Goal: Task Accomplishment & Management: Use online tool/utility

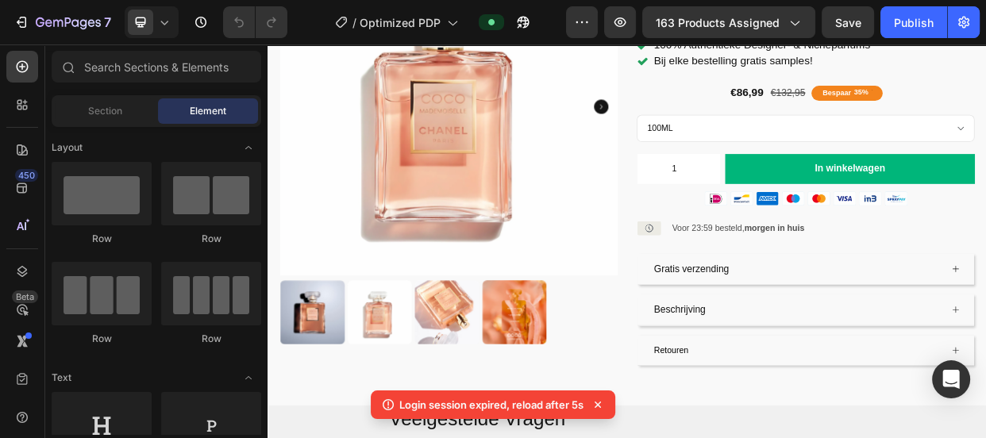
scroll to position [258, 0]
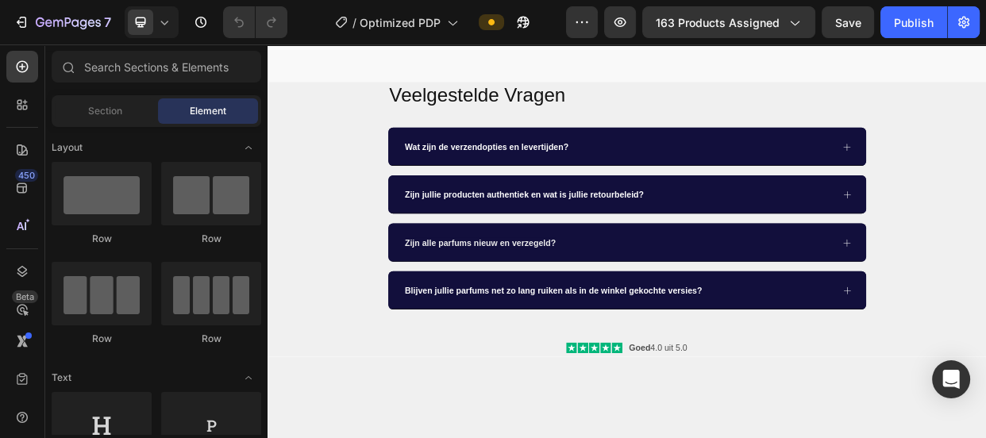
scroll to position [246, 0]
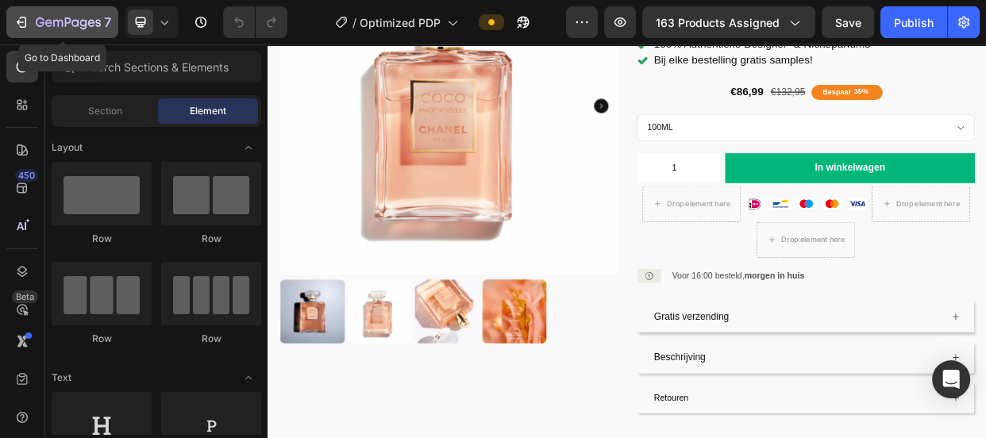
click at [13, 29] on div "7" at bounding box center [62, 22] width 98 height 19
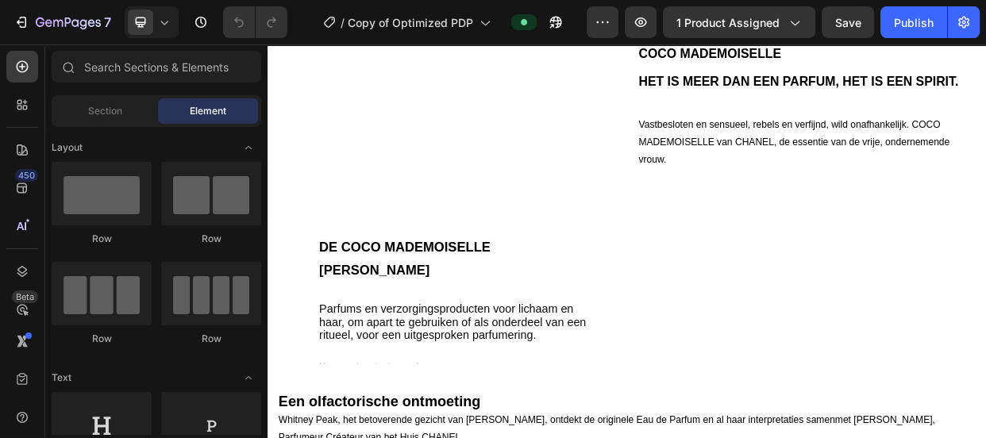
scroll to position [653, 0]
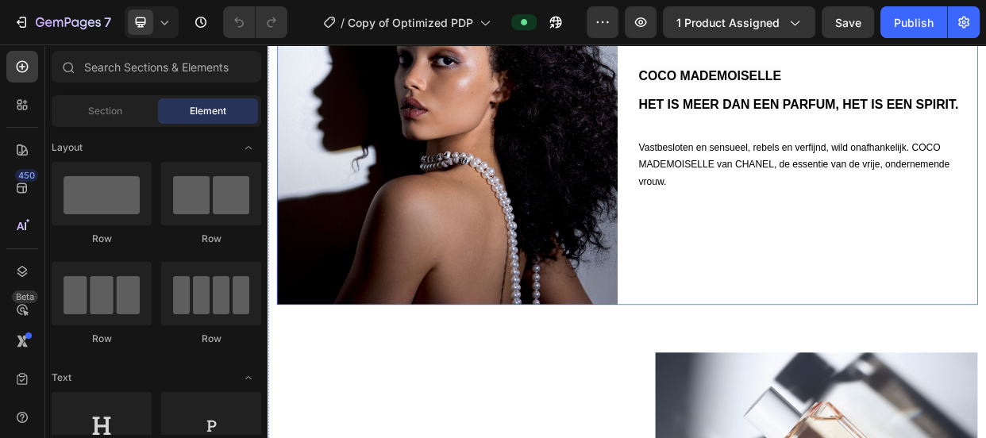
click at [942, 320] on div "COCO MADEMOISELLE HET IS MEER DAN EEN PARFUM, HET IS EEN SPIRIT. Heading Vastbe…" at bounding box center [983, 164] width 452 height 452
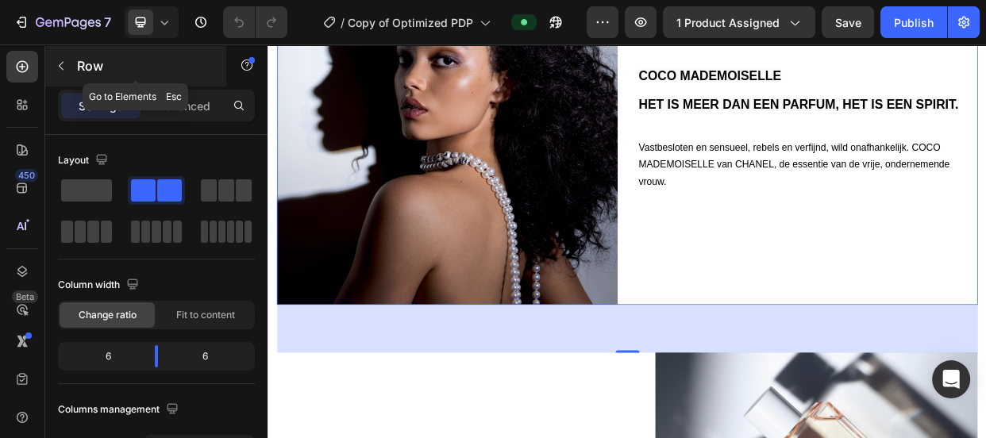
click at [67, 71] on icon "button" at bounding box center [61, 66] width 13 height 13
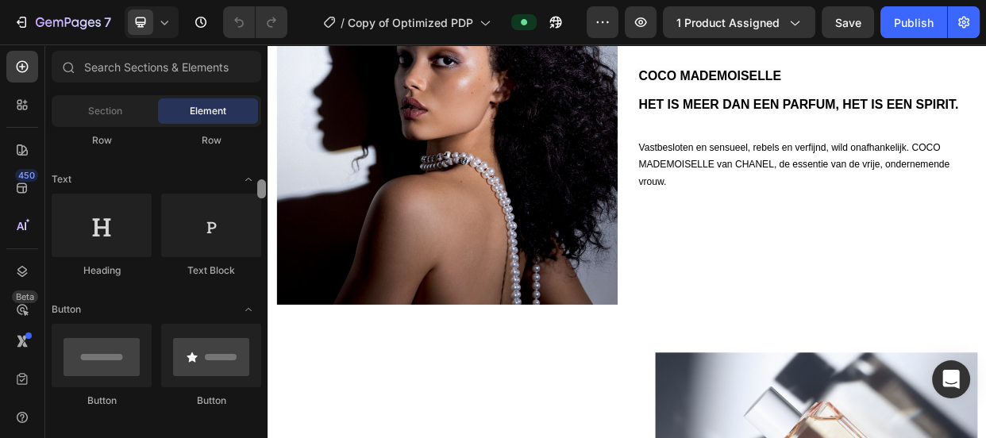
scroll to position [272, 0]
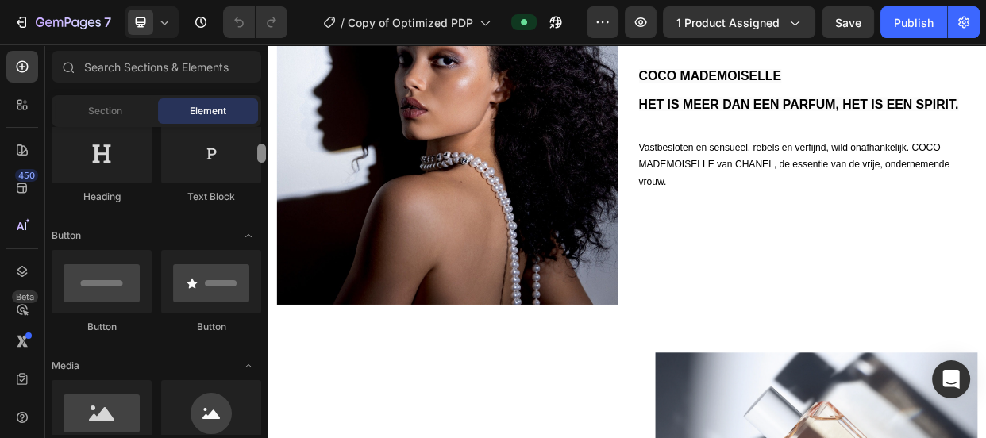
drag, startPoint x: 259, startPoint y: 141, endPoint x: 264, endPoint y: 159, distance: 18.1
click at [264, 159] on div at bounding box center [261, 153] width 9 height 19
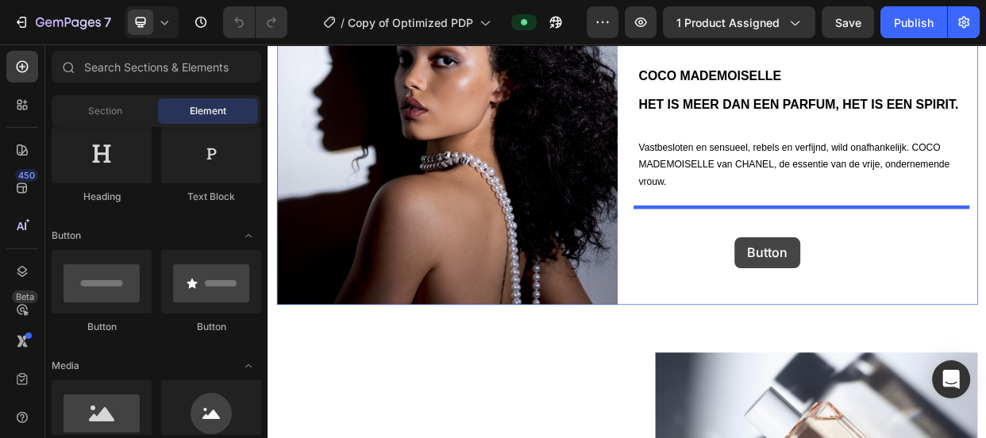
drag, startPoint x: 358, startPoint y: 334, endPoint x: 887, endPoint y: 300, distance: 529.8
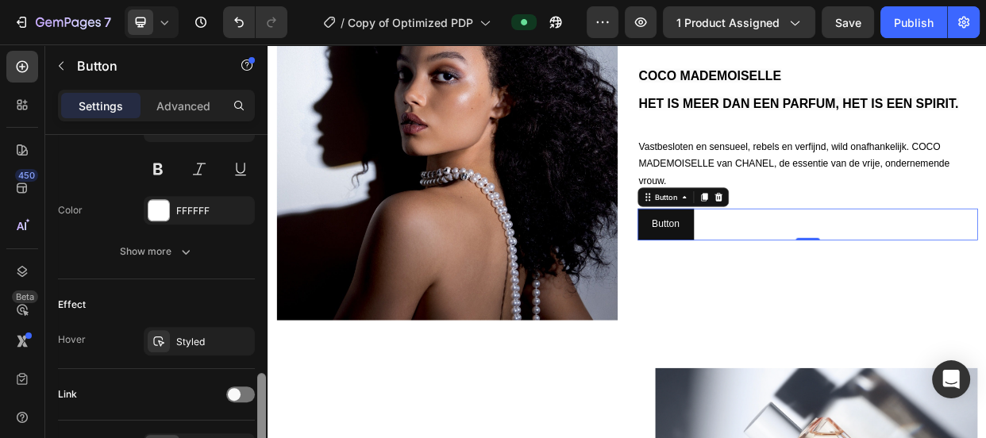
scroll to position [711, 0]
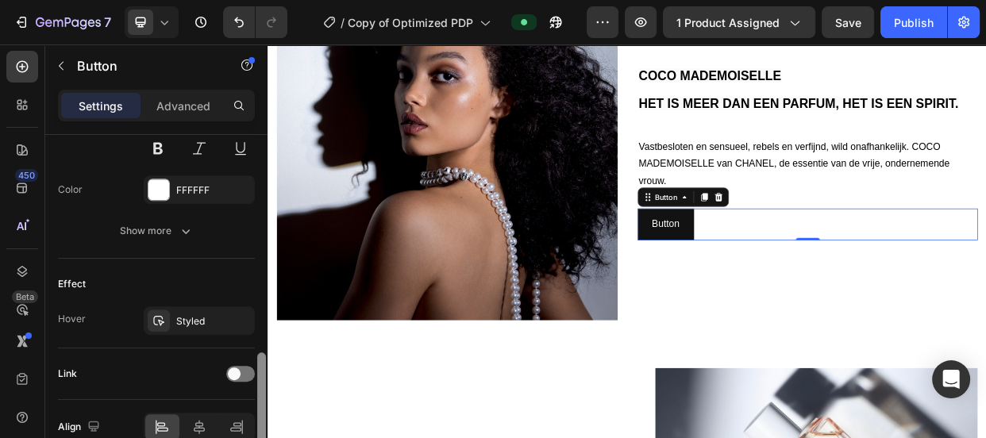
drag, startPoint x: 264, startPoint y: 226, endPoint x: 266, endPoint y: 445, distance: 218.3
click at [266, 0] on html "7 Version history / Copy of Optimized PDP Preview 1 product assigned Save Publi…" at bounding box center [493, 0] width 986 height 0
click at [196, 428] on icon at bounding box center [199, 427] width 16 height 16
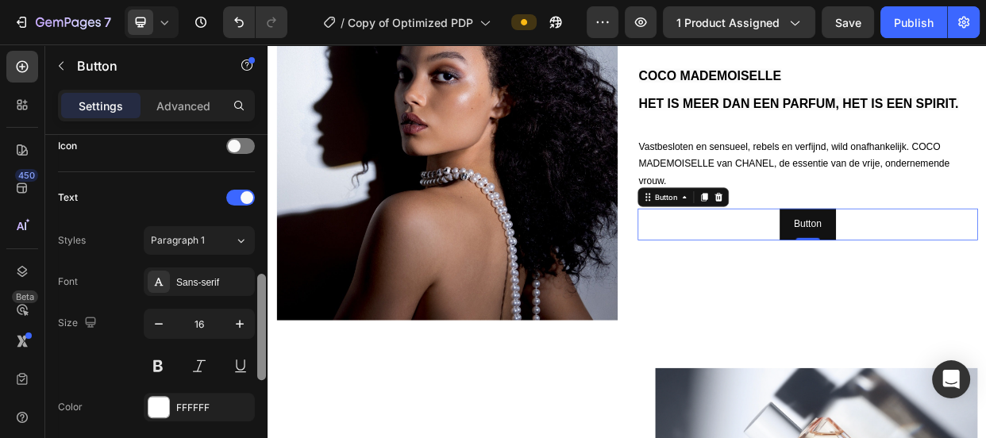
scroll to position [483, 0]
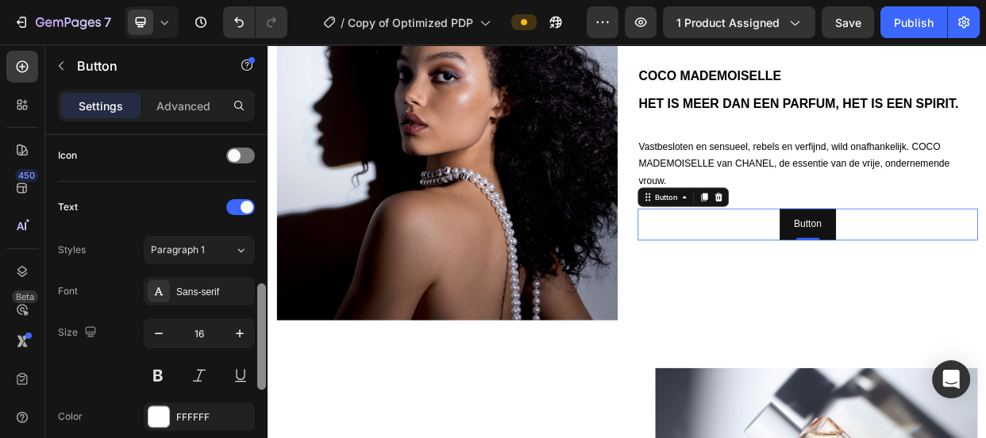
drag, startPoint x: 264, startPoint y: 376, endPoint x: 265, endPoint y: 306, distance: 69.9
click at [265, 306] on div at bounding box center [261, 336] width 9 height 106
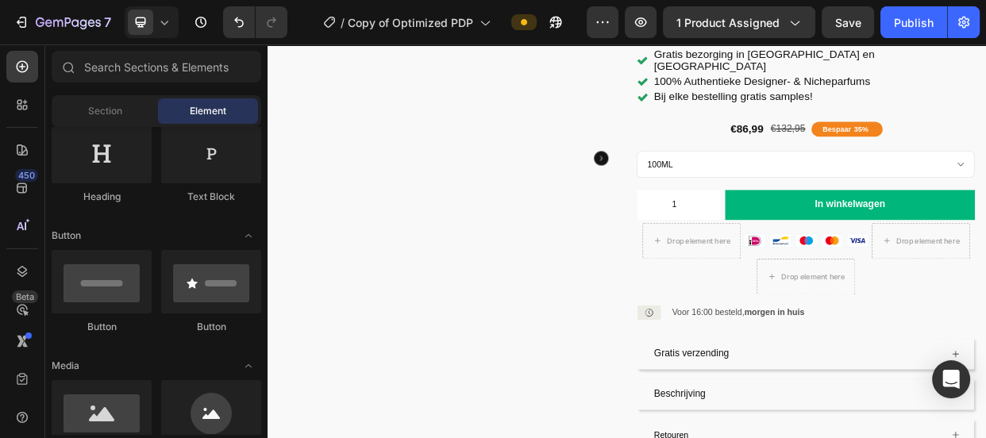
scroll to position [0, 0]
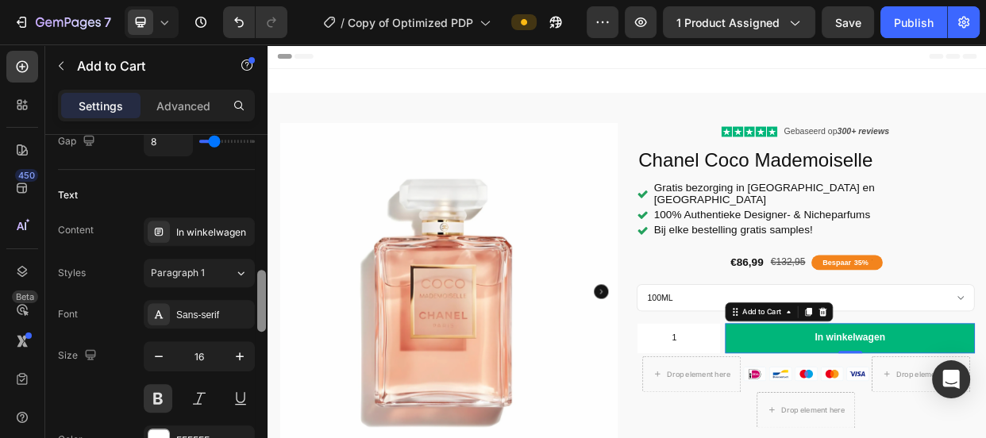
scroll to position [811, 0]
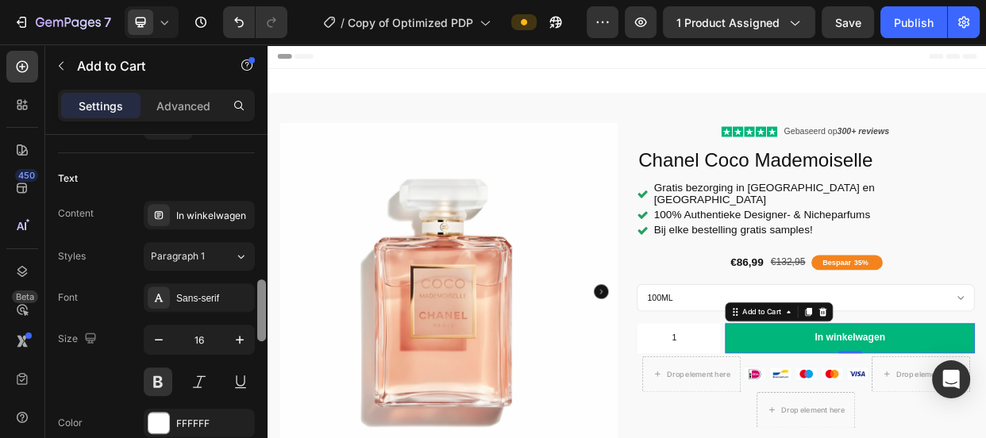
drag, startPoint x: 264, startPoint y: 179, endPoint x: 260, endPoint y: 325, distance: 145.3
click at [260, 325] on div at bounding box center [261, 310] width 9 height 62
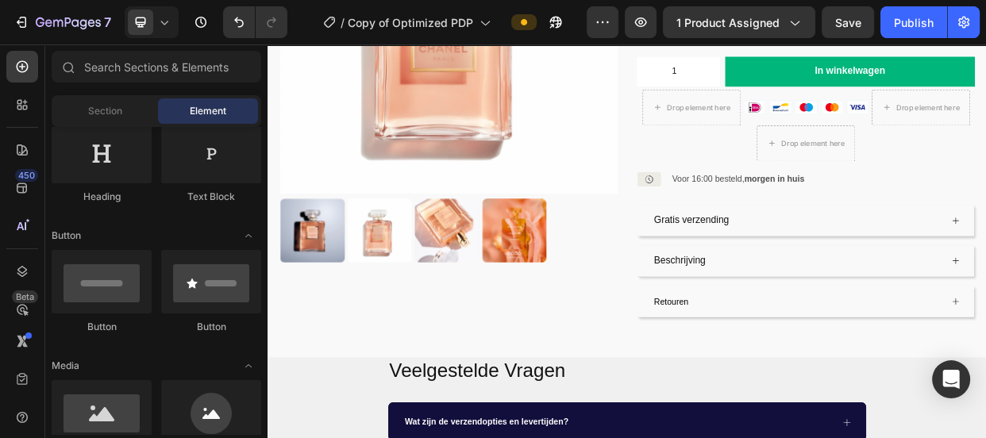
scroll to position [305, 0]
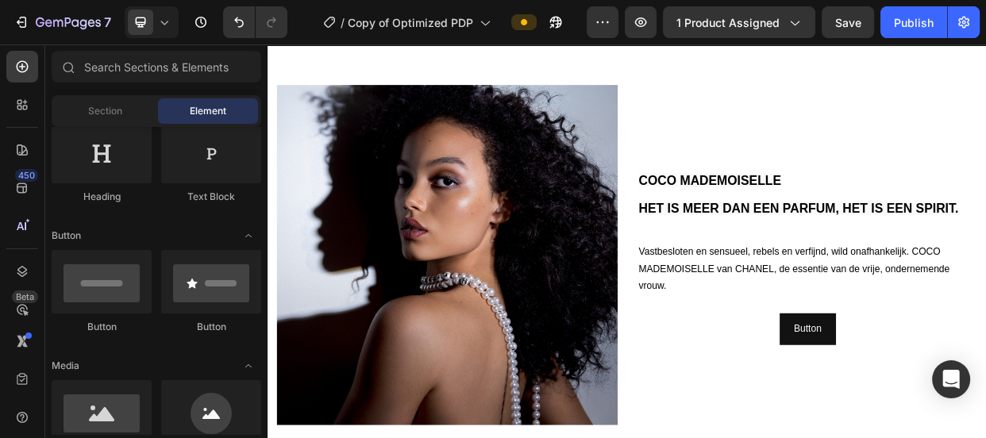
scroll to position [1189, 0]
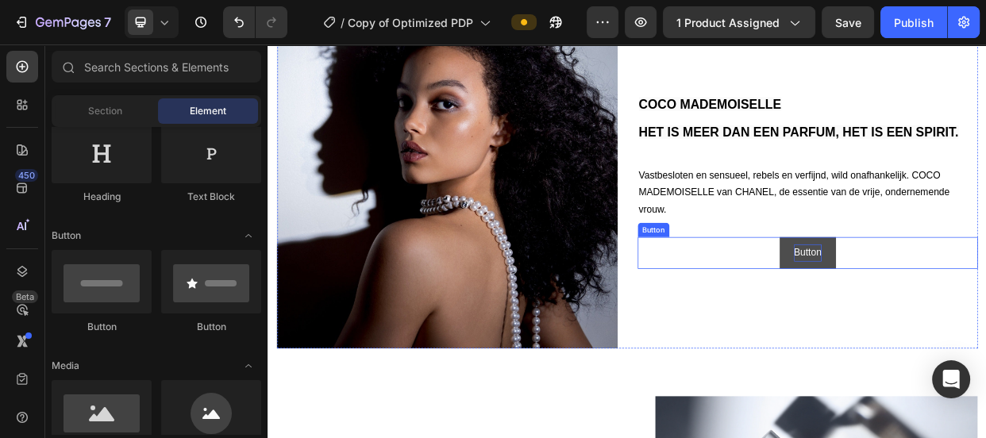
click at [969, 314] on p "Button" at bounding box center [983, 321] width 37 height 23
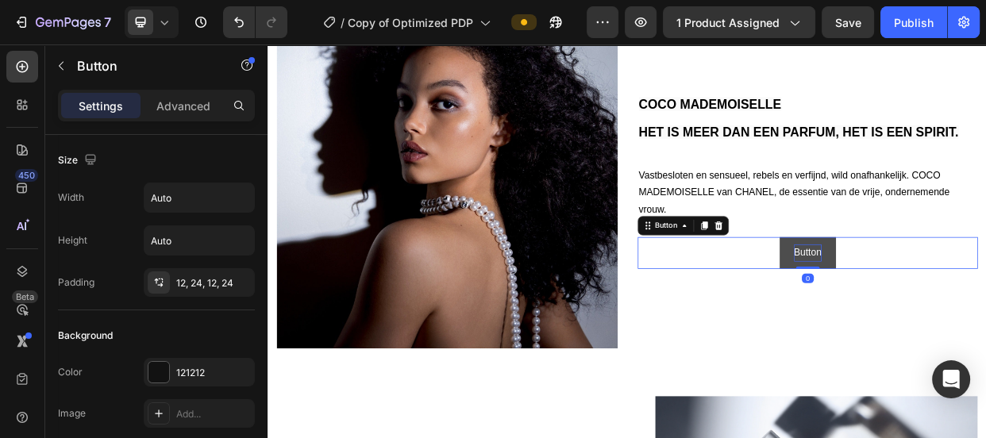
click at [969, 314] on p "Button" at bounding box center [983, 321] width 37 height 23
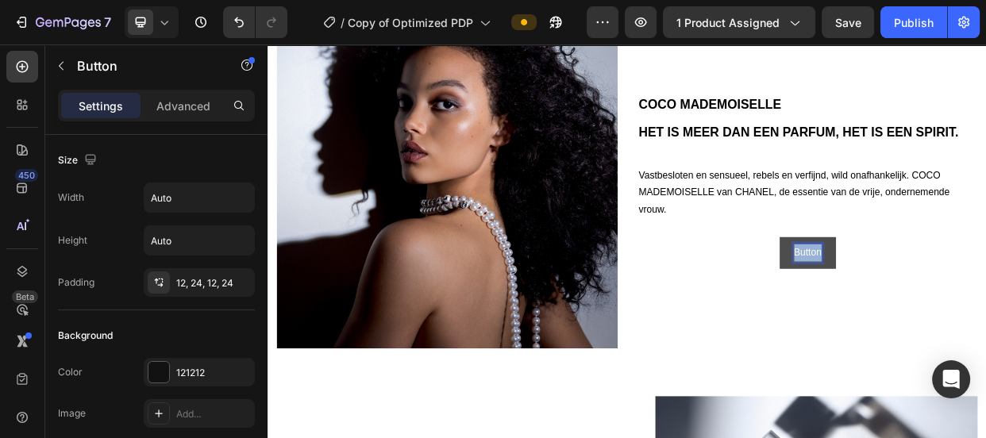
click at [969, 314] on p "Button" at bounding box center [983, 321] width 37 height 23
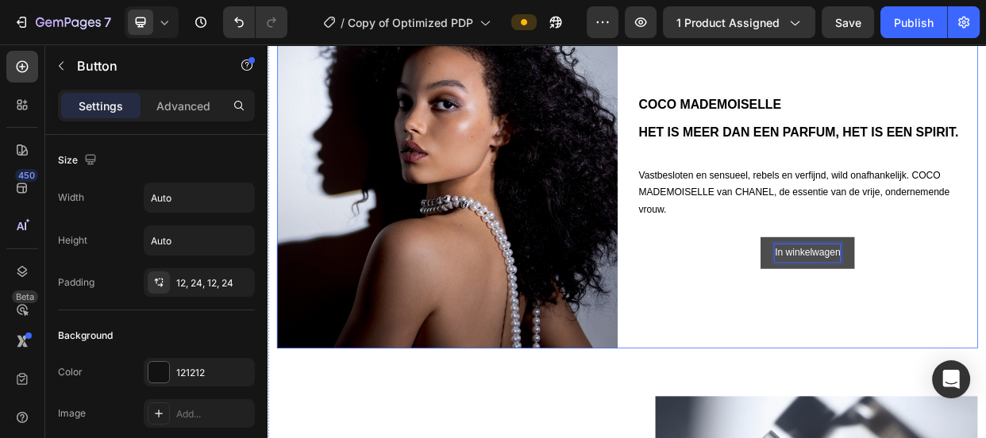
click at [980, 360] on div "COCO MADEMOISELLE HET IS MEER DAN EEN PARFUM, HET IS EEN SPIRIT. Heading Vastbe…" at bounding box center [983, 222] width 452 height 452
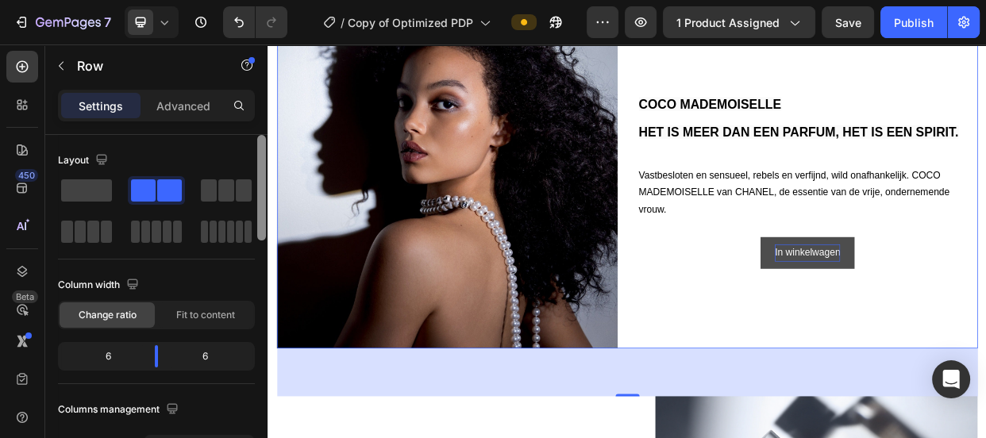
click at [260, 152] on div at bounding box center [261, 188] width 9 height 106
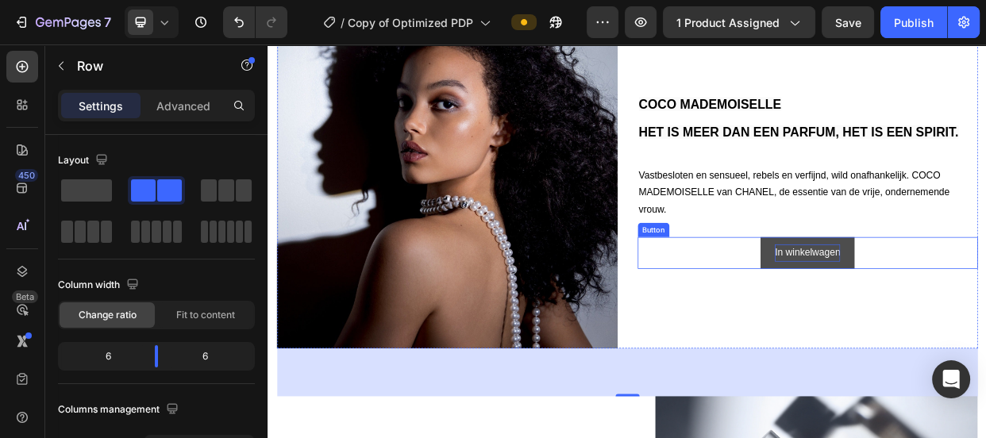
click at [920, 324] on button "In winkelwagen" at bounding box center [982, 321] width 125 height 42
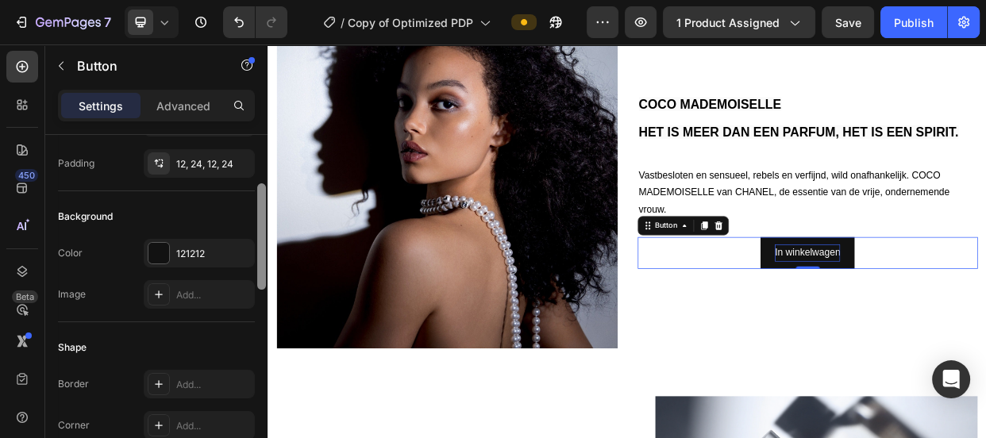
scroll to position [132, 0]
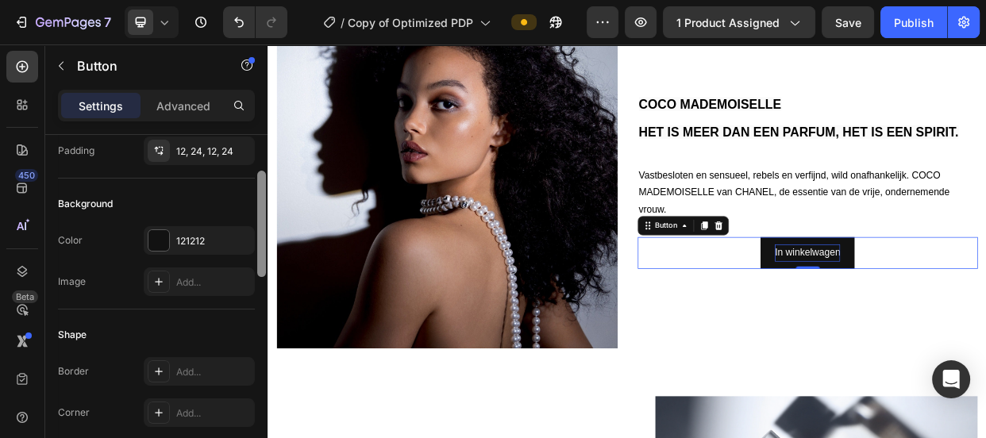
drag, startPoint x: 259, startPoint y: 191, endPoint x: 263, endPoint y: 231, distance: 40.7
click at [263, 231] on div at bounding box center [261, 224] width 9 height 106
click at [153, 245] on div at bounding box center [158, 240] width 21 height 21
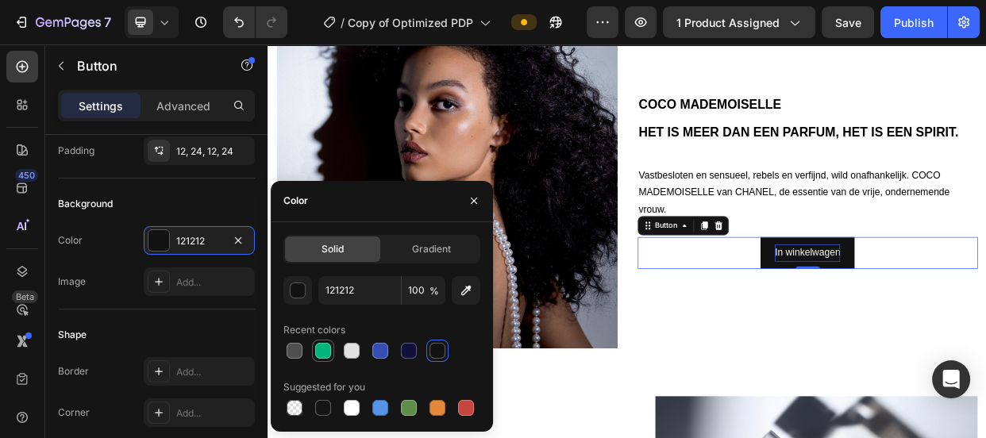
click at [329, 352] on div at bounding box center [323, 351] width 16 height 16
type input "00B67A"
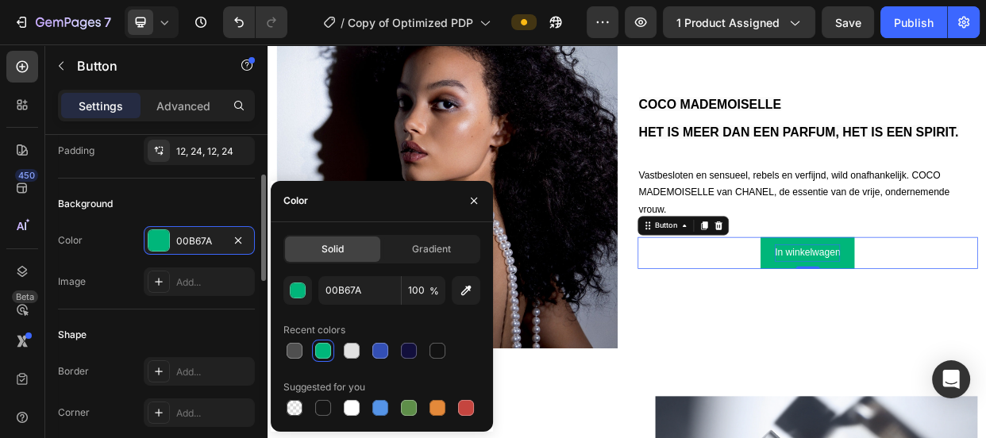
click at [193, 318] on div "Shape Border Add... Corner Add... Shadow Add..." at bounding box center [156, 396] width 197 height 172
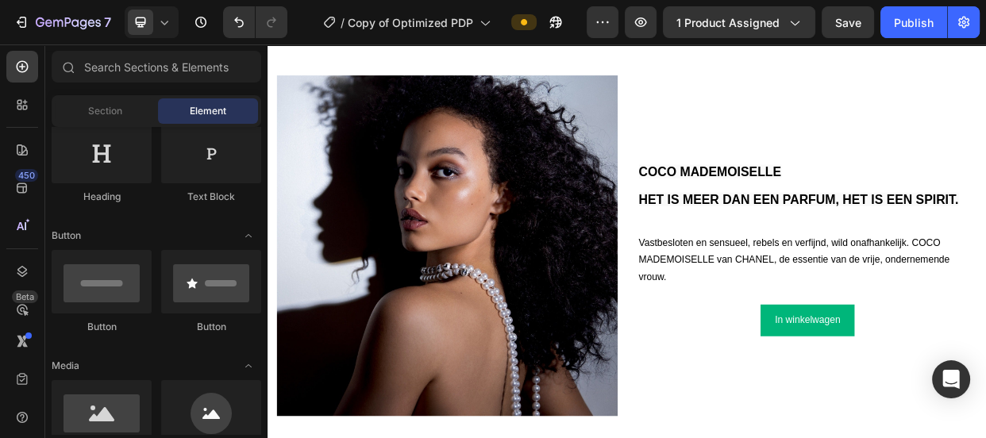
scroll to position [1238, 0]
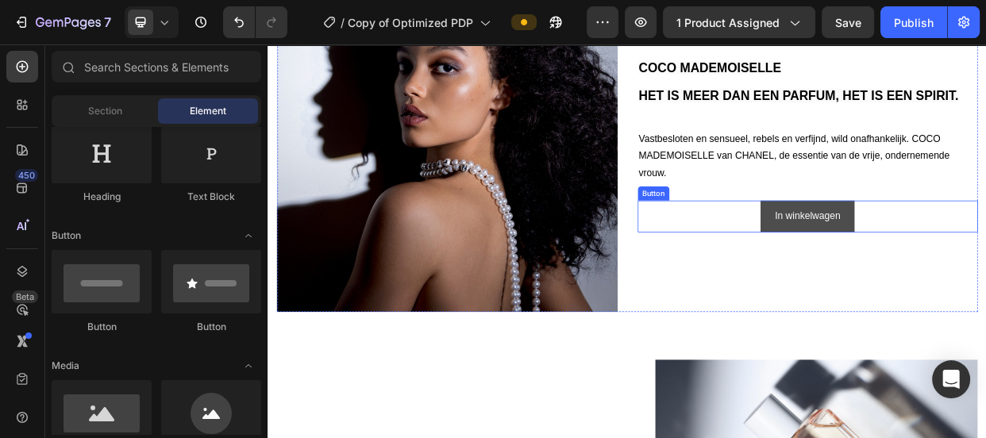
click at [985, 269] on button "In winkelwagen" at bounding box center [982, 273] width 125 height 42
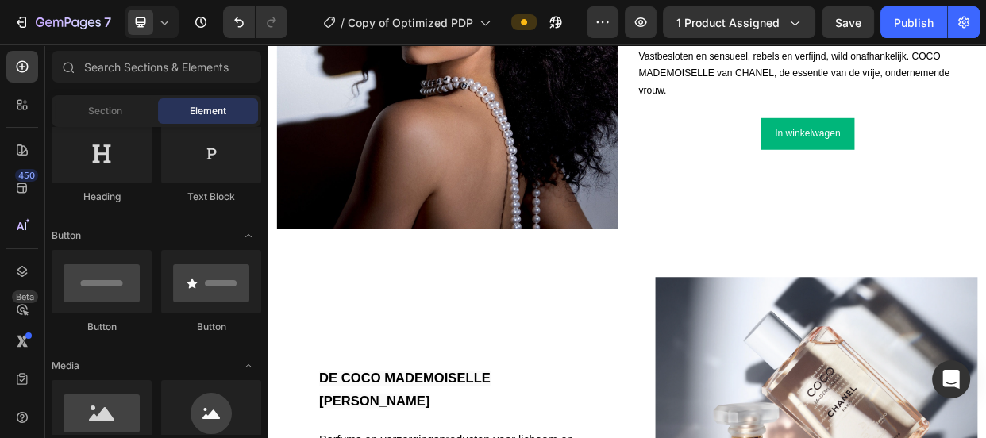
scroll to position [1305, 0]
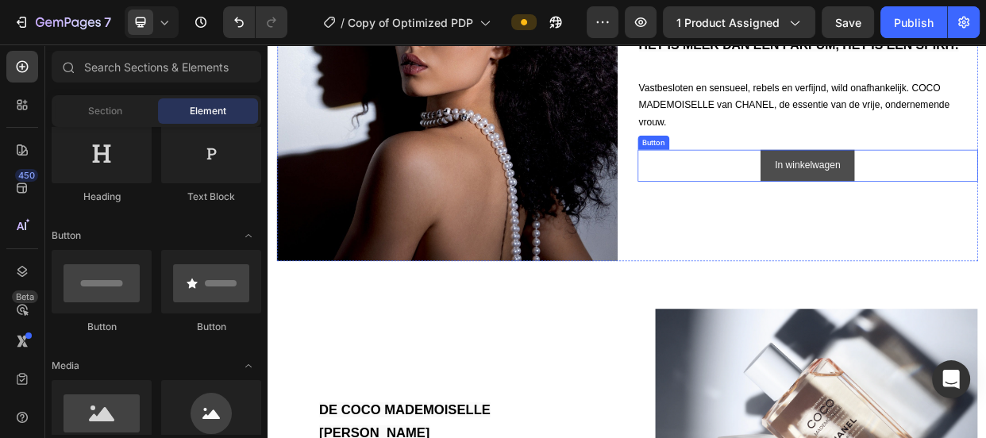
click at [985, 199] on button "In winkelwagen" at bounding box center [982, 205] width 125 height 42
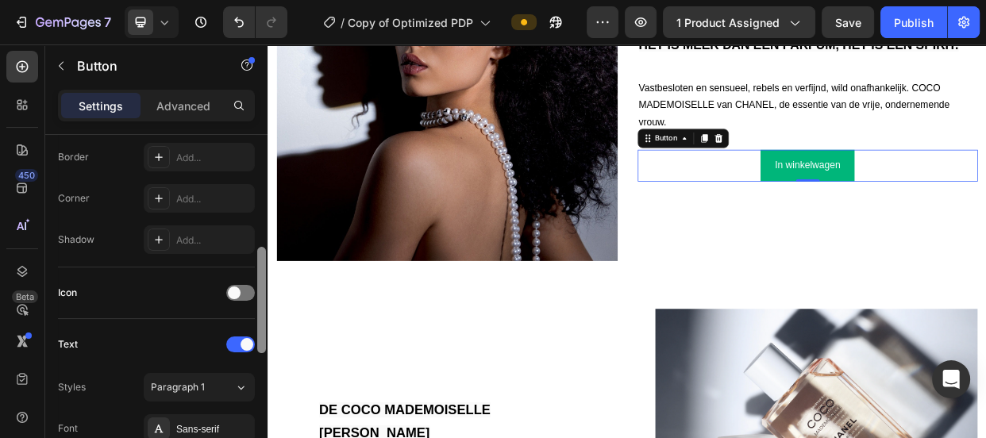
scroll to position [359, 0]
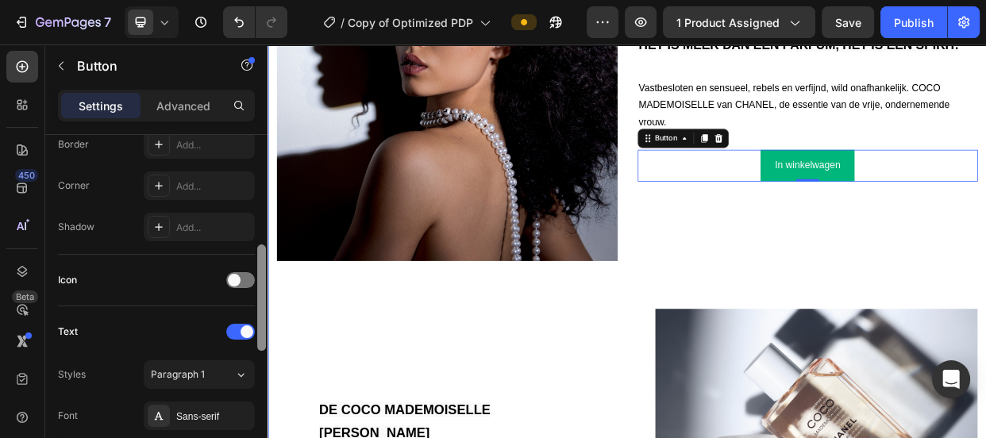
drag, startPoint x: 529, startPoint y: 272, endPoint x: 268, endPoint y: 454, distance: 318.7
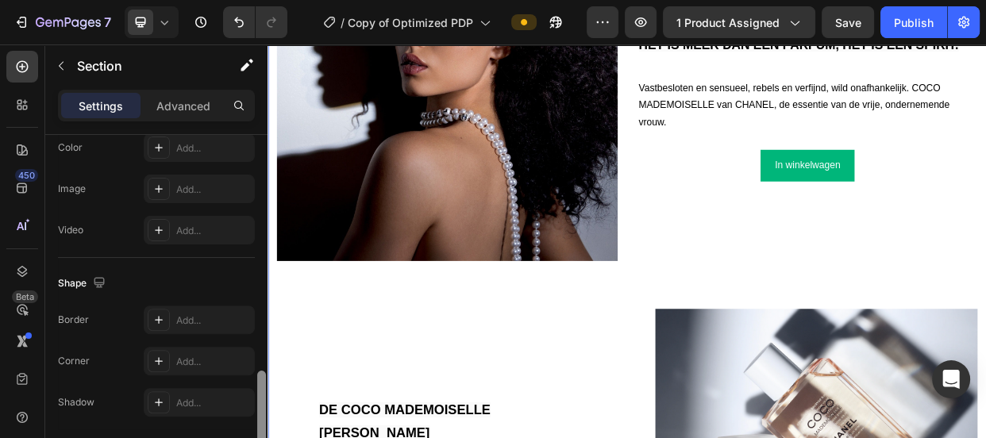
scroll to position [589, 0]
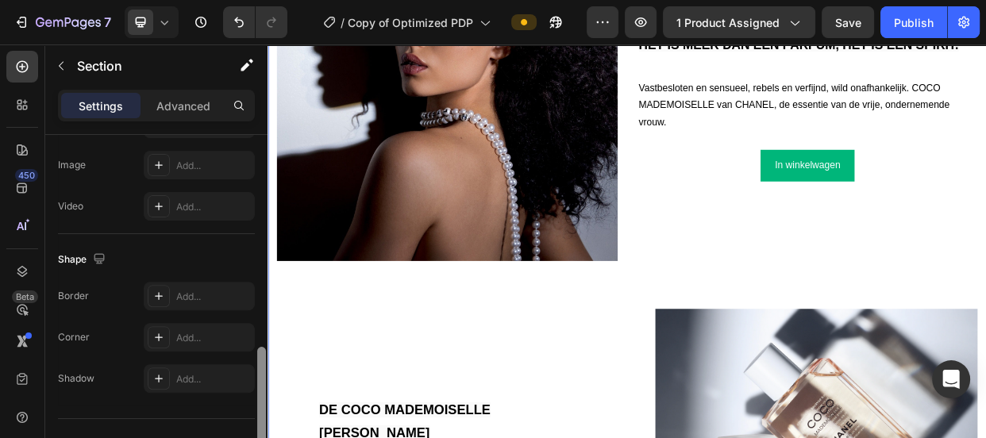
click at [260, 408] on div at bounding box center [261, 409] width 9 height 125
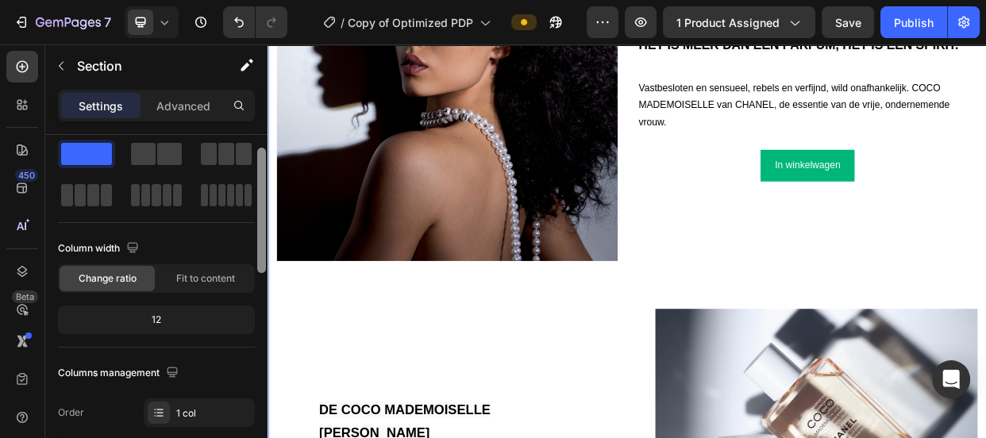
scroll to position [0, 0]
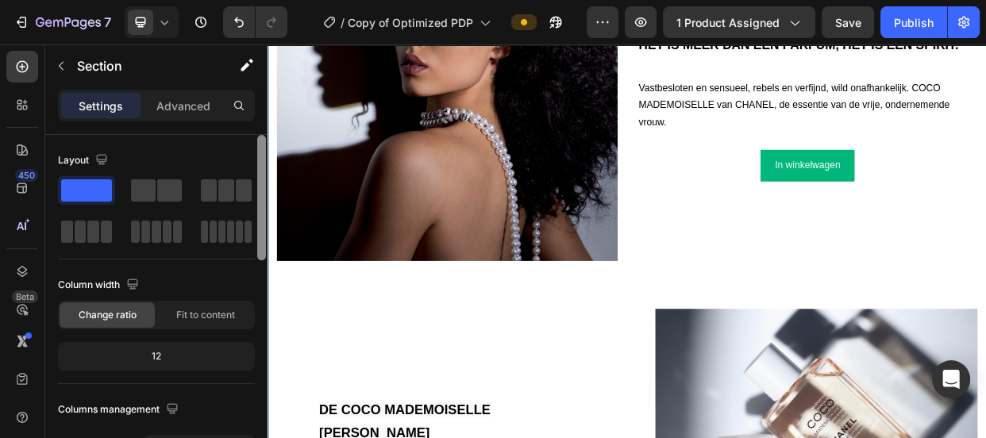
drag, startPoint x: 263, startPoint y: 372, endPoint x: 267, endPoint y: 182, distance: 190.6
click at [267, 182] on div at bounding box center [262, 309] width 12 height 349
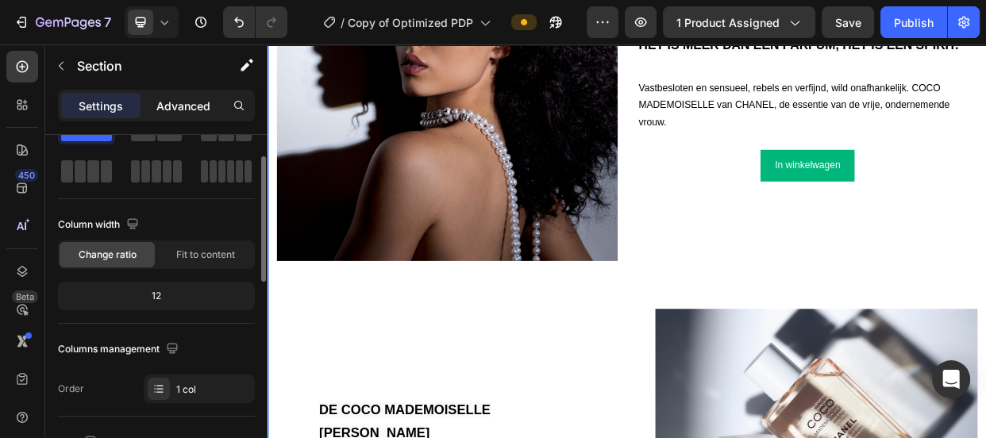
click at [197, 102] on p "Advanced" at bounding box center [183, 106] width 54 height 17
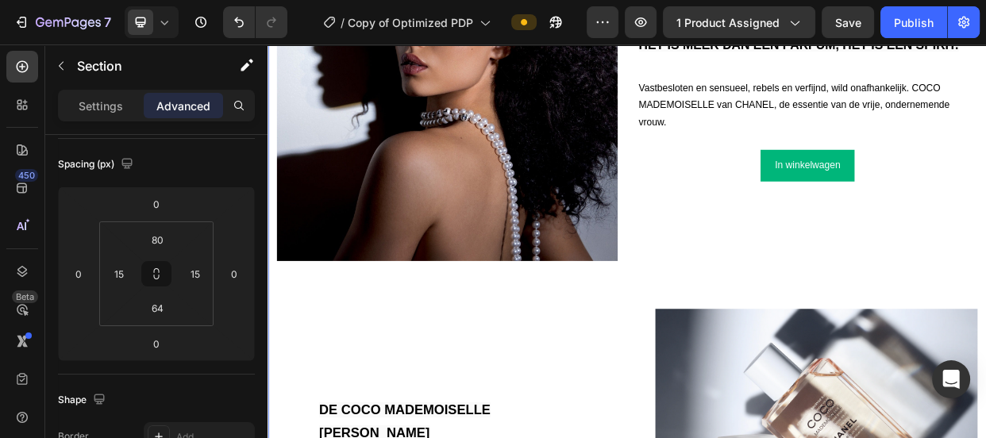
scroll to position [399, 0]
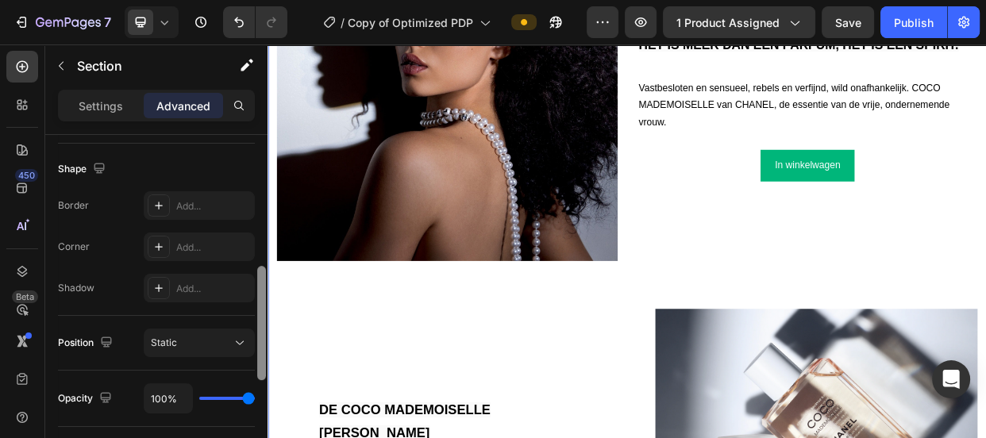
drag, startPoint x: 526, startPoint y: 286, endPoint x: 269, endPoint y: 514, distance: 343.6
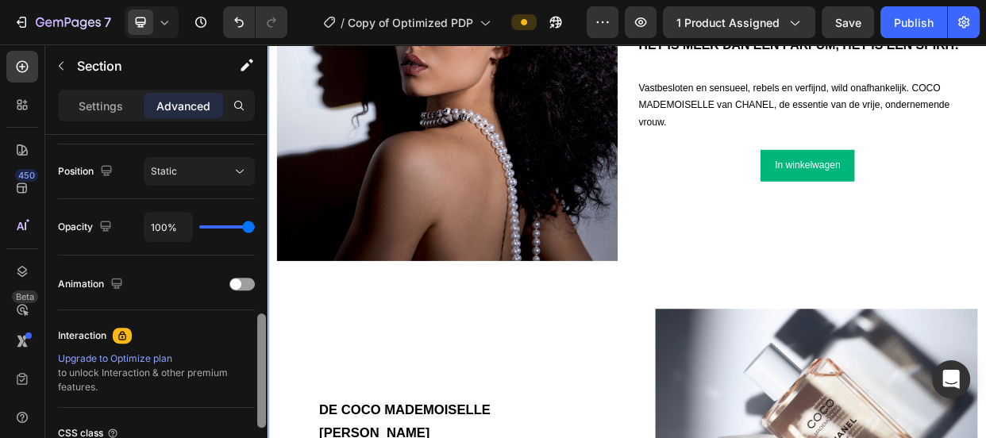
scroll to position [558, 0]
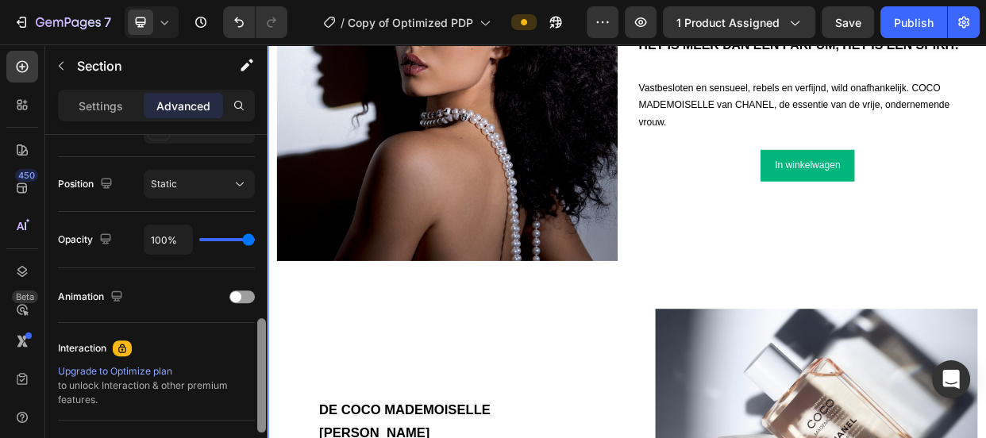
click at [262, 406] on div at bounding box center [261, 375] width 9 height 114
click at [102, 102] on p "Settings" at bounding box center [101, 106] width 44 height 17
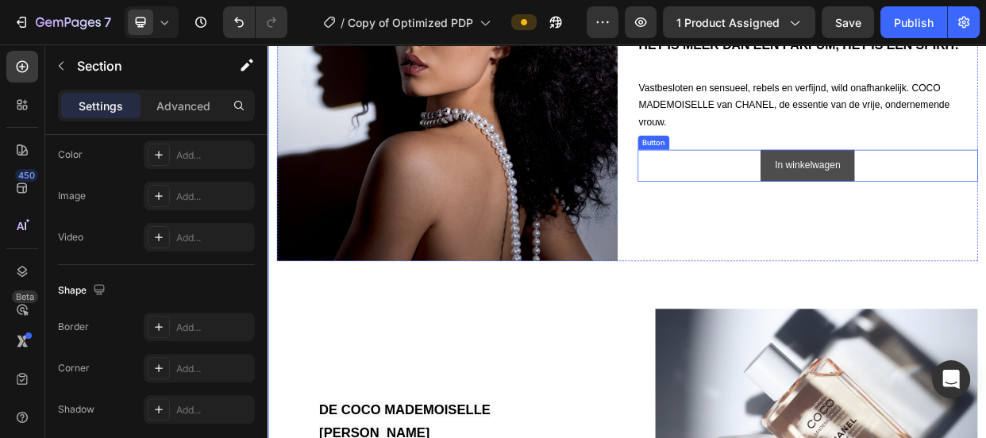
click at [920, 209] on button "In winkelwagen" at bounding box center [982, 205] width 125 height 42
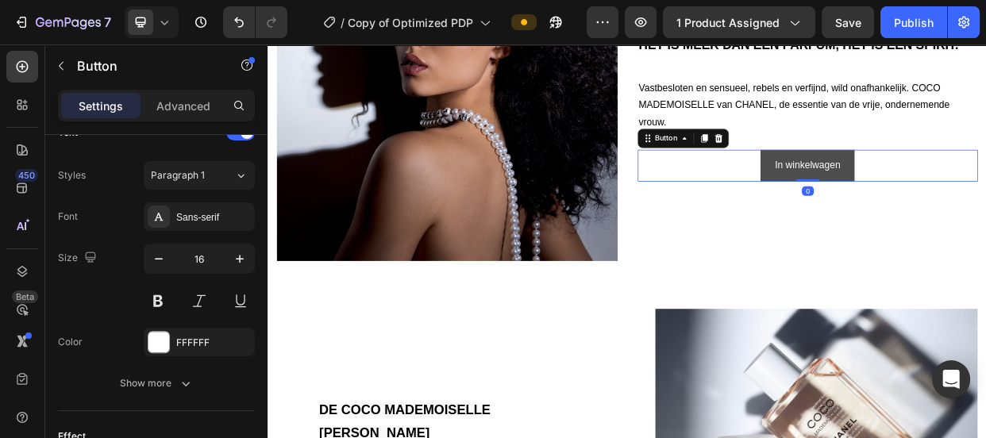
scroll to position [0, 0]
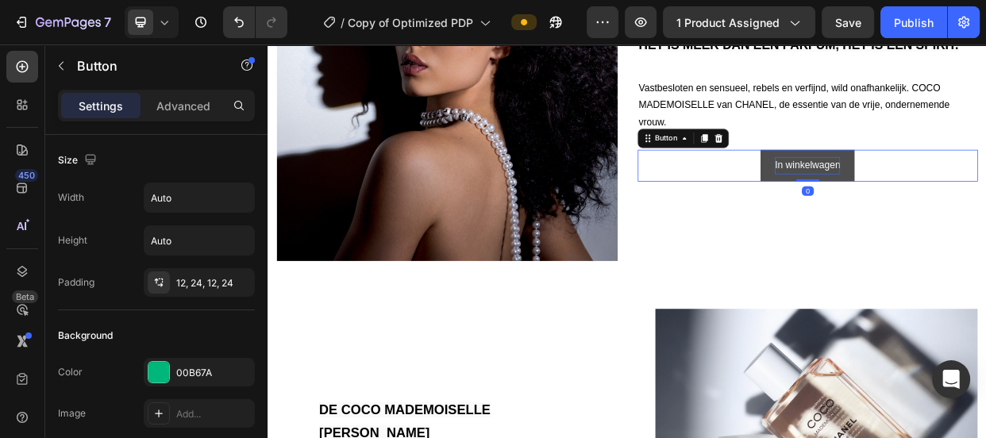
click at [953, 199] on p "In winkelwagen" at bounding box center [982, 205] width 87 height 23
click at [920, 193] on button "In winkelwagen" at bounding box center [982, 205] width 125 height 42
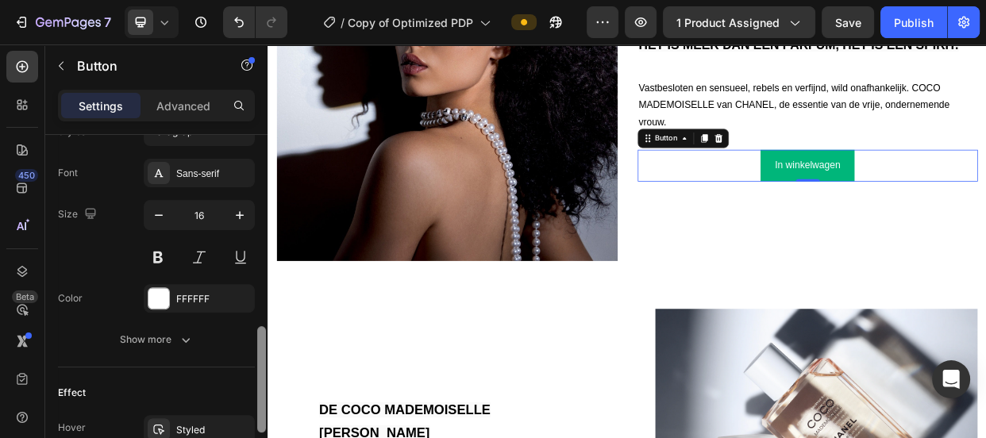
scroll to position [610, 0]
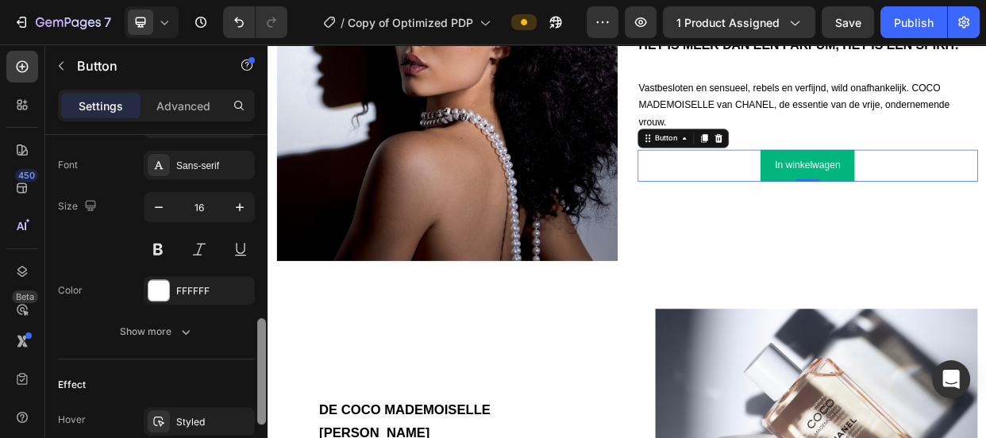
drag, startPoint x: 259, startPoint y: 148, endPoint x: 256, endPoint y: 335, distance: 187.4
click at [256, 335] on div at bounding box center [262, 307] width 12 height 349
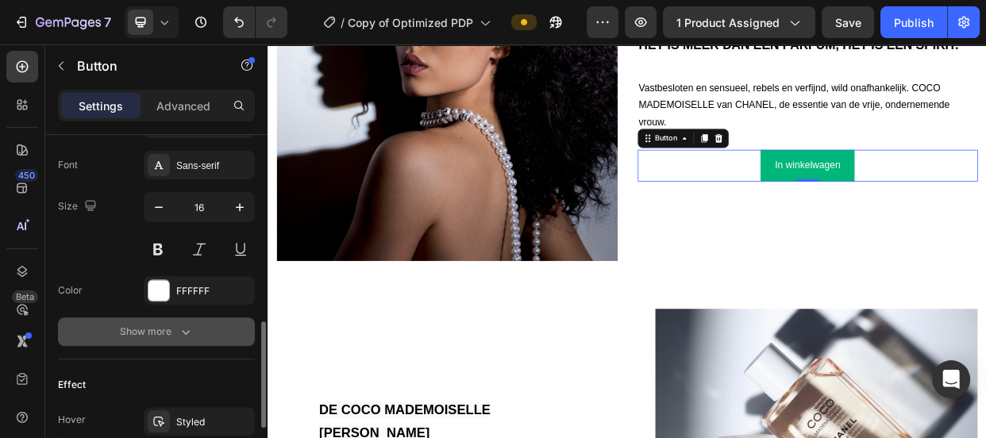
click at [185, 332] on icon "button" at bounding box center [186, 332] width 16 height 16
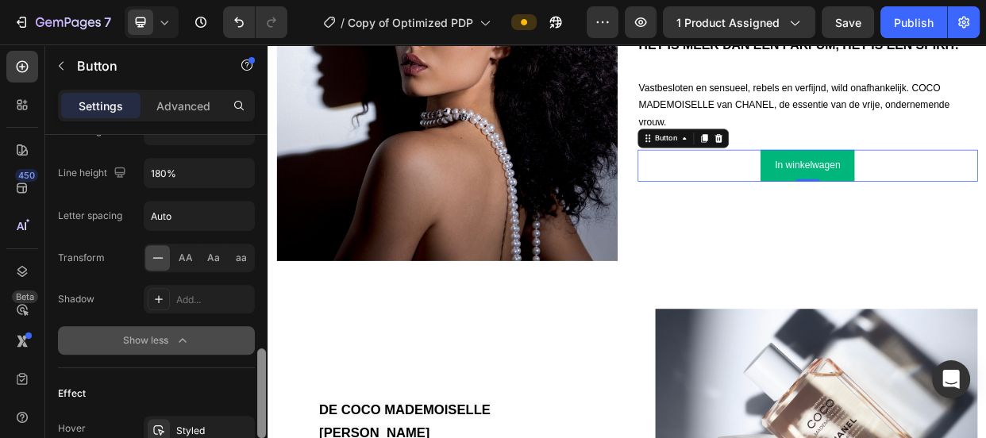
scroll to position [817, 0]
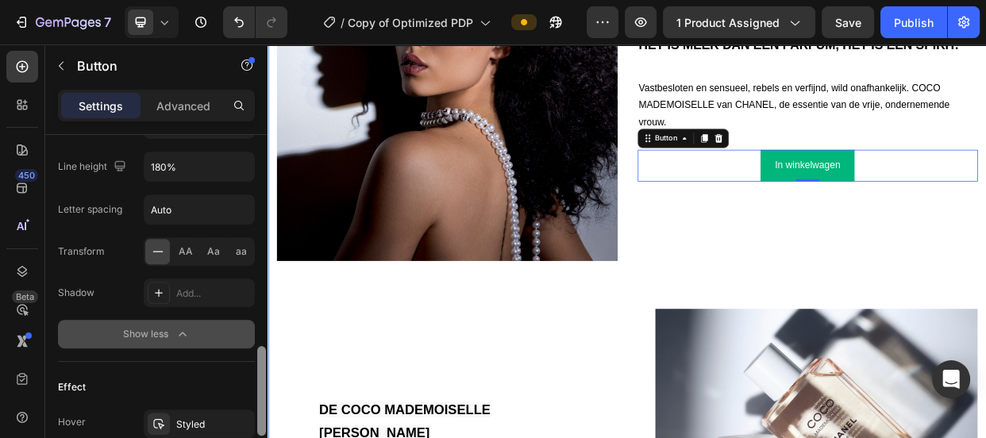
drag, startPoint x: 530, startPoint y: 373, endPoint x: 269, endPoint y: 534, distance: 305.8
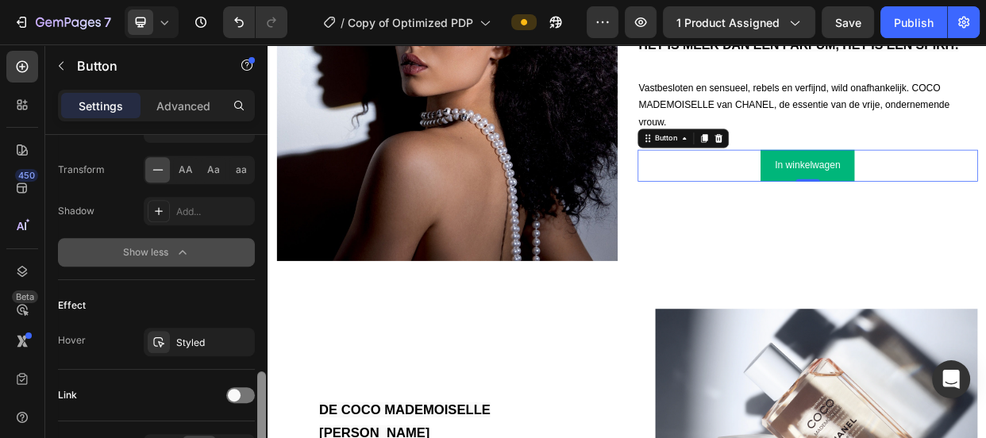
scroll to position [909, 0]
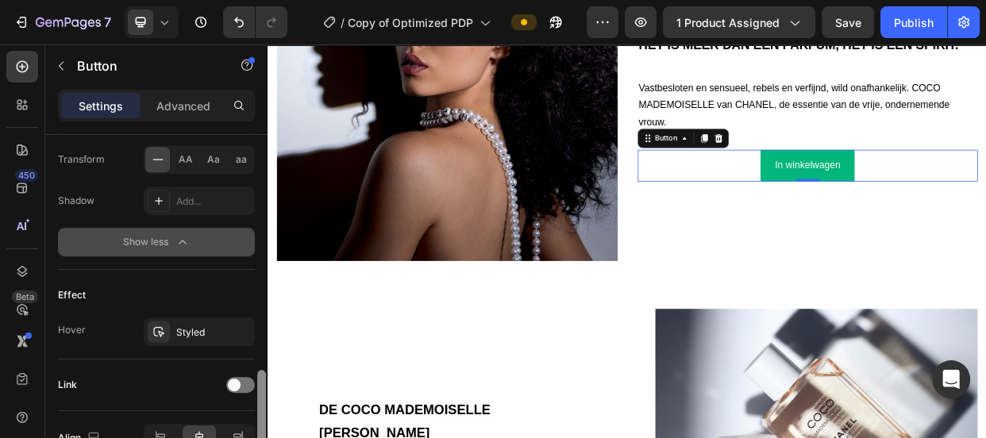
click at [260, 421] on div at bounding box center [261, 415] width 9 height 90
click at [189, 320] on div "Styled" at bounding box center [199, 332] width 111 height 29
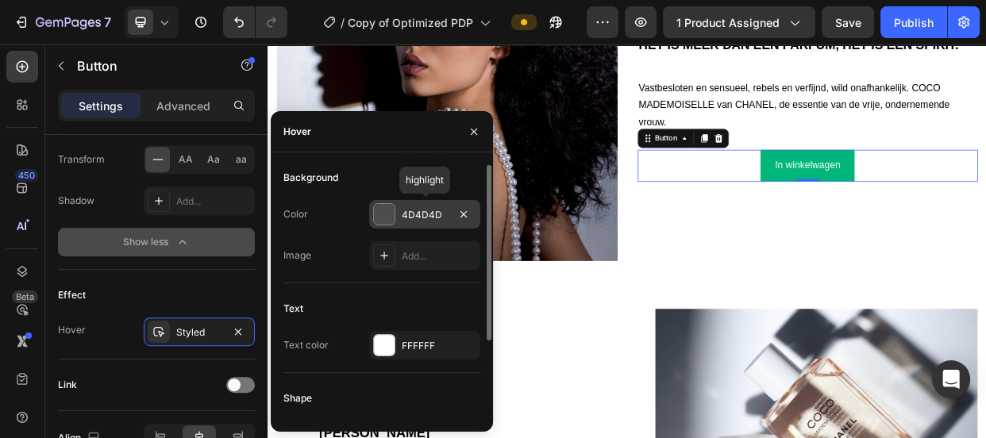
click at [380, 218] on div at bounding box center [384, 214] width 21 height 21
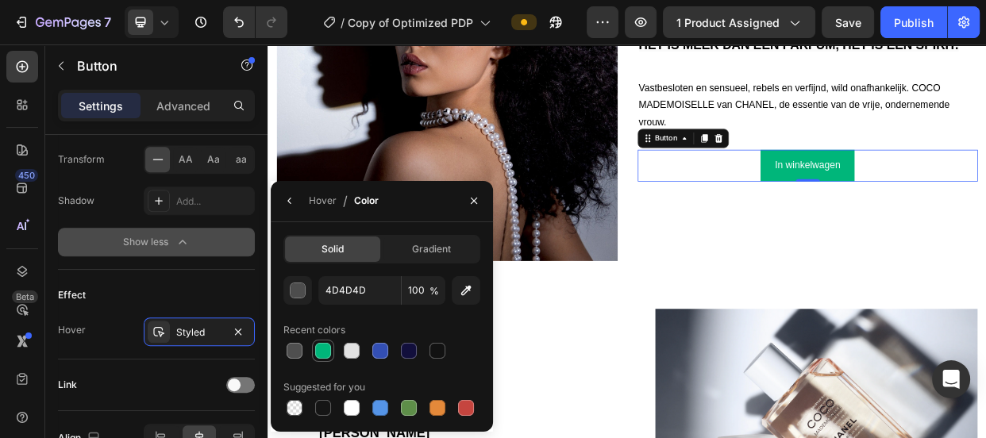
click at [324, 343] on div at bounding box center [323, 351] width 16 height 16
type input "00B67A"
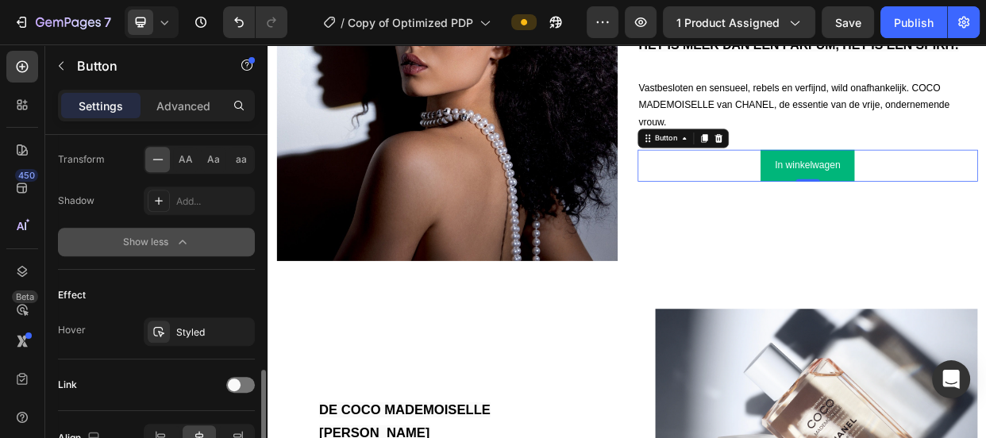
click at [122, 320] on div "Hover Styled" at bounding box center [156, 332] width 197 height 29
click at [156, 327] on icon at bounding box center [158, 332] width 13 height 13
click at [127, 302] on div "Effect" at bounding box center [156, 295] width 197 height 25
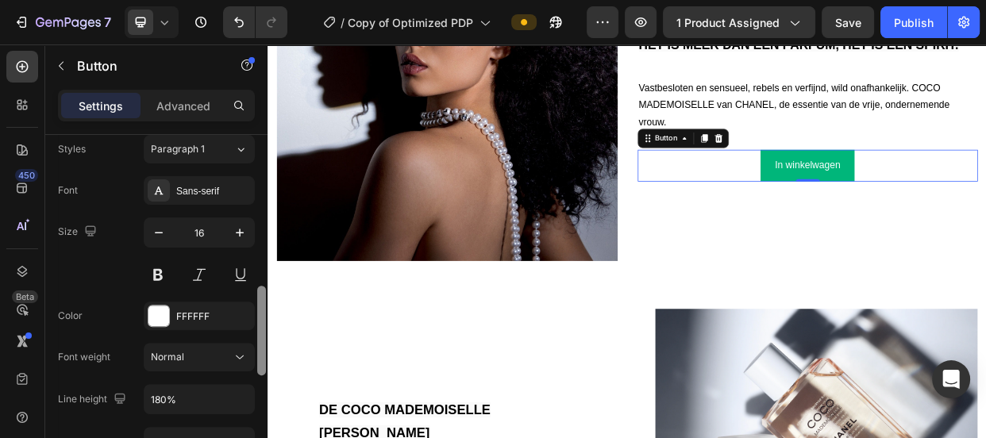
scroll to position [576, 0]
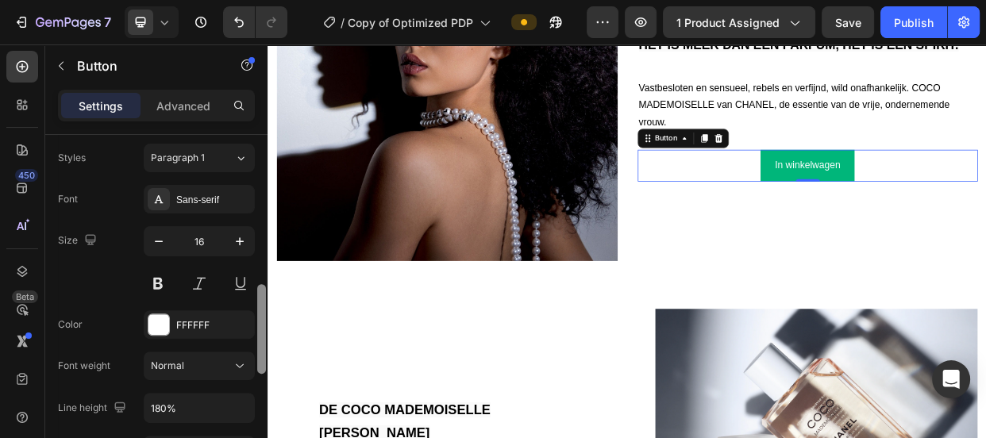
drag, startPoint x: 259, startPoint y: 376, endPoint x: 261, endPoint y: 289, distance: 86.6
click at [261, 289] on div at bounding box center [261, 329] width 9 height 90
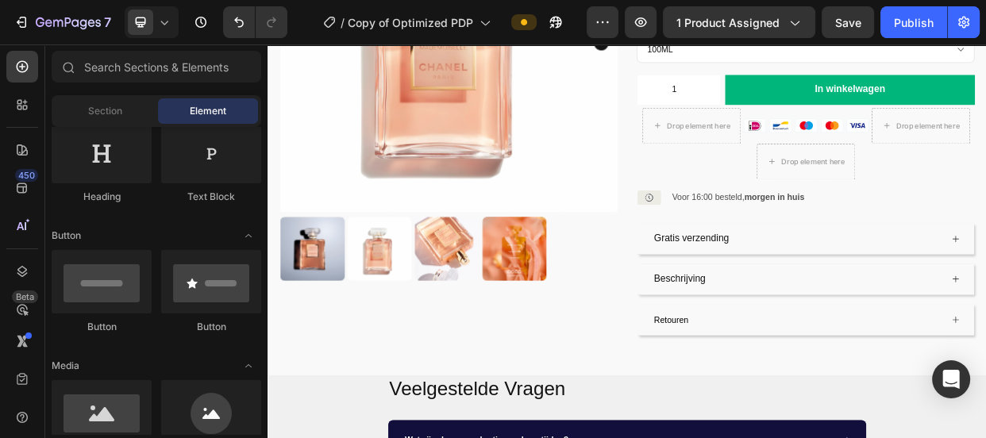
scroll to position [197, 0]
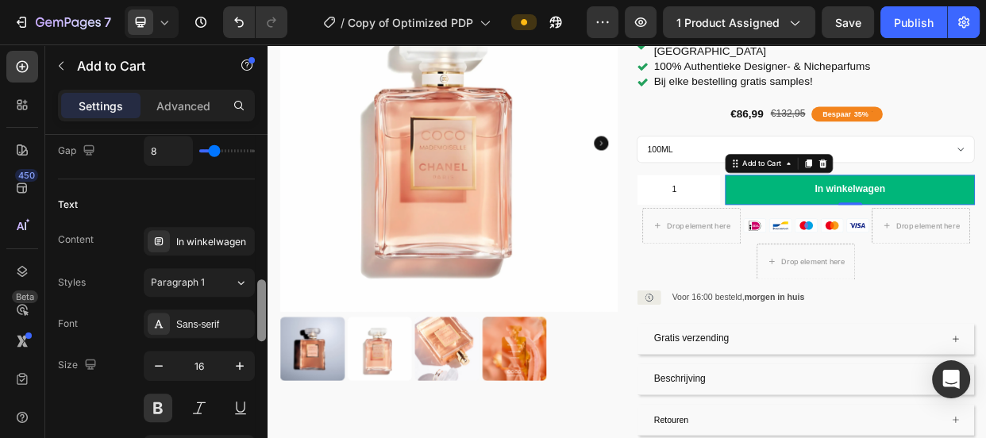
scroll to position [788, 0]
drag, startPoint x: 262, startPoint y: 152, endPoint x: 260, endPoint y: 294, distance: 141.3
click at [260, 294] on div at bounding box center [261, 306] width 9 height 62
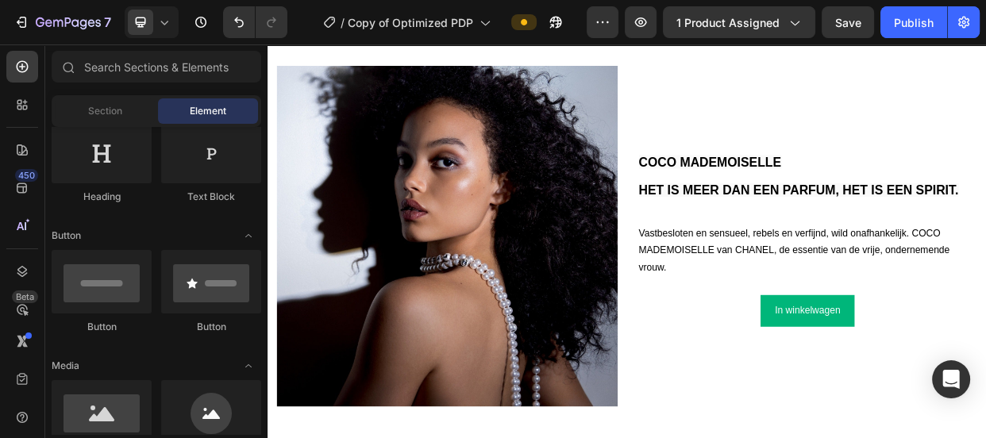
scroll to position [1131, 0]
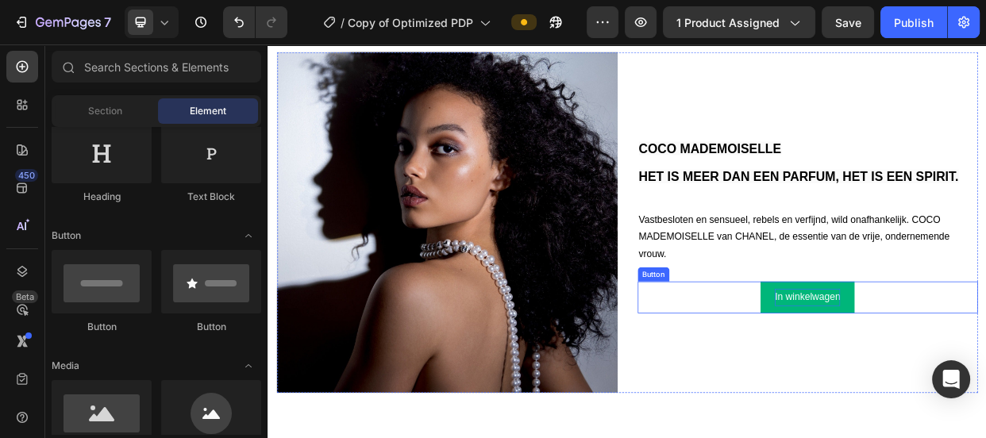
click at [984, 374] on p "In winkelwagen" at bounding box center [982, 379] width 87 height 23
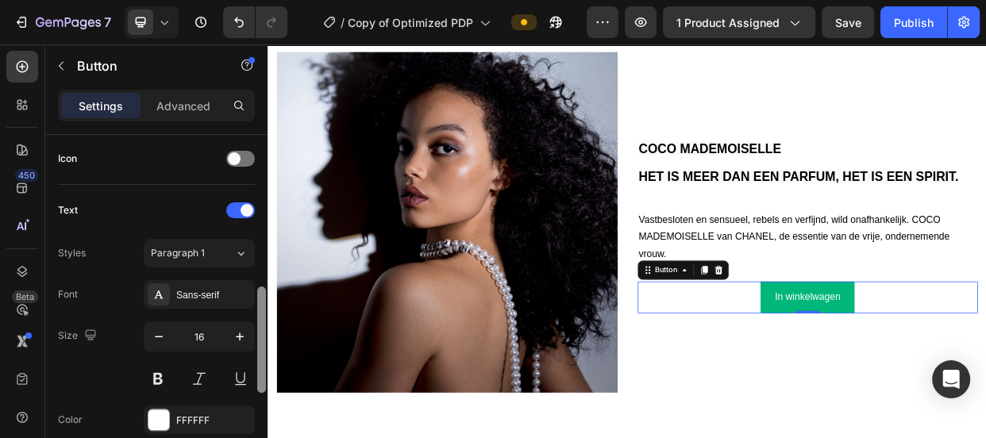
scroll to position [483, 0]
drag, startPoint x: 262, startPoint y: 162, endPoint x: 262, endPoint y: 310, distance: 148.5
click at [262, 310] on div at bounding box center [261, 336] width 9 height 106
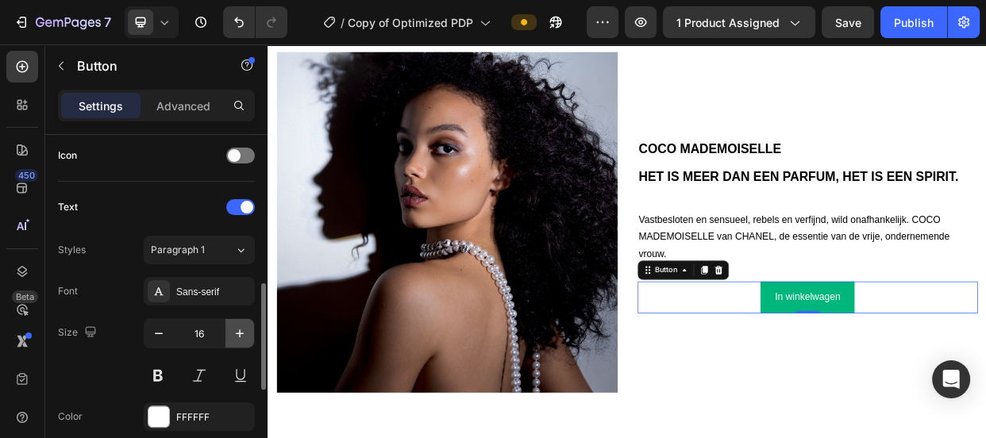
click at [239, 329] on icon "button" at bounding box center [240, 333] width 8 height 8
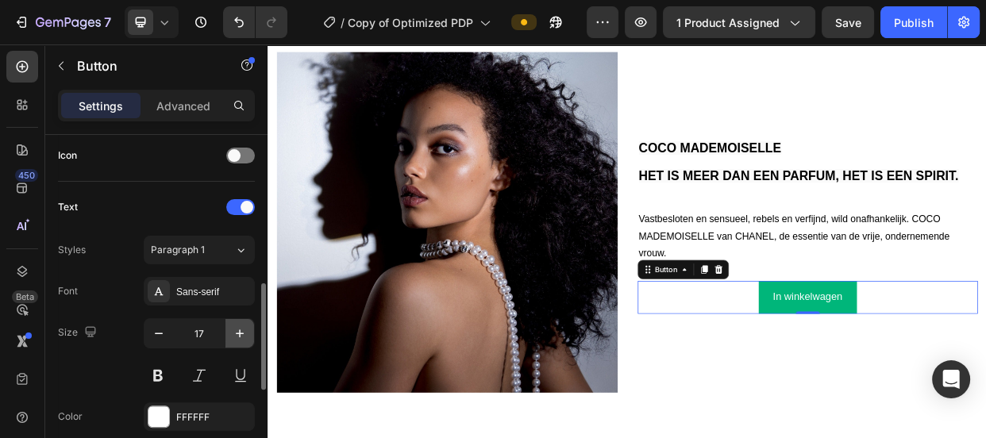
click at [239, 329] on icon "button" at bounding box center [240, 333] width 8 height 8
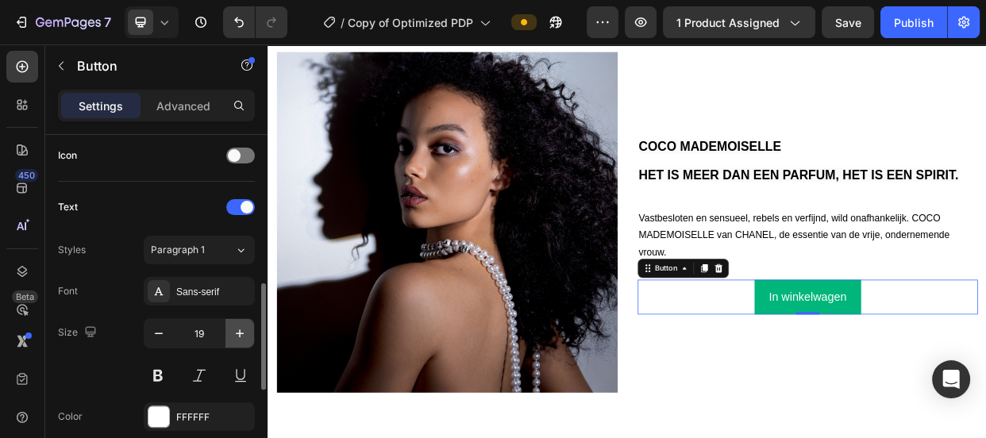
click at [239, 329] on icon "button" at bounding box center [240, 333] width 8 height 8
click at [156, 333] on icon "button" at bounding box center [159, 334] width 8 height 2
type input "18"
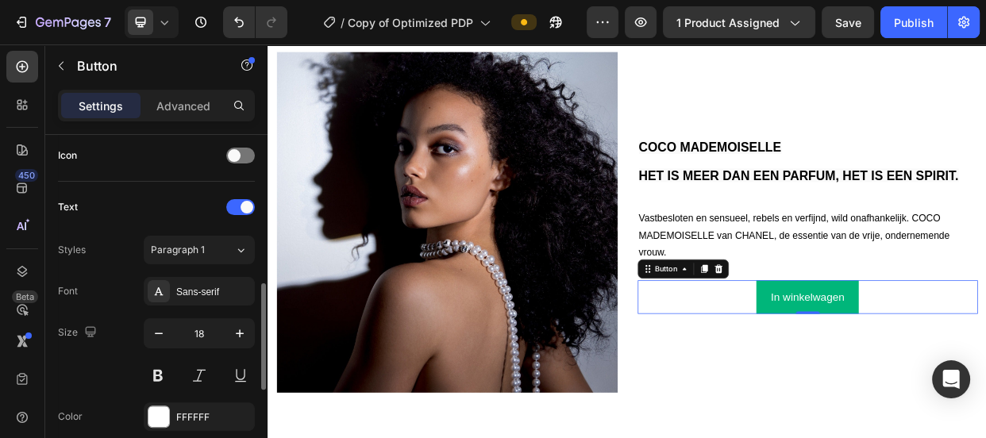
click at [114, 372] on div "Size 18" at bounding box center [156, 353] width 197 height 71
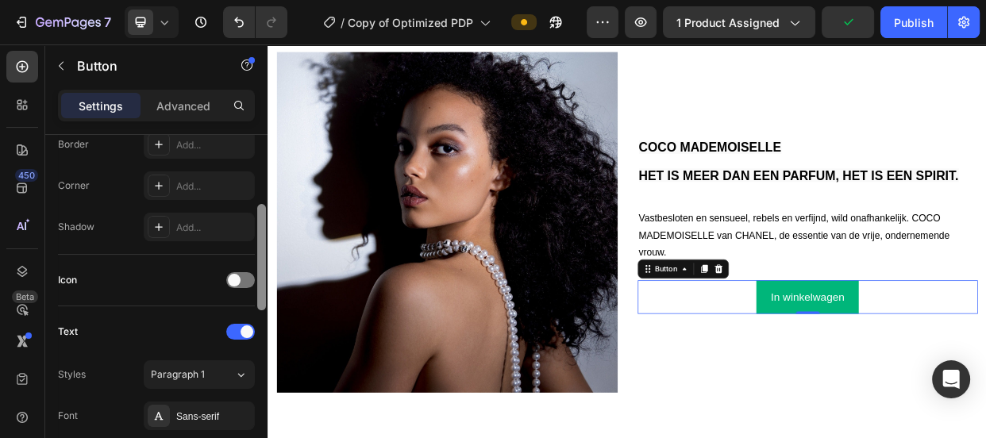
scroll to position [328, 0]
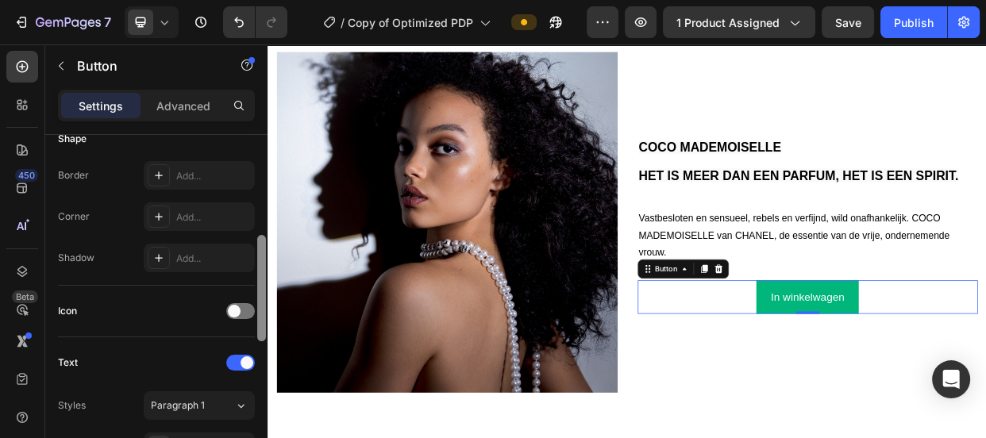
drag, startPoint x: 258, startPoint y: 319, endPoint x: 258, endPoint y: 272, distance: 47.6
click at [258, 272] on div at bounding box center [261, 288] width 9 height 106
click at [238, 313] on span at bounding box center [234, 311] width 13 height 13
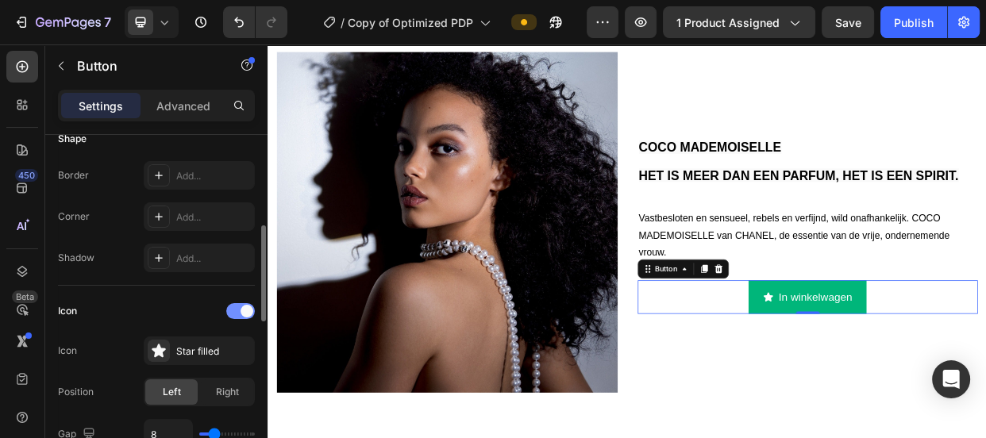
click at [238, 313] on div at bounding box center [240, 311] width 29 height 16
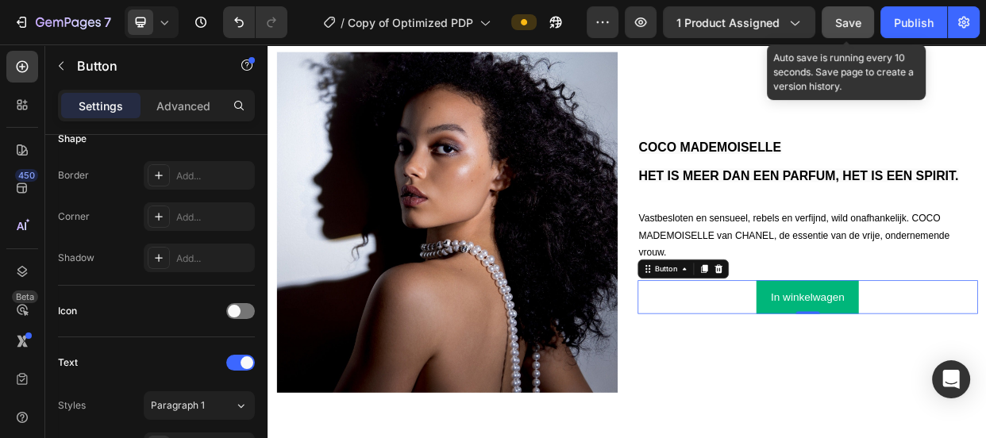
click at [842, 16] on span "Save" at bounding box center [848, 22] width 26 height 13
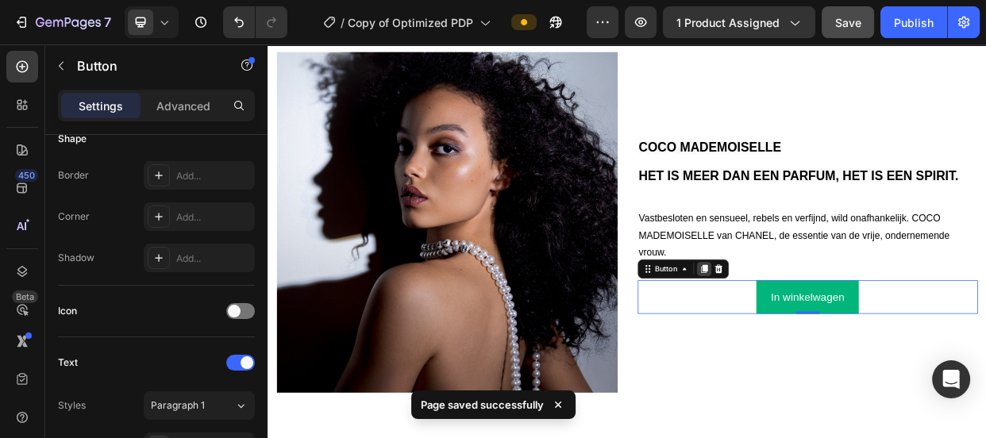
click at [841, 337] on icon at bounding box center [845, 342] width 9 height 11
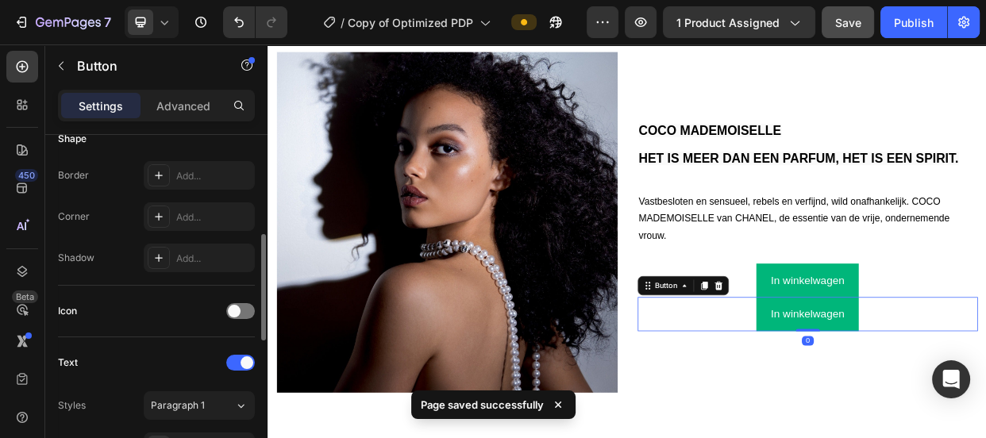
scroll to position [327, 0]
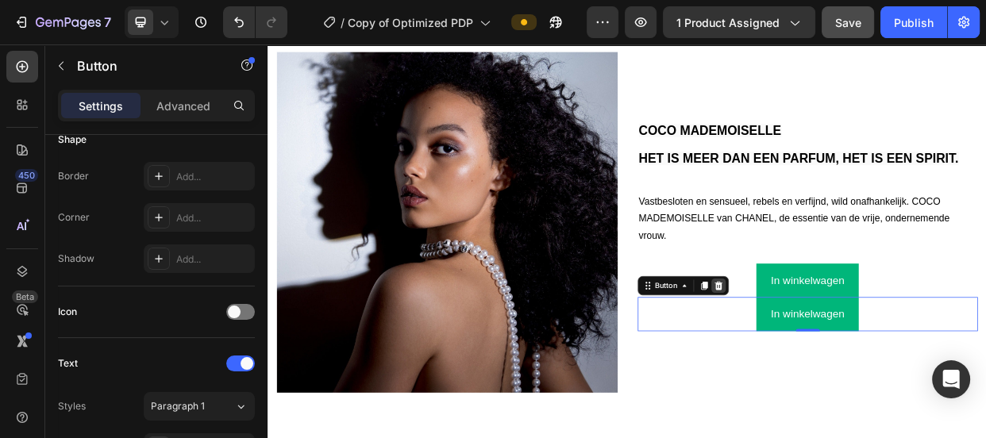
click at [859, 363] on icon at bounding box center [864, 364] width 10 height 11
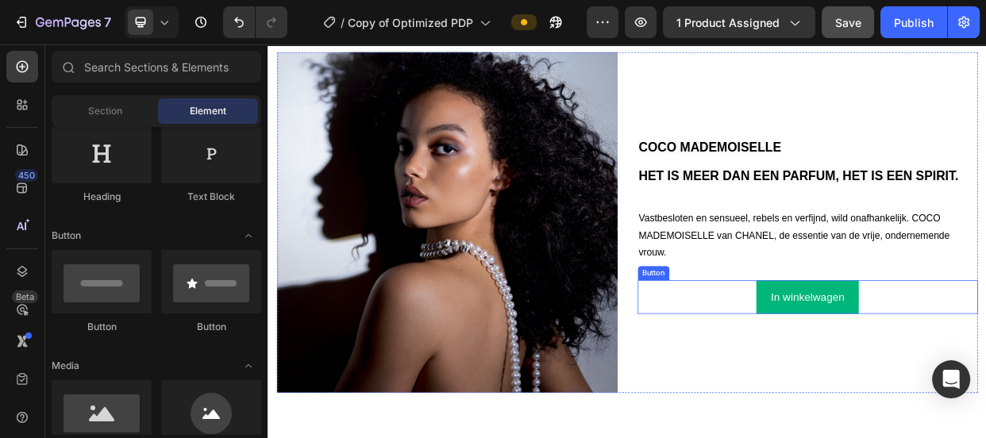
click at [861, 368] on div "In winkelwagen Button" at bounding box center [983, 379] width 452 height 44
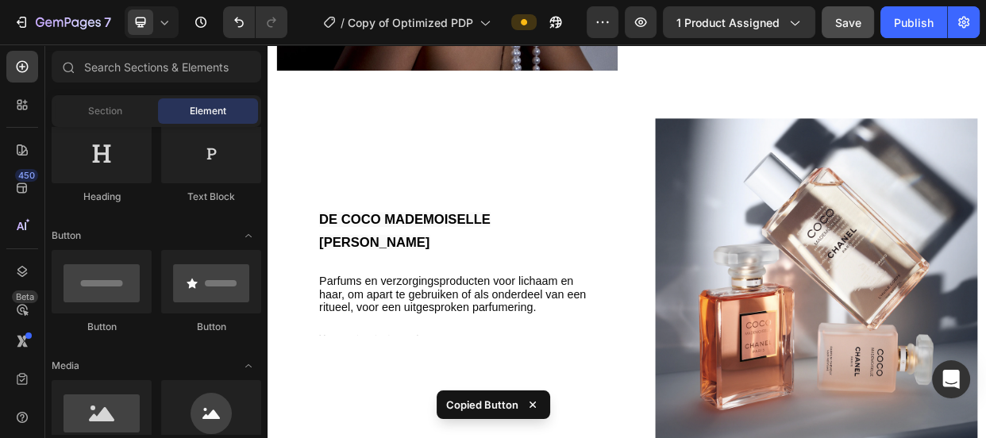
scroll to position [1708, 0]
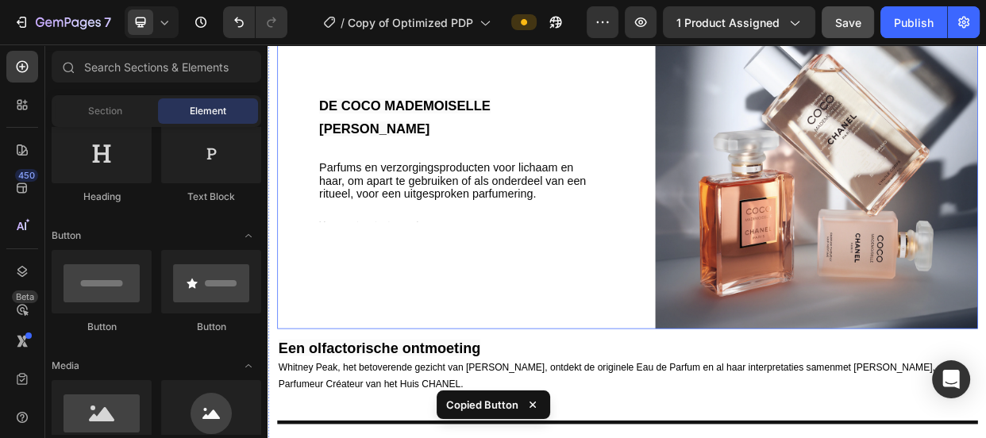
click at [434, 318] on div "DE COCO MADEMOISELLE LIJN Heading Parfums en verzorgingsproducten voor lichaam …" at bounding box center [492, 207] width 427 height 430
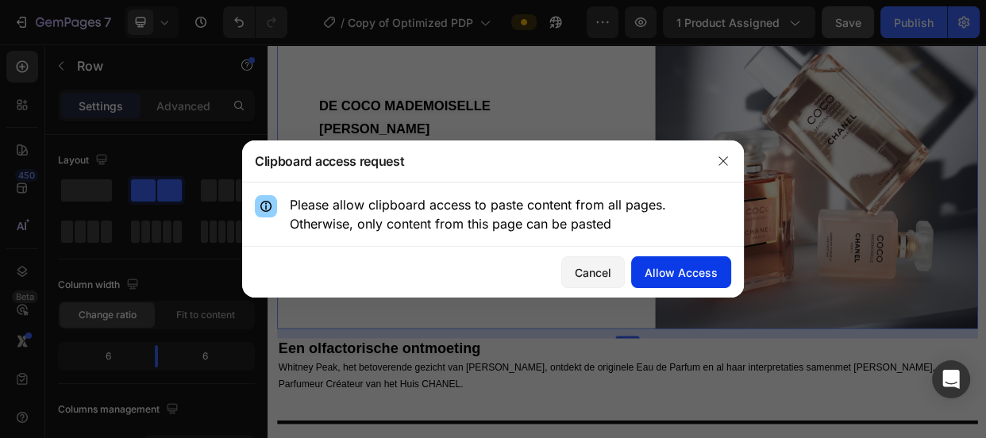
click at [690, 274] on div "Allow Access" at bounding box center [681, 272] width 73 height 17
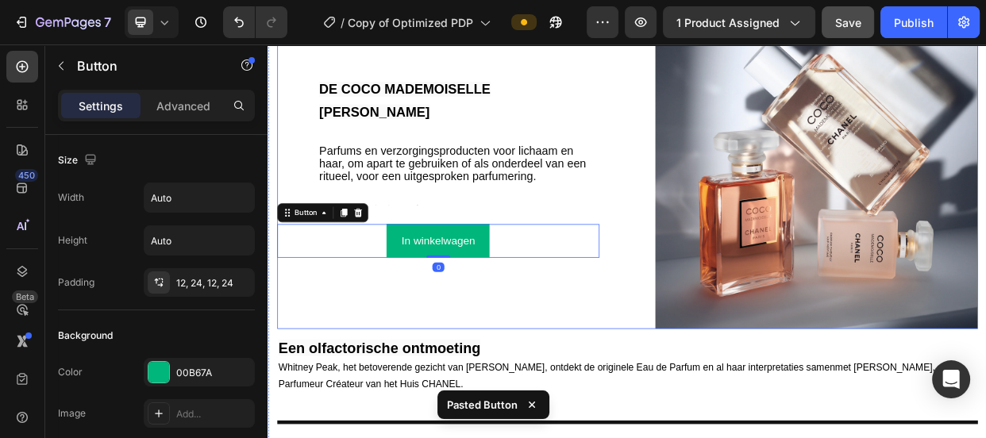
click at [578, 349] on div "DE COCO MADEMOISELLE LIJN Heading Parfums en verzorgingsproducten voor lichaam …" at bounding box center [492, 207] width 427 height 430
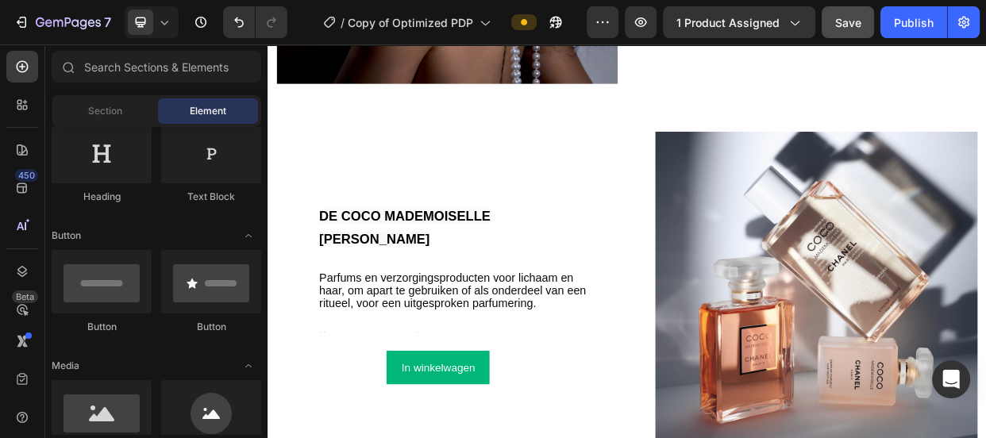
scroll to position [1685, 0]
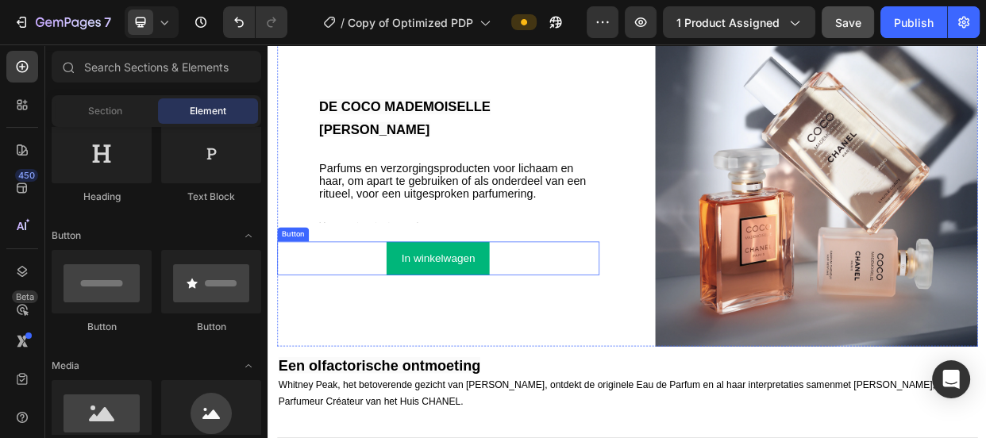
click at [628, 306] on div "In winkelwagen Button" at bounding box center [492, 328] width 427 height 44
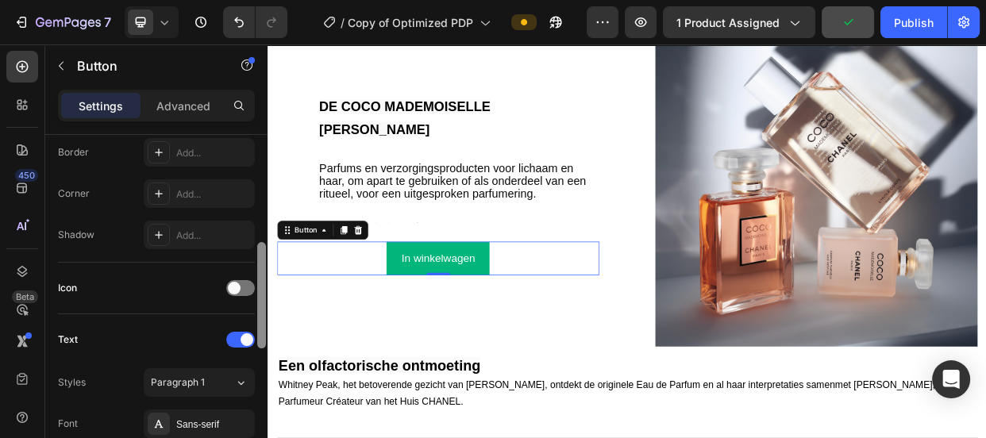
drag, startPoint x: 262, startPoint y: 206, endPoint x: 1, endPoint y: 357, distance: 302.0
click at [265, 314] on div at bounding box center [261, 295] width 9 height 106
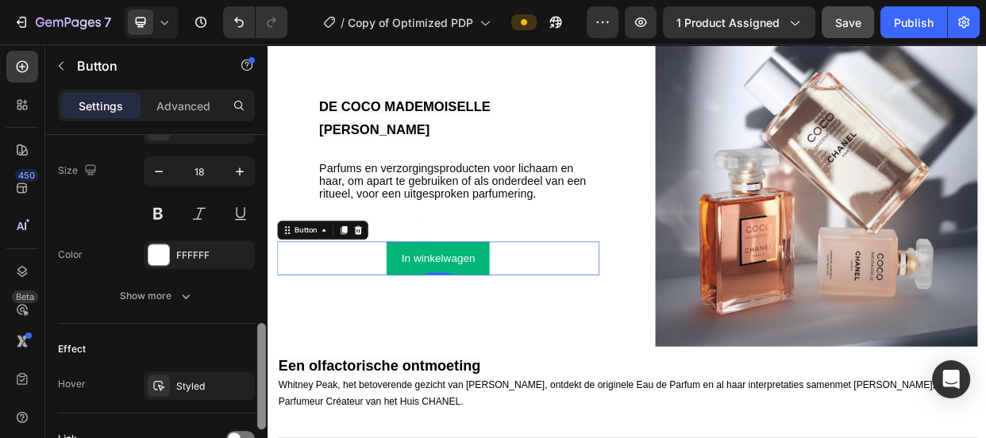
scroll to position [659, 0]
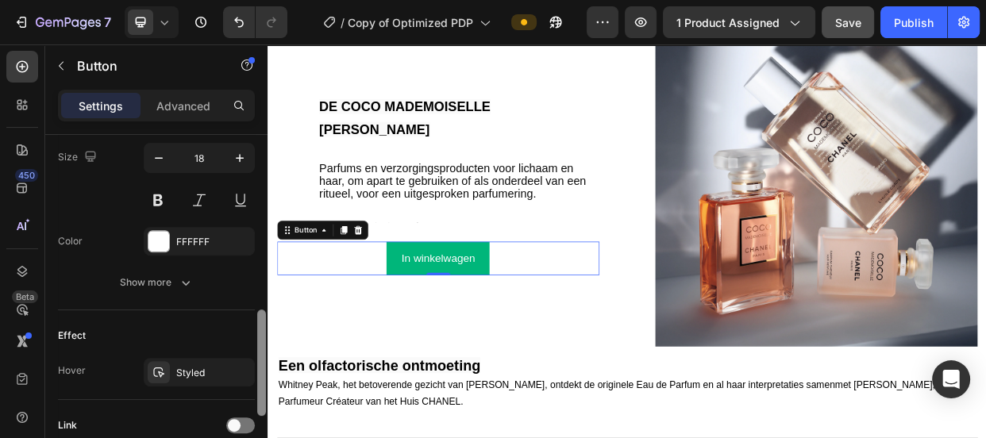
drag, startPoint x: 265, startPoint y: 314, endPoint x: 262, endPoint y: 408, distance: 94.5
click at [262, 408] on div at bounding box center [261, 363] width 9 height 106
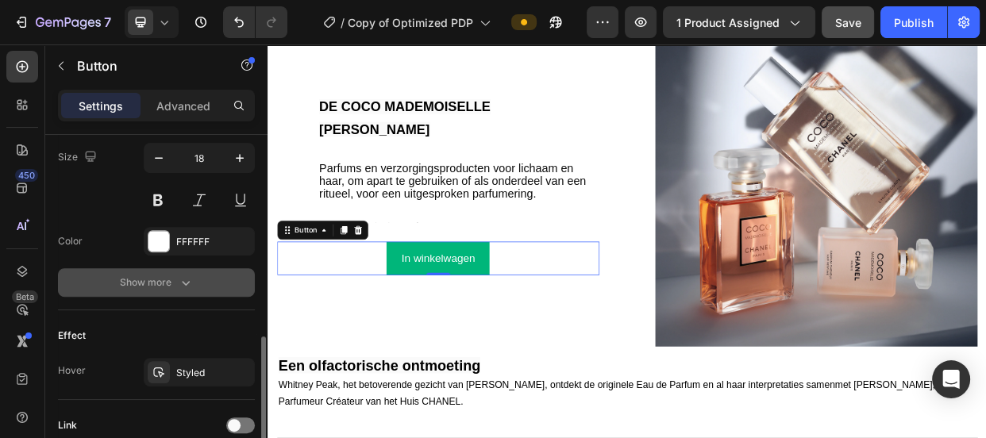
click at [170, 290] on button "Show more" at bounding box center [156, 282] width 197 height 29
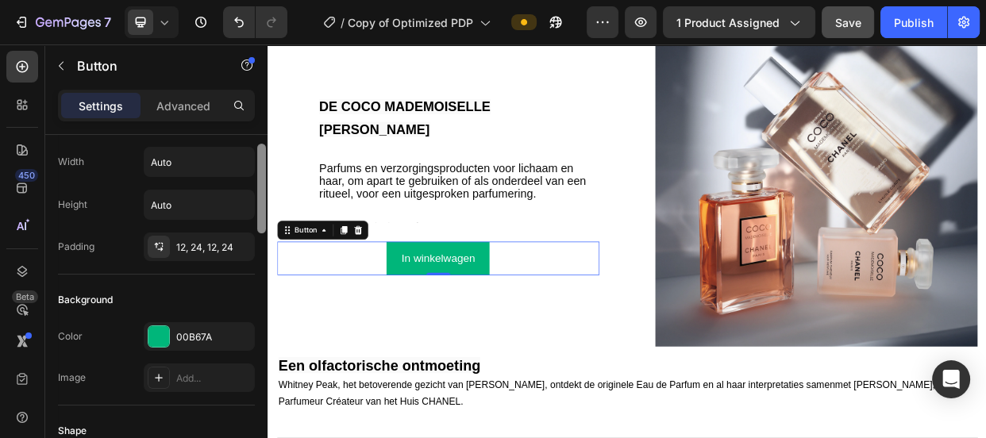
scroll to position [0, 0]
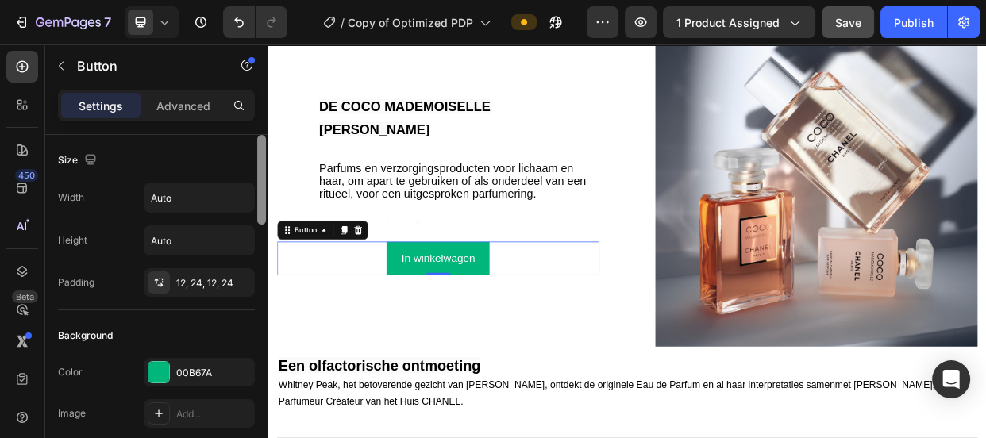
drag, startPoint x: 260, startPoint y: 343, endPoint x: 260, endPoint y: 123, distance: 219.9
click at [260, 123] on div "Settings Advanced Size Width Auto Height Auto Padding 12, 24, 12, 24 Background…" at bounding box center [156, 287] width 222 height 394
click at [201, 103] on p "Advanced" at bounding box center [183, 106] width 54 height 17
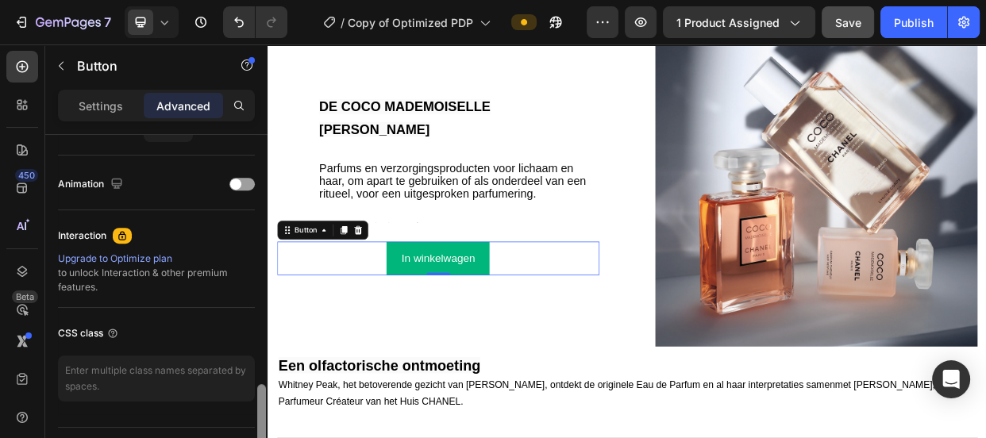
scroll to position [692, 0]
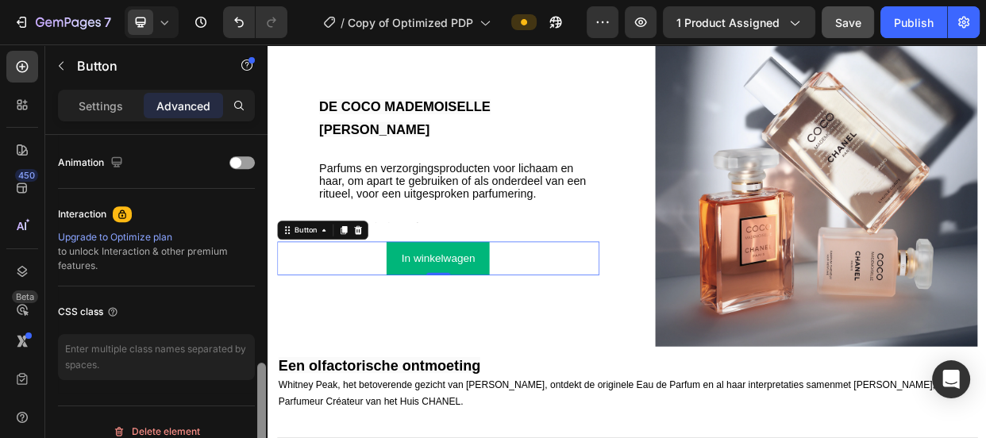
drag, startPoint x: 260, startPoint y: 153, endPoint x: 260, endPoint y: 382, distance: 228.6
click at [260, 382] on div at bounding box center [261, 420] width 9 height 114
click at [432, 314] on button "In winkelwagen" at bounding box center [493, 328] width 136 height 44
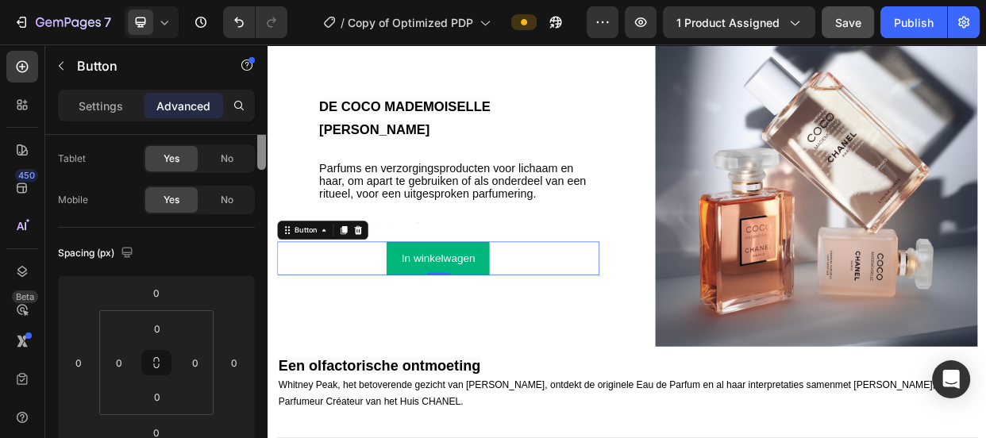
scroll to position [0, 0]
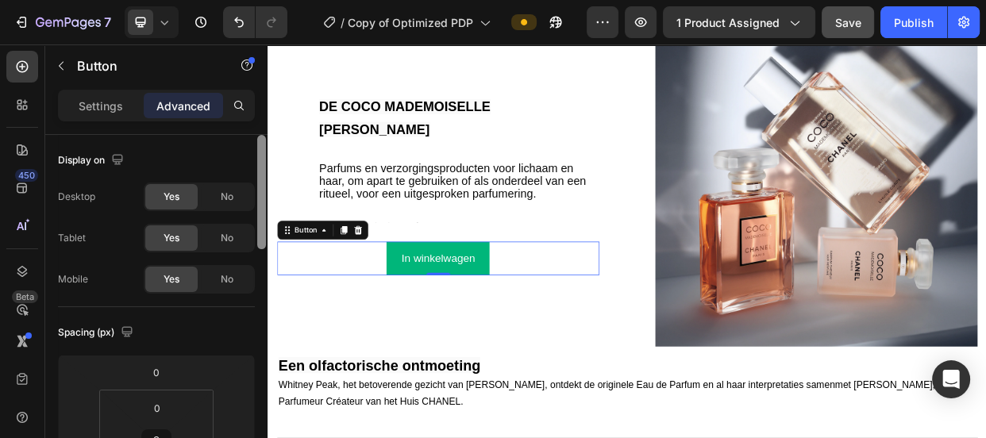
drag, startPoint x: 260, startPoint y: 378, endPoint x: 256, endPoint y: 104, distance: 273.9
click at [256, 104] on div "Settings Advanced Display on Desktop Yes No Tablet Yes No Mobile Yes No Spacing…" at bounding box center [156, 287] width 222 height 394
click at [102, 106] on p "Settings" at bounding box center [101, 106] width 44 height 17
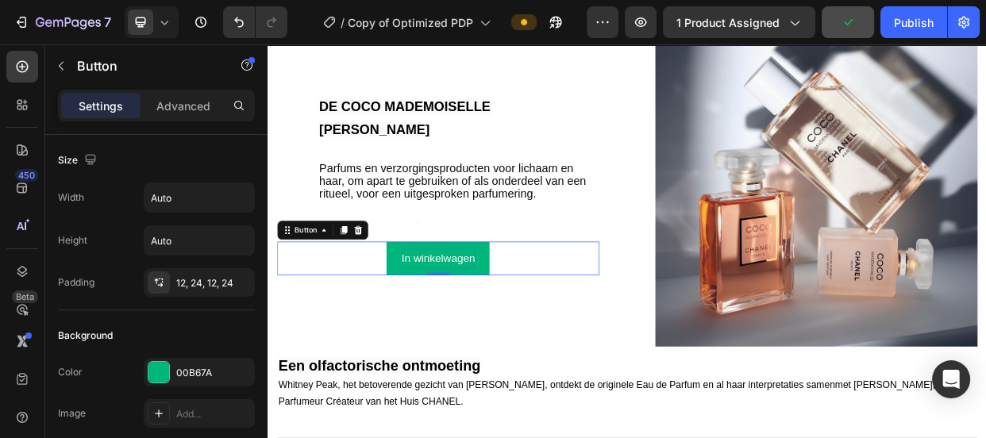
click at [493, 316] on p "In winkelwagen" at bounding box center [493, 328] width 98 height 25
click at [429, 320] on button "In winkelwagen" at bounding box center [493, 328] width 136 height 44
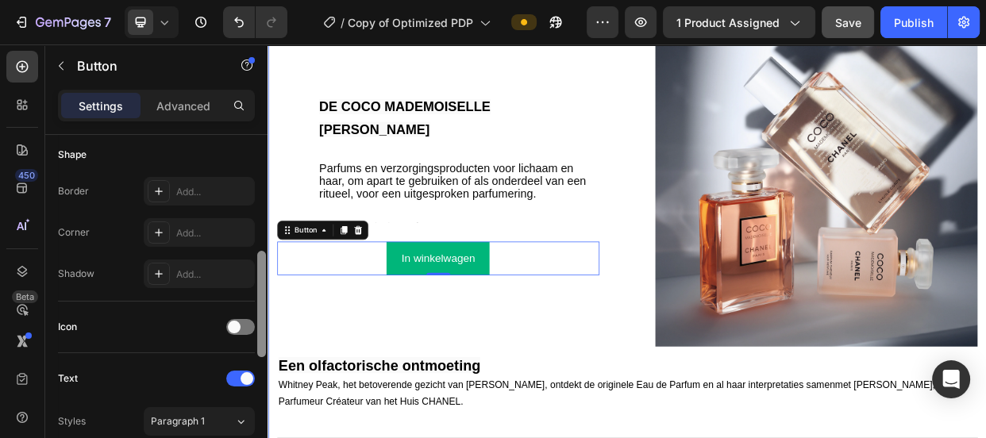
scroll to position [328, 0]
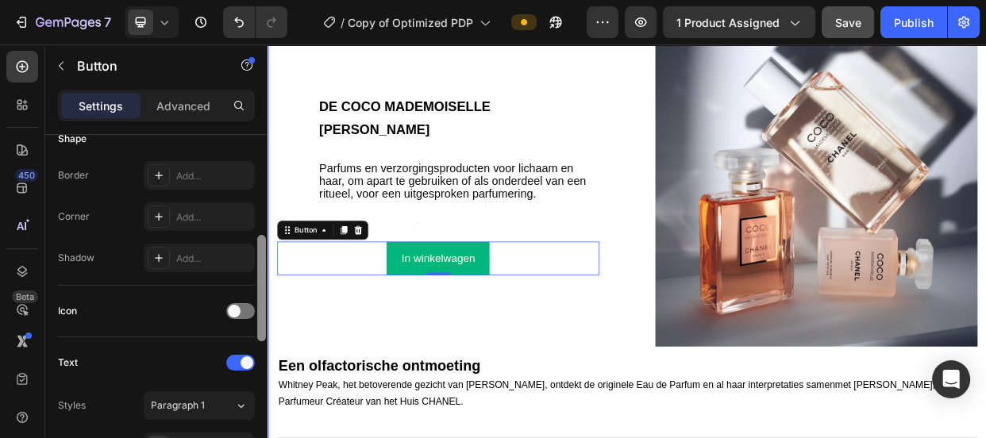
drag, startPoint x: 527, startPoint y: 243, endPoint x: 269, endPoint y: 418, distance: 311.6
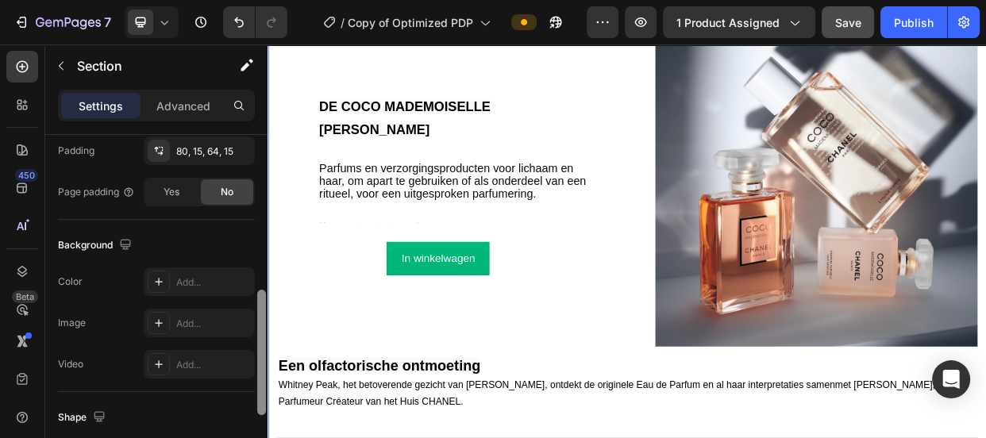
scroll to position [434, 0]
click at [260, 332] on div at bounding box center [261, 353] width 9 height 125
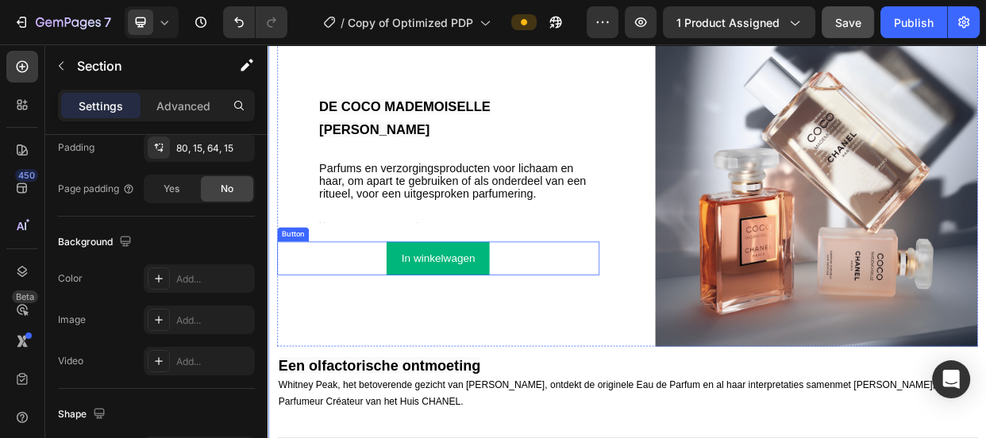
click at [361, 310] on div "In winkelwagen Button" at bounding box center [492, 328] width 427 height 44
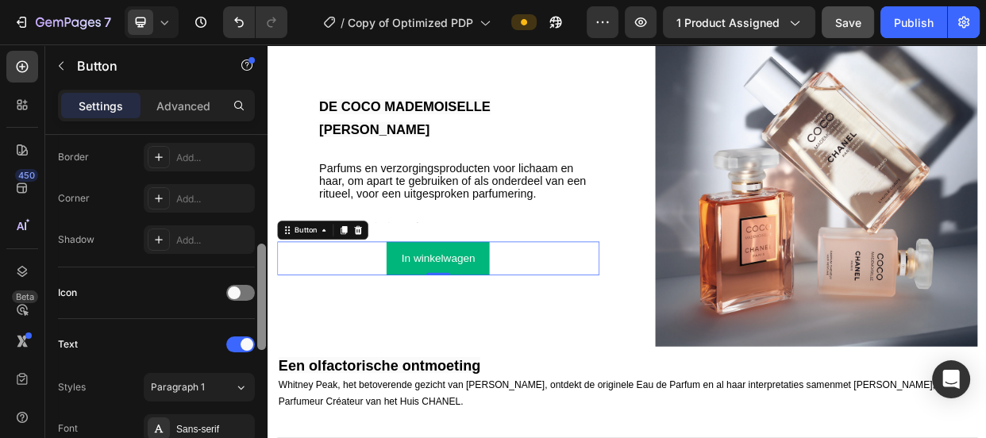
scroll to position [351, 0]
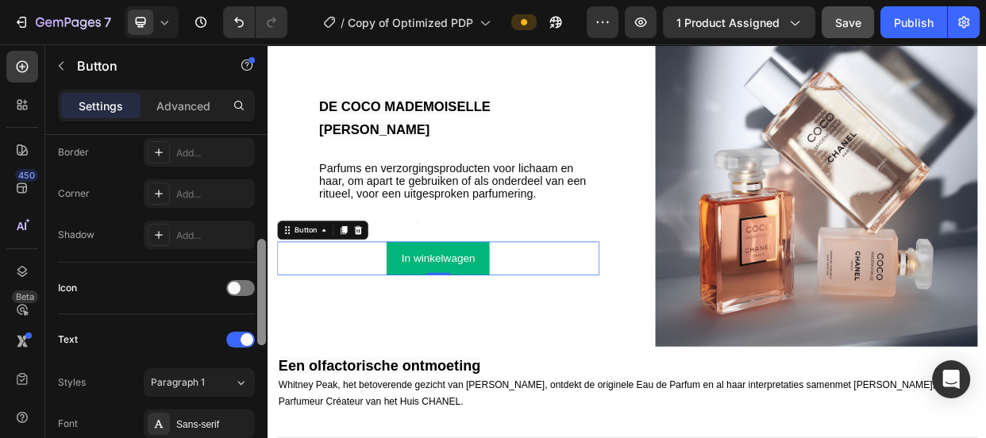
drag, startPoint x: 263, startPoint y: 222, endPoint x: 265, endPoint y: 330, distance: 108.0
click at [265, 330] on div at bounding box center [261, 292] width 9 height 106
click at [266, 295] on div at bounding box center [262, 309] width 12 height 349
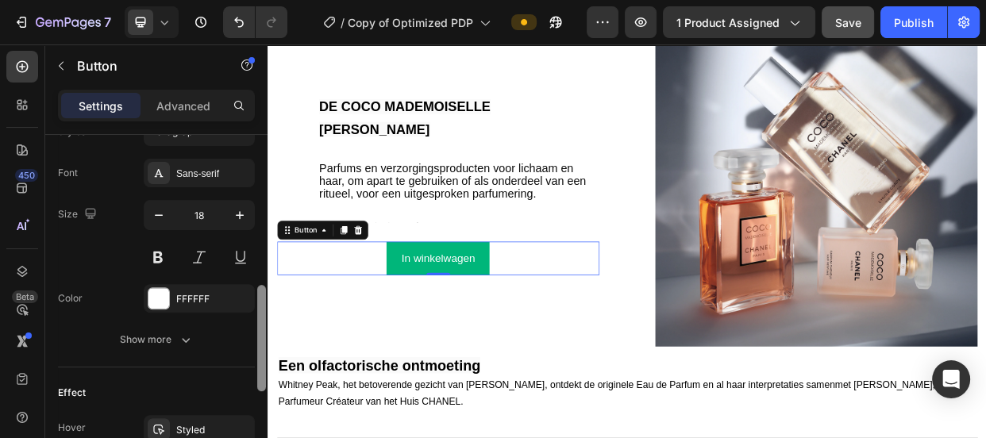
scroll to position [573, 0]
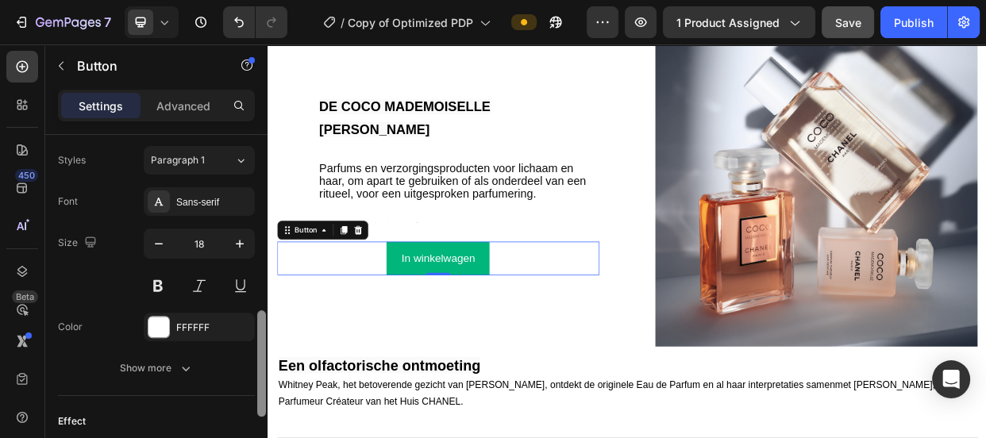
drag, startPoint x: 260, startPoint y: 360, endPoint x: 261, endPoint y: 322, distance: 38.9
click at [261, 322] on div at bounding box center [261, 363] width 9 height 106
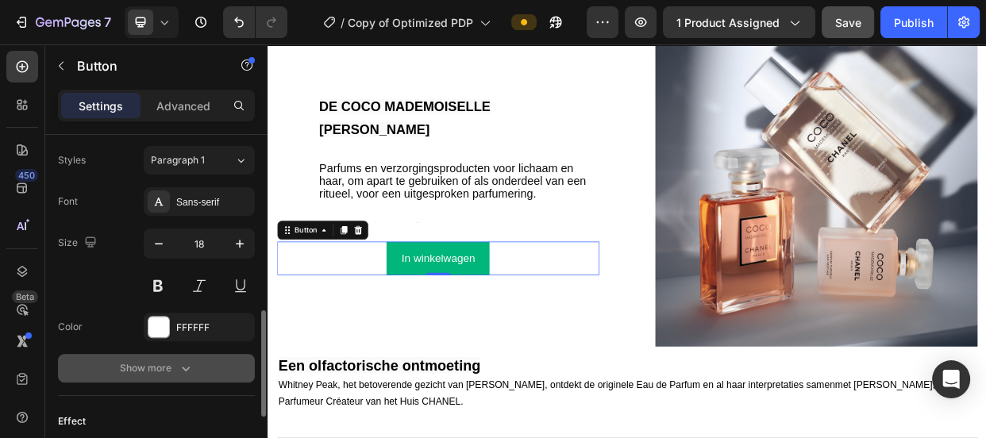
click at [182, 367] on icon "button" at bounding box center [186, 368] width 16 height 16
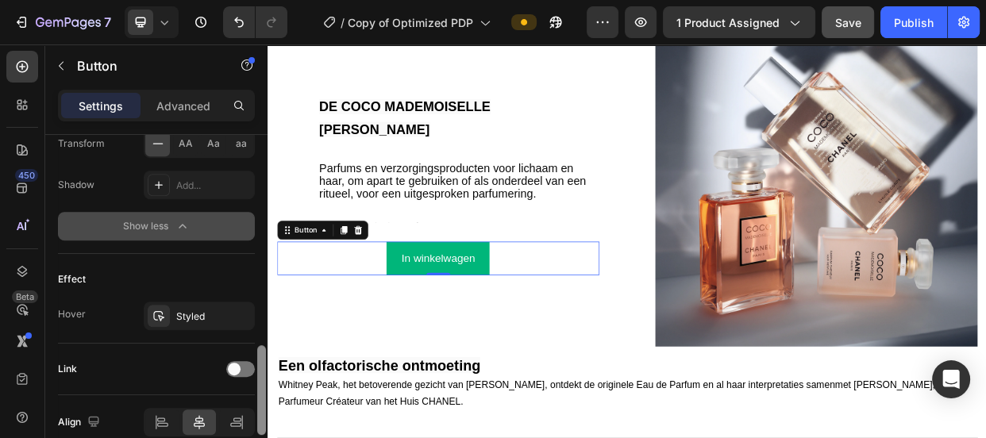
scroll to position [930, 0]
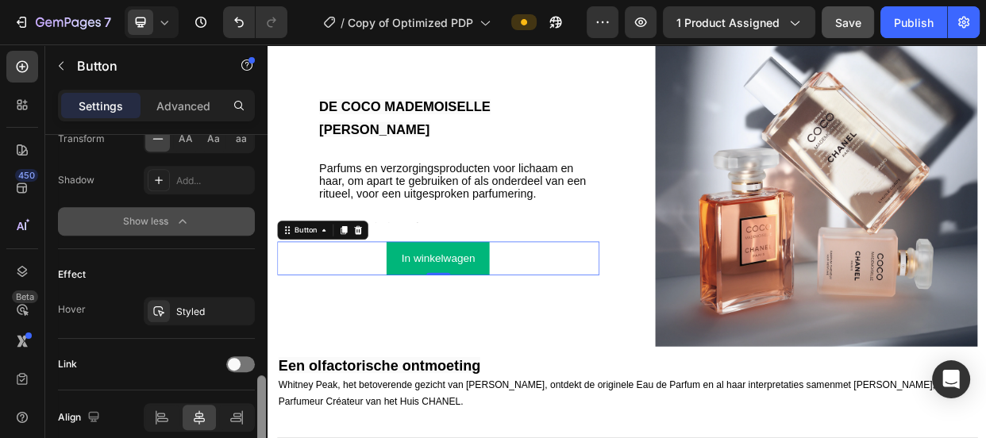
drag, startPoint x: 264, startPoint y: 323, endPoint x: 260, endPoint y: 433, distance: 109.6
click at [260, 433] on div at bounding box center [261, 421] width 9 height 90
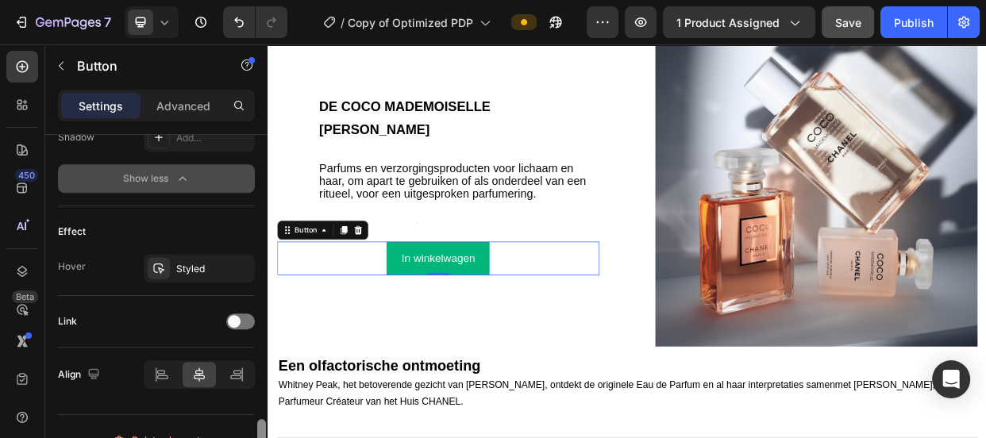
scroll to position [998, 0]
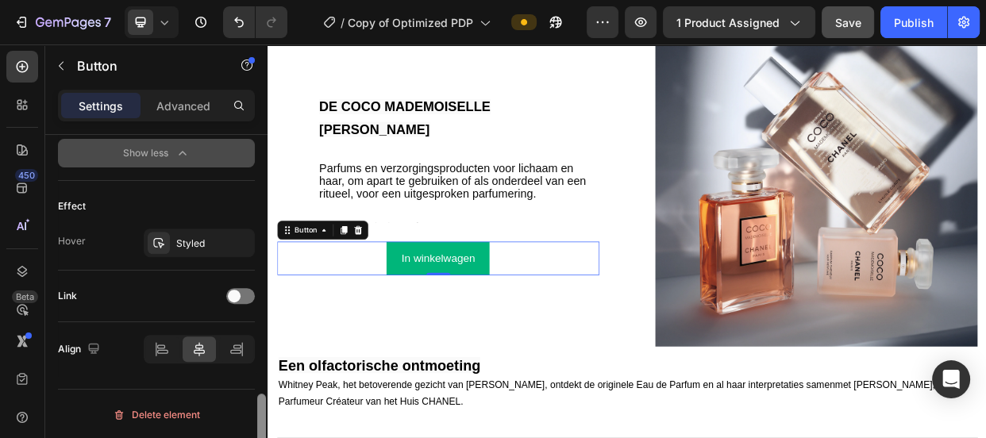
drag, startPoint x: 261, startPoint y: 404, endPoint x: 256, endPoint y: 430, distance: 26.0
click at [256, 430] on div at bounding box center [262, 309] width 12 height 349
click at [232, 288] on div at bounding box center [240, 296] width 29 height 16
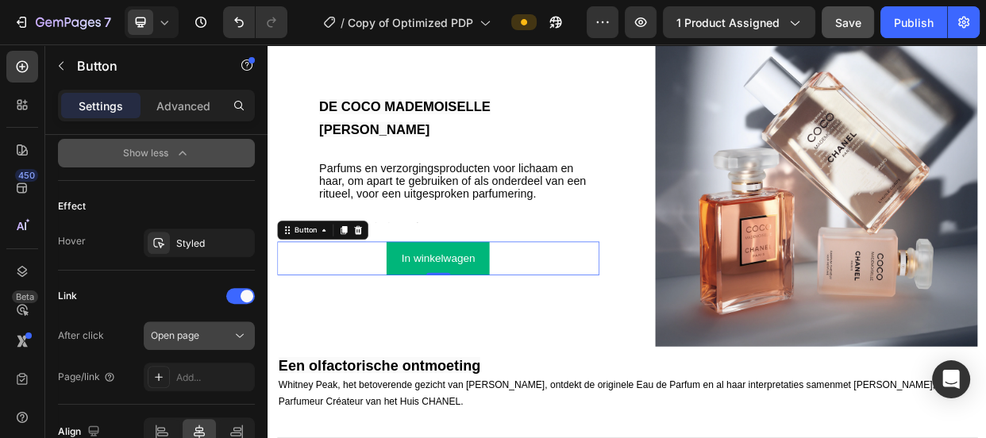
click at [232, 337] on icon at bounding box center [240, 336] width 16 height 16
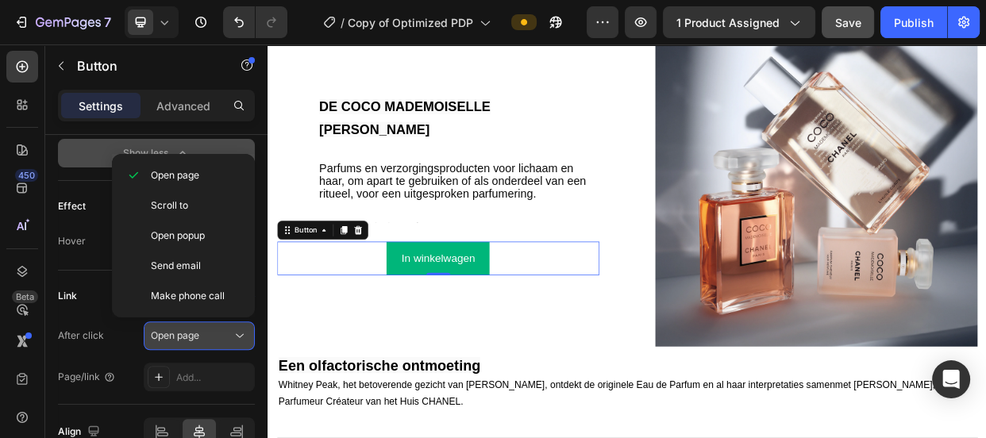
click at [232, 337] on icon at bounding box center [240, 336] width 16 height 16
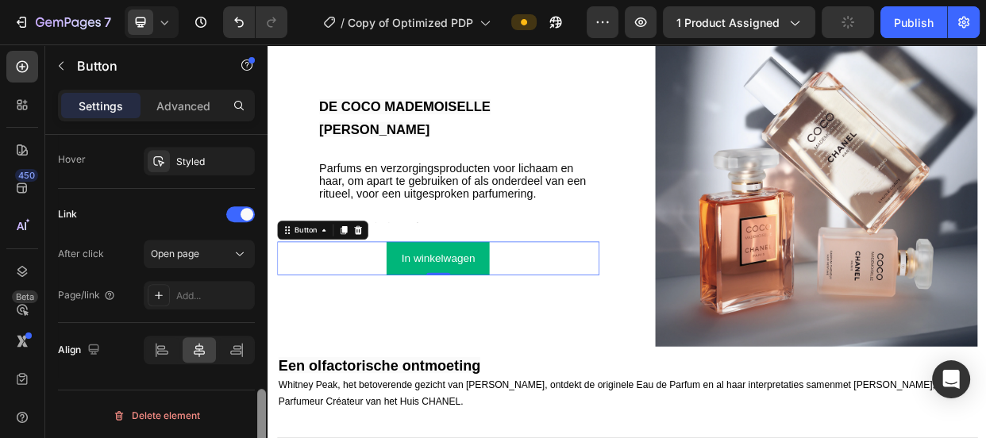
scroll to position [1080, 0]
drag, startPoint x: 264, startPoint y: 409, endPoint x: 264, endPoint y: 431, distance: 22.2
click at [264, 431] on div at bounding box center [261, 440] width 9 height 85
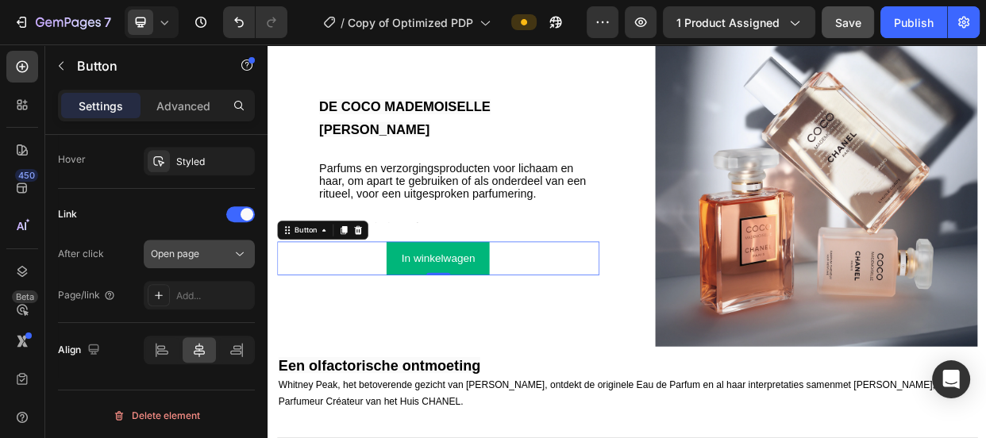
click at [212, 253] on div "Open page" at bounding box center [191, 254] width 81 height 14
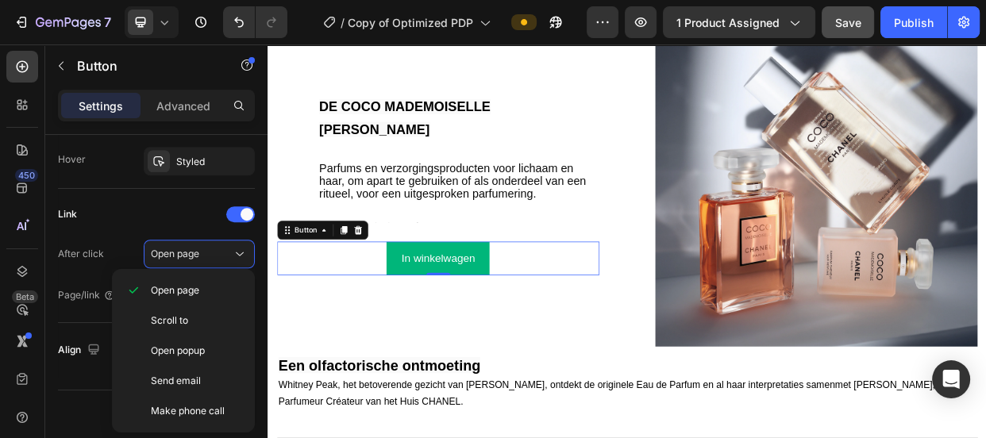
click at [66, 369] on div "Align" at bounding box center [156, 350] width 197 height 54
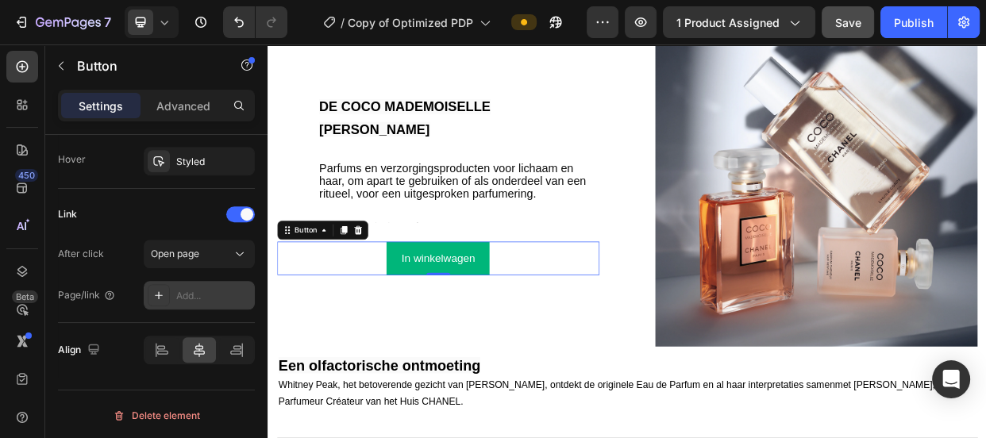
click at [182, 298] on div "Add..." at bounding box center [213, 296] width 75 height 14
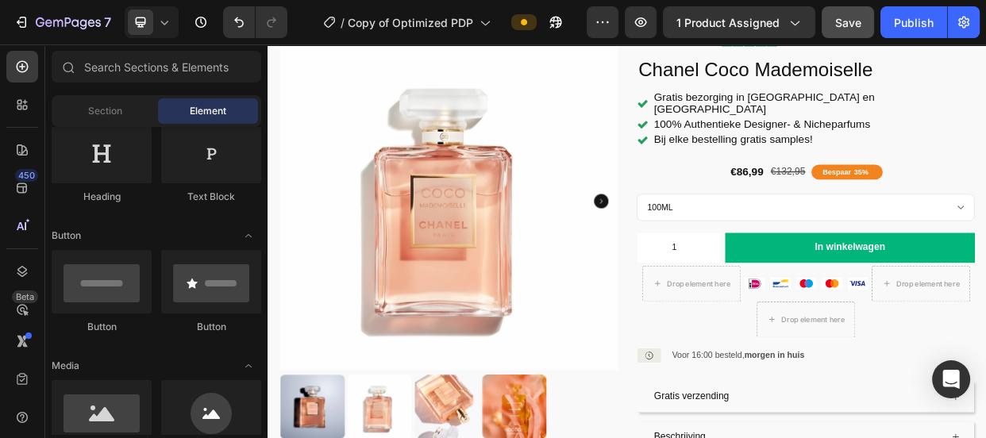
scroll to position [229, 0]
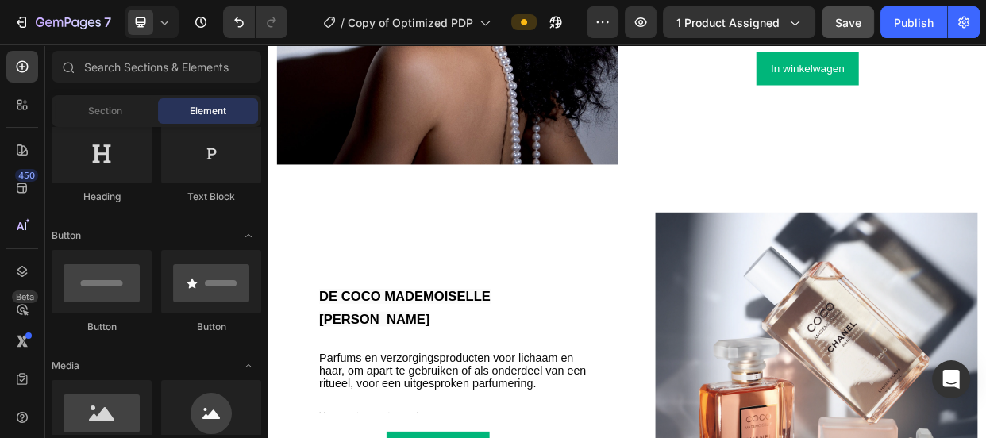
scroll to position [1350, 0]
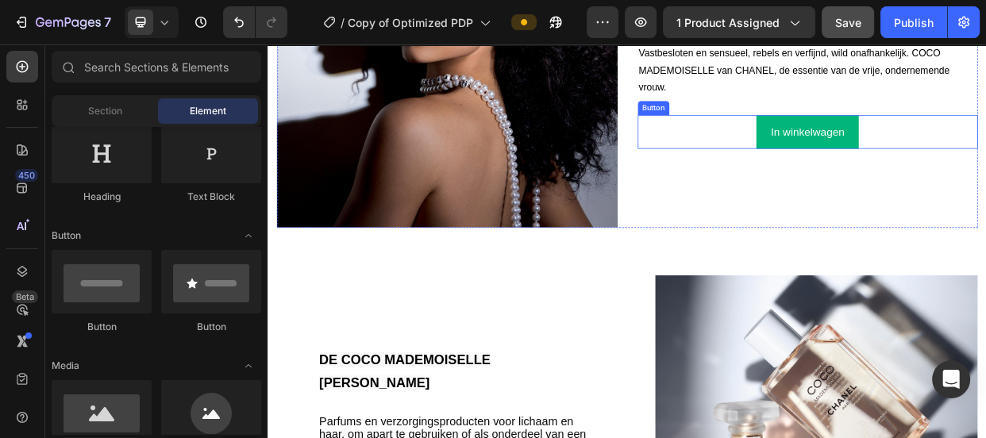
click at [985, 170] on div "In winkelwagen Button" at bounding box center [983, 160] width 452 height 44
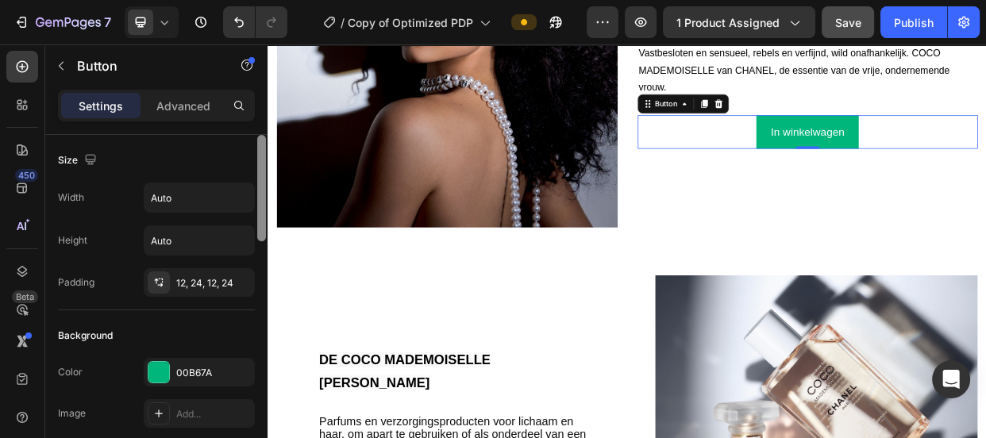
drag, startPoint x: 262, startPoint y: 137, endPoint x: 262, endPoint y: 117, distance: 19.8
click at [262, 117] on div "Settings Advanced Size Width Auto Height Auto Padding 12, 24, 12, 24 Background…" at bounding box center [156, 287] width 222 height 394
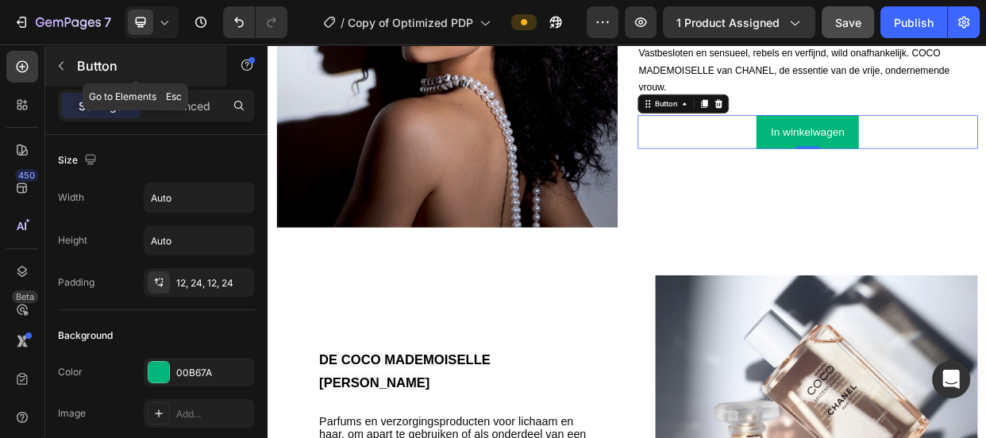
click at [61, 71] on icon "button" at bounding box center [61, 66] width 13 height 13
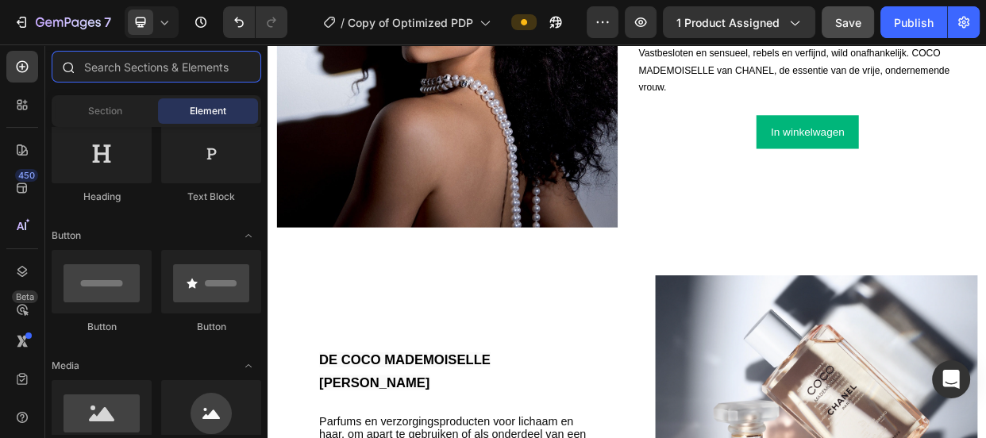
click at [127, 71] on input "text" at bounding box center [157, 67] width 210 height 32
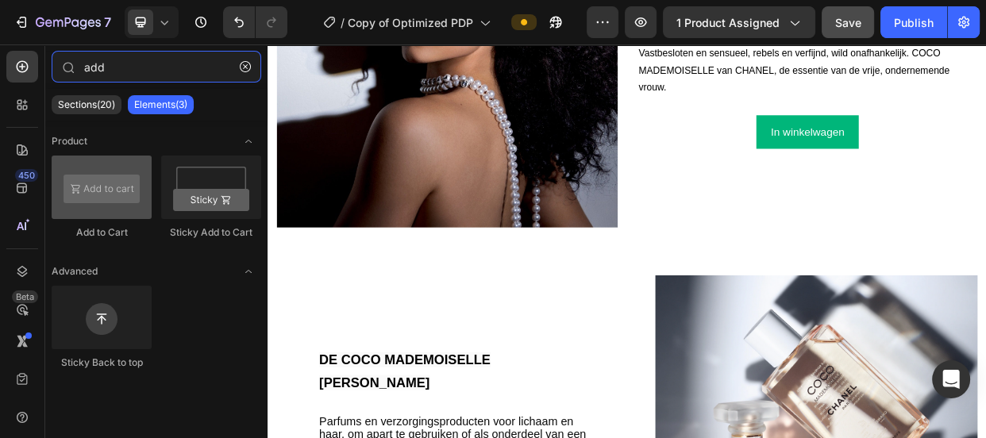
type input "add"
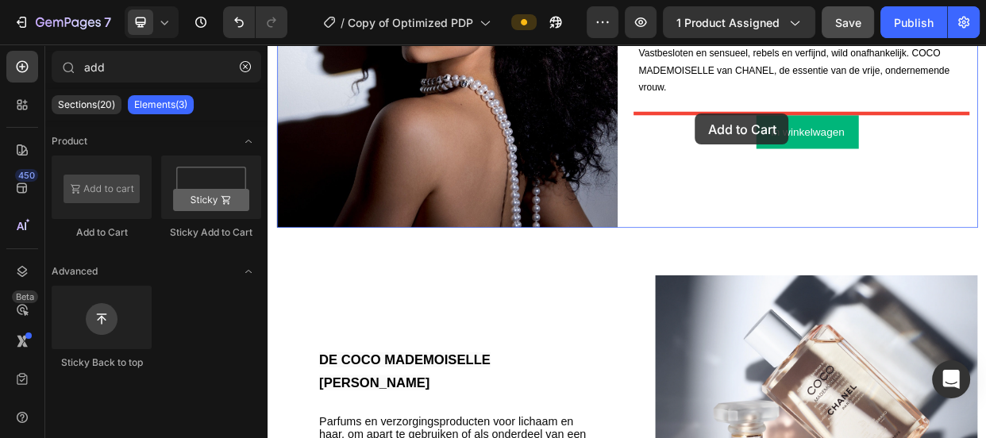
drag, startPoint x: 368, startPoint y: 252, endPoint x: 834, endPoint y: 137, distance: 480.0
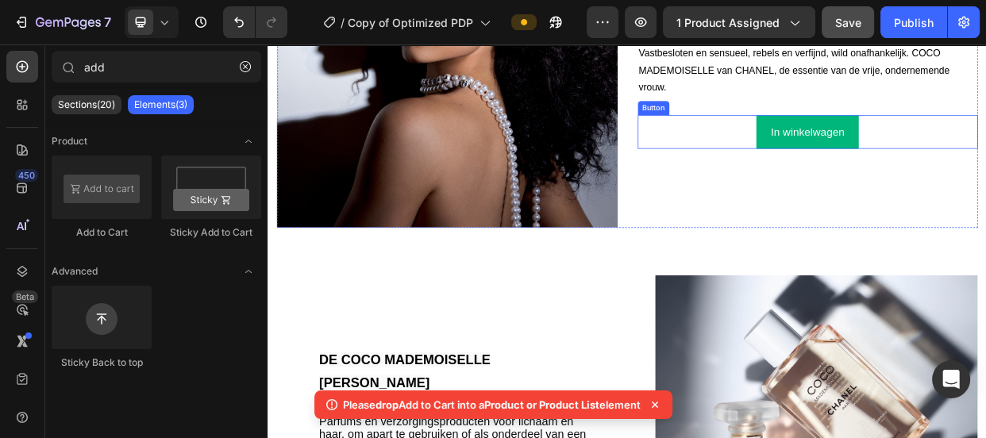
click at [877, 160] on div "In winkelwagen Button" at bounding box center [983, 160] width 452 height 44
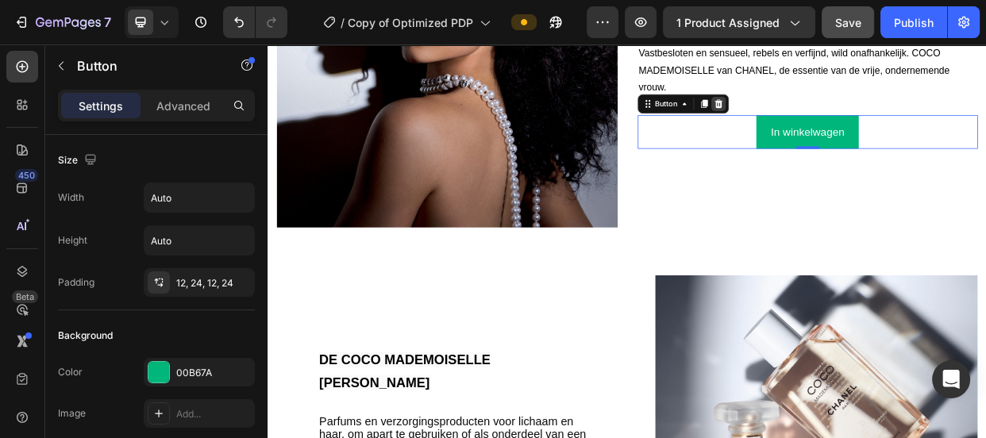
click at [862, 121] on icon at bounding box center [864, 122] width 10 height 11
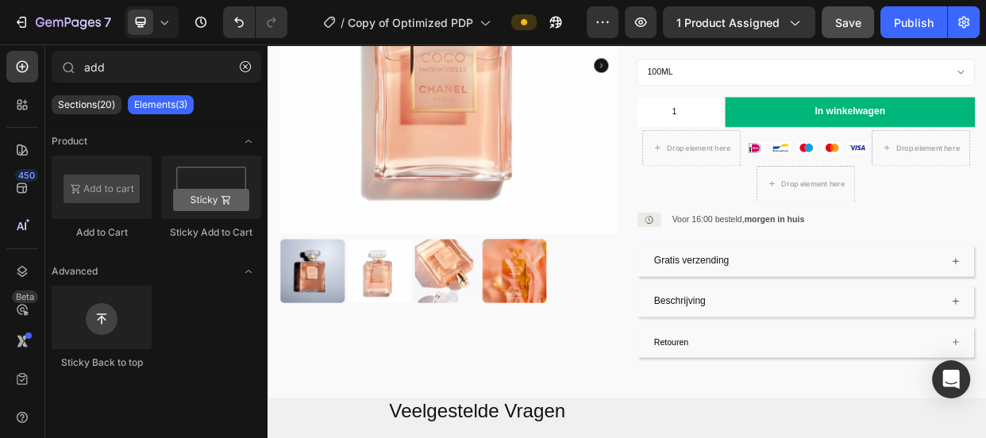
scroll to position [214, 0]
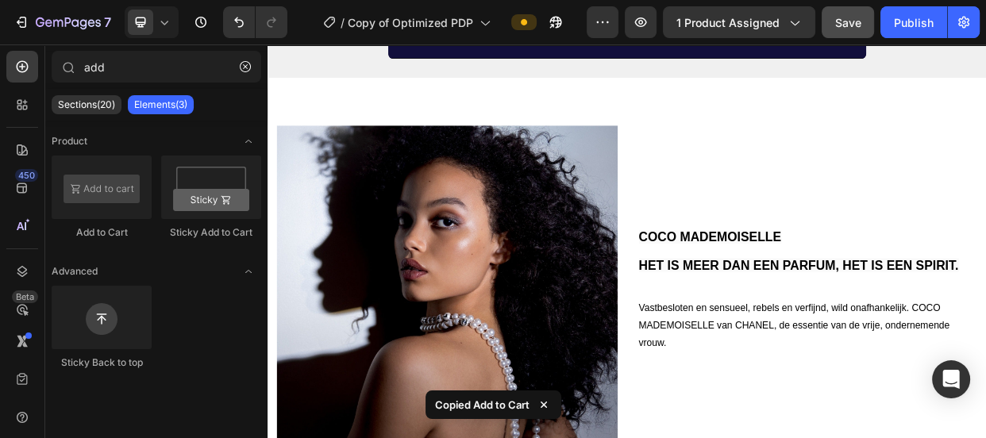
scroll to position [1136, 0]
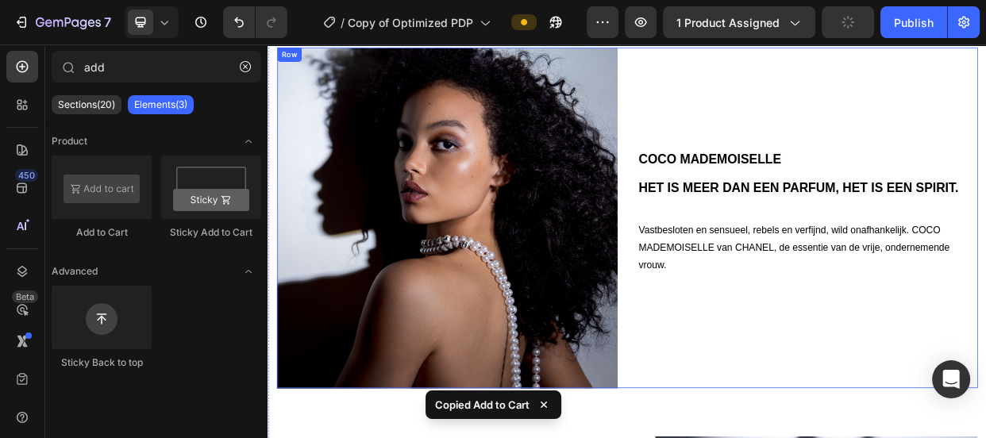
click at [976, 414] on div "COCO MADEMOISELLE HET IS MEER DAN EEN PARFUM, HET IS EEN SPIRIT. Heading Vastbe…" at bounding box center [983, 275] width 452 height 452
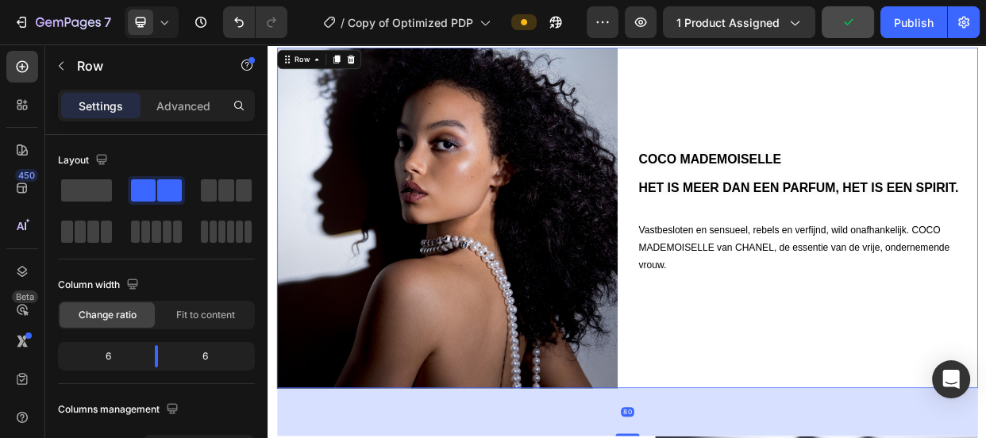
click at [954, 390] on div "COCO MADEMOISELLE HET IS MEER DAN EEN PARFUM, HET IS EEN SPIRIT. Heading Vastbe…" at bounding box center [983, 275] width 452 height 452
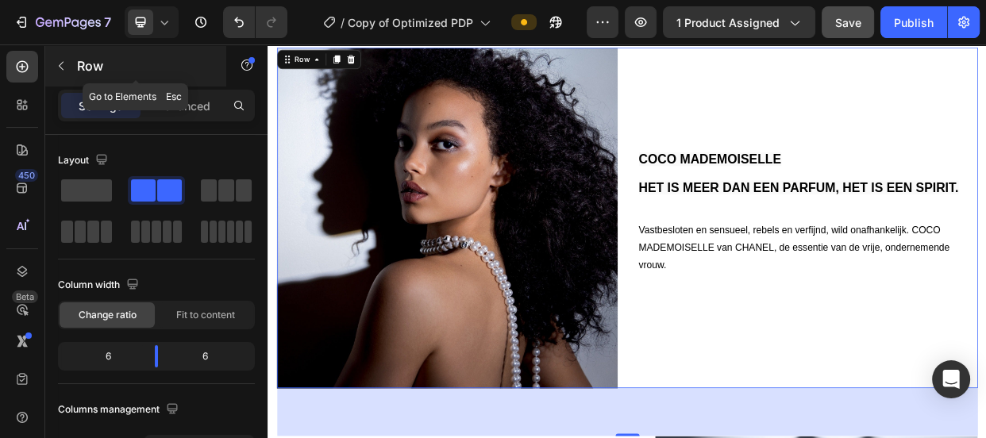
click at [65, 61] on icon "button" at bounding box center [61, 66] width 13 height 13
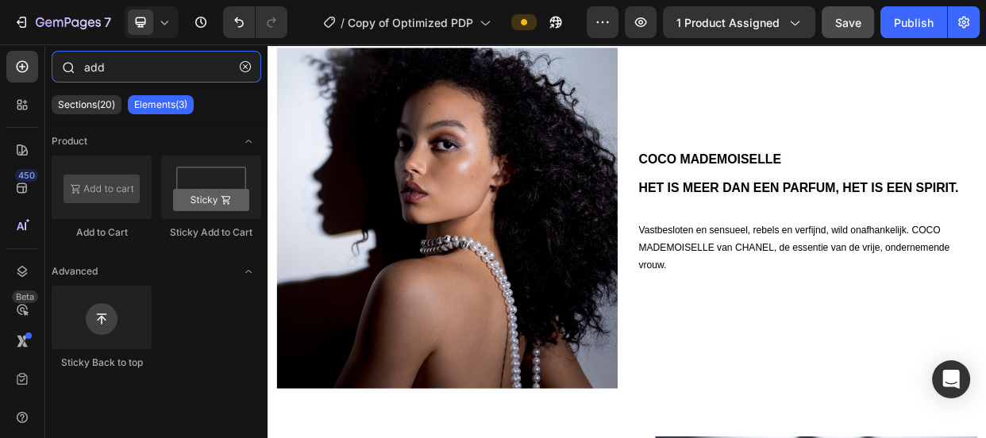
click at [125, 69] on input "add" at bounding box center [157, 67] width 210 height 32
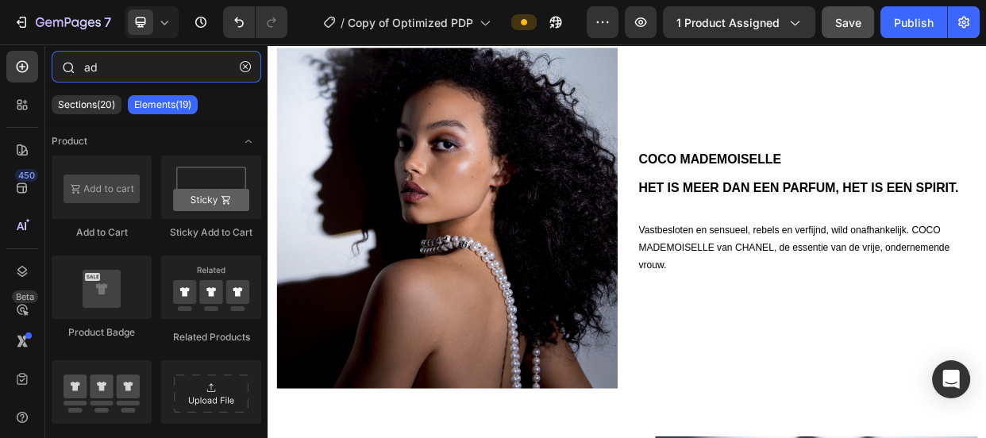
type input "a"
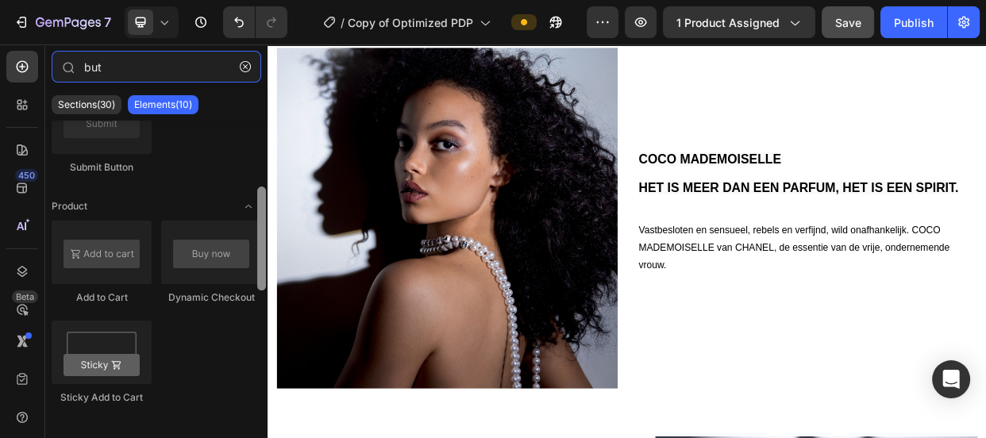
scroll to position [200, 0]
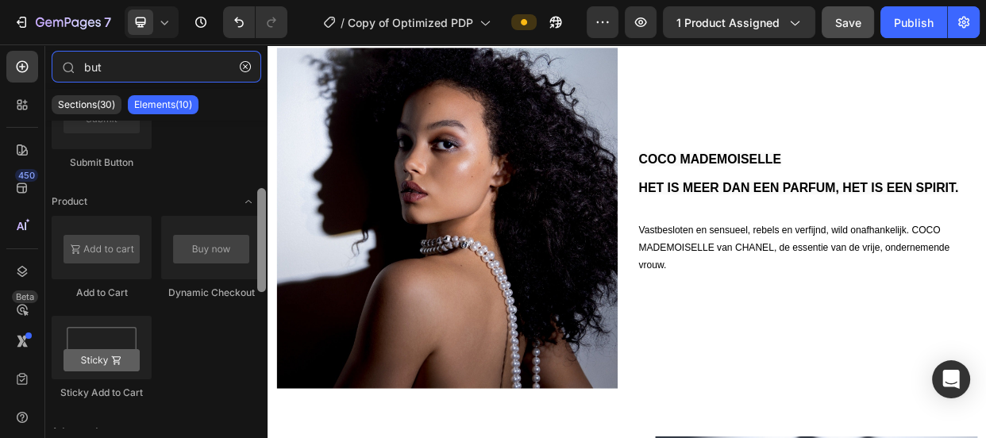
drag, startPoint x: 260, startPoint y: 207, endPoint x: 257, endPoint y: 275, distance: 68.3
click at [257, 275] on div at bounding box center [261, 240] width 9 height 104
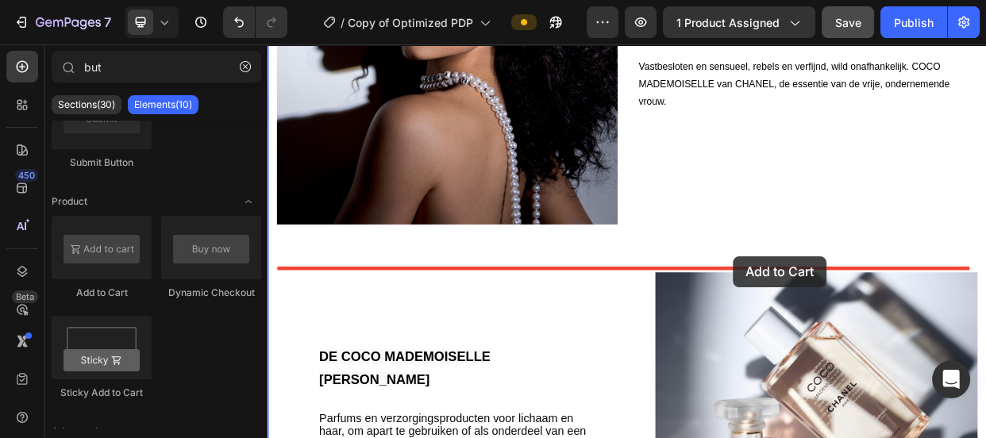
scroll to position [1365, 0]
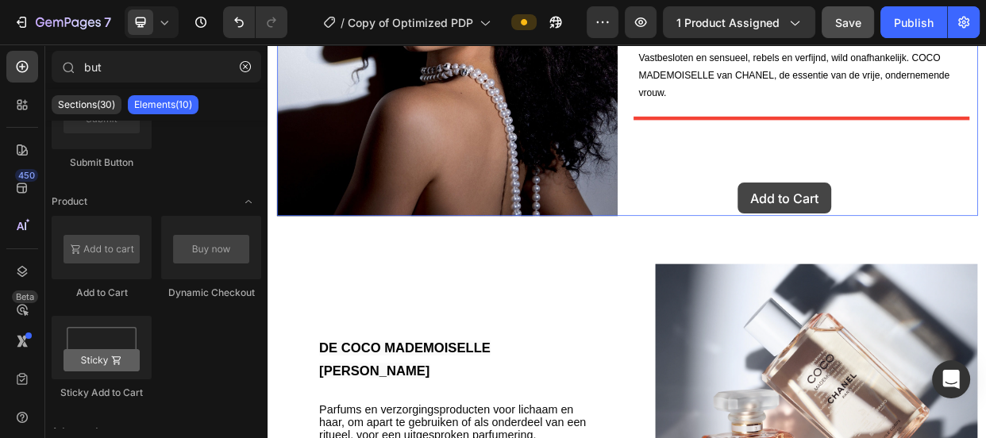
drag, startPoint x: 359, startPoint y: 287, endPoint x: 891, endPoint y: 228, distance: 535.2
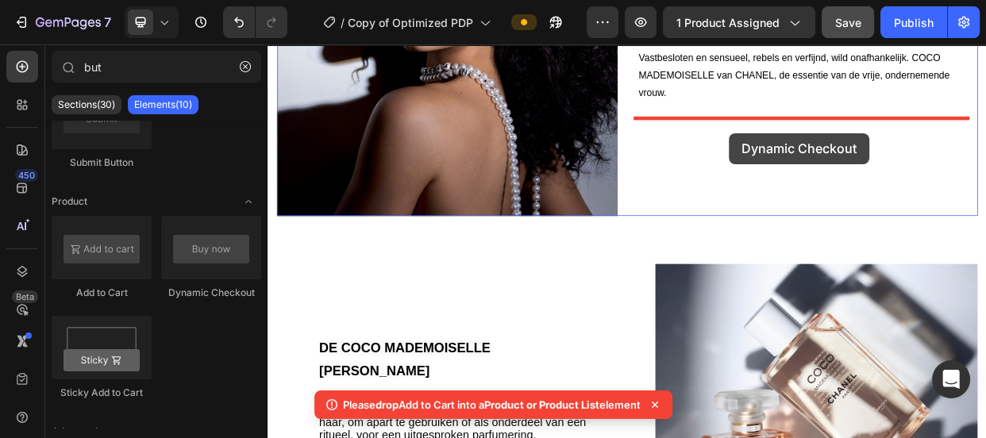
drag, startPoint x: 479, startPoint y: 294, endPoint x: 879, endPoint y: 162, distance: 421.3
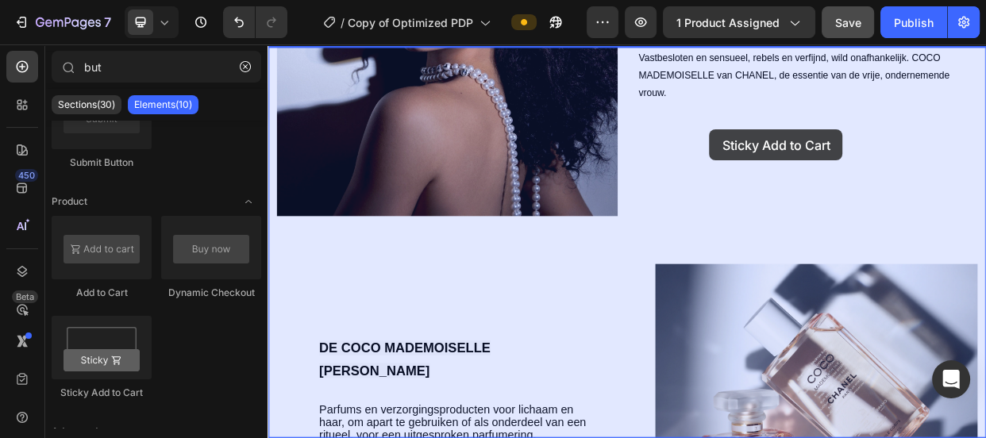
drag, startPoint x: 345, startPoint y: 385, endPoint x: 853, endPoint y: 157, distance: 557.6
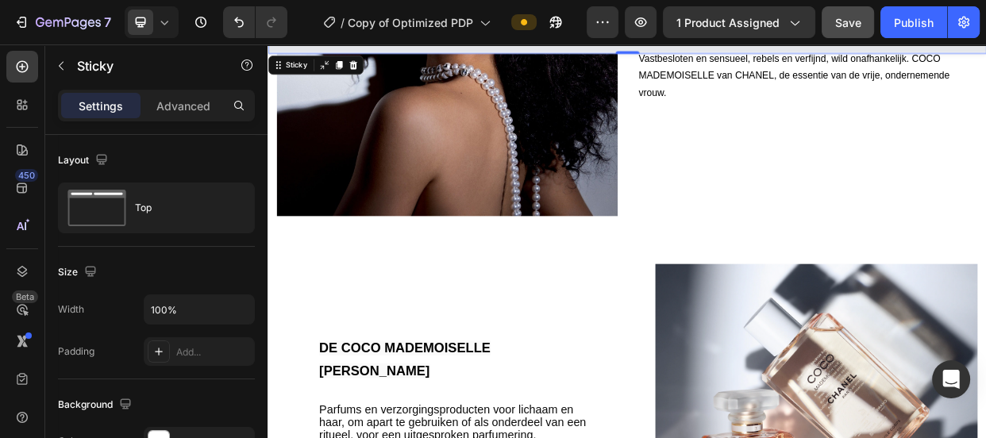
scroll to position [1431, 0]
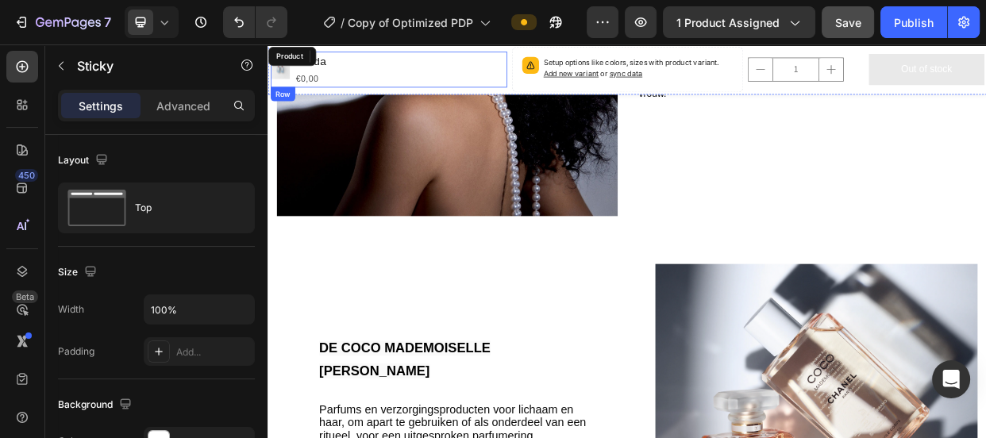
click at [520, 71] on div "Product Images Prada Product Title €0,00 Product Price Product Price Row" at bounding box center [428, 78] width 314 height 48
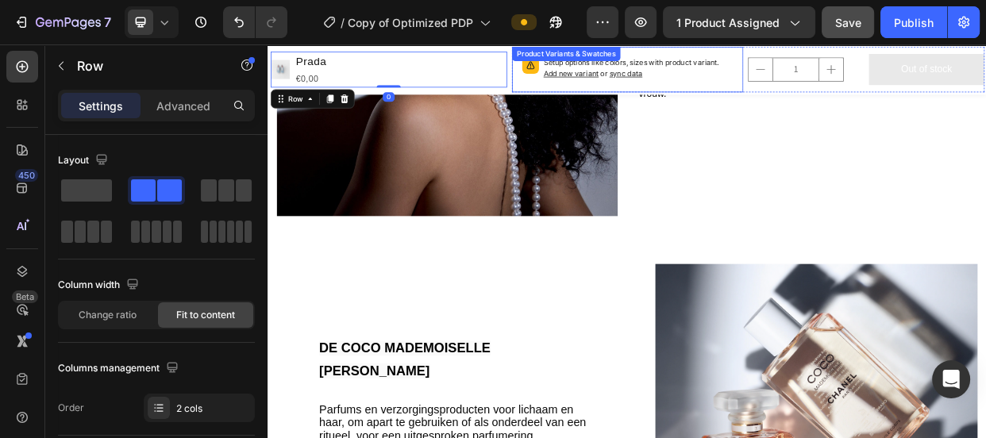
click at [595, 100] on div "Setup options like colors, sizes with product variant. Add new variant or sync …" at bounding box center [744, 78] width 307 height 60
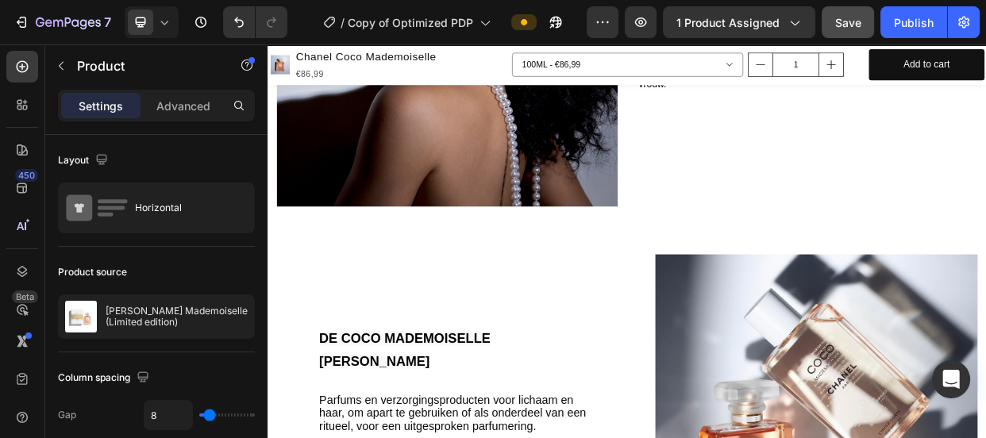
scroll to position [1419, 0]
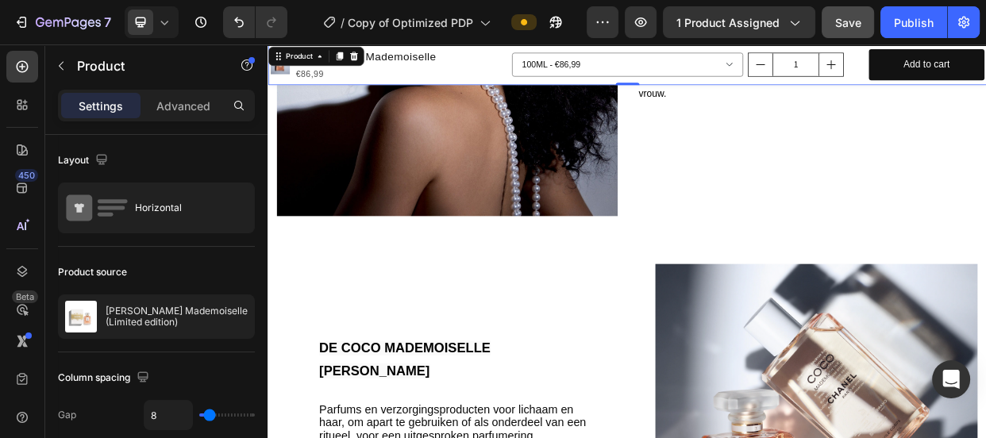
click at [583, 86] on div "Product Images Chanel Coco Mademoiselle Product Title €86,99 Product Price Prod…" at bounding box center [744, 71] width 953 height 54
click at [383, 59] on icon at bounding box center [381, 60] width 10 height 11
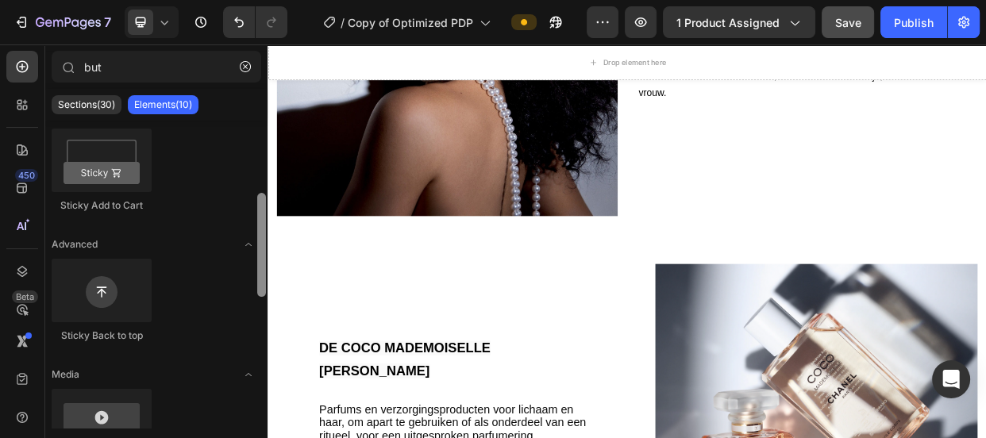
scroll to position [420, 0]
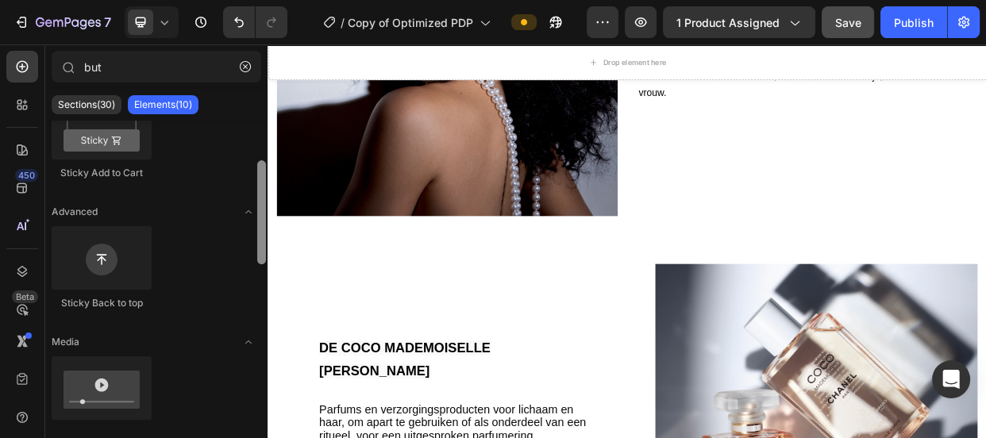
drag, startPoint x: 261, startPoint y: 280, endPoint x: 260, endPoint y: 310, distance: 29.4
click at [260, 264] on div at bounding box center [261, 212] width 9 height 104
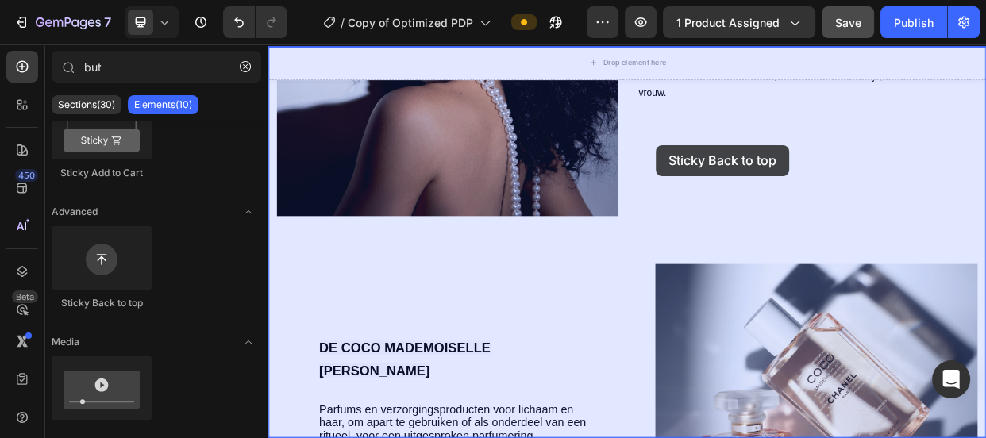
drag, startPoint x: 368, startPoint y: 310, endPoint x: 783, endPoint y: 178, distance: 435.6
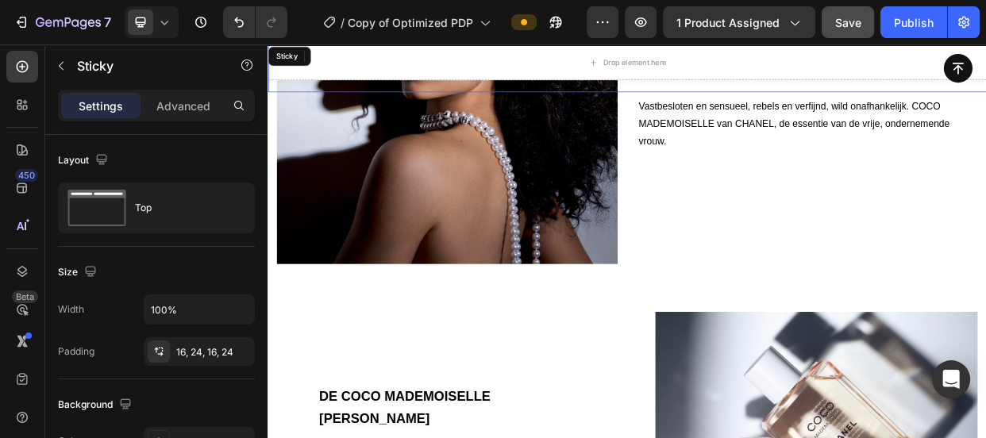
scroll to position [1476, 0]
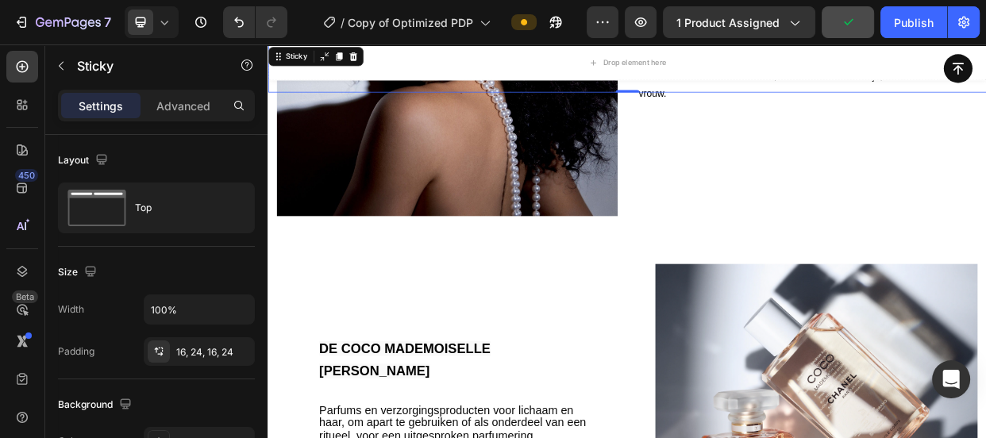
click at [381, 62] on icon at bounding box center [381, 60] width 10 height 11
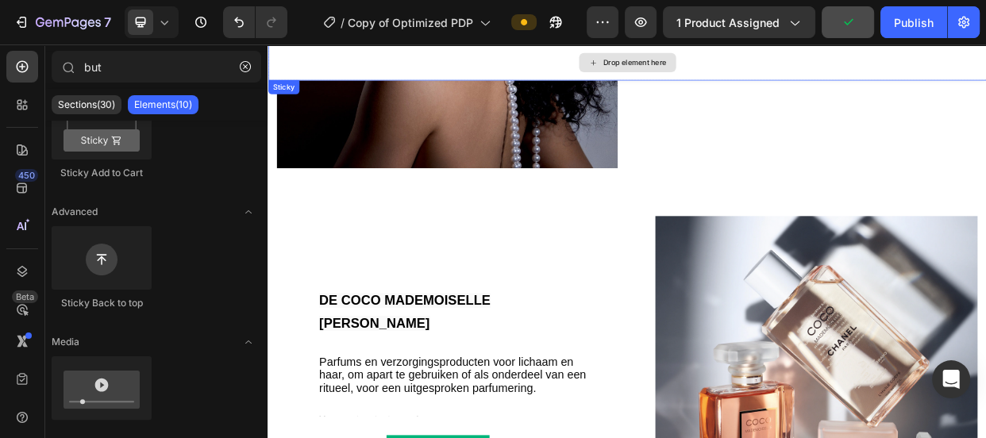
scroll to position [1412, 0]
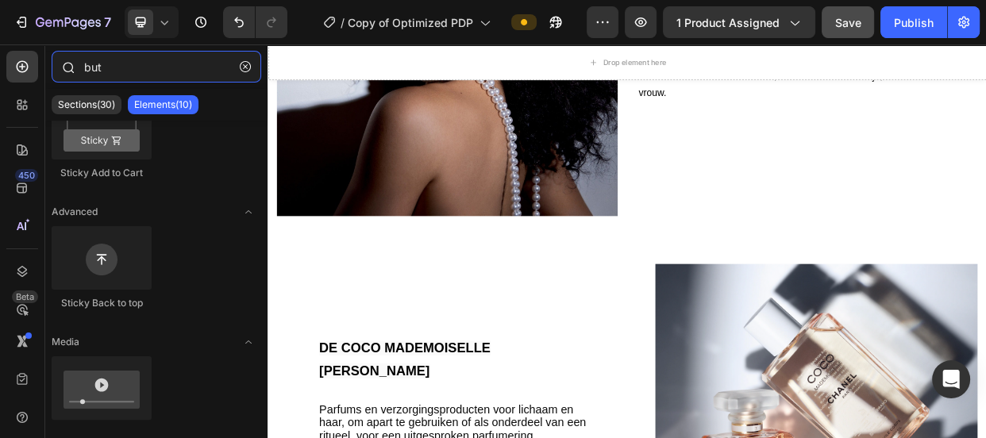
click at [186, 73] on input "but" at bounding box center [157, 67] width 210 height 32
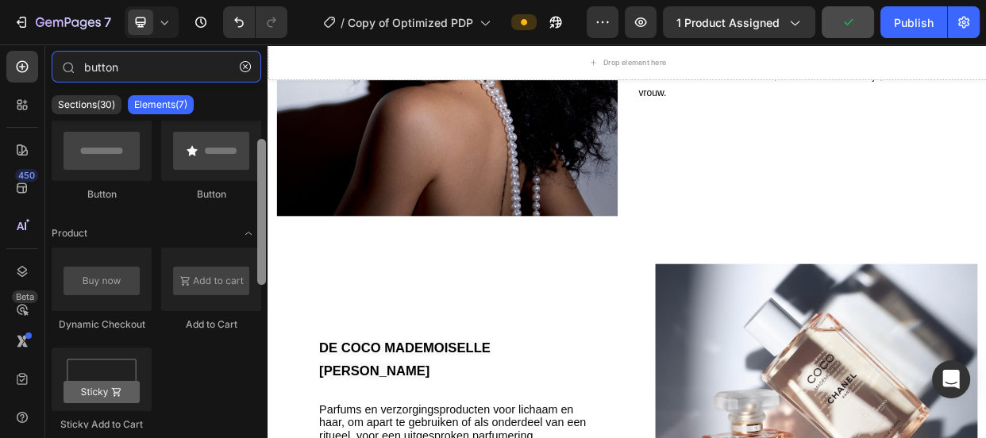
scroll to position [36, 0]
drag, startPoint x: 262, startPoint y: 132, endPoint x: 262, endPoint y: 149, distance: 17.5
click at [262, 149] on div at bounding box center [261, 210] width 9 height 146
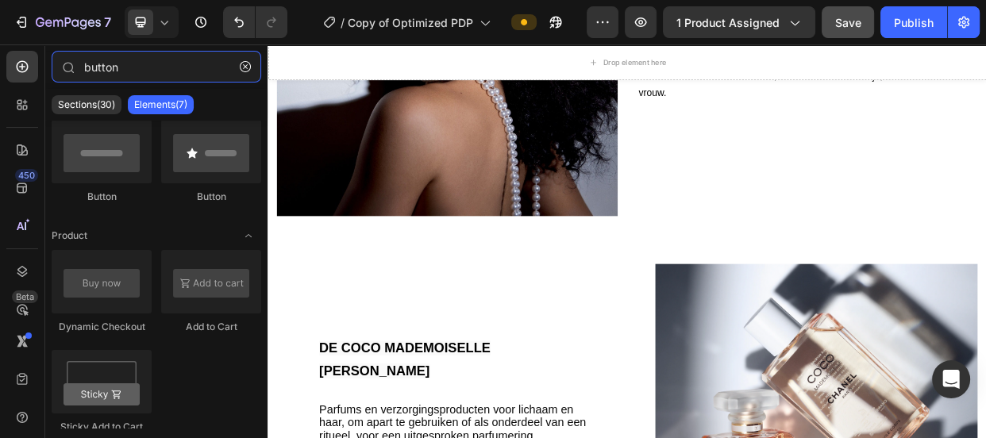
type input "button"
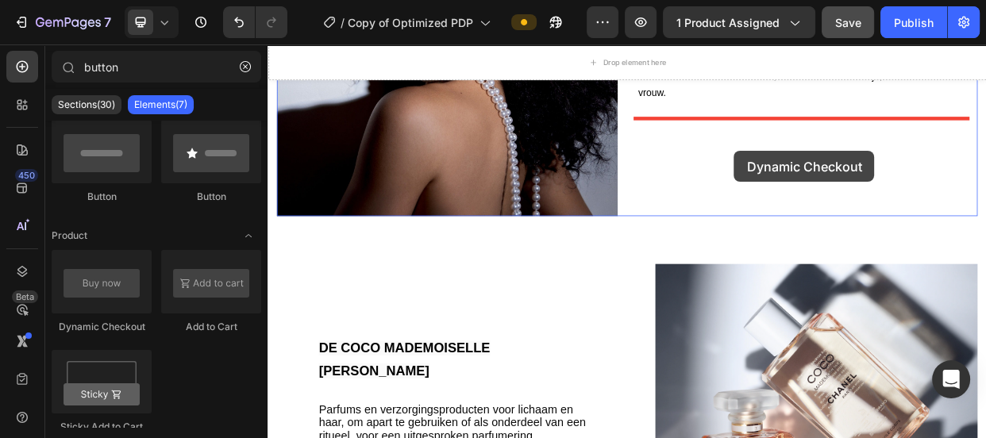
drag, startPoint x: 410, startPoint y: 342, endPoint x: 886, endPoint y: 183, distance: 501.4
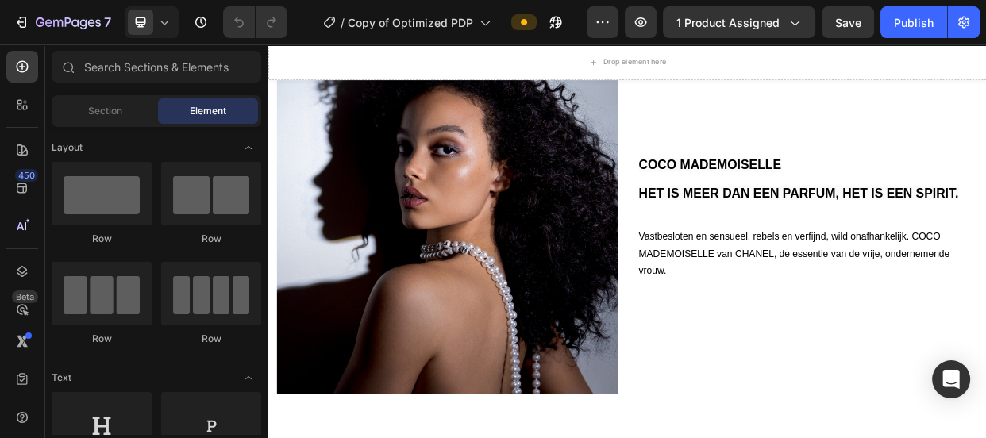
scroll to position [1188, 0]
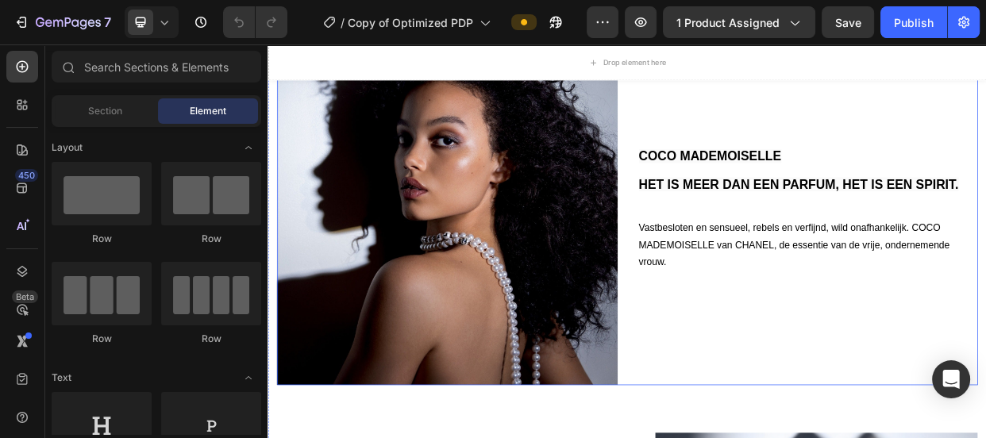
click at [985, 385] on div "COCO MADEMOISELLE HET IS MEER DAN EEN PARFUM, HET IS EEN SPIRIT. Heading Vastbe…" at bounding box center [983, 270] width 452 height 452
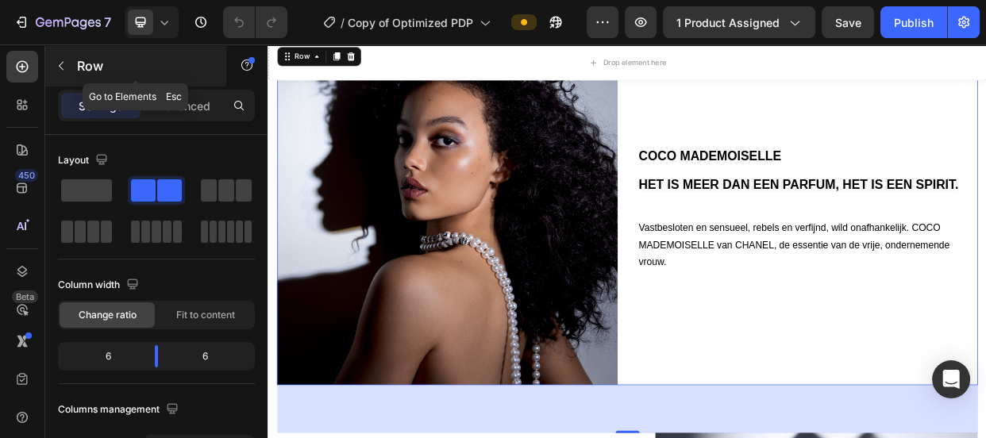
click at [52, 73] on button "button" at bounding box center [60, 65] width 25 height 25
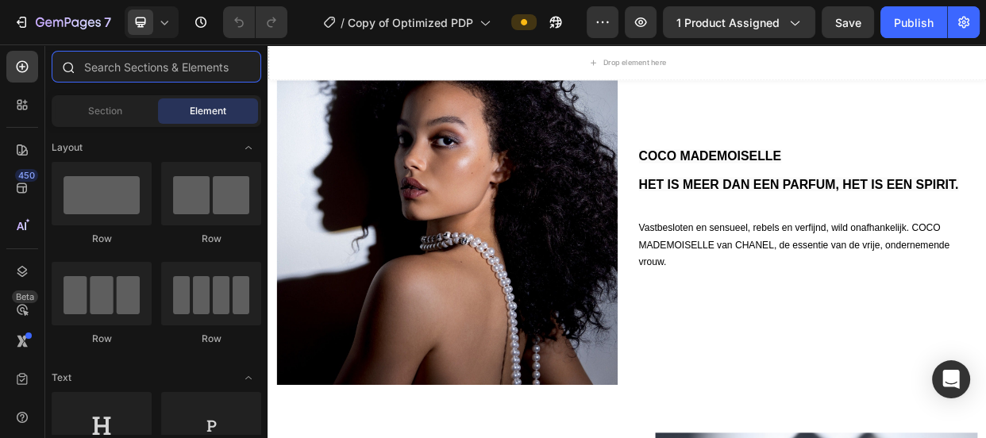
click at [94, 70] on input "text" at bounding box center [157, 67] width 210 height 32
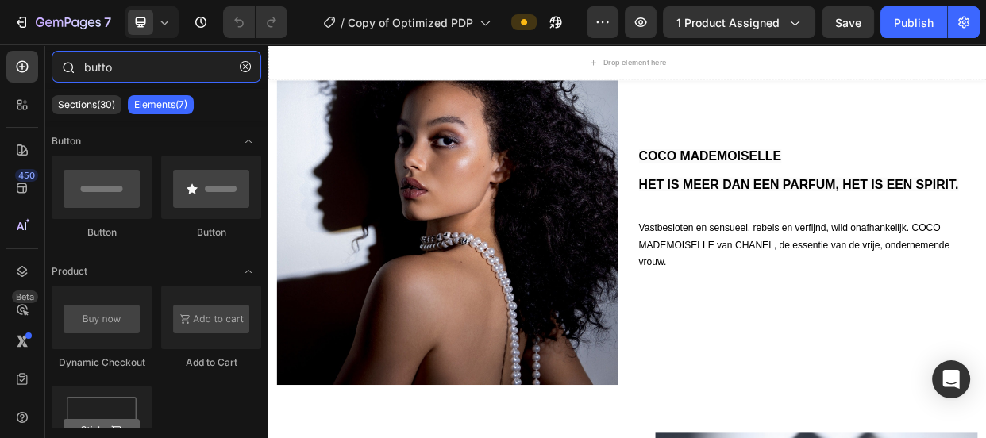
type input "button"
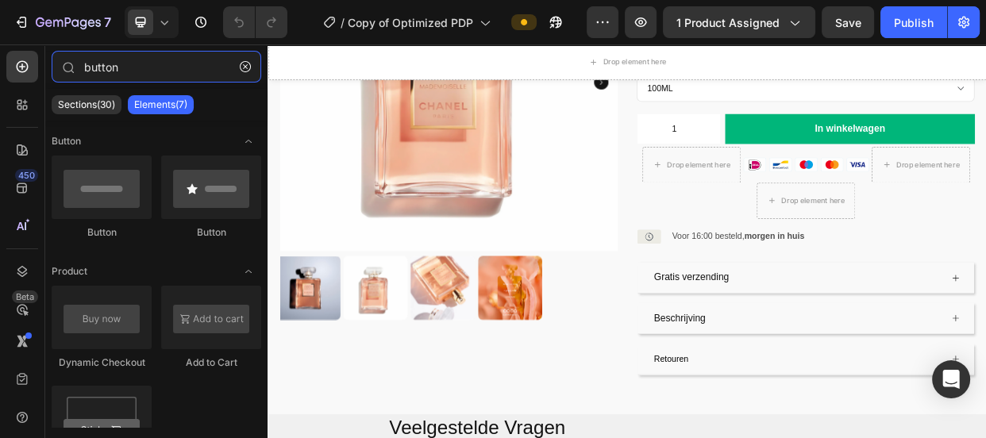
scroll to position [302, 0]
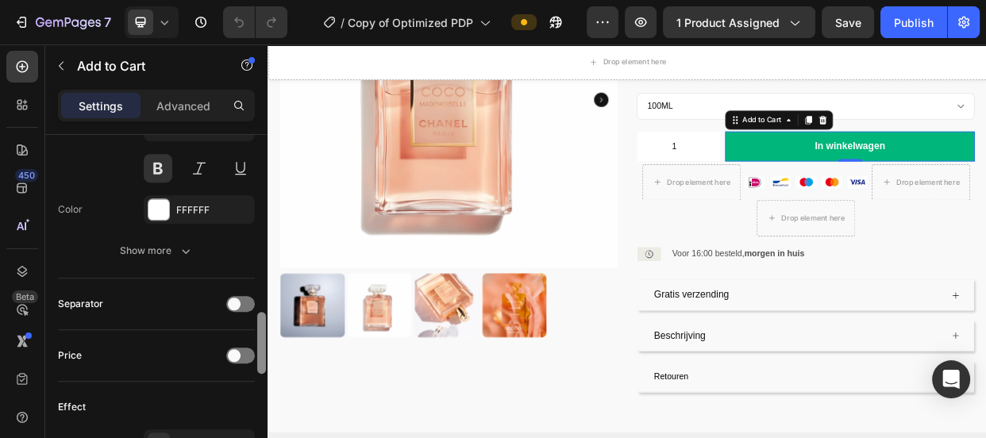
scroll to position [1028, 0]
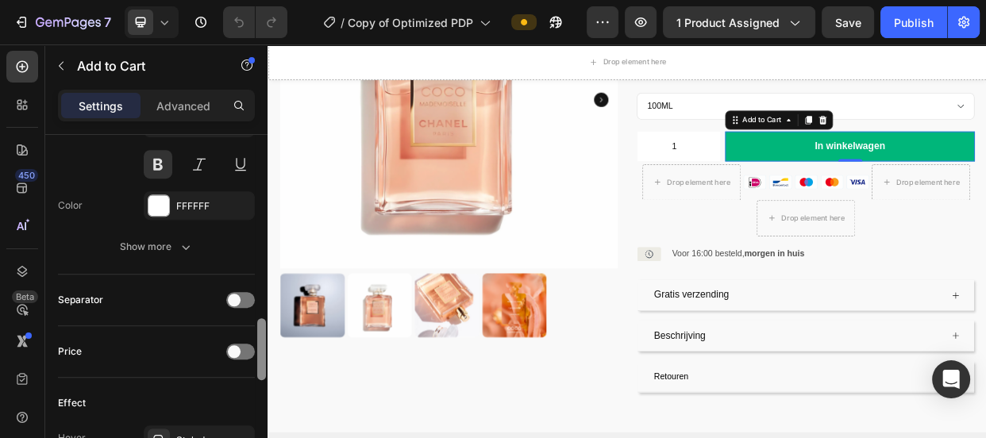
drag, startPoint x: 260, startPoint y: 169, endPoint x: 262, endPoint y: 353, distance: 184.2
click at [262, 353] on div at bounding box center [261, 349] width 9 height 62
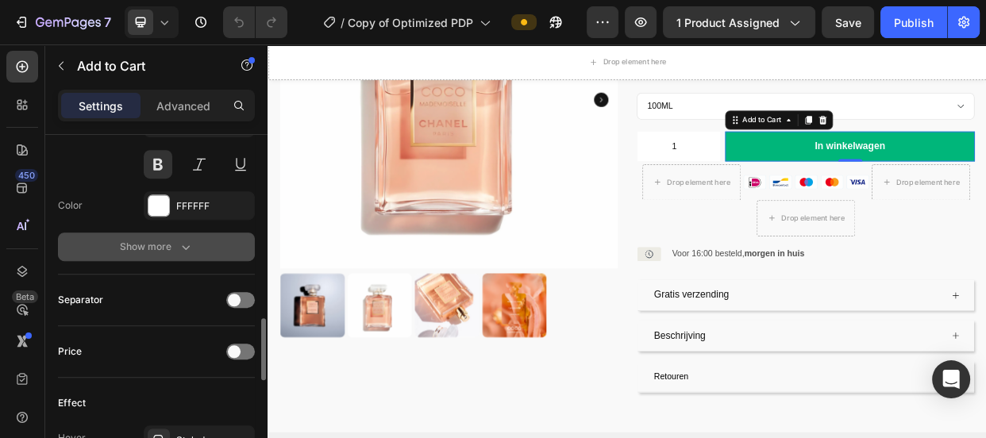
click at [159, 239] on div "Show more" at bounding box center [157, 247] width 74 height 16
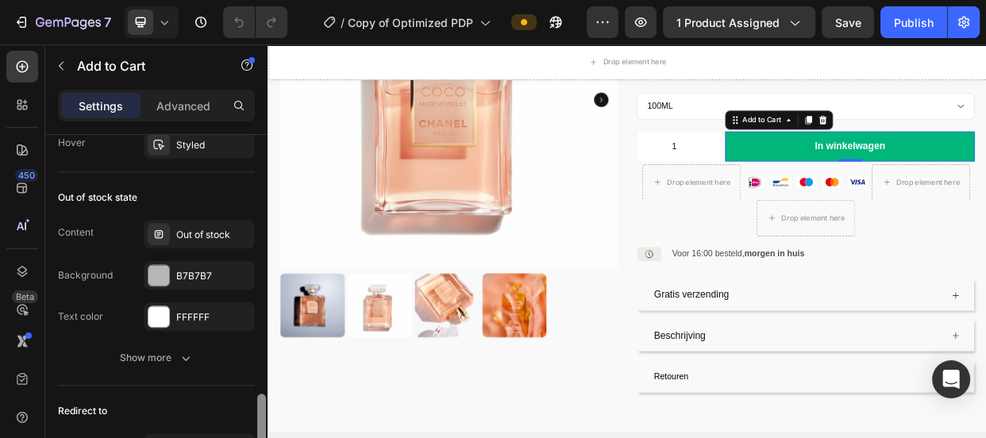
scroll to position [1543, 0]
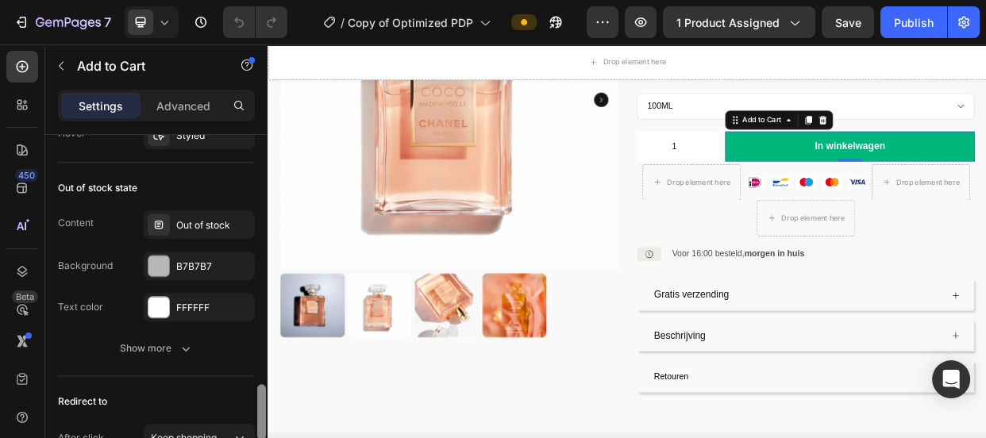
drag, startPoint x: 261, startPoint y: 330, endPoint x: 260, endPoint y: 422, distance: 92.1
click at [260, 422] on div at bounding box center [261, 412] width 9 height 56
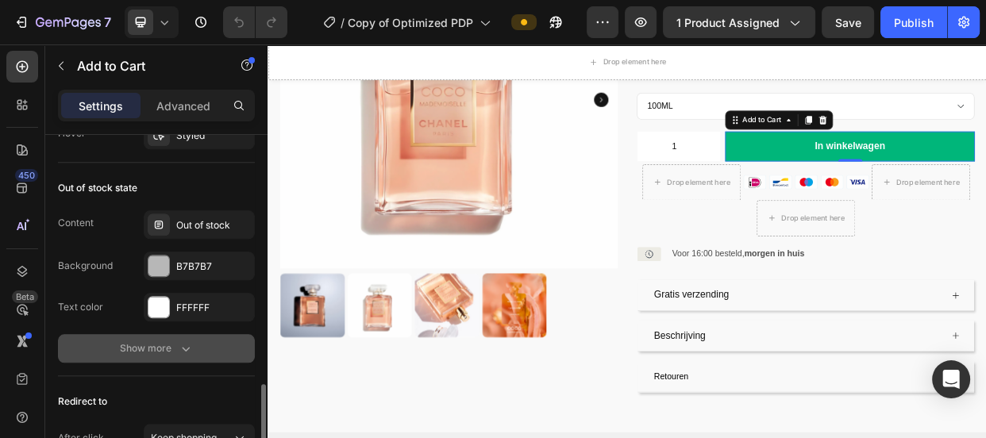
click at [146, 345] on div "Show more" at bounding box center [157, 349] width 74 height 16
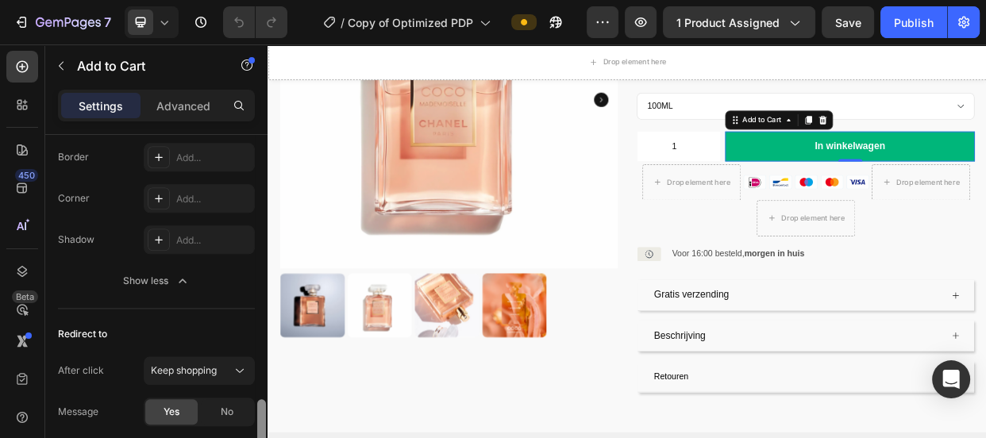
scroll to position [1763, 0]
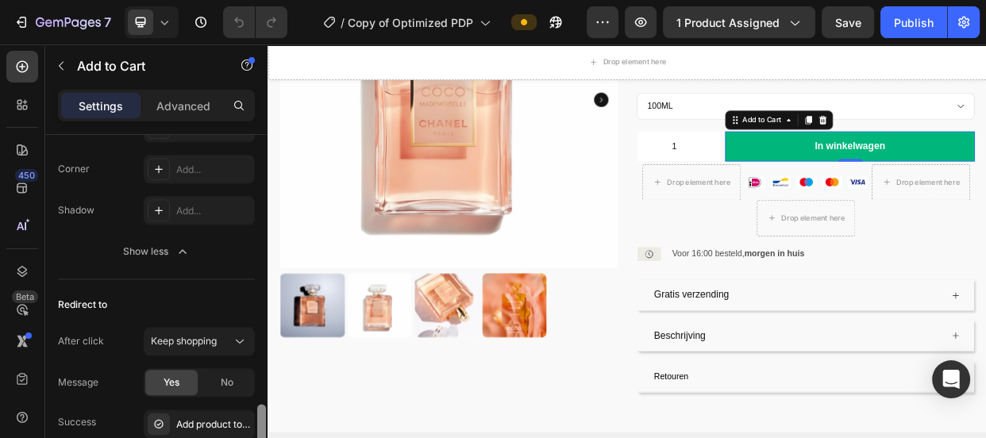
drag, startPoint x: 262, startPoint y: 386, endPoint x: 262, endPoint y: 422, distance: 35.7
click at [262, 422] on div at bounding box center [261, 430] width 9 height 53
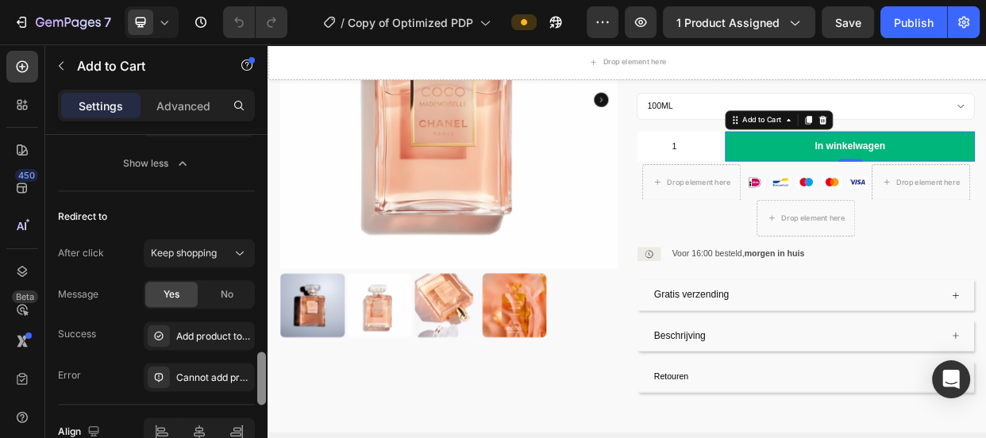
scroll to position [1920, 0]
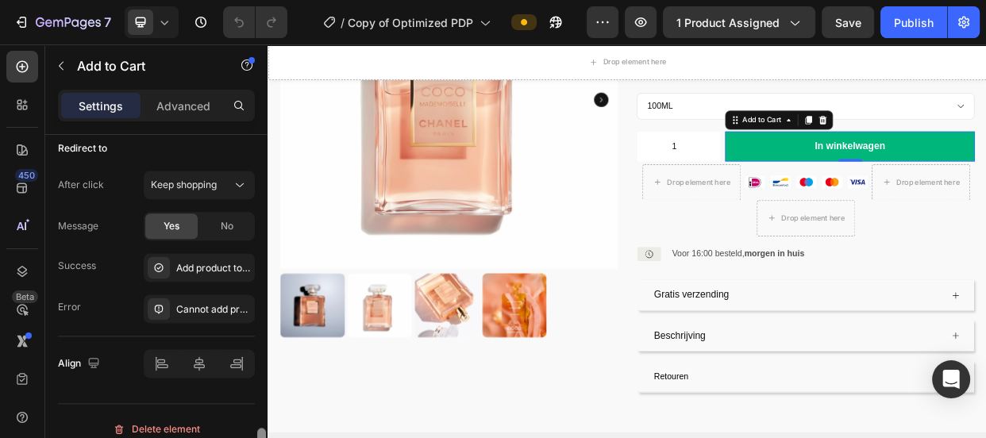
drag, startPoint x: 260, startPoint y: 404, endPoint x: 260, endPoint y: 428, distance: 23.8
click at [215, 182] on span "Keep shopping" at bounding box center [184, 185] width 66 height 12
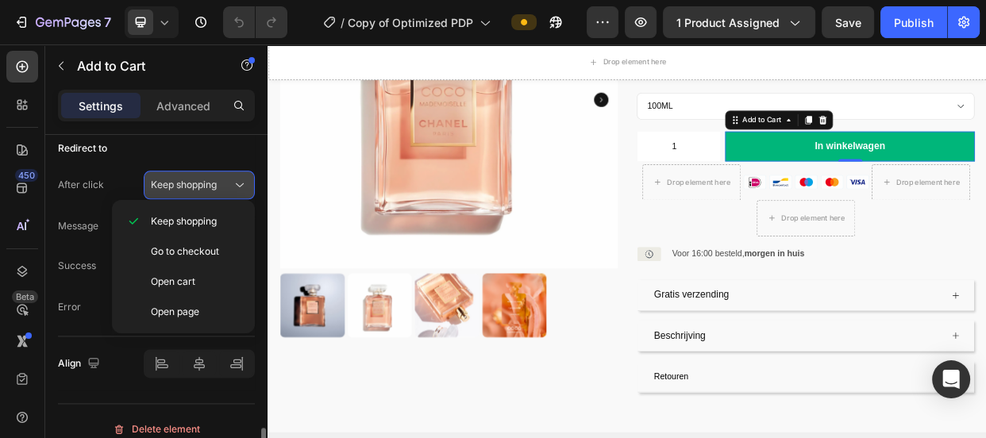
click at [215, 182] on span "Keep shopping" at bounding box center [184, 185] width 66 height 12
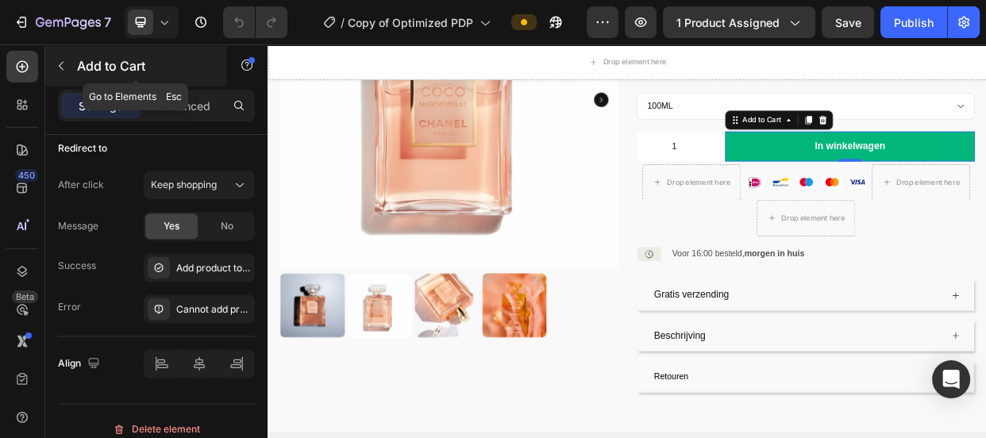
click at [61, 60] on icon "button" at bounding box center [61, 66] width 13 height 13
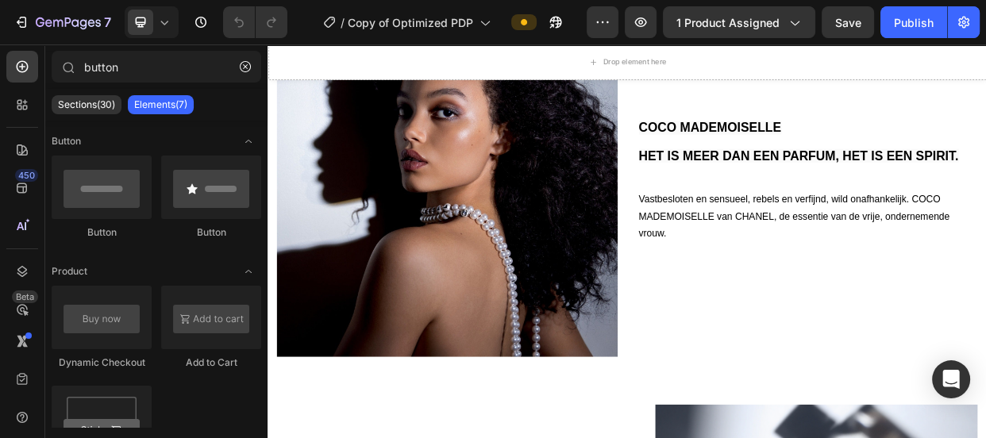
scroll to position [1231, 0]
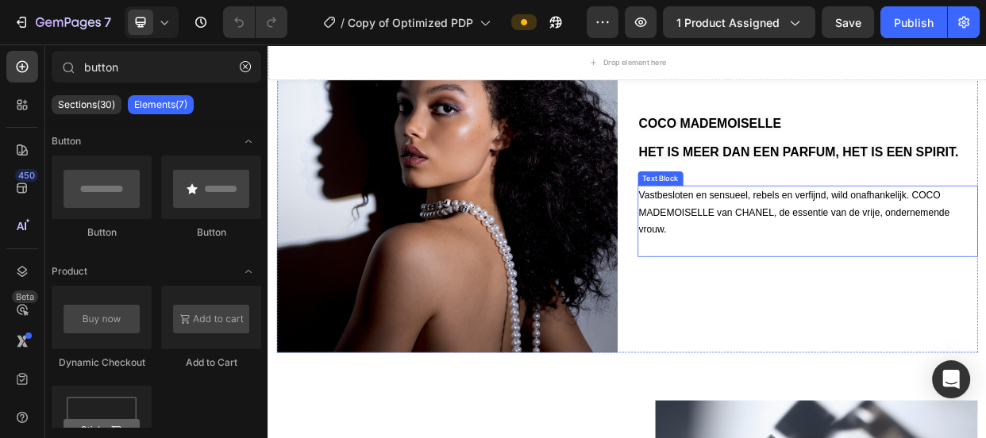
click at [985, 314] on p at bounding box center [983, 313] width 449 height 23
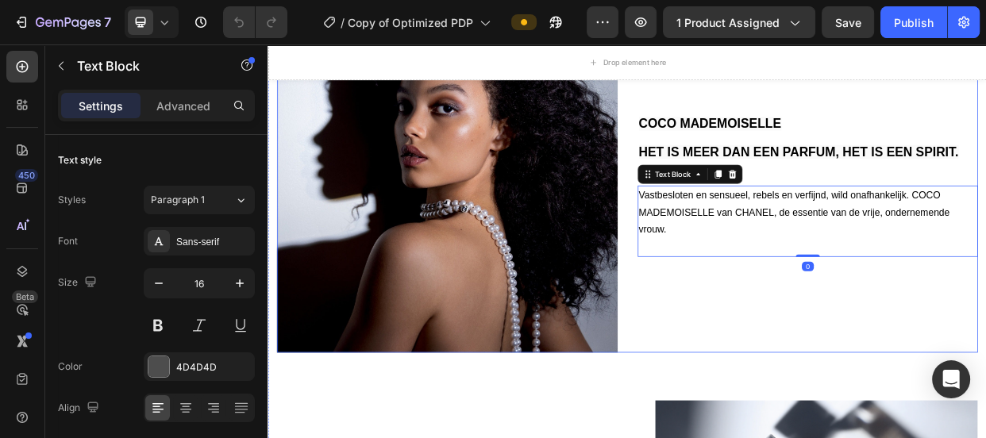
click at [919, 368] on div "COCO MADEMOISELLE HET IS MEER DAN EEN PARFUM, HET IS EEN SPIRIT. Heading Vastbe…" at bounding box center [983, 228] width 452 height 452
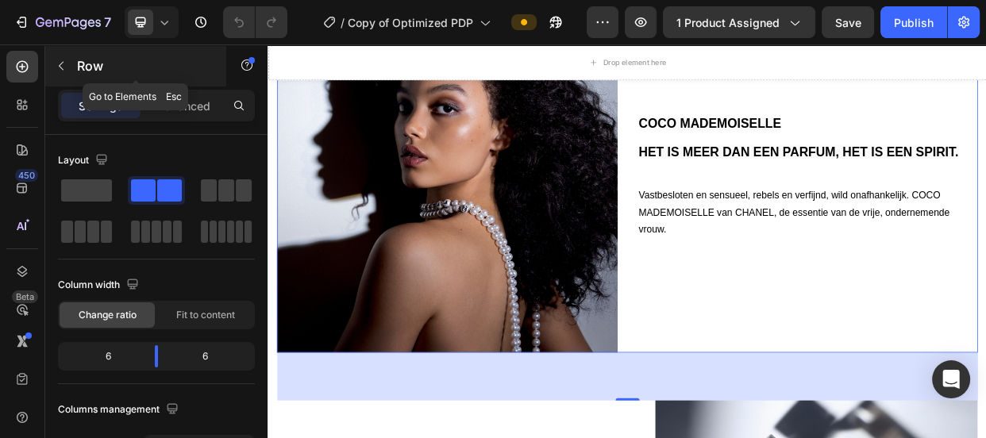
click at [57, 60] on icon "button" at bounding box center [61, 66] width 13 height 13
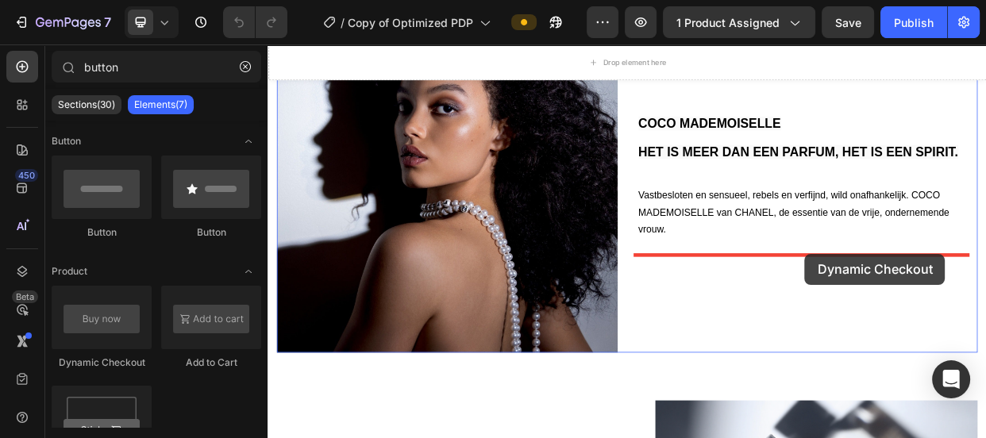
drag, startPoint x: 359, startPoint y: 359, endPoint x: 980, endPoint y: 322, distance: 621.9
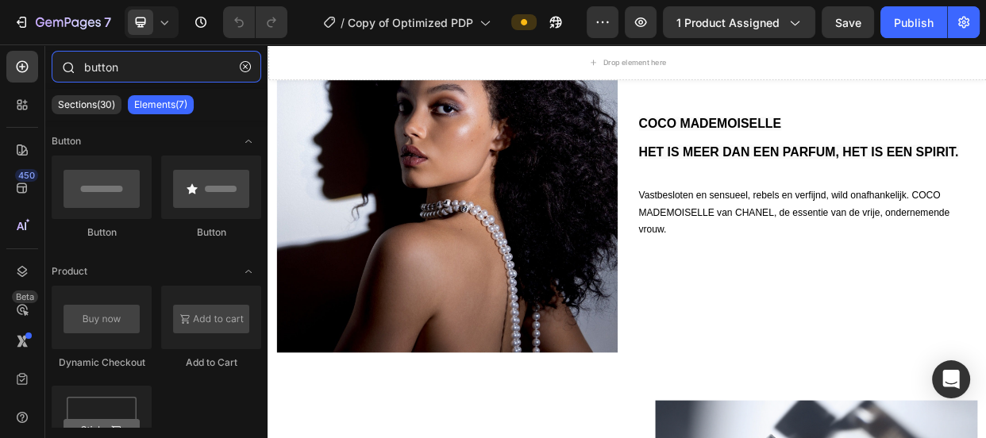
click at [203, 79] on input "button" at bounding box center [157, 67] width 210 height 32
click at [248, 71] on icon "button" at bounding box center [245, 66] width 11 height 11
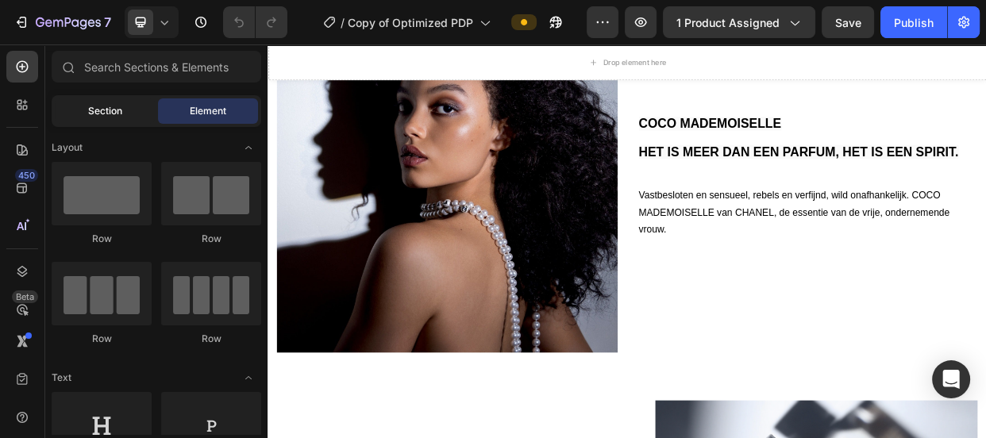
click at [100, 109] on span "Section" at bounding box center [105, 111] width 34 height 14
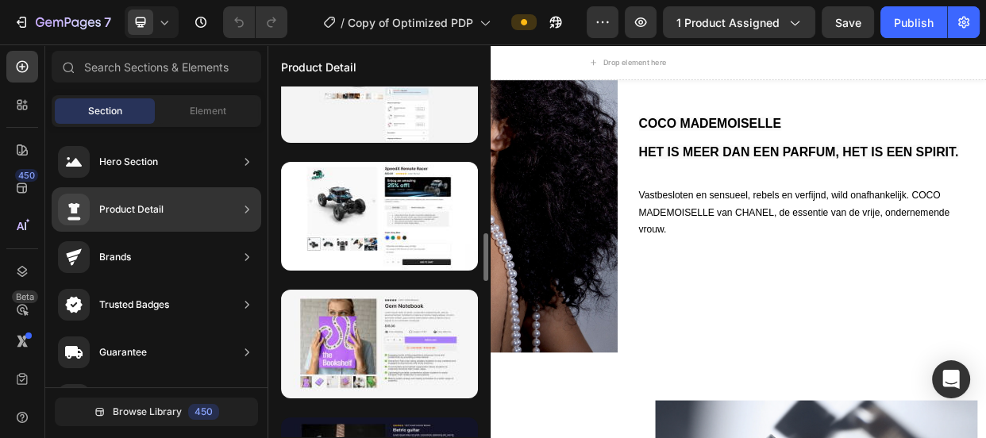
scroll to position [1223, 0]
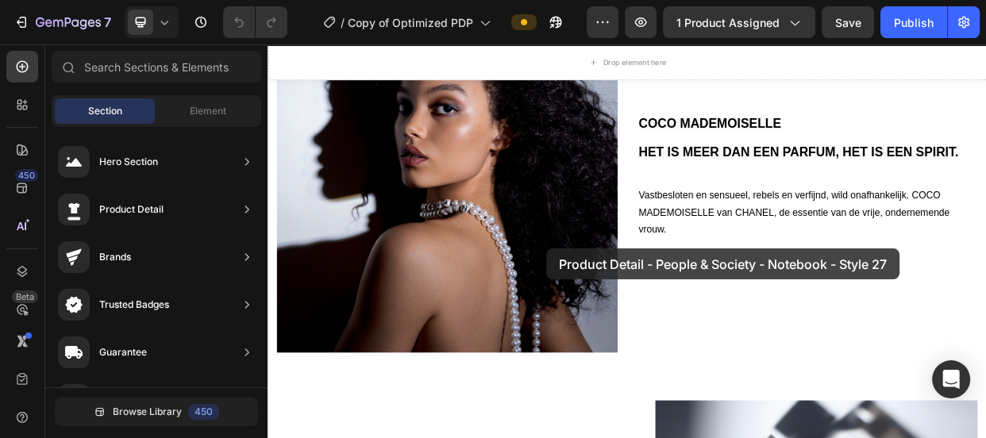
drag, startPoint x: 663, startPoint y: 341, endPoint x: 638, endPoint y: 315, distance: 36.5
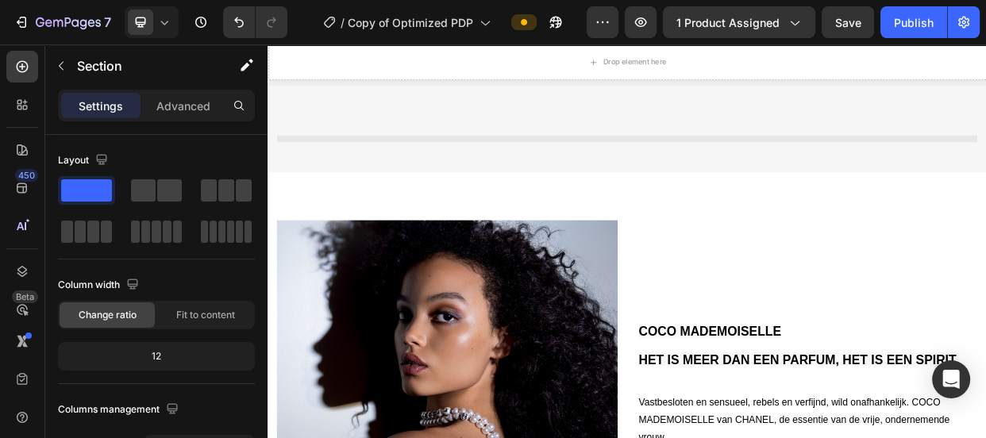
scroll to position [1069, 0]
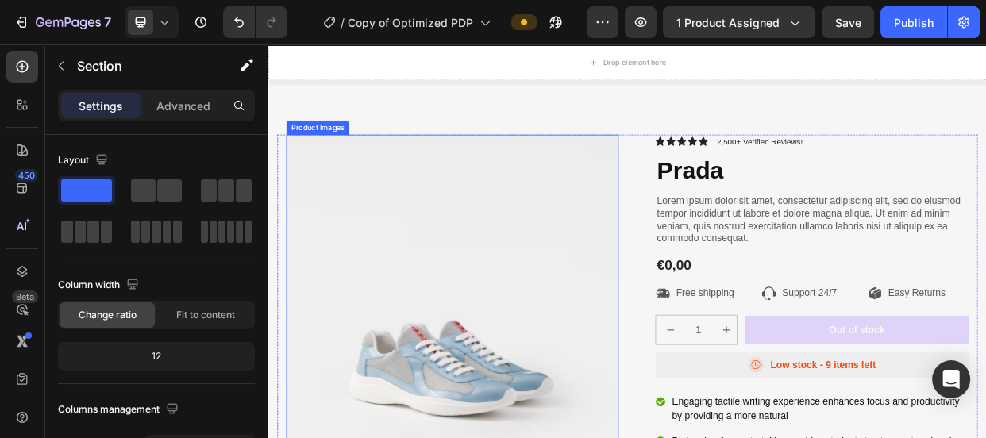
click at [436, 314] on img at bounding box center [511, 384] width 441 height 441
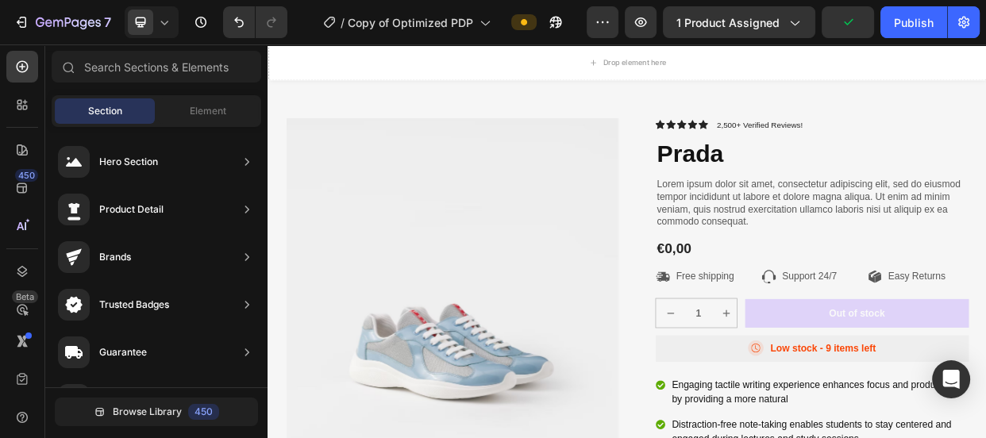
scroll to position [1062, 0]
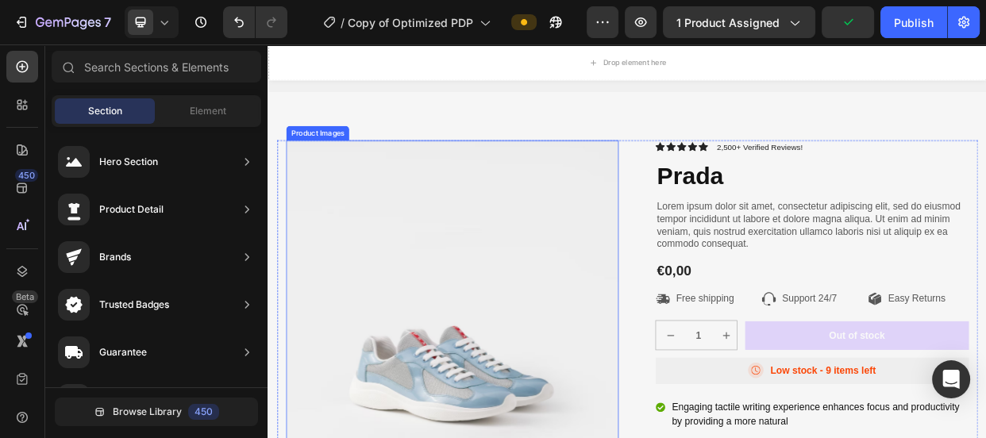
click at [516, 406] on img at bounding box center [511, 391] width 441 height 441
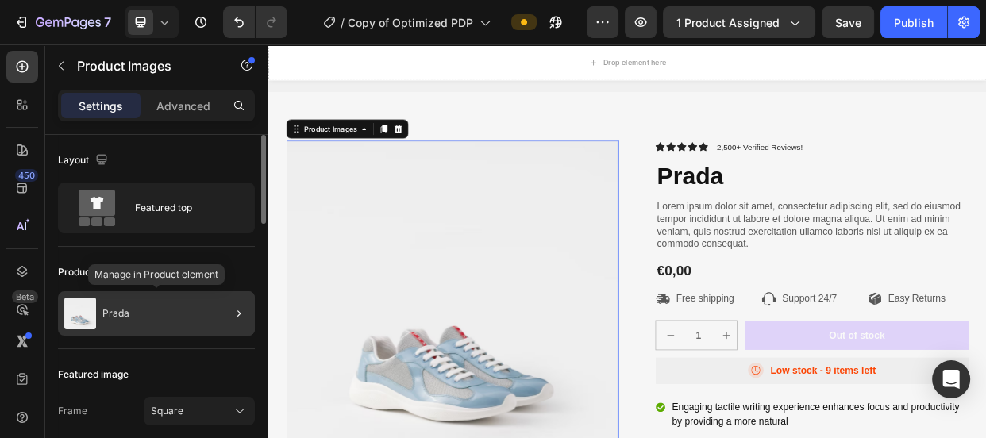
click at [123, 315] on p "Prada" at bounding box center [115, 313] width 27 height 11
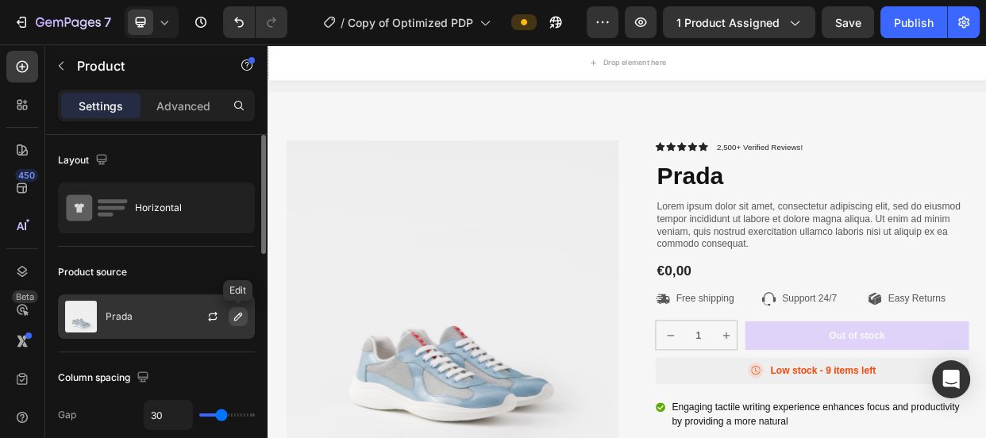
click at [235, 315] on icon "button" at bounding box center [238, 316] width 13 height 13
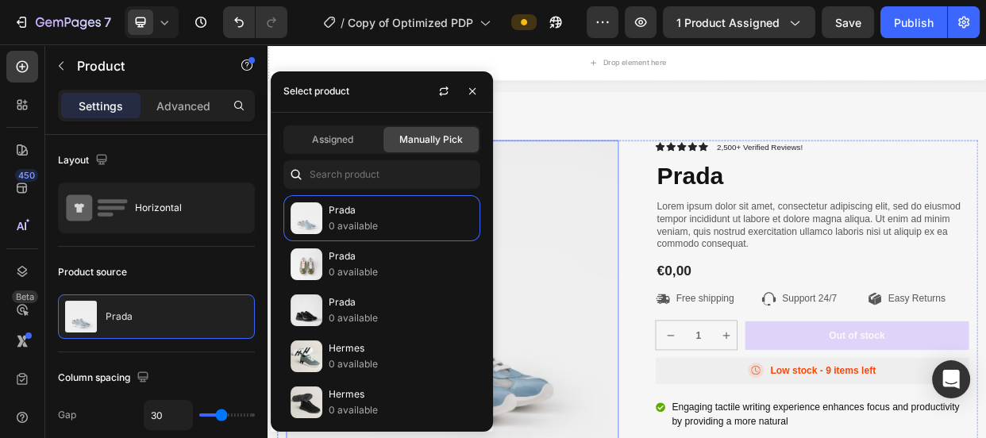
click at [611, 349] on img at bounding box center [511, 391] width 441 height 441
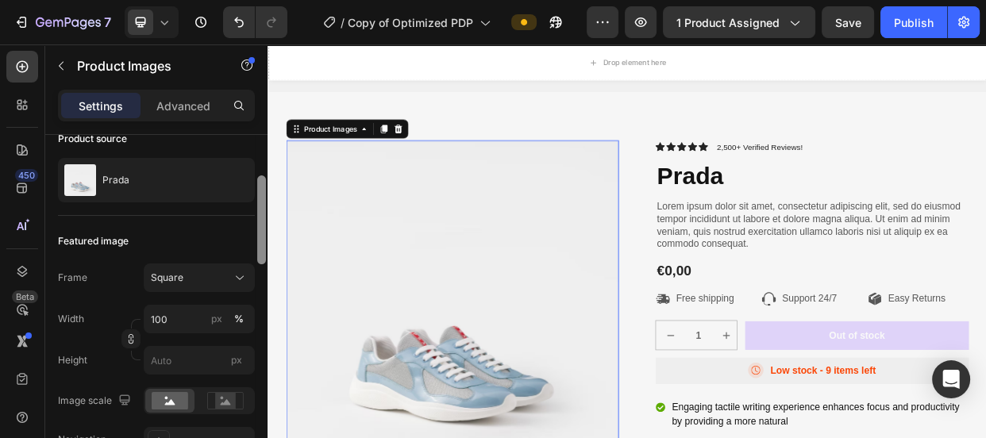
drag, startPoint x: 264, startPoint y: 217, endPoint x: 262, endPoint y: 250, distance: 33.4
click at [262, 250] on div at bounding box center [261, 219] width 9 height 89
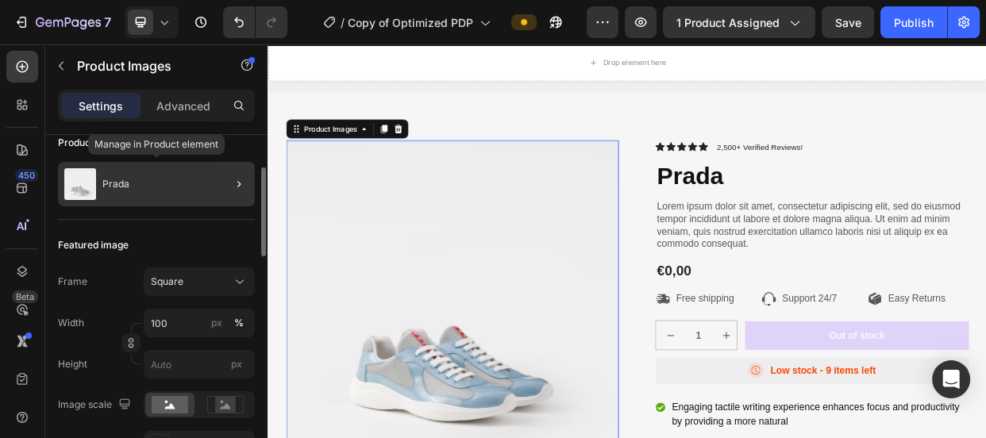
click at [100, 183] on div "Prada" at bounding box center [156, 184] width 197 height 44
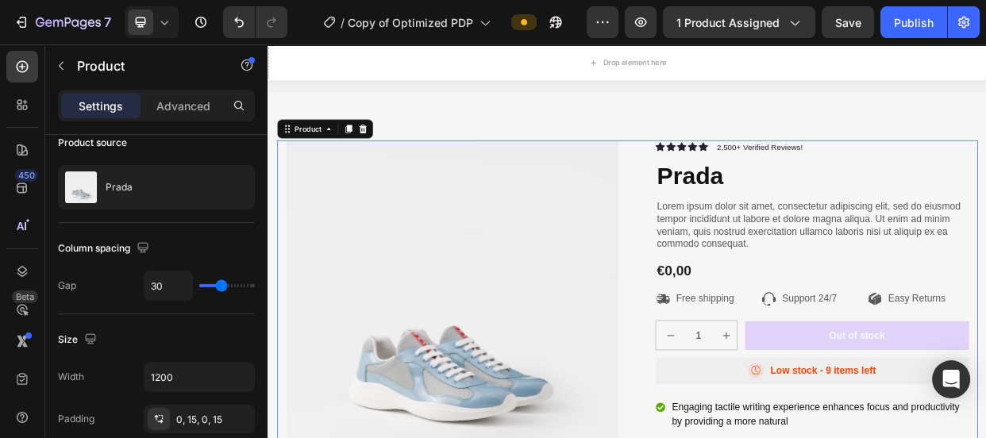
scroll to position [0, 0]
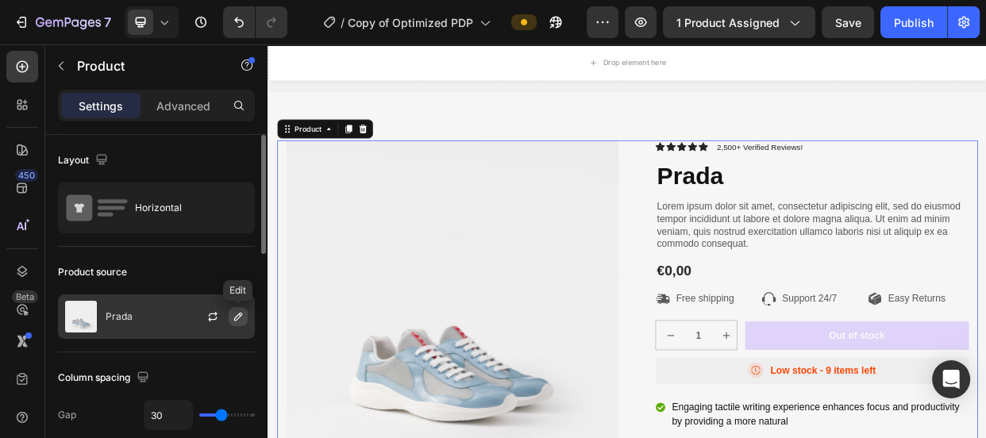
click at [241, 319] on icon "button" at bounding box center [238, 316] width 13 height 13
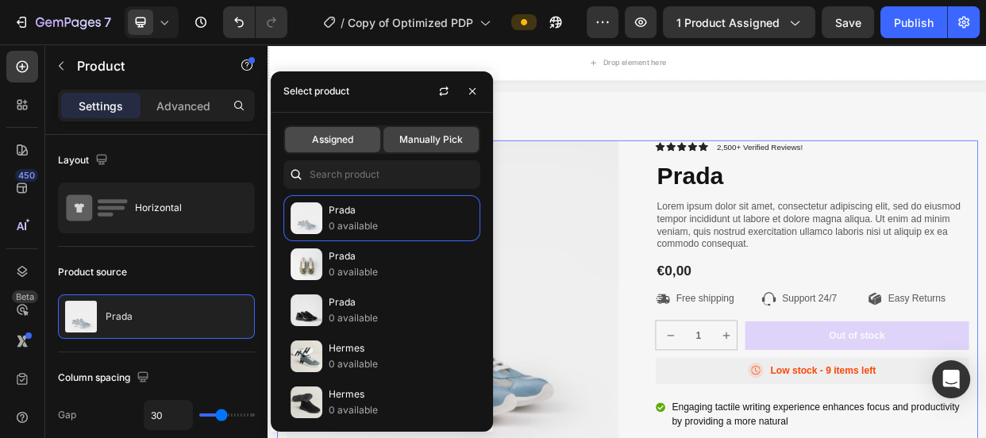
click at [355, 137] on div "Assigned" at bounding box center [332, 139] width 95 height 25
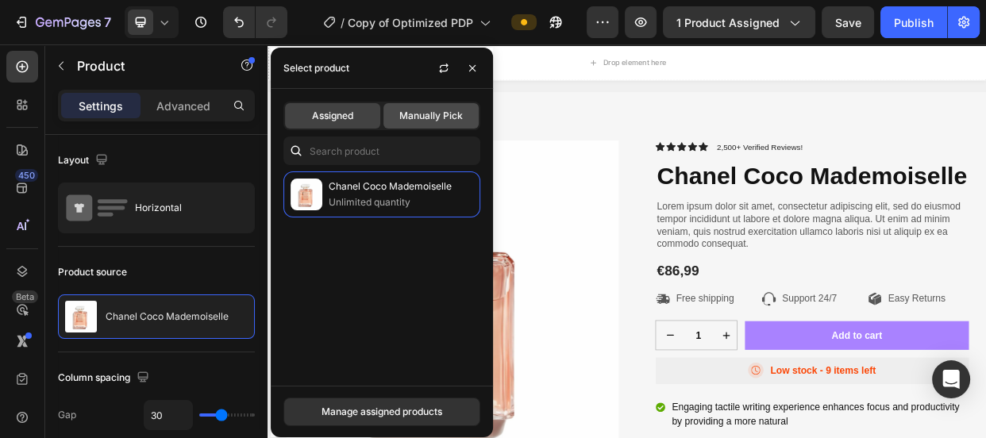
click at [414, 128] on div "Manually Pick" at bounding box center [430, 115] width 95 height 25
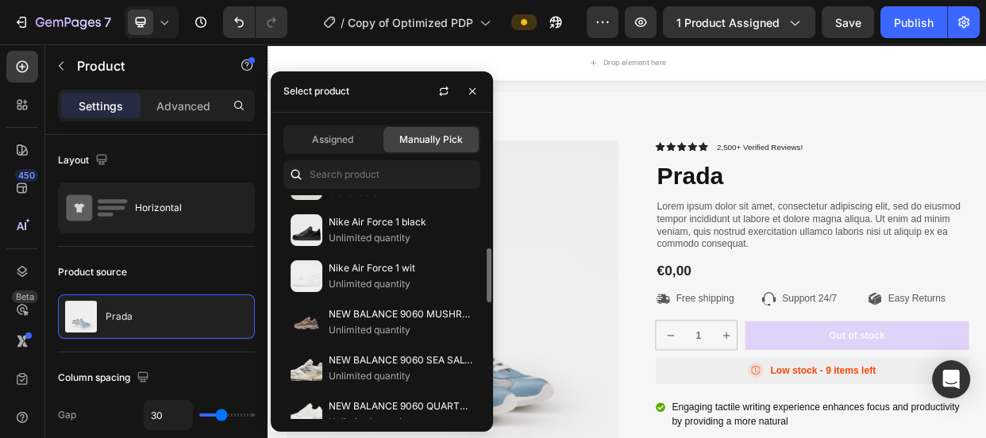
scroll to position [312, 0]
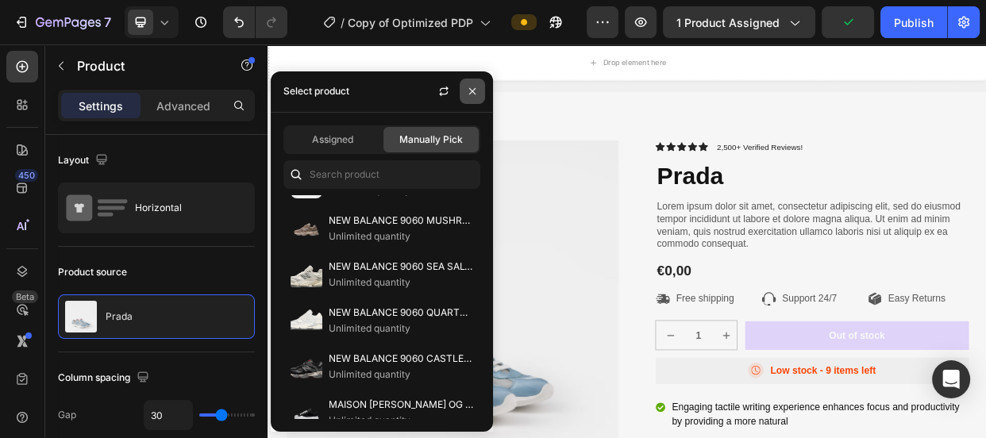
click at [466, 89] on icon "button" at bounding box center [472, 91] width 13 height 13
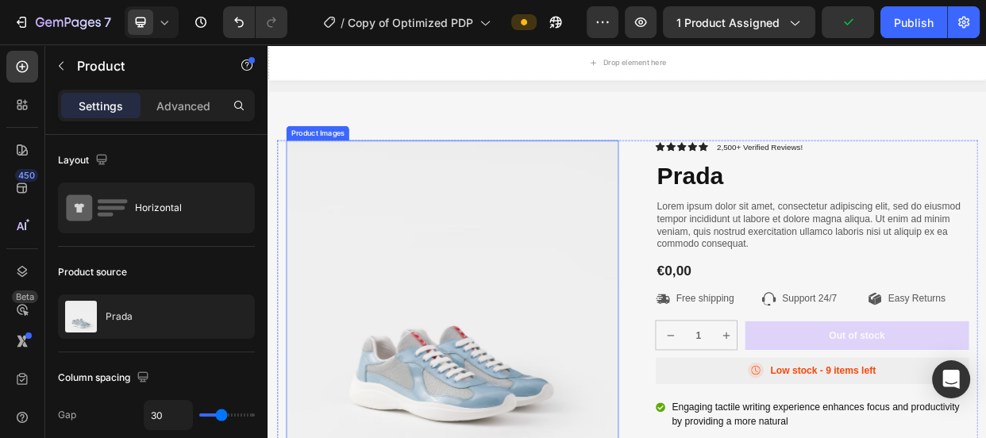
click at [510, 290] on img at bounding box center [511, 391] width 441 height 441
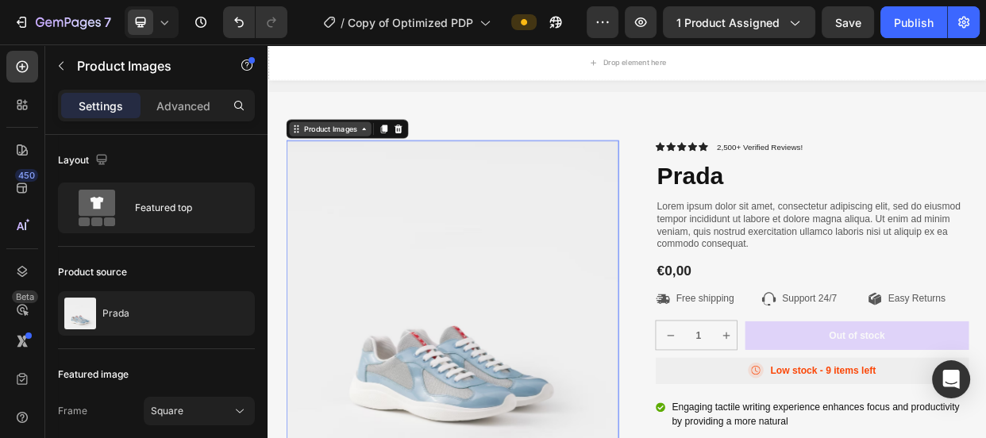
click at [388, 161] on div "Product Images" at bounding box center [349, 156] width 109 height 19
click at [388, 160] on icon at bounding box center [394, 156] width 13 height 13
click at [417, 227] on img at bounding box center [511, 391] width 441 height 441
click at [438, 157] on icon at bounding box center [440, 155] width 10 height 11
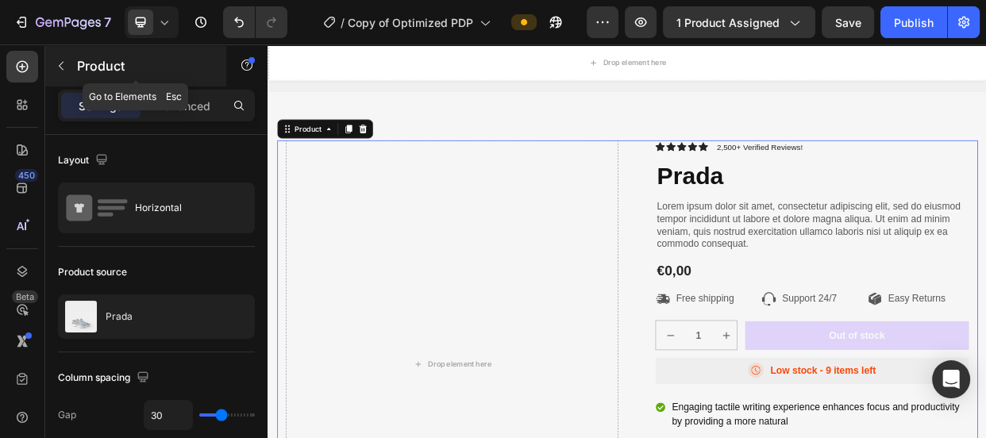
click at [62, 65] on icon "button" at bounding box center [61, 66] width 13 height 13
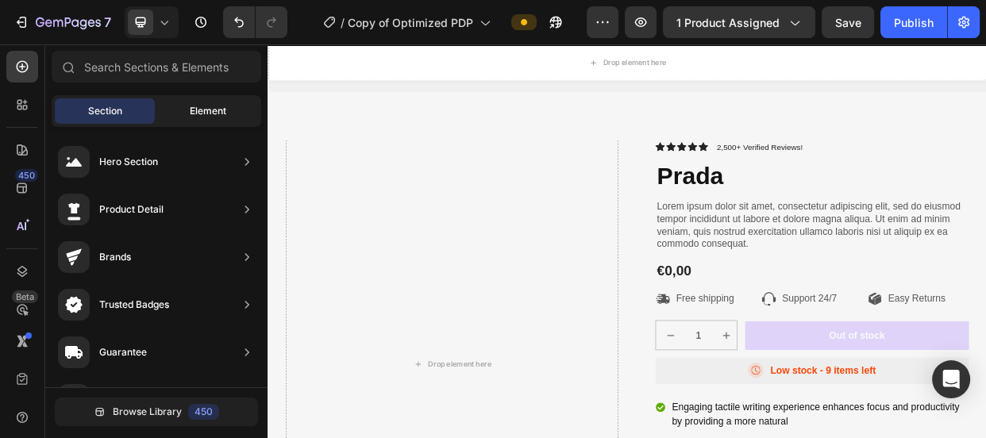
click at [177, 109] on div "Element" at bounding box center [208, 110] width 100 height 25
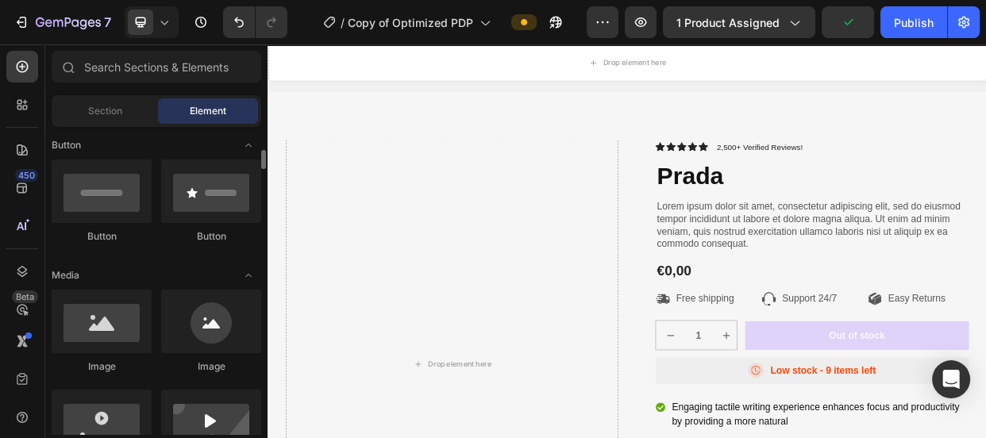
scroll to position [392, 0]
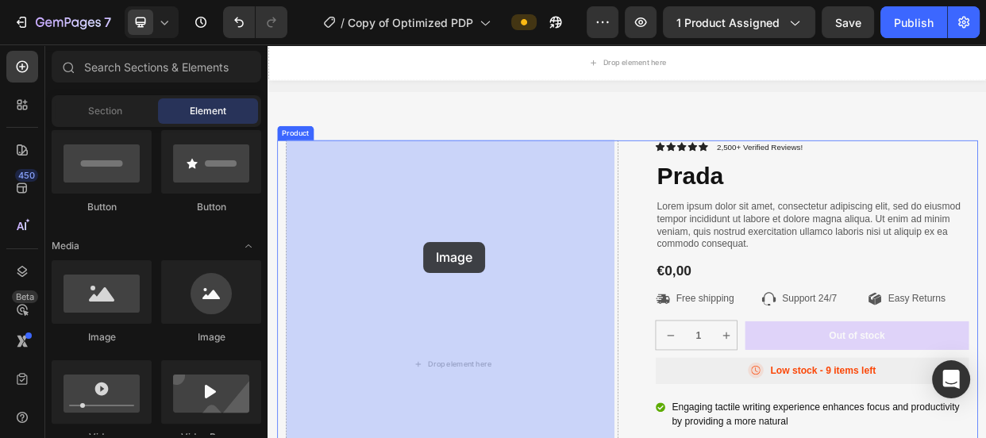
drag, startPoint x: 384, startPoint y: 338, endPoint x: 474, endPoint y: 306, distance: 95.2
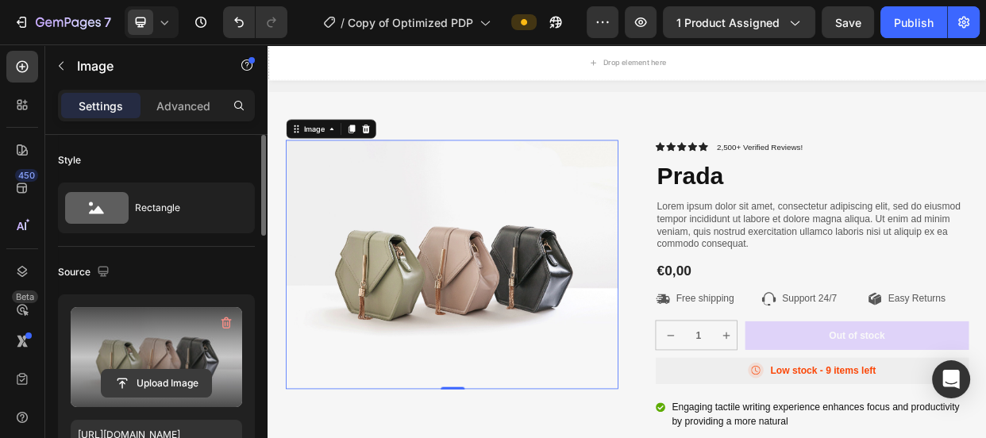
click at [178, 374] on input "file" at bounding box center [157, 383] width 110 height 27
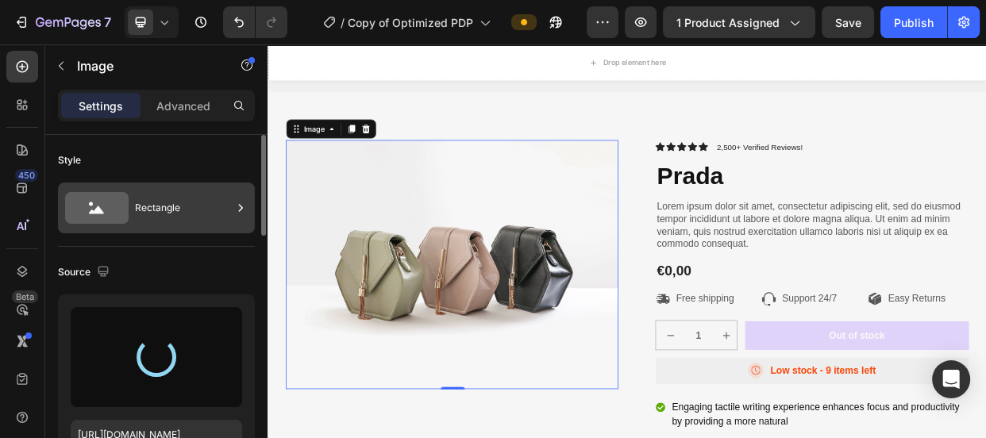
click at [110, 200] on icon at bounding box center [97, 208] width 64 height 32
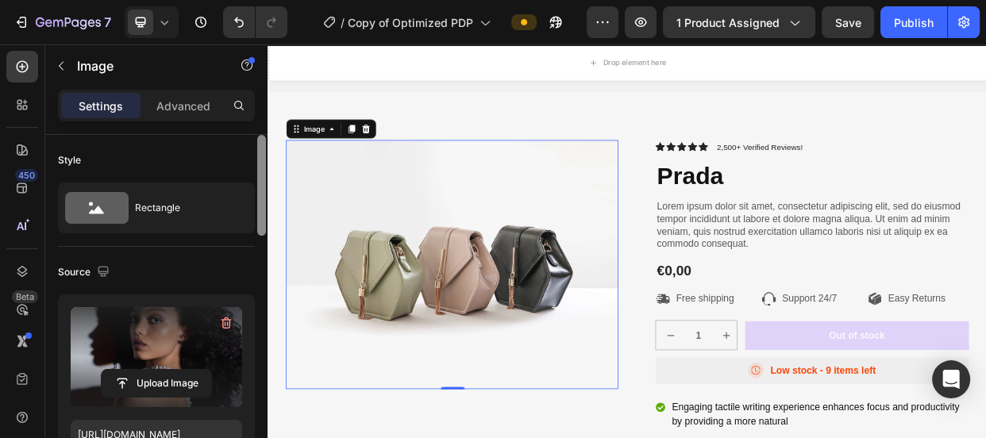
type input "https://cdn.shopify.com/s/files/1/0697/3646/4573/files/gempages_580045244901360…"
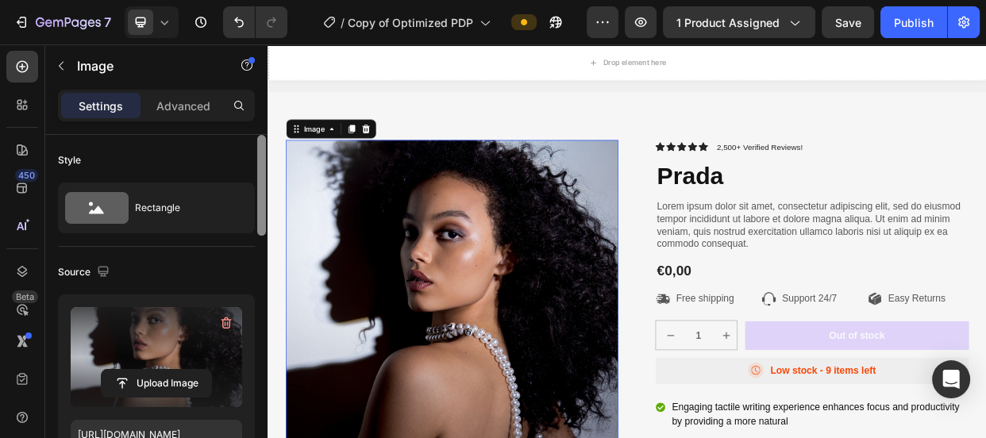
click at [260, 178] on div at bounding box center [261, 185] width 9 height 101
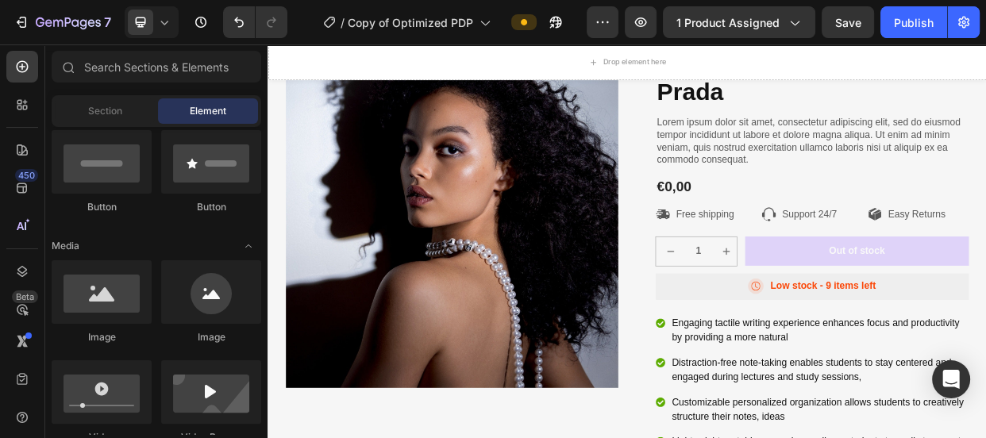
scroll to position [1092, 0]
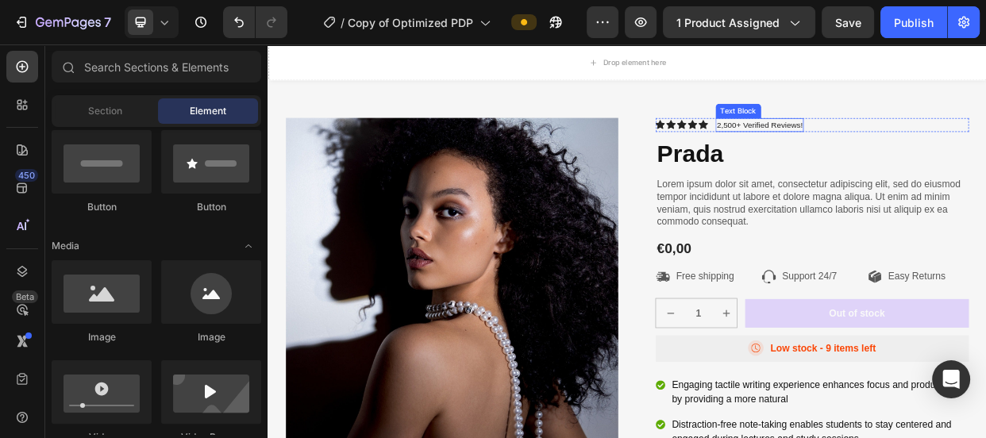
click at [907, 150] on p "2,500+ Verified Reviews!" at bounding box center [919, 152] width 114 height 16
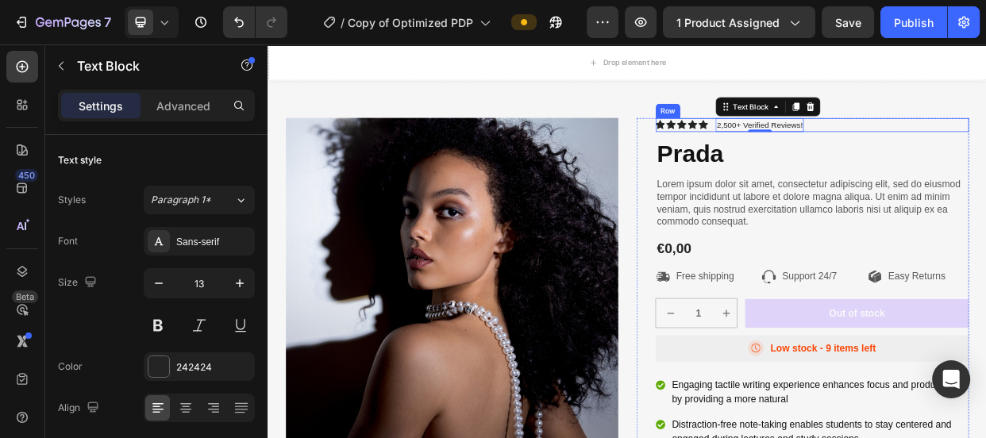
click at [849, 155] on div "Icon Icon Icon Icon Icon Icon List 2,500+ Verified Reviews! Text Block 0 Row" at bounding box center [988, 151] width 415 height 19
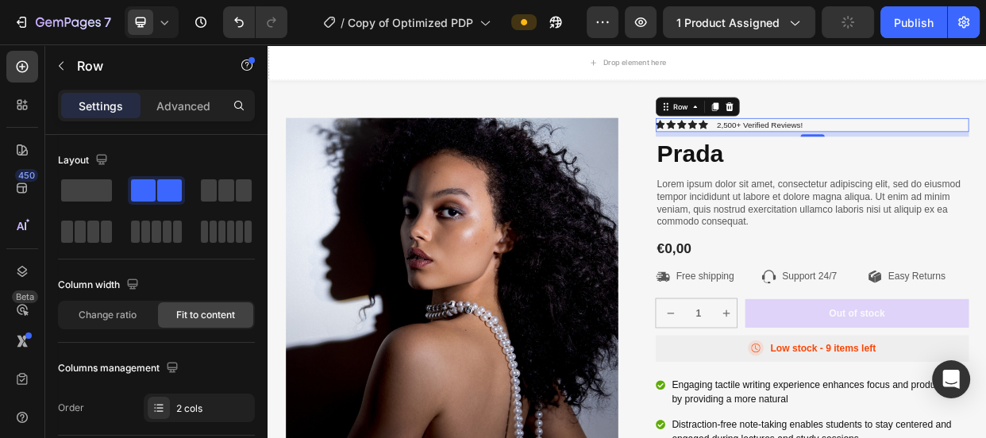
click at [874, 130] on div at bounding box center [878, 126] width 19 height 19
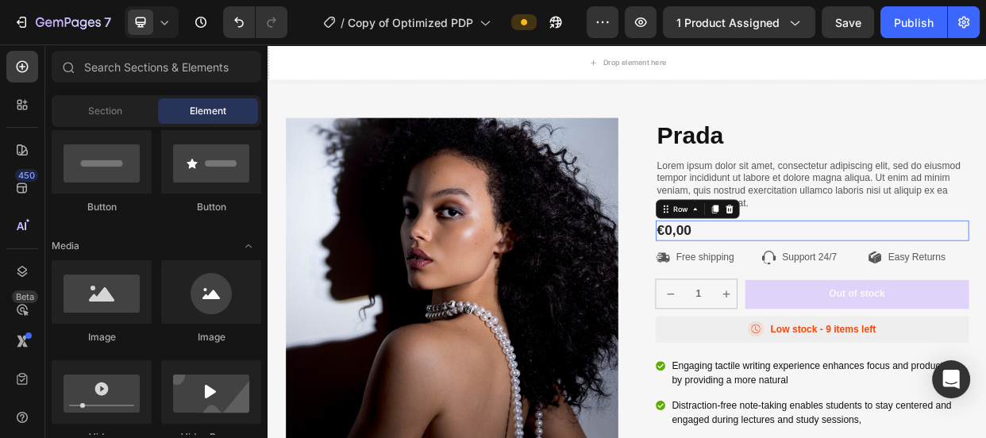
click at [832, 285] on div "€0,00 Product Price Product Price Row 0" at bounding box center [988, 291] width 415 height 27
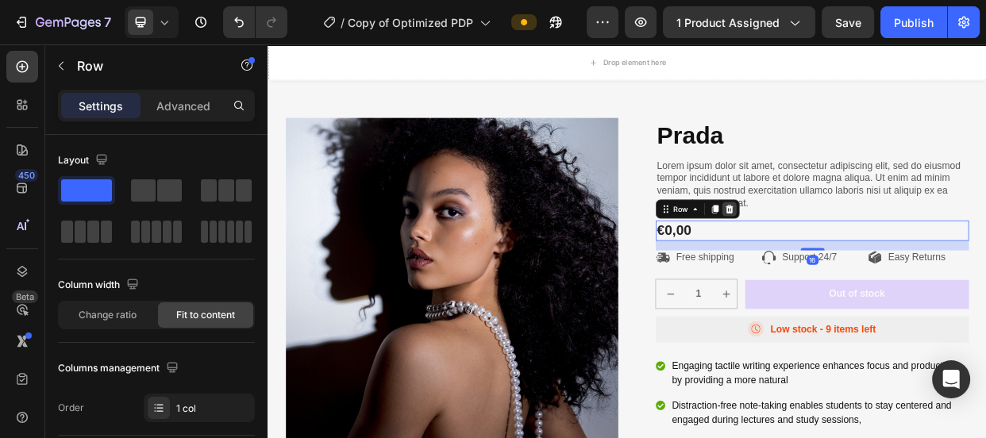
click at [873, 256] on icon at bounding box center [879, 262] width 13 height 13
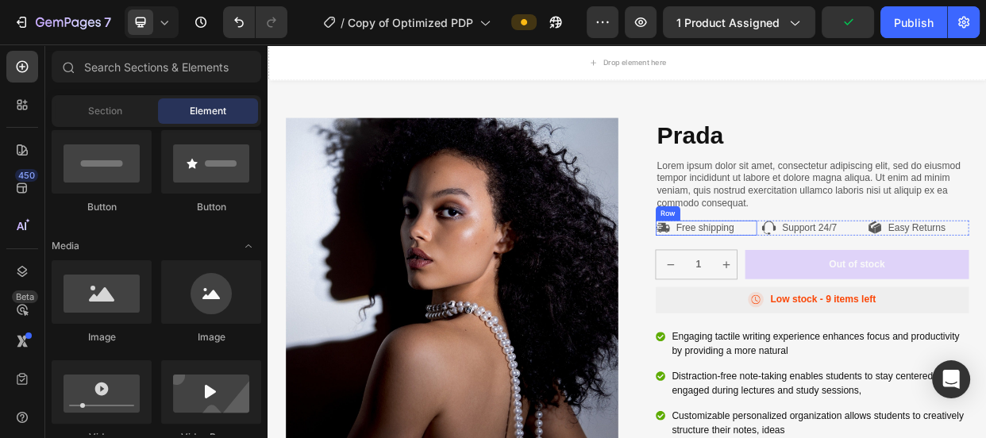
click at [906, 282] on div "Icon Free shipping Text Block Row" at bounding box center [848, 288] width 134 height 20
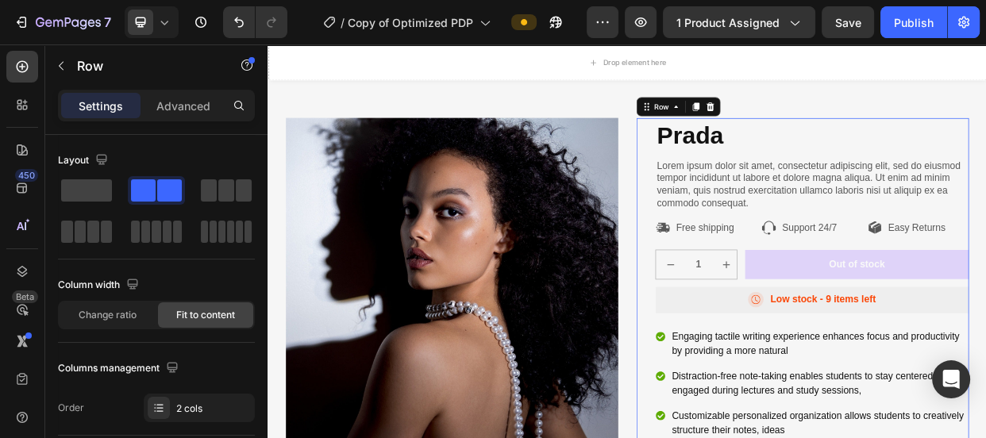
click at [904, 267] on div "Prada Product Title Lorem ipsum dolor sit amet, consectetur adipiscing elit, se…" at bounding box center [988, 407] width 415 height 530
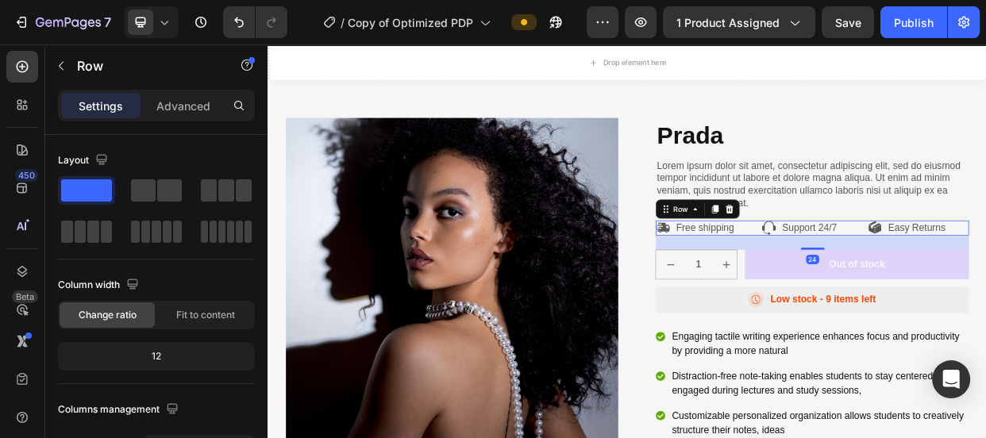
click at [911, 278] on div "Icon Free shipping Text Block Row Icon Support 24/7 Text Block Row Icon Easy Re…" at bounding box center [988, 288] width 415 height 20
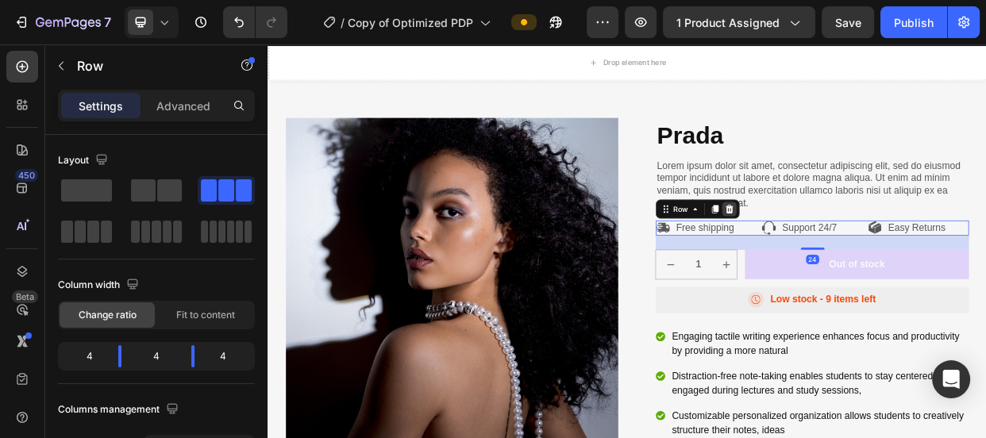
click at [876, 263] on icon at bounding box center [879, 262] width 10 height 11
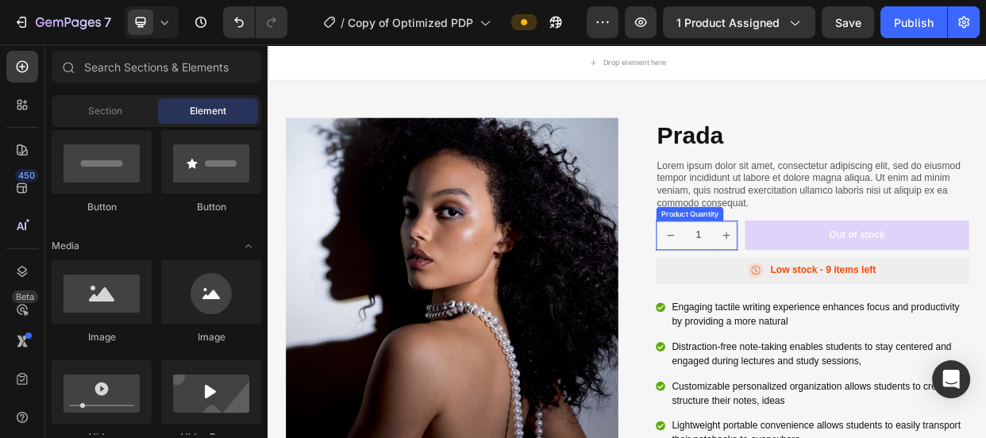
click at [867, 302] on icon "increment" at bounding box center [875, 298] width 16 height 16
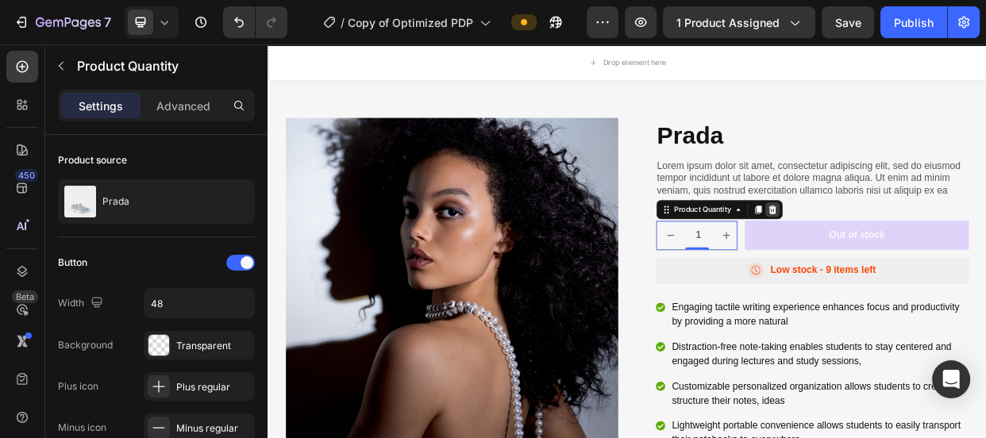
click at [934, 258] on icon at bounding box center [936, 263] width 13 height 13
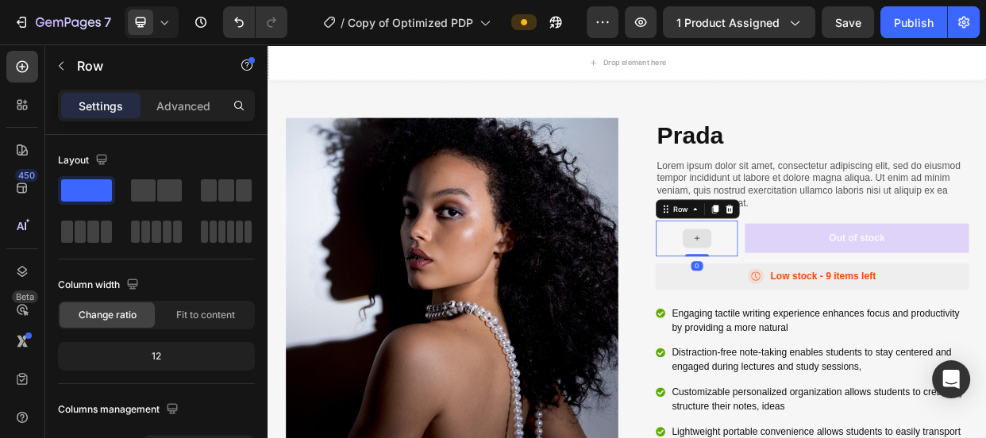
click at [856, 310] on div at bounding box center [835, 302] width 109 height 48
click at [874, 260] on icon at bounding box center [879, 262] width 10 height 11
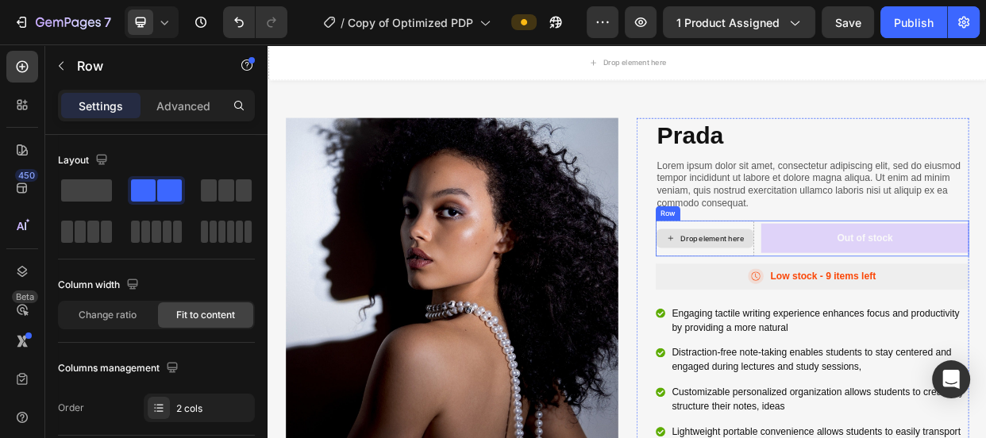
click at [905, 306] on div "Drop element here" at bounding box center [846, 302] width 130 height 48
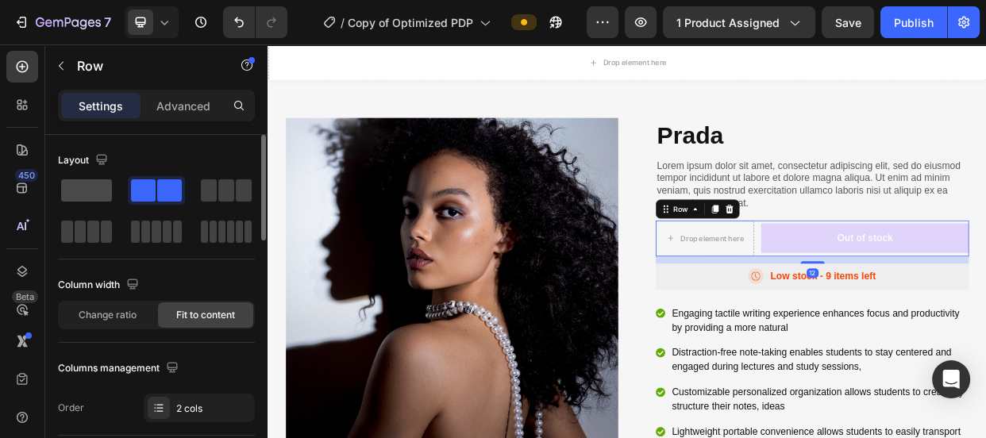
click at [106, 191] on span at bounding box center [86, 190] width 51 height 22
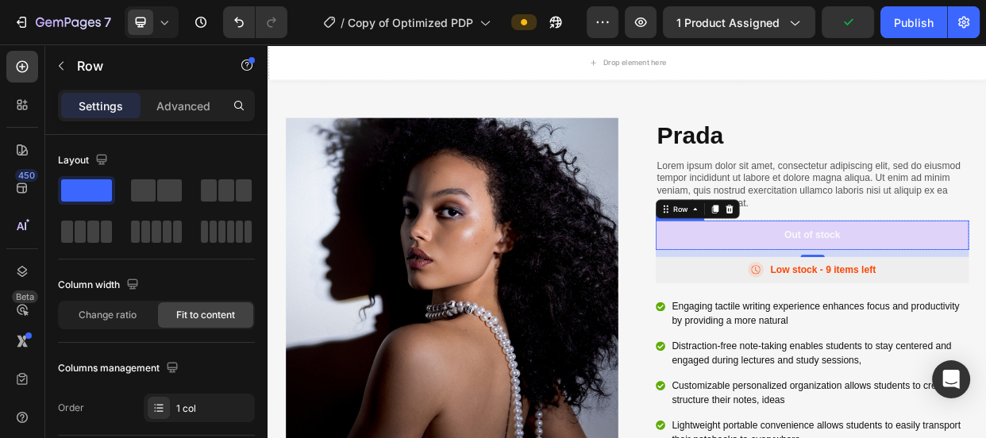
click at [850, 295] on button "Out of stock" at bounding box center [988, 297] width 415 height 39
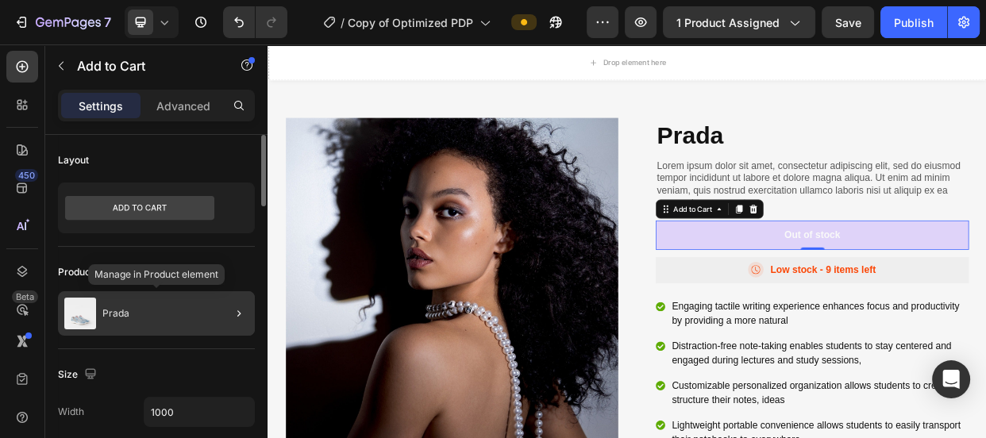
click at [177, 310] on div "Prada" at bounding box center [156, 313] width 197 height 44
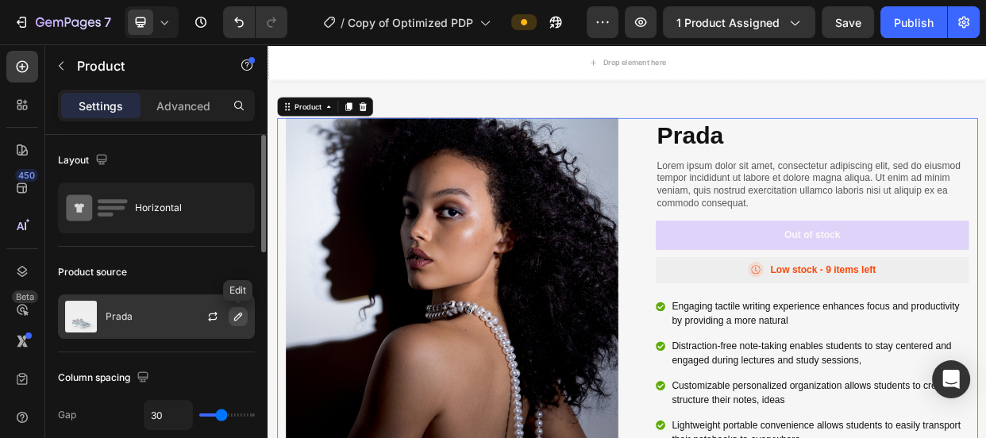
click at [233, 314] on icon "button" at bounding box center [238, 316] width 13 height 13
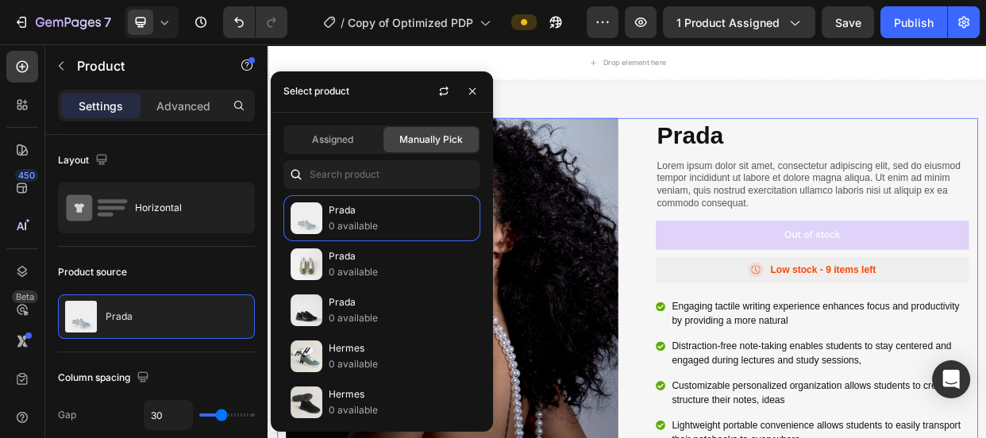
click at [326, 154] on div "Assigned Manually Pick Prada 0 available Prada 0 available Prada 0 available He…" at bounding box center [382, 272] width 222 height 319
click at [322, 137] on span "Assigned" at bounding box center [332, 140] width 41 height 14
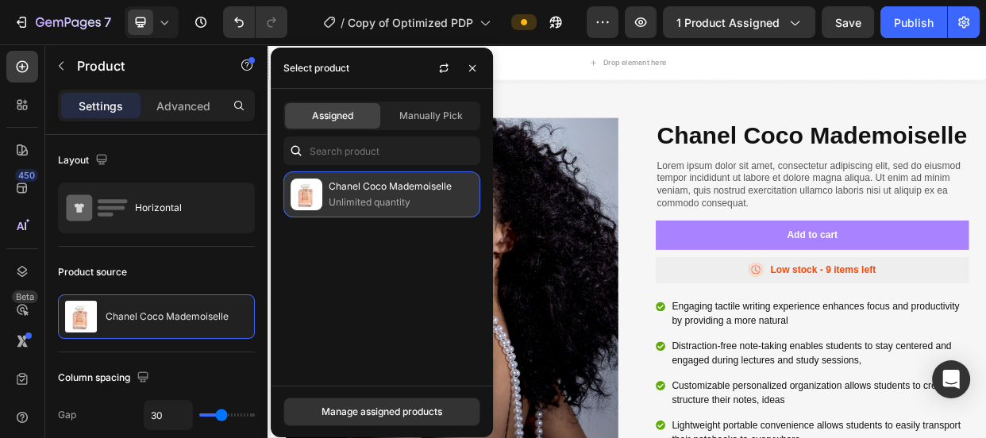
click at [331, 188] on p "Chanel Coco Mademoiselle" at bounding box center [401, 187] width 144 height 16
click at [346, 190] on p "Chanel Coco Mademoiselle" at bounding box center [401, 187] width 144 height 16
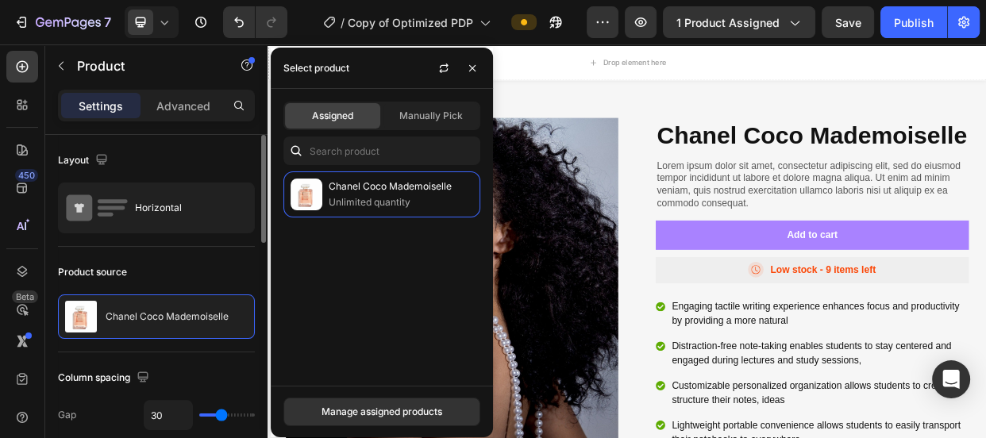
click at [206, 352] on div "Layout Horizontal" at bounding box center [156, 397] width 197 height 91
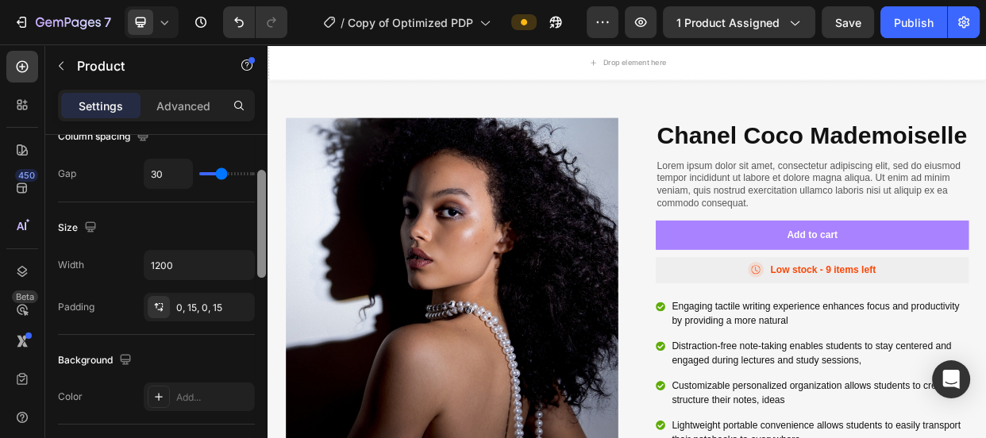
scroll to position [211, 0]
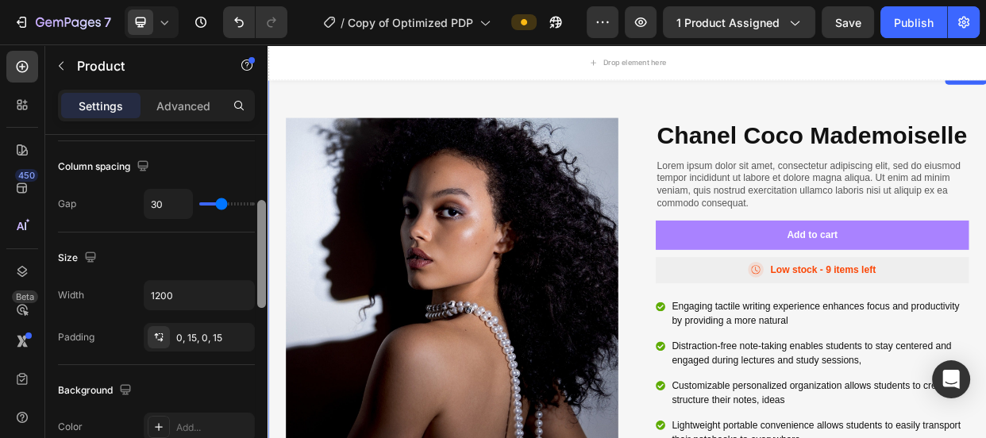
drag, startPoint x: 529, startPoint y: 244, endPoint x: 276, endPoint y: 298, distance: 258.2
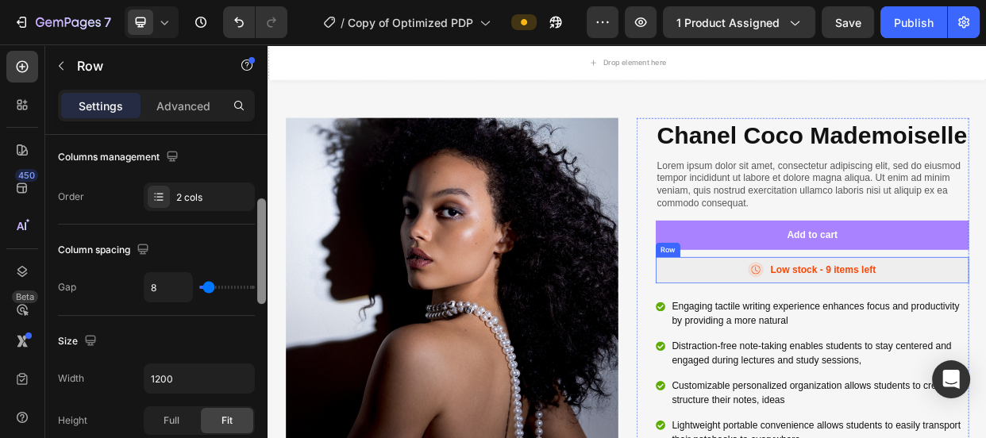
click at [838, 361] on div "Icon Low stock - 9 items left Text Block Row" at bounding box center [988, 343] width 415 height 35
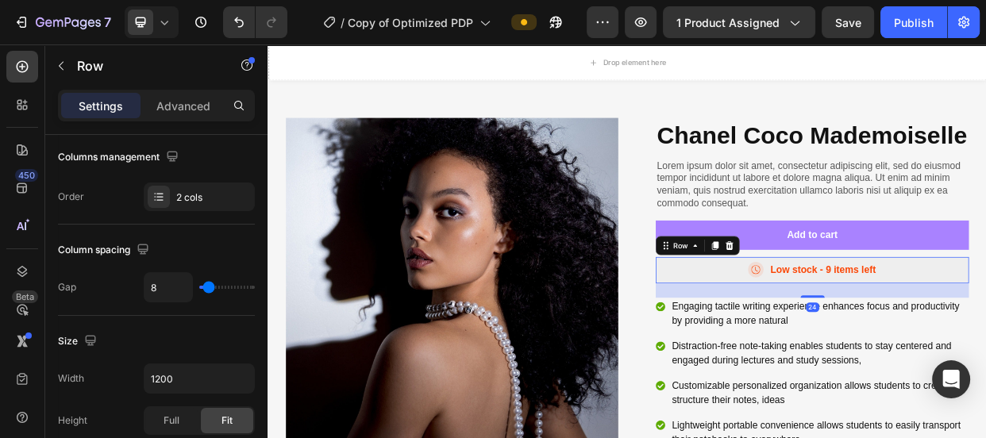
scroll to position [0, 0]
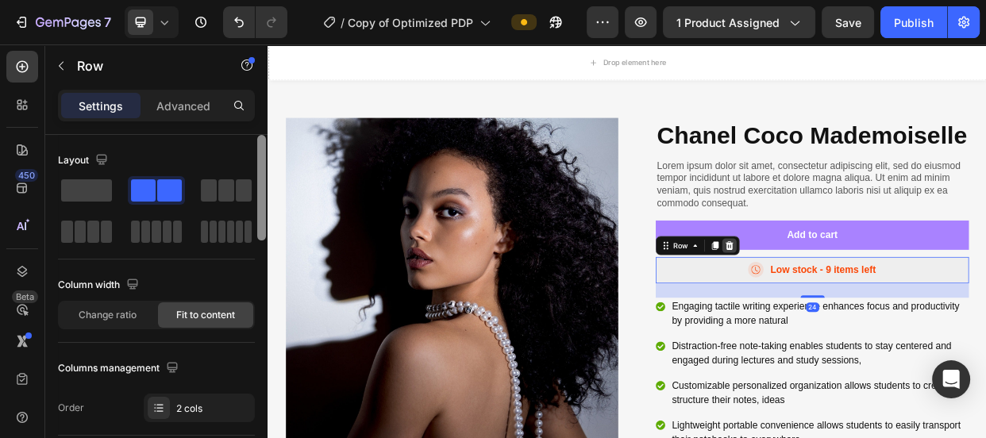
click at [877, 318] on icon at bounding box center [879, 311] width 13 height 13
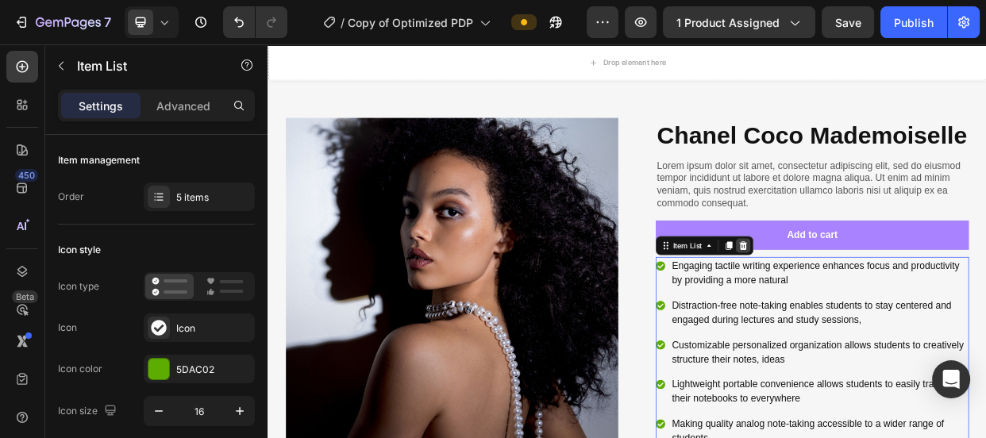
click at [892, 316] on icon at bounding box center [897, 310] width 10 height 11
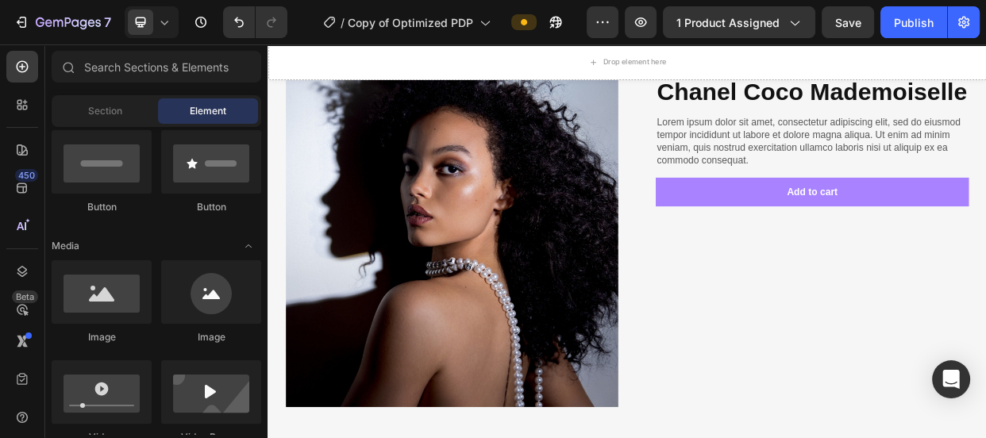
scroll to position [1127, 0]
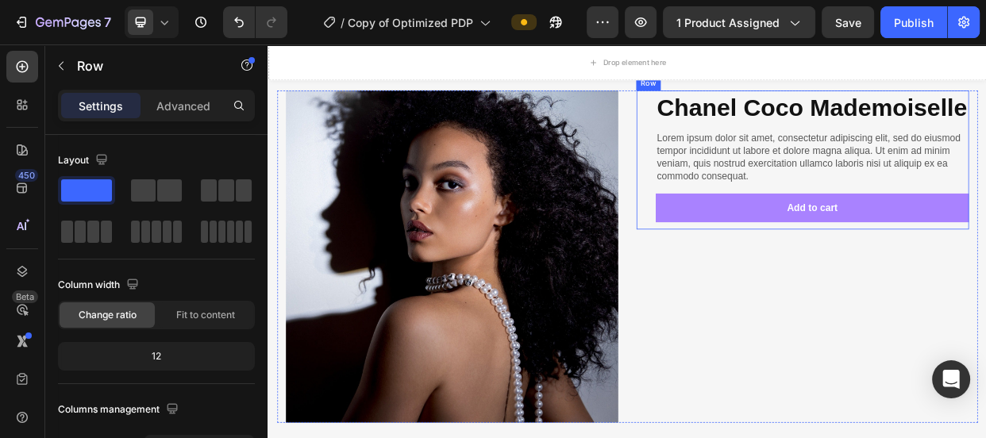
click at [756, 256] on div "Chanel Coco Mademoiselle Product Title Lorem ipsum dolor sit amet, consectetur …" at bounding box center [976, 198] width 441 height 184
click at [175, 105] on p "Advanced" at bounding box center [183, 106] width 54 height 17
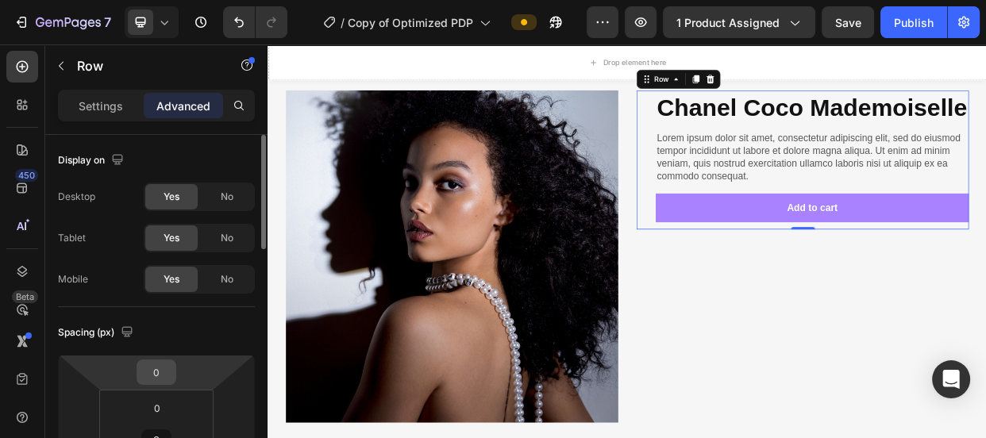
click at [149, 372] on input "0" at bounding box center [157, 372] width 32 height 24
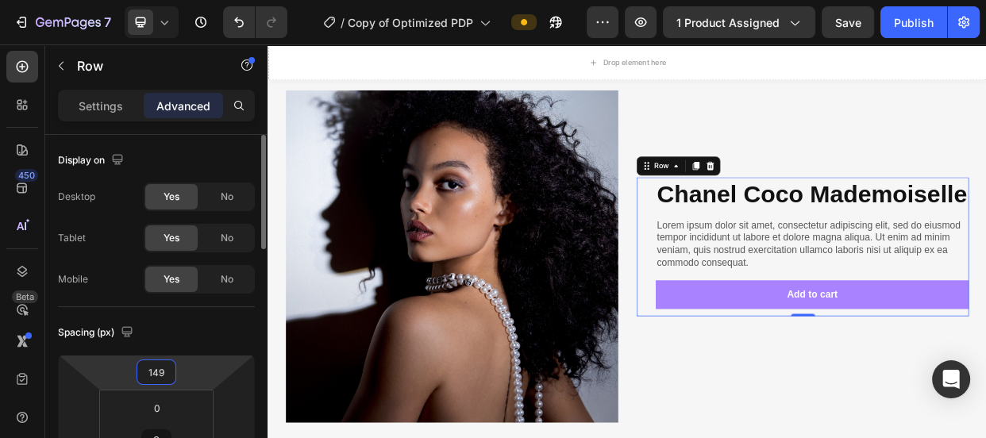
type input "150"
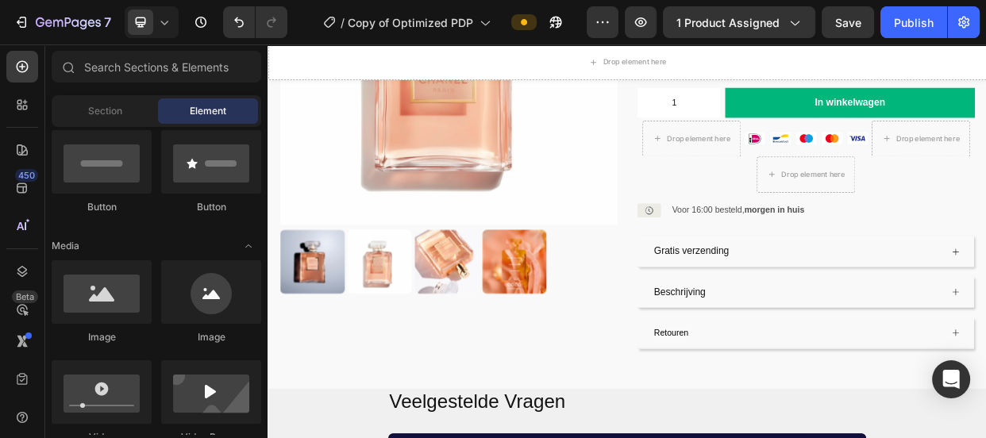
scroll to position [339, 0]
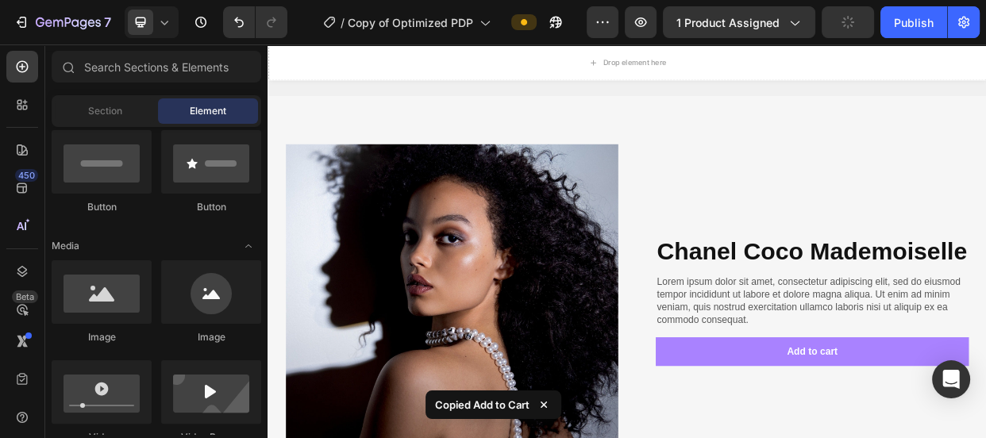
scroll to position [1240, 0]
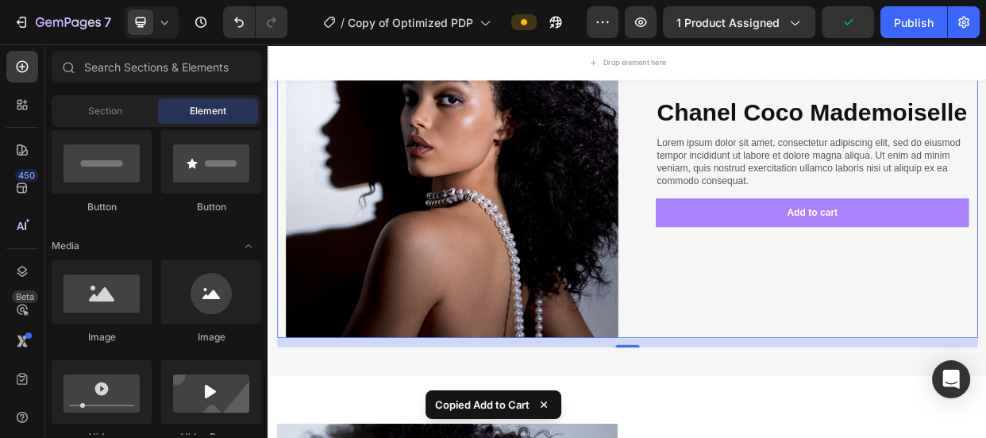
click at [985, 339] on div "Chanel Coco Mademoiselle Product Title Lorem ipsum dolor sit amet, consectetur …" at bounding box center [976, 213] width 441 height 441
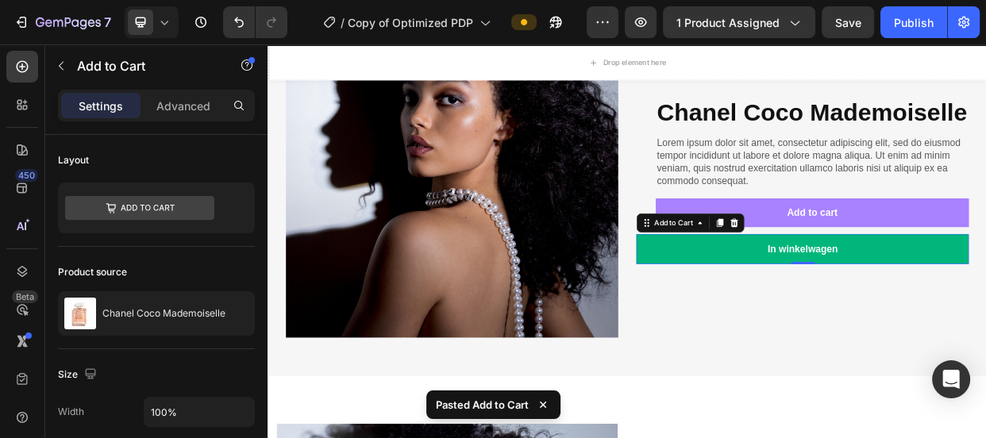
click at [788, 336] on button "In winkelwagen" at bounding box center [976, 316] width 441 height 40
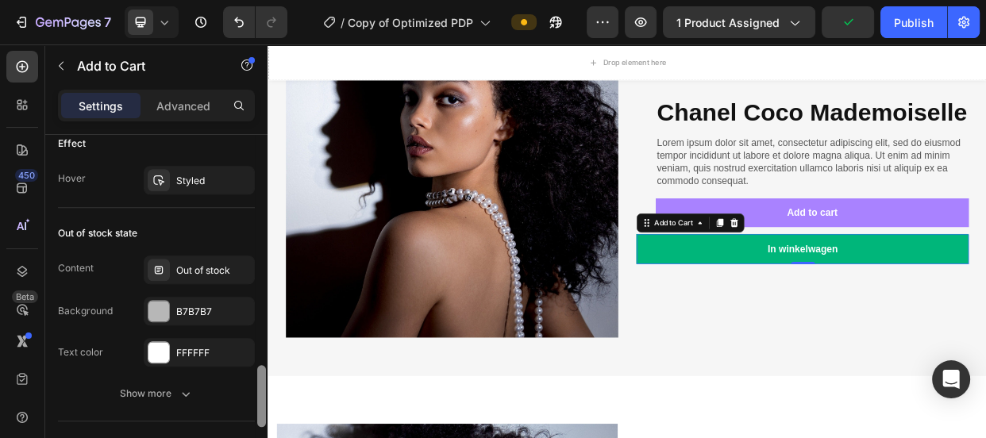
scroll to position [1302, 0]
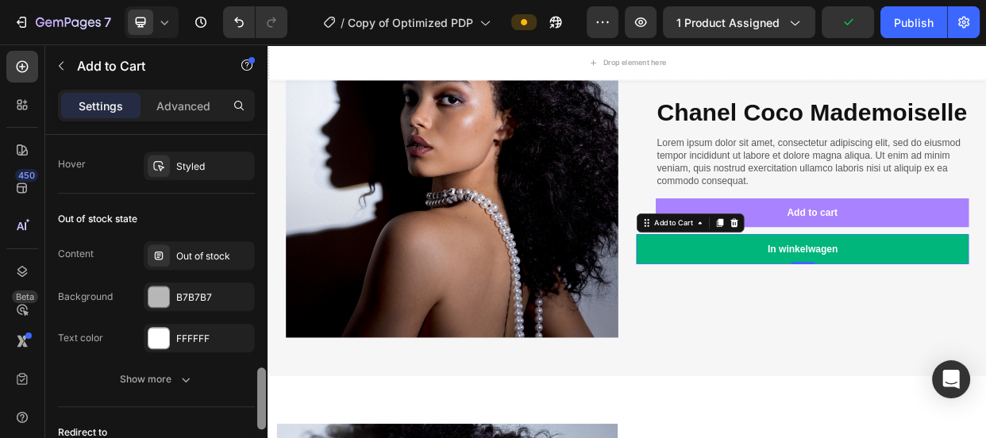
drag, startPoint x: 260, startPoint y: 235, endPoint x: 263, endPoint y: 406, distance: 170.7
click at [263, 406] on div at bounding box center [261, 399] width 9 height 62
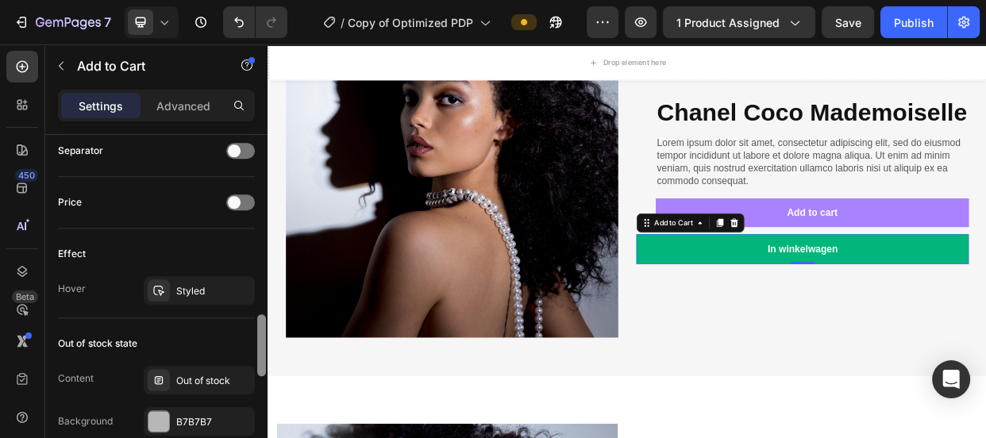
drag, startPoint x: 258, startPoint y: 401, endPoint x: 261, endPoint y: 374, distance: 27.2
click at [261, 374] on div at bounding box center [261, 345] width 9 height 62
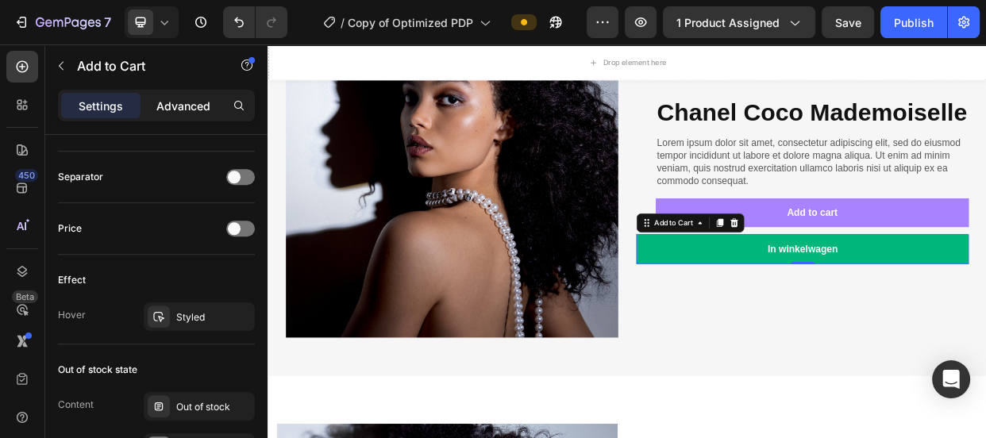
click at [183, 110] on p "Advanced" at bounding box center [183, 106] width 54 height 17
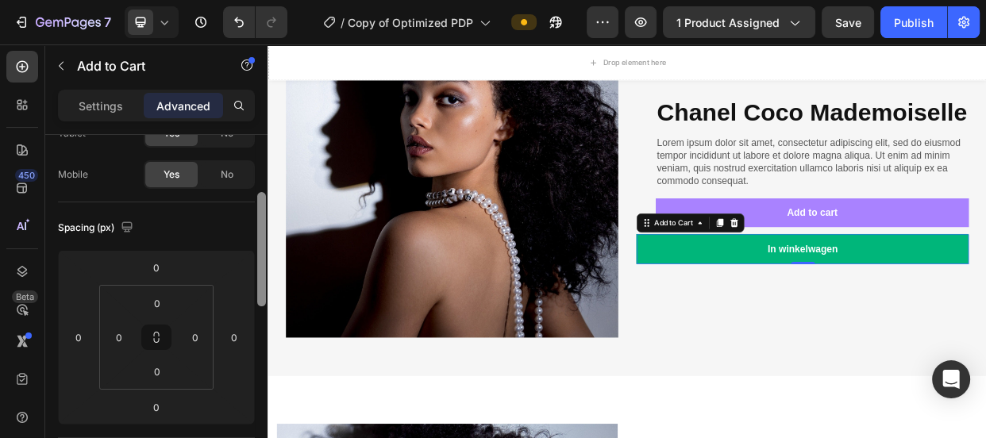
scroll to position [0, 0]
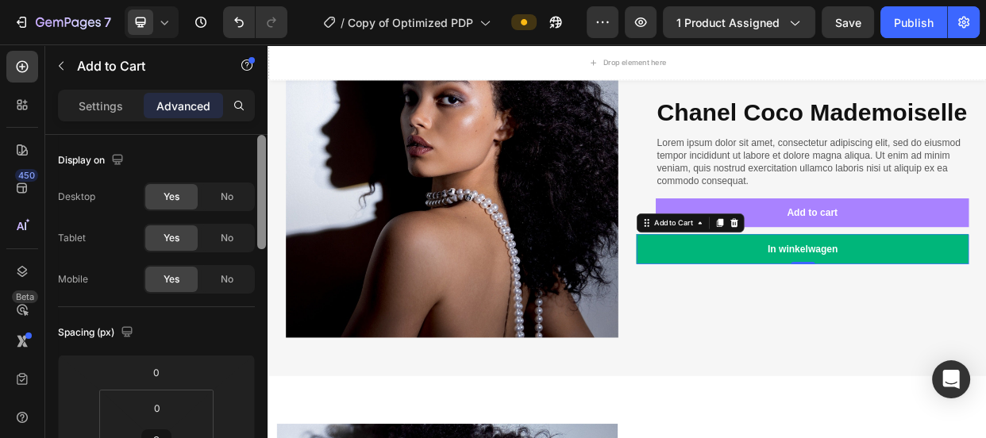
drag, startPoint x: 259, startPoint y: 376, endPoint x: 260, endPoint y: 114, distance: 262.8
click at [260, 114] on div "Settings Advanced Display on Desktop Yes No Tablet Yes No Mobile Yes No Spacing…" at bounding box center [156, 287] width 222 height 394
click at [72, 103] on div "Settings" at bounding box center [100, 105] width 79 height 25
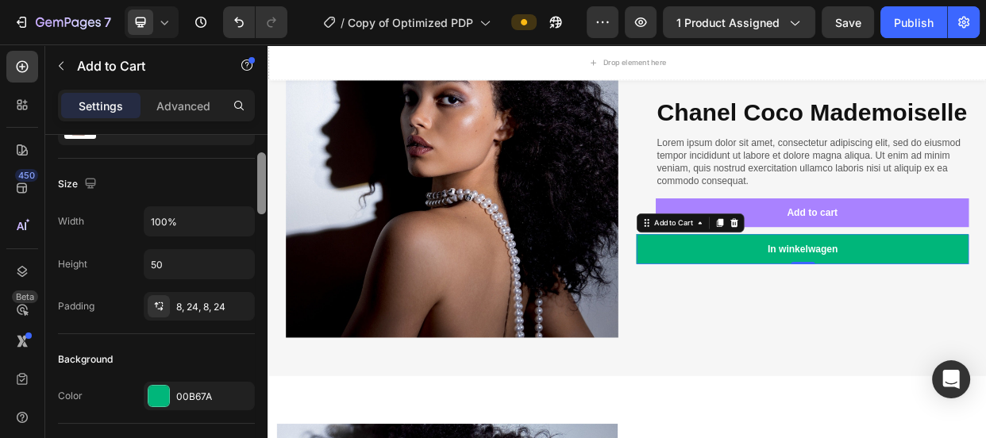
scroll to position [213, 0]
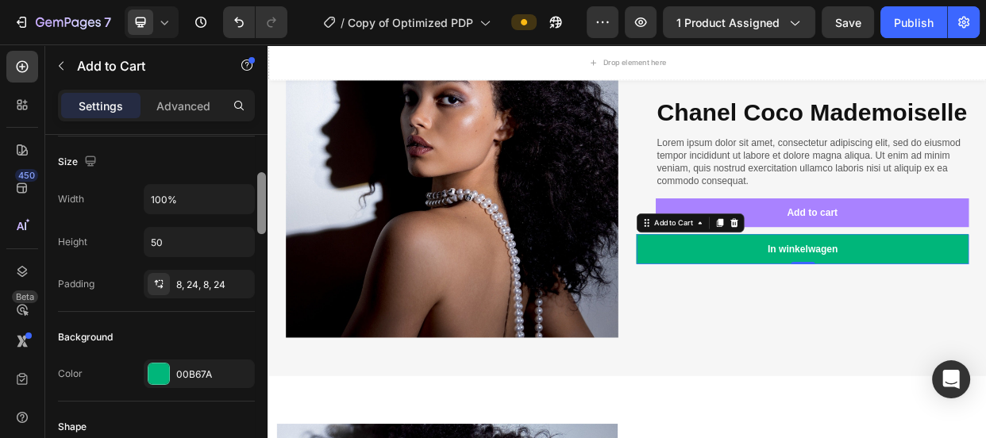
drag, startPoint x: 260, startPoint y: 164, endPoint x: 258, endPoint y: 202, distance: 38.1
click at [258, 202] on div at bounding box center [261, 203] width 9 height 62
click at [157, 198] on input "100%" at bounding box center [199, 199] width 110 height 29
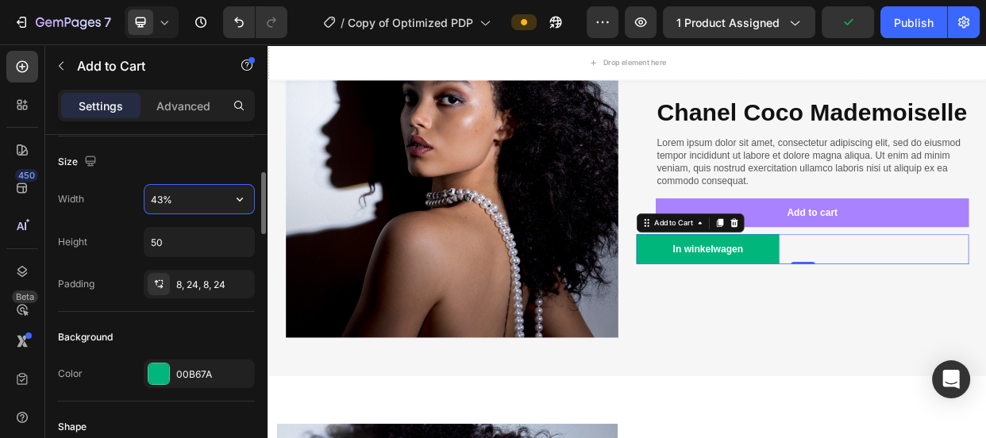
type input "42%"
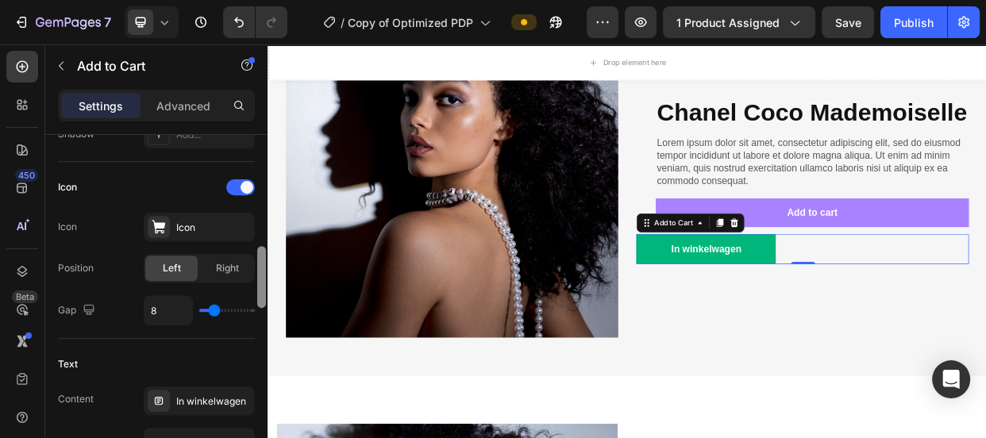
scroll to position [638, 0]
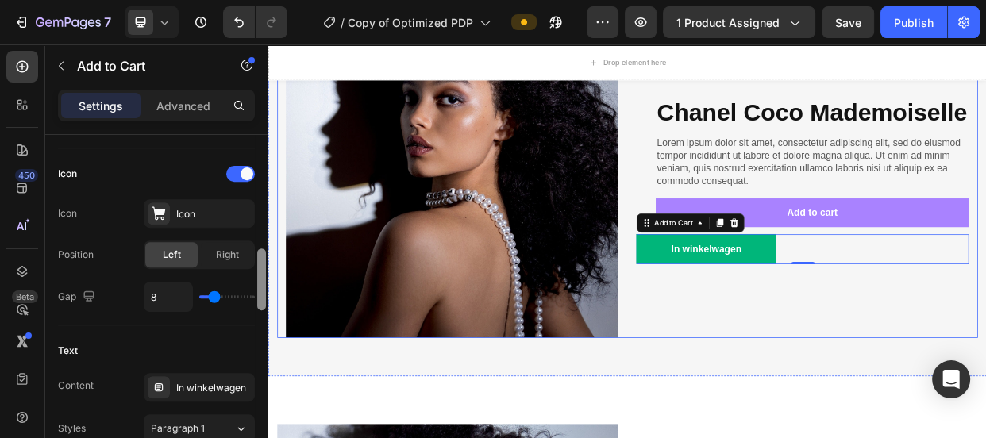
drag, startPoint x: 528, startPoint y: 230, endPoint x: 272, endPoint y: 399, distance: 306.1
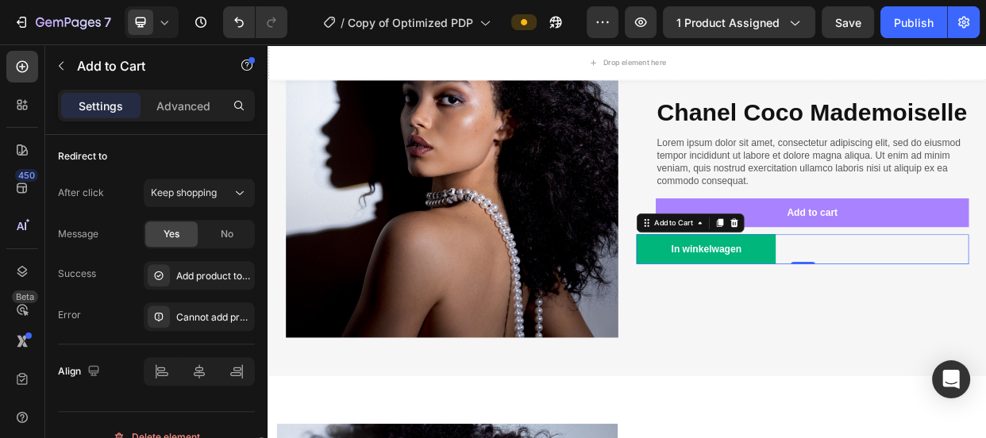
scroll to position [1596, 0]
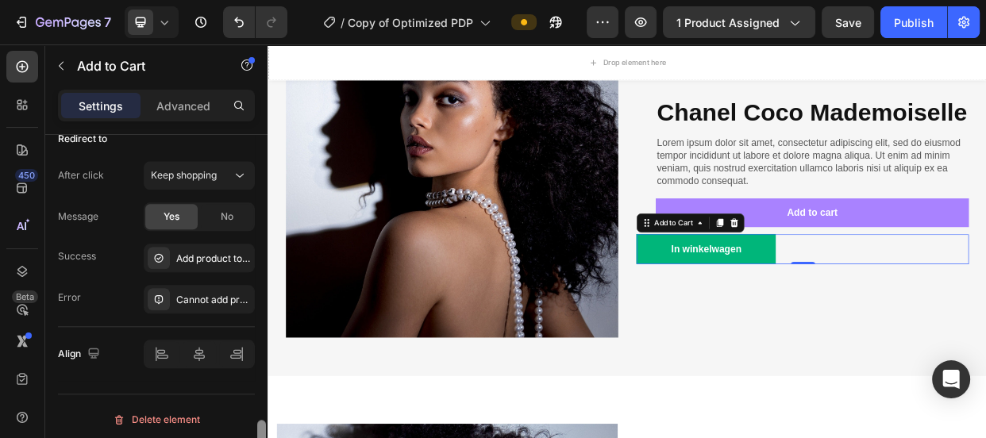
click at [200, 353] on icon at bounding box center [199, 354] width 16 height 16
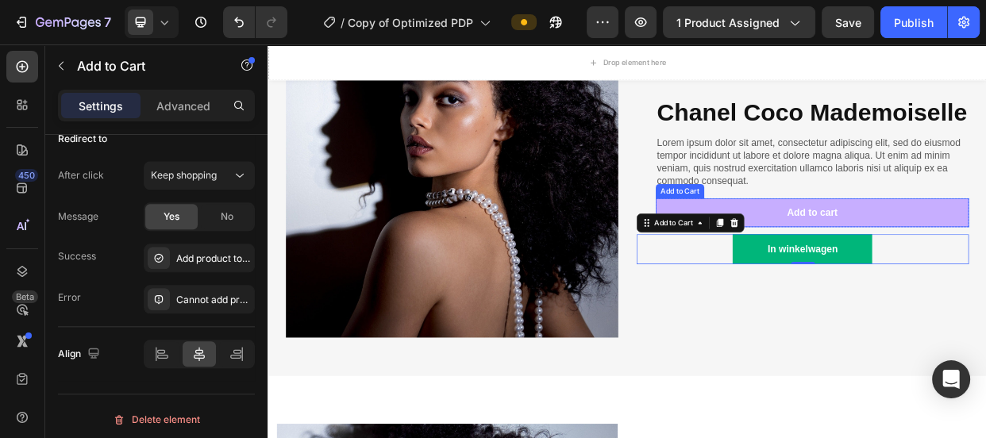
click at [790, 287] on button "Add to cart" at bounding box center [988, 267] width 415 height 39
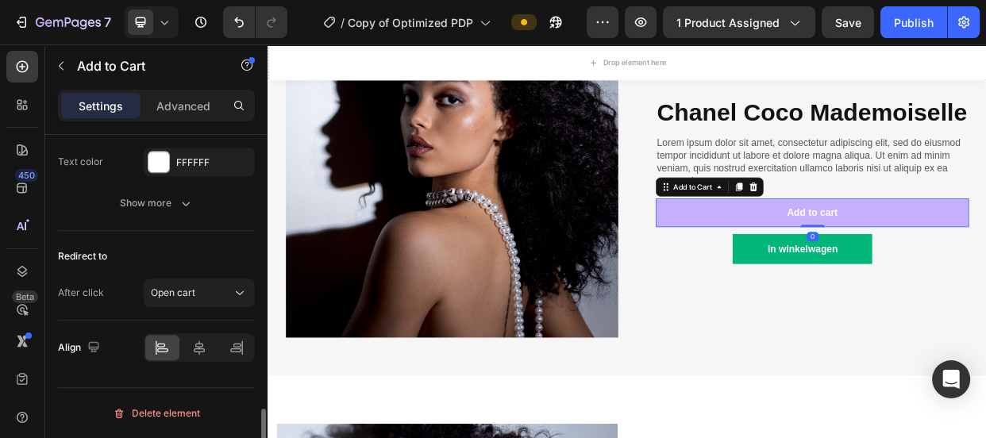
scroll to position [1350, 0]
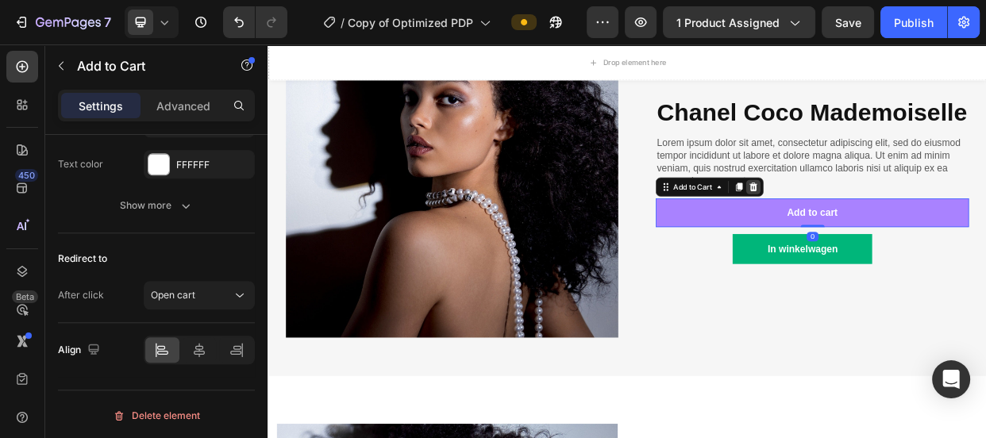
click at [906, 239] on icon at bounding box center [911, 233] width 10 height 11
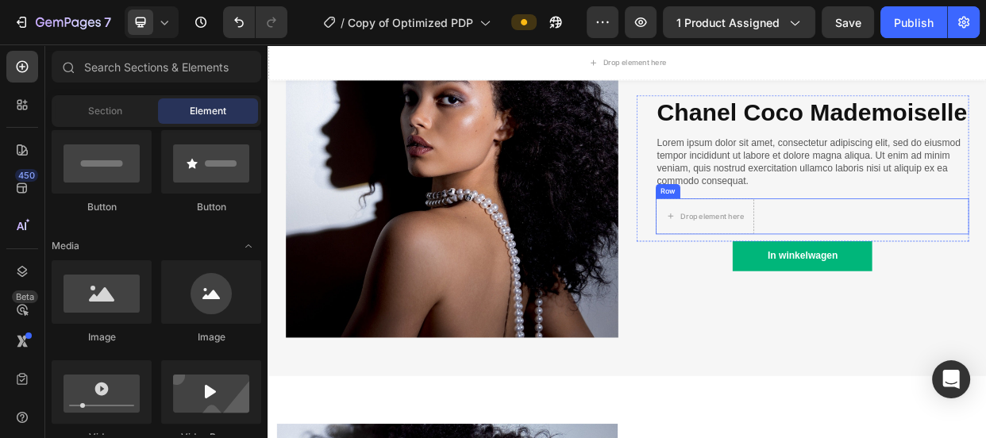
click at [923, 295] on div "Drop element here Row" at bounding box center [988, 272] width 415 height 48
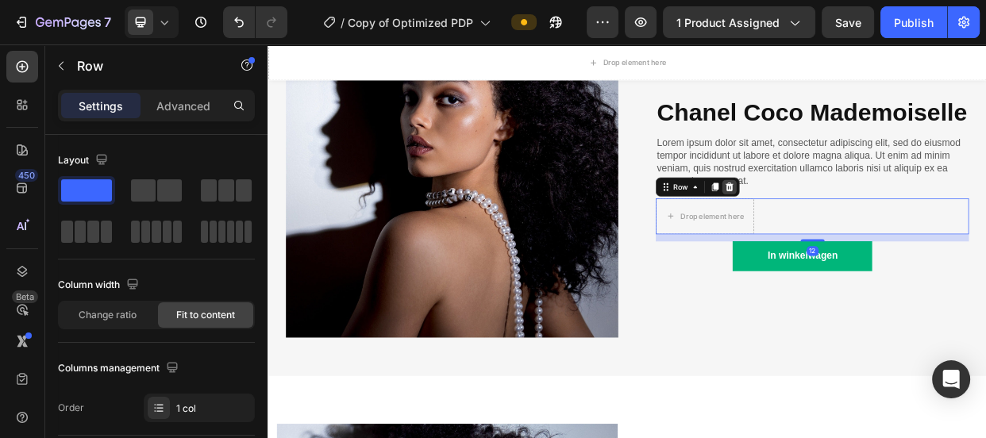
click at [875, 243] on div at bounding box center [878, 233] width 19 height 19
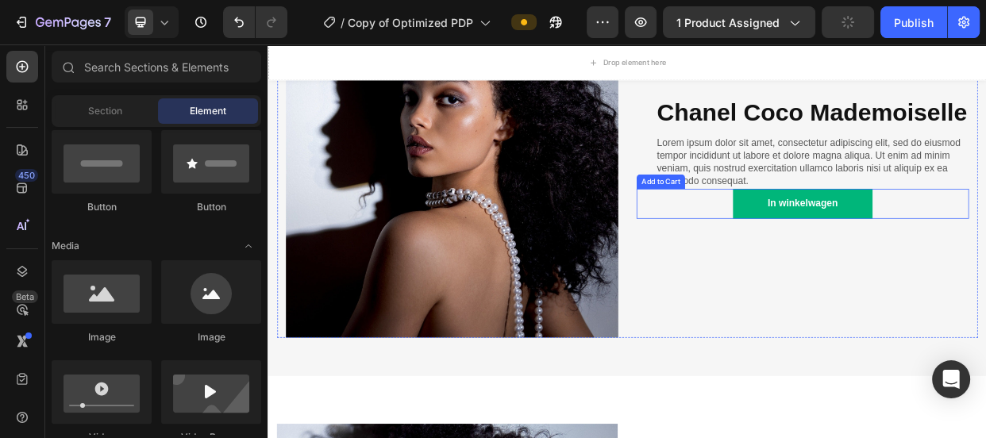
click at [844, 275] on div "In winkelwagen Add to Cart" at bounding box center [976, 256] width 441 height 40
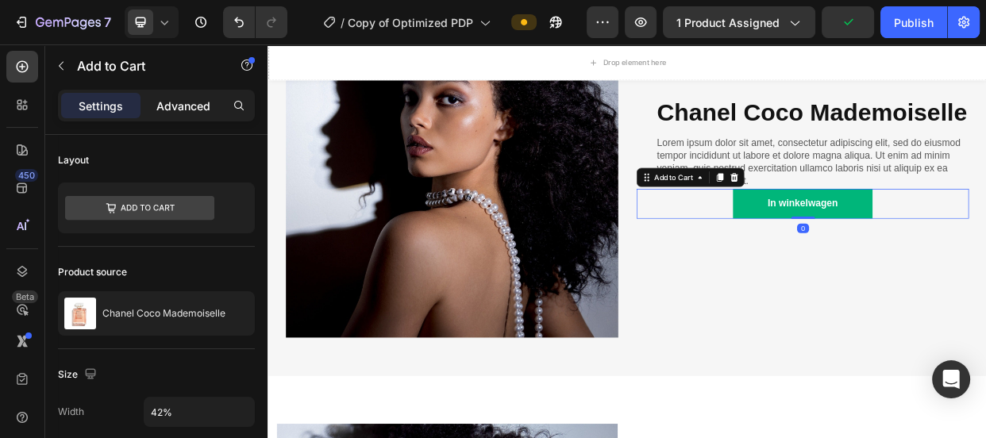
click at [215, 102] on div "Advanced" at bounding box center [183, 105] width 79 height 25
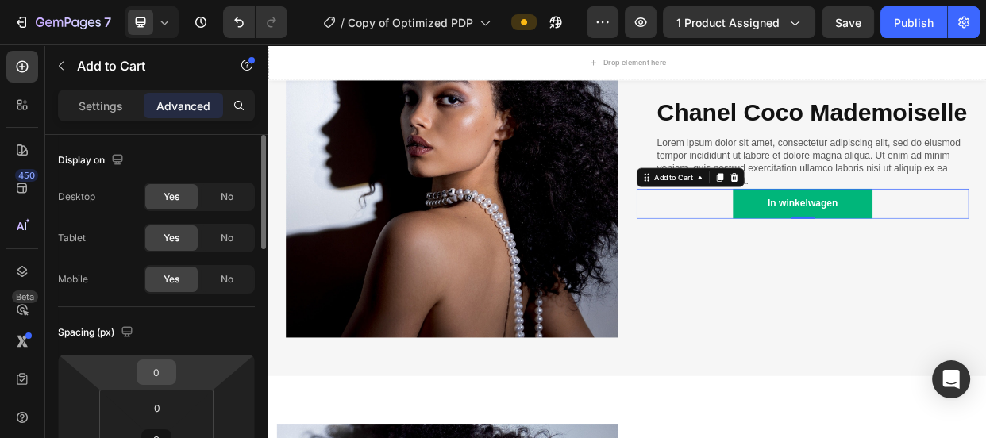
click at [159, 381] on input "0" at bounding box center [157, 372] width 32 height 24
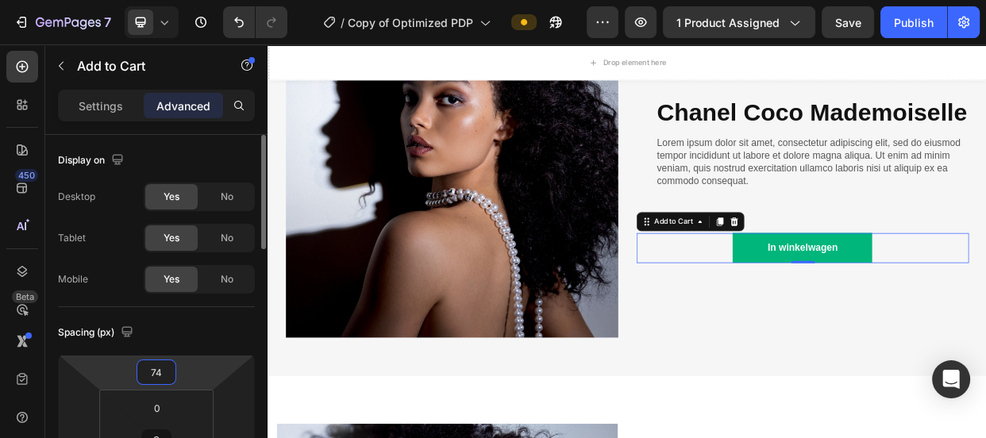
type input "73"
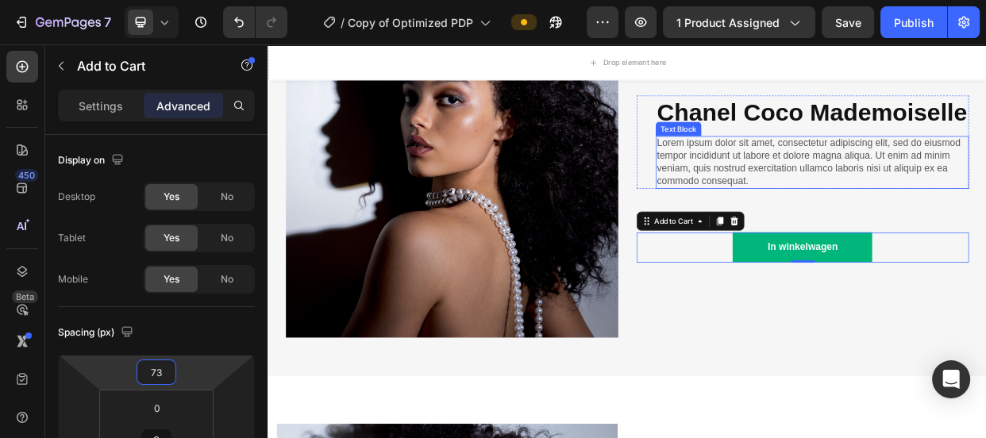
click at [923, 226] on p "Lorem ipsum dolor sit amet, consectetur adipiscing elit, sed do eiusmod tempor …" at bounding box center [989, 201] width 412 height 66
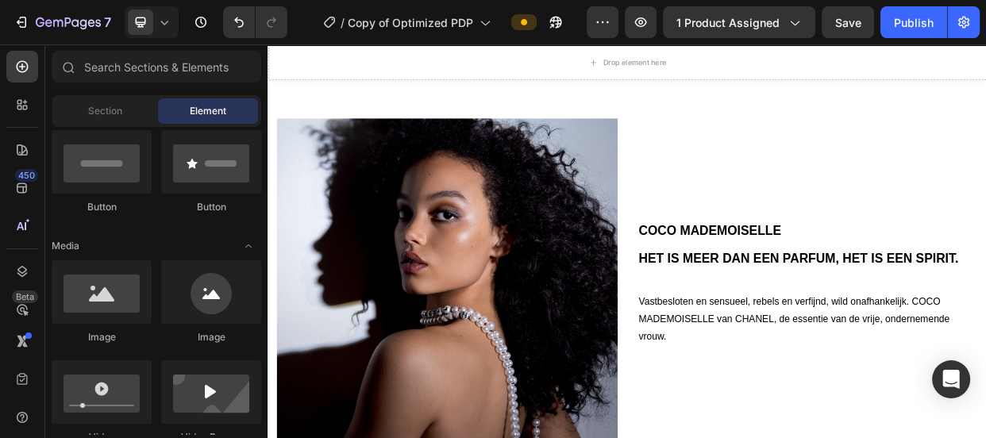
scroll to position [1645, 0]
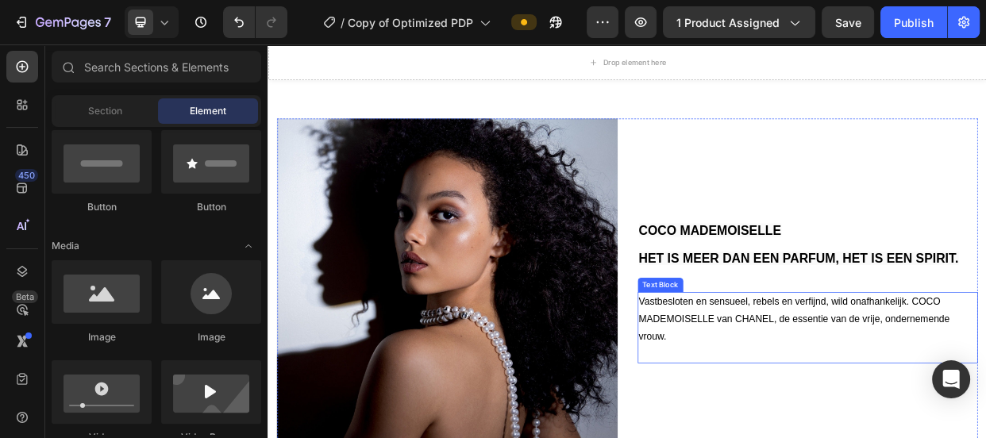
click at [985, 404] on span "Vastbesloten en sensueel, rebels en verfijnd, wild onafhankelijk. COCO MADEMOIS…" at bounding box center [965, 409] width 412 height 60
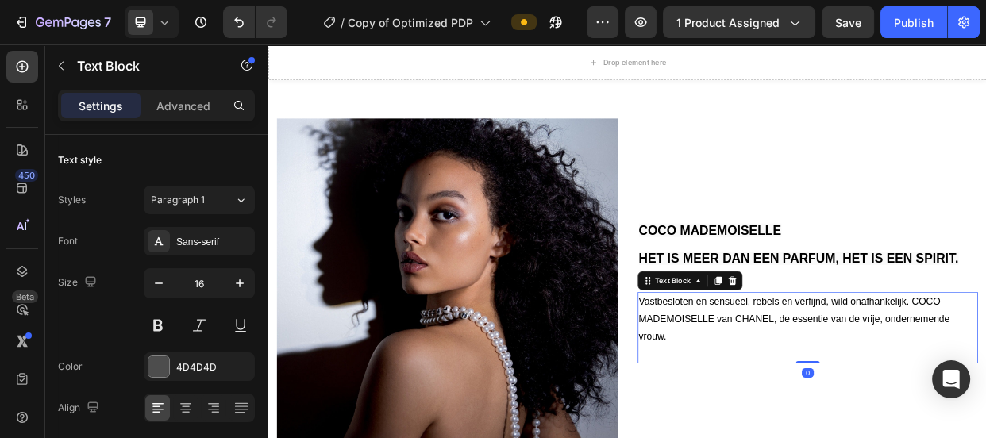
click at [985, 404] on span "Vastbesloten en sensueel, rebels en verfijnd, wild onafhankelijk. COCO MADEMOIS…" at bounding box center [965, 409] width 412 height 60
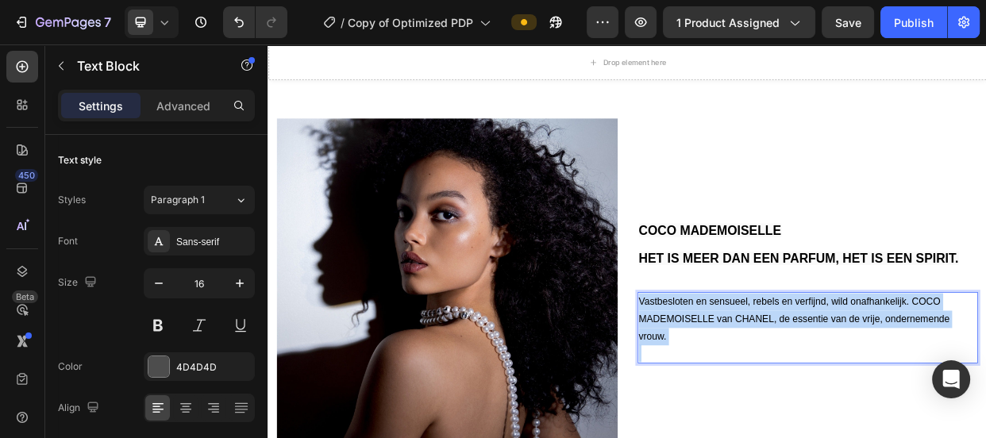
click at [985, 404] on span "Vastbesloten en sensueel, rebels en verfijnd, wild onafhankelijk. COCO MADEMOIS…" at bounding box center [965, 409] width 412 height 60
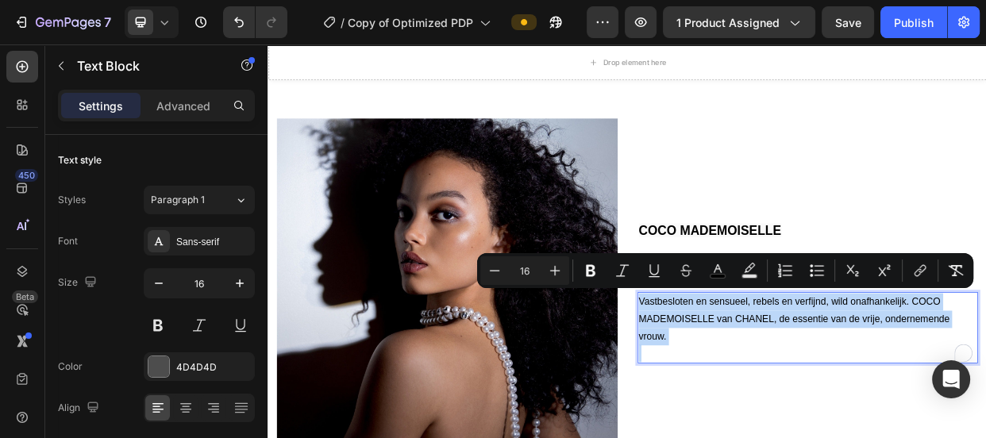
copy span "Vastbesloten en sensueel, rebels en verfijnd, wild onafhankelijk. COCO MADEMOIS…"
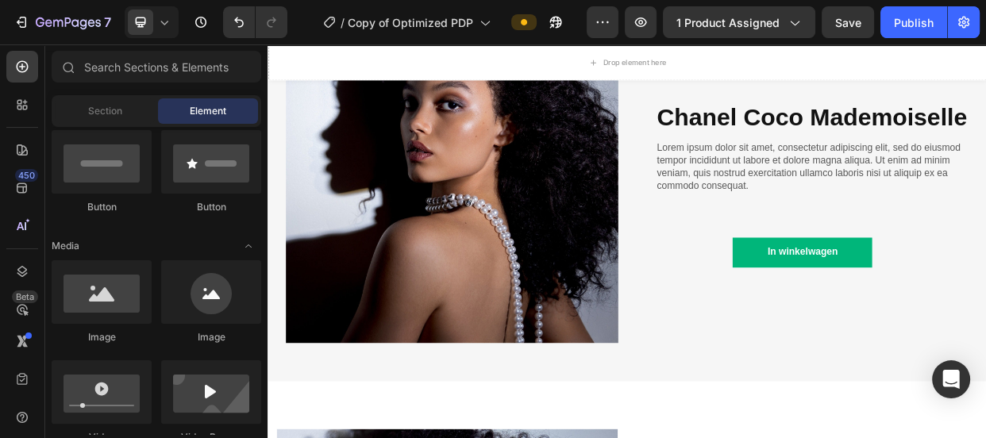
scroll to position [1155, 0]
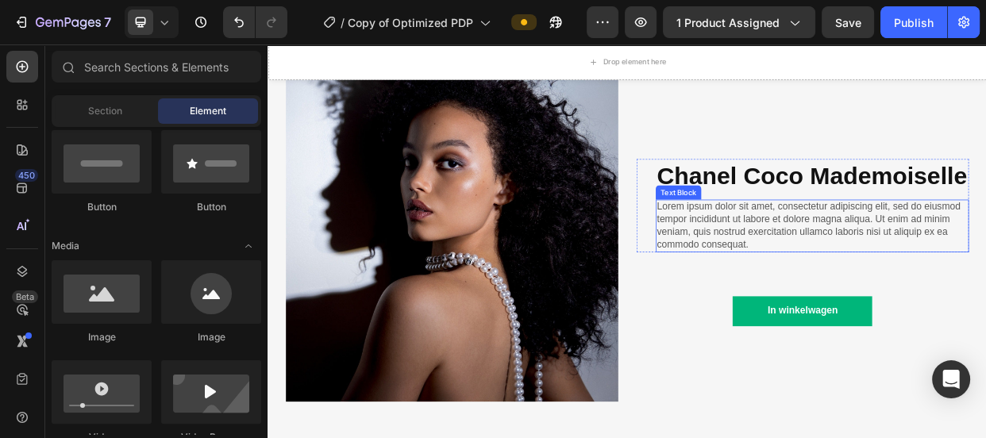
click at [979, 318] on p "Lorem ipsum dolor sit amet, consectetur adipiscing elit, sed do eiusmod tempor …" at bounding box center [989, 285] width 412 height 66
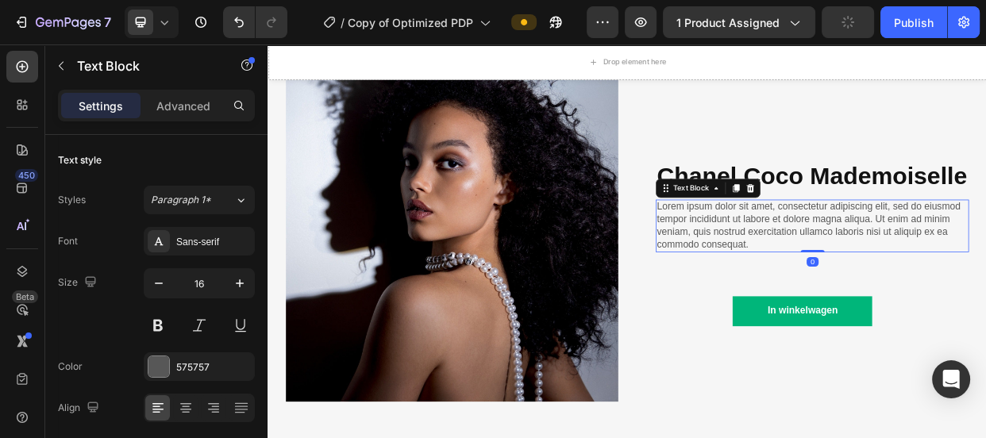
click at [979, 318] on p "Lorem ipsum dolor sit amet, consectetur adipiscing elit, sed do eiusmod tempor …" at bounding box center [989, 285] width 412 height 66
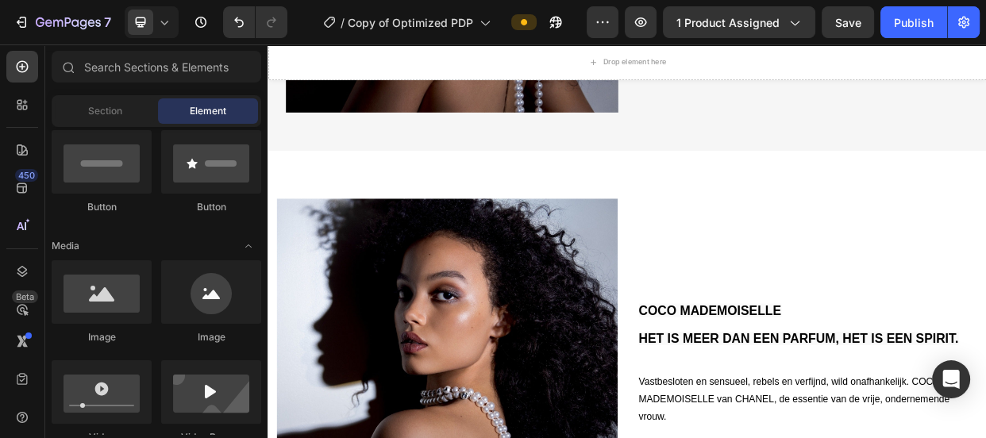
scroll to position [1638, 0]
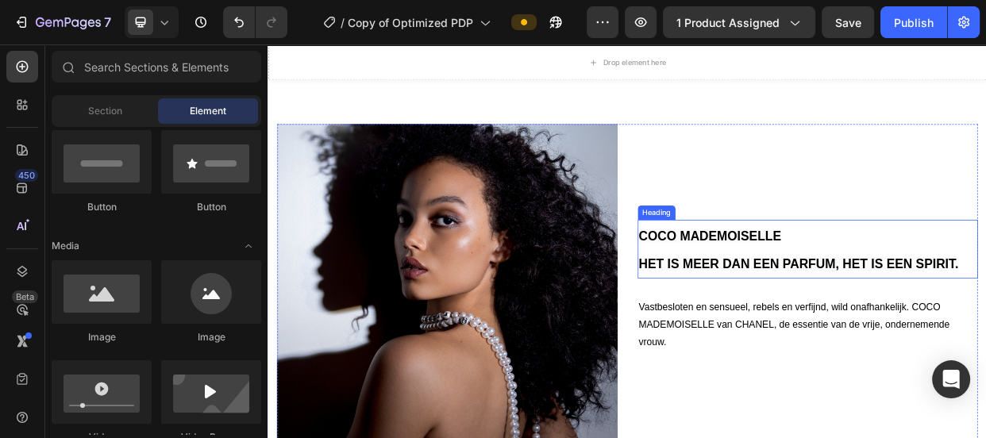
click at [985, 307] on h2 "COCO MADEMOISELLE HET IS MEER DAN EEN PARFUM, HET IS EEN SPIRIT." at bounding box center [983, 316] width 452 height 78
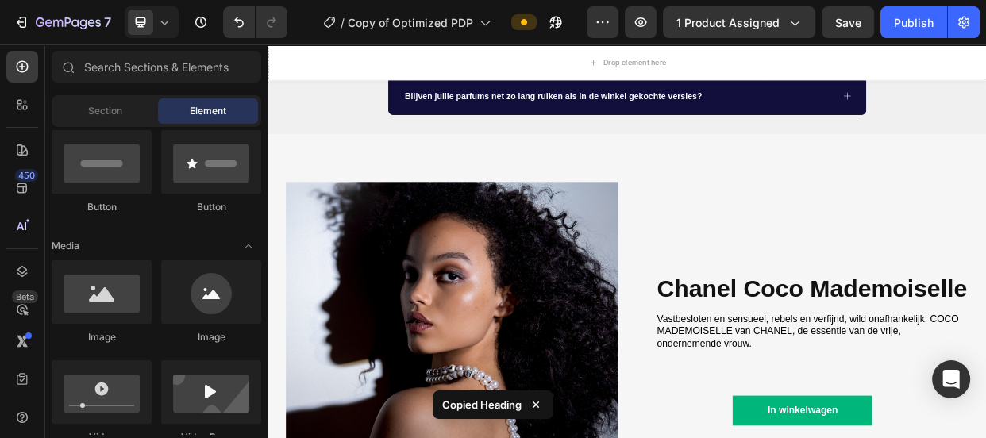
scroll to position [1000, 0]
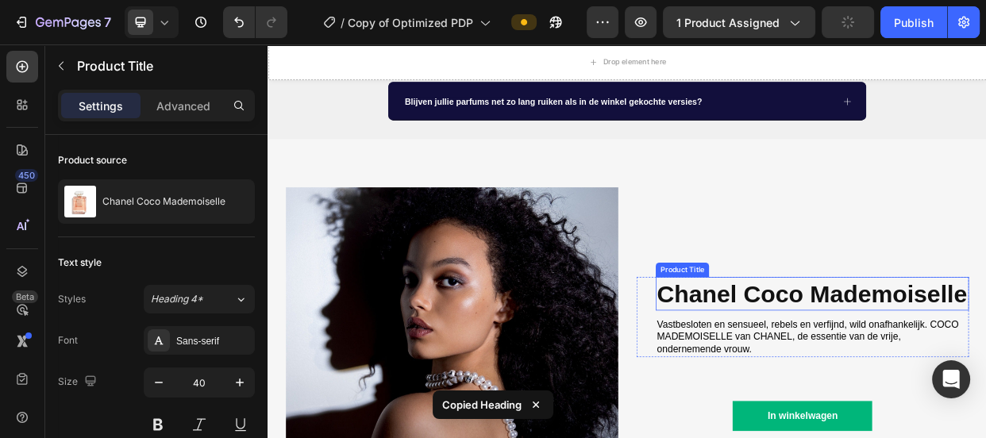
click at [985, 398] on h1 "Chanel Coco Mademoiselle" at bounding box center [988, 375] width 415 height 44
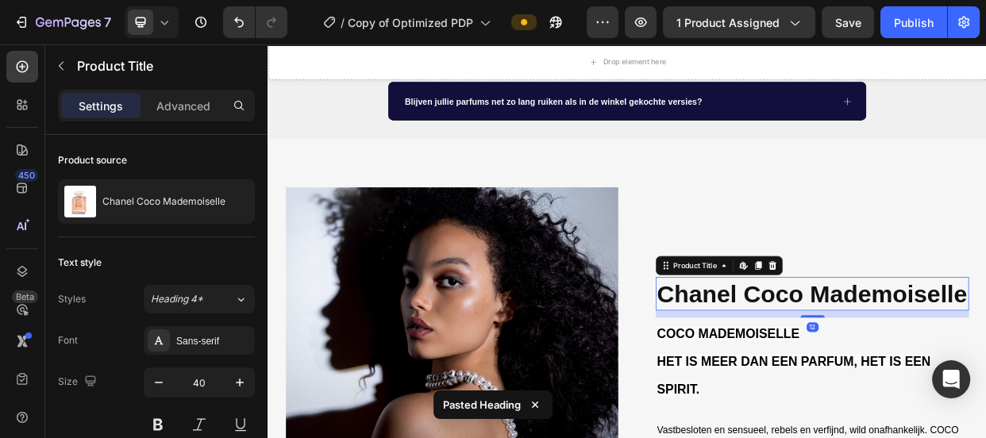
click at [985, 398] on h1 "Chanel Coco Mademoiselle" at bounding box center [988, 375] width 415 height 44
click at [935, 339] on icon at bounding box center [936, 338] width 13 height 13
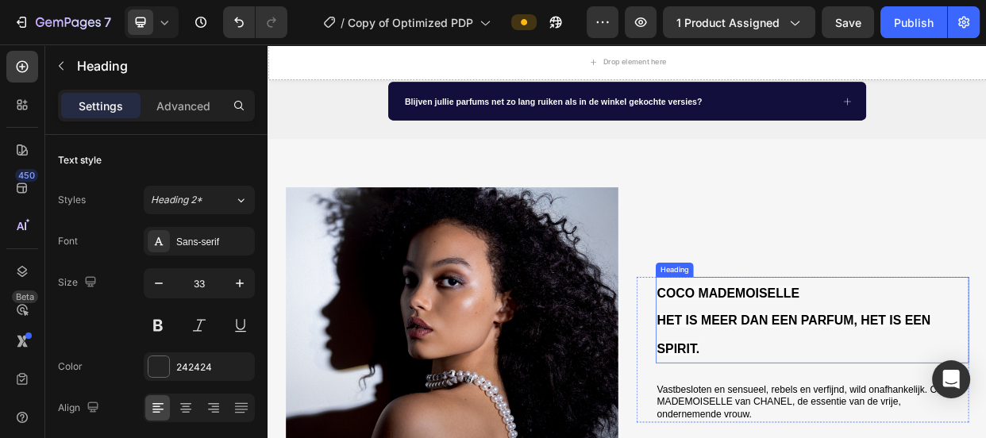
click at [977, 398] on h2 "COCO MADEMOISELLE HET IS MEER DAN EEN PARFUM, HET IS EEN SPIRIT." at bounding box center [988, 410] width 415 height 115
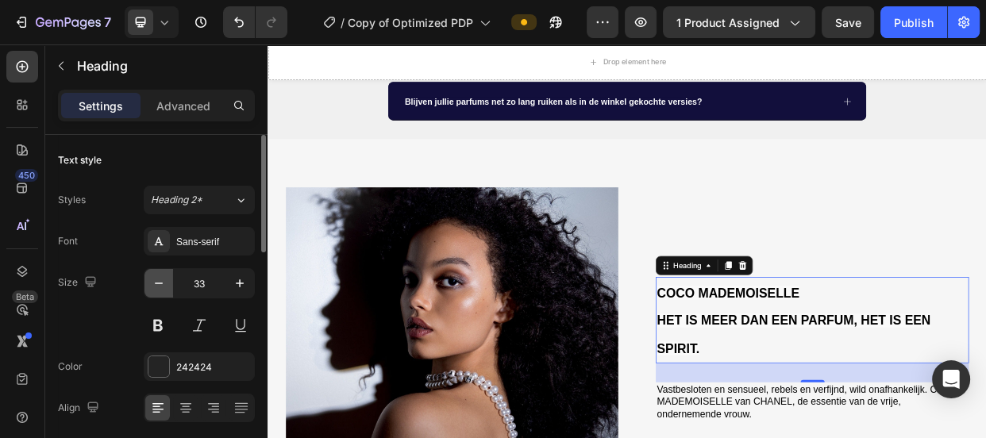
click at [161, 274] on button "button" at bounding box center [158, 283] width 29 height 29
type input "32"
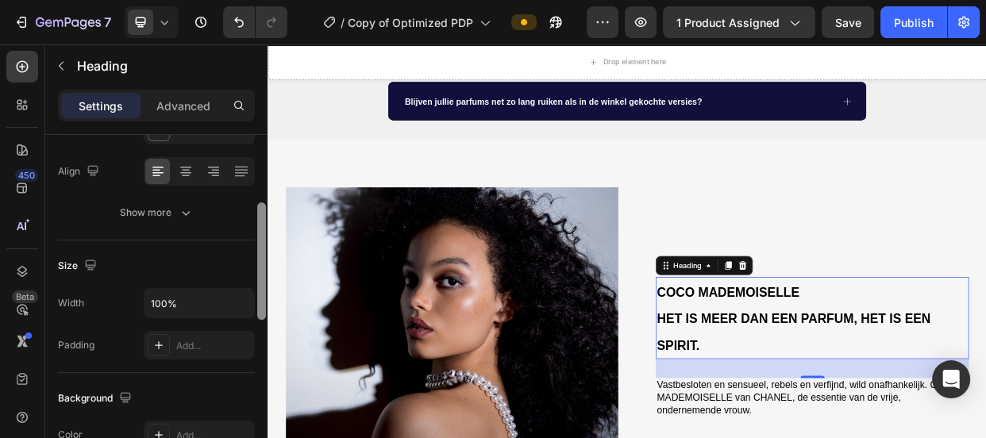
scroll to position [250, 0]
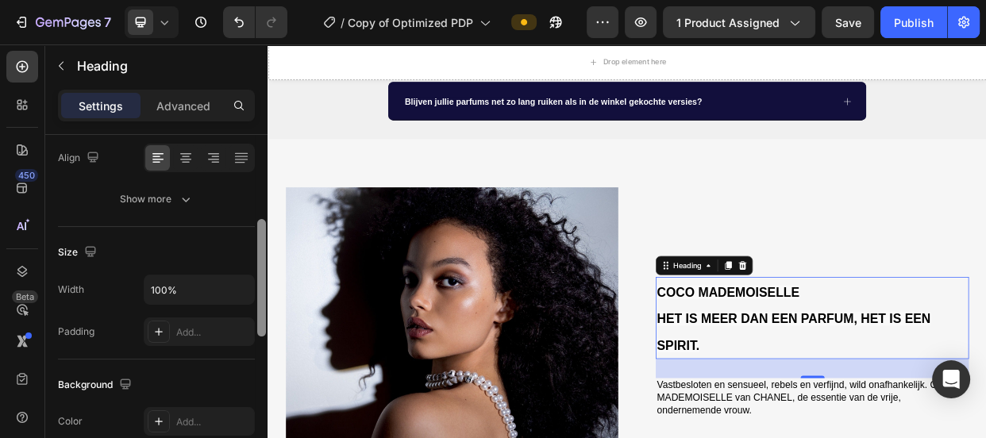
drag, startPoint x: 264, startPoint y: 229, endPoint x: 264, endPoint y: 315, distance: 86.5
click at [264, 315] on div at bounding box center [261, 277] width 9 height 117
click at [216, 291] on input "100%" at bounding box center [199, 289] width 110 height 29
type input "100%"
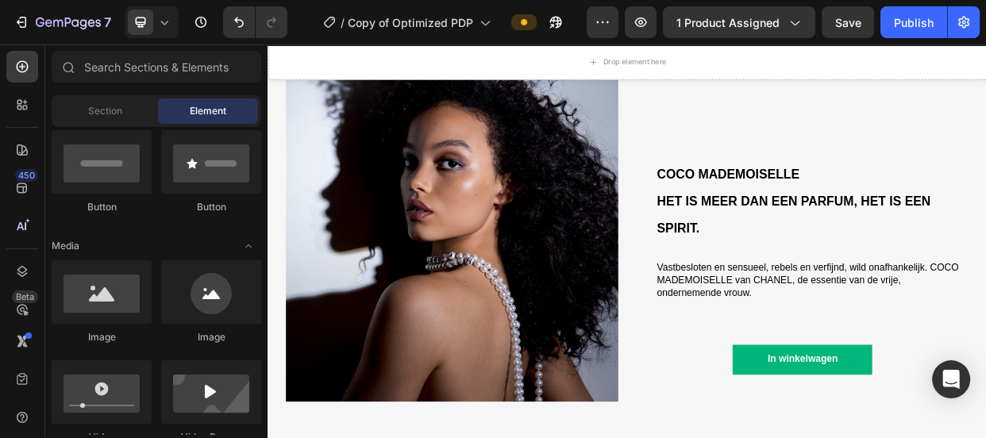
scroll to position [1205, 0]
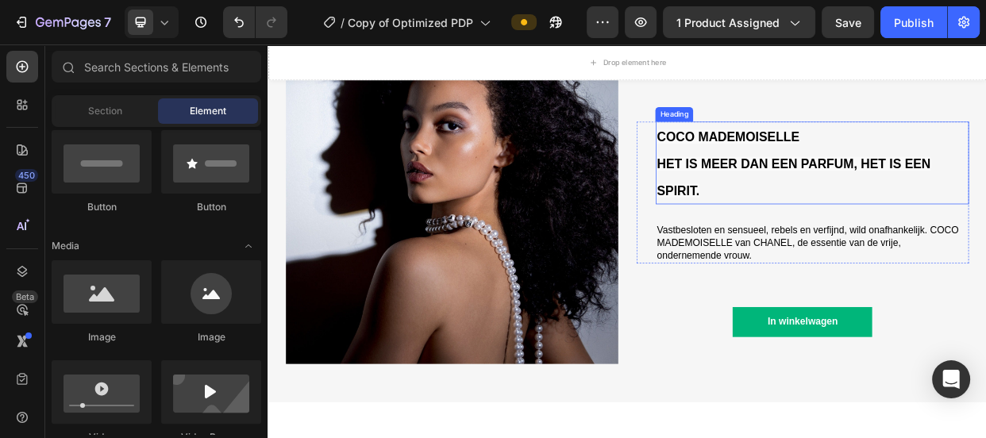
click at [970, 231] on h2 "COCO MADEMOISELLE HET IS MEER DAN EEN PARFUM, HET IS EEN SPIRIT." at bounding box center [988, 202] width 415 height 110
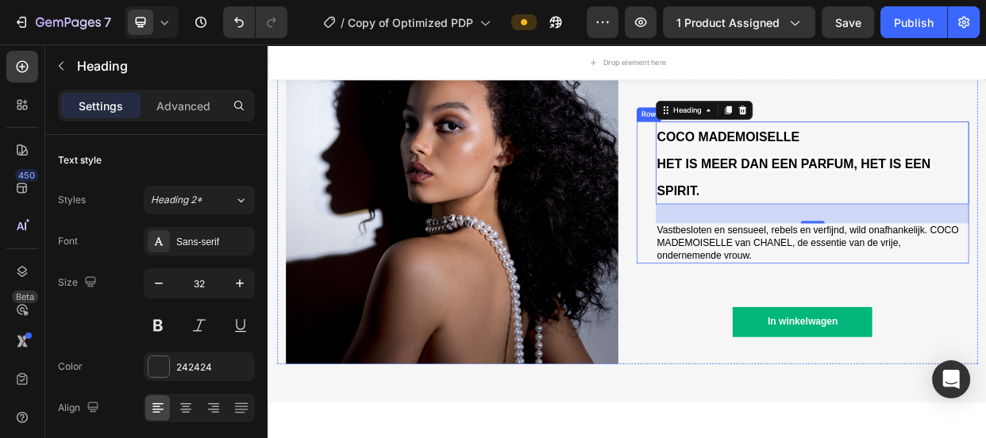
click at [771, 213] on div "COCO MADEMOISELLE HET IS MEER DAN EEN PARFUM, HET IS EEN SPIRIT. Heading 32 Vas…" at bounding box center [976, 240] width 441 height 187
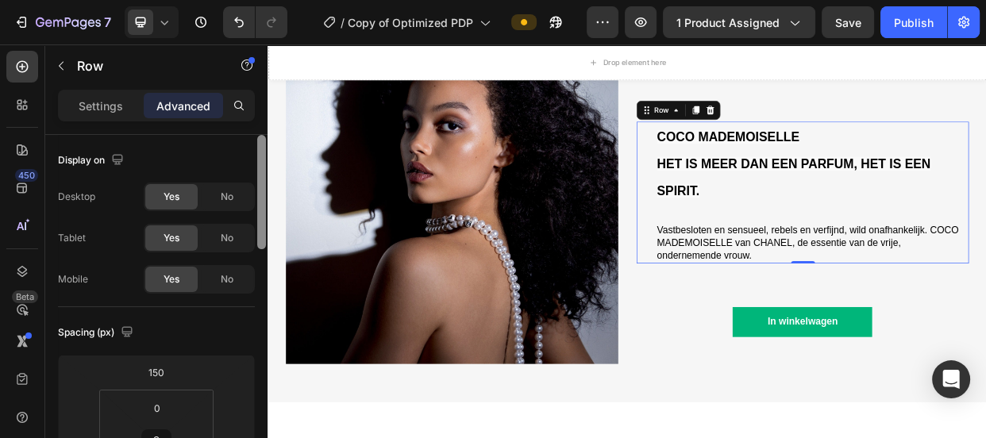
click at [259, 260] on div at bounding box center [262, 309] width 12 height 349
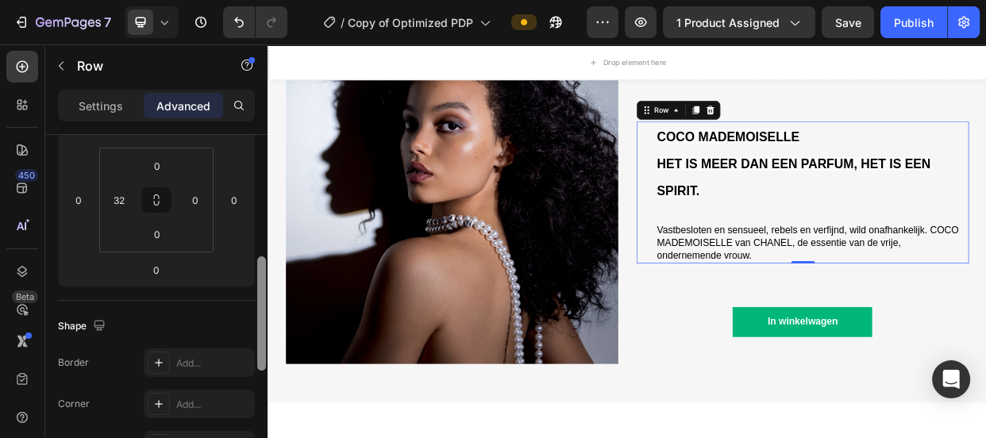
scroll to position [228, 0]
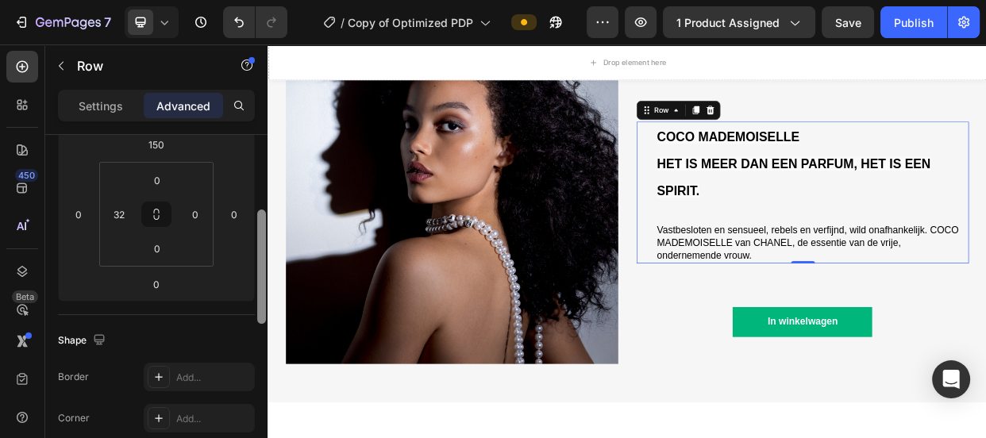
drag, startPoint x: 259, startPoint y: 260, endPoint x: 261, endPoint y: 221, distance: 39.8
click at [261, 221] on div at bounding box center [261, 267] width 9 height 114
click at [114, 0] on html "7 Version history / Copy of Optimized PDP Preview 1 product assigned Save Publi…" at bounding box center [493, 0] width 986 height 0
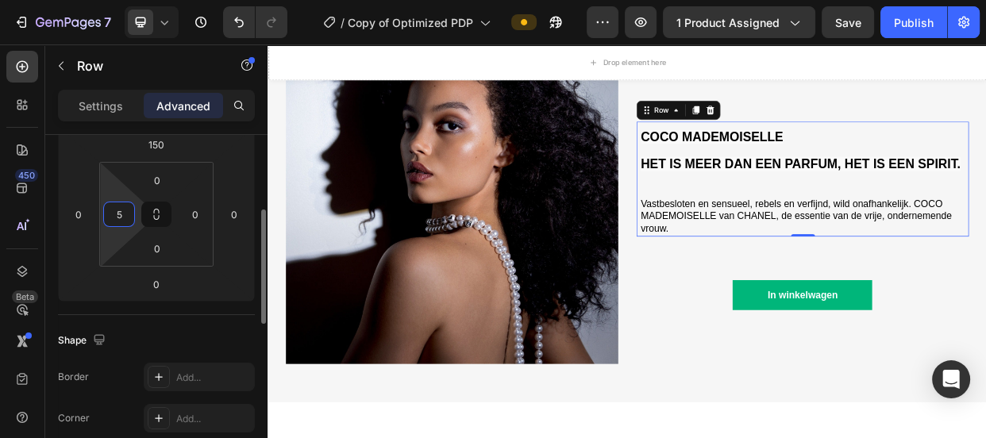
type input "4"
click at [803, 431] on div "COCO MADEMOISELLE HET IS MEER DAN EEN PARFUM, HET IS EEN SPIRIT. Heading Vastbe…" at bounding box center [976, 248] width 441 height 441
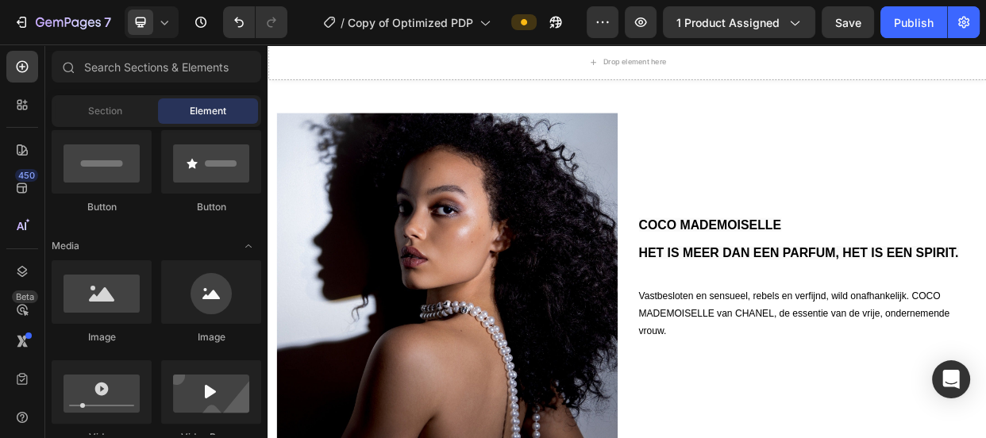
scroll to position [1631, 0]
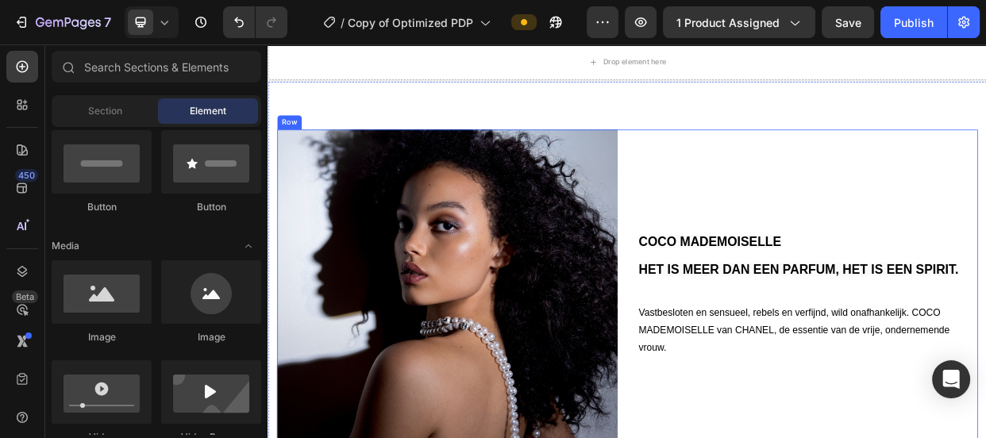
click at [876, 237] on div "COCO MADEMOISELLE HET IS MEER DAN EEN PARFUM, HET IS EEN SPIRIT. Heading Vastbe…" at bounding box center [983, 383] width 452 height 452
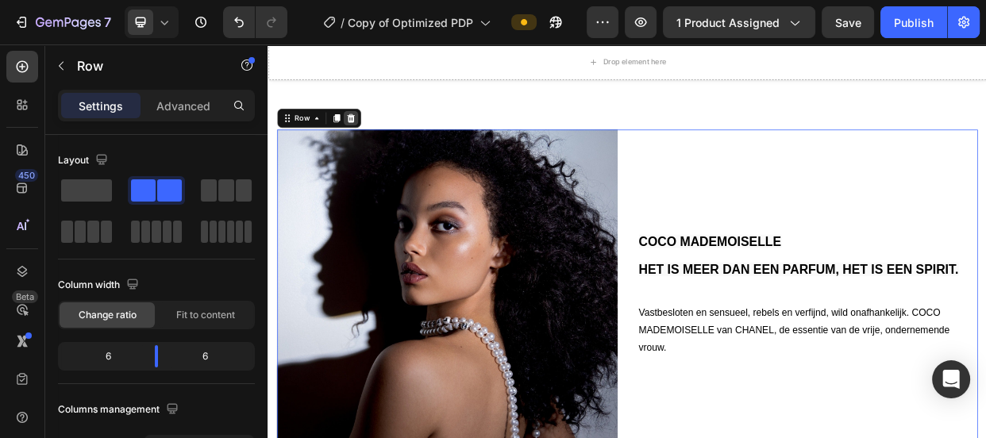
click at [376, 141] on icon at bounding box center [377, 142] width 10 height 11
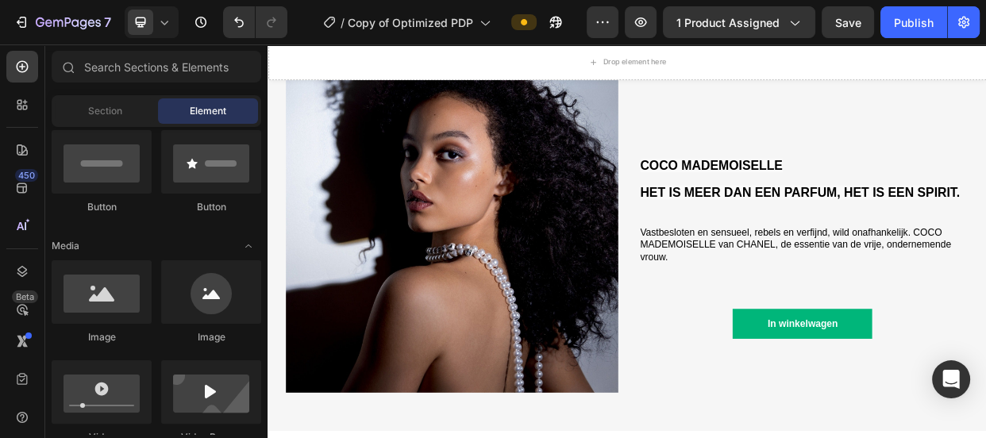
scroll to position [1215, 0]
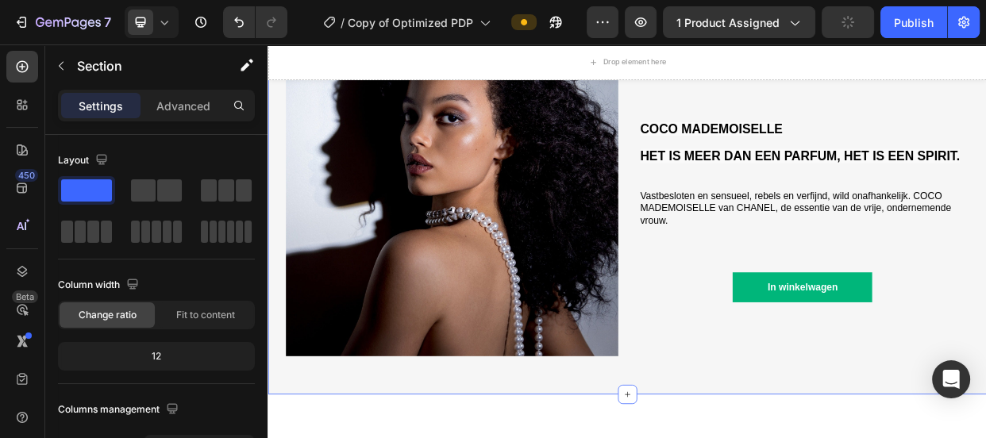
click at [784, 437] on div "Image COCO MADEMOISELLE HET IS MEER DAN EEN PARFUM, HET IS EEN SPIRIT. Heading …" at bounding box center [744, 231] width 953 height 555
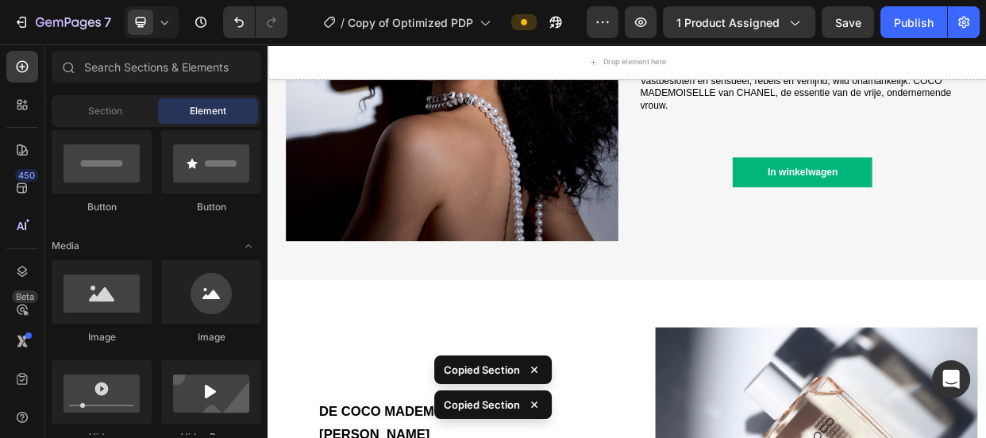
scroll to position [1405, 0]
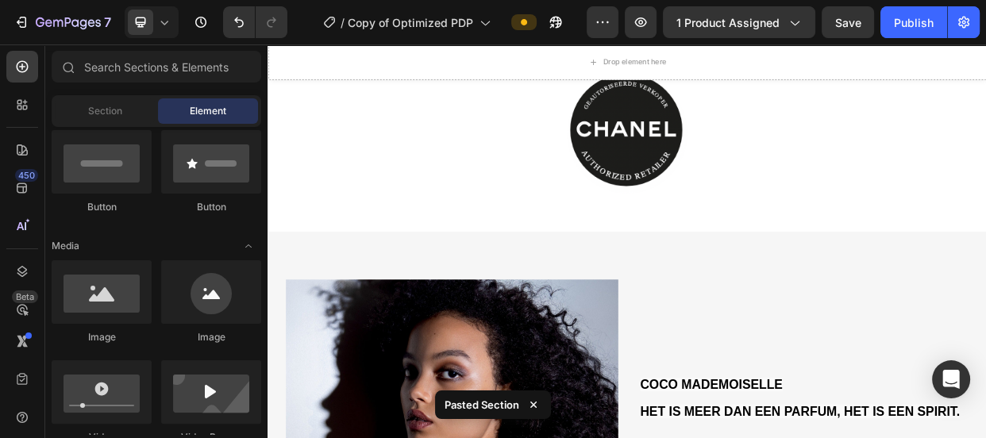
scroll to position [2267, 0]
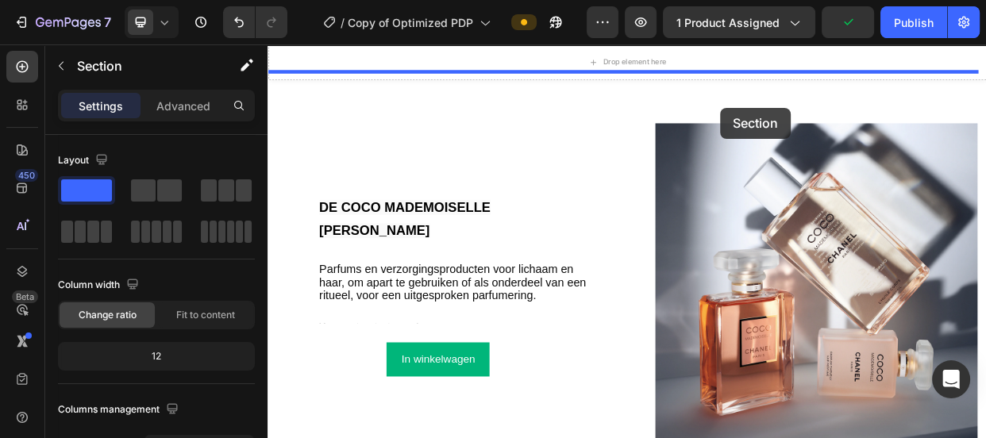
scroll to position [1568, 0]
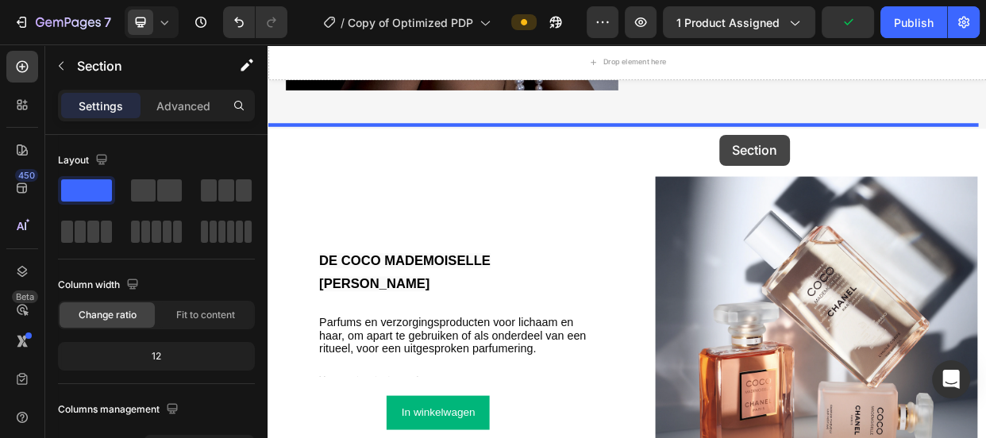
drag, startPoint x: 896, startPoint y: 291, endPoint x: 867, endPoint y: 164, distance: 130.2
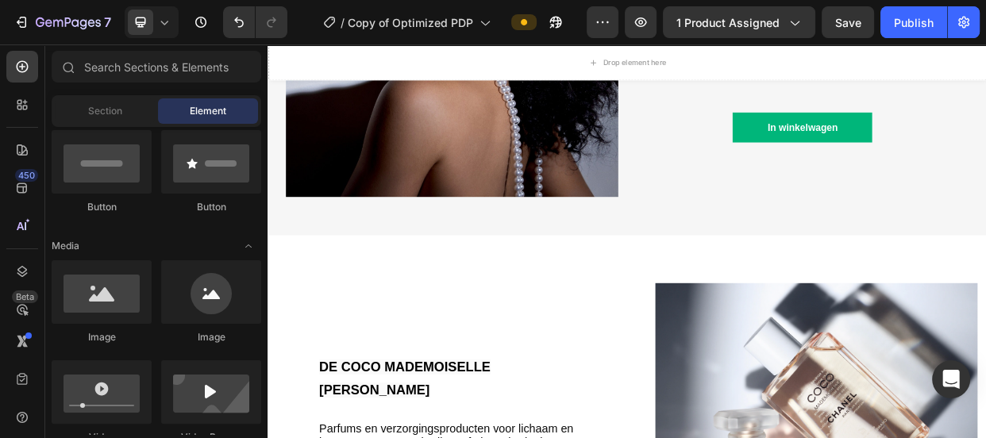
scroll to position [2070, 0]
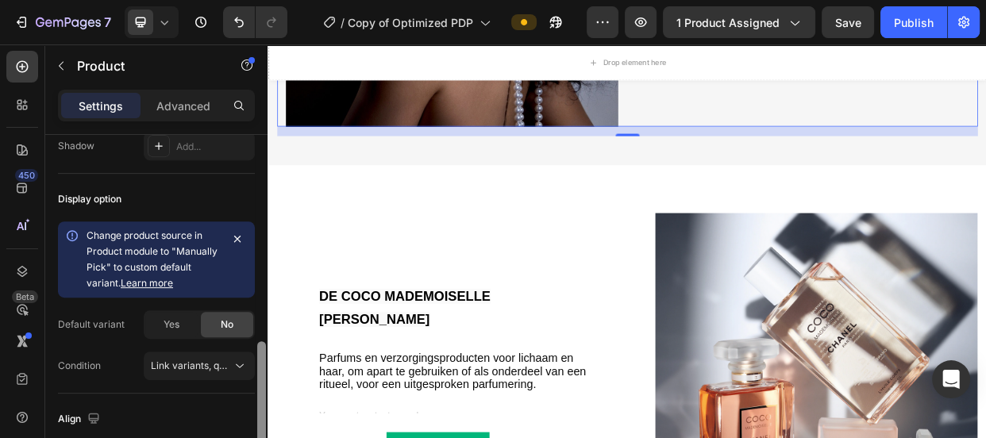
scroll to position [688, 0]
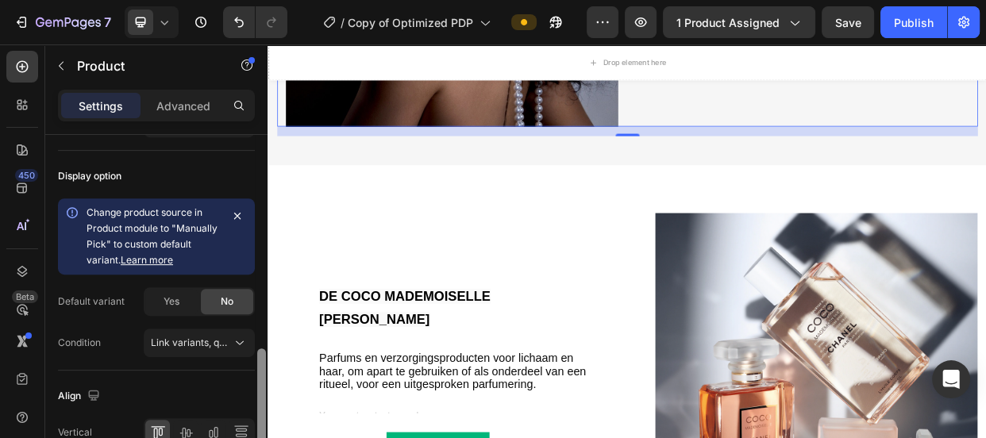
drag, startPoint x: 259, startPoint y: 183, endPoint x: 263, endPoint y: 398, distance: 214.4
click at [263, 398] on div at bounding box center [261, 403] width 9 height 108
click at [222, 341] on span "Link variants, quantity <br> between same products" at bounding box center [268, 343] width 234 height 12
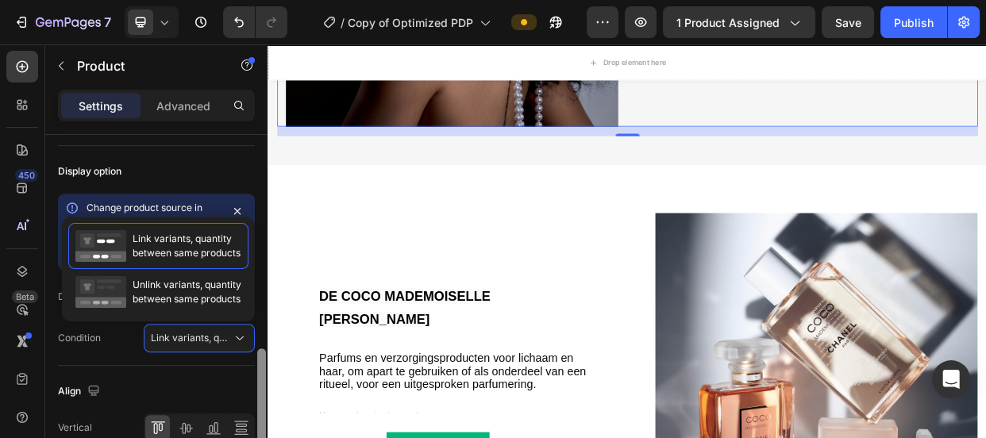
scroll to position [741, 0]
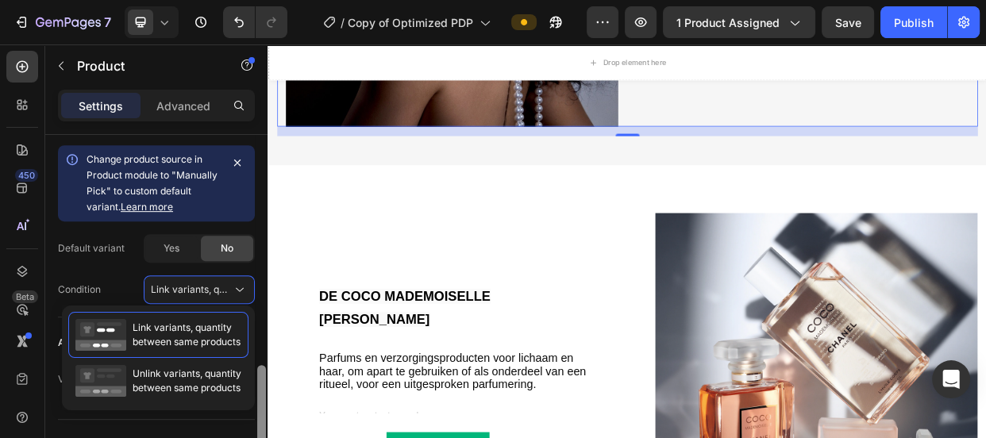
drag, startPoint x: 260, startPoint y: 369, endPoint x: 261, endPoint y: 386, distance: 16.7
click at [261, 386] on div at bounding box center [261, 419] width 9 height 108
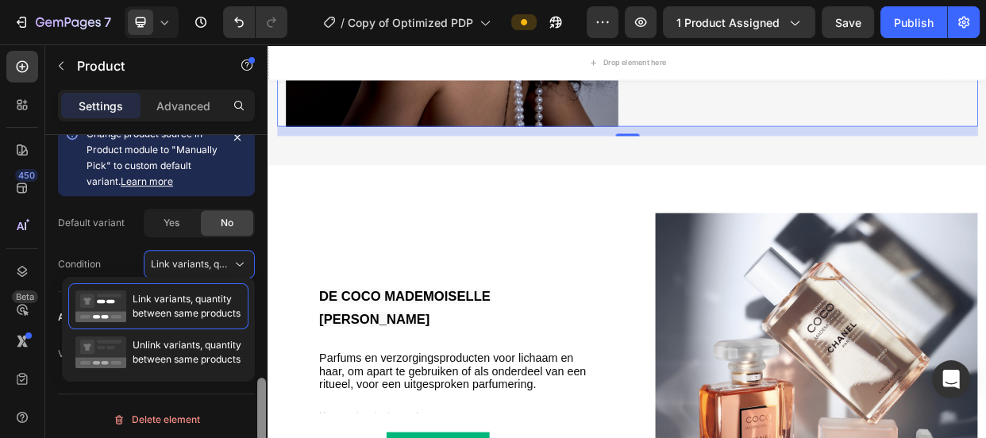
scroll to position [771, 0]
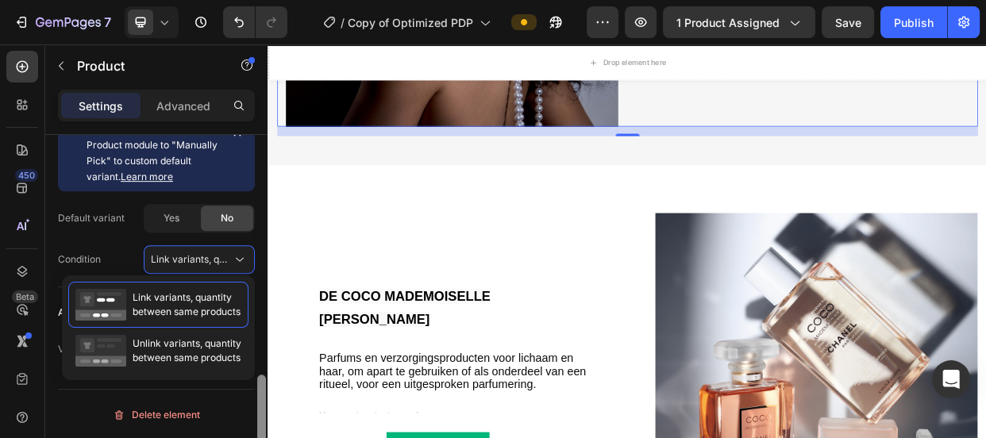
drag, startPoint x: 261, startPoint y: 386, endPoint x: 261, endPoint y: 419, distance: 33.3
click at [261, 419] on div at bounding box center [261, 429] width 9 height 108
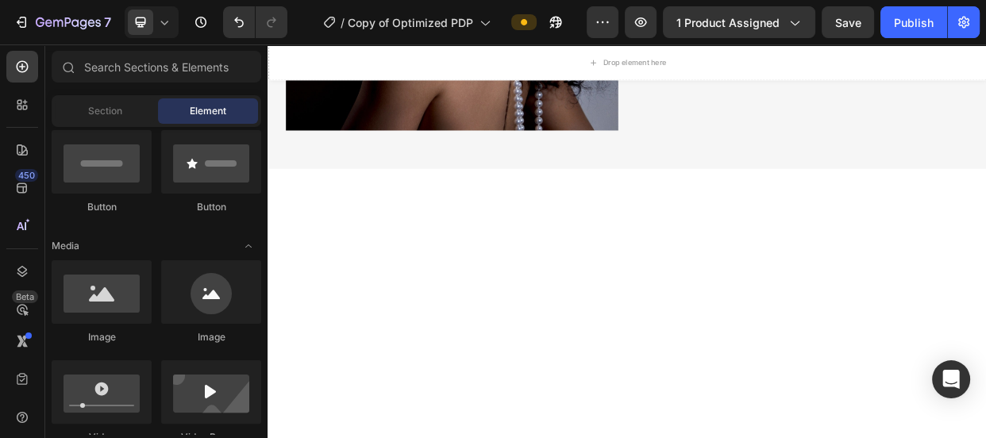
scroll to position [1613, 0]
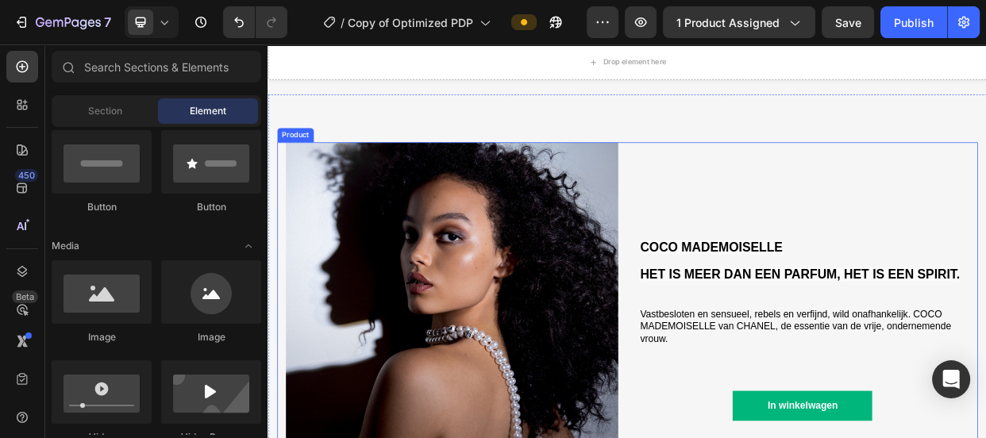
click at [985, 226] on div "COCO MADEMOISELLE HET IS MEER DAN EEN PARFUM, HET IS EEN SPIRIT. Heading Vastbe…" at bounding box center [976, 395] width 441 height 441
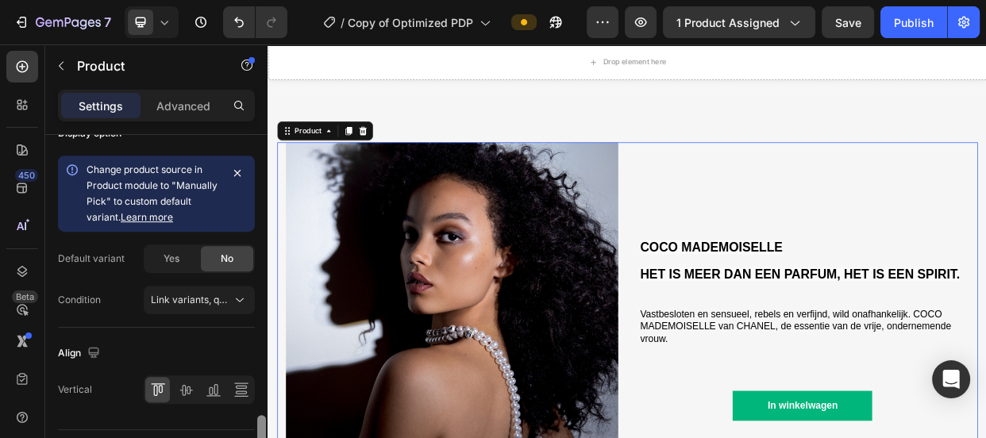
scroll to position [771, 0]
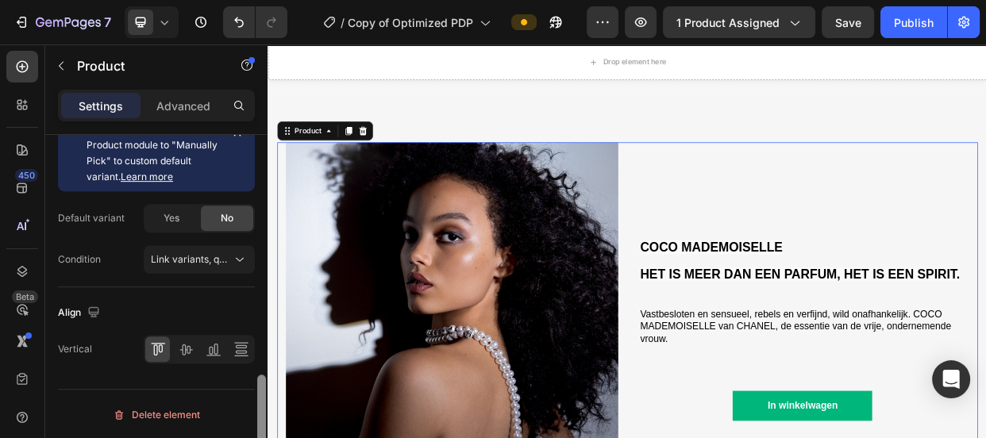
drag, startPoint x: 260, startPoint y: 168, endPoint x: 264, endPoint y: 426, distance: 257.2
click at [264, 426] on div at bounding box center [261, 429] width 9 height 108
click at [185, 98] on p "Advanced" at bounding box center [183, 106] width 54 height 17
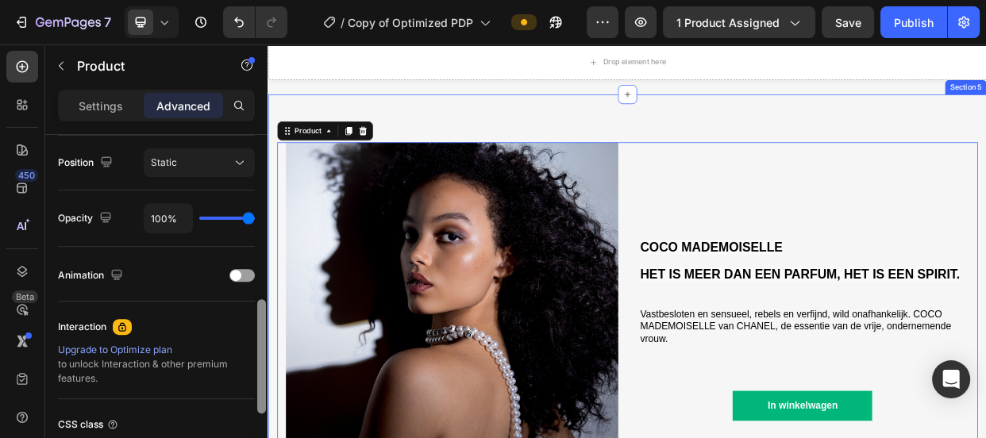
scroll to position [556, 0]
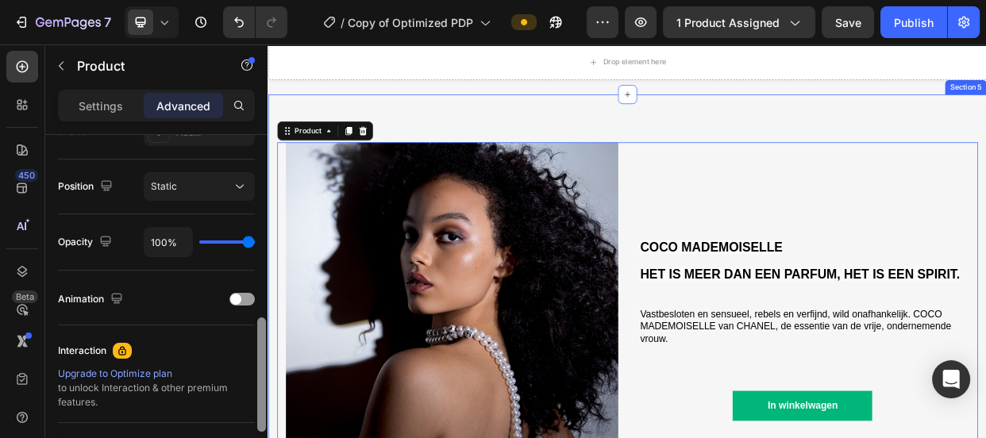
drag, startPoint x: 528, startPoint y: 426, endPoint x: 274, endPoint y: 360, distance: 262.7
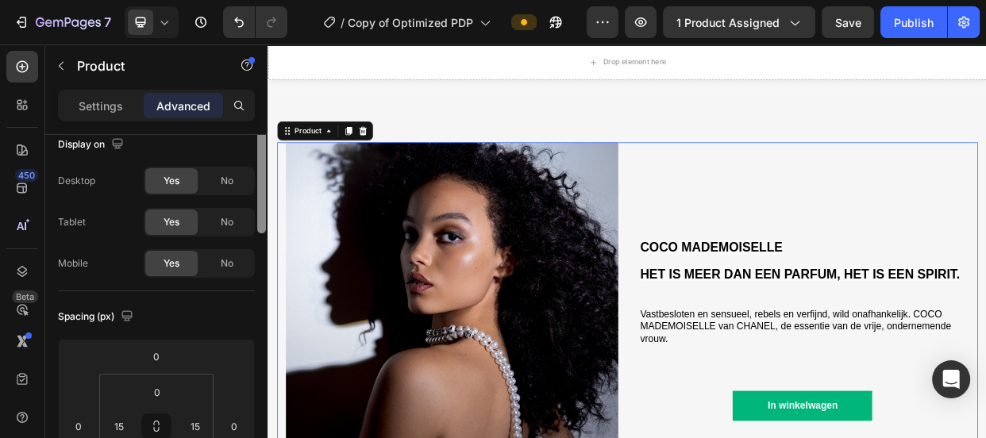
scroll to position [0, 0]
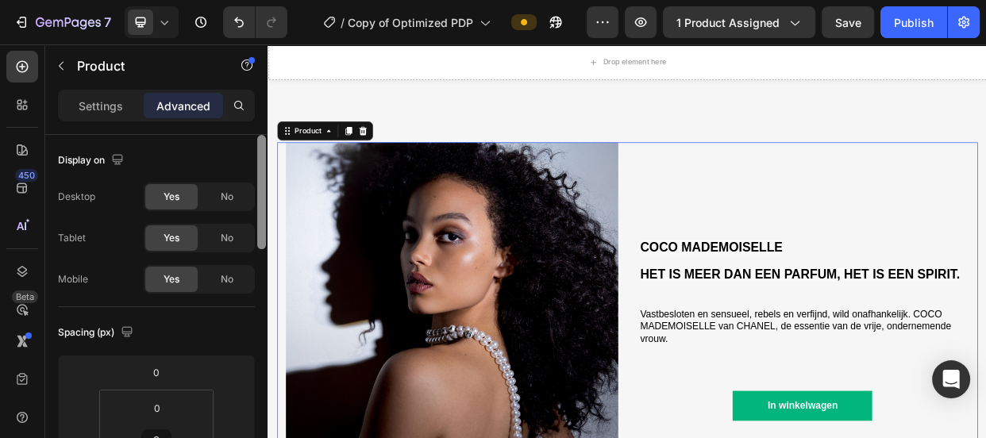
click at [263, 141] on div at bounding box center [261, 192] width 9 height 114
click at [117, 101] on p "Settings" at bounding box center [101, 106] width 44 height 17
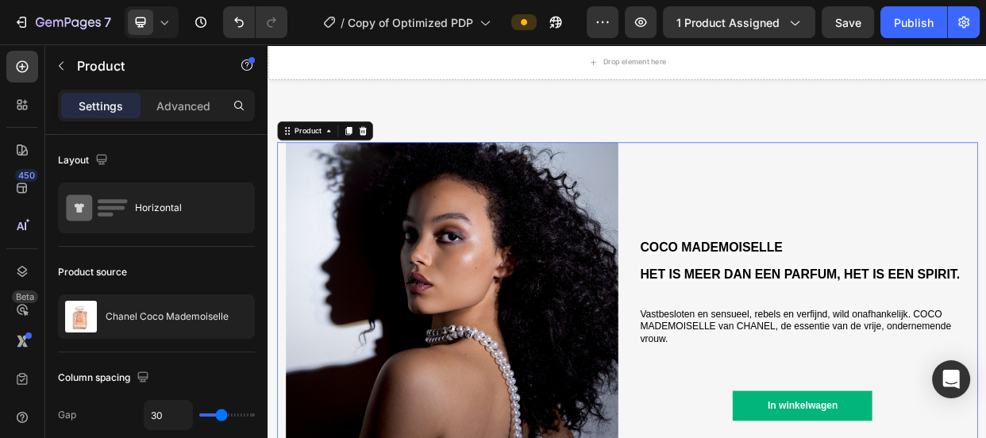
click at [836, 256] on div "COCO MADEMOISELLE HET IS MEER DAN EEN PARFUM, HET IS EEN SPIRIT. Heading Vastbe…" at bounding box center [976, 395] width 441 height 441
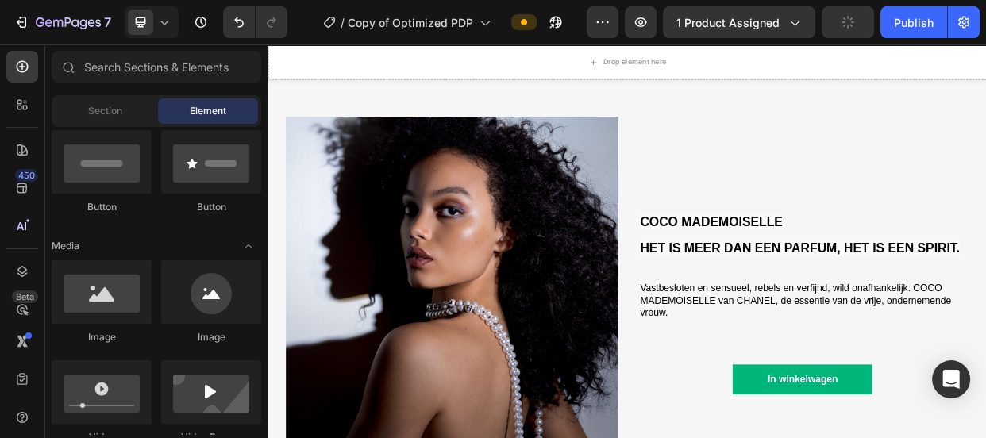
scroll to position [1757, 0]
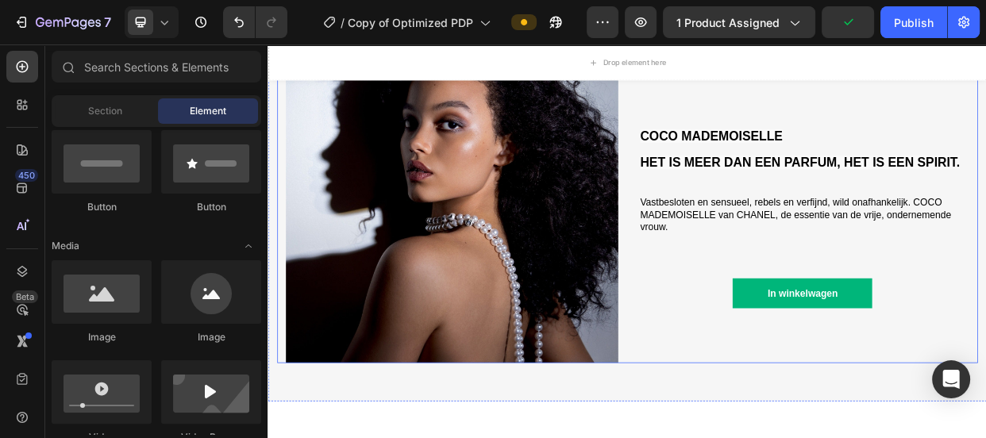
click at [892, 437] on div "COCO MADEMOISELLE HET IS MEER DAN EEN PARFUM, HET IS EEN SPIRIT. Heading Vastbe…" at bounding box center [976, 246] width 441 height 441
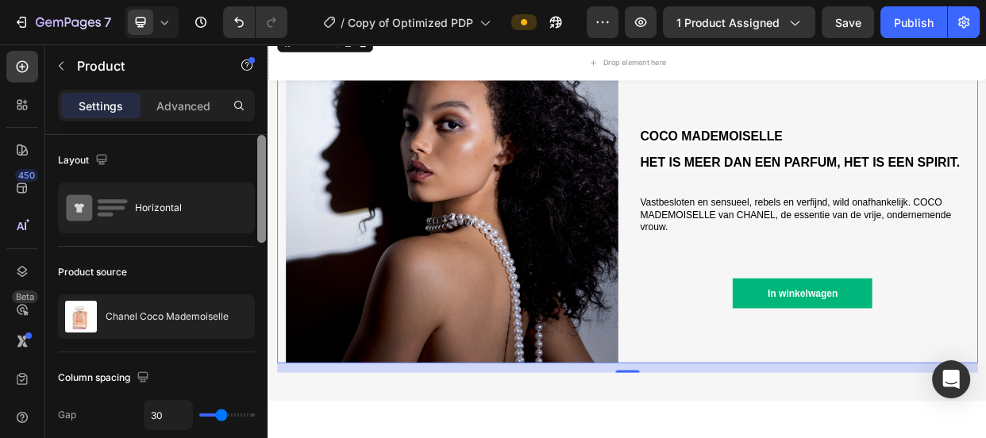
drag, startPoint x: 261, startPoint y: 143, endPoint x: 261, endPoint y: 110, distance: 33.3
click at [261, 110] on div "Settings Advanced Layout Horizontal Product source Chanel Coco Mademoiselle Col…" at bounding box center [156, 287] width 222 height 394
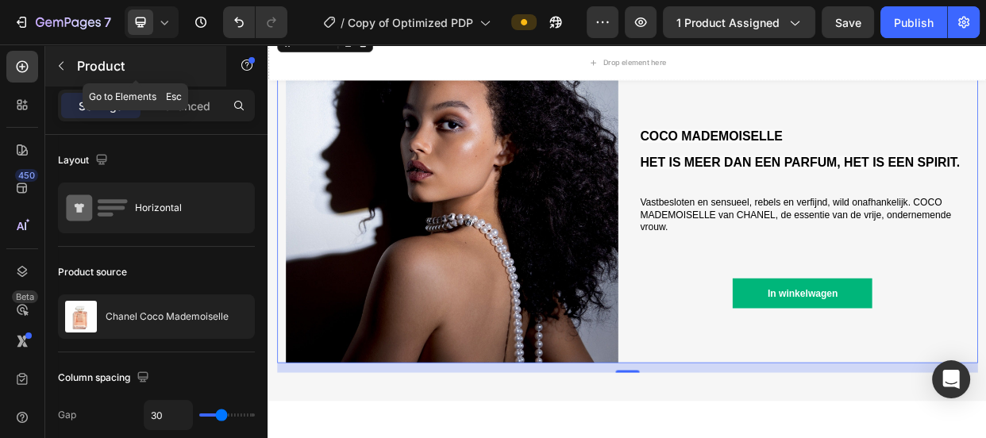
click at [61, 56] on button "button" at bounding box center [60, 65] width 25 height 25
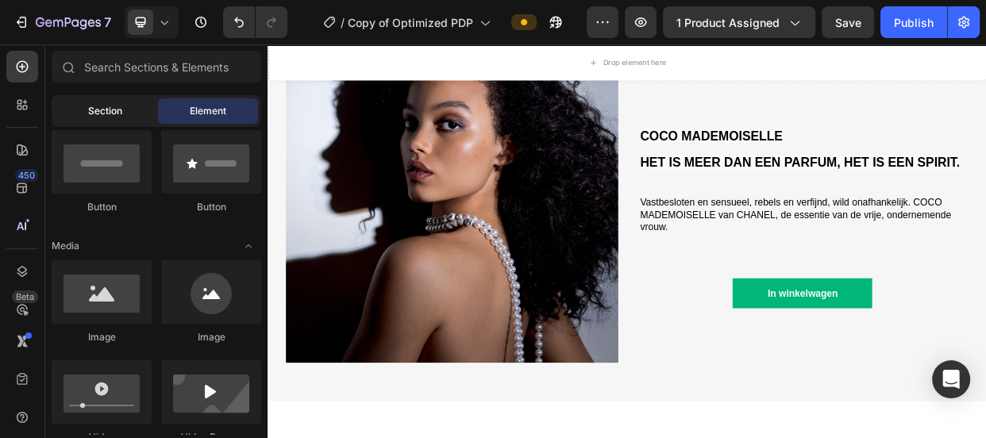
click at [93, 103] on div "Section" at bounding box center [105, 110] width 100 height 25
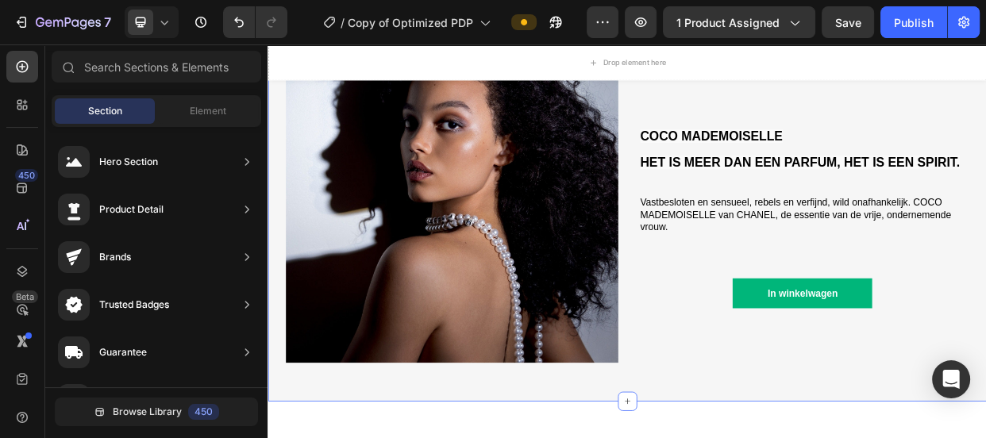
click at [276, 116] on div "Image COCO MADEMOISELLE HET IS MEER DAN EEN PARFUM, HET IS EEN SPIRIT. Heading …" at bounding box center [744, 240] width 953 height 555
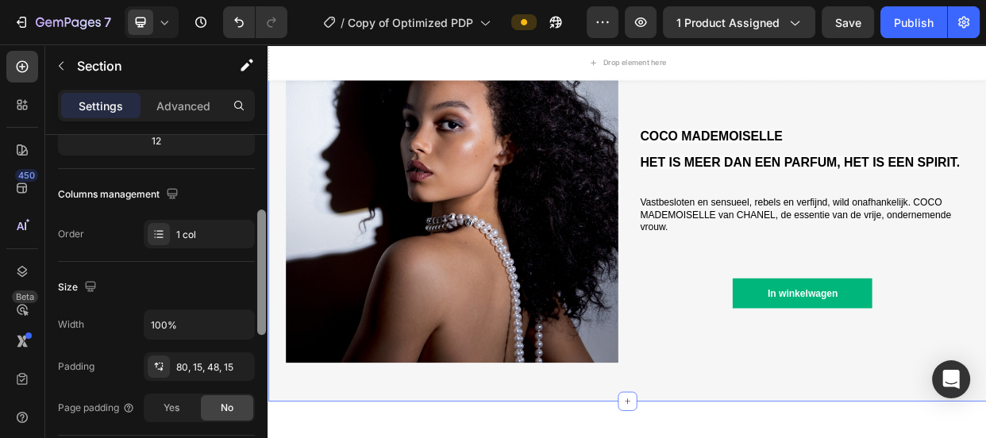
scroll to position [214, 0]
drag, startPoint x: 260, startPoint y: 174, endPoint x: 264, endPoint y: 251, distance: 77.1
click at [264, 251] on div at bounding box center [261, 273] width 9 height 125
click at [164, 225] on div at bounding box center [159, 236] width 22 height 22
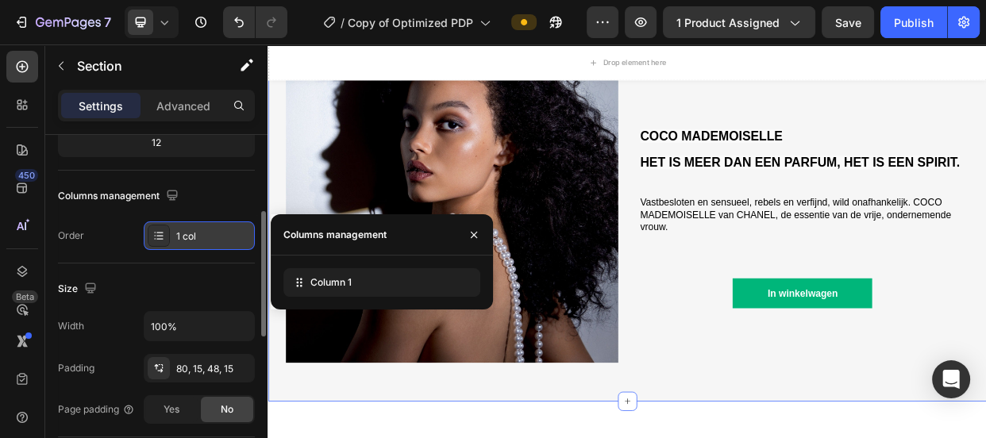
click at [162, 230] on icon at bounding box center [158, 235] width 13 height 13
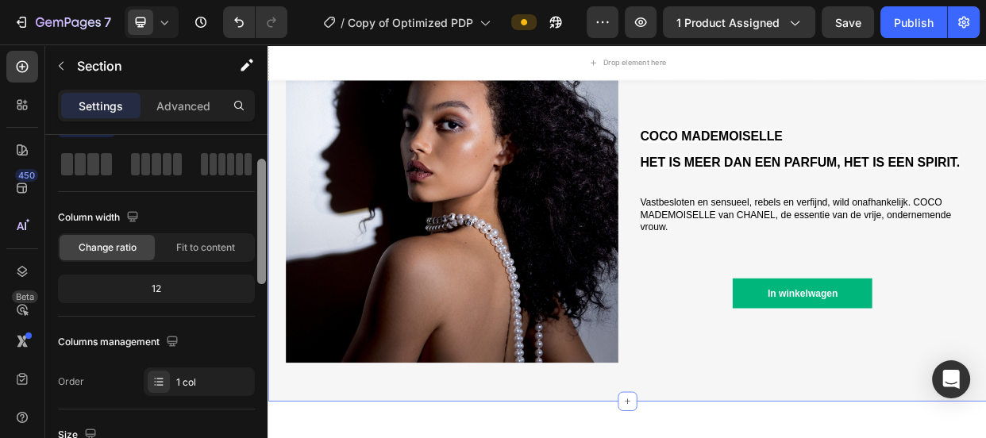
scroll to position [61, 0]
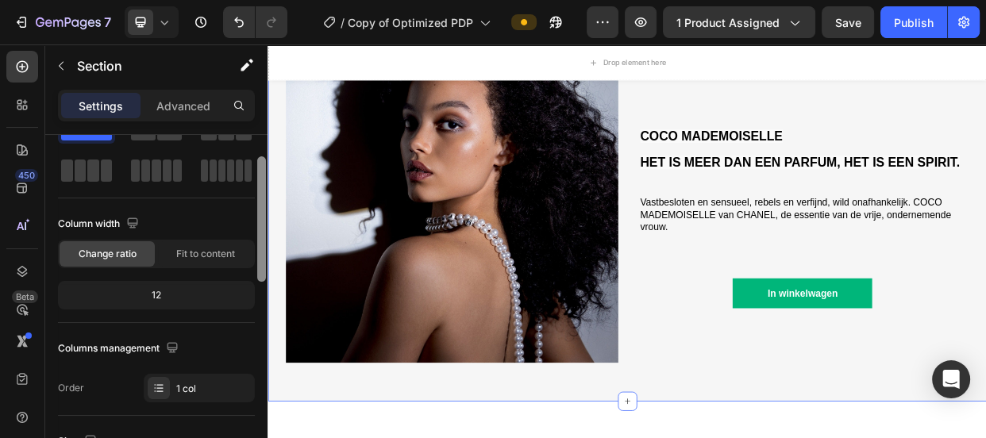
drag, startPoint x: 261, startPoint y: 237, endPoint x: 260, endPoint y: 182, distance: 54.8
click at [260, 182] on div at bounding box center [261, 218] width 9 height 125
click at [201, 251] on span "Fit to content" at bounding box center [205, 254] width 59 height 14
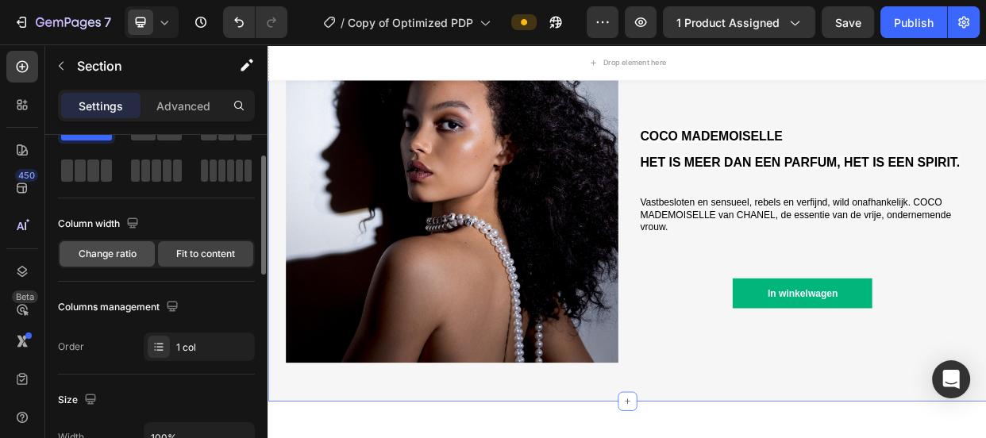
click at [118, 254] on span "Change ratio" at bounding box center [108, 254] width 58 height 14
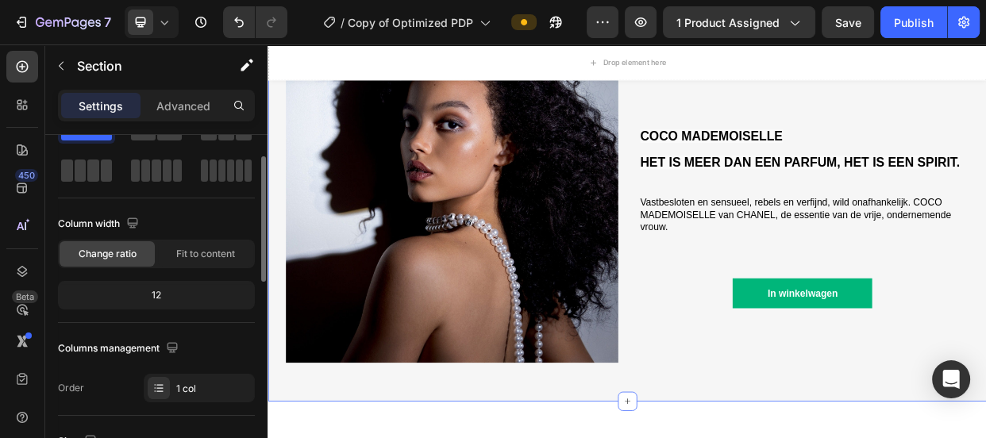
click at [167, 290] on div "12" at bounding box center [156, 295] width 191 height 22
click at [158, 289] on div "12" at bounding box center [156, 295] width 191 height 22
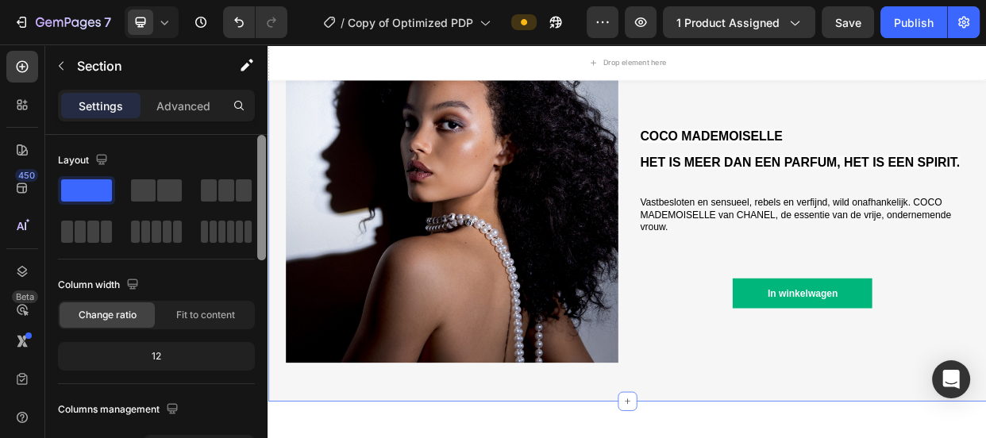
drag, startPoint x: 262, startPoint y: 214, endPoint x: 260, endPoint y: 160, distance: 54.0
click at [260, 160] on div at bounding box center [261, 197] width 9 height 125
click at [179, 111] on p "Advanced" at bounding box center [183, 106] width 54 height 17
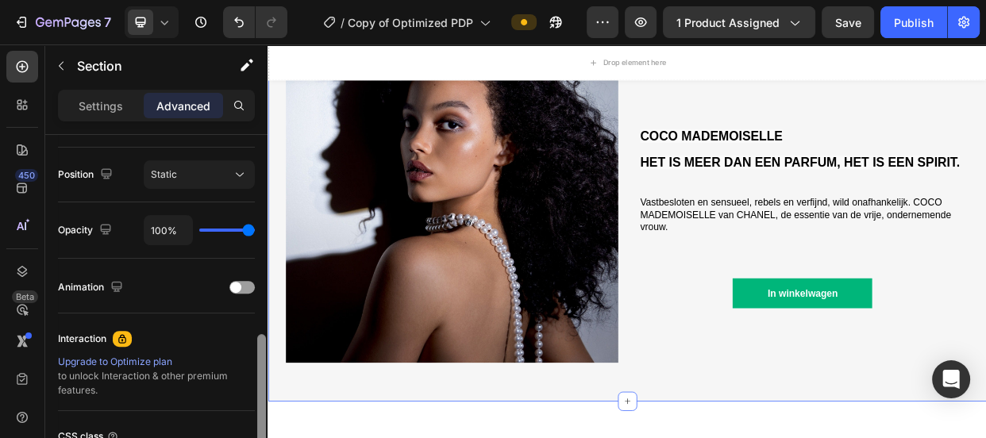
scroll to position [577, 0]
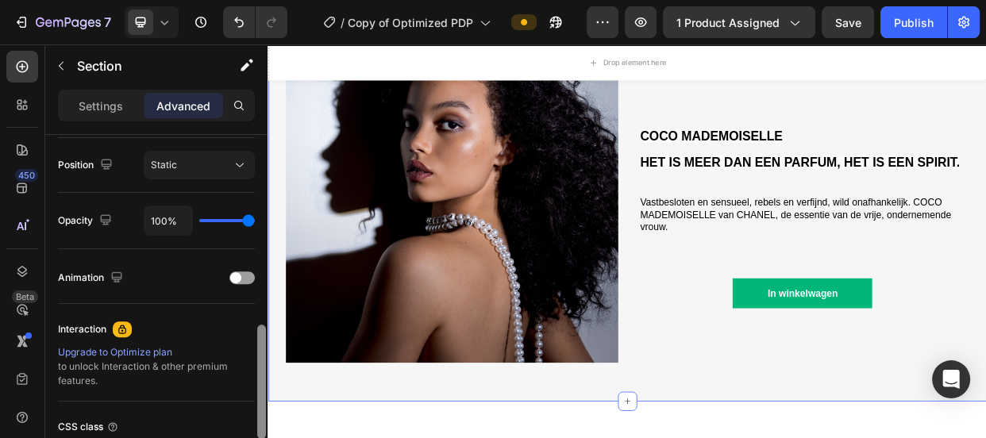
drag, startPoint x: 260, startPoint y: 148, endPoint x: 263, endPoint y: 338, distance: 190.6
click at [263, 338] on div at bounding box center [261, 382] width 9 height 114
click at [106, 95] on div "Settings" at bounding box center [100, 105] width 79 height 25
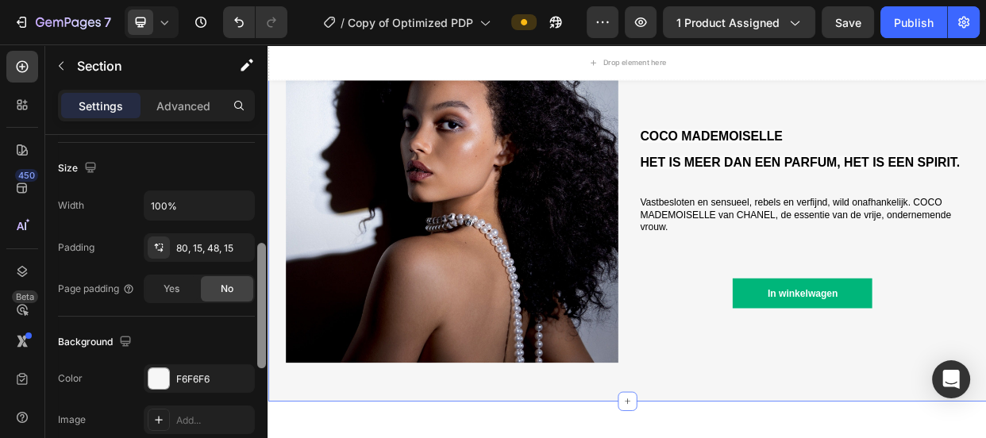
scroll to position [318, 0]
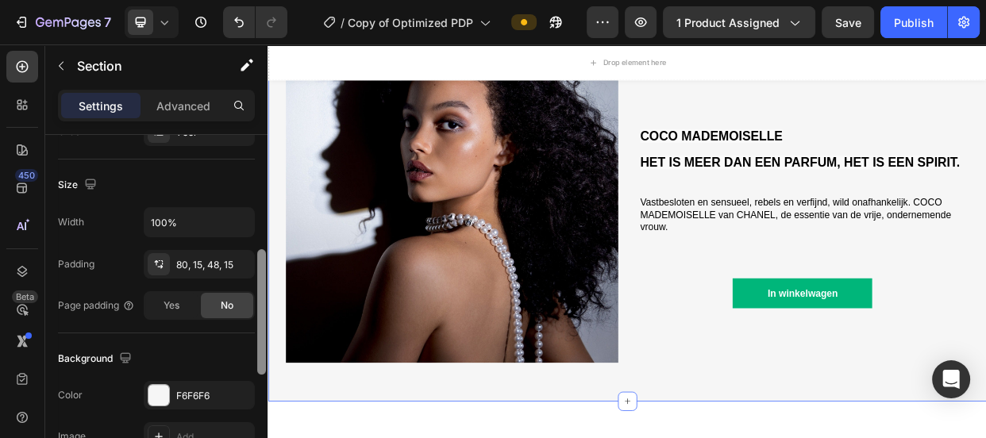
drag, startPoint x: 529, startPoint y: 397, endPoint x: 269, endPoint y: 310, distance: 273.6
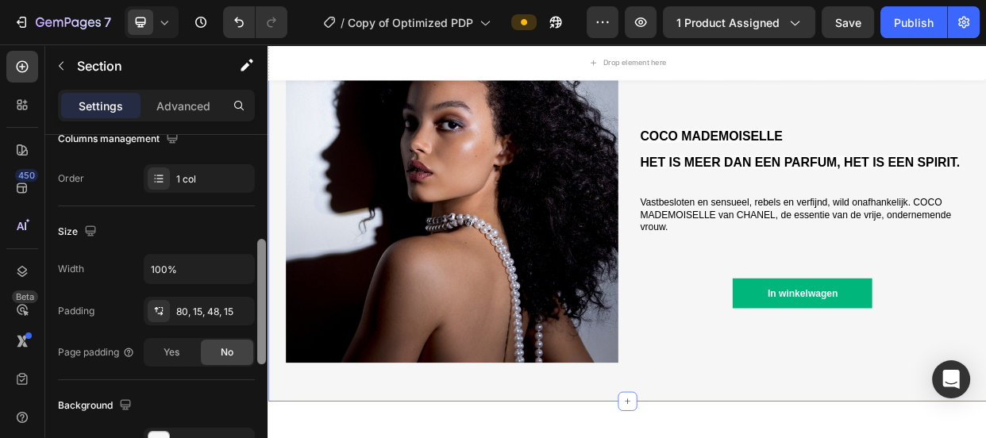
scroll to position [266, 0]
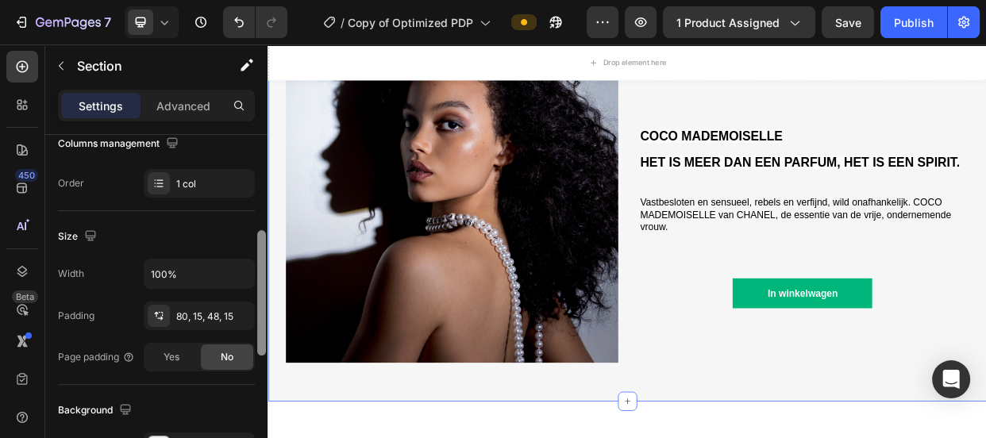
click at [261, 236] on div at bounding box center [261, 292] width 9 height 125
click at [274, 235] on div "Image COCO MADEMOISELLE HET IS MEER DAN EEN PARFUM, HET IS EEN SPIRIT. Heading …" at bounding box center [744, 240] width 953 height 555
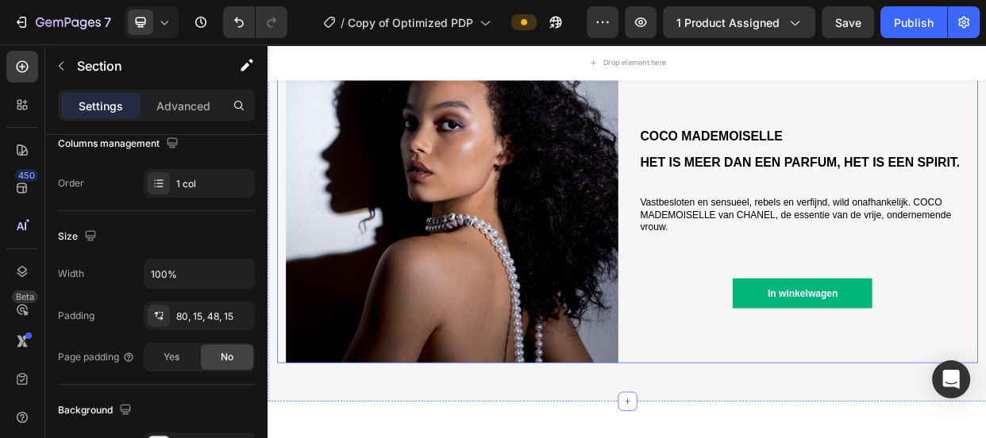
click at [285, 235] on div "Image COCO MADEMOISELLE HET IS MEER DAN EEN PARFUM, HET IS EEN SPIRIT. Heading …" at bounding box center [743, 246] width 929 height 441
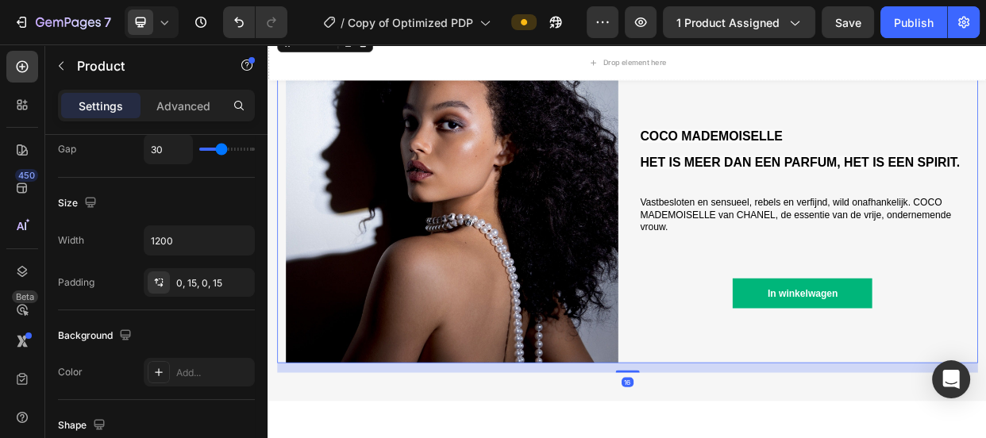
scroll to position [0, 0]
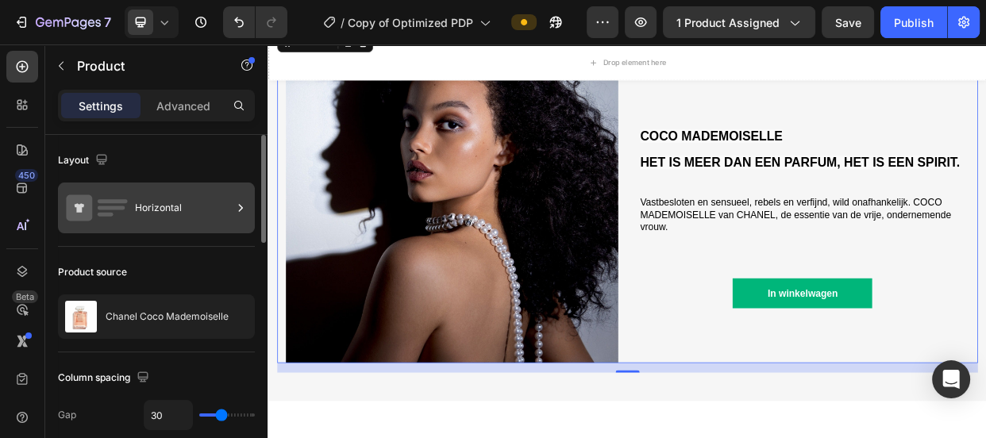
click at [206, 200] on div "Horizontal" at bounding box center [183, 208] width 97 height 37
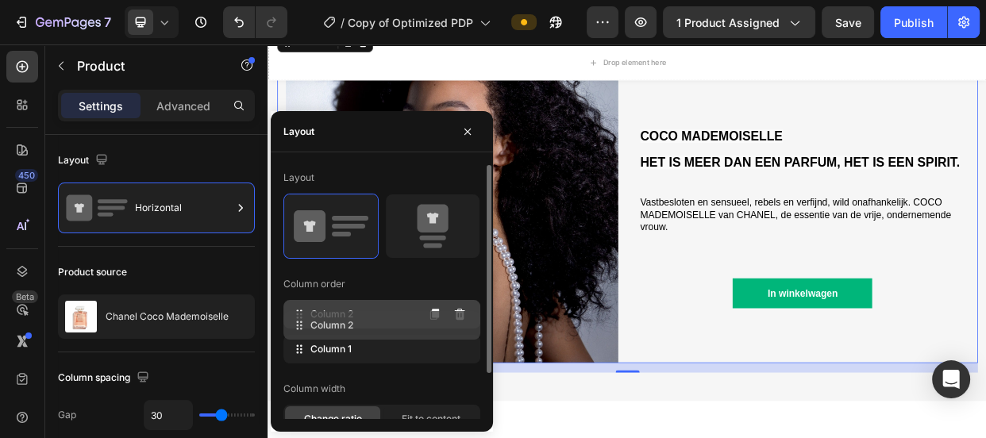
drag, startPoint x: 299, startPoint y: 347, endPoint x: 299, endPoint y: 322, distance: 25.4
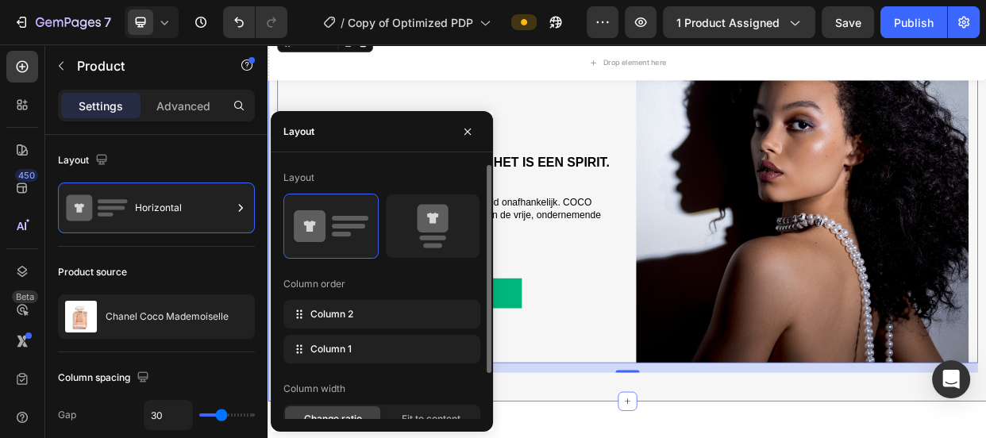
click at [599, 437] on div "Image COCO MADEMOISELLE HET IS MEER DAN EEN PARFUM, HET IS EEN SPIRIT. Heading …" at bounding box center [744, 240] width 953 height 555
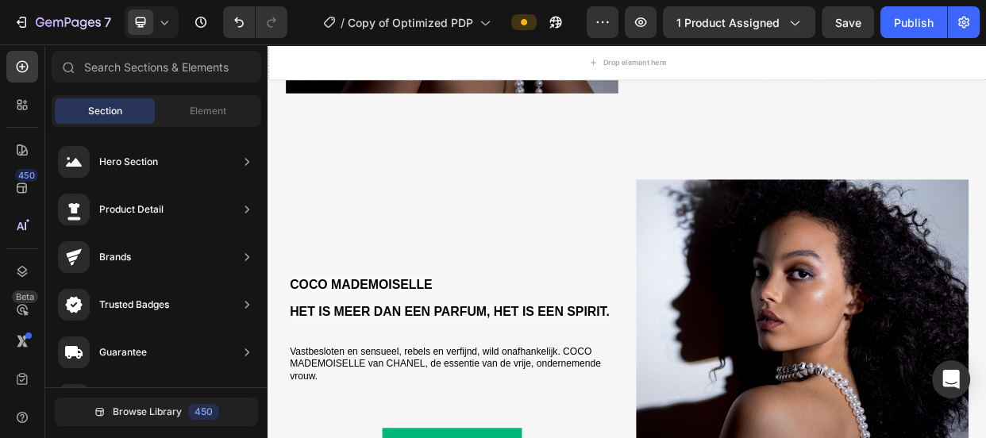
scroll to position [1578, 0]
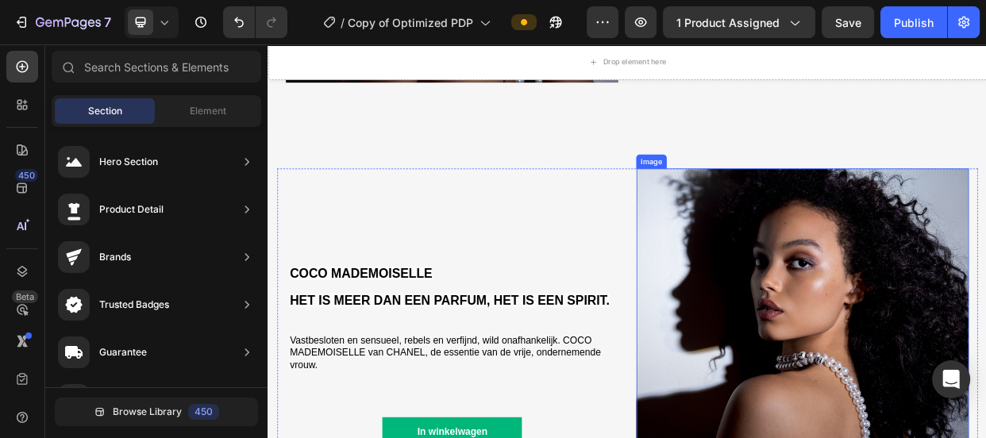
click at [921, 399] on img at bounding box center [976, 430] width 441 height 441
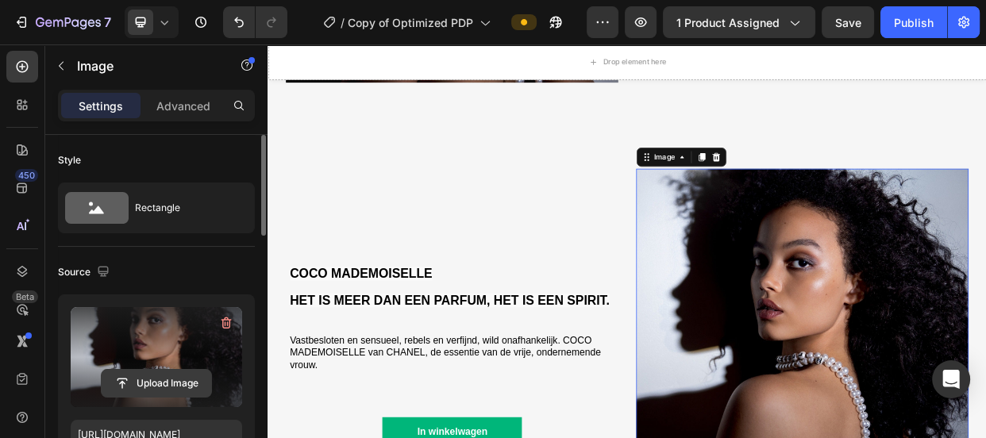
click at [151, 383] on input "file" at bounding box center [157, 383] width 110 height 27
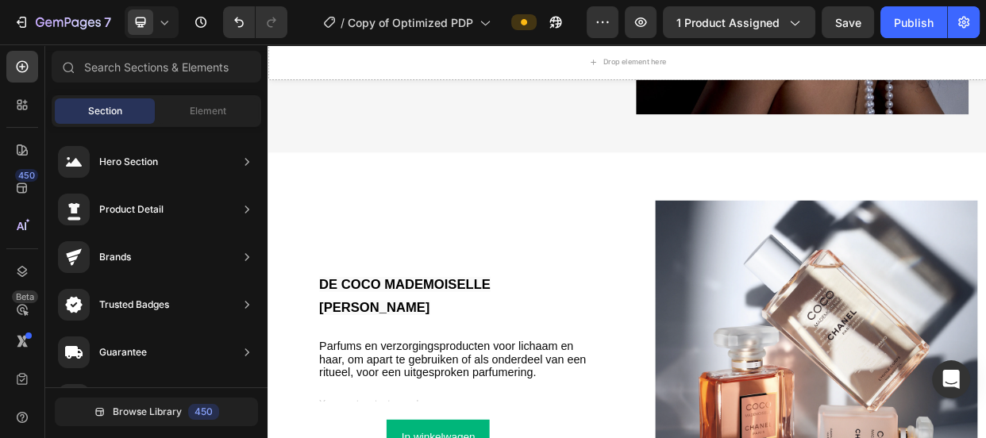
scroll to position [2094, 0]
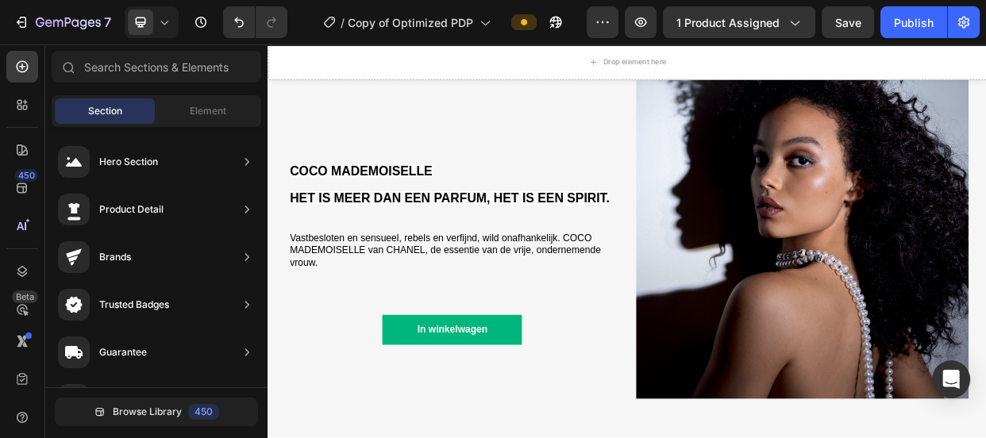
scroll to position [1657, 0]
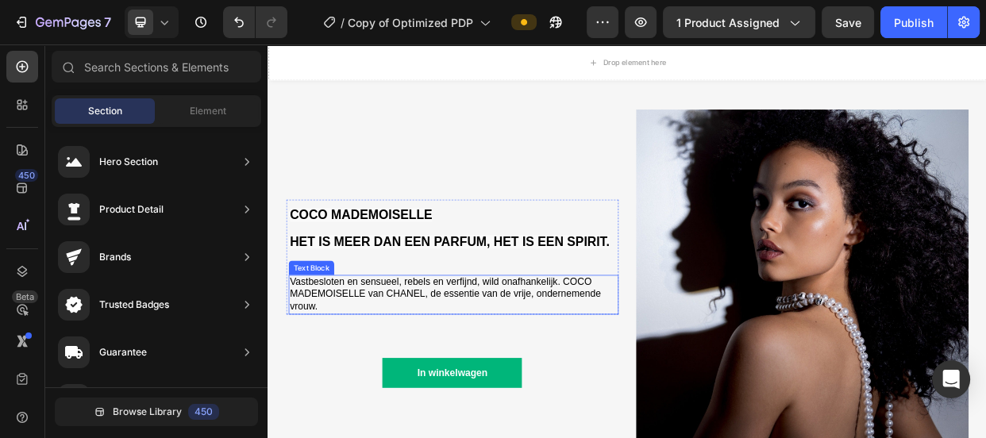
click at [532, 364] on p "Vastbesloten en sensueel, rebels en verfijnd, wild onafhankelijk. COCO MADEMOIS…" at bounding box center [513, 376] width 434 height 49
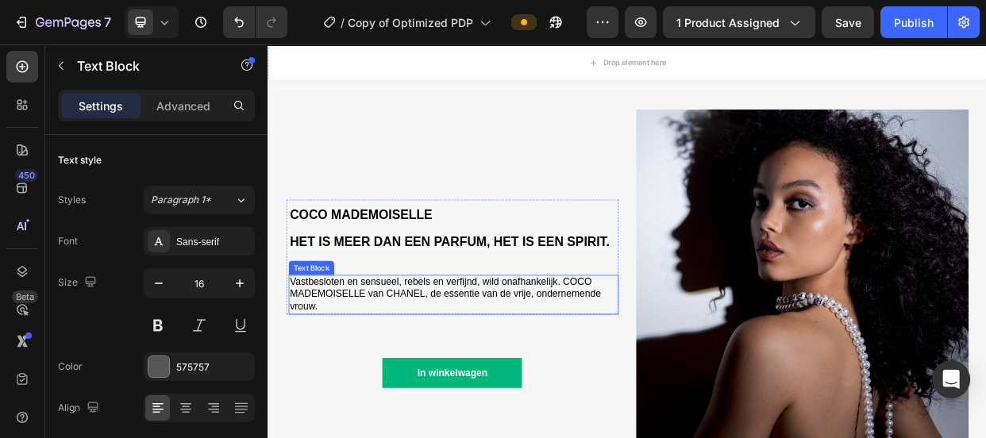
click at [532, 364] on p "Vastbesloten en sensueel, rebels en verfijnd, wild onafhankelijk. COCO MADEMOIS…" at bounding box center [513, 376] width 434 height 49
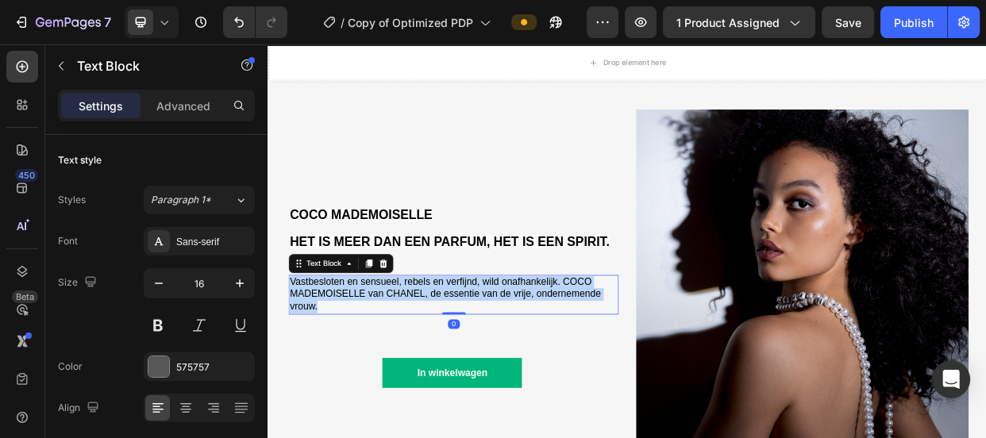
click at [532, 364] on p "Vastbesloten en sensueel, rebels en verfijnd, wild onafhankelijk. COCO MADEMOIS…" at bounding box center [513, 376] width 434 height 49
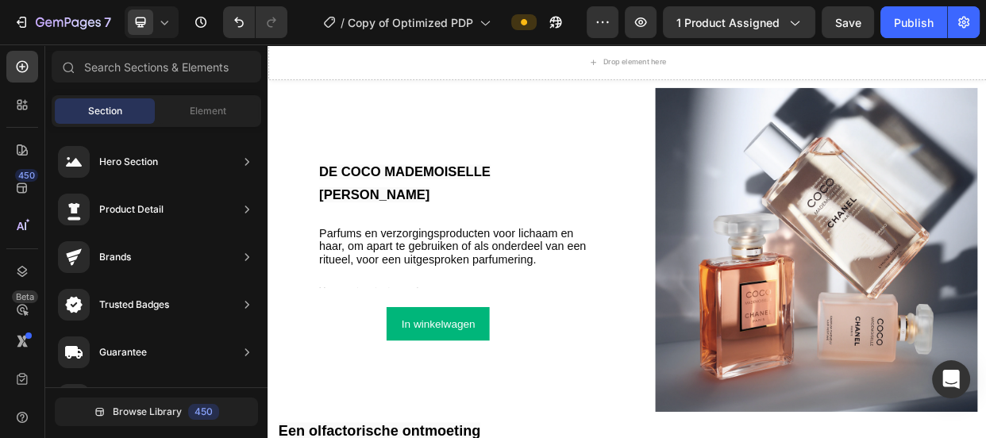
scroll to position [2309, 0]
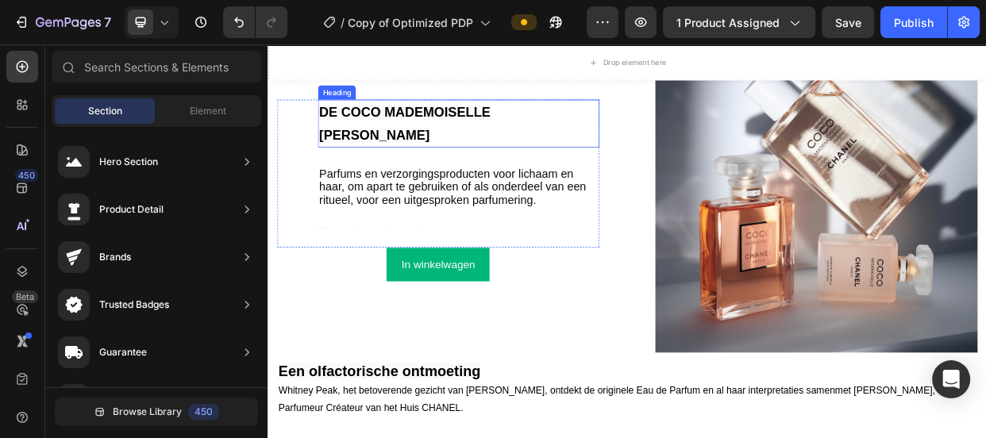
click at [514, 139] on span "DE COCO MADEMOISELLE [PERSON_NAME]" at bounding box center [448, 150] width 227 height 50
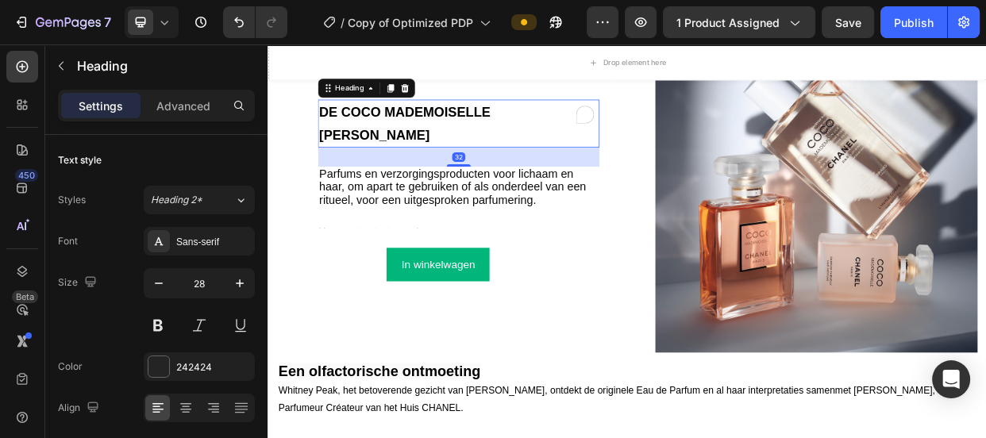
click at [514, 139] on span "DE COCO MADEMOISELLE [PERSON_NAME]" at bounding box center [448, 150] width 227 height 50
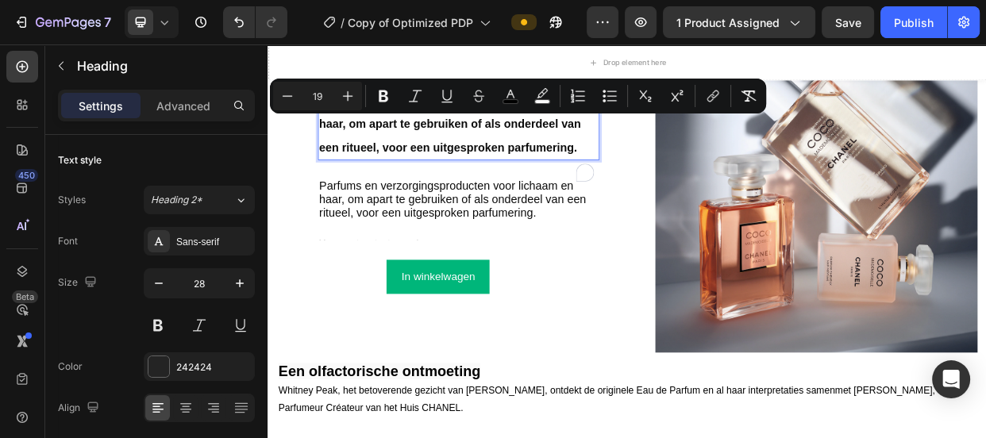
copy span "DE COCO MADEMOISELLE [PERSON_NAME]"
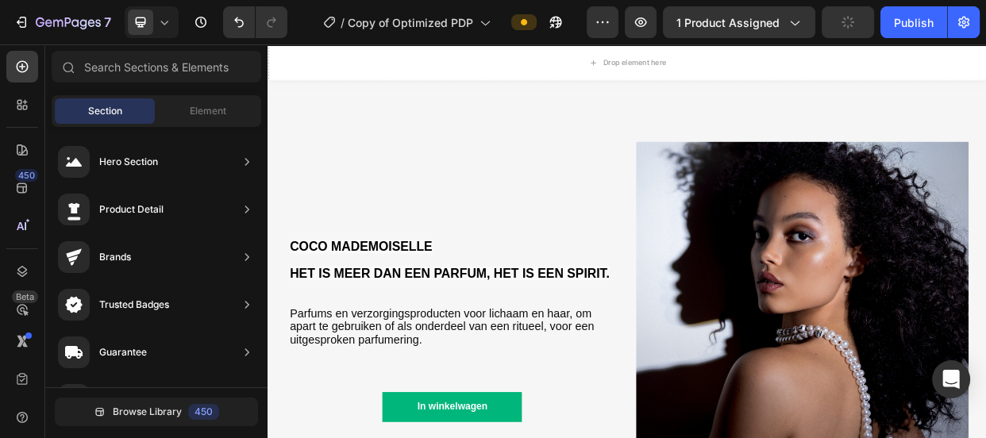
scroll to position [1678, 0]
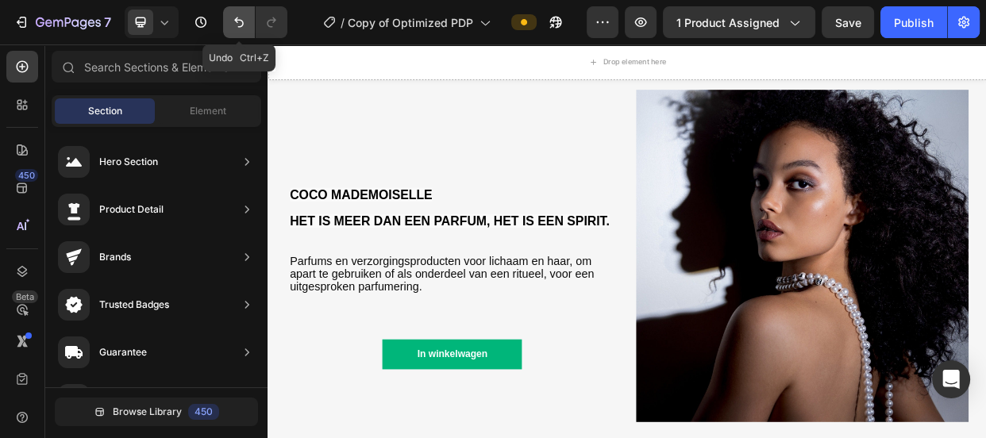
click at [237, 16] on icon "Undo/Redo" at bounding box center [239, 22] width 16 height 16
click at [270, 23] on icon "Undo/Redo" at bounding box center [272, 22] width 16 height 16
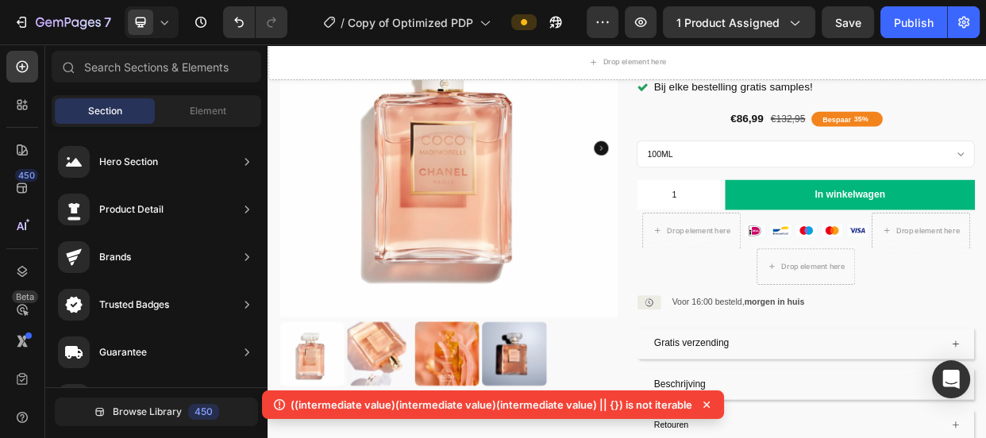
scroll to position [224, 0]
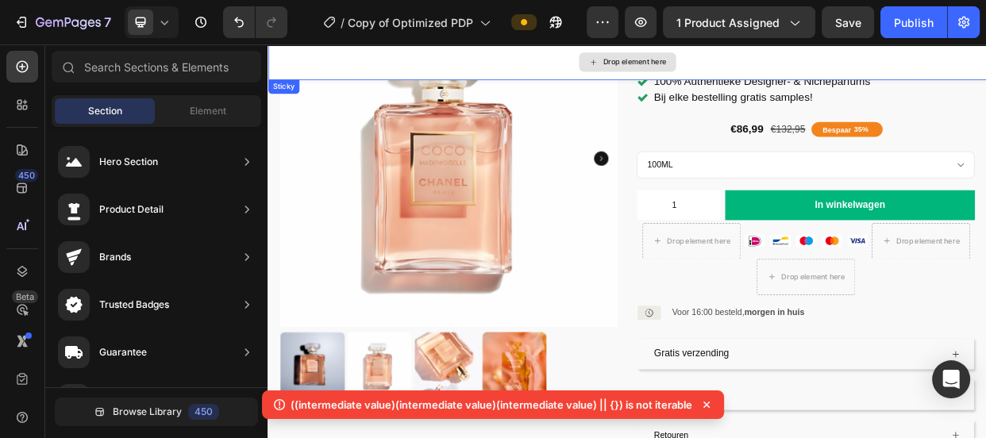
click at [895, 71] on div "Drop element here" at bounding box center [744, 68] width 953 height 48
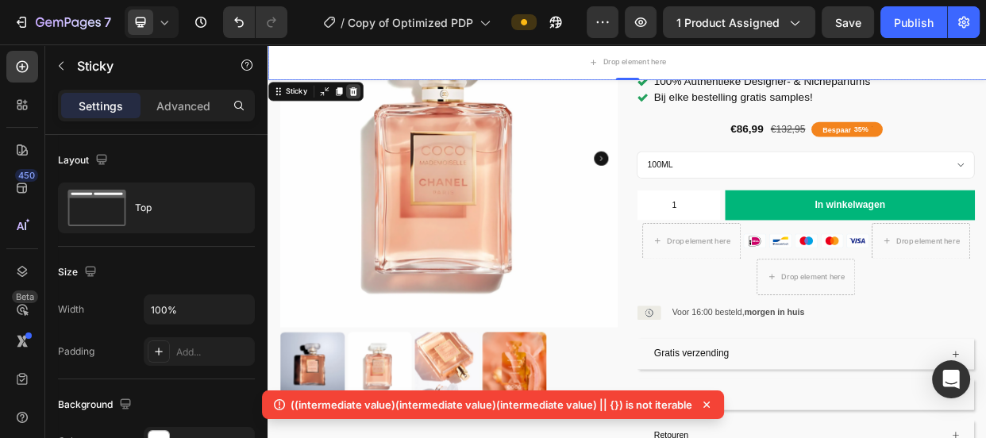
click at [383, 110] on icon at bounding box center [381, 107] width 10 height 11
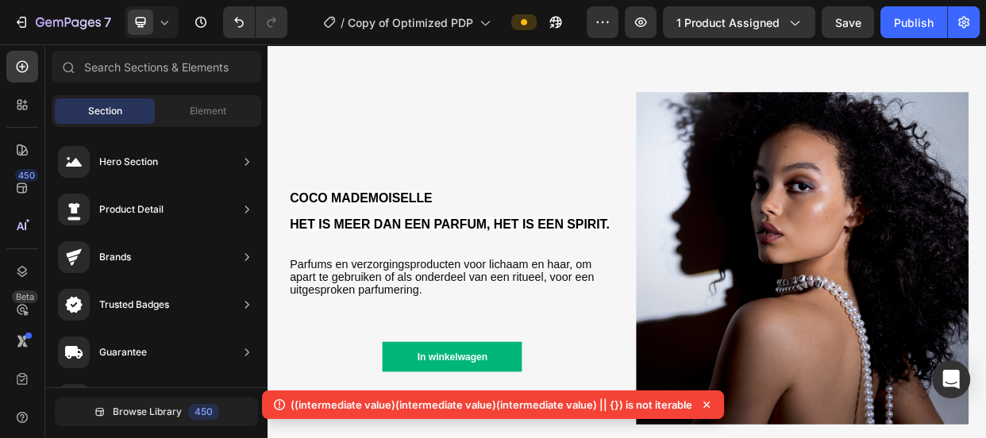
scroll to position [1657, 0]
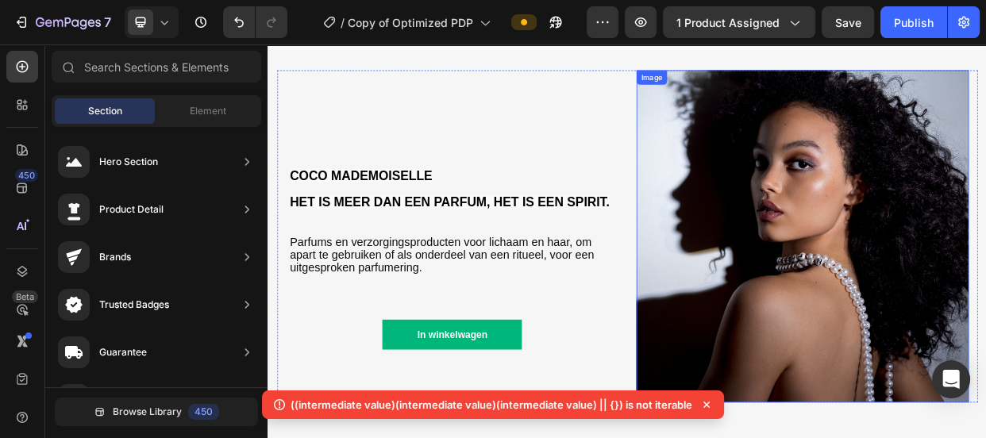
click at [985, 334] on img at bounding box center [976, 299] width 441 height 441
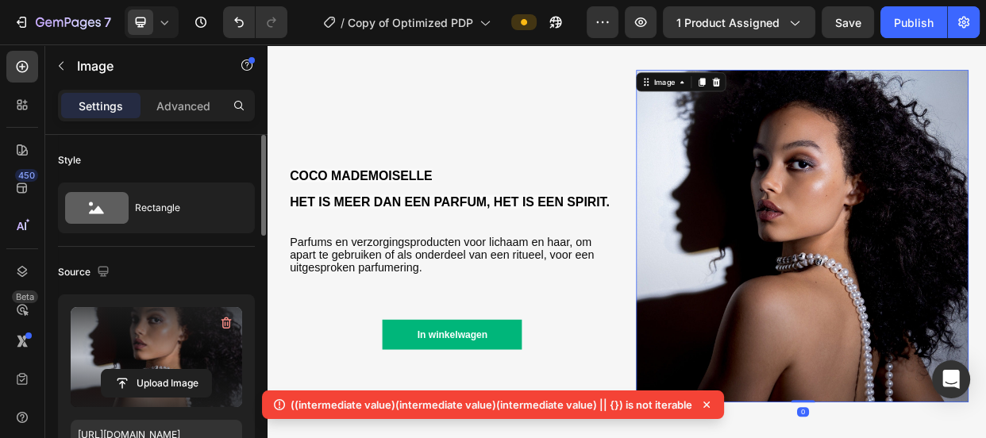
click at [129, 335] on label at bounding box center [156, 357] width 171 height 100
click at [129, 370] on input "file" at bounding box center [157, 383] width 110 height 27
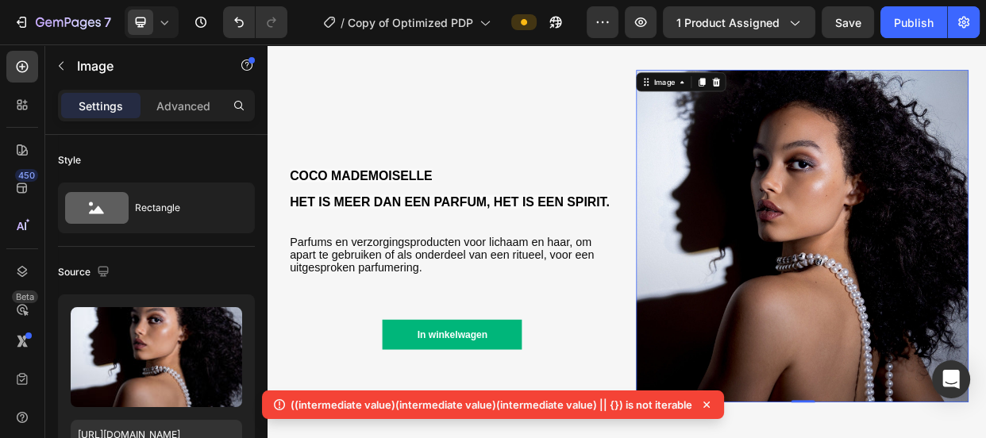
scroll to position [1657, 0]
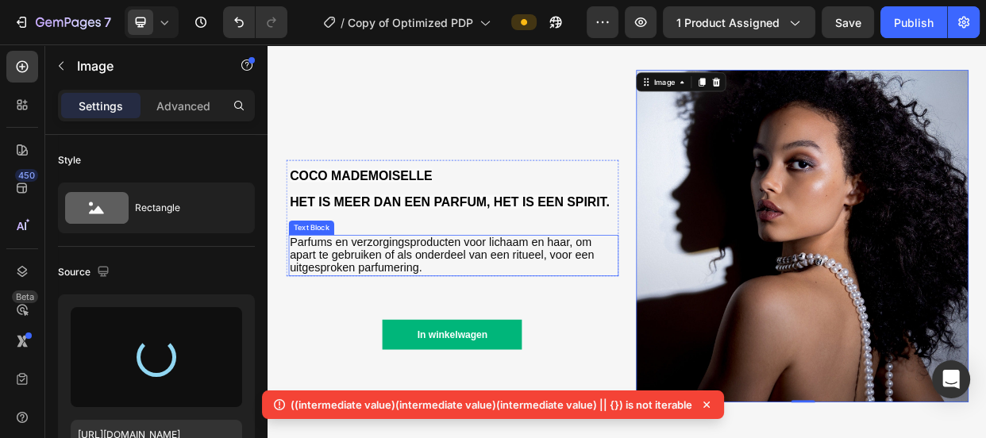
click at [435, 318] on span "Parfums en verzorgingsproducten voor lichaam en haar, om apart te gebruiken of …" at bounding box center [497, 324] width 403 height 52
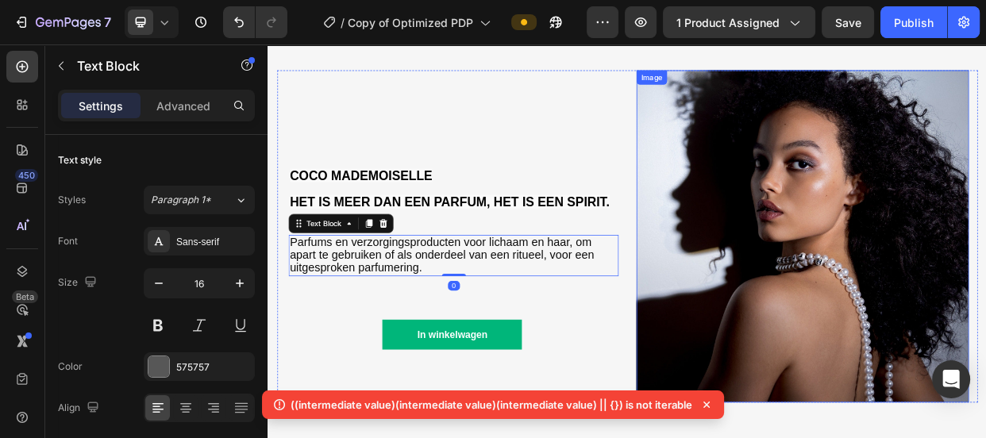
click at [985, 325] on img at bounding box center [976, 299] width 441 height 441
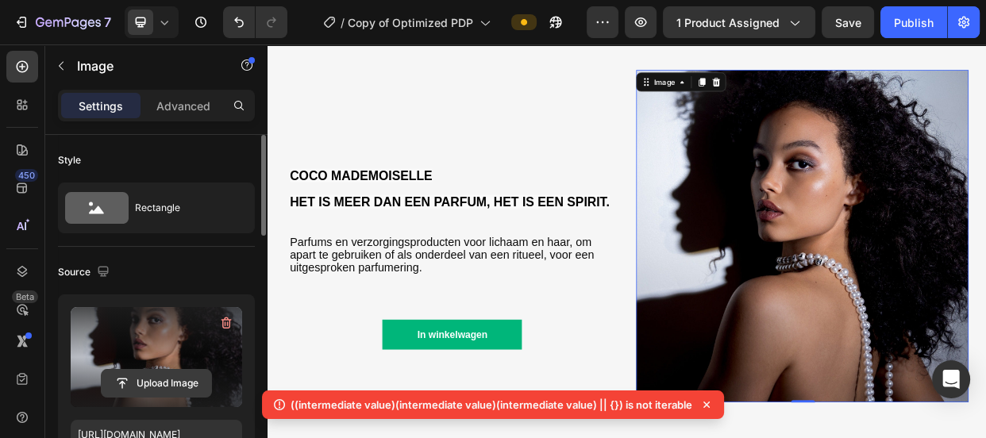
click at [143, 376] on input "file" at bounding box center [157, 383] width 110 height 27
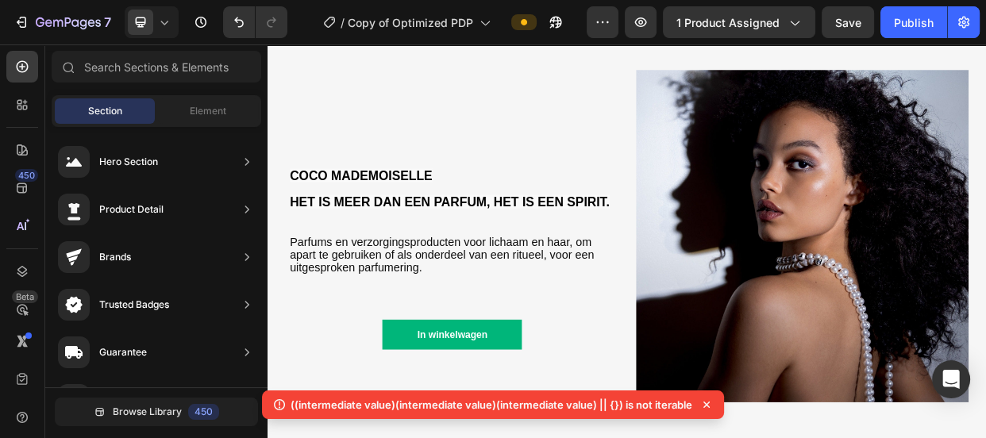
scroll to position [1834, 0]
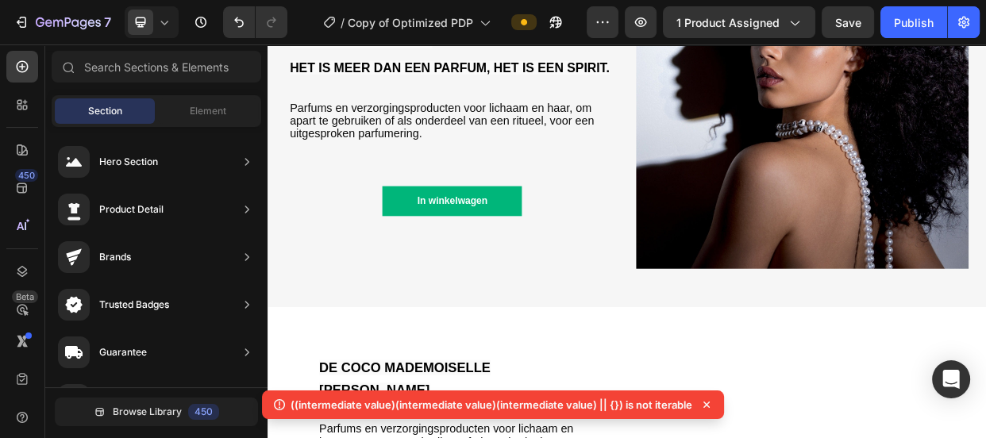
click at [985, 273] on img at bounding box center [976, 122] width 441 height 441
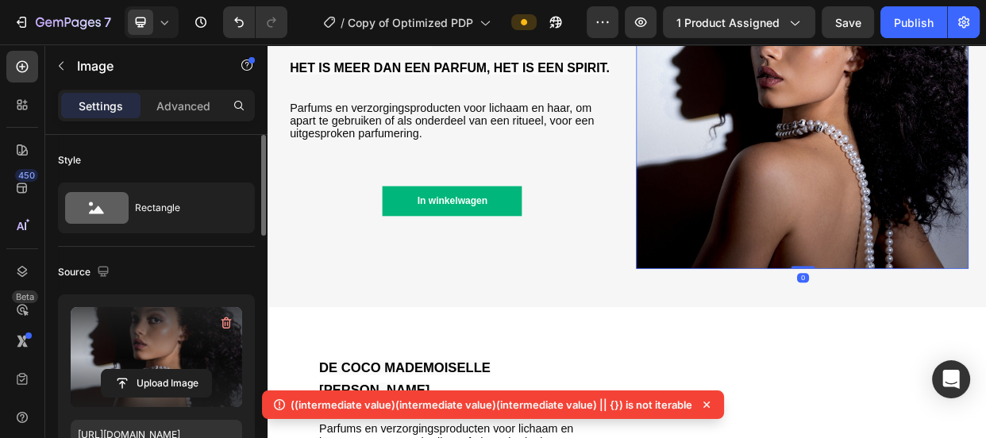
click at [164, 341] on label at bounding box center [156, 357] width 171 height 100
click at [164, 370] on input "file" at bounding box center [157, 383] width 110 height 27
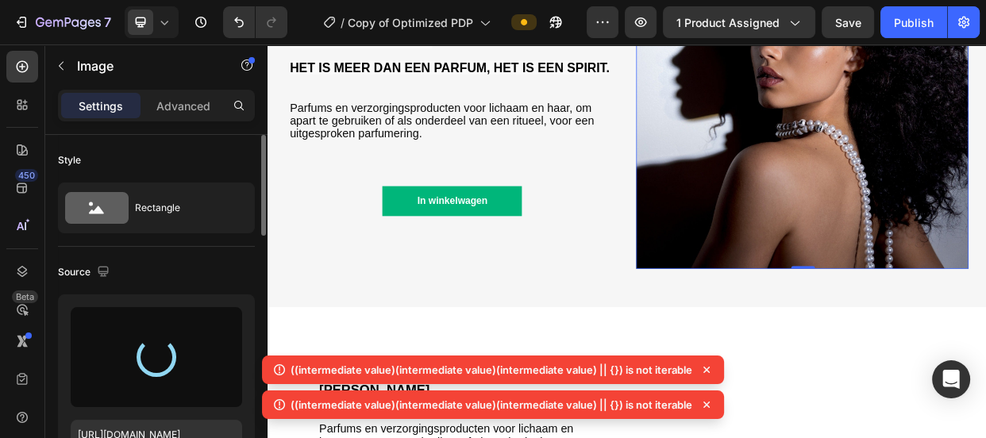
click at [216, 303] on div "https://cdn.shopify.com/s/files/1/0697/3646/4573/files/gempages_580045244901360…" at bounding box center [156, 391] width 197 height 192
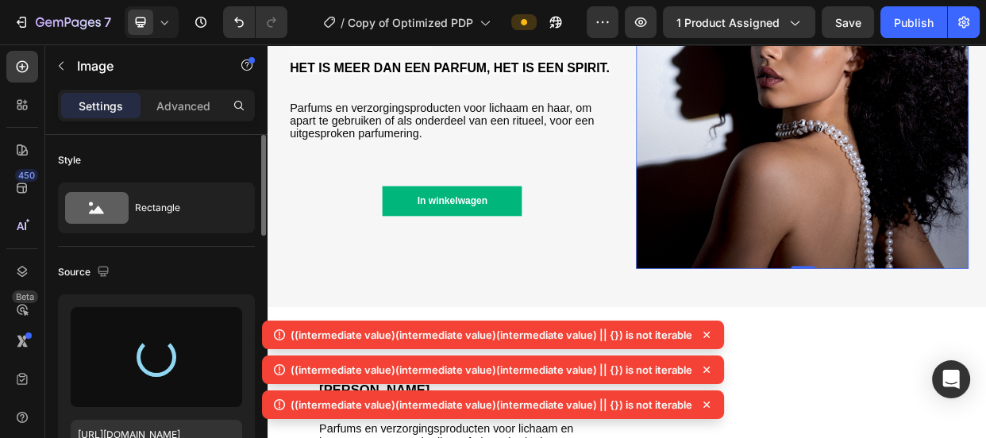
type input "https://cdn.shopify.com/s/files/1/0697/3646/4573/files/gempages_580045244901360…"
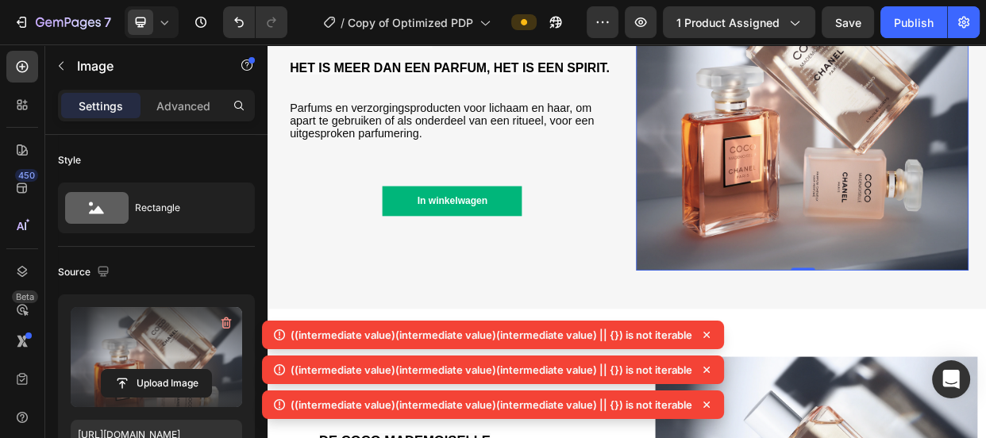
click at [702, 339] on icon at bounding box center [707, 335] width 16 height 16
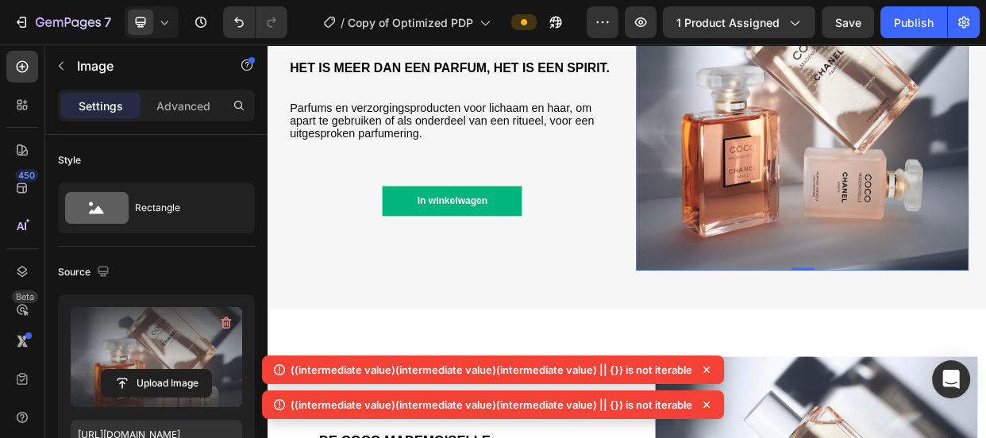
click at [707, 368] on icon at bounding box center [706, 370] width 6 height 6
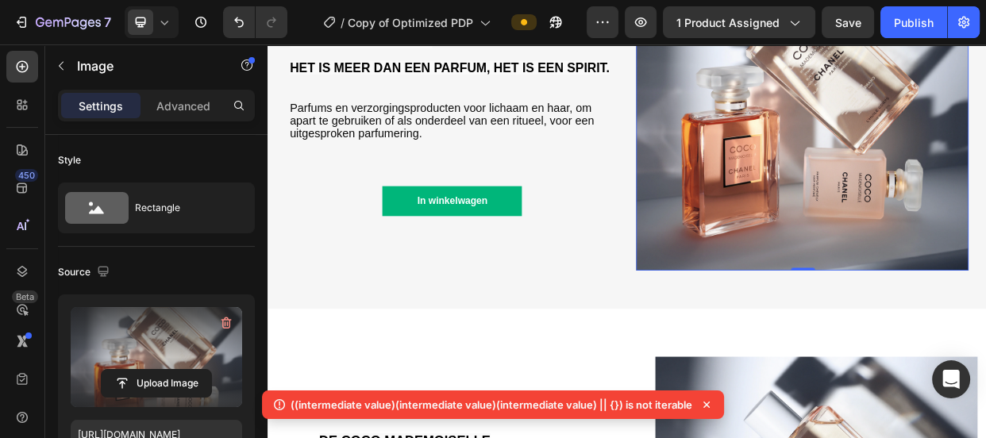
click at [700, 404] on icon at bounding box center [707, 405] width 16 height 16
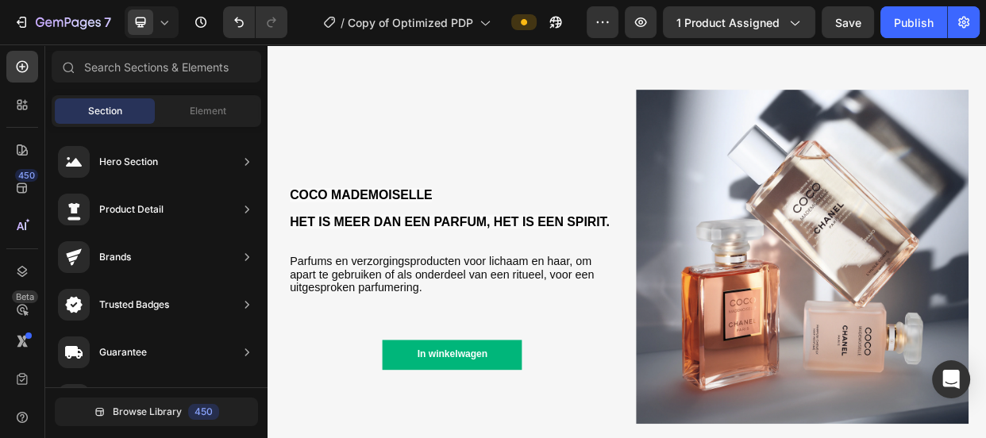
scroll to position [1663, 0]
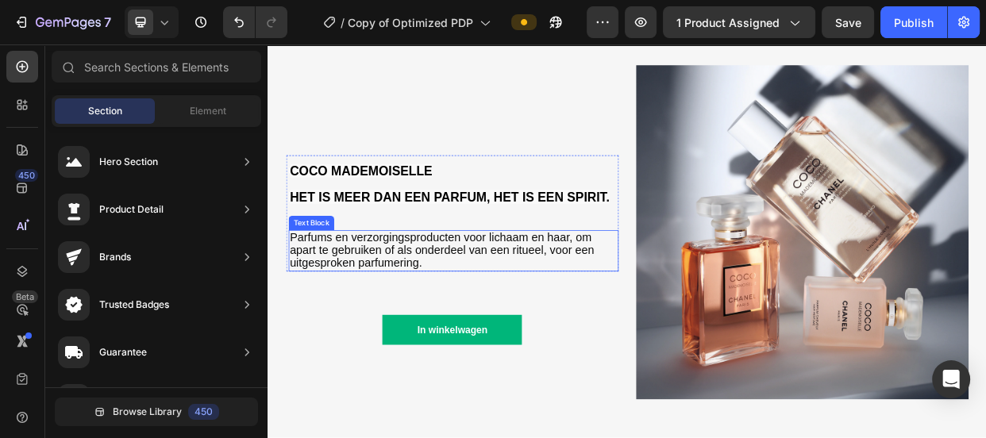
click at [412, 318] on span "Parfums en verzorgingsproducten voor lichaam en haar, om apart te gebruiken of …" at bounding box center [497, 317] width 403 height 52
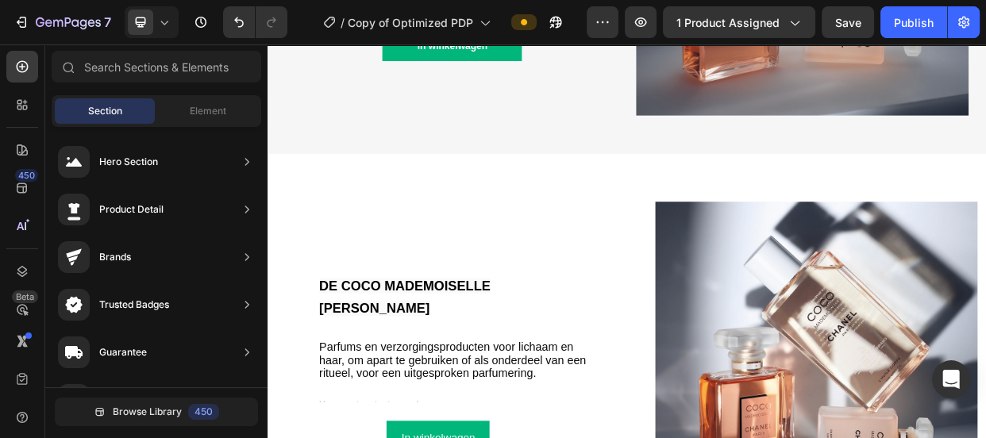
scroll to position [2047, 0]
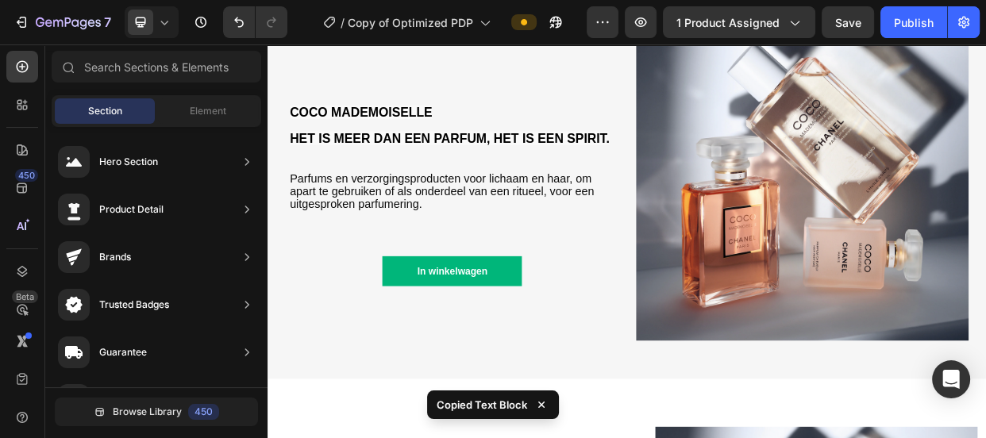
scroll to position [1720, 0]
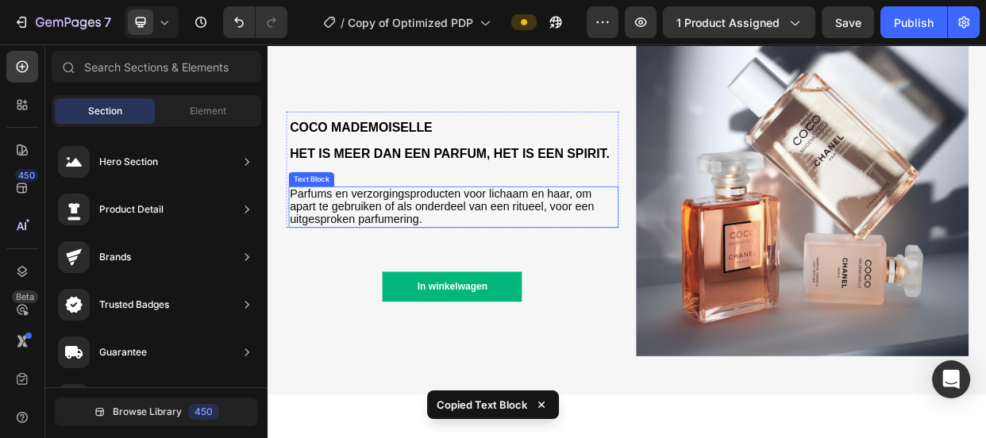
click at [553, 259] on span "Parfums en verzorgingsproducten voor lichaam en haar, om apart te gebruiken of …" at bounding box center [497, 260] width 403 height 52
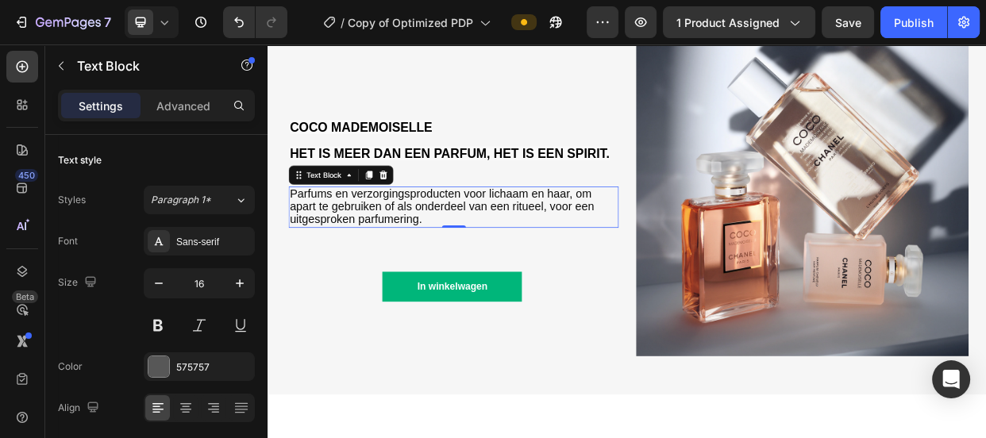
click at [510, 255] on span "Parfums en verzorgingsproducten voor lichaam en haar, om apart te gebruiken of …" at bounding box center [497, 260] width 403 height 52
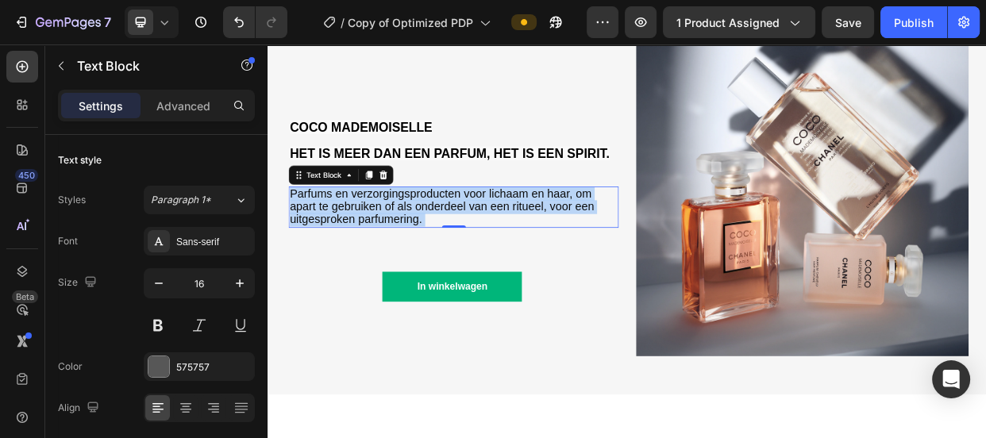
click at [510, 255] on span "Parfums en verzorgingsproducten voor lichaam en haar, om apart te gebruiken of …" at bounding box center [497, 260] width 403 height 52
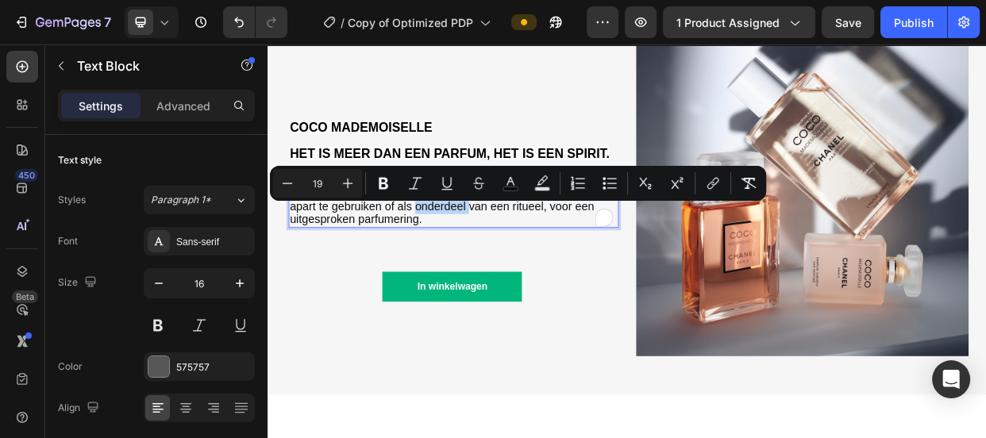
click at [510, 255] on span "Parfums en verzorgingsproducten voor lichaam en haar, om apart te gebruiken of …" at bounding box center [497, 260] width 403 height 52
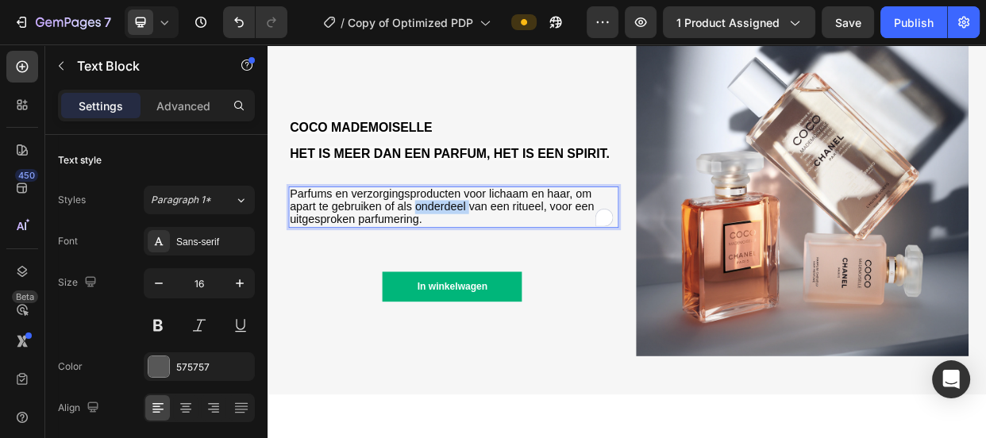
click at [510, 255] on span "Parfums en verzorgingsproducten voor lichaam en haar, om apart te gebruiken of …" at bounding box center [497, 260] width 403 height 52
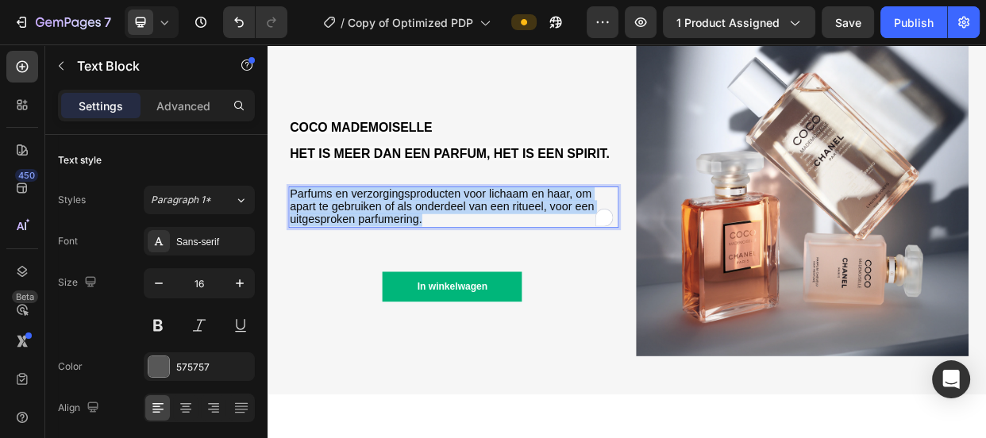
click at [510, 255] on span "Parfums en verzorgingsproducten voor lichaam en haar, om apart te gebruiken of …" at bounding box center [497, 260] width 403 height 52
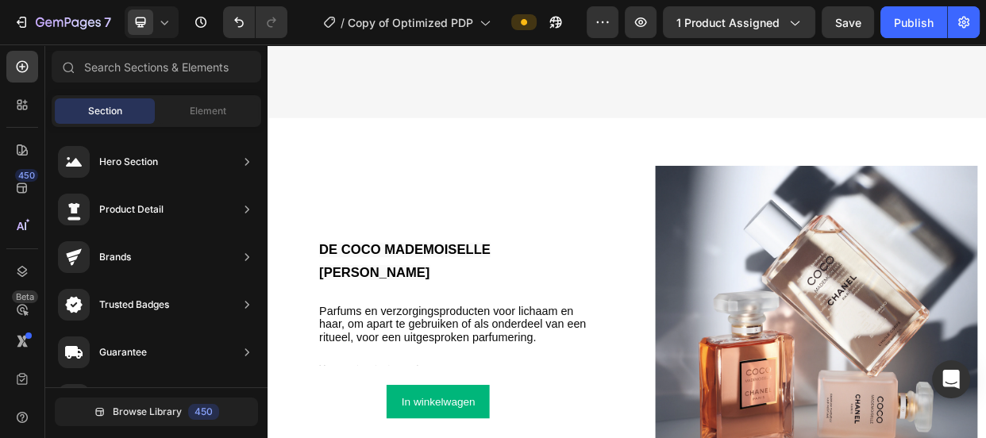
scroll to position [2245, 0]
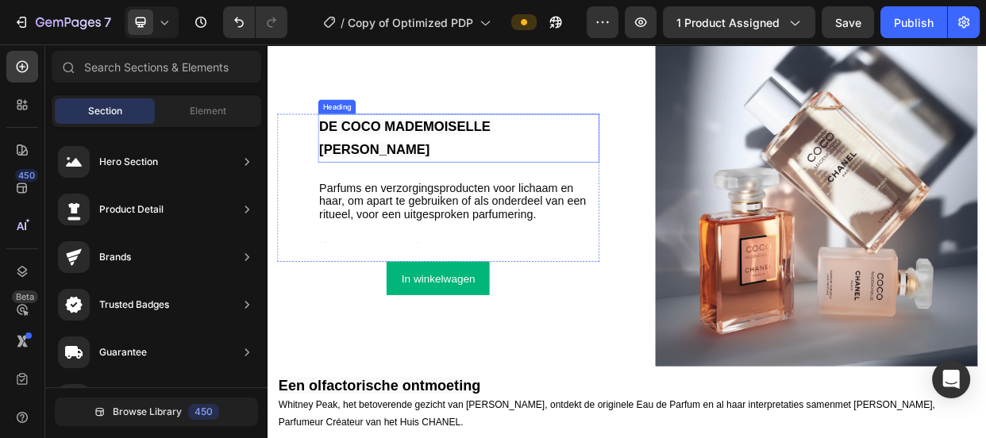
click at [566, 175] on h3 "DE COCO MADEMOISELLE [PERSON_NAME]" at bounding box center [519, 169] width 373 height 64
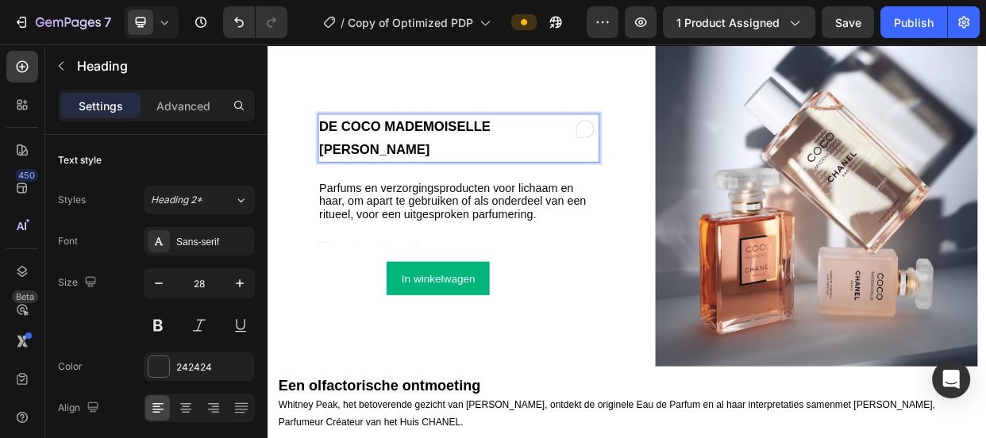
click at [534, 164] on span "DE COCO MADEMOISELLE [PERSON_NAME]" at bounding box center [448, 169] width 227 height 50
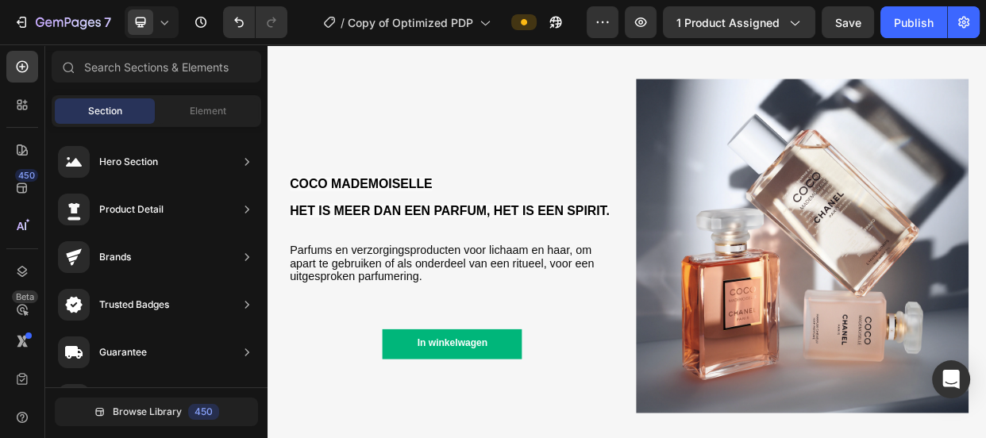
scroll to position [1572, 0]
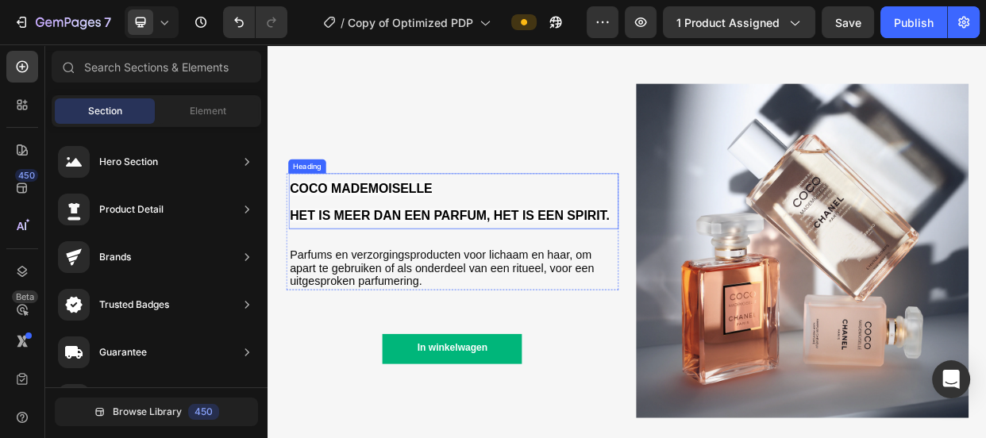
click at [351, 290] on h2 "COCO MADEMOISELLE HET IS MEER DAN EEN PARFUM, HET IS EEN SPIRIT." at bounding box center [513, 253] width 437 height 74
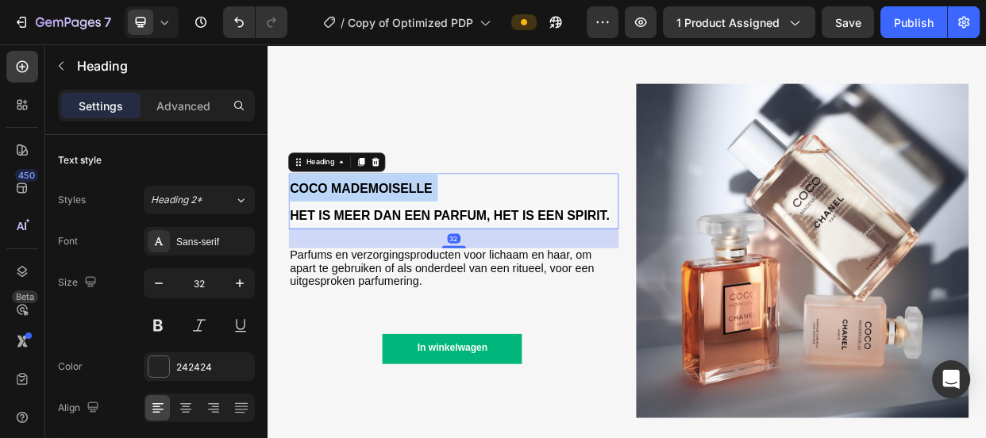
click at [351, 288] on p "COCO MADEMOISELLE HET IS MEER DAN EEN PARFUM, HET IS EEN SPIRIT." at bounding box center [513, 253] width 434 height 71
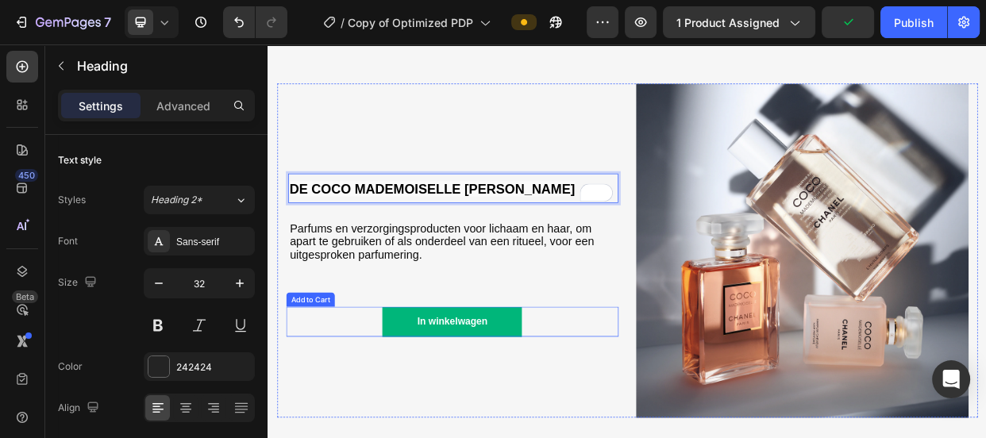
click at [364, 433] on div "In winkelwagen Add to Cart" at bounding box center [511, 413] width 441 height 40
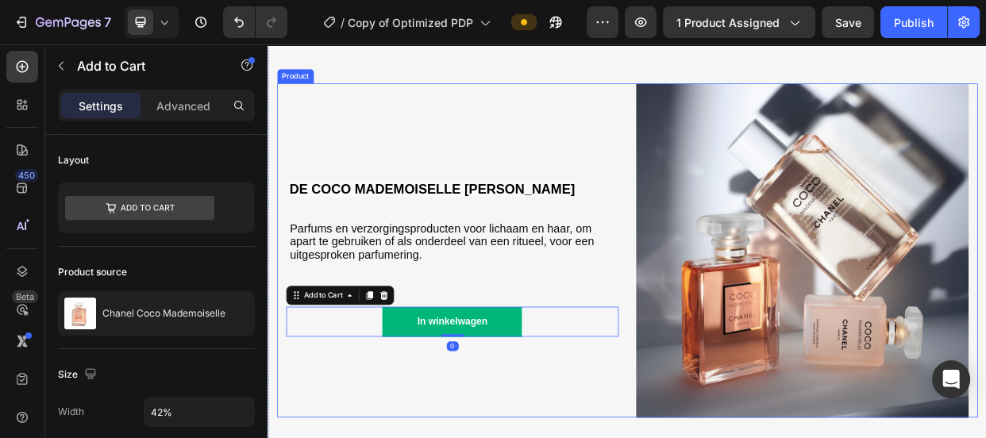
click at [356, 437] on div "⁠⁠⁠⁠⁠⁠⁠ DE COCO MADEMOISELLE LIJN Heading Parfums en verzorgingsproducten voor …" at bounding box center [511, 318] width 441 height 443
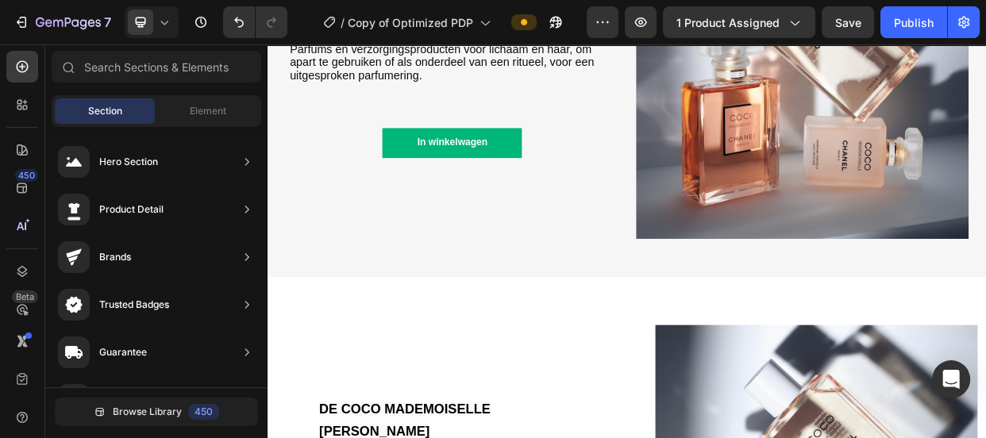
scroll to position [2124, 0]
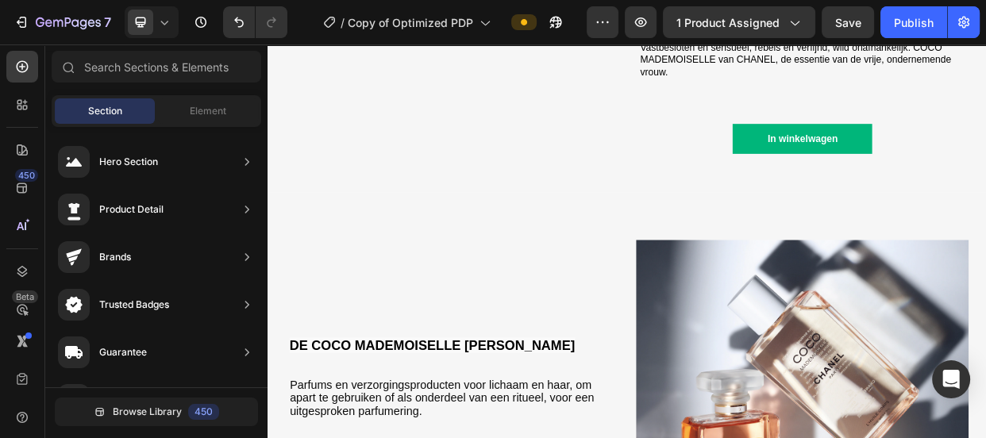
scroll to position [1285, 0]
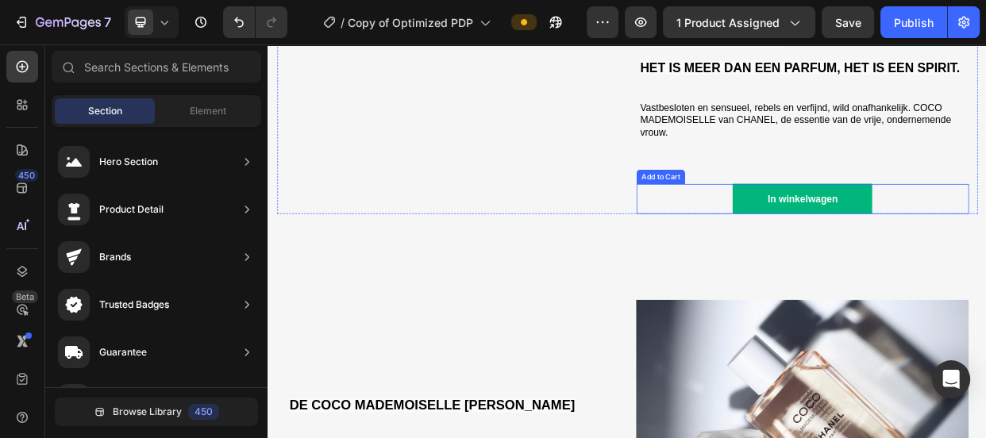
click at [985, 248] on button "In winkelwagen" at bounding box center [976, 249] width 185 height 40
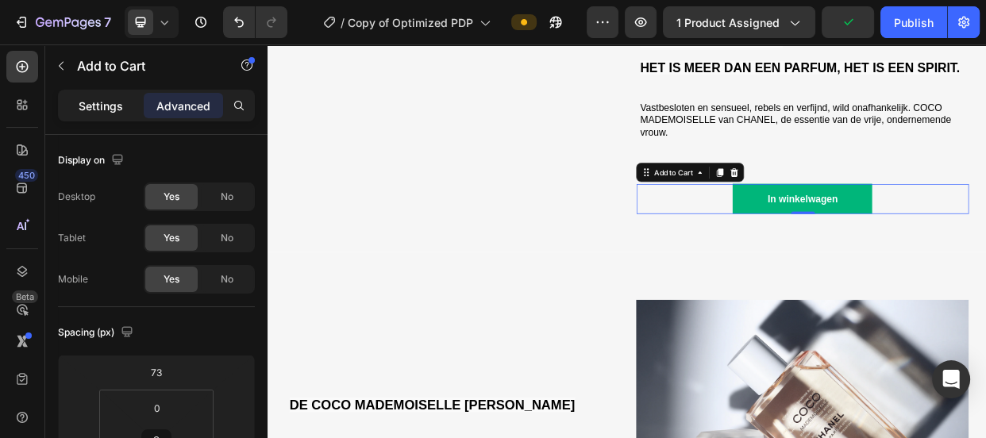
click at [103, 110] on p "Settings" at bounding box center [101, 106] width 44 height 17
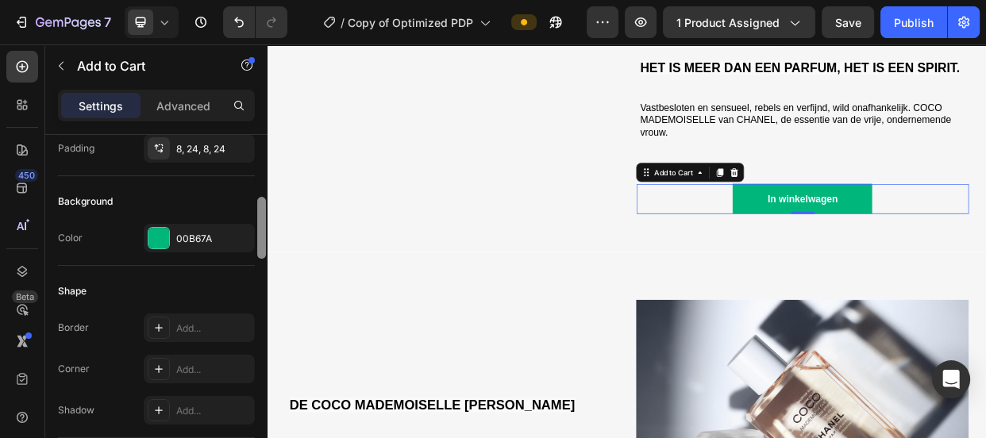
click at [264, 261] on div at bounding box center [262, 309] width 12 height 349
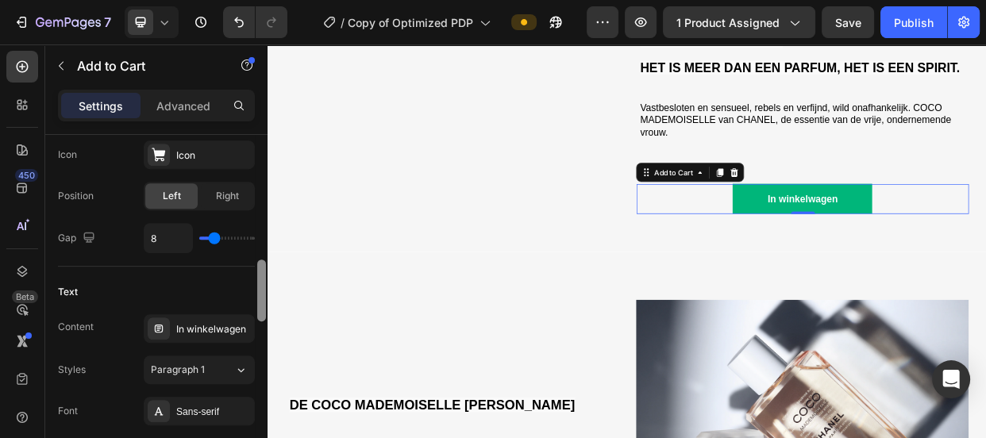
drag, startPoint x: 264, startPoint y: 260, endPoint x: 264, endPoint y: 301, distance: 40.5
click at [264, 301] on div at bounding box center [262, 309] width 12 height 349
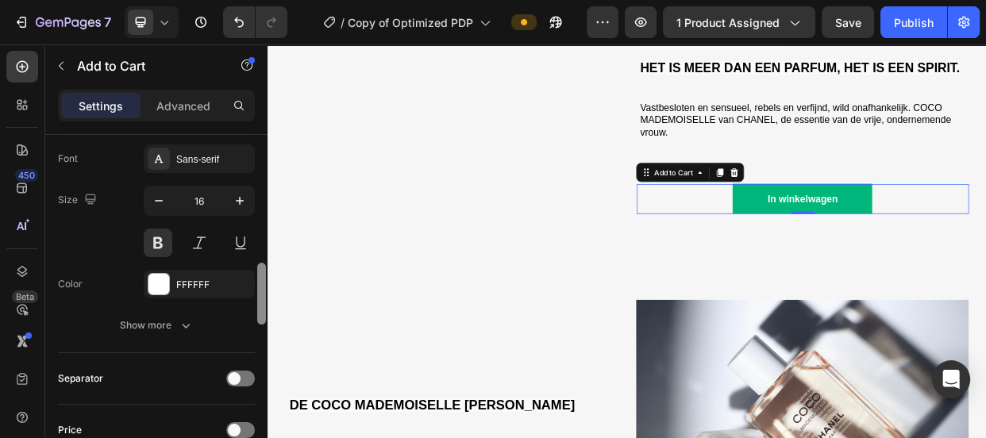
scroll to position [1016, 0]
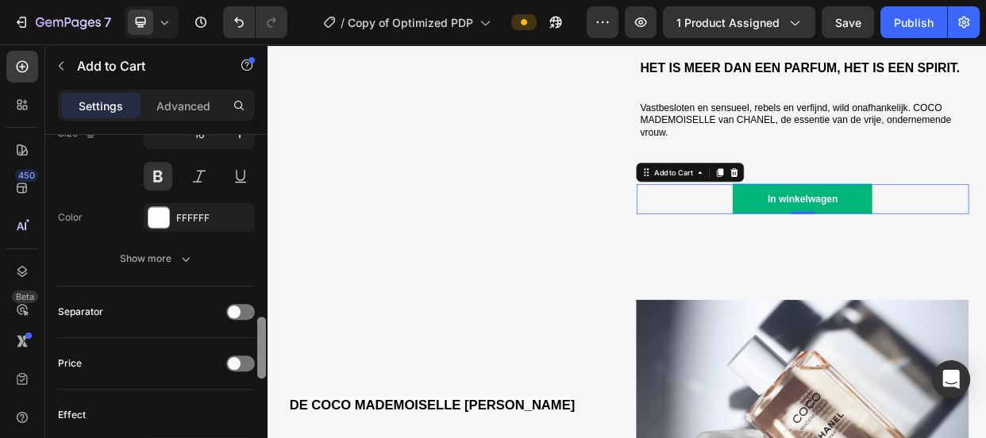
drag, startPoint x: 264, startPoint y: 295, endPoint x: 262, endPoint y: 352, distance: 57.2
click at [262, 352] on div at bounding box center [261, 348] width 9 height 62
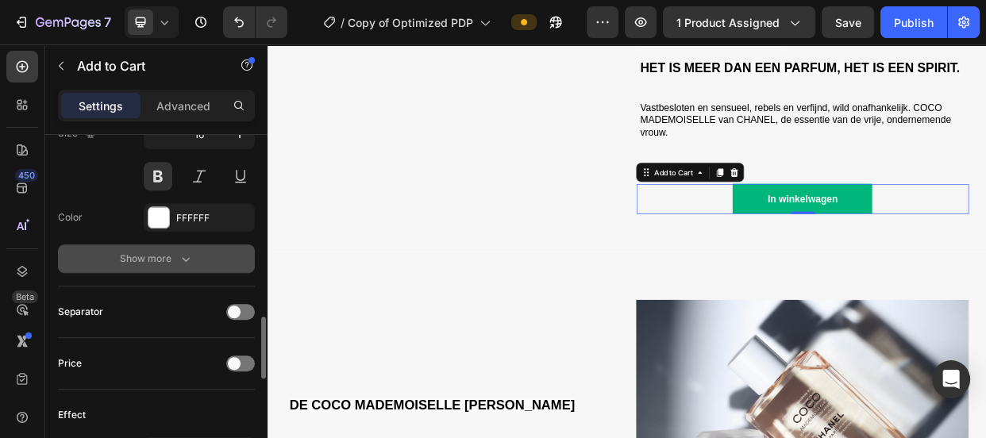
click at [158, 263] on div "Show more" at bounding box center [157, 259] width 74 height 16
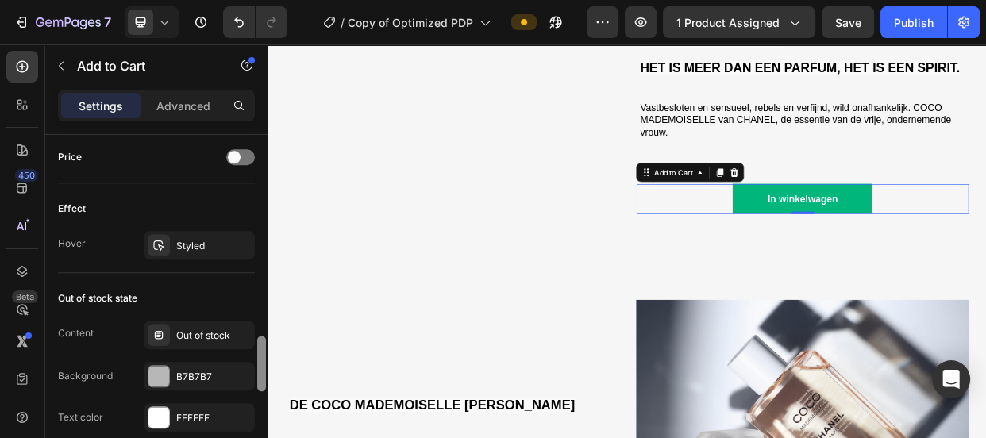
scroll to position [1454, 0]
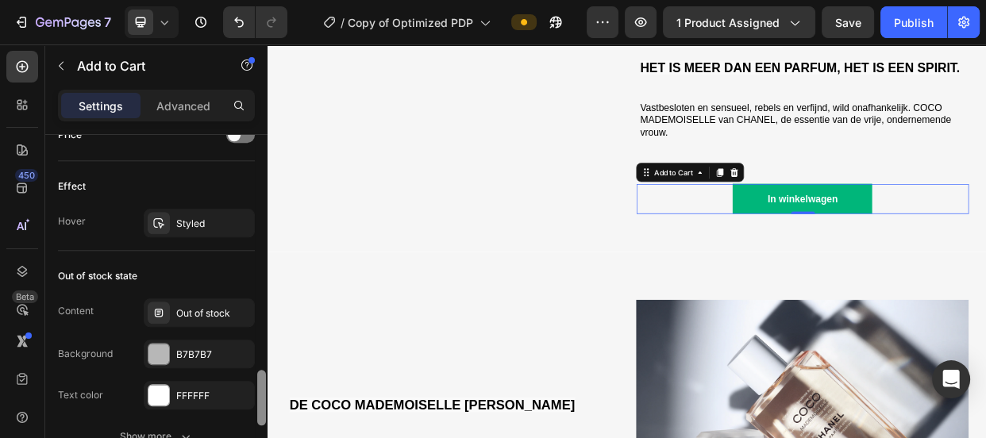
drag, startPoint x: 264, startPoint y: 347, endPoint x: 262, endPoint y: 426, distance: 78.6
click at [262, 426] on div at bounding box center [262, 309] width 12 height 349
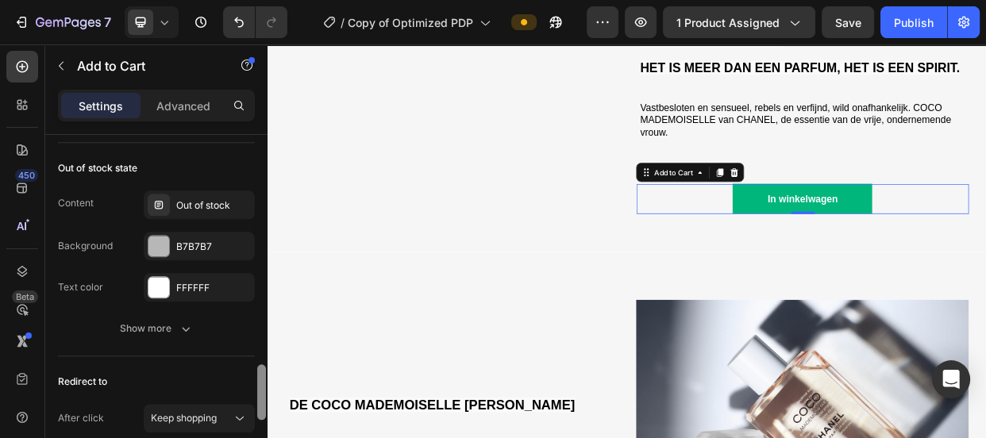
scroll to position [1616, 0]
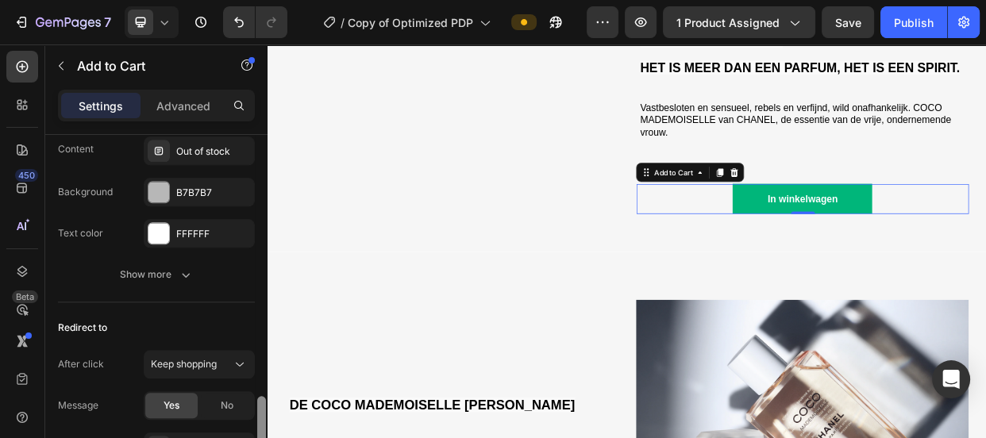
drag, startPoint x: 262, startPoint y: 403, endPoint x: 261, endPoint y: 429, distance: 26.2
click at [261, 429] on div at bounding box center [261, 424] width 9 height 56
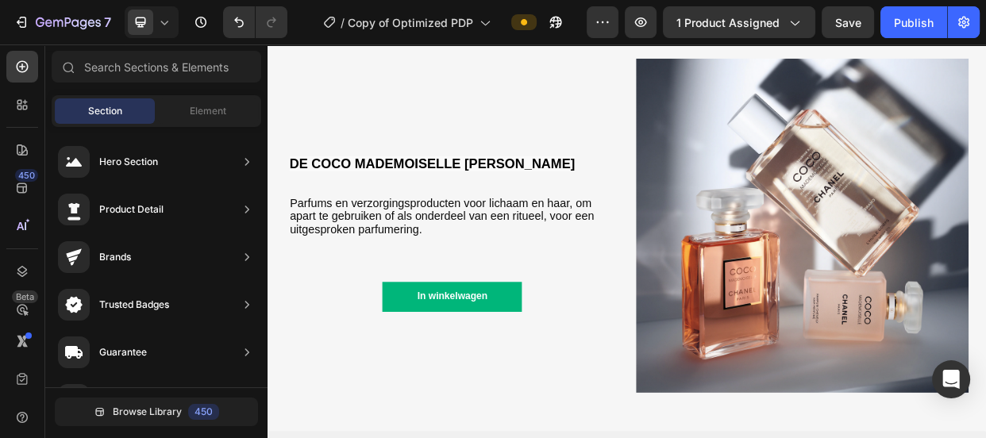
scroll to position [1738, 0]
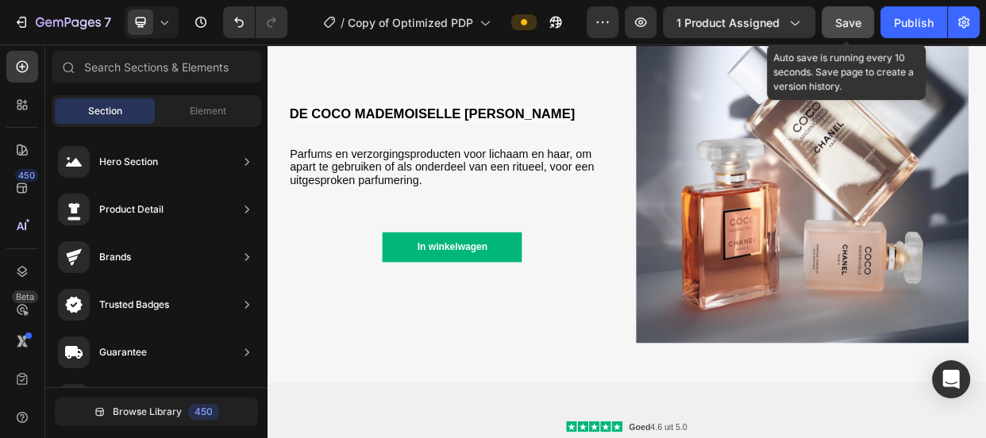
click at [849, 22] on span "Save" at bounding box center [848, 22] width 26 height 13
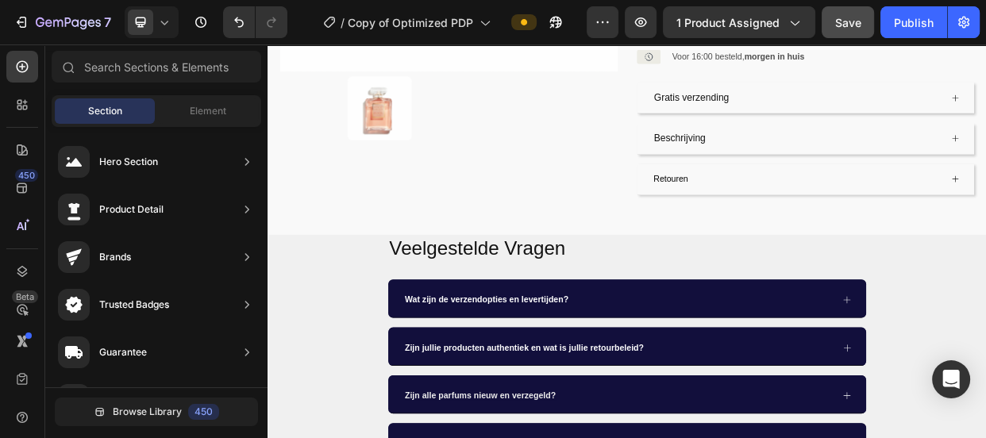
scroll to position [528, 0]
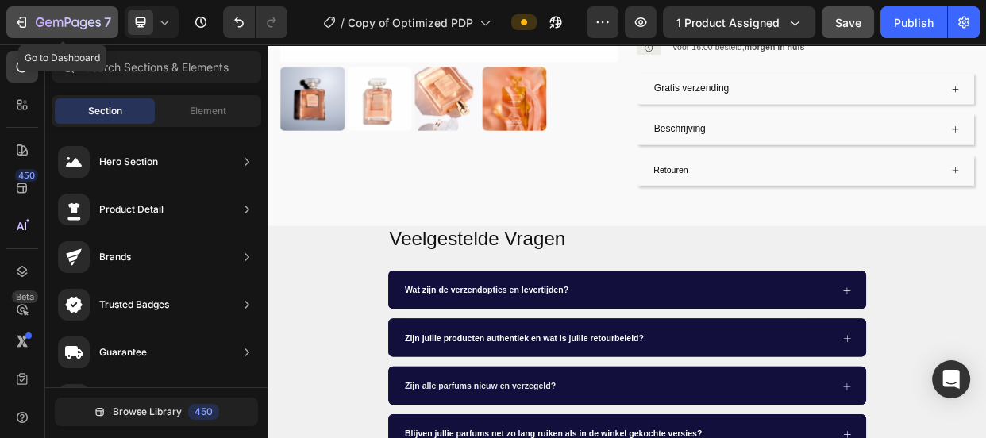
click at [49, 24] on icon "button" at bounding box center [68, 23] width 65 height 13
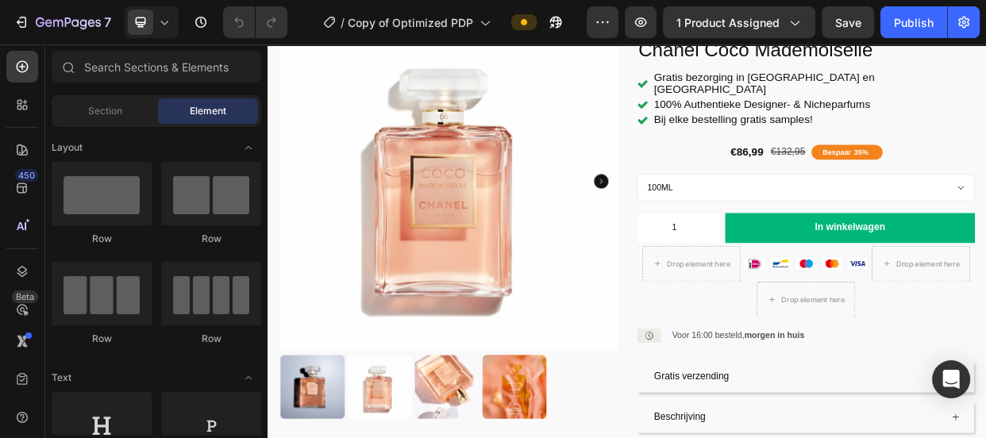
scroll to position [168, 0]
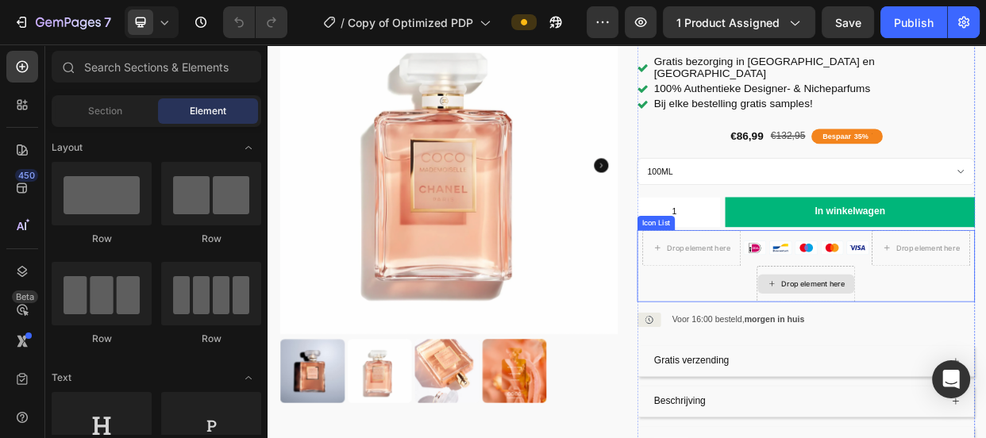
click at [985, 338] on div "Drop element here" at bounding box center [980, 362] width 130 height 48
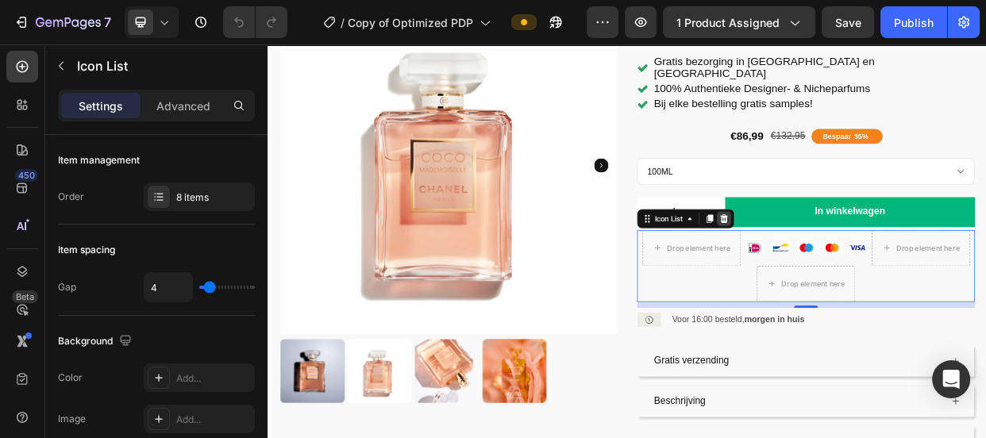
click at [867, 269] on icon at bounding box center [871, 275] width 13 height 13
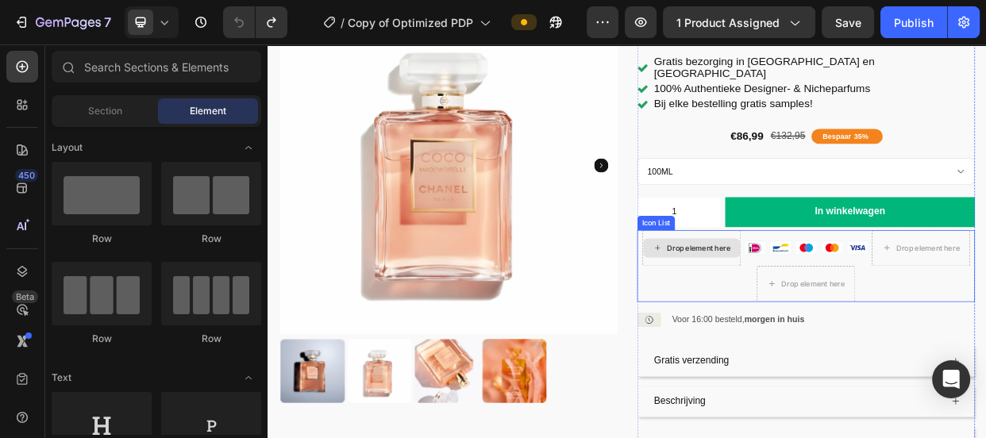
click at [855, 314] on div "Drop element here" at bounding box center [829, 315] width 130 height 48
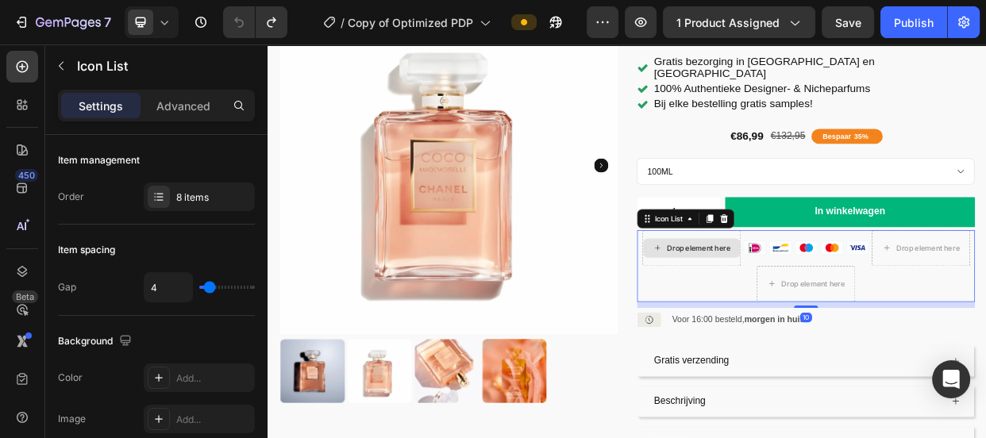
click at [855, 314] on div "Drop element here" at bounding box center [829, 315] width 130 height 48
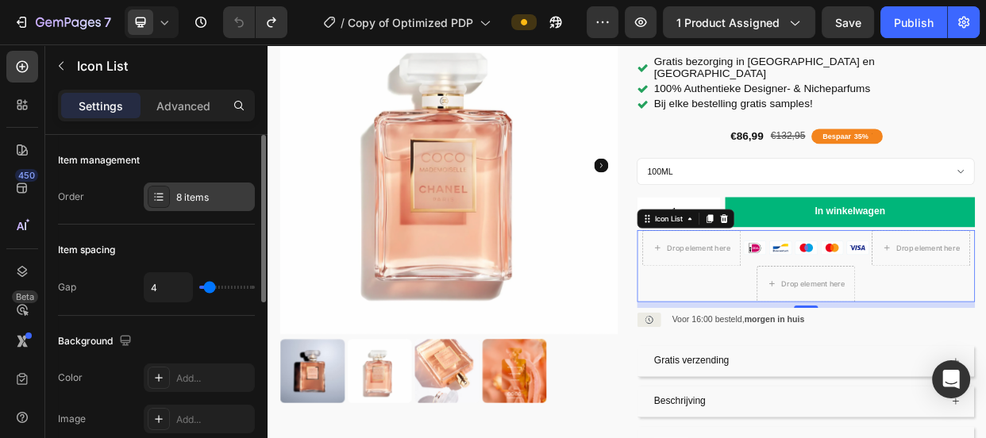
click at [159, 191] on icon at bounding box center [158, 197] width 13 height 13
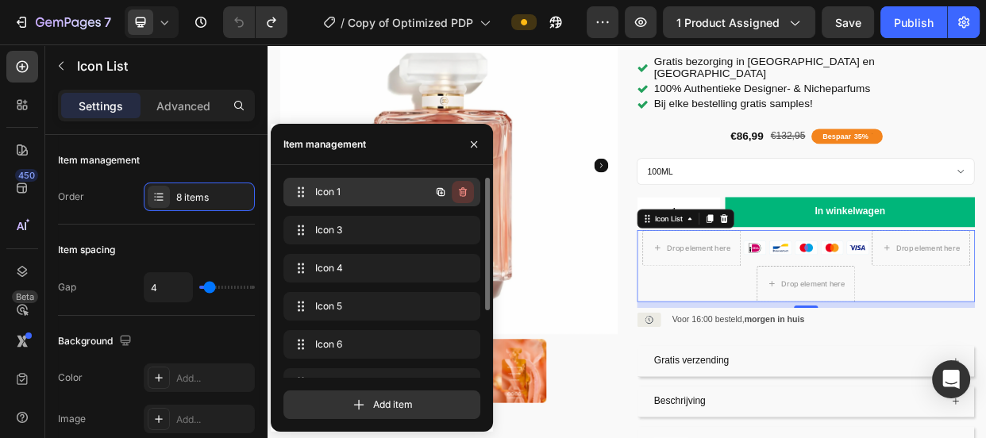
click at [461, 191] on icon "button" at bounding box center [461, 193] width 1 height 4
click at [455, 191] on div "Delete" at bounding box center [451, 192] width 29 height 14
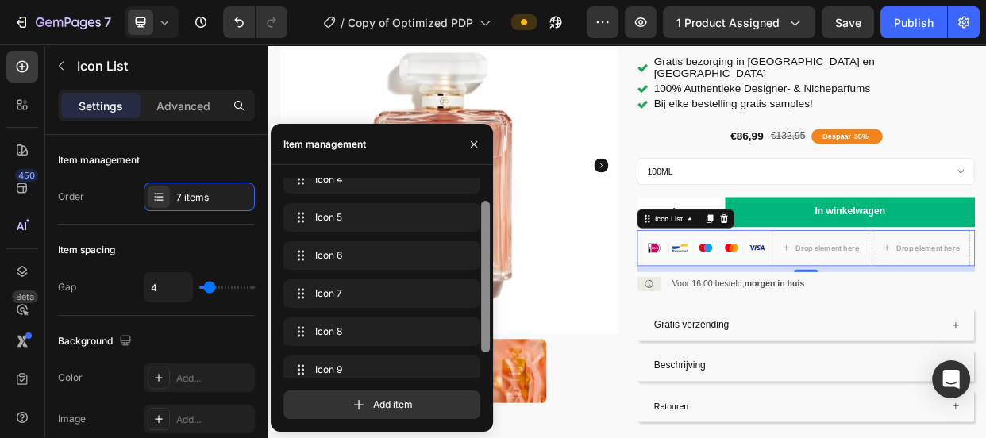
scroll to position [64, 0]
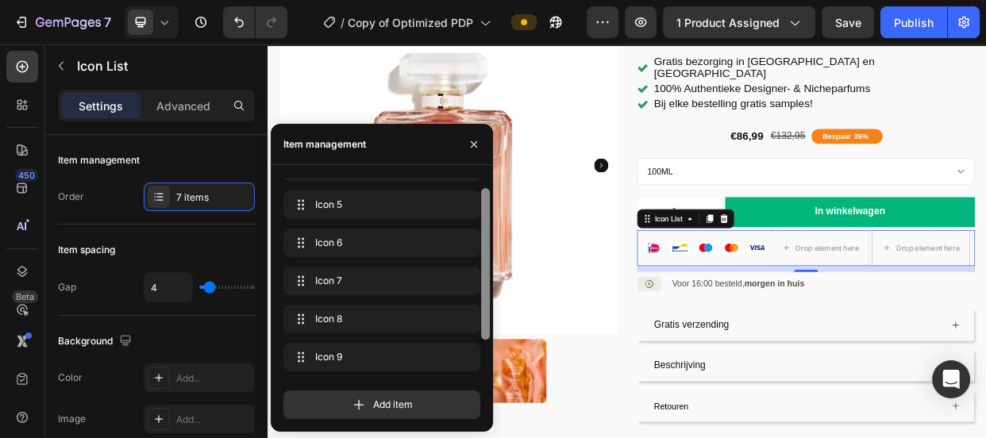
drag, startPoint x: 487, startPoint y: 280, endPoint x: 491, endPoint y: 331, distance: 50.9
click at [491, 331] on div at bounding box center [486, 256] width 12 height 200
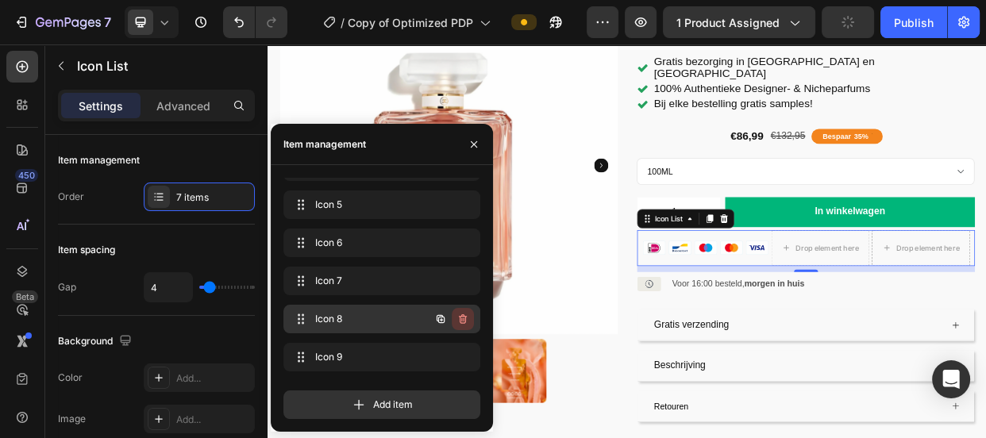
click at [461, 318] on icon "button" at bounding box center [462, 319] width 13 height 13
click at [456, 319] on div "Delete" at bounding box center [451, 319] width 29 height 14
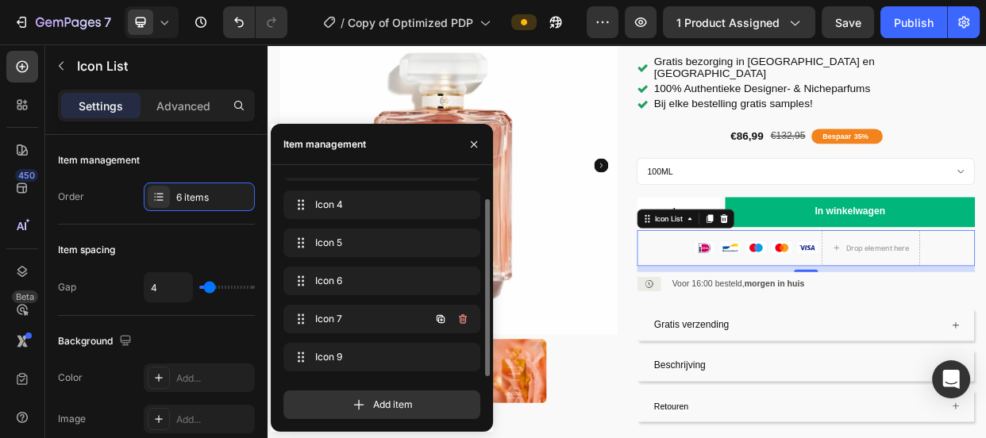
scroll to position [25, 0]
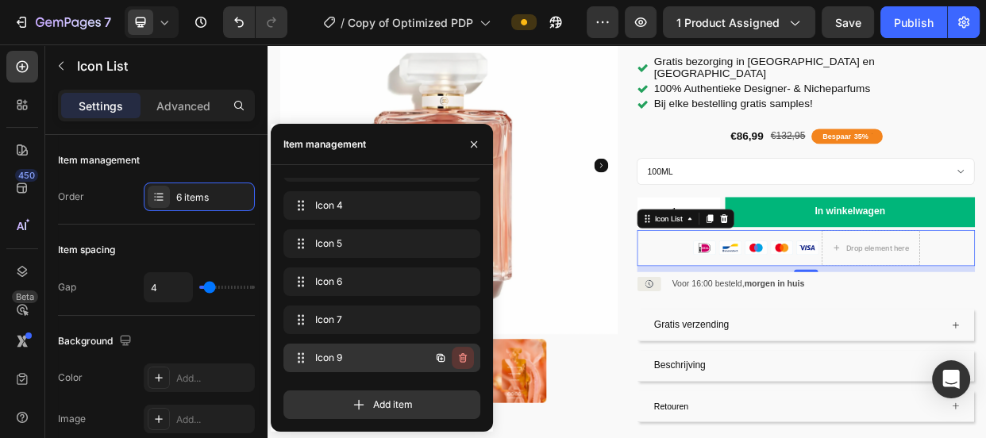
click at [460, 354] on icon "button" at bounding box center [463, 358] width 8 height 10
click at [460, 354] on div "Delete" at bounding box center [451, 358] width 29 height 14
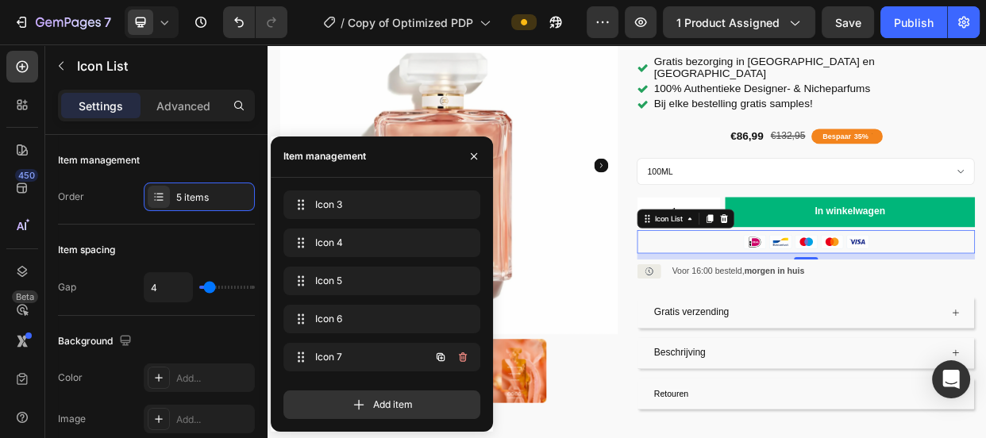
scroll to position [0, 0]
click at [892, 360] on div "Icon Icon Icon Icon Icon Icon List Gebaseerd op 300+ reviews Text Block Row [PE…" at bounding box center [981, 255] width 448 height 548
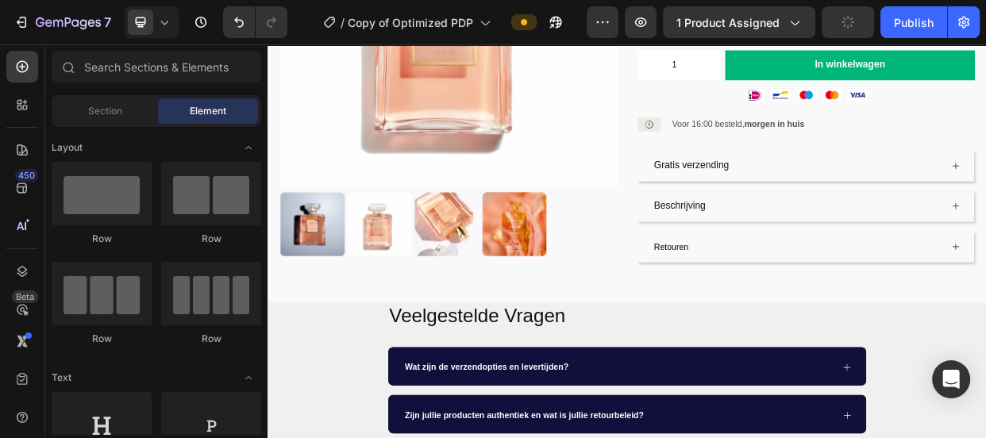
scroll to position [389, 0]
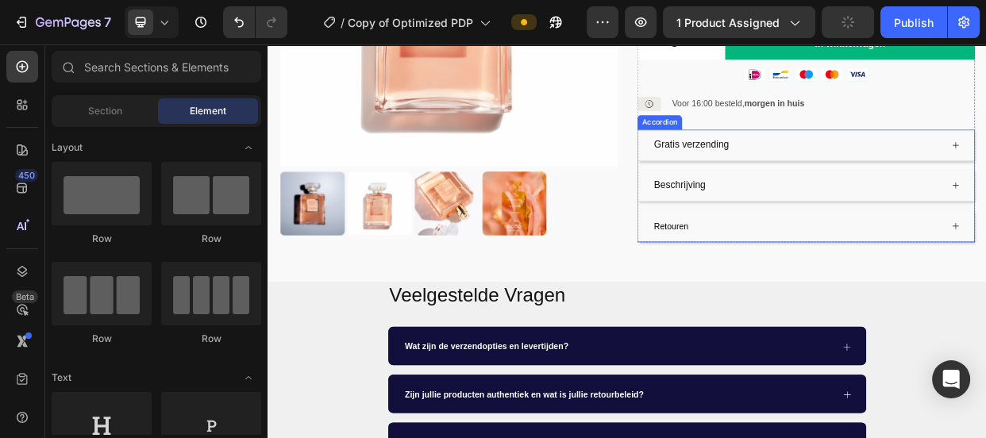
click at [807, 279] on span "Retouren" at bounding box center [802, 285] width 46 height 13
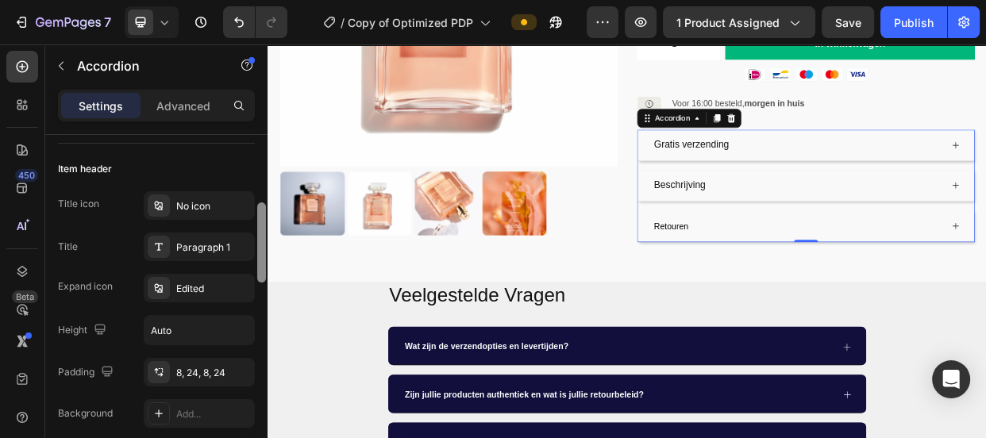
scroll to position [302, 0]
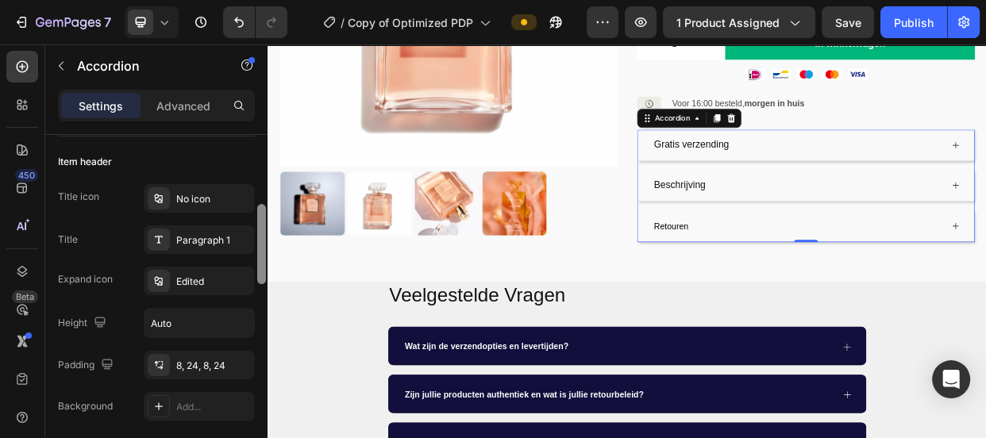
drag, startPoint x: 257, startPoint y: 187, endPoint x: 264, endPoint y: 256, distance: 70.2
click at [264, 256] on div at bounding box center [261, 244] width 9 height 80
click at [800, 221] on p "Beschrijving" at bounding box center [813, 232] width 68 height 23
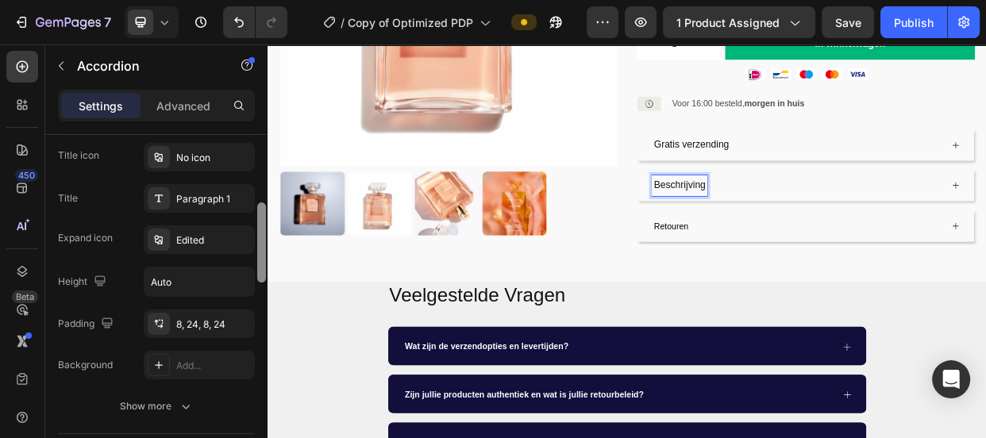
scroll to position [333, 0]
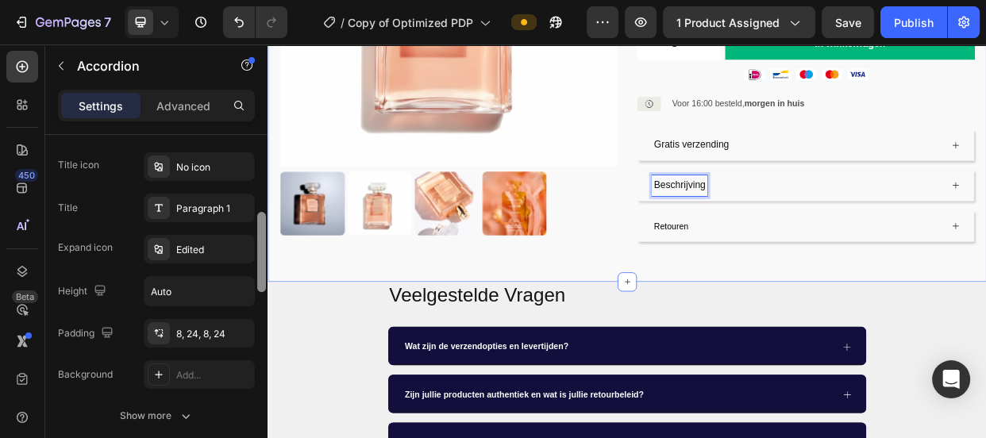
drag, startPoint x: 532, startPoint y: 260, endPoint x: 522, endPoint y: 264, distance: 10.3
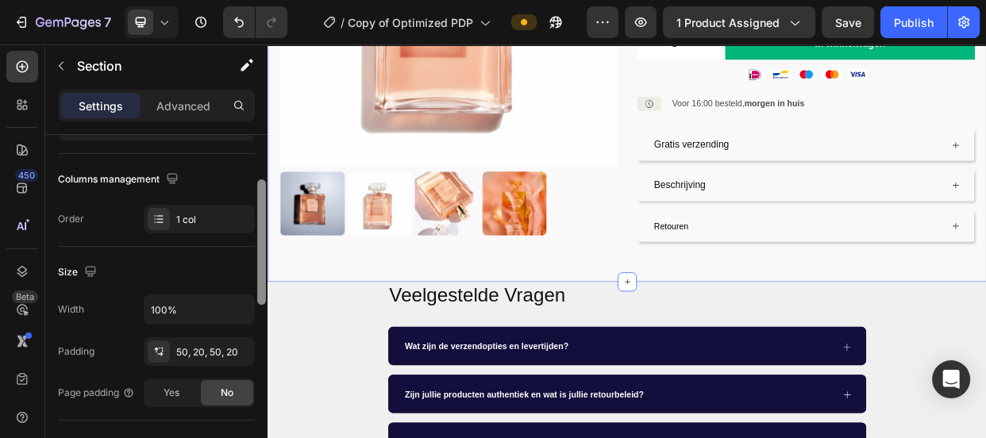
scroll to position [202, 0]
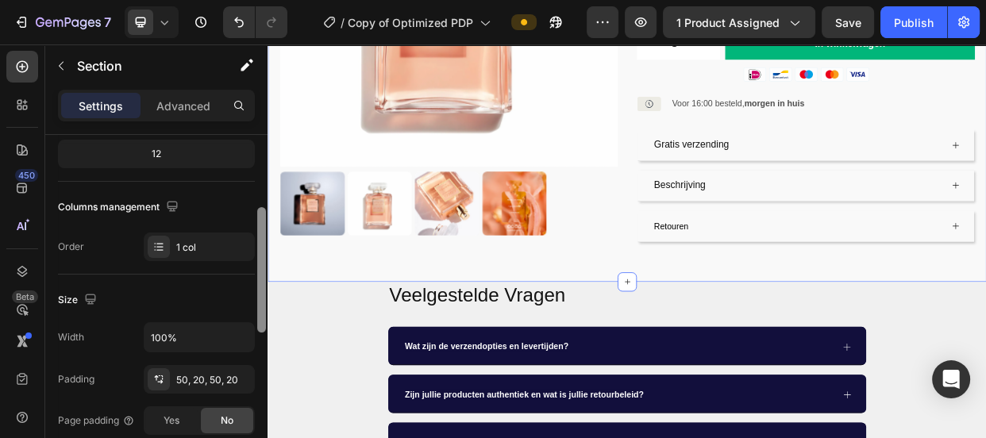
click at [259, 192] on div at bounding box center [262, 309] width 12 height 349
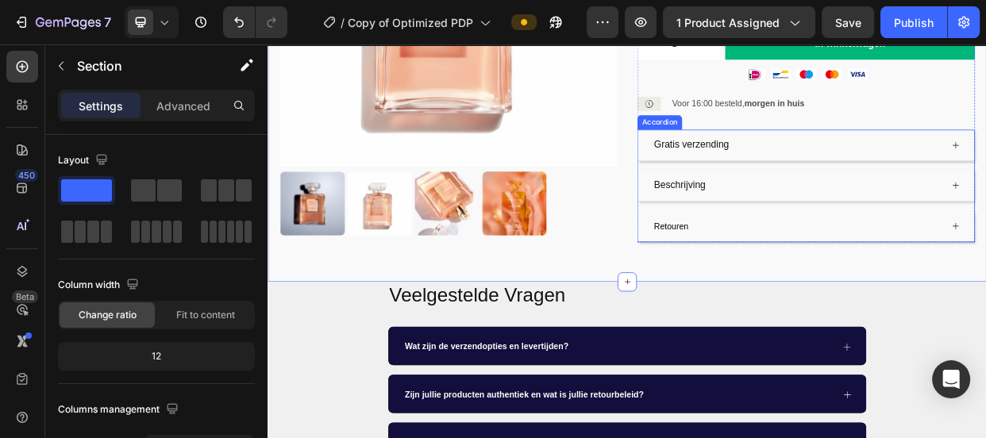
click at [828, 272] on div "Retouren" at bounding box center [968, 286] width 384 height 28
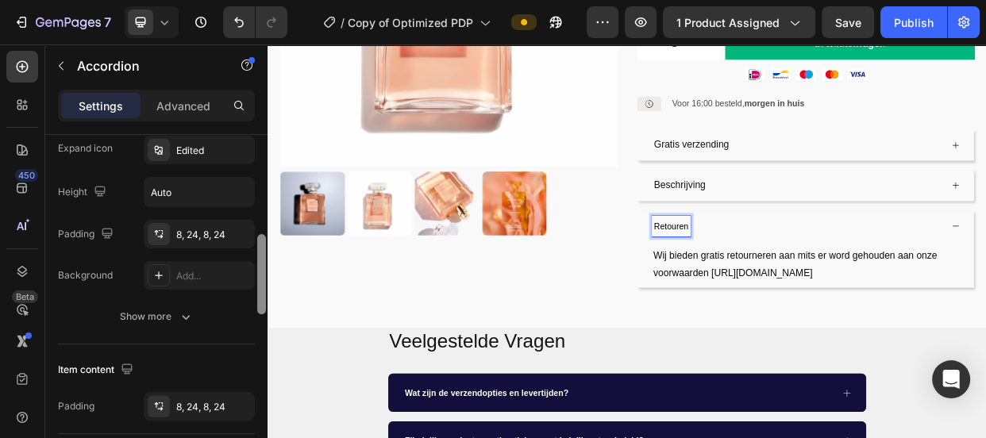
scroll to position [460, 0]
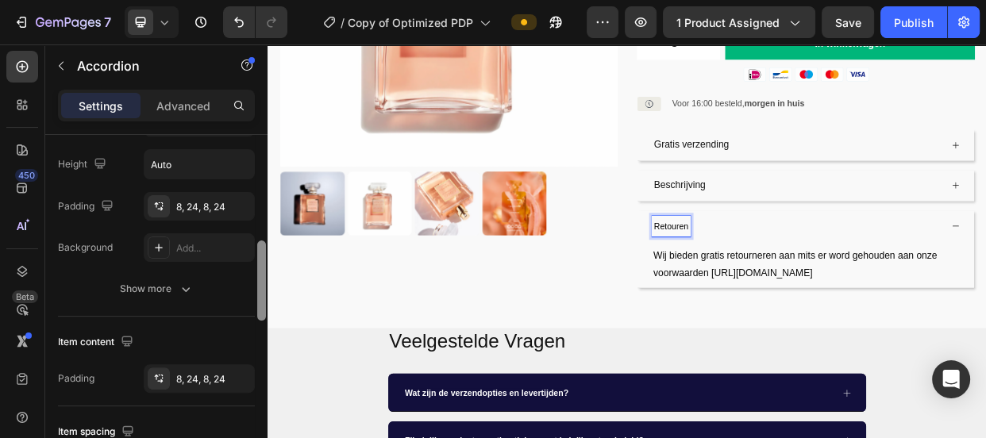
drag, startPoint x: 259, startPoint y: 157, endPoint x: 260, endPoint y: 259, distance: 101.6
click at [260, 259] on div at bounding box center [261, 281] width 9 height 80
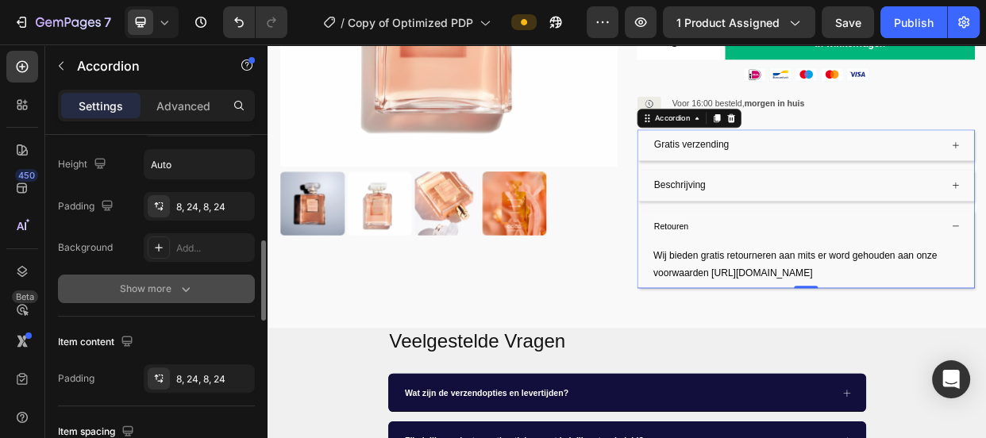
click at [148, 295] on div "Show more" at bounding box center [157, 289] width 74 height 16
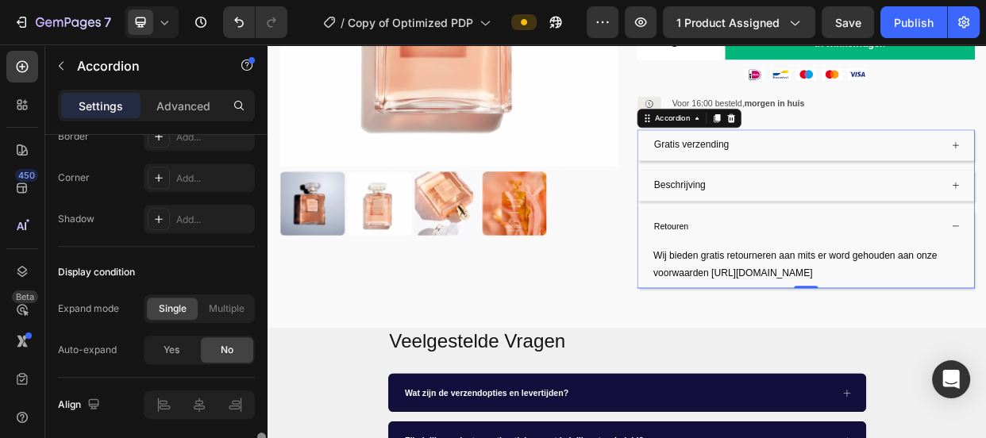
scroll to position [1219, 0]
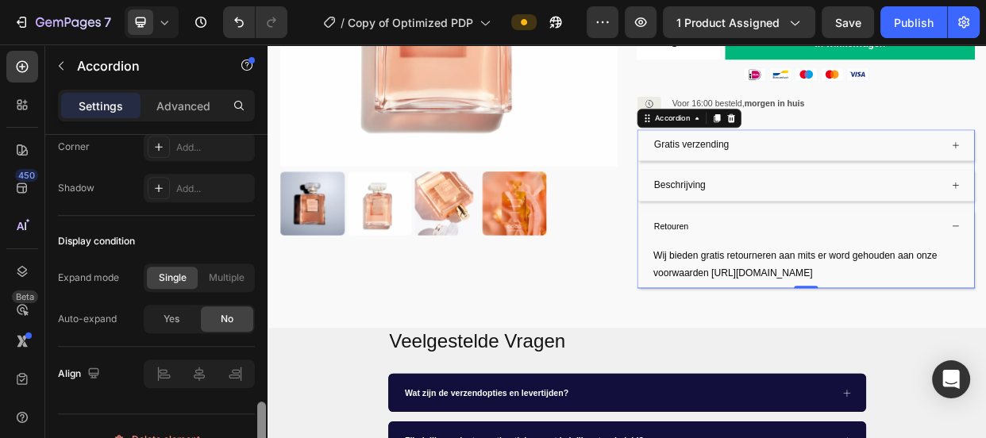
drag, startPoint x: 262, startPoint y: 261, endPoint x: 260, endPoint y: 437, distance: 175.5
click at [260, 437] on div at bounding box center [261, 440] width 9 height 76
click at [830, 314] on div "Wij bieden gratis retourneren aan mits er word gehouden aan onze voorwaarden [U…" at bounding box center [980, 337] width 408 height 49
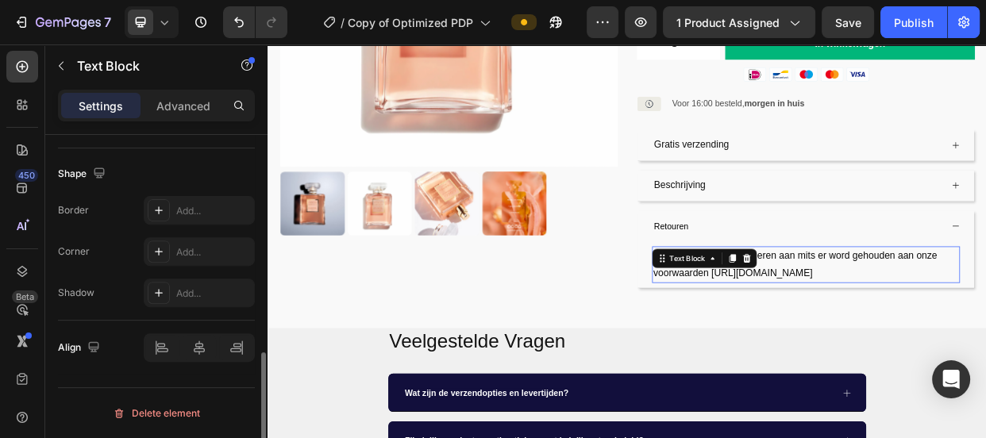
scroll to position [0, 0]
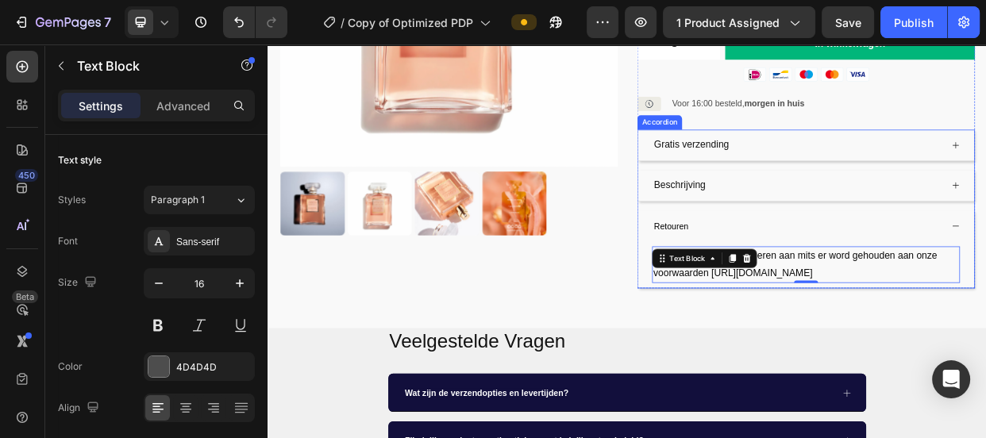
click at [811, 279] on span "Retouren" at bounding box center [802, 285] width 46 height 13
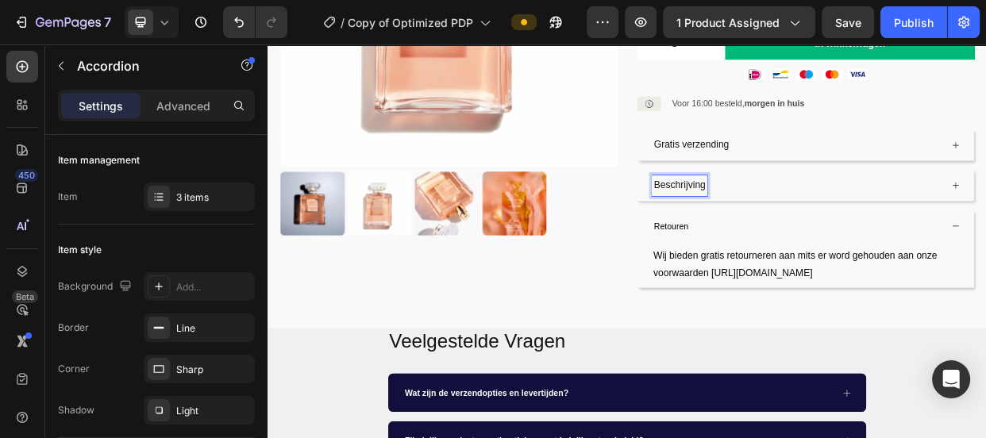
click at [826, 221] on p "Beschrijving" at bounding box center [813, 232] width 68 height 23
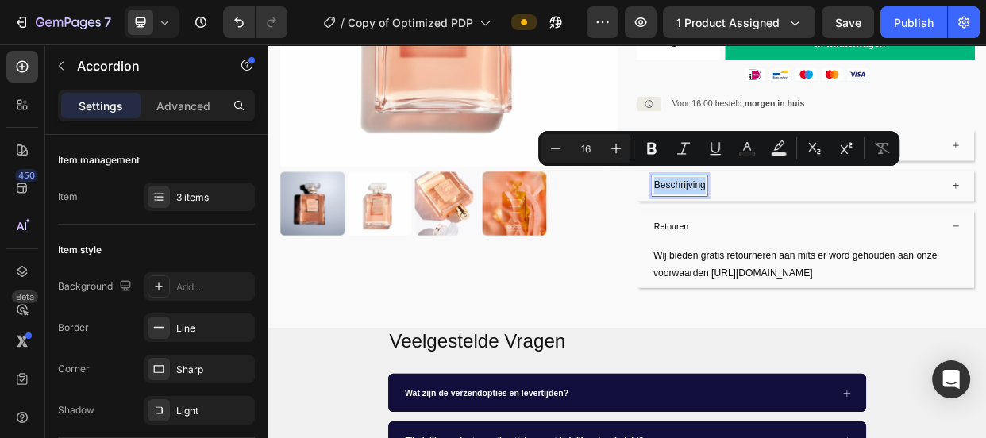
click at [803, 221] on p "Beschrijving" at bounding box center [813, 232] width 68 height 23
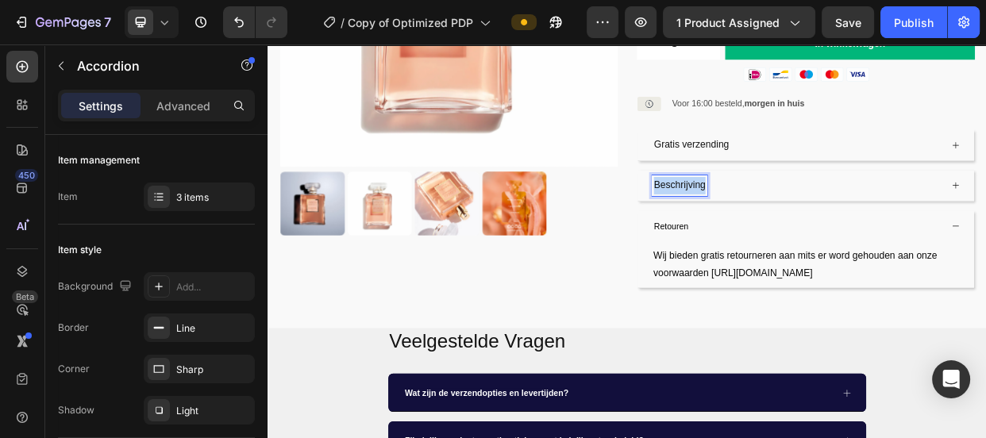
click at [803, 221] on p "Beschrijving" at bounding box center [813, 232] width 68 height 23
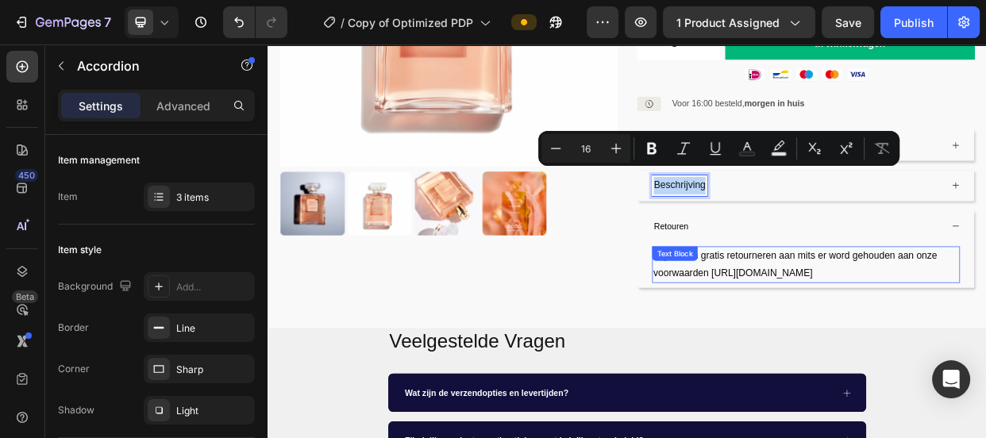
click at [793, 314] on div "Wij bieden gratis retourneren aan mits er word gehouden aan onze voorwaarden ht…" at bounding box center [980, 337] width 408 height 49
click at [793, 315] on div "Text Block" at bounding box center [807, 322] width 54 height 14
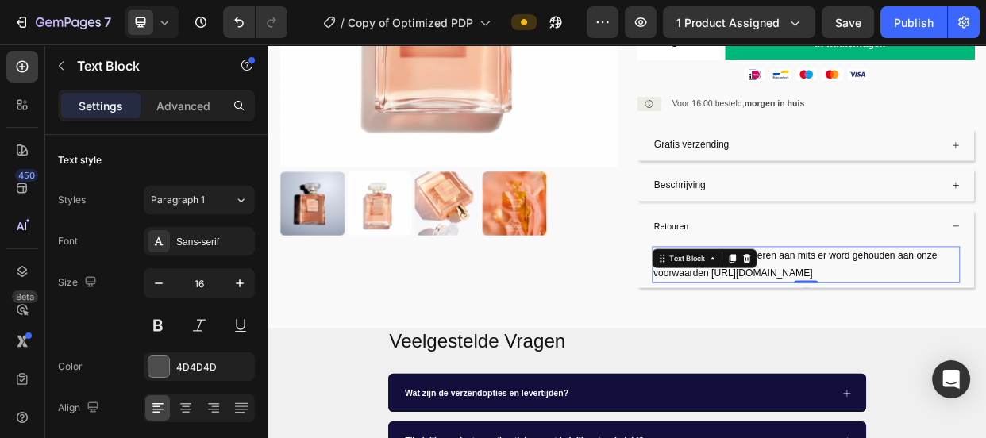
click at [965, 322] on span "Wij bieden gratis retourneren aan mits er word gehouden aan onze voorwaarden ht…" at bounding box center [966, 336] width 376 height 37
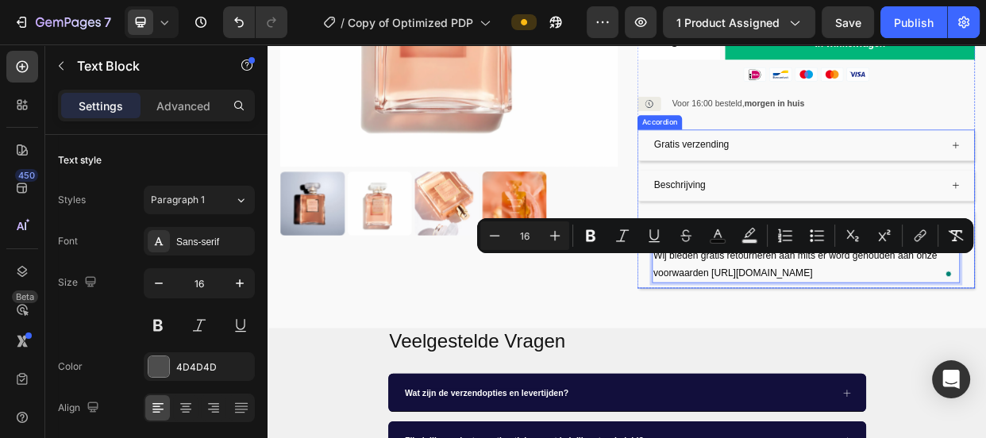
click at [826, 221] on p "Beschrijving" at bounding box center [813, 232] width 68 height 23
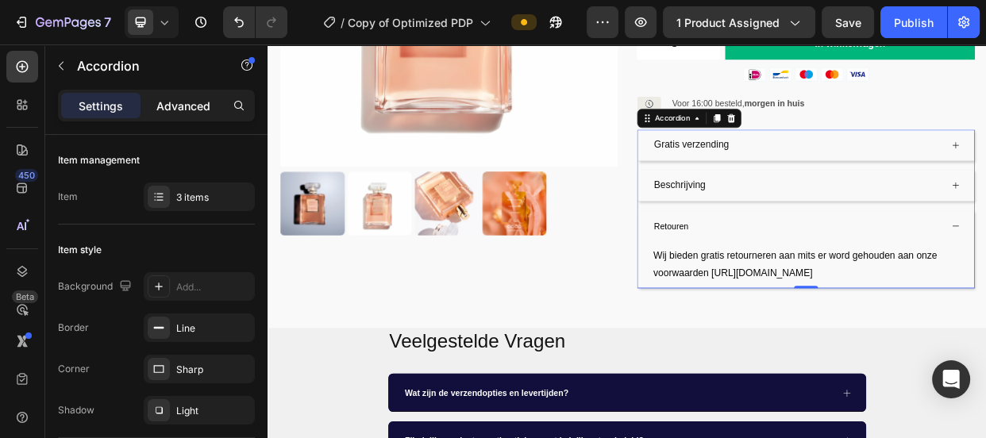
click at [204, 106] on p "Advanced" at bounding box center [183, 106] width 54 height 17
type input "100%"
type input "100"
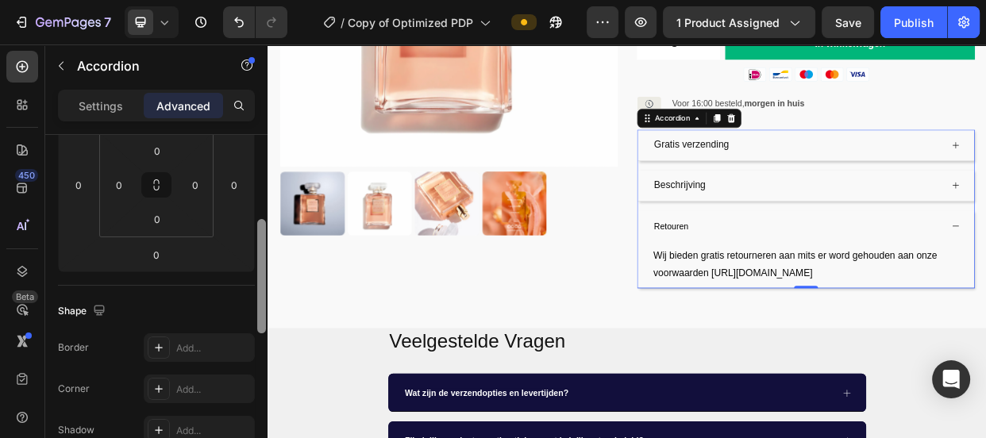
drag, startPoint x: 256, startPoint y: 156, endPoint x: 264, endPoint y: 210, distance: 55.4
click at [264, 219] on div at bounding box center [261, 276] width 9 height 114
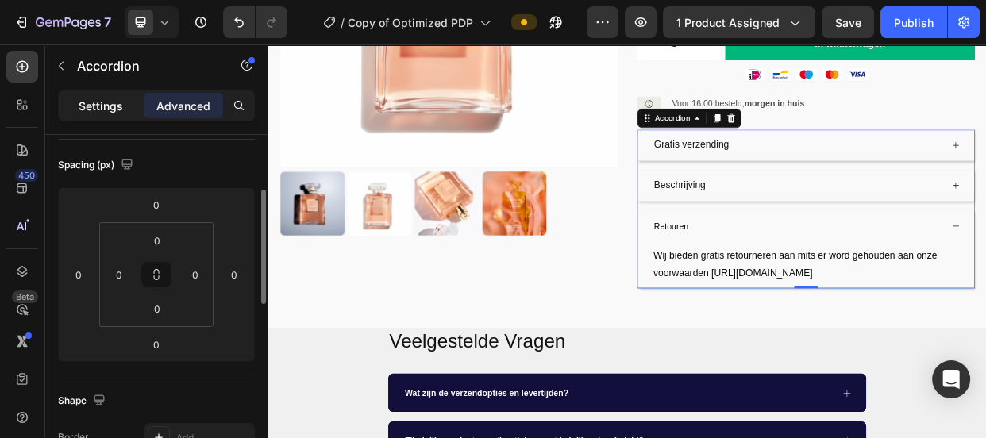
click at [107, 111] on p "Settings" at bounding box center [101, 106] width 44 height 17
type input "16"
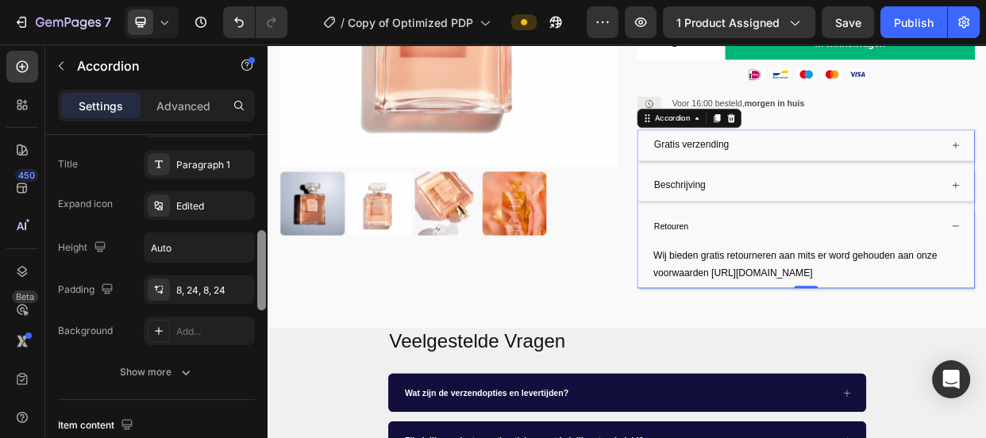
scroll to position [391, 0]
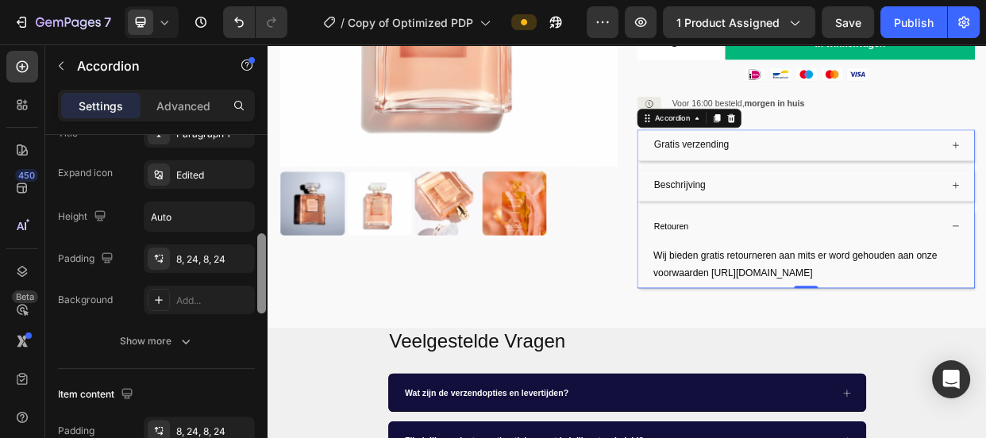
drag, startPoint x: 259, startPoint y: 183, endPoint x: 259, endPoint y: 239, distance: 56.4
click at [259, 239] on div at bounding box center [261, 273] width 9 height 80
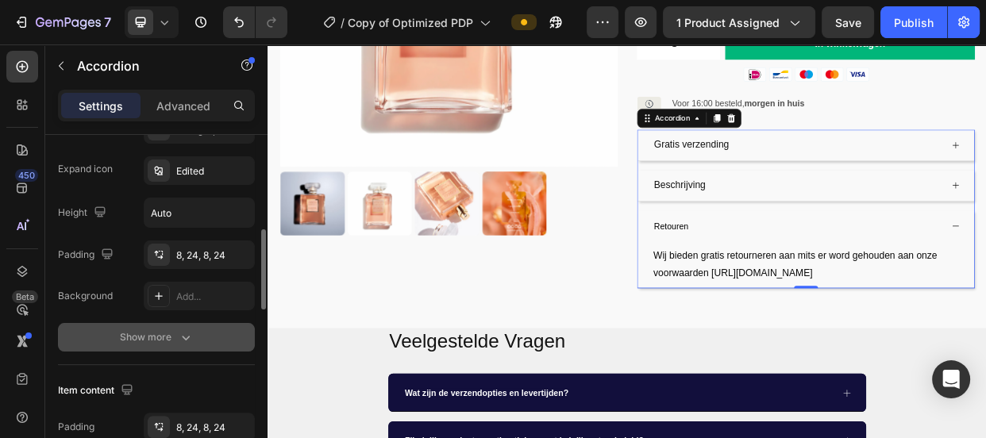
click at [169, 333] on div "Show more" at bounding box center [157, 337] width 74 height 16
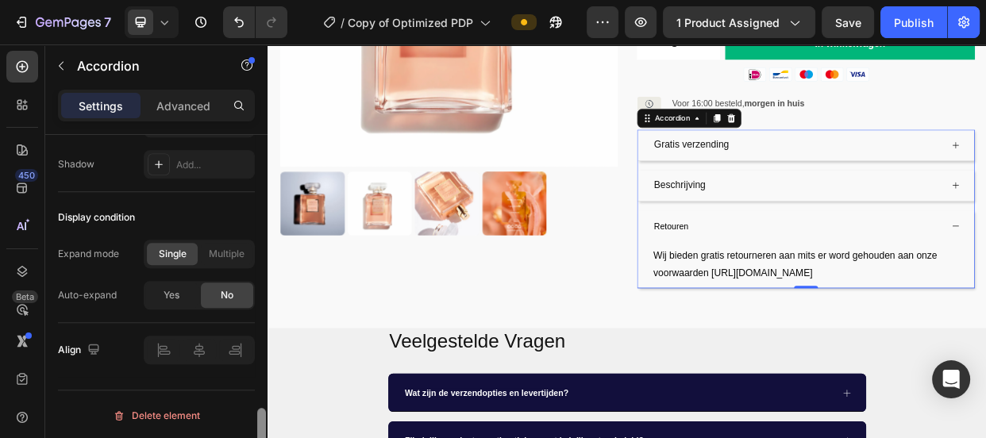
scroll to position [1244, 0]
drag, startPoint x: 262, startPoint y: 253, endPoint x: 252, endPoint y: 449, distance: 196.3
click at [252, 0] on html "7 Version history / Copy of Optimized PDP Preview 1 product assigned Save Publi…" at bounding box center [493, 0] width 986 height 0
click at [799, 279] on span "Retouren" at bounding box center [802, 285] width 46 height 13
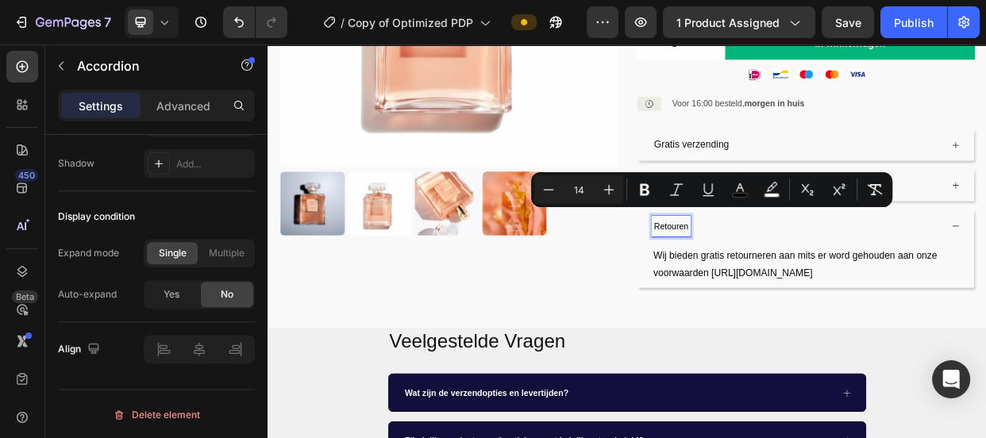
click at [799, 279] on span "Retouren" at bounding box center [802, 285] width 46 height 13
click at [980, 319] on p "Wij bieden gratis retourneren aan mits er word gehouden aan onze voorwaarden ht…" at bounding box center [980, 337] width 405 height 46
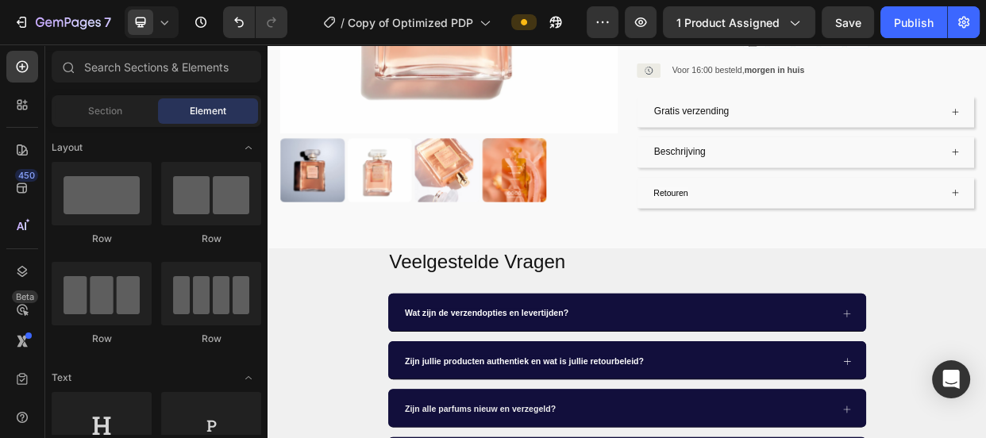
scroll to position [422, 0]
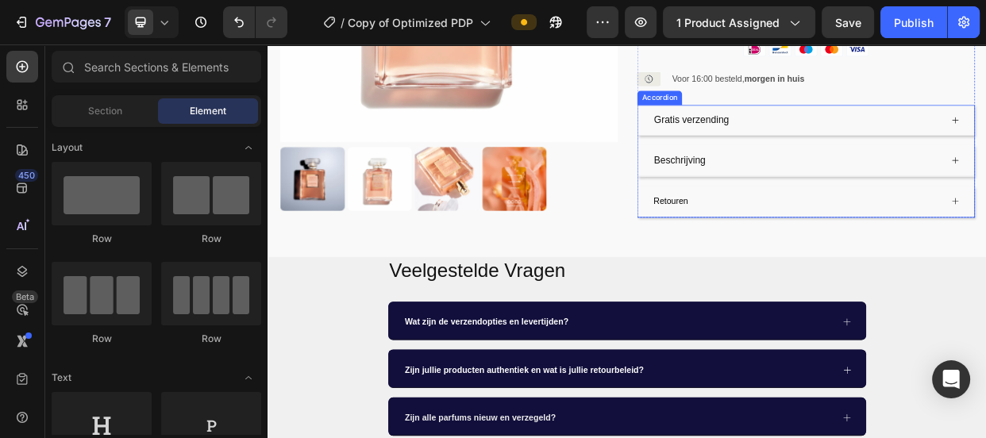
click at [780, 246] on span "Retouren" at bounding box center [802, 252] width 46 height 13
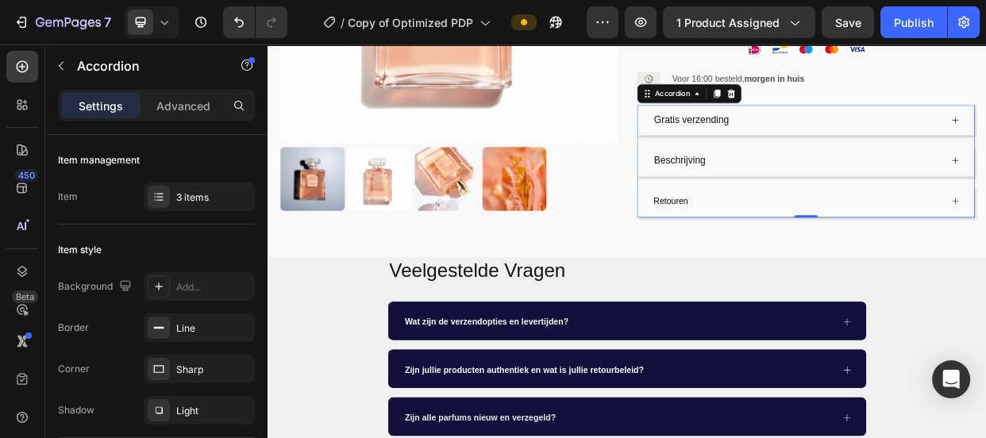
click at [757, 134] on div "Gratis verzending" at bounding box center [980, 145] width 446 height 40
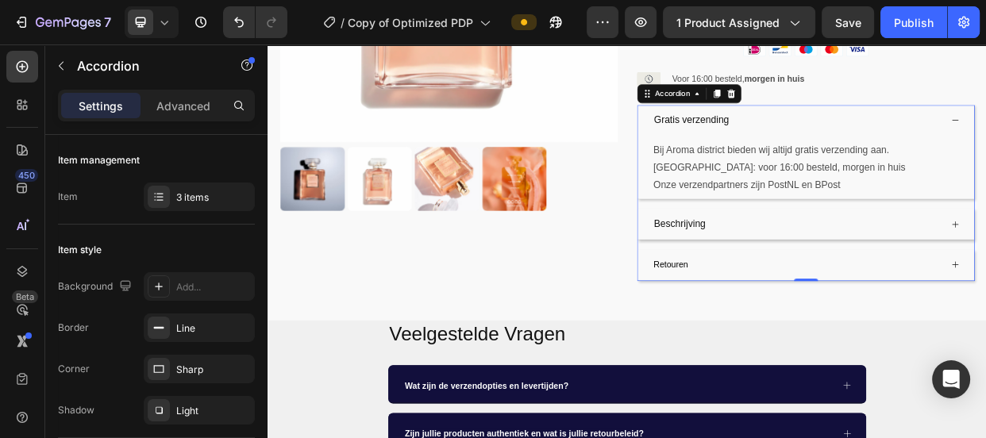
click at [757, 134] on div "Gratis verzending" at bounding box center [980, 145] width 446 height 40
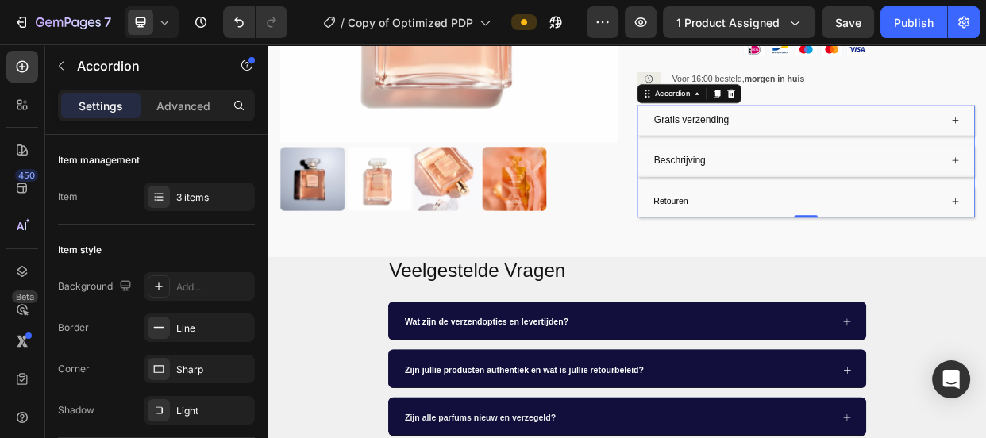
click at [821, 246] on span "Retouren" at bounding box center [802, 252] width 46 height 13
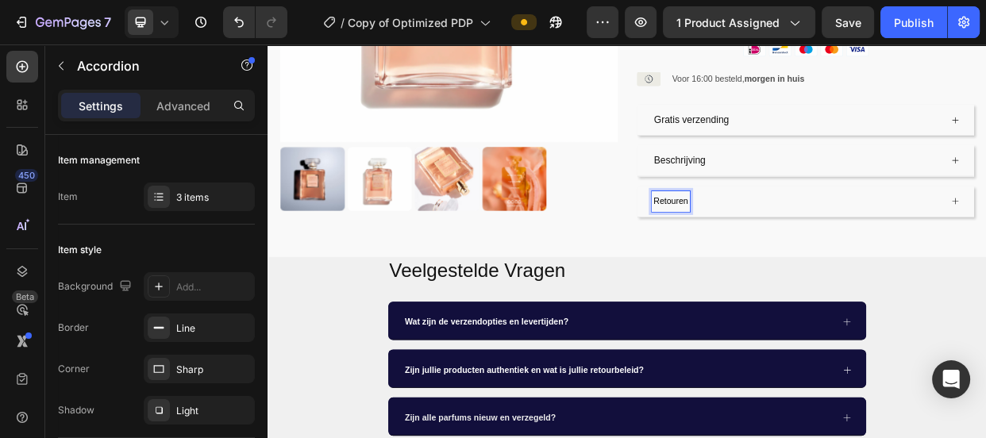
click at [802, 246] on span "Retouren" at bounding box center [802, 252] width 46 height 13
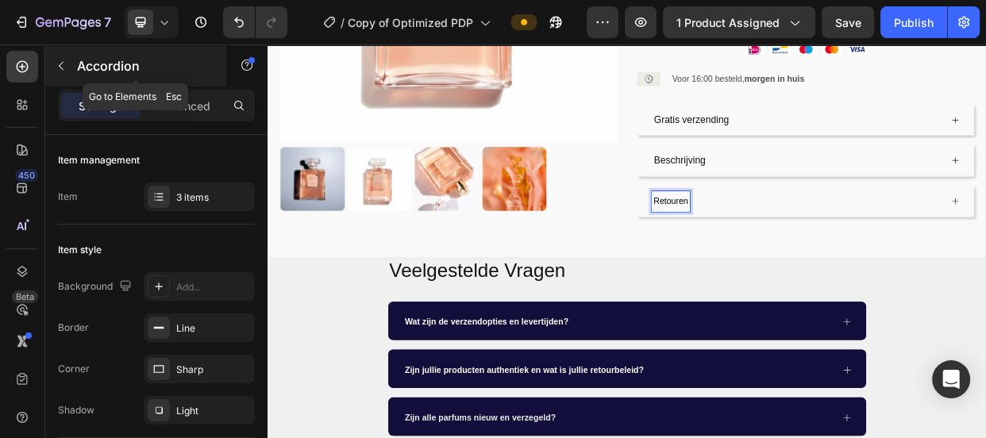
click at [56, 64] on icon "button" at bounding box center [61, 66] width 13 height 13
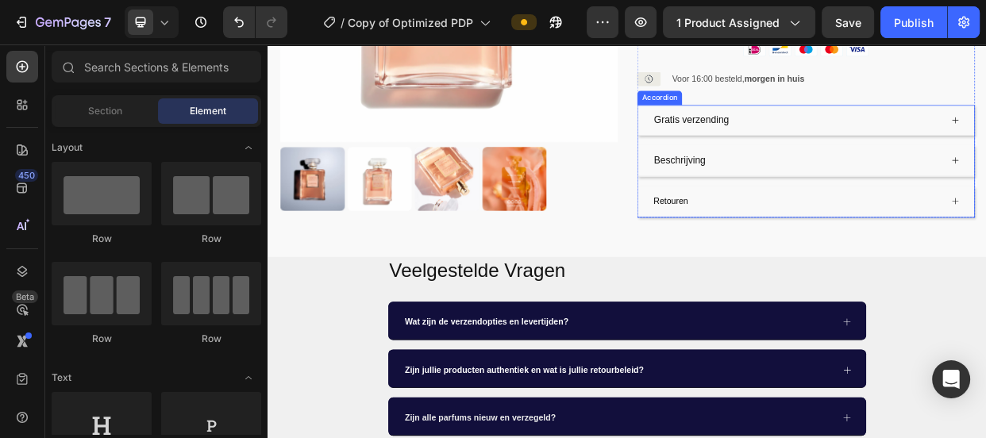
click at [793, 246] on span "Retouren" at bounding box center [802, 252] width 46 height 13
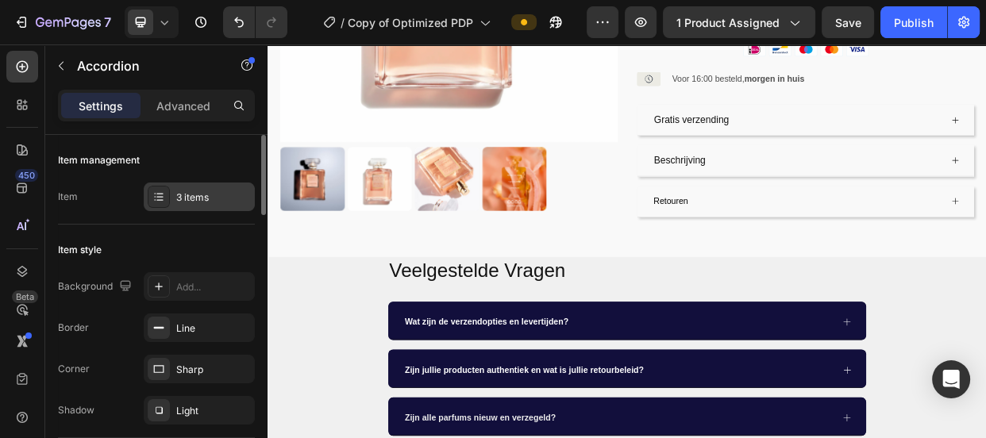
click at [160, 202] on icon at bounding box center [158, 197] width 13 height 13
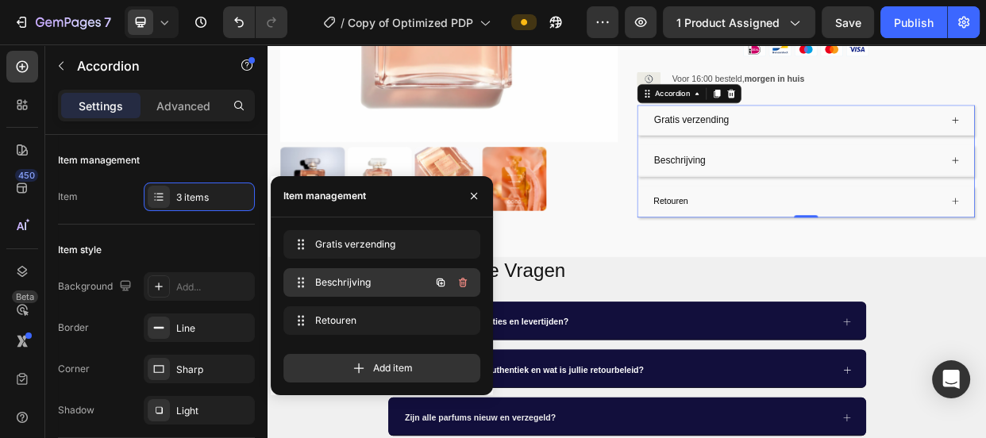
click at [358, 279] on span "Beschrijving" at bounding box center [360, 282] width 90 height 14
click at [358, 279] on span "Beschrijving" at bounding box center [370, 282] width 117 height 14
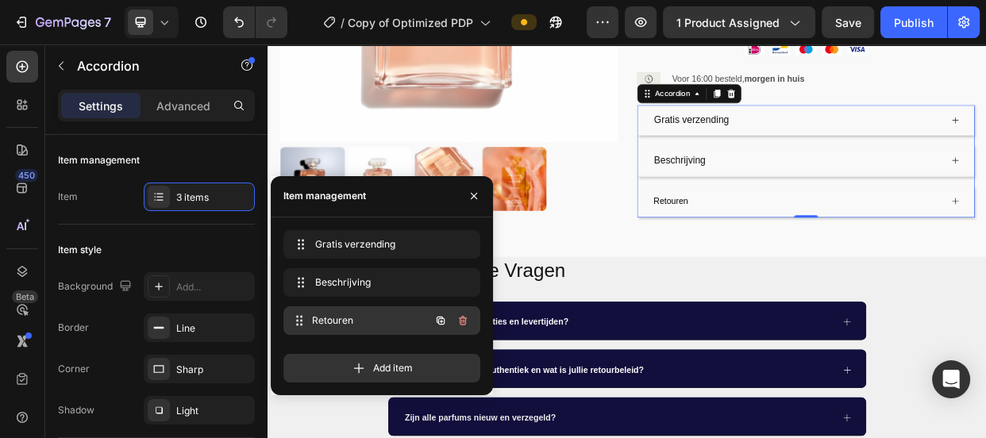
click at [334, 314] on span "Retouren" at bounding box center [370, 321] width 117 height 14
click at [335, 318] on span "Retouren" at bounding box center [360, 321] width 90 height 14
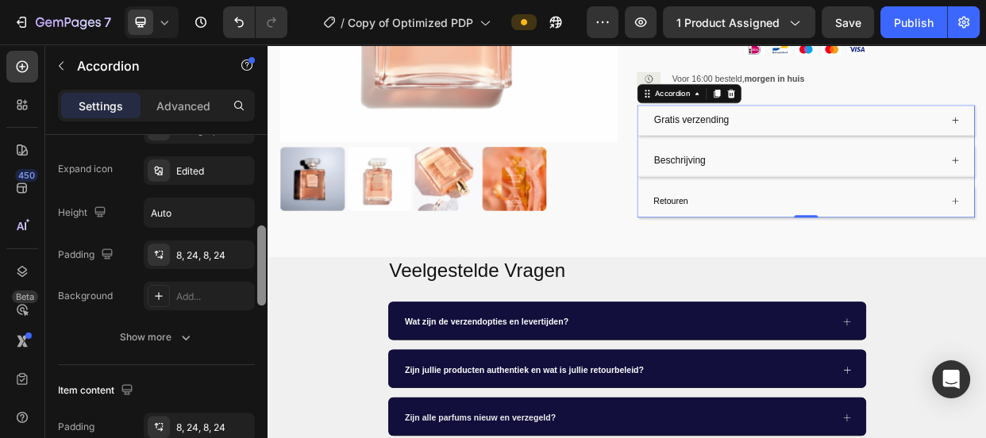
scroll to position [419, 0]
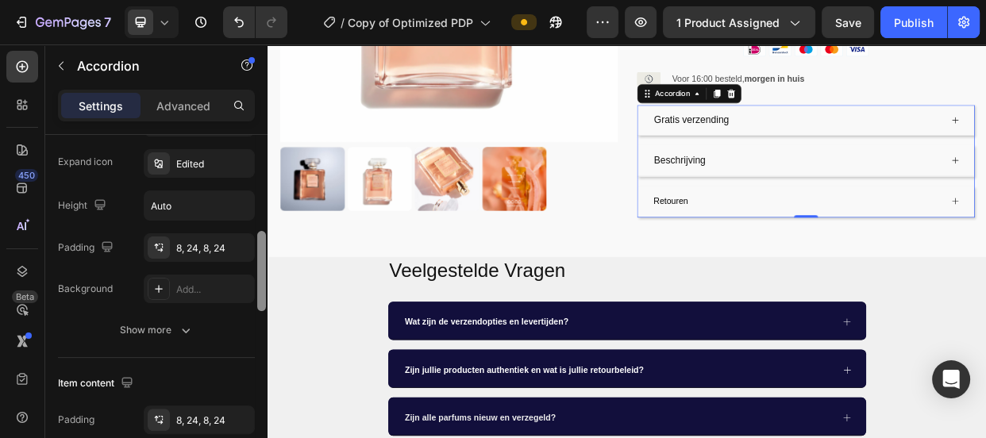
drag, startPoint x: 258, startPoint y: 184, endPoint x: 261, endPoint y: 281, distance: 96.9
click at [261, 281] on div at bounding box center [261, 271] width 9 height 80
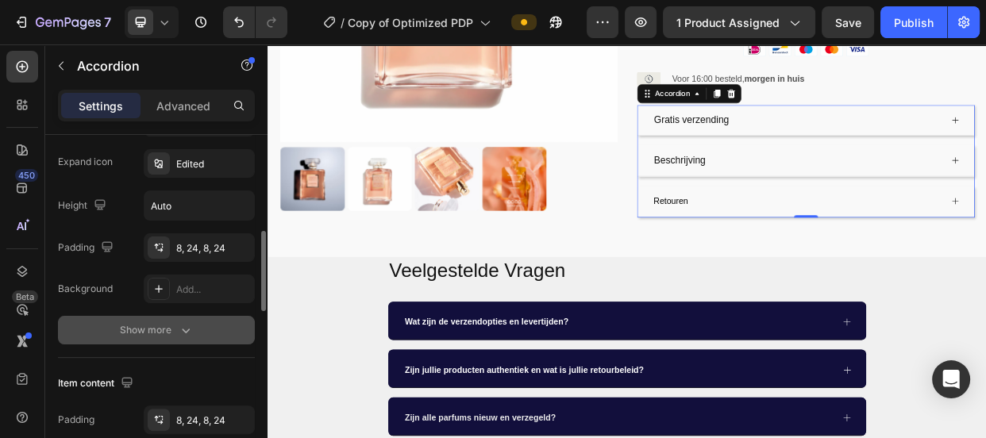
click at [166, 319] on button "Show more" at bounding box center [156, 330] width 197 height 29
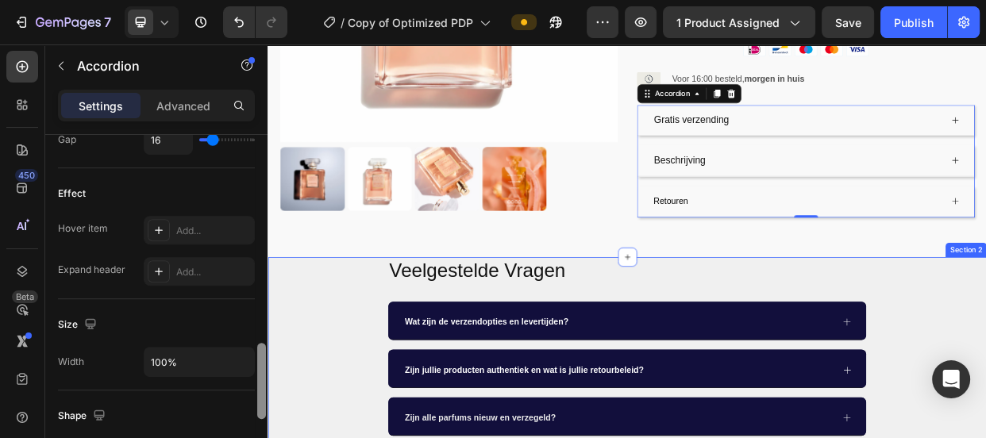
scroll to position [887, 0]
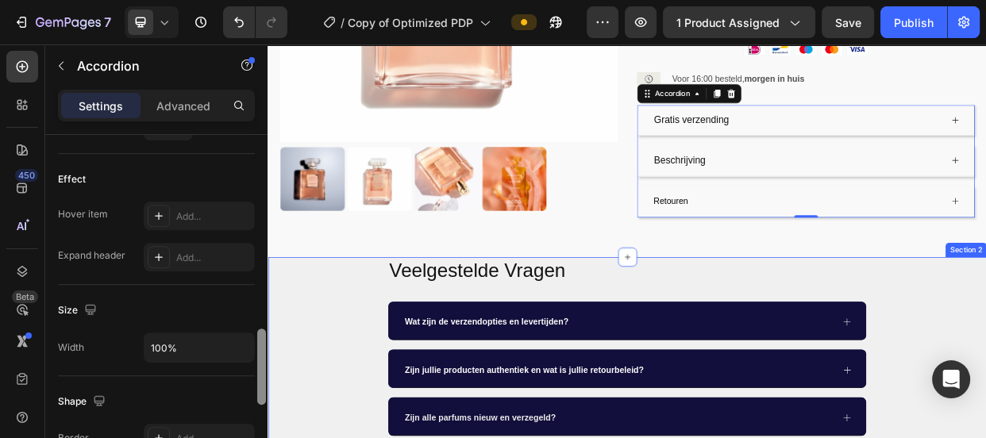
drag, startPoint x: 526, startPoint y: 327, endPoint x: 268, endPoint y: 518, distance: 320.6
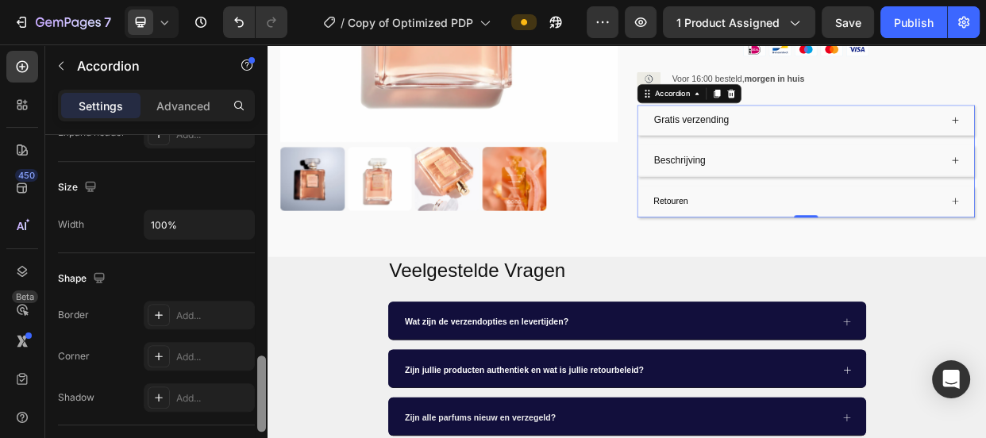
scroll to position [1007, 0]
click at [264, 418] on div at bounding box center [261, 393] width 9 height 76
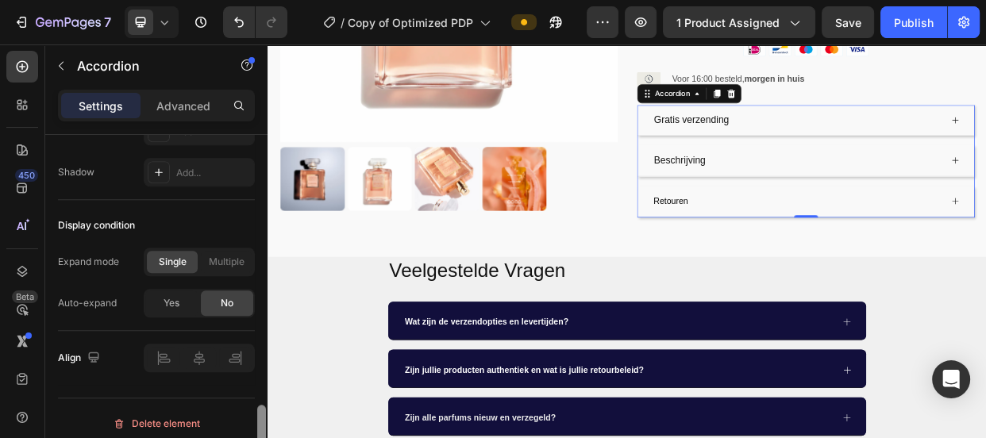
scroll to position [1238, 0]
drag, startPoint x: 259, startPoint y: 374, endPoint x: 259, endPoint y: 425, distance: 50.8
click at [259, 425] on div at bounding box center [261, 444] width 9 height 76
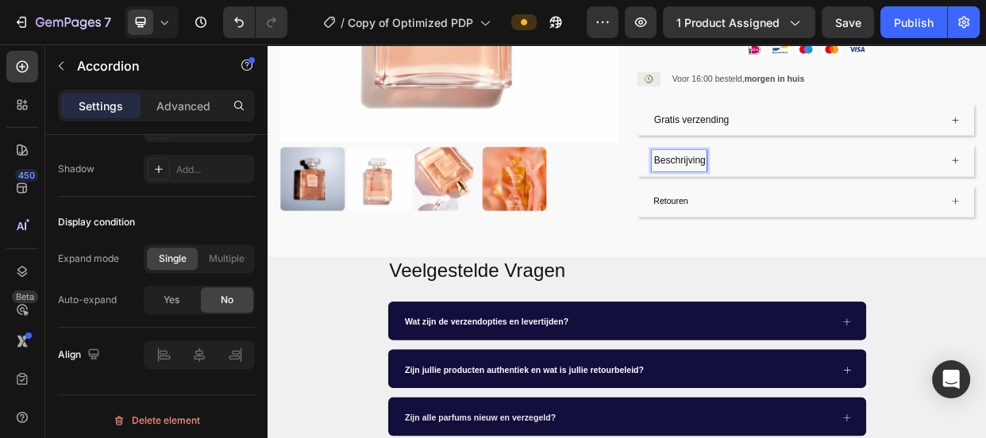
click at [807, 187] on p "Beschrijving" at bounding box center [813, 198] width 68 height 23
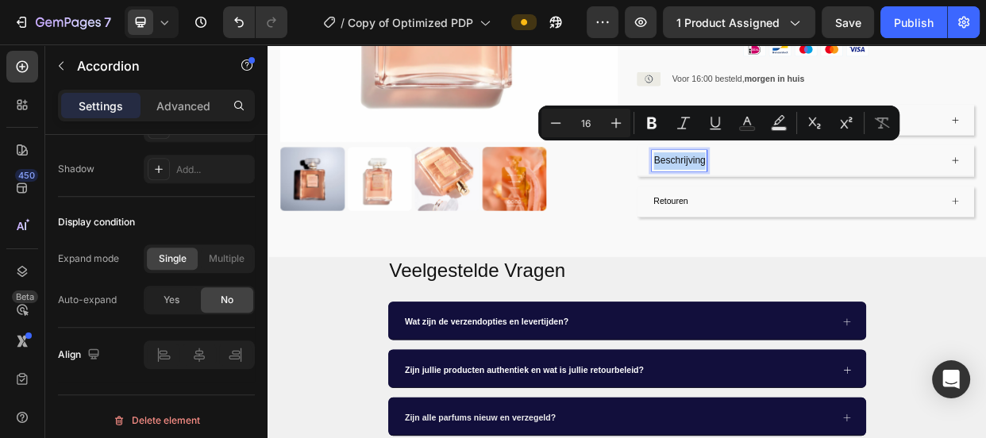
copy p "Beschrijving"
click at [799, 246] on span "Retouren" at bounding box center [802, 252] width 46 height 13
type input "14"
click at [799, 246] on span "Retouren" at bounding box center [802, 252] width 46 height 13
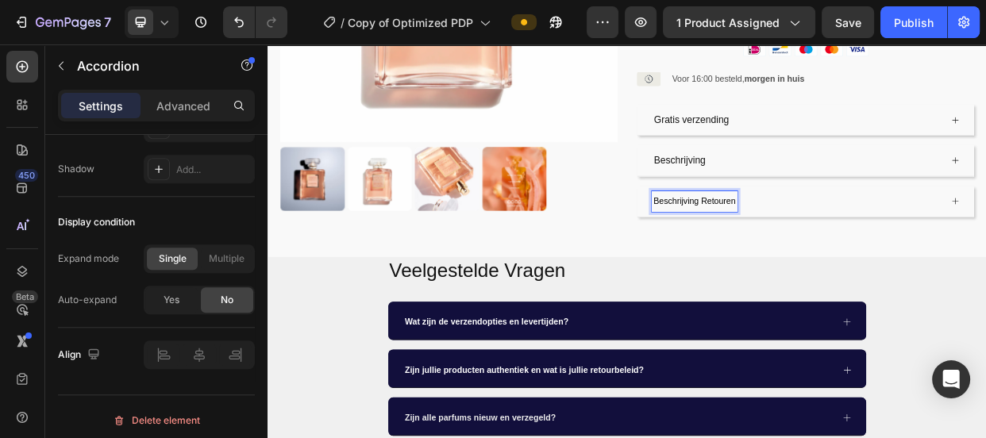
click at [849, 246] on span "Beschrijving Retouren" at bounding box center [833, 252] width 109 height 13
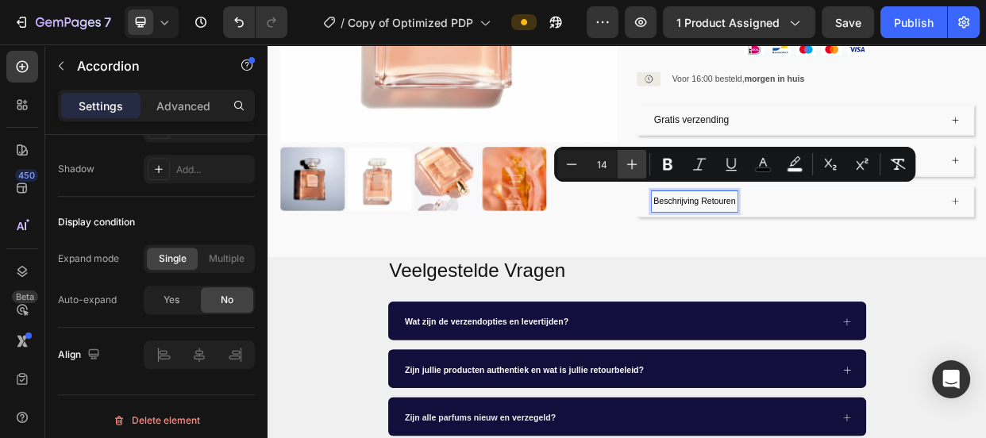
click at [629, 164] on icon "Editor contextual toolbar" at bounding box center [632, 165] width 10 height 10
click at [572, 164] on icon "Editor contextual toolbar" at bounding box center [572, 164] width 10 height 1
type input "16"
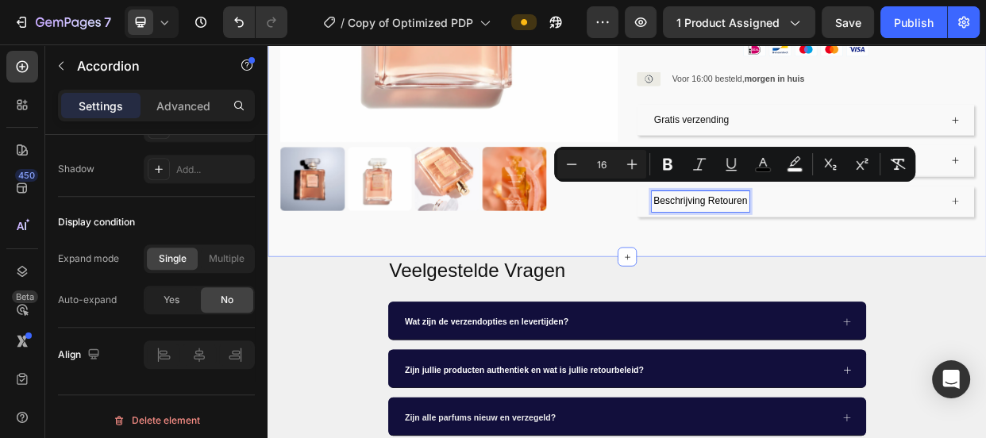
click at [763, 264] on div "Product Images Icon Icon Icon Icon Icon Icon List Gebaseerd op 300+ reviews Tex…" at bounding box center [743, 6] width 921 height 560
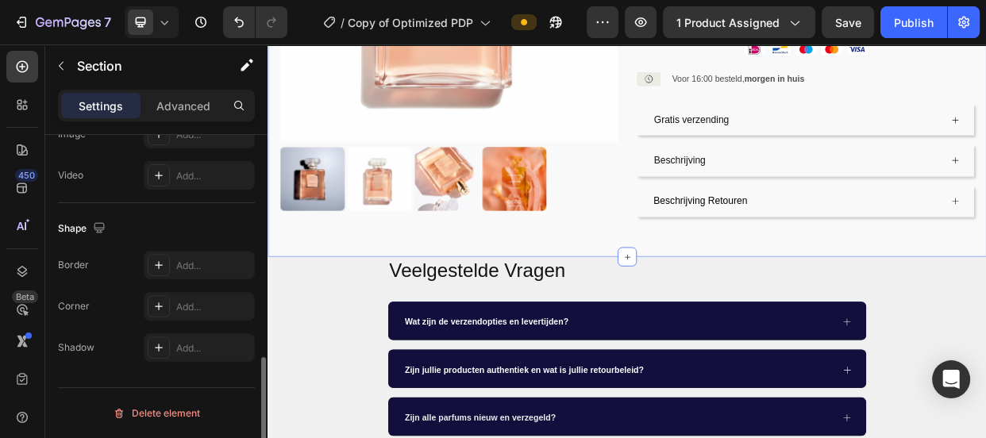
scroll to position [0, 0]
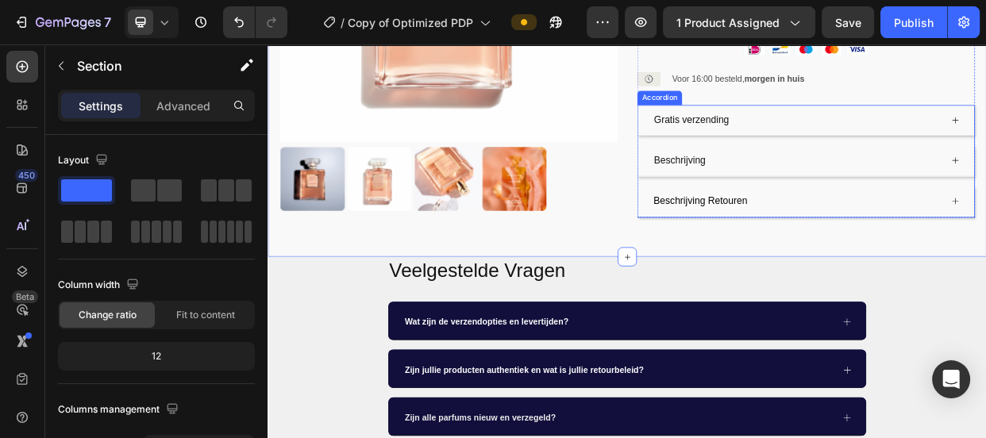
click at [807, 245] on span "Beschrijving Retouren" at bounding box center [841, 251] width 125 height 13
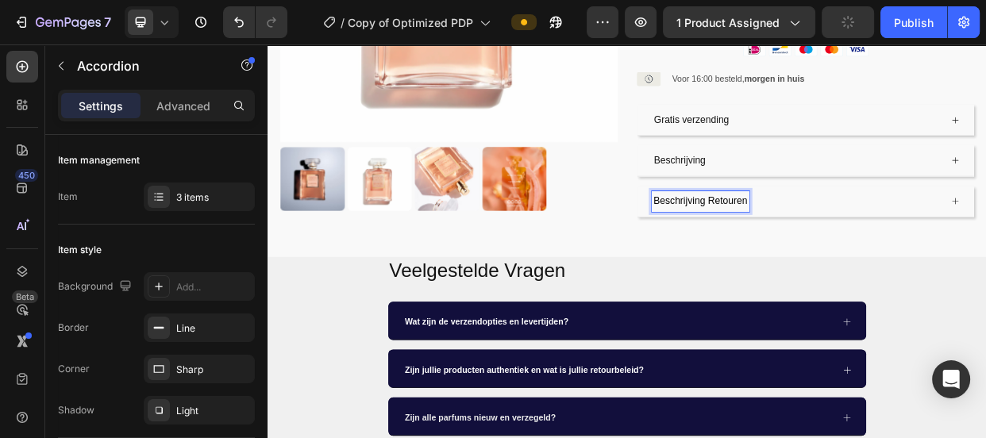
click at [807, 245] on span "Beschrijving Retouren" at bounding box center [841, 251] width 125 height 13
click at [816, 272] on div "Product Images Icon Icon Icon Icon Icon Icon List Gebaseerd op 300+ reviews Tex…" at bounding box center [743, 6] width 921 height 560
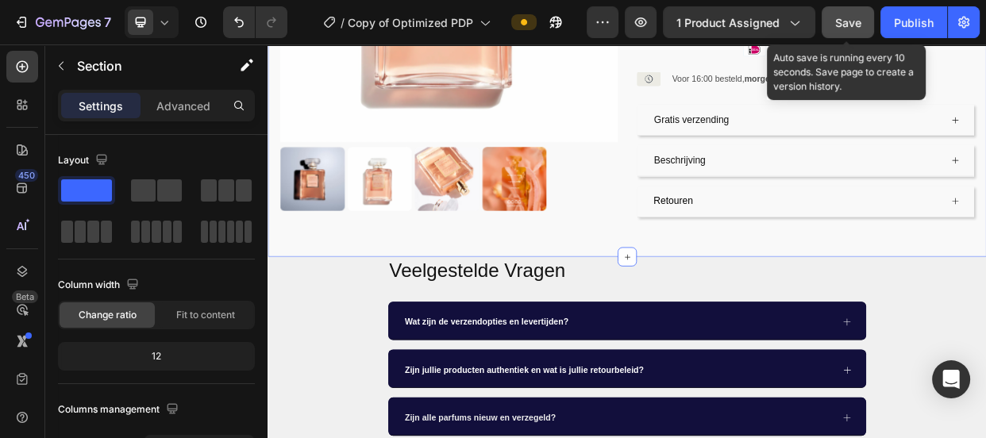
click at [842, 17] on span "Save" at bounding box center [848, 22] width 26 height 13
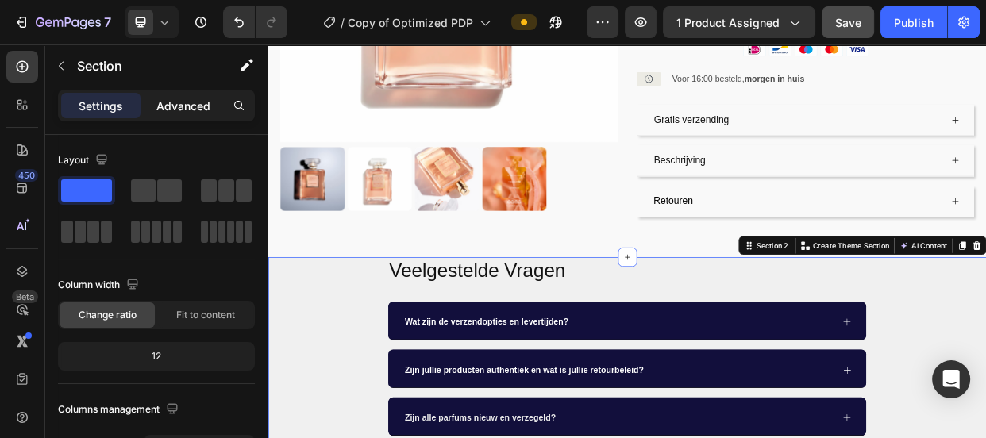
click at [189, 109] on p "Advanced" at bounding box center [183, 106] width 54 height 17
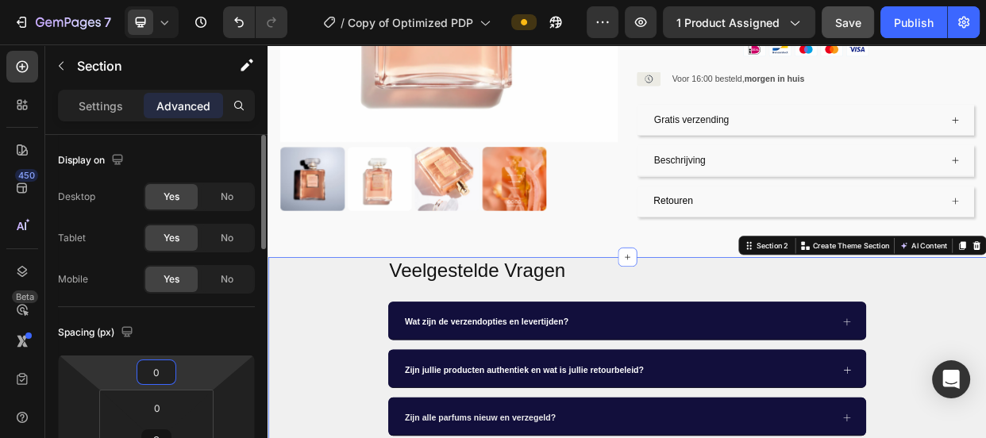
click at [150, 368] on input "0" at bounding box center [157, 372] width 32 height 24
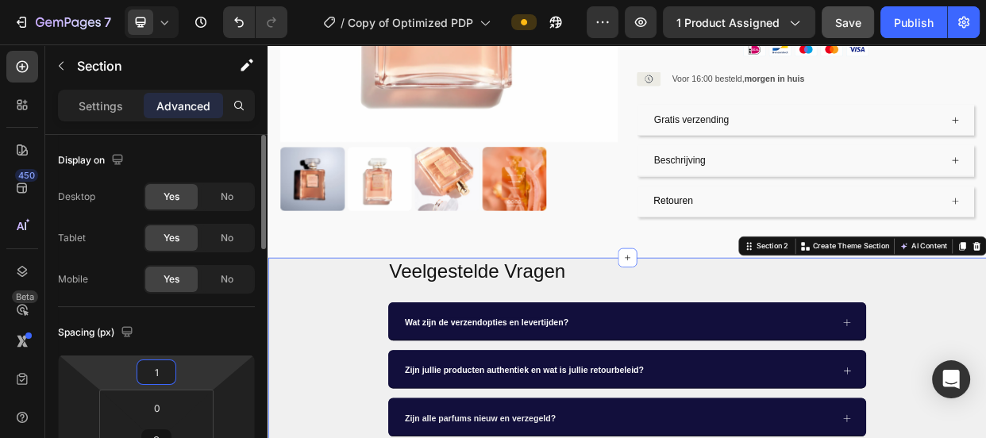
type input "0"
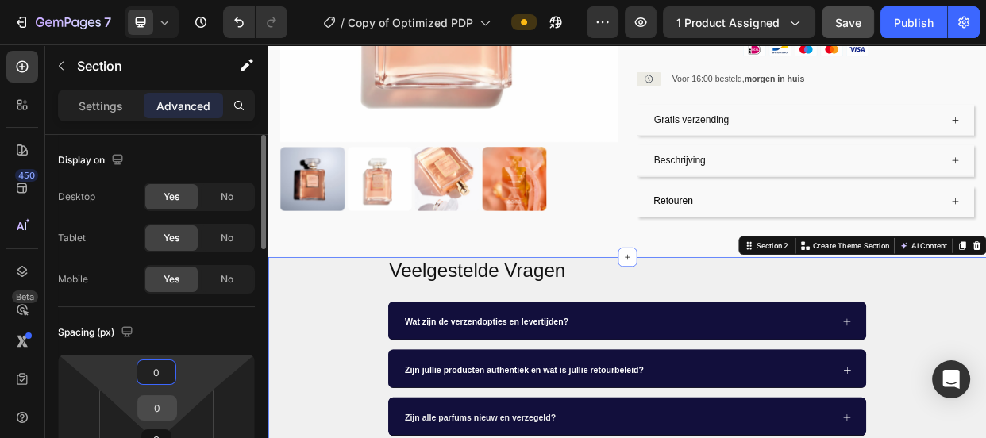
click at [151, 406] on input "0" at bounding box center [157, 408] width 32 height 24
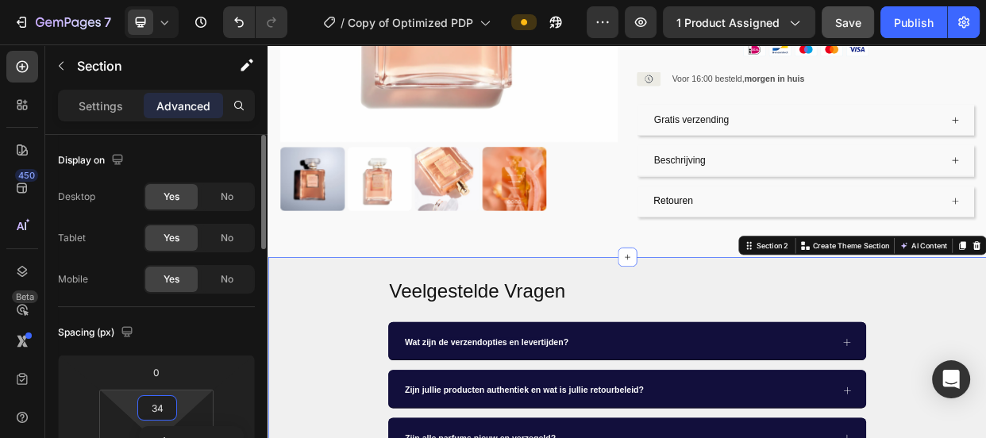
type input "35"
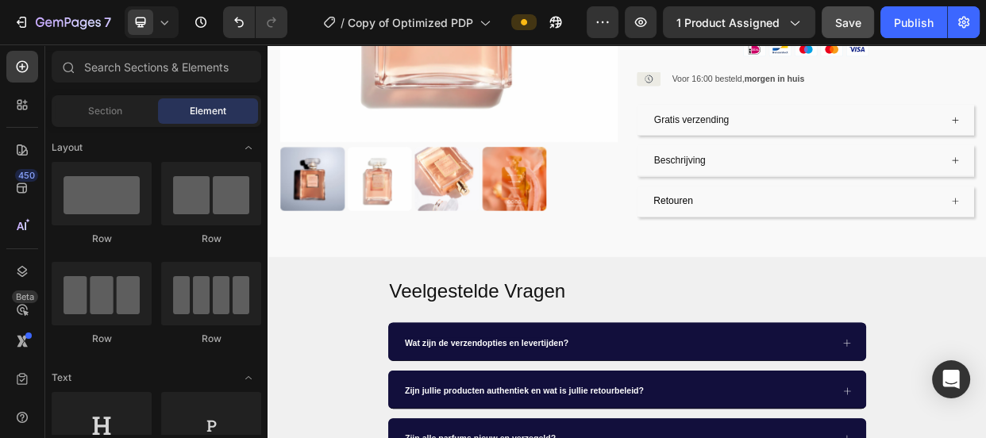
scroll to position [782, 0]
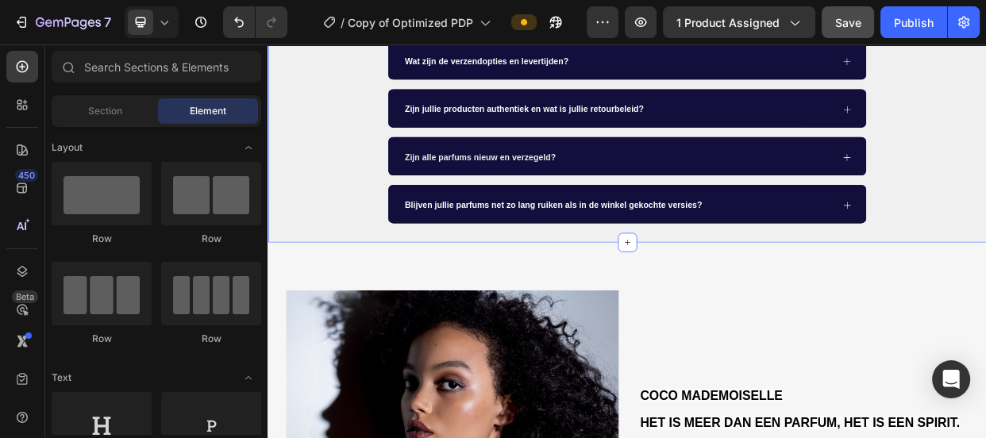
click at [985, 264] on div "Veelgestelde Vragen Heading Wat zijn de verzendopties en levertijden? Zijn jull…" at bounding box center [744, 132] width 953 height 302
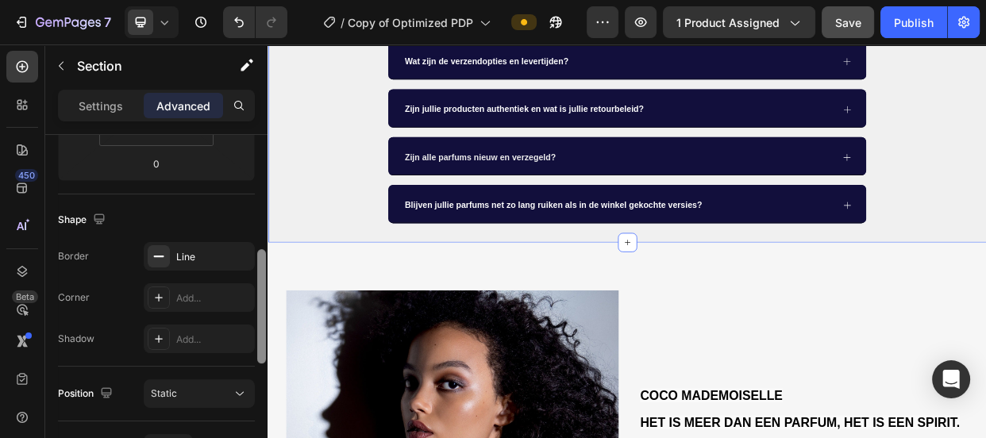
click at [263, 326] on div at bounding box center [262, 309] width 12 height 349
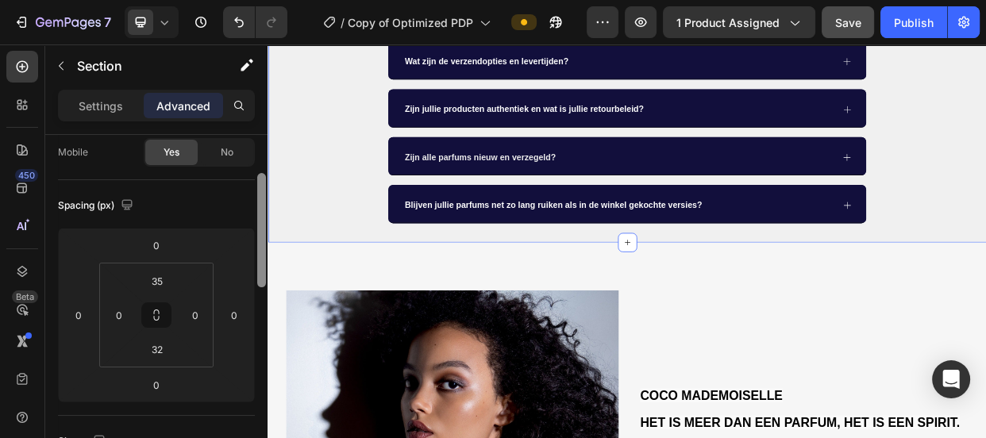
click at [264, 241] on div at bounding box center [261, 230] width 9 height 114
click at [152, 362] on input "32" at bounding box center [157, 352] width 32 height 24
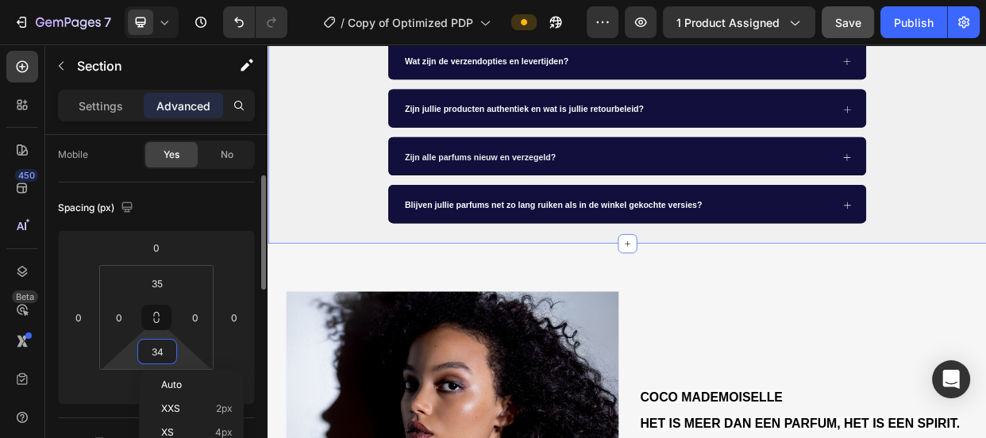
type input "35"
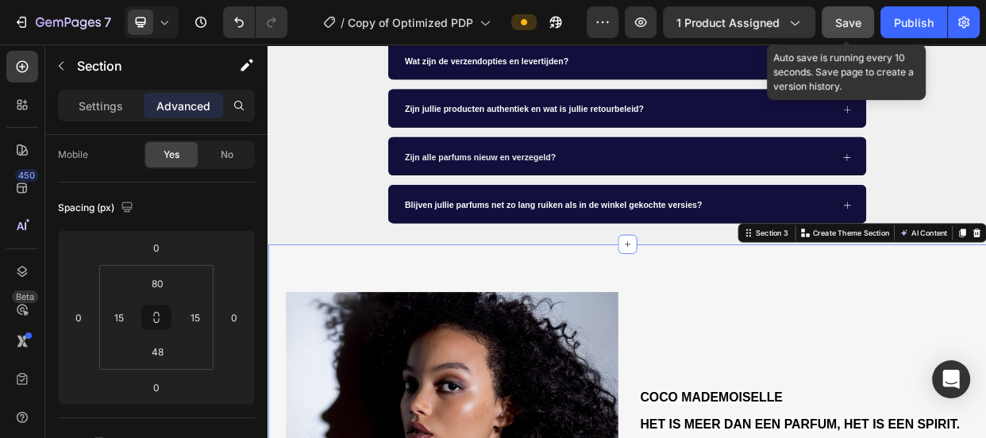
click at [842, 16] on span "Save" at bounding box center [848, 22] width 26 height 13
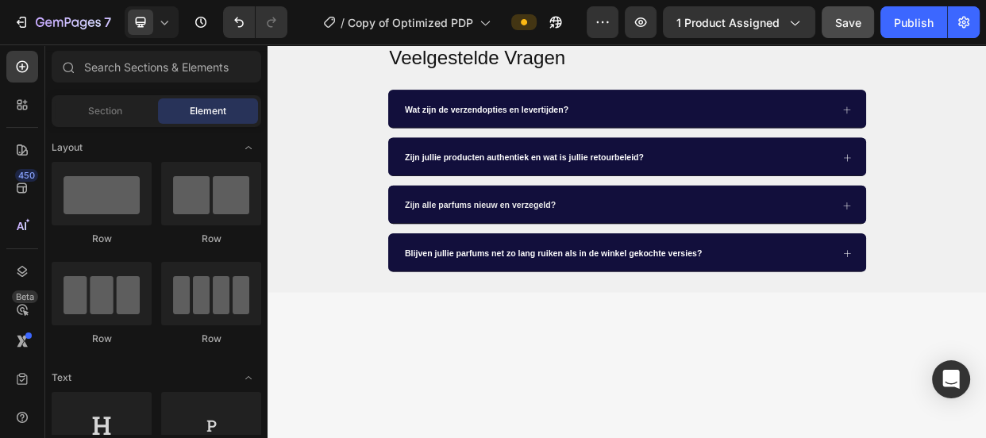
scroll to position [464, 0]
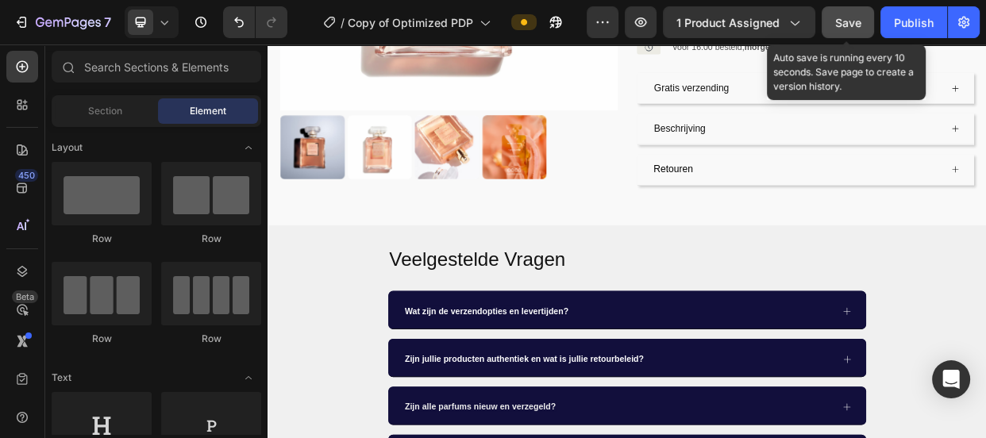
click at [851, 29] on span "Save" at bounding box center [848, 22] width 26 height 13
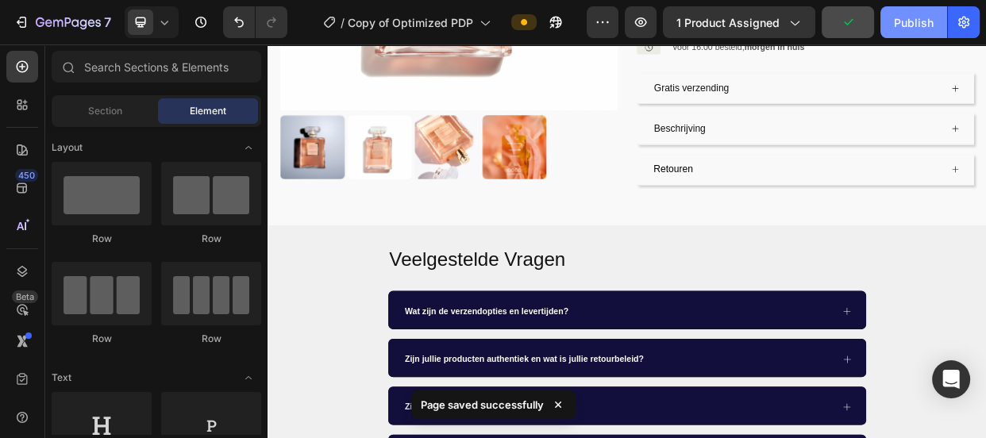
click at [905, 25] on div "Publish" at bounding box center [914, 22] width 40 height 17
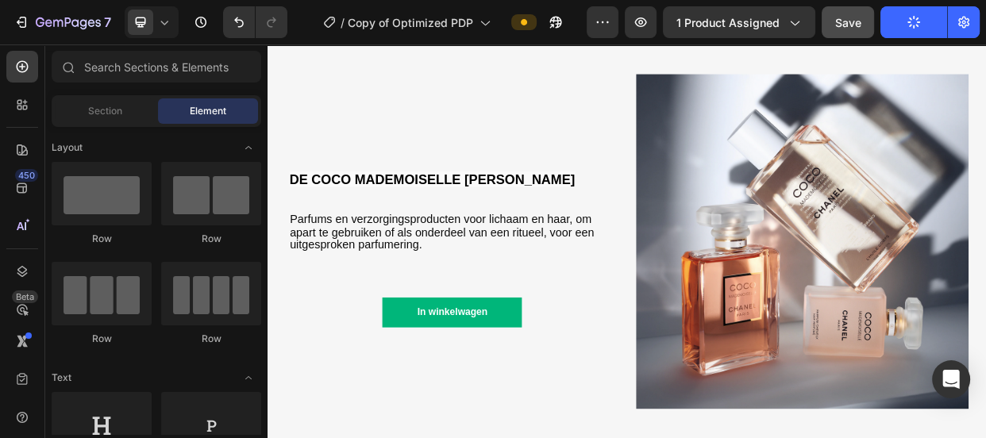
scroll to position [1893, 0]
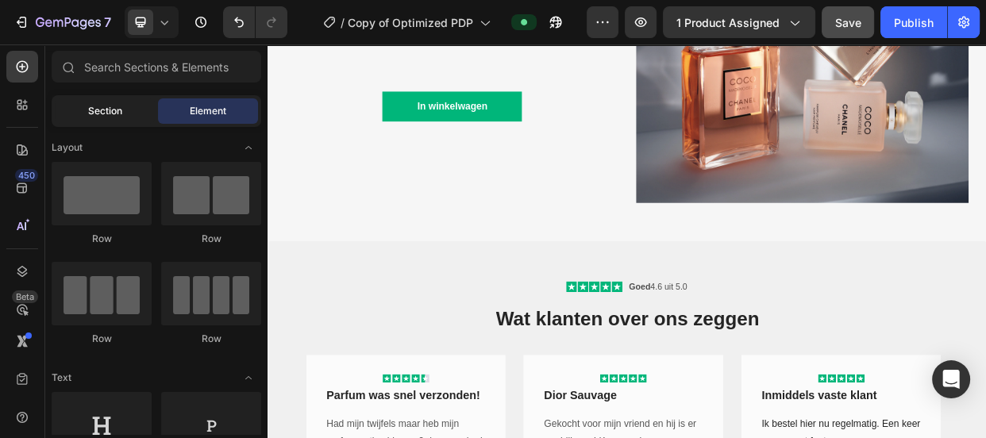
click at [108, 115] on span "Section" at bounding box center [105, 111] width 34 height 14
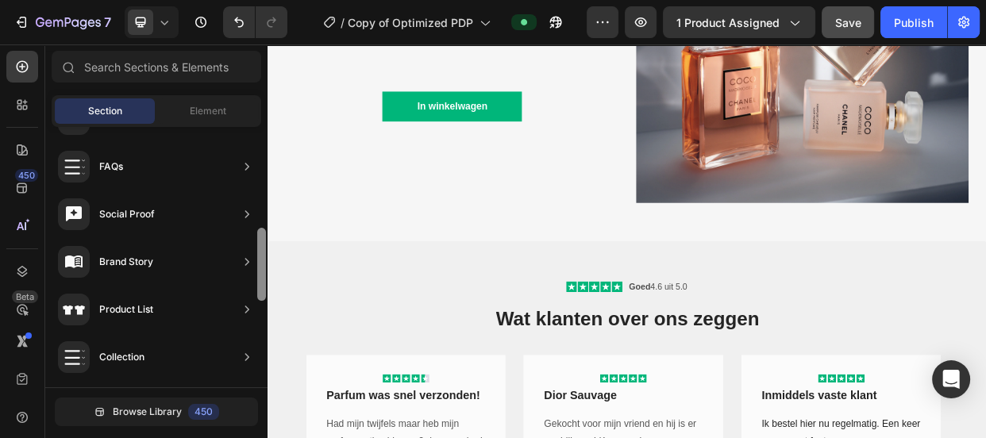
scroll to position [477, 0]
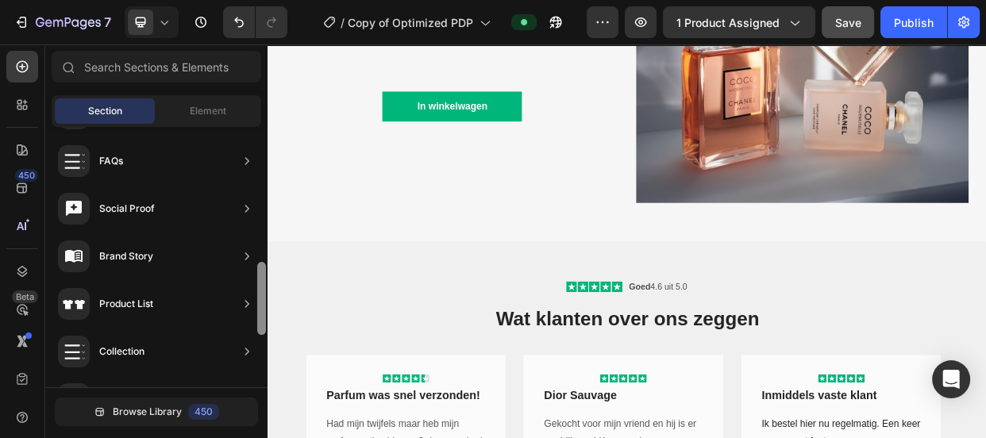
drag, startPoint x: 260, startPoint y: 202, endPoint x: 256, endPoint y: 292, distance: 90.6
click at [257, 292] on div at bounding box center [261, 298] width 9 height 73
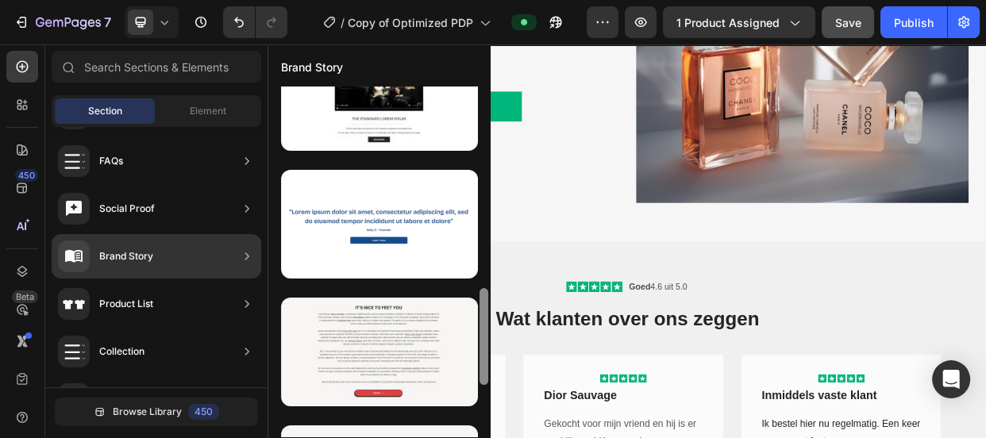
scroll to position [706, 0]
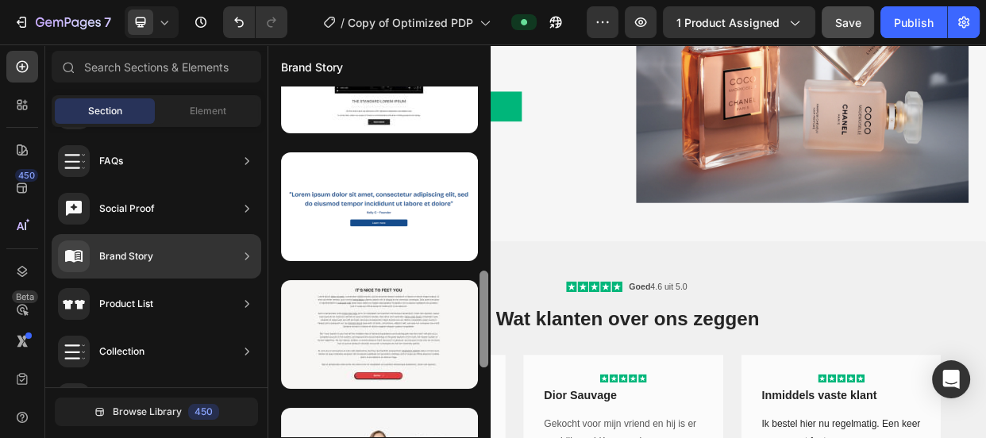
drag, startPoint x: 484, startPoint y: 173, endPoint x: 483, endPoint y: 350, distance: 177.0
click at [483, 350] on div at bounding box center [484, 319] width 9 height 97
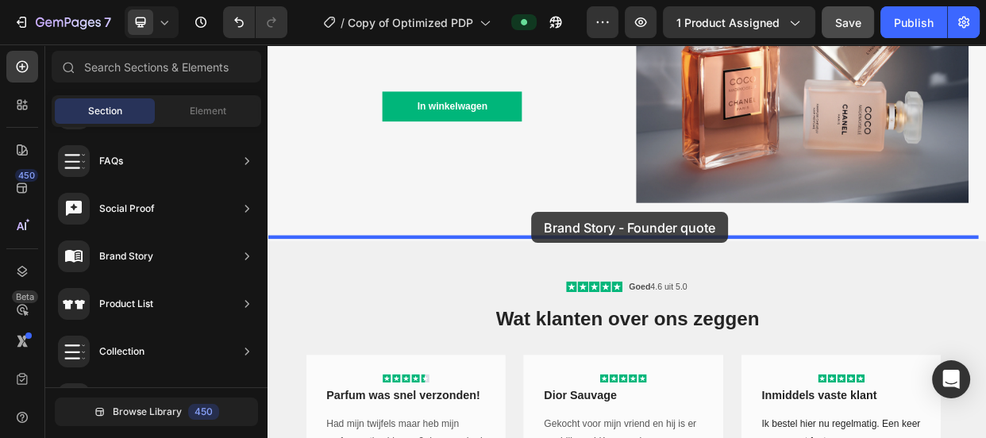
drag, startPoint x: 661, startPoint y: 261, endPoint x: 617, endPoint y: 267, distance: 44.8
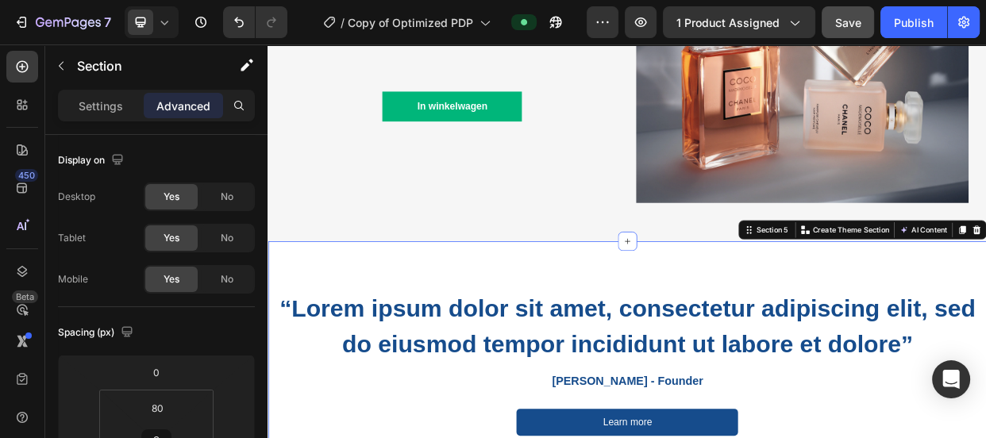
scroll to position [1967, 0]
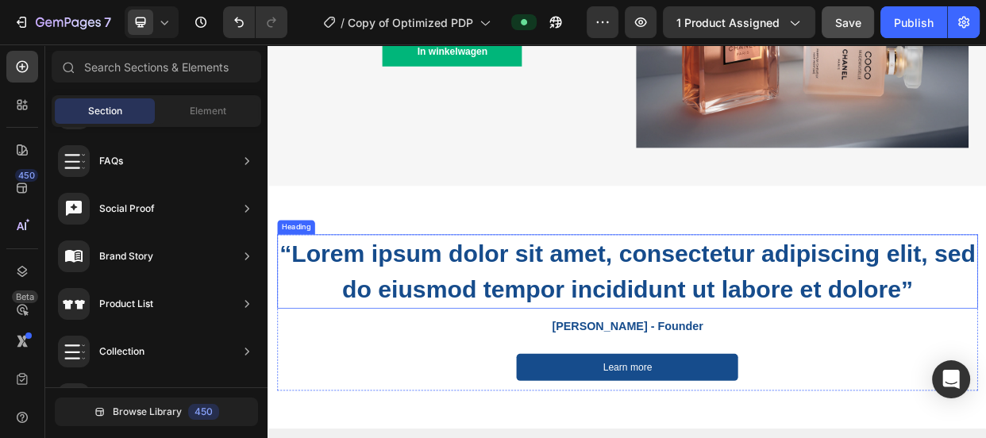
click at [730, 296] on h2 "“Lorem ipsum dolor sit amet, consectetur adipiscing elit, sed do eiusmod tempor…" at bounding box center [743, 345] width 929 height 98
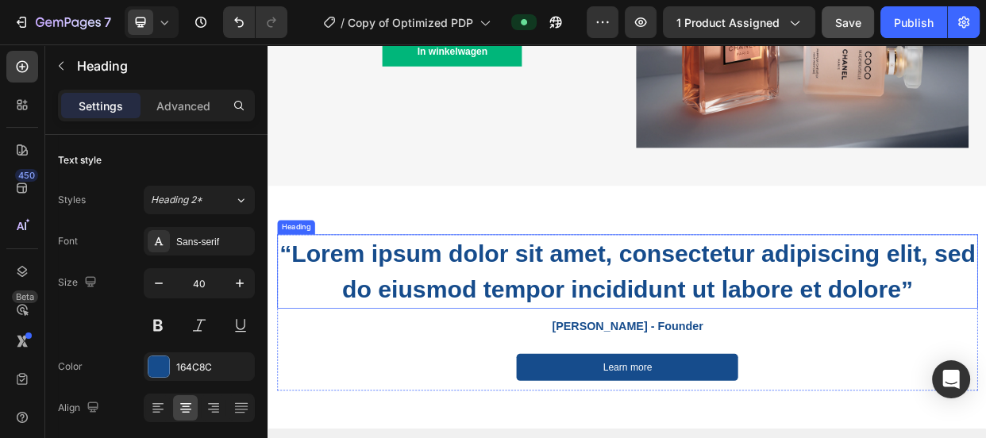
scroll to position [2033, 0]
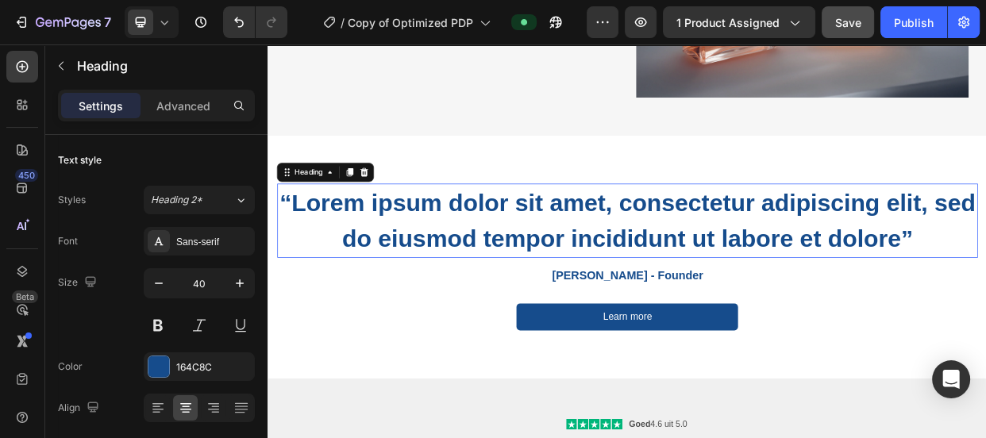
click at [730, 275] on p "“Lorem ipsum dolor sit amet, consectetur adipiscing elit, sed do eiusmod tempor…" at bounding box center [744, 278] width 926 height 95
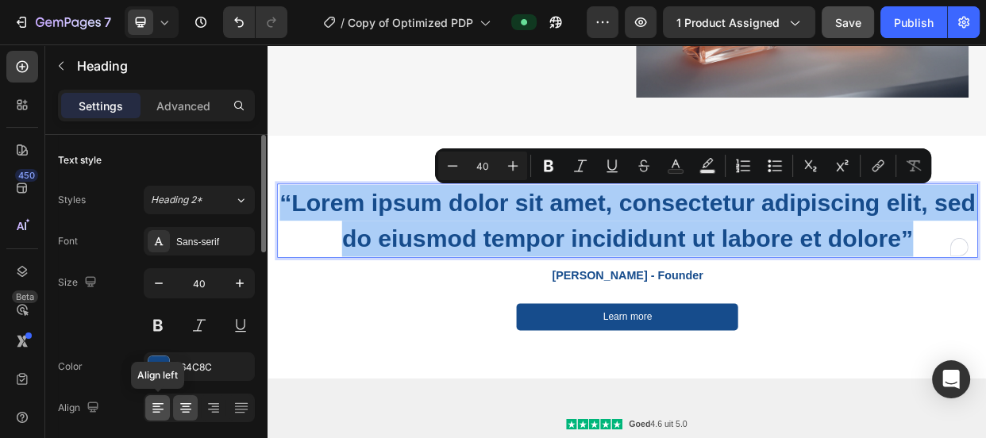
click at [160, 410] on icon at bounding box center [158, 408] width 16 height 16
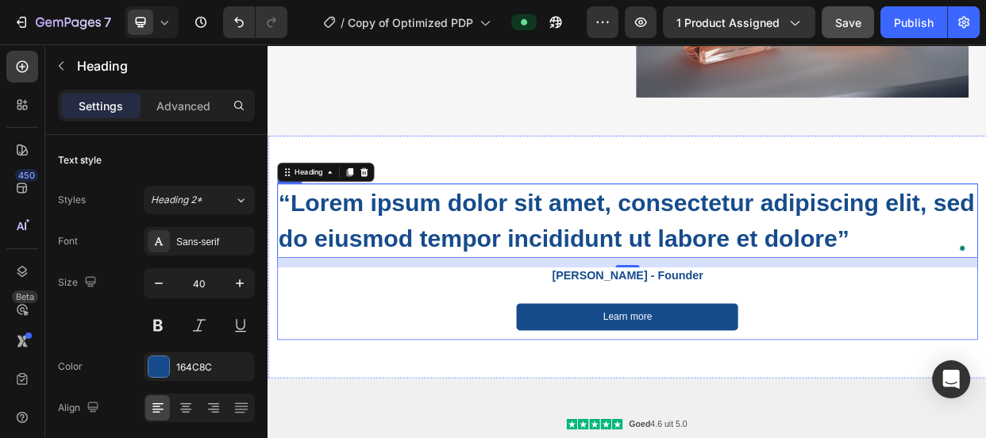
click at [371, 428] on div "Learn more Button" at bounding box center [743, 412] width 929 height 48
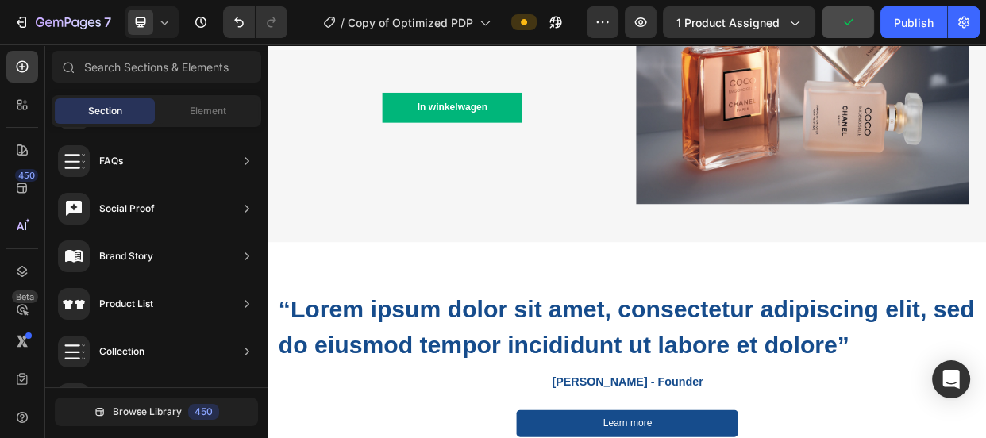
scroll to position [1915, 0]
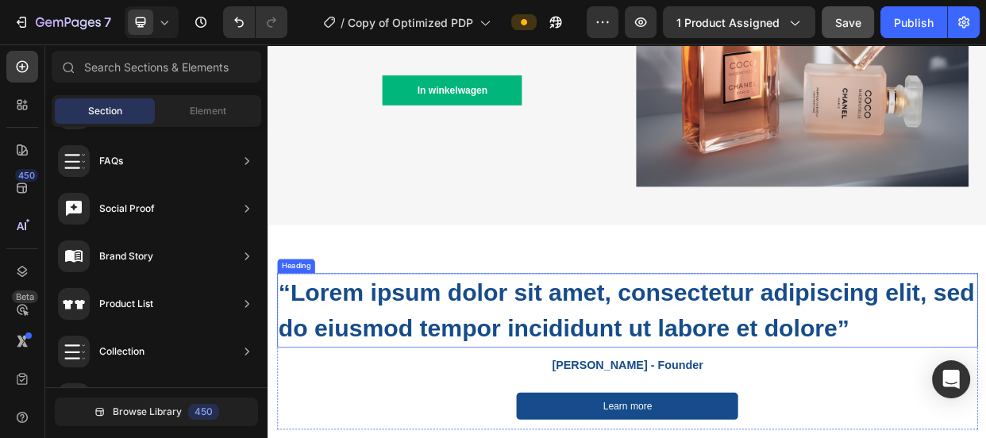
click at [441, 365] on p "“Lorem ipsum dolor sit amet, consectetur adipiscing elit, sed do eiusmod tempor…" at bounding box center [744, 396] width 926 height 95
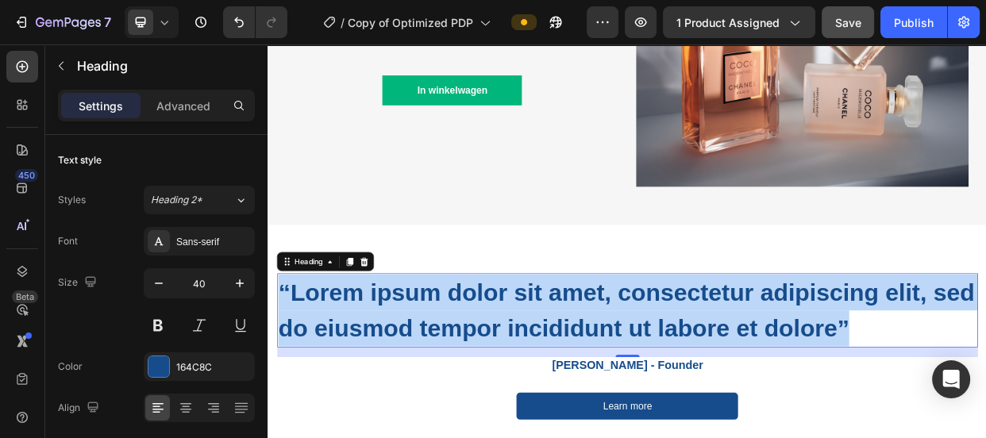
click at [441, 365] on p "“Lorem ipsum dolor sit amet, consectetur adipiscing elit, sed do eiusmod tempor…" at bounding box center [744, 396] width 926 height 95
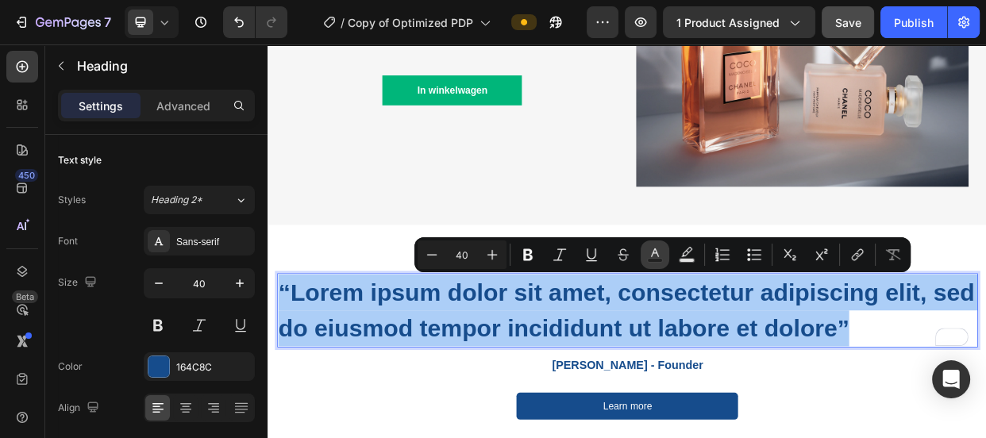
click at [652, 249] on icon "Editor contextual toolbar" at bounding box center [655, 255] width 16 height 16
type input "164C8C"
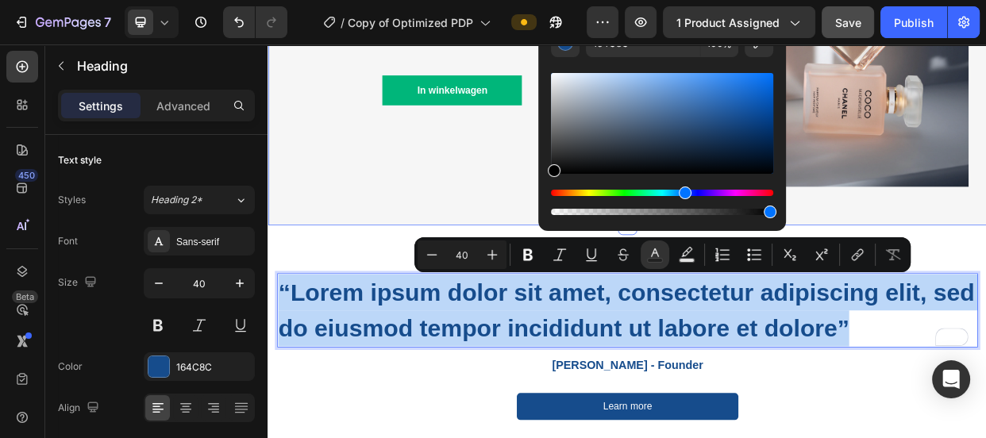
drag, startPoint x: 914, startPoint y: 213, endPoint x: 615, endPoint y: 244, distance: 300.1
type input "000000"
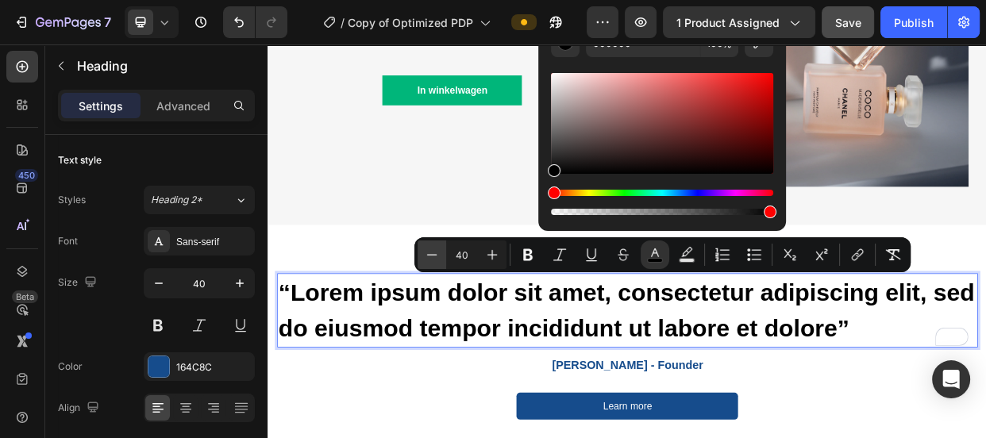
click at [437, 257] on button "Minus" at bounding box center [432, 255] width 29 height 29
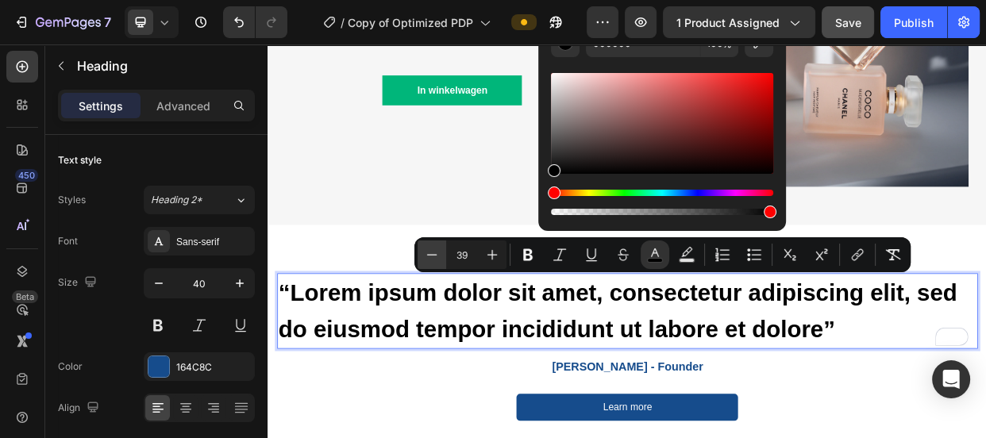
click at [431, 257] on icon "Editor contextual toolbar" at bounding box center [432, 255] width 16 height 16
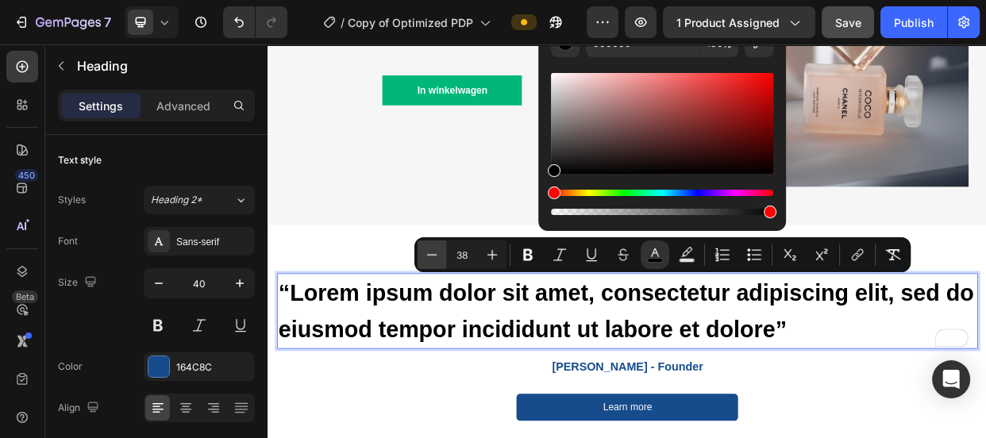
click at [431, 257] on icon "Editor contextual toolbar" at bounding box center [432, 255] width 16 height 16
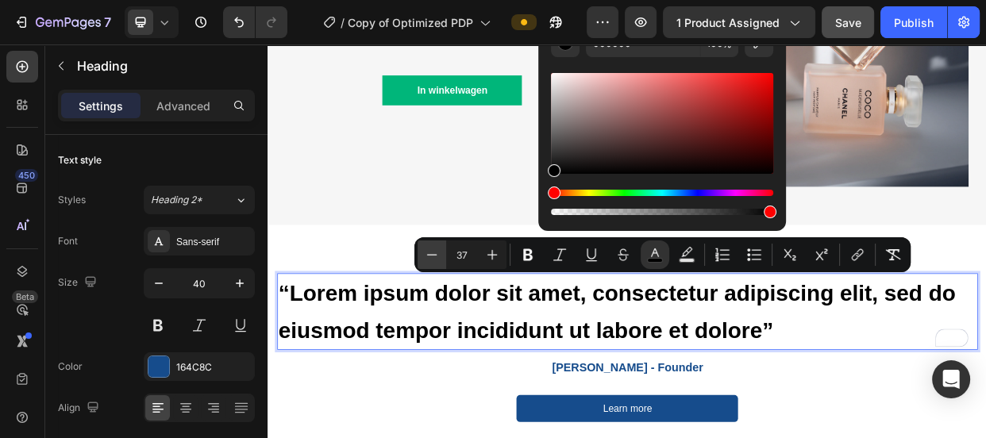
click at [431, 257] on icon "Editor contextual toolbar" at bounding box center [432, 255] width 16 height 16
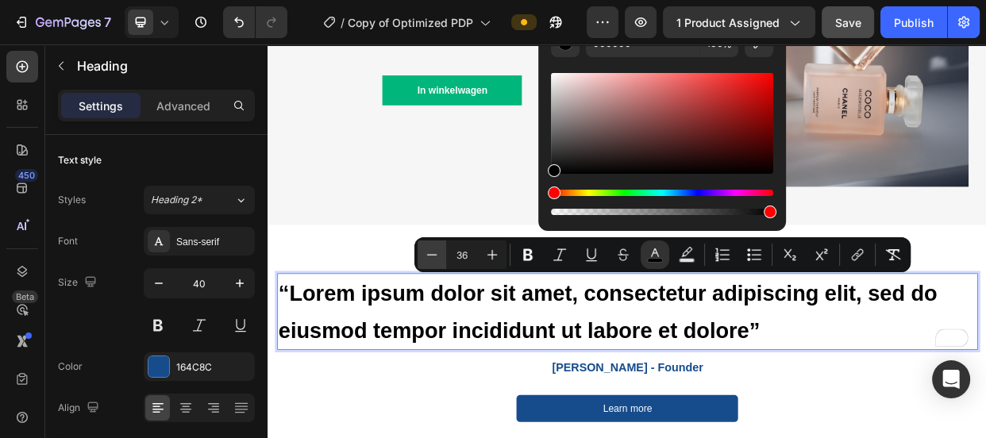
click at [431, 257] on icon "Editor contextual toolbar" at bounding box center [432, 255] width 16 height 16
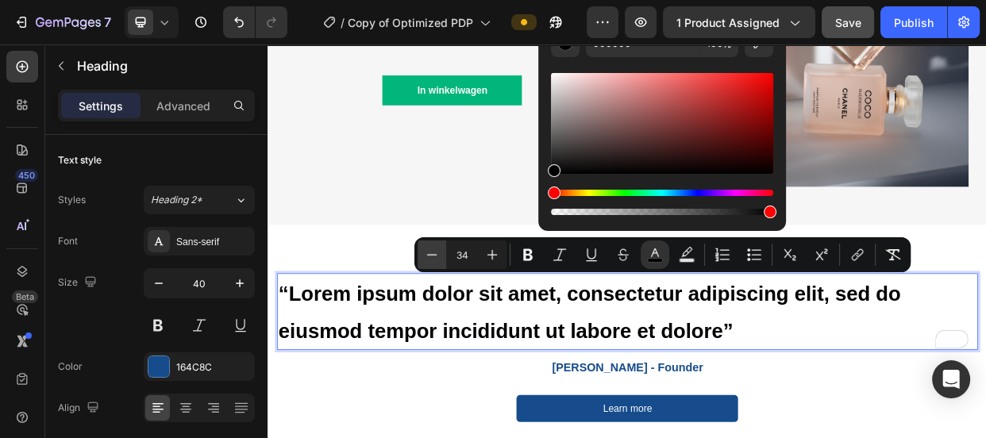
click at [431, 257] on icon "Editor contextual toolbar" at bounding box center [432, 255] width 16 height 16
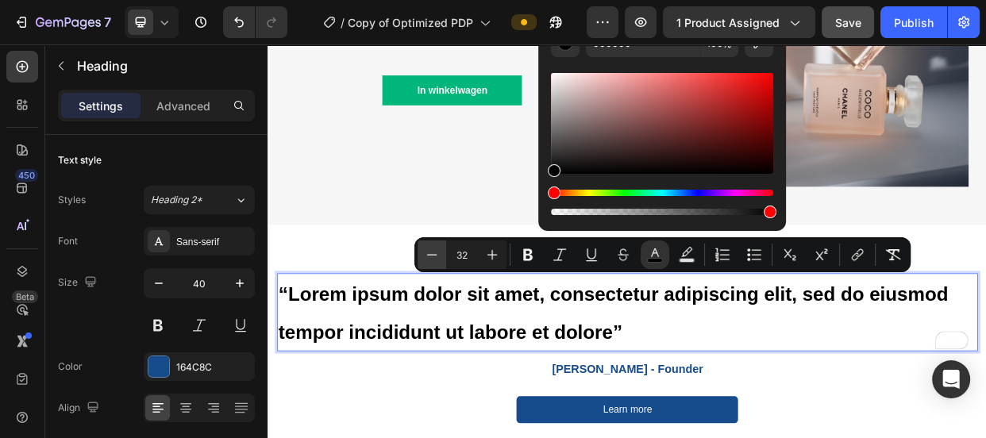
click at [431, 257] on icon "Editor contextual toolbar" at bounding box center [432, 255] width 16 height 16
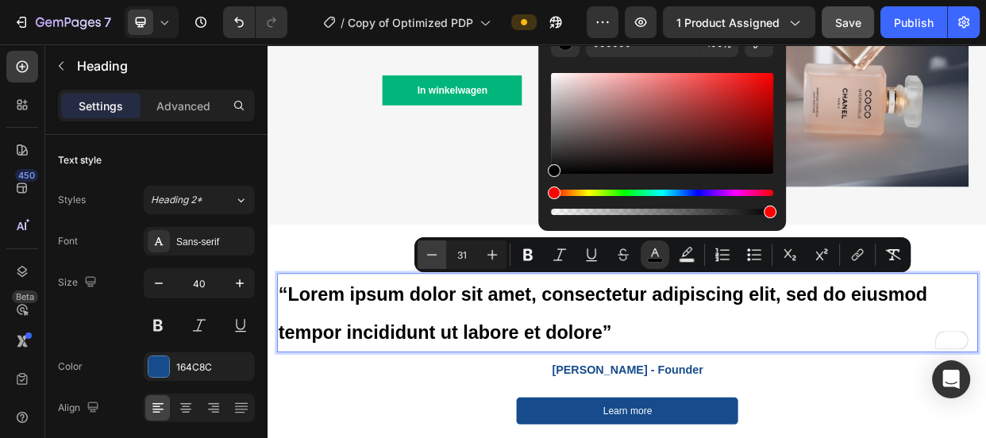
click at [431, 257] on icon "Editor contextual toolbar" at bounding box center [432, 255] width 16 height 16
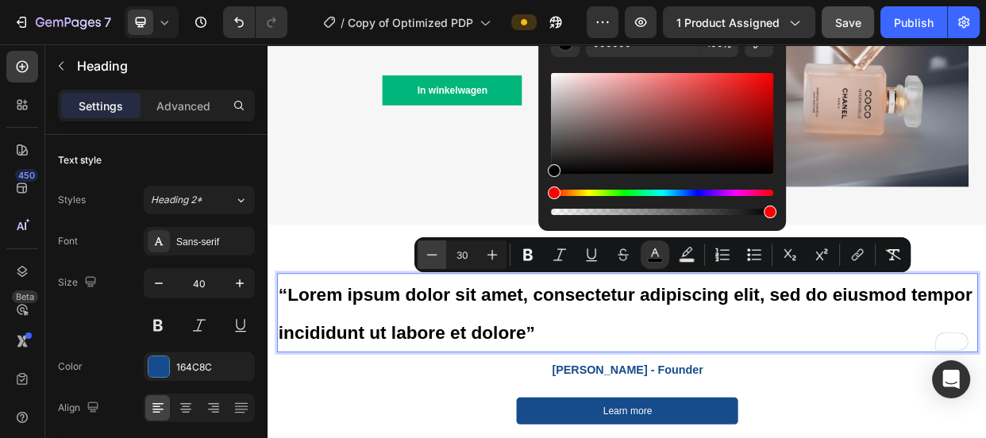
click at [431, 257] on icon "Editor contextual toolbar" at bounding box center [432, 255] width 16 height 16
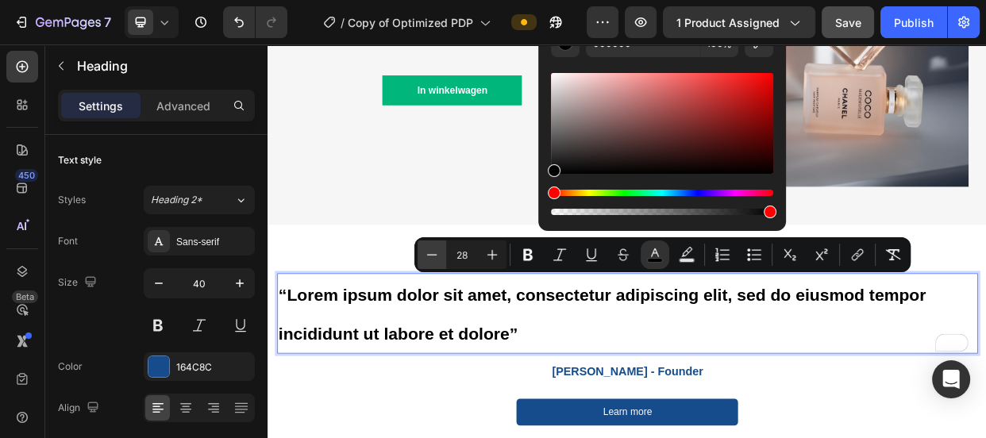
click at [431, 257] on icon "Editor contextual toolbar" at bounding box center [432, 255] width 16 height 16
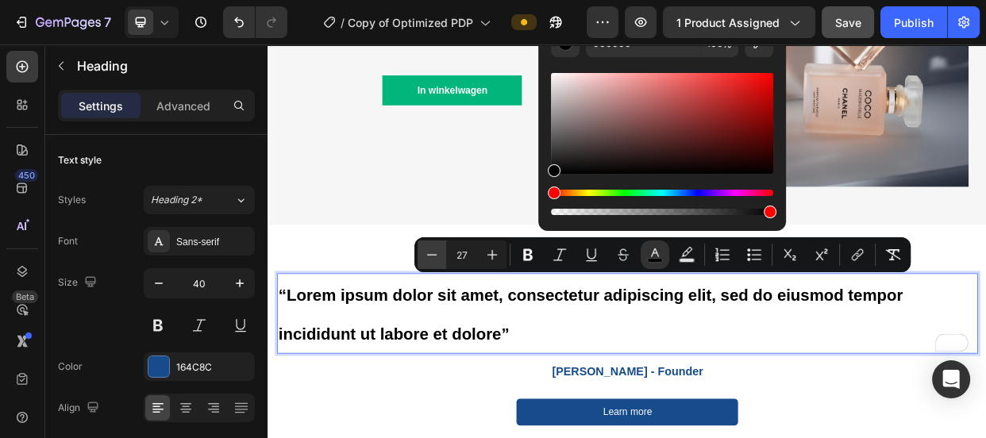
click at [431, 257] on icon "Editor contextual toolbar" at bounding box center [432, 255] width 16 height 16
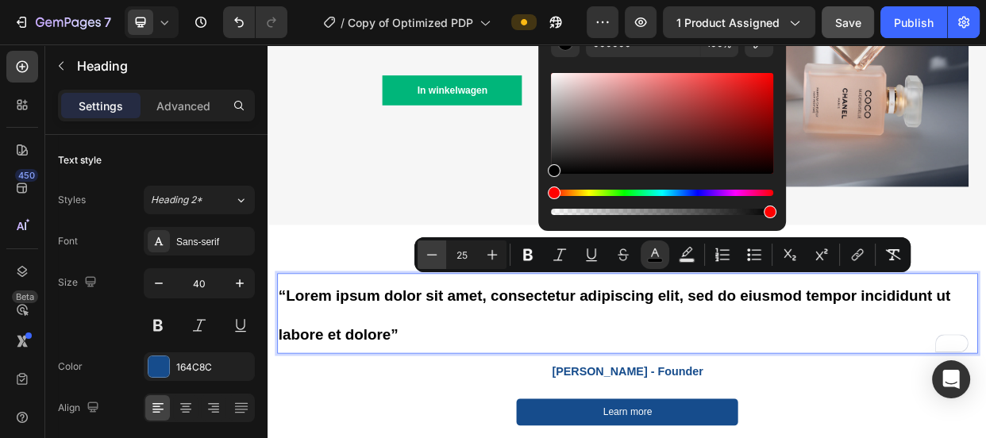
click at [431, 257] on icon "Editor contextual toolbar" at bounding box center [432, 255] width 16 height 16
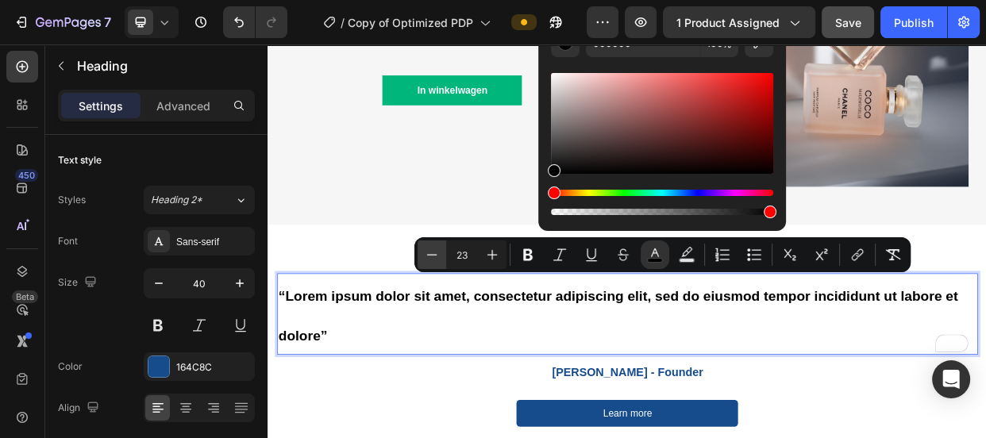
click at [431, 257] on icon "Editor contextual toolbar" at bounding box center [432, 255] width 16 height 16
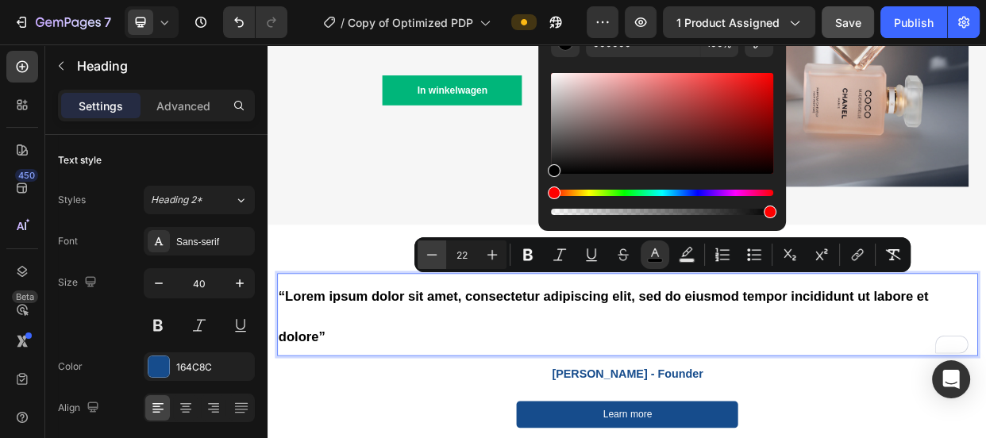
click at [431, 257] on icon "Editor contextual toolbar" at bounding box center [432, 255] width 16 height 16
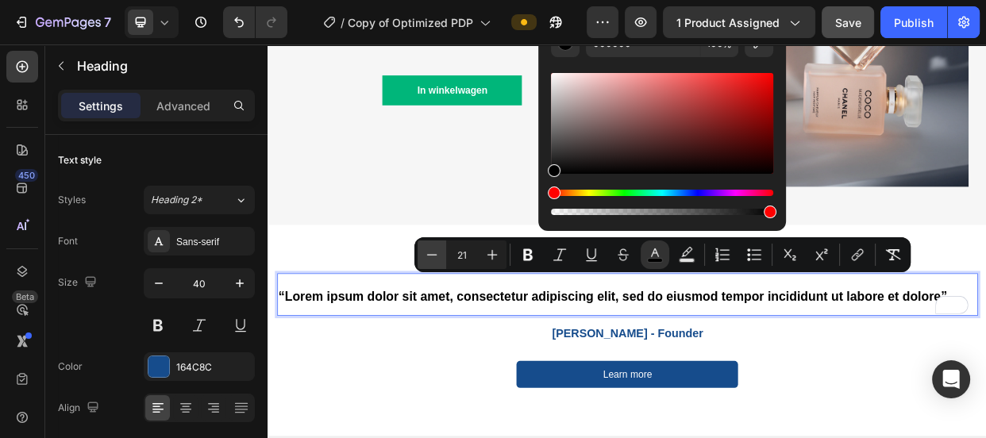
click at [431, 257] on icon "Editor contextual toolbar" at bounding box center [432, 255] width 16 height 16
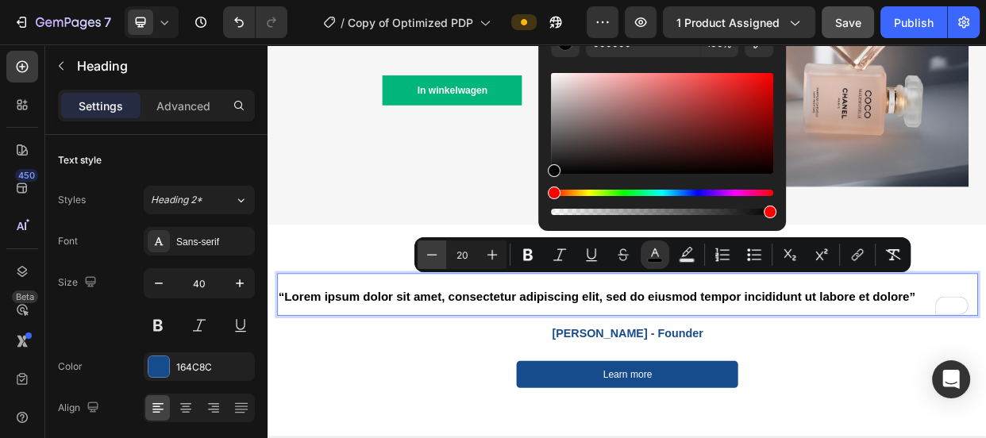
click at [431, 257] on icon "Editor contextual toolbar" at bounding box center [432, 255] width 16 height 16
type input "19"
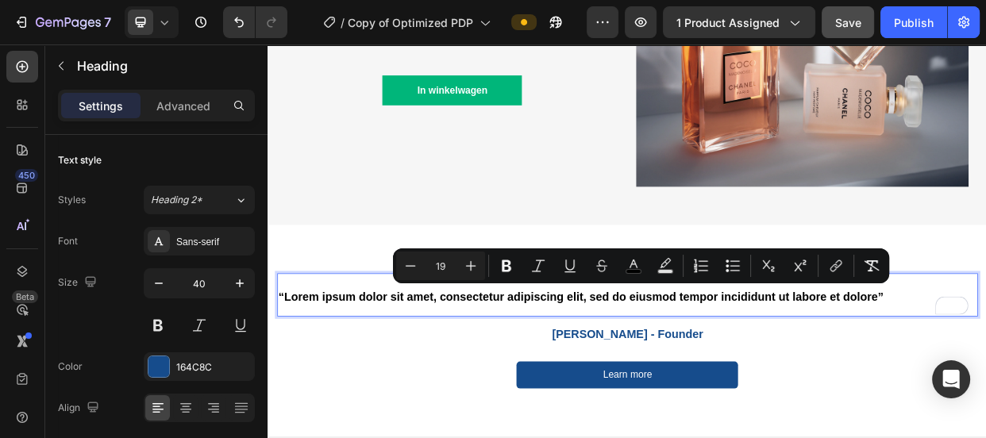
click at [337, 371] on span "“Lorem ipsum dolor sit amet, consectetur adipiscing elit, sed do eiusmod tempor…" at bounding box center [682, 379] width 802 height 17
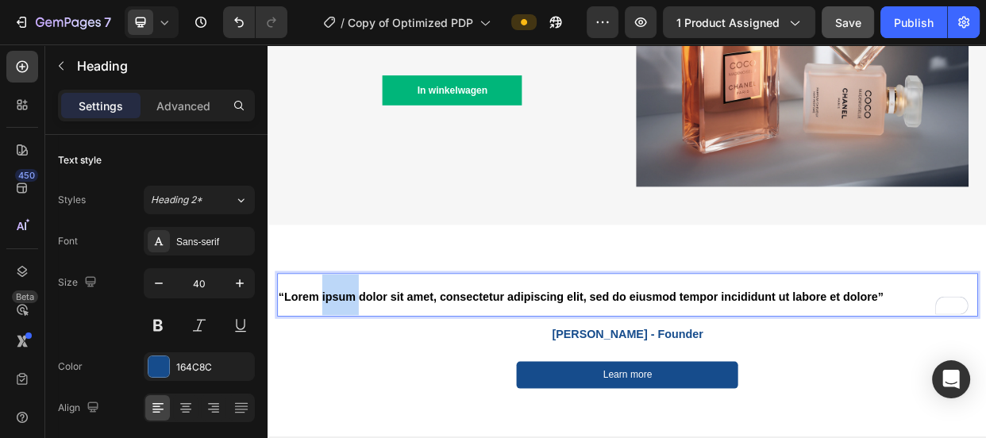
click at [337, 371] on span "“Lorem ipsum dolor sit amet, consectetur adipiscing elit, sed do eiusmod tempor…" at bounding box center [682, 379] width 802 height 17
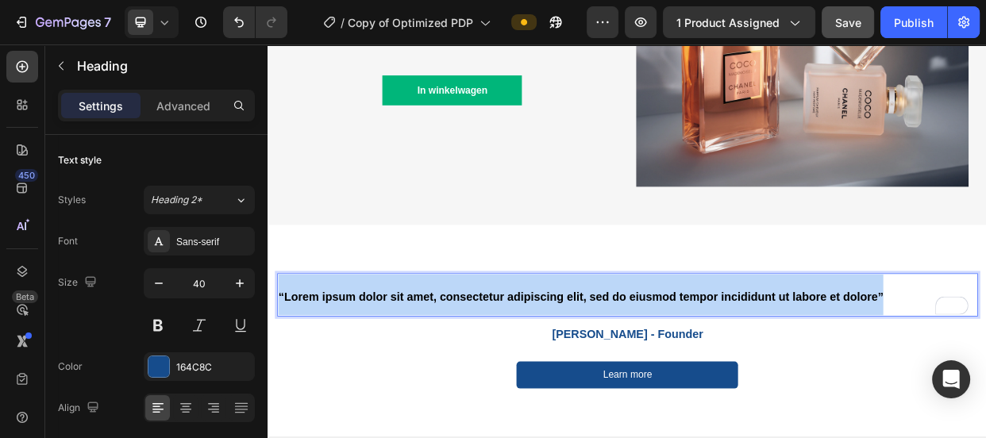
click at [337, 371] on span "“Lorem ipsum dolor sit amet, consectetur adipiscing elit, sed do eiusmod tempor…" at bounding box center [682, 379] width 802 height 17
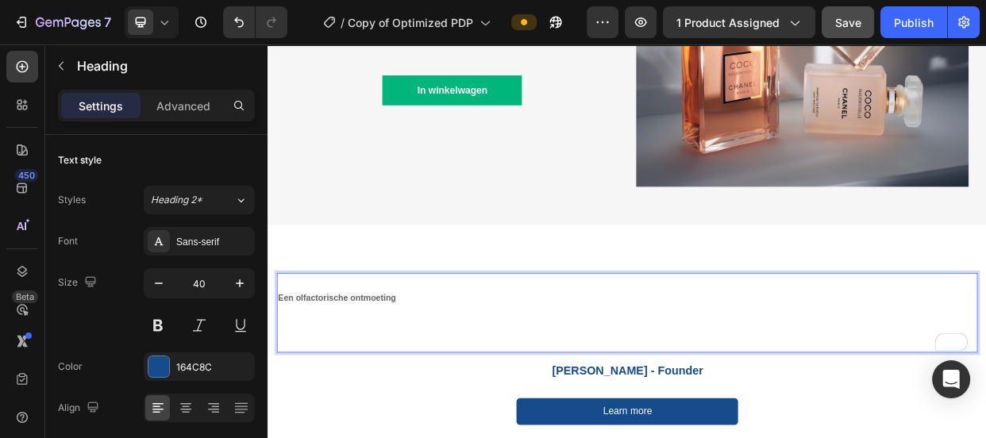
click at [339, 374] on span "Een olfactorische ontmoeting" at bounding box center [359, 380] width 156 height 13
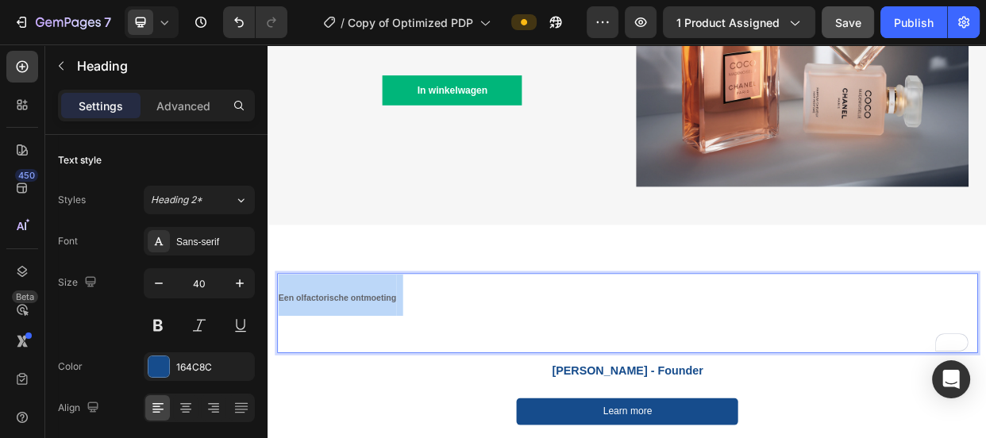
click at [339, 374] on span "Een olfactorische ontmoeting" at bounding box center [359, 380] width 156 height 13
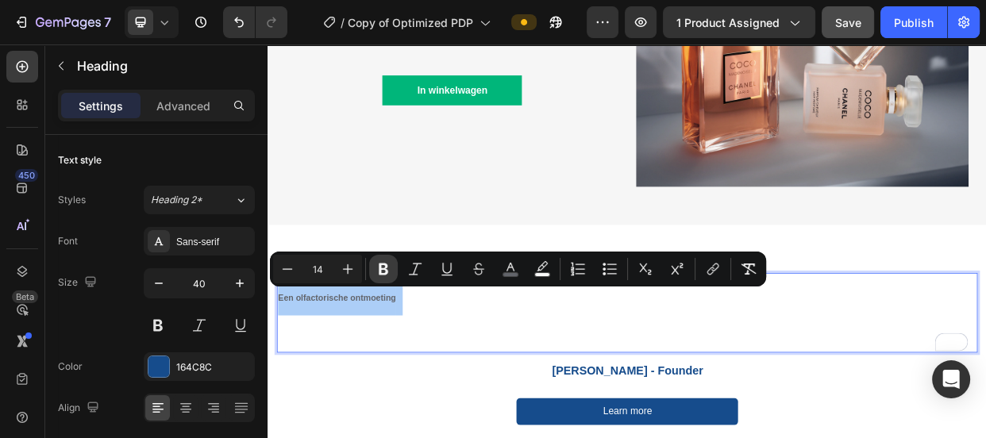
click at [388, 265] on icon "Editor contextual toolbar" at bounding box center [384, 269] width 16 height 16
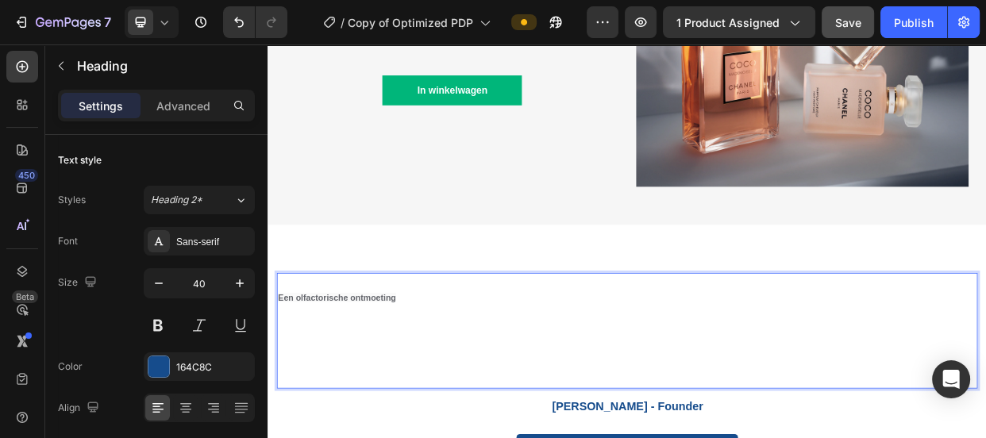
click at [366, 377] on p "Een olfactorische ontmoeting" at bounding box center [744, 424] width 926 height 150
click at [366, 374] on strong "Een olfactorische ontmoeting" at bounding box center [359, 380] width 156 height 13
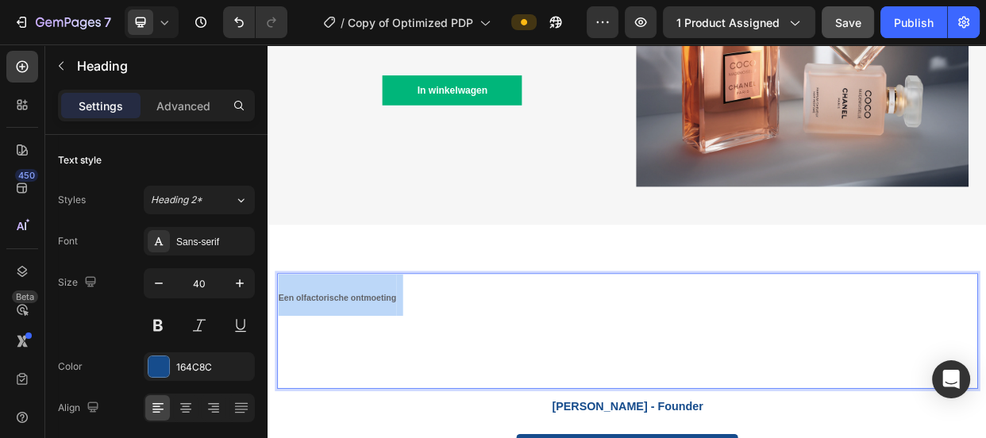
click at [366, 374] on strong "Een olfactorische ontmoeting" at bounding box center [359, 380] width 156 height 13
click at [373, 379] on p "Een olfactorische ontmoeting" at bounding box center [744, 424] width 926 height 150
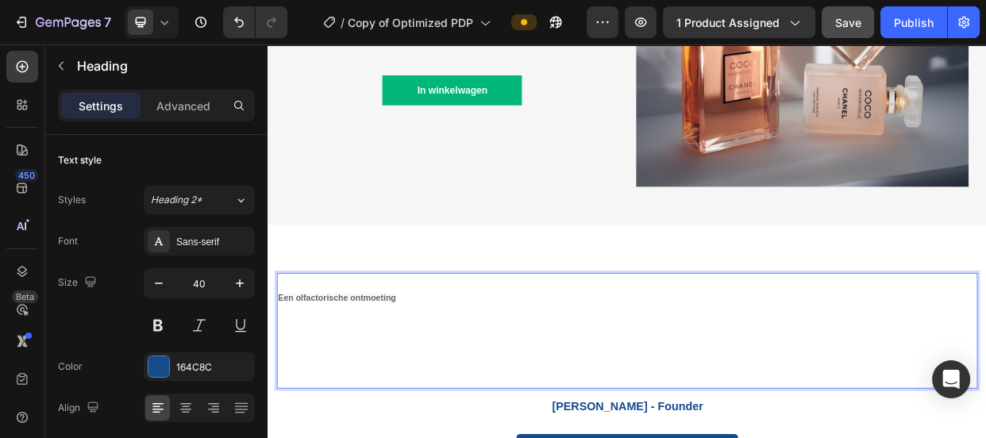
click at [394, 431] on p "Een olfactorische ontmoeting" at bounding box center [744, 424] width 926 height 150
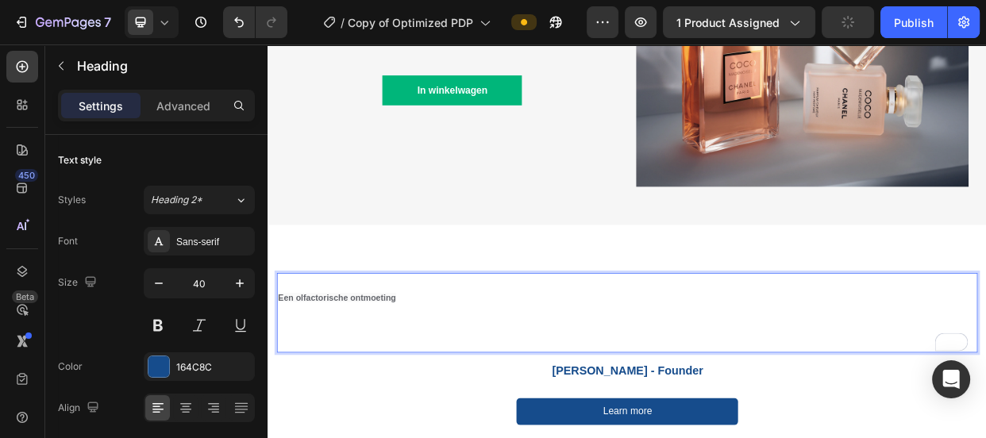
click at [396, 374] on strong "Een olfactorische ontmoeting" at bounding box center [359, 380] width 156 height 13
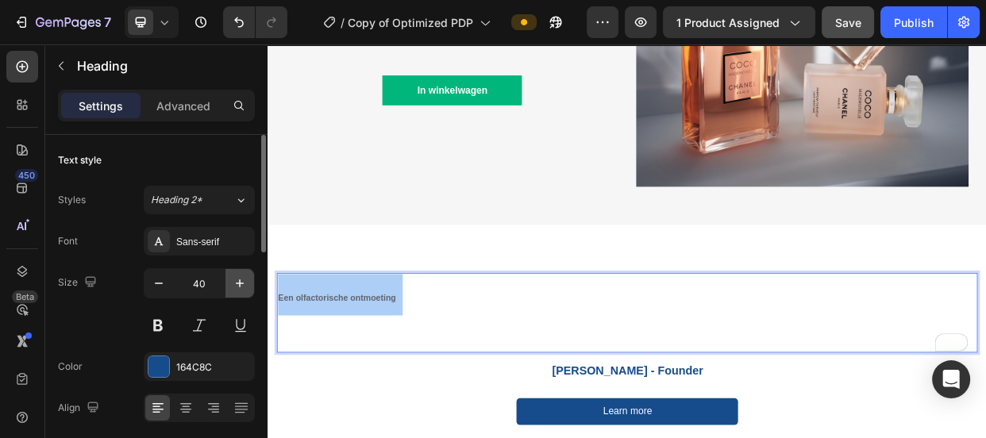
click at [245, 283] on icon "button" at bounding box center [240, 283] width 16 height 16
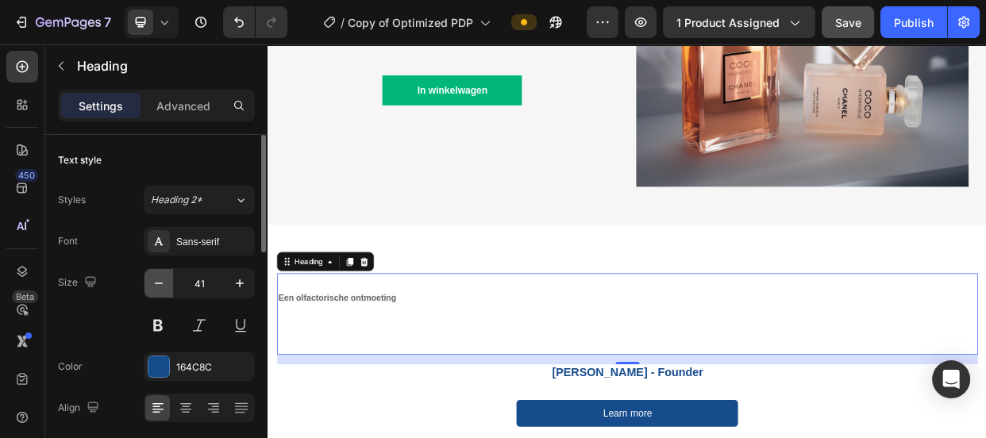
click at [159, 287] on icon "button" at bounding box center [159, 283] width 16 height 16
type input "40"
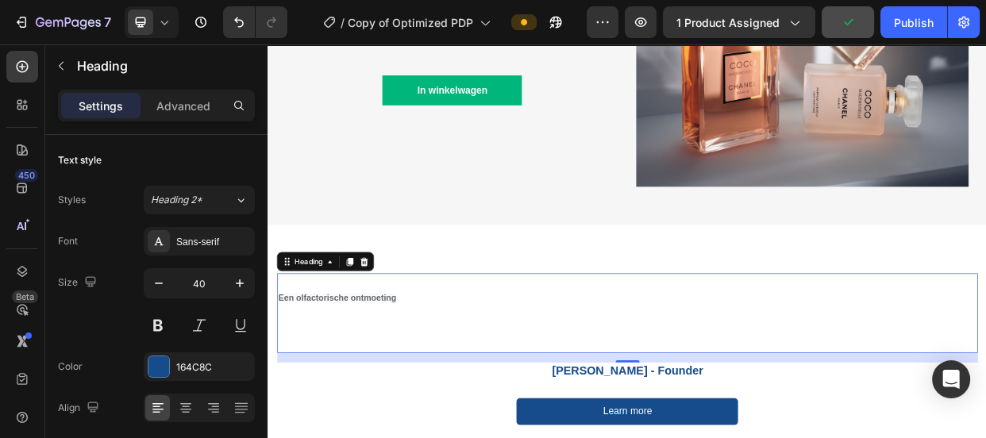
click at [329, 374] on strong "Een olfactorische ontmoeting" at bounding box center [359, 380] width 156 height 13
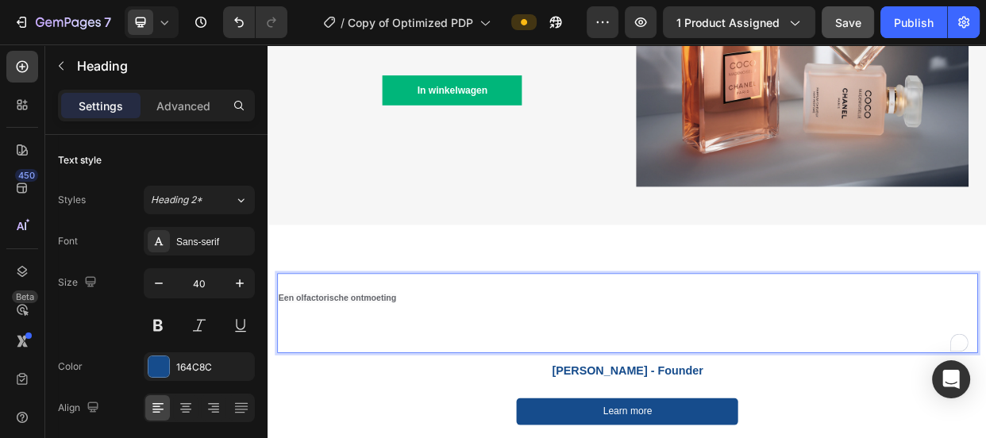
click at [329, 374] on strong "Een olfactorische ontmoeting" at bounding box center [359, 380] width 156 height 13
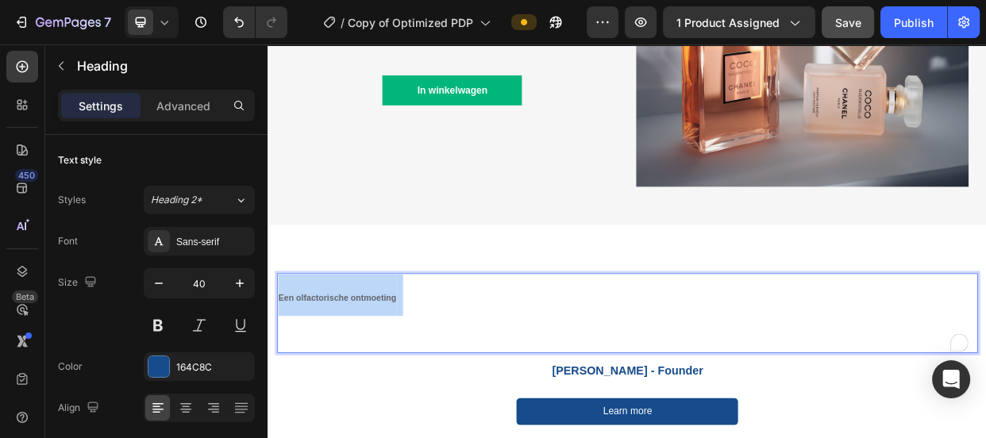
click at [329, 374] on strong "Een olfactorische ontmoeting" at bounding box center [359, 380] width 156 height 13
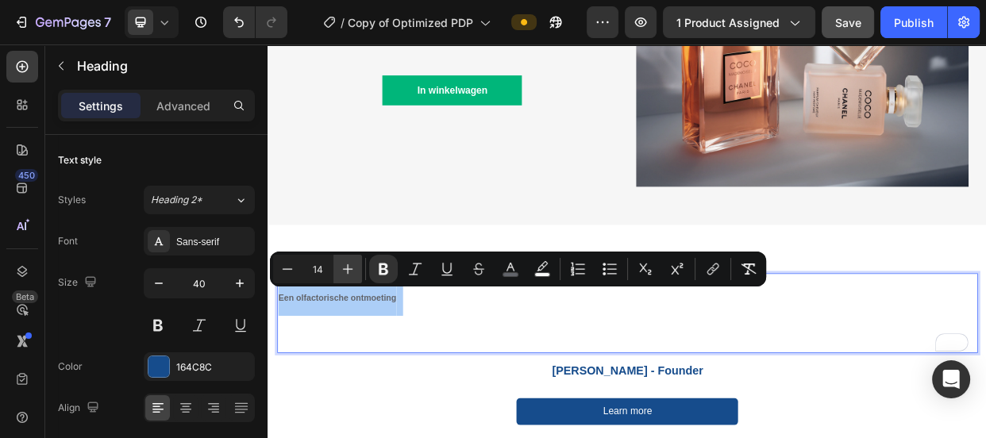
click at [345, 264] on icon "Editor contextual toolbar" at bounding box center [348, 269] width 16 height 16
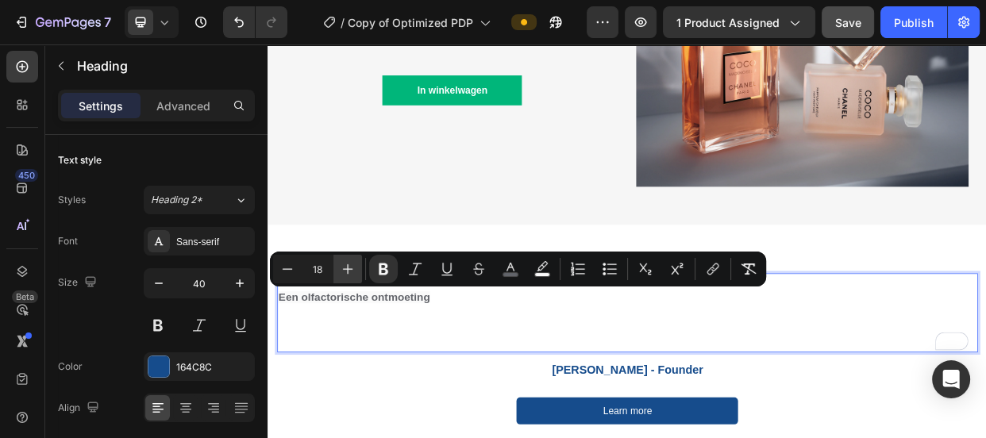
click at [345, 264] on icon "Editor contextual toolbar" at bounding box center [348, 269] width 16 height 16
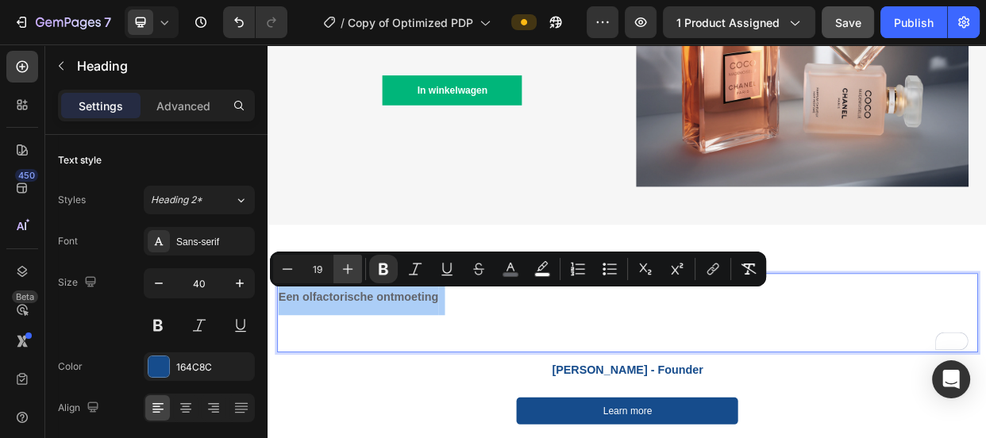
click at [345, 264] on icon "Editor contextual toolbar" at bounding box center [348, 269] width 16 height 16
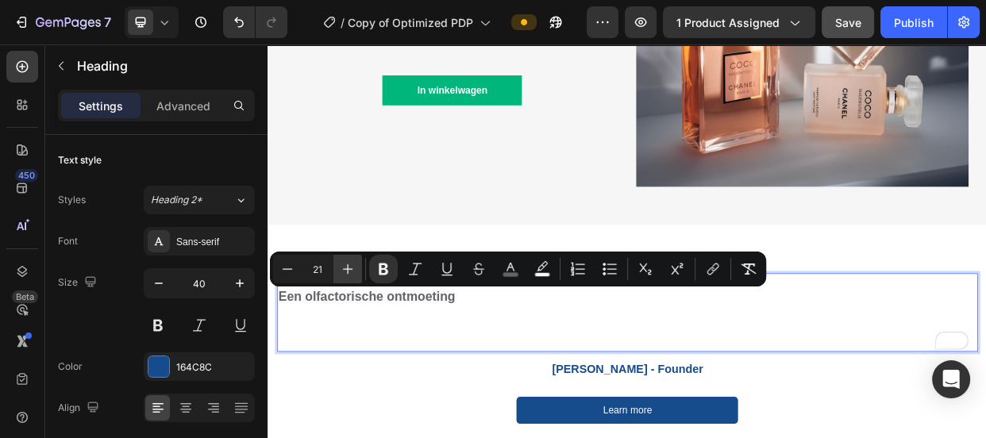
click at [345, 264] on icon "Editor contextual toolbar" at bounding box center [348, 269] width 16 height 16
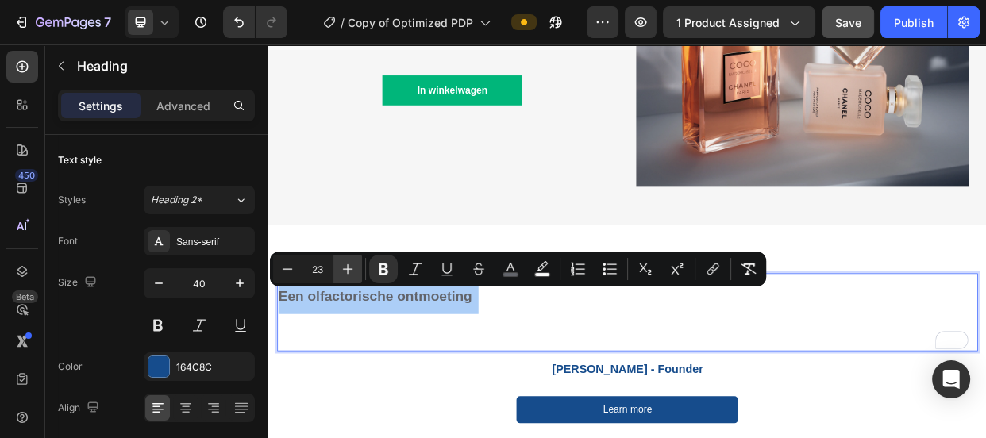
click at [345, 264] on icon "Editor contextual toolbar" at bounding box center [348, 269] width 16 height 16
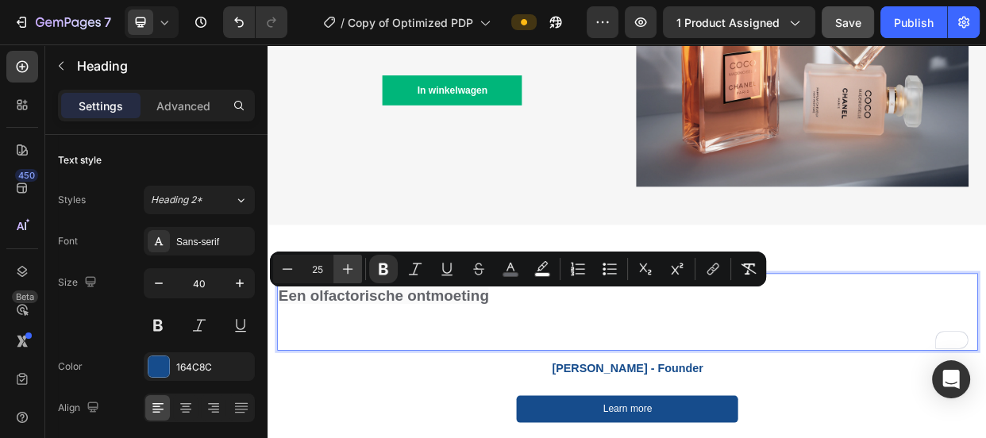
click at [345, 264] on icon "Editor contextual toolbar" at bounding box center [348, 269] width 16 height 16
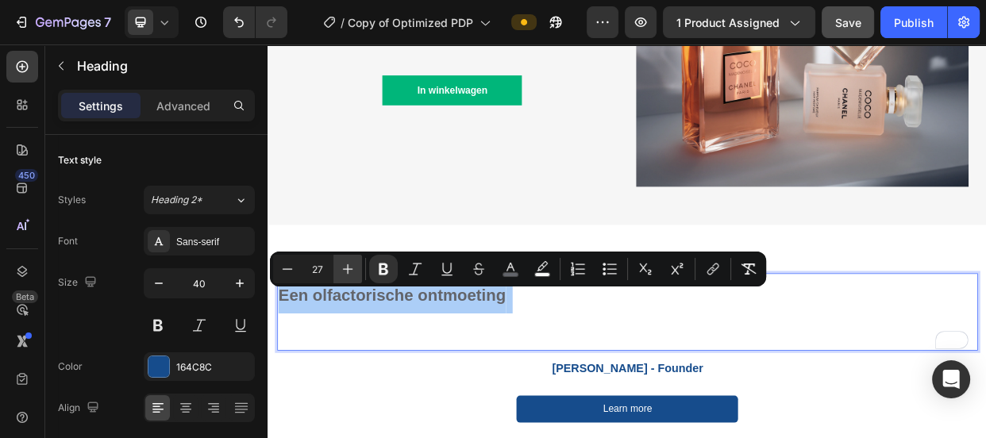
click at [345, 264] on icon "Editor contextual toolbar" at bounding box center [348, 269] width 16 height 16
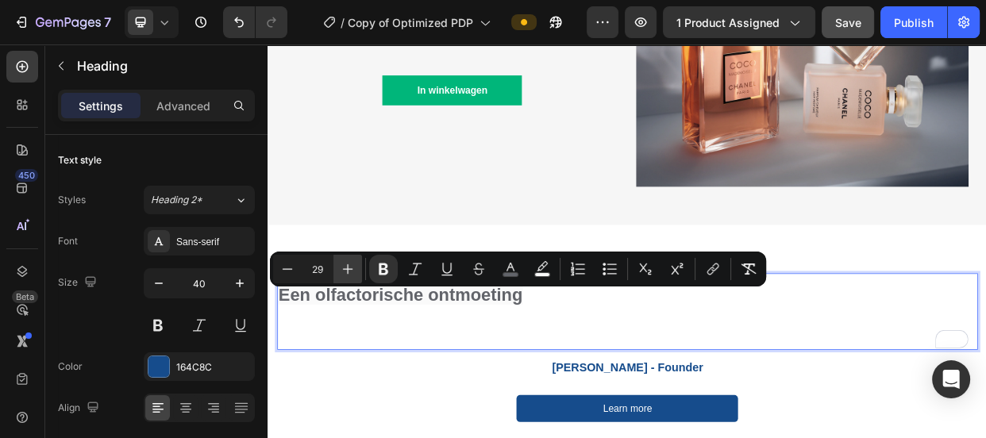
click at [345, 264] on icon "Editor contextual toolbar" at bounding box center [348, 269] width 16 height 16
type input "30"
click at [516, 267] on icon "Editor contextual toolbar" at bounding box center [511, 269] width 16 height 16
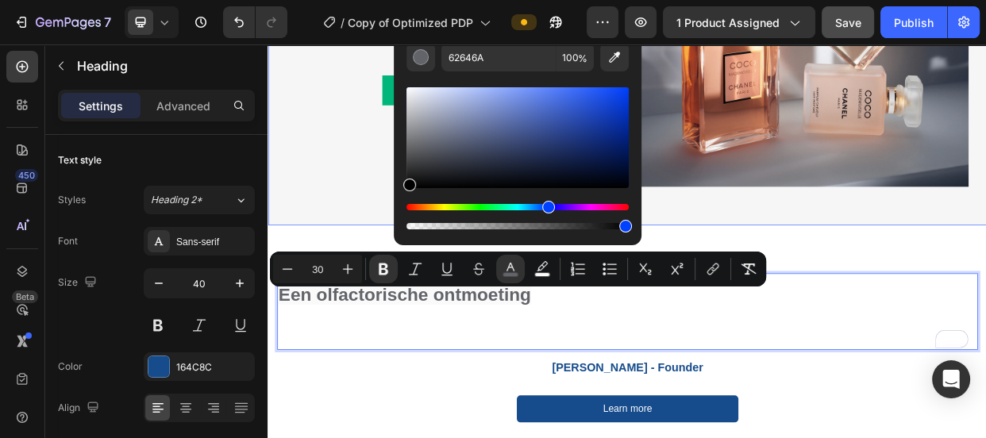
drag, startPoint x: 694, startPoint y: 197, endPoint x: 433, endPoint y: 252, distance: 266.3
type input "000000"
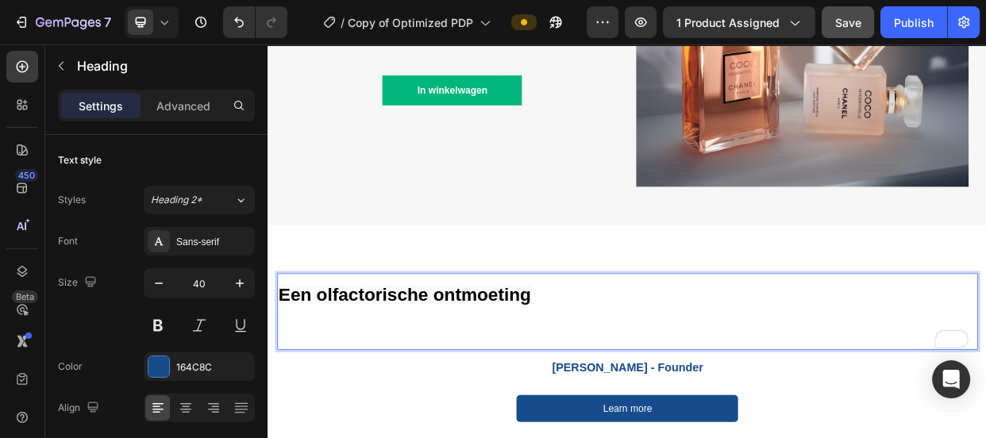
click at [403, 399] on p "Een olfactorische ontmoeting" at bounding box center [744, 398] width 926 height 98
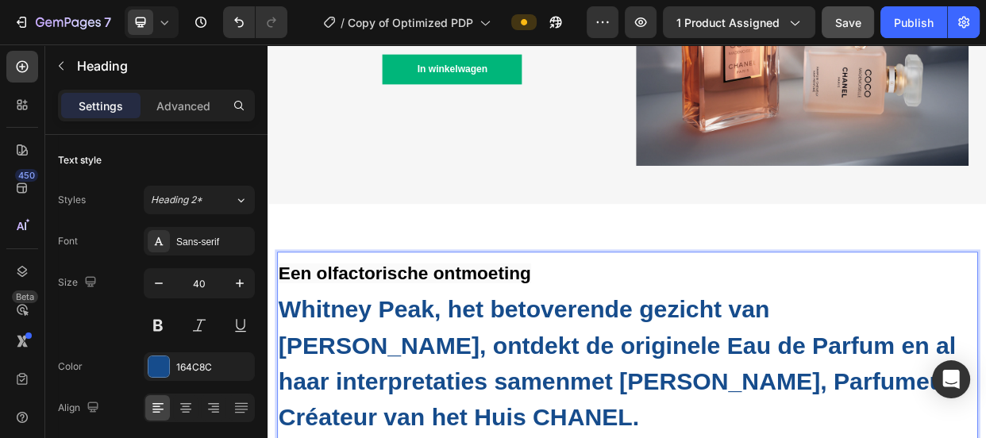
scroll to position [2140, 0]
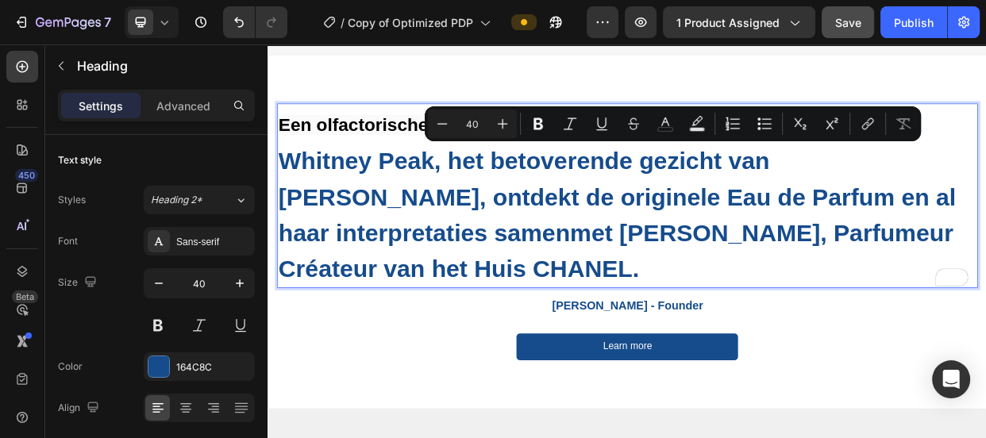
drag, startPoint x: 793, startPoint y: 333, endPoint x: 295, endPoint y: 183, distance: 520.7
click at [295, 183] on p "Een olfactorische ontmoeting Whitney Peak, het betoverende gezicht van COCO MAD…" at bounding box center [744, 245] width 926 height 241
click at [470, 125] on input "40" at bounding box center [472, 123] width 32 height 19
type input "16"
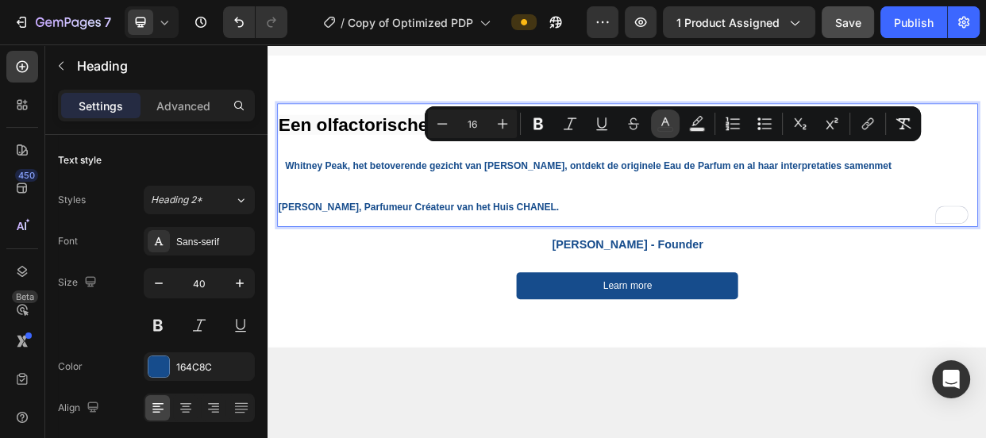
click at [667, 130] on icon "Editor contextual toolbar" at bounding box center [665, 124] width 16 height 16
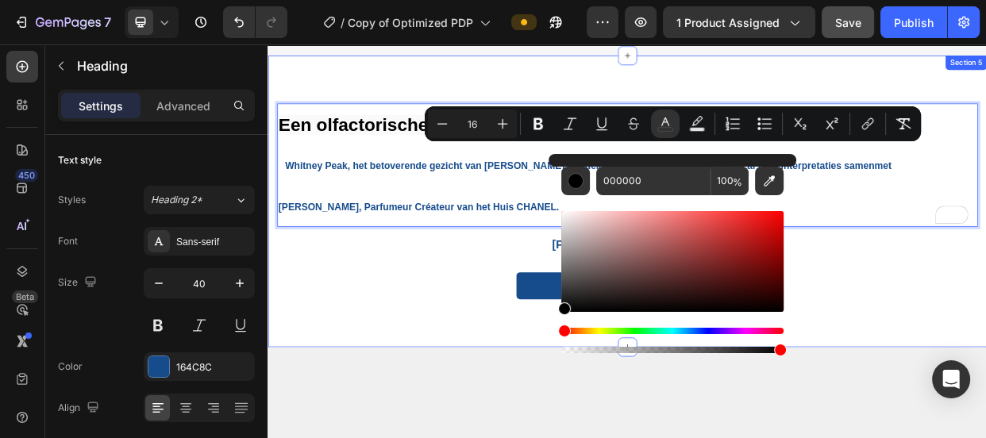
drag, startPoint x: 835, startPoint y: 358, endPoint x: 616, endPoint y: 422, distance: 228.1
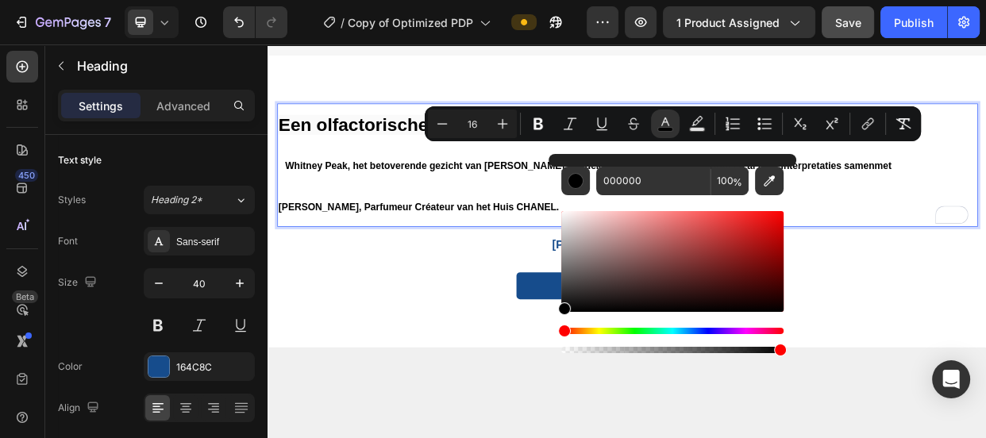
click at [418, 230] on p "Een olfactorische ontmoeting Whitney Peak, het betoverende gezicht van COCO MAD…" at bounding box center [744, 205] width 926 height 160
click at [418, 227] on p "Een olfactorische ontmoeting Whitney Peak, het betoverende gezicht van COCO MAD…" at bounding box center [744, 205] width 926 height 160
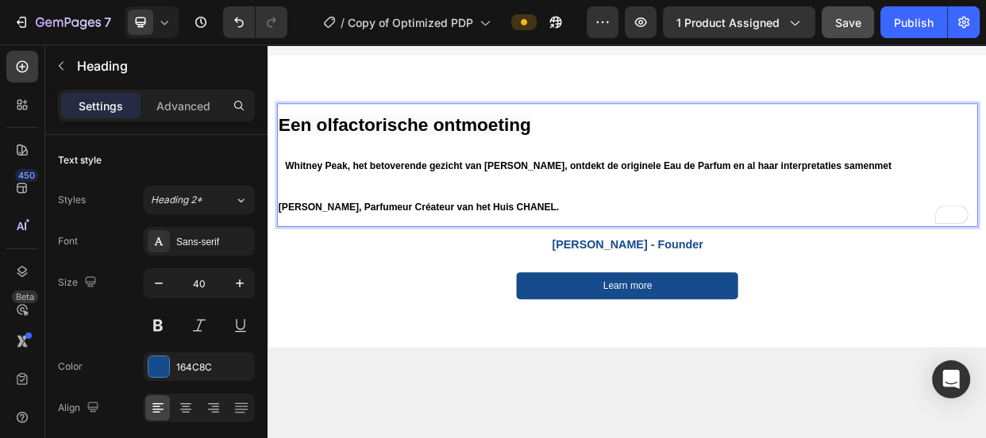
click at [282, 198] on p "Een olfactorische ontmoeting Whitney Peak, het betoverende gezicht van COCO MAD…" at bounding box center [744, 205] width 926 height 160
click at [290, 199] on span "Whitney Peak, het betoverende gezicht van [PERSON_NAME], ontdekt de originele E…" at bounding box center [687, 233] width 813 height 68
click at [283, 250] on span "Whitney Peak, het betoverende gezicht van [PERSON_NAME], ontdekt de originele E…" at bounding box center [740, 233] width 918 height 68
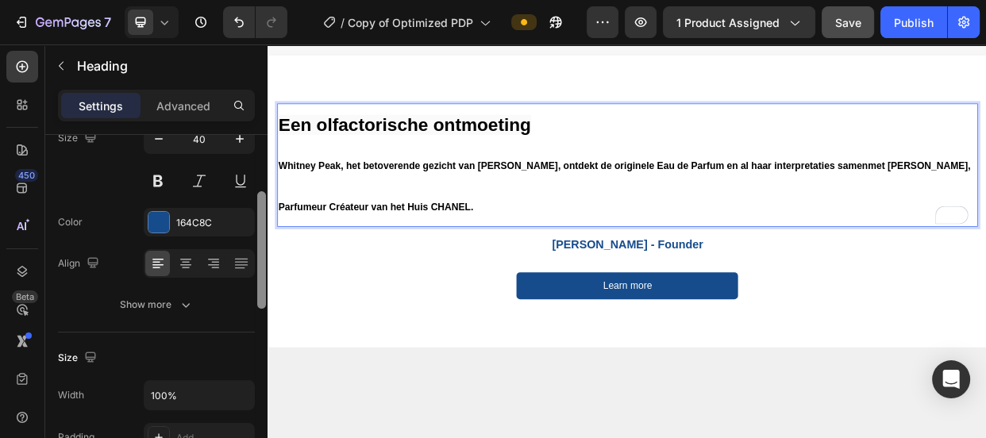
scroll to position [150, 0]
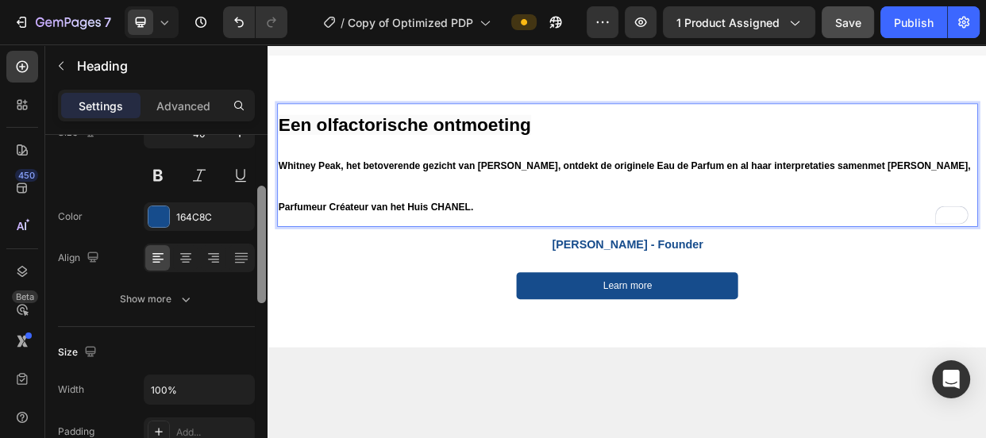
drag, startPoint x: 261, startPoint y: 206, endPoint x: 262, endPoint y: 256, distance: 50.0
click at [262, 256] on div at bounding box center [261, 244] width 9 height 117
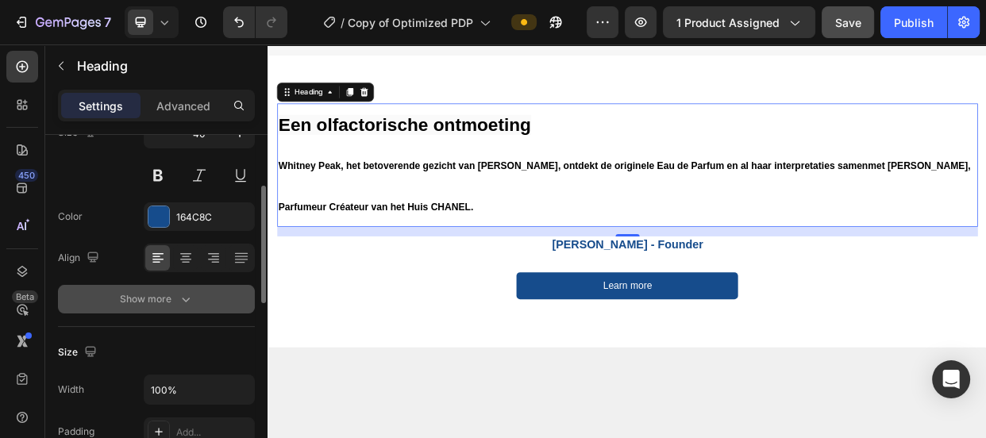
click at [182, 294] on icon "button" at bounding box center [186, 299] width 16 height 16
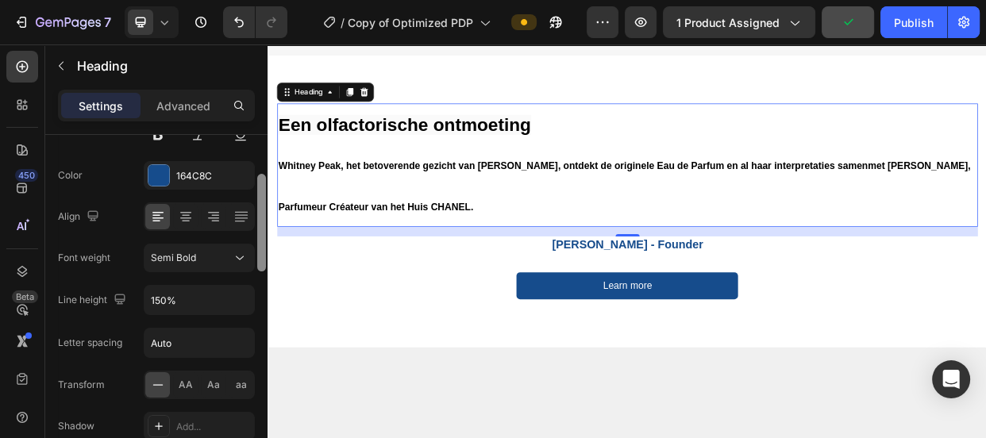
scroll to position [208, 0]
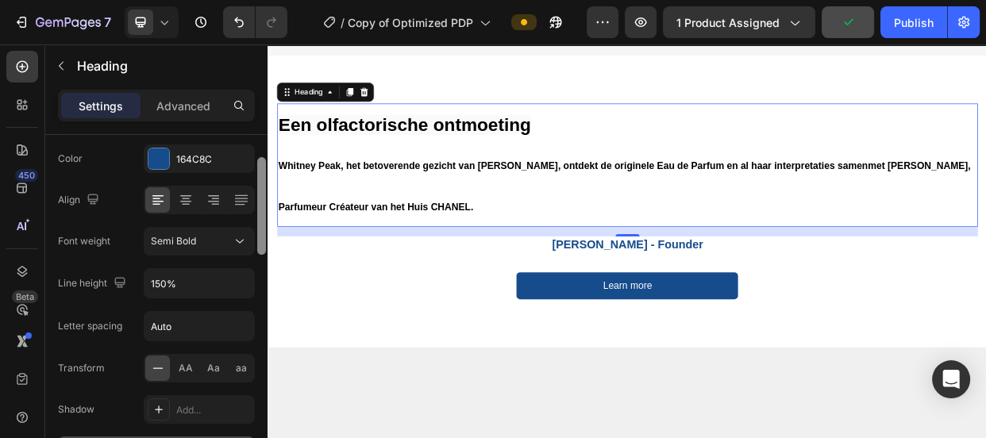
drag, startPoint x: 262, startPoint y: 246, endPoint x: 260, endPoint y: 264, distance: 18.4
click at [260, 255] on div at bounding box center [261, 206] width 9 height 98
click at [168, 285] on input "150%" at bounding box center [199, 283] width 110 height 29
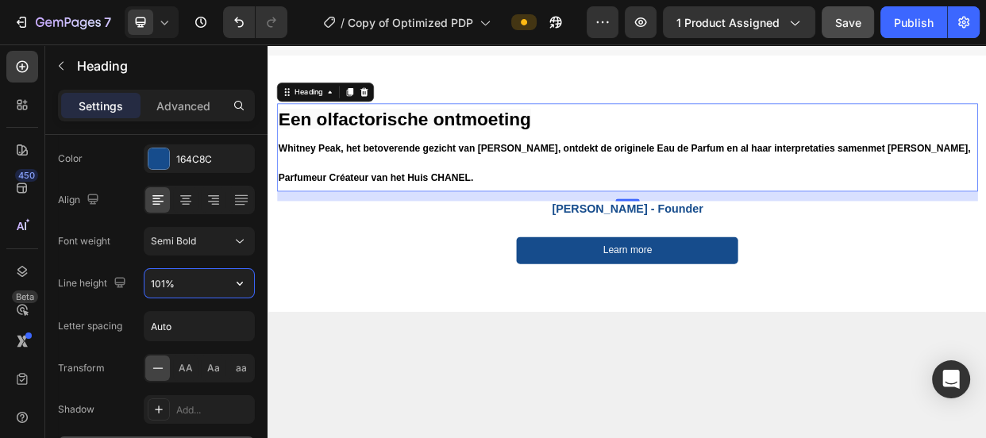
type input "100%"
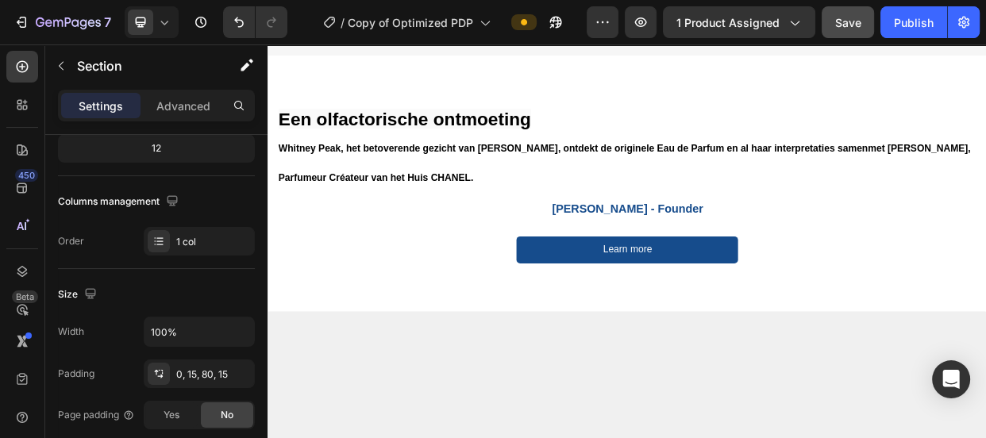
scroll to position [0, 0]
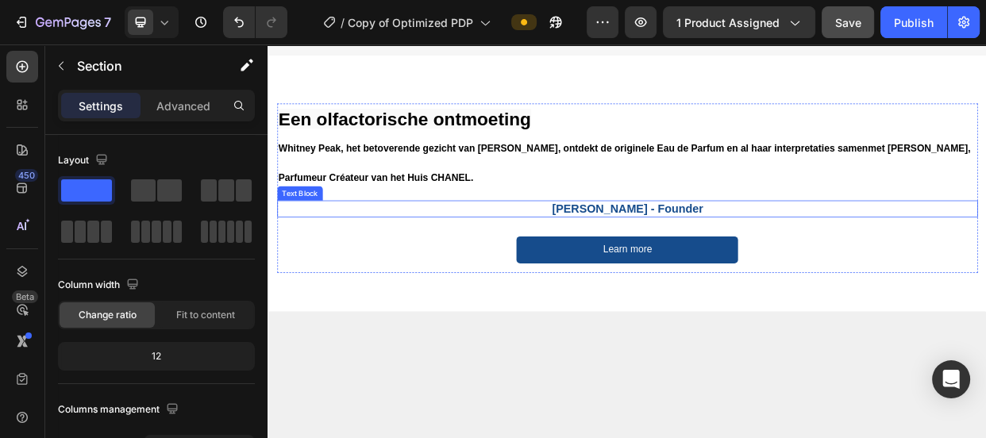
click at [702, 267] on div "⁠⁠⁠⁠⁠⁠⁠ Een olfactorische ontmoeting Whitney Peak, het betoverende gezicht van …" at bounding box center [743, 235] width 929 height 225
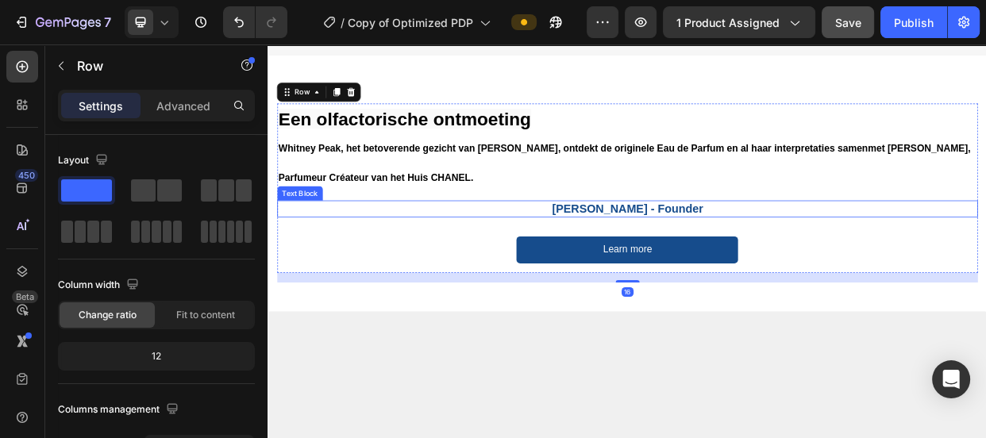
click at [703, 253] on p "Kelly G - Founder" at bounding box center [744, 263] width 926 height 20
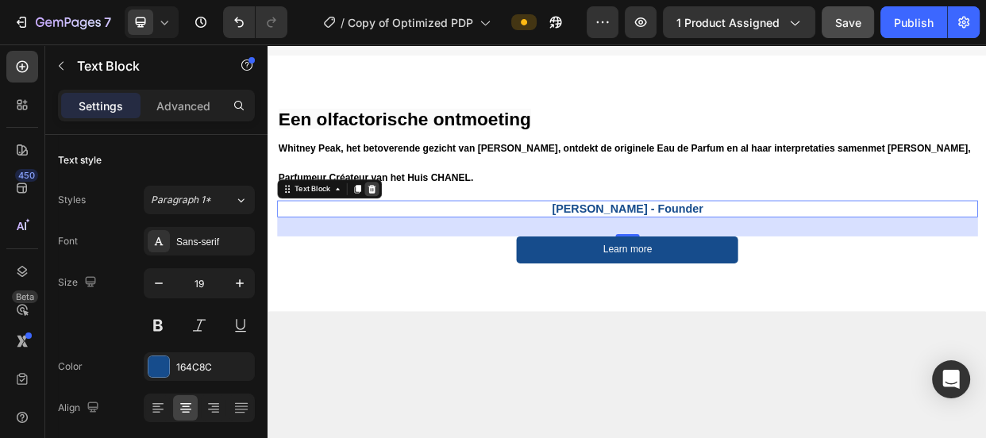
click at [403, 233] on icon at bounding box center [405, 235] width 10 height 11
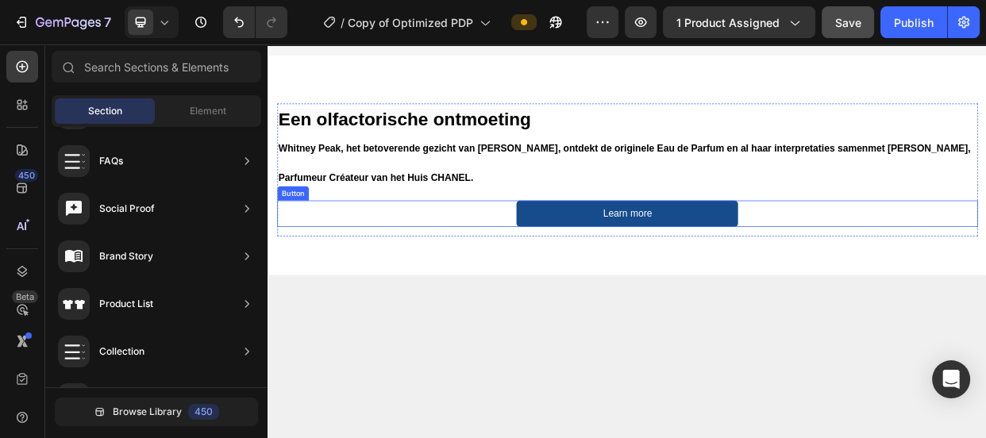
click at [556, 262] on div "Learn more Button" at bounding box center [743, 270] width 929 height 36
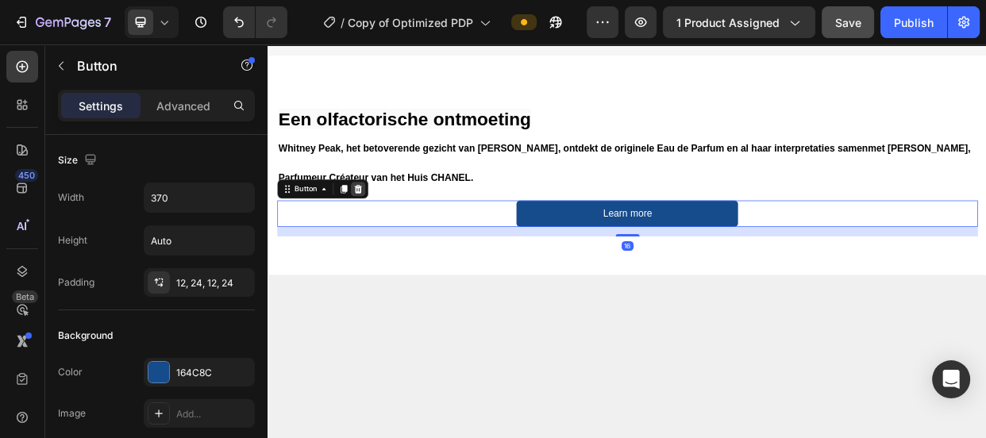
click at [380, 230] on icon at bounding box center [386, 236] width 13 height 13
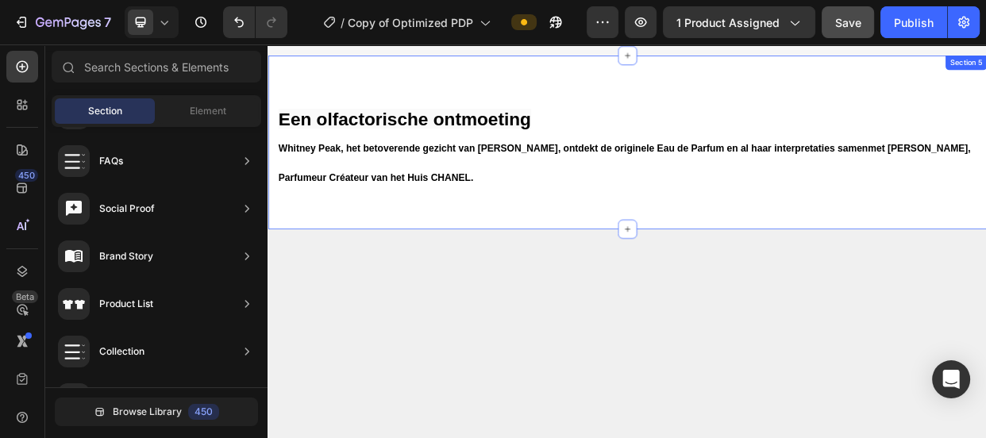
click at [549, 248] on div "⁠⁠⁠⁠⁠⁠⁠ Een olfactorische ontmoeting Whitney Peak, het betoverende gezicht van …" at bounding box center [744, 175] width 953 height 230
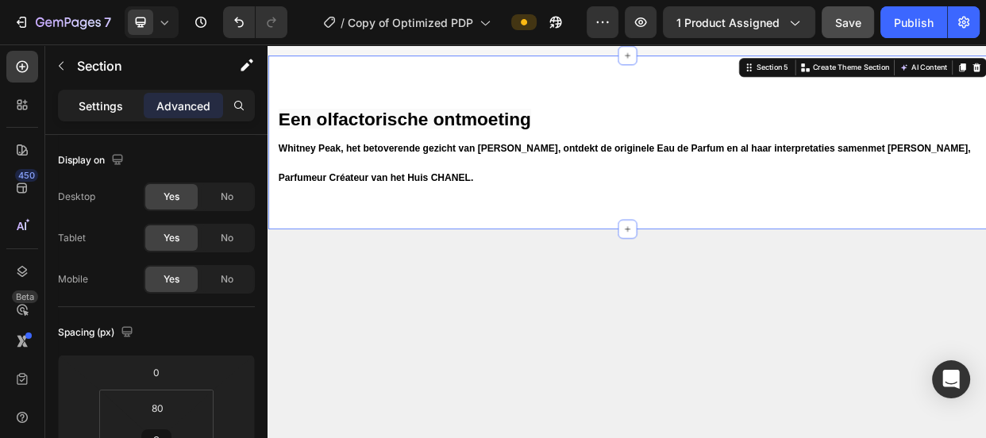
click at [93, 106] on p "Settings" at bounding box center [101, 106] width 44 height 17
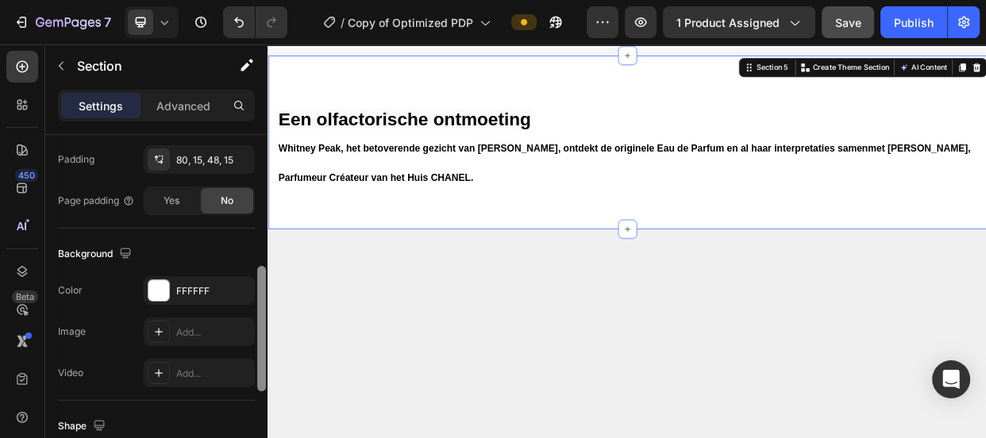
scroll to position [443, 0]
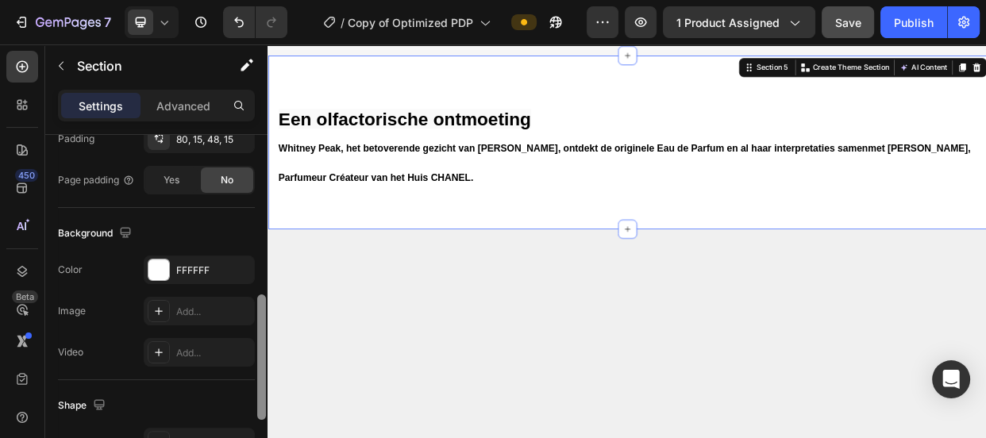
drag, startPoint x: 258, startPoint y: 183, endPoint x: 255, endPoint y: 343, distance: 159.6
click at [256, 343] on div at bounding box center [262, 309] width 12 height 349
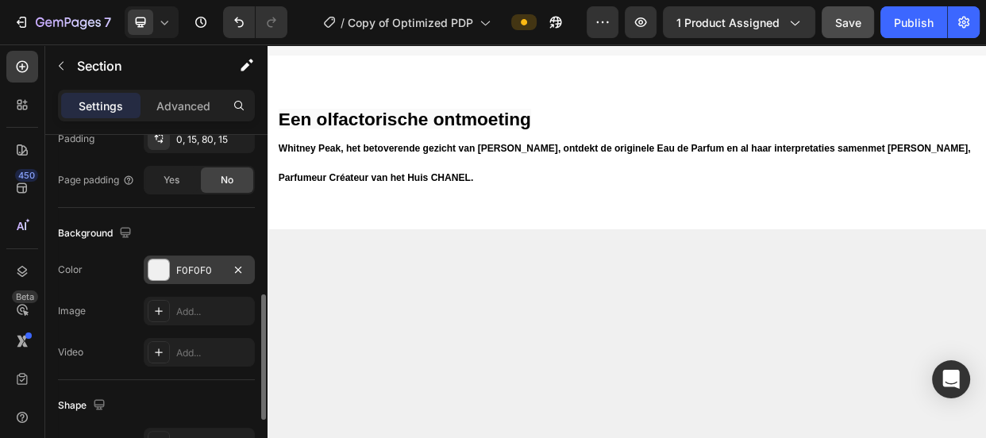
click at [198, 261] on div "F0F0F0" at bounding box center [199, 270] width 111 height 29
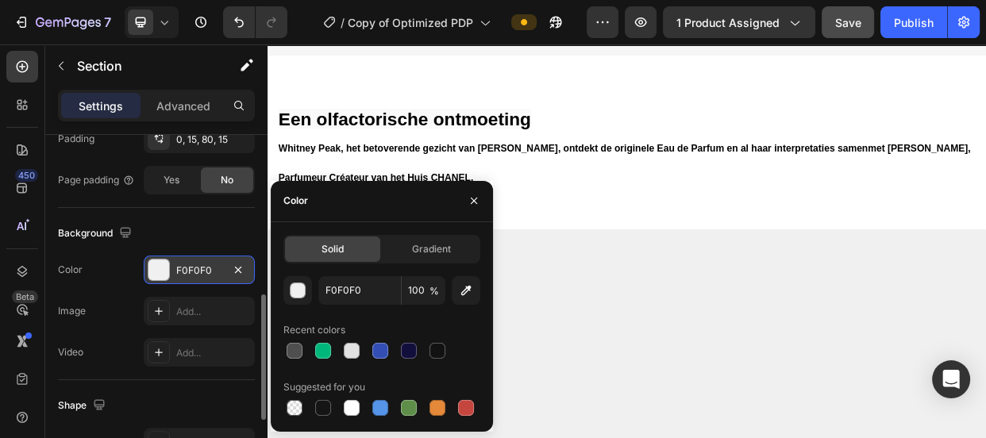
click at [198, 264] on div "F0F0F0" at bounding box center [199, 271] width 46 height 14
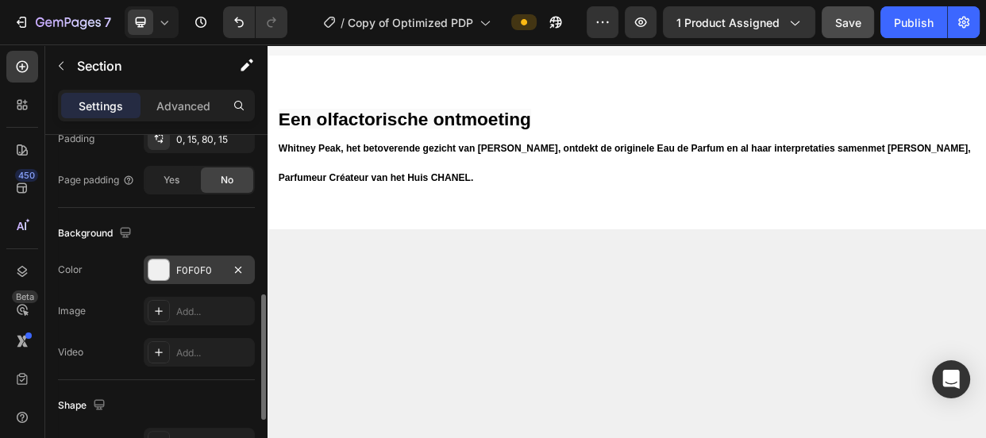
click at [198, 264] on div "F0F0F0" at bounding box center [199, 271] width 46 height 14
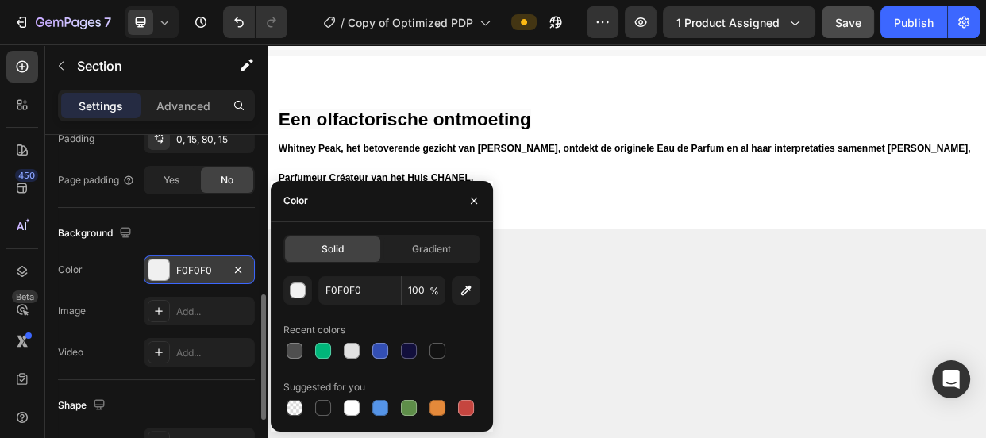
click at [177, 270] on div "F0F0F0" at bounding box center [199, 271] width 46 height 14
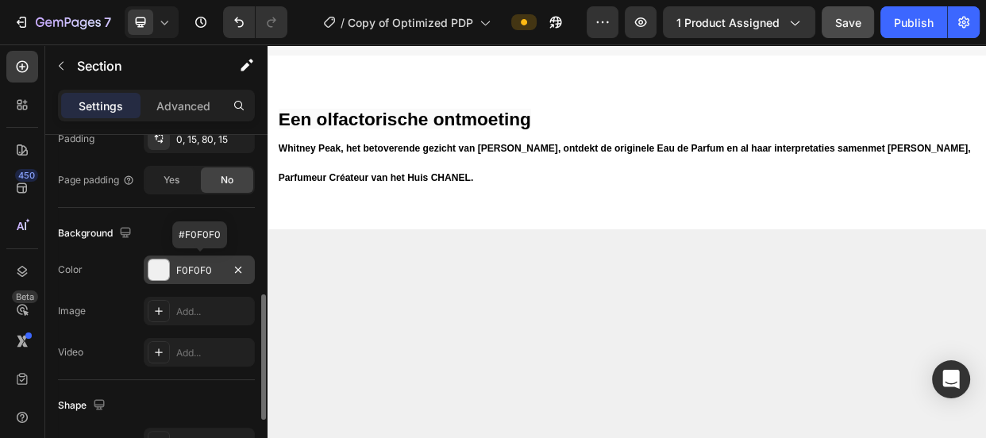
click at [177, 268] on div "F0F0F0" at bounding box center [199, 271] width 46 height 14
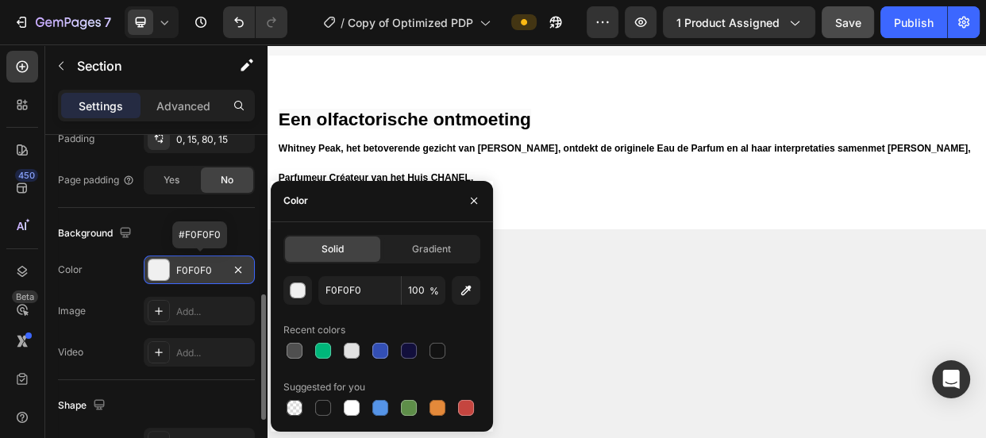
click at [177, 268] on div "F0F0F0" at bounding box center [199, 271] width 46 height 14
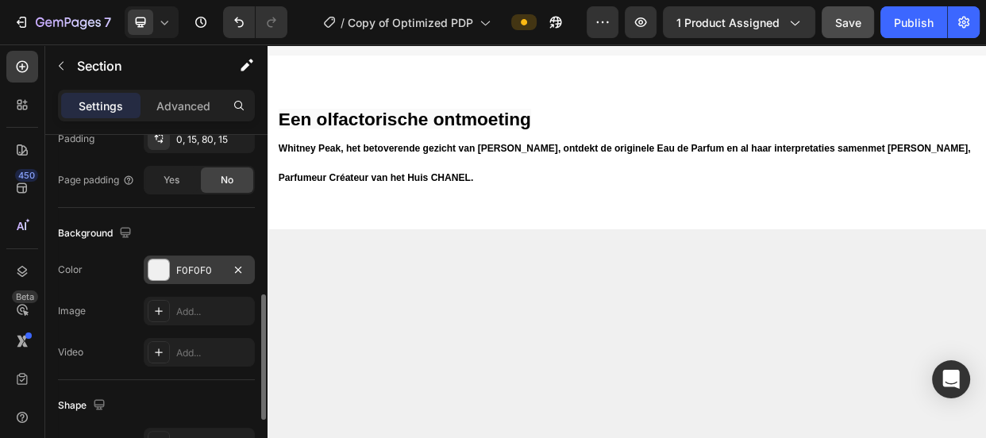
click at [202, 270] on div "F0F0F0" at bounding box center [199, 271] width 46 height 14
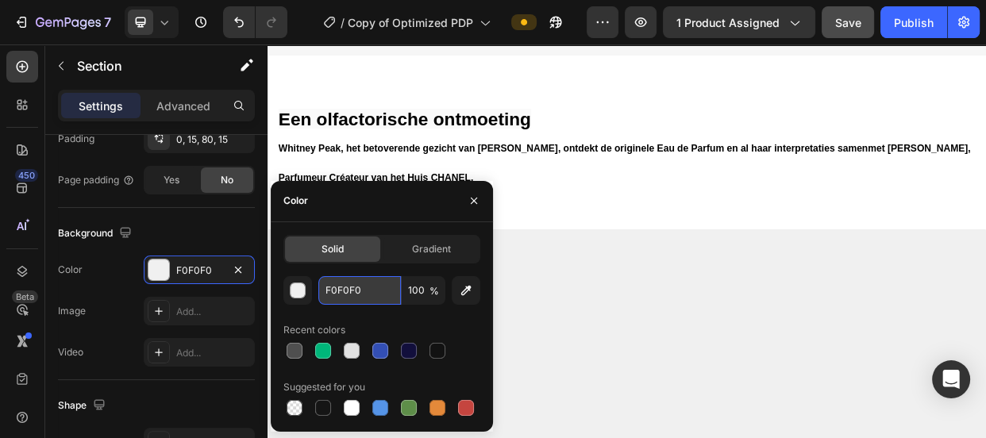
click at [349, 295] on input "F0F0F0" at bounding box center [359, 290] width 83 height 29
type input "F0F0F0"
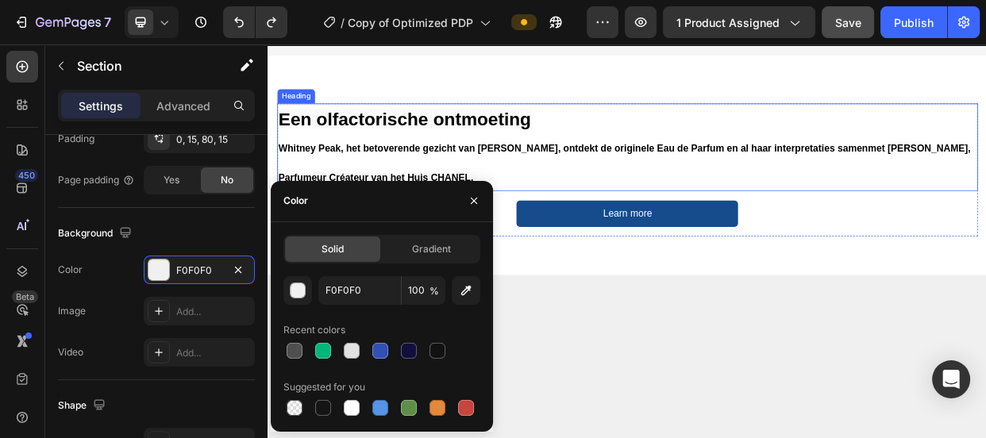
click at [755, 221] on p "⁠⁠⁠⁠⁠⁠⁠ Een olfactorische ontmoeting Whitney Peak, het betoverende gezicht van …" at bounding box center [744, 181] width 926 height 113
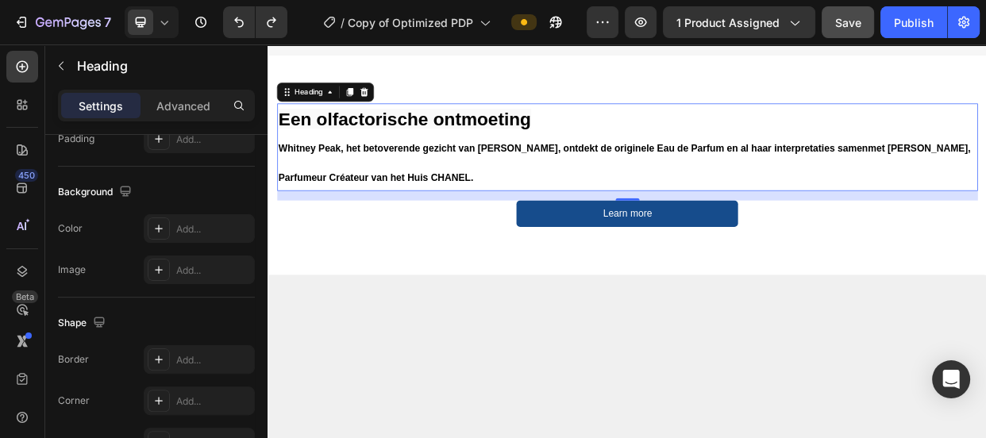
scroll to position [0, 0]
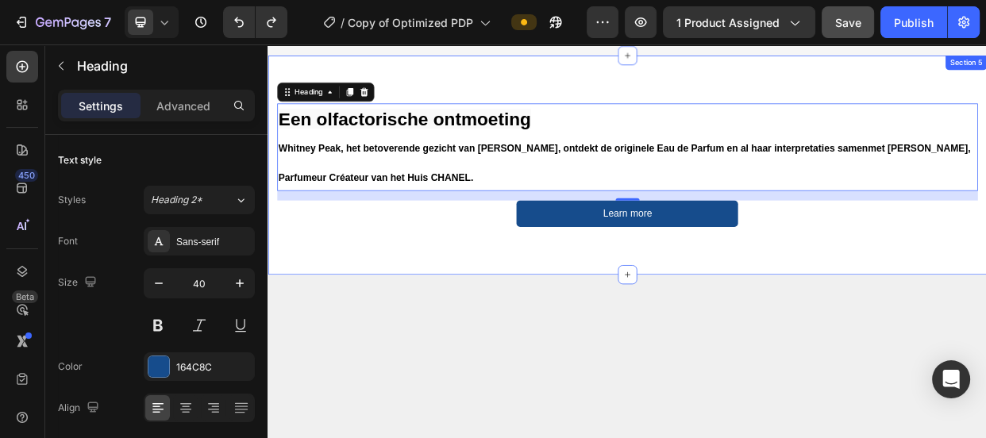
click at [337, 293] on div "⁠⁠⁠⁠⁠⁠⁠ Een olfactorische ontmoeting Whitney Peak, het betoverende gezicht van …" at bounding box center [743, 218] width 929 height 190
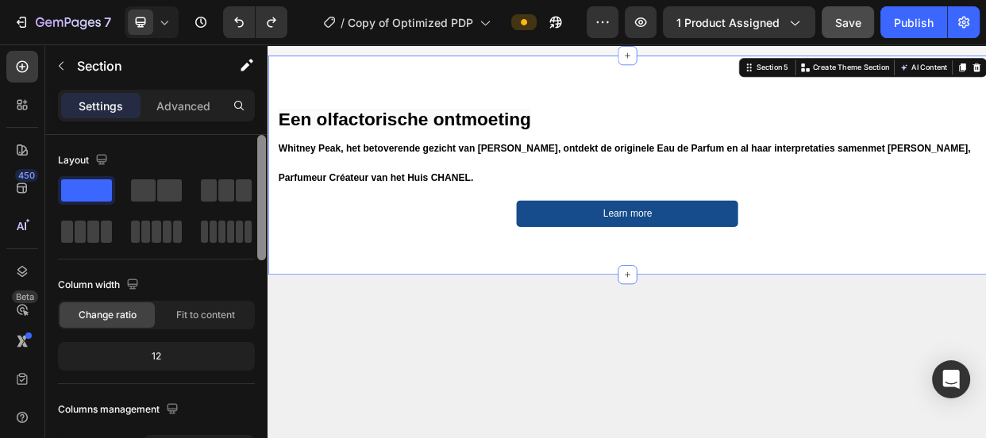
click at [257, 277] on div at bounding box center [262, 309] width 12 height 349
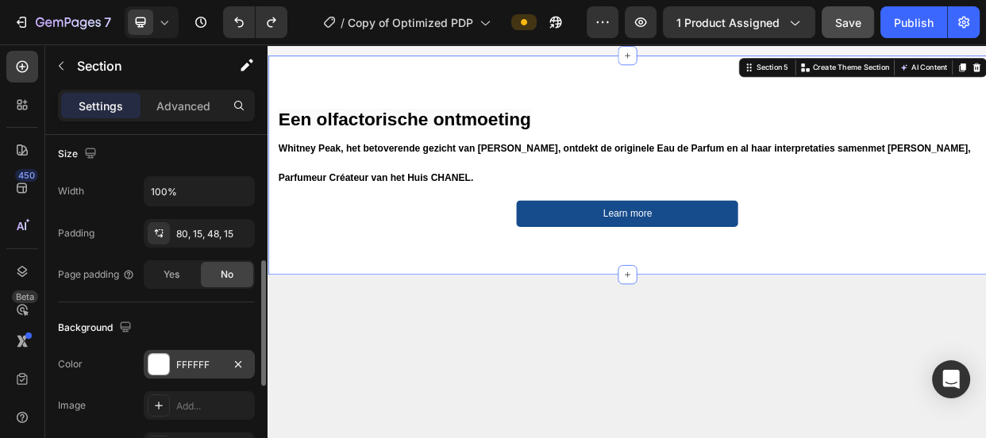
click at [170, 360] on div "FFFFFF" at bounding box center [199, 364] width 111 height 29
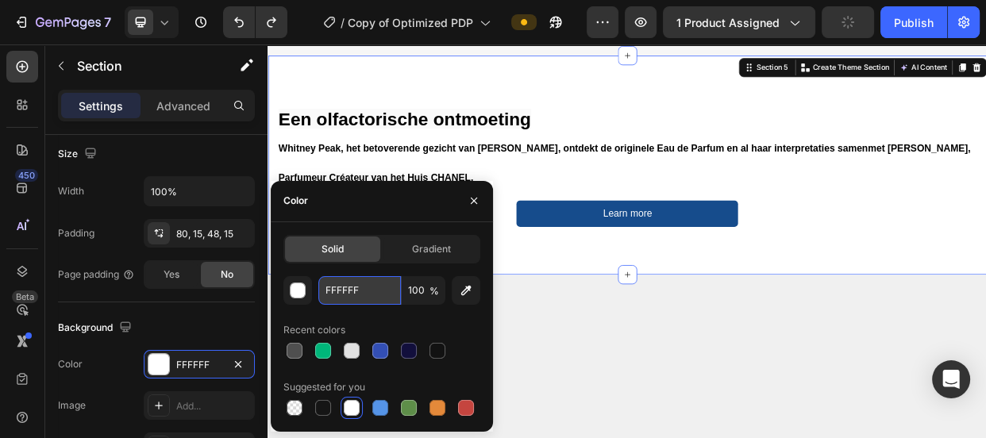
click at [341, 285] on input "FFFFFF" at bounding box center [359, 290] width 83 height 29
paste input "0F0F0"
type input "F0F0F0"
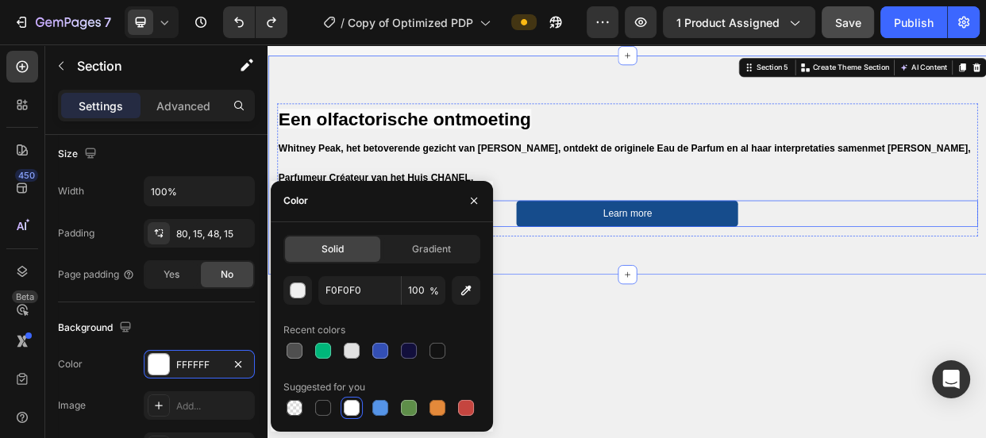
click at [581, 252] on div "Learn more Button" at bounding box center [743, 270] width 929 height 36
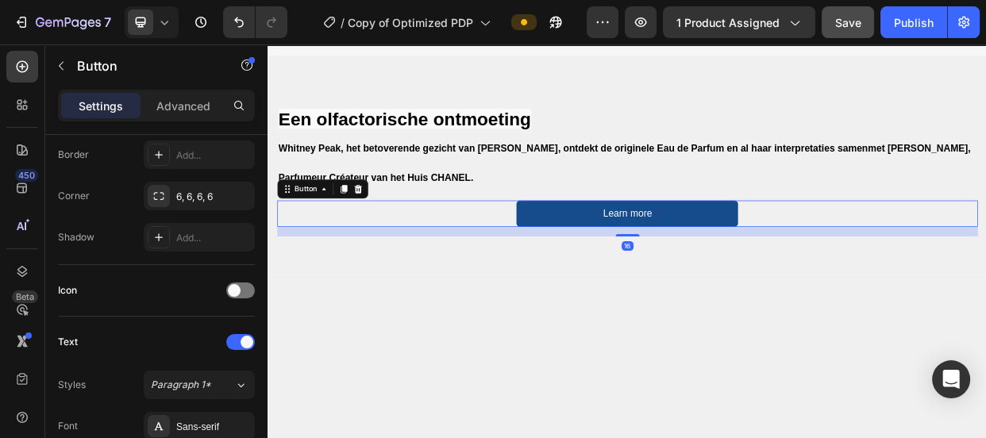
scroll to position [0, 0]
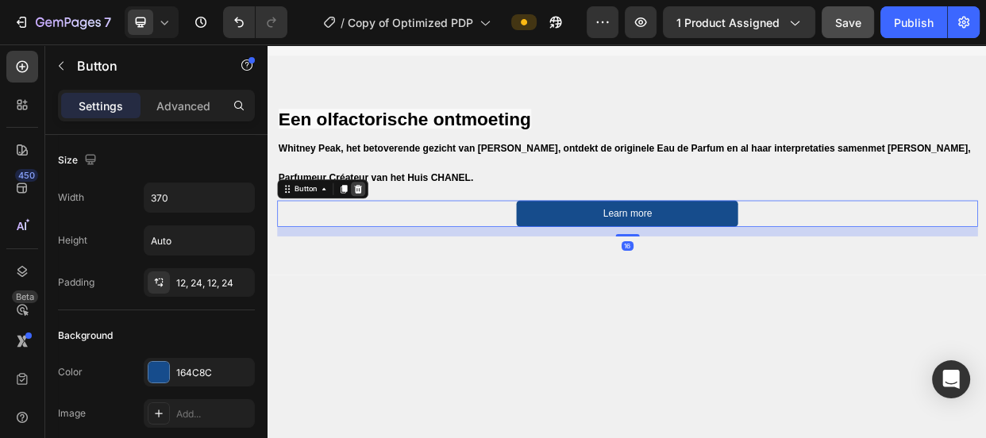
click at [392, 230] on icon at bounding box center [386, 236] width 13 height 13
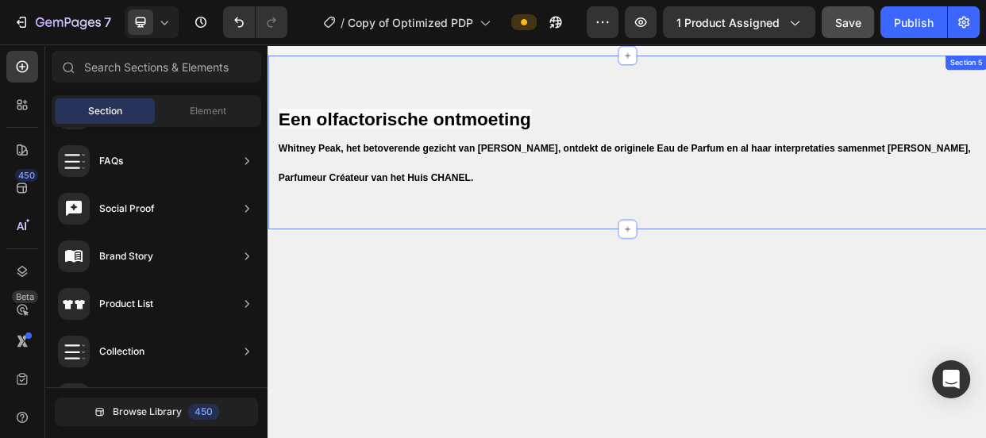
click at [477, 264] on div "⁠⁠⁠⁠⁠⁠⁠ Een olfactorische ontmoeting Whitney Peak, het betoverende gezicht van …" at bounding box center [744, 175] width 953 height 230
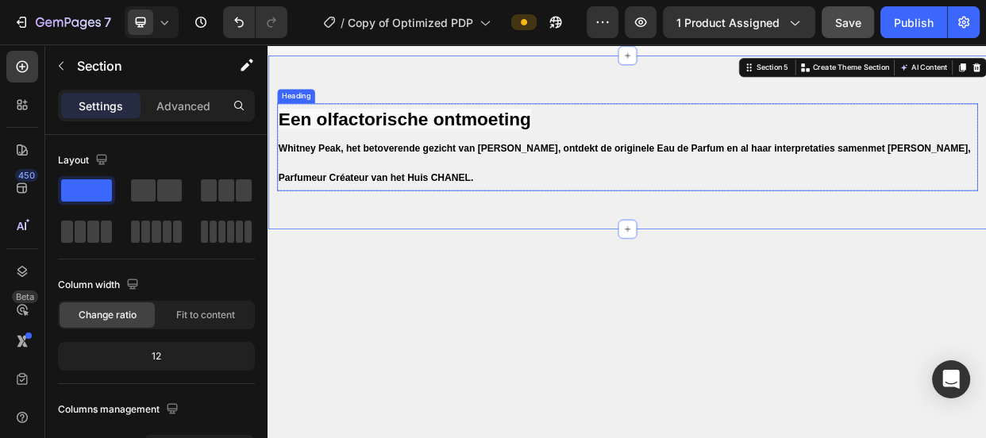
click at [453, 150] on p "⁠⁠⁠⁠⁠⁠⁠ Een olfactorische ontmoeting Whitney Peak, het betoverende gezicht van …" at bounding box center [744, 181] width 926 height 113
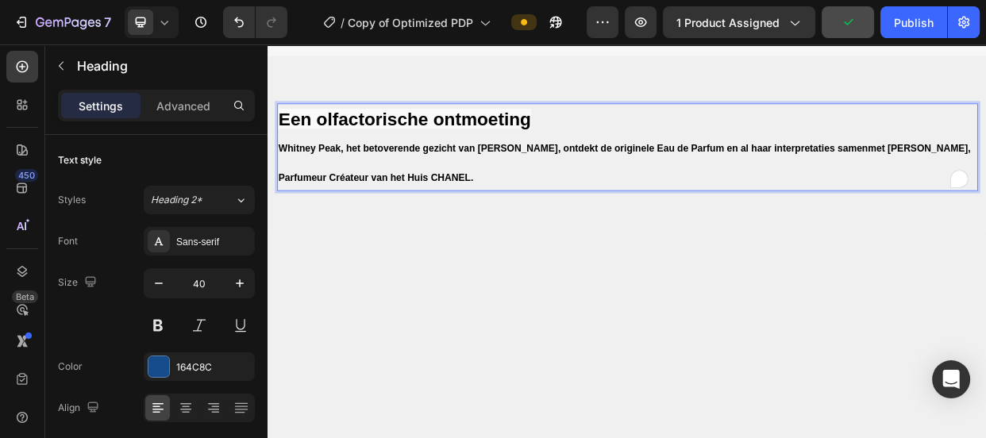
click at [455, 143] on strong "Een olfactorische ontmoeting" at bounding box center [448, 143] width 335 height 26
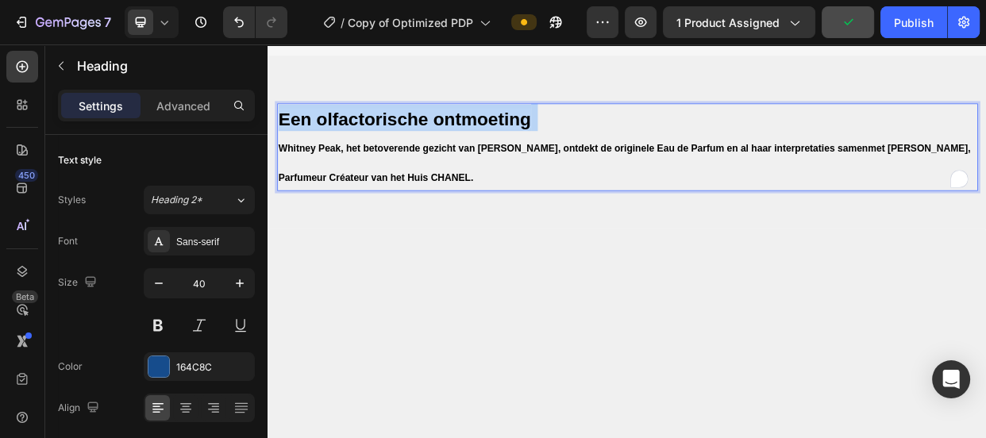
click at [455, 143] on strong "Een olfactorische ontmoeting" at bounding box center [448, 143] width 335 height 26
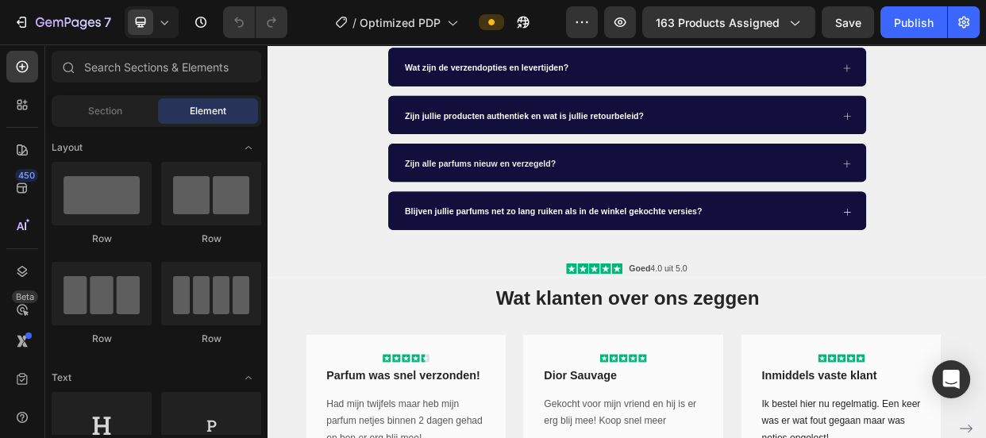
scroll to position [1215, 0]
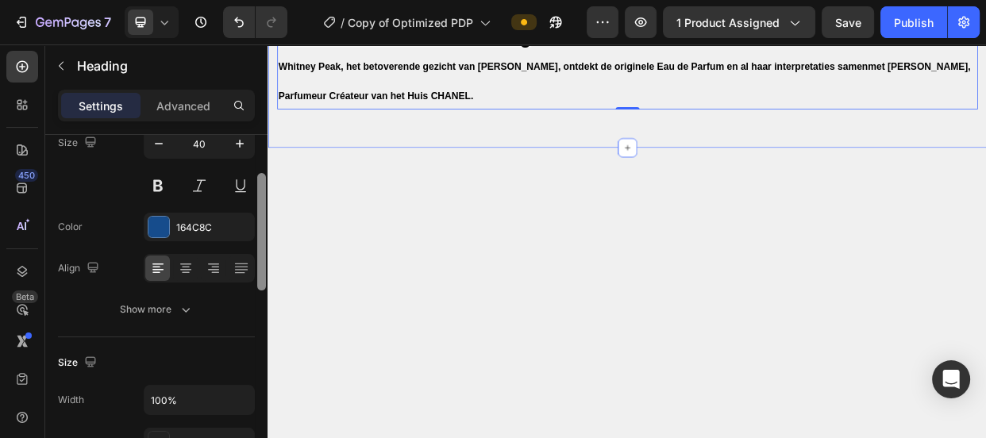
scroll to position [140, 0]
drag, startPoint x: 262, startPoint y: 246, endPoint x: 266, endPoint y: 192, distance: 54.1
click at [266, 192] on div at bounding box center [262, 309] width 12 height 349
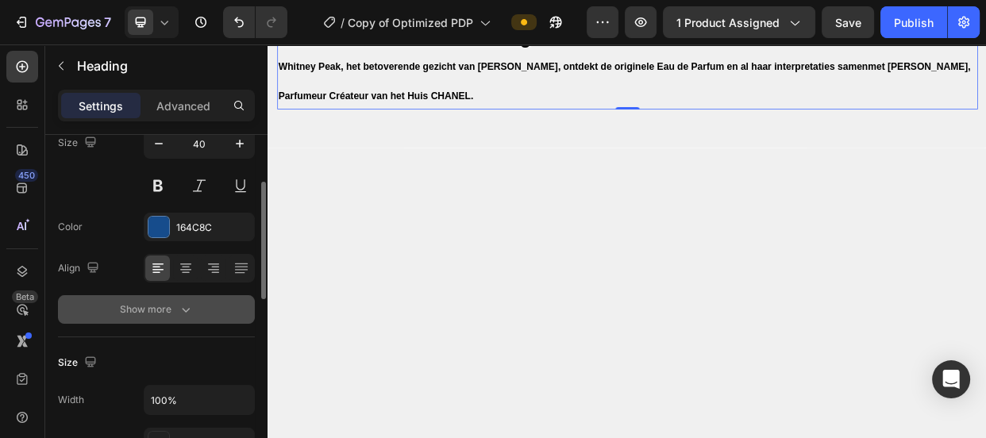
click at [160, 304] on div "Show more" at bounding box center [157, 310] width 74 height 16
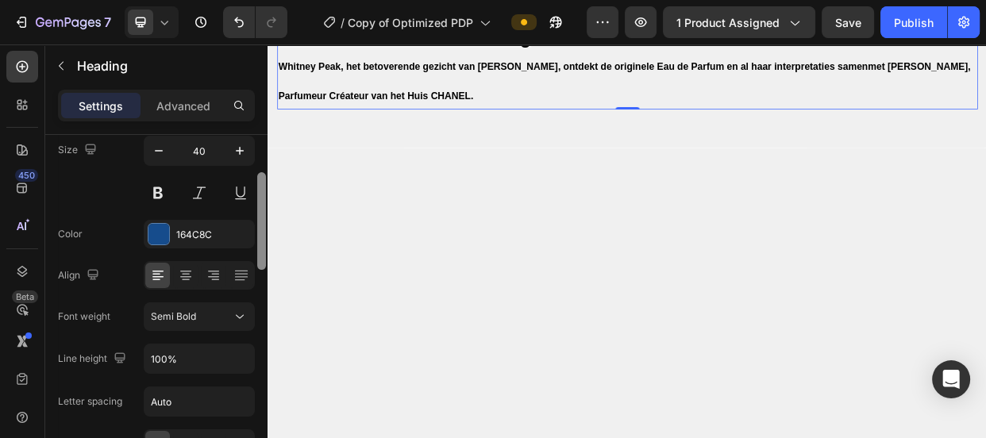
click at [264, 234] on div at bounding box center [261, 221] width 9 height 98
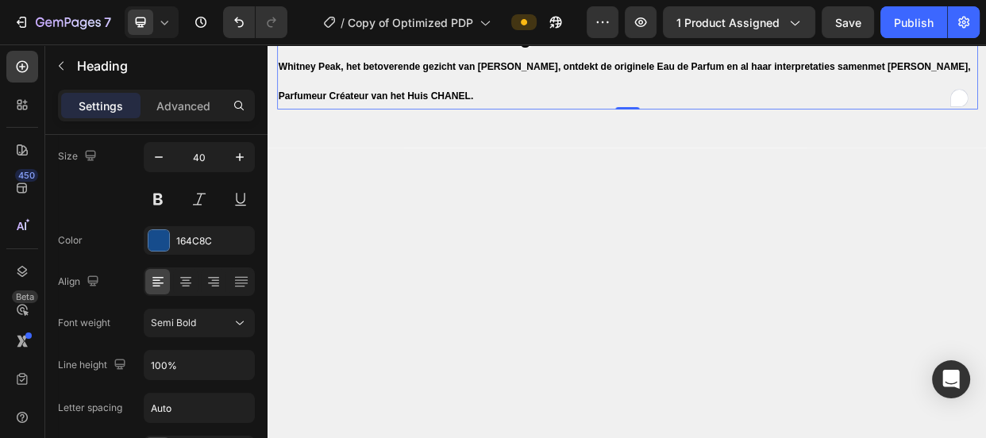
click at [437, 48] on strong "Een olfactorische ontmoeting" at bounding box center [448, 35] width 335 height 26
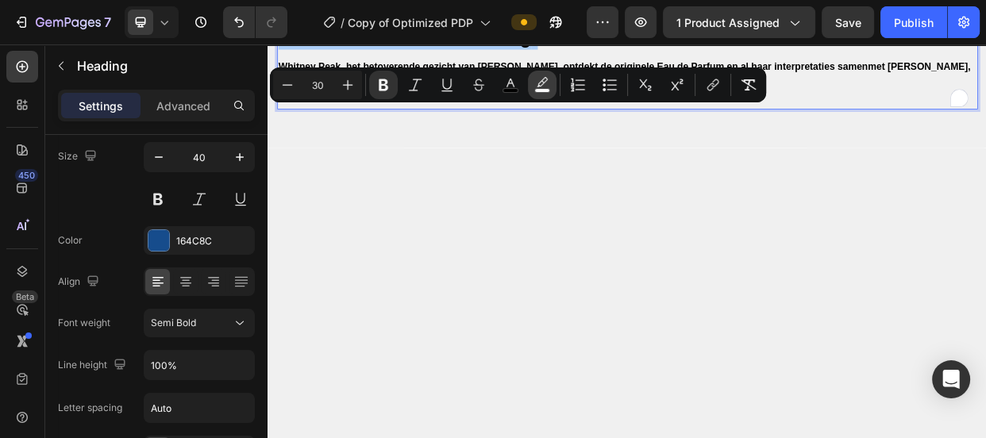
click at [534, 79] on icon "Editor contextual toolbar" at bounding box center [542, 85] width 16 height 16
type input "FAFAFA"
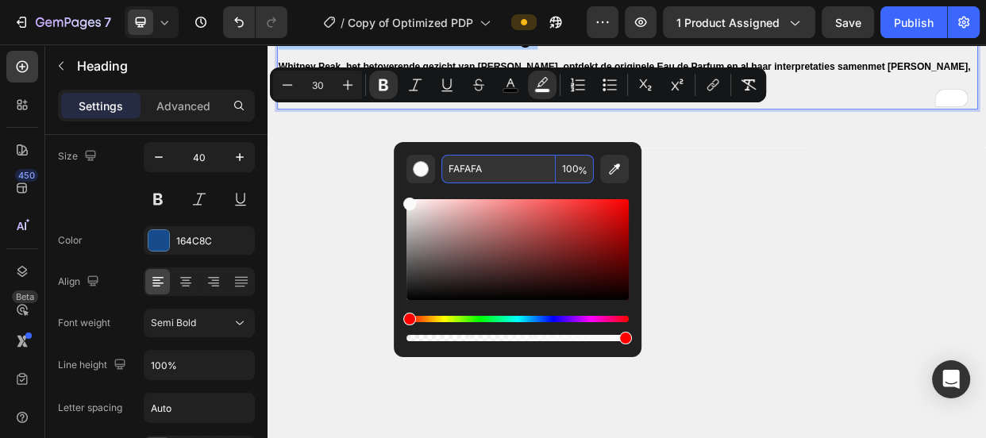
paste input "0F0F0"
type input "F0F0F0"
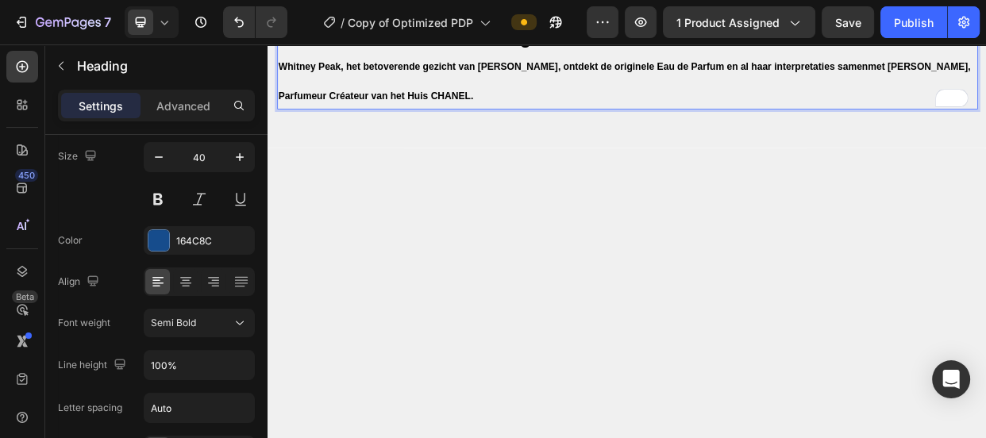
click at [416, 120] on span "Whitney Peak, het betoverende gezicht van [PERSON_NAME], ontdekt de originele E…" at bounding box center [740, 93] width 918 height 52
click at [414, 48] on strong "Een olfactorische ontmoeting" at bounding box center [448, 35] width 335 height 26
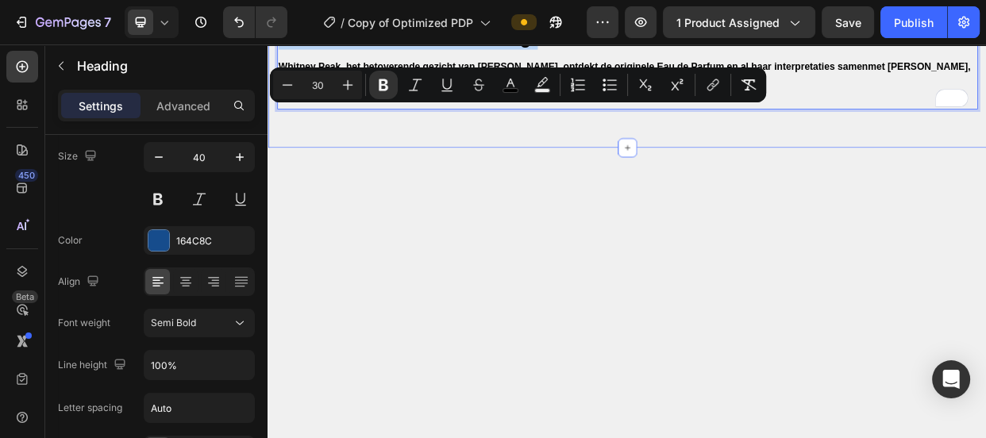
click at [430, 283] on div at bounding box center [743, 393] width 929 height 423
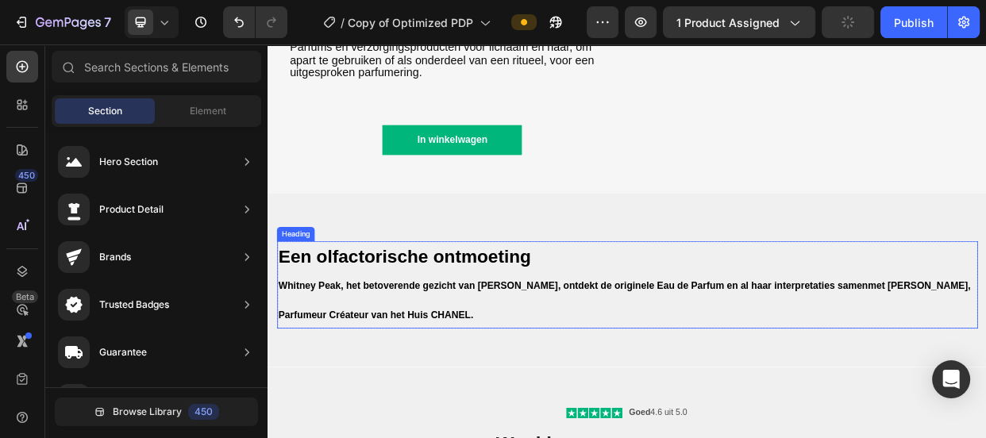
scroll to position [1920, 0]
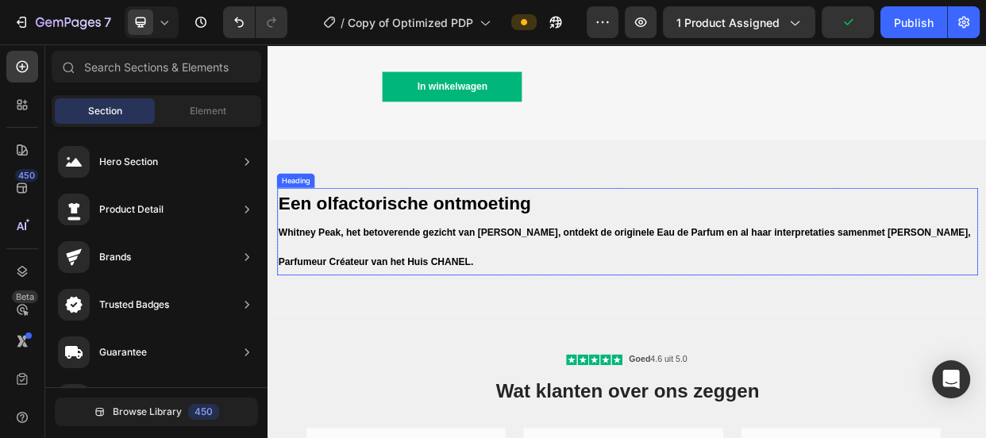
click at [842, 349] on p "⁠⁠⁠⁠⁠⁠⁠ Een olfactorische ontmoeting [PERSON_NAME], het betoverende gezicht van…" at bounding box center [744, 293] width 926 height 113
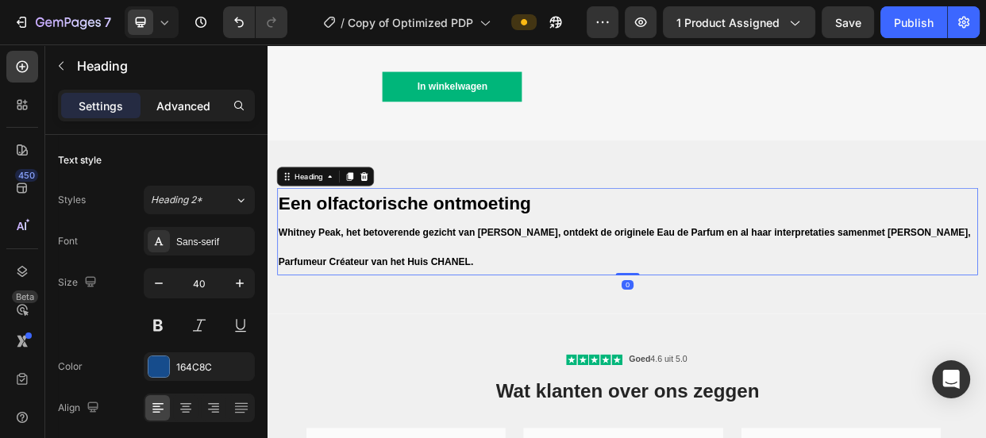
click at [180, 102] on p "Advanced" at bounding box center [183, 106] width 54 height 17
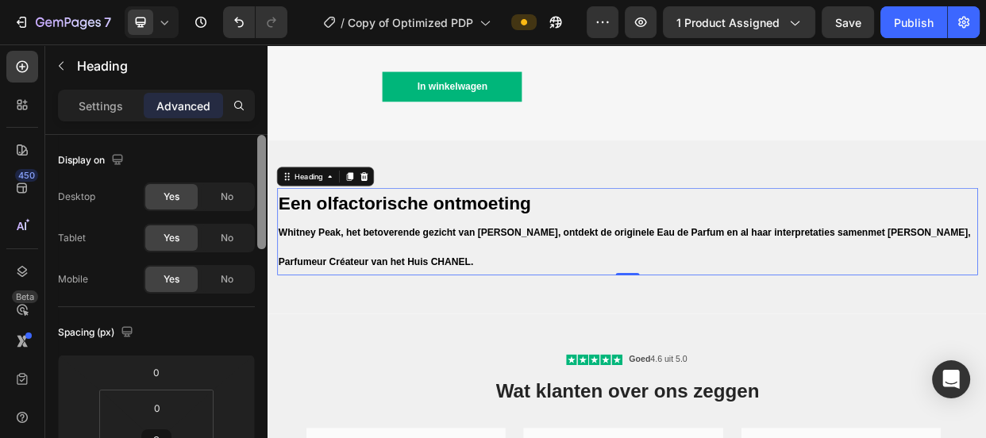
click at [260, 263] on div at bounding box center [262, 309] width 12 height 349
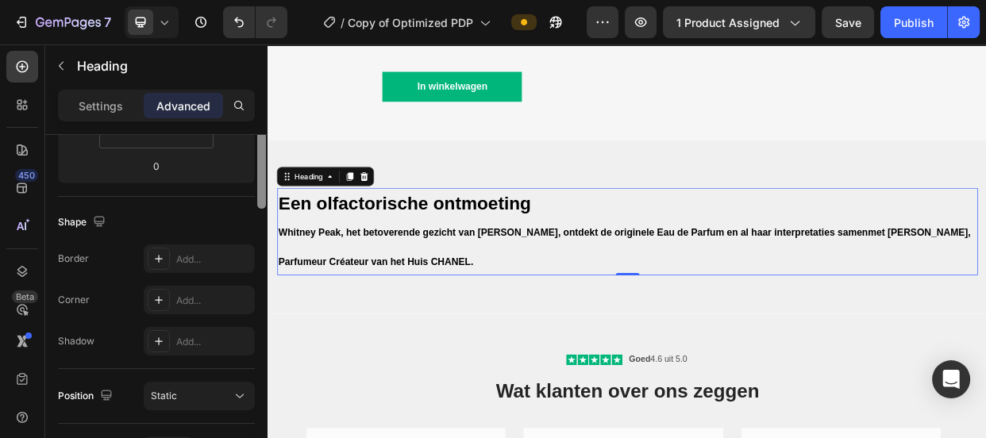
scroll to position [230, 0]
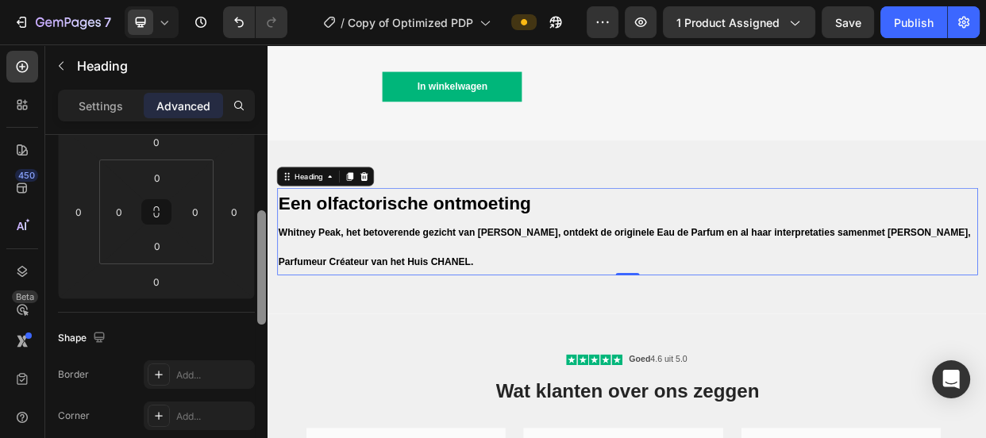
drag, startPoint x: 258, startPoint y: 263, endPoint x: 258, endPoint y: 224, distance: 38.9
click at [258, 224] on div at bounding box center [261, 267] width 9 height 114
click at [125, 221] on input "0" at bounding box center [119, 212] width 24 height 24
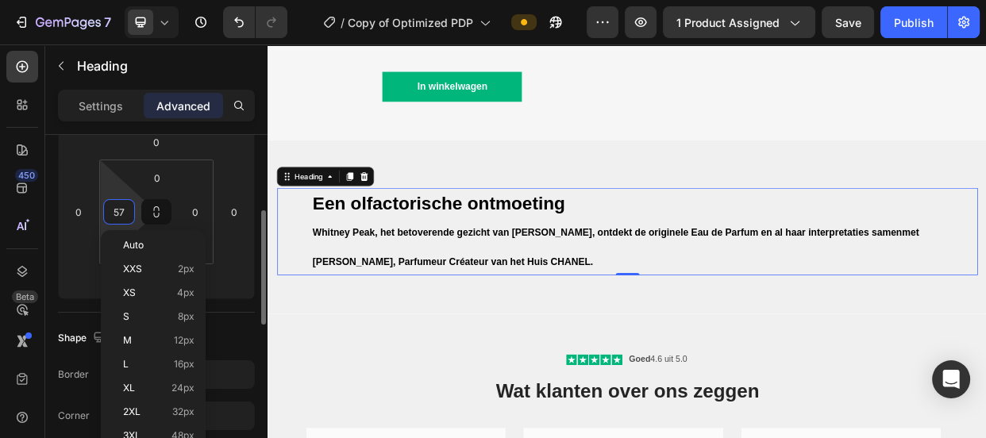
type input "58"
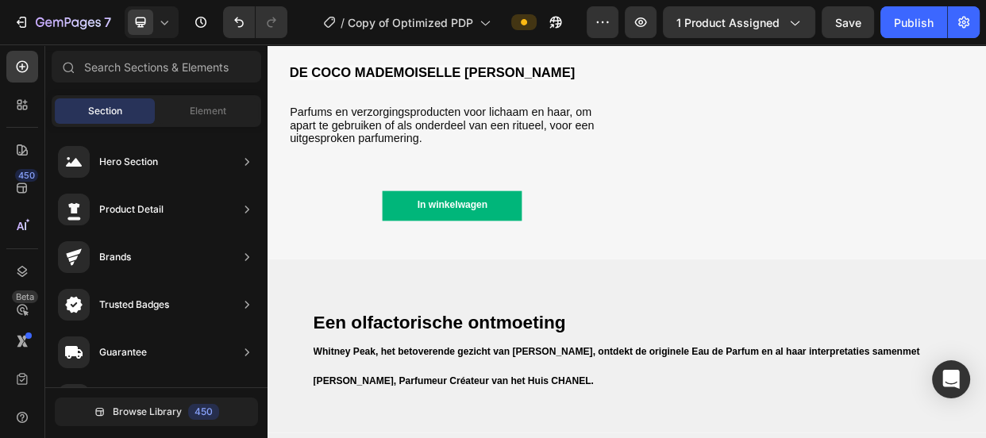
scroll to position [1721, 0]
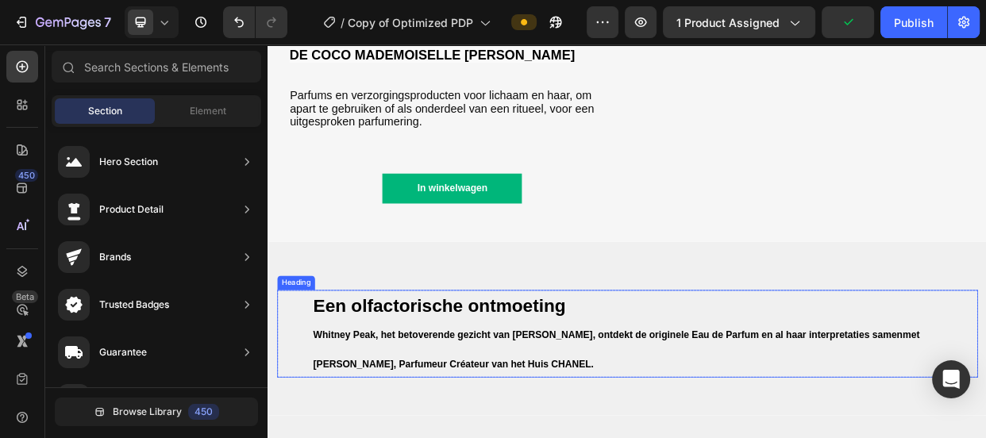
click at [636, 403] on strong "Een olfactorische ontmoeting" at bounding box center [494, 390] width 335 height 26
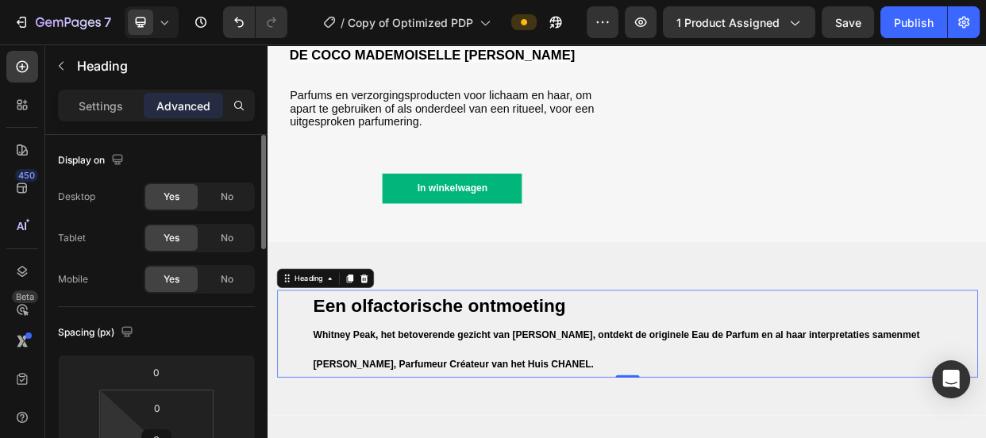
click at [119, 0] on html "7 Version history / Copy of Optimized PDP Preview 1 product assigned Save Publi…" at bounding box center [493, 0] width 986 height 0
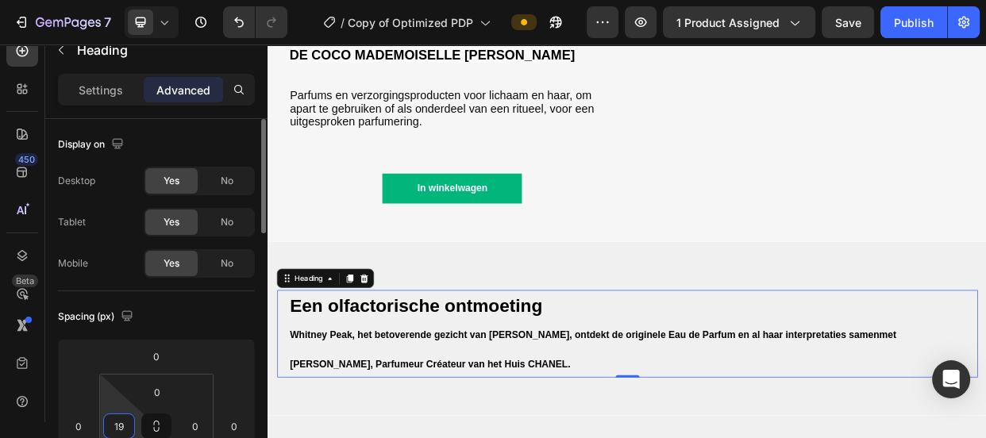
type input "18"
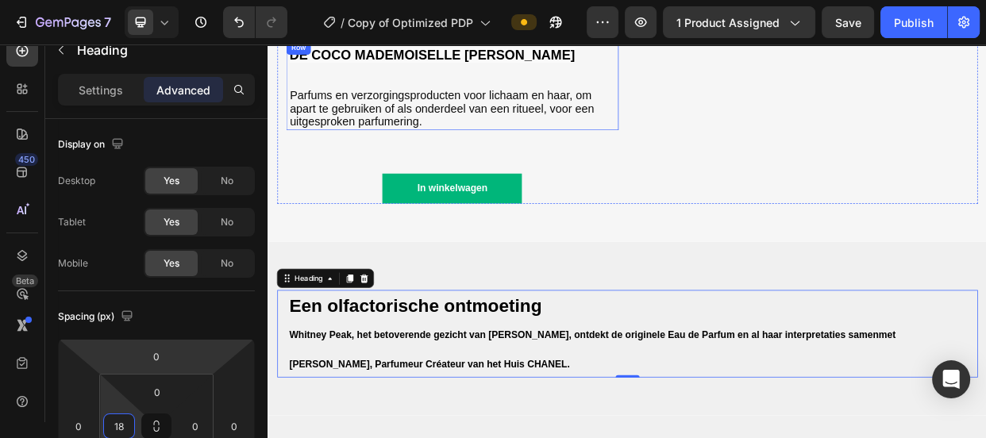
click at [491, 94] on div "DE COCO MADEMOISELLE LIJN Heading Parfums en verzorgingsproducten voor lichaam …" at bounding box center [513, 98] width 437 height 119
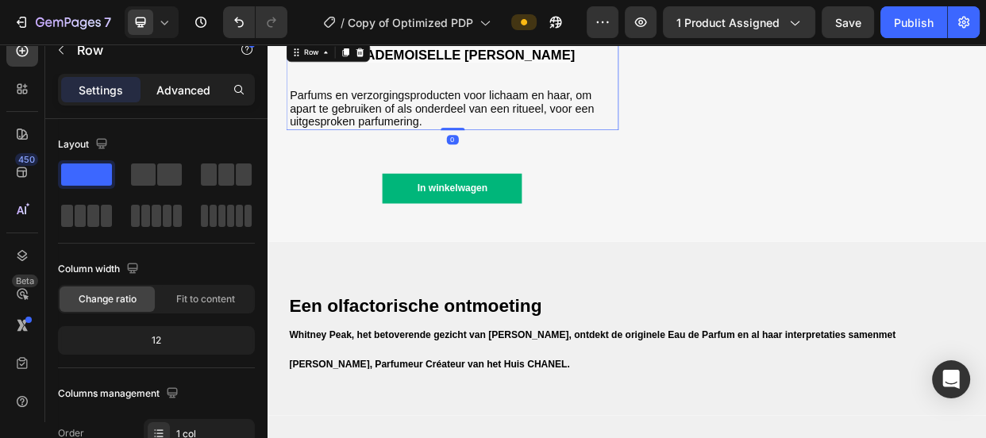
click at [190, 84] on p "Advanced" at bounding box center [183, 90] width 54 height 17
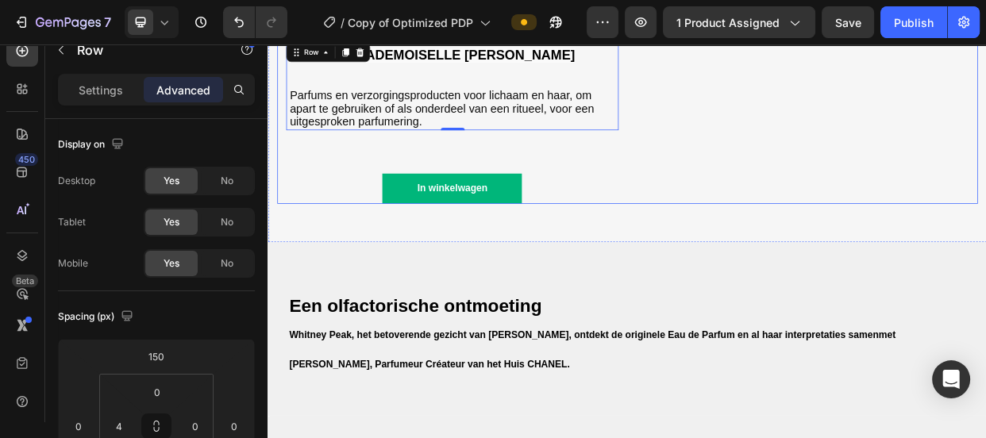
click at [315, 256] on div "DE COCO MADEMOISELLE LIJN Heading Parfums en verzorgingsproducten voor lichaam …" at bounding box center [511, 88] width 441 height 336
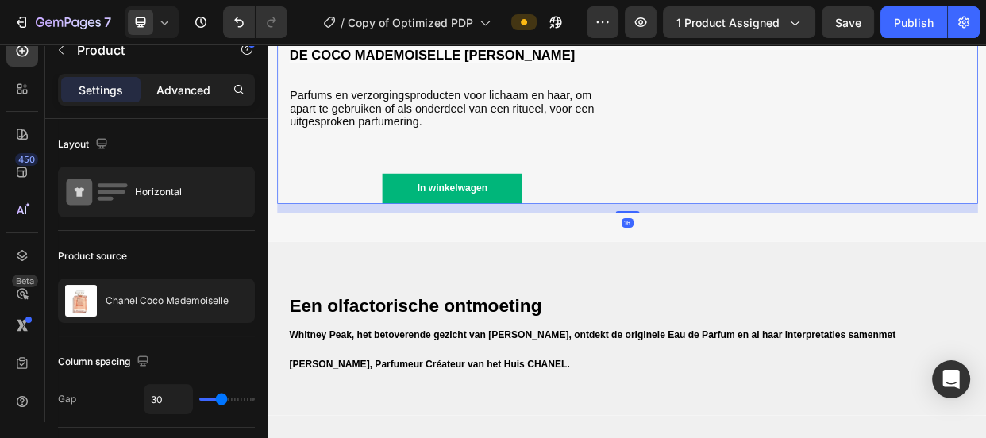
click at [164, 83] on p "Advanced" at bounding box center [183, 90] width 54 height 17
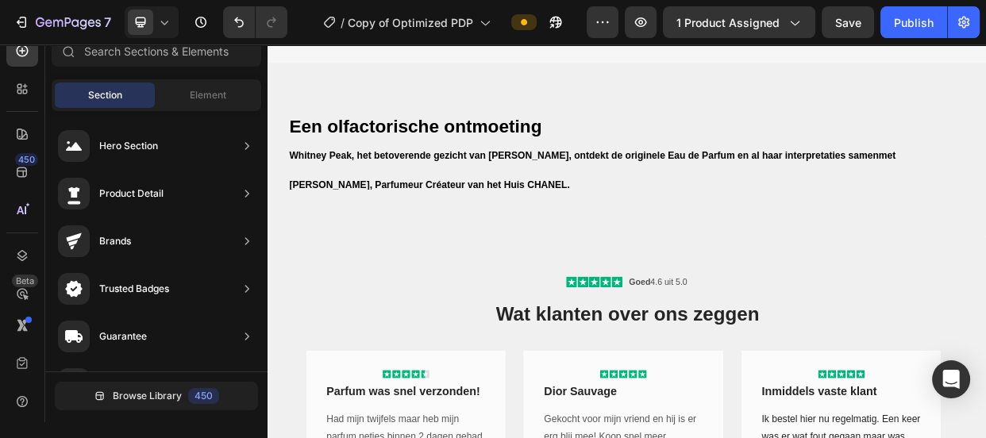
scroll to position [1933, 0]
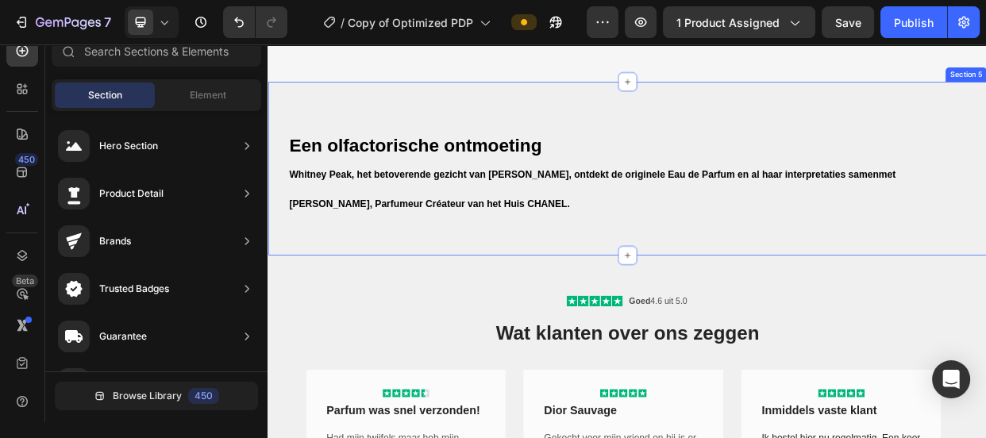
click at [701, 325] on div "Een olfactorische ontmoeting [PERSON_NAME], het betoverende gezicht van [PERSON…" at bounding box center [744, 209] width 953 height 230
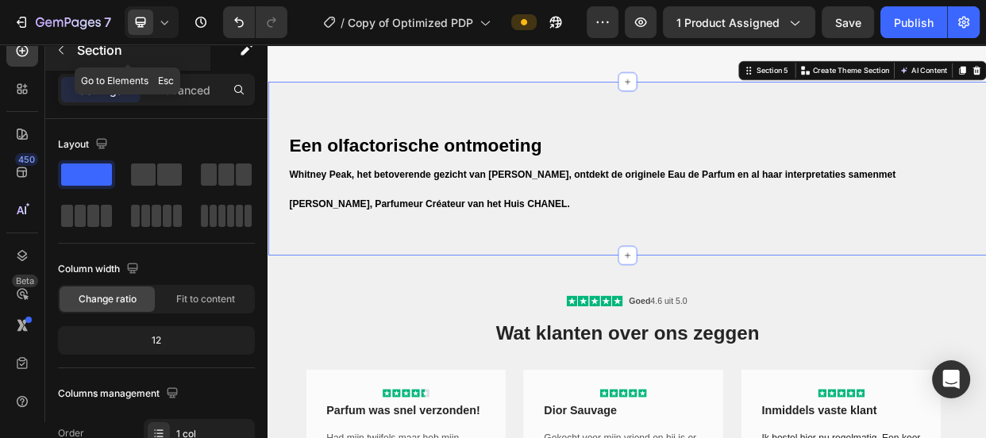
click at [56, 53] on icon "button" at bounding box center [61, 50] width 13 height 13
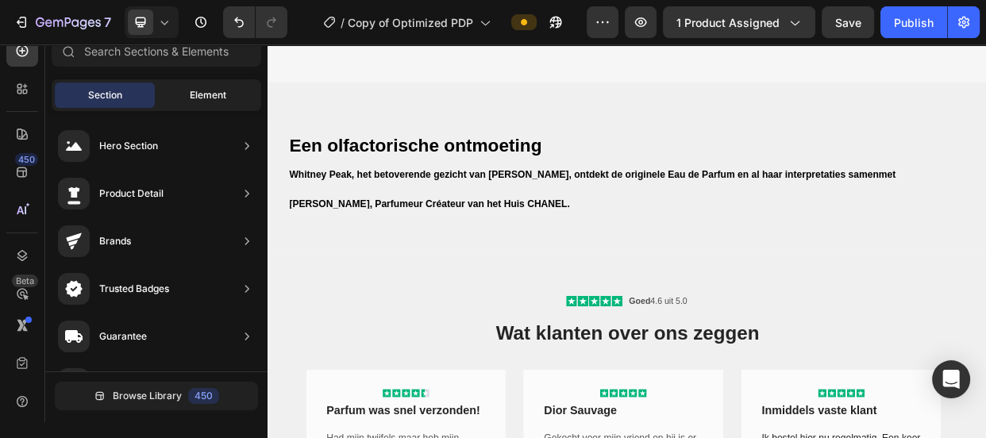
click at [186, 87] on div "Element" at bounding box center [208, 95] width 100 height 25
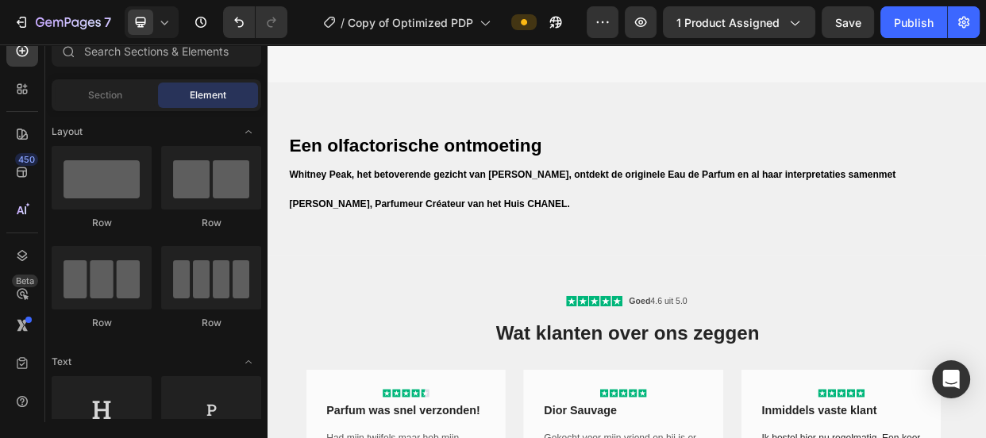
click at [135, 39] on div "7 Version history / Copy of Optimized PDP Preview 1 product assigned Save Publi…" at bounding box center [493, 22] width 986 height 45
click at [135, 49] on input "text" at bounding box center [157, 51] width 210 height 32
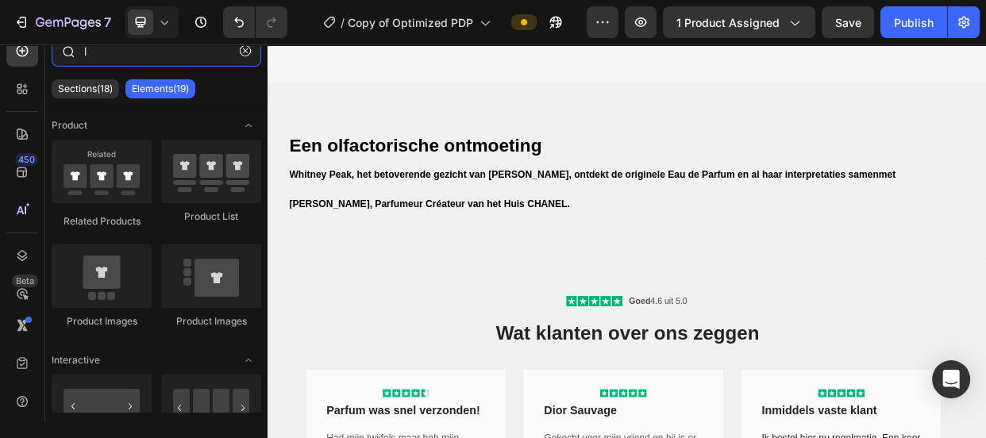
scroll to position [15, 0]
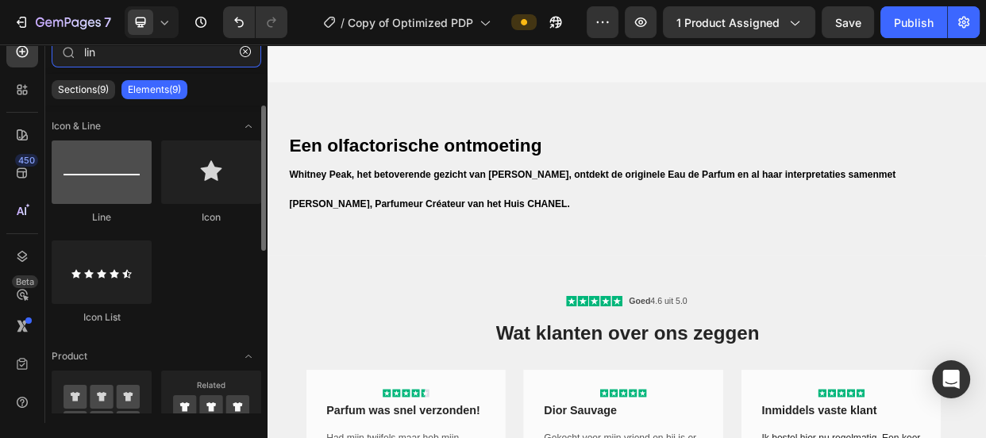
type input "lin"
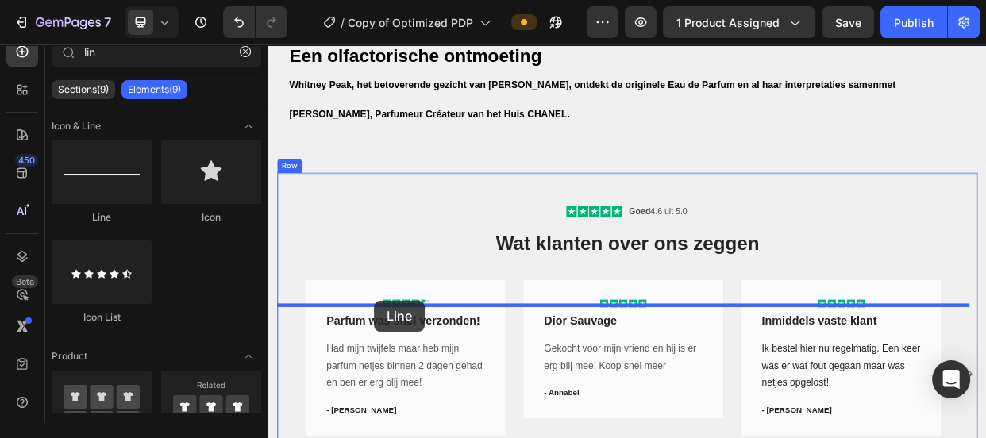
scroll to position [2055, 0]
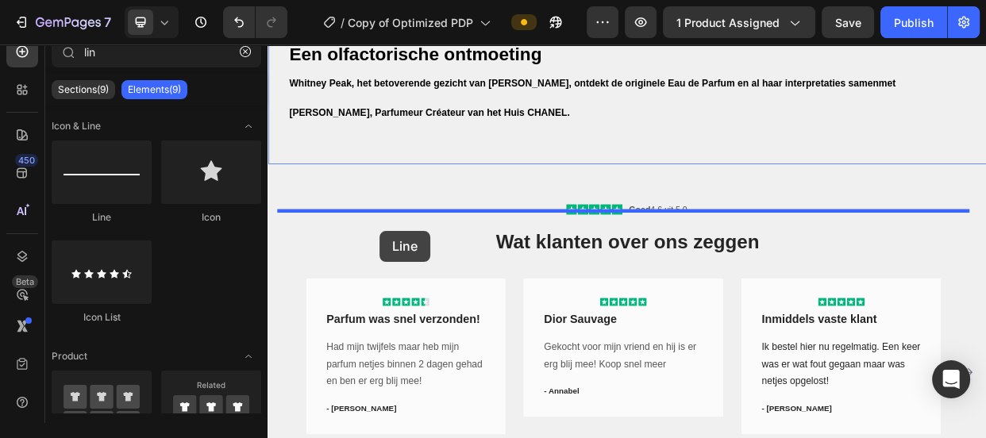
drag, startPoint x: 390, startPoint y: 221, endPoint x: 416, endPoint y: 291, distance: 74.6
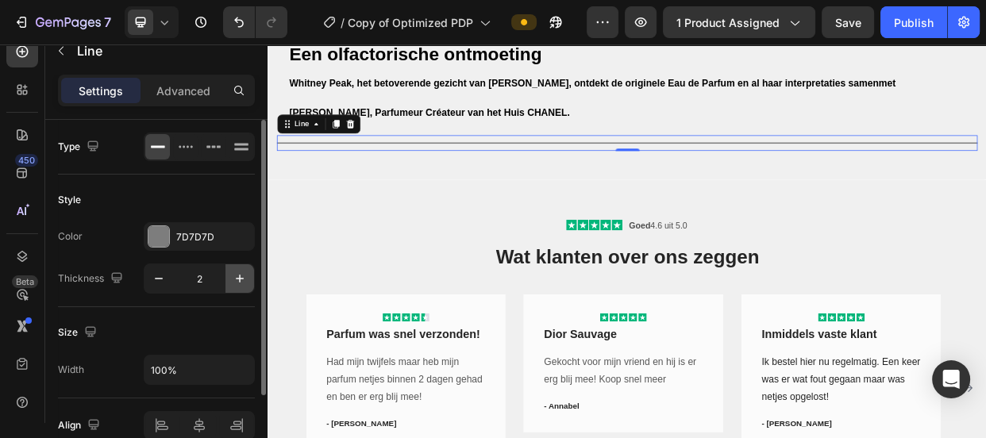
click at [233, 276] on icon "button" at bounding box center [240, 279] width 16 height 16
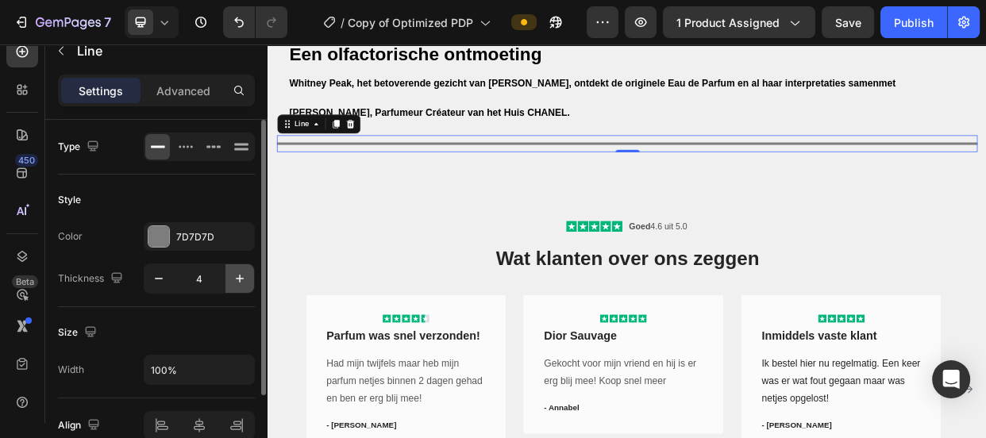
click at [233, 276] on icon "button" at bounding box center [240, 279] width 16 height 16
type input "6"
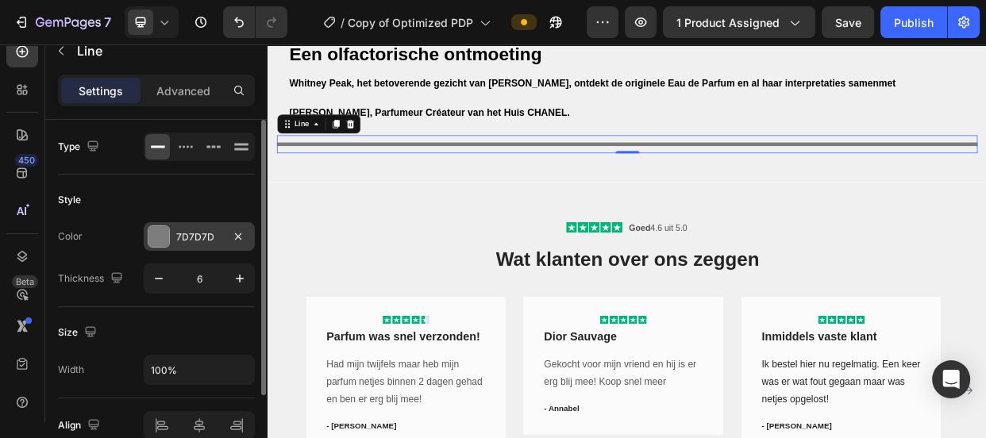
click at [162, 232] on div at bounding box center [158, 236] width 21 height 21
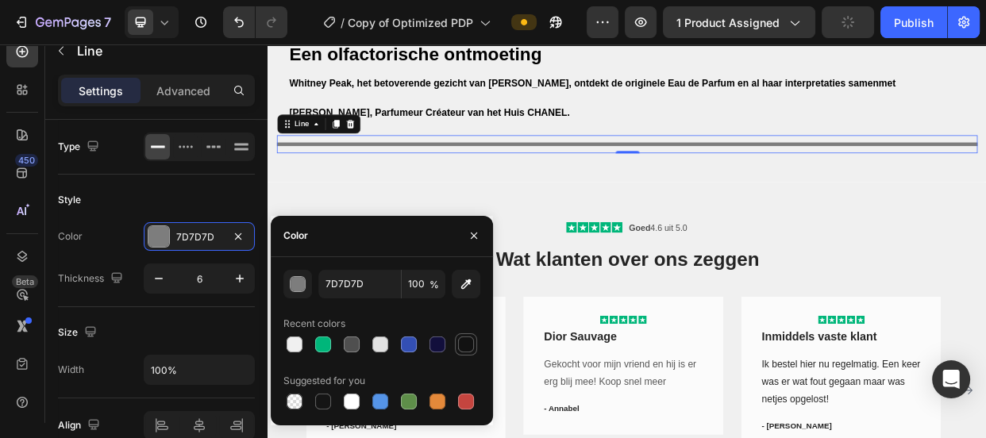
click at [460, 341] on div at bounding box center [466, 345] width 16 height 16
type input "121212"
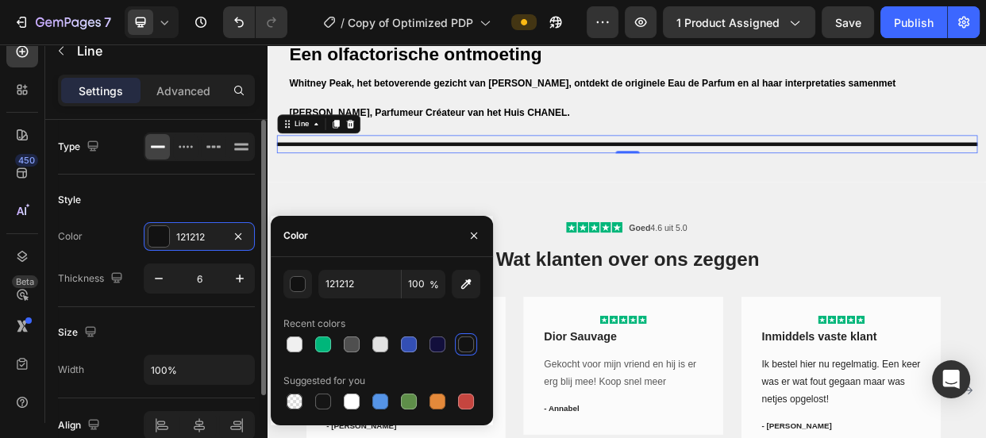
click at [182, 322] on div "Size" at bounding box center [156, 332] width 197 height 25
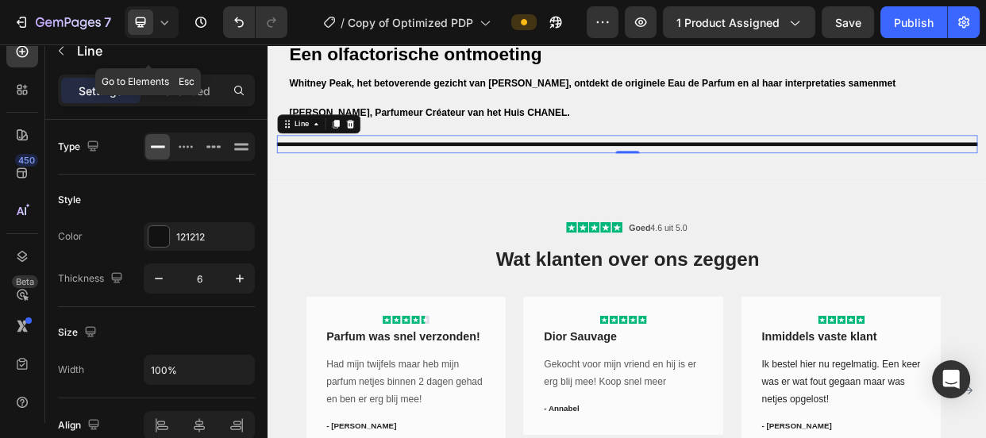
click at [60, 55] on icon "button" at bounding box center [61, 50] width 13 height 13
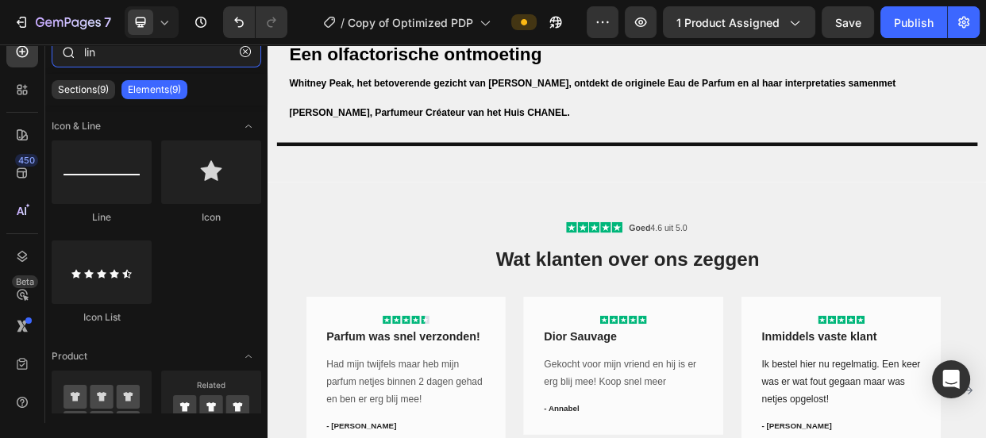
click at [188, 60] on input "lin" at bounding box center [157, 52] width 210 height 32
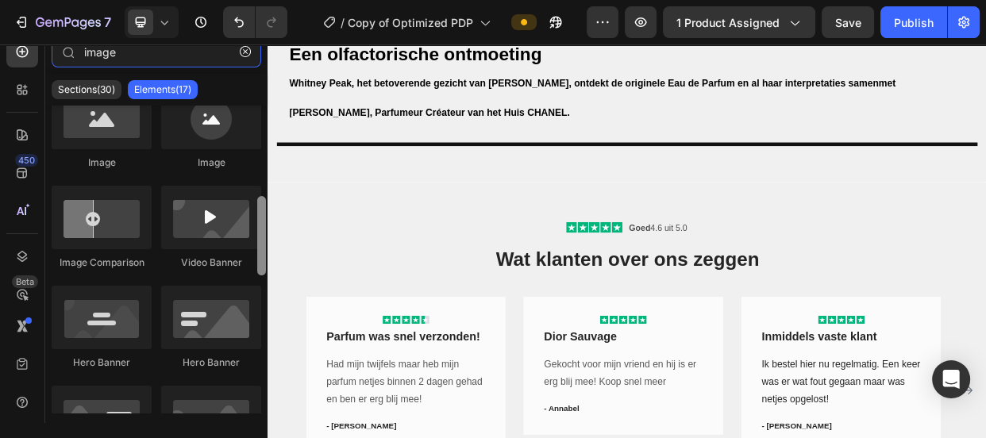
scroll to position [0, 0]
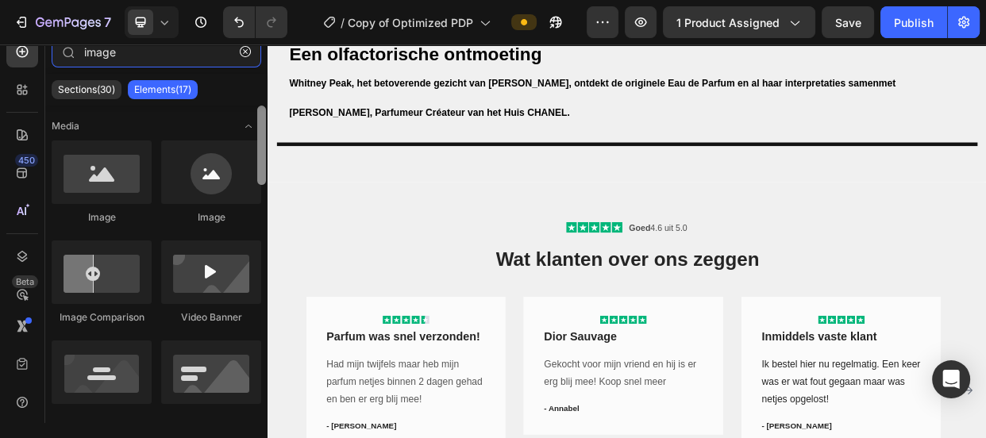
drag, startPoint x: 260, startPoint y: 136, endPoint x: 263, endPoint y: 127, distance: 9.1
click at [263, 127] on div at bounding box center [261, 145] width 9 height 79
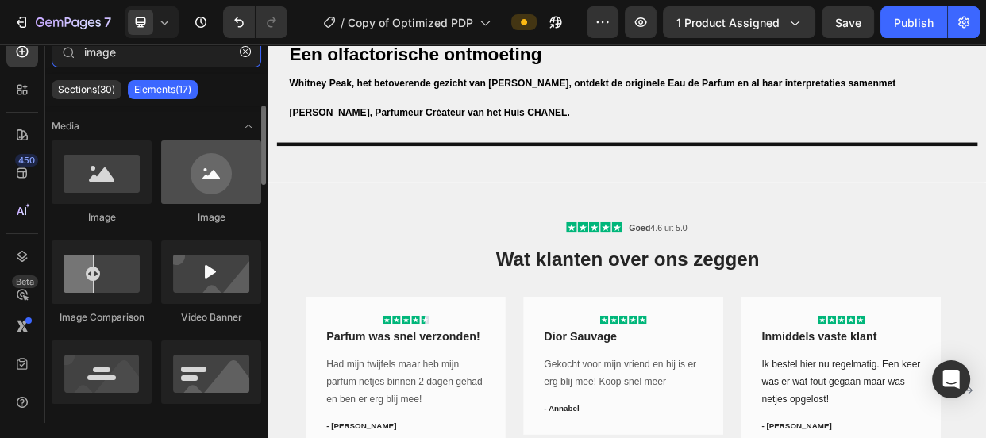
type input "image"
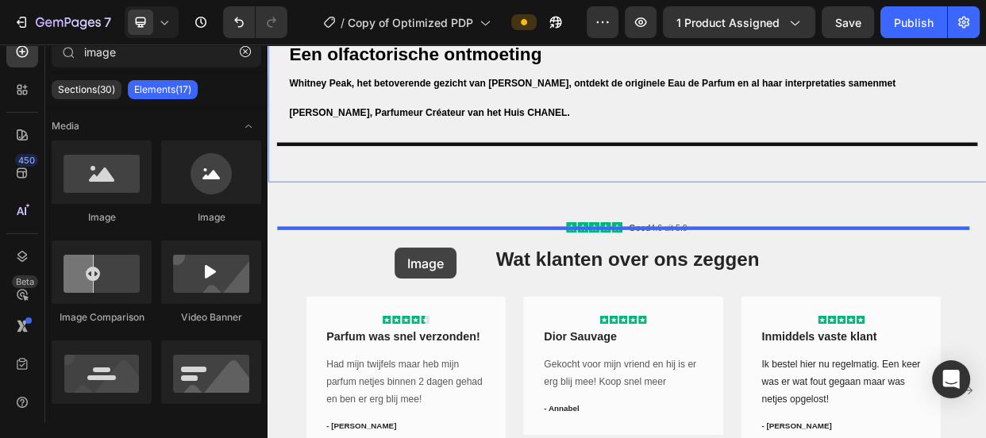
drag, startPoint x: 479, startPoint y: 214, endPoint x: 436, endPoint y: 314, distance: 108.8
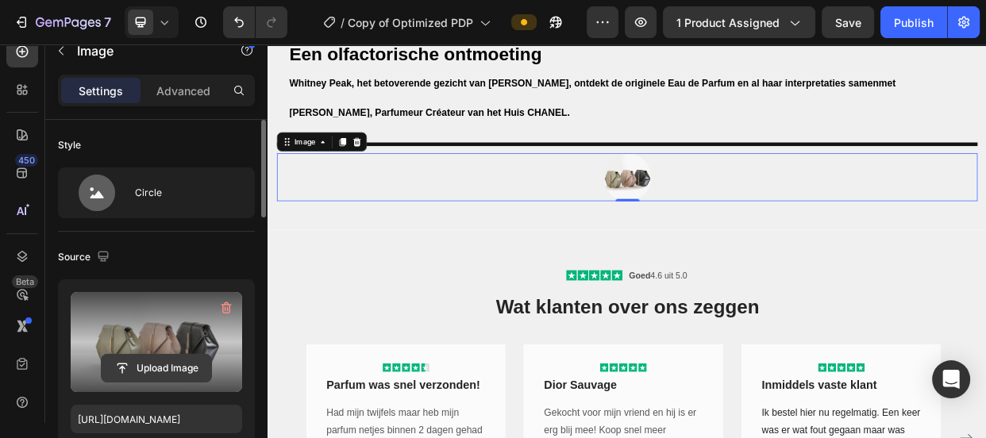
click at [170, 364] on input "file" at bounding box center [157, 368] width 110 height 27
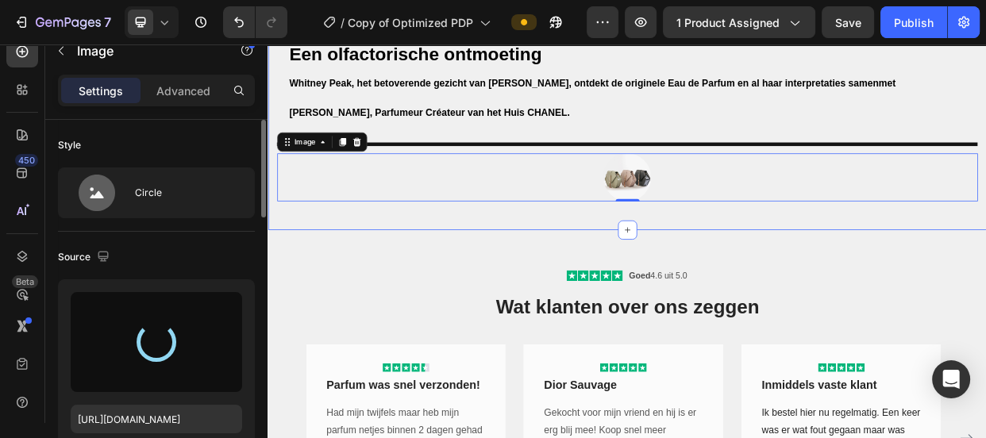
type input "[URL][DOMAIN_NAME]"
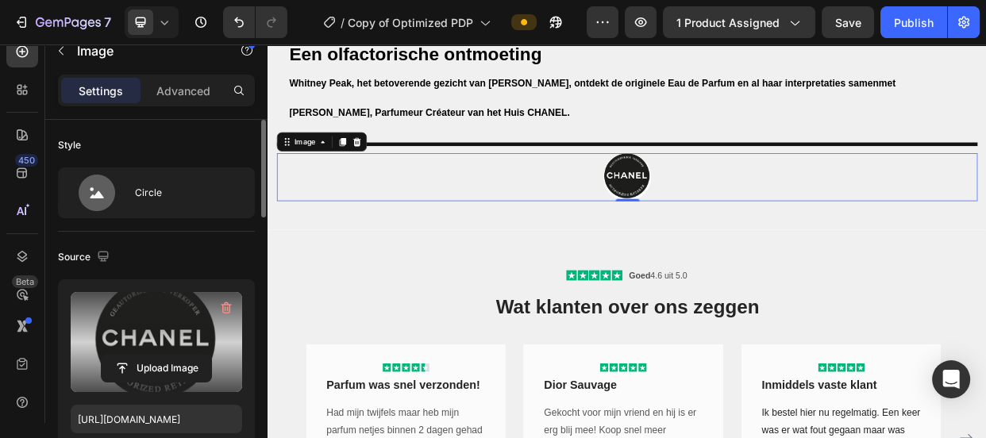
click at [723, 252] on img at bounding box center [744, 221] width 64 height 64
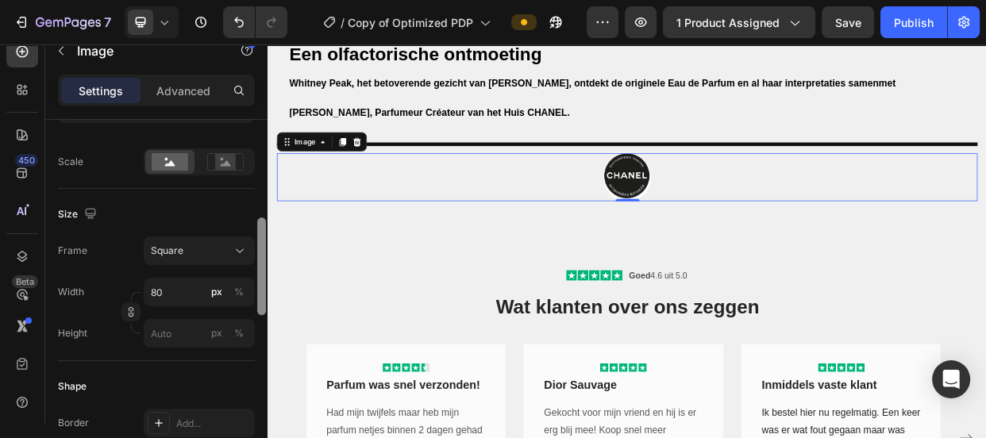
click at [256, 272] on div at bounding box center [262, 294] width 12 height 349
click at [257, 274] on div at bounding box center [261, 268] width 9 height 98
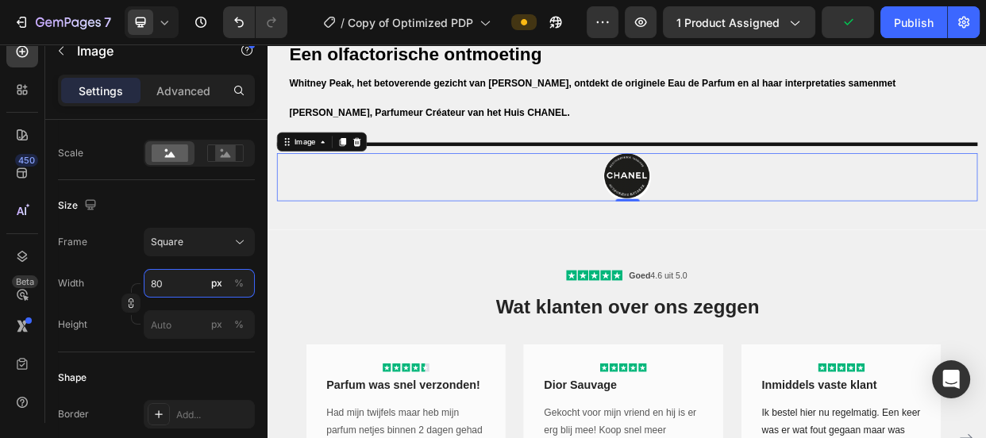
click at [193, 278] on input "80" at bounding box center [199, 283] width 111 height 29
type input "2"
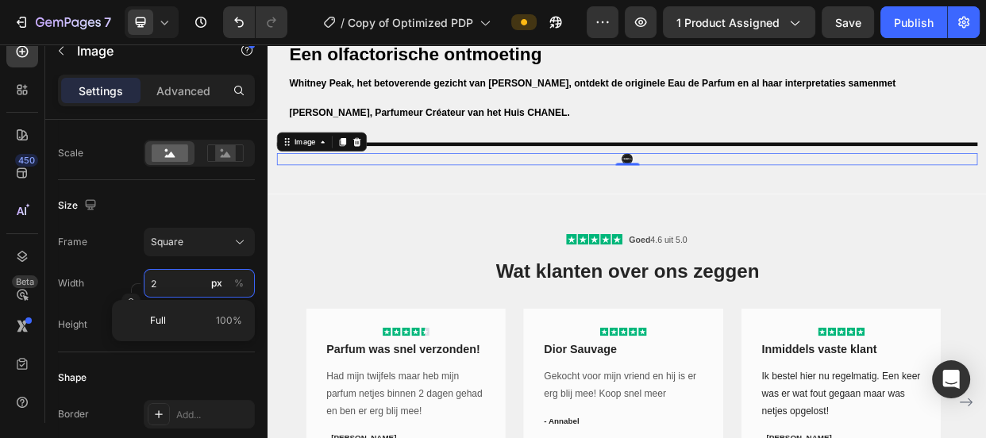
type input "20"
type input "200"
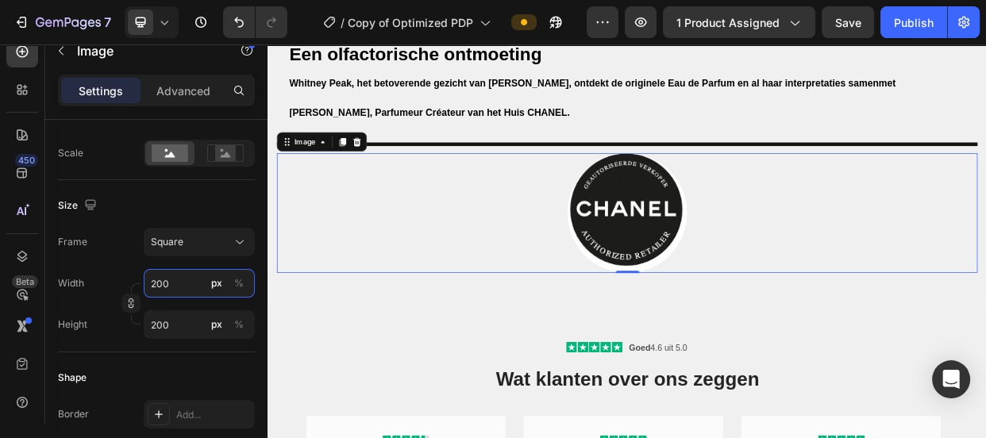
type input "200"
click at [179, 353] on div "Shape Border Add... Corner Pill Shadow Add..." at bounding box center [156, 438] width 197 height 172
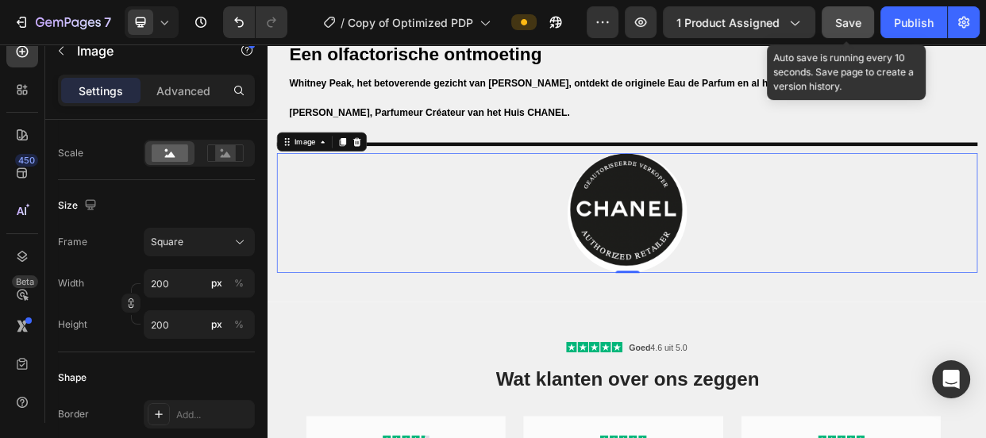
click at [843, 25] on span "Save" at bounding box center [848, 22] width 26 height 13
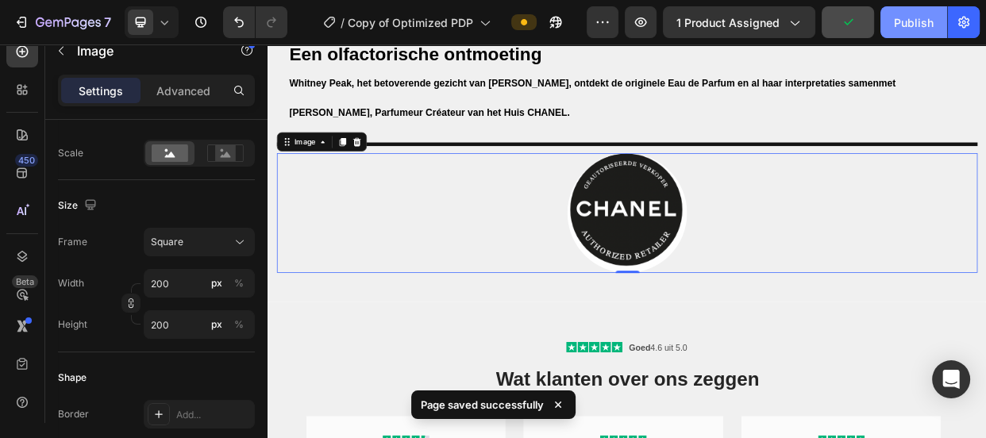
click at [894, 24] on div "Publish" at bounding box center [914, 22] width 40 height 17
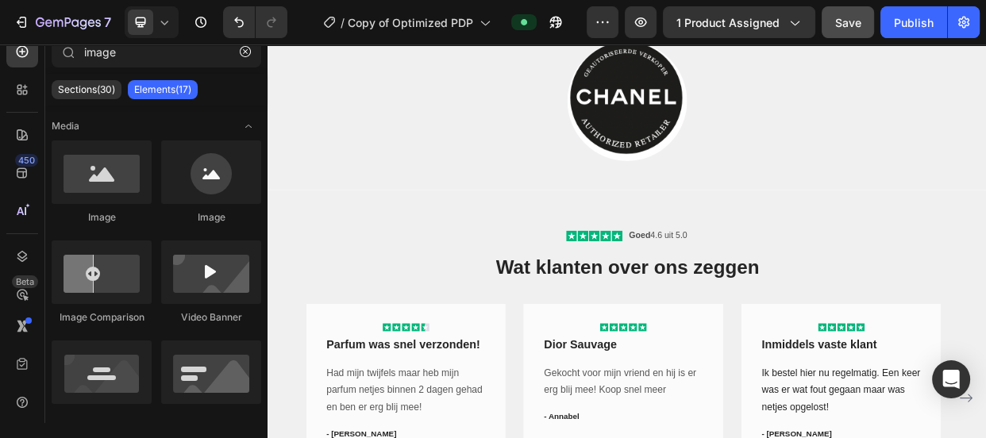
scroll to position [2368, 0]
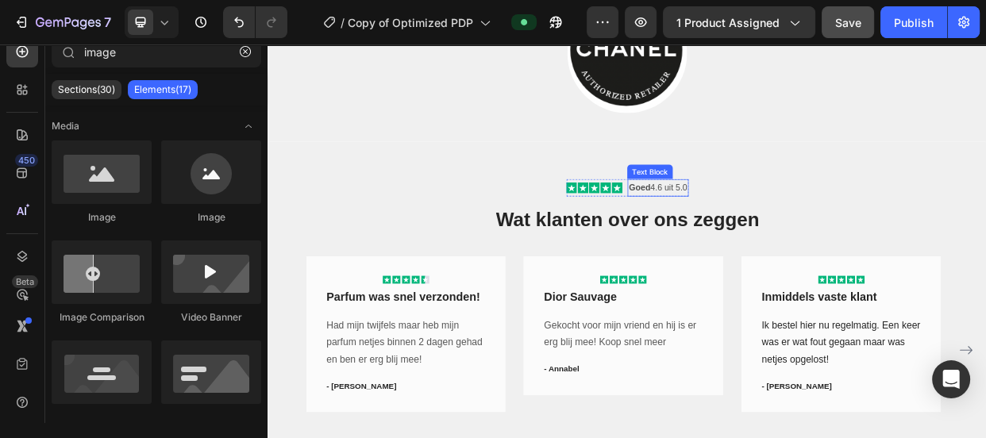
click at [775, 235] on p "Goed 4.6 uit 5.0" at bounding box center [783, 235] width 77 height 20
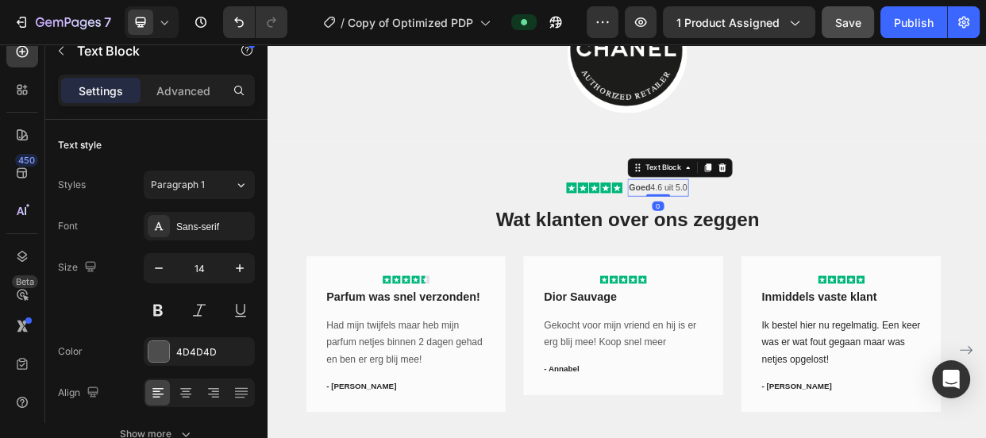
click at [755, 234] on strong "Goed" at bounding box center [759, 234] width 29 height 13
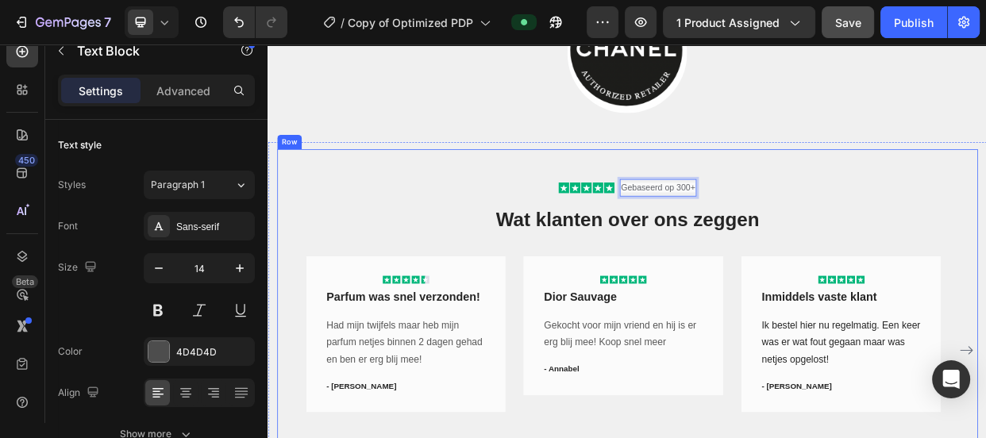
click at [910, 254] on div "Icon Icon Icon Icon Icon Icon List Gebaseerd op 300+ Text Block 0 Row Wat klant…" at bounding box center [743, 390] width 929 height 414
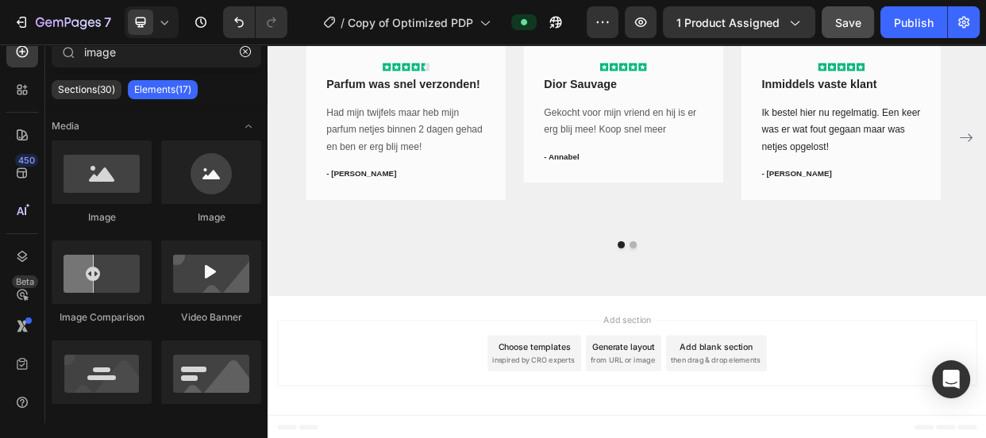
scroll to position [2147, 0]
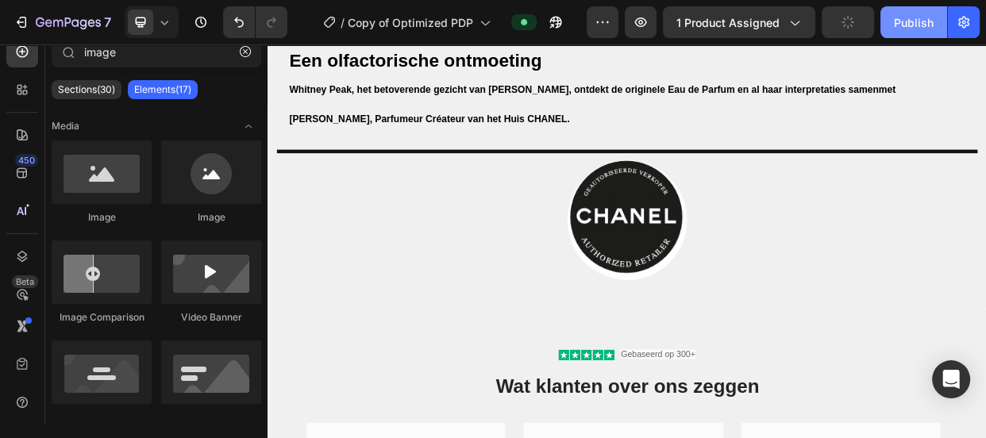
click at [889, 27] on button "Publish" at bounding box center [913, 22] width 67 height 32
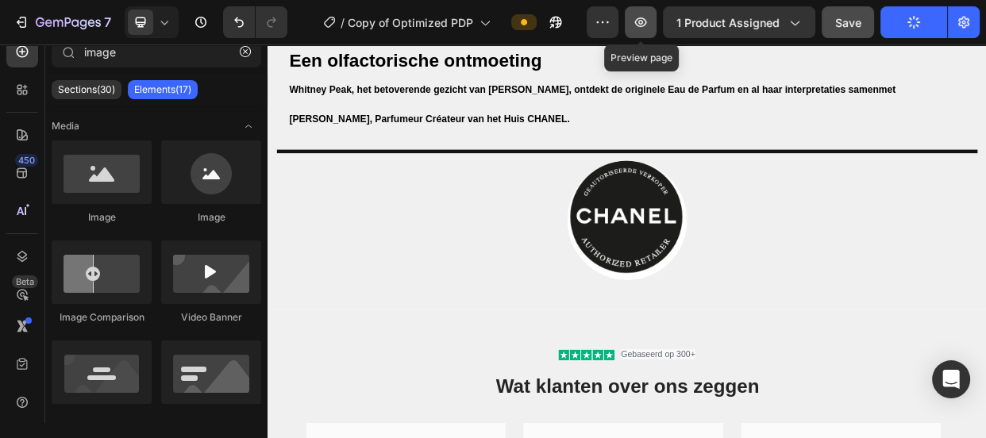
click at [638, 14] on icon "button" at bounding box center [641, 22] width 16 height 16
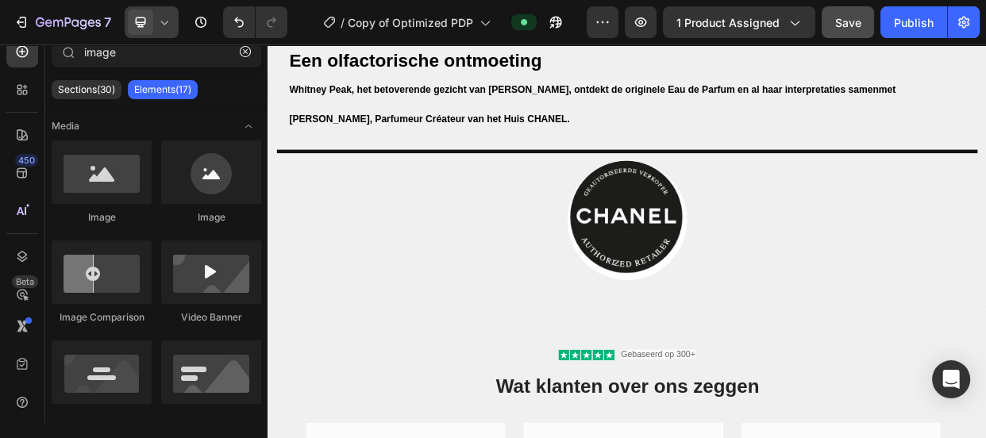
click at [166, 16] on icon at bounding box center [164, 22] width 16 height 16
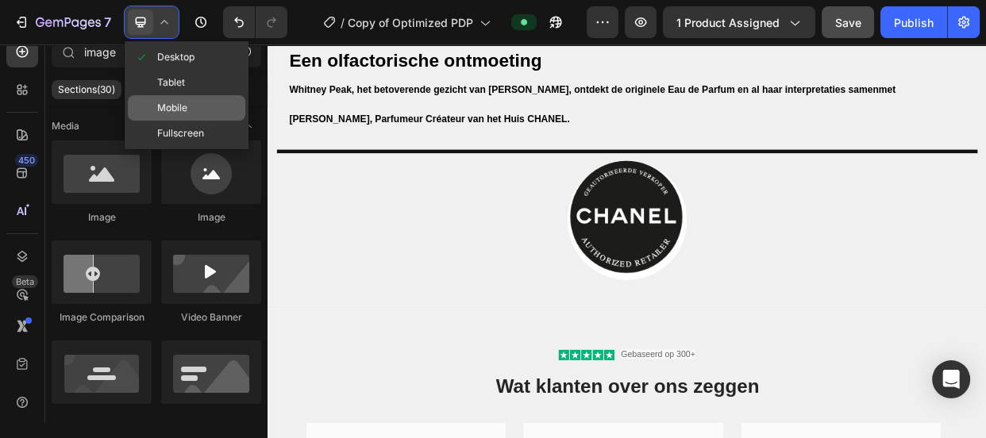
click at [172, 103] on span "Mobile" at bounding box center [172, 108] width 30 height 16
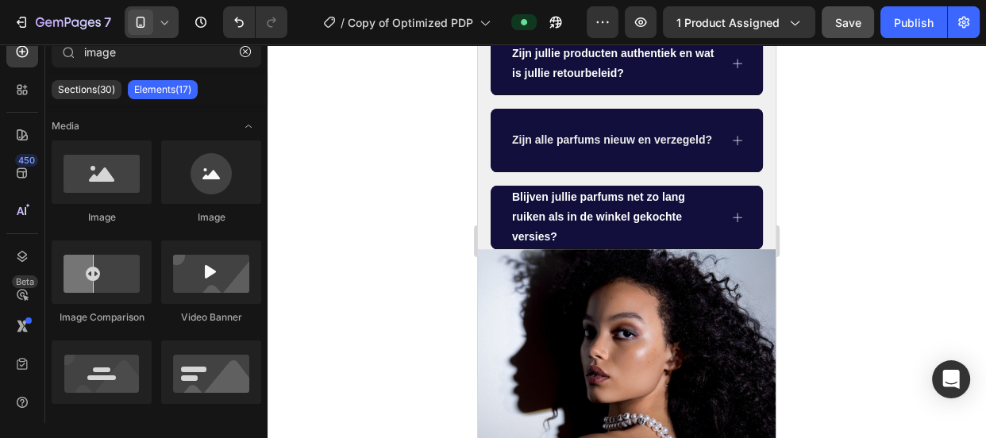
scroll to position [850, 0]
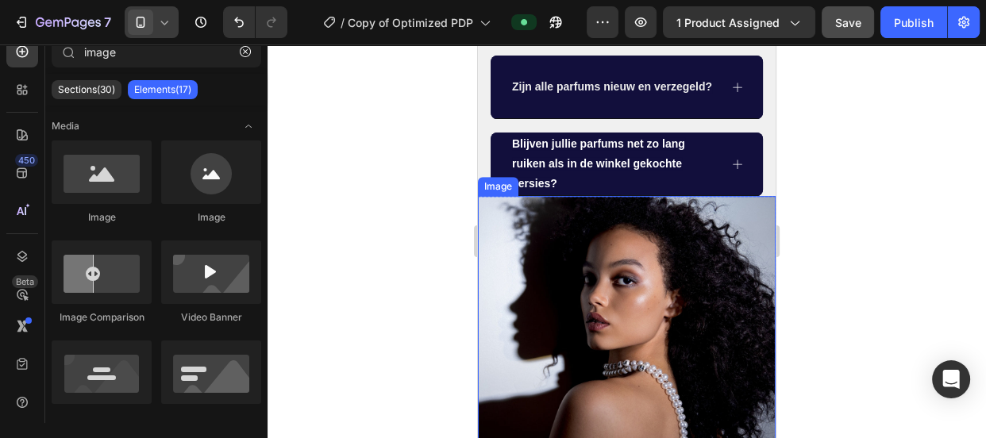
click at [647, 237] on img at bounding box center [627, 345] width 298 height 298
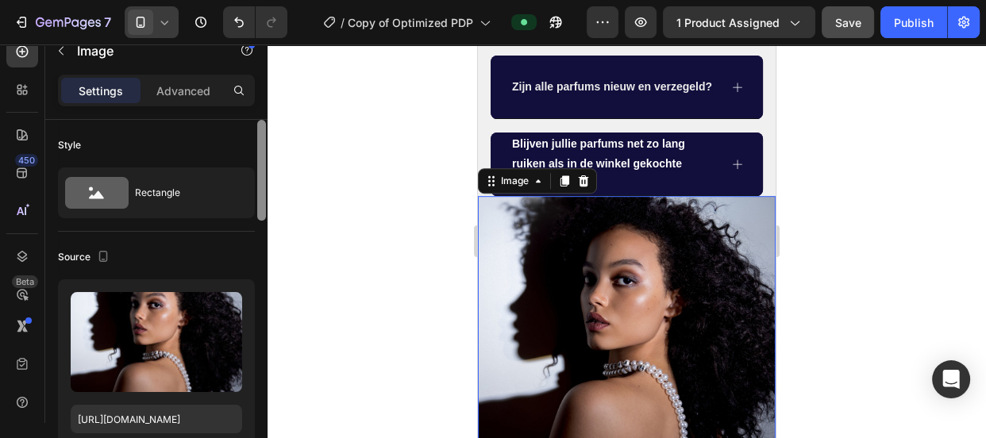
scroll to position [349, 0]
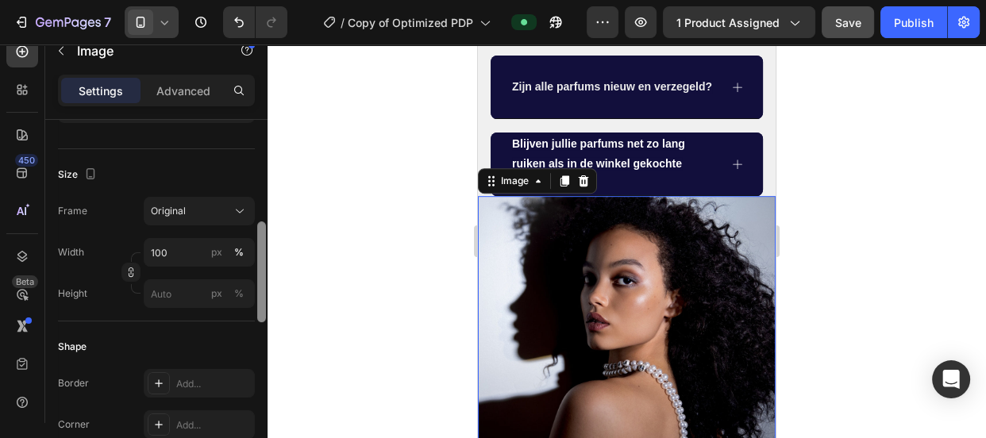
click at [256, 238] on div at bounding box center [262, 294] width 12 height 349
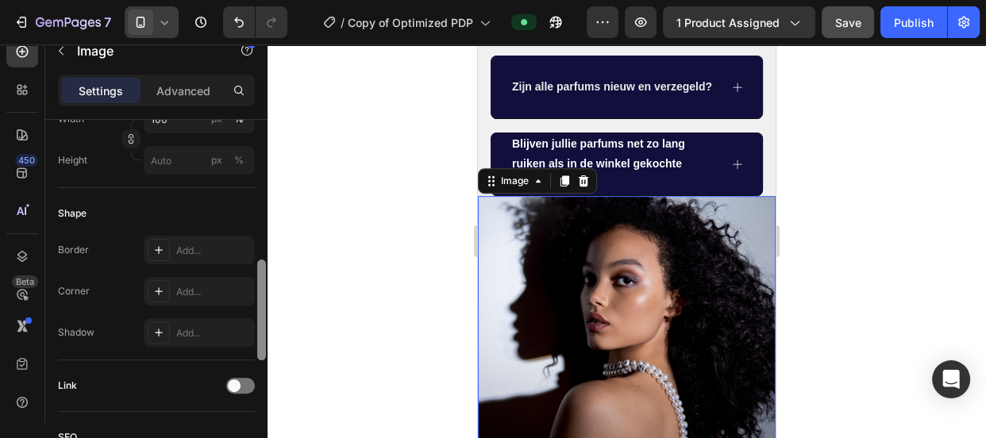
scroll to position [507, 0]
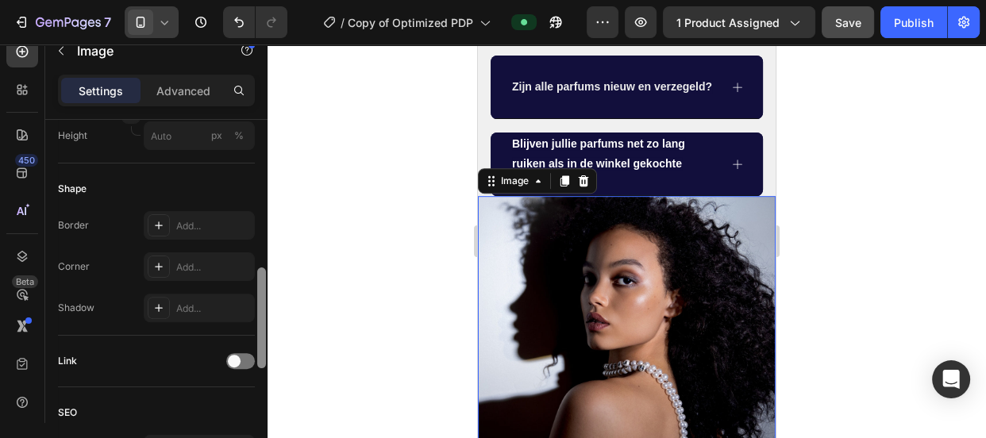
drag, startPoint x: 262, startPoint y: 242, endPoint x: 262, endPoint y: 287, distance: 45.3
click at [262, 287] on div at bounding box center [261, 318] width 9 height 101
click at [257, 216] on div "Style Rectangle Source Upload Image https://cdn.shopify.com/s/files/1/0697/3646…" at bounding box center [156, 294] width 222 height 349
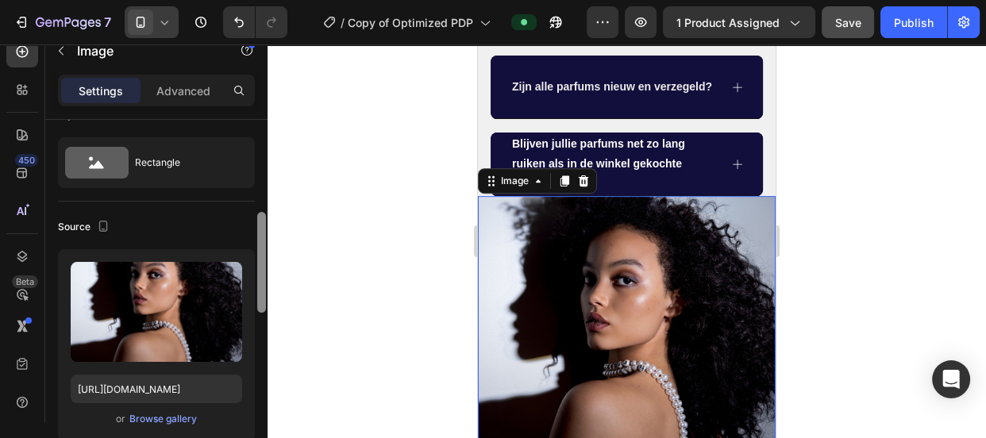
drag, startPoint x: 262, startPoint y: 215, endPoint x: 260, endPoint y: 171, distance: 43.7
click at [260, 212] on div at bounding box center [261, 262] width 9 height 101
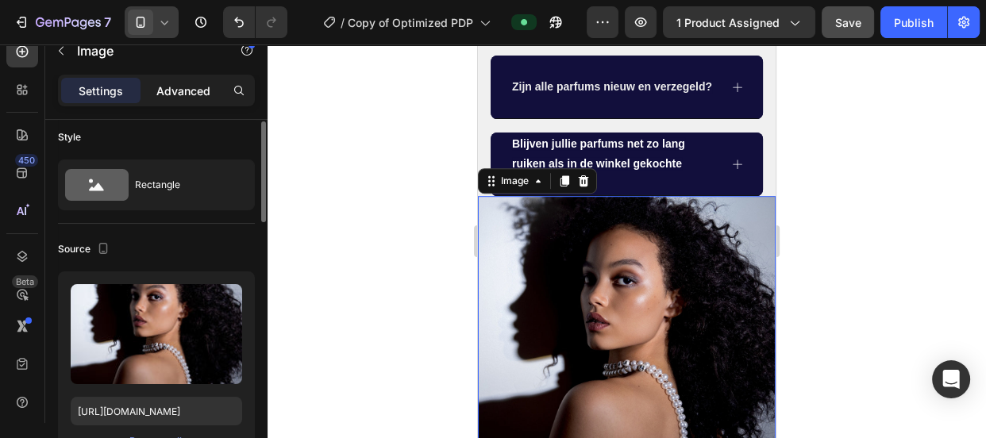
click at [191, 82] on div "Advanced" at bounding box center [183, 90] width 79 height 25
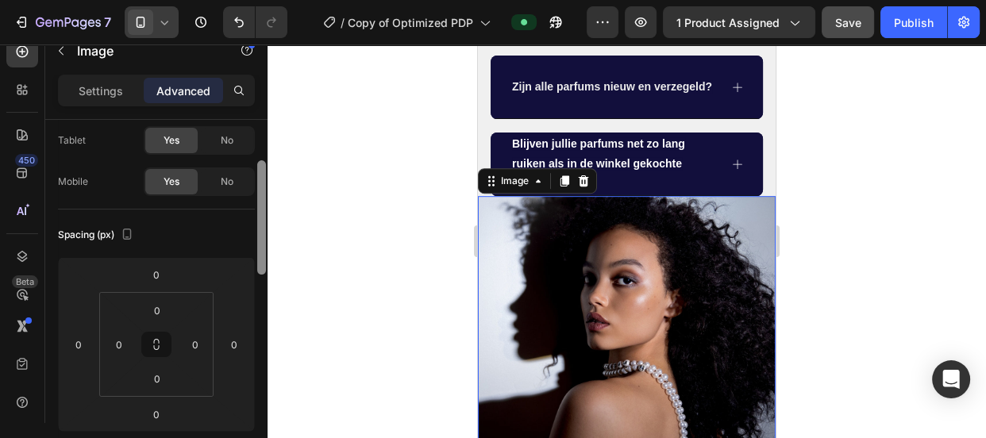
scroll to position [97, 0]
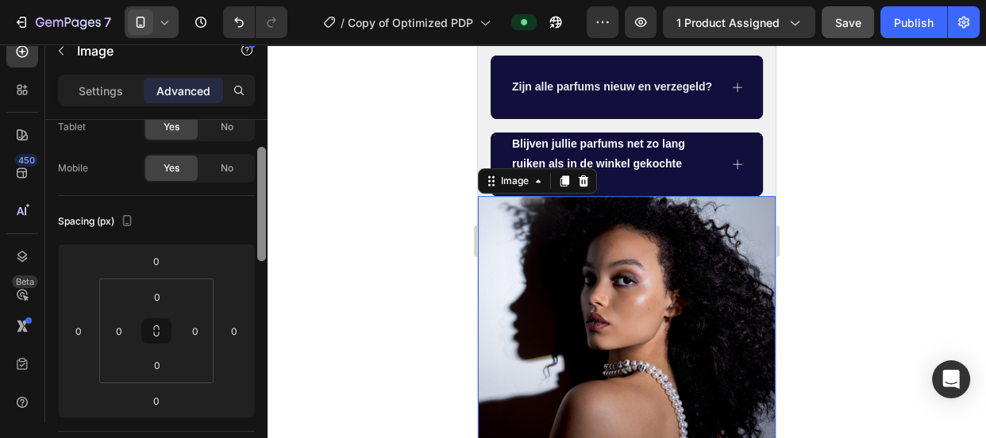
drag, startPoint x: 261, startPoint y: 165, endPoint x: 261, endPoint y: 195, distance: 29.4
click at [261, 195] on div at bounding box center [261, 204] width 9 height 114
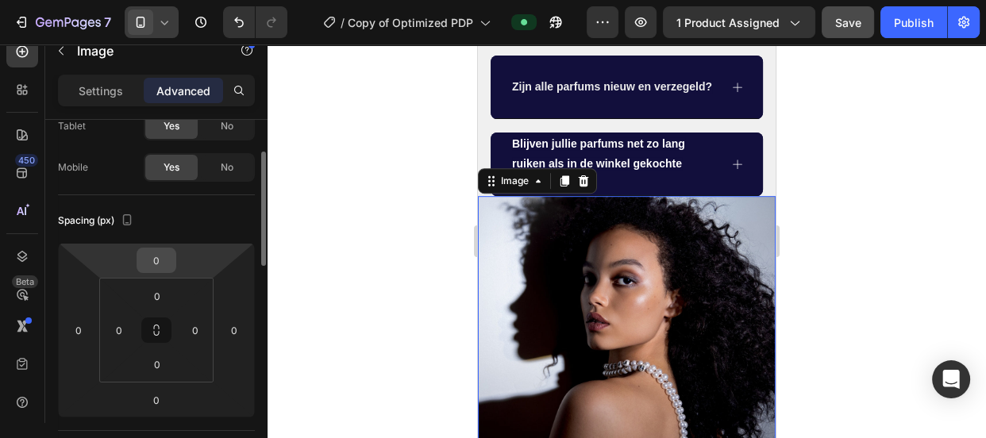
click at [158, 249] on input "0" at bounding box center [157, 260] width 32 height 24
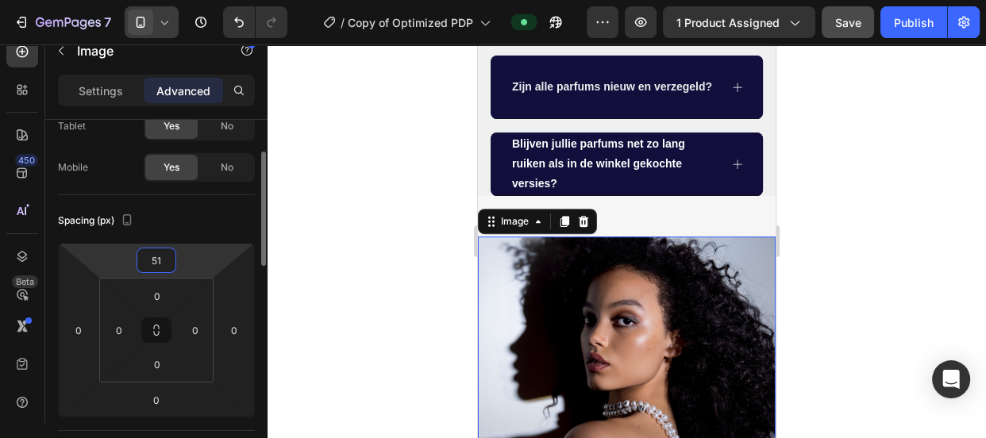
type input "50"
click at [384, 224] on div at bounding box center [627, 241] width 718 height 394
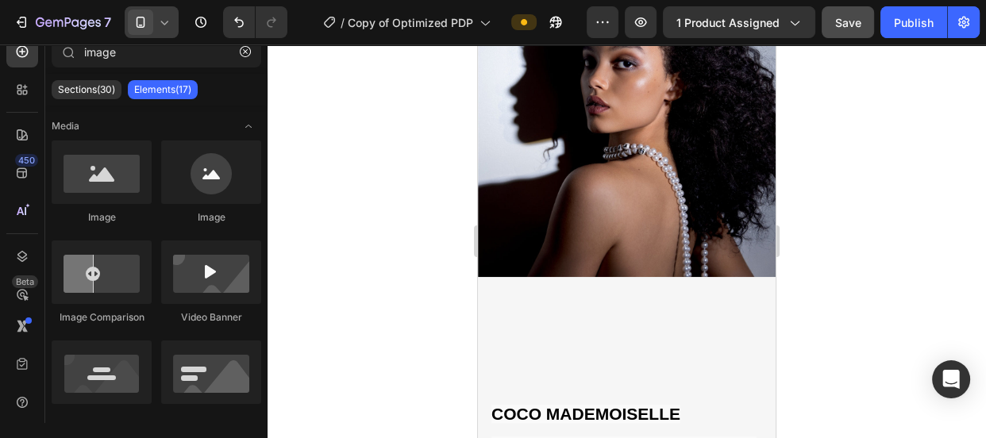
scroll to position [1154, 0]
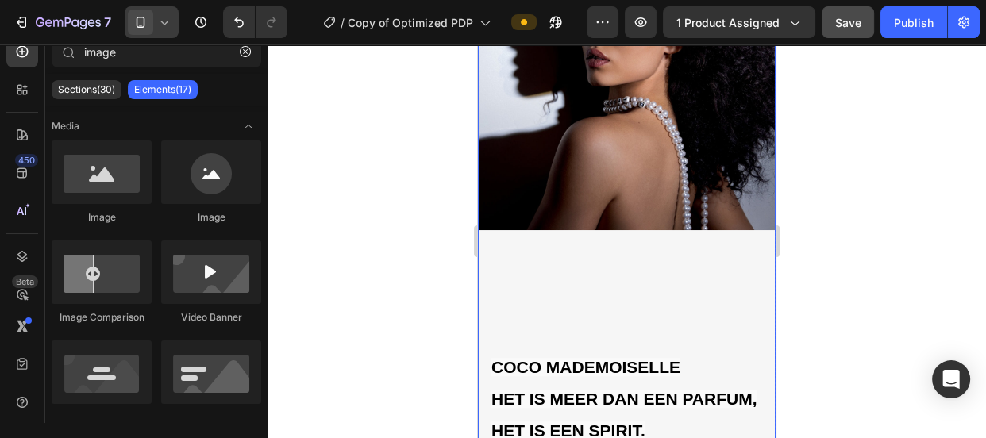
click at [557, 278] on div "COCO MADEMOISELLE HET IS MEER DAN EEN PARFUM, HET IS EEN SPIRIT. Heading Vastbe…" at bounding box center [627, 404] width 298 height 348
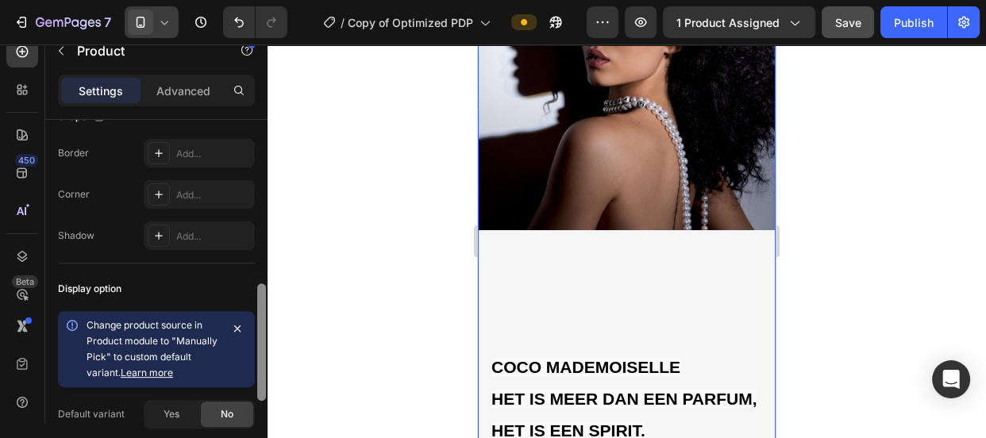
scroll to position [579, 0]
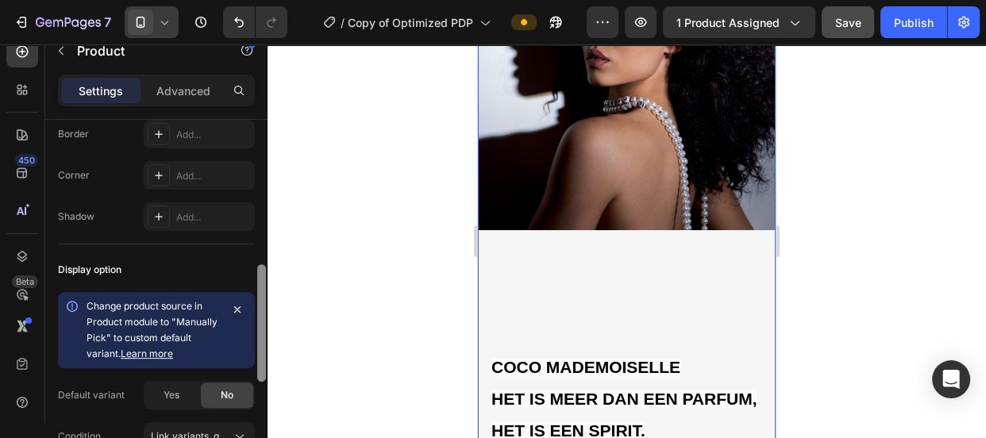
drag, startPoint x: 263, startPoint y: 215, endPoint x: 257, endPoint y: 411, distance: 196.2
click at [257, 382] on div at bounding box center [261, 322] width 9 height 117
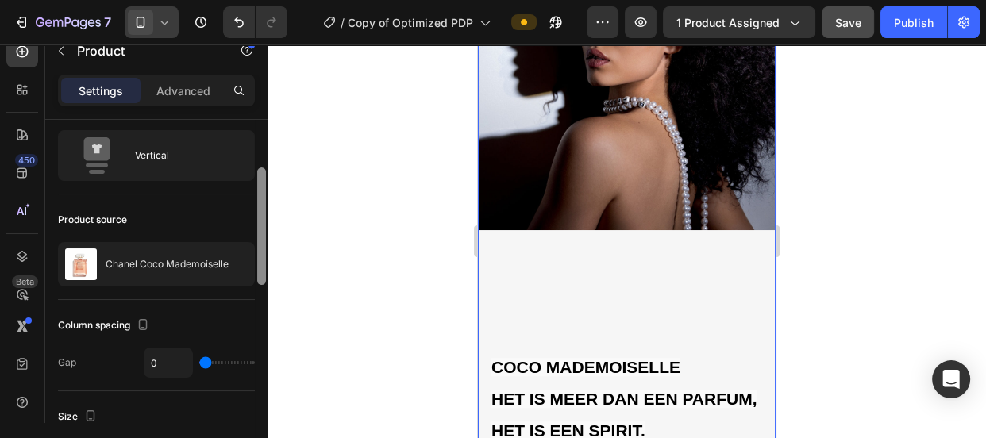
drag, startPoint x: 262, startPoint y: 349, endPoint x: 262, endPoint y: 164, distance: 185.0
click at [262, 168] on div at bounding box center [261, 226] width 9 height 117
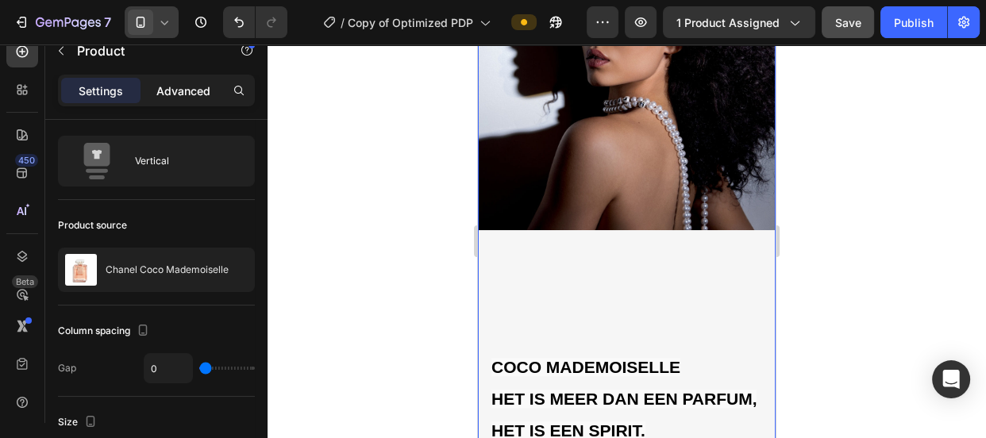
click at [180, 90] on p "Advanced" at bounding box center [183, 91] width 54 height 17
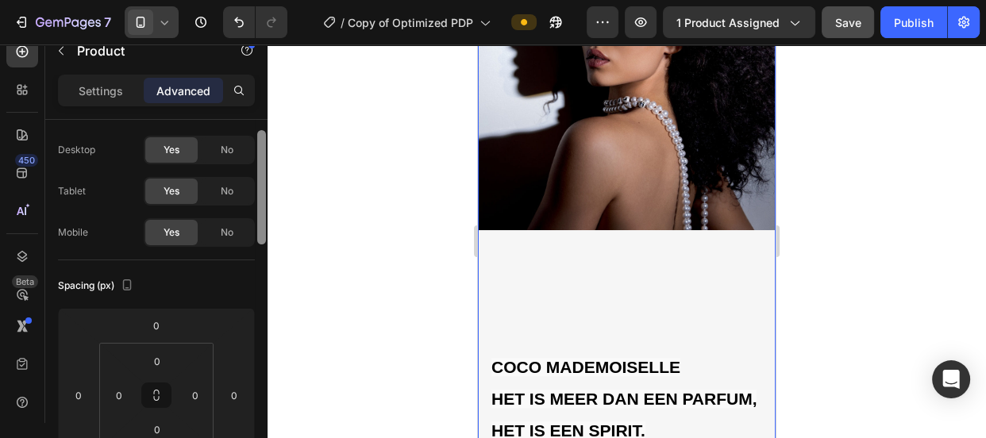
scroll to position [381, 0]
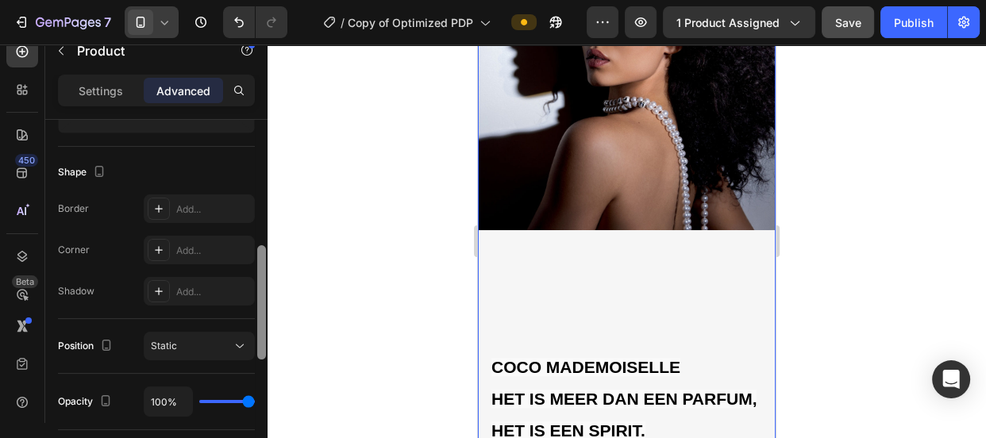
click at [264, 258] on div at bounding box center [262, 294] width 12 height 349
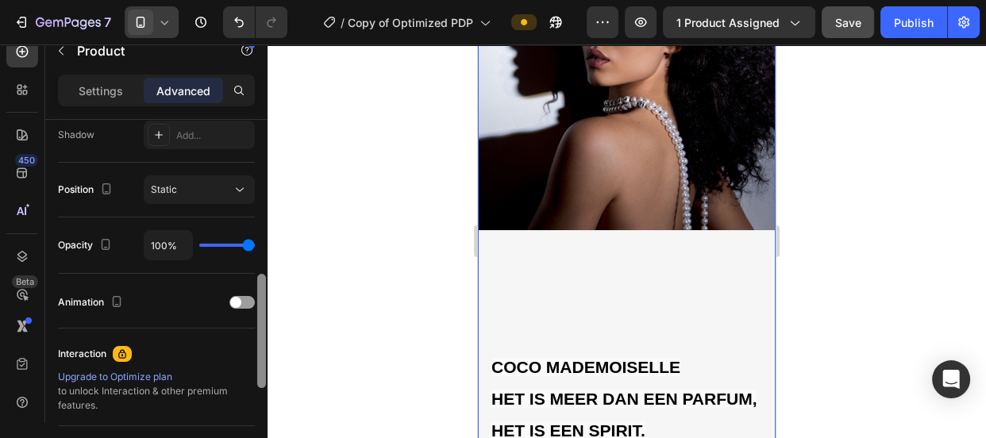
scroll to position [564, 0]
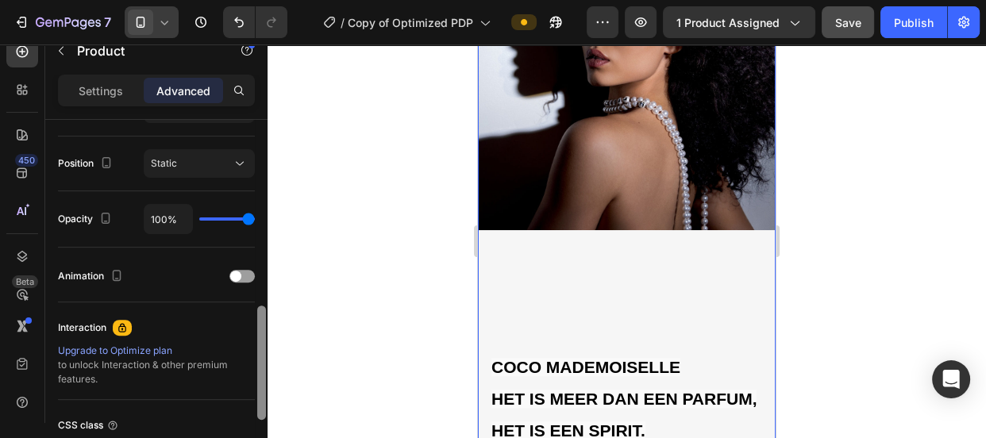
drag, startPoint x: 263, startPoint y: 264, endPoint x: 256, endPoint y: 324, distance: 60.8
click at [256, 324] on div at bounding box center [262, 294] width 12 height 349
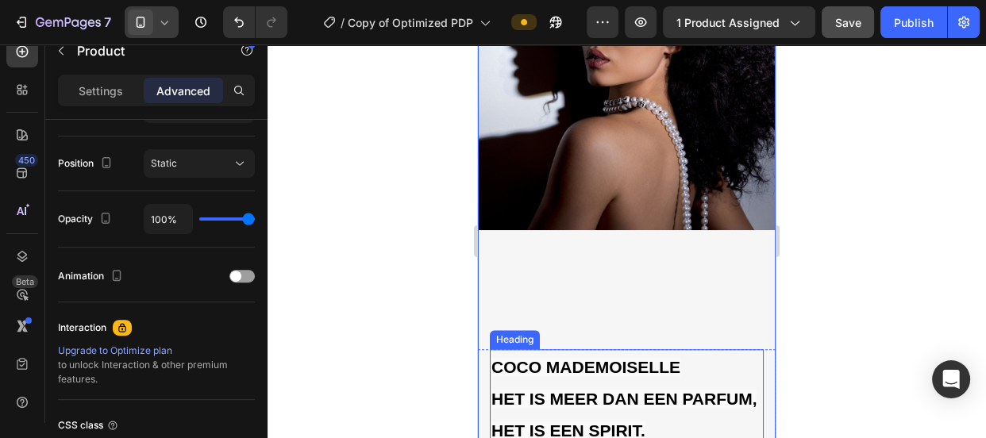
click at [557, 390] on span "HET IS MEER DAN EEN PARFUM, HET IS EEN SPIRIT." at bounding box center [623, 415] width 265 height 50
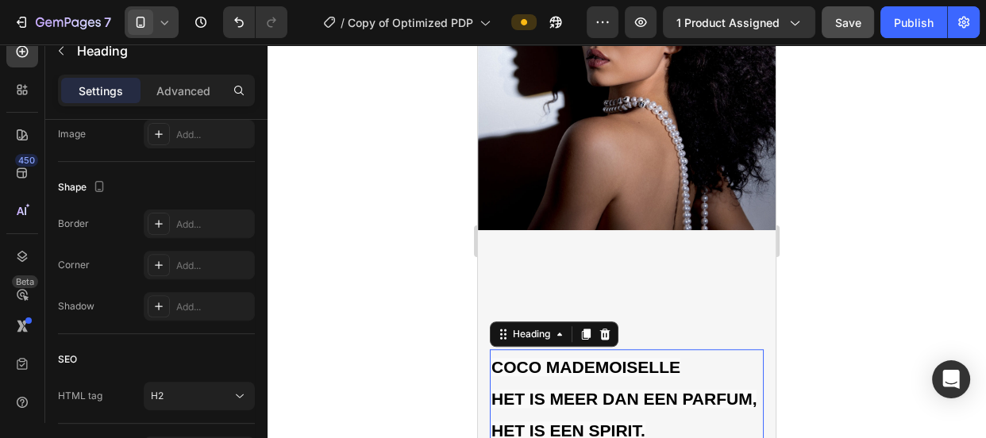
scroll to position [0, 0]
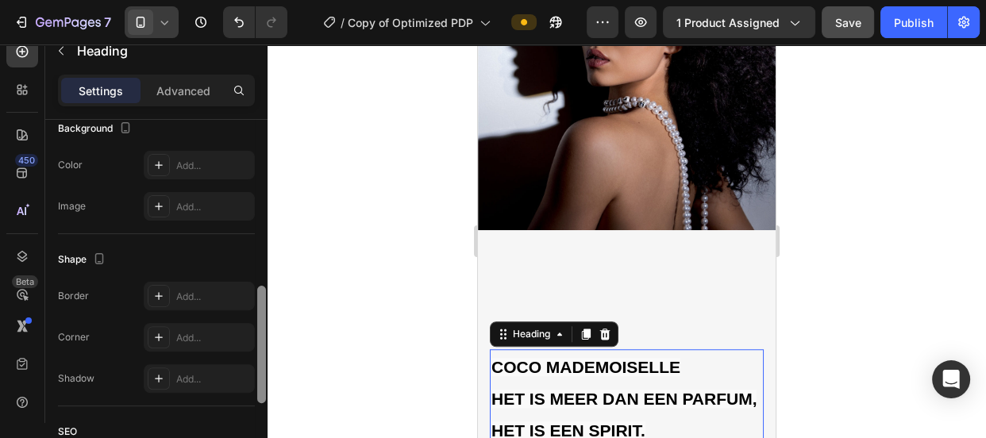
drag, startPoint x: 262, startPoint y: 245, endPoint x: 262, endPoint y: 291, distance: 46.8
click at [262, 291] on div at bounding box center [261, 344] width 9 height 117
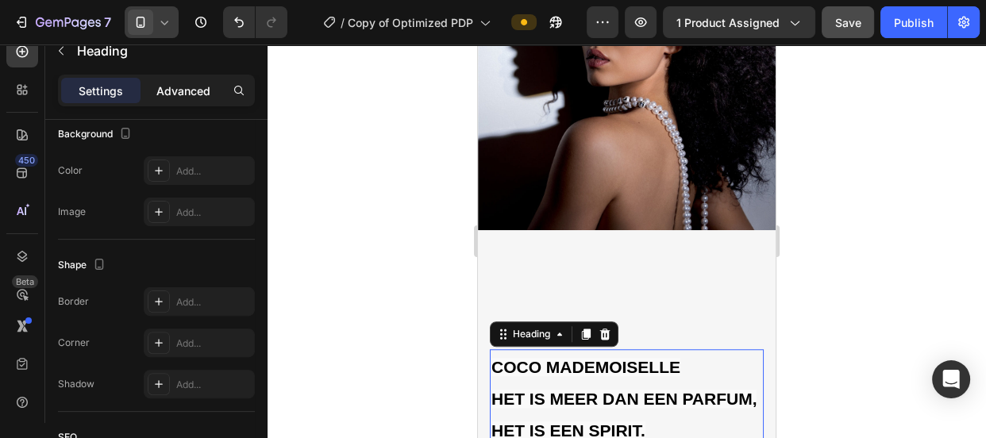
click at [200, 94] on p "Advanced" at bounding box center [183, 91] width 54 height 17
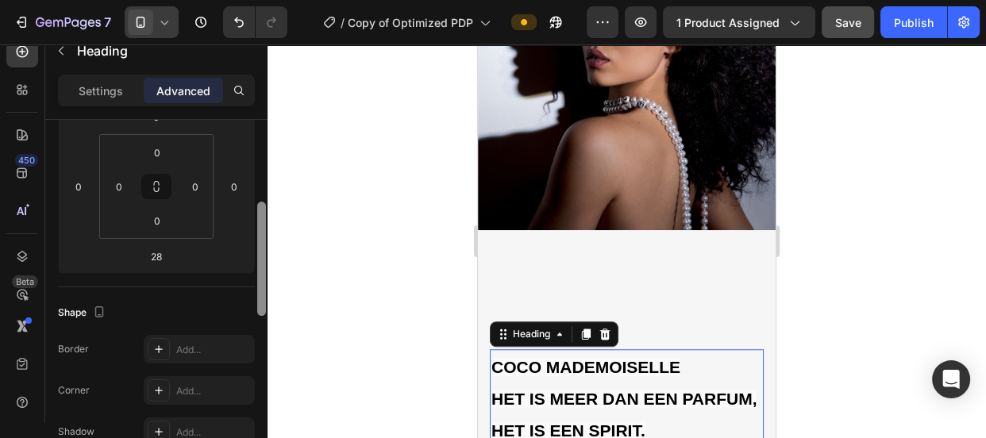
scroll to position [210, 0]
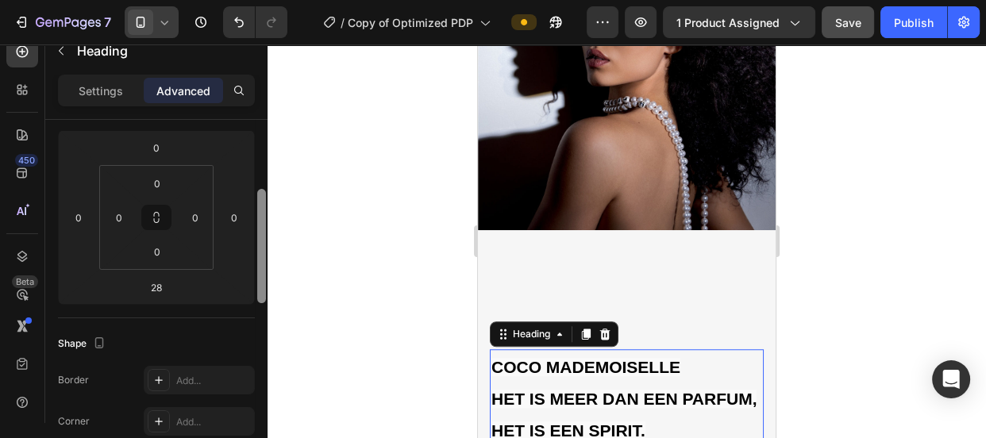
drag, startPoint x: 263, startPoint y: 300, endPoint x: 272, endPoint y: 209, distance: 91.7
click at [272, 0] on div "7 Version history / Copy of Optimized PDP Preview 1 product assigned Save Publi…" at bounding box center [493, 0] width 986 height 0
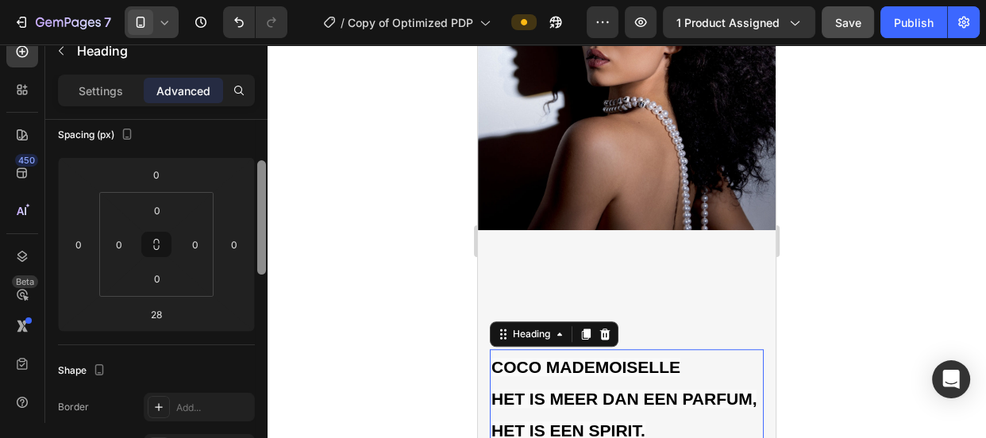
scroll to position [168, 0]
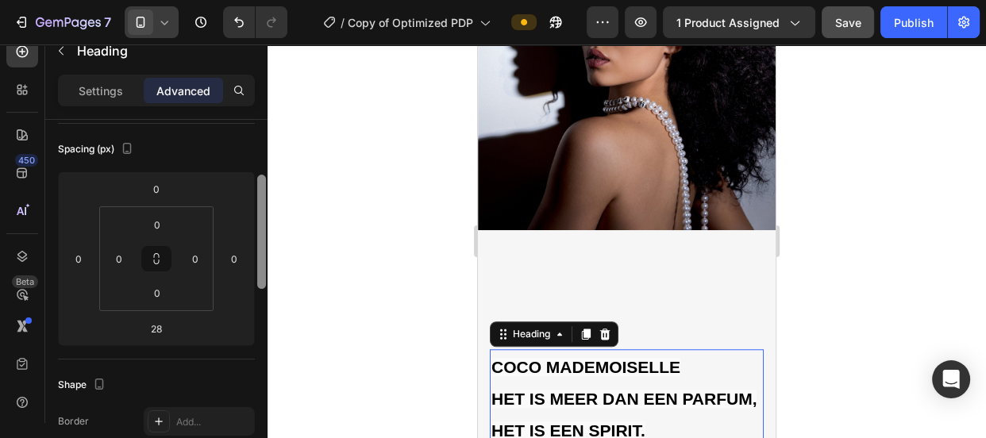
drag, startPoint x: 265, startPoint y: 223, endPoint x: 264, endPoint y: 210, distance: 13.6
click at [264, 210] on div at bounding box center [261, 232] width 9 height 114
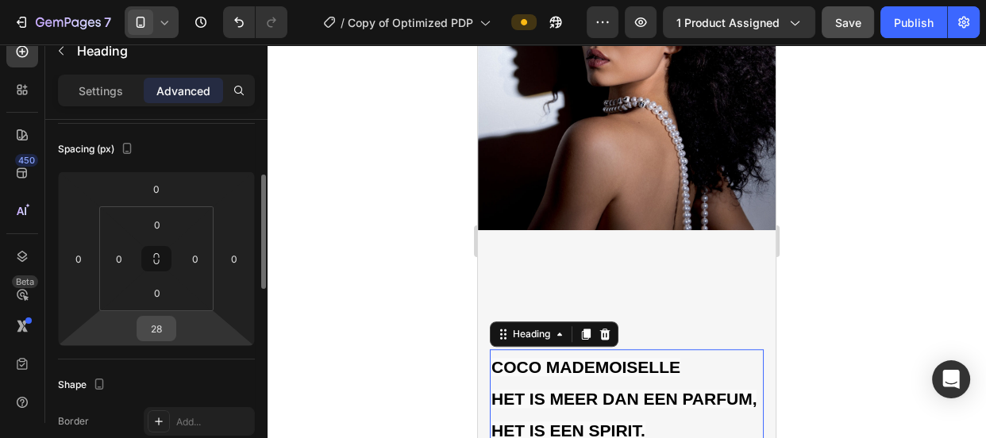
click at [174, 322] on div "28" at bounding box center [157, 328] width 40 height 25
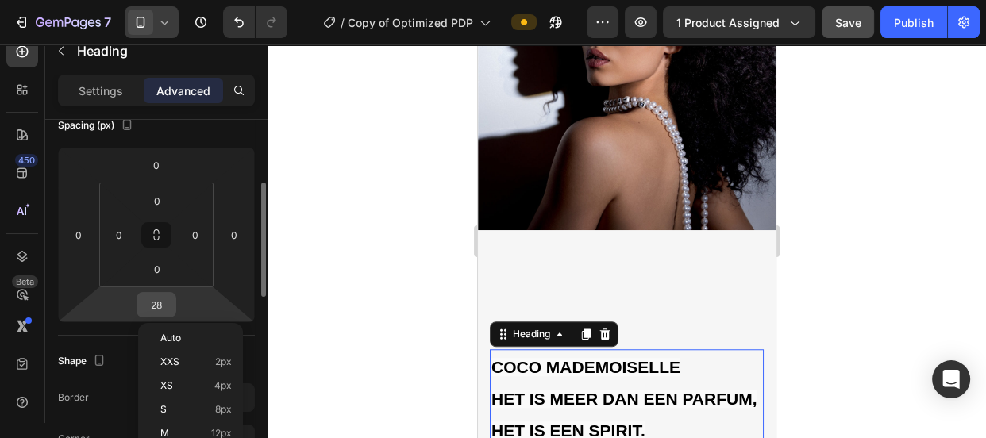
scroll to position [240, 0]
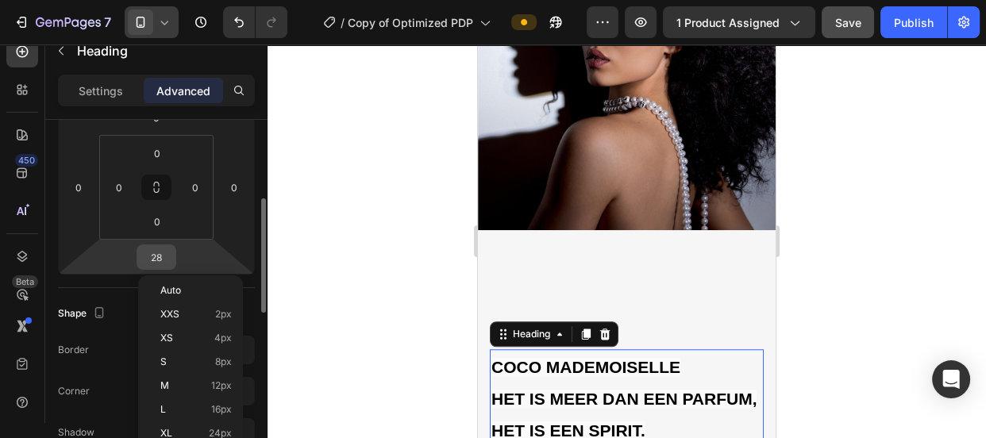
click at [164, 262] on input "28" at bounding box center [157, 257] width 32 height 24
click at [162, 262] on input "28" at bounding box center [157, 257] width 32 height 24
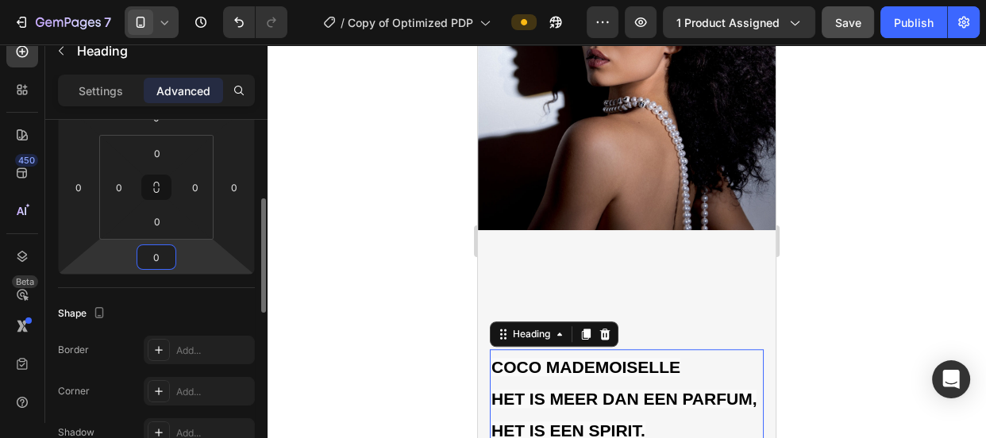
type input "1"
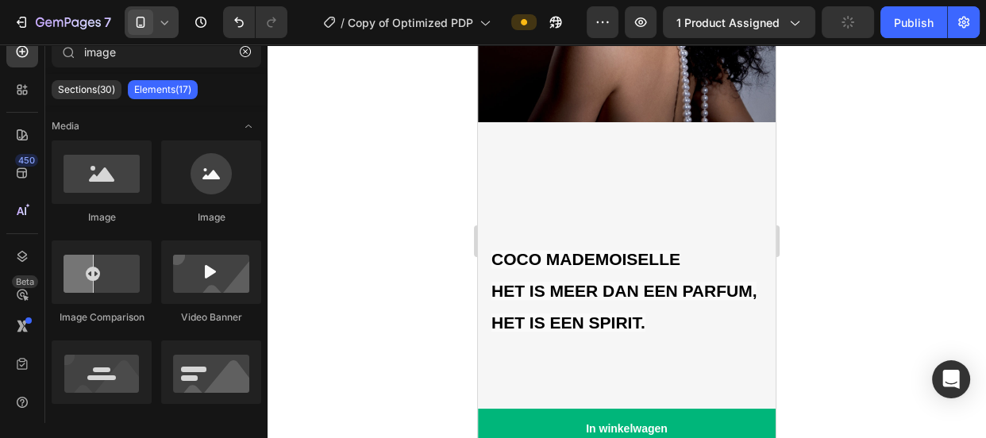
scroll to position [1335, 0]
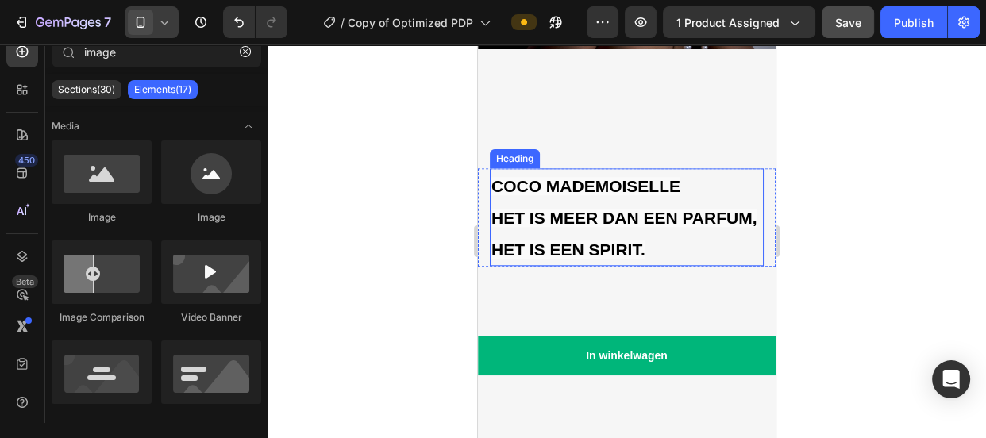
click at [661, 217] on h2 "COCO MADEMOISELLE HET IS MEER DAN EEN PARFUM, HET IS EEN SPIRIT." at bounding box center [627, 217] width 274 height 98
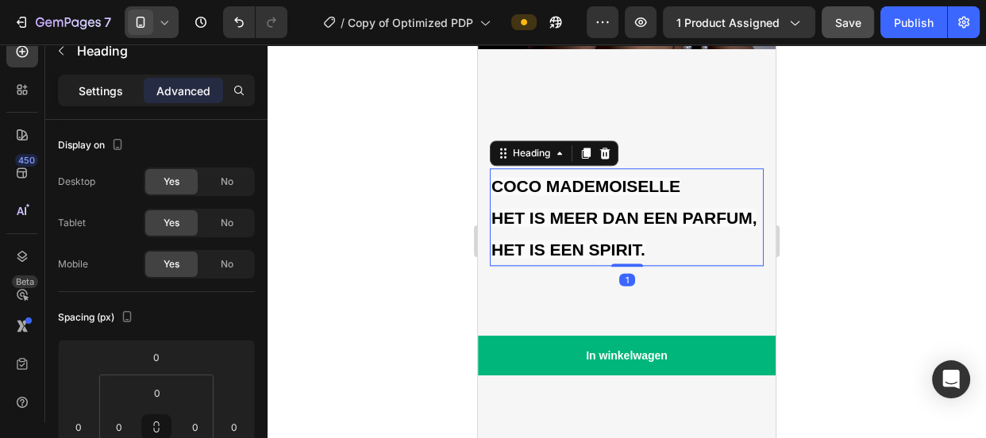
click at [90, 86] on p "Settings" at bounding box center [101, 91] width 44 height 17
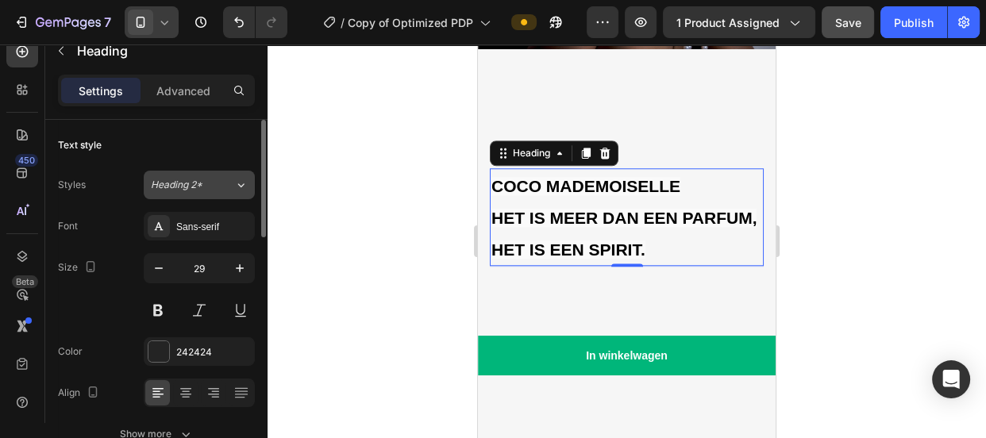
click at [235, 182] on icon at bounding box center [240, 185] width 13 height 16
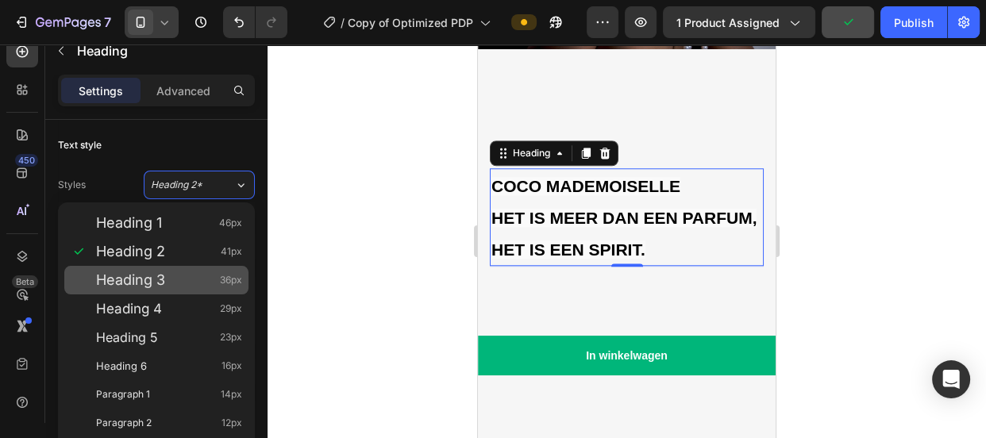
click at [168, 283] on div "Heading 3 36px" at bounding box center [169, 280] width 146 height 16
type input "36"
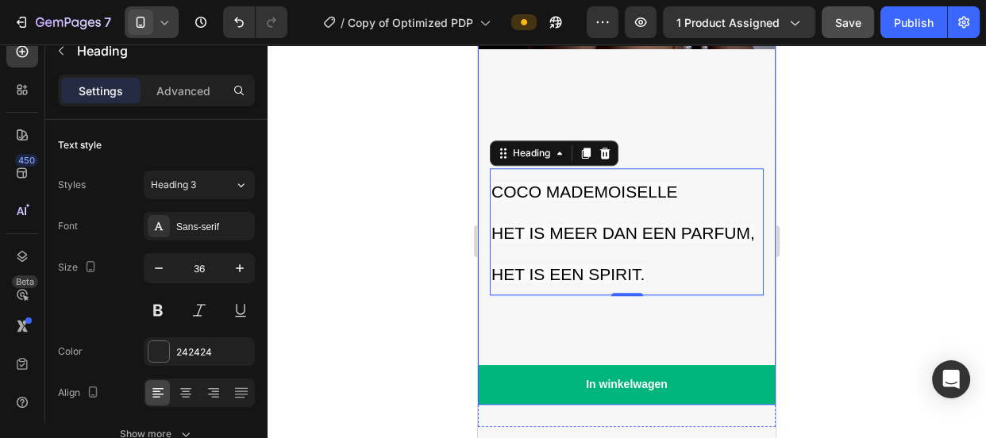
click at [592, 101] on div "COCO MADEMOISELLE HET IS MEER DAN EEN PARFUM, HET IS EEN SPIRIT. Heading 1 Vast…" at bounding box center [627, 226] width 298 height 355
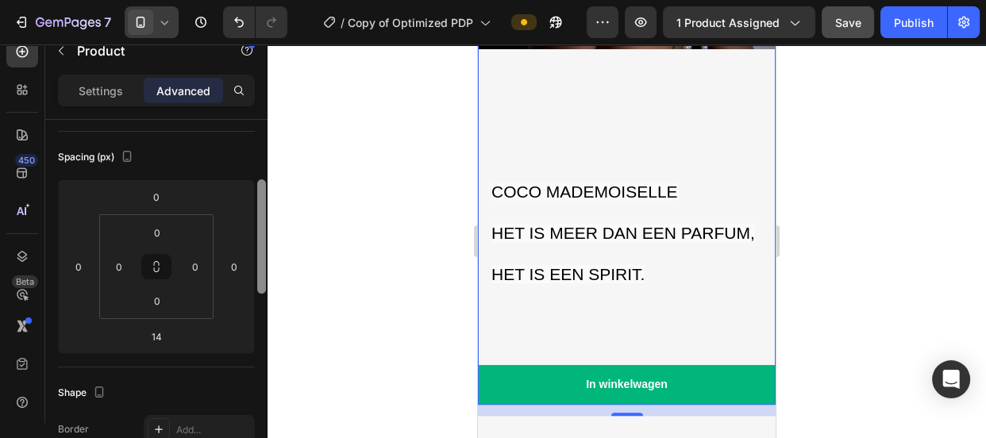
scroll to position [166, 0]
drag, startPoint x: 261, startPoint y: 222, endPoint x: 265, endPoint y: 277, distance: 54.9
click at [265, 277] on div at bounding box center [261, 231] width 9 height 114
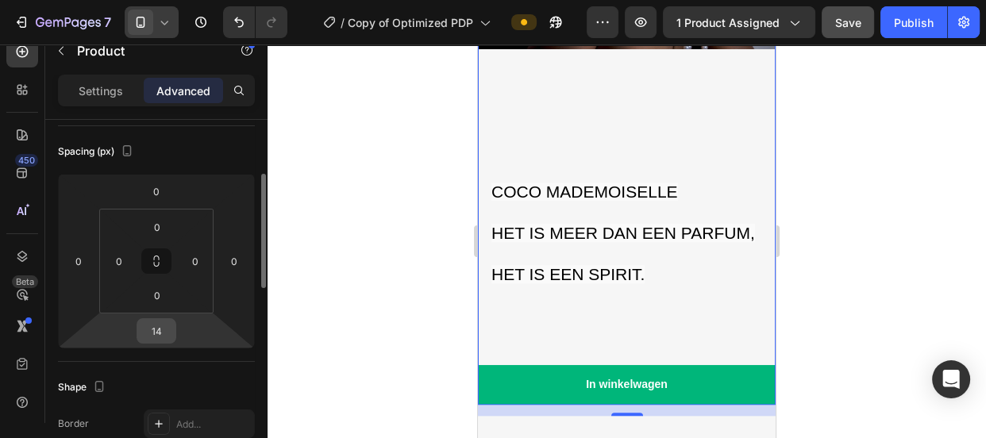
click at [167, 326] on input "14" at bounding box center [157, 331] width 32 height 24
type input "13"
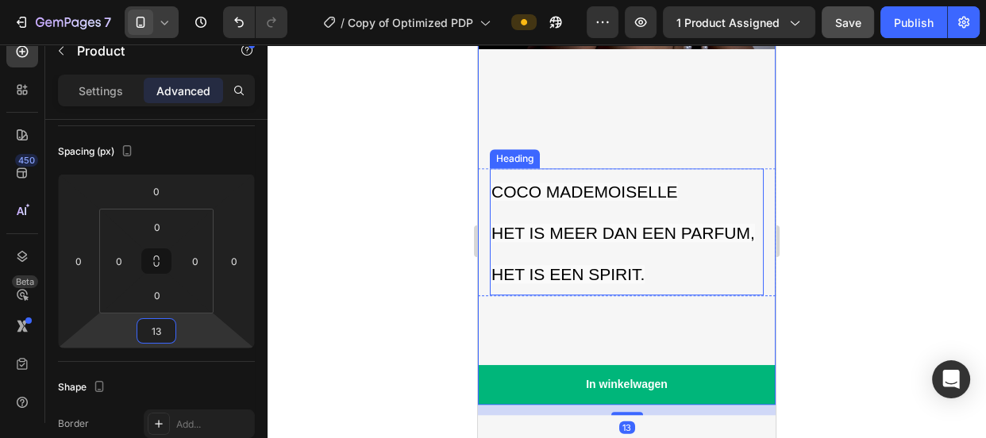
click at [595, 262] on span "HET IS MEER DAN EEN PARFUM, HET IS EEN SPIRIT." at bounding box center [623, 254] width 264 height 60
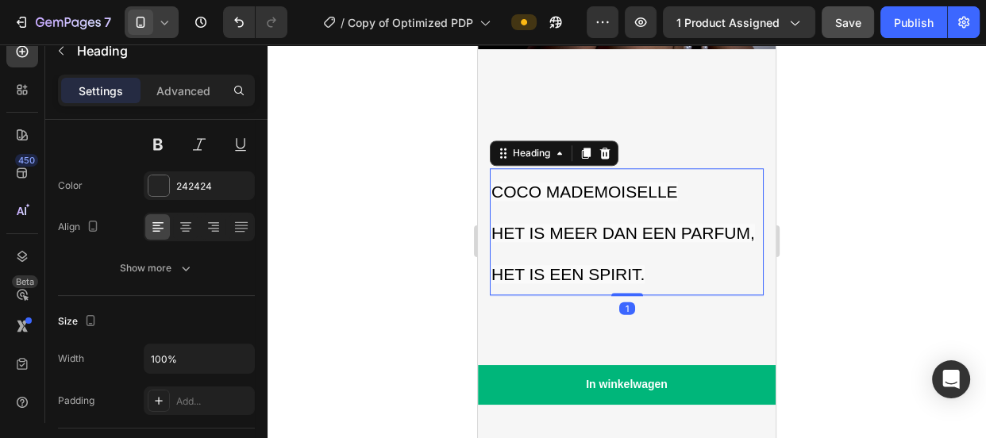
scroll to position [0, 0]
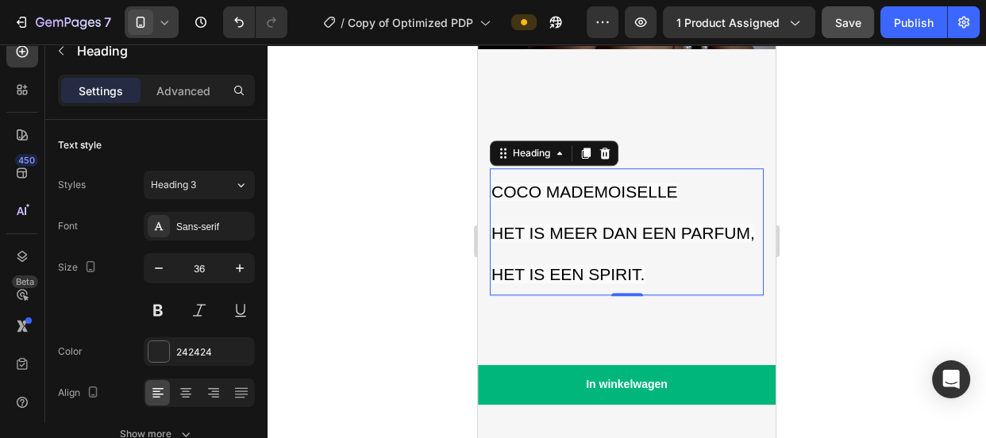
click at [607, 147] on icon at bounding box center [605, 153] width 13 height 13
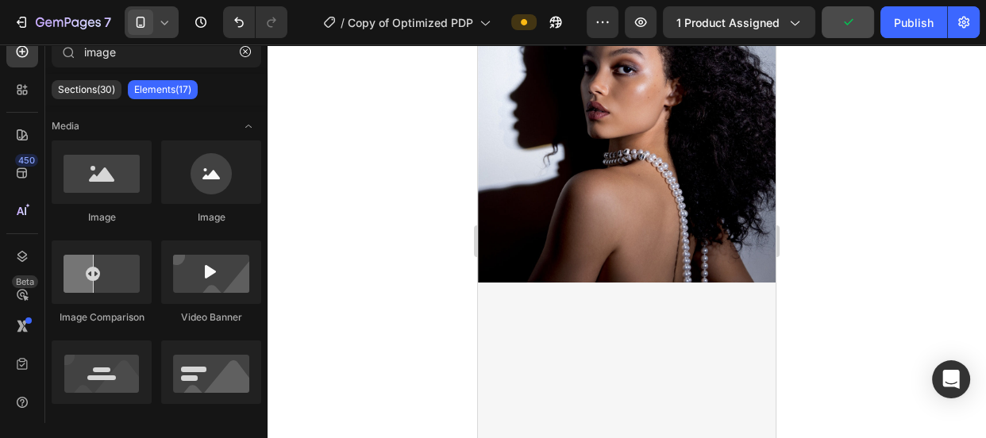
scroll to position [1107, 0]
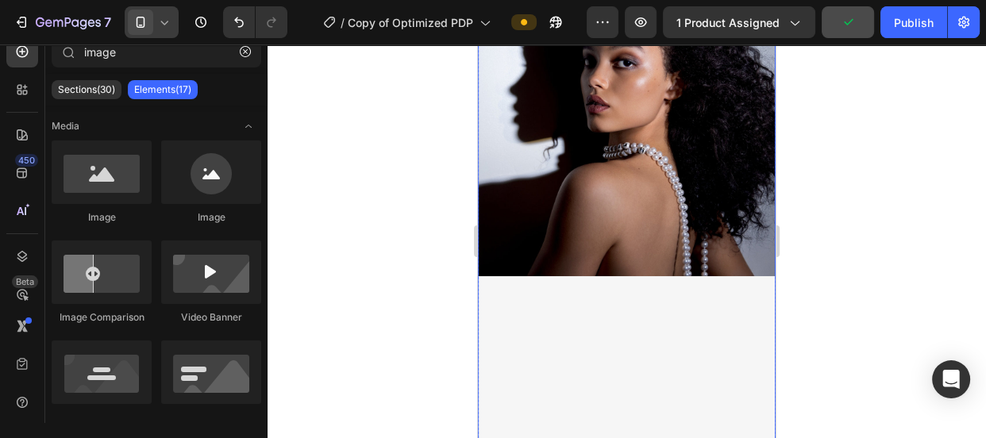
click at [641, 379] on div "Vastbesloten en sensueel, rebels en verfijnd, wild onafhankelijk. COCO MADEMOIS…" at bounding box center [627, 390] width 298 height 228
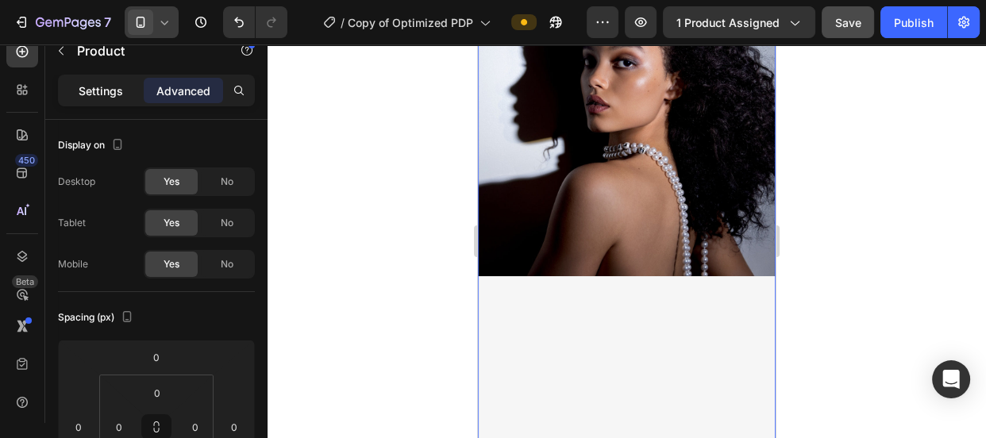
click at [100, 89] on p "Settings" at bounding box center [101, 91] width 44 height 17
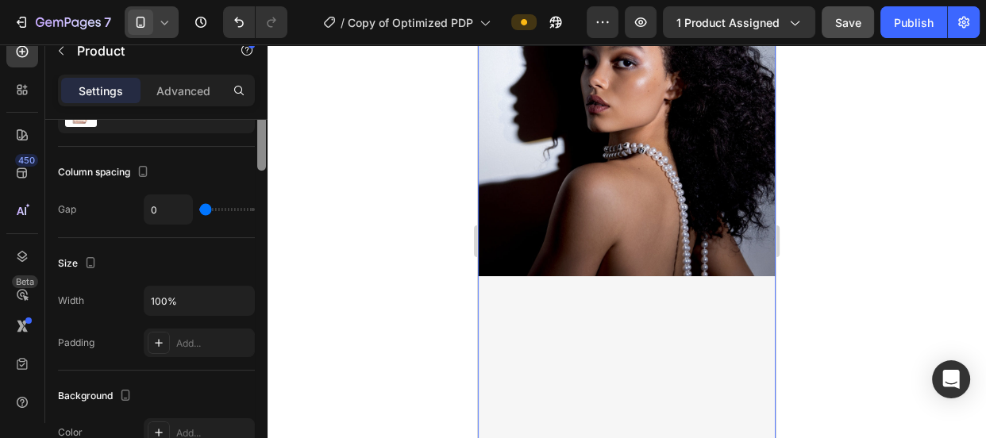
scroll to position [70, 0]
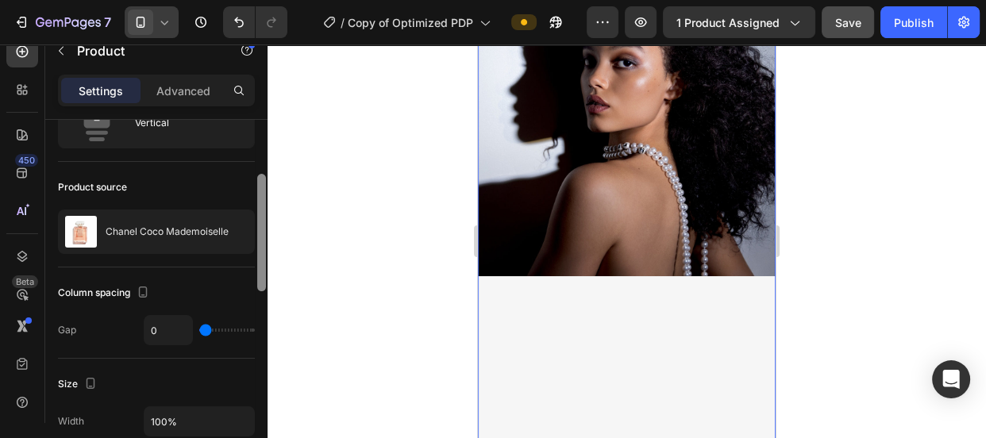
drag, startPoint x: 260, startPoint y: 242, endPoint x: 280, endPoint y: 148, distance: 96.5
click at [280, 0] on div "7 Version history / Copy of Optimized PDP Preview 1 product assigned Save Publi…" at bounding box center [493, 0] width 986 height 0
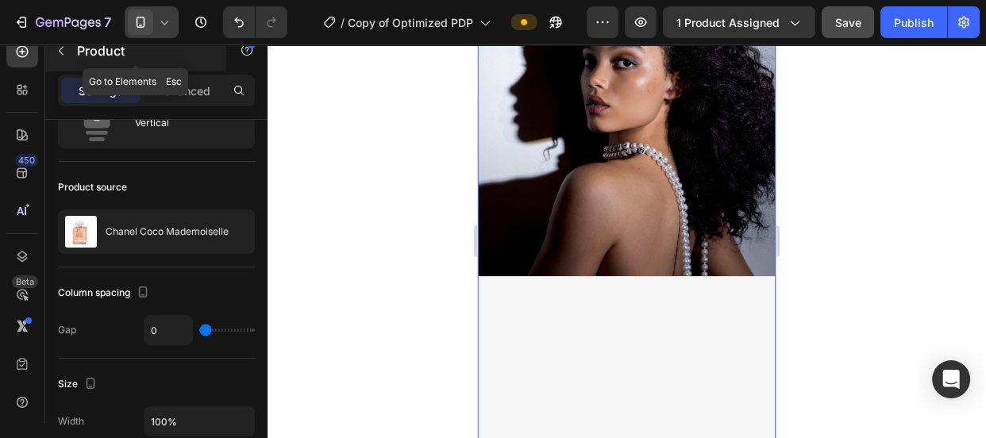
click at [60, 54] on icon "button" at bounding box center [61, 50] width 13 height 13
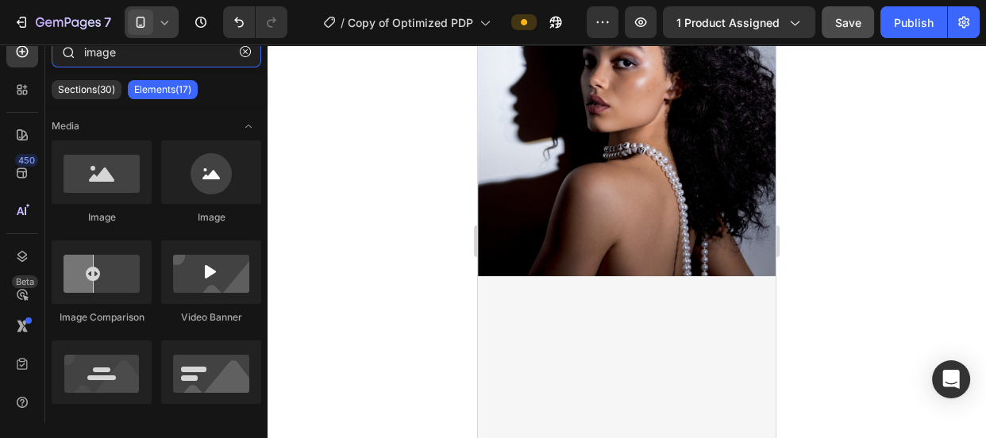
click at [123, 63] on input "image" at bounding box center [157, 52] width 210 height 32
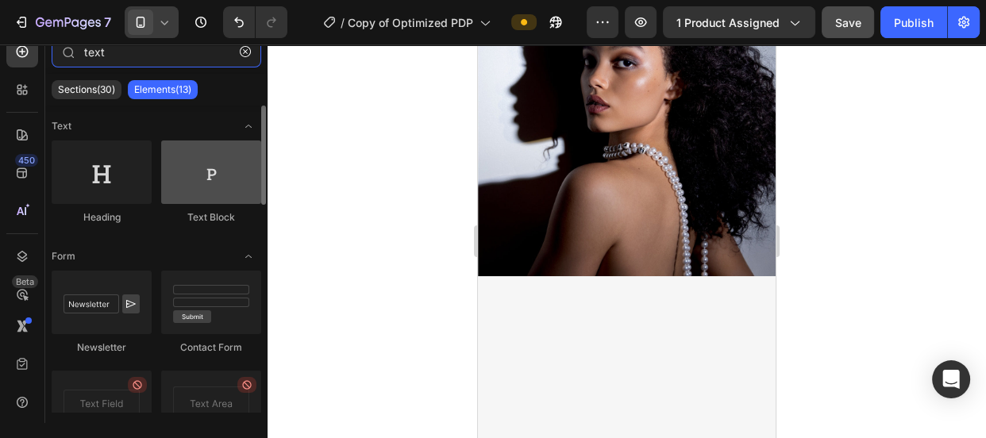
type input "text"
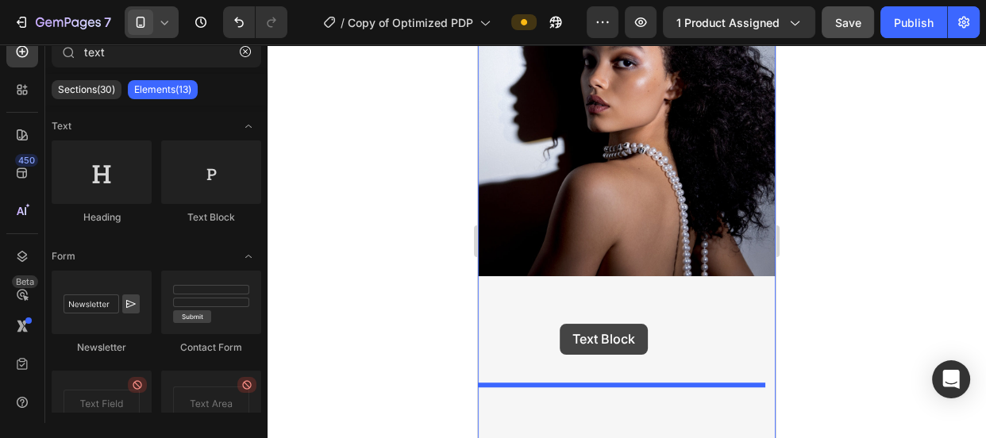
drag, startPoint x: 688, startPoint y: 225, endPoint x: 560, endPoint y: 324, distance: 162.0
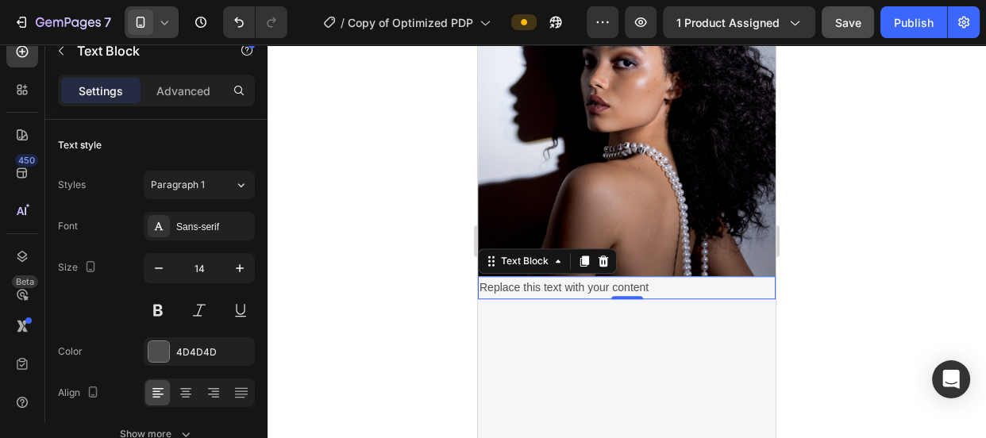
click at [564, 279] on div "Replace this text with your content" at bounding box center [627, 287] width 298 height 23
click at [564, 279] on p "Replace this text with your content" at bounding box center [627, 288] width 295 height 20
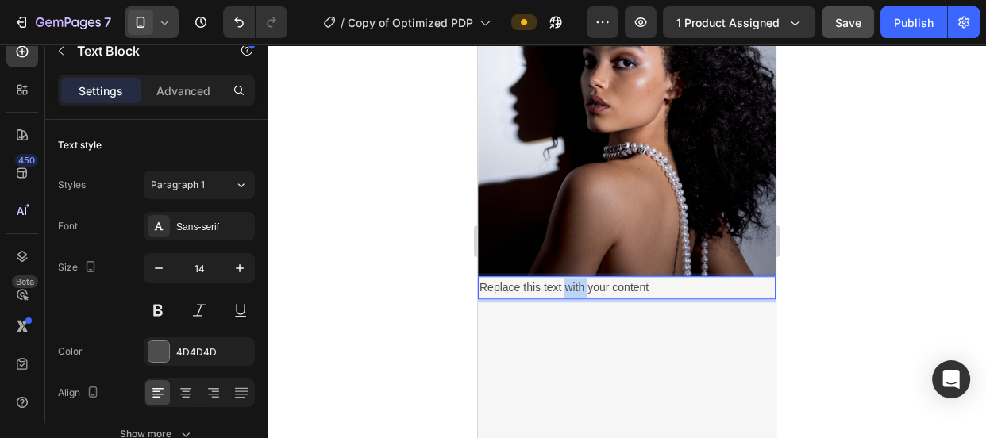
click at [564, 279] on p "Replace this text with your content" at bounding box center [627, 288] width 295 height 20
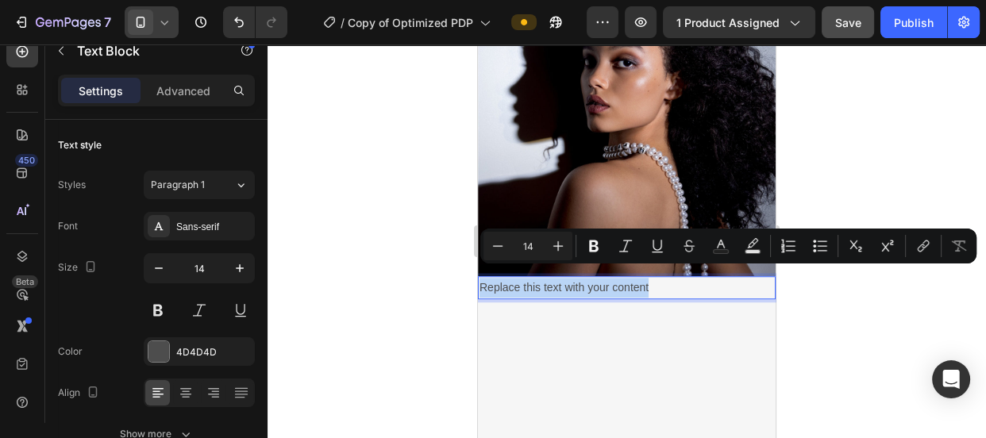
click at [564, 279] on p "Replace this text with your content" at bounding box center [627, 288] width 295 height 20
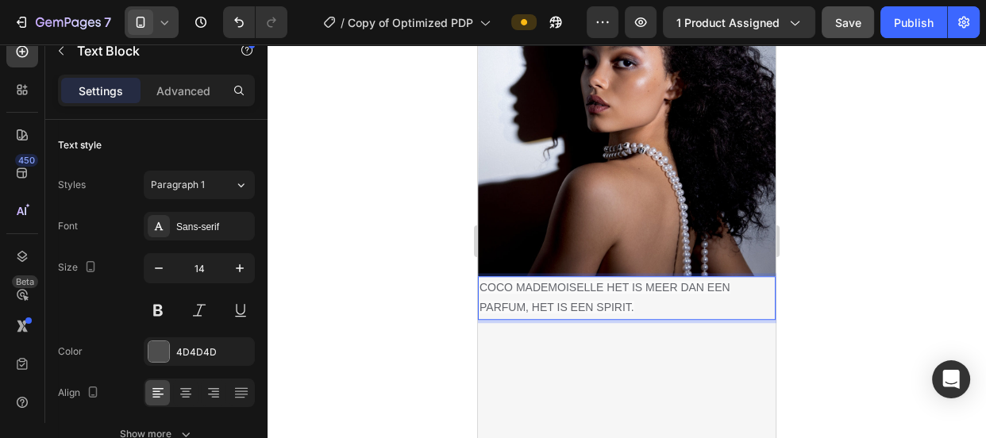
click at [604, 281] on span "COCO MADEMOISELLE HET IS MEER DAN EEN PARFUM, HET IS EEN SPIRIT." at bounding box center [605, 297] width 251 height 33
click at [580, 281] on span "COCO MADEMOISELLE" at bounding box center [542, 287] width 124 height 13
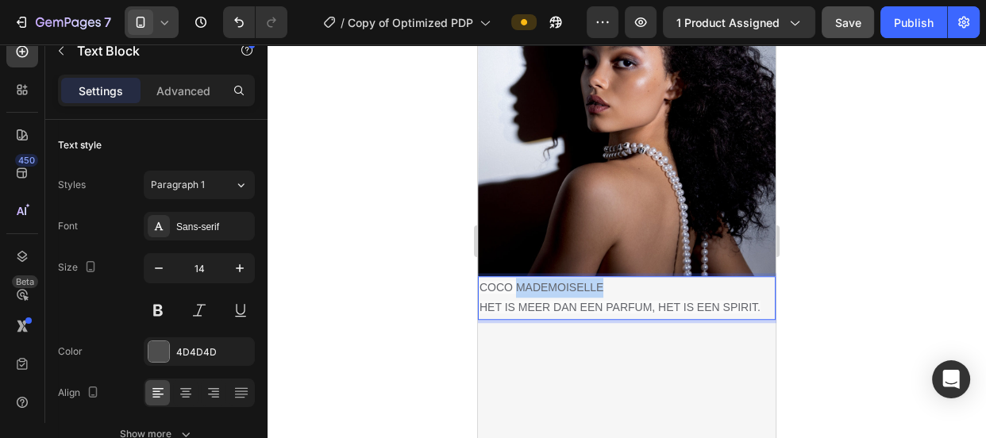
click at [580, 281] on span "COCO MADEMOISELLE" at bounding box center [542, 287] width 124 height 13
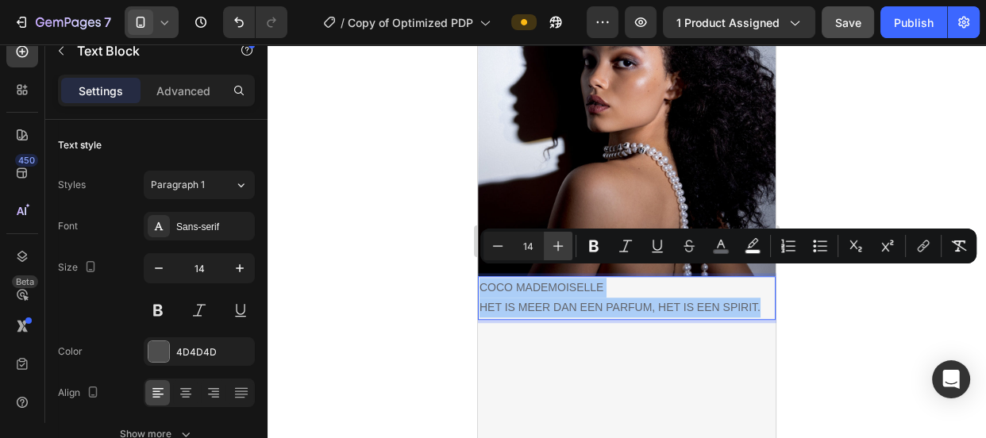
click at [563, 245] on icon "Editor contextual toolbar" at bounding box center [558, 246] width 16 height 16
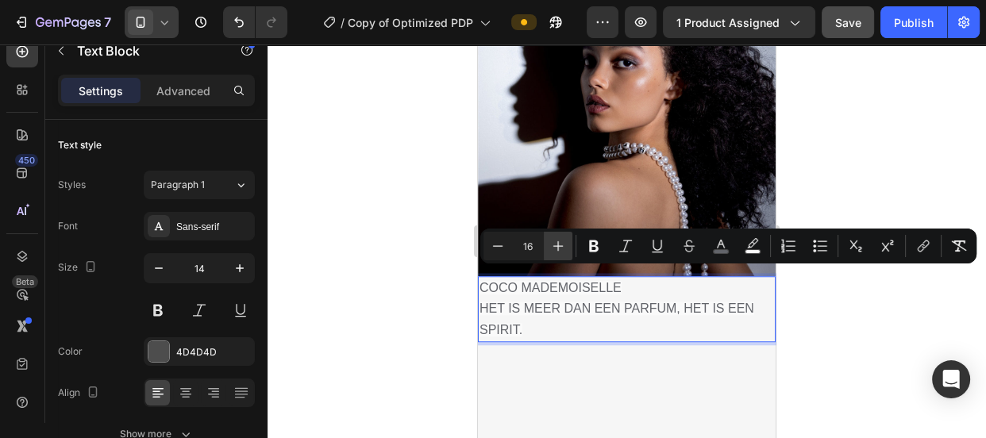
click at [563, 245] on icon "Editor contextual toolbar" at bounding box center [558, 246] width 16 height 16
click at [553, 249] on icon "Editor contextual toolbar" at bounding box center [558, 246] width 16 height 16
type input "19"
click at [722, 252] on rect "Editor contextual toolbar" at bounding box center [721, 252] width 15 height 4
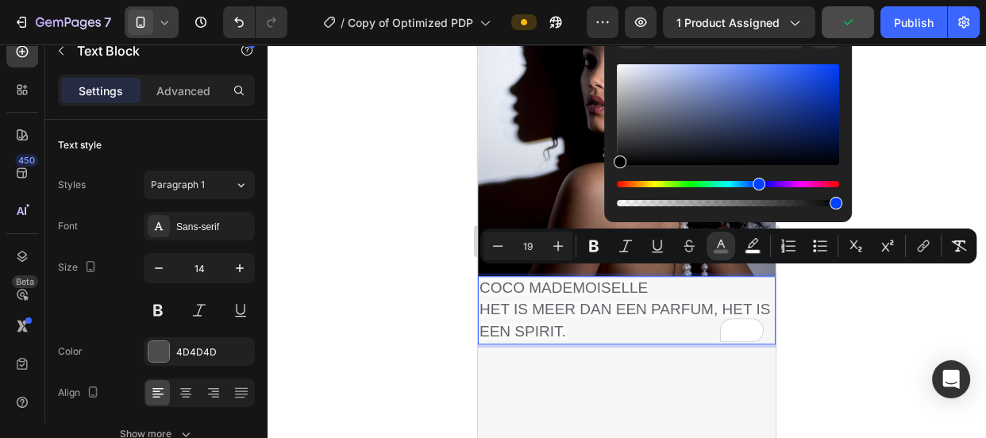
drag, startPoint x: 1113, startPoint y: 171, endPoint x: 599, endPoint y: 180, distance: 513.7
type input "000000"
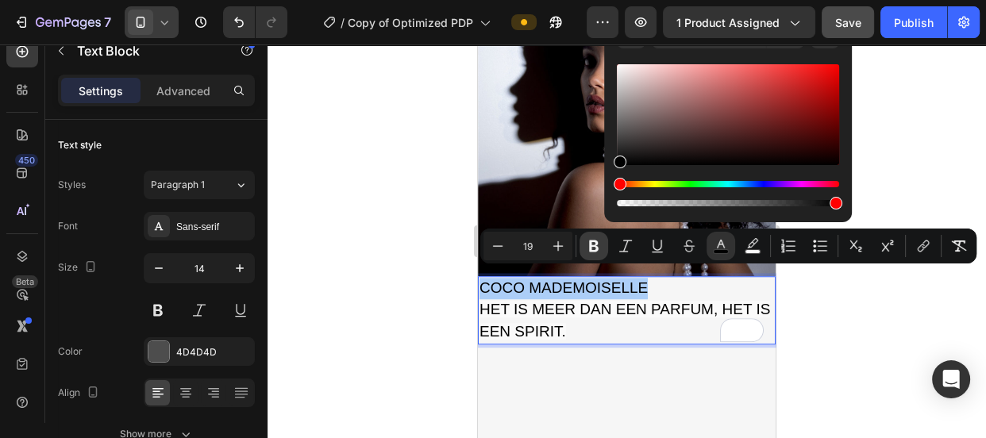
click at [590, 251] on icon "Editor contextual toolbar" at bounding box center [594, 247] width 10 height 12
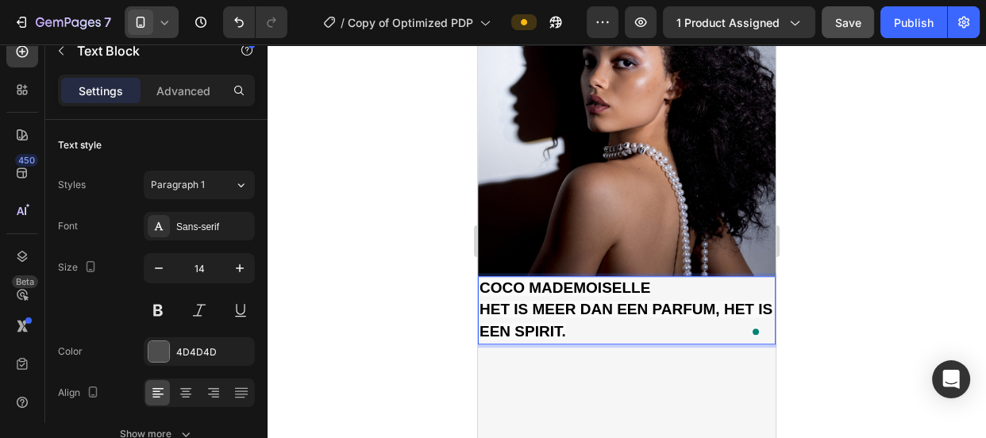
click at [601, 312] on p "HET IS MEER DAN EEN PARFUM, HET IS EEN SPIRIT." at bounding box center [627, 320] width 295 height 43
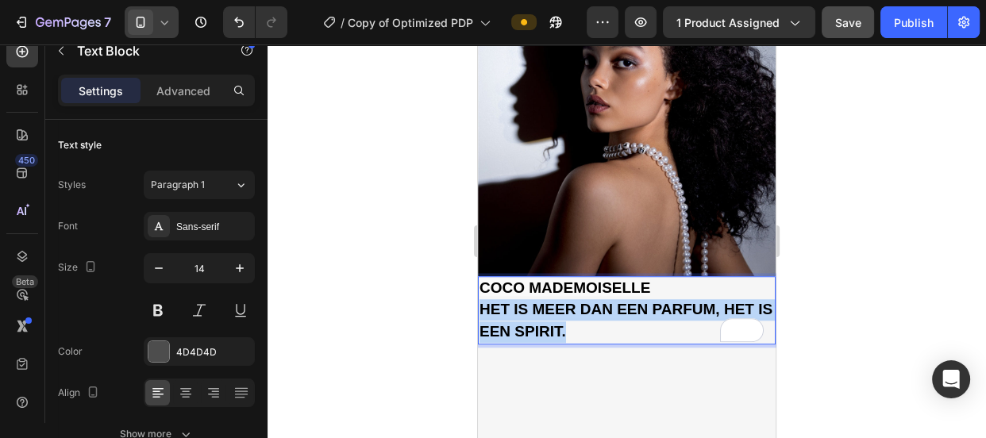
click at [601, 312] on p "HET IS MEER DAN EEN PARFUM, HET IS EEN SPIRIT." at bounding box center [627, 320] width 295 height 43
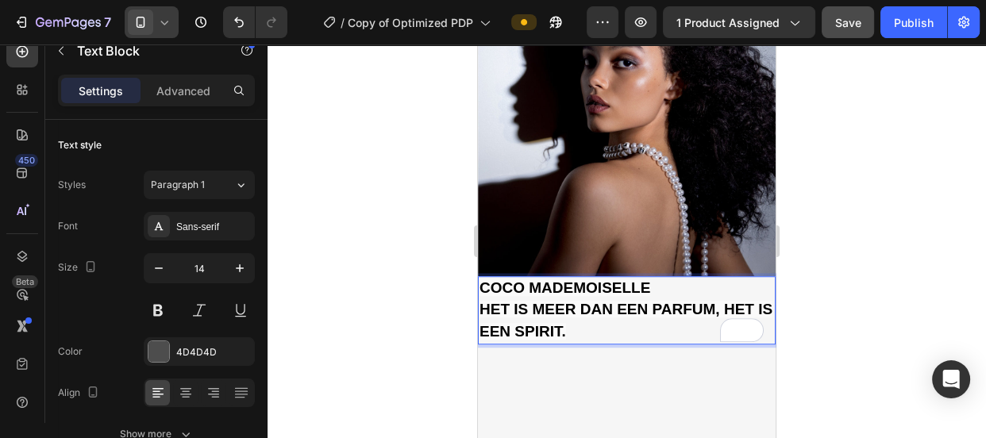
click at [601, 312] on p "HET IS MEER DAN EEN PARFUM, HET IS EEN SPIRIT." at bounding box center [627, 320] width 295 height 43
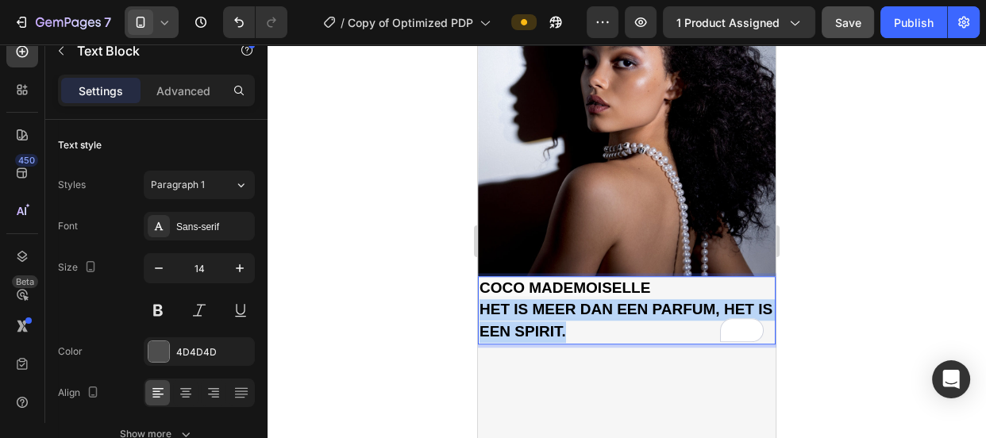
click at [601, 312] on p "HET IS MEER DAN EEN PARFUM, HET IS EEN SPIRIT." at bounding box center [627, 320] width 295 height 43
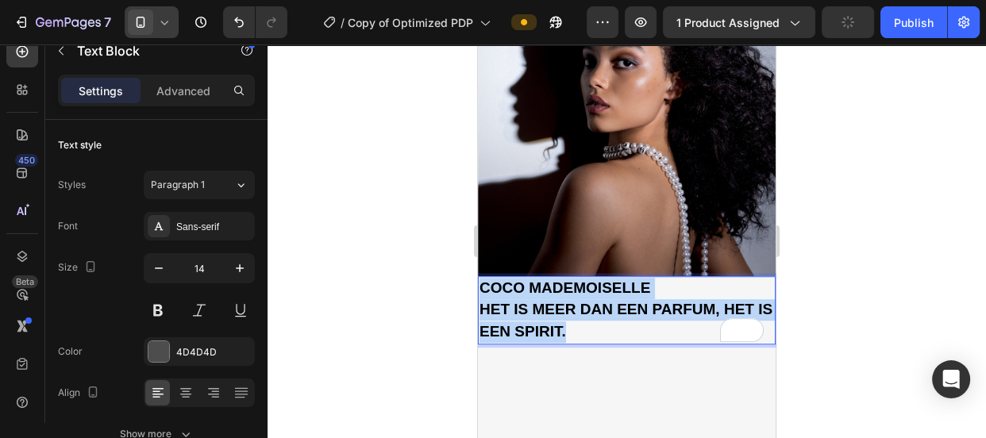
drag, startPoint x: 588, startPoint y: 322, endPoint x: 476, endPoint y: 269, distance: 123.9
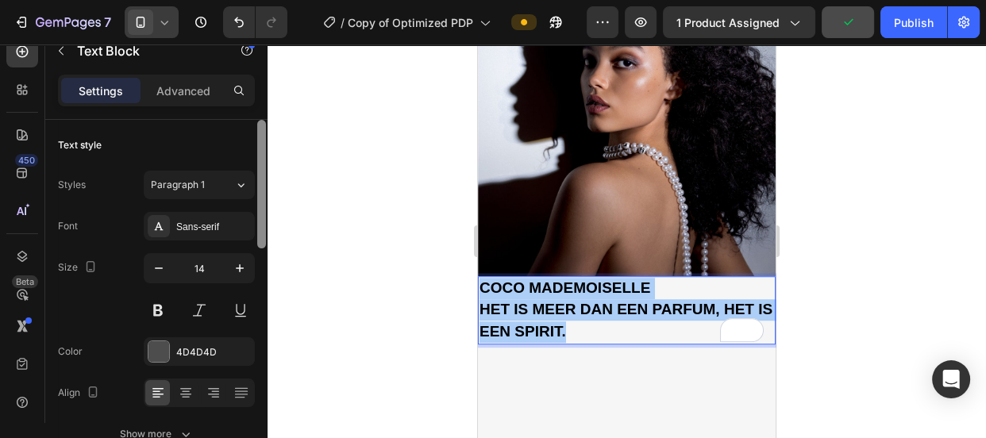
click at [262, 263] on div at bounding box center [262, 294] width 12 height 349
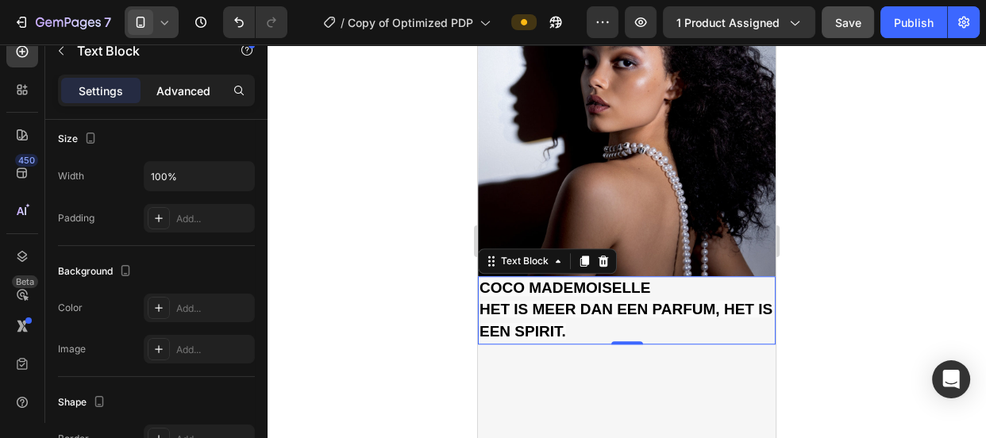
click at [185, 97] on p "Advanced" at bounding box center [183, 91] width 54 height 17
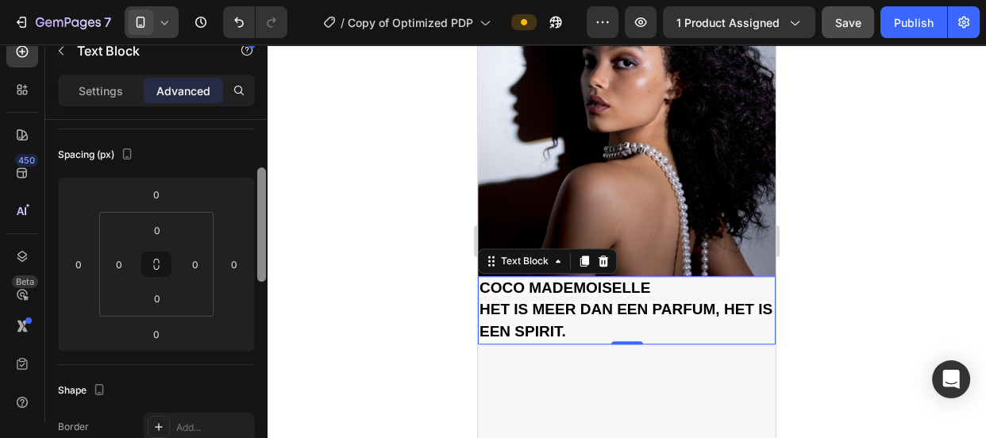
scroll to position [159, 0]
drag, startPoint x: 259, startPoint y: 279, endPoint x: 263, endPoint y: 216, distance: 62.8
click at [263, 216] on div at bounding box center [261, 228] width 9 height 114
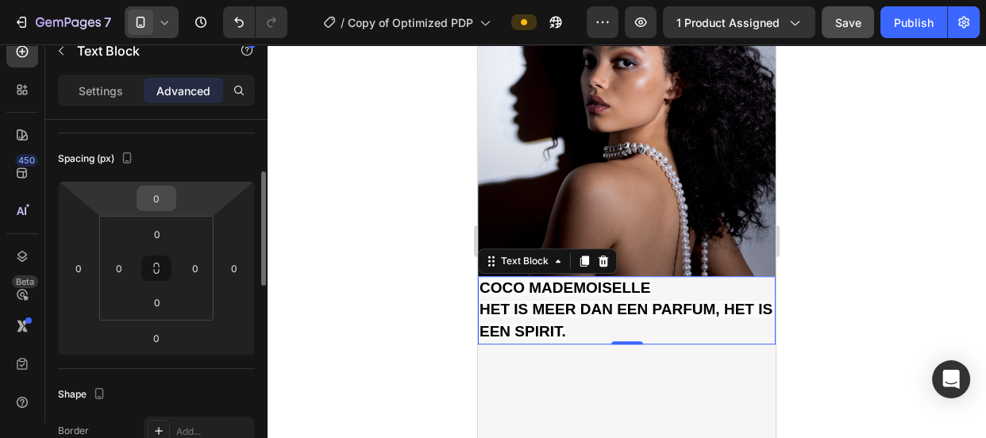
click at [151, 198] on input "0" at bounding box center [157, 199] width 32 height 24
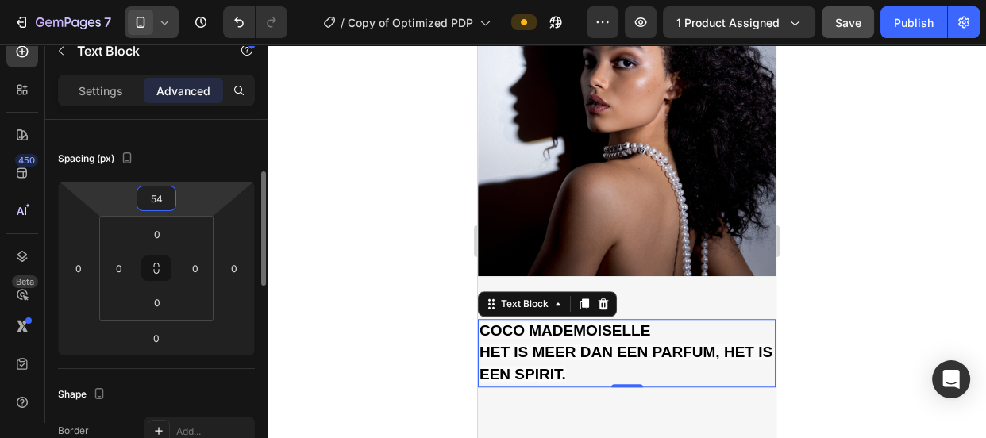
type input "55"
click at [341, 214] on div at bounding box center [627, 241] width 718 height 394
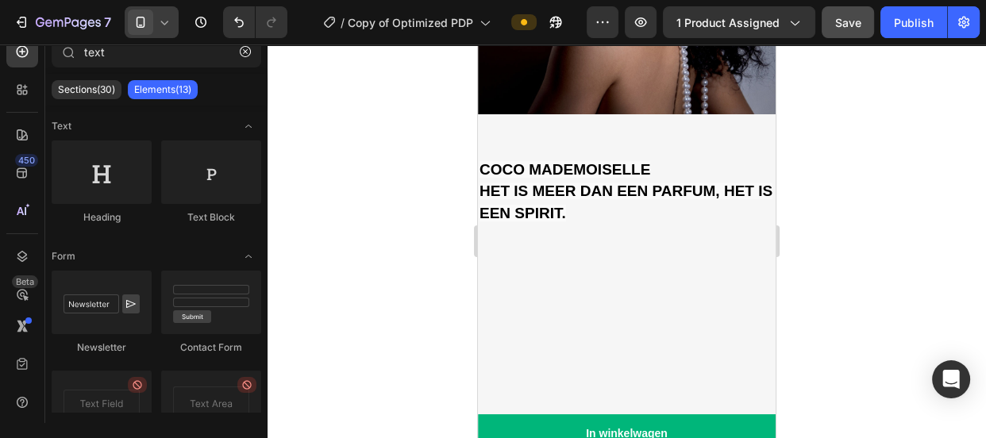
scroll to position [1276, 0]
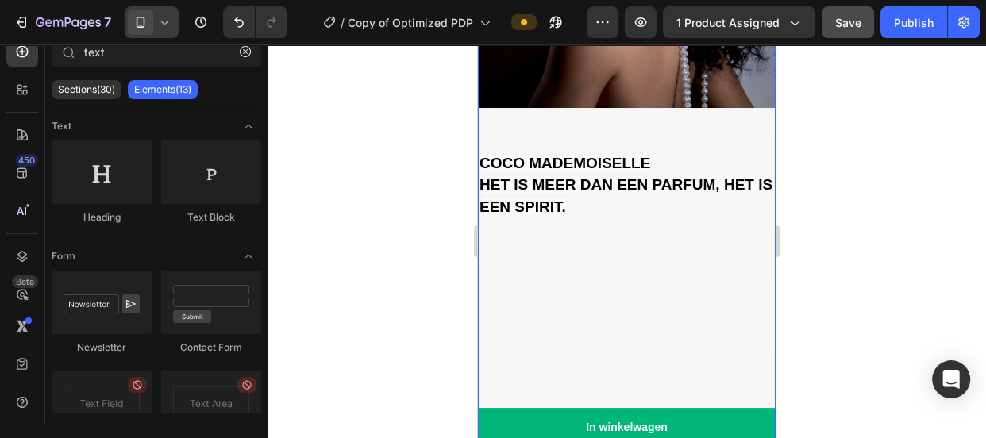
click at [588, 285] on div "COCO MADEMOISELLE HET IS MEER DAN EEN PARFUM, HET IS EEN SPIRIT. Text Block Vas…" at bounding box center [627, 278] width 298 height 340
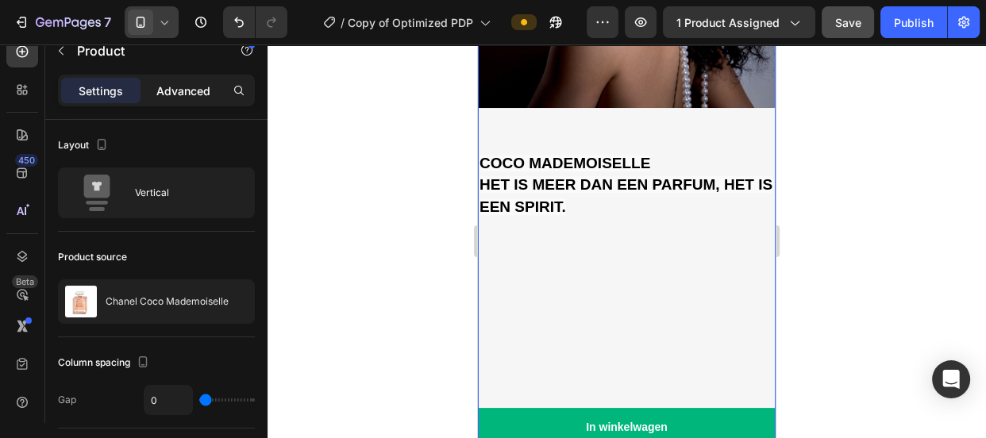
click at [179, 94] on p "Advanced" at bounding box center [183, 91] width 54 height 17
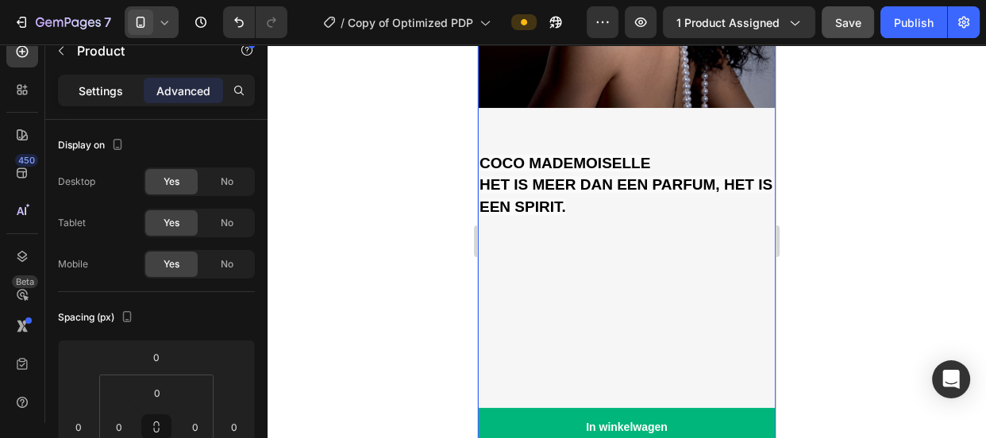
click at [124, 80] on div "Settings" at bounding box center [100, 90] width 79 height 25
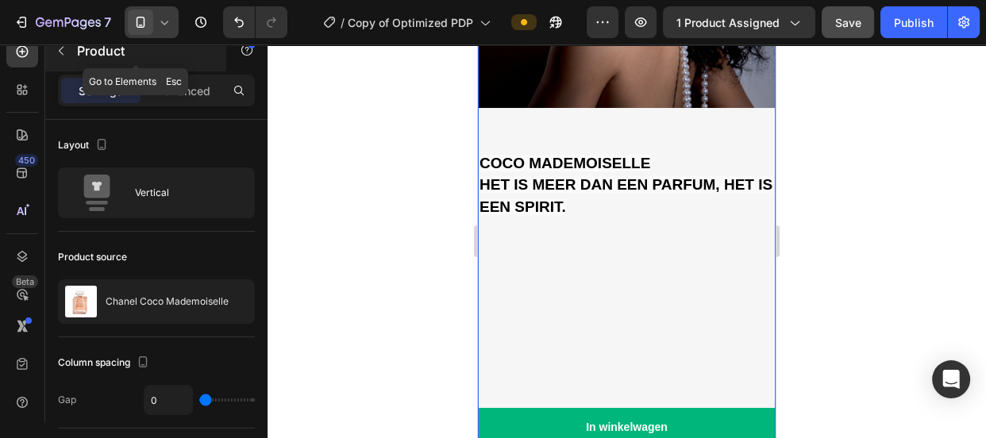
click at [62, 48] on icon "button" at bounding box center [61, 50] width 13 height 13
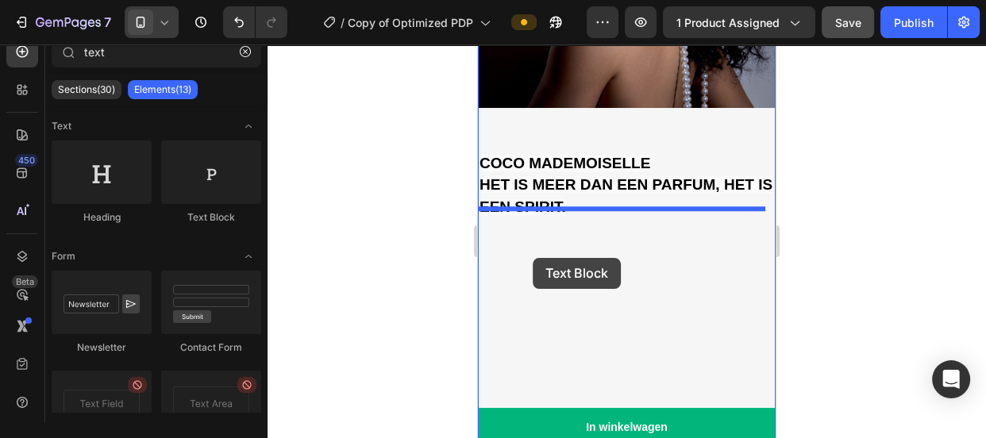
drag, startPoint x: 695, startPoint y: 228, endPoint x: 533, endPoint y: 258, distance: 165.5
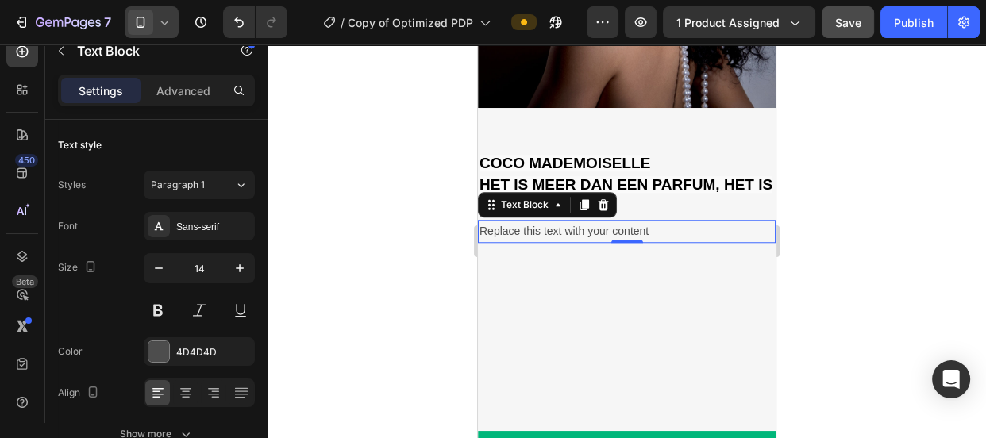
click at [495, 220] on div "Replace this text with your content" at bounding box center [627, 231] width 298 height 23
click at [495, 221] on p "Replace this text with your content" at bounding box center [627, 231] width 295 height 20
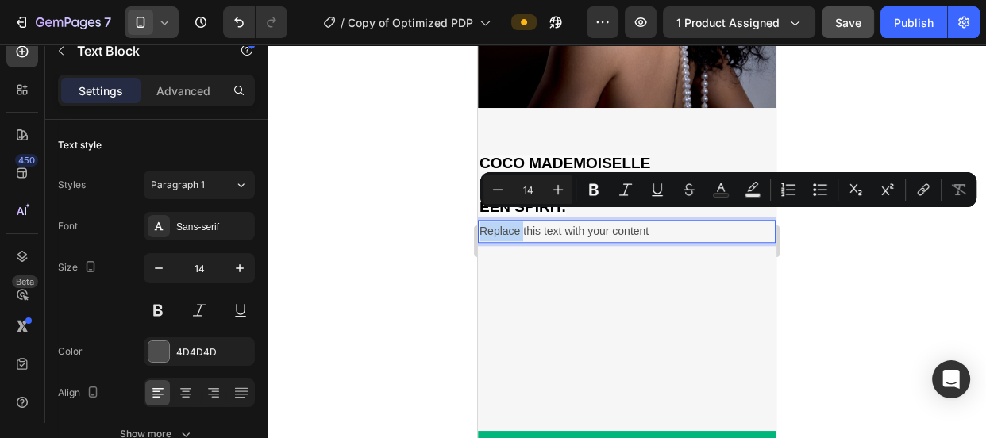
click at [495, 221] on p "Replace this text with your content" at bounding box center [627, 231] width 295 height 20
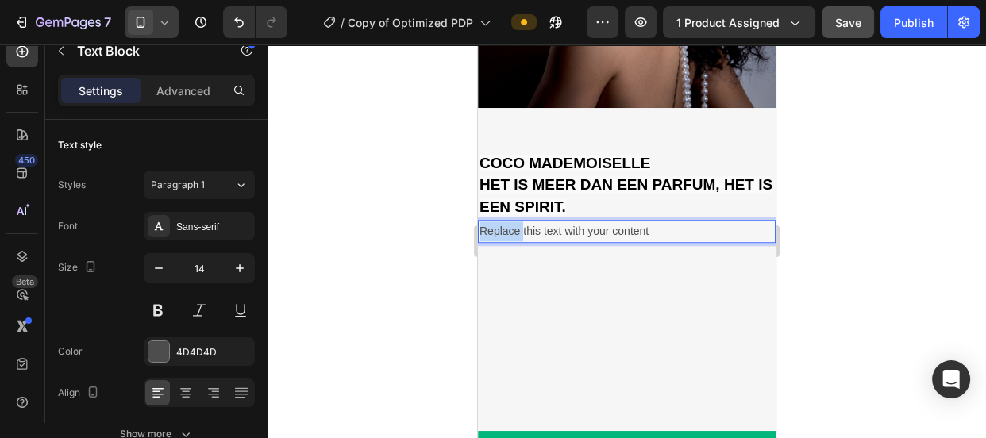
click at [495, 221] on p "Replace this text with your content" at bounding box center [627, 231] width 295 height 20
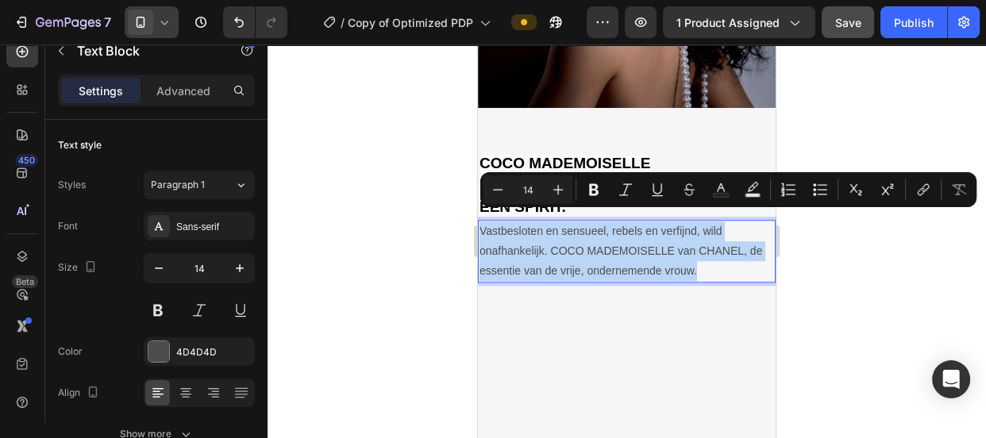
drag, startPoint x: 699, startPoint y: 257, endPoint x: 472, endPoint y: 210, distance: 231.2
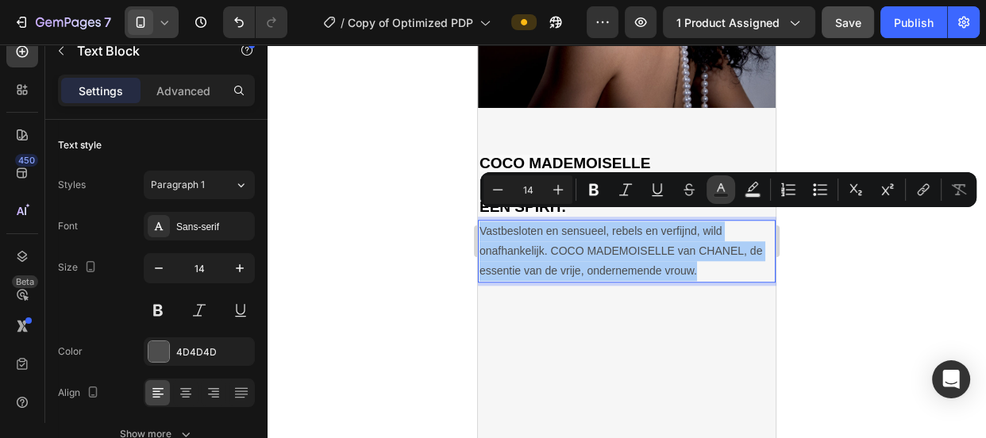
click at [722, 187] on icon "Editor contextual toolbar" at bounding box center [721, 187] width 8 height 9
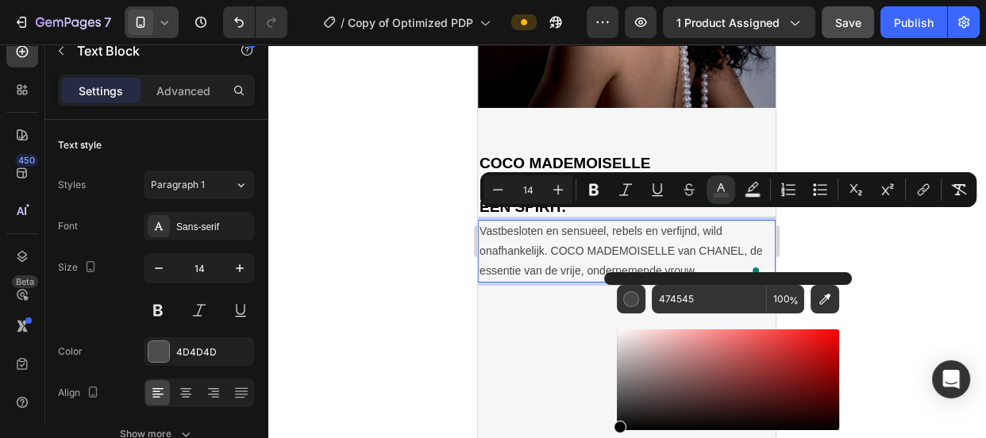
drag, startPoint x: 622, startPoint y: 402, endPoint x: 582, endPoint y: 464, distance: 74.2
click at [582, 0] on html "7 Version history / Copy of Optimized PDP Preview 1 product assigned Save Publi…" at bounding box center [493, 0] width 986 height 0
type input "000000"
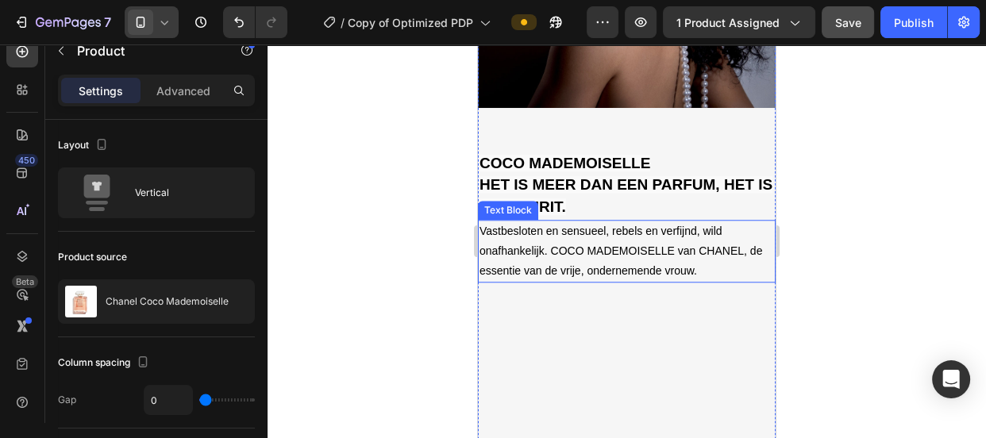
click at [586, 243] on span "Vastbesloten en sensueel, rebels en verfijnd, wild onafhankelijk. COCO MADEMOIS…" at bounding box center [621, 251] width 283 height 52
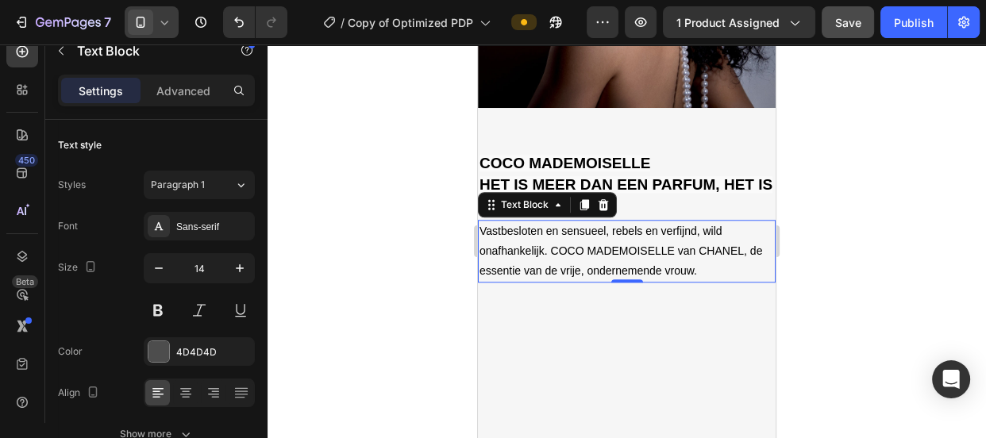
click at [586, 243] on span "Vastbesloten en sensueel, rebels en verfijnd, wild onafhankelijk. COCO MADEMOIS…" at bounding box center [621, 251] width 283 height 52
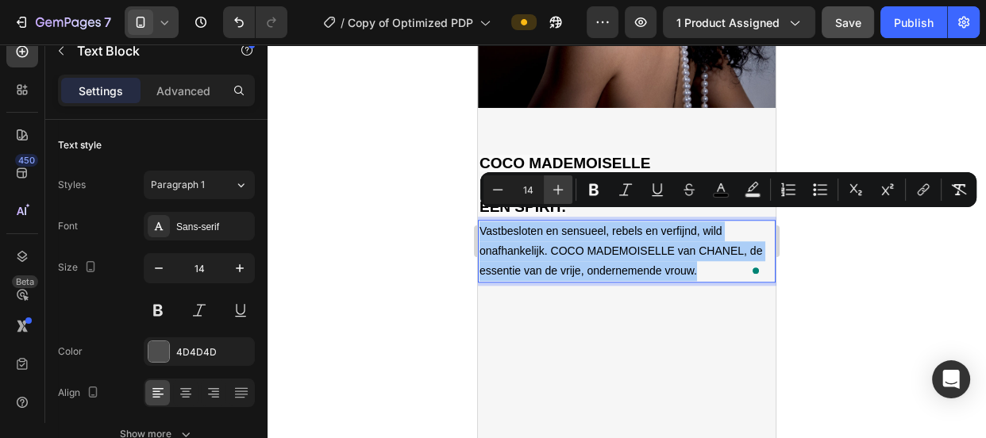
click at [554, 183] on icon "Editor contextual toolbar" at bounding box center [558, 190] width 16 height 16
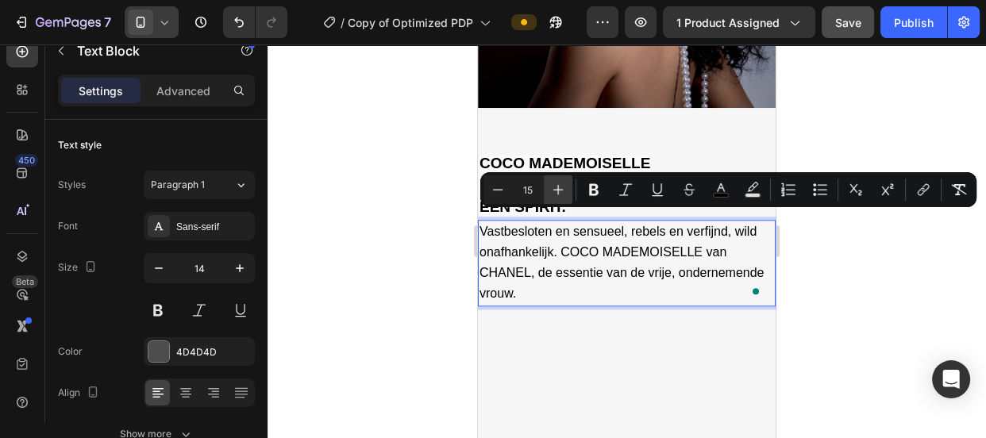
type input "16"
click at [648, 315] on div "COCO MADEMOISELLE HET IS MEER DAN EEN PARFUM, HET IS EEN SPIRIT. Text Block Vas…" at bounding box center [627, 321] width 298 height 426
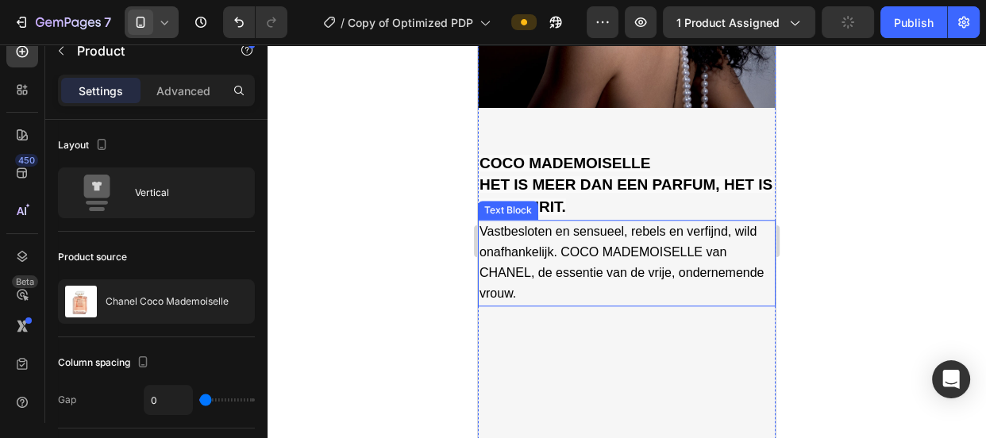
click at [617, 265] on span "Vastbesloten en sensueel, rebels en verfijnd, wild onafhankelijk. COCO MADEMOIS…" at bounding box center [622, 263] width 284 height 76
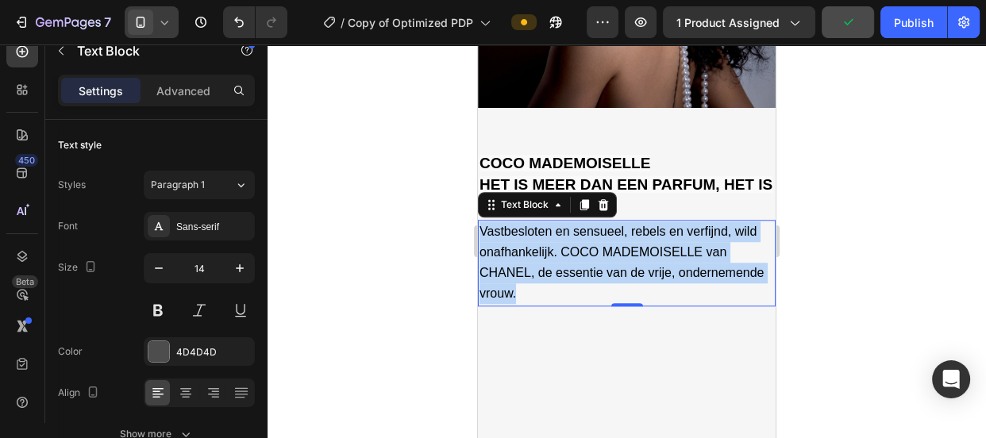
click at [617, 265] on span "Vastbesloten en sensueel, rebels en verfijnd, wild onafhankelijk. COCO MADEMOIS…" at bounding box center [622, 263] width 284 height 76
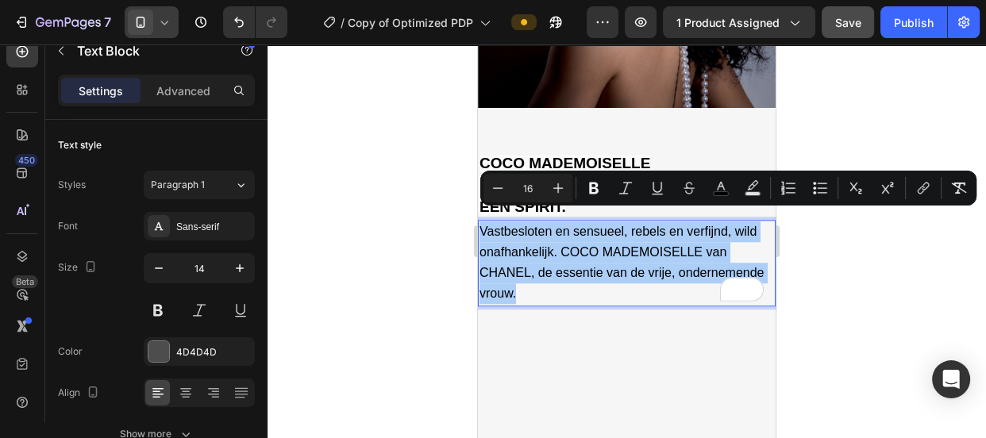
click at [355, 237] on div at bounding box center [627, 241] width 718 height 394
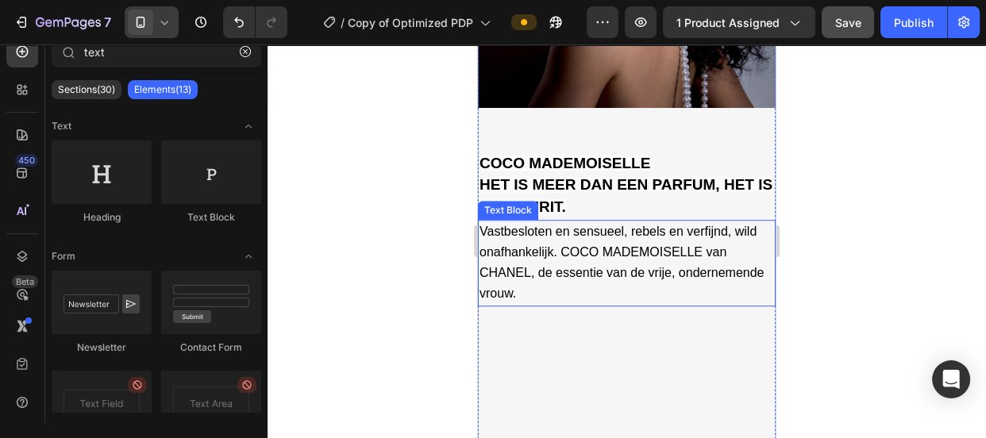
click at [673, 277] on p "Vastbesloten en sensueel, rebels en verfijnd, wild onafhankelijk. COCO MADEMOIS…" at bounding box center [627, 262] width 295 height 83
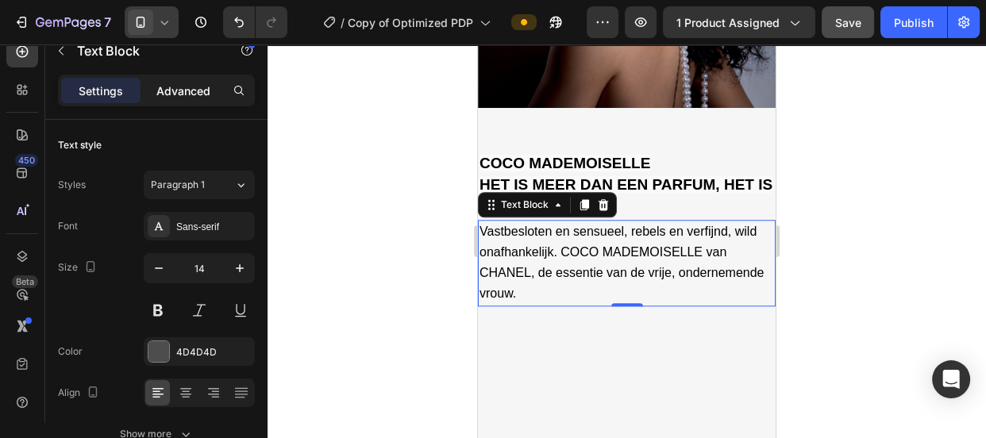
click at [173, 87] on p "Advanced" at bounding box center [183, 91] width 54 height 17
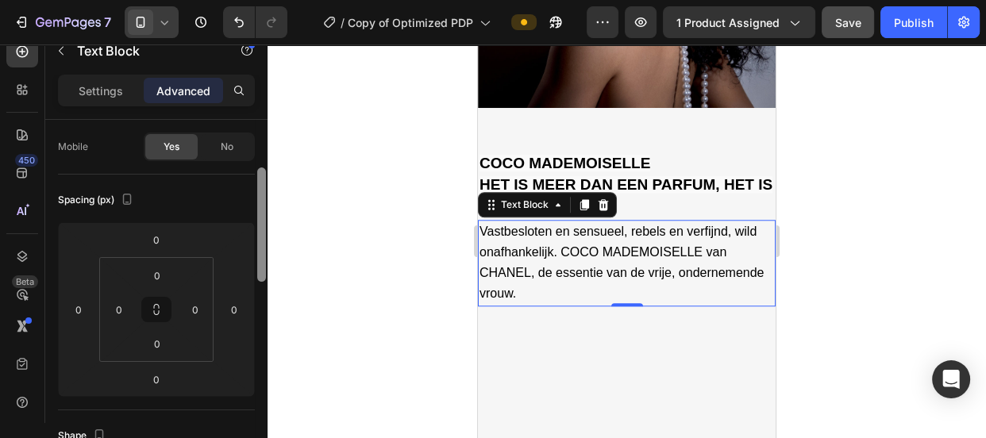
scroll to position [129, 0]
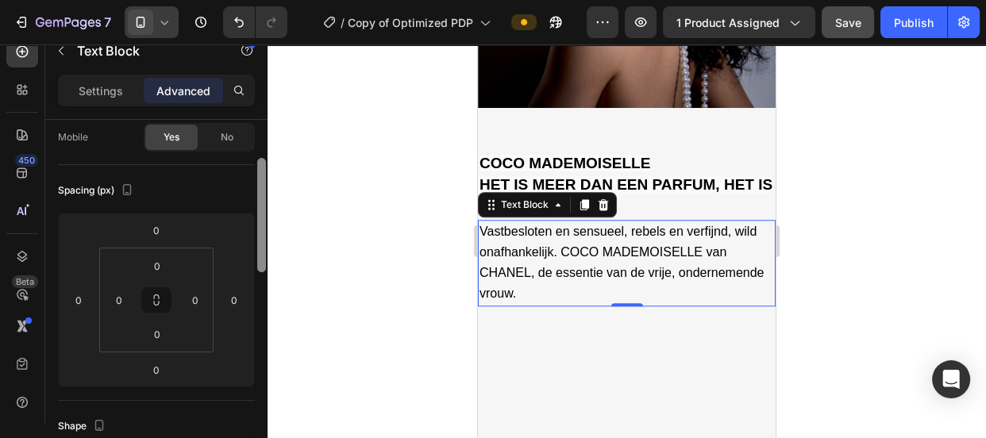
drag, startPoint x: 256, startPoint y: 215, endPoint x: 258, endPoint y: 258, distance: 42.9
click at [257, 258] on div at bounding box center [261, 215] width 9 height 114
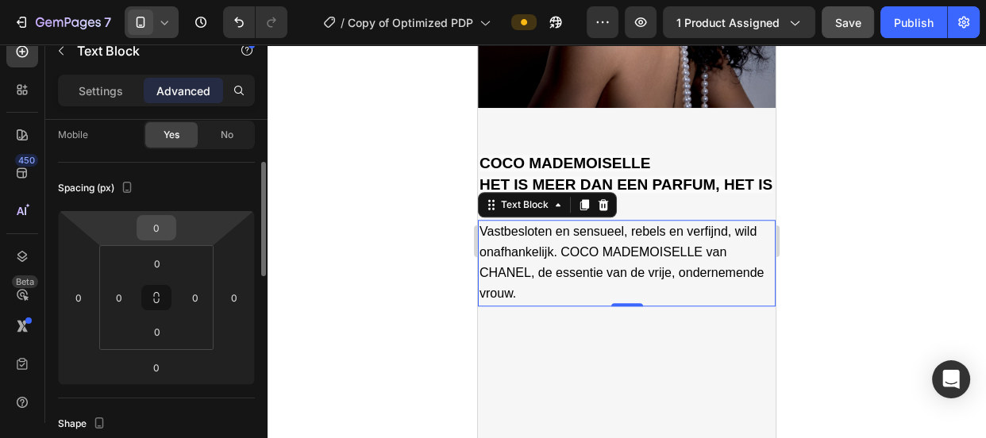
click at [157, 230] on input "0" at bounding box center [157, 228] width 32 height 24
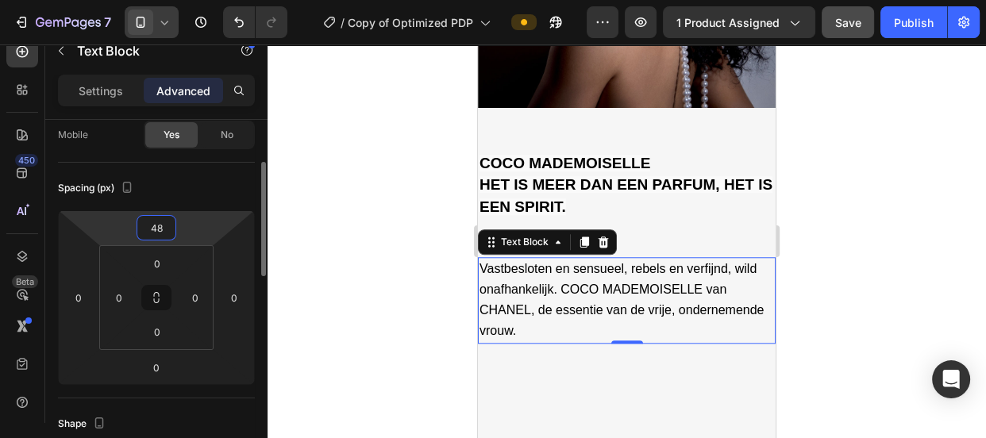
type input "49"
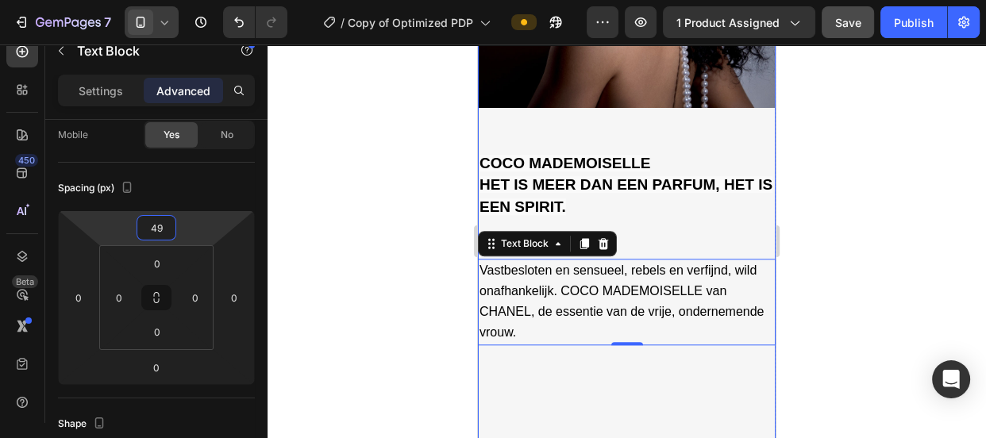
click at [654, 391] on div "COCO MADEMOISELLE HET IS MEER DAN EEN PARFUM, HET IS EEN SPIRIT. Text Block Vas…" at bounding box center [627, 340] width 298 height 464
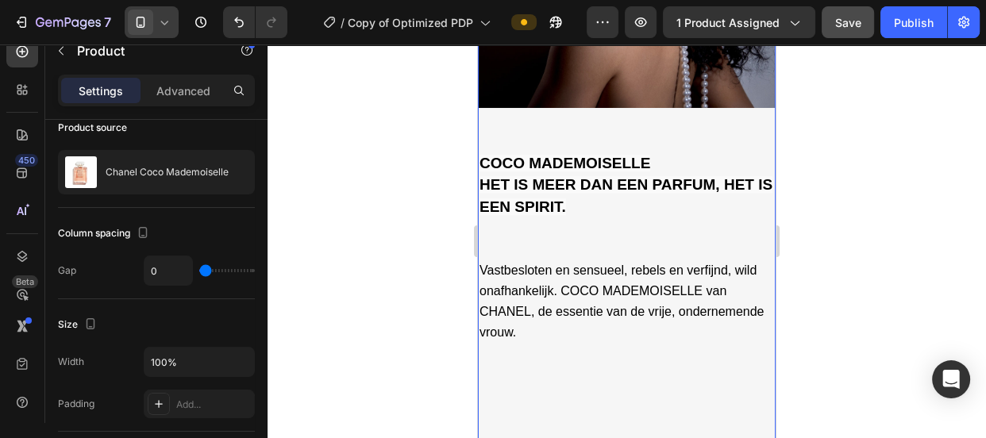
scroll to position [0, 0]
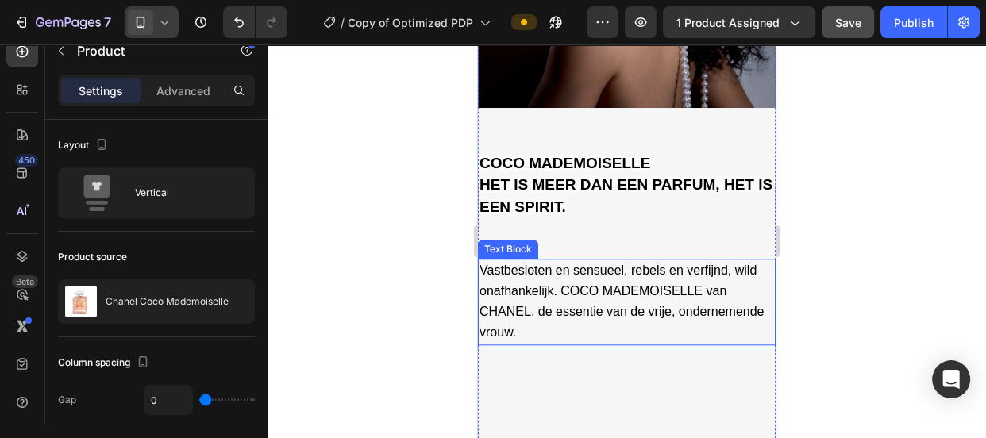
click at [608, 299] on span "Vastbesloten en sensueel, rebels en verfijnd, wild onafhankelijk. COCO MADEMOIS…" at bounding box center [622, 302] width 284 height 76
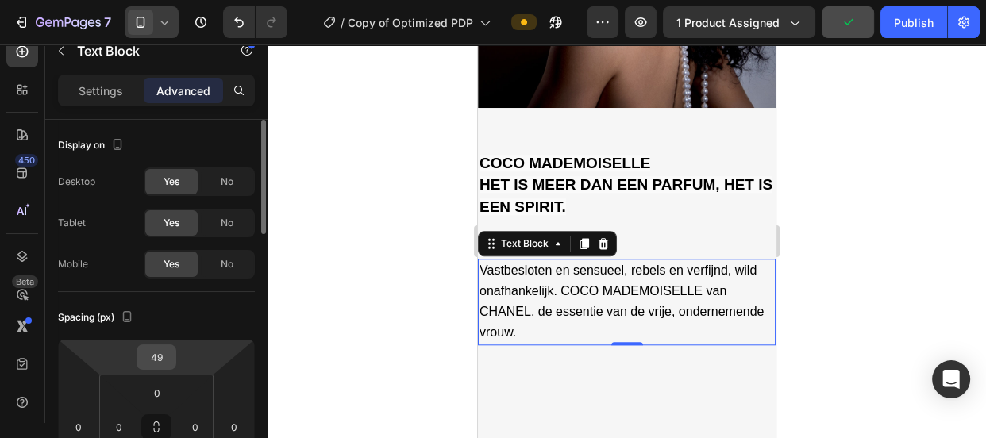
click at [171, 345] on div "49" at bounding box center [157, 357] width 40 height 25
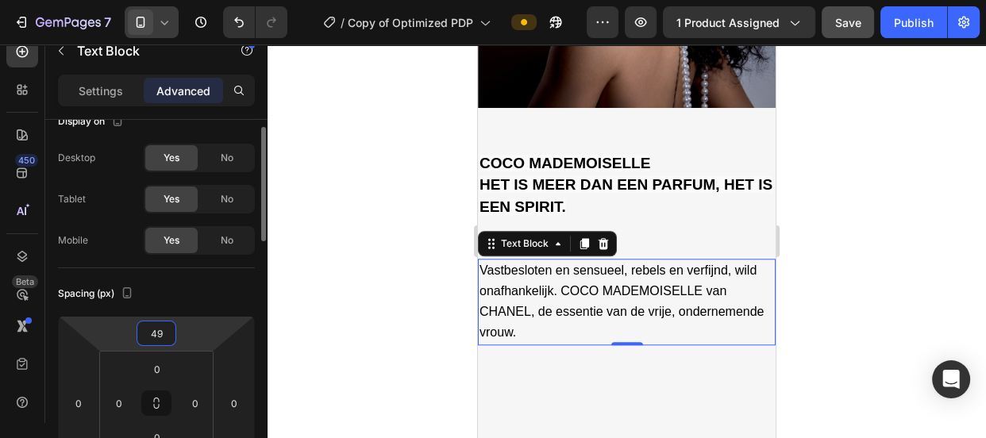
click at [164, 337] on input "49" at bounding box center [157, 334] width 32 height 24
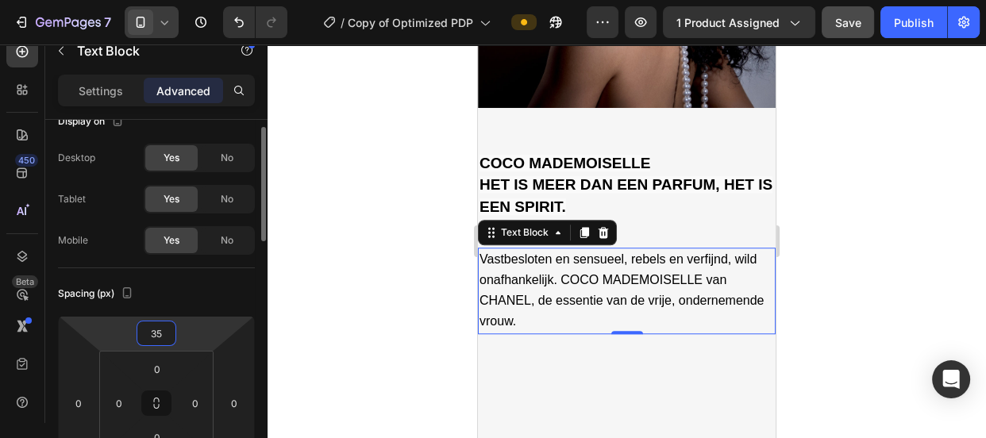
type input "34"
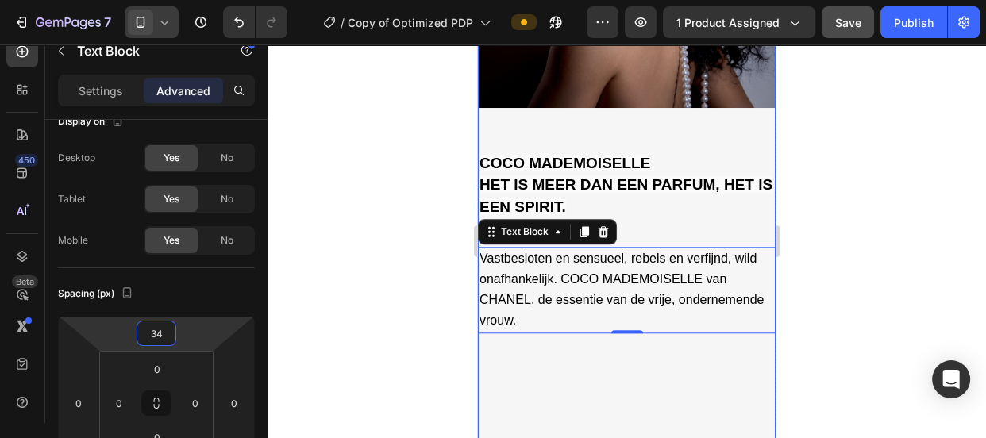
click at [588, 383] on div "COCO MADEMOISELLE HET IS MEER DAN EEN PARFUM, HET IS EEN SPIRIT. Text Block Vas…" at bounding box center [627, 334] width 298 height 453
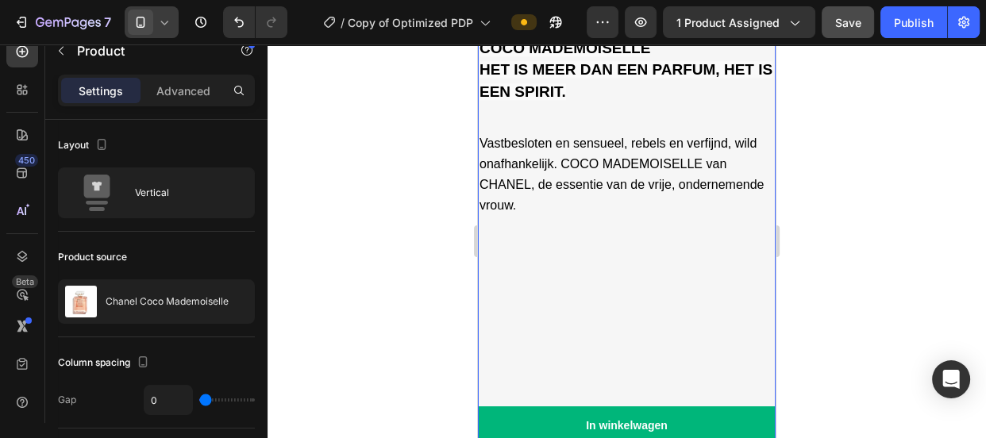
scroll to position [1420, 0]
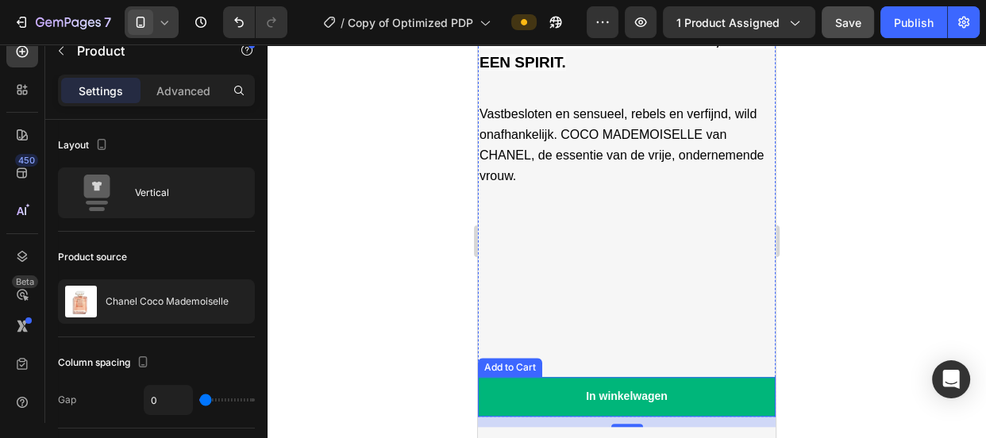
click at [518, 381] on button "In winkelwagen" at bounding box center [627, 397] width 298 height 40
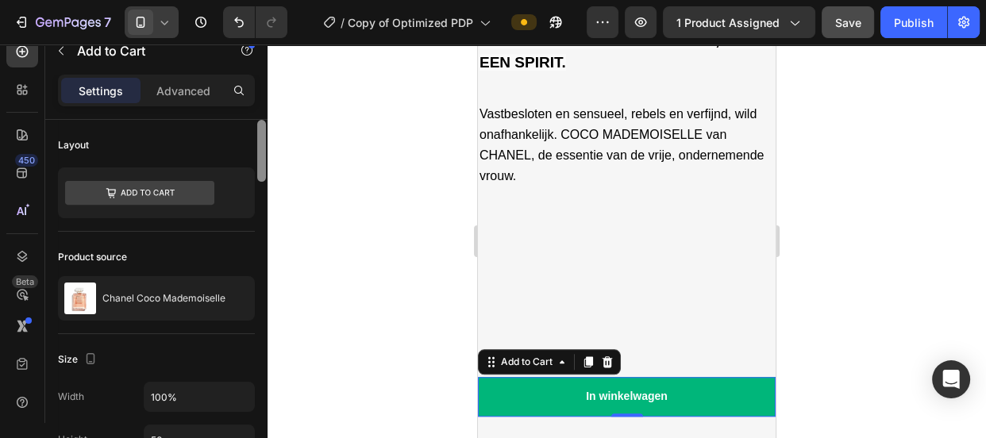
scroll to position [349, 0]
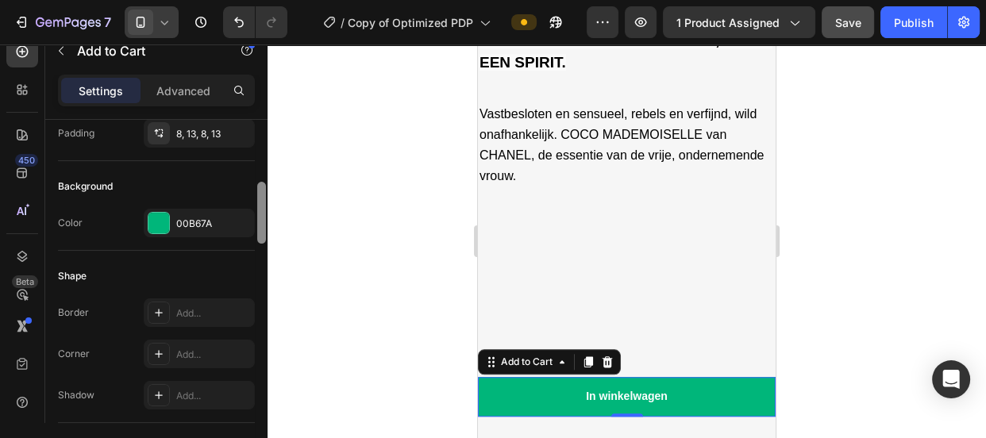
click at [258, 195] on div at bounding box center [262, 294] width 12 height 349
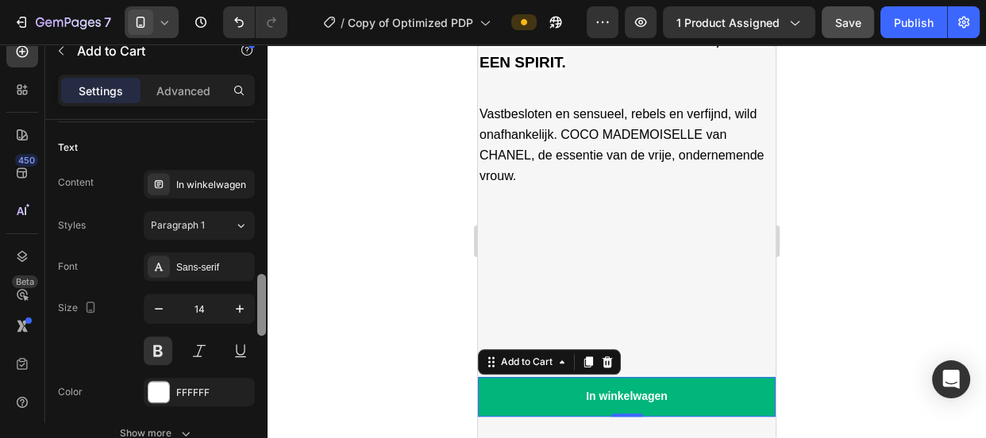
scroll to position [836, 0]
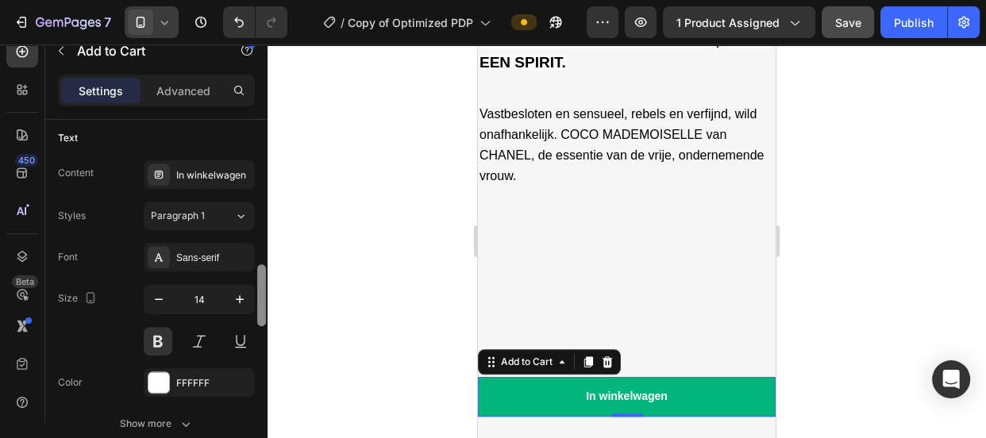
drag, startPoint x: 258, startPoint y: 192, endPoint x: 258, endPoint y: 279, distance: 87.3
click at [258, 279] on div at bounding box center [261, 295] width 9 height 62
click at [195, 92] on p "Advanced" at bounding box center [183, 91] width 54 height 17
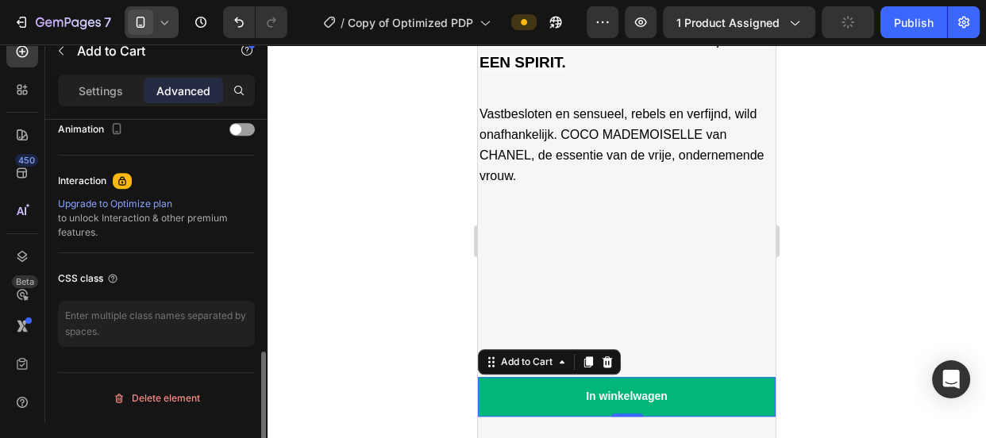
scroll to position [709, 0]
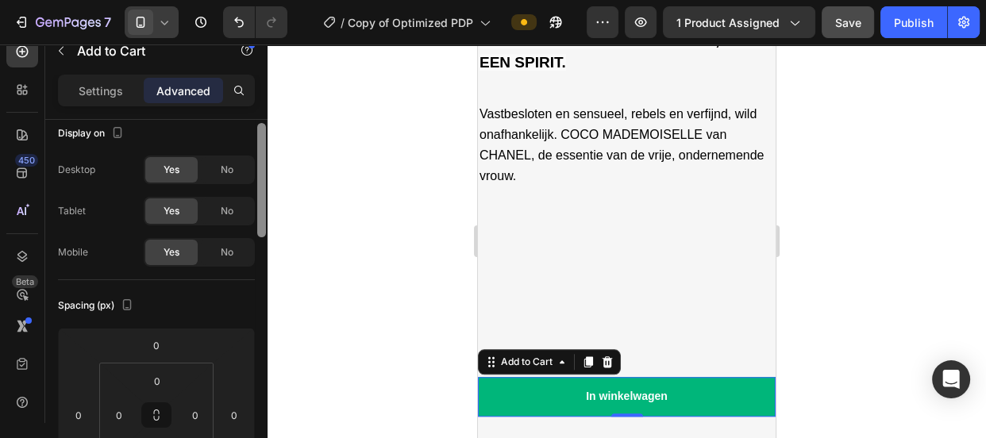
click at [259, 218] on div at bounding box center [262, 294] width 12 height 349
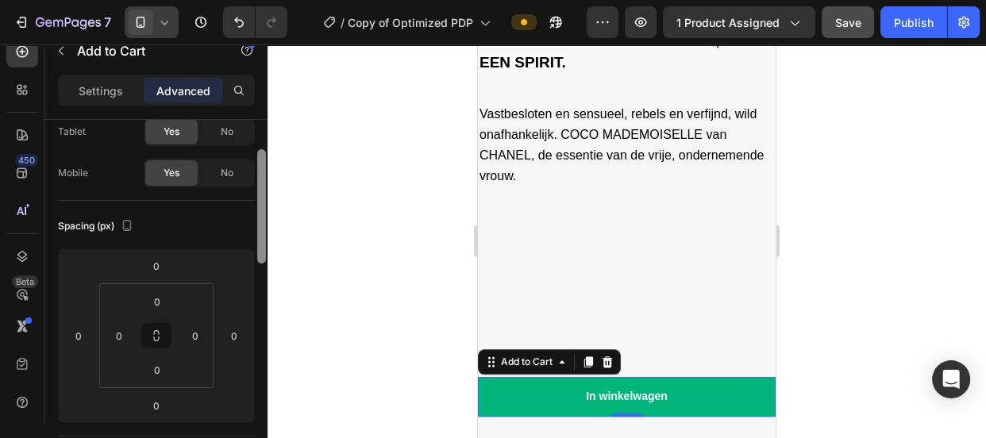
scroll to position [125, 0]
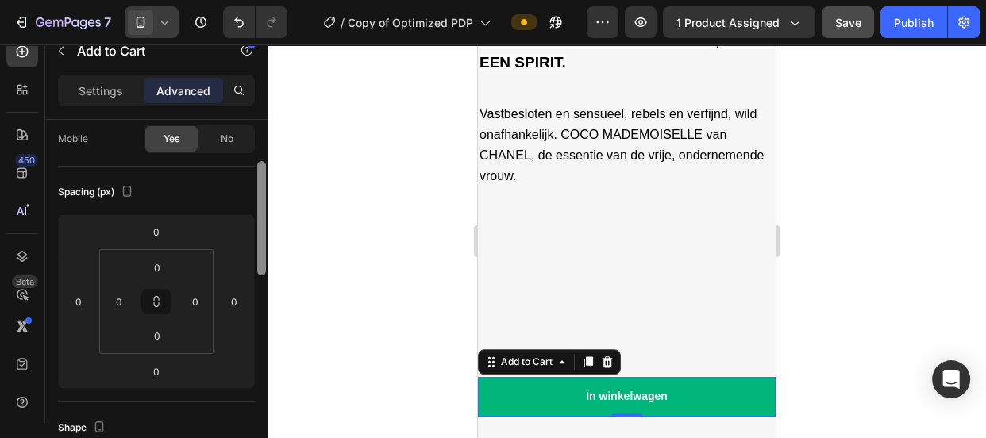
drag, startPoint x: 260, startPoint y: 204, endPoint x: 262, endPoint y: 241, distance: 37.4
click at [262, 241] on div at bounding box center [261, 218] width 9 height 114
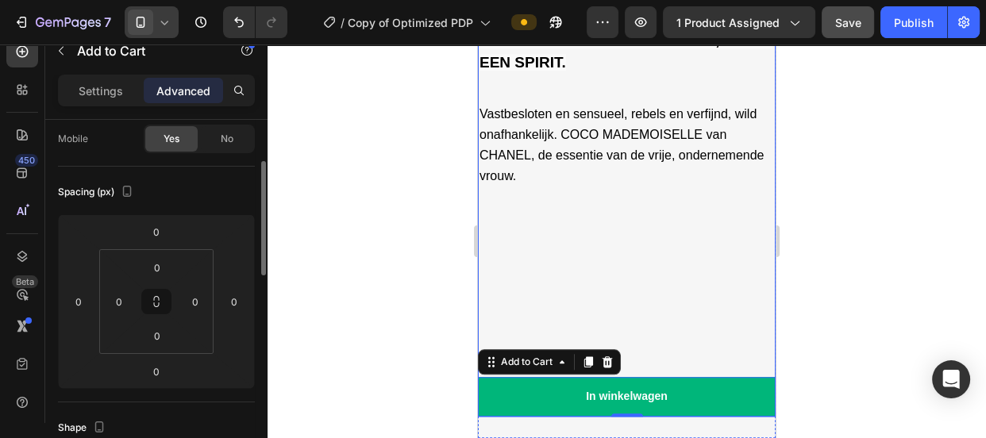
click at [568, 244] on div "COCO MADEMOISELLE HET IS MEER DAN EEN PARFUM, HET IS EEN SPIRIT. Text Block Vas…" at bounding box center [627, 189] width 298 height 453
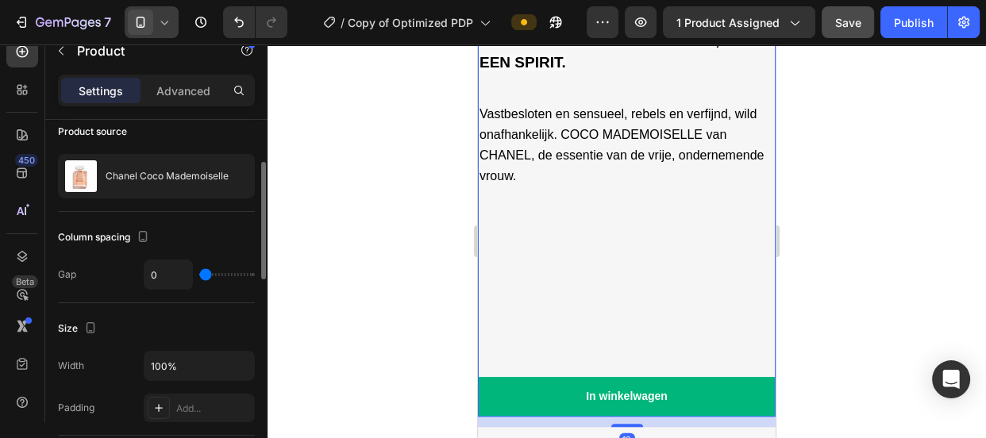
scroll to position [0, 0]
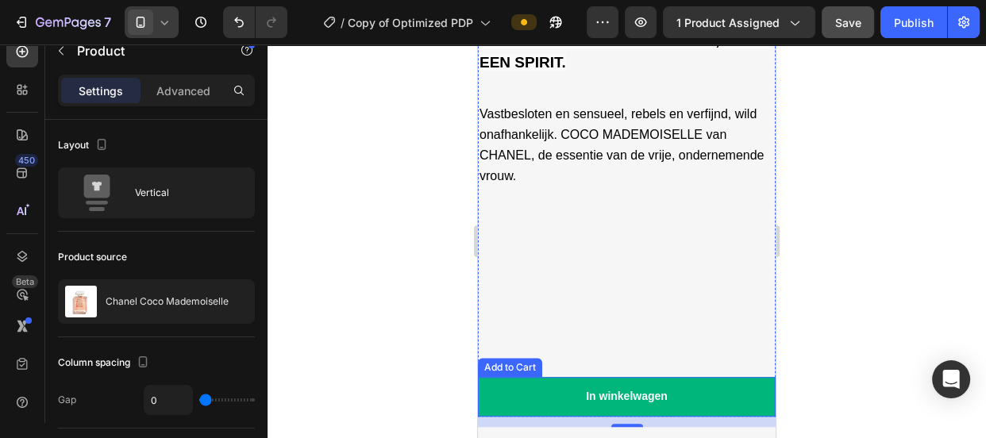
click at [530, 377] on button "In winkelwagen" at bounding box center [627, 397] width 298 height 40
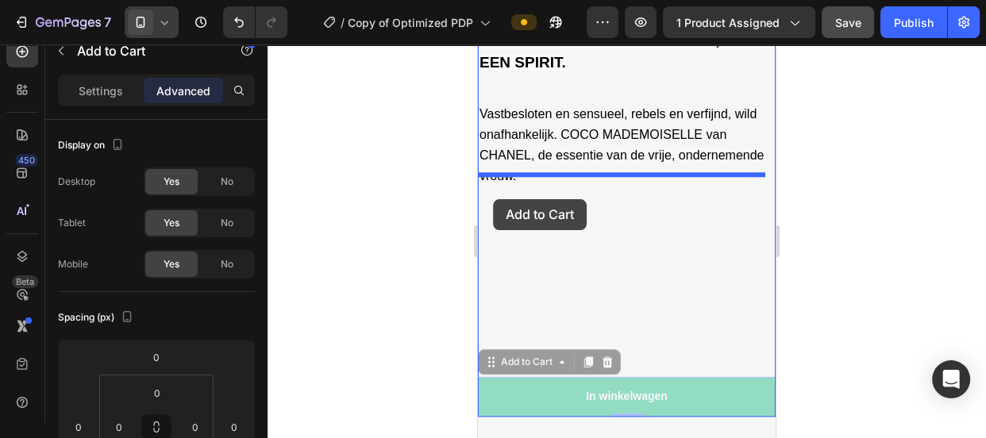
drag, startPoint x: 493, startPoint y: 354, endPoint x: 493, endPoint y: 199, distance: 154.8
click at [493, 199] on div "iPhone 13 Mini ( 375 px) iPhone 13 Mini iPhone 13 Pro iPhone 11 Pro Max iPhone …" at bounding box center [627, 442] width 298 height 3636
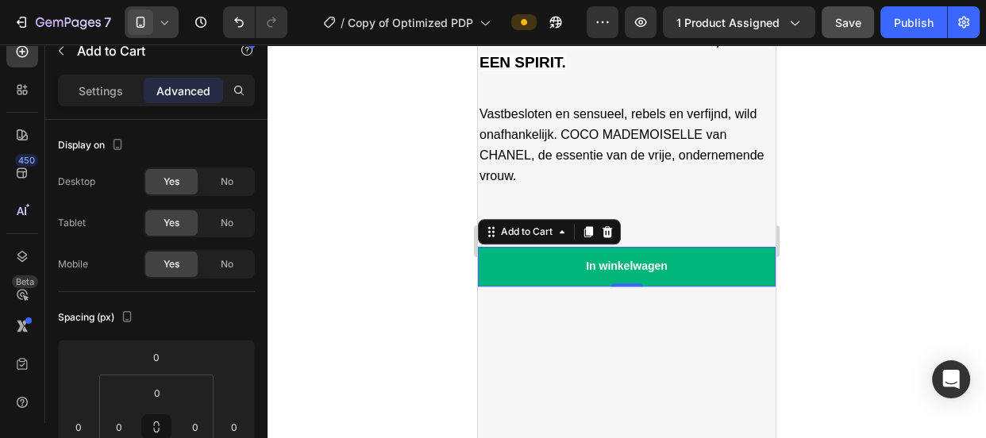
click at [703, 254] on button "In winkelwagen" at bounding box center [627, 267] width 298 height 40
click at [97, 89] on p "Settings" at bounding box center [101, 91] width 44 height 17
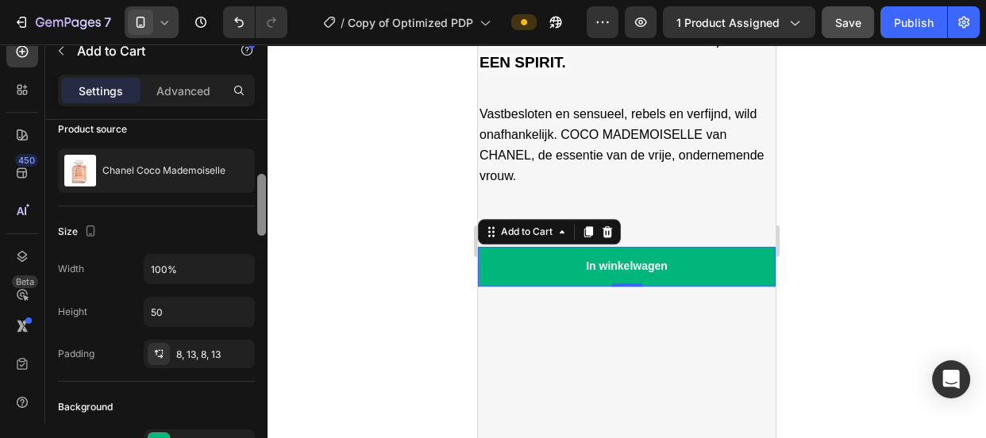
scroll to position [159, 0]
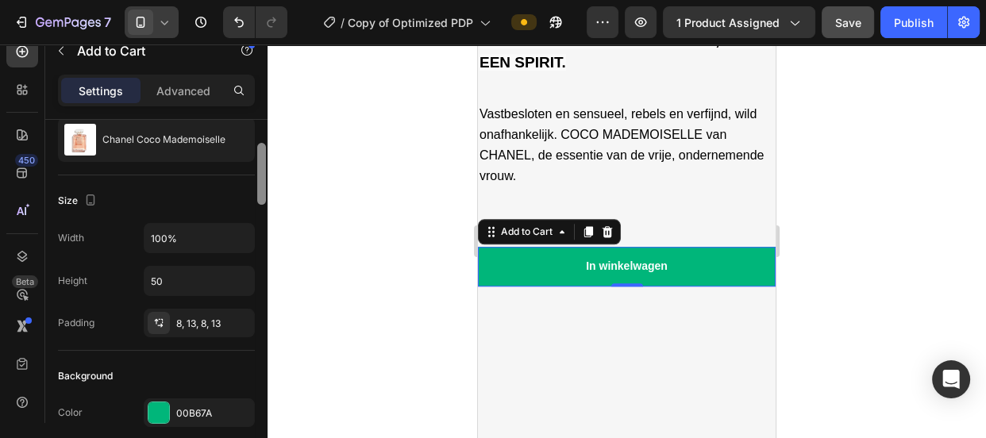
drag, startPoint x: 261, startPoint y: 159, endPoint x: 261, endPoint y: 187, distance: 28.6
click at [261, 187] on div at bounding box center [261, 174] width 9 height 62
click at [162, 231] on input "100%" at bounding box center [199, 238] width 110 height 29
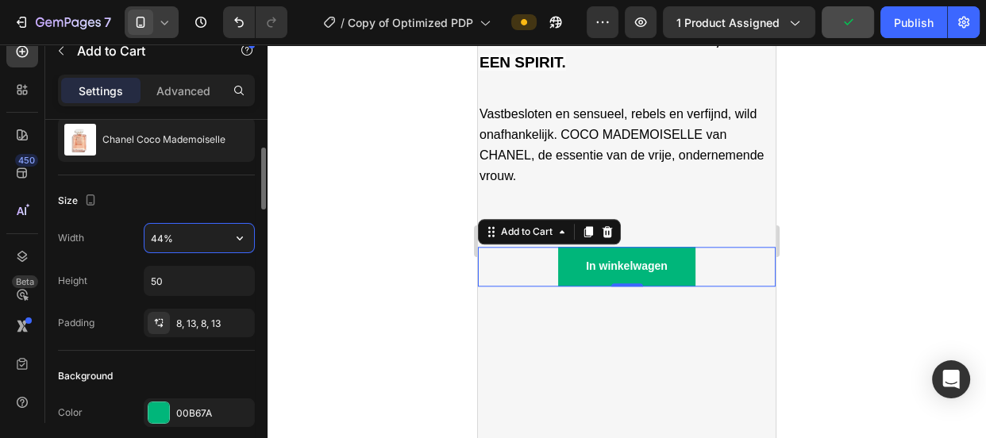
type input "43%"
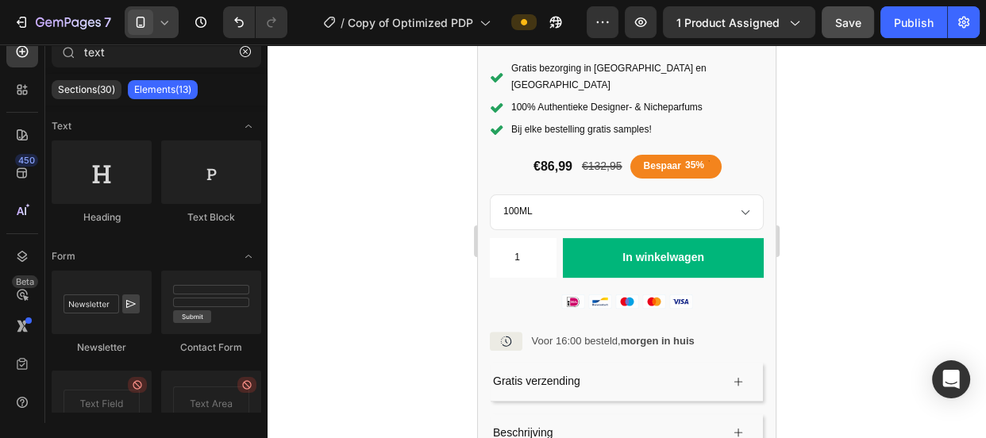
scroll to position [497, 0]
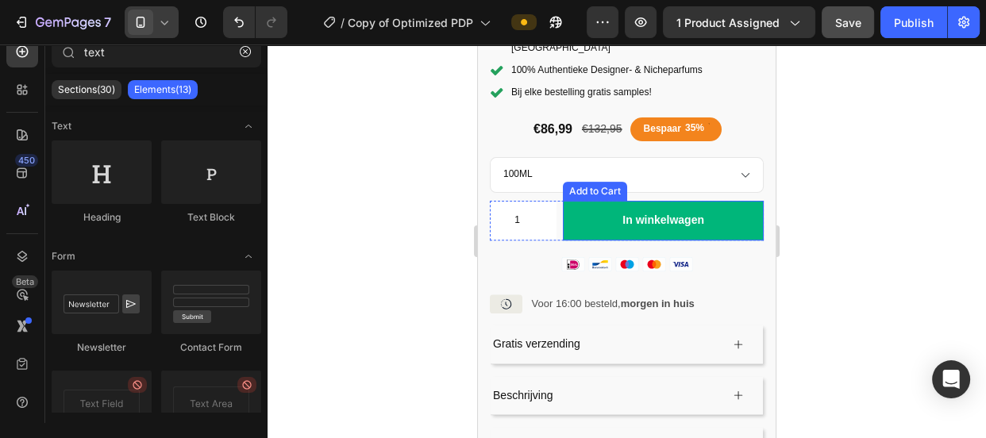
click at [711, 201] on button "In winkelwagen" at bounding box center [663, 221] width 201 height 40
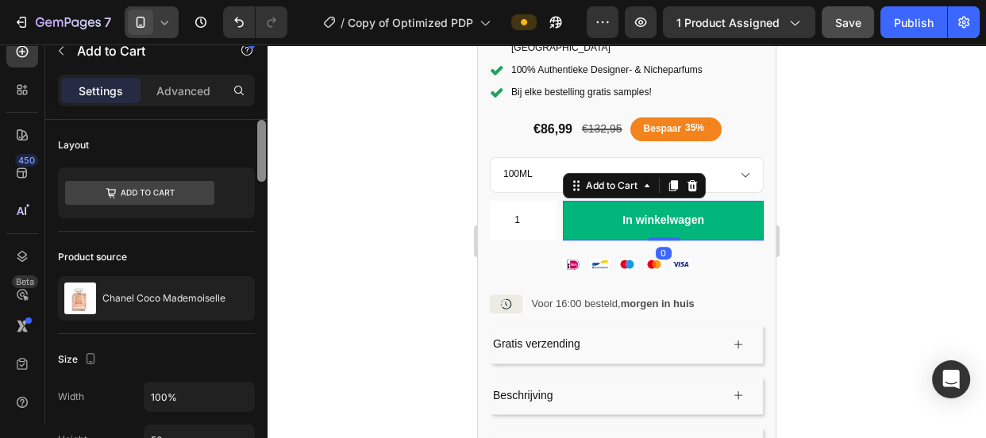
scroll to position [349, 0]
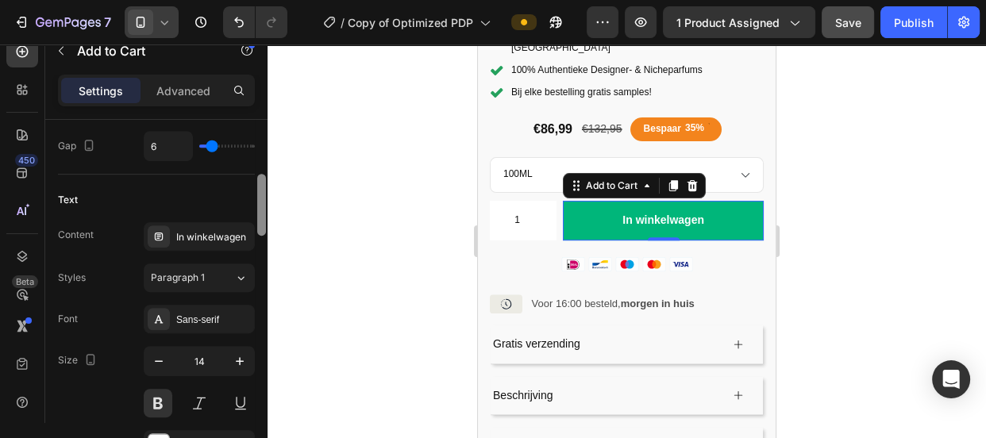
scroll to position [614, 0]
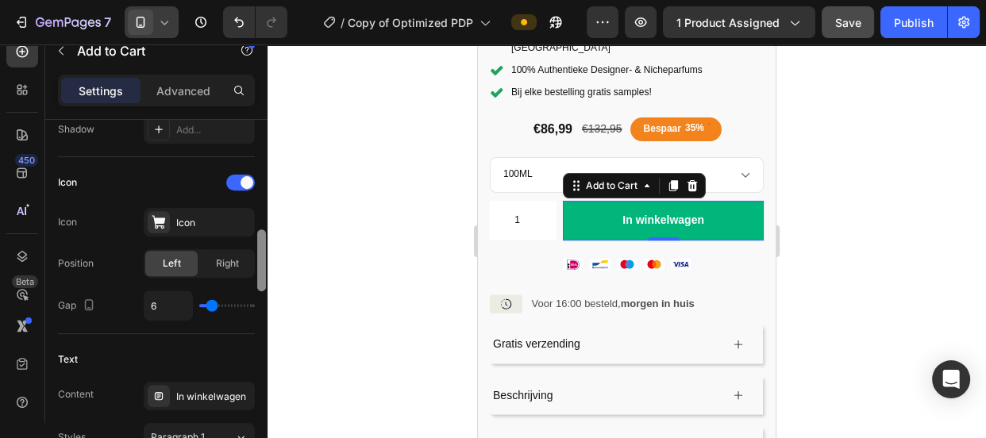
drag, startPoint x: 260, startPoint y: 222, endPoint x: 258, endPoint y: 270, distance: 47.7
click at [258, 270] on div at bounding box center [261, 260] width 9 height 62
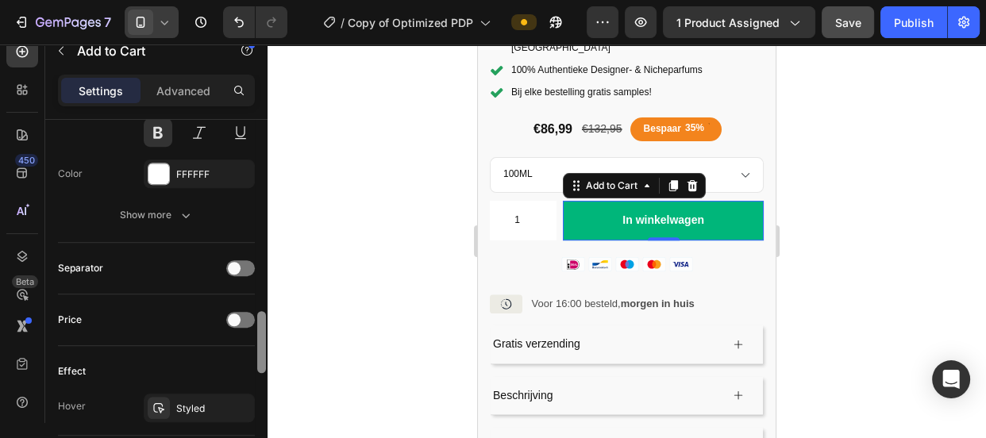
scroll to position [1049, 0]
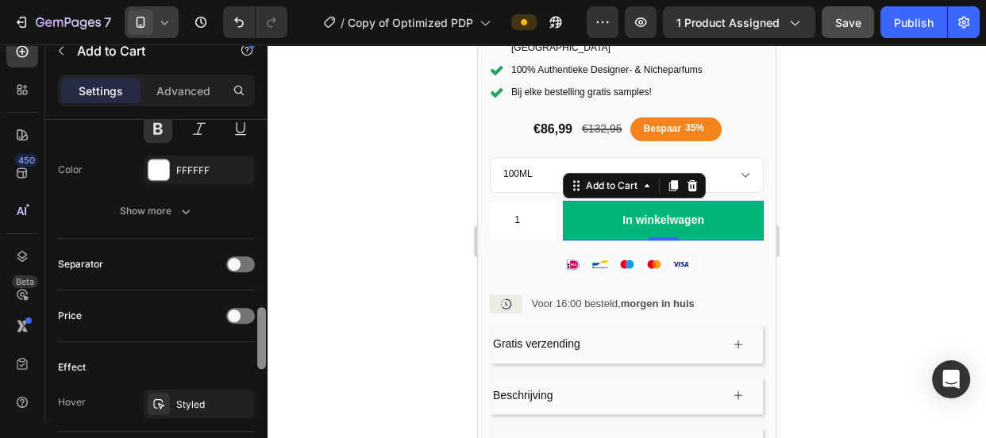
drag, startPoint x: 261, startPoint y: 240, endPoint x: 261, endPoint y: 318, distance: 77.8
click at [261, 318] on div at bounding box center [261, 338] width 9 height 62
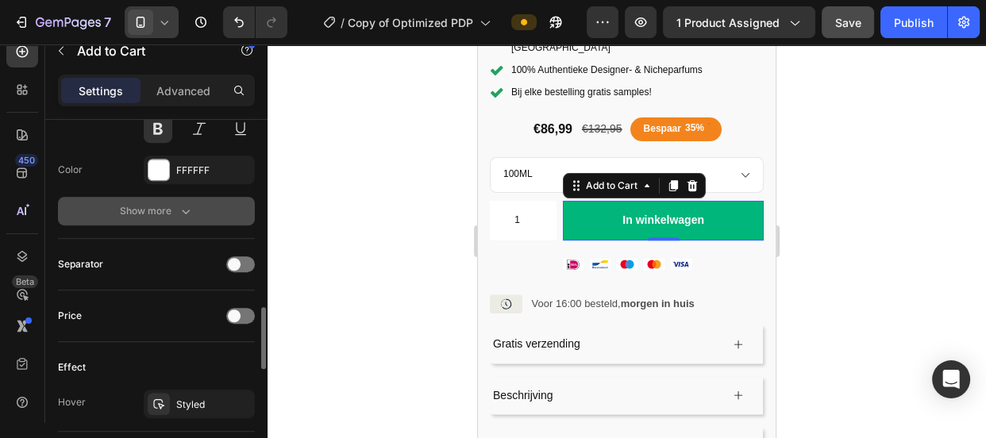
click at [169, 208] on div "Show more" at bounding box center [157, 211] width 74 height 16
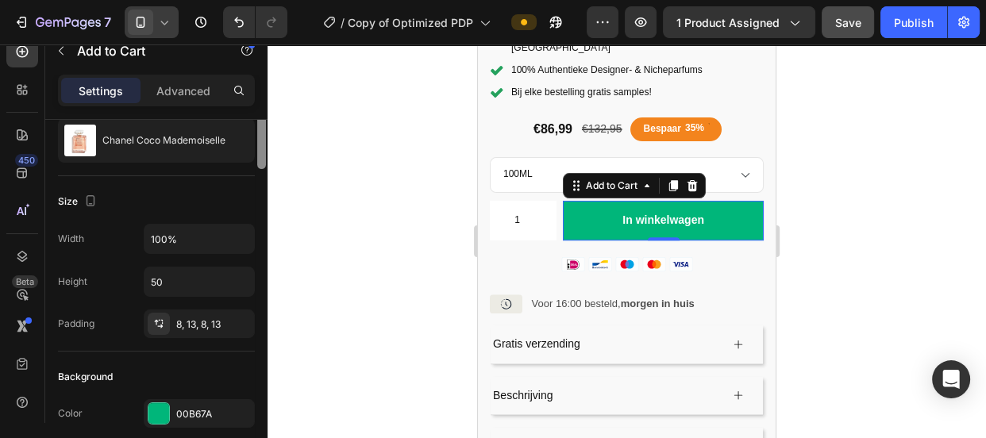
scroll to position [127, 0]
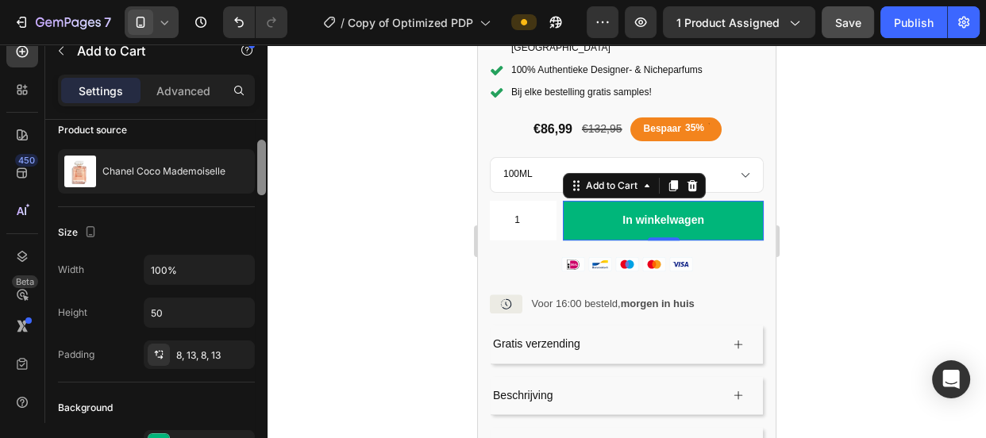
drag, startPoint x: 260, startPoint y: 337, endPoint x: 261, endPoint y: 172, distance: 165.1
click at [261, 172] on div at bounding box center [261, 168] width 9 height 56
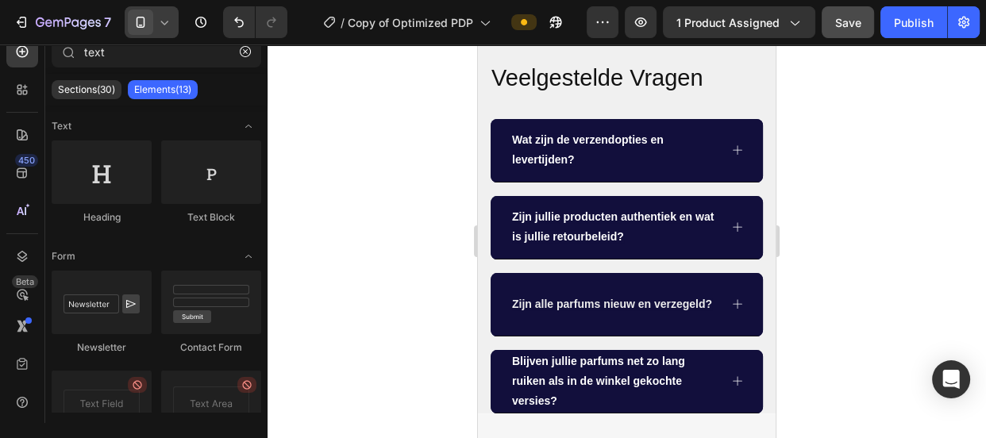
scroll to position [926, 0]
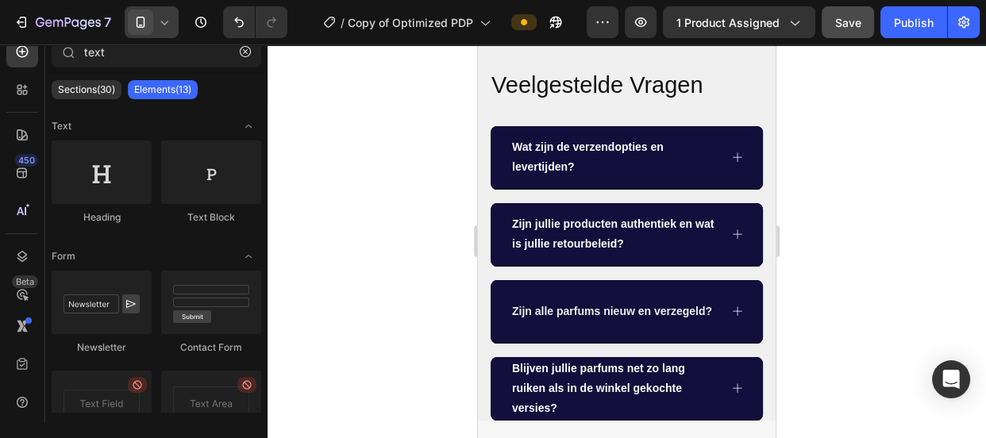
drag, startPoint x: 769, startPoint y: 120, endPoint x: 1254, endPoint y: 177, distance: 488.4
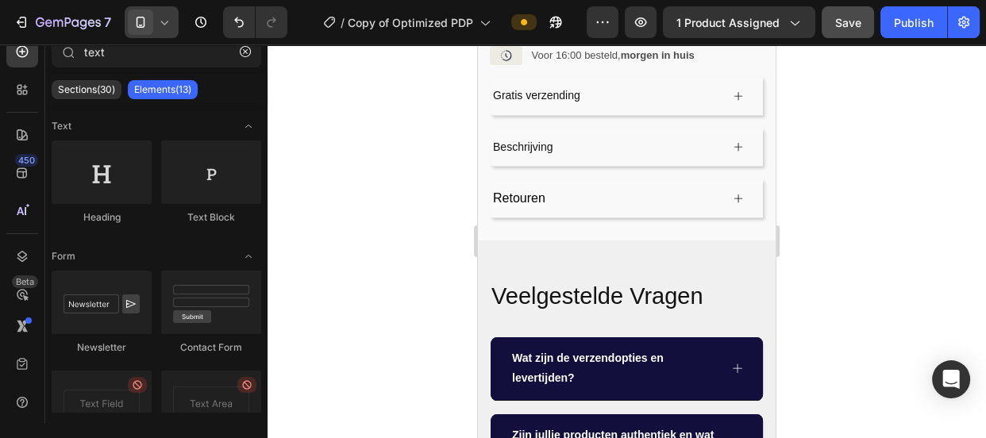
scroll to position [776, 0]
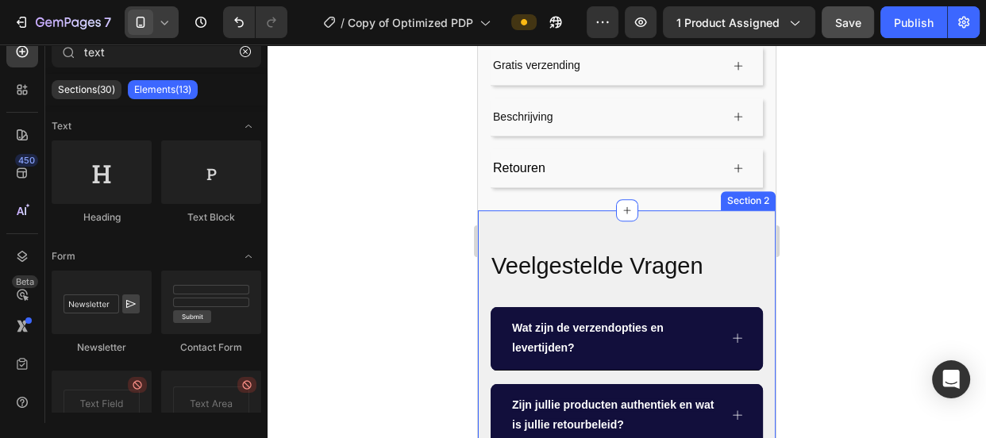
click at [604, 210] on div "Veelgestelde Vragen Heading Wat zijn de verzendopties en levertijden? Zijn jull…" at bounding box center [627, 405] width 298 height 391
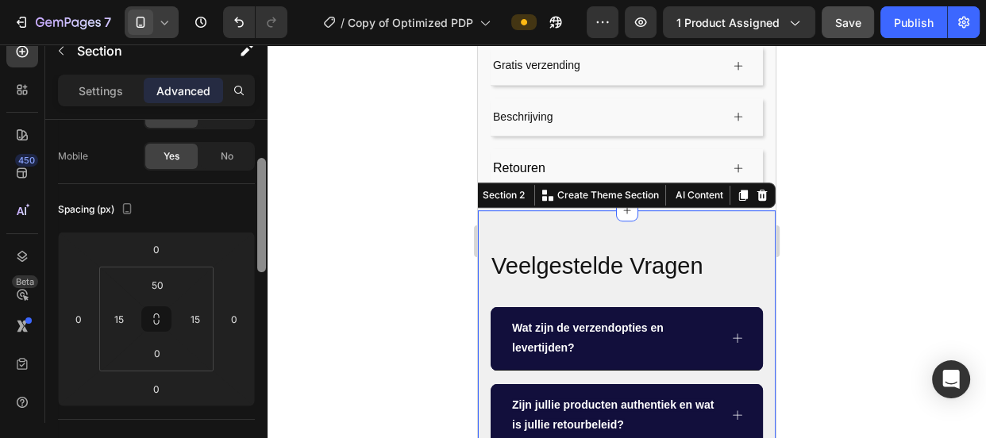
drag, startPoint x: 260, startPoint y: 218, endPoint x: 264, endPoint y: 254, distance: 36.7
click at [264, 254] on div at bounding box center [261, 215] width 9 height 114
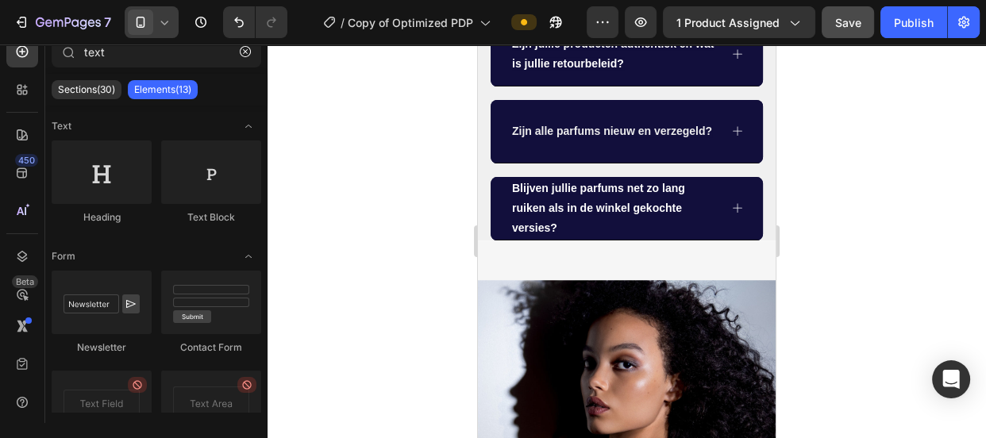
scroll to position [1084, 0]
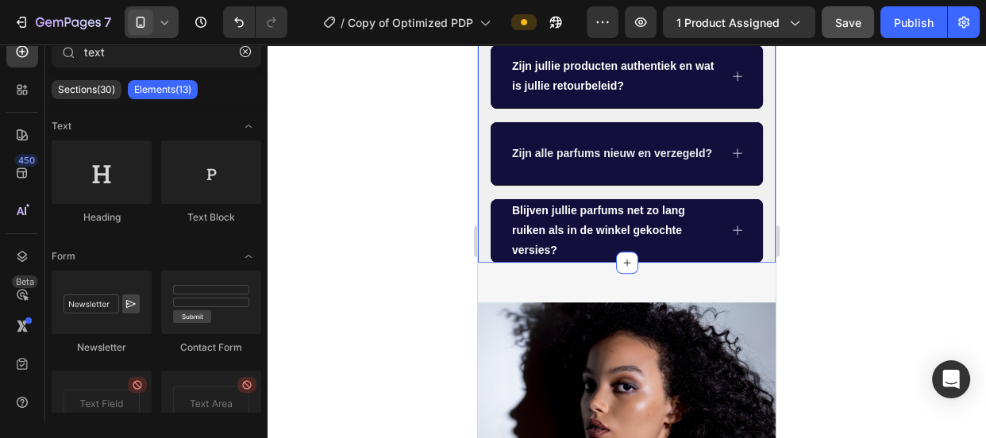
click at [480, 179] on div "Veelgestelde Vragen Heading Wat zijn de verzendopties en levertijden? Zijn jull…" at bounding box center [627, 66] width 298 height 391
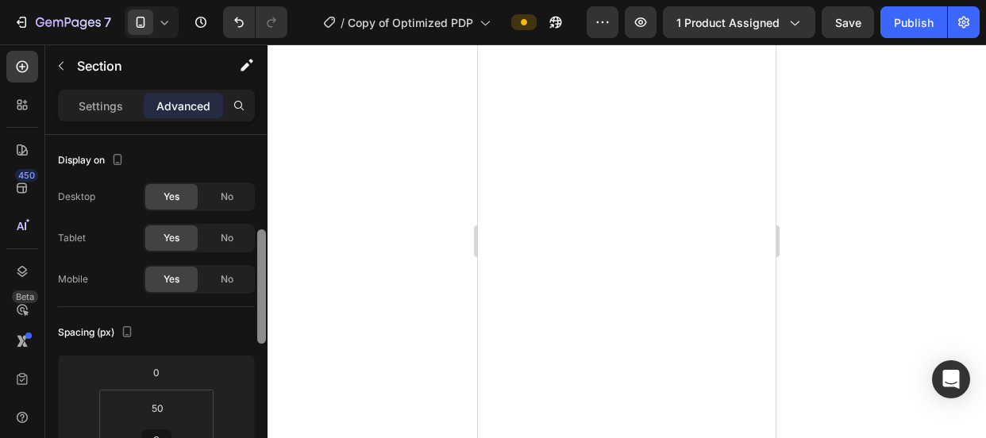
click at [261, 246] on div at bounding box center [261, 286] width 9 height 114
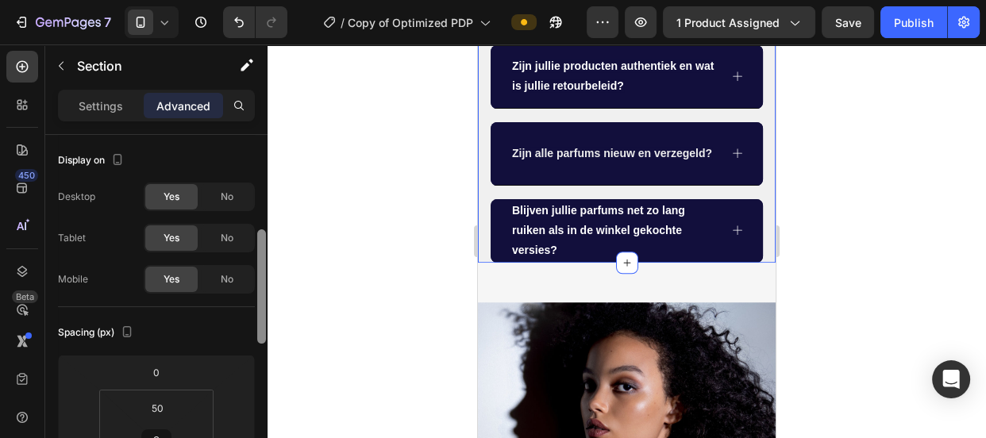
scroll to position [71, 0]
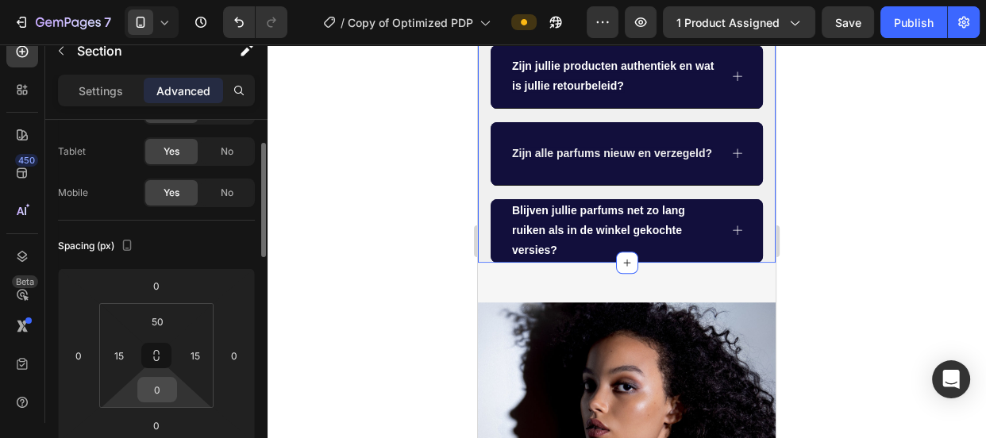
click at [154, 395] on input "0" at bounding box center [157, 390] width 32 height 24
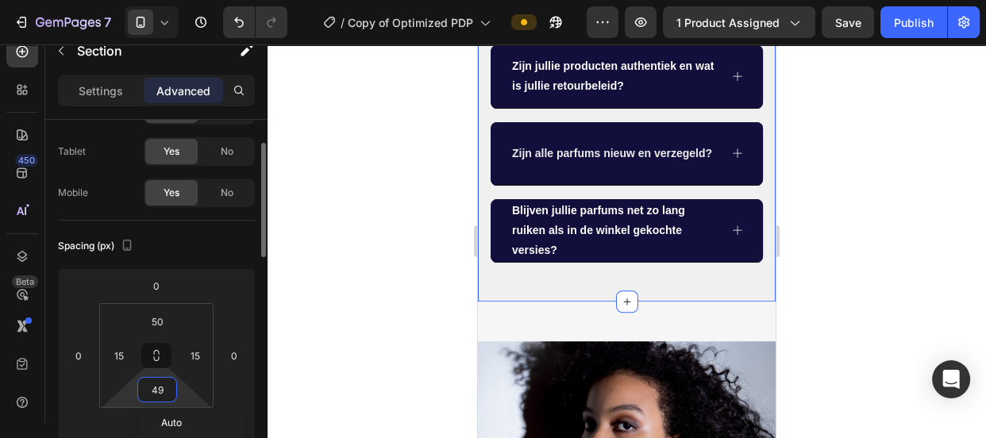
type input "50"
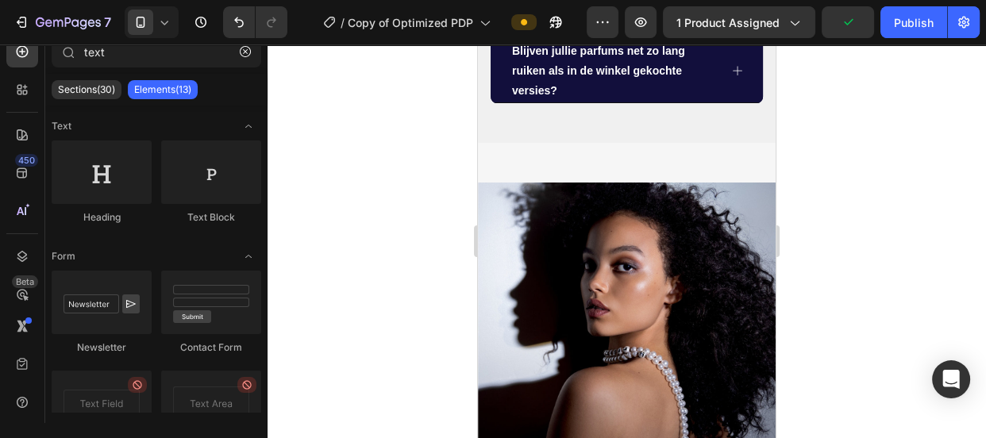
scroll to position [1259, 0]
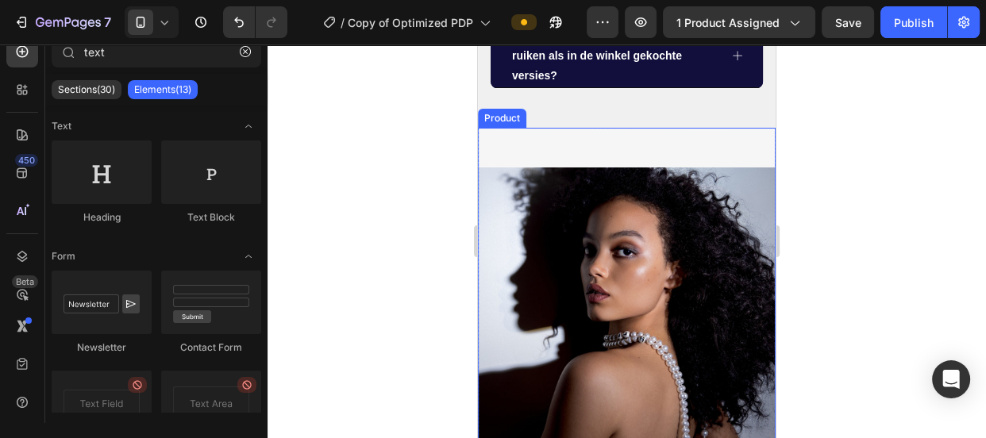
click at [687, 154] on div "Image" at bounding box center [627, 296] width 298 height 337
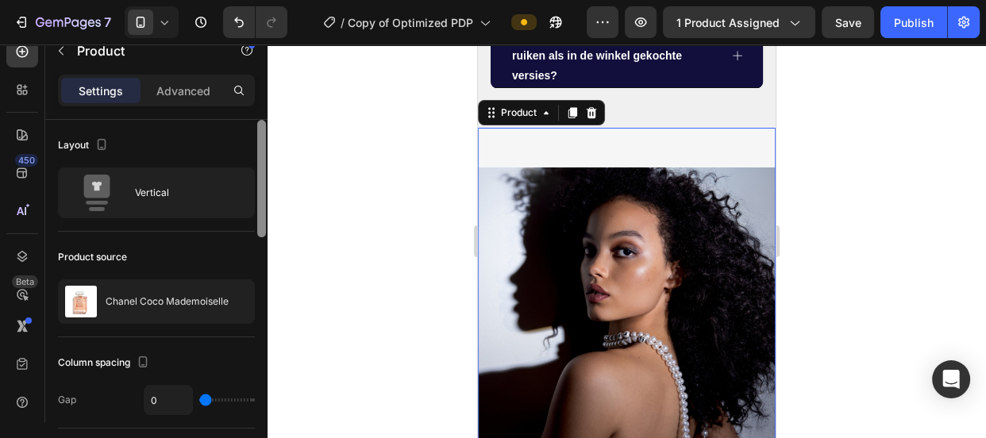
click at [261, 246] on div at bounding box center [262, 294] width 12 height 349
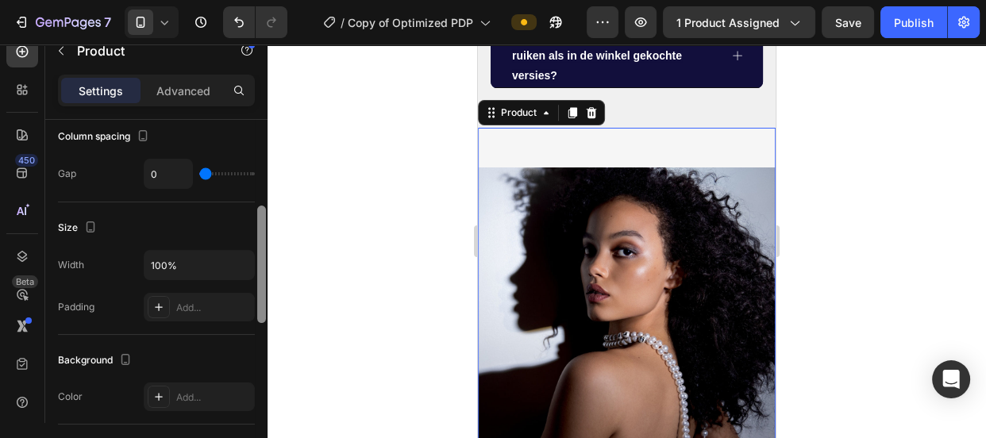
scroll to position [233, 0]
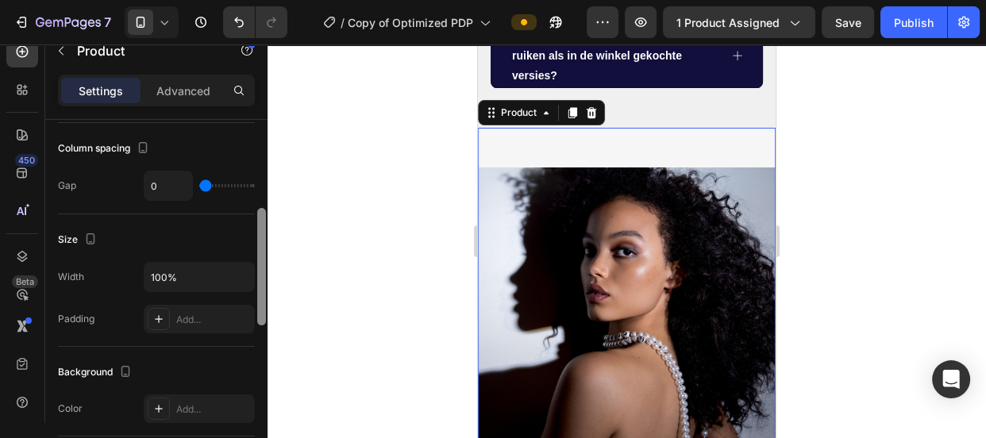
drag, startPoint x: 261, startPoint y: 244, endPoint x: 262, endPoint y: 202, distance: 41.3
click at [262, 208] on div at bounding box center [261, 266] width 9 height 117
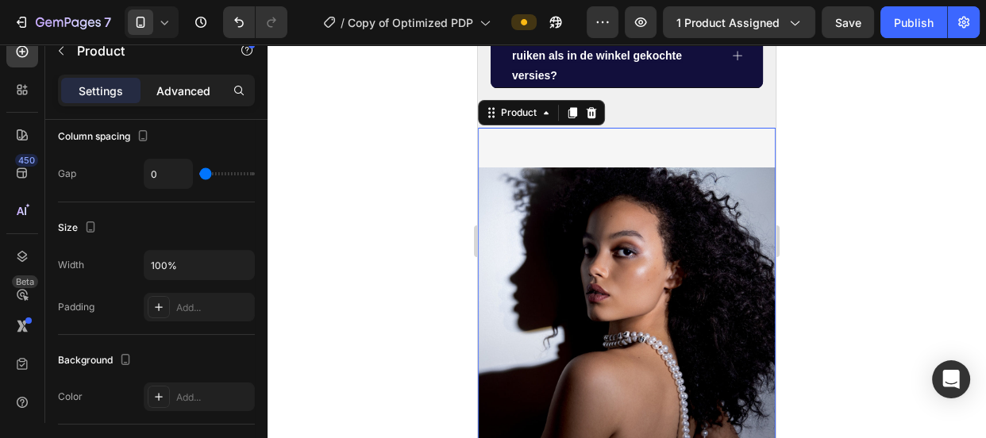
click at [191, 88] on p "Advanced" at bounding box center [183, 91] width 54 height 17
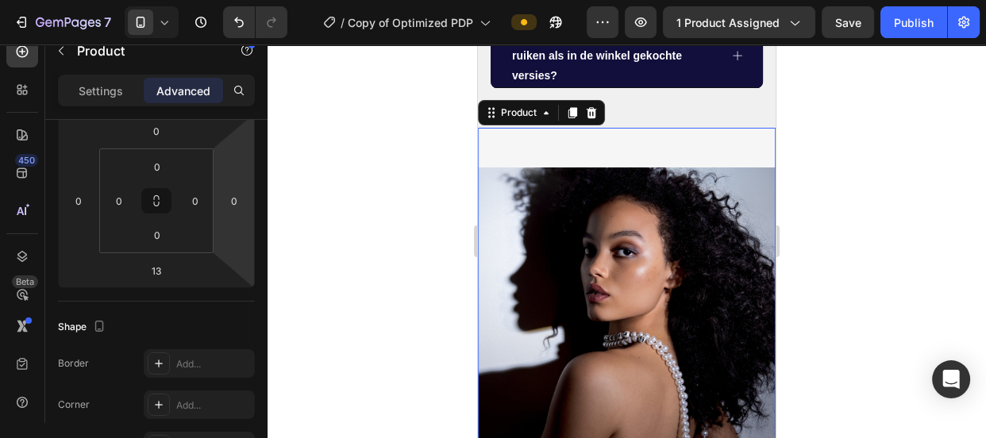
click at [495, 151] on div "Image" at bounding box center [627, 296] width 298 height 337
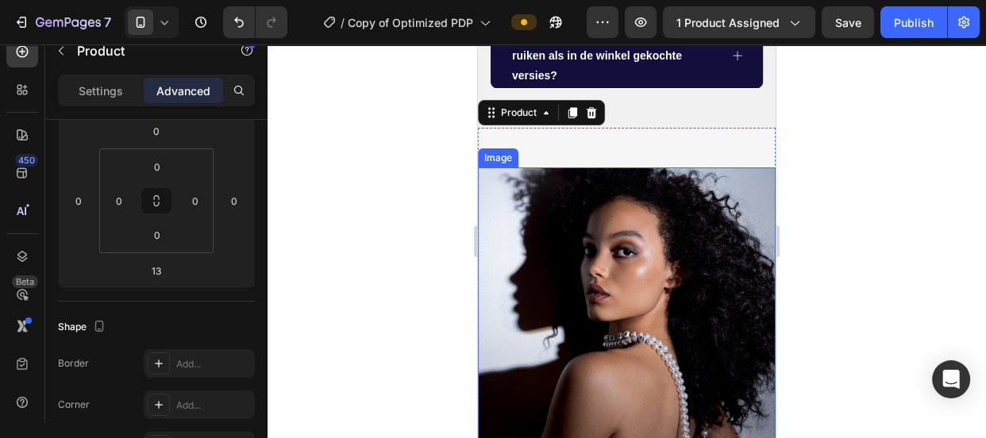
click at [649, 314] on img at bounding box center [627, 317] width 298 height 298
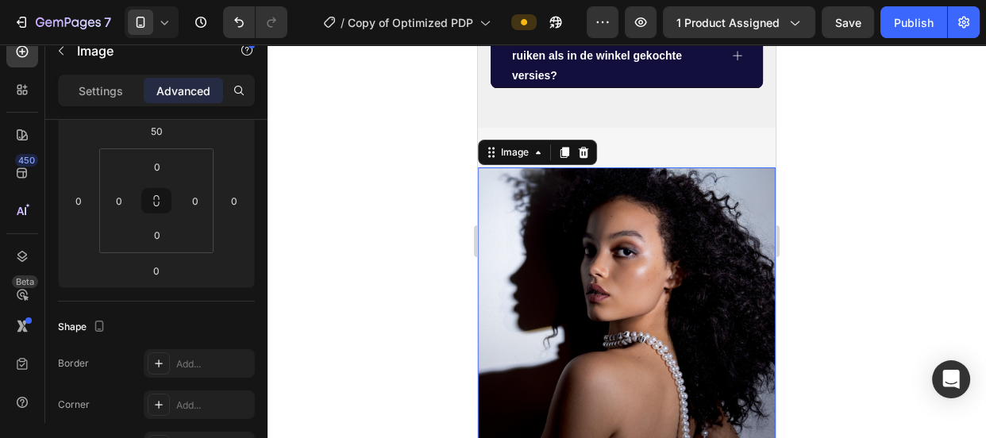
scroll to position [0, 0]
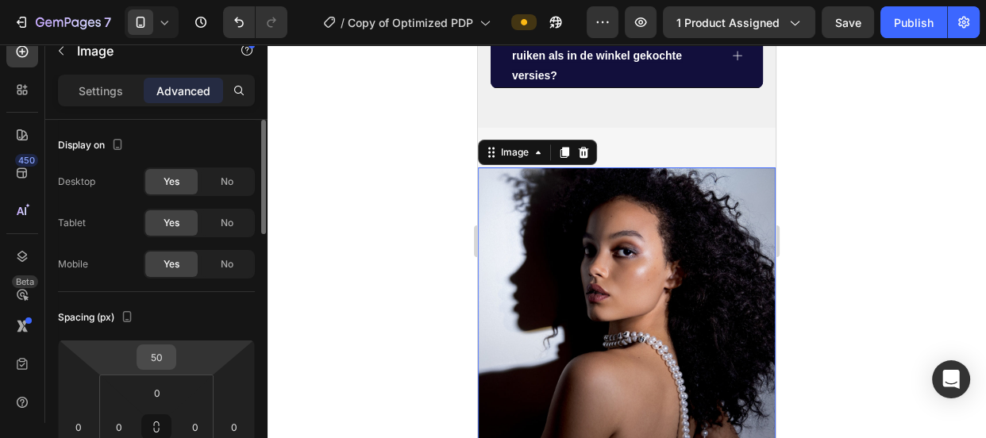
click at [171, 347] on input "50" at bounding box center [157, 357] width 32 height 24
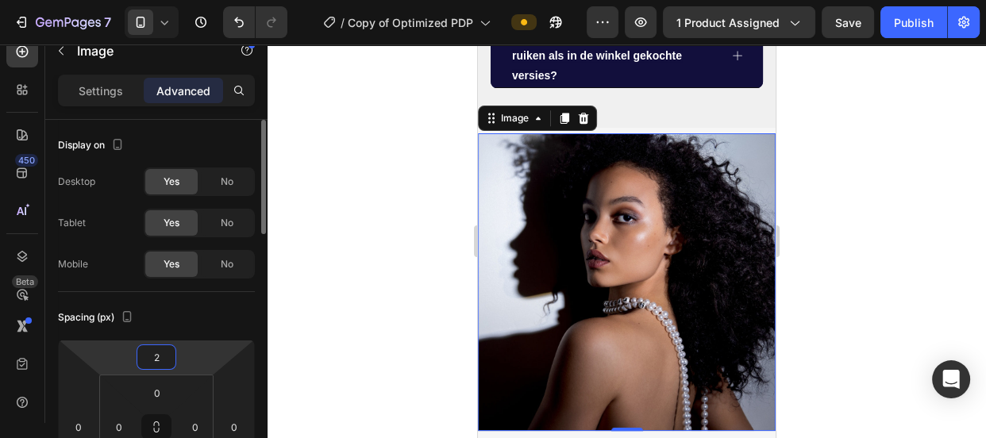
type input "1"
click at [316, 305] on div at bounding box center [627, 241] width 718 height 394
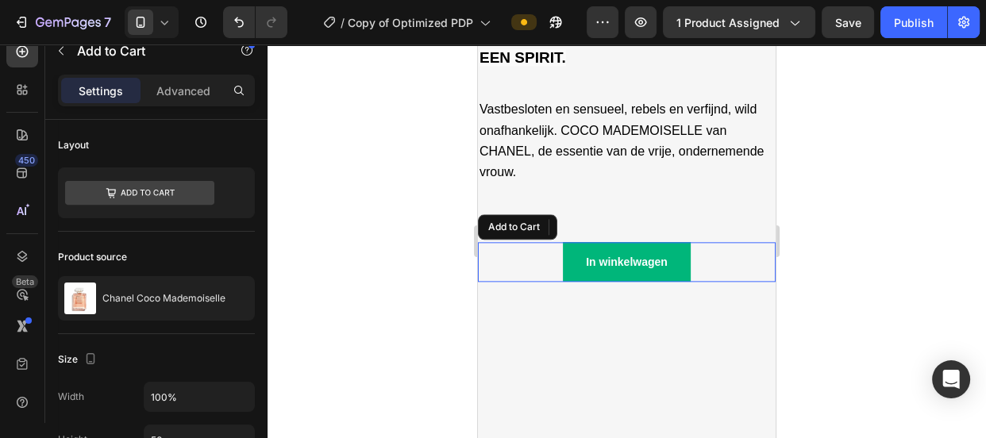
click at [530, 252] on div "In winkelwagen Add to Cart" at bounding box center [627, 262] width 298 height 40
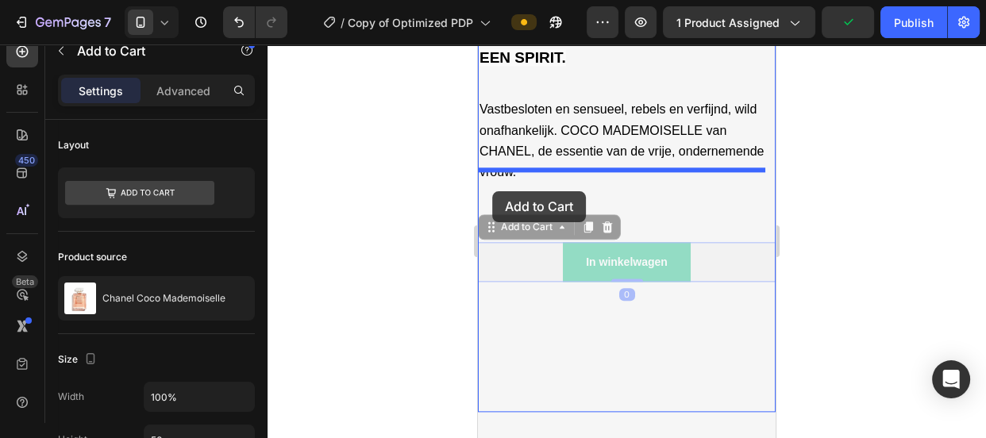
drag, startPoint x: 493, startPoint y: 216, endPoint x: 492, endPoint y: 191, distance: 24.6
click at [492, 191] on div "iPhone 13 Mini ( 375 px) iPhone 13 Mini iPhone 13 Pro iPhone 11 Pro Max iPhone …" at bounding box center [627, 138] width 298 height 3638
drag, startPoint x: 491, startPoint y: 218, endPoint x: 491, endPoint y: 183, distance: 34.9
click at [491, 183] on div "iPhone 13 Mini ( 375 px) iPhone 13 Mini iPhone 13 Pro iPhone 11 Pro Max iPhone …" at bounding box center [627, 138] width 298 height 3638
drag, startPoint x: 499, startPoint y: 214, endPoint x: 509, endPoint y: 182, distance: 33.9
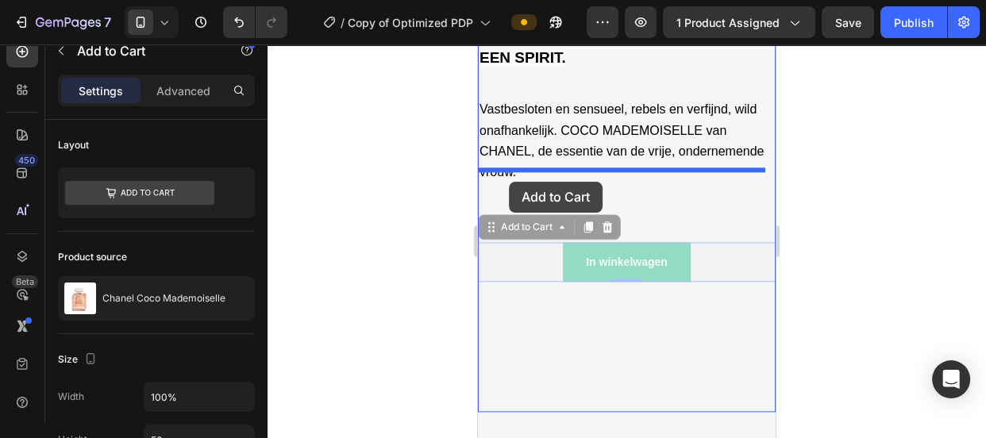
click at [509, 182] on div "iPhone 13 Mini ( 375 px) iPhone 13 Mini iPhone 13 Pro iPhone 11 Pro Max iPhone …" at bounding box center [627, 138] width 298 height 3638
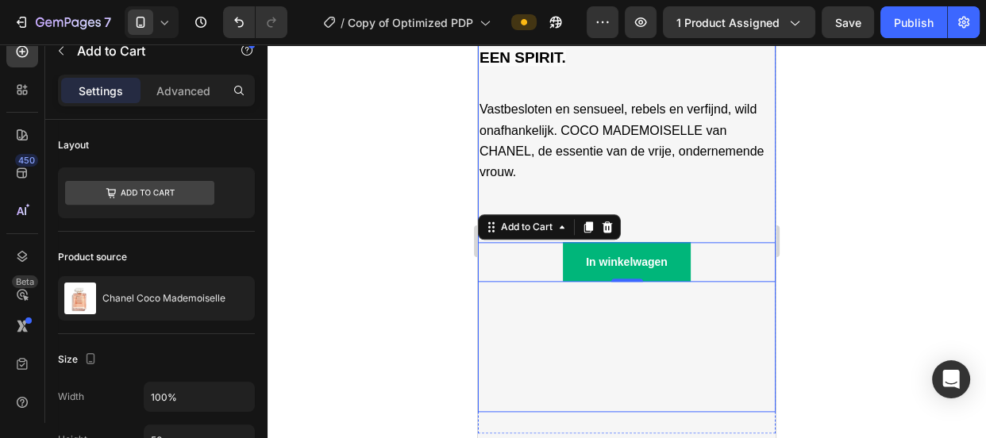
click at [533, 305] on div "COCO MADEMOISELLE HET IS [PERSON_NAME] EEN PARFUM, HET IS EEN SPIRIT. Text Bloc…" at bounding box center [627, 186] width 298 height 453
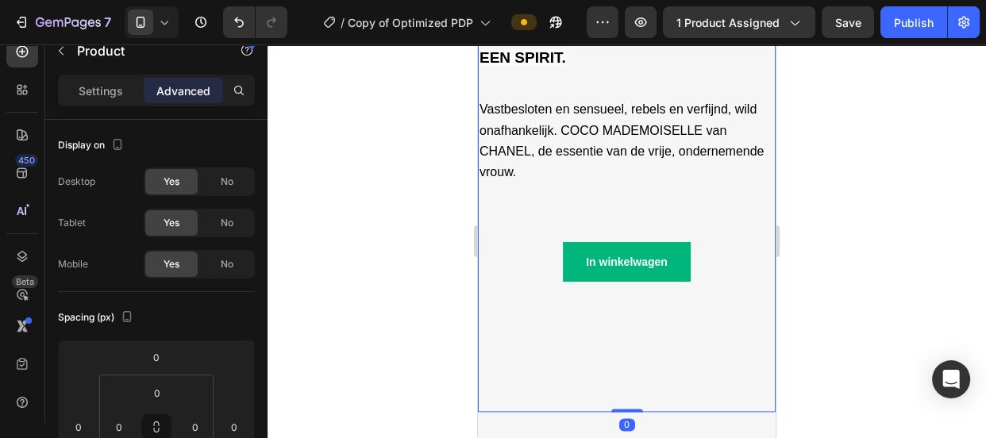
drag, startPoint x: 622, startPoint y: 404, endPoint x: 622, endPoint y: 356, distance: 47.6
click at [622, 356] on div "Image COCO MADEMOISELLE HET IS [PERSON_NAME] EEN PARFUM, HET IS EEN SPIRIT. Tex…" at bounding box center [627, 36] width 298 height 751
type input "0"
click at [622, 356] on div "COCO MADEMOISELLE HET IS [PERSON_NAME] EEN PARFUM, HET IS EEN SPIRIT. Text Bloc…" at bounding box center [627, 186] width 298 height 453
click at [115, 91] on p "Settings" at bounding box center [101, 91] width 44 height 17
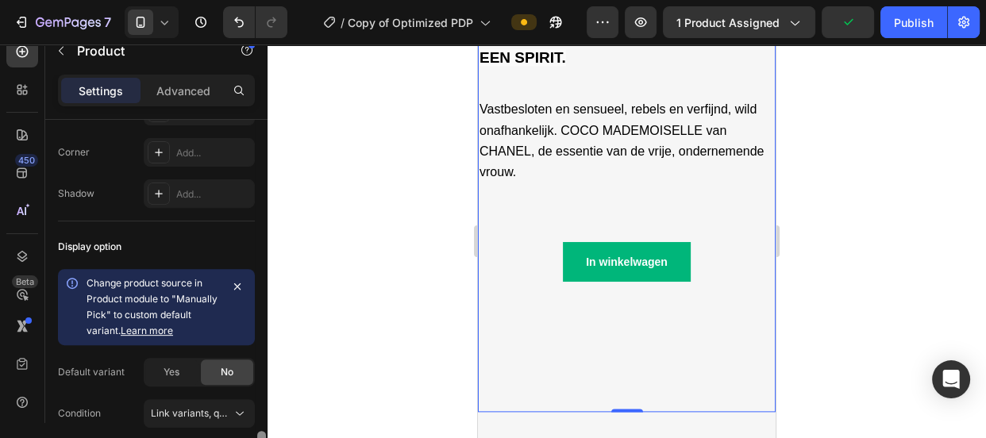
scroll to position [682, 0]
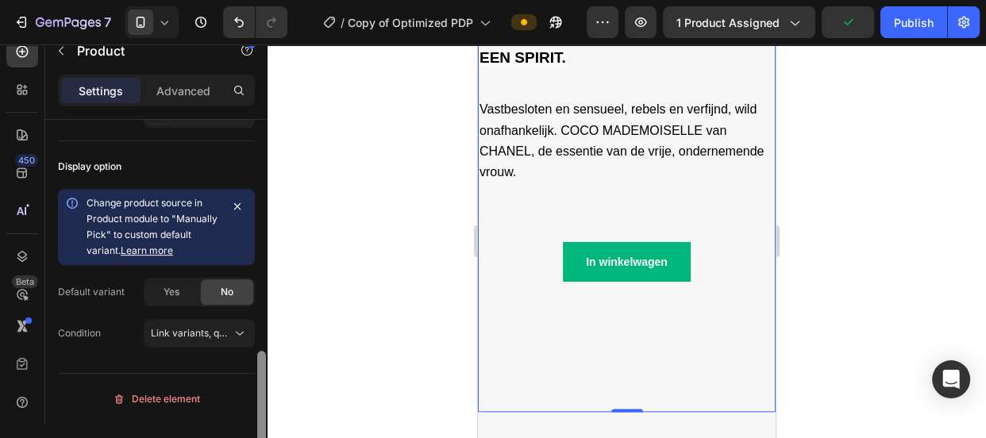
drag, startPoint x: 260, startPoint y: 206, endPoint x: 262, endPoint y: 466, distance: 259.6
click at [262, 0] on html "7 Version history / Copy of Optimized PDP Preview 1 product assigned Publish 45…" at bounding box center [493, 0] width 986 height 0
click at [176, 95] on p "Advanced" at bounding box center [183, 91] width 54 height 17
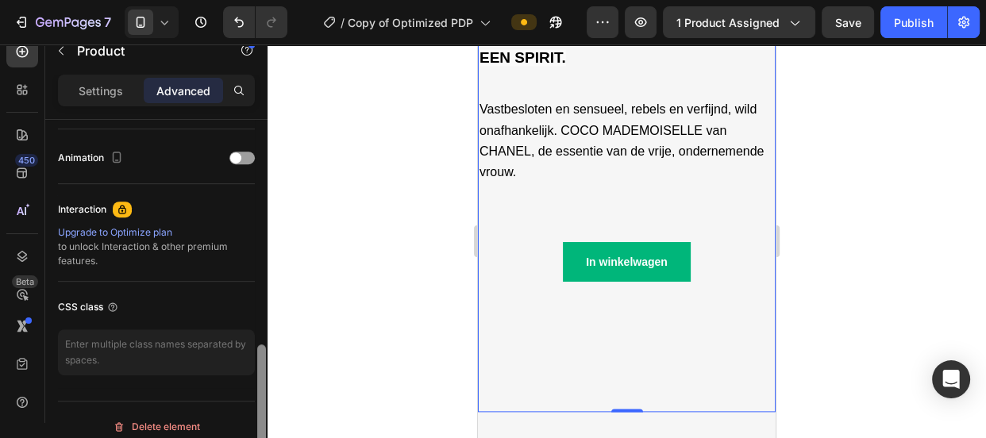
click at [263, 169] on div at bounding box center [262, 294] width 12 height 349
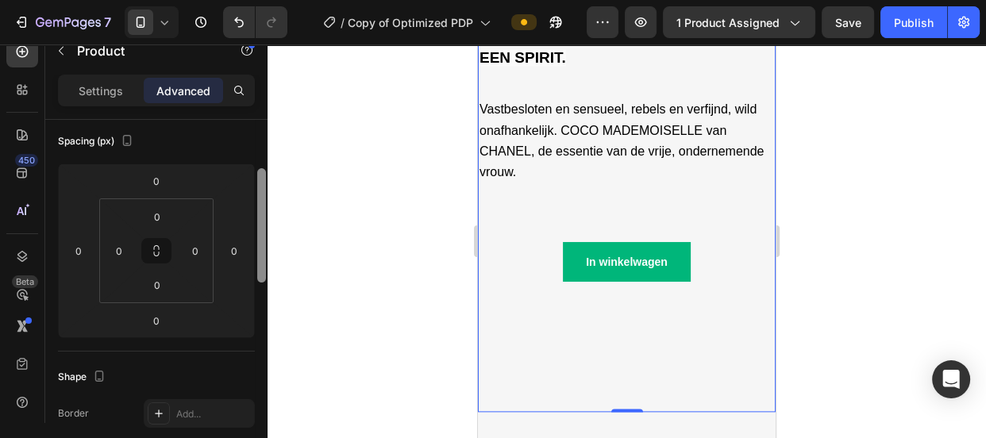
scroll to position [165, 0]
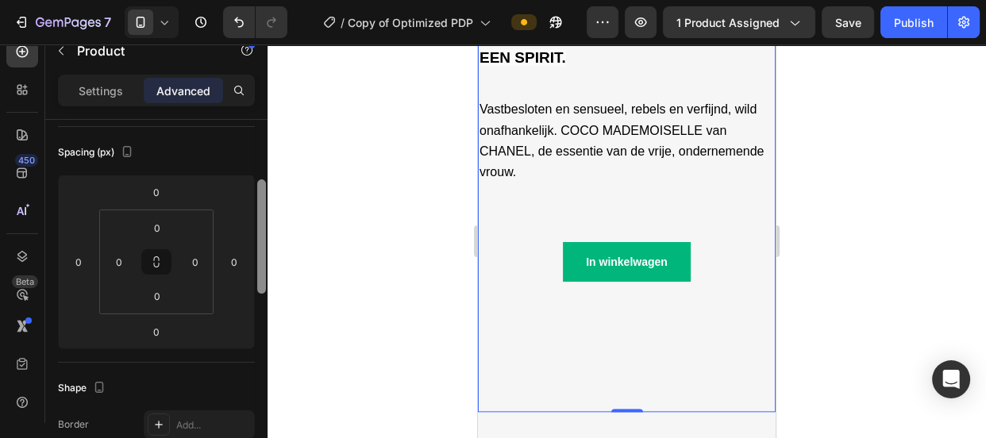
drag, startPoint x: 257, startPoint y: 252, endPoint x: 257, endPoint y: 197, distance: 55.6
click at [257, 197] on div at bounding box center [261, 236] width 9 height 114
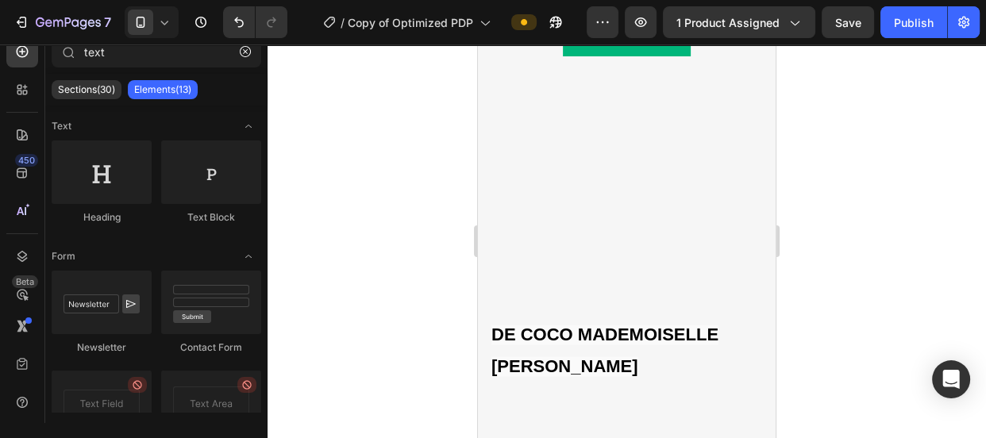
scroll to position [2019, 0]
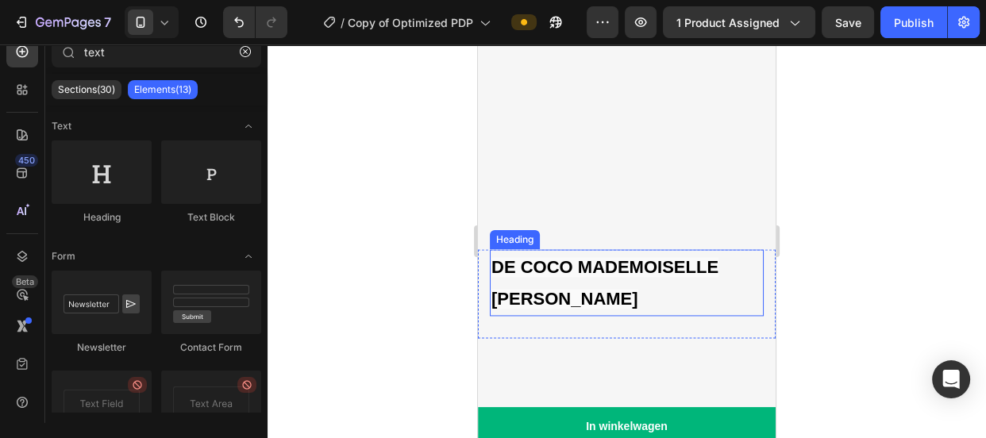
click at [628, 257] on span "DE COCO MADEMOISELLE [PERSON_NAME]" at bounding box center [604, 283] width 227 height 52
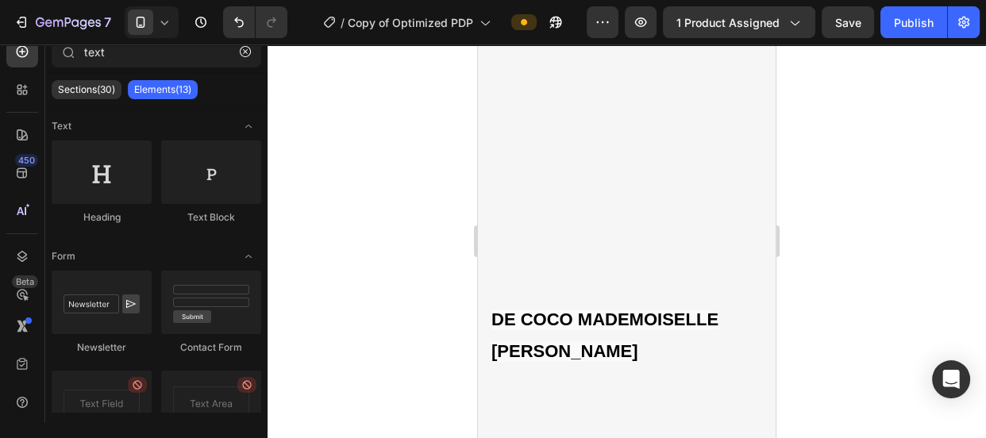
scroll to position [1982, 0]
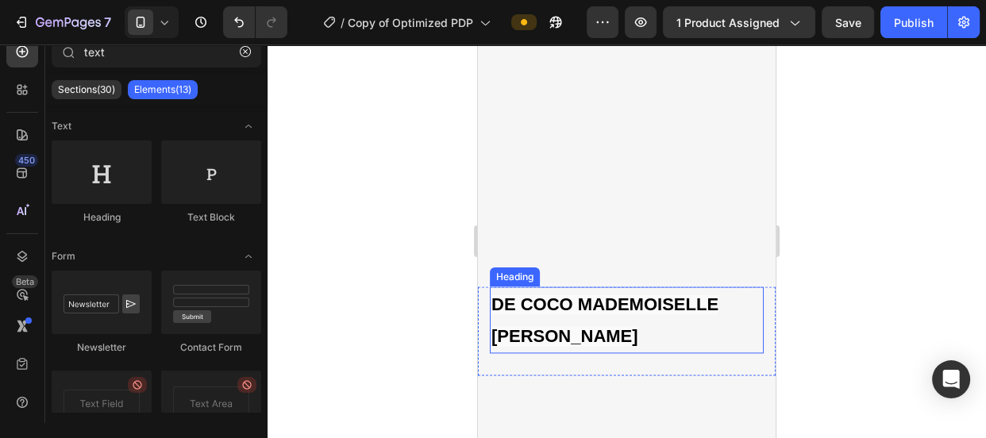
click at [591, 303] on h2 "DE COCO MADEMOISELLE [PERSON_NAME]" at bounding box center [627, 320] width 274 height 66
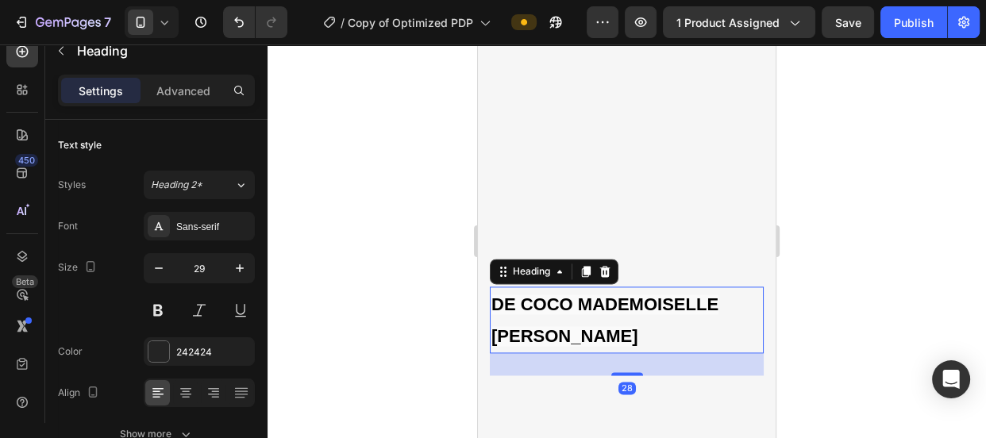
click at [608, 266] on icon at bounding box center [605, 271] width 10 height 11
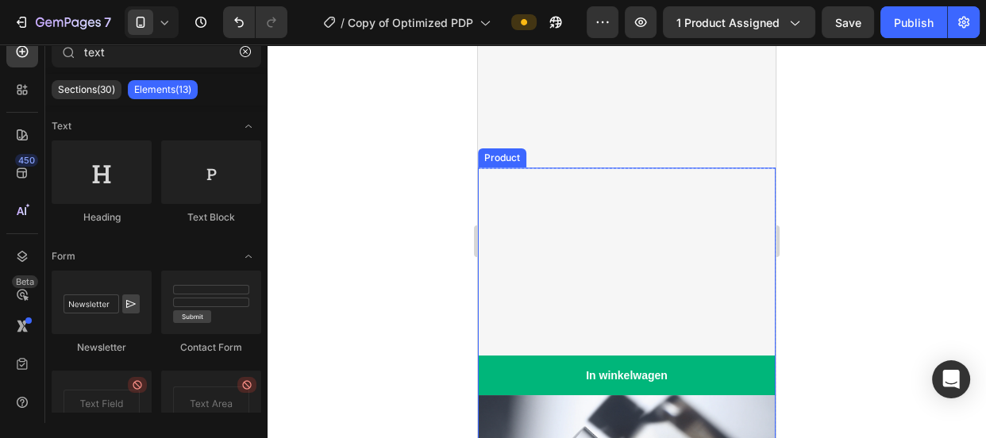
click at [637, 238] on div "Parfums en verzorgingsproducten voor lichaam en haar, om apart te gebruiken of …" at bounding box center [627, 282] width 298 height 228
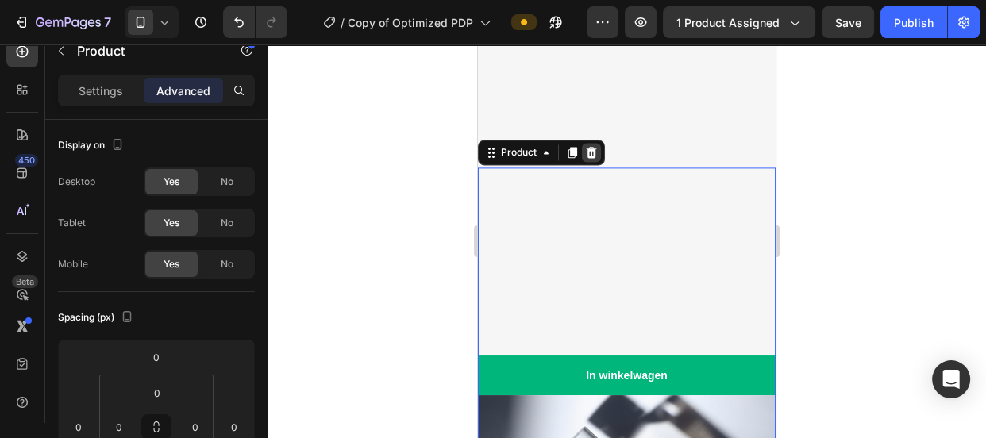
click at [591, 147] on icon at bounding box center [592, 152] width 10 height 11
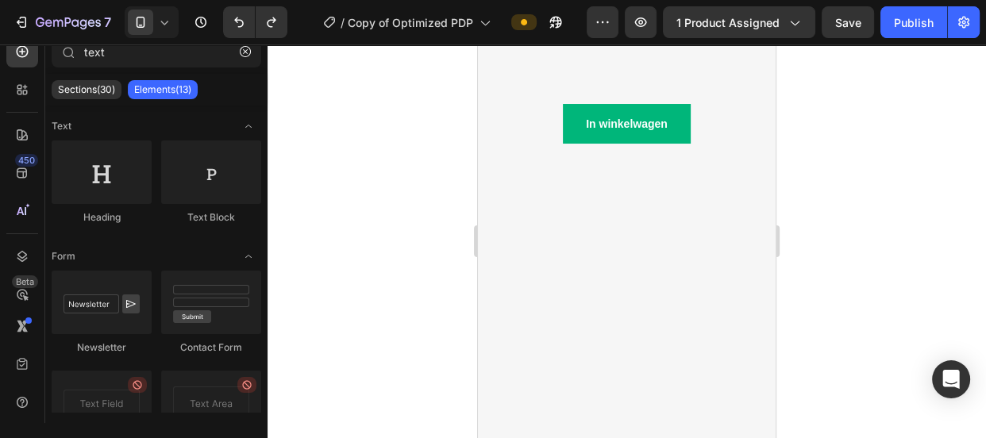
scroll to position [1857, 0]
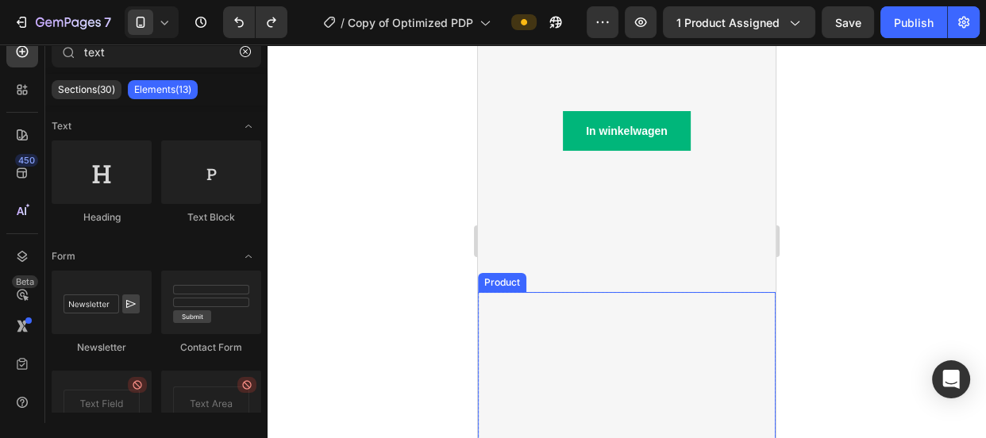
click at [664, 353] on div "Parfums en verzorgingsproducten voor lichaam en haar, om apart te gebruiken of …" at bounding box center [627, 406] width 298 height 228
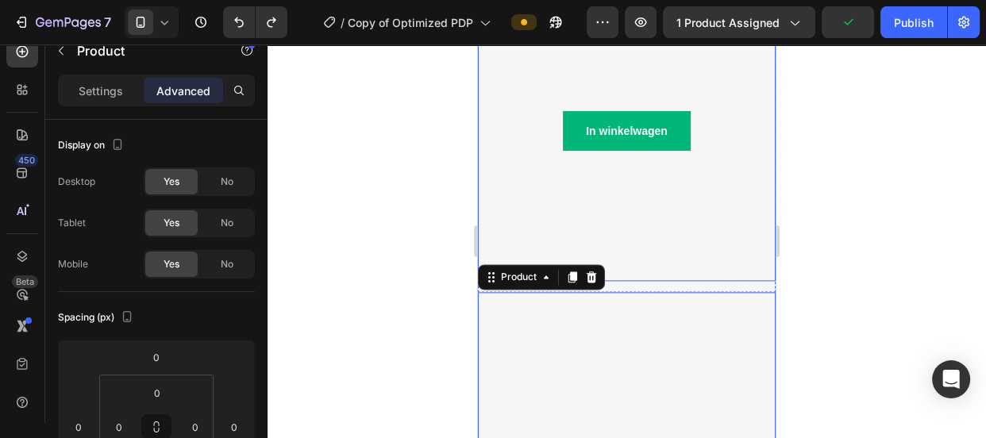
click at [664, 252] on div "COCO MADEMOISELLE HET IS [PERSON_NAME] EEN PARFUM, HET IS EEN SPIRIT. Text Bloc…" at bounding box center [627, 55] width 298 height 453
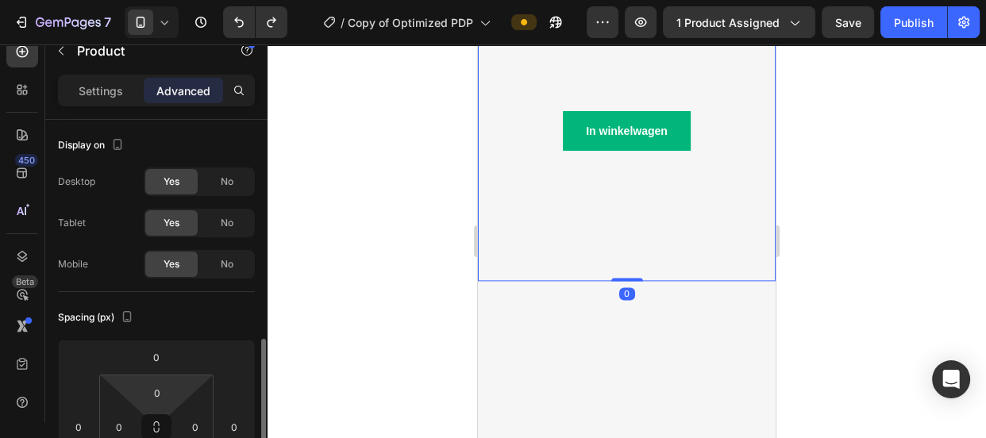
scroll to position [165, 0]
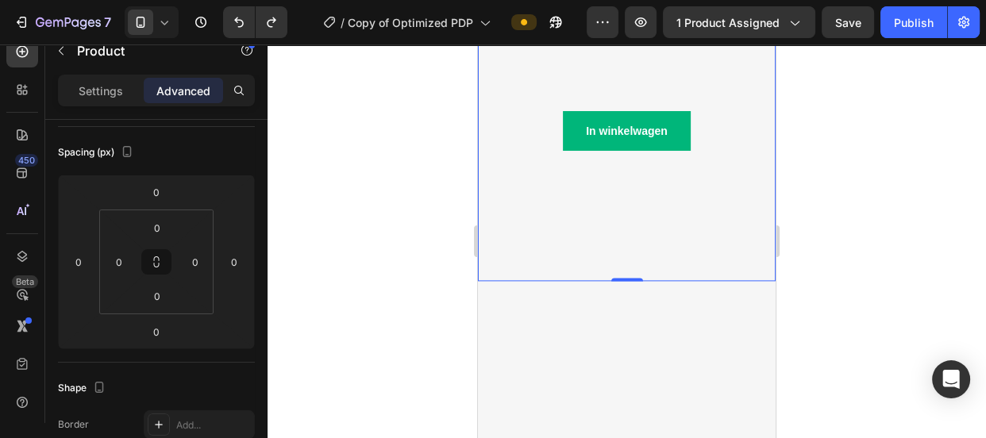
click at [684, 185] on div "COCO MADEMOISELLE HET IS [PERSON_NAME] EEN PARFUM, HET IS EEN SPIRIT. Text Bloc…" at bounding box center [627, 55] width 298 height 453
click at [541, 128] on div "In winkelwagen Add to Cart" at bounding box center [627, 131] width 298 height 40
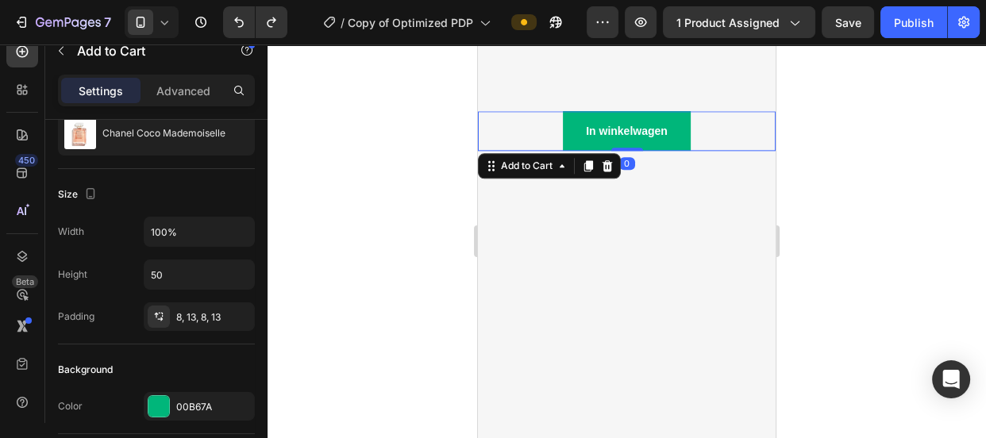
scroll to position [0, 0]
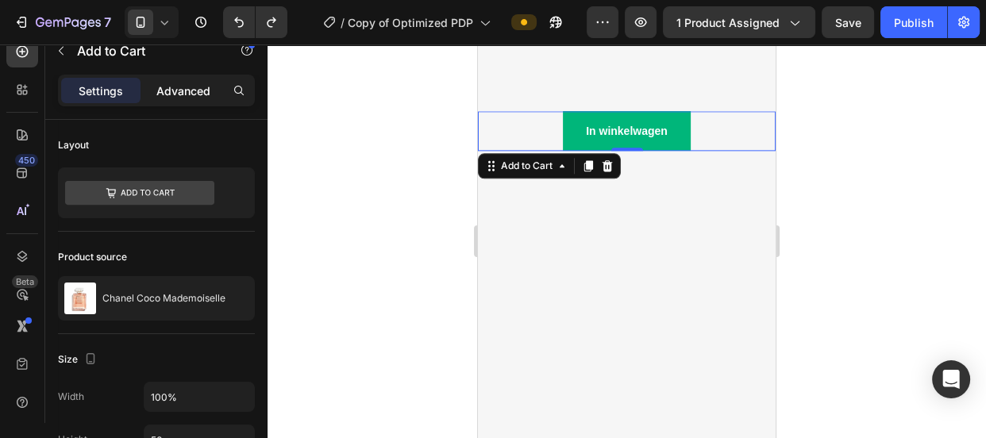
click at [195, 87] on p "Advanced" at bounding box center [183, 91] width 54 height 17
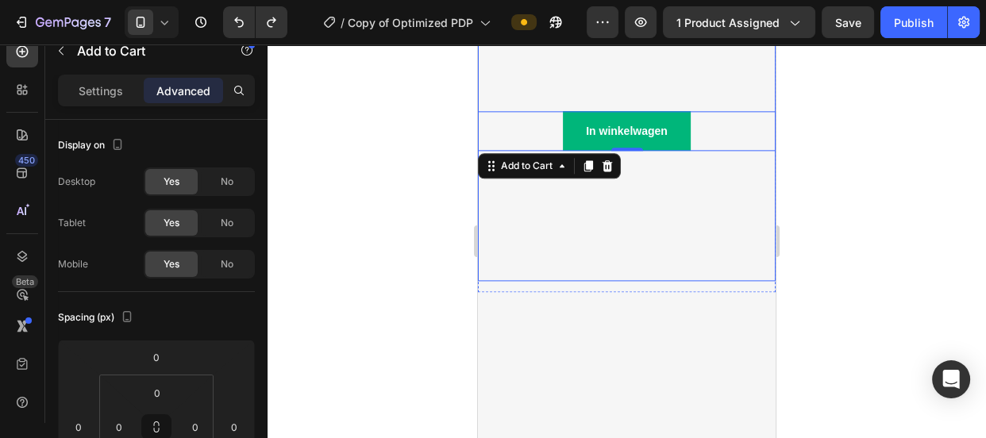
click at [483, 71] on div "In winkelwagen Add to Cart 0" at bounding box center [627, 102] width 298 height 98
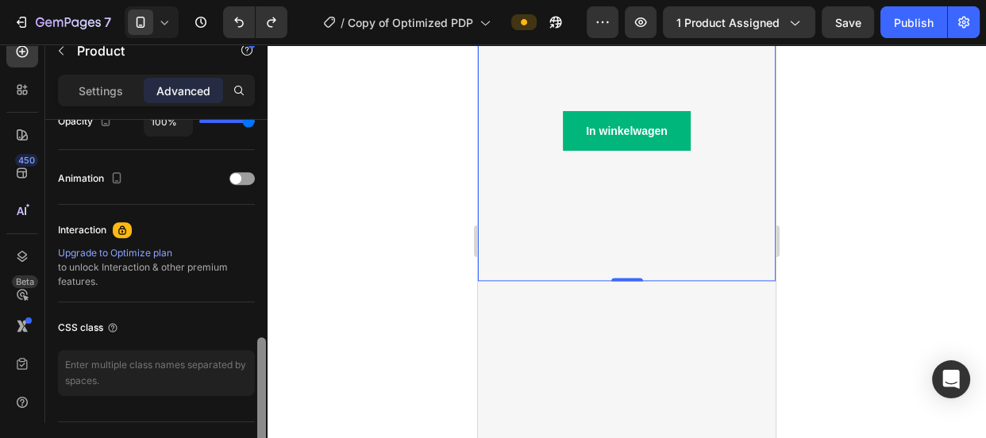
scroll to position [664, 0]
drag, startPoint x: 258, startPoint y: 151, endPoint x: 260, endPoint y: 370, distance: 219.1
click at [260, 370] on div at bounding box center [261, 395] width 9 height 114
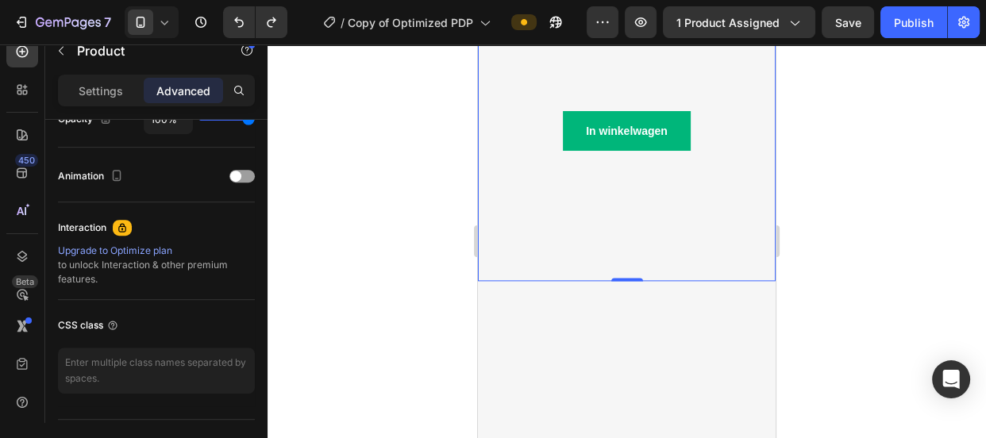
click at [903, 229] on div at bounding box center [627, 241] width 718 height 394
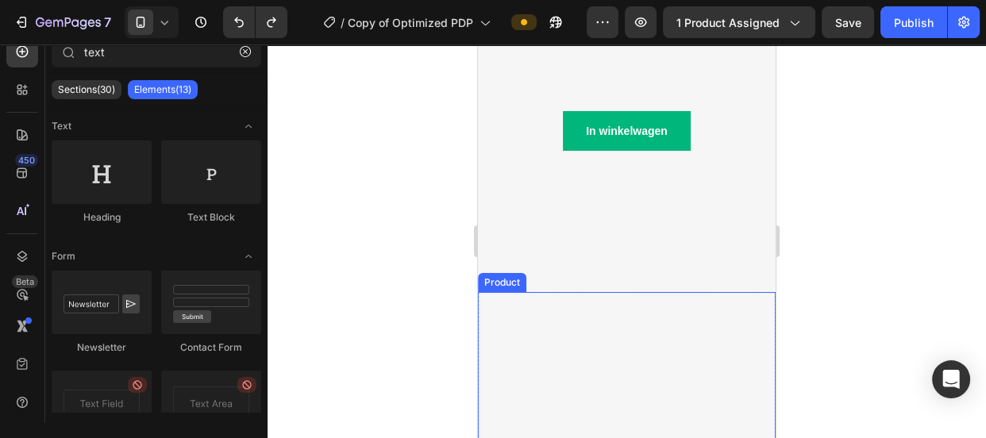
click at [676, 353] on div "Parfums en verzorgingsproducten voor lichaam en haar, om apart te gebruiken of …" at bounding box center [627, 406] width 298 height 228
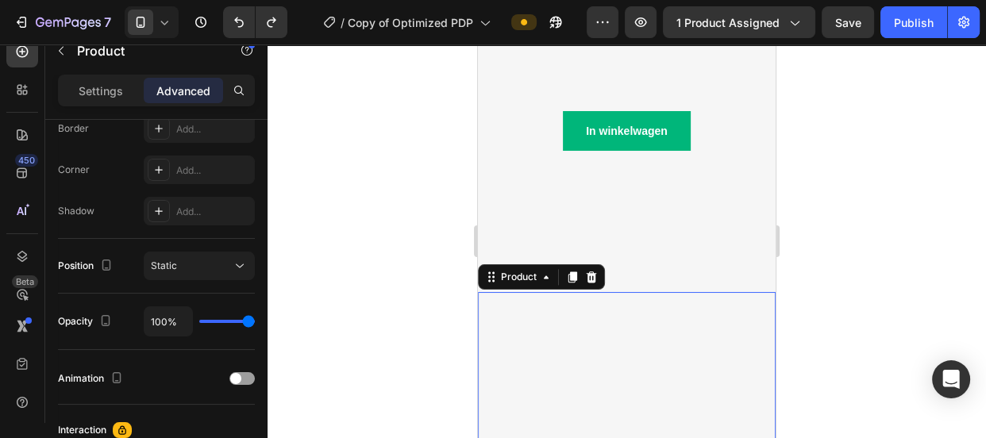
drag, startPoint x: 263, startPoint y: 199, endPoint x: 260, endPoint y: 413, distance: 213.6
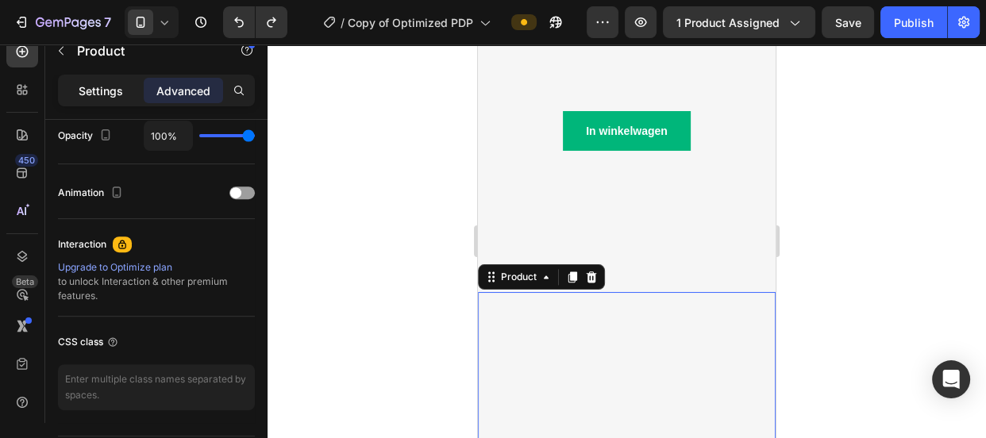
click at [92, 93] on p "Settings" at bounding box center [101, 91] width 44 height 17
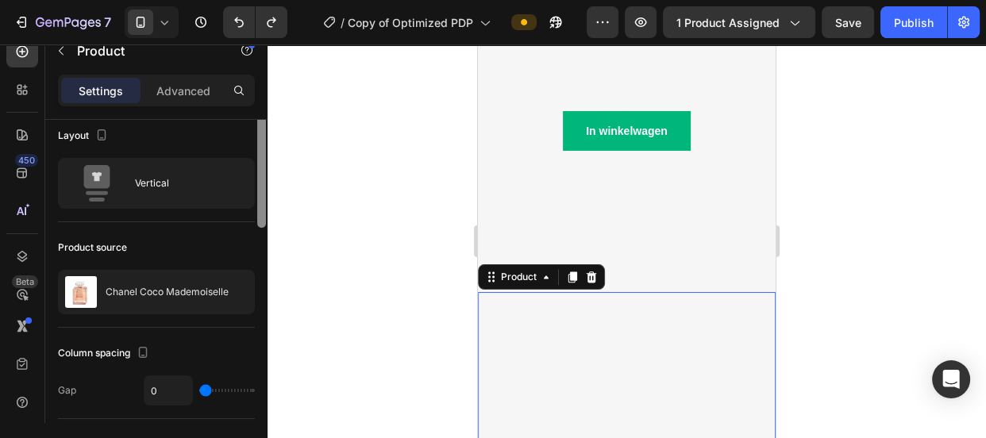
scroll to position [0, 0]
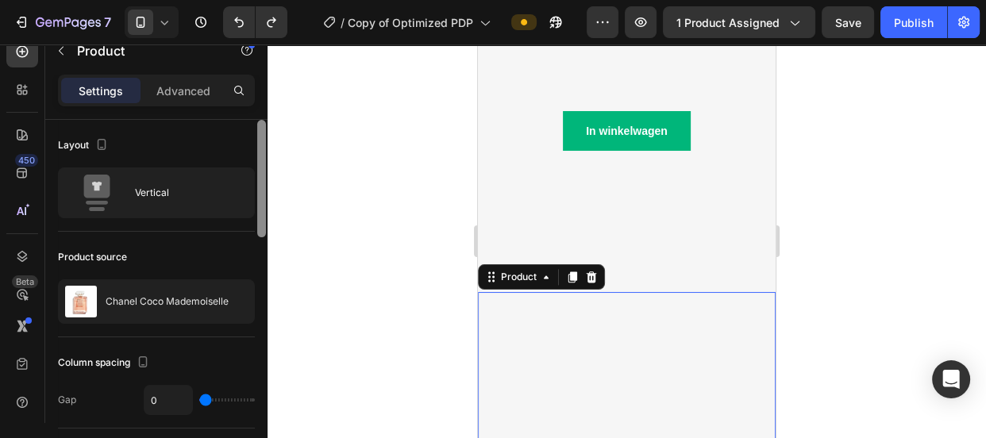
drag, startPoint x: 258, startPoint y: 359, endPoint x: 262, endPoint y: 112, distance: 246.9
click at [262, 112] on div "Settings Advanced Layout Vertical Product source Chanel Coco Mademoiselle Colum…" at bounding box center [156, 272] width 222 height 394
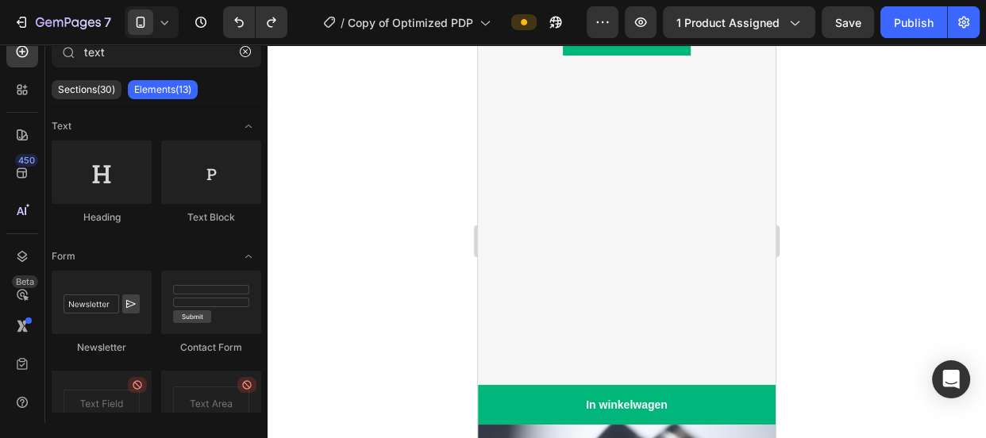
scroll to position [1923, 0]
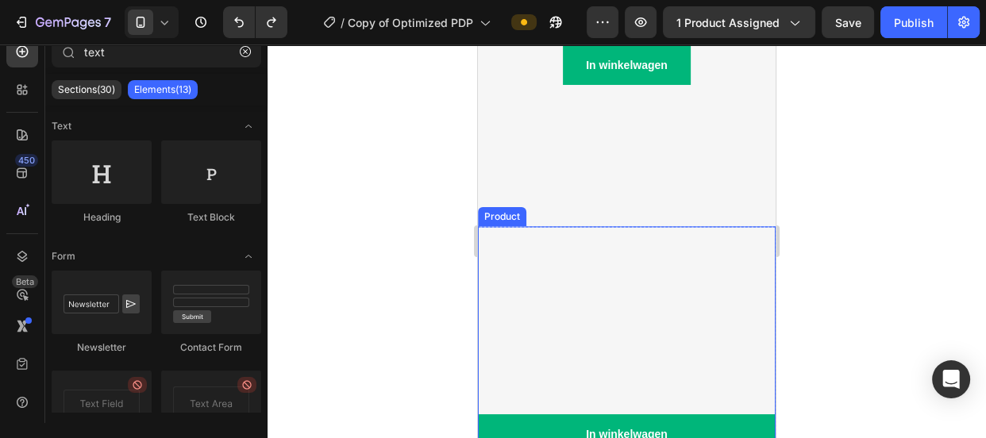
click at [653, 252] on div "Parfums en verzorgingsproducten voor lichaam en haar, om apart te gebruiken of …" at bounding box center [627, 340] width 298 height 228
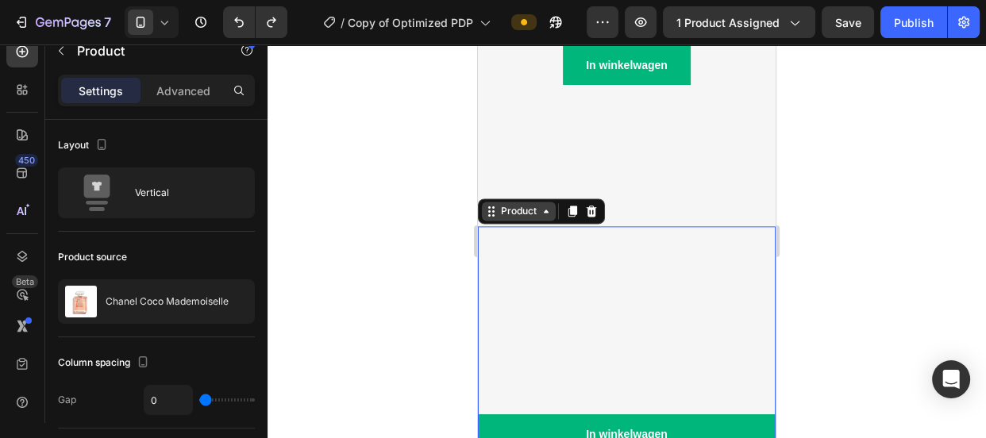
click at [545, 210] on icon at bounding box center [546, 211] width 5 height 3
click at [542, 205] on icon at bounding box center [546, 211] width 13 height 13
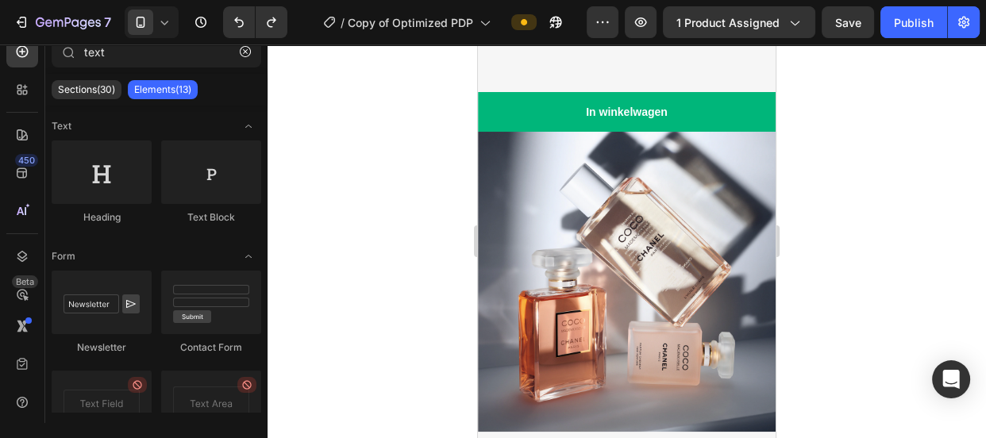
scroll to position [2239, 0]
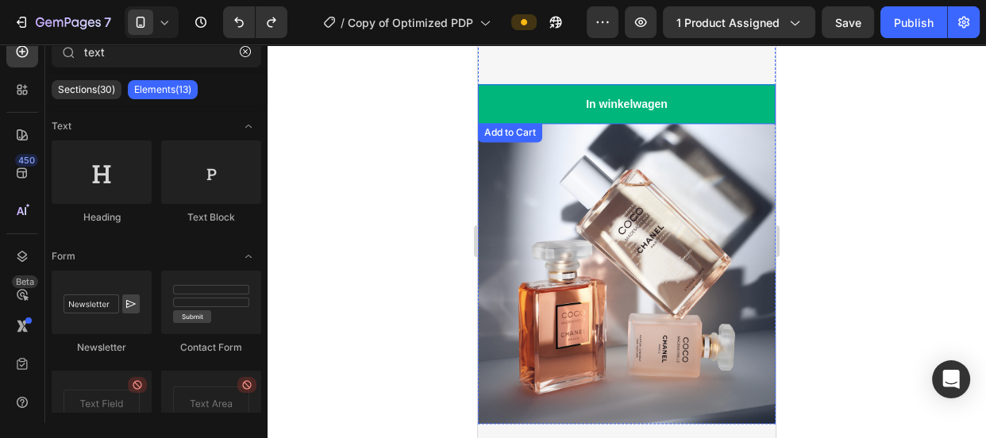
click at [703, 107] on button "In winkelwagen" at bounding box center [627, 104] width 298 height 40
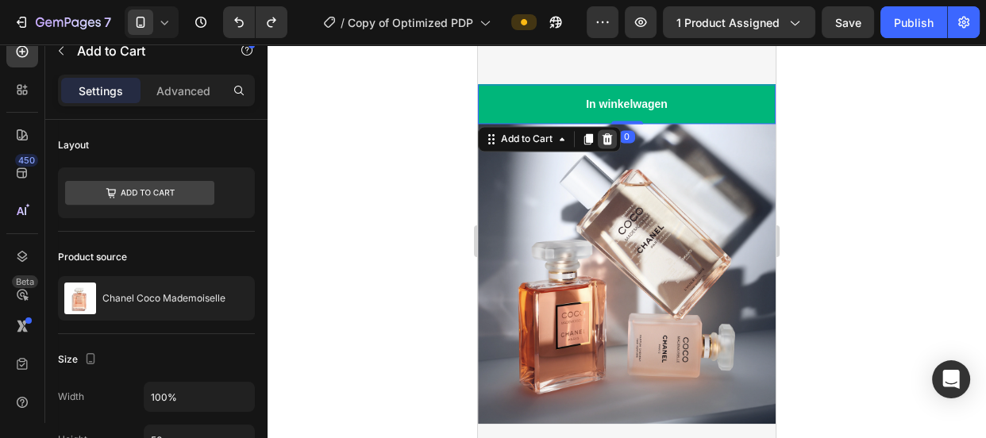
click at [610, 137] on icon at bounding box center [608, 138] width 10 height 11
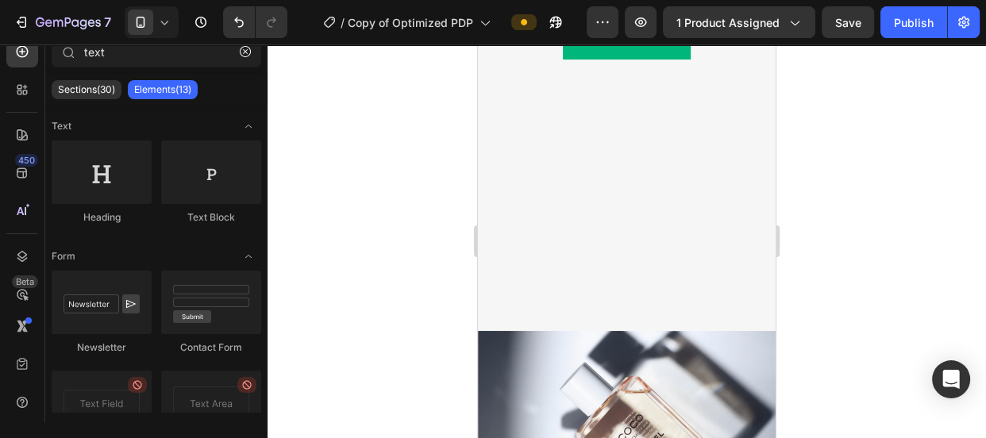
scroll to position [1977, 0]
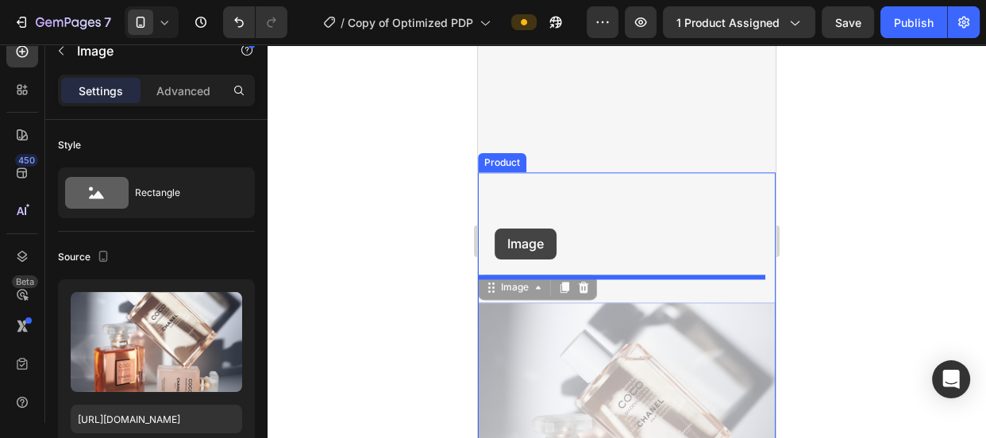
drag, startPoint x: 495, startPoint y: 272, endPoint x: 495, endPoint y: 229, distance: 43.7
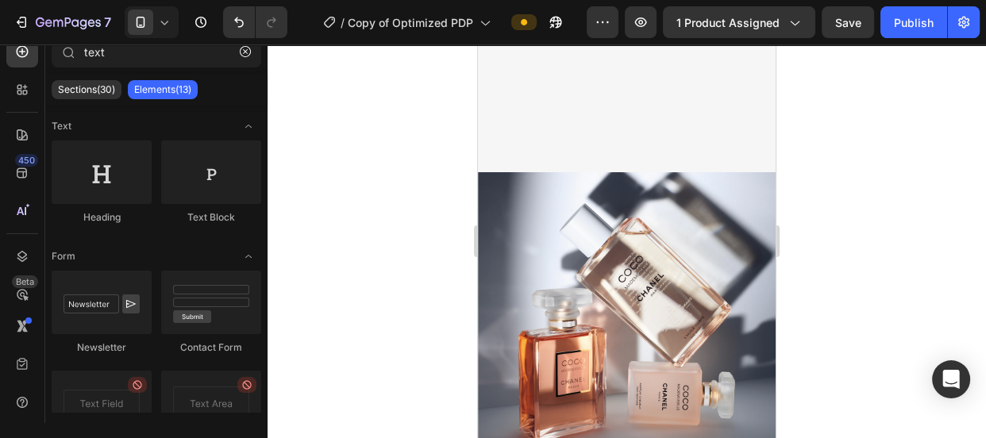
scroll to position [1824, 0]
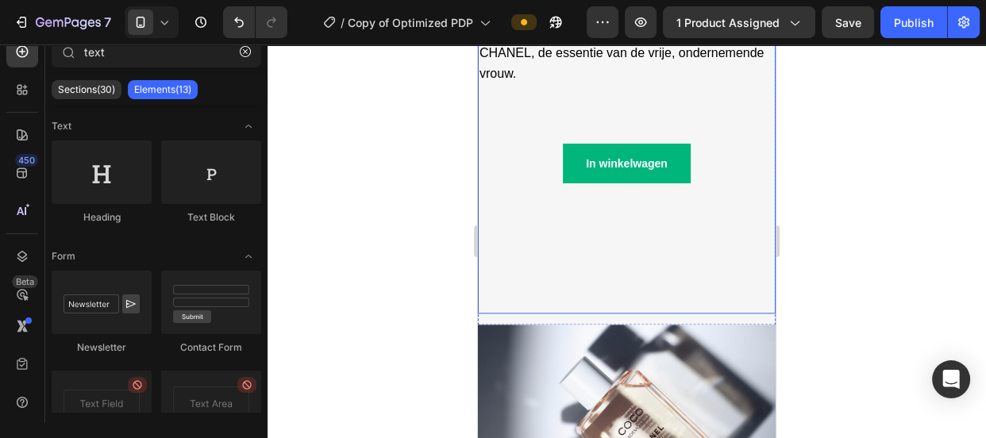
click at [649, 258] on div "COCO MADEMOISELLE HET IS MEER DAN EEN PARFUM, HET IS EEN SPIRIT. Text Block Vas…" at bounding box center [627, 87] width 298 height 453
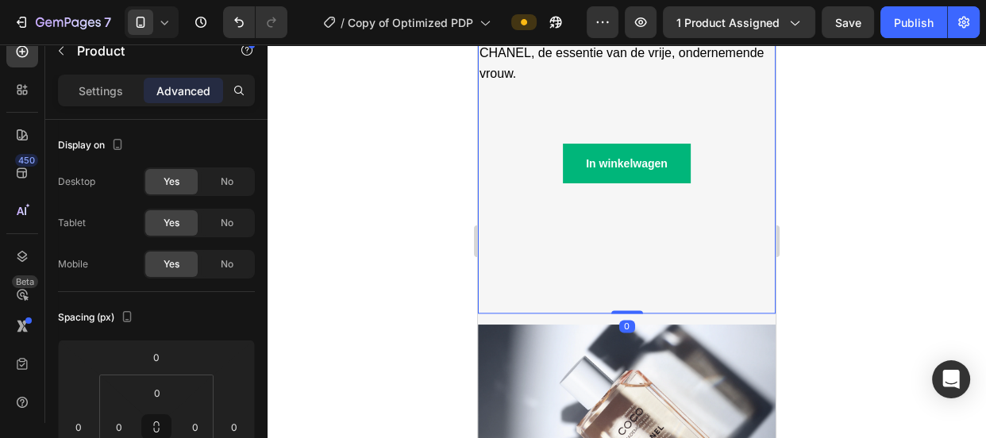
drag, startPoint x: 628, startPoint y: 295, endPoint x: 623, endPoint y: 281, distance: 15.1
click at [788, 245] on div at bounding box center [627, 241] width 718 height 394
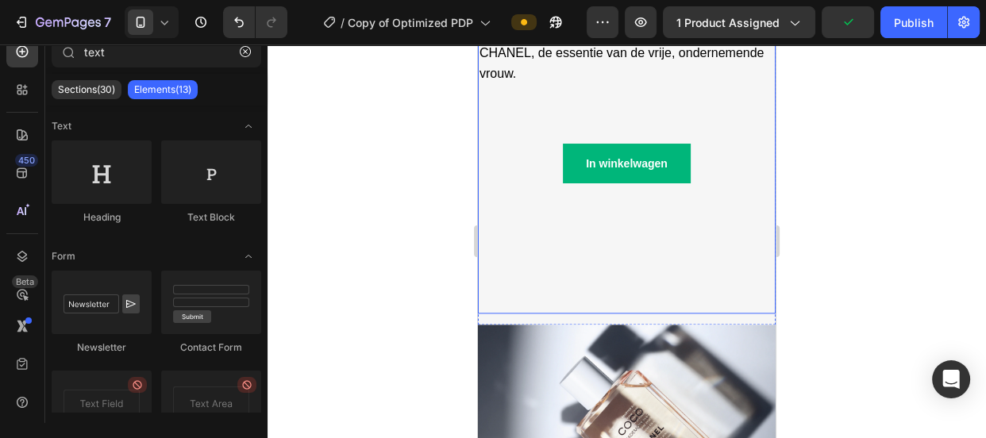
click at [668, 270] on div "COCO MADEMOISELLE HET IS MEER DAN EEN PARFUM, HET IS EEN SPIRIT. Text Block Vas…" at bounding box center [627, 87] width 298 height 453
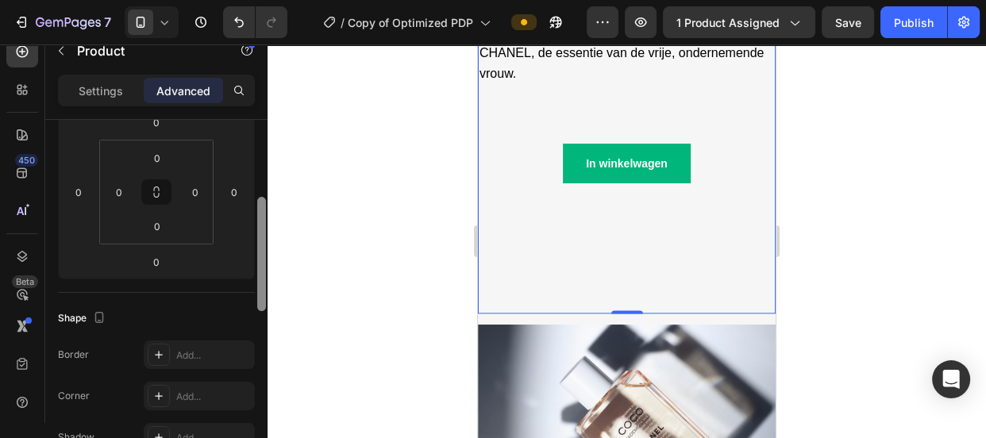
drag, startPoint x: 261, startPoint y: 249, endPoint x: 261, endPoint y: 206, distance: 42.9
click at [261, 207] on div at bounding box center [261, 254] width 9 height 114
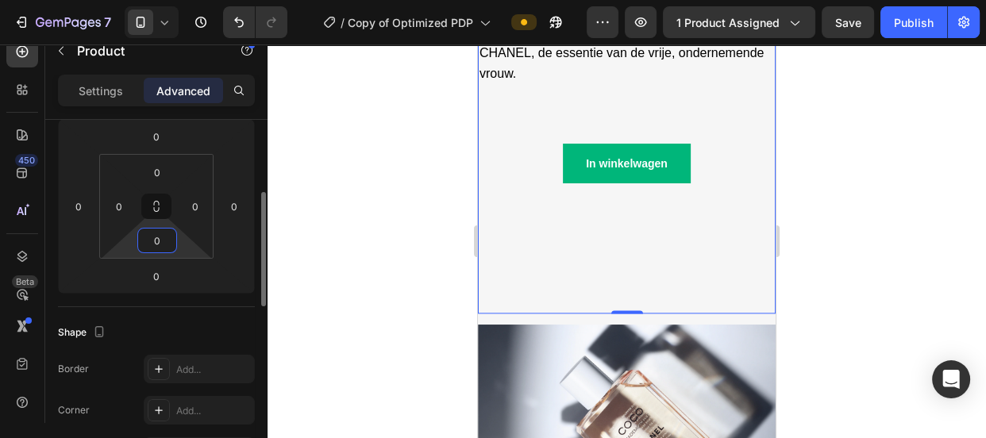
click at [166, 232] on input "0" at bounding box center [157, 241] width 32 height 24
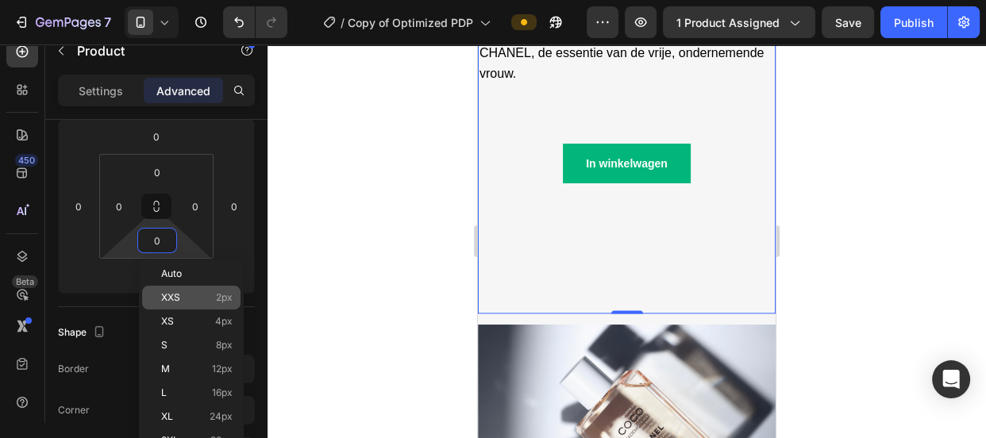
click at [178, 291] on div "XXS 2px" at bounding box center [191, 298] width 98 height 24
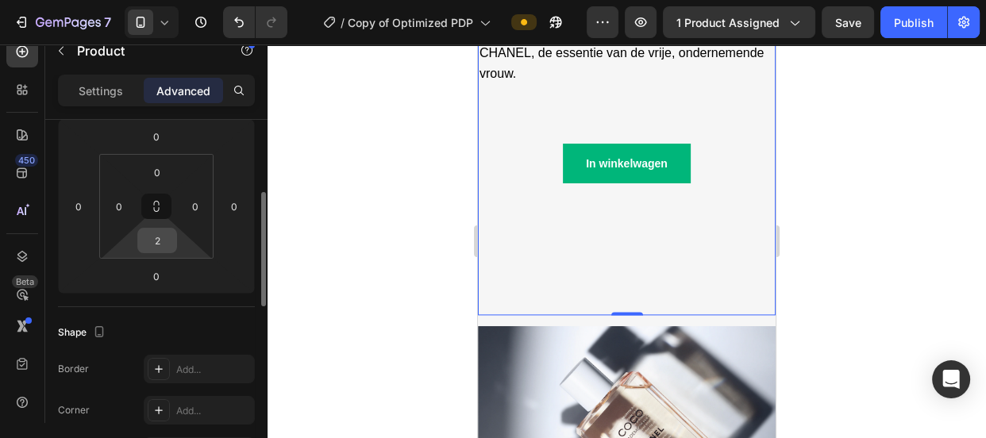
click at [151, 243] on input "2" at bounding box center [157, 241] width 32 height 24
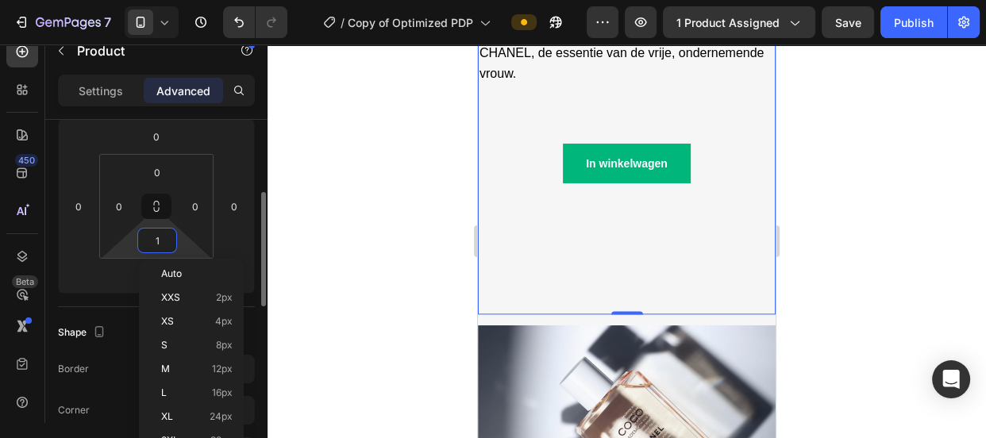
type input "0"
click at [339, 246] on div at bounding box center [627, 241] width 718 height 394
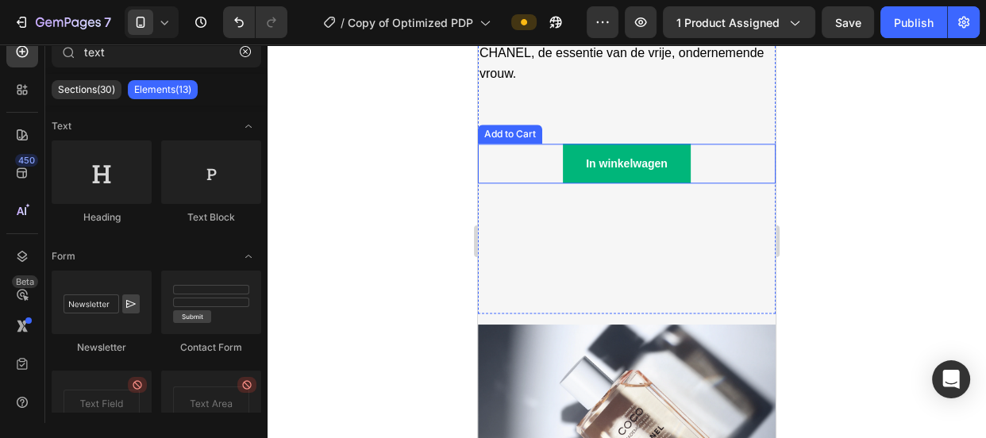
click at [510, 144] on div "In winkelwagen Add to Cart" at bounding box center [627, 164] width 298 height 40
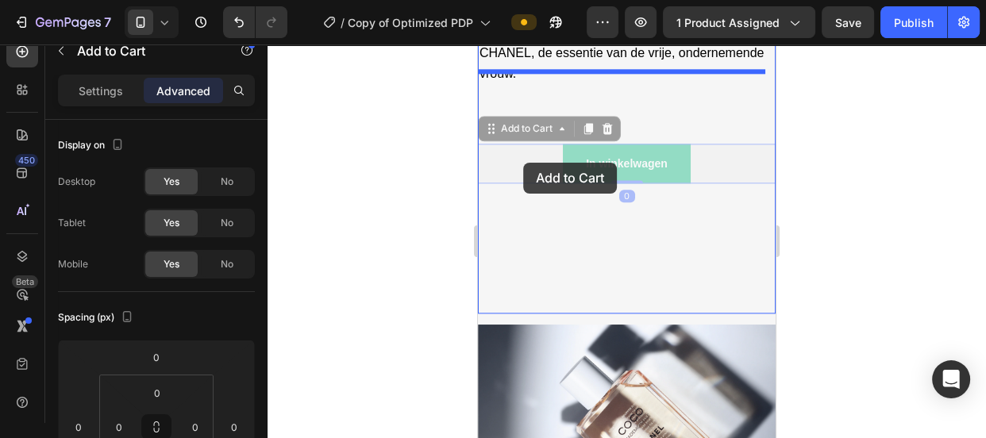
drag, startPoint x: 516, startPoint y: 145, endPoint x: 523, endPoint y: 163, distance: 18.9
click at [523, 163] on div "iPhone 13 Mini ( 375 px) iPhone 13 Mini iPhone 13 Pro iPhone 11 Pro Max iPhone …" at bounding box center [627, 120] width 298 height 3801
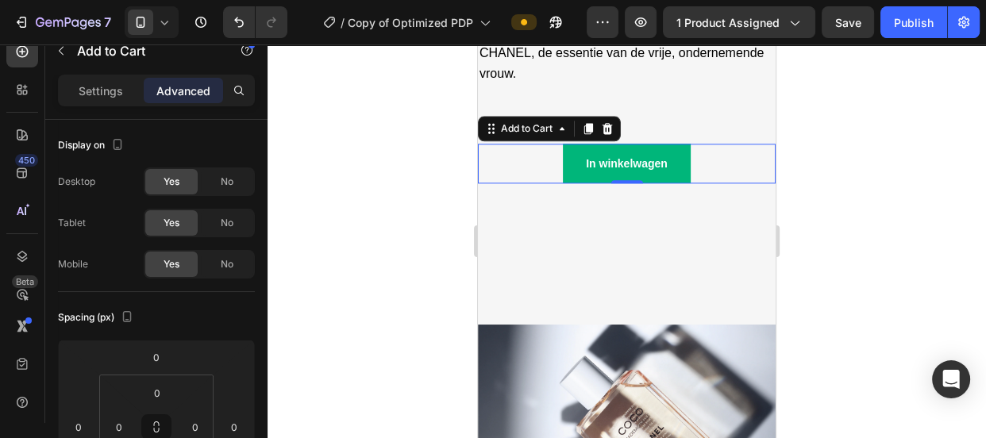
click at [609, 122] on icon at bounding box center [607, 128] width 13 height 13
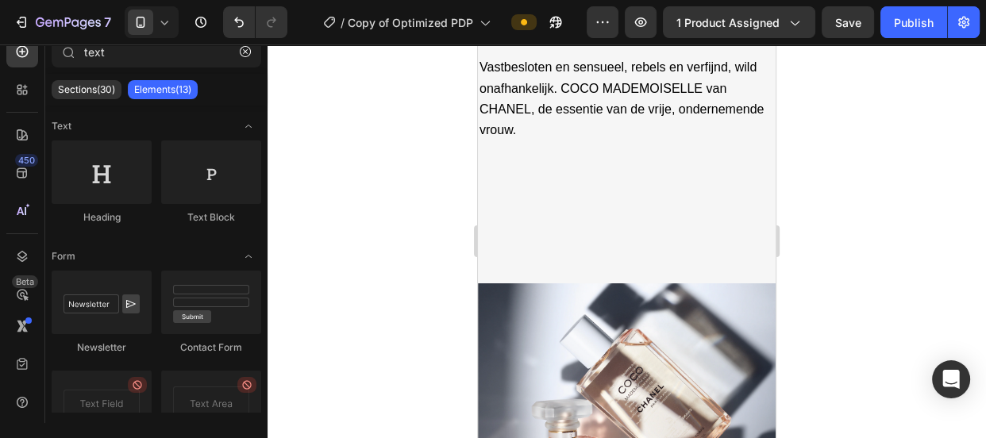
scroll to position [1647, 0]
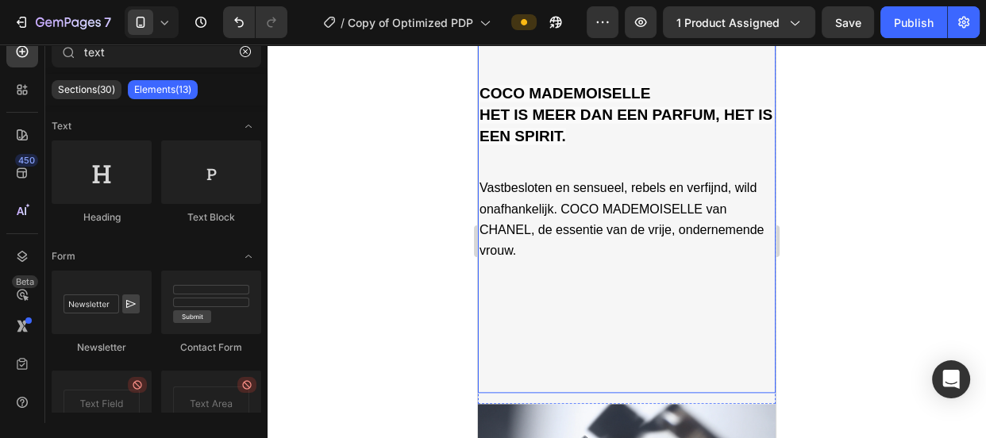
click at [603, 325] on div "COCO MADEMOISELLE HET IS MEER DAN EEN PARFUM, HET IS EEN SPIRIT. Text Block Vas…" at bounding box center [627, 215] width 298 height 355
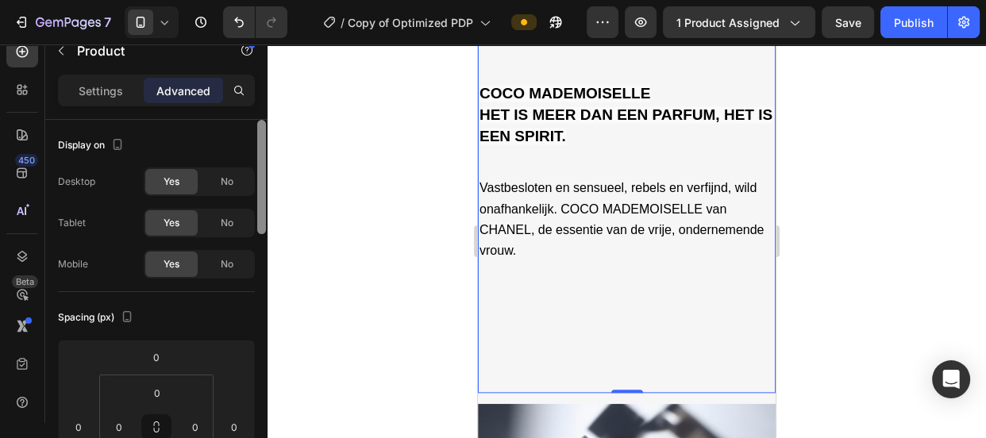
drag, startPoint x: 264, startPoint y: 148, endPoint x: 262, endPoint y: 119, distance: 29.5
click at [262, 120] on div at bounding box center [262, 294] width 12 height 349
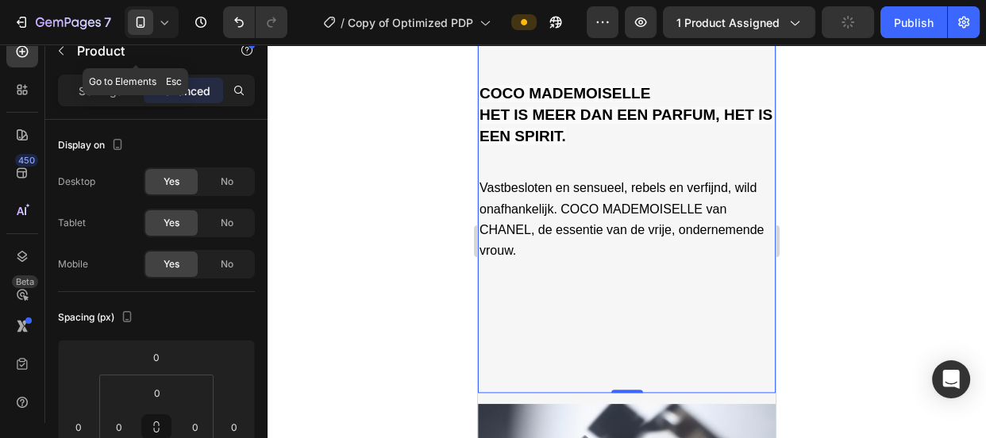
click at [62, 51] on icon "button" at bounding box center [61, 50] width 13 height 13
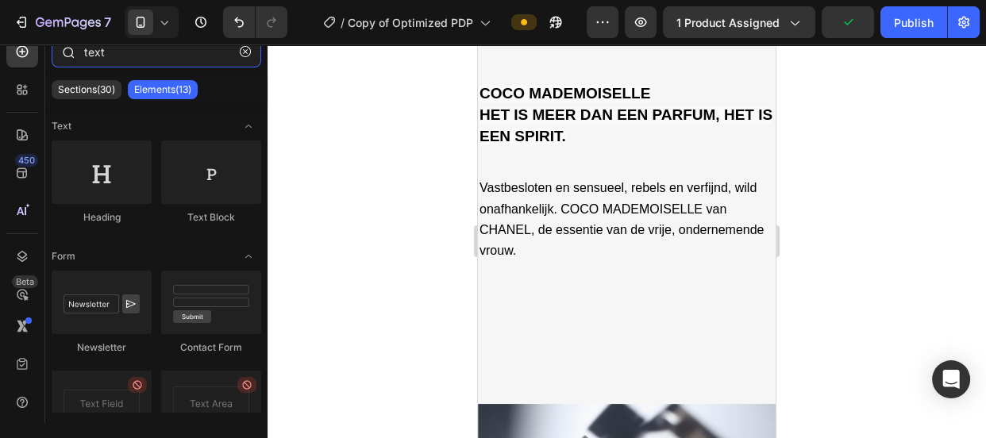
click at [179, 55] on input "text" at bounding box center [157, 52] width 210 height 32
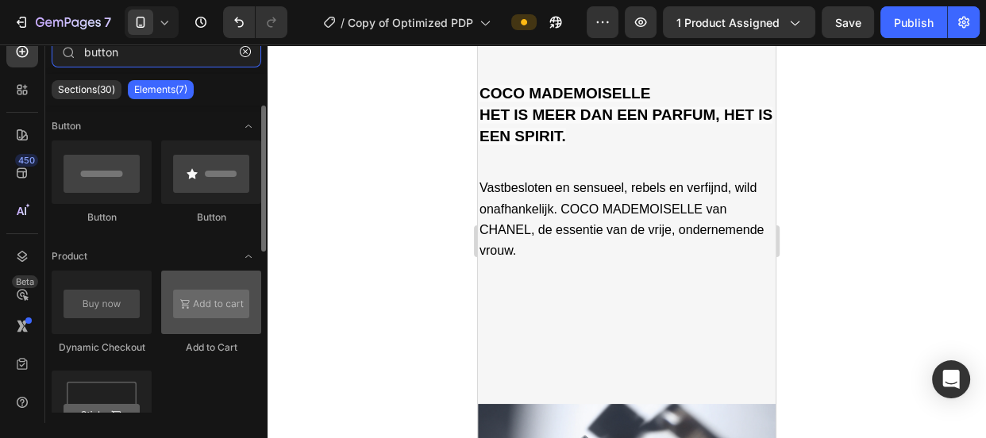
type input "button"
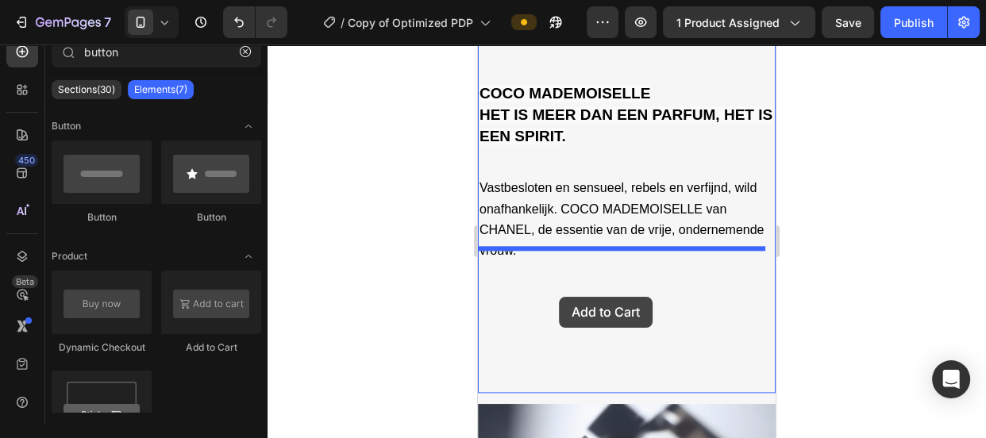
drag, startPoint x: 662, startPoint y: 347, endPoint x: 559, endPoint y: 297, distance: 114.7
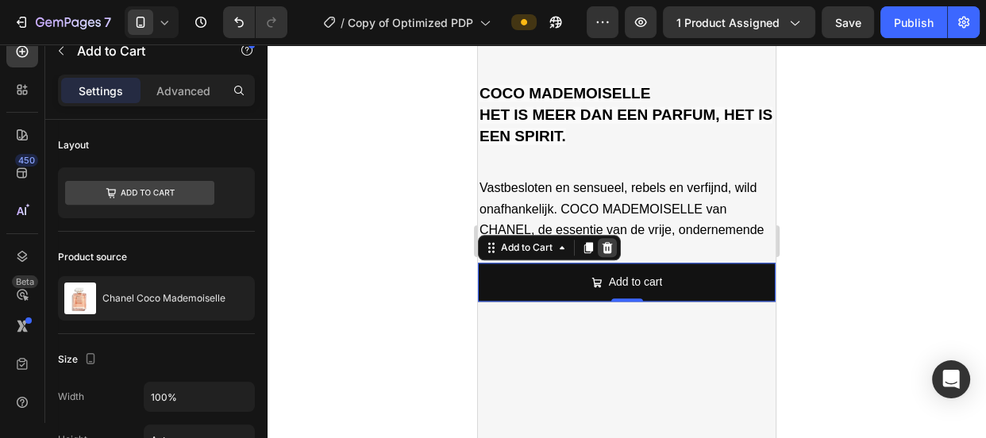
click at [604, 242] on icon at bounding box center [608, 247] width 10 height 11
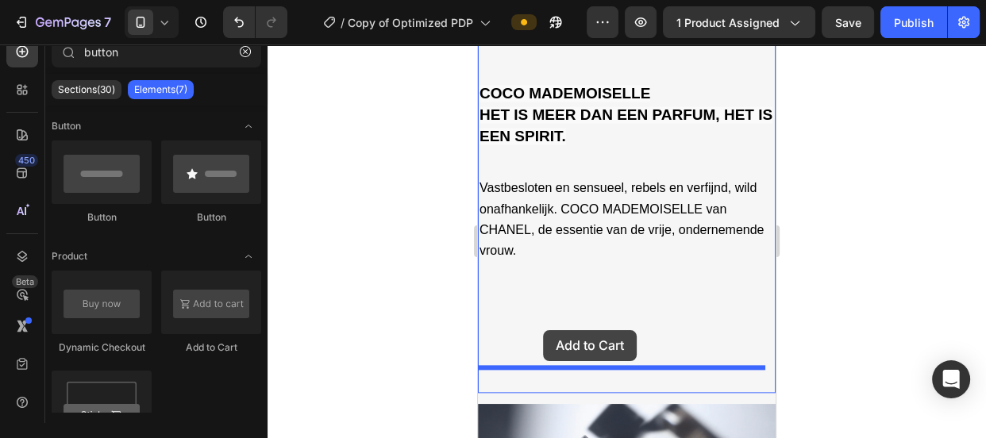
drag, startPoint x: 676, startPoint y: 348, endPoint x: 543, endPoint y: 330, distance: 133.7
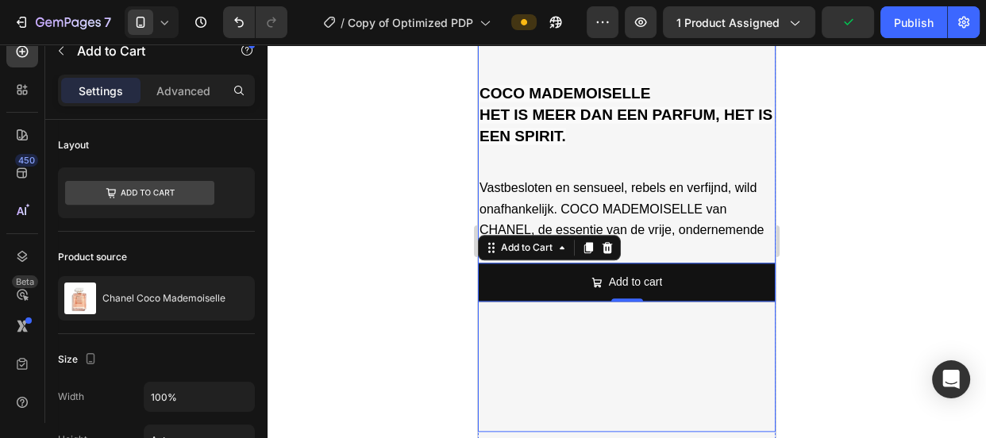
click at [580, 341] on div "COCO MADEMOISELLE HET IS MEER DAN EEN PARFUM, HET IS EEN SPIRIT. Text Block Vas…" at bounding box center [627, 235] width 298 height 395
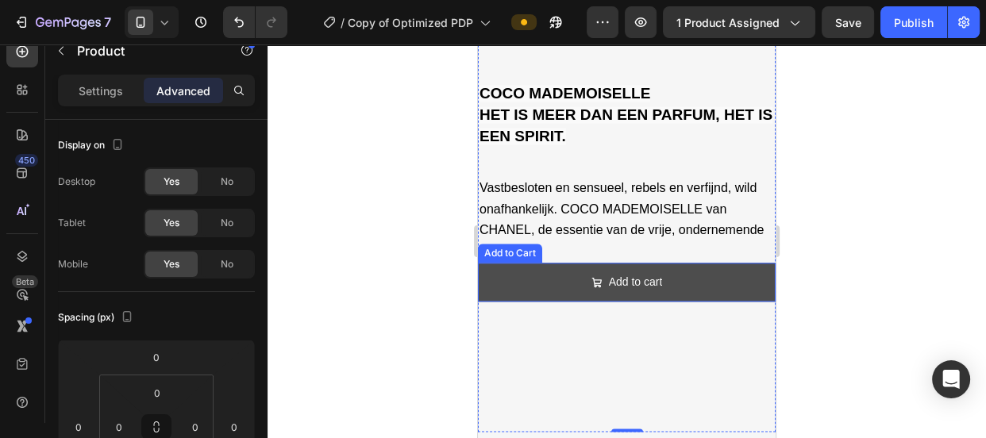
click at [557, 276] on button "Add to cart" at bounding box center [627, 282] width 298 height 39
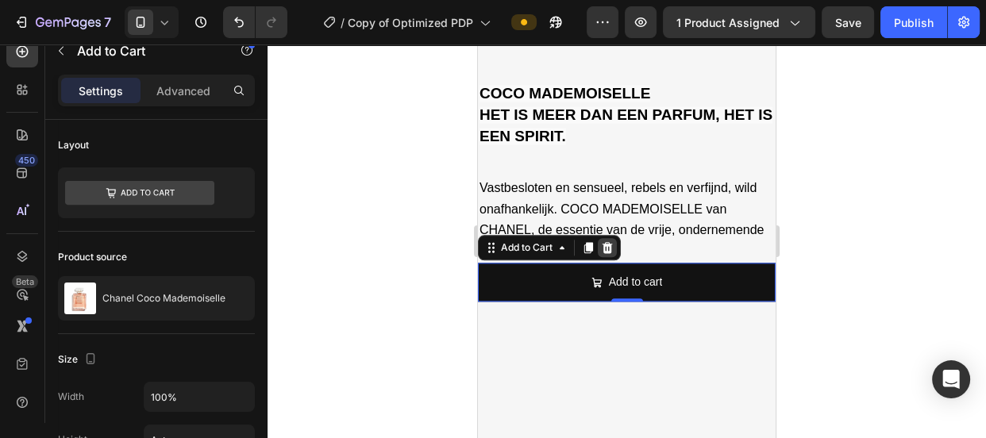
click at [604, 242] on icon at bounding box center [608, 247] width 10 height 11
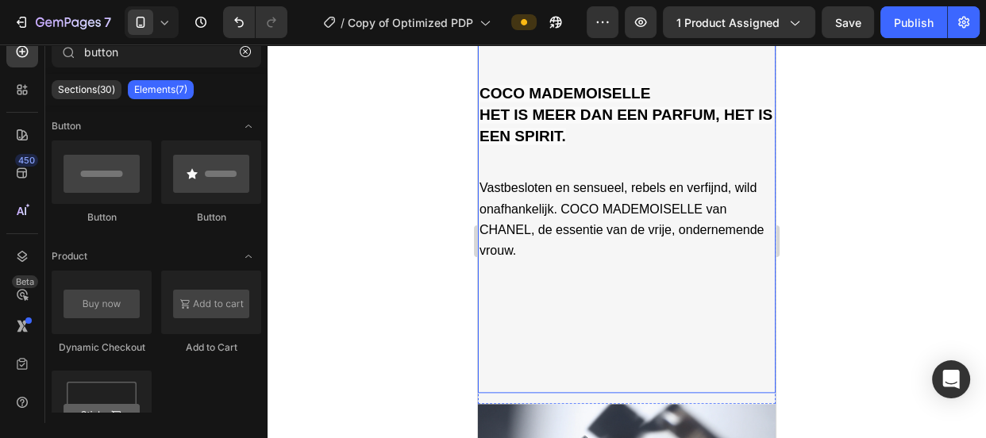
click at [596, 302] on div "COCO MADEMOISELLE HET IS MEER DAN EEN PARFUM, HET IS EEN SPIRIT. Text Block Vas…" at bounding box center [627, 215] width 298 height 355
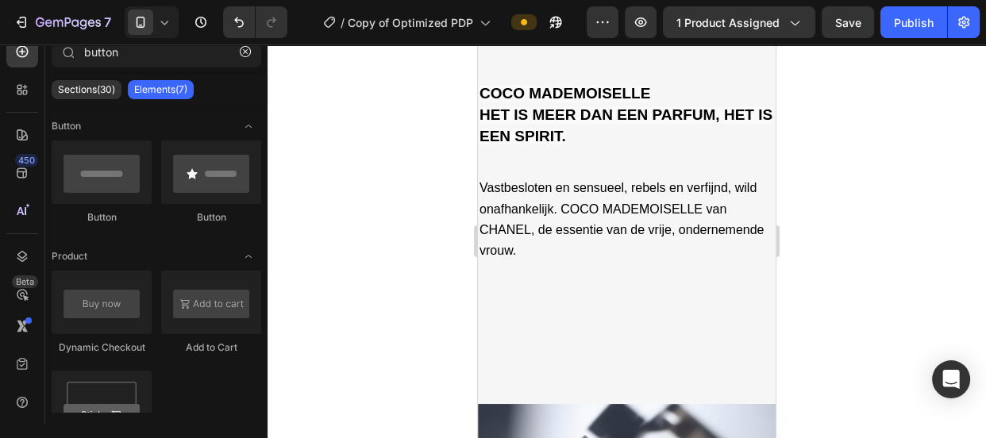
scroll to position [1597, 0]
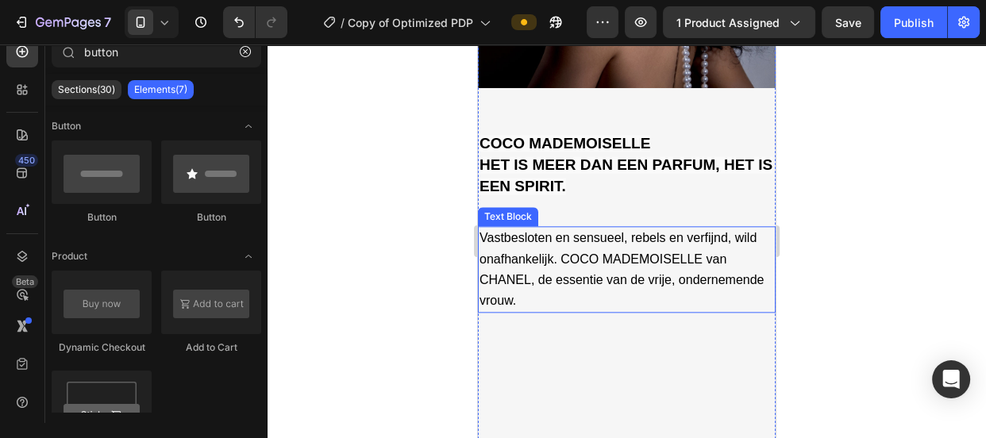
click at [714, 264] on p "Vastbesloten en sensueel, rebels en verfijnd, wild onafhankelijk. COCO MADEMOIS…" at bounding box center [627, 269] width 295 height 83
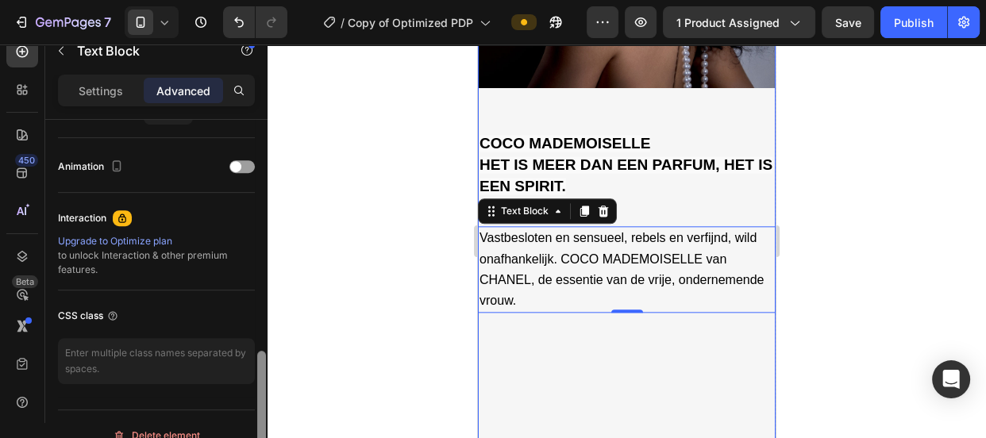
drag, startPoint x: 259, startPoint y: 275, endPoint x: 262, endPoint y: 385, distance: 109.6
click at [262, 385] on div at bounding box center [261, 408] width 9 height 114
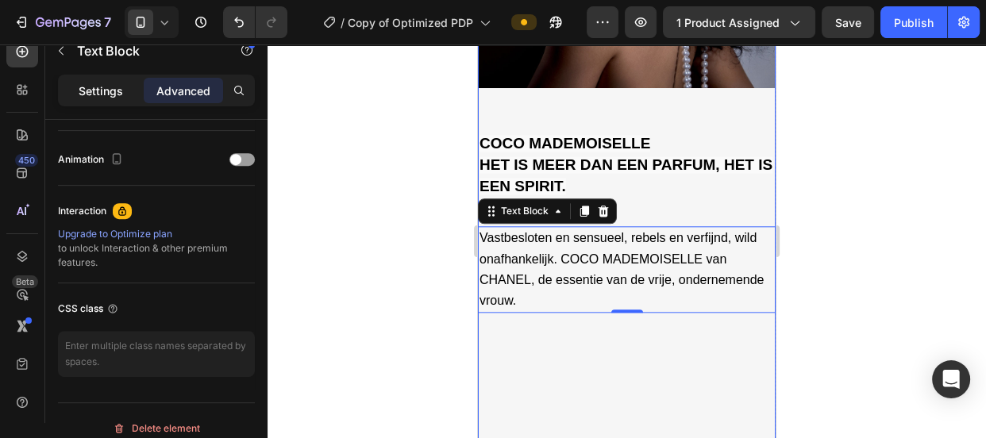
click at [106, 84] on p "Settings" at bounding box center [101, 91] width 44 height 17
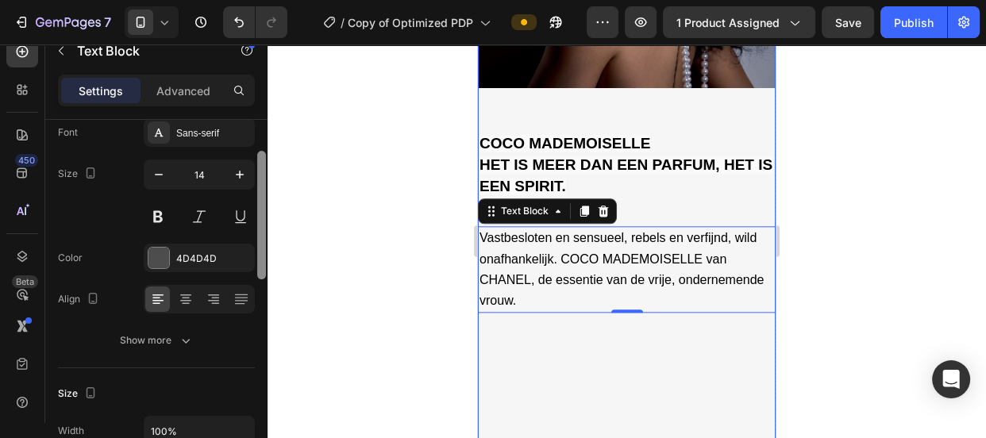
scroll to position [91, 0]
drag, startPoint x: 258, startPoint y: 404, endPoint x: 270, endPoint y: 218, distance: 186.2
click at [270, 0] on div "7 Version history / Copy of Optimized PDP Preview 1 product assigned Save Publi…" at bounding box center [493, 0] width 986 height 0
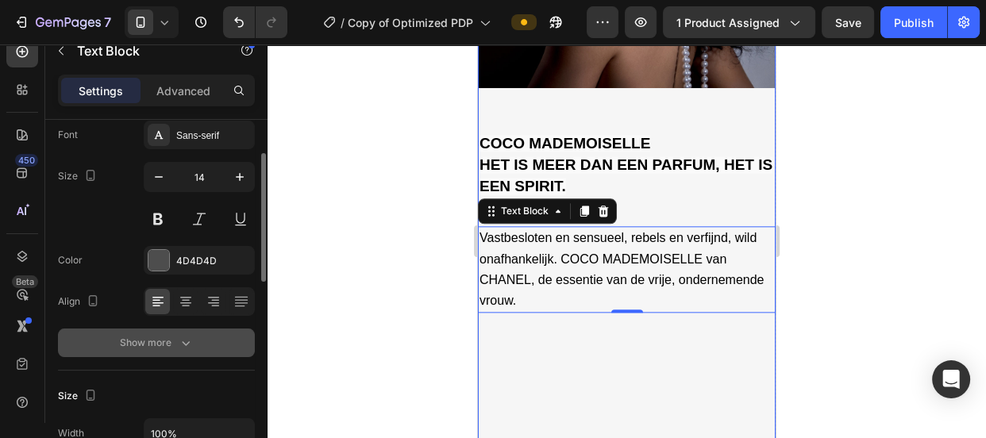
click at [182, 341] on icon "button" at bounding box center [186, 343] width 16 height 16
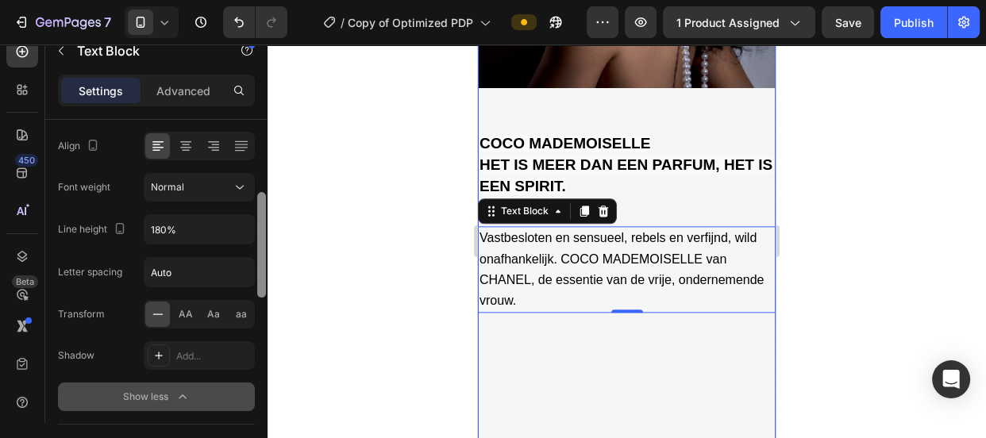
scroll to position [249, 0]
drag, startPoint x: 257, startPoint y: 257, endPoint x: 268, endPoint y: 316, distance: 59.6
click at [268, 0] on div "7 Version history / Copy of Optimized PDP Preview 1 product assigned Save Publi…" at bounding box center [493, 0] width 986 height 0
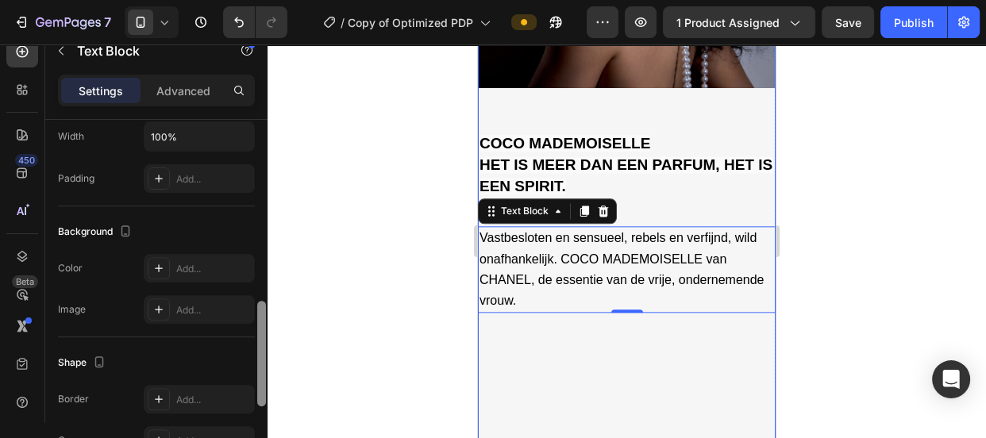
click at [256, 272] on div at bounding box center [262, 294] width 12 height 349
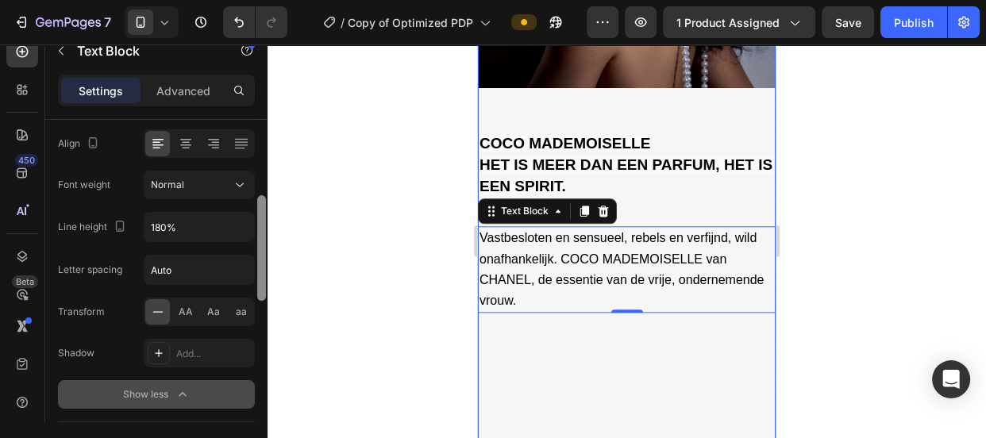
click at [256, 272] on div at bounding box center [262, 294] width 12 height 349
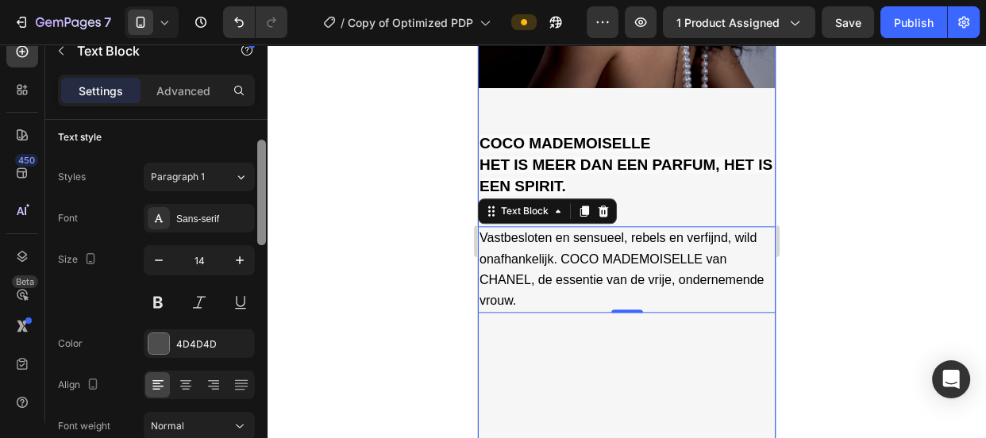
scroll to position [0, 0]
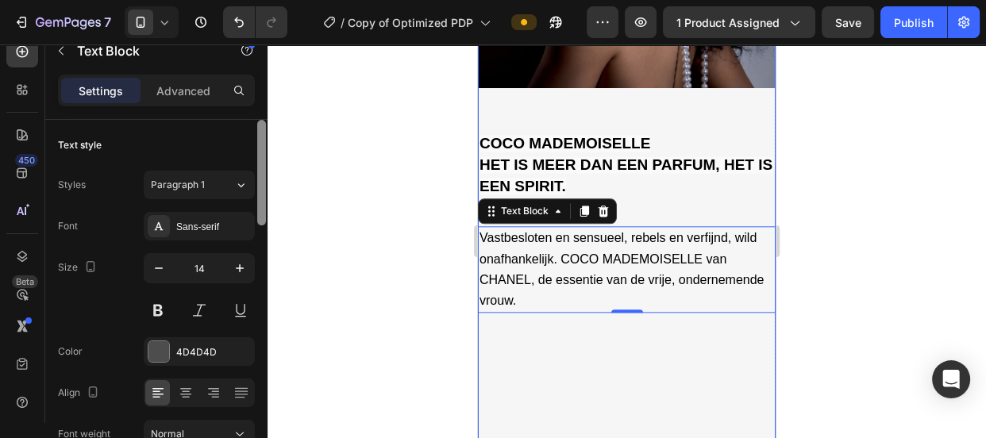
drag, startPoint x: 260, startPoint y: 268, endPoint x: 264, endPoint y: 174, distance: 93.8
click at [264, 174] on div at bounding box center [261, 173] width 9 height 106
click at [546, 349] on div "COCO MADEMOISELLE HET IS MEER DAN EEN PARFUM, HET IS EEN SPIRIT. Text Block Vas…" at bounding box center [627, 265] width 298 height 355
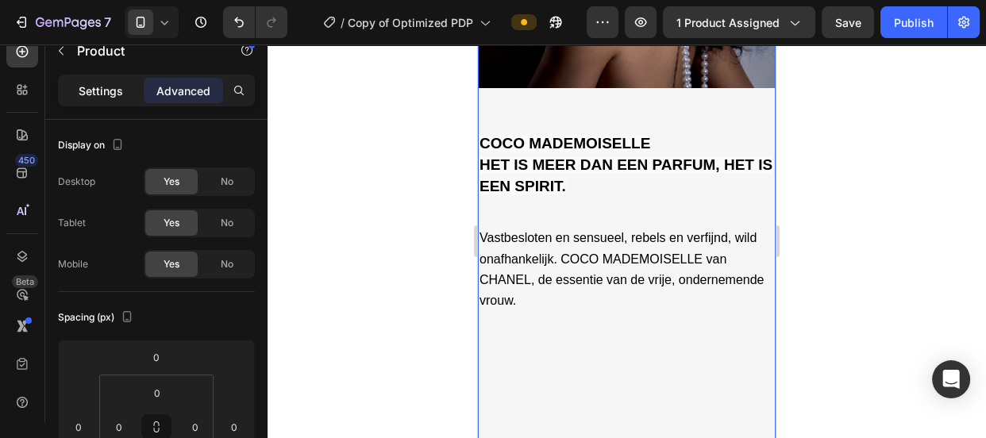
click at [89, 86] on p "Settings" at bounding box center [101, 91] width 44 height 17
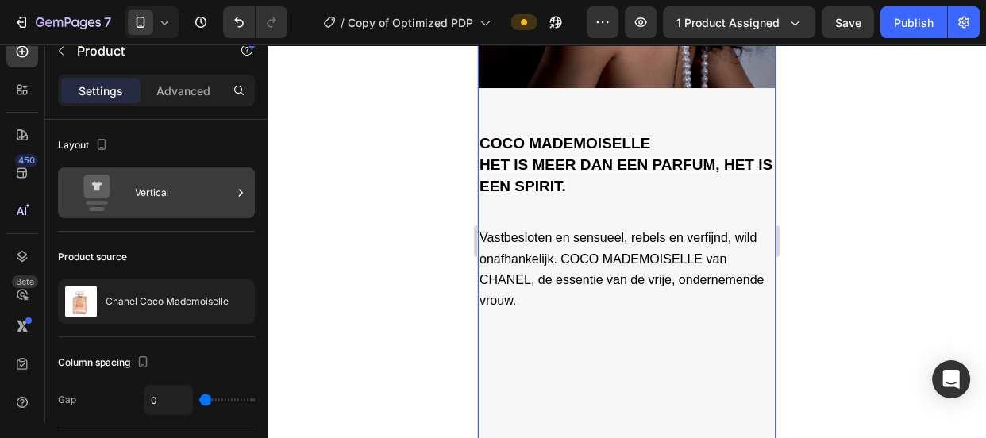
click at [229, 199] on div "Vertical" at bounding box center [183, 193] width 97 height 37
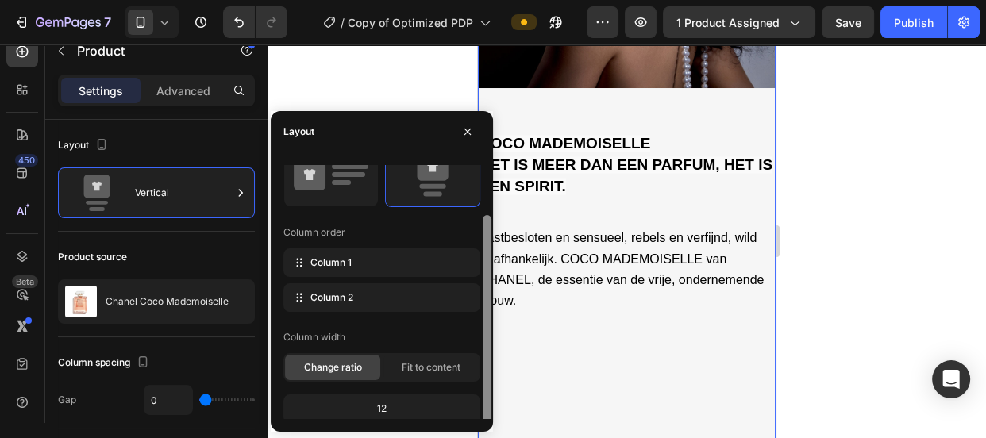
scroll to position [56, 0]
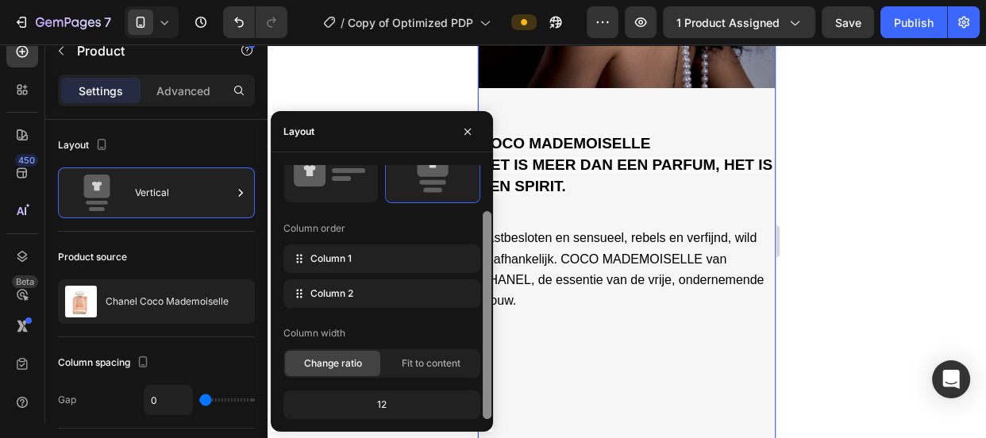
drag, startPoint x: 487, startPoint y: 300, endPoint x: 485, endPoint y: 372, distance: 72.3
click at [485, 372] on div at bounding box center [487, 315] width 9 height 208
click at [449, 369] on div "Fit to content" at bounding box center [430, 363] width 95 height 25
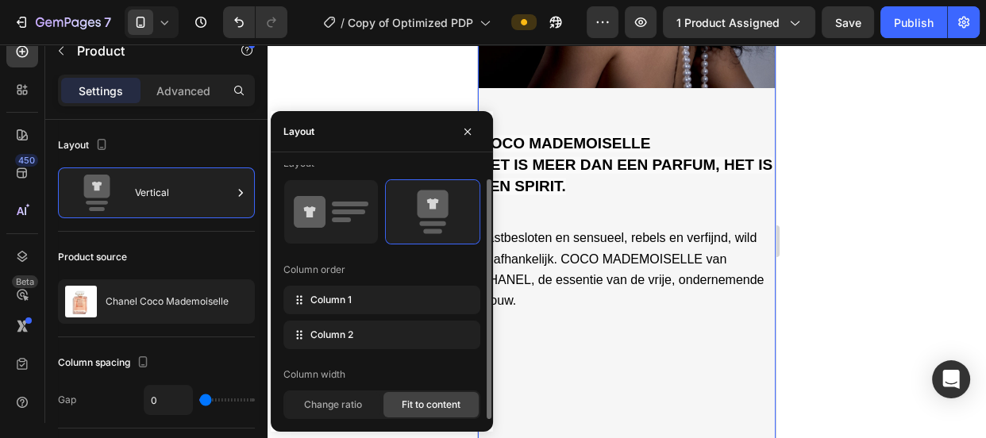
scroll to position [14, 0]
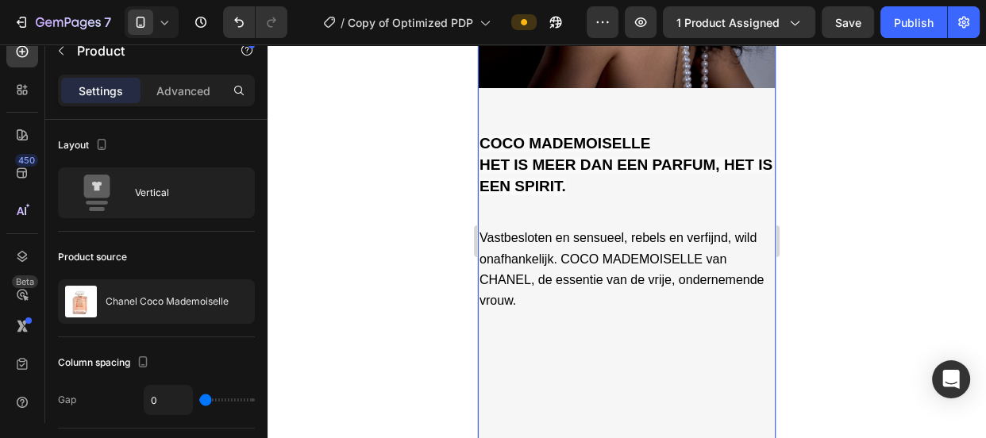
click at [579, 351] on div "COCO MADEMOISELLE HET IS MEER DAN EEN PARFUM, HET IS EEN SPIRIT. Text Block Vas…" at bounding box center [627, 265] width 298 height 355
click at [183, 100] on div "Advanced" at bounding box center [183, 90] width 79 height 25
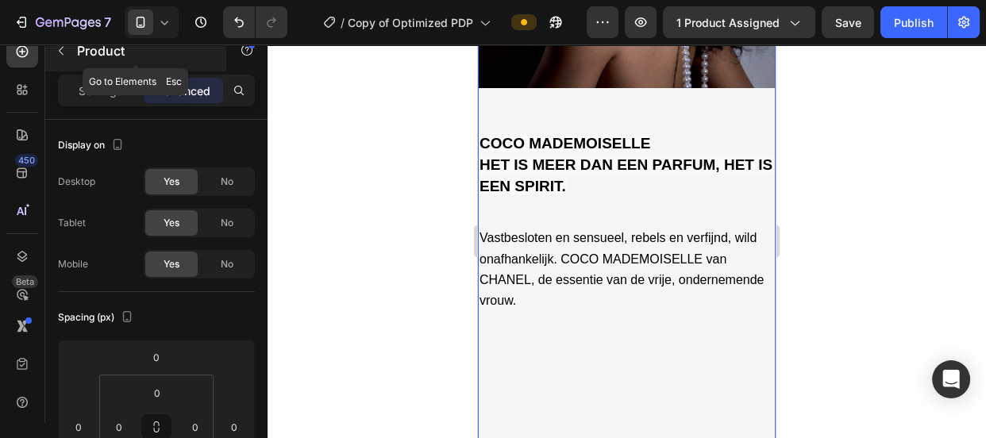
click at [62, 55] on icon "button" at bounding box center [61, 50] width 13 height 13
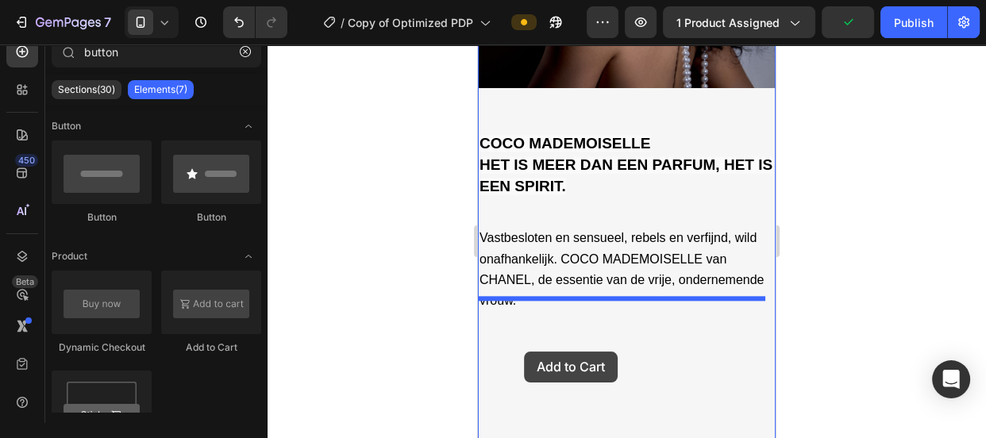
drag, startPoint x: 653, startPoint y: 352, endPoint x: 525, endPoint y: 352, distance: 127.8
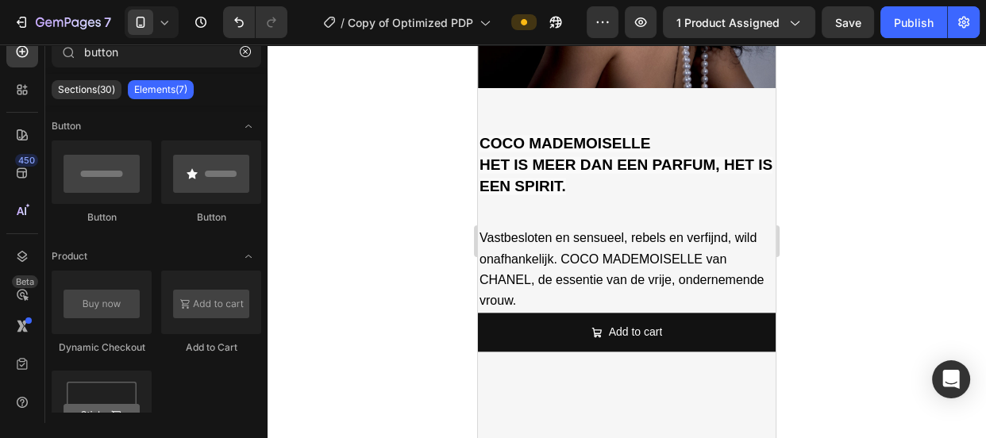
scroll to position [1747, 0]
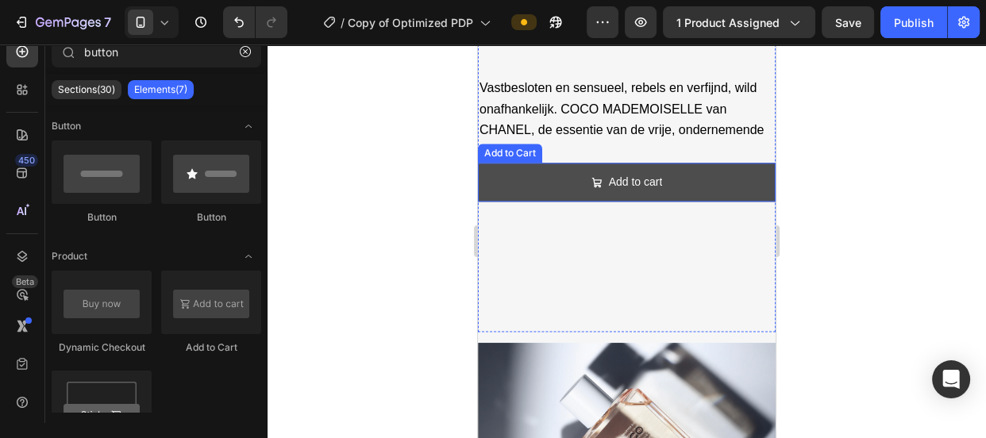
click at [512, 170] on button "Add to cart" at bounding box center [627, 182] width 298 height 39
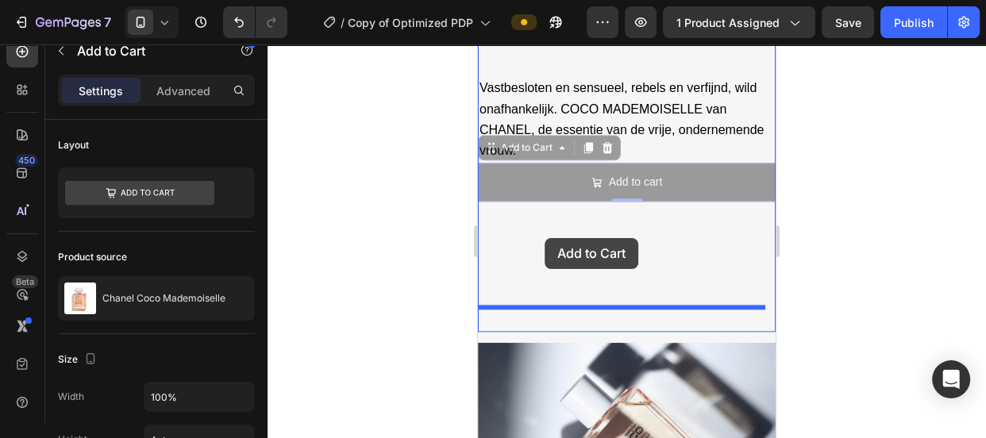
drag, startPoint x: 546, startPoint y: 137, endPoint x: 545, endPoint y: 238, distance: 101.6
click at [545, 238] on div "iPhone 13 Mini ( 375 px) iPhone 13 Mini iPhone 13 Pro iPhone 11 Pro Max iPhone …" at bounding box center [627, 168] width 298 height 3743
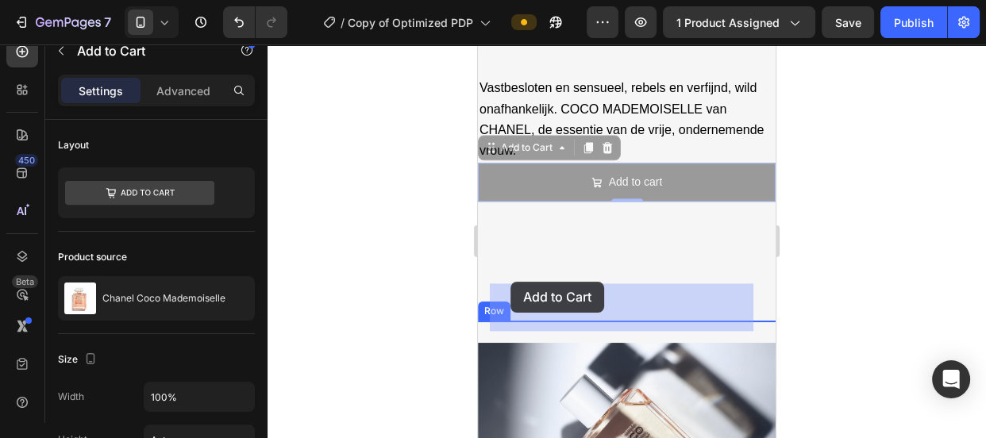
drag, startPoint x: 510, startPoint y: 137, endPoint x: 510, endPoint y: 283, distance: 146.9
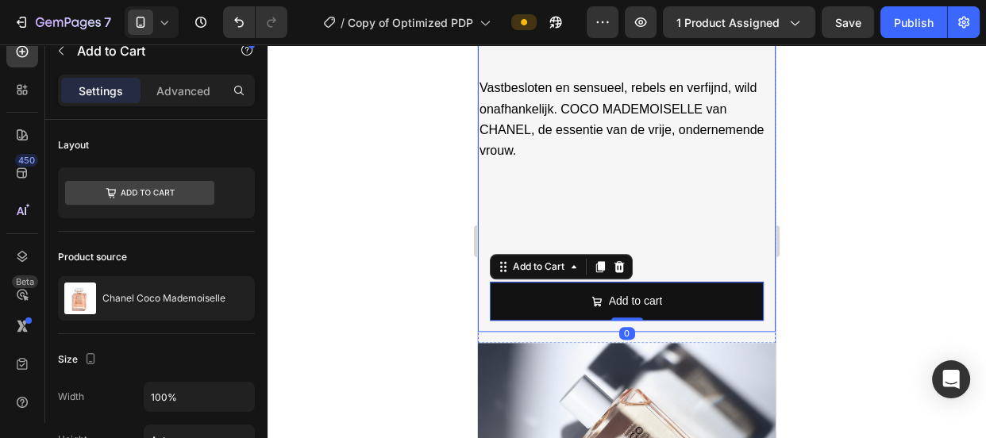
click at [726, 164] on div "COCO MADEMOISELLE HET IS MEER DAN EEN PARFUM, HET IS EEN SPIRIT. Text Block Vas…" at bounding box center [627, 135] width 298 height 395
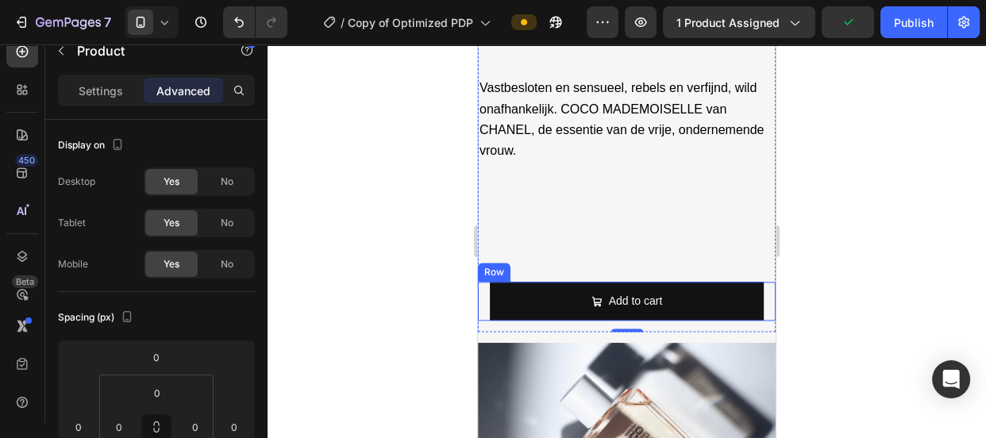
click at [485, 288] on div "Vastbesloten en sensueel, rebels en verfijnd, wild onafhankelijk. COCO MADEMOIS…" at bounding box center [627, 301] width 298 height 39
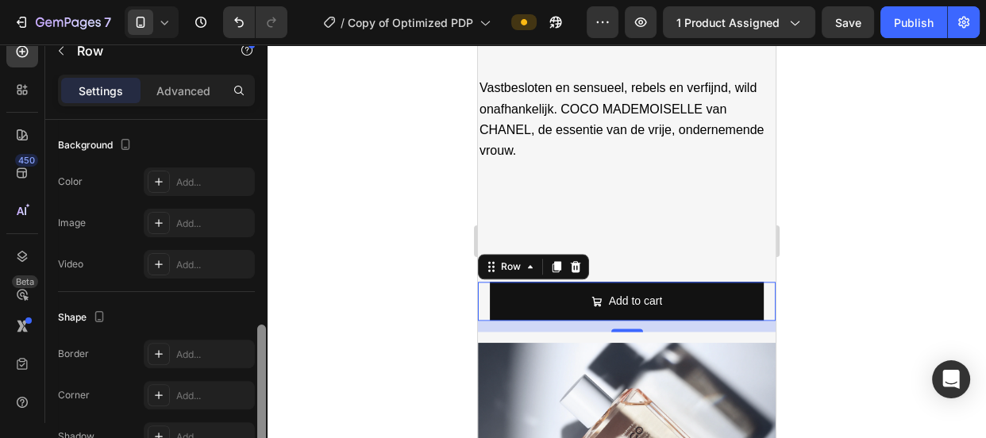
scroll to position [578, 0]
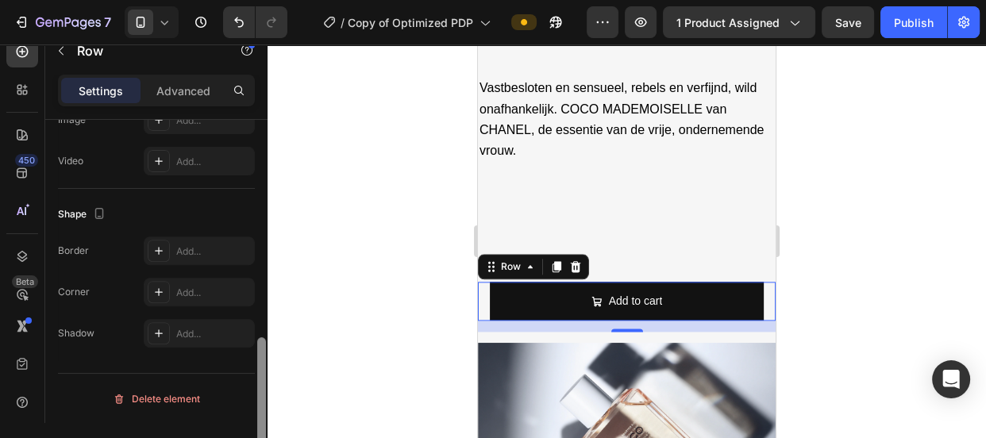
drag, startPoint x: 260, startPoint y: 286, endPoint x: 251, endPoint y: 377, distance: 91.8
click at [251, 377] on div "Layout Column width Change ratio Fit to content 12 Columns management Order 1 c…" at bounding box center [156, 294] width 222 height 349
click at [178, 98] on p "Advanced" at bounding box center [183, 91] width 54 height 17
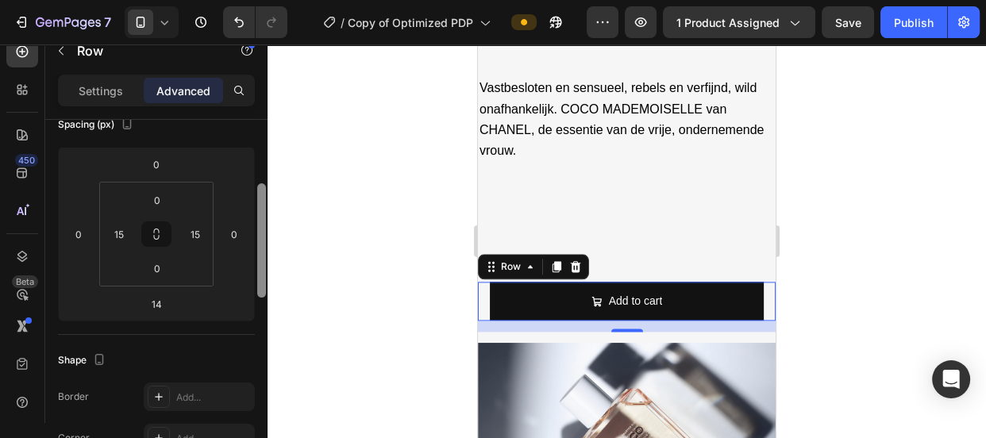
scroll to position [188, 0]
drag, startPoint x: 258, startPoint y: 320, endPoint x: 264, endPoint y: 191, distance: 128.7
click at [264, 191] on div at bounding box center [261, 239] width 9 height 114
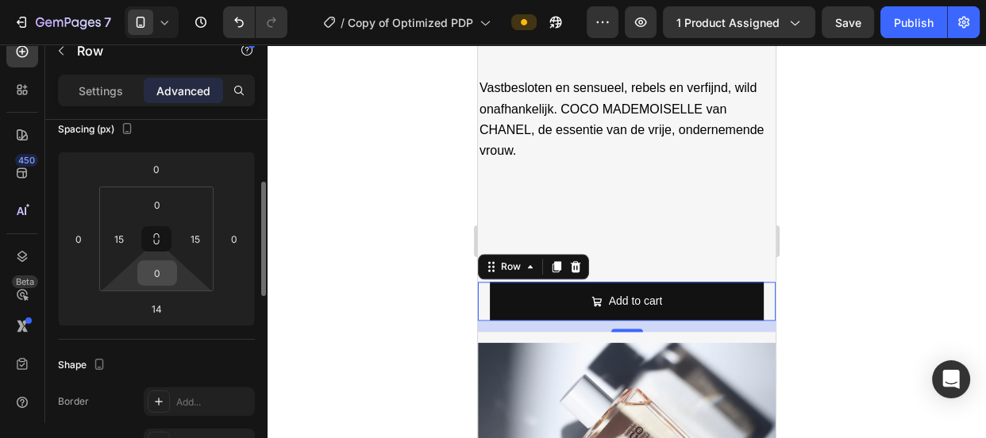
click at [156, 265] on input "0" at bounding box center [157, 273] width 32 height 24
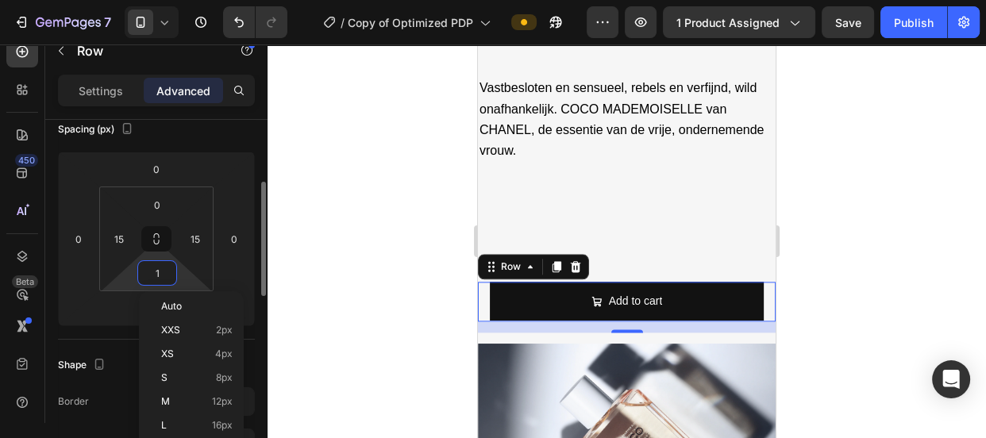
type input "0"
click at [569, 260] on icon at bounding box center [575, 266] width 13 height 13
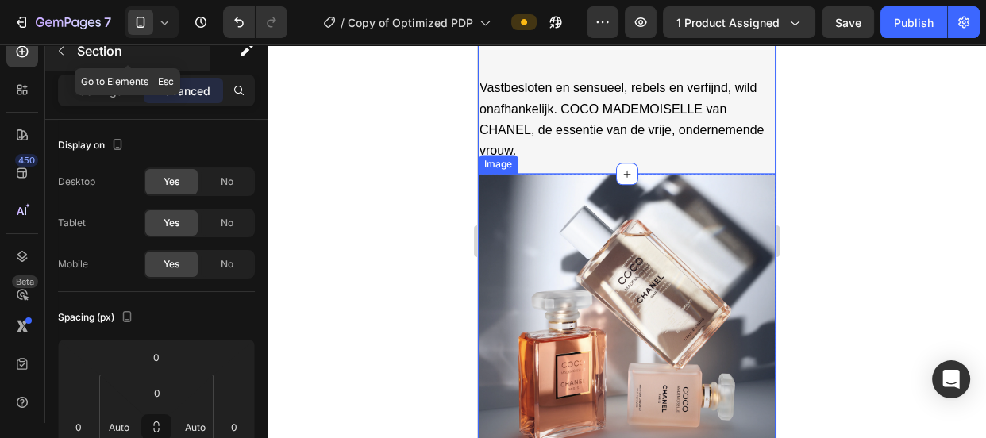
click at [64, 51] on icon "button" at bounding box center [61, 50] width 13 height 13
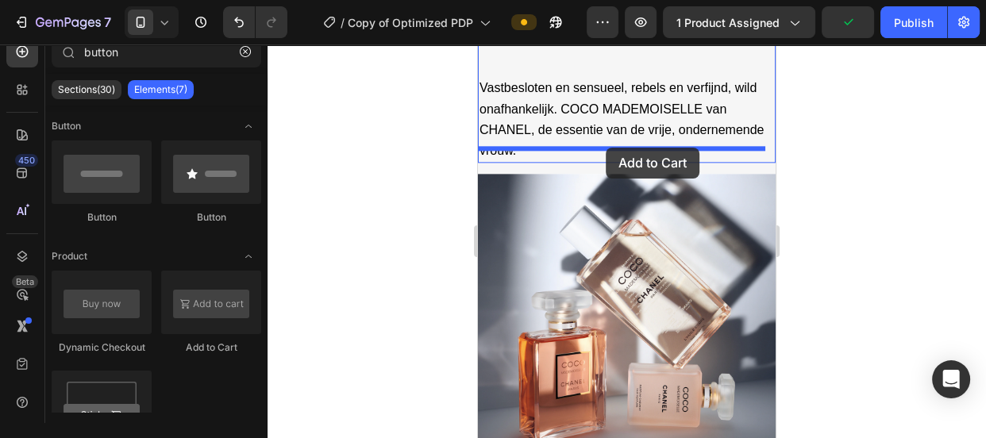
drag, startPoint x: 702, startPoint y: 373, endPoint x: 605, endPoint y: 144, distance: 249.0
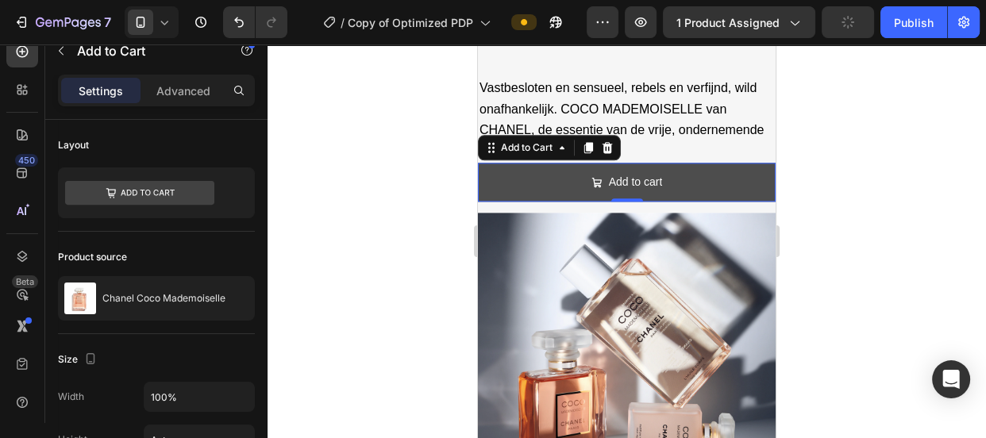
click at [527, 167] on button "Add to cart" at bounding box center [627, 182] width 298 height 39
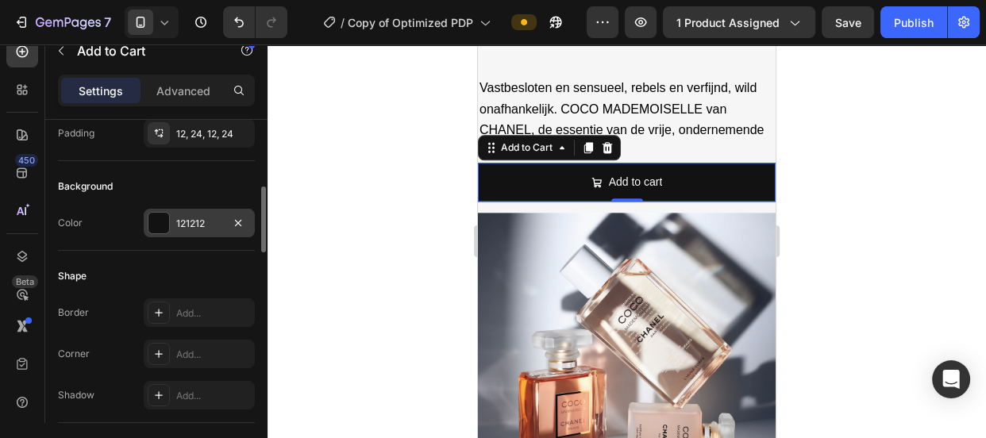
click at [167, 217] on div at bounding box center [158, 223] width 21 height 21
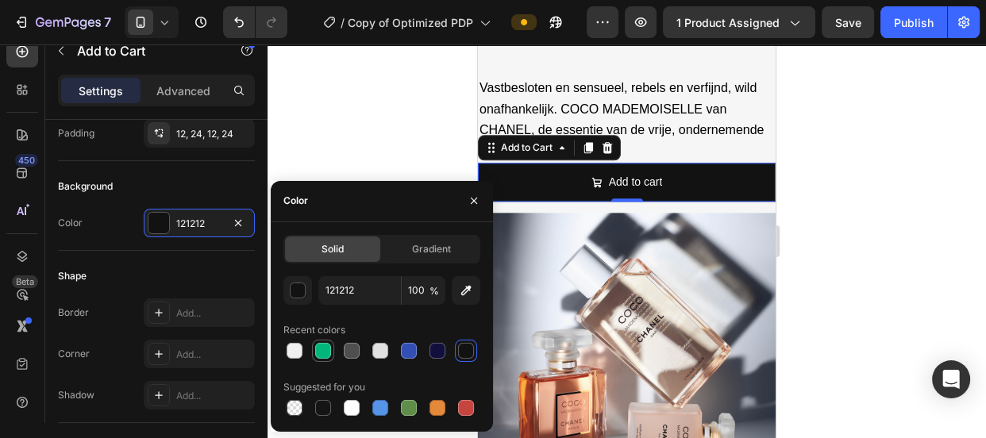
click at [323, 352] on div at bounding box center [323, 351] width 16 height 16
type input "00B67A"
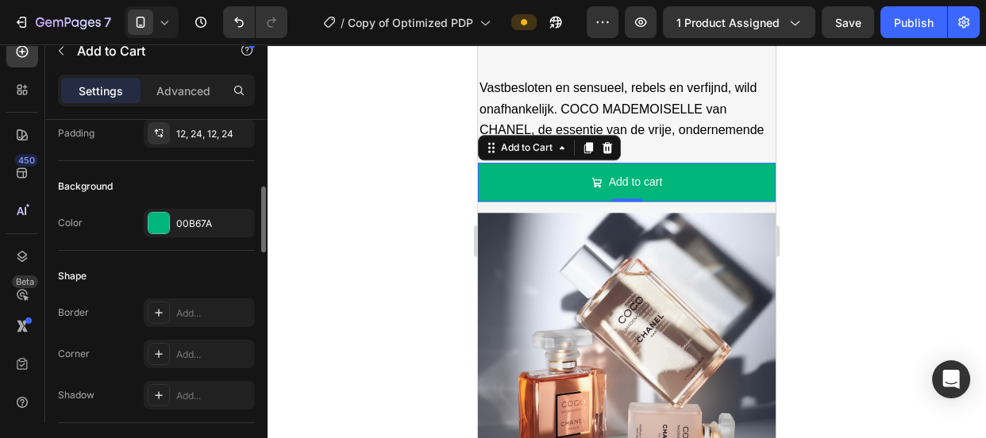
click at [197, 268] on div "Shape" at bounding box center [156, 276] width 197 height 25
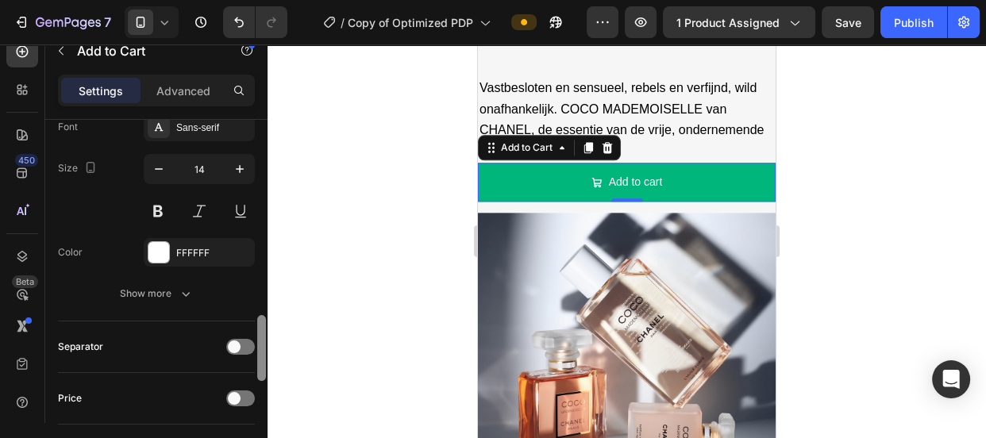
scroll to position [979, 0]
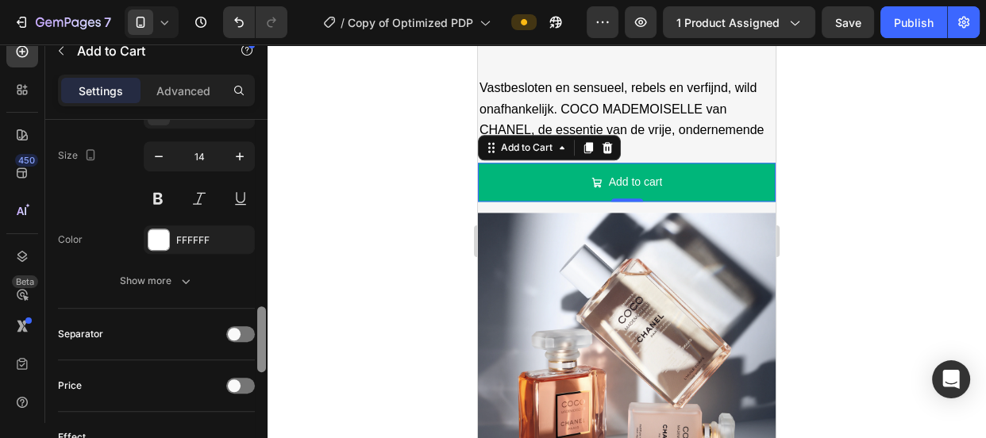
drag, startPoint x: 262, startPoint y: 221, endPoint x: 256, endPoint y: 343, distance: 122.4
click at [256, 343] on div at bounding box center [262, 294] width 12 height 349
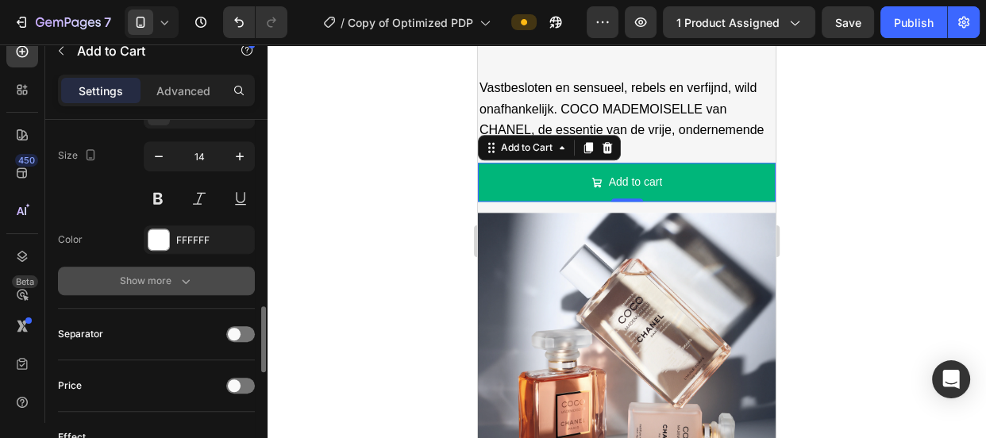
click at [182, 283] on icon "button" at bounding box center [186, 281] width 16 height 16
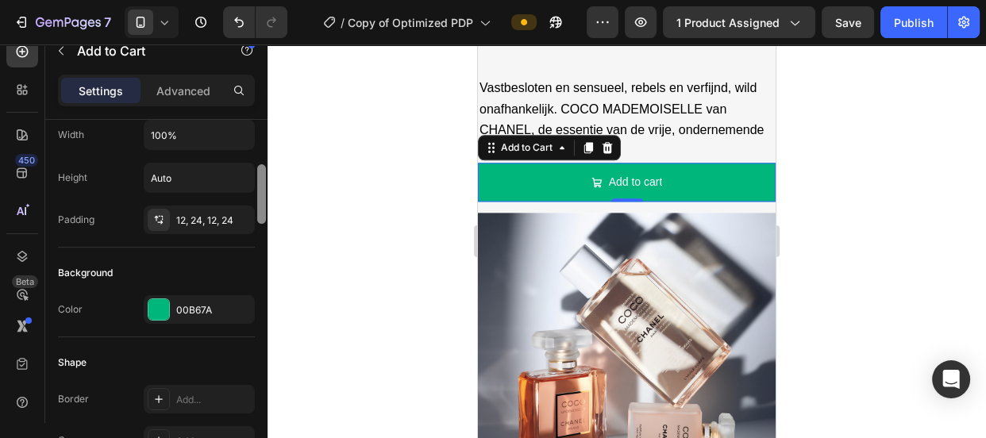
scroll to position [162, 0]
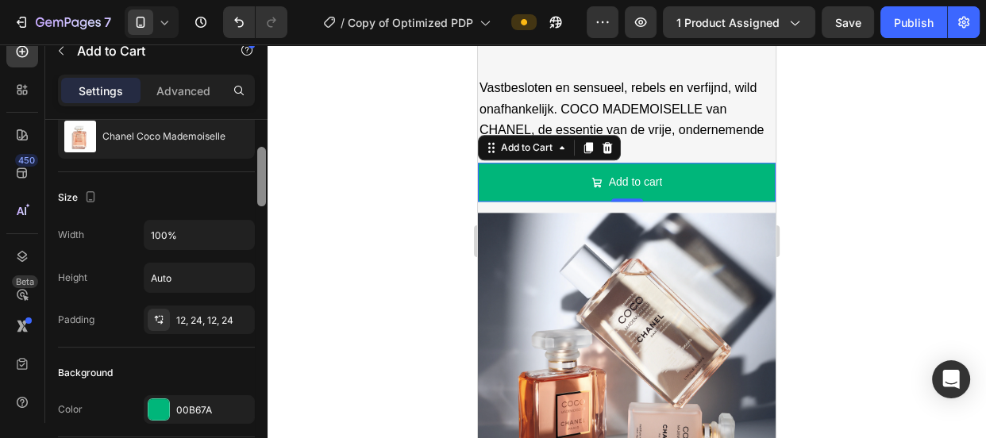
drag, startPoint x: 259, startPoint y: 326, endPoint x: 257, endPoint y: 167, distance: 159.6
click at [257, 167] on div at bounding box center [261, 177] width 9 height 60
click at [183, 232] on input "100%" at bounding box center [199, 235] width 110 height 29
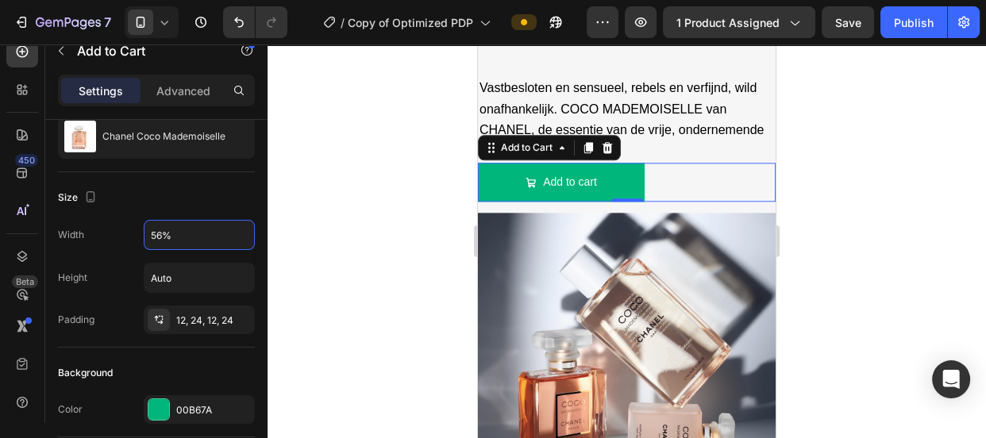
type input "55%"
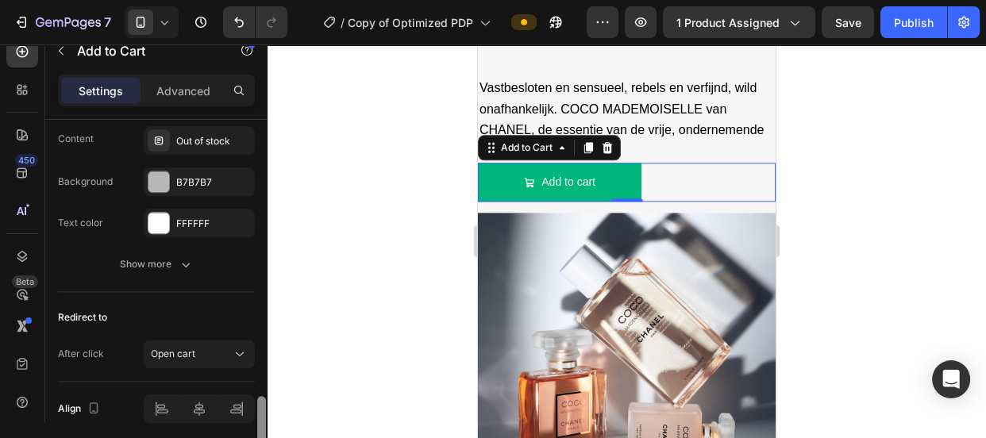
scroll to position [1685, 0]
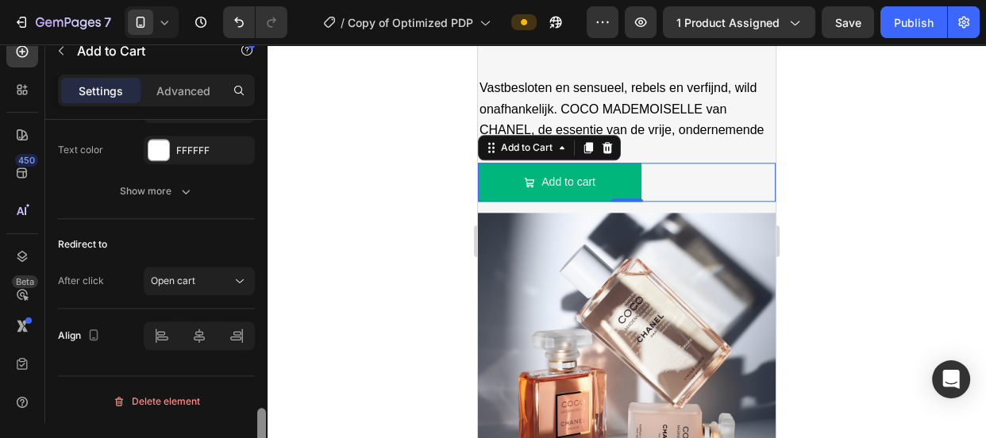
drag, startPoint x: 262, startPoint y: 164, endPoint x: 261, endPoint y: 426, distance: 262.8
click at [261, 426] on div at bounding box center [261, 438] width 9 height 60
click at [201, 333] on icon at bounding box center [199, 336] width 16 height 16
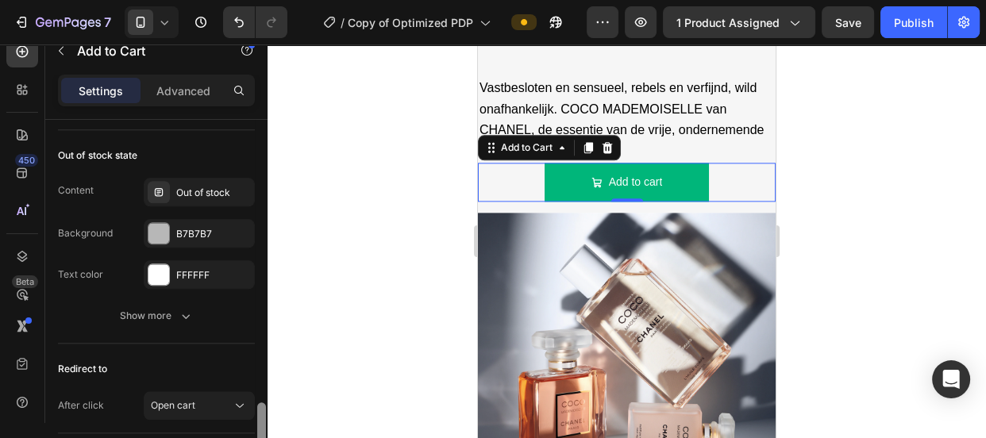
scroll to position [1541, 0]
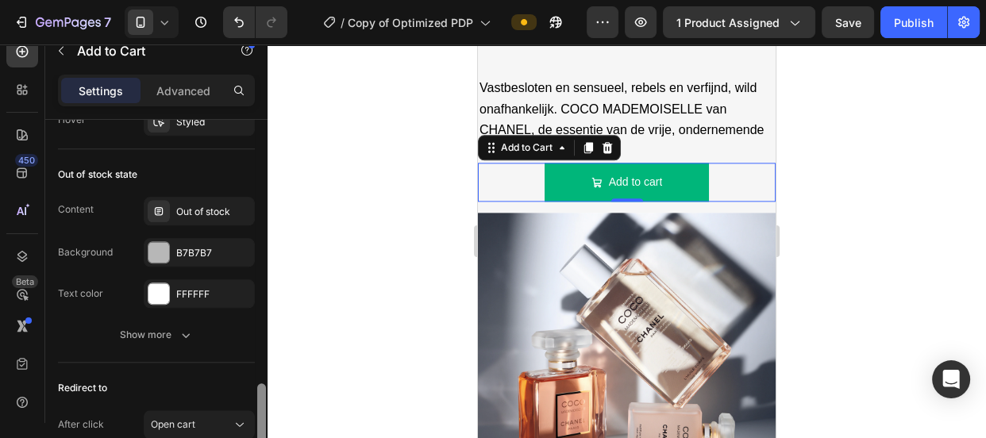
drag, startPoint x: 262, startPoint y: 429, endPoint x: 262, endPoint y: 404, distance: 24.6
click at [262, 404] on div at bounding box center [261, 413] width 9 height 60
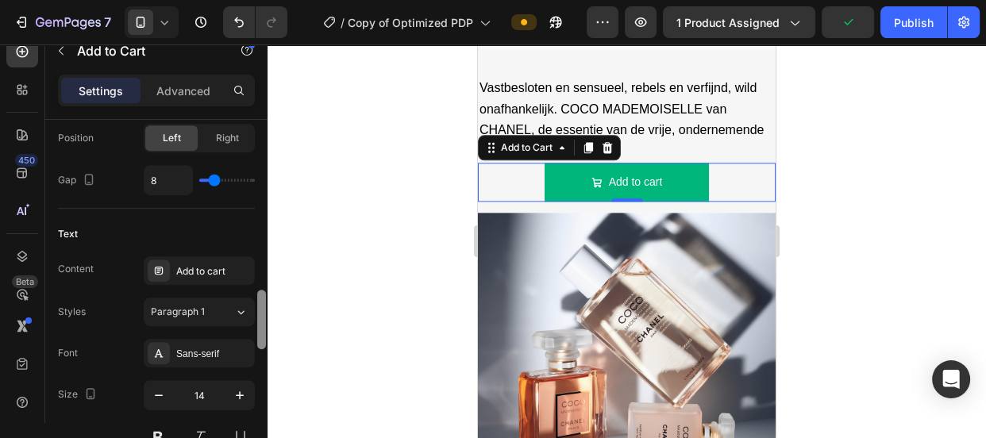
scroll to position [782, 0]
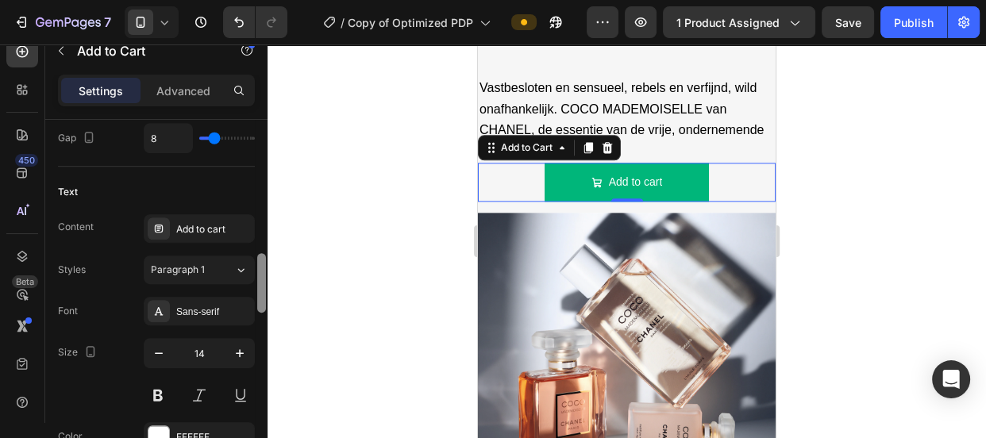
drag, startPoint x: 262, startPoint y: 403, endPoint x: 265, endPoint y: 273, distance: 130.2
click at [265, 273] on div at bounding box center [261, 283] width 9 height 60
click at [210, 229] on div "Add to cart" at bounding box center [213, 229] width 75 height 14
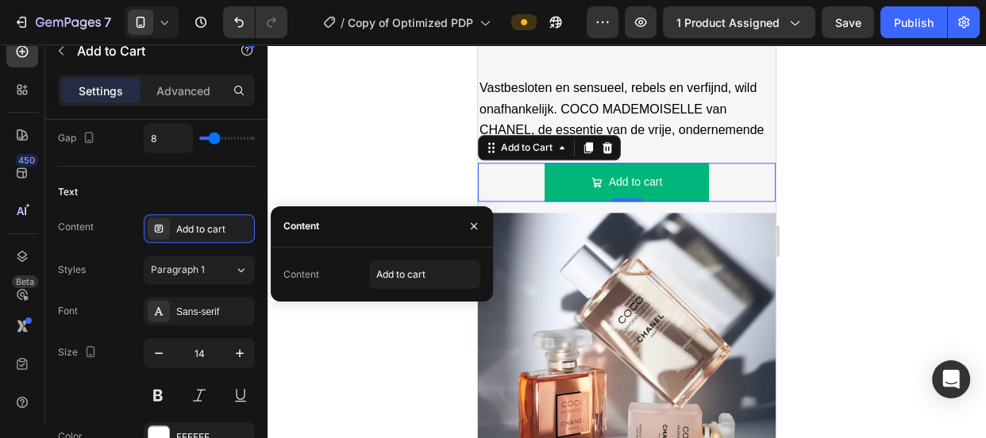
click at [293, 272] on div "Content" at bounding box center [301, 275] width 36 height 14
click at [388, 274] on input "Add to cart" at bounding box center [424, 274] width 111 height 29
click at [389, 273] on input "Add to cart" at bounding box center [424, 274] width 111 height 29
type input "Ad to cart"
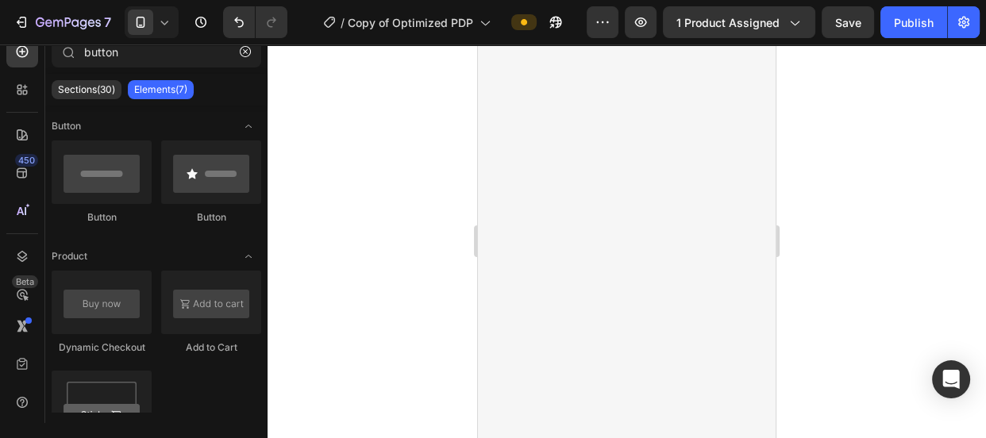
scroll to position [476, 0]
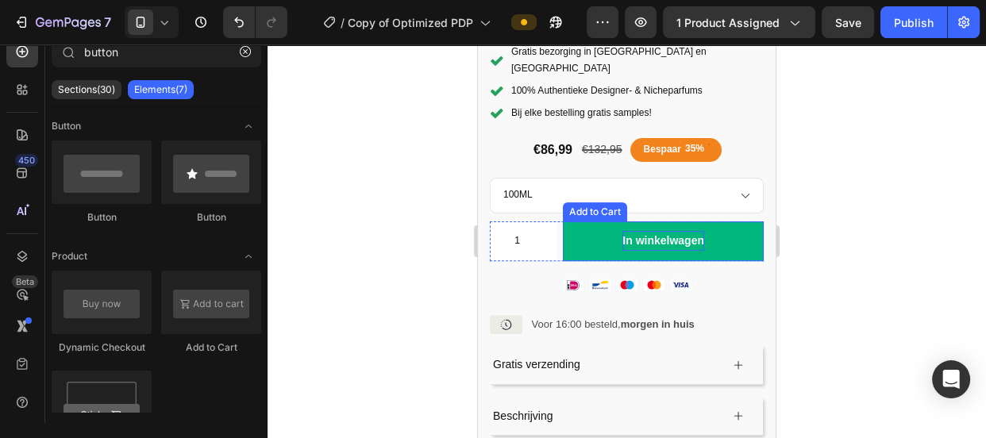
click at [650, 231] on div "In winkelwagen" at bounding box center [663, 241] width 82 height 20
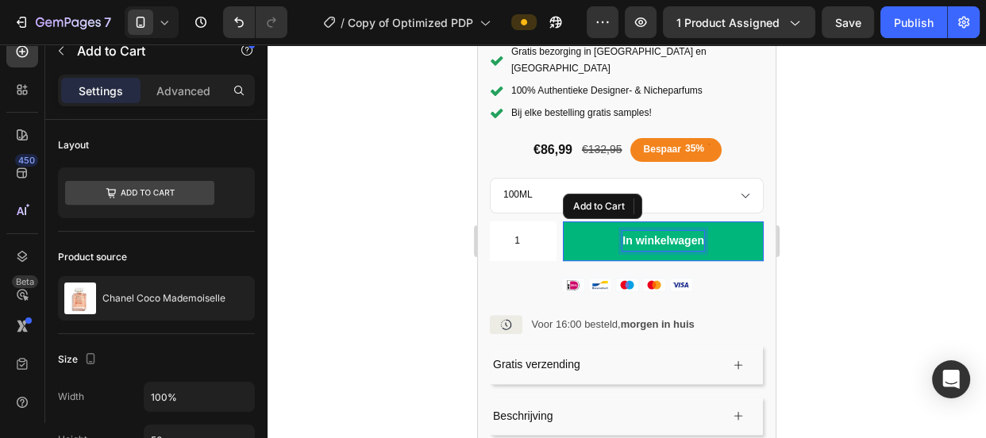
click at [650, 231] on p "In winkelwagen" at bounding box center [663, 241] width 82 height 20
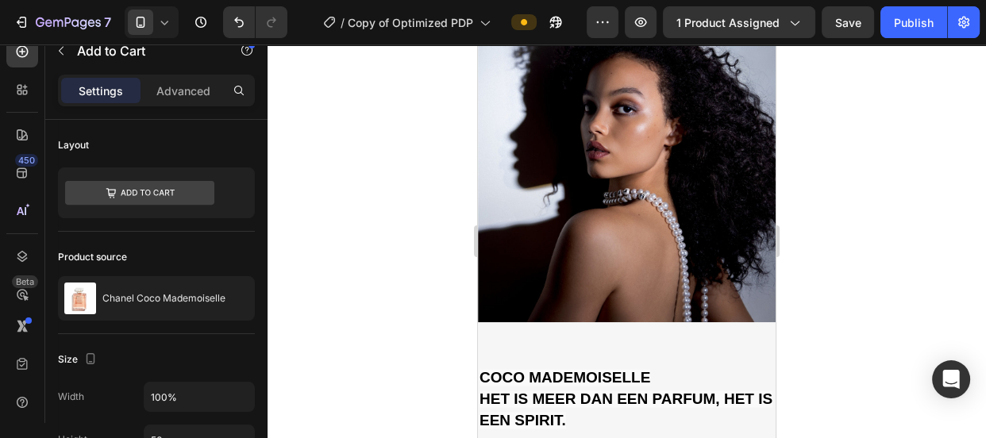
drag, startPoint x: 768, startPoint y: 135, endPoint x: 1255, endPoint y: 186, distance: 489.3
click at [261, 198] on div at bounding box center [262, 294] width 12 height 349
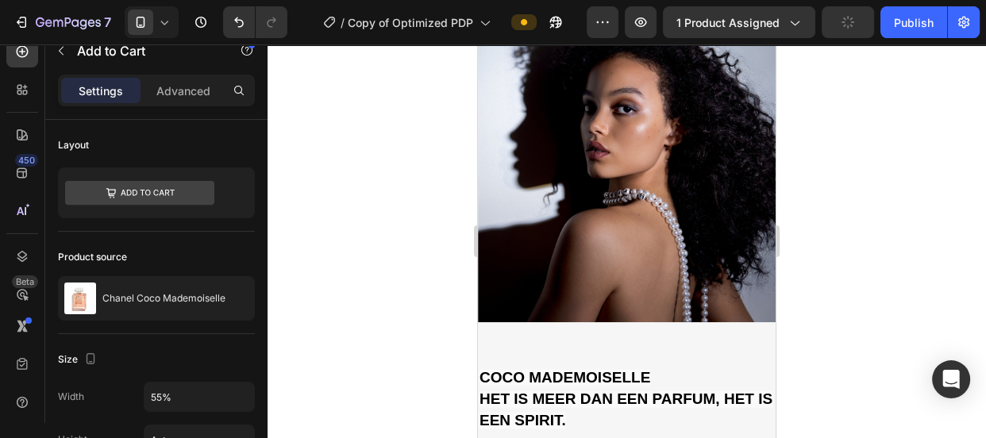
drag, startPoint x: 261, startPoint y: 200, endPoint x: 270, endPoint y: 252, distance: 52.3
click at [270, 0] on div "7 Version history / Copy of Optimized PDP Preview 1 product assigned Publish 45…" at bounding box center [493, 0] width 986 height 0
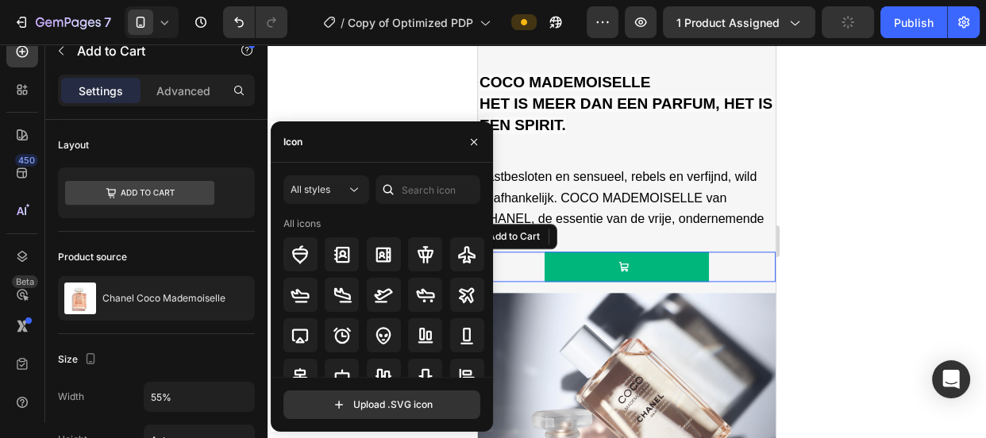
scroll to position [618, 0]
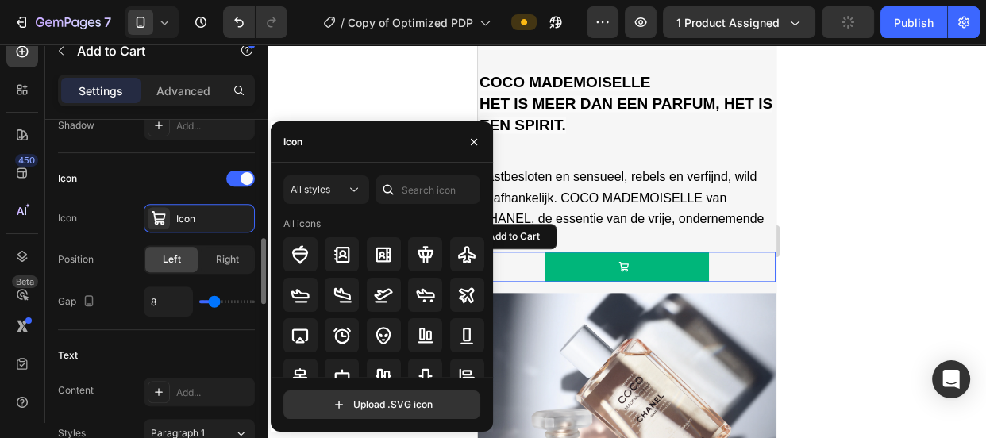
click at [129, 217] on div "Icon Icon" at bounding box center [156, 218] width 197 height 29
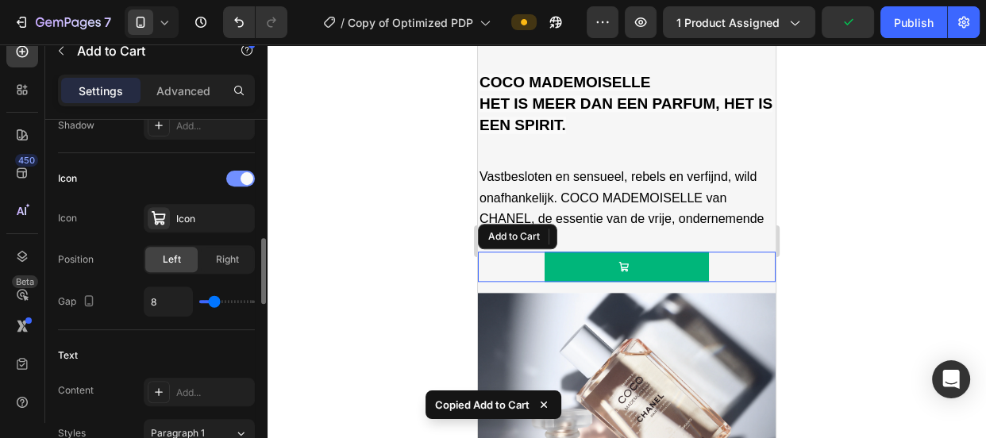
click at [235, 179] on div at bounding box center [240, 179] width 29 height 16
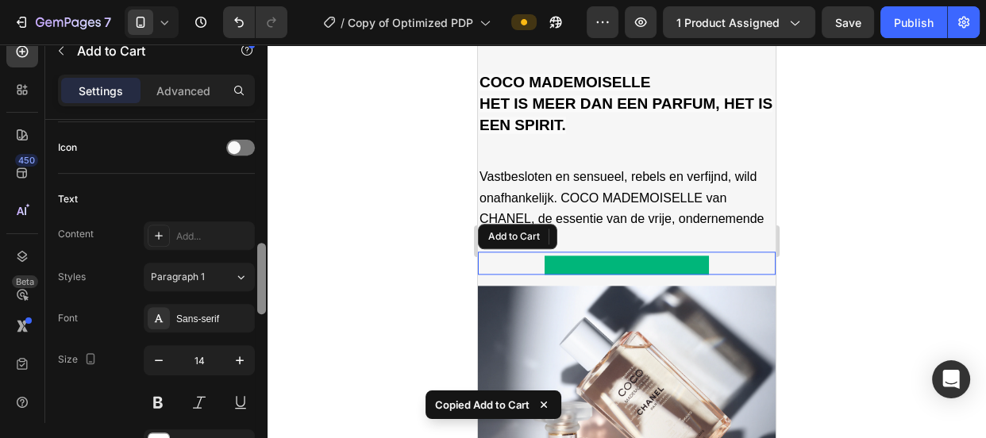
click at [261, 279] on div at bounding box center [261, 278] width 9 height 71
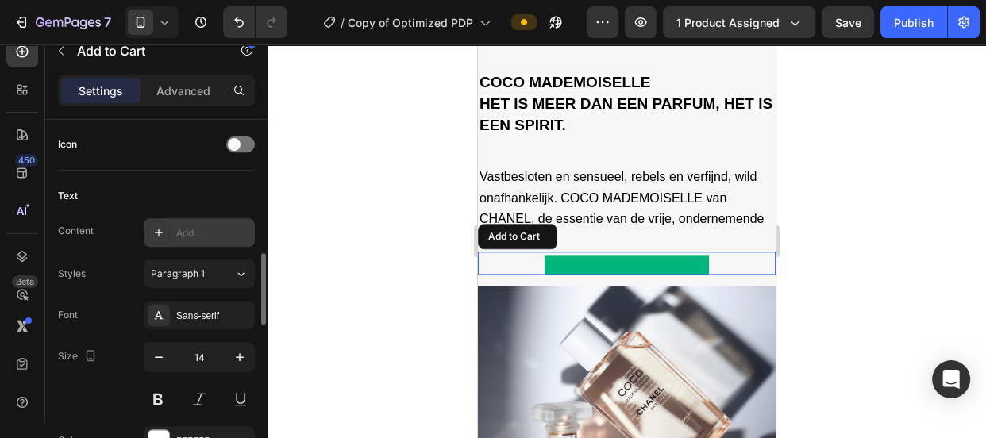
click at [214, 238] on div "Add..." at bounding box center [213, 233] width 75 height 14
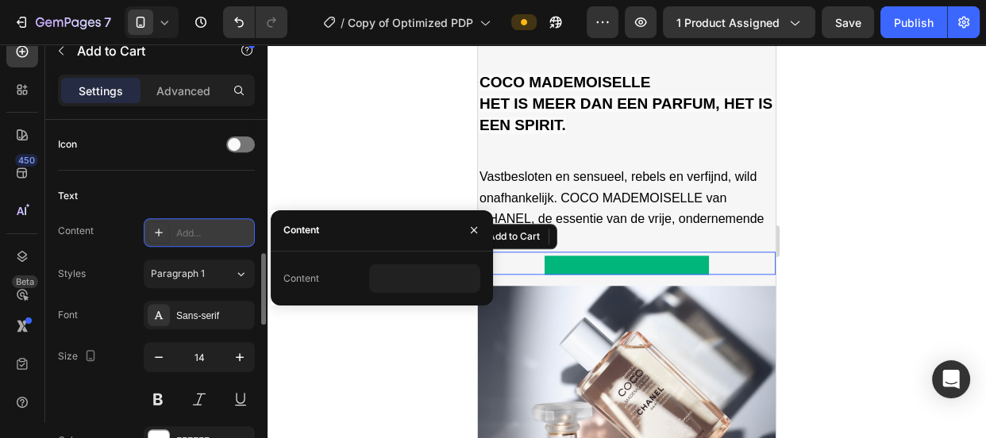
click at [198, 231] on div "Add..." at bounding box center [213, 233] width 75 height 14
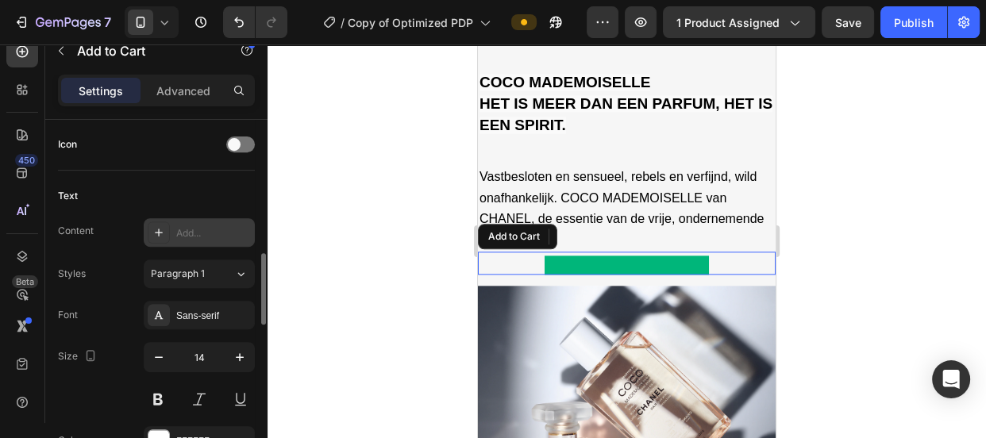
click at [218, 222] on div "Add..." at bounding box center [199, 232] width 111 height 29
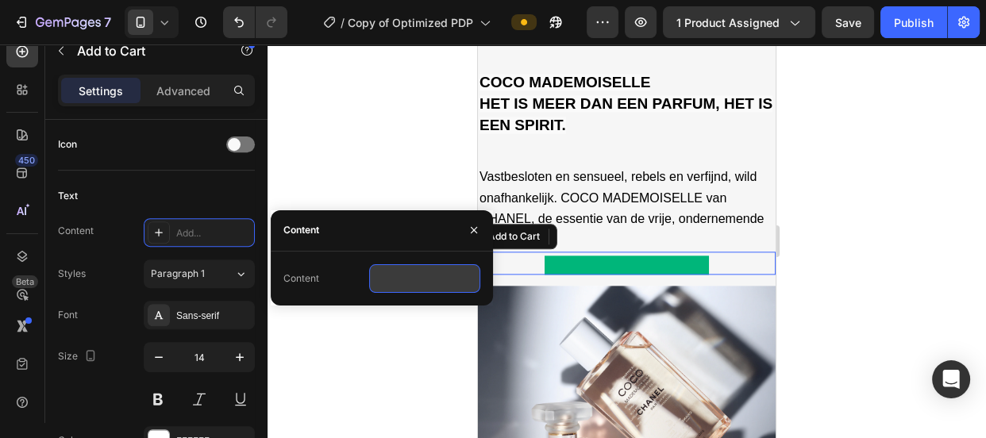
click at [428, 283] on input "text" at bounding box center [424, 278] width 111 height 29
paste input "Copy element from Gempages!"
type input "Copy element from Gempages!"
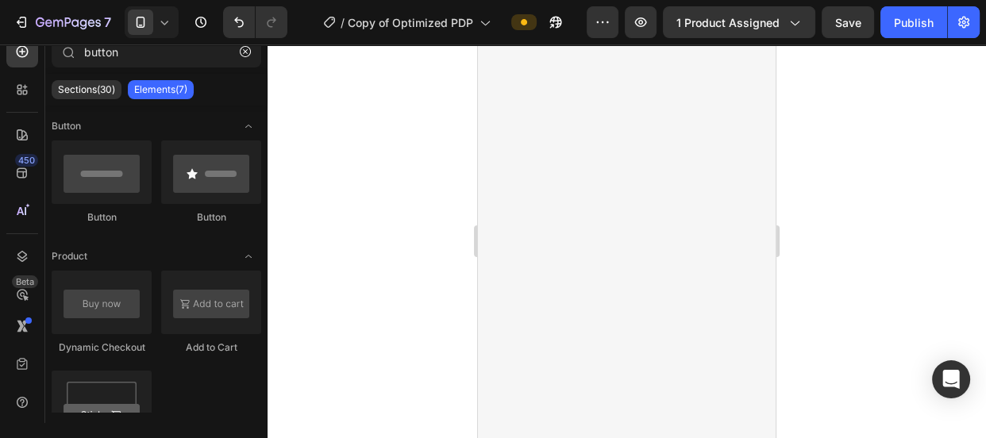
scroll to position [419, 0]
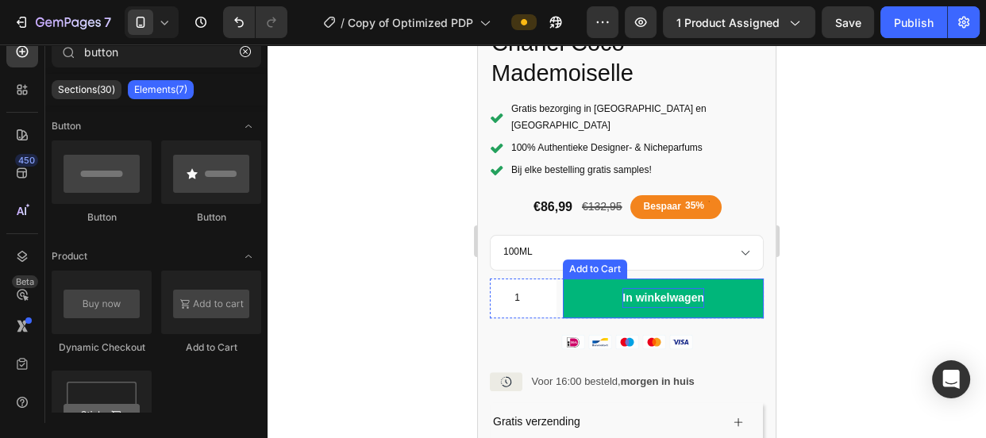
click at [632, 288] on div "In winkelwagen" at bounding box center [663, 298] width 82 height 20
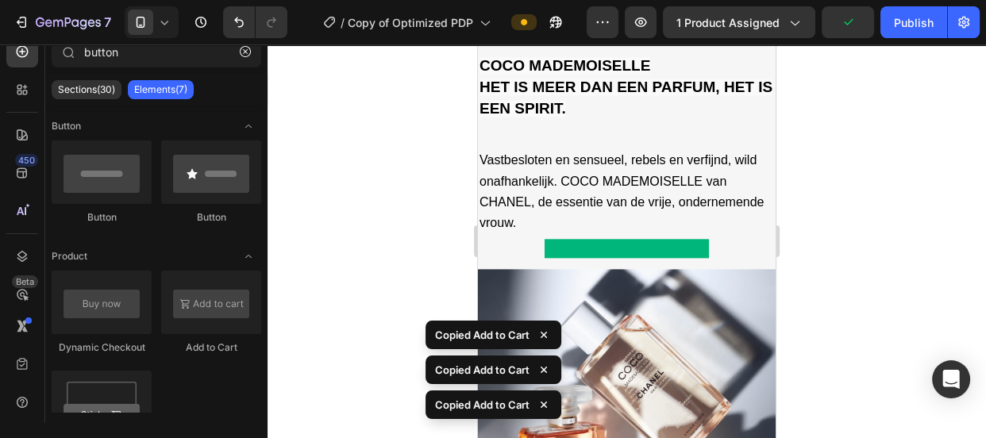
scroll to position [1730, 0]
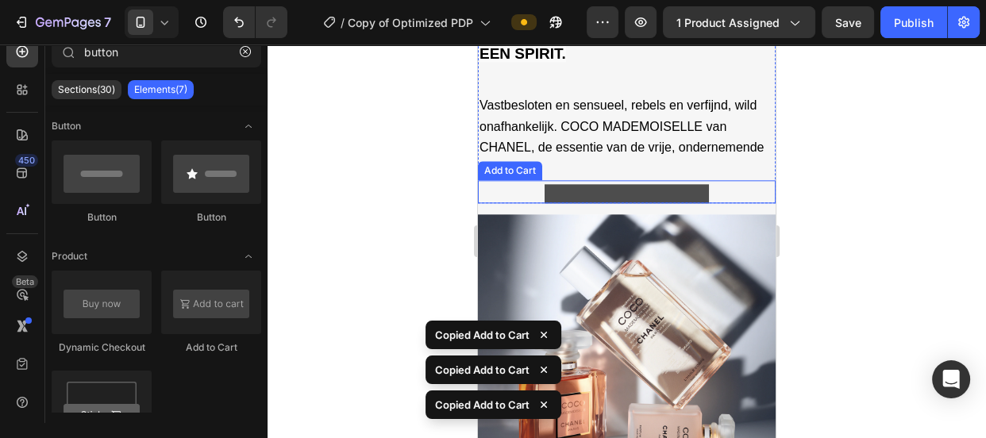
click at [607, 184] on button at bounding box center [627, 193] width 164 height 19
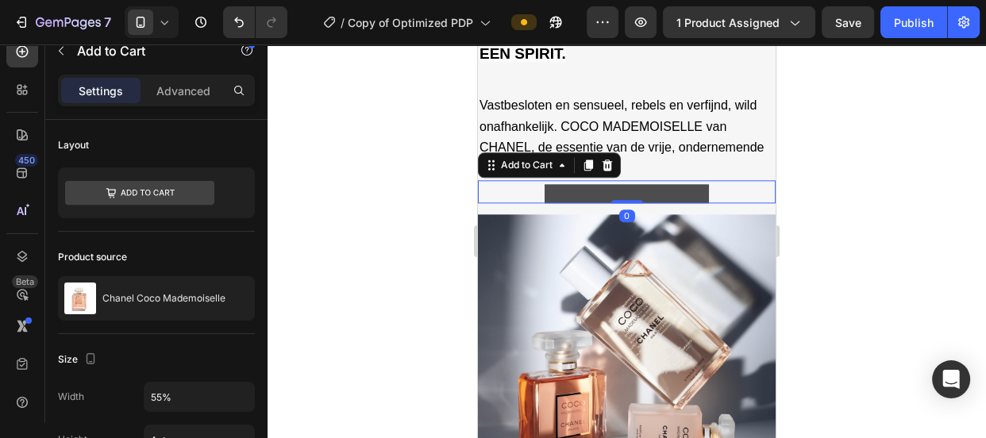
click at [615, 184] on button at bounding box center [627, 193] width 164 height 19
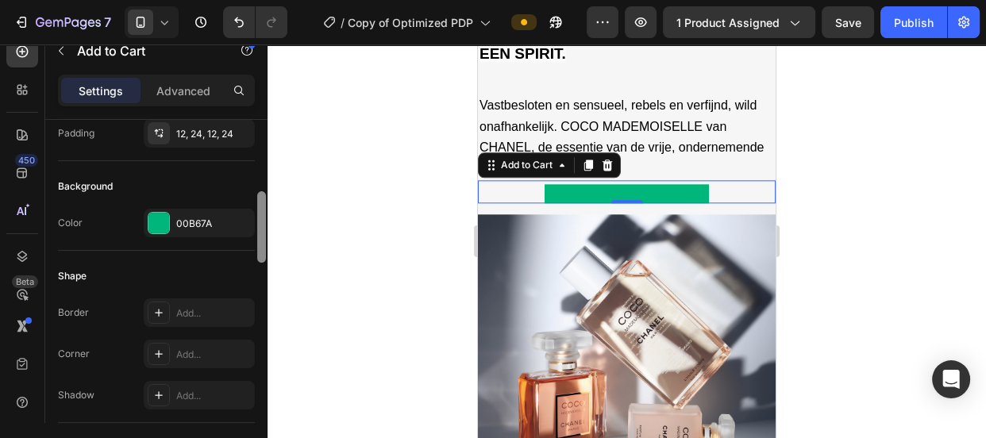
click at [263, 206] on div at bounding box center [262, 294] width 12 height 349
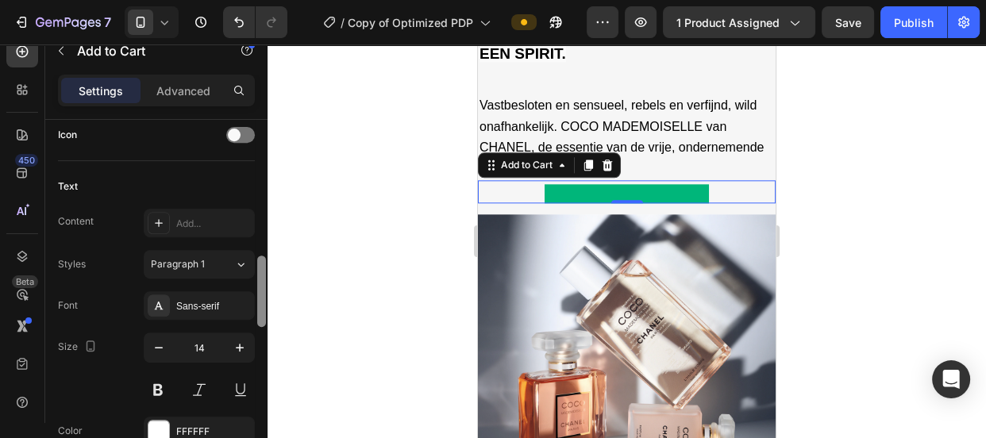
scroll to position [681, 0]
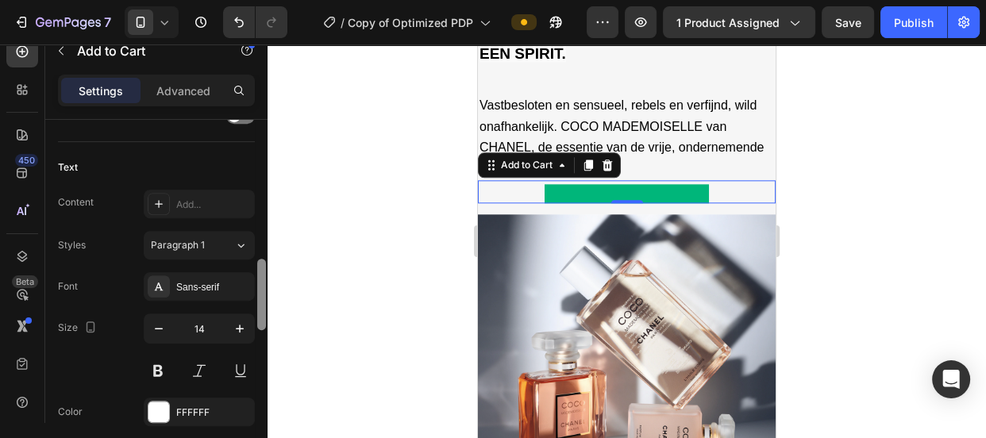
drag, startPoint x: 263, startPoint y: 212, endPoint x: 263, endPoint y: 275, distance: 63.5
click at [263, 275] on div at bounding box center [261, 294] width 9 height 71
click at [206, 206] on div "Add..." at bounding box center [213, 205] width 75 height 14
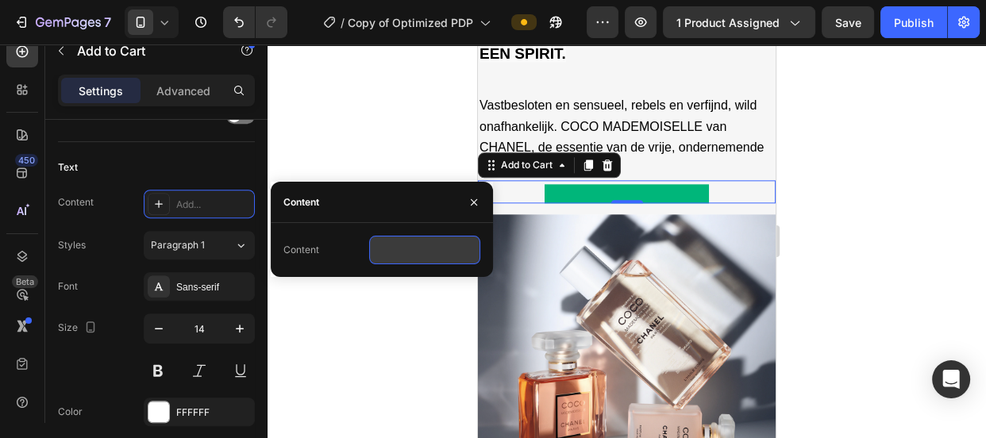
click at [399, 253] on input "text" at bounding box center [424, 250] width 111 height 29
click at [406, 253] on input "text" at bounding box center [424, 250] width 111 height 29
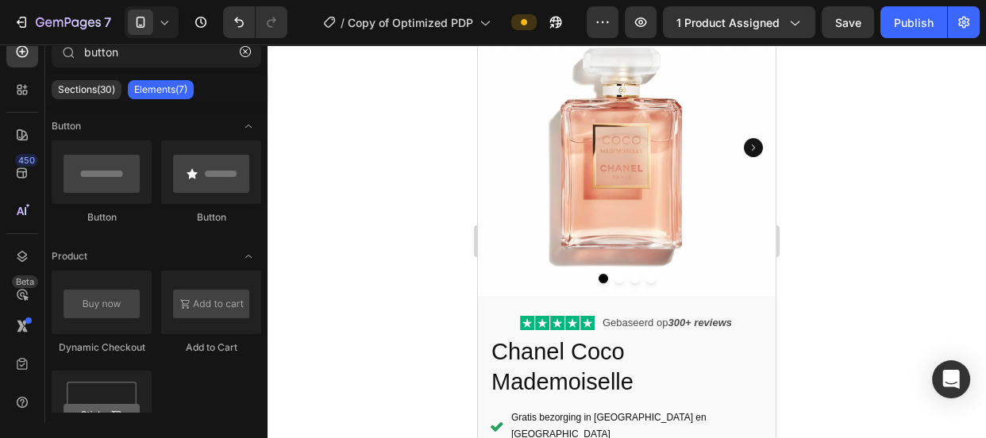
scroll to position [384, 0]
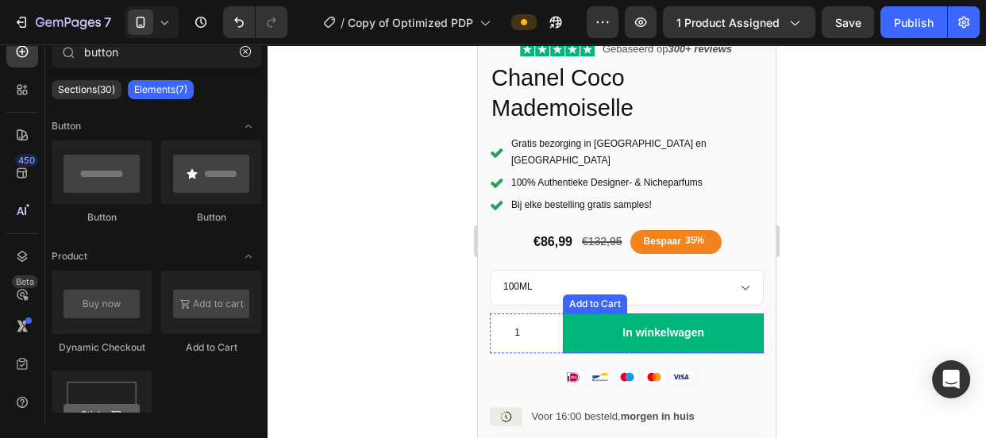
click at [573, 314] on button "In winkelwagen" at bounding box center [663, 334] width 201 height 40
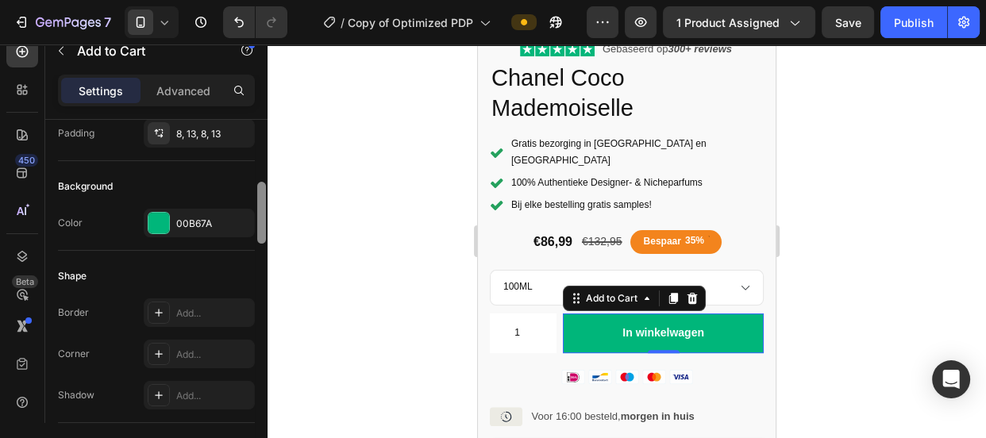
click at [260, 189] on div at bounding box center [262, 294] width 12 height 349
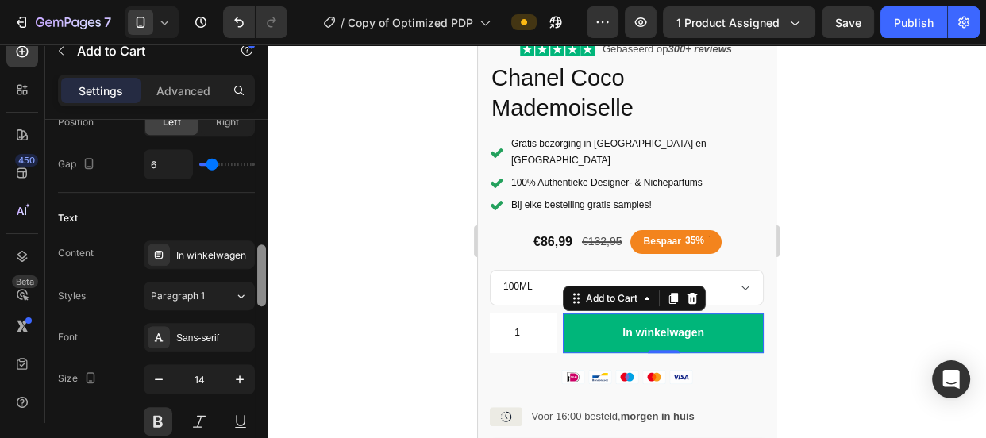
scroll to position [787, 0]
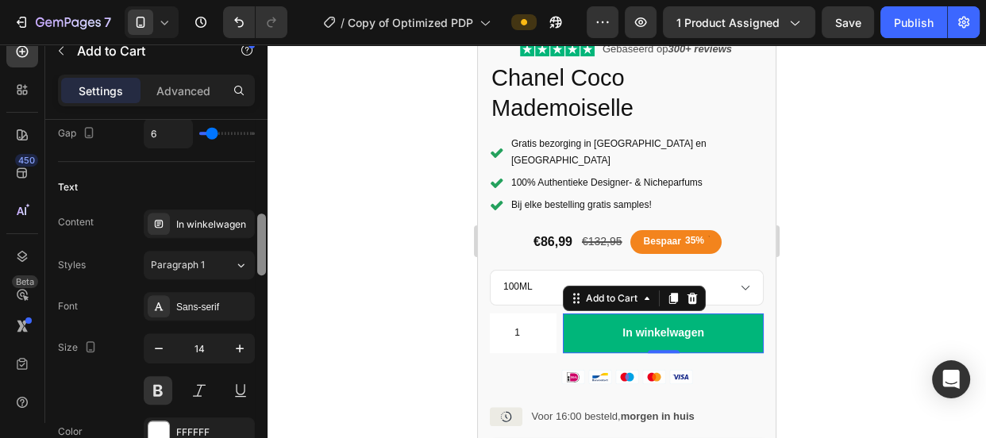
drag, startPoint x: 260, startPoint y: 189, endPoint x: 263, endPoint y: 268, distance: 78.7
click at [263, 268] on div at bounding box center [261, 245] width 9 height 62
click at [211, 228] on div "In winkelwagen" at bounding box center [213, 225] width 75 height 14
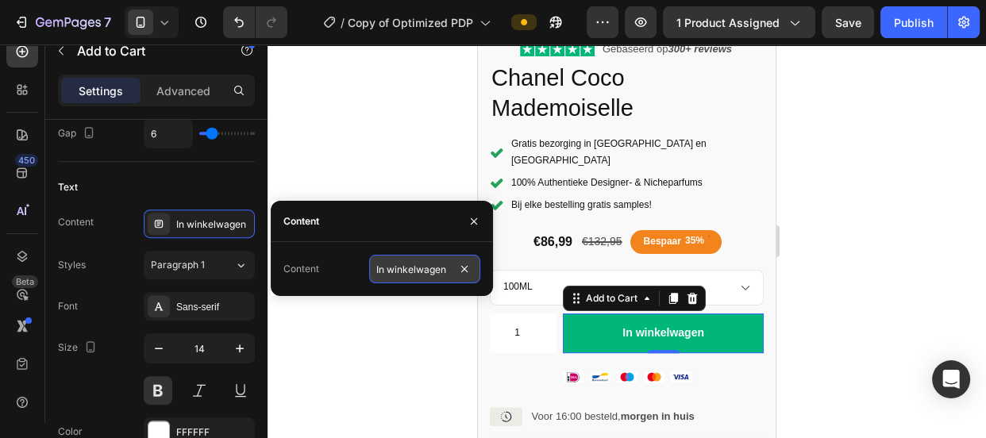
click at [412, 278] on input "In winkelwagen" at bounding box center [424, 269] width 111 height 29
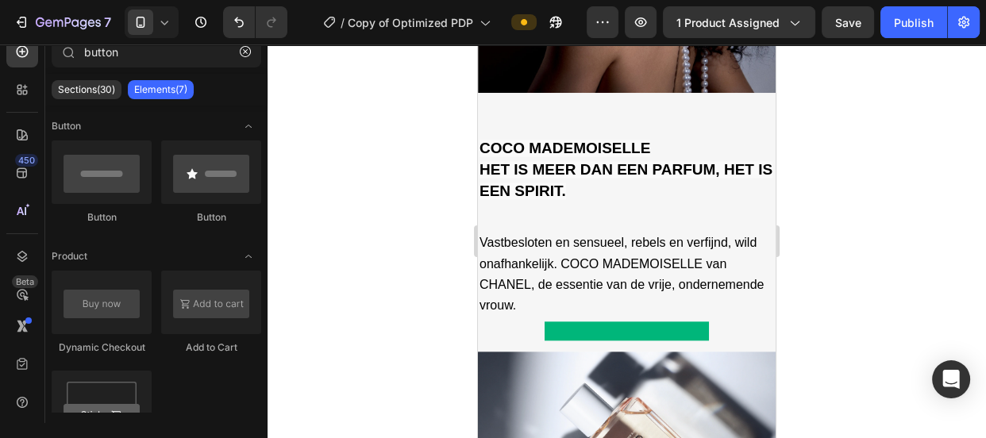
scroll to position [1620, 0]
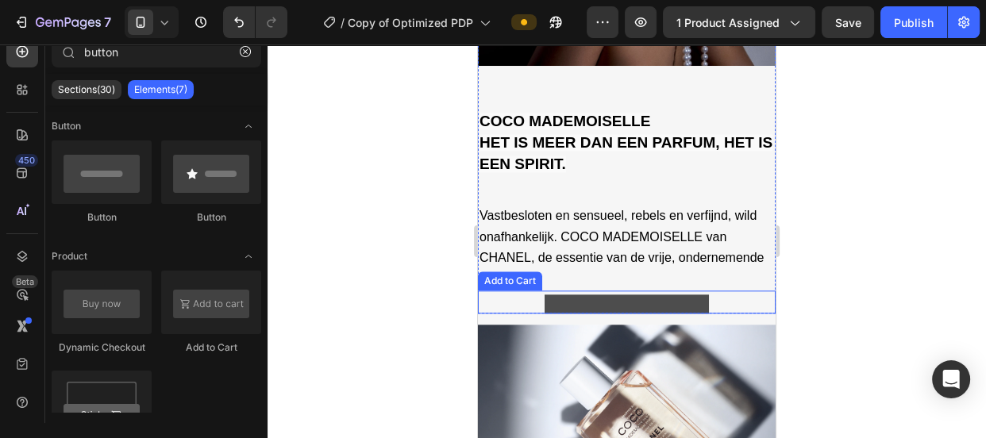
drag, startPoint x: 562, startPoint y: 291, endPoint x: 550, endPoint y: 296, distance: 13.1
click at [562, 295] on button at bounding box center [627, 304] width 164 height 19
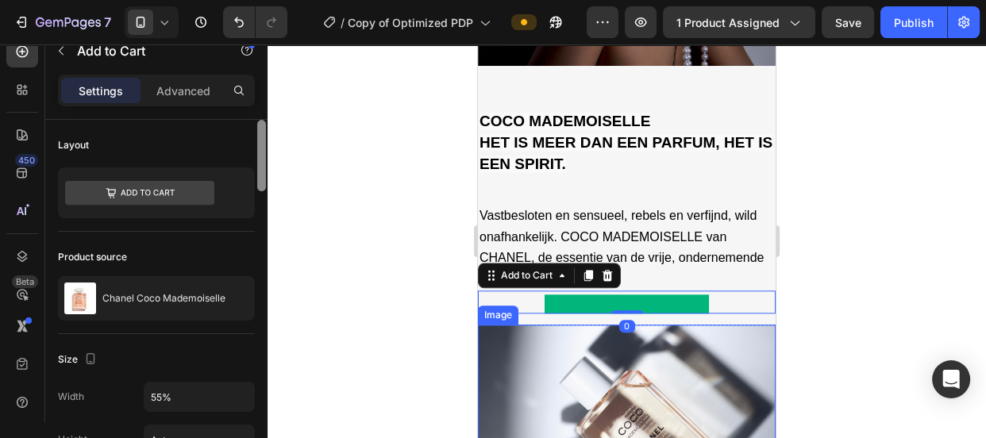
click at [262, 279] on div at bounding box center [262, 294] width 12 height 349
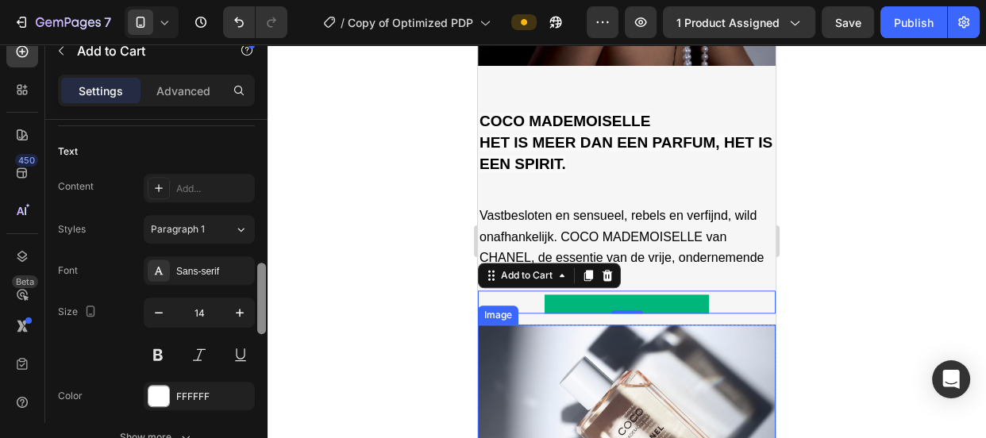
click at [262, 279] on div at bounding box center [262, 294] width 12 height 349
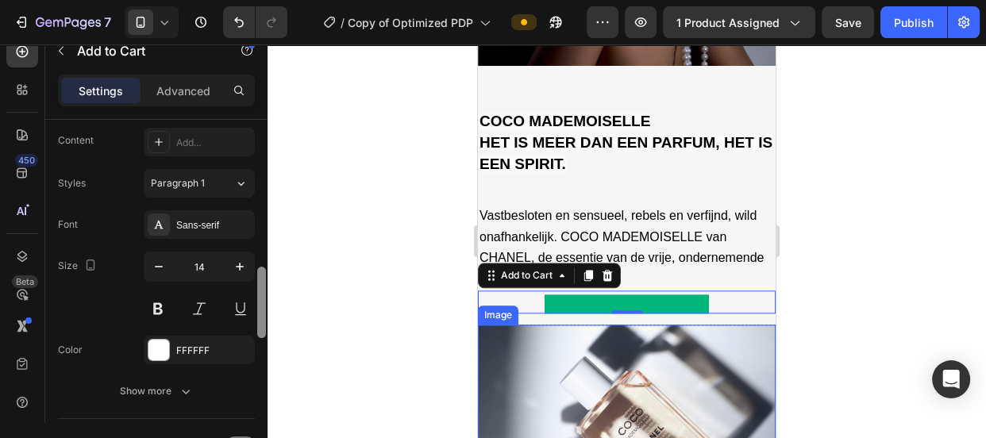
drag, startPoint x: 262, startPoint y: 279, endPoint x: 262, endPoint y: 289, distance: 10.3
click at [262, 289] on div at bounding box center [261, 302] width 9 height 71
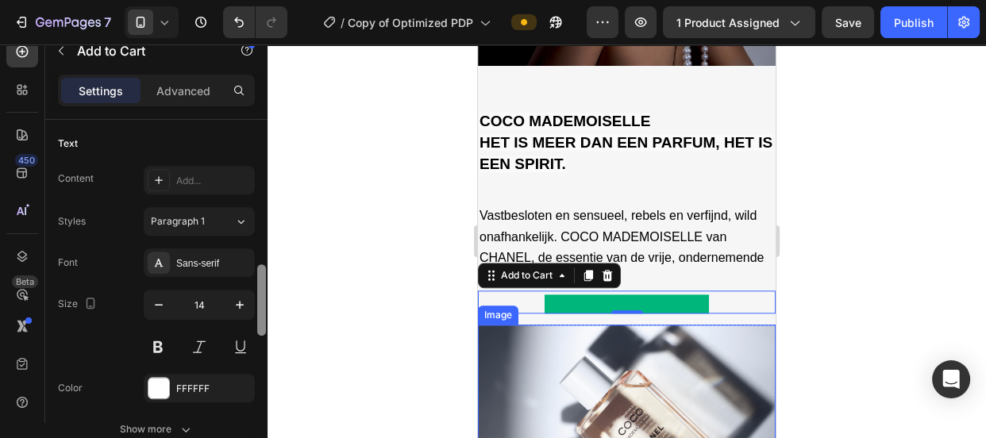
scroll to position [708, 0]
drag, startPoint x: 260, startPoint y: 291, endPoint x: 264, endPoint y: 283, distance: 8.6
click at [264, 283] on div at bounding box center [261, 299] width 9 height 71
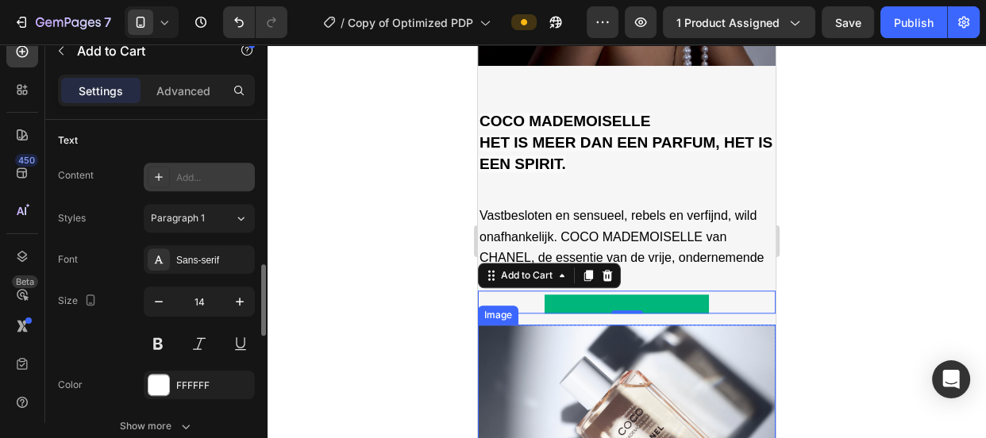
click at [187, 171] on div "Add..." at bounding box center [213, 178] width 75 height 14
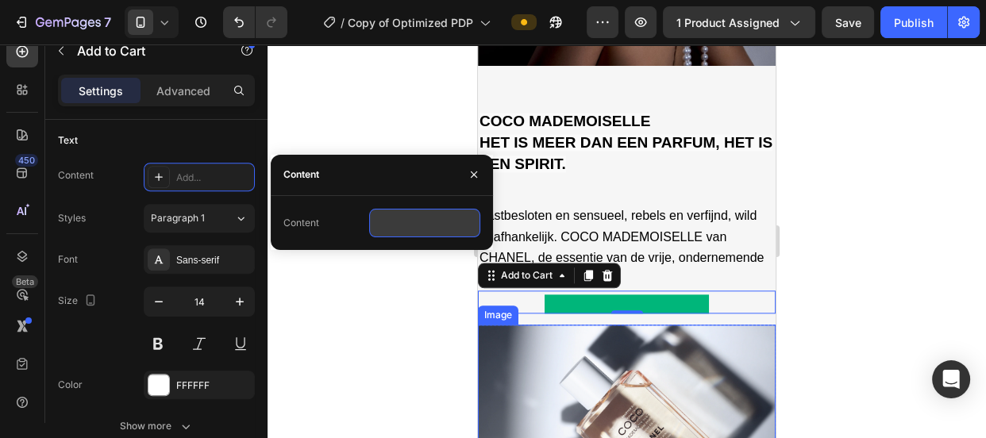
click at [426, 217] on input "text" at bounding box center [424, 223] width 111 height 29
paste input "In winkelwagen"
type input "In winkelwagen"
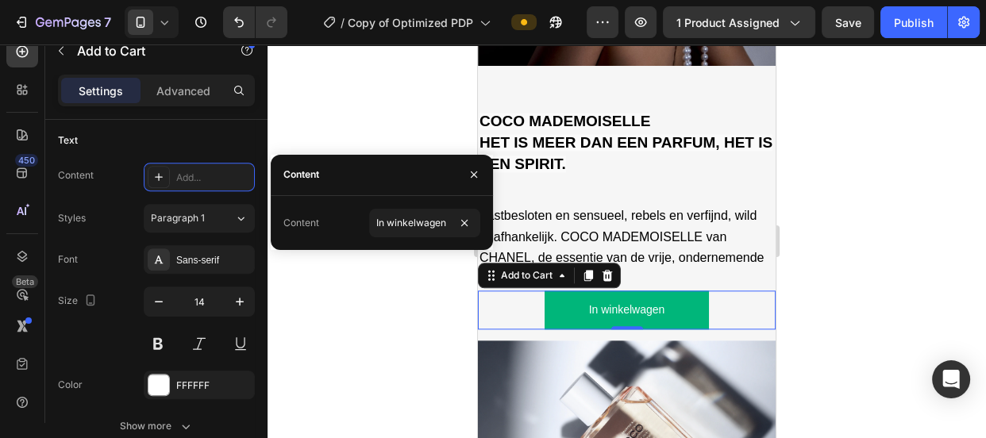
click at [493, 291] on div "In winkelwagen Add to Cart 0" at bounding box center [627, 310] width 298 height 39
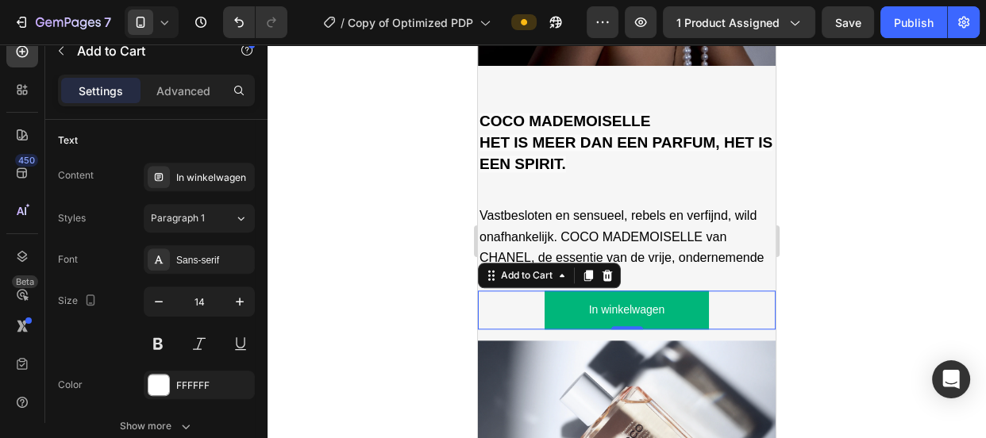
click at [382, 272] on div at bounding box center [627, 241] width 718 height 394
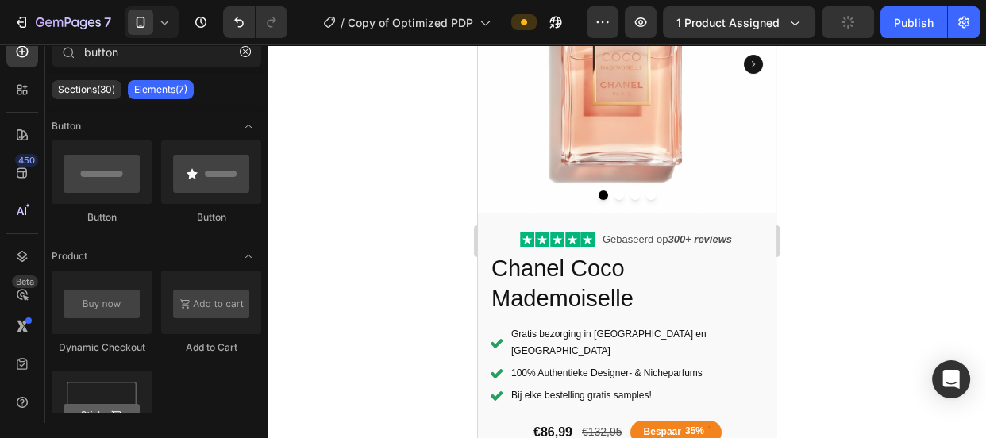
scroll to position [325, 0]
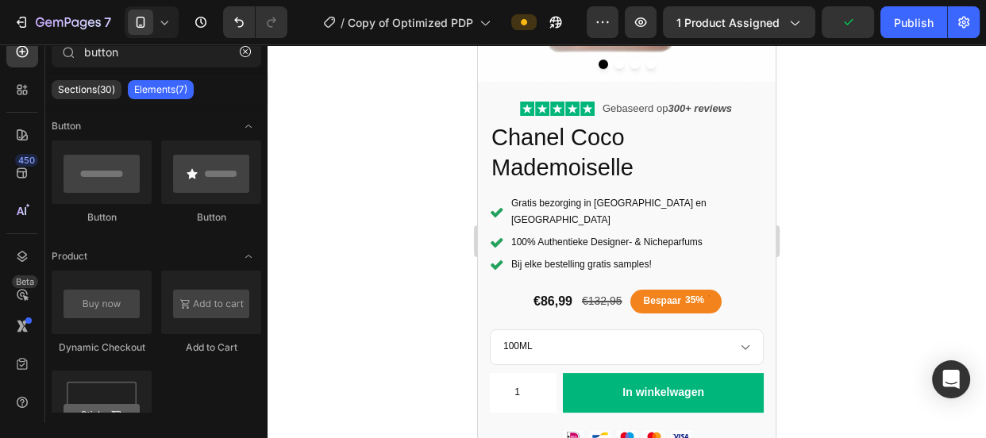
drag, startPoint x: 770, startPoint y: 112, endPoint x: 1253, endPoint y: 248, distance: 501.6
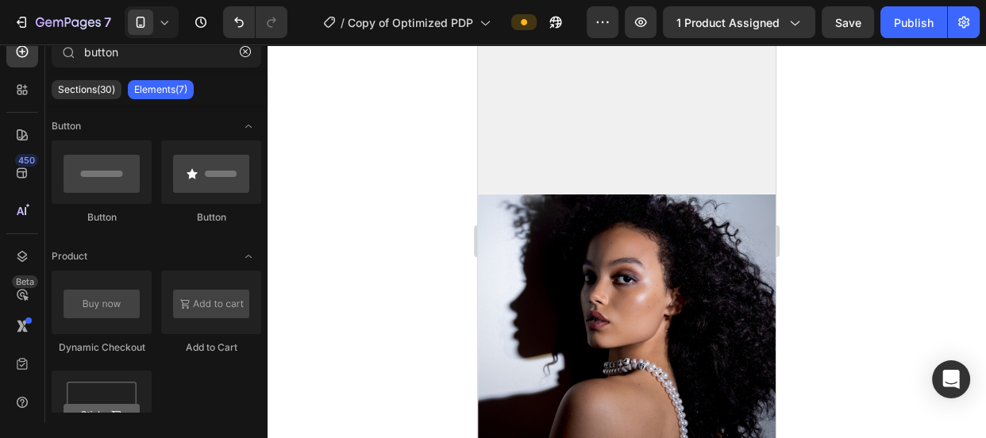
scroll to position [1537, 0]
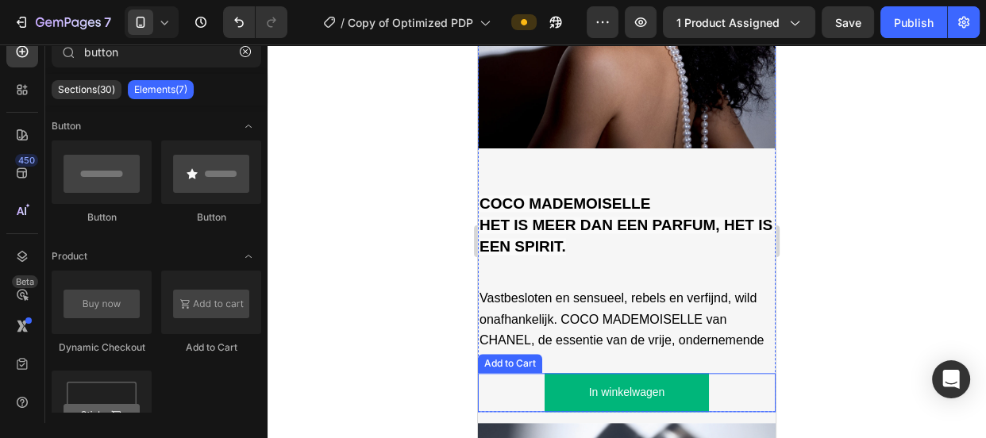
click at [718, 374] on div "In winkelwagen Add to Cart" at bounding box center [627, 392] width 298 height 39
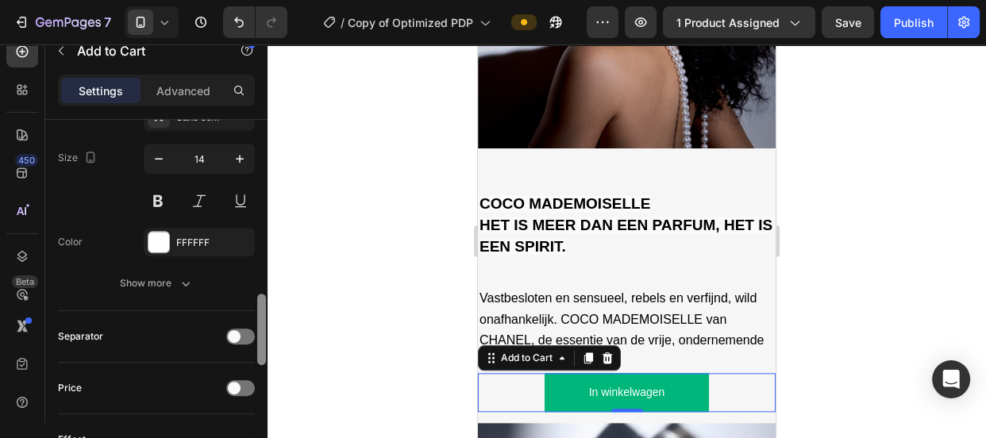
drag, startPoint x: 257, startPoint y: 160, endPoint x: 264, endPoint y: 328, distance: 167.6
click at [264, 328] on div at bounding box center [261, 329] width 9 height 71
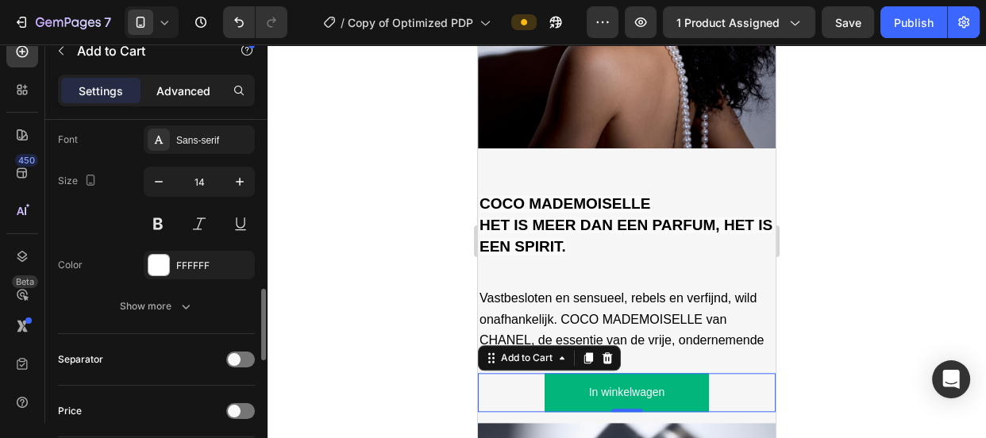
click at [187, 84] on p "Advanced" at bounding box center [183, 91] width 54 height 17
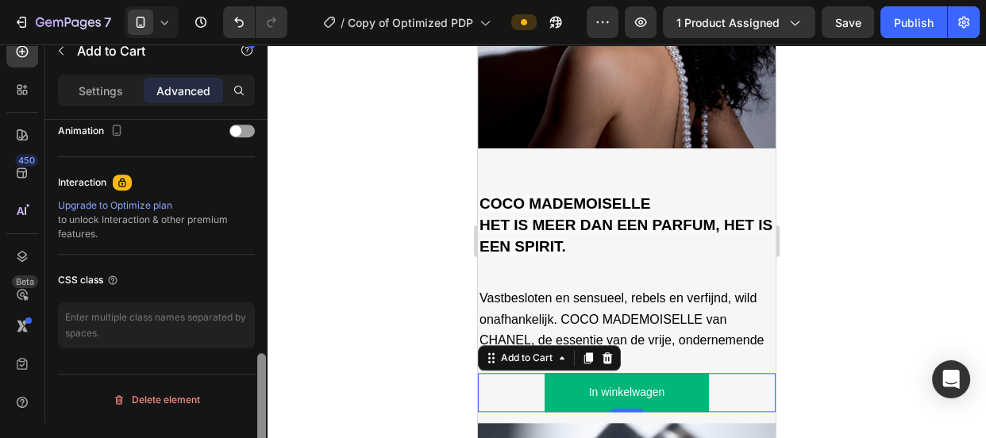
scroll to position [360, 0]
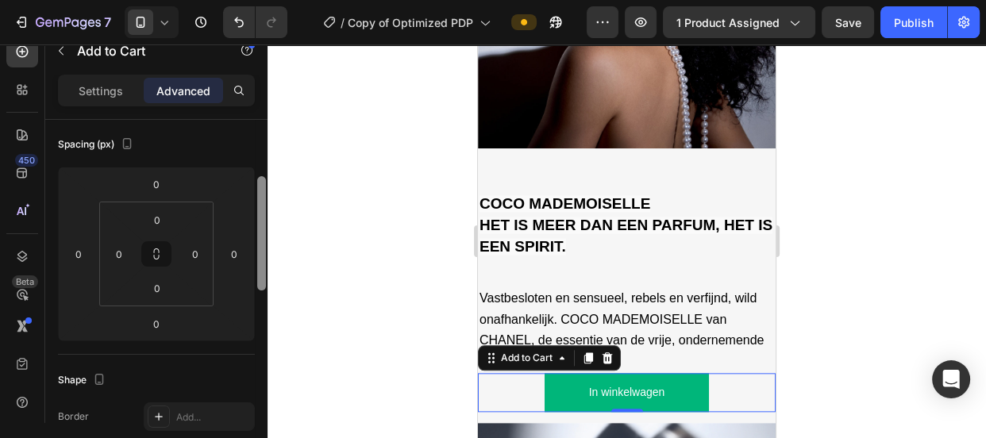
scroll to position [171, 0]
drag, startPoint x: 259, startPoint y: 281, endPoint x: 262, endPoint y: 218, distance: 62.8
click at [262, 218] on div at bounding box center [261, 236] width 9 height 114
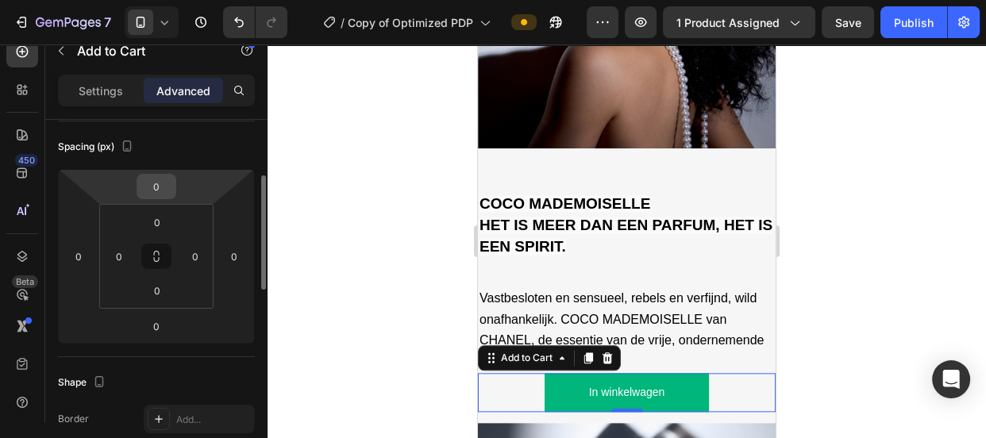
click at [158, 192] on input "0" at bounding box center [157, 187] width 32 height 24
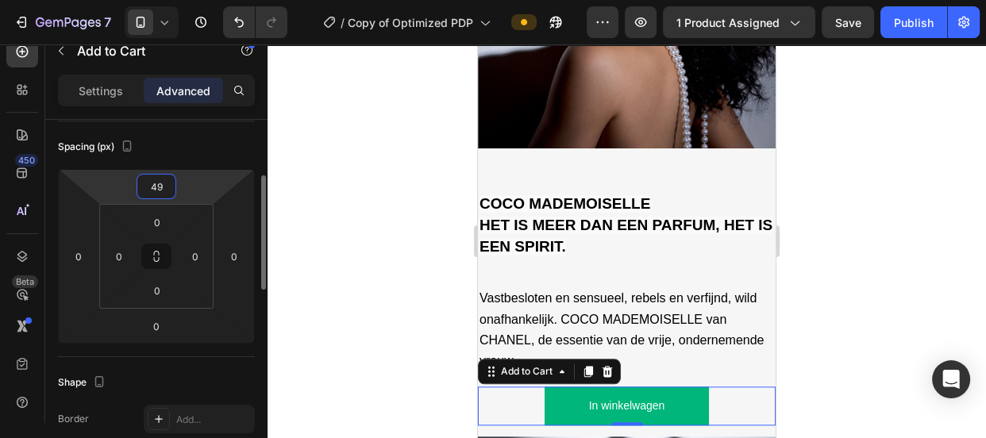
type input "50"
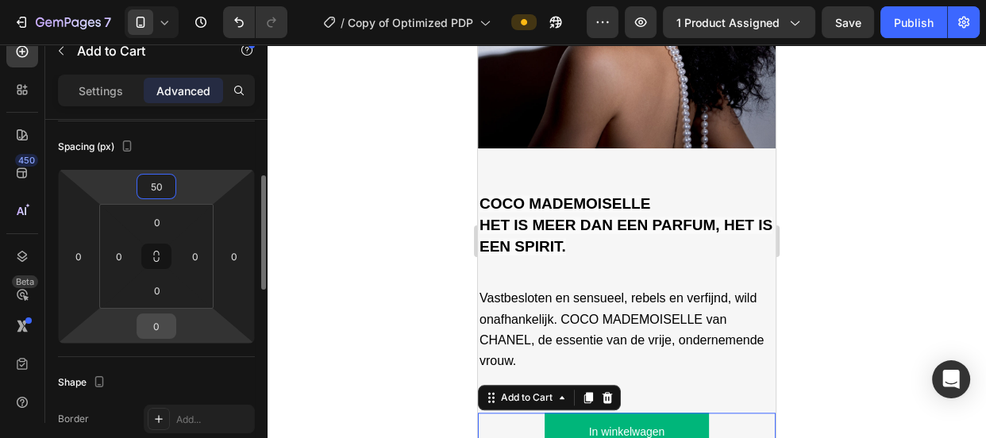
click at [164, 329] on input "0" at bounding box center [157, 326] width 32 height 24
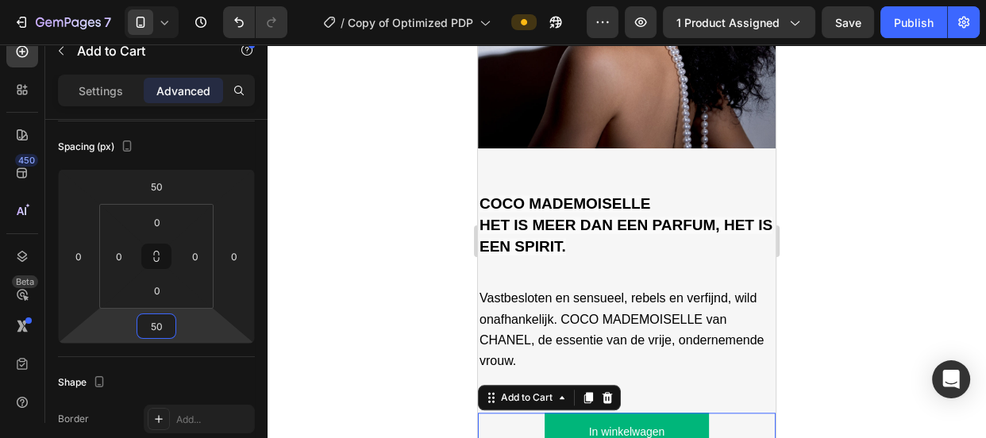
click at [346, 328] on div at bounding box center [627, 241] width 718 height 394
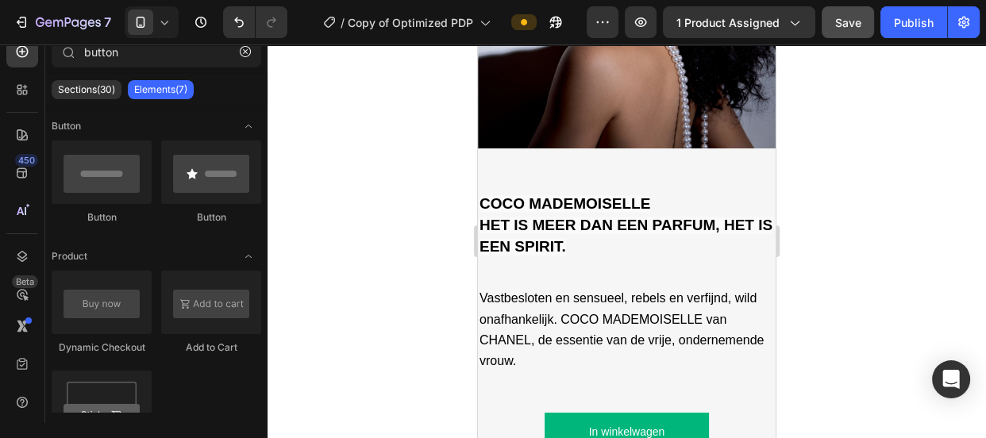
click at [851, 16] on span "Save" at bounding box center [848, 22] width 26 height 13
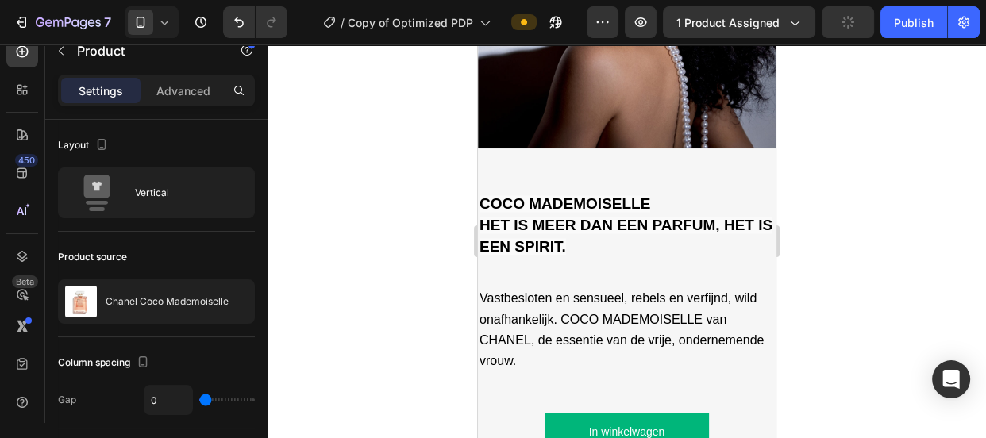
click at [61, 49] on icon "button" at bounding box center [61, 50] width 13 height 13
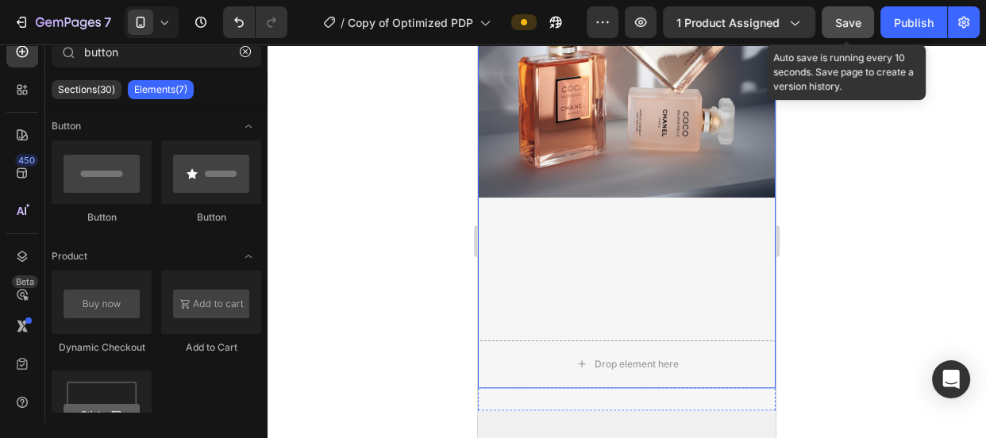
click at [720, 270] on div "Image Parfums en verzorgingsproducten voor lichaam en haar, om apart te gebruik…" at bounding box center [627, 119] width 298 height 442
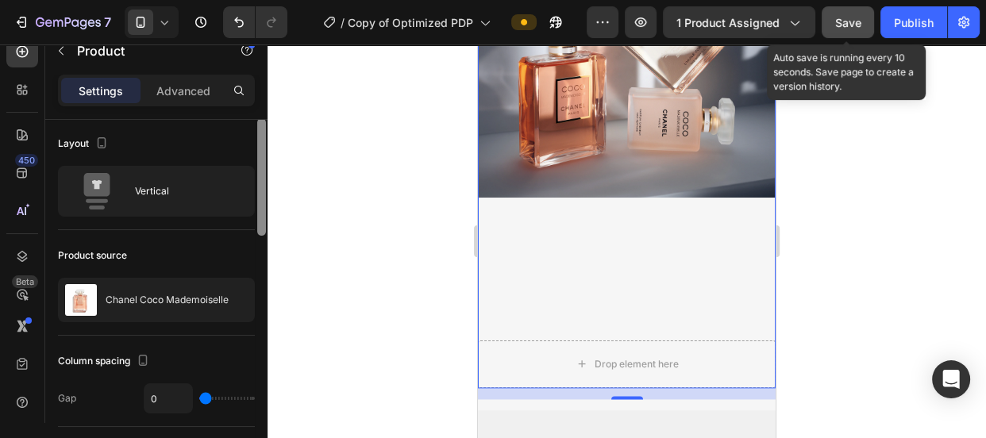
scroll to position [0, 0]
drag, startPoint x: 260, startPoint y: 164, endPoint x: 265, endPoint y: 145, distance: 19.6
click at [265, 145] on div at bounding box center [261, 178] width 9 height 117
click at [584, 294] on div "Image Parfums en verzorgingsproducten voor lichaam en haar, om apart te gebruik…" at bounding box center [627, 119] width 298 height 442
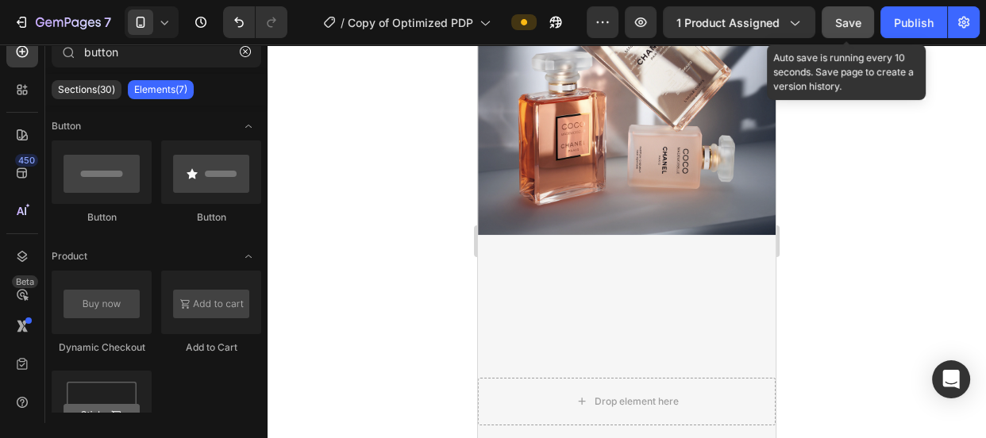
scroll to position [2112, 0]
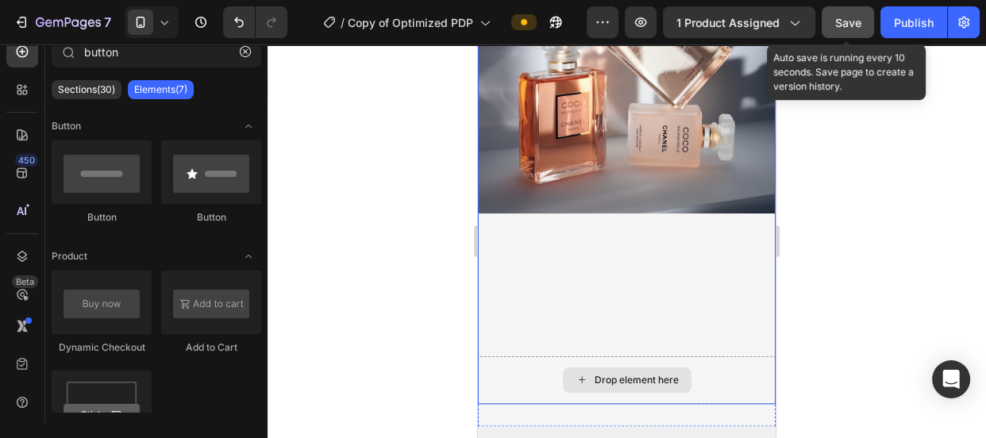
click at [519, 361] on div "Drop element here" at bounding box center [627, 380] width 298 height 48
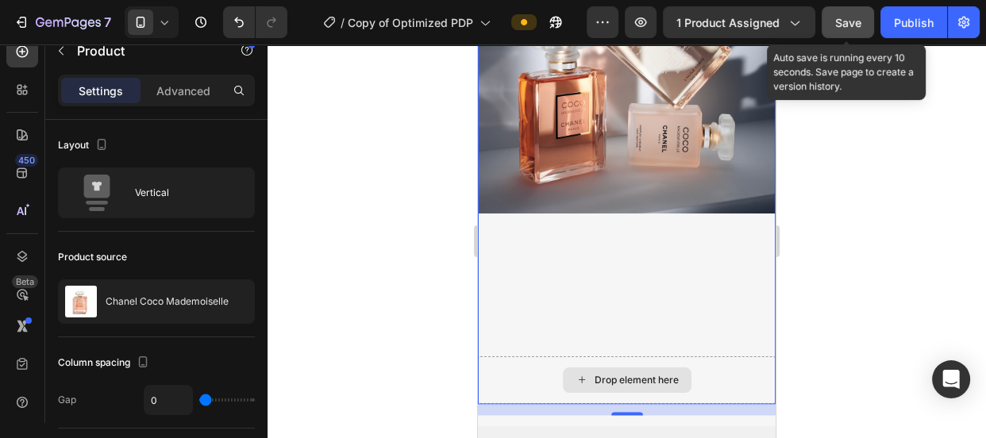
click at [723, 372] on div "Drop element here" at bounding box center [627, 380] width 298 height 48
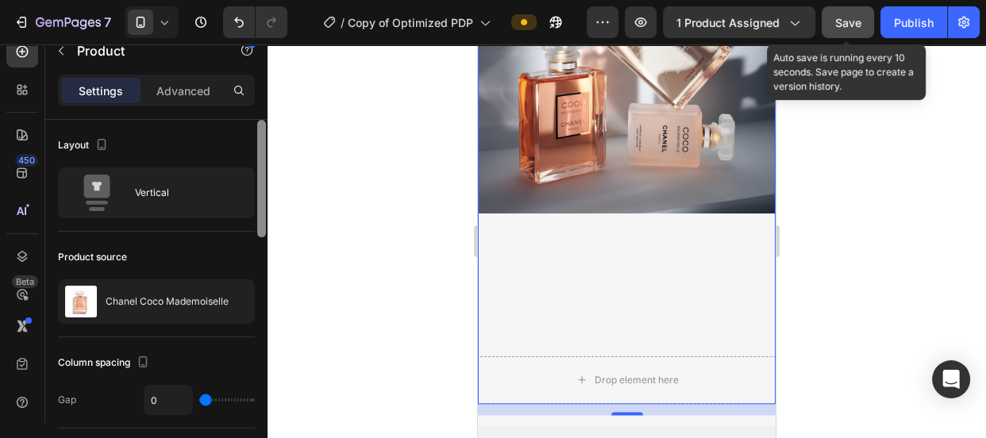
scroll to position [349, 0]
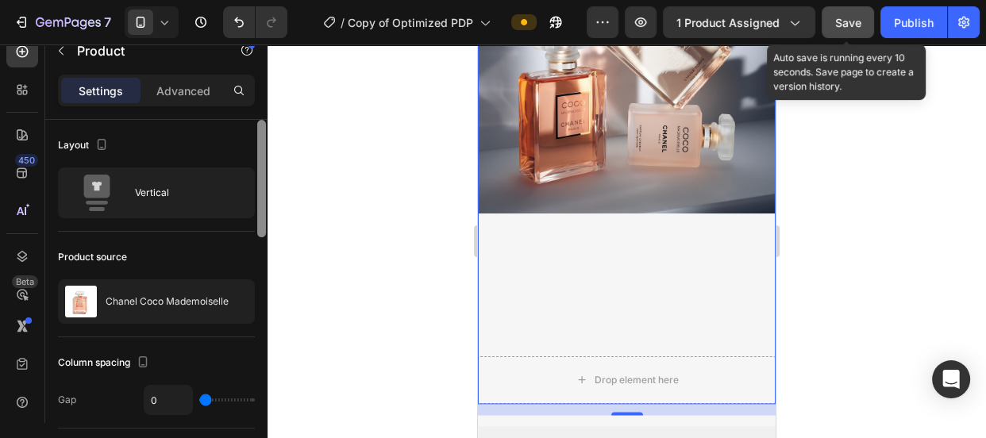
drag, startPoint x: 263, startPoint y: 245, endPoint x: 289, endPoint y: 37, distance: 209.6
click at [289, 0] on div "7 Version history / Copy of Optimized PDP Preview 1 product assigned Save Auto …" at bounding box center [493, 0] width 986 height 0
click at [564, 260] on div "Image Parfums en verzorgingsproducten voor lichaam en haar, om apart te gebruik…" at bounding box center [627, 135] width 298 height 442
click at [574, 253] on div "Image Parfums en verzorgingsproducten voor lichaam en haar, om apart te gebruik…" at bounding box center [627, 135] width 298 height 442
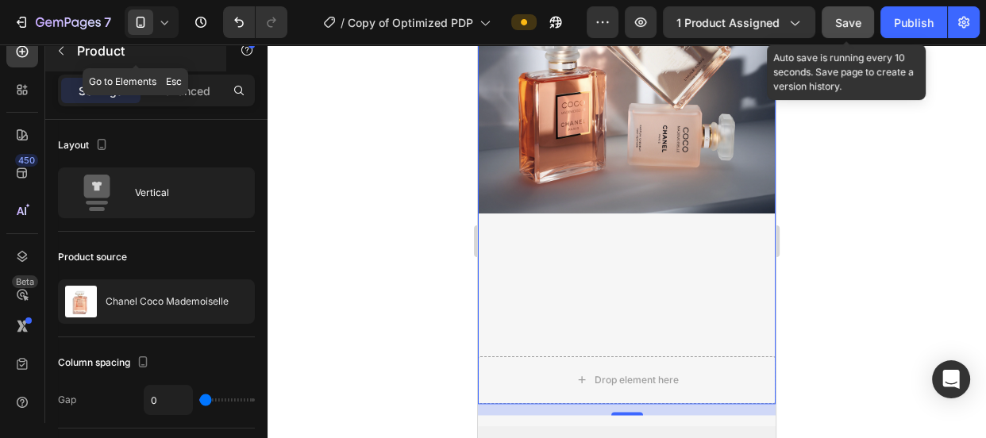
click at [66, 50] on icon "button" at bounding box center [61, 50] width 13 height 13
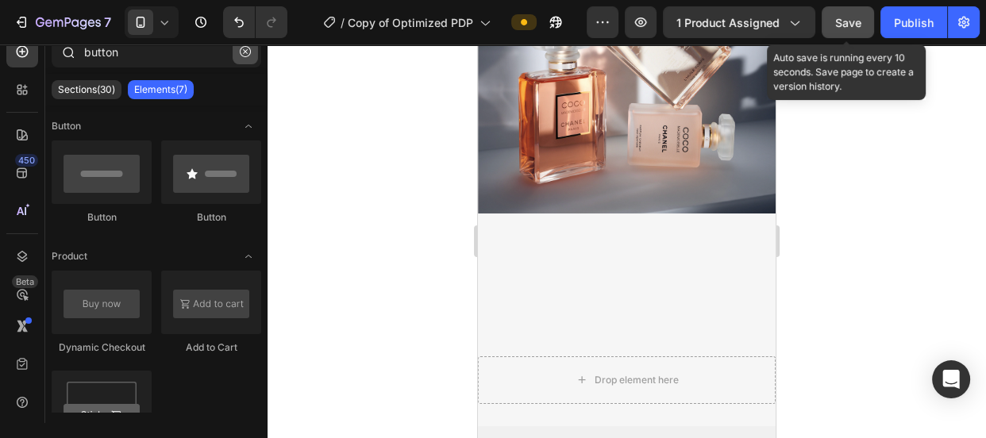
click at [240, 56] on icon "button" at bounding box center [245, 51] width 11 height 11
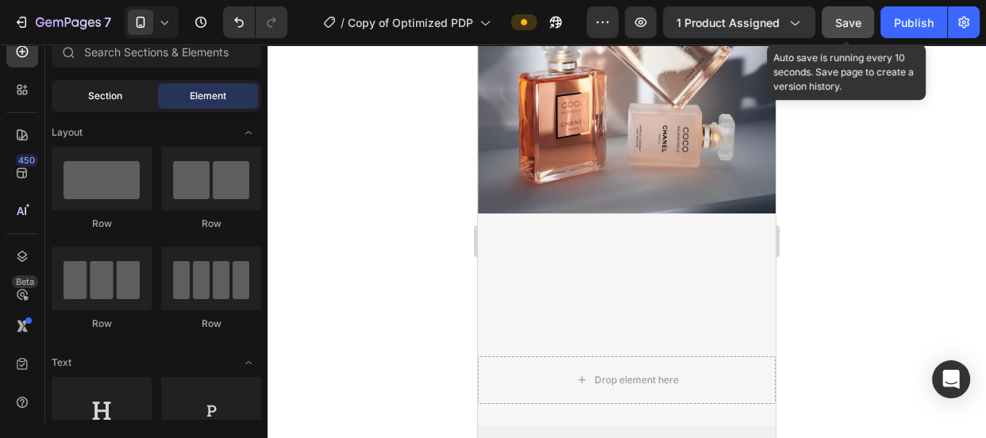
click at [118, 91] on span "Section" at bounding box center [105, 96] width 34 height 14
click at [177, 91] on div "Element" at bounding box center [208, 95] width 100 height 25
click at [117, 87] on div "Section" at bounding box center [105, 95] width 100 height 25
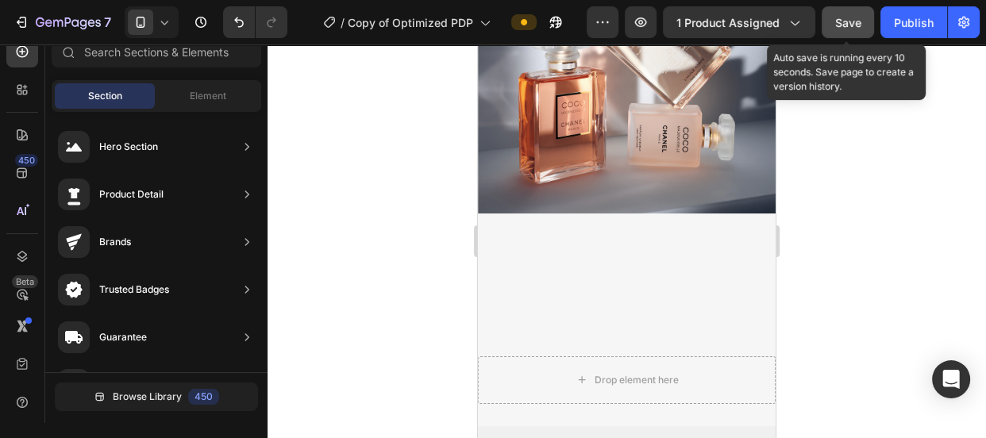
click at [80, 94] on div "Section" at bounding box center [105, 95] width 100 height 25
click at [182, 94] on div "Element" at bounding box center [208, 95] width 100 height 25
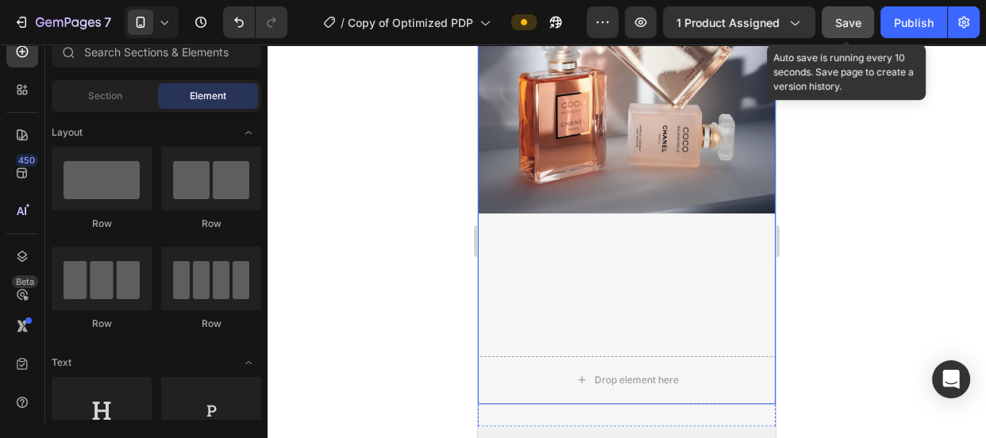
click at [550, 272] on div "Image Parfums en verzorgingsproducten voor lichaam en haar, om apart te gebruik…" at bounding box center [627, 135] width 298 height 442
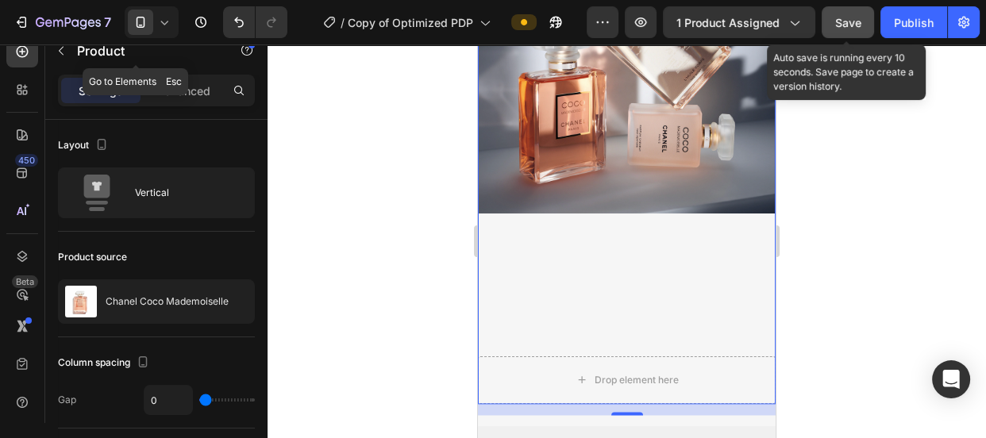
click at [64, 48] on icon "button" at bounding box center [61, 50] width 13 height 13
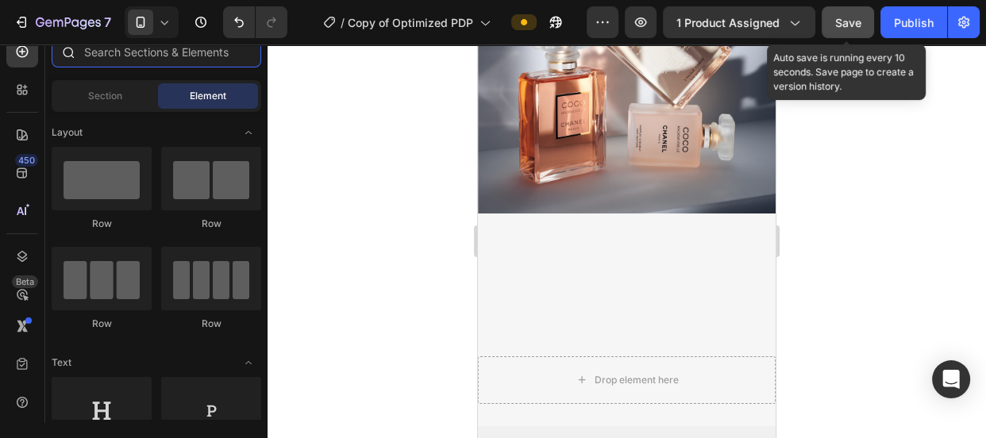
click at [180, 56] on input "text" at bounding box center [157, 52] width 210 height 32
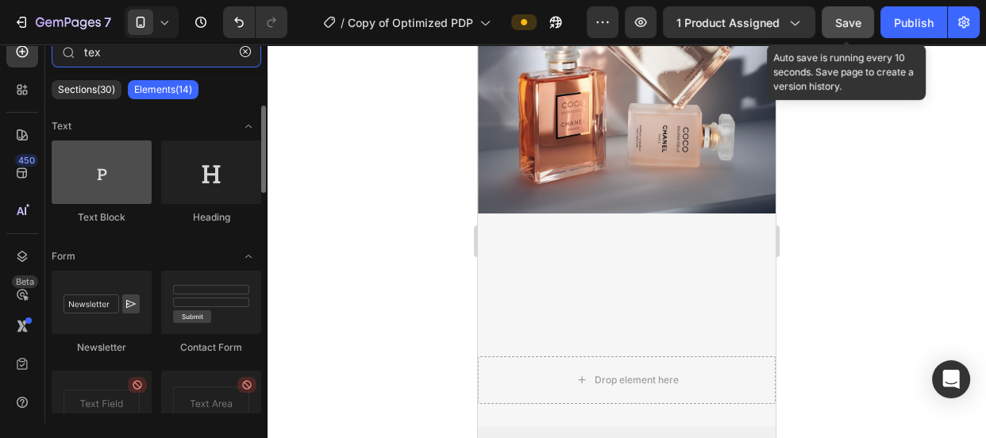
type input "tex"
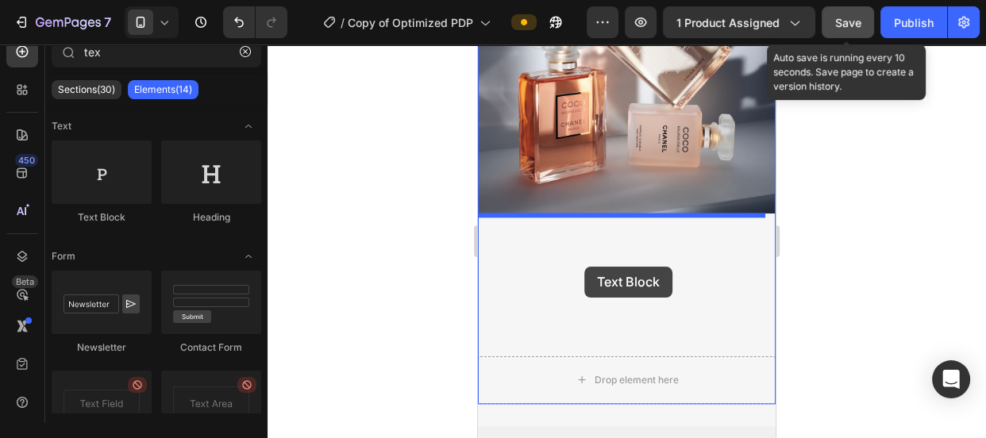
drag, startPoint x: 583, startPoint y: 221, endPoint x: 584, endPoint y: 267, distance: 46.1
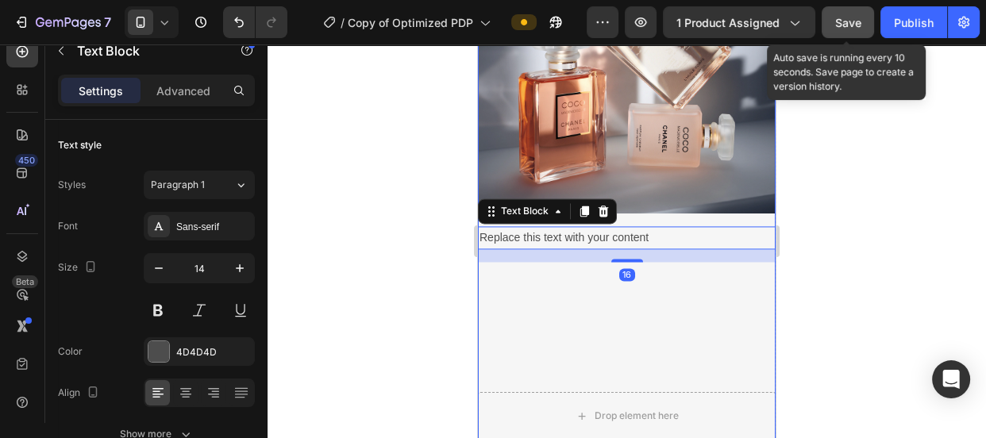
scroll to position [2148, 0]
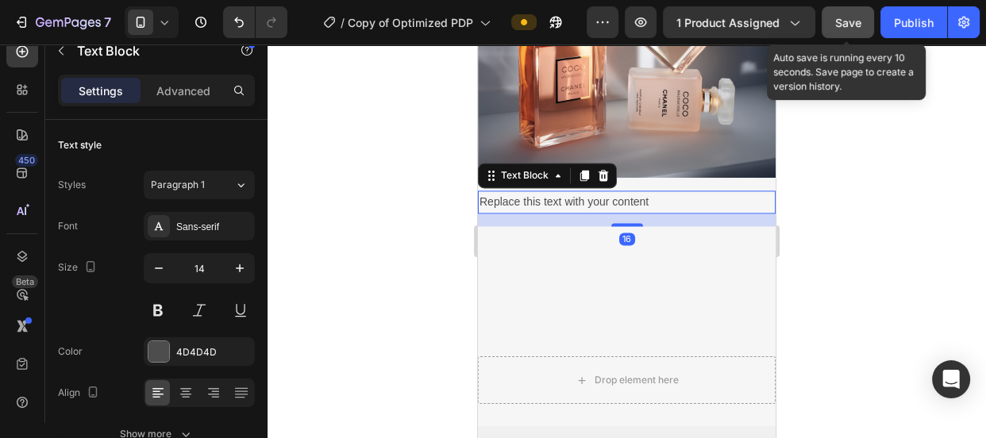
click at [609, 195] on div "Replace this text with your content" at bounding box center [627, 202] width 298 height 23
click at [609, 195] on p "Replace this text with your content" at bounding box center [627, 202] width 295 height 20
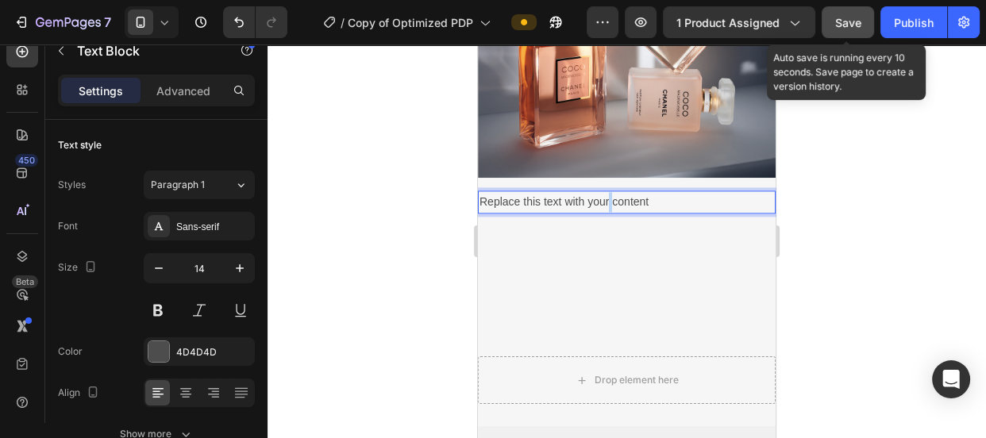
click at [609, 195] on p "Replace this text with your content" at bounding box center [627, 202] width 295 height 20
click at [545, 195] on span "Een olfactorische ontmoeting" at bounding box center [552, 201] width 144 height 13
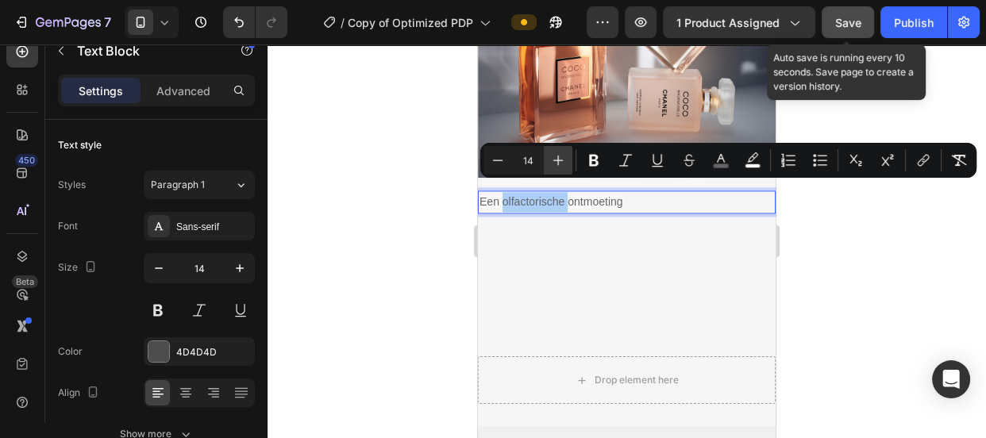
click at [560, 164] on icon "Editor contextual toolbar" at bounding box center [558, 160] width 16 height 16
type input "17"
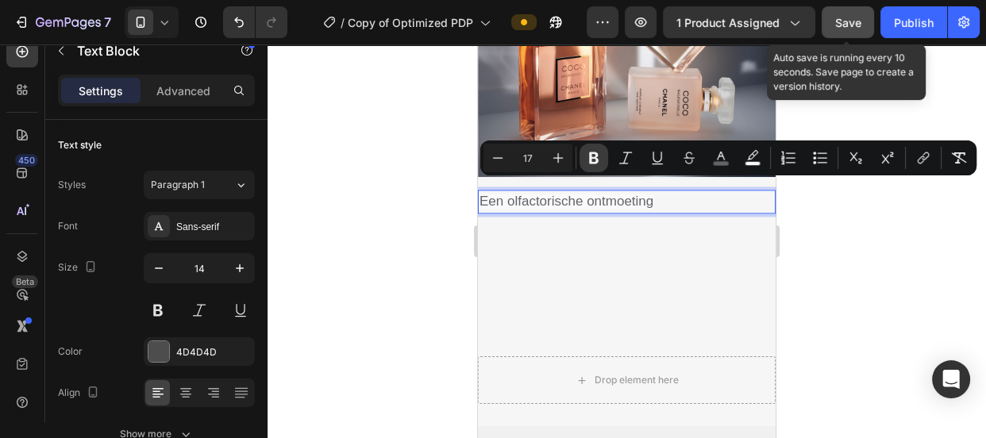
click at [590, 160] on icon "Editor contextual toolbar" at bounding box center [594, 158] width 10 height 12
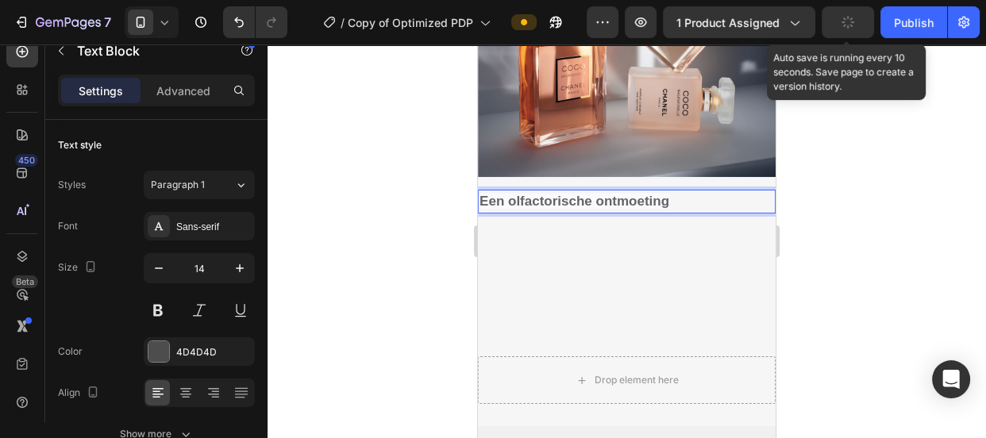
click at [598, 194] on strong "Een olfactorische ontmoeting" at bounding box center [575, 201] width 190 height 15
click at [684, 191] on p "Een olfactorische ontmoeting" at bounding box center [627, 201] width 295 height 21
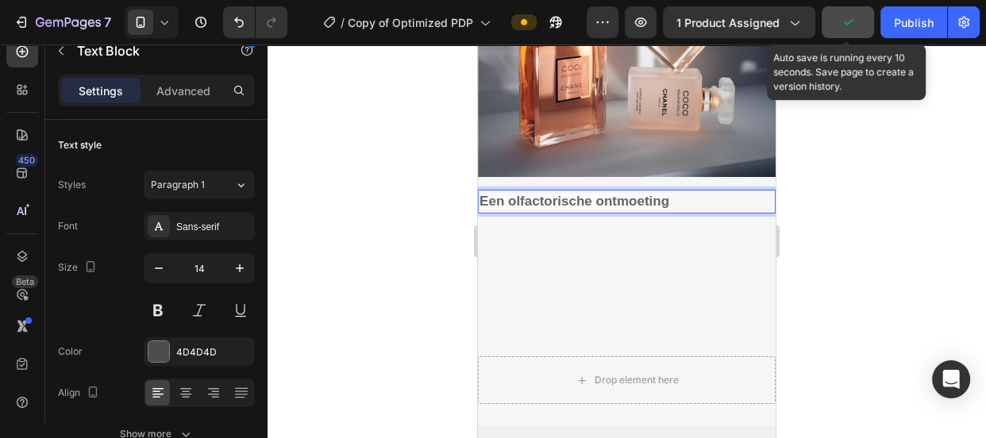
click at [684, 191] on p "Een olfactorische ontmoeting" at bounding box center [627, 201] width 295 height 21
click at [163, 349] on div at bounding box center [158, 351] width 21 height 21
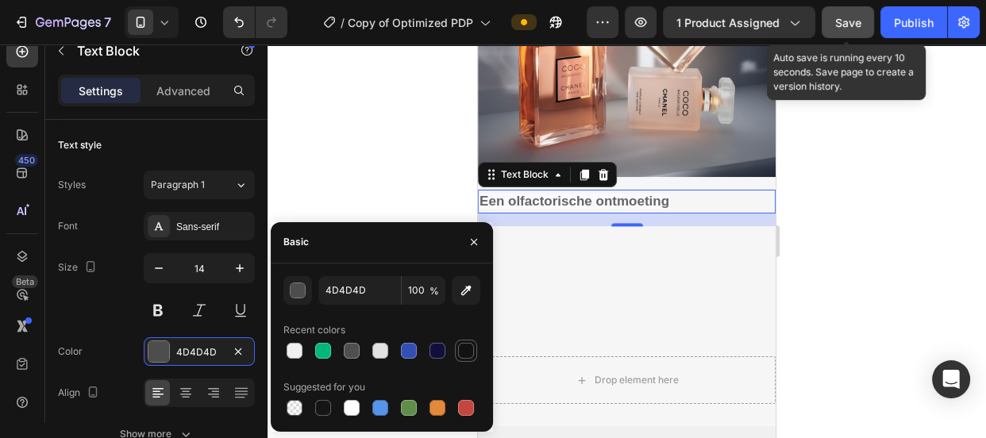
click at [472, 352] on div at bounding box center [466, 351] width 16 height 16
type input "121212"
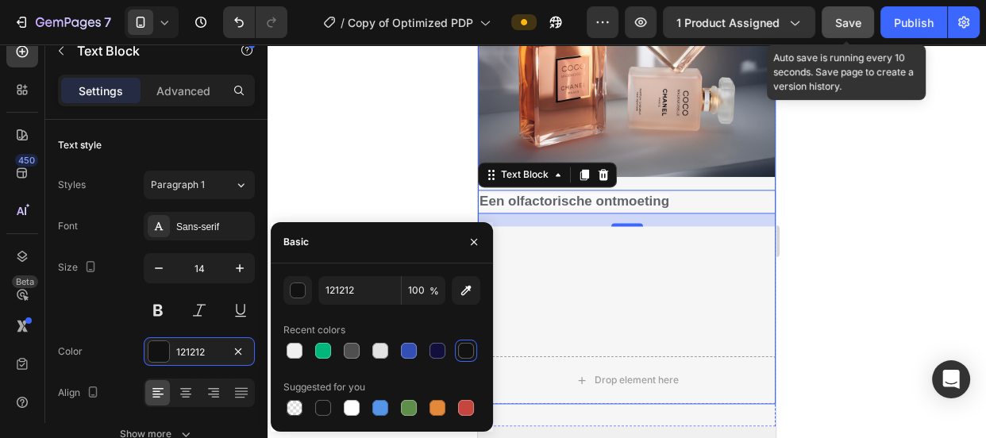
click at [556, 295] on div "Image Een olfactorische ontmoeting Text Block 16 Parfums en verzorgingsproducte…" at bounding box center [627, 117] width 298 height 479
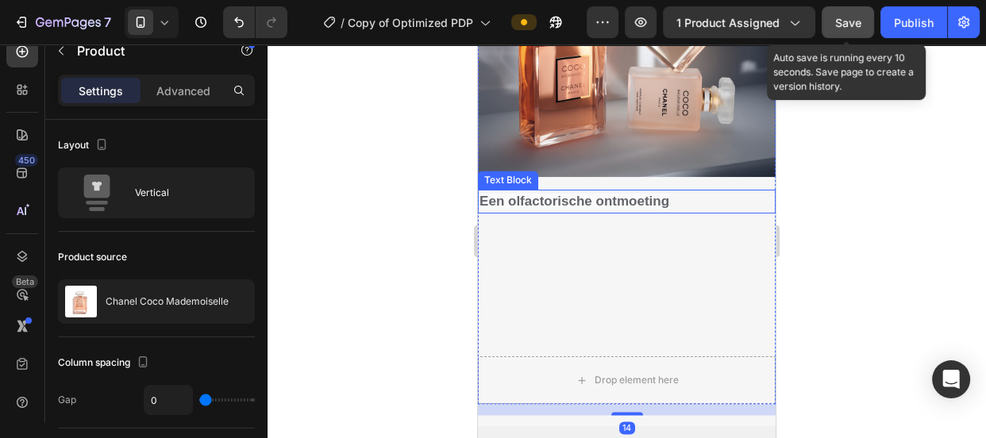
click at [568, 200] on p "Een olfactorische ontmoeting" at bounding box center [627, 201] width 295 height 21
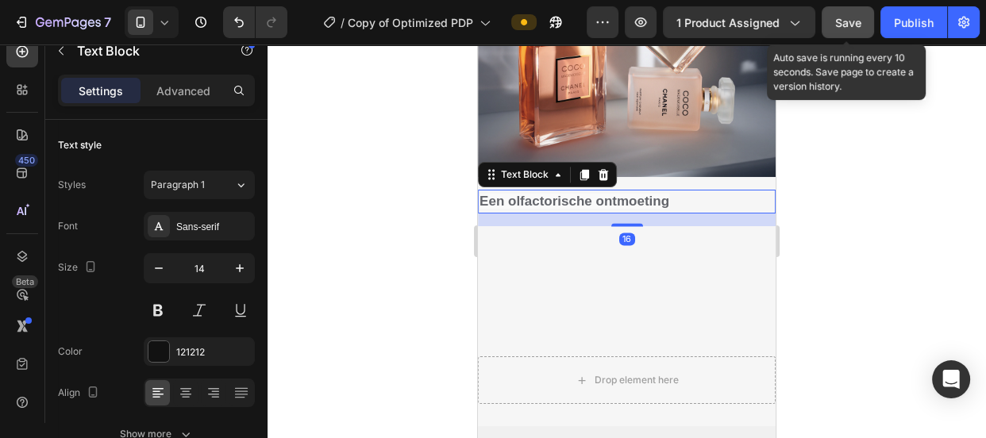
click at [568, 200] on p "Een olfactorische ontmoeting" at bounding box center [627, 201] width 295 height 21
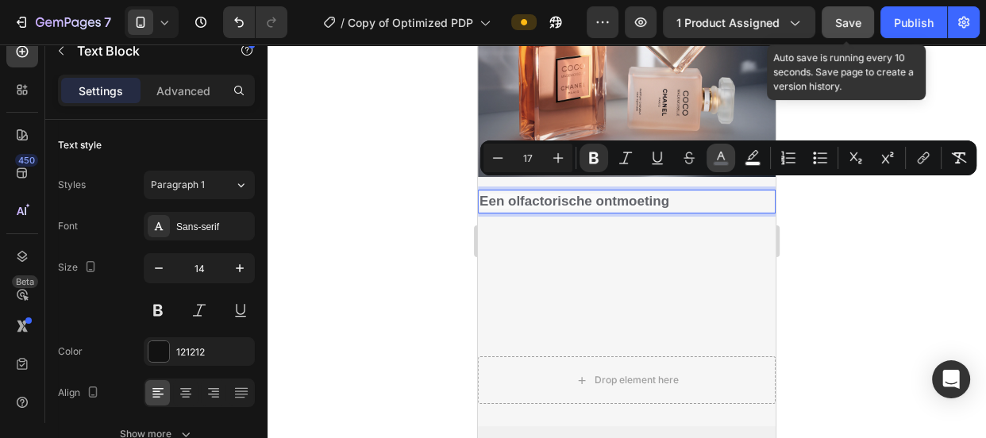
click at [719, 156] on icon "Editor contextual toolbar" at bounding box center [721, 156] width 8 height 9
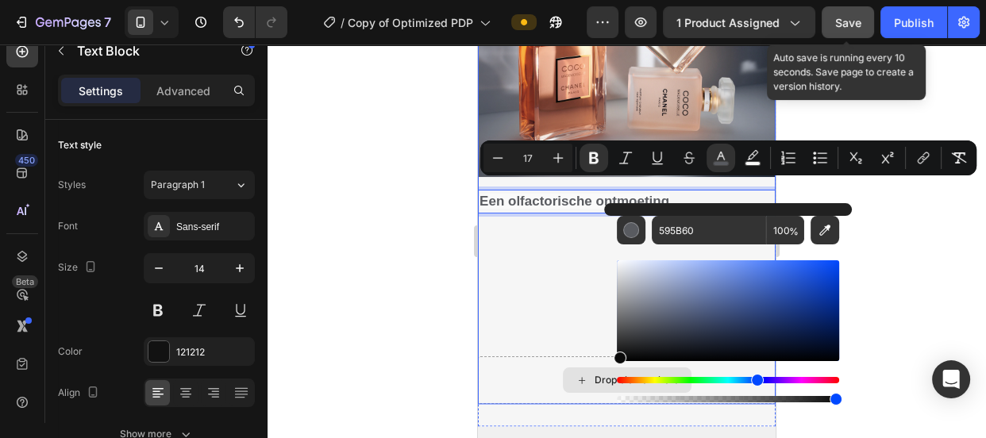
type input "0A0A0A"
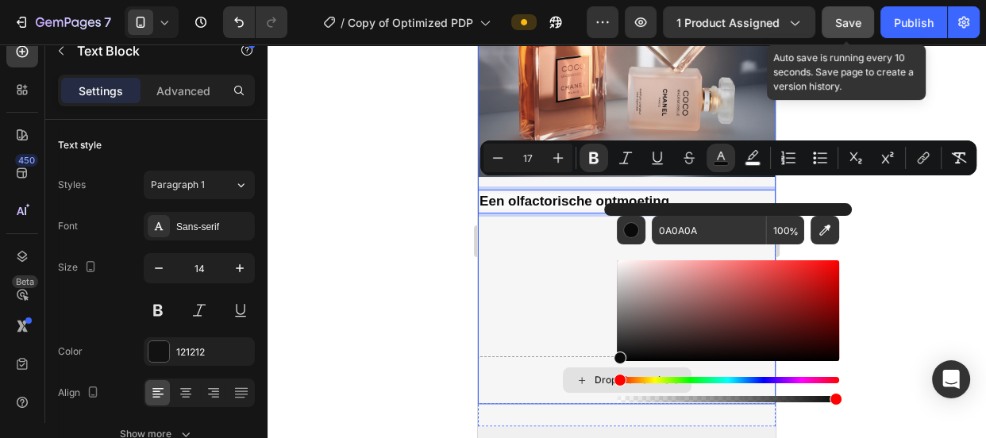
drag, startPoint x: 1113, startPoint y: 367, endPoint x: 599, endPoint y: 364, distance: 514.5
click at [549, 281] on div "Image Een olfactorische ontmoeting Text Block 16 Parfums en verzorgingsproducte…" at bounding box center [627, 117] width 298 height 479
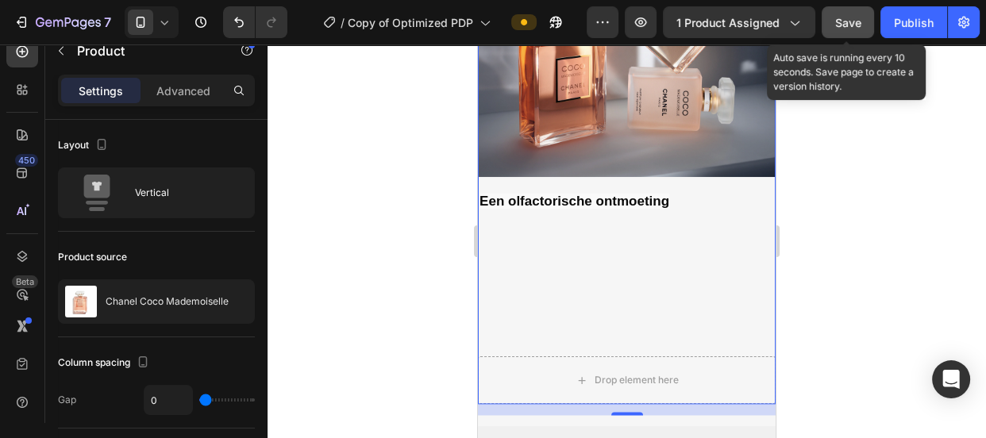
click at [564, 283] on div "Image Een olfactorische ontmoeting Text Block Parfums en verzorgingsproducten v…" at bounding box center [627, 117] width 298 height 479
click at [517, 356] on div "Drop element here" at bounding box center [627, 380] width 298 height 48
click at [532, 356] on div "Drop element here" at bounding box center [627, 380] width 298 height 48
click at [534, 293] on div "Image Een olfactorische ontmoeting Text Block Parfums en verzorgingsproducten v…" at bounding box center [627, 117] width 298 height 479
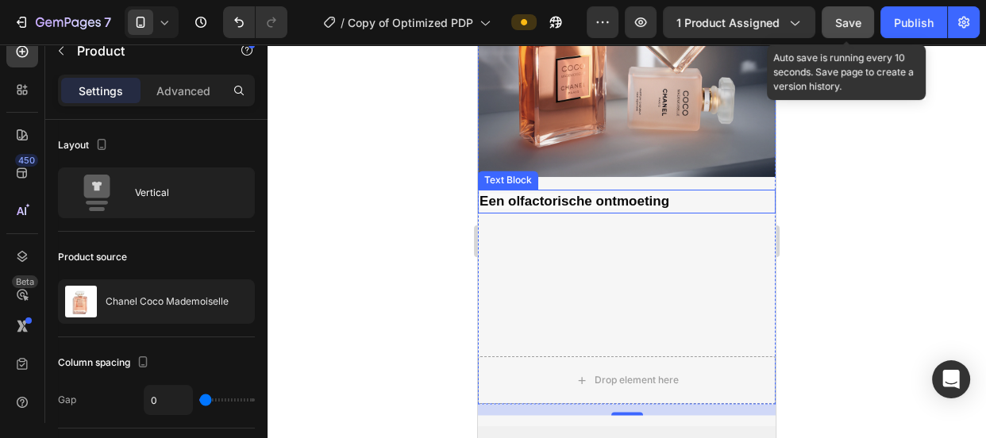
click at [676, 191] on p "Een olfactorische ontmoeting" at bounding box center [627, 201] width 295 height 21
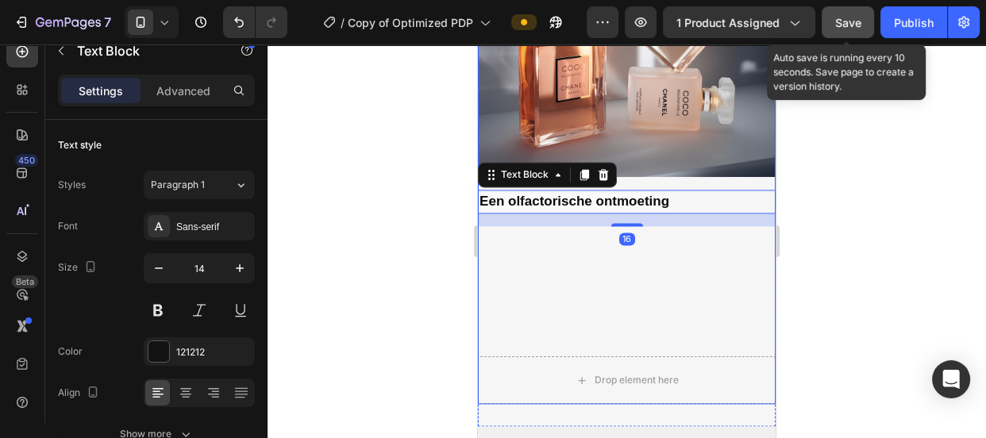
click at [663, 231] on div "Image Een olfactorische ontmoeting Text Block 16 Parfums en verzorgingsproducte…" at bounding box center [627, 117] width 298 height 479
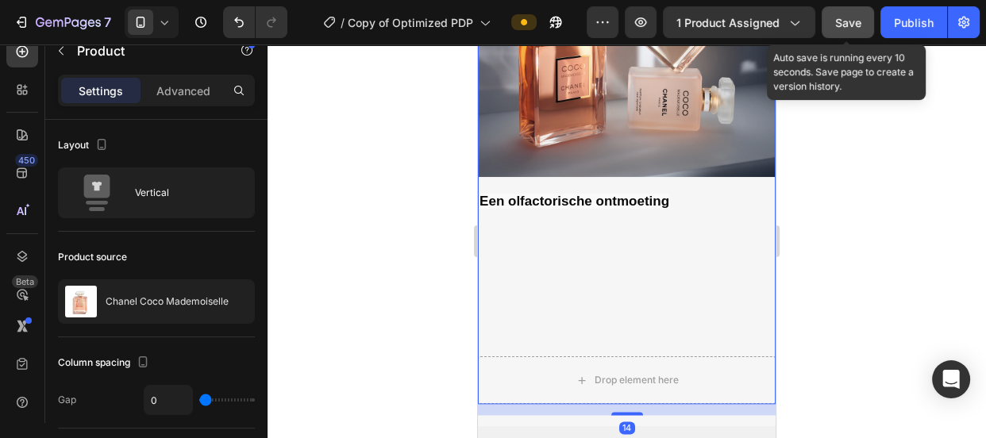
click at [549, 215] on div "Image Een olfactorische ontmoeting Text Block Parfums en verzorgingsproducten v…" at bounding box center [627, 117] width 298 height 479
drag, startPoint x: 262, startPoint y: 129, endPoint x: 260, endPoint y: 98, distance: 31.0
click at [260, 98] on div "Settings Advanced Layout Vertical Product source Chanel Coco Mademoiselle Colum…" at bounding box center [156, 272] width 222 height 394
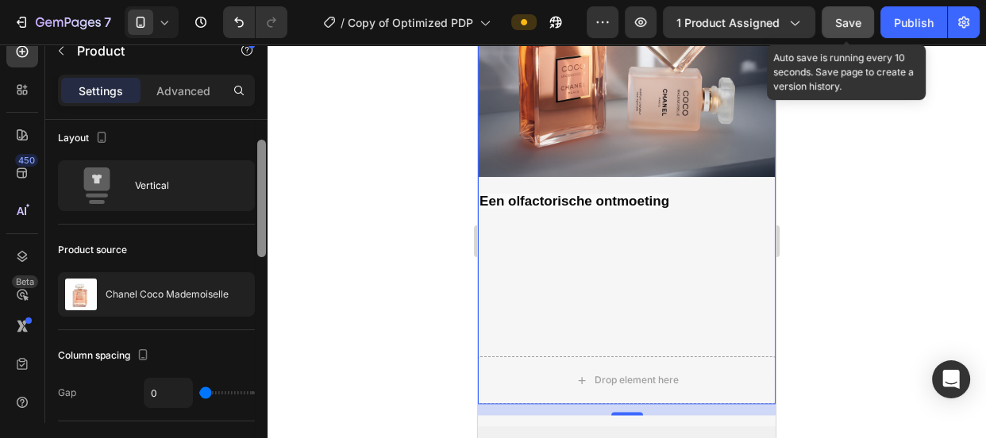
scroll to position [0, 0]
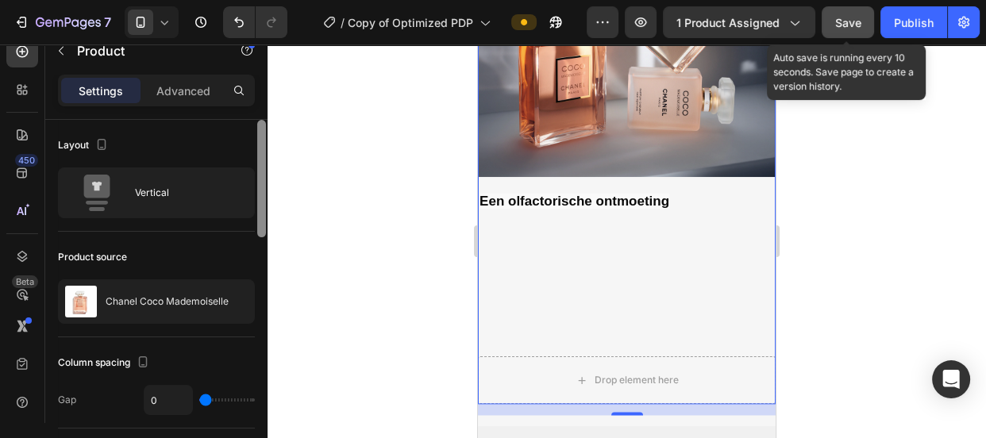
drag, startPoint x: 260, startPoint y: 126, endPoint x: 265, endPoint y: 83, distance: 43.1
click at [265, 83] on div "Settings Advanced Layout Vertical Product source Chanel Coco Mademoiselle Colum…" at bounding box center [156, 272] width 222 height 394
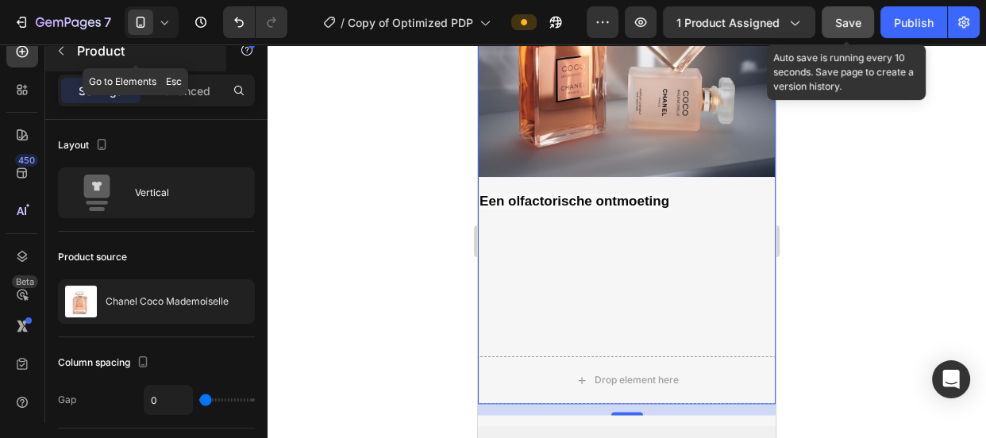
click at [63, 50] on icon "button" at bounding box center [61, 50] width 13 height 13
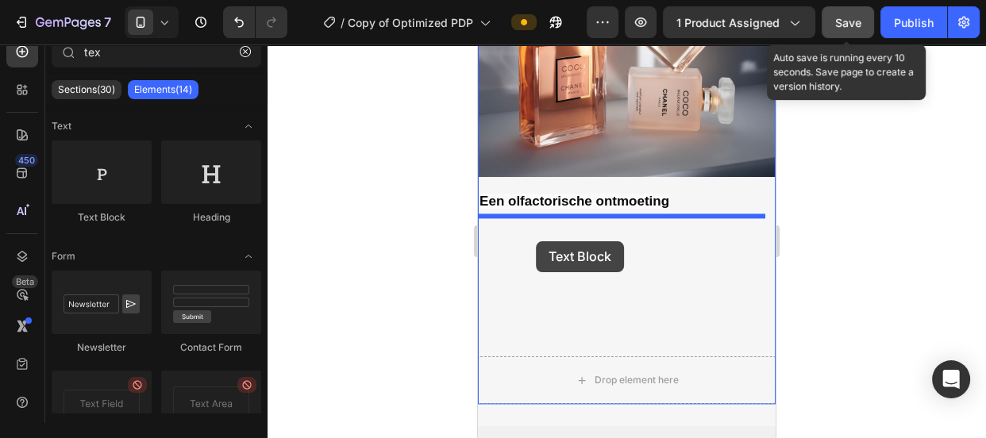
drag, startPoint x: 587, startPoint y: 218, endPoint x: 537, endPoint y: 242, distance: 55.4
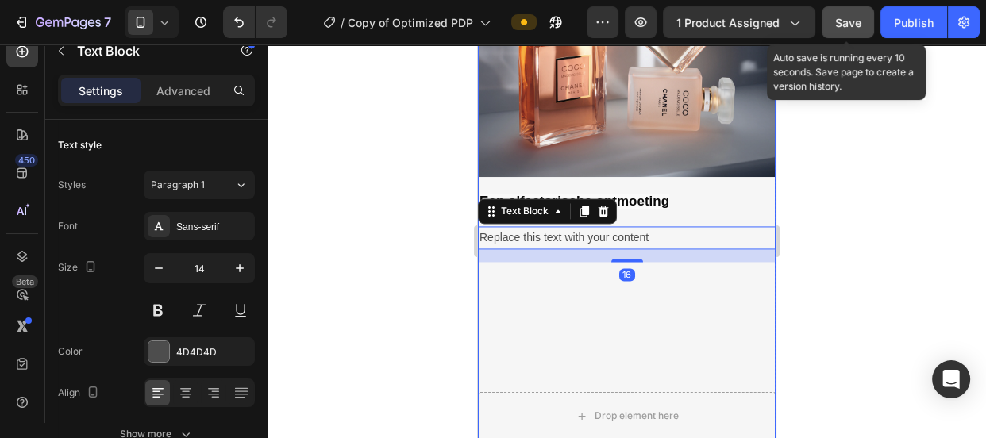
scroll to position [2184, 0]
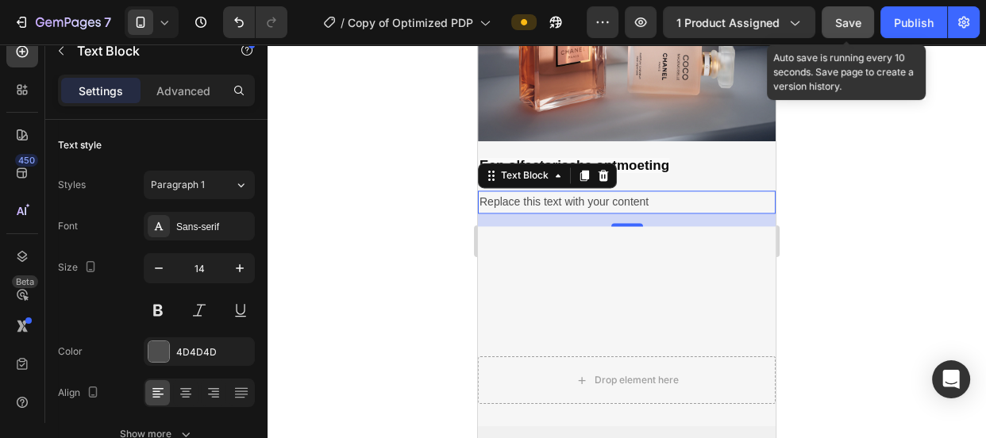
click at [578, 191] on div "Replace this text with your content" at bounding box center [627, 202] width 298 height 23
click at [578, 192] on p "Replace this text with your content" at bounding box center [627, 202] width 295 height 20
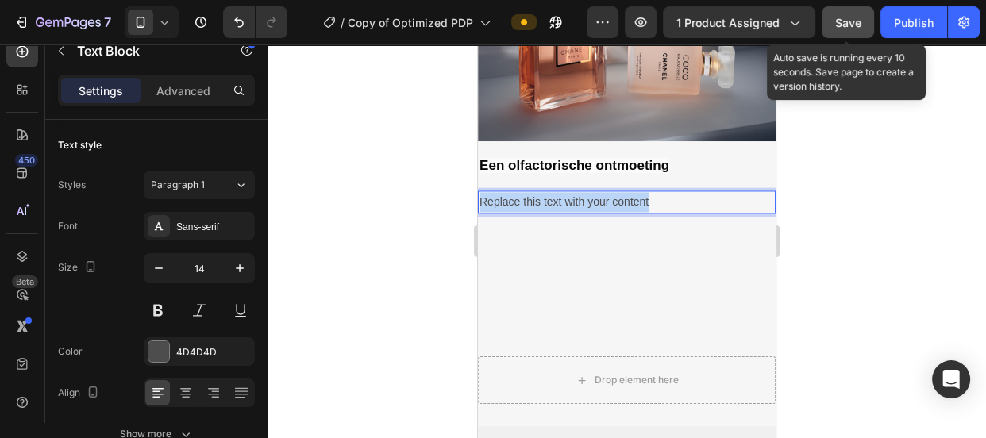
click at [578, 192] on p "Replace this text with your content" at bounding box center [627, 202] width 295 height 20
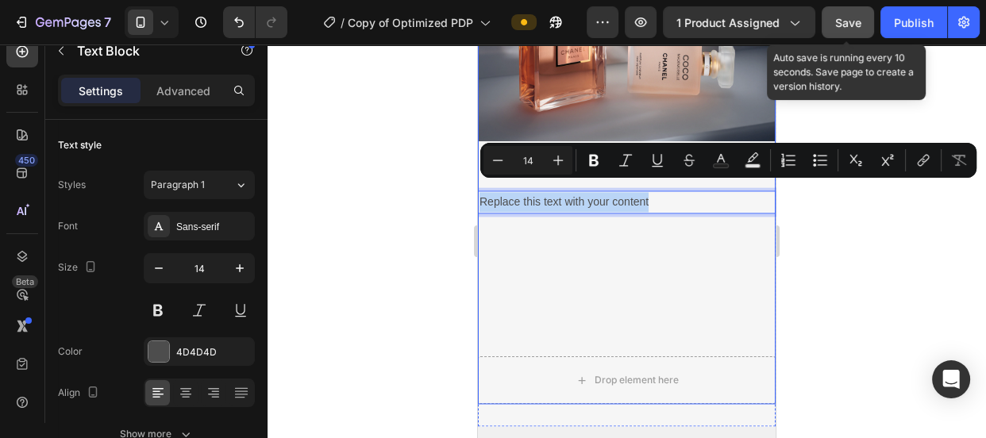
click at [568, 237] on div "Image Een olfactorische ontmoeting Text Block Replace this text with your conte…" at bounding box center [627, 99] width 298 height 515
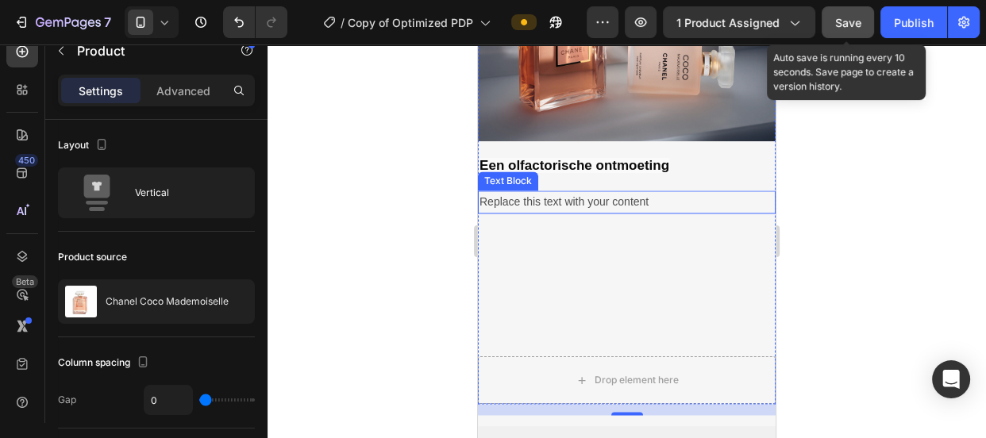
click at [568, 192] on p "Replace this text with your content" at bounding box center [627, 202] width 295 height 20
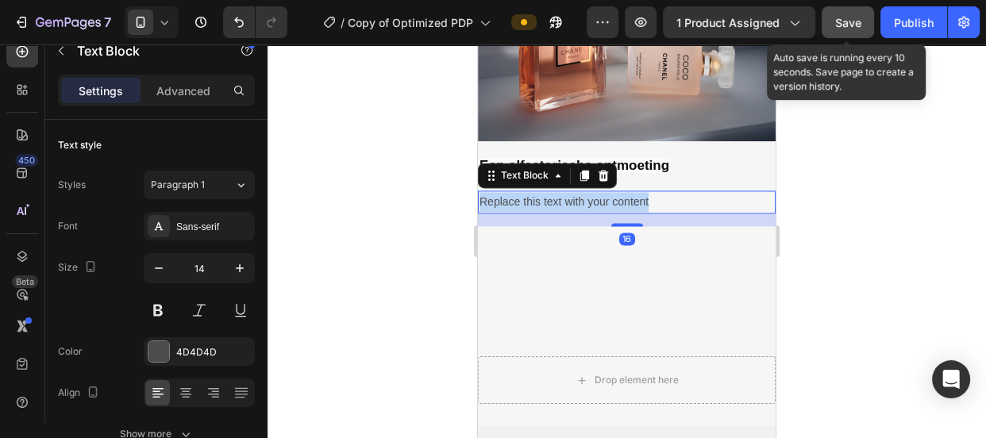
click at [568, 192] on p "Replace this text with your content" at bounding box center [627, 202] width 295 height 20
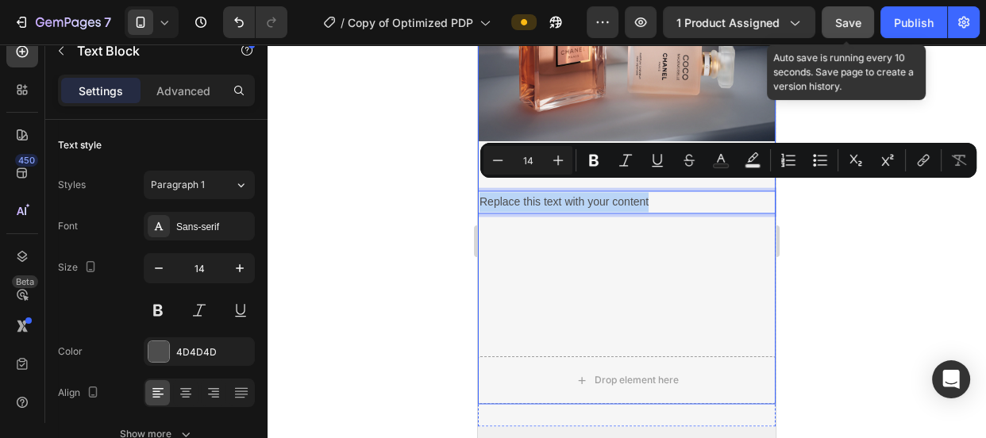
click at [519, 242] on div "Image Een olfactorische ontmoeting Text Block Replace this text with your conte…" at bounding box center [627, 99] width 298 height 515
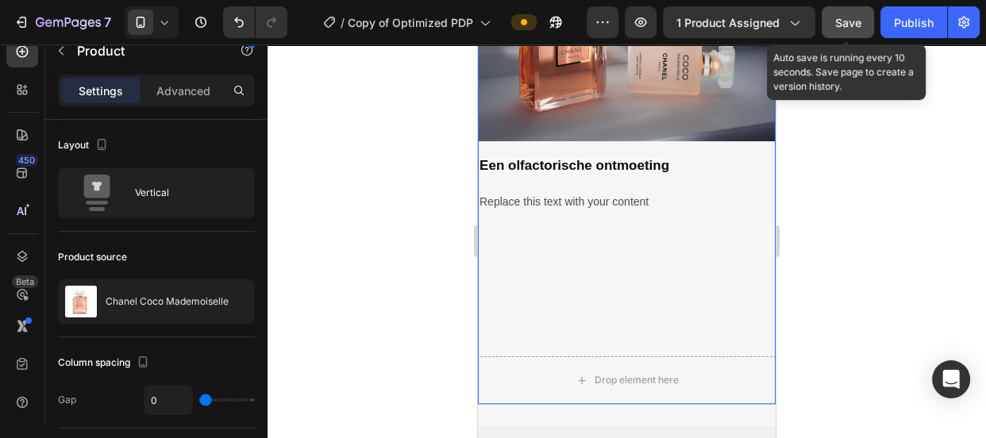
click at [519, 242] on div "Image Een olfactorische ontmoeting Text Block Replace this text with your conte…" at bounding box center [627, 99] width 298 height 515
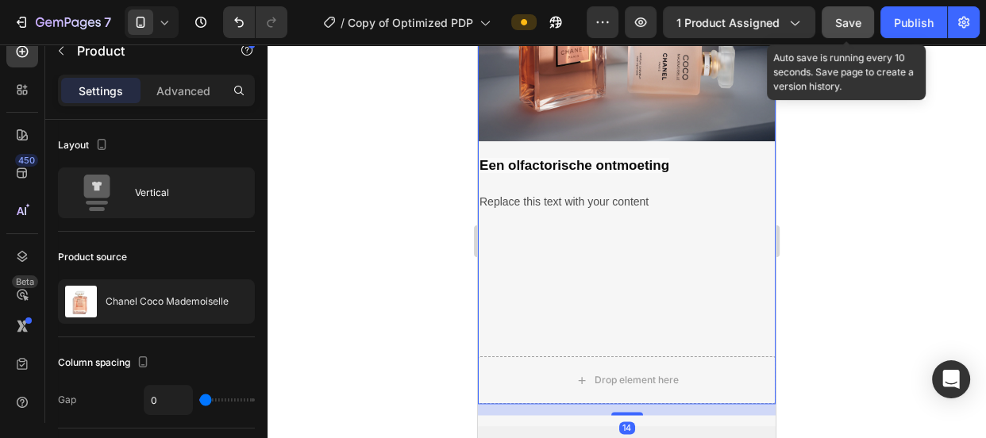
click at [519, 242] on div "Image Een olfactorische ontmoeting Text Block Replace this text with your conte…" at bounding box center [627, 99] width 298 height 515
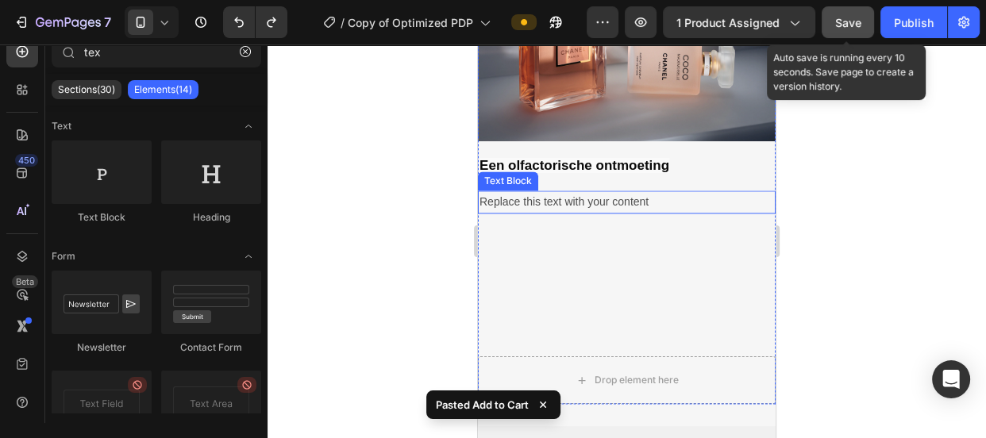
click at [581, 198] on p "Replace this text with your content" at bounding box center [627, 202] width 295 height 20
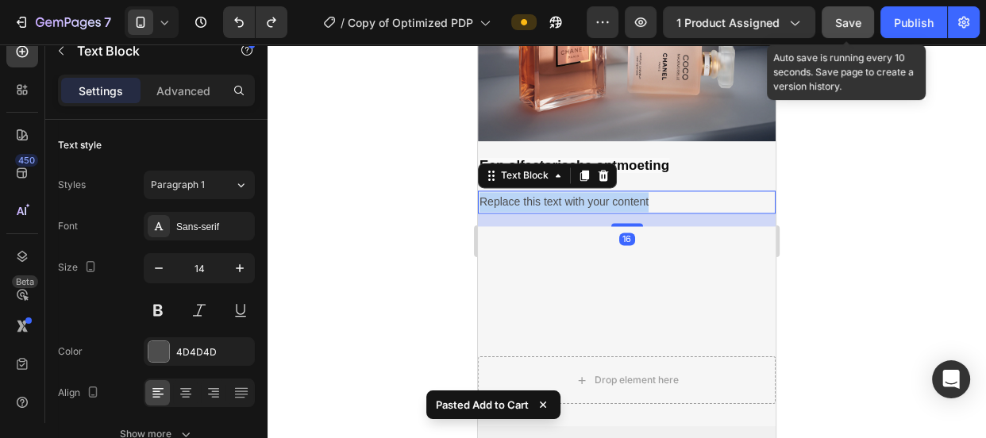
click at [581, 198] on p "Replace this text with your content" at bounding box center [627, 202] width 295 height 20
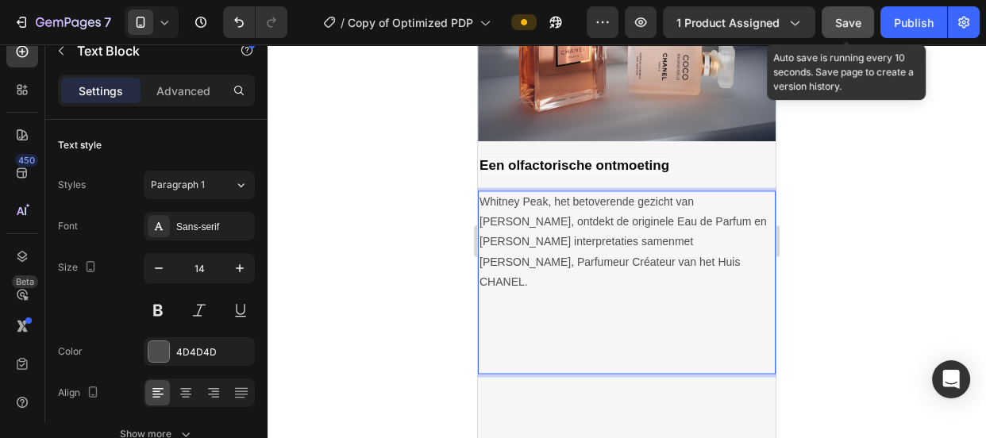
click at [569, 212] on p "Whitney Peak, het betoverende gezicht van [PERSON_NAME], ontdekt de originele E…" at bounding box center [627, 242] width 295 height 100
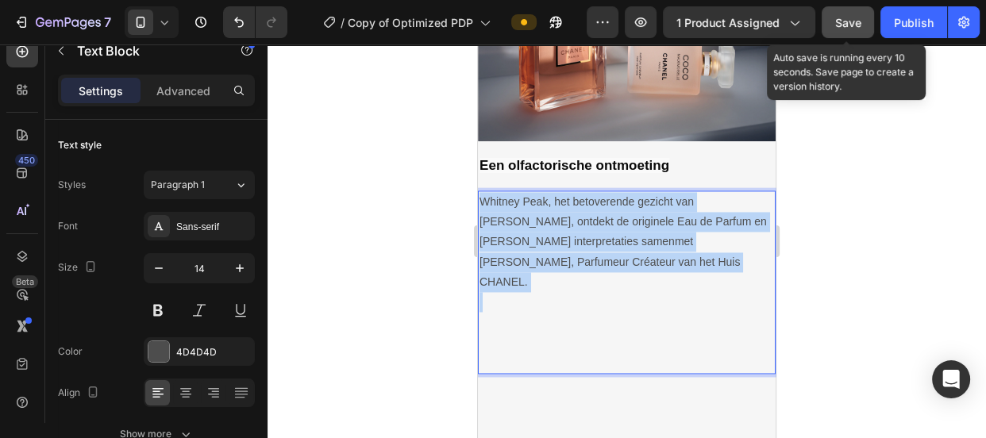
click at [569, 212] on p "Whitney Peak, het betoverende gezicht van [PERSON_NAME], ontdekt de originele E…" at bounding box center [627, 242] width 295 height 100
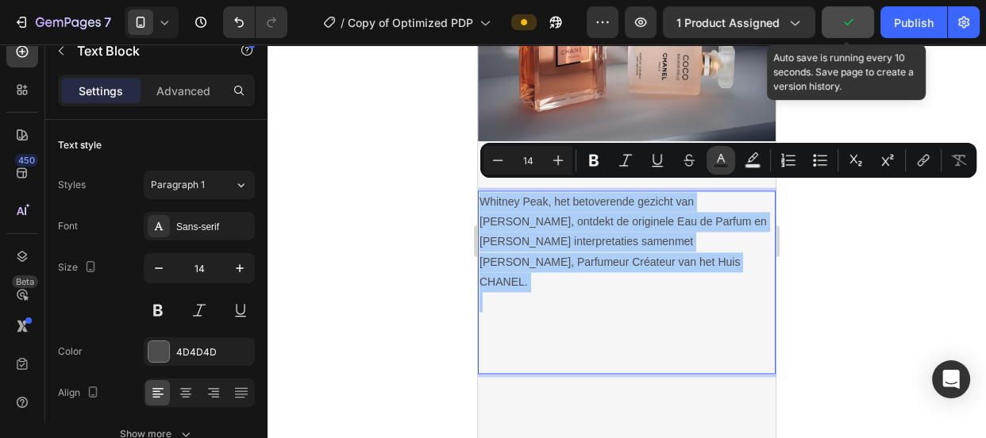
click at [718, 154] on icon "Editor contextual toolbar" at bounding box center [721, 160] width 16 height 16
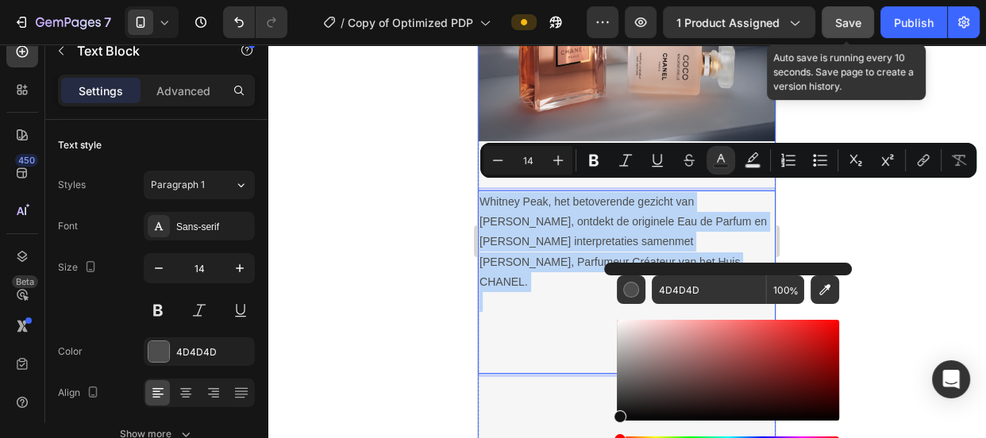
type input "0C0C0C"
drag, startPoint x: 1099, startPoint y: 441, endPoint x: 593, endPoint y: 427, distance: 505.9
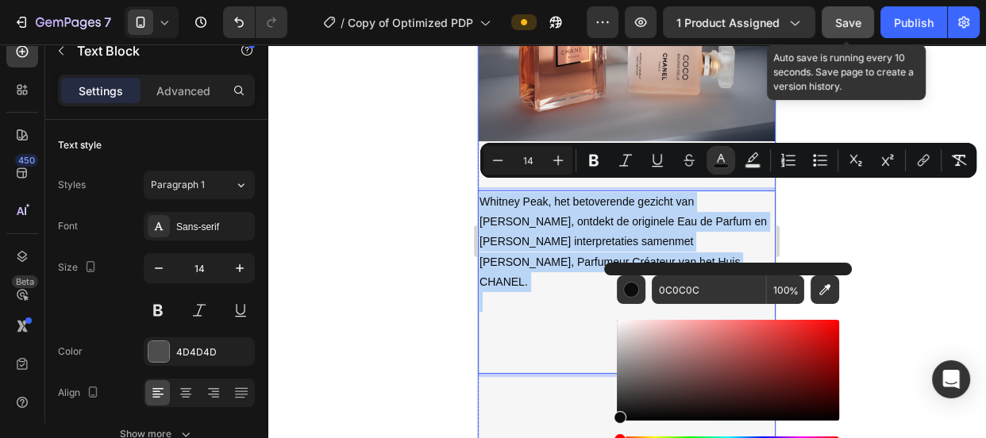
click at [546, 404] on div "Image Een olfactorische ontmoeting Text Block Whitney Peak, het betoverende gez…" at bounding box center [627, 179] width 298 height 675
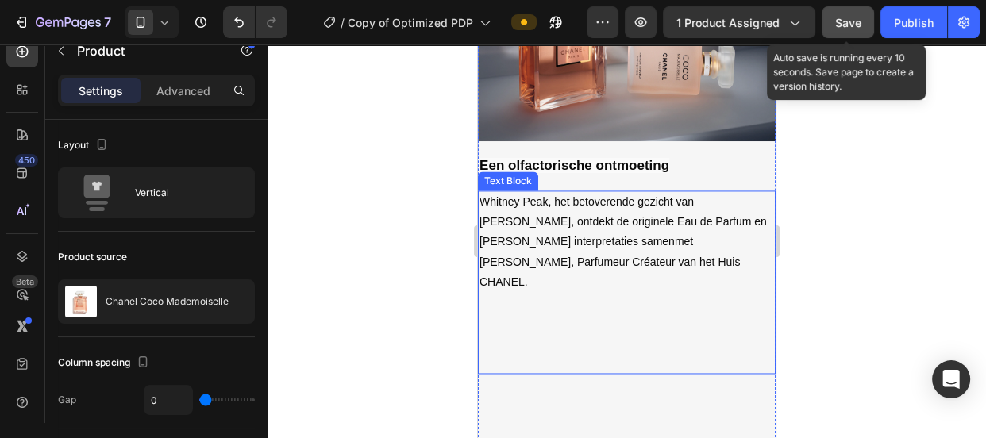
click at [596, 246] on span "Whitney Peak, het betoverende gezicht van [PERSON_NAME], ontdekt de originele E…" at bounding box center [623, 241] width 287 height 93
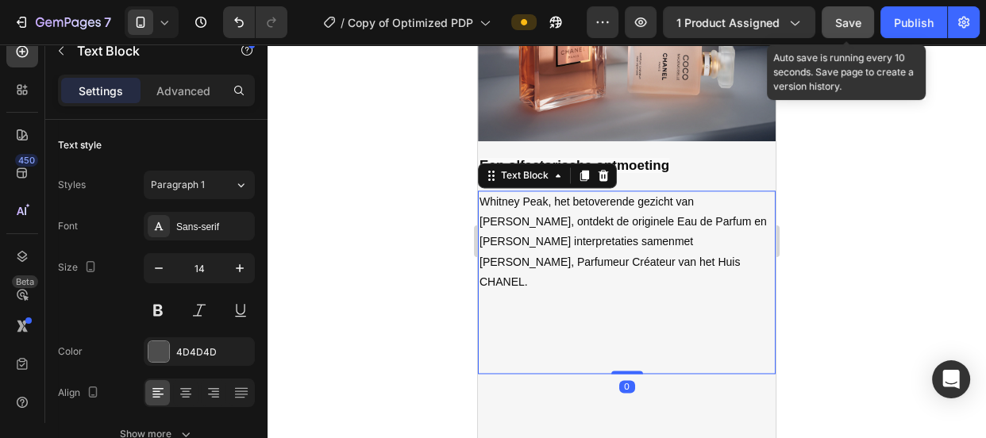
drag, startPoint x: 614, startPoint y: 352, endPoint x: 615, endPoint y: 333, distance: 19.1
click at [615, 333] on div "Whitney Peak, het betoverende gezicht van COCO MADEMOISELLE, ontdekt de origine…" at bounding box center [627, 282] width 298 height 183
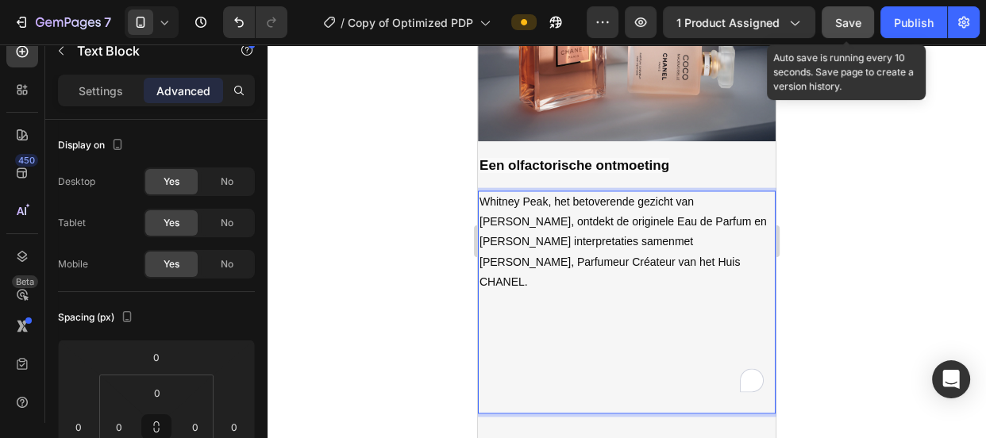
click at [541, 332] on p "To enrich screen reader interactions, please activate Accessibility in Grammarl…" at bounding box center [627, 372] width 295 height 80
click at [539, 349] on p "⁠⁠⁠⁠⁠⁠⁠" at bounding box center [627, 372] width 295 height 80
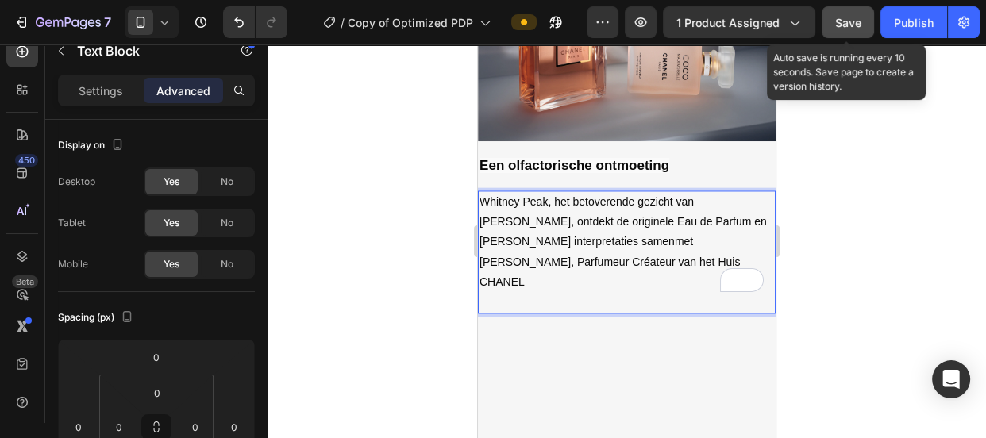
click at [536, 268] on p "Whitney Peak, het betoverende gezicht van COCO MADEMOISELLE, ontdekt de origine…" at bounding box center [627, 252] width 295 height 120
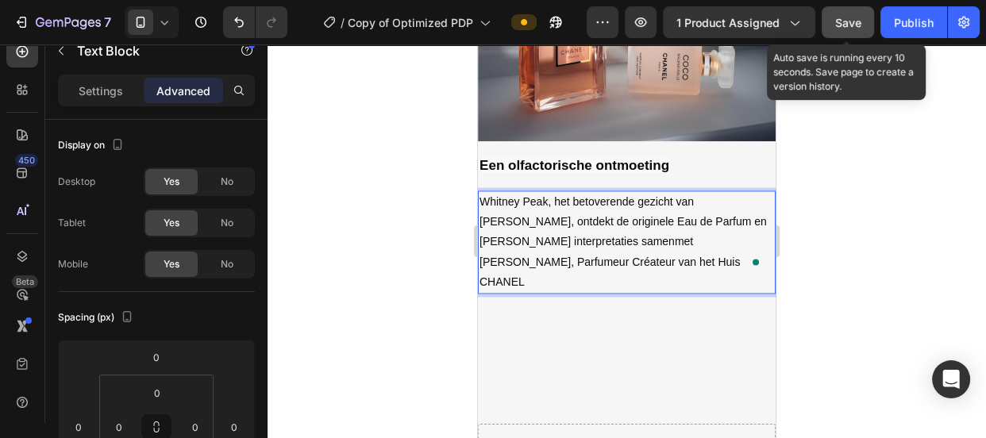
click at [557, 234] on span "Whitney Peak, het betoverende gezicht van COCO MADEMOISELLE, ontdekt de origine…" at bounding box center [623, 241] width 287 height 93
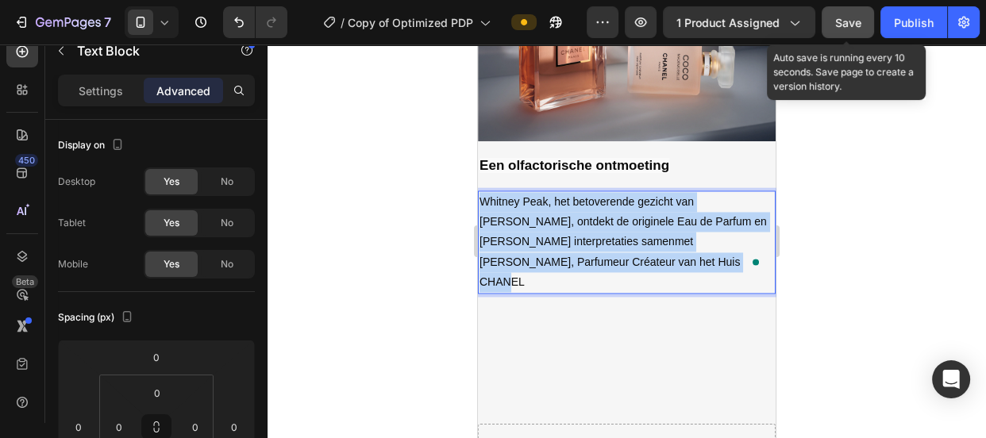
click at [557, 234] on span "Whitney Peak, het betoverende gezicht van COCO MADEMOISELLE, ontdekt de origine…" at bounding box center [623, 241] width 287 height 93
click at [516, 295] on div "Image Een olfactorische ontmoeting Text Block Whitney Peak, het betoverende gez…" at bounding box center [627, 133] width 298 height 582
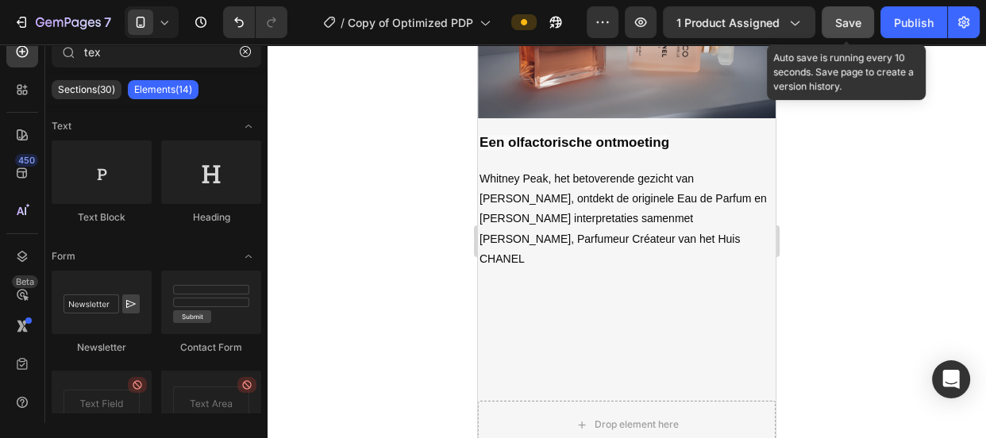
scroll to position [2221, 0]
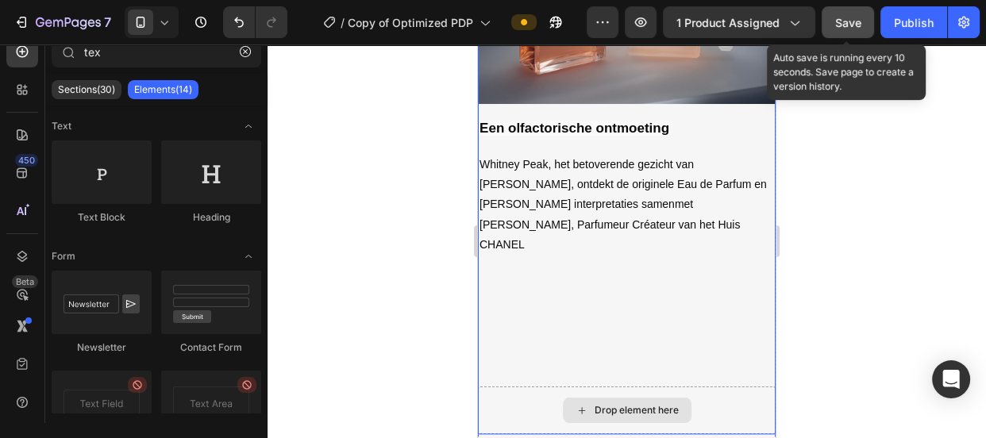
click at [703, 387] on div "Drop element here" at bounding box center [627, 411] width 298 height 48
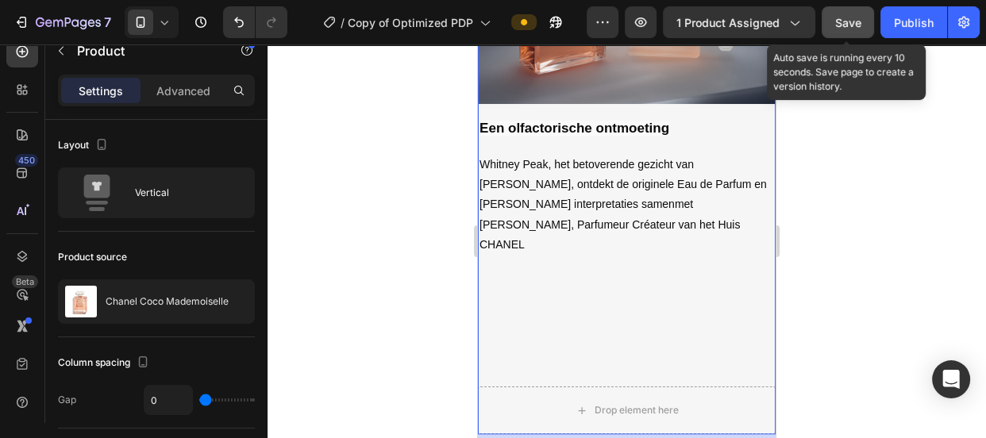
click at [608, 252] on div "Image Een olfactorische ontmoeting Text Block Whitney Peak, het betoverende gez…" at bounding box center [627, 96] width 298 height 582
click at [636, 281] on div "Image Een olfactorische ontmoeting Text Block Whitney Peak, het betoverende gez…" at bounding box center [627, 96] width 298 height 582
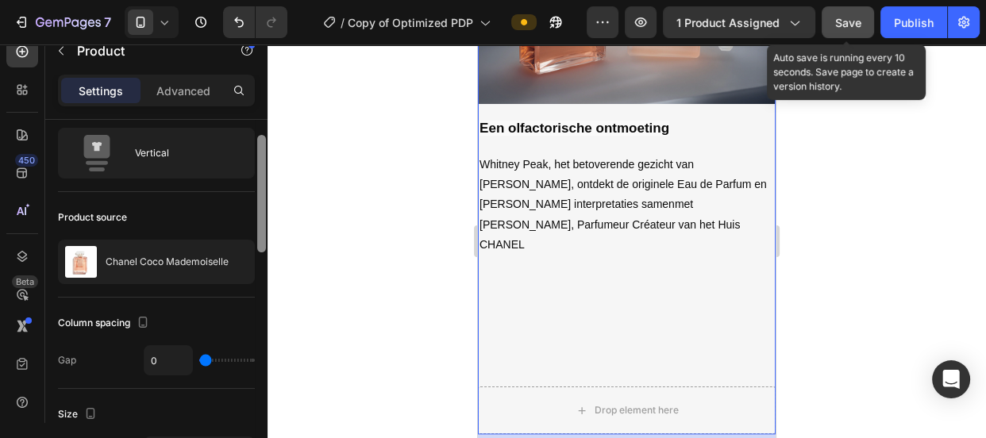
scroll to position [44, 0]
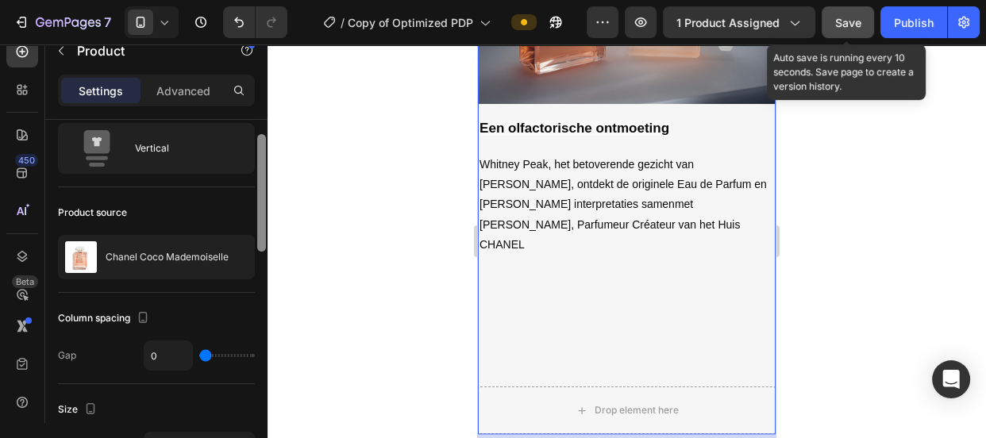
drag, startPoint x: 257, startPoint y: 157, endPoint x: 260, endPoint y: 172, distance: 15.3
click at [260, 172] on div at bounding box center [261, 192] width 9 height 117
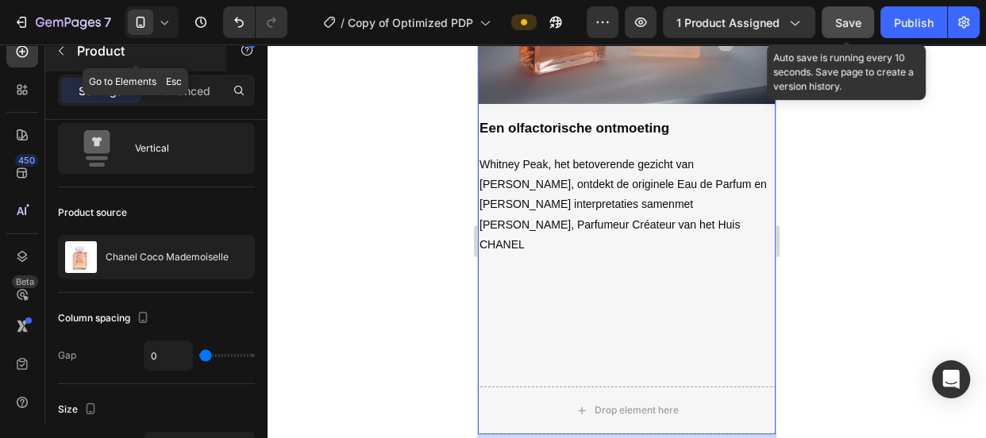
click at [62, 58] on button "button" at bounding box center [60, 50] width 25 height 25
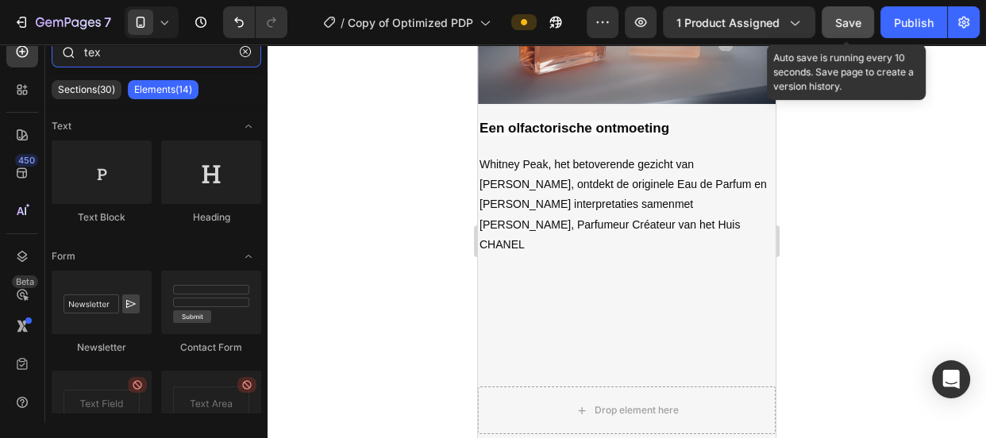
click at [110, 64] on input "tex" at bounding box center [157, 52] width 210 height 32
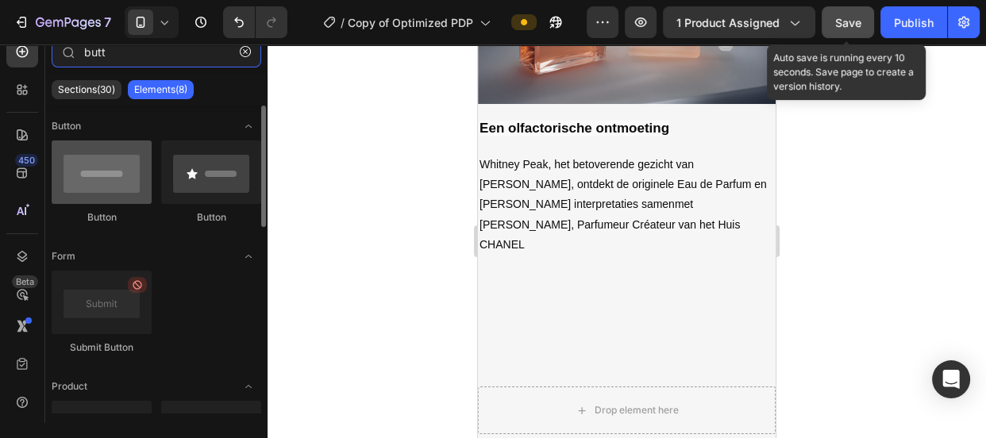
type input "butt"
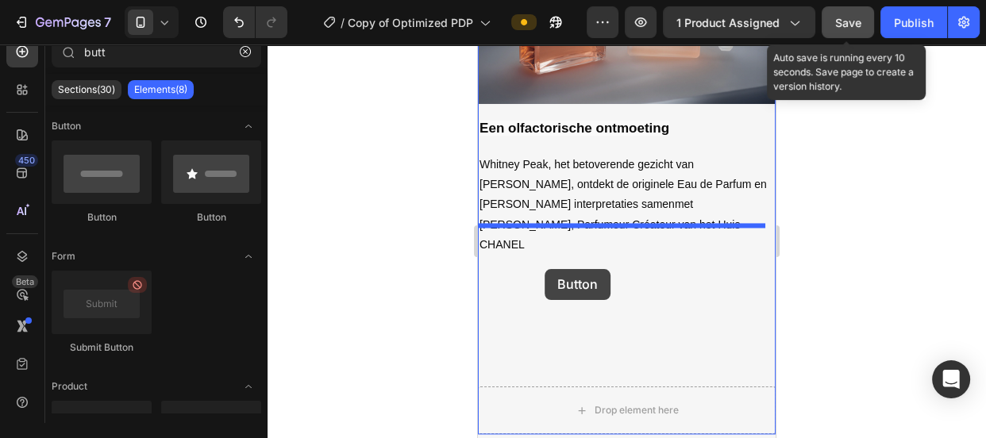
drag, startPoint x: 590, startPoint y: 233, endPoint x: 545, endPoint y: 267, distance: 56.1
drag, startPoint x: 585, startPoint y: 231, endPoint x: 556, endPoint y: 253, distance: 36.8
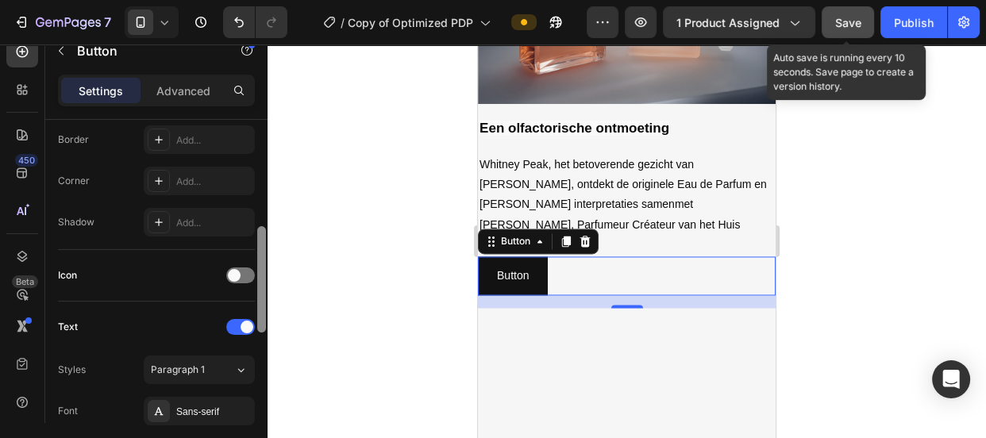
click at [258, 303] on div at bounding box center [262, 294] width 12 height 349
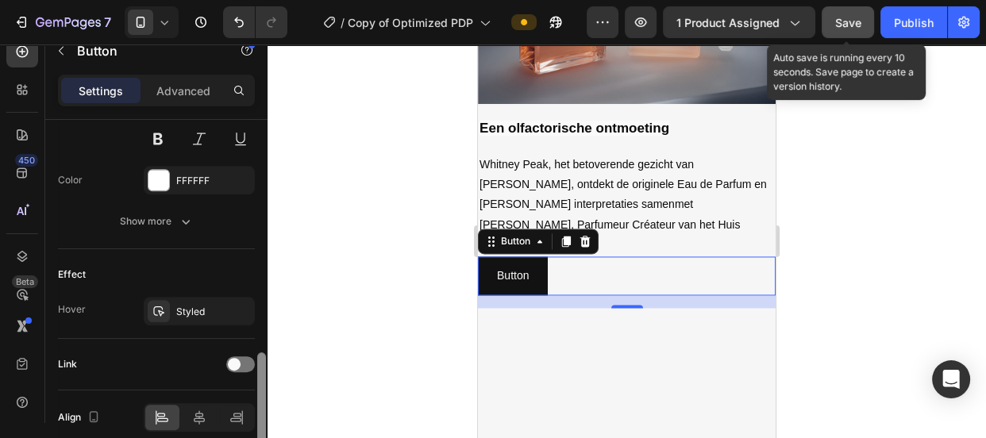
scroll to position [738, 0]
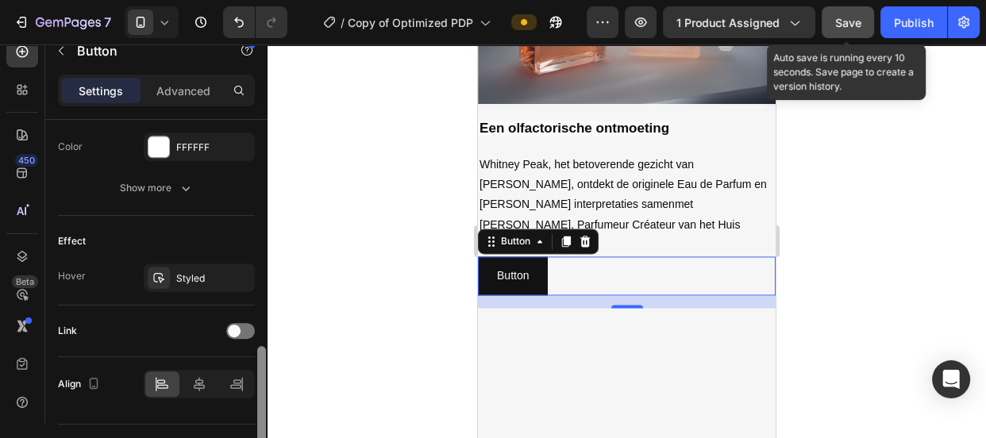
drag, startPoint x: 258, startPoint y: 303, endPoint x: 258, endPoint y: 423, distance: 119.9
click at [258, 423] on div at bounding box center [261, 399] width 9 height 106
click at [199, 376] on icon at bounding box center [199, 384] width 16 height 16
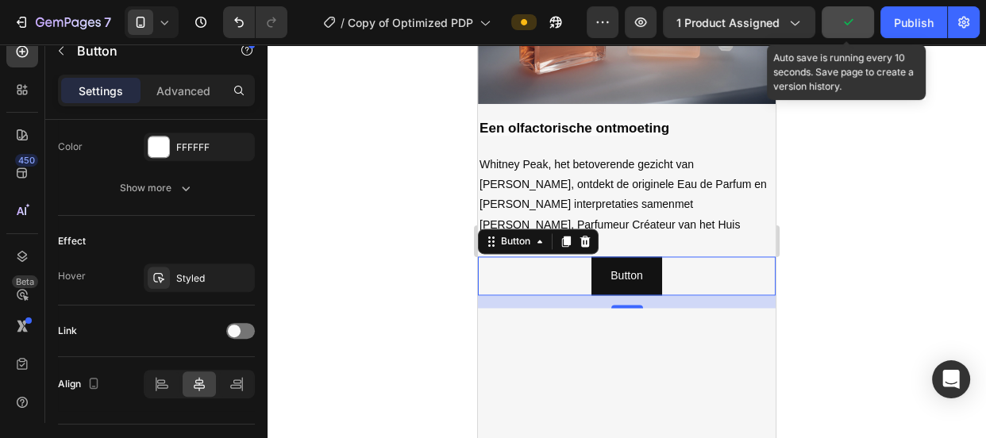
click at [545, 256] on div "Button Button 16" at bounding box center [627, 275] width 298 height 39
click at [160, 153] on div at bounding box center [158, 147] width 21 height 21
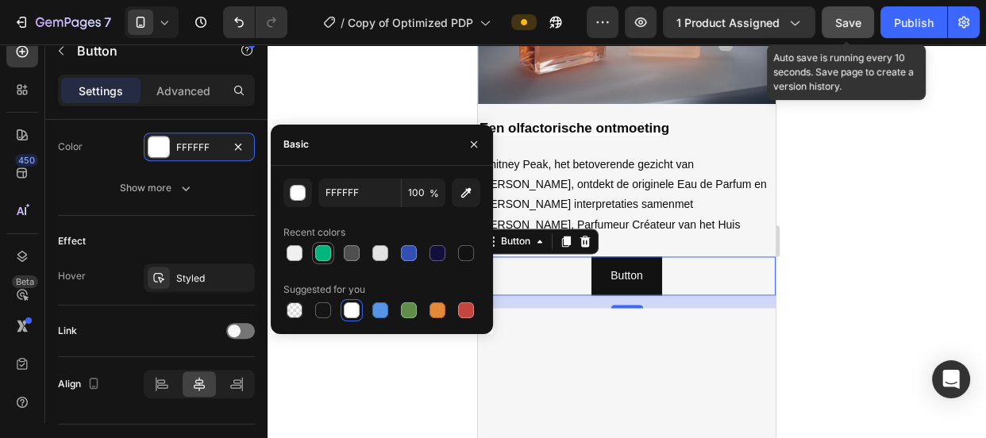
click at [315, 247] on div at bounding box center [323, 253] width 16 height 16
click at [294, 252] on div at bounding box center [295, 253] width 16 height 16
type input "F0F0F0"
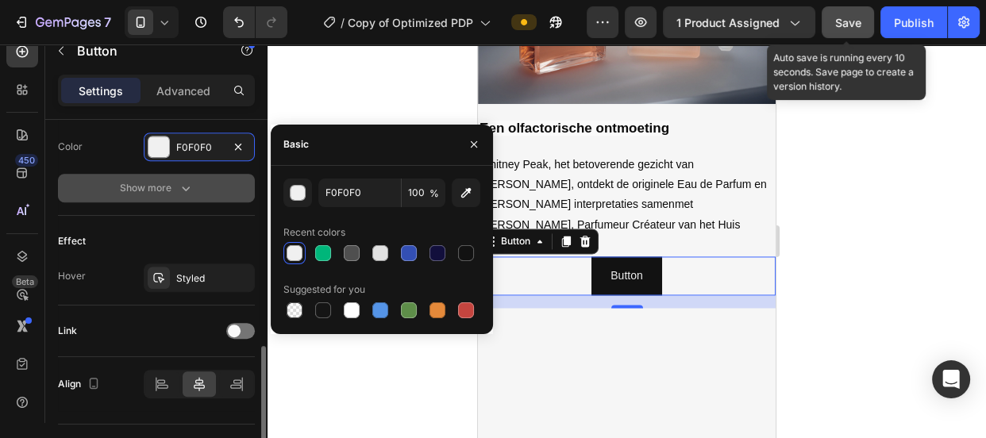
click at [181, 186] on icon "button" at bounding box center [186, 188] width 16 height 16
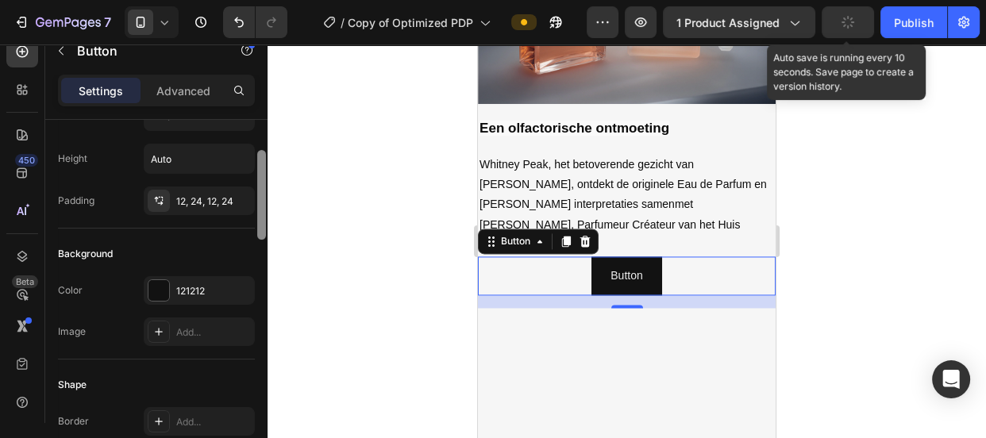
drag, startPoint x: 260, startPoint y: 346, endPoint x: 261, endPoint y: 143, distance: 203.2
click at [261, 150] on div at bounding box center [261, 195] width 9 height 90
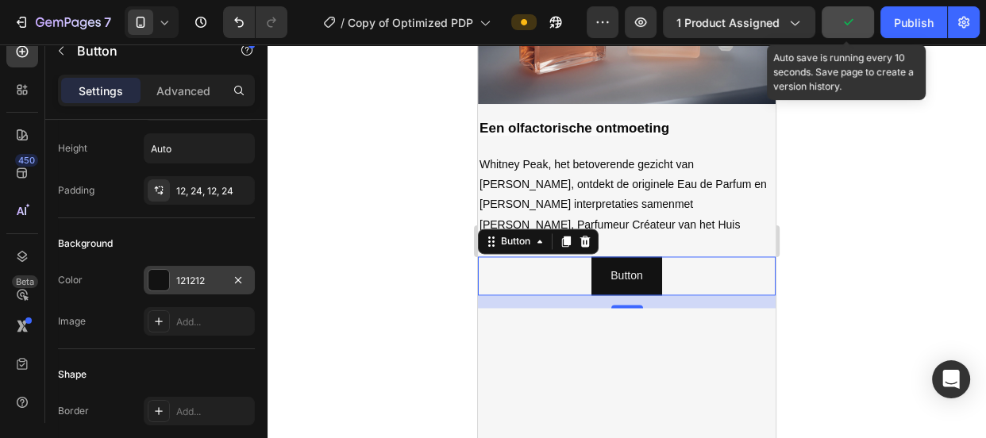
click at [151, 272] on div at bounding box center [158, 280] width 21 height 21
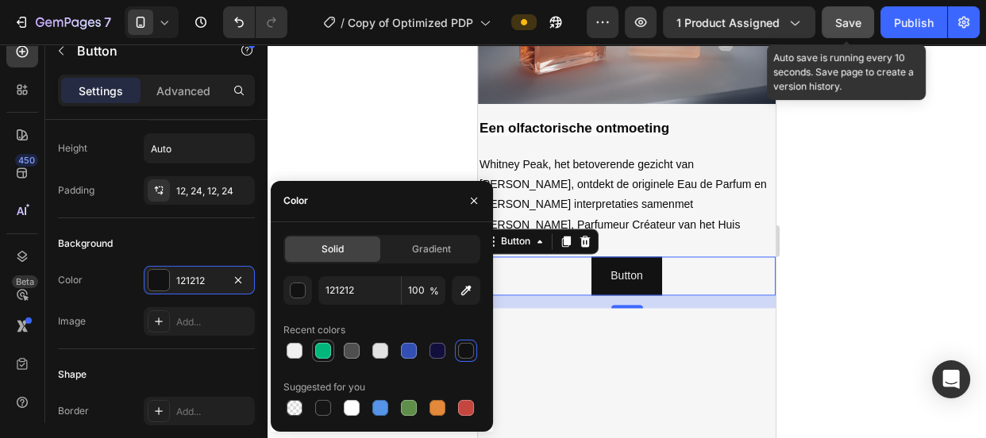
click at [317, 347] on div at bounding box center [323, 351] width 16 height 16
type input "00B67A"
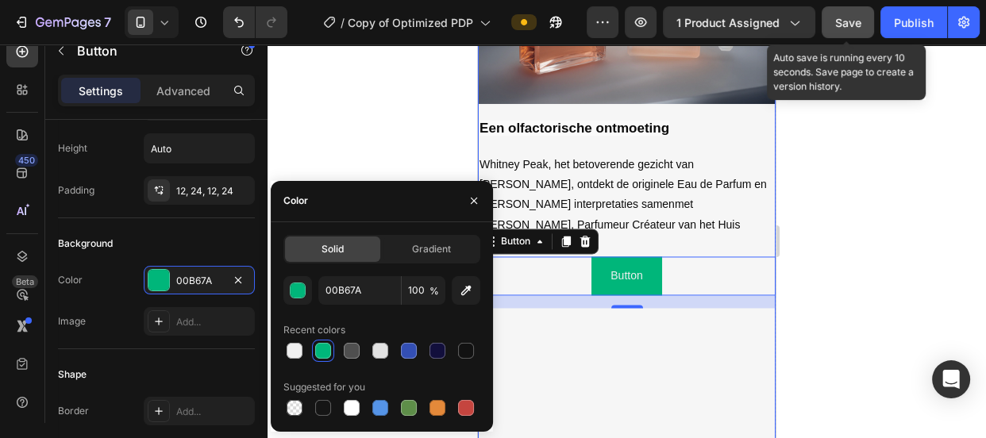
click at [522, 313] on div "Image Een olfactorische ontmoeting Text Block Whitney Peak, het betoverende gez…" at bounding box center [627, 122] width 298 height 634
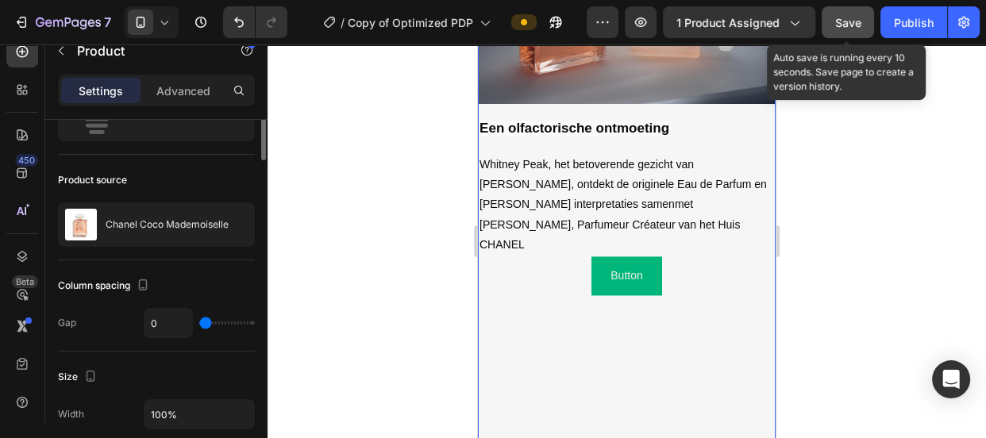
scroll to position [0, 0]
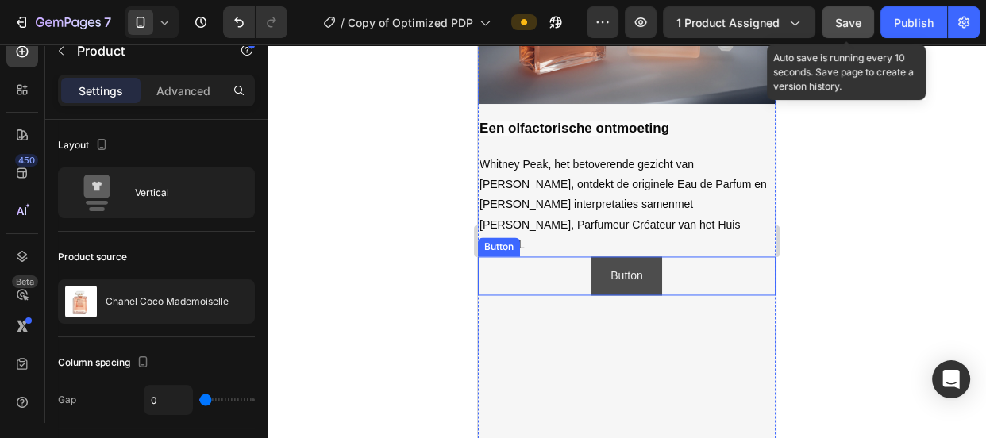
click at [591, 256] on button "Button" at bounding box center [626, 275] width 70 height 39
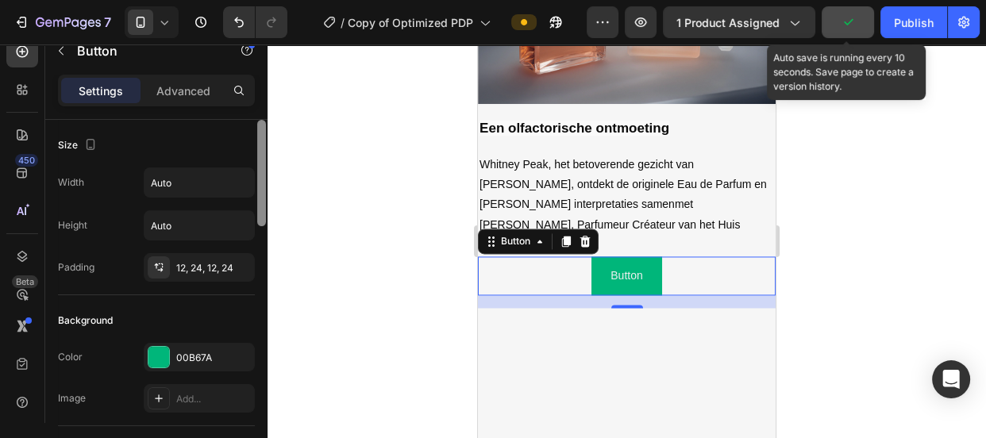
drag, startPoint x: 260, startPoint y: 176, endPoint x: 271, endPoint y: 180, distance: 11.1
click at [271, 0] on div "7 Version history / Copy of Optimized PDP Preview 1 product assigned Auto save …" at bounding box center [493, 0] width 986 height 0
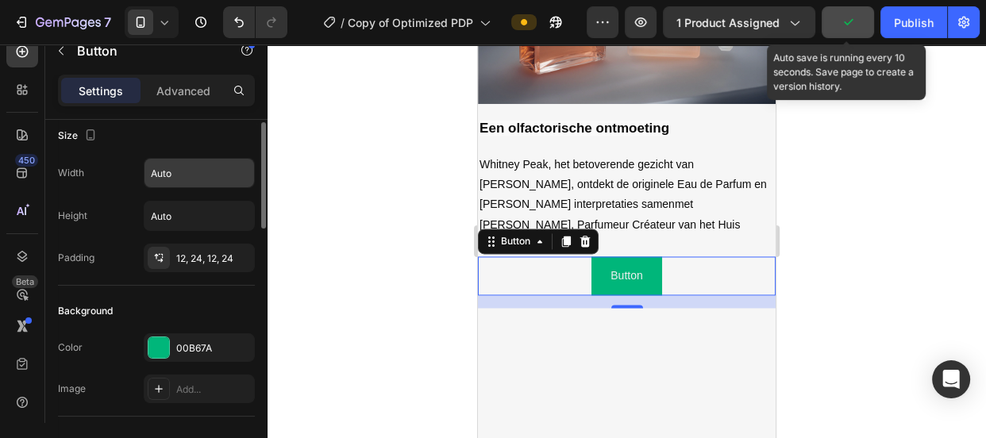
drag, startPoint x: 193, startPoint y: 156, endPoint x: 194, endPoint y: 164, distance: 8.8
click at [194, 165] on input "Auto" at bounding box center [199, 173] width 110 height 29
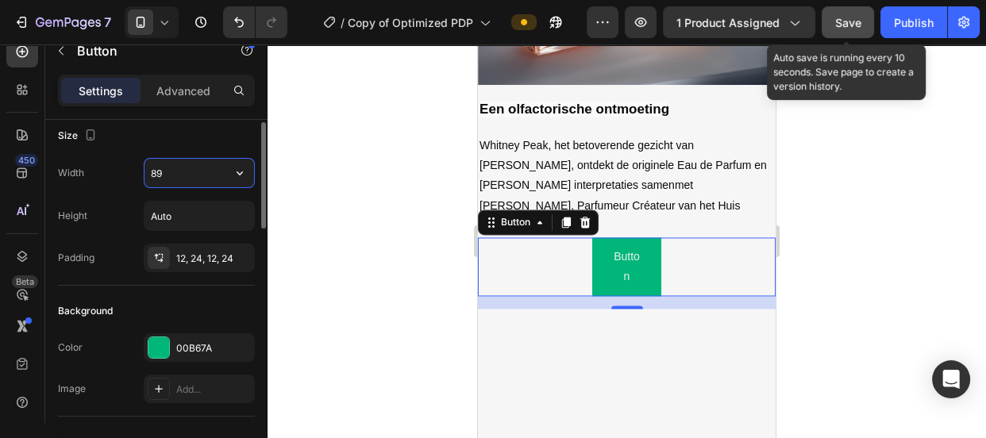
scroll to position [2221, 0]
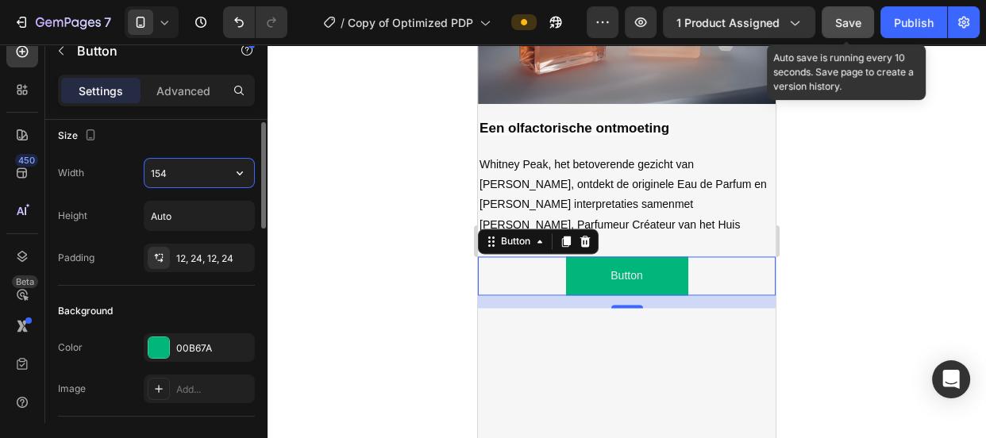
type input "155"
click at [587, 236] on icon at bounding box center [585, 241] width 10 height 11
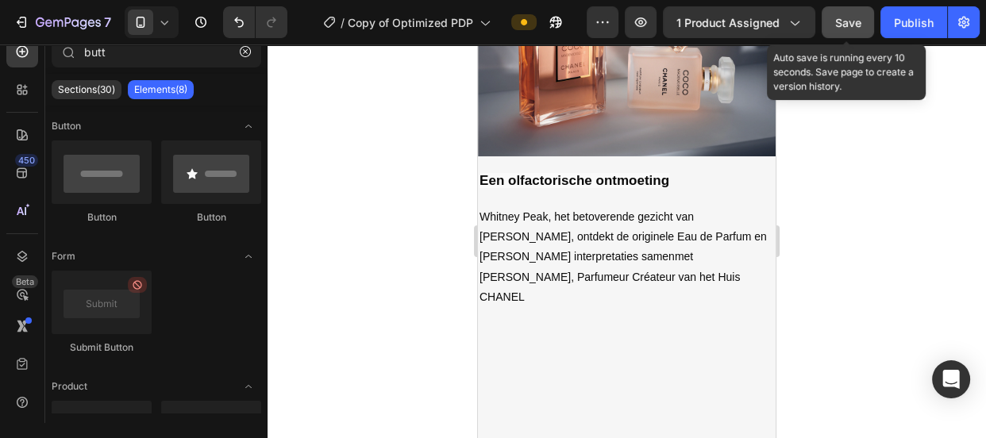
scroll to position [158, 0]
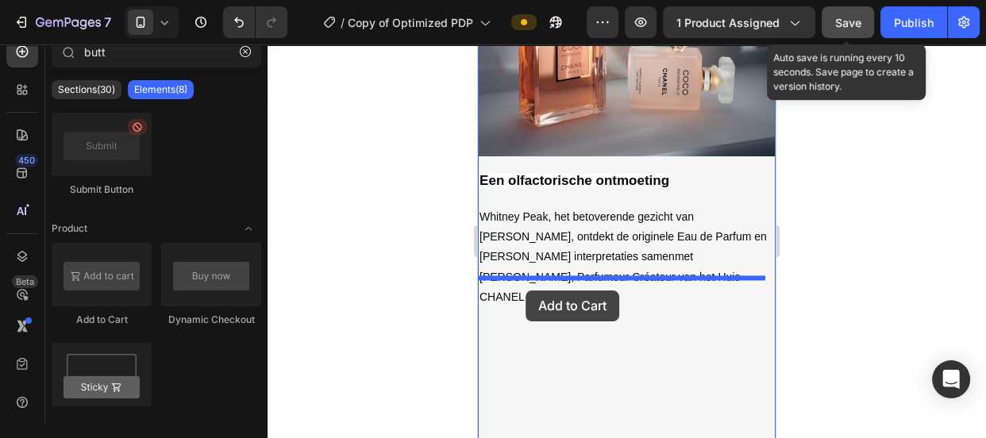
drag, startPoint x: 587, startPoint y: 326, endPoint x: 526, endPoint y: 291, distance: 69.7
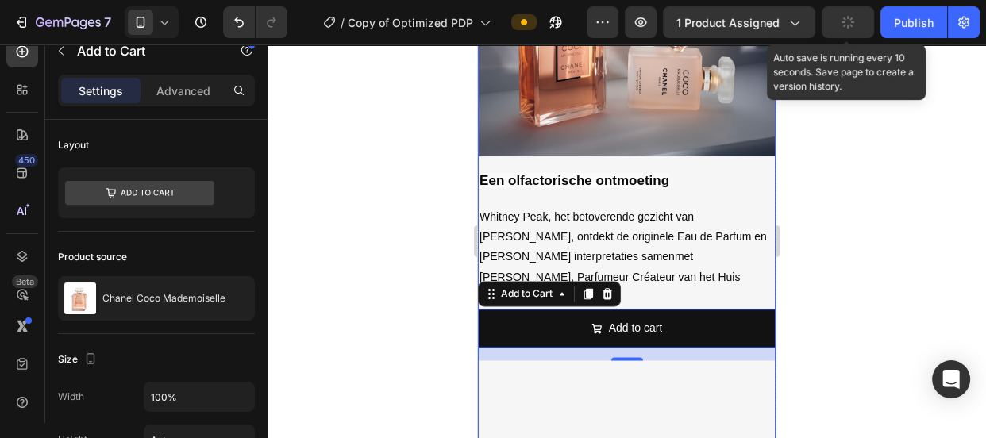
scroll to position [2221, 0]
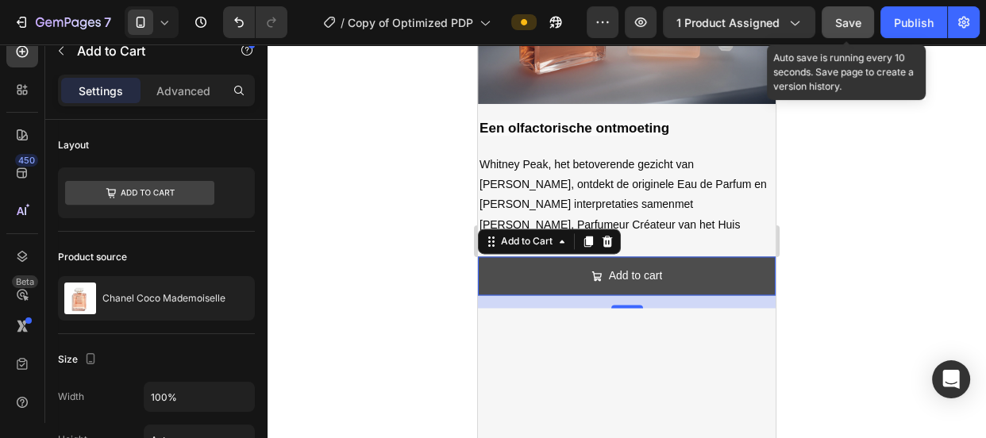
click at [534, 256] on button "Add to cart" at bounding box center [627, 275] width 298 height 39
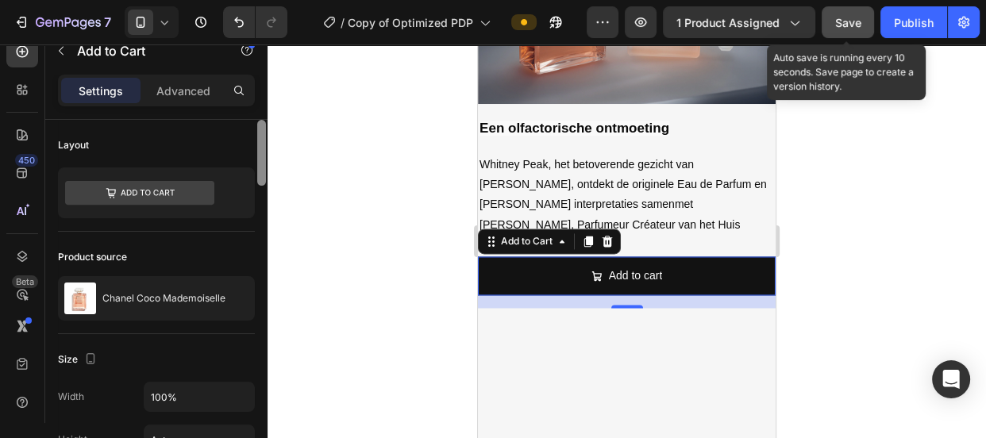
scroll to position [349, 0]
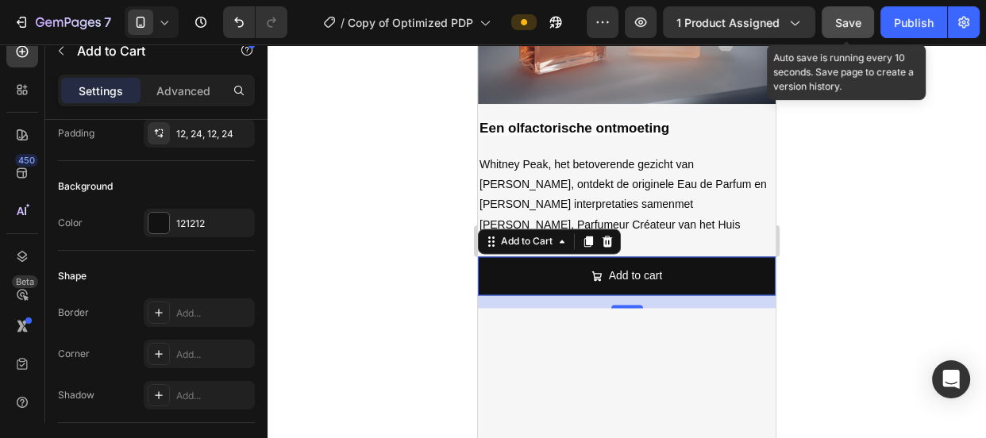
click at [156, 230] on div at bounding box center [158, 223] width 21 height 21
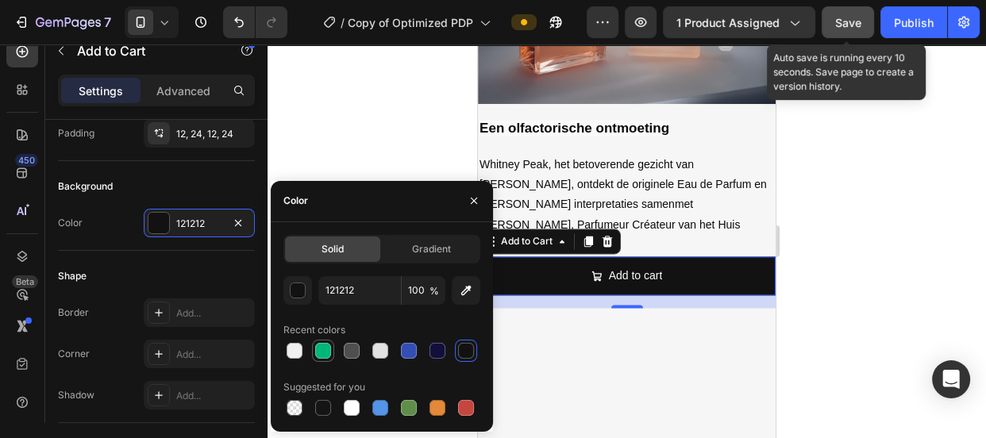
click at [315, 345] on div at bounding box center [323, 351] width 16 height 16
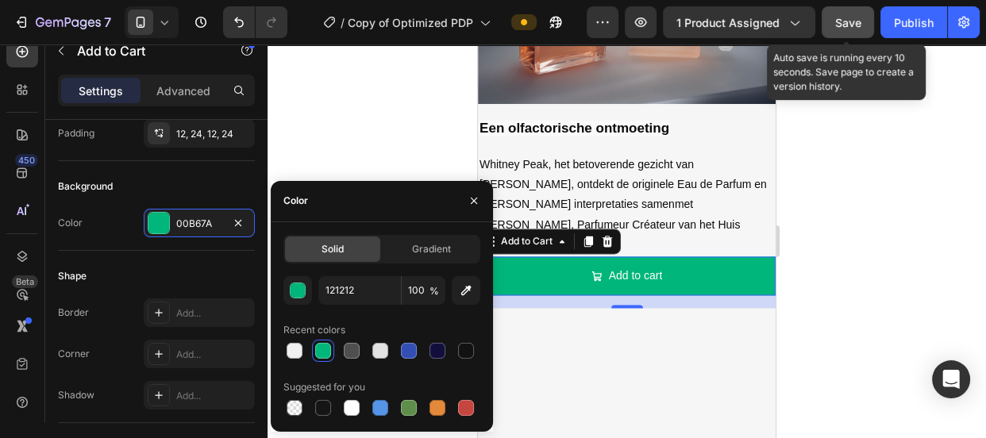
type input "00B67A"
click at [588, 342] on div "Image Een olfactorische ontmoeting Text Block Whitney Peak, het betoverende gez…" at bounding box center [627, 122] width 298 height 634
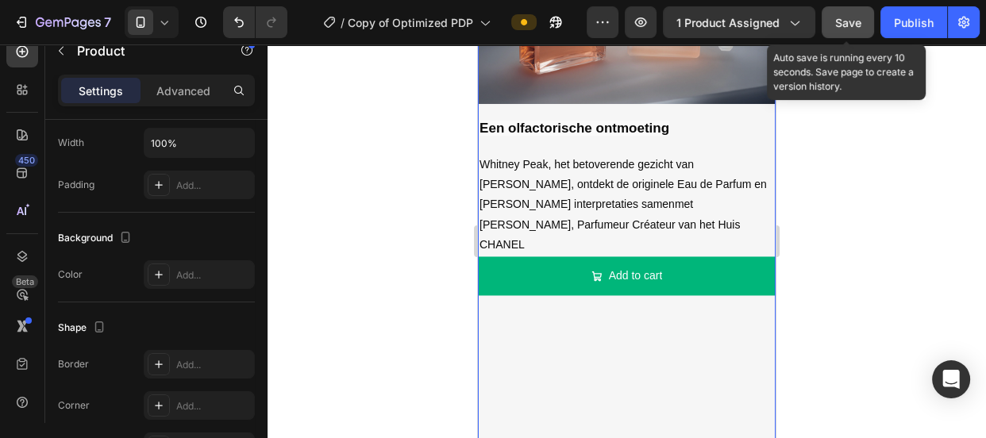
scroll to position [0, 0]
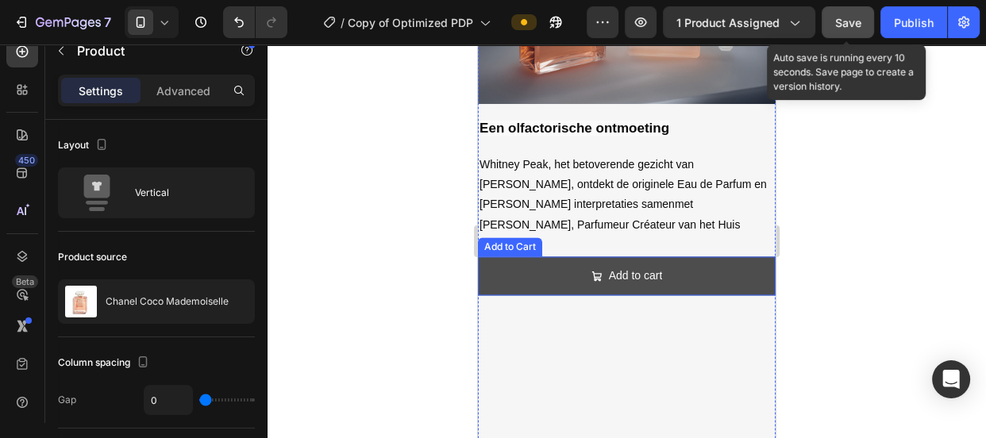
click at [497, 256] on button "Add to cart" at bounding box center [627, 275] width 298 height 39
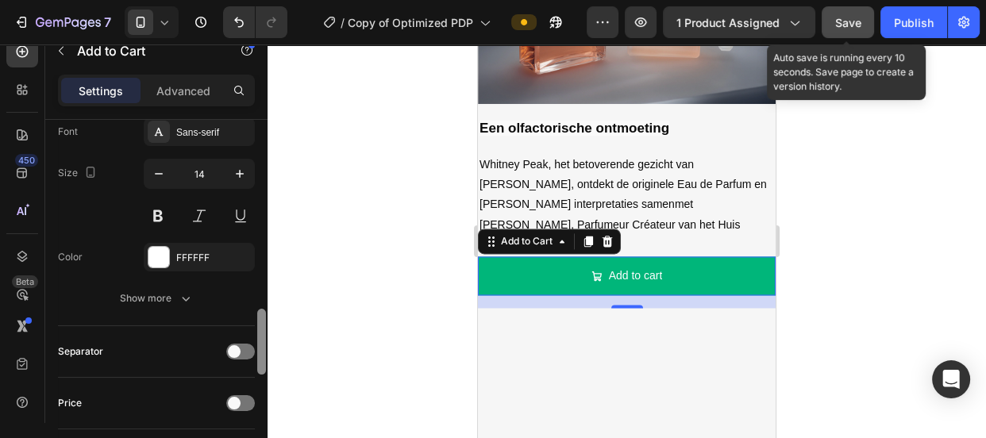
scroll to position [987, 0]
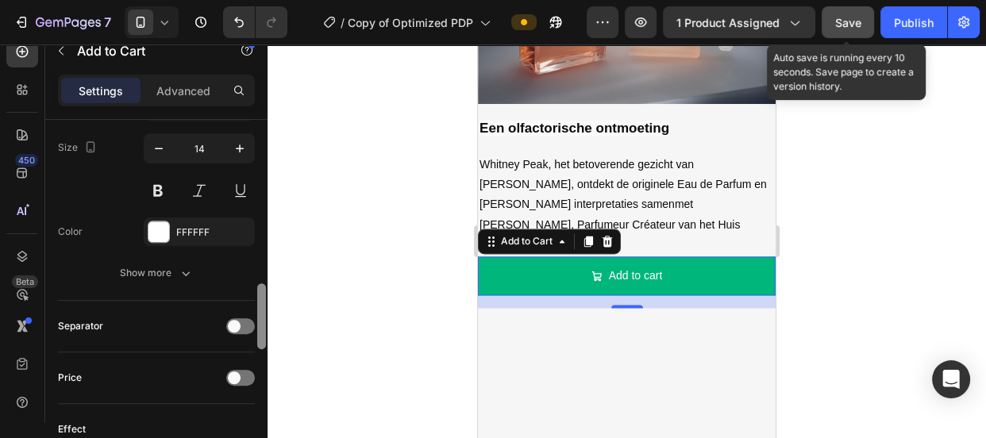
drag, startPoint x: 260, startPoint y: 144, endPoint x: 270, endPoint y: 333, distance: 189.2
click at [270, 0] on div "7 Version history / Copy of Optimized PDP Preview 1 product assigned Save Auto …" at bounding box center [493, 0] width 986 height 0
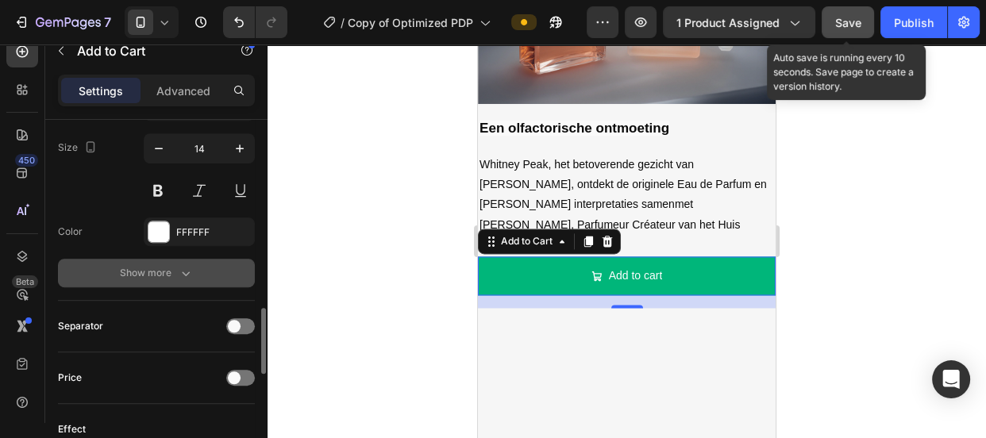
click at [168, 270] on div "Show more" at bounding box center [157, 273] width 74 height 16
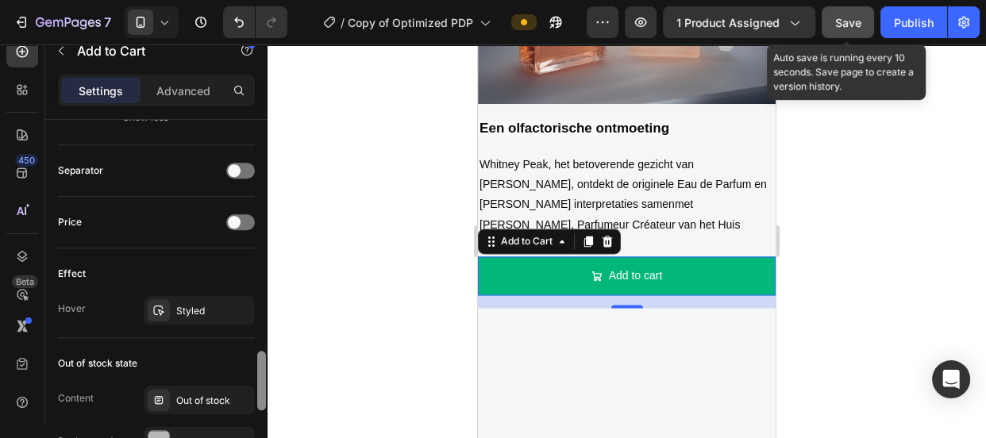
drag, startPoint x: 261, startPoint y: 318, endPoint x: 258, endPoint y: 388, distance: 70.7
click at [258, 388] on div at bounding box center [261, 381] width 9 height 60
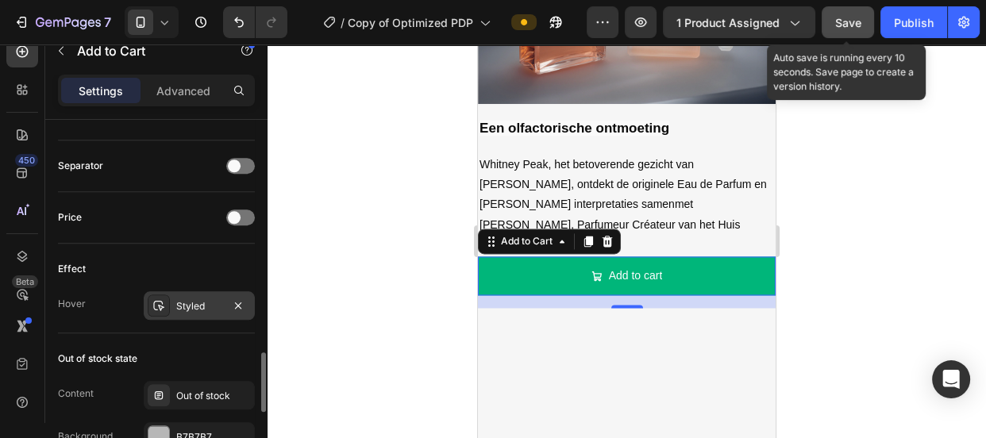
click at [189, 308] on div "Styled" at bounding box center [199, 306] width 46 height 14
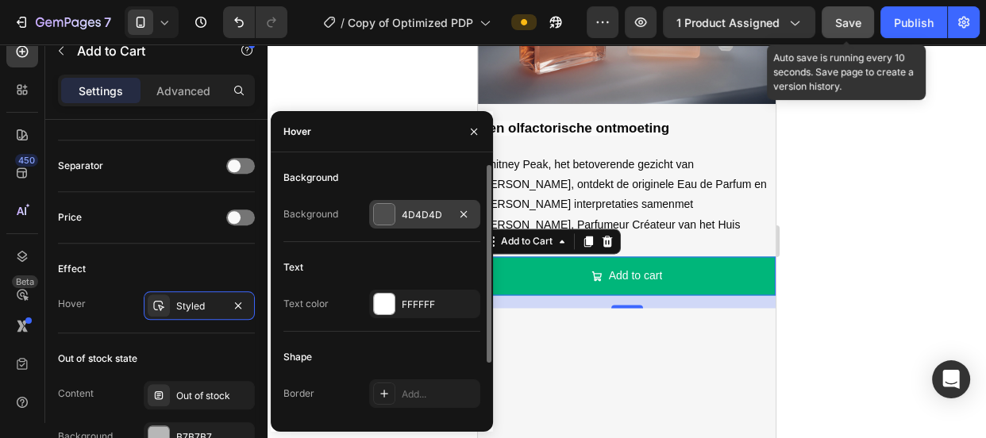
click at [378, 218] on div at bounding box center [384, 214] width 21 height 21
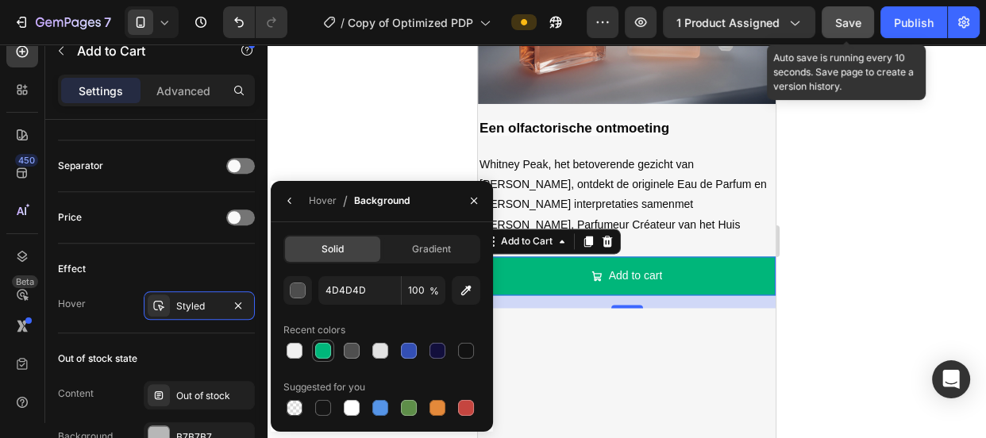
click at [327, 349] on div at bounding box center [323, 351] width 16 height 16
type input "00B67A"
click at [618, 323] on div "Image Een olfactorische ontmoeting Text Block Whitney Peak, het betoverende gez…" at bounding box center [627, 122] width 298 height 634
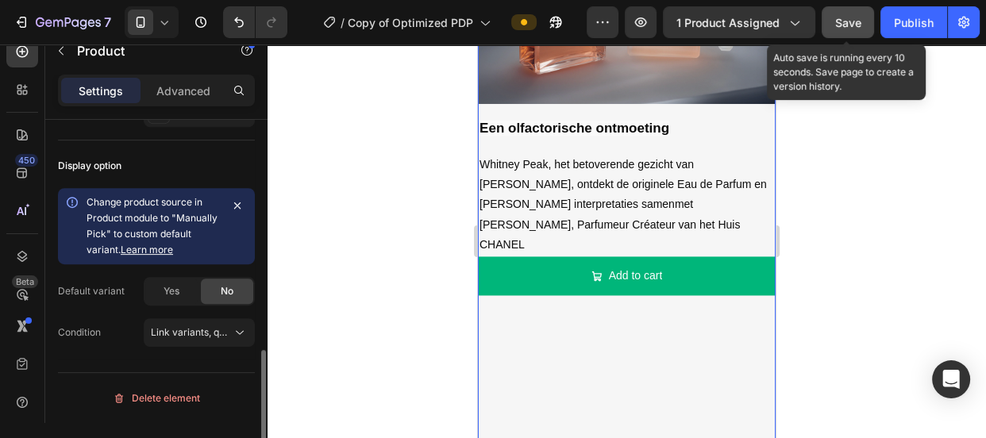
scroll to position [0, 0]
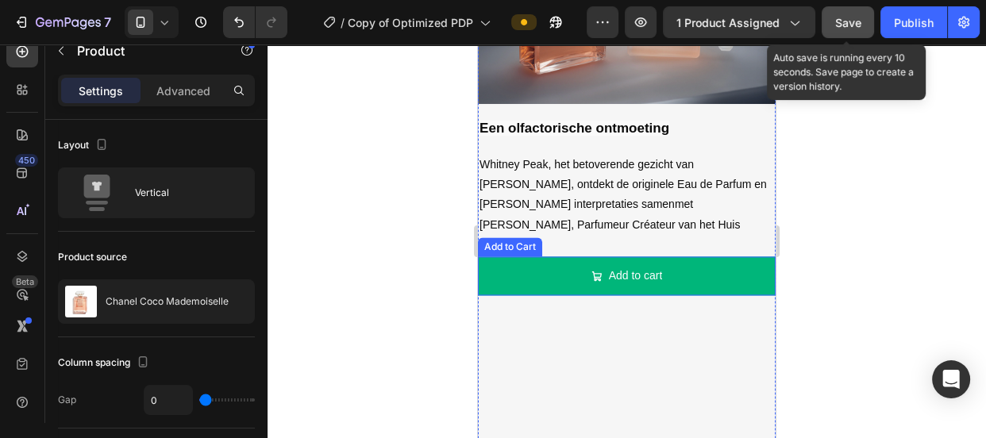
click at [490, 256] on button "Add to cart" at bounding box center [627, 275] width 298 height 39
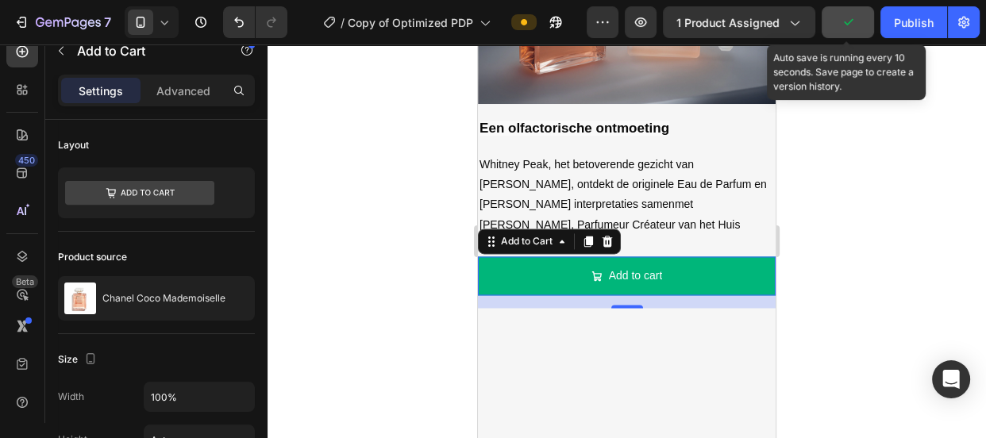
scroll to position [349, 0]
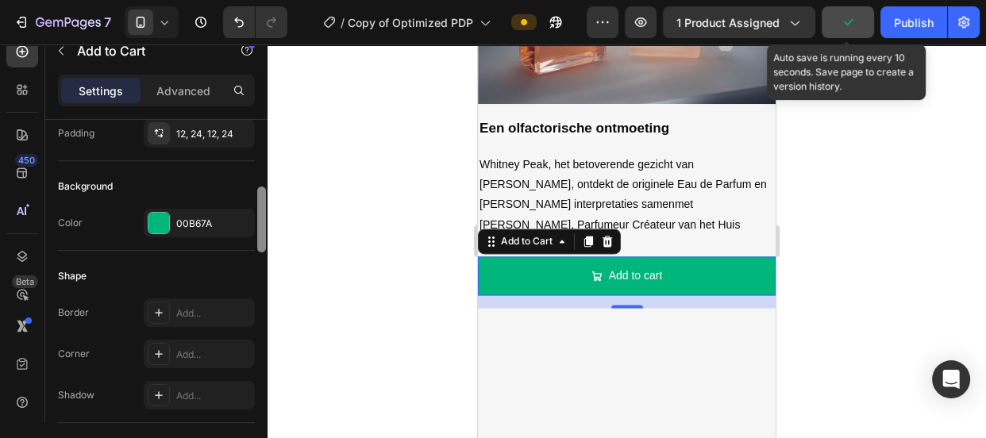
click at [262, 253] on div at bounding box center [262, 294] width 12 height 349
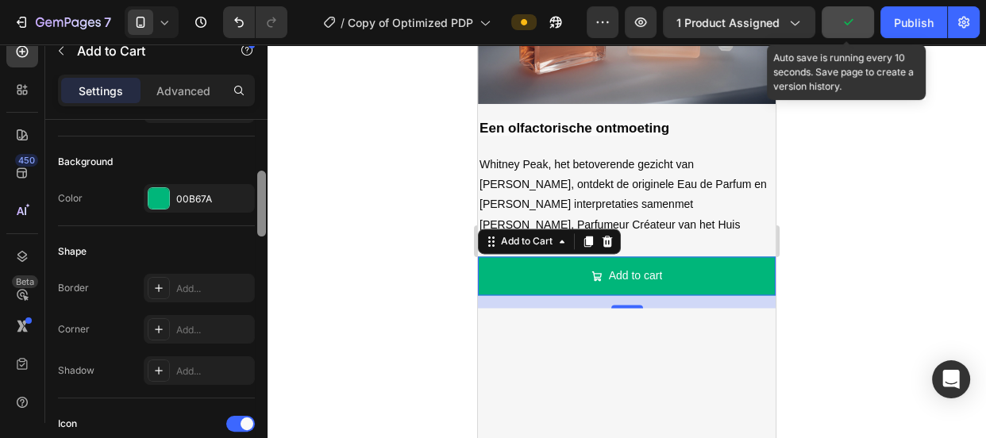
click at [262, 237] on div at bounding box center [261, 204] width 9 height 66
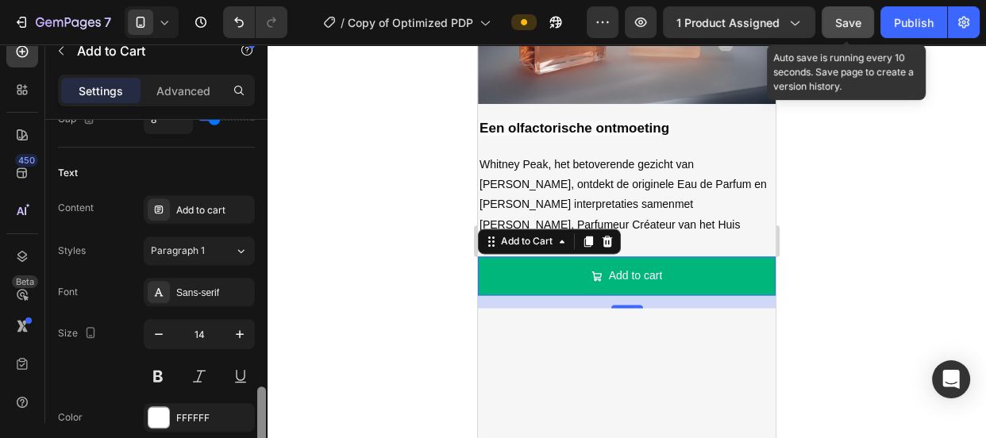
drag, startPoint x: 262, startPoint y: 248, endPoint x: 264, endPoint y: 316, distance: 67.5
click at [264, 387] on div at bounding box center [261, 420] width 9 height 66
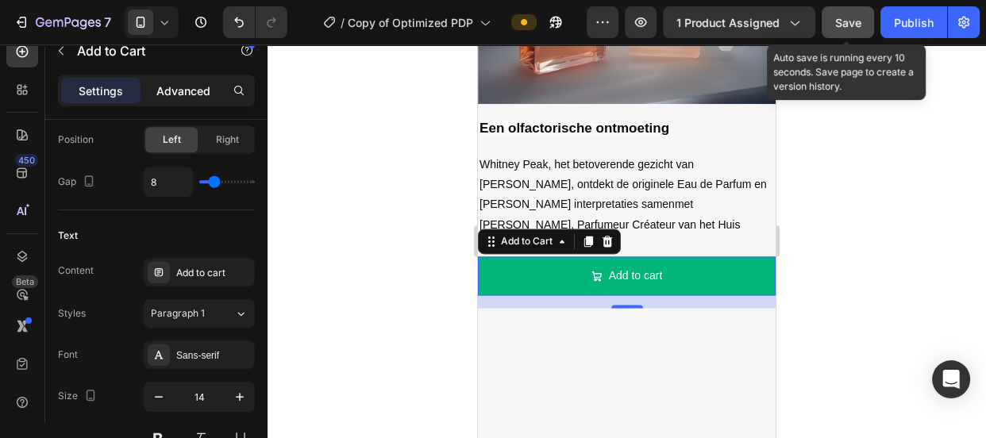
click at [191, 98] on div "Advanced" at bounding box center [183, 90] width 79 height 25
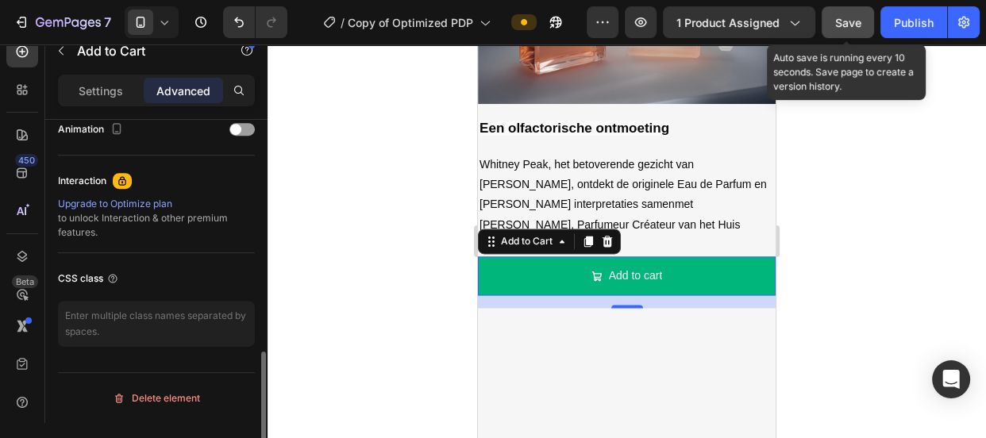
scroll to position [709, 0]
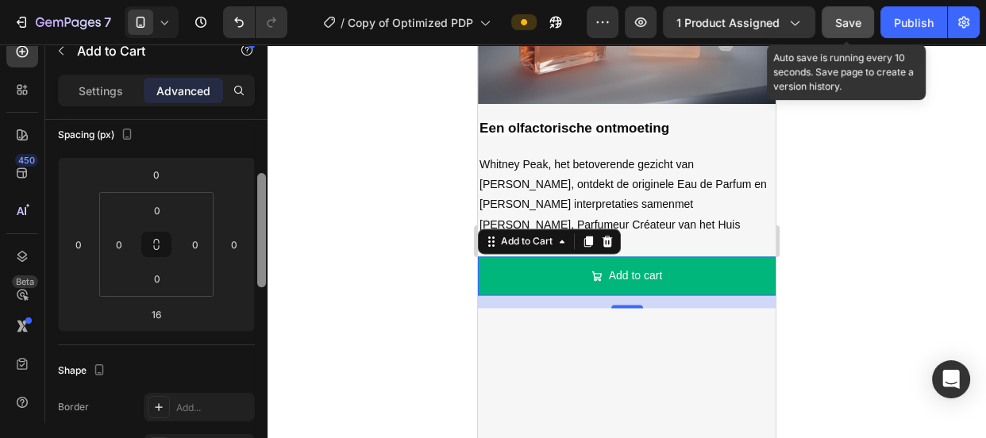
scroll to position [171, 0]
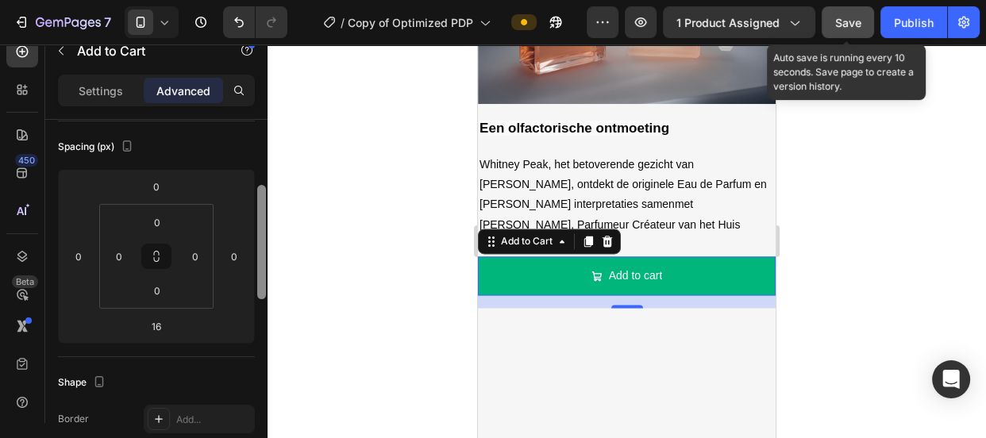
drag, startPoint x: 258, startPoint y: 302, endPoint x: 264, endPoint y: 239, distance: 63.0
click at [264, 239] on div at bounding box center [261, 242] width 9 height 114
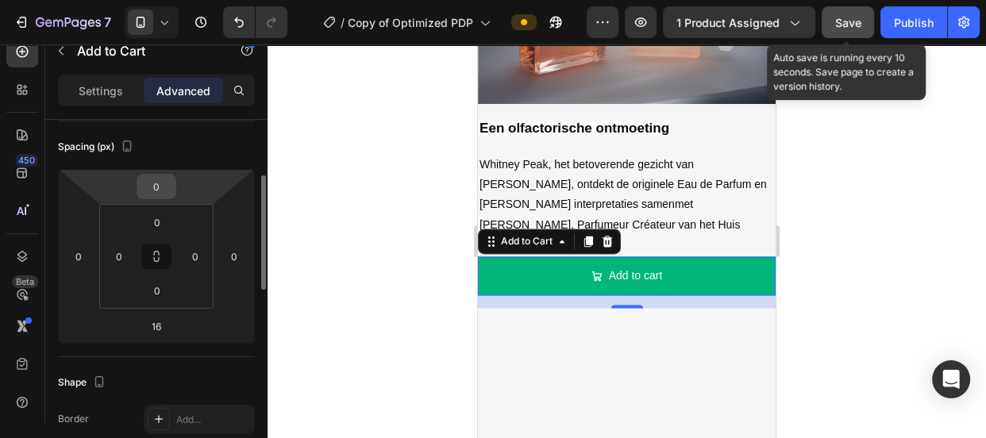
click at [167, 190] on input "0" at bounding box center [157, 187] width 32 height 24
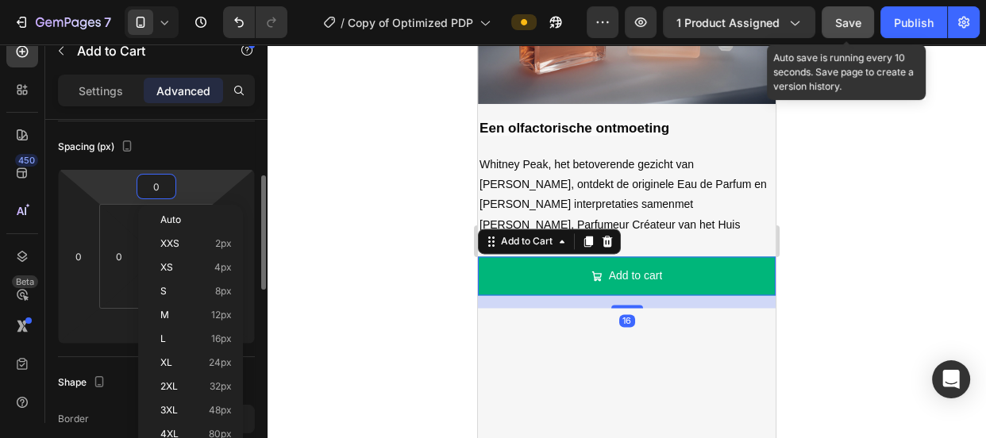
click at [167, 190] on input "0" at bounding box center [157, 187] width 32 height 24
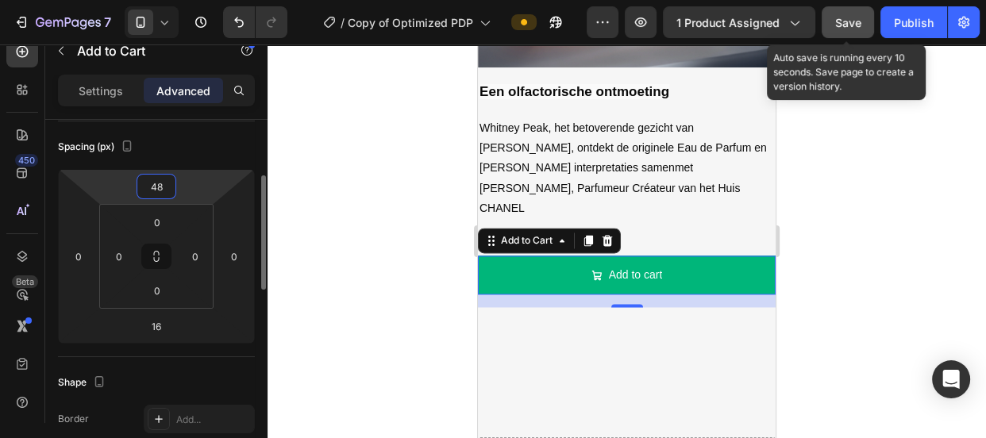
type input "49"
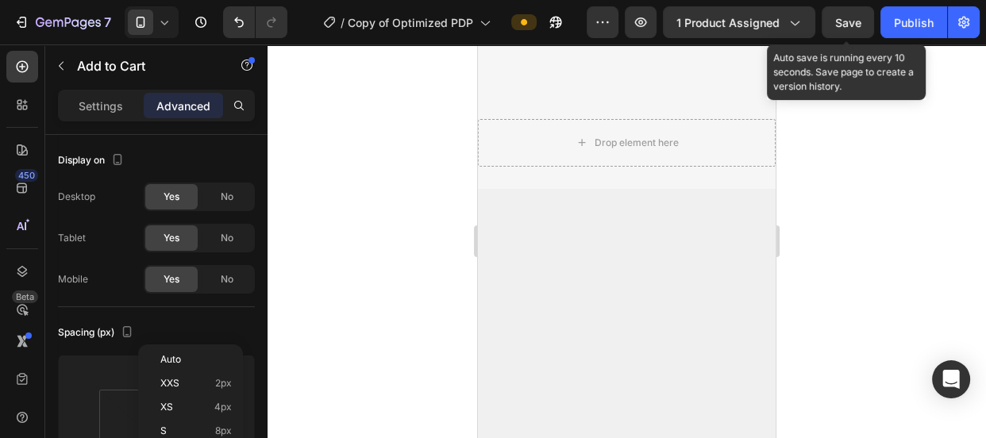
scroll to position [171, 0]
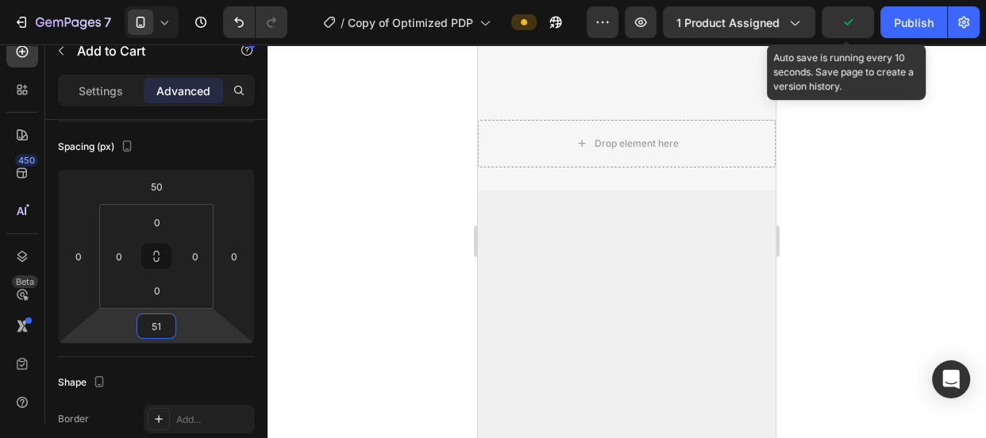
type input "50"
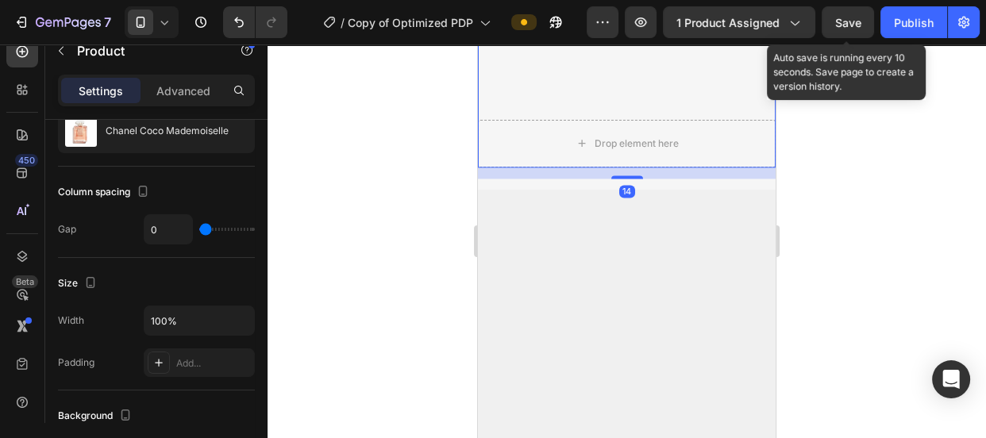
scroll to position [0, 0]
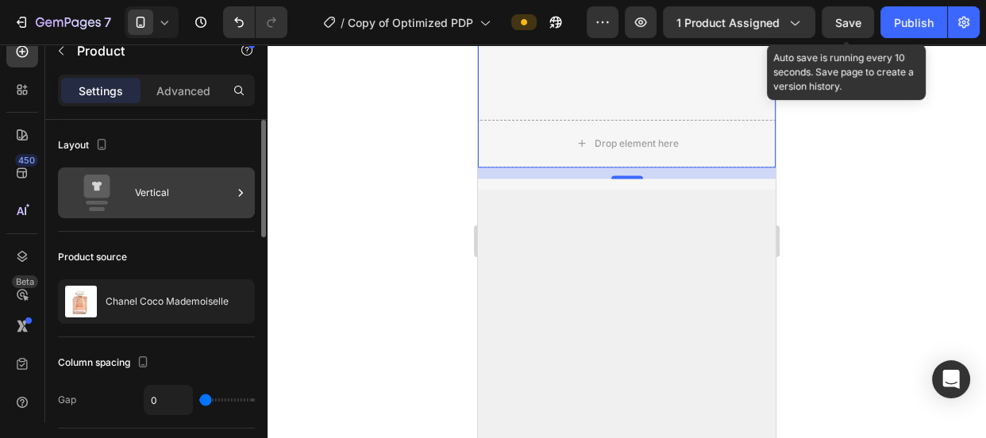
click at [148, 191] on div "Vertical" at bounding box center [183, 193] width 97 height 37
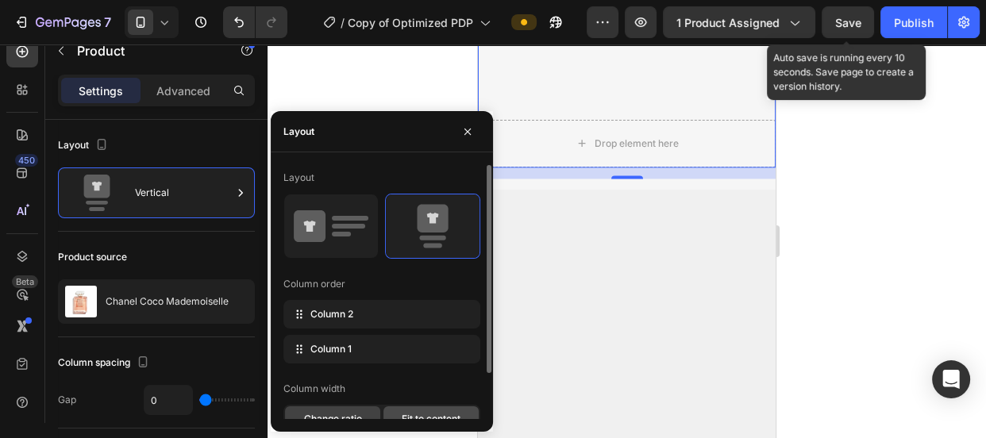
click at [418, 413] on span "Fit to content" at bounding box center [431, 419] width 59 height 14
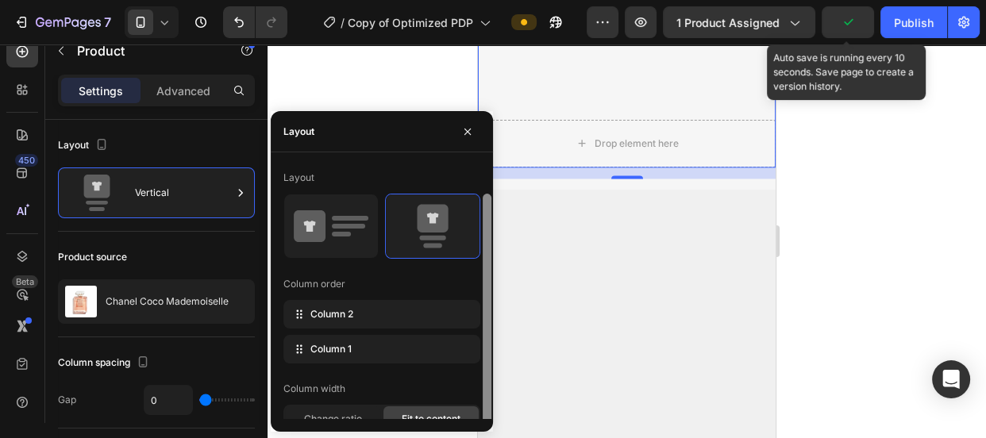
scroll to position [14, 0]
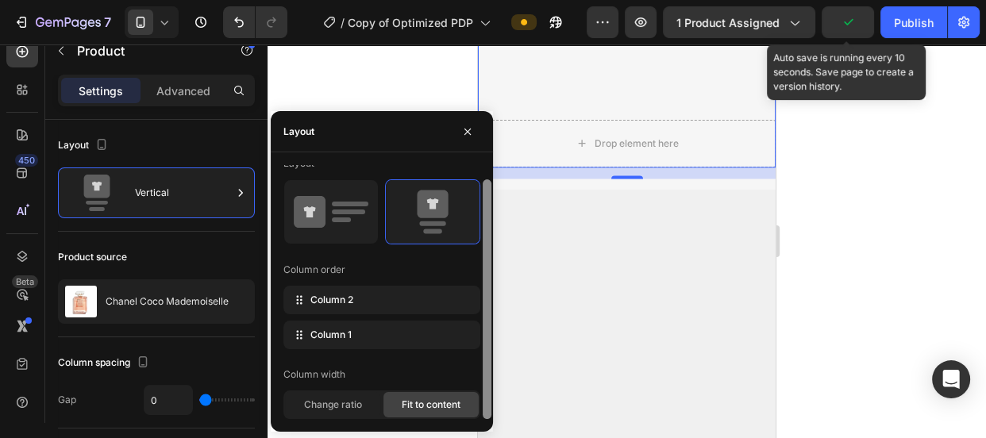
click at [489, 407] on div at bounding box center [487, 292] width 12 height 254
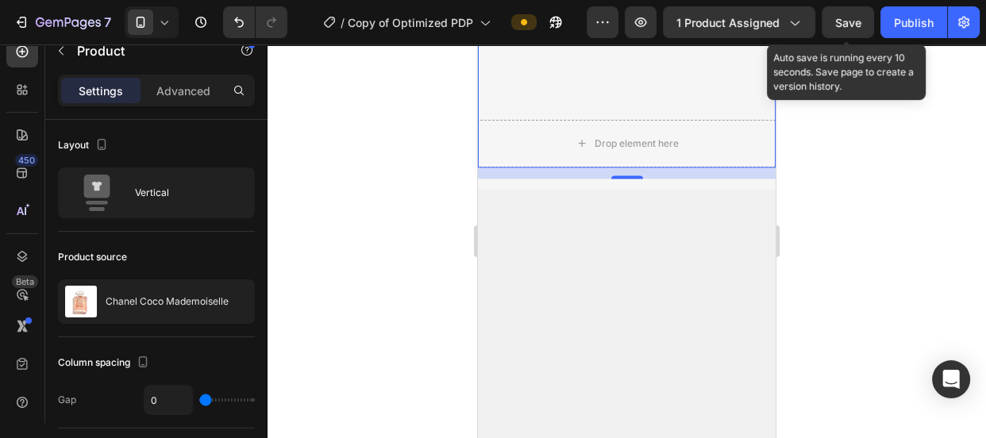
click at [892, 348] on div at bounding box center [627, 241] width 718 height 394
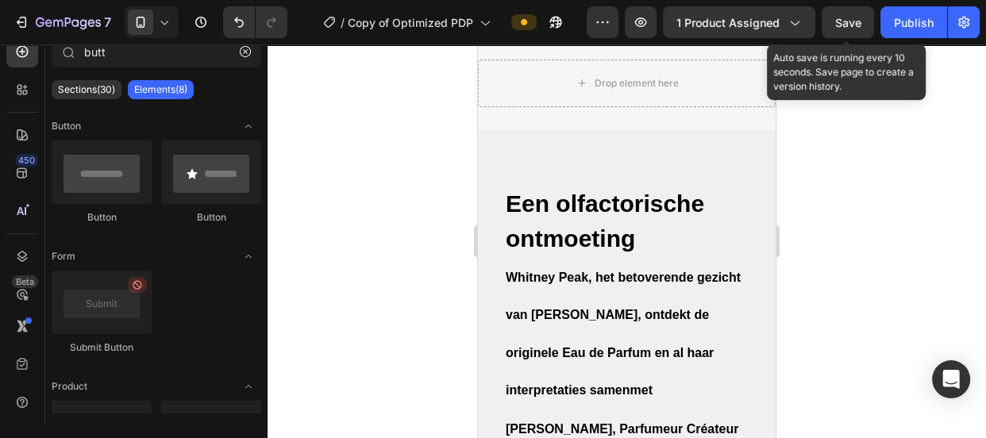
scroll to position [2355, 0]
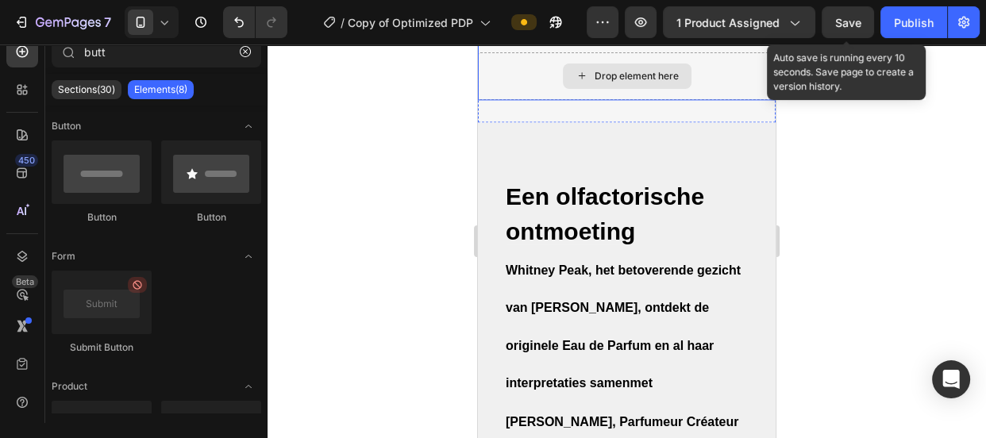
click at [723, 100] on div "Drop element here" at bounding box center [627, 76] width 298 height 48
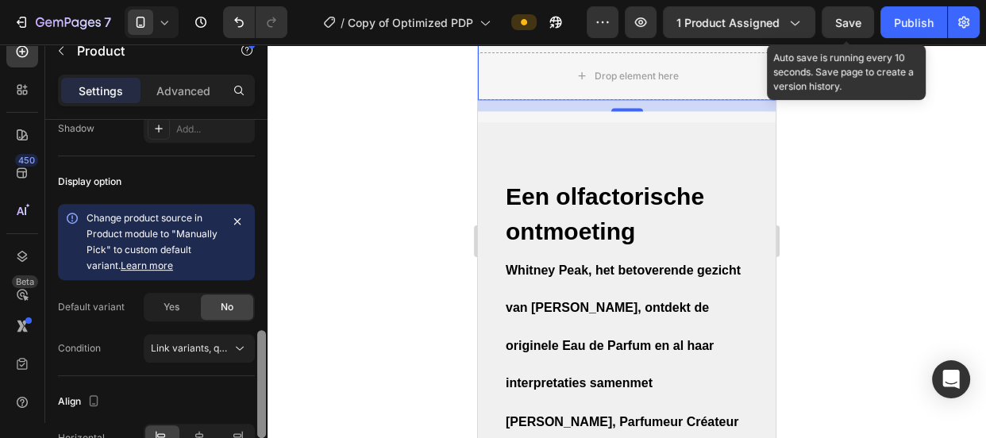
scroll to position [669, 0]
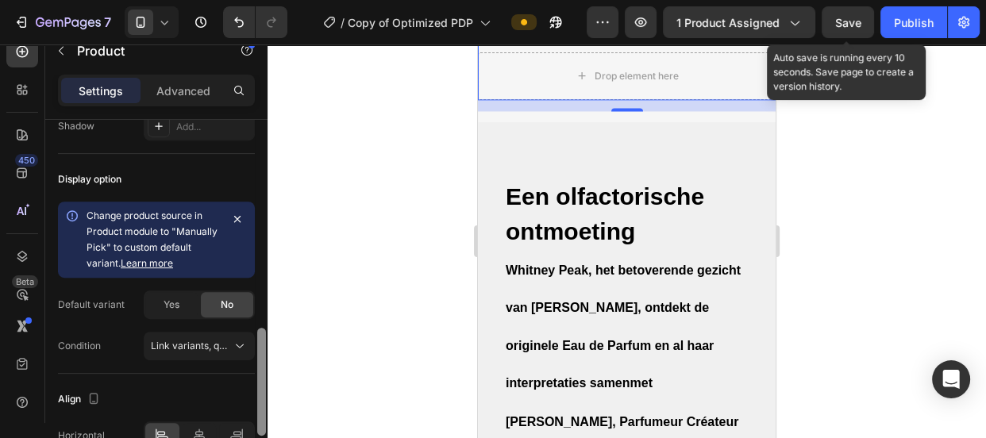
drag, startPoint x: 259, startPoint y: 220, endPoint x: 265, endPoint y: 429, distance: 208.9
click at [265, 429] on div at bounding box center [261, 382] width 9 height 108
click at [237, 216] on icon "button" at bounding box center [237, 219] width 13 height 13
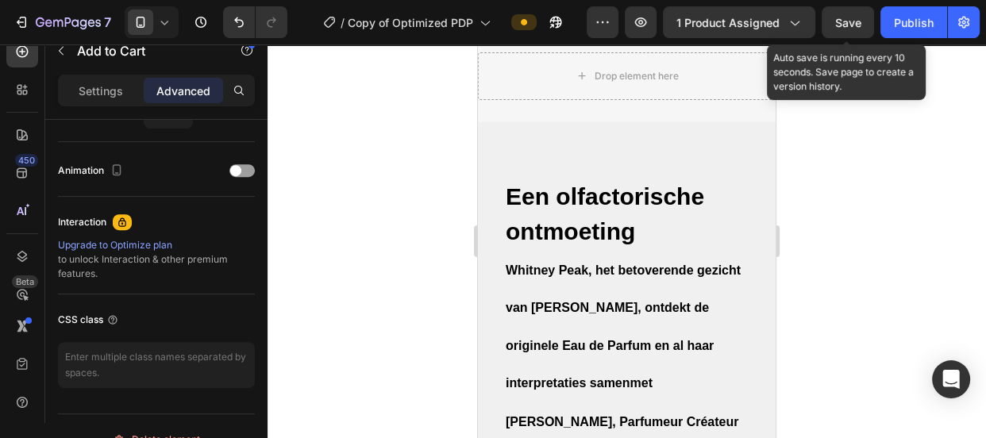
scroll to position [0, 0]
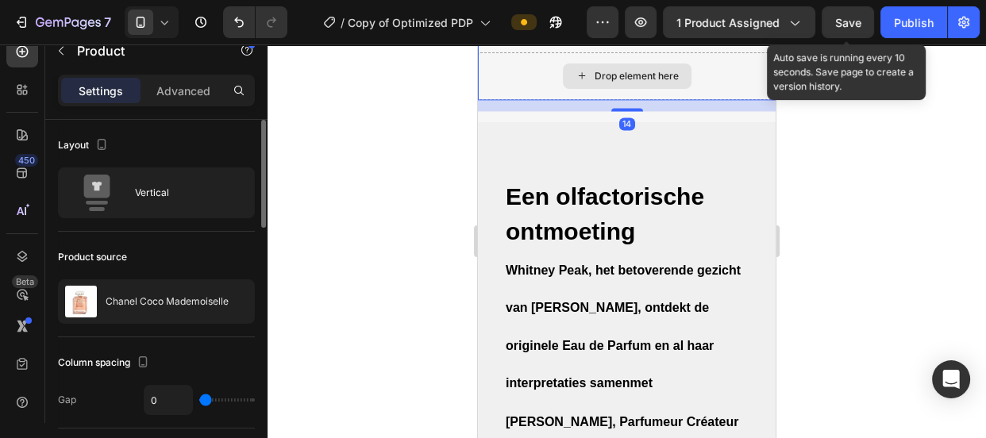
click at [530, 100] on div "Drop element here" at bounding box center [627, 76] width 298 height 48
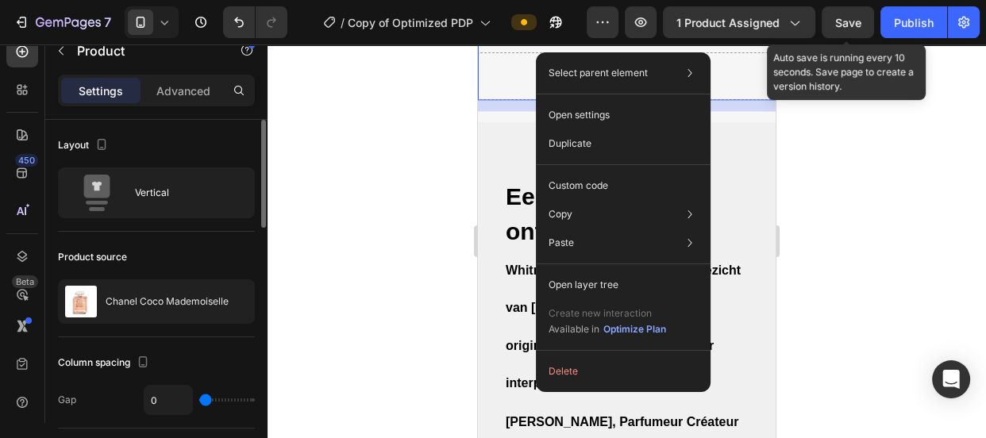
click at [506, 100] on div "Drop element here" at bounding box center [627, 76] width 298 height 48
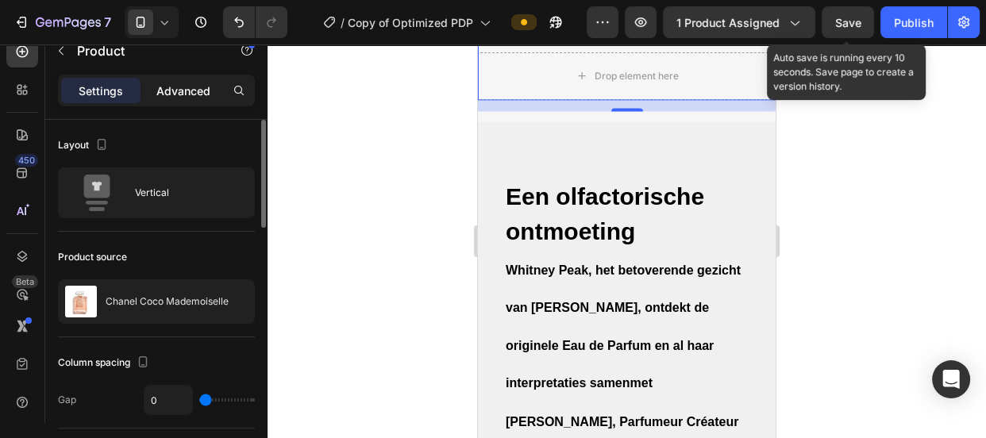
click at [188, 88] on p "Advanced" at bounding box center [183, 91] width 54 height 17
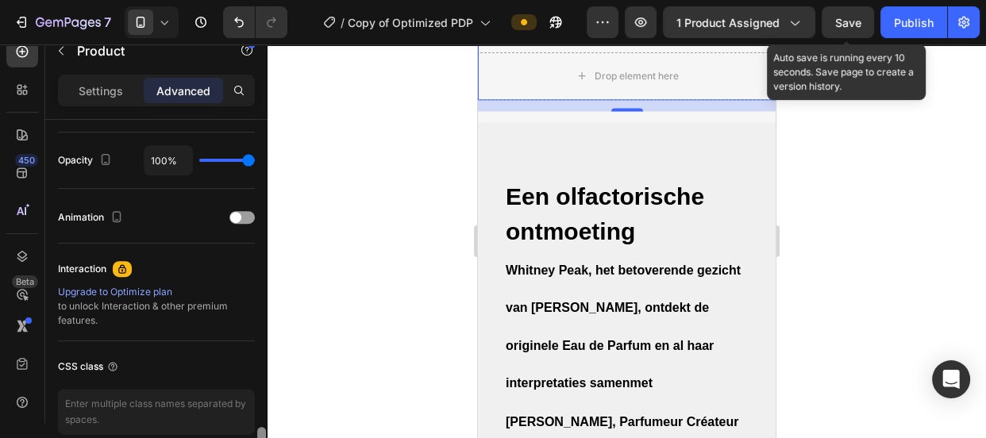
scroll to position [709, 0]
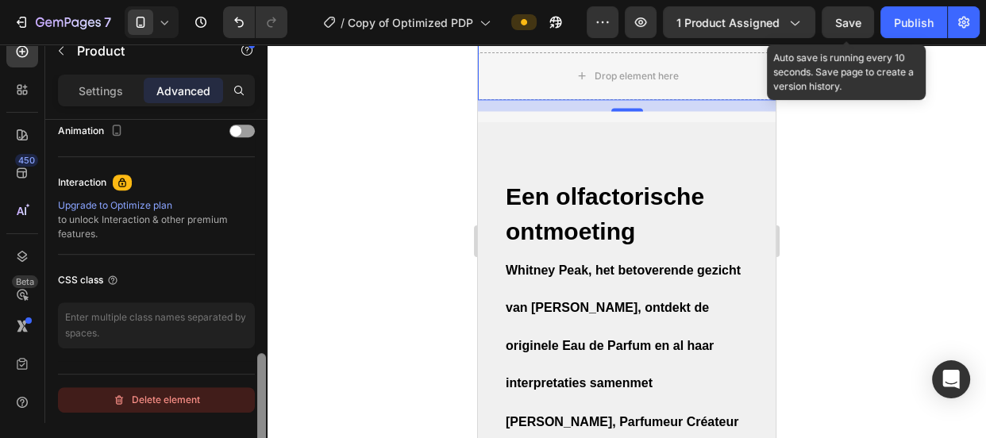
drag, startPoint x: 262, startPoint y: 157, endPoint x: 252, endPoint y: 403, distance: 246.3
click at [252, 403] on div "Display on Desktop Yes No Tablet Yes No Mobile Yes No Spacing (px) 0 0 14 0 0 0…" at bounding box center [156, 294] width 222 height 349
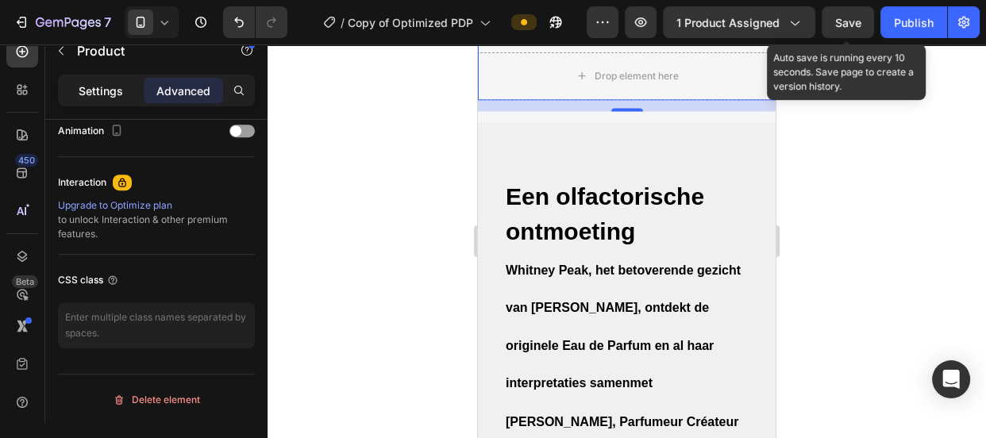
click at [78, 90] on div "Settings" at bounding box center [100, 90] width 79 height 25
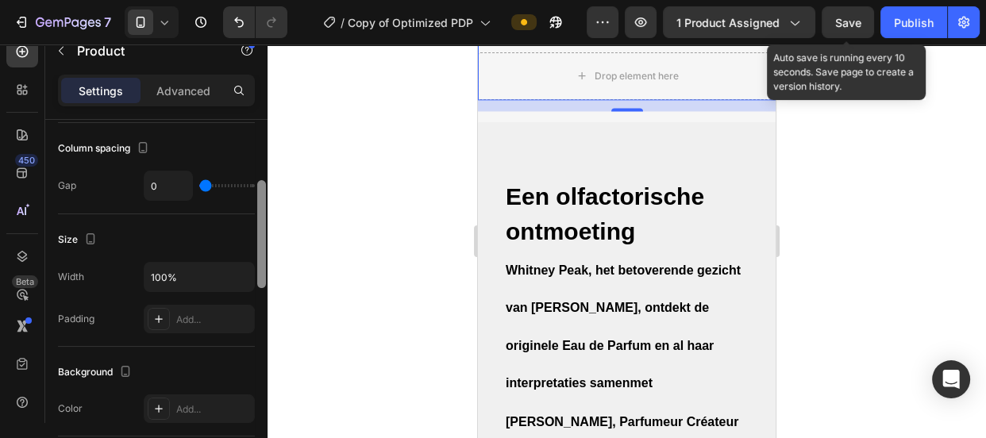
scroll to position [210, 0]
drag, startPoint x: 262, startPoint y: 360, endPoint x: 264, endPoint y: 204, distance: 155.6
click at [264, 204] on div at bounding box center [261, 239] width 9 height 108
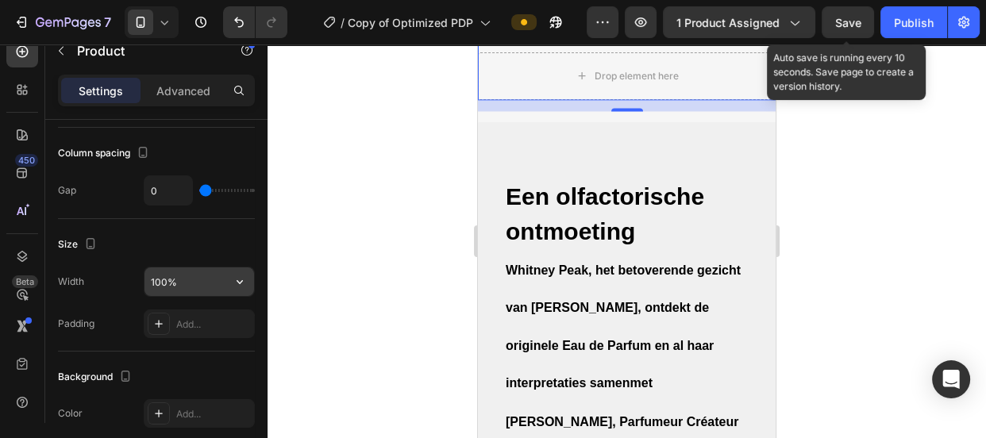
click at [169, 279] on input "100%" at bounding box center [199, 282] width 110 height 29
type input "100%"
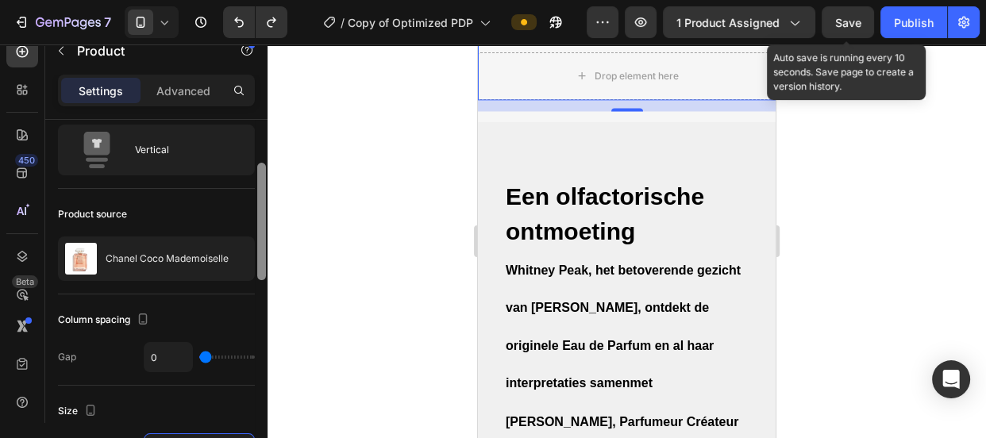
scroll to position [0, 0]
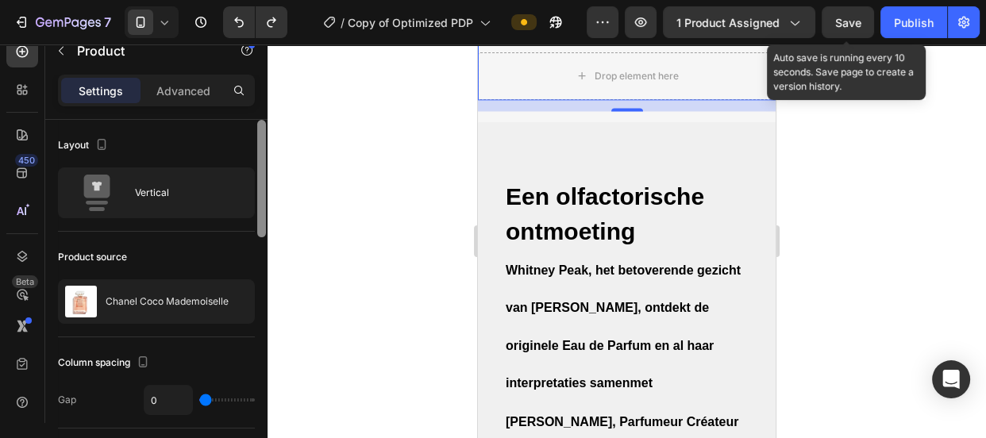
drag, startPoint x: 260, startPoint y: 235, endPoint x: 270, endPoint y: 127, distance: 108.4
click at [270, 0] on div "7 Version history / Copy of Optimized PDP Preview 1 product assigned Save Auto …" at bounding box center [493, 0] width 986 height 0
click at [197, 87] on p "Advanced" at bounding box center [183, 91] width 54 height 17
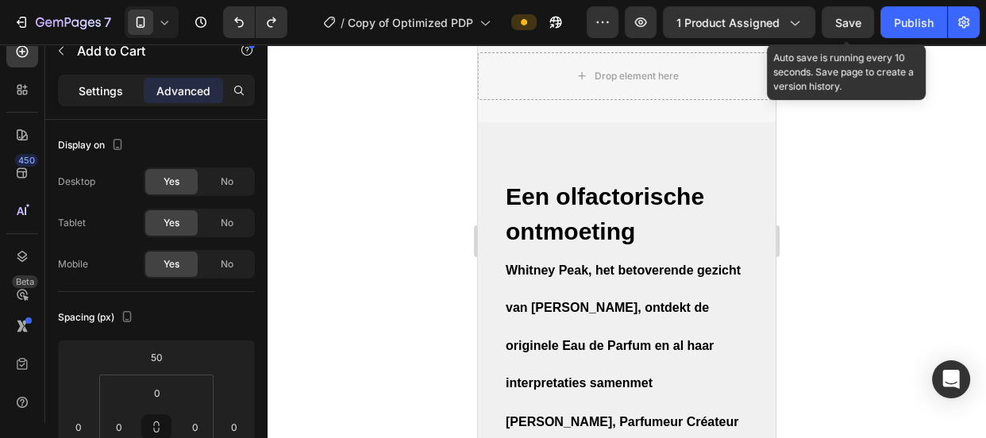
click at [108, 91] on p "Settings" at bounding box center [101, 91] width 44 height 17
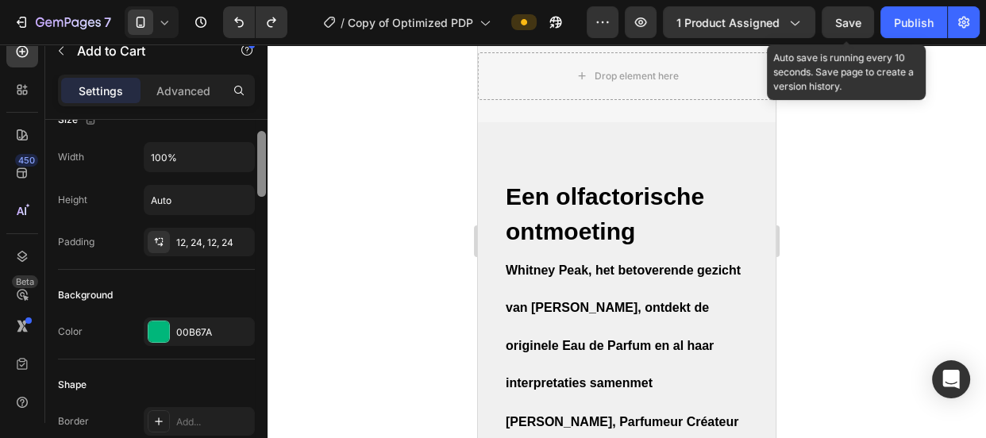
scroll to position [206, 0]
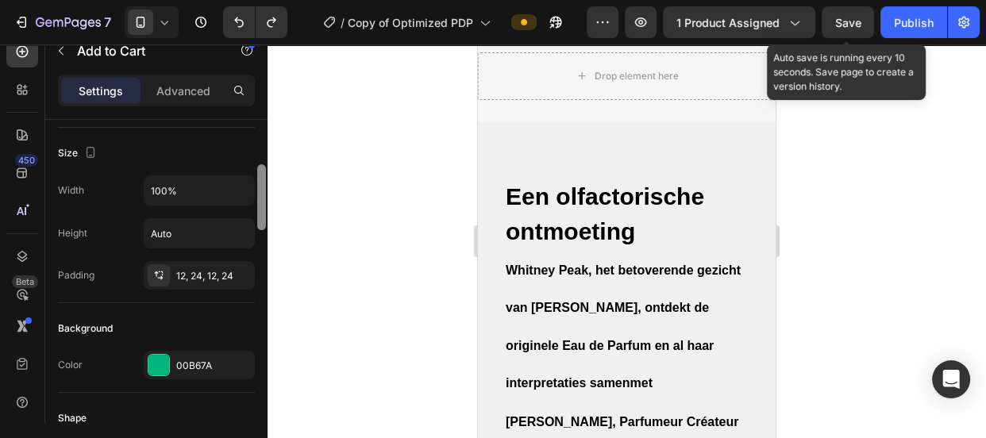
drag, startPoint x: 263, startPoint y: 158, endPoint x: 268, endPoint y: 198, distance: 40.1
click at [268, 0] on div "7 Version history / Copy of Optimized PDP Preview 1 product assigned Save Auto …" at bounding box center [493, 0] width 986 height 0
click at [197, 187] on input "100%" at bounding box center [199, 190] width 110 height 29
type input "50%"
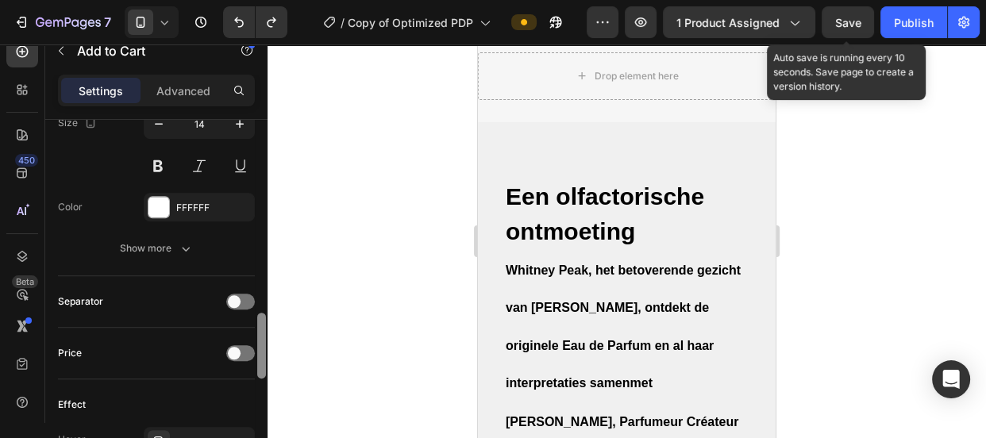
scroll to position [1019, 0]
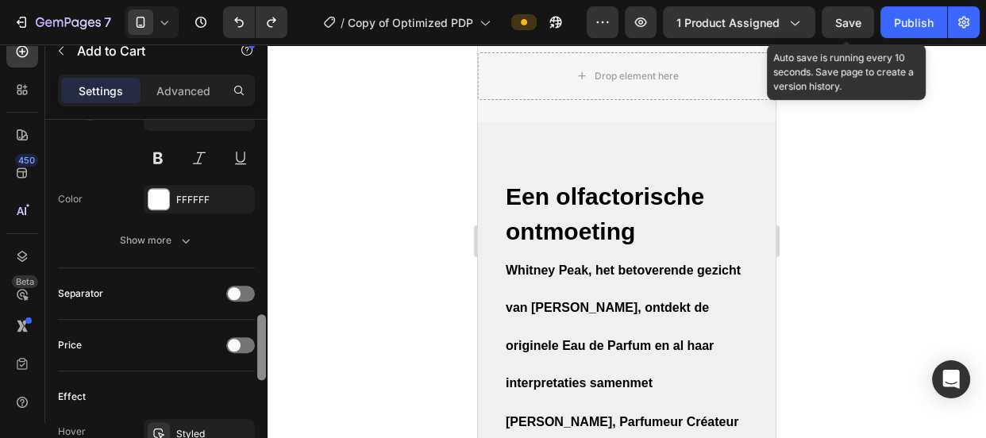
drag, startPoint x: 262, startPoint y: 189, endPoint x: 263, endPoint y: 345, distance: 155.6
click at [263, 345] on div at bounding box center [261, 347] width 9 height 66
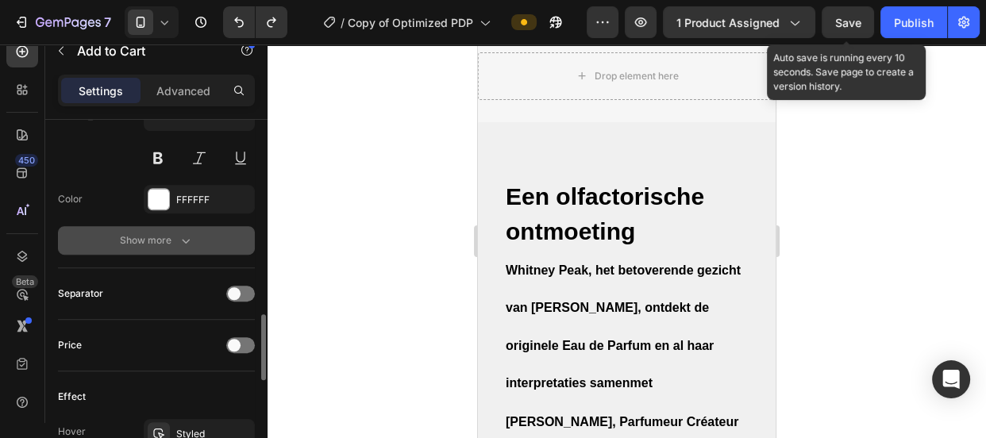
click at [174, 246] on button "Show more" at bounding box center [156, 240] width 197 height 29
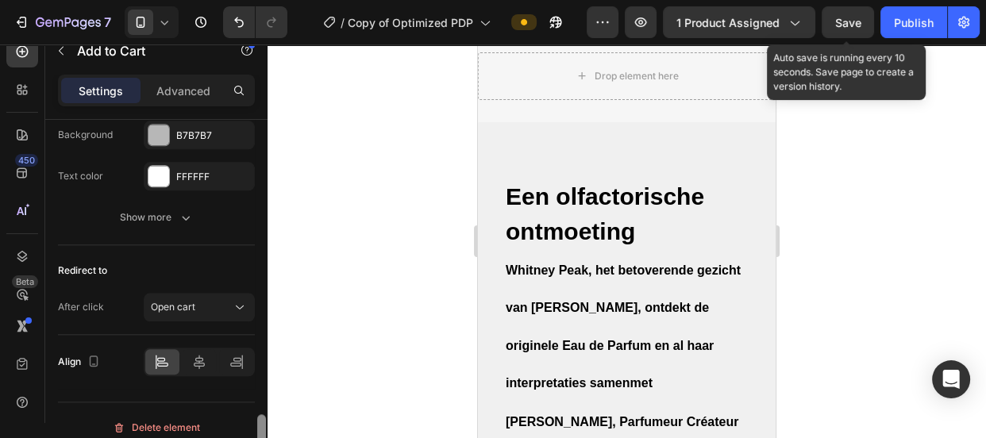
scroll to position [1667, 0]
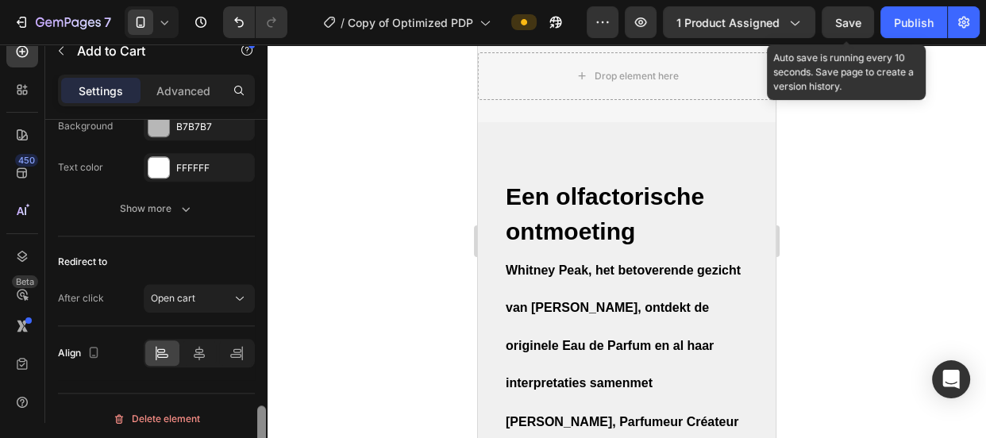
drag, startPoint x: 263, startPoint y: 322, endPoint x: 263, endPoint y: 445, distance: 123.8
click at [263, 0] on html "7 Version history / Copy of Optimized PDP Preview 1 product assigned Save Auto …" at bounding box center [493, 0] width 986 height 0
click at [202, 353] on icon at bounding box center [199, 353] width 16 height 16
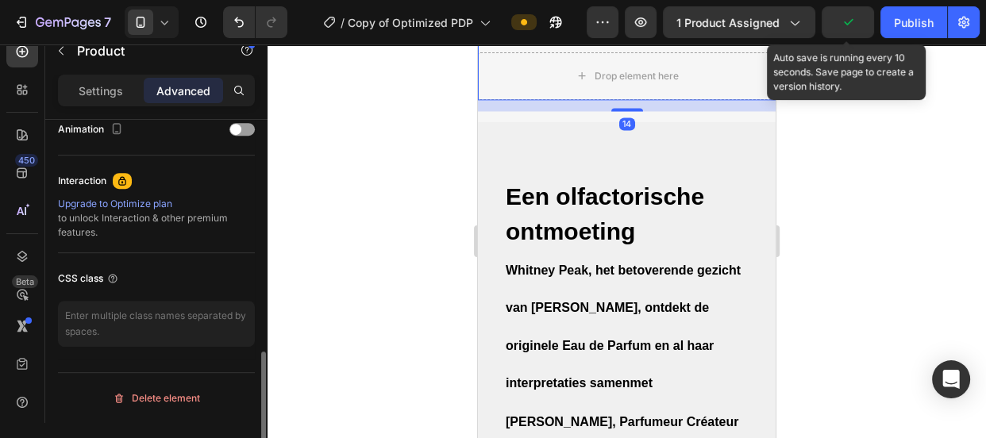
scroll to position [0, 0]
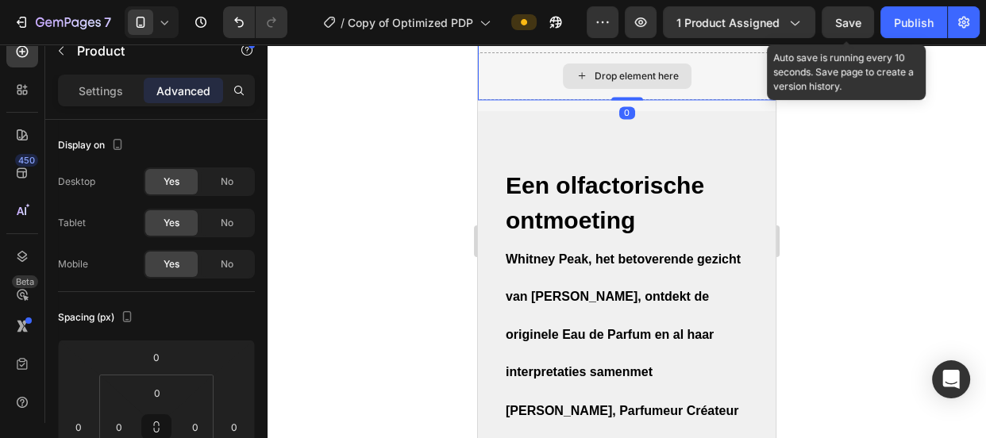
drag, startPoint x: 628, startPoint y: 396, endPoint x: 626, endPoint y: 374, distance: 22.3
type input "0"
click at [750, 100] on div "Drop element here" at bounding box center [627, 76] width 298 height 48
click at [113, 87] on p "Settings" at bounding box center [101, 91] width 44 height 17
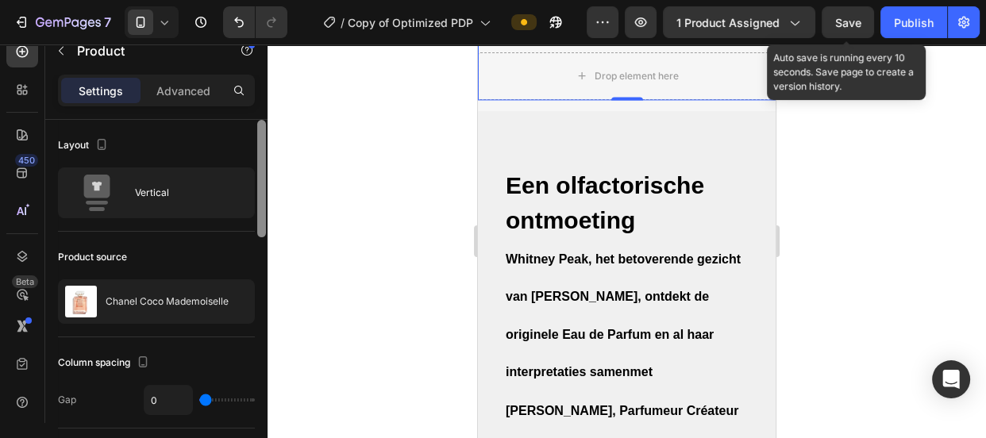
click at [261, 157] on div at bounding box center [261, 178] width 9 height 117
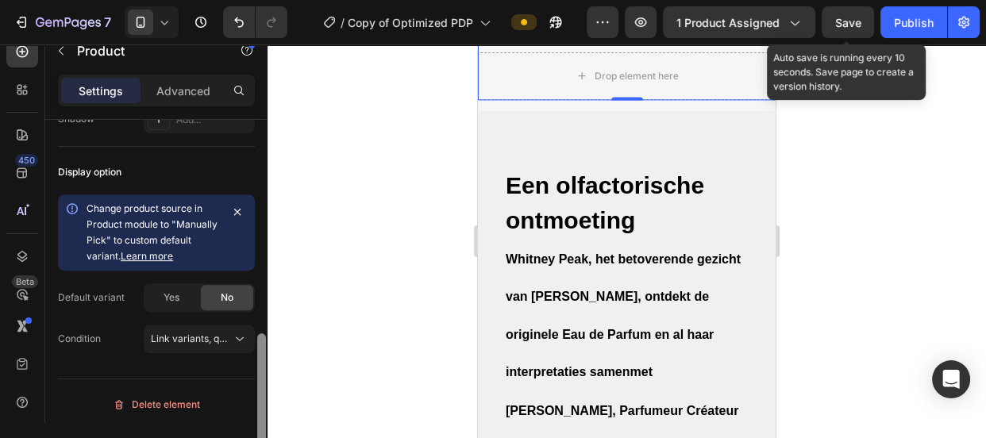
drag, startPoint x: 261, startPoint y: 159, endPoint x: 264, endPoint y: 390, distance: 231.0
click at [264, 390] on div at bounding box center [261, 391] width 9 height 117
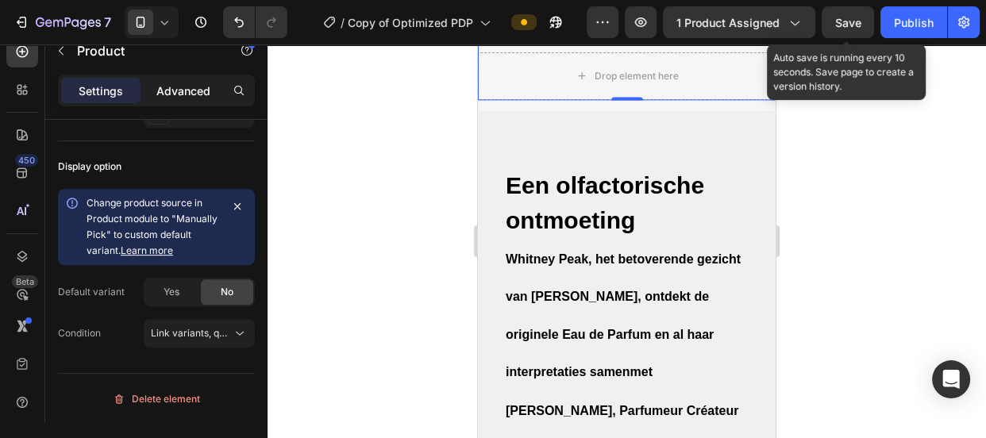
click at [174, 94] on p "Advanced" at bounding box center [183, 91] width 54 height 17
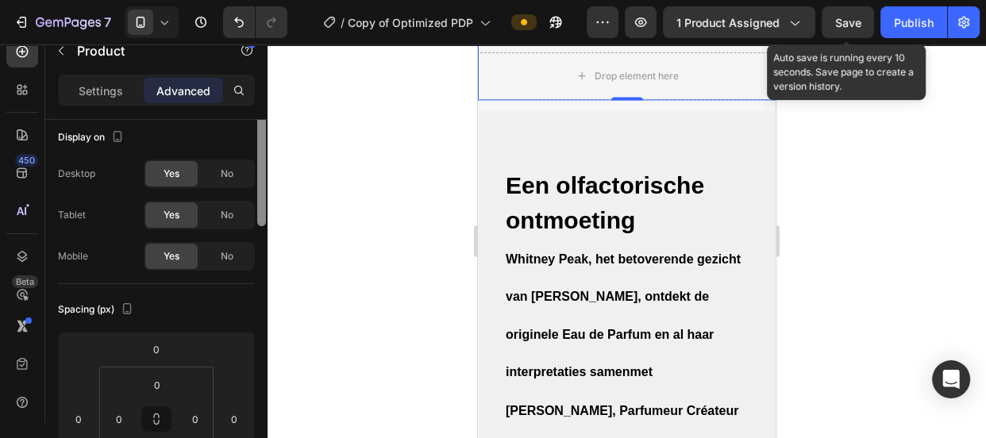
scroll to position [0, 0]
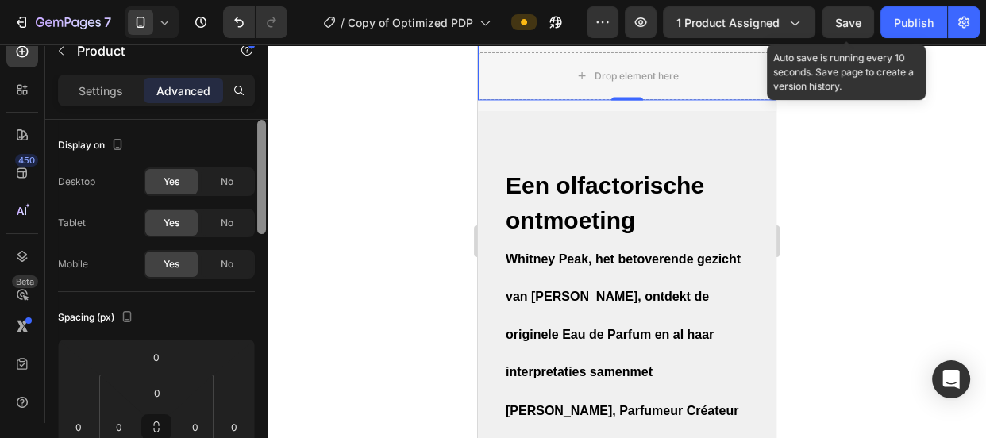
drag, startPoint x: 261, startPoint y: 389, endPoint x: 262, endPoint y: 125, distance: 263.6
click at [262, 125] on div at bounding box center [261, 177] width 9 height 114
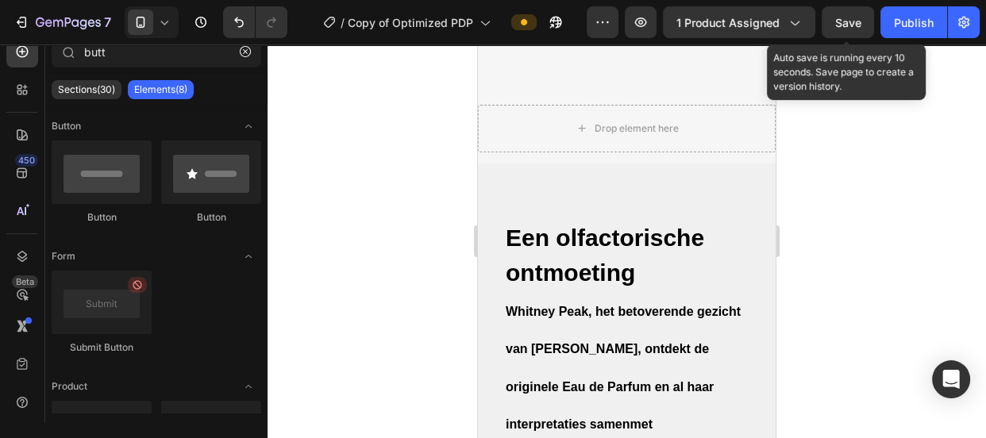
scroll to position [2378, 0]
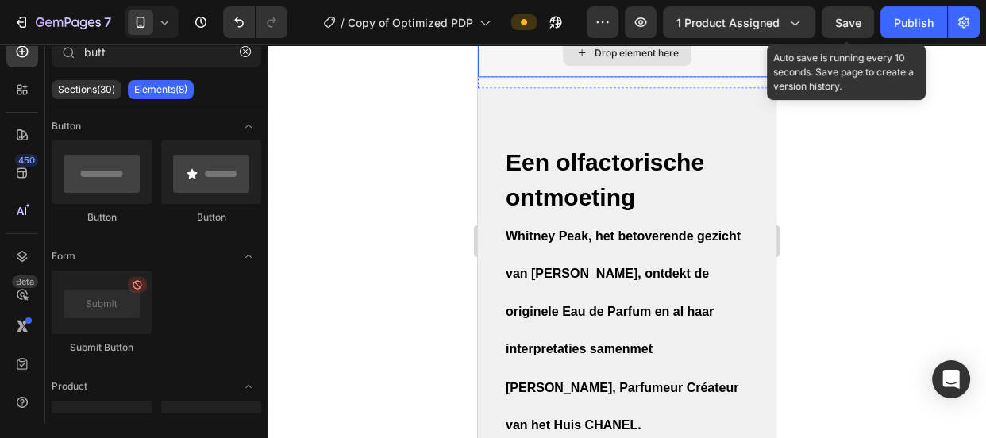
click at [707, 77] on div "Drop element here" at bounding box center [627, 53] width 298 height 48
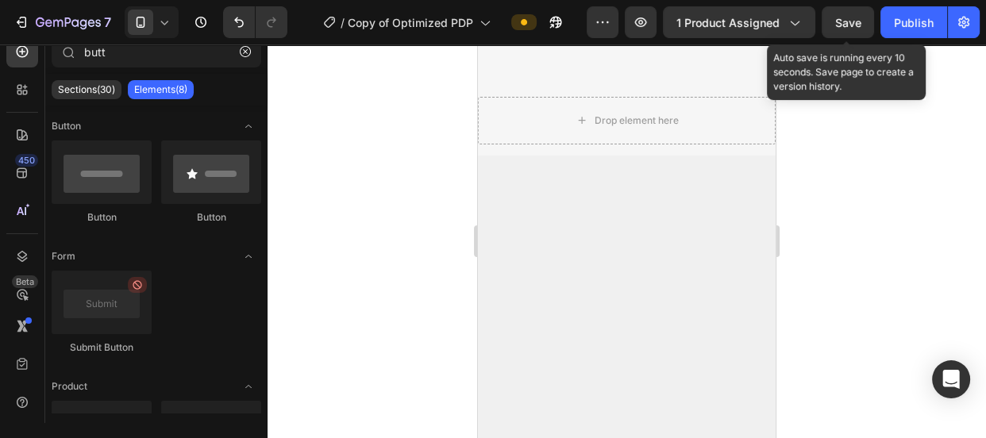
scroll to position [2318, 0]
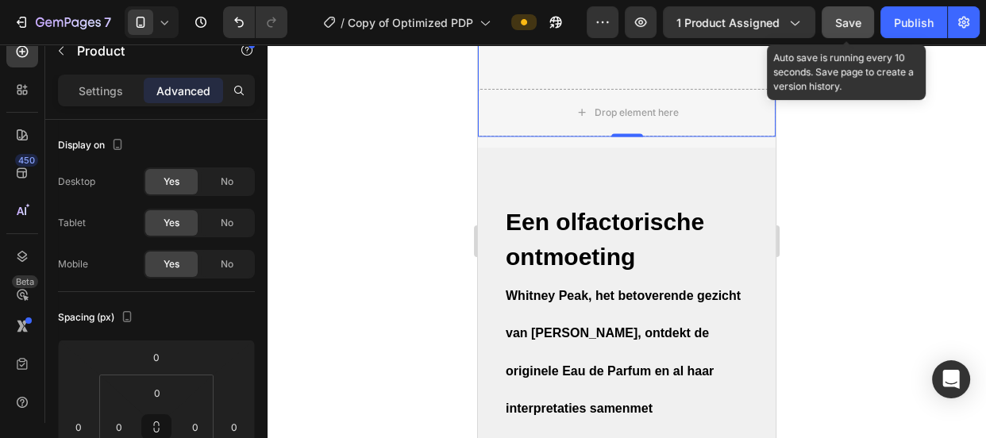
click at [835, 16] on span "Save" at bounding box center [848, 22] width 26 height 13
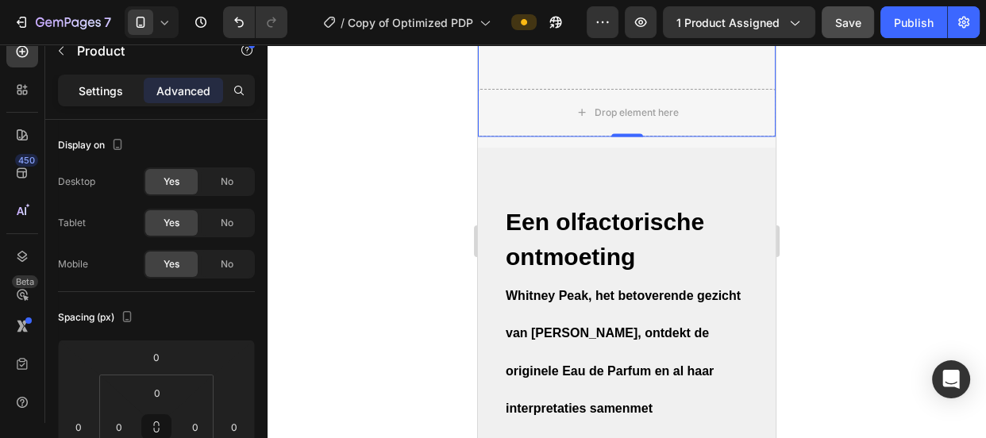
click at [118, 97] on p "Settings" at bounding box center [101, 91] width 44 height 17
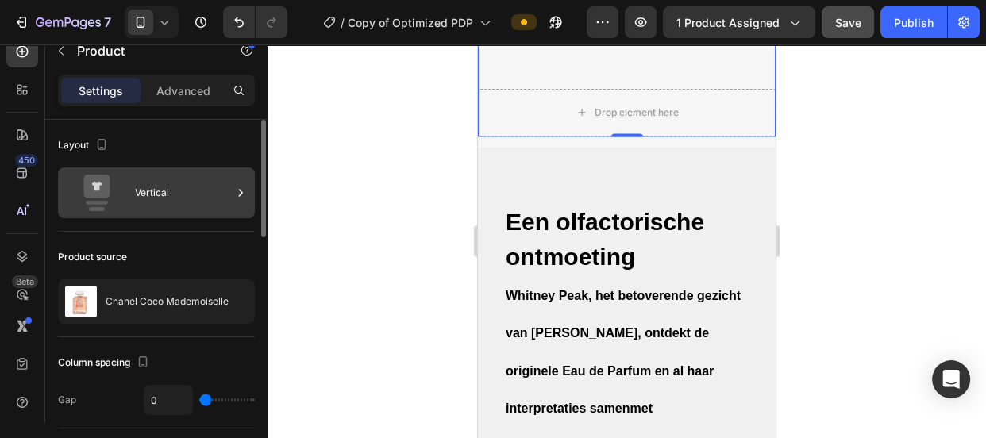
click at [176, 201] on div "Vertical" at bounding box center [183, 193] width 97 height 37
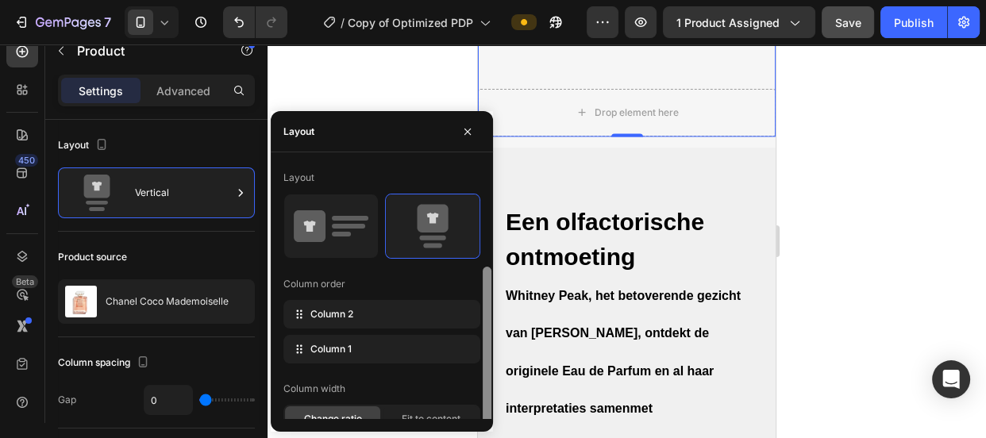
scroll to position [56, 0]
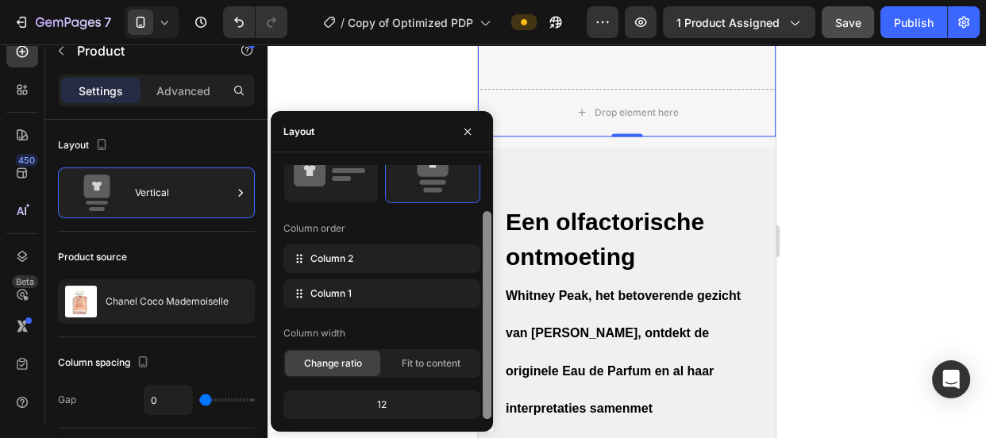
click at [492, 389] on div at bounding box center [487, 292] width 12 height 254
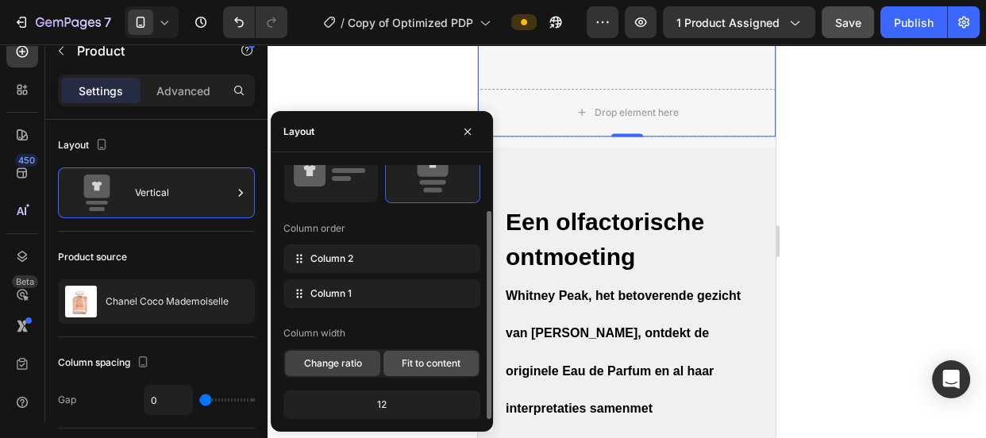
click at [421, 367] on span "Fit to content" at bounding box center [431, 363] width 59 height 14
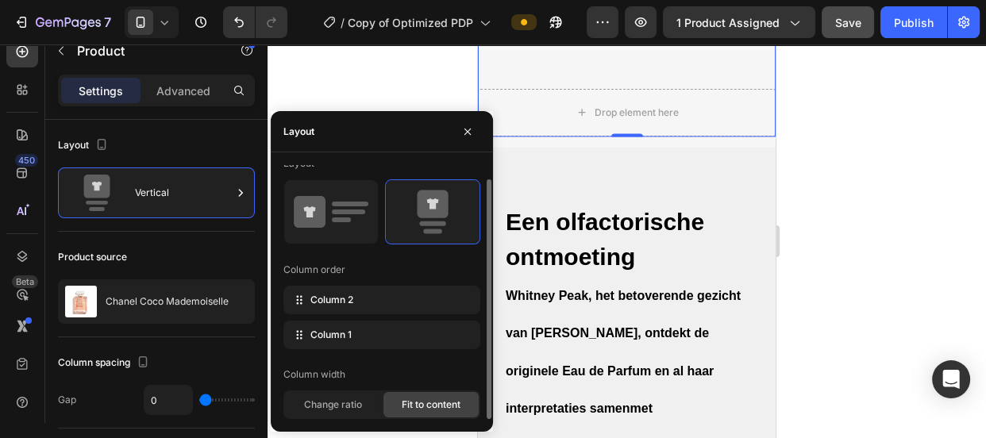
scroll to position [14, 0]
drag, startPoint x: 487, startPoint y: 405, endPoint x: 489, endPoint y: 424, distance: 19.1
click at [489, 0] on body "7 Version history / Copy of Optimized PDP Preview 1 product assigned Save Publi…" at bounding box center [493, 0] width 986 height 0
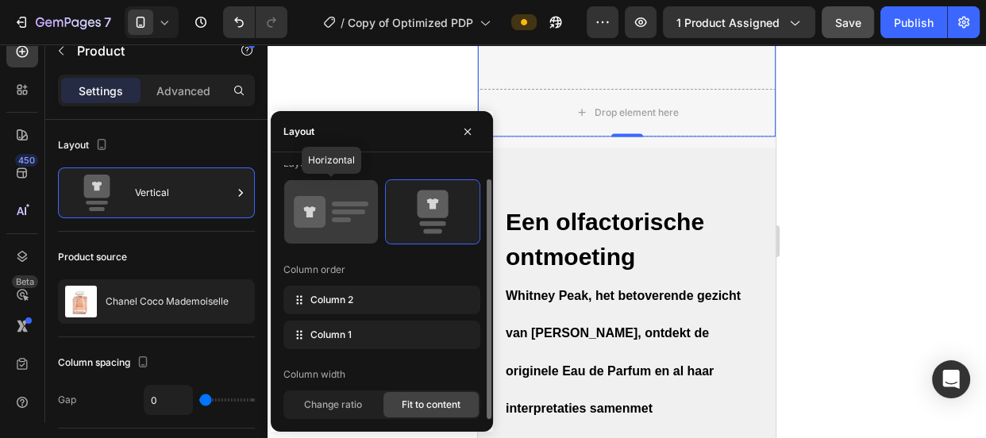
click at [349, 243] on div at bounding box center [331, 212] width 94 height 64
type input "30"
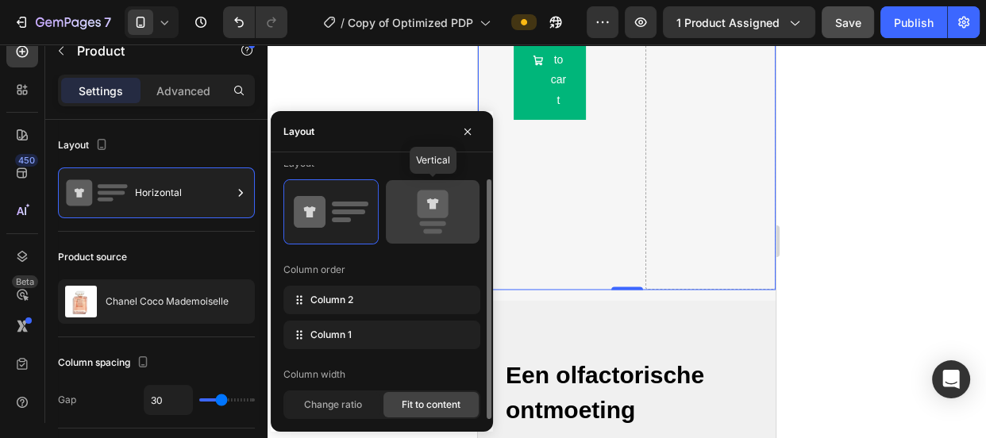
click at [419, 218] on icon at bounding box center [432, 212] width 75 height 44
type input "0"
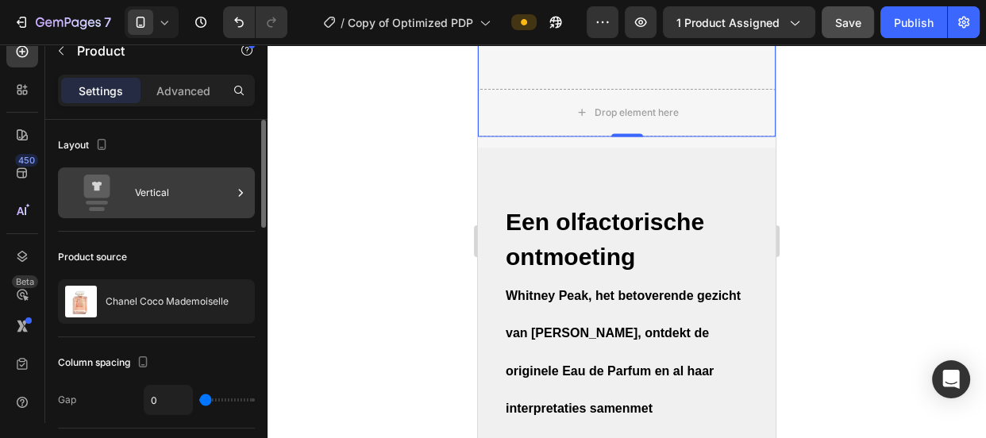
click at [133, 177] on div "Vertical" at bounding box center [156, 193] width 197 height 51
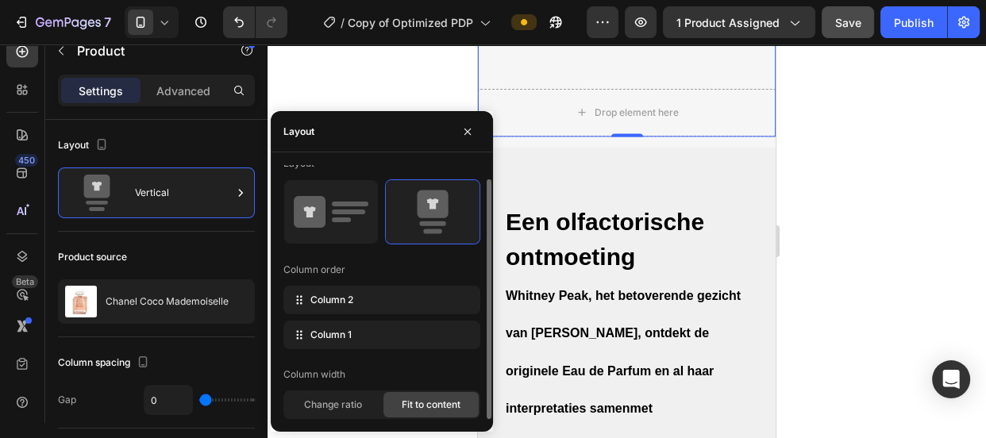
click at [426, 400] on span "Fit to content" at bounding box center [431, 405] width 59 height 14
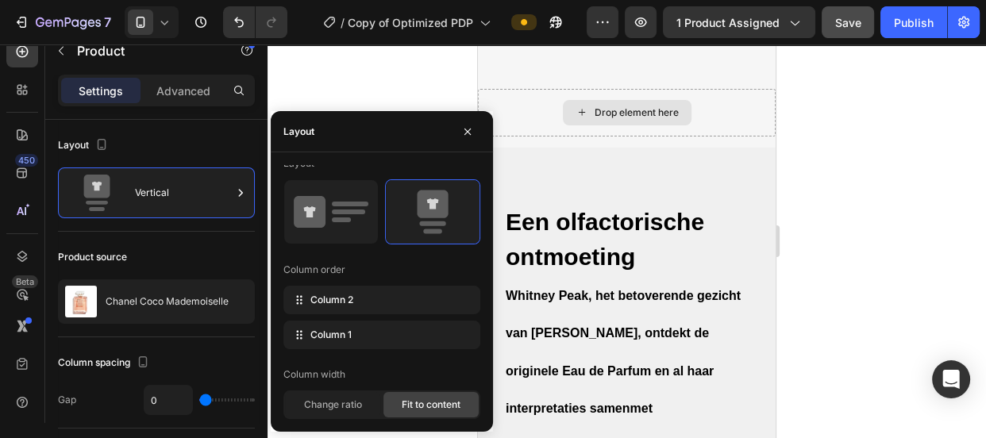
click at [564, 125] on div "Drop element here" at bounding box center [627, 112] width 129 height 25
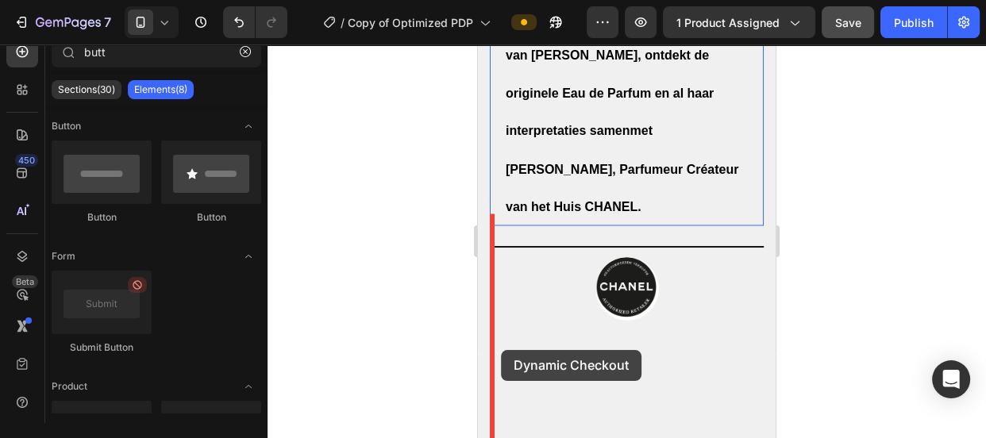
scroll to position [2611, 0]
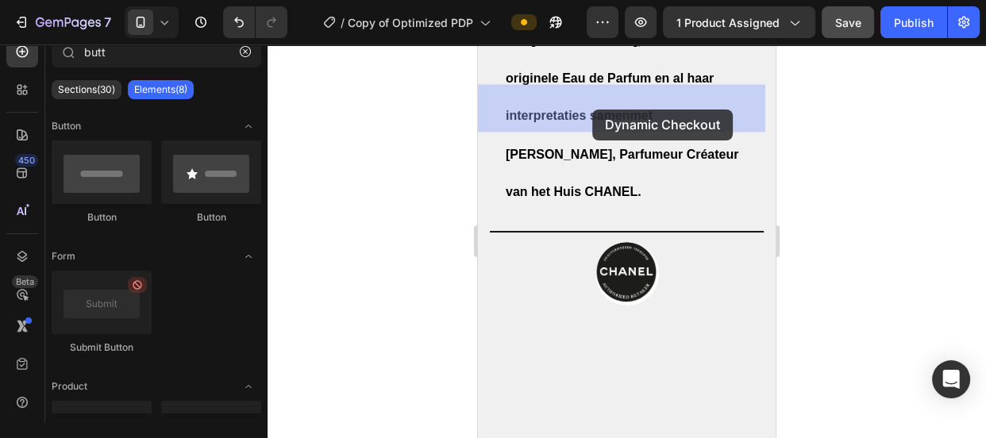
drag, startPoint x: 701, startPoint y: 341, endPoint x: 592, endPoint y: 111, distance: 253.9
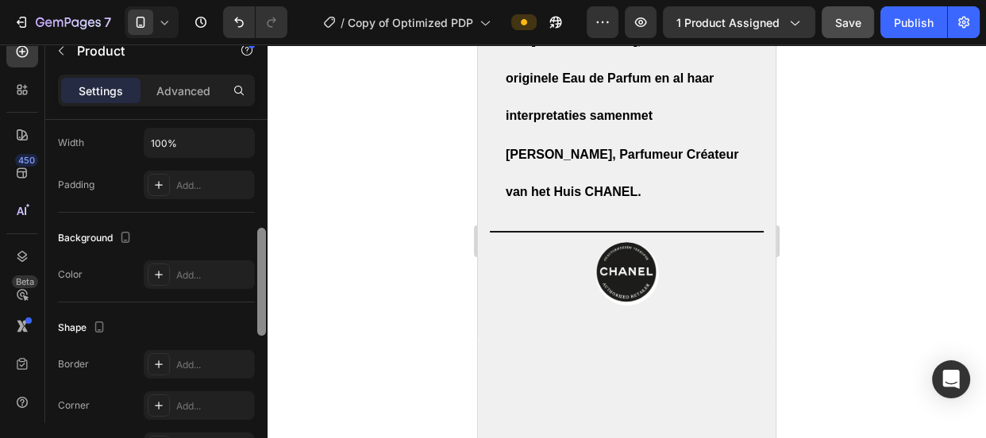
click at [262, 252] on div at bounding box center [262, 294] width 12 height 349
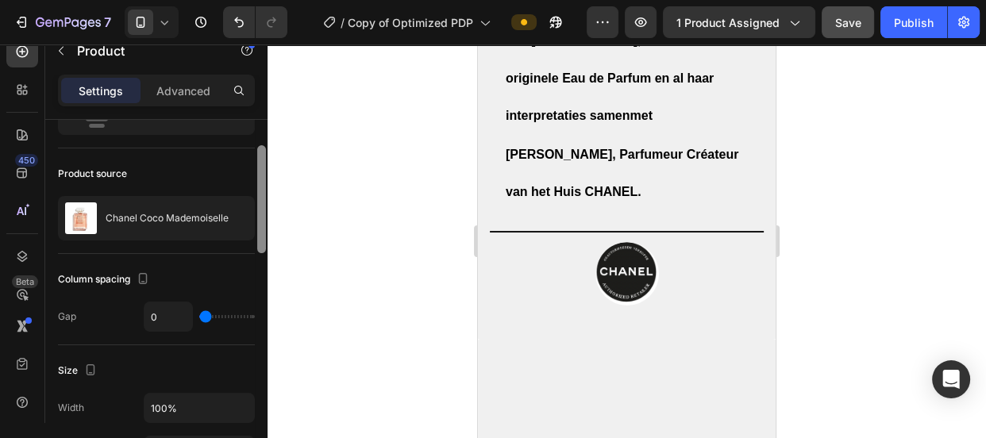
drag, startPoint x: 262, startPoint y: 252, endPoint x: 253, endPoint y: 175, distance: 76.7
click at [254, 167] on div "Layout Vertical Product source [PERSON_NAME] Mademoiselle Column spacing Gap 0 …" at bounding box center [156, 294] width 222 height 349
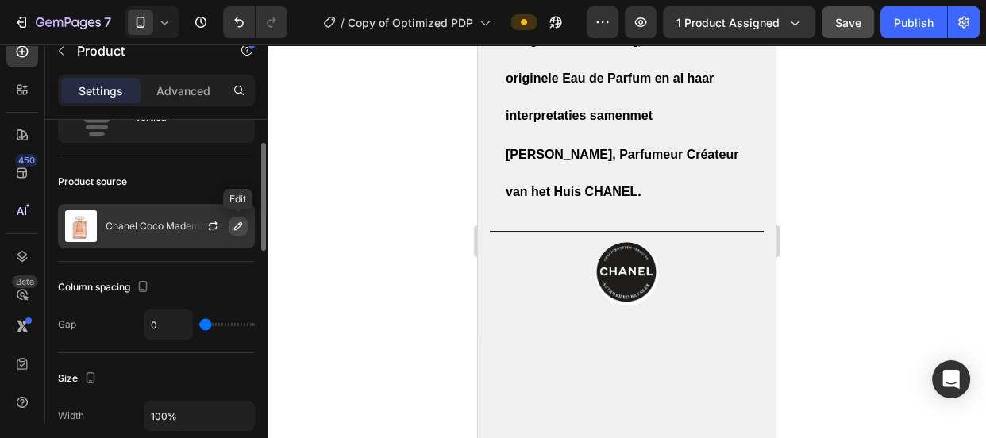
click at [234, 221] on icon "button" at bounding box center [238, 226] width 13 height 13
click at [234, 220] on icon "button" at bounding box center [238, 226] width 13 height 13
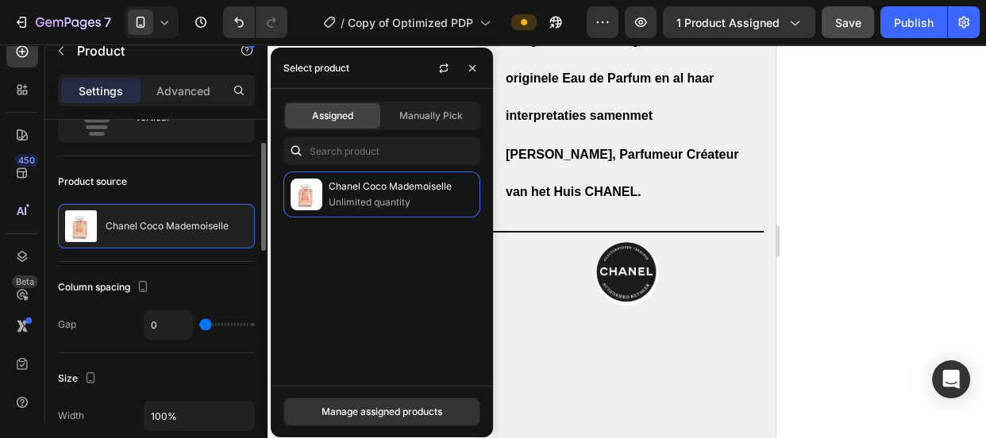
click at [215, 175] on div "Product source" at bounding box center [156, 181] width 197 height 25
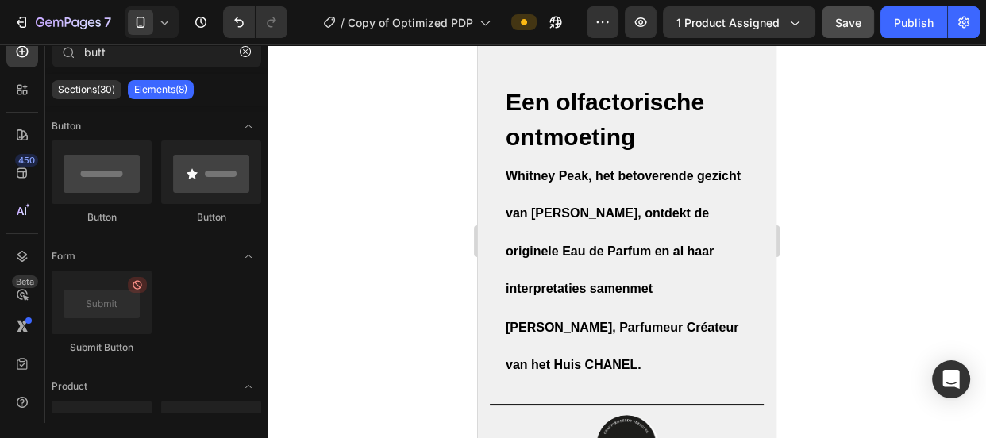
scroll to position [2445, 0]
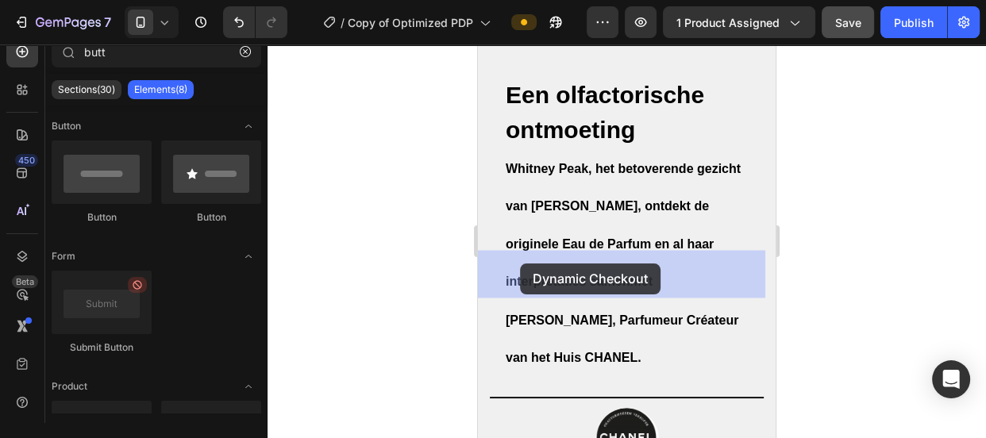
drag, startPoint x: 660, startPoint y: 337, endPoint x: 520, endPoint y: 264, distance: 158.0
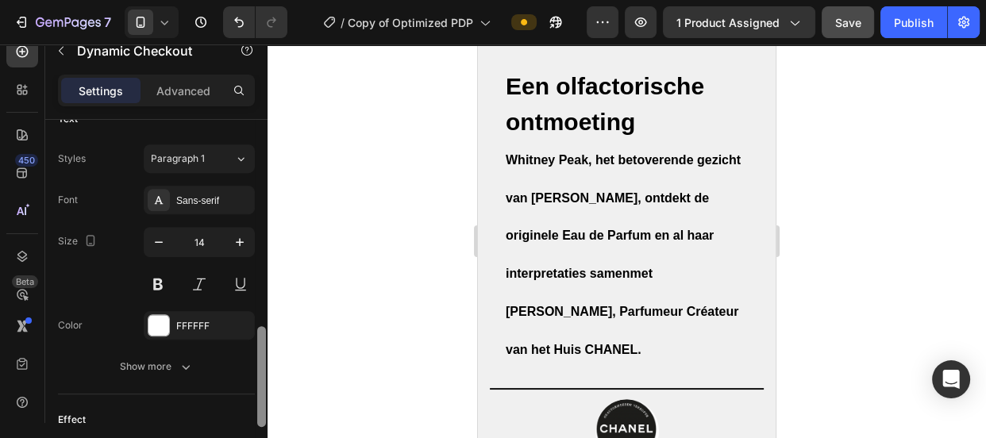
scroll to position [684, 0]
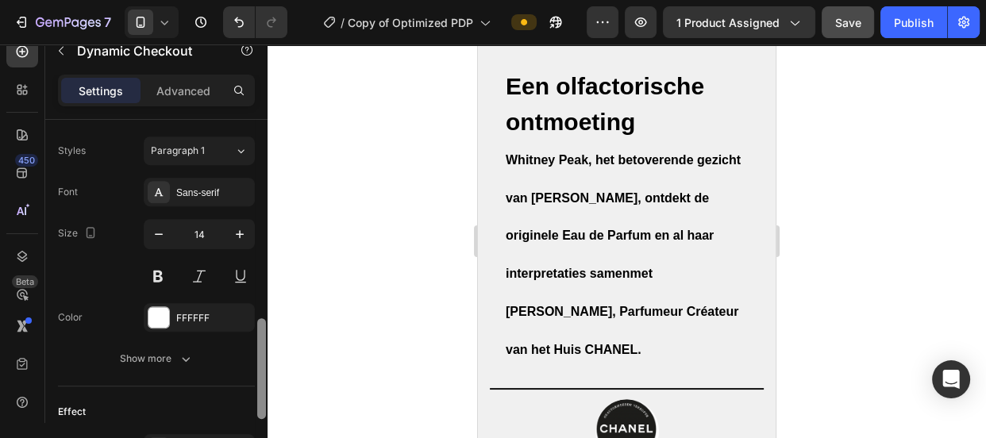
drag, startPoint x: 262, startPoint y: 254, endPoint x: 270, endPoint y: 352, distance: 98.0
click at [270, 0] on div "7 Version history / Copy of Optimized PDP Preview 1 product assigned Save Publi…" at bounding box center [493, 0] width 986 height 0
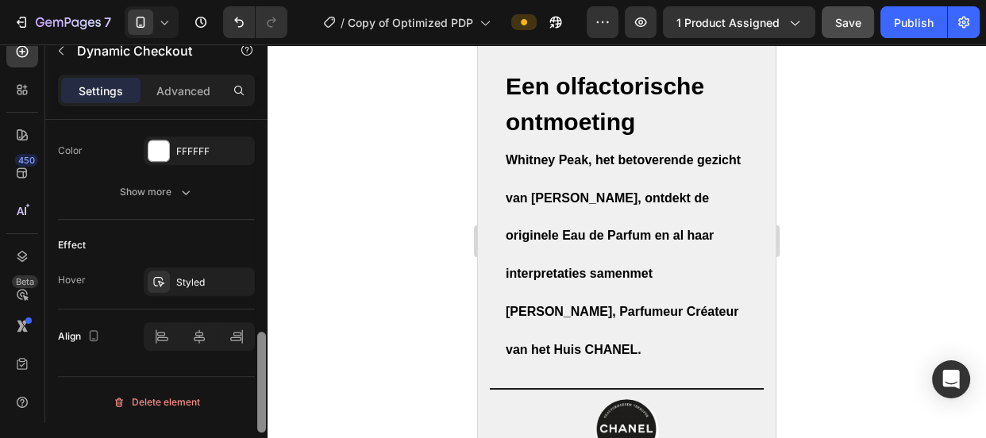
drag, startPoint x: 262, startPoint y: 351, endPoint x: 269, endPoint y: 401, distance: 50.5
click at [269, 0] on div "7 Version history / Copy of Optimized PDP Preview 1 product assigned Save Publi…" at bounding box center [493, 0] width 986 height 0
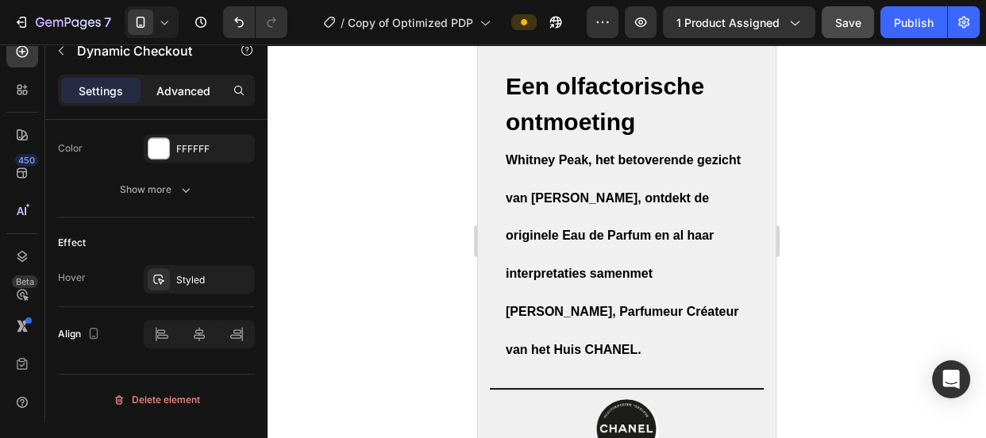
click at [194, 94] on p "Advanced" at bounding box center [183, 91] width 54 height 17
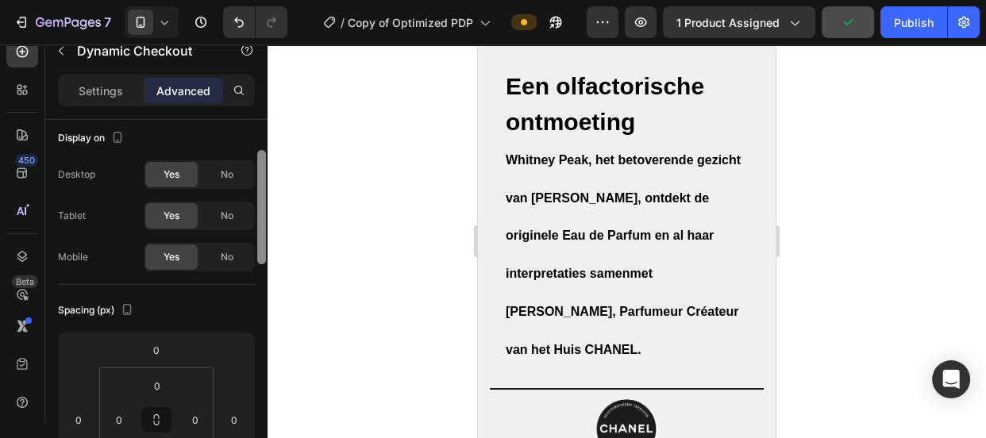
scroll to position [0, 0]
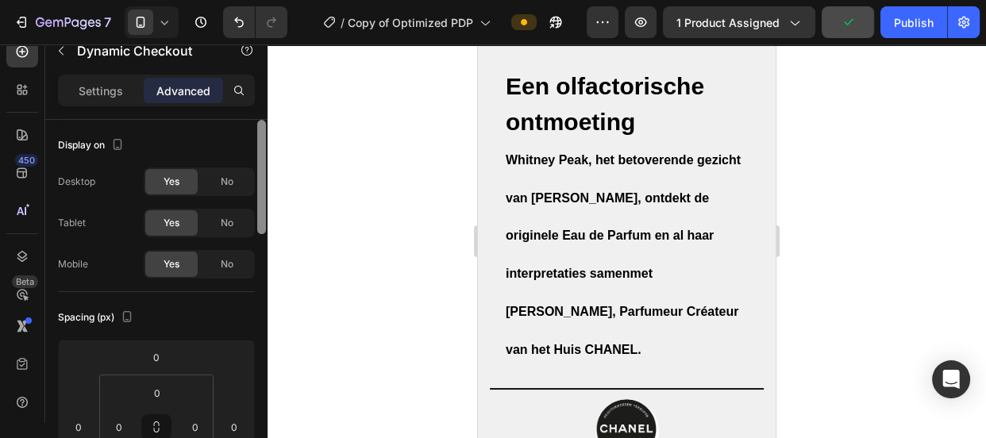
drag, startPoint x: 262, startPoint y: 406, endPoint x: 252, endPoint y: 152, distance: 255.1
click at [252, 152] on div "Display on Desktop Yes No Tablet Yes No Mobile Yes No Spacing (px) 0 0 0 0 0 0 …" at bounding box center [156, 294] width 222 height 349
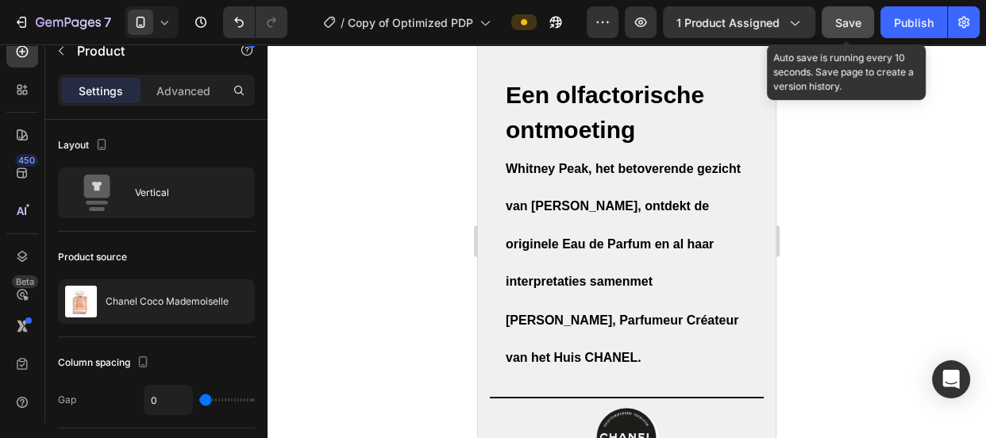
click at [837, 12] on button "Save" at bounding box center [848, 22] width 52 height 32
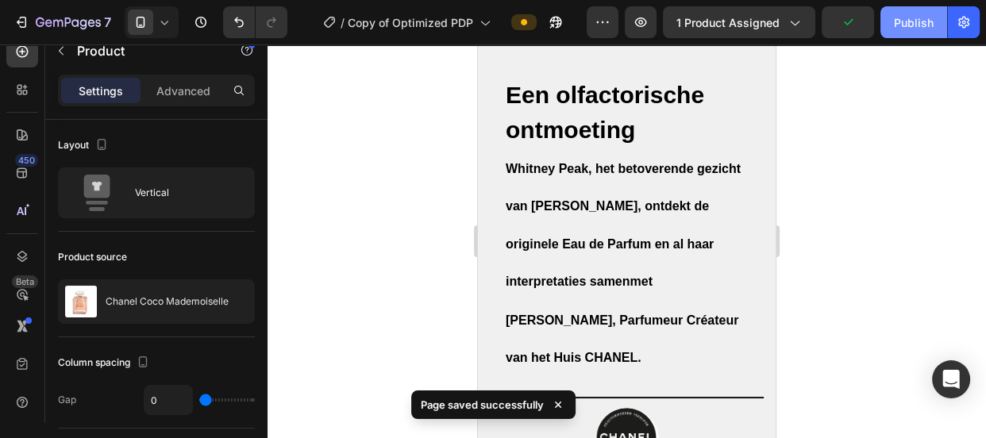
click at [912, 15] on div "Publish" at bounding box center [914, 22] width 40 height 17
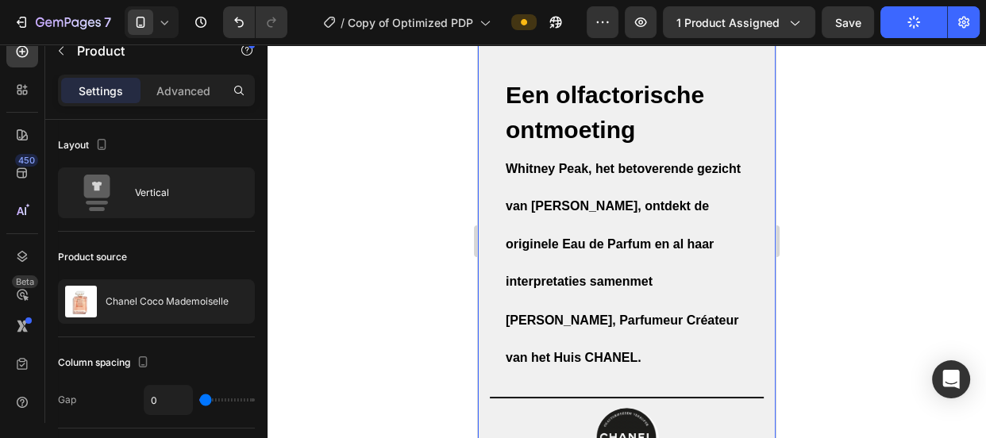
click at [635, 341] on div "Een olfactorische ontmoeting [PERSON_NAME], het betoverende gezicht van [PERSON…" at bounding box center [627, 263] width 298 height 484
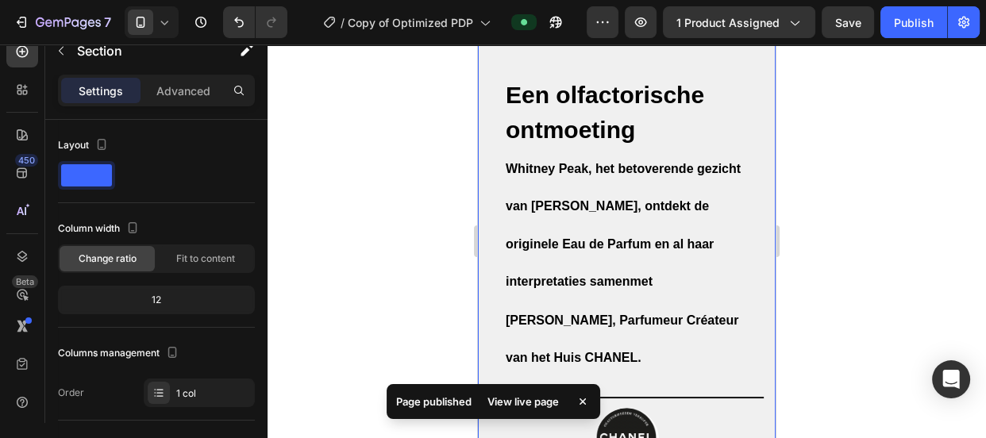
scroll to position [349, 0]
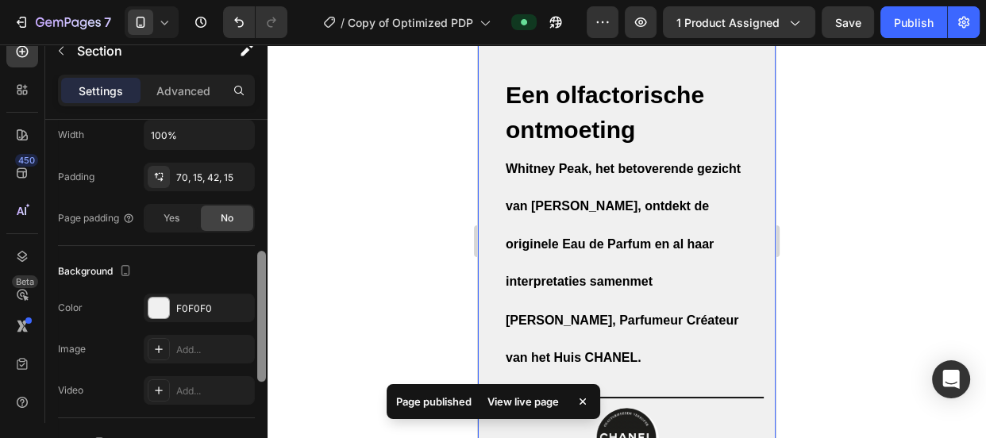
click at [262, 324] on div at bounding box center [262, 294] width 12 height 349
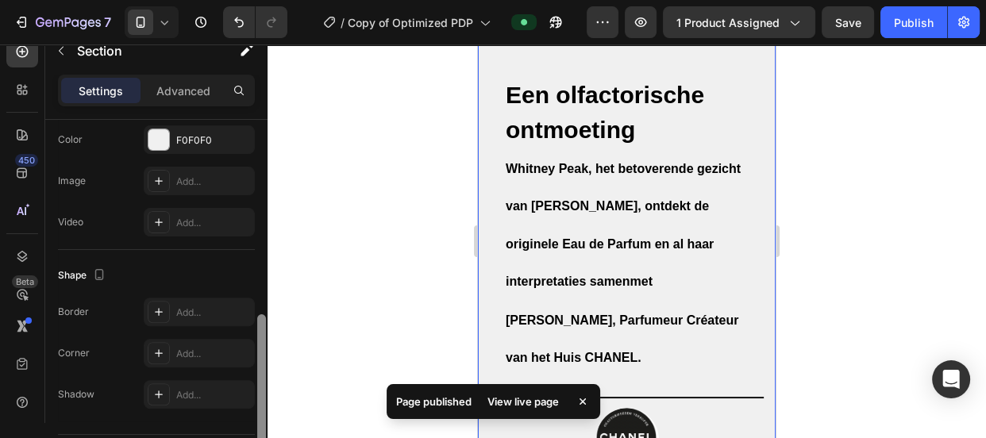
drag, startPoint x: 262, startPoint y: 323, endPoint x: 264, endPoint y: 387, distance: 63.5
click at [264, 387] on div at bounding box center [261, 379] width 9 height 131
click at [168, 94] on p "Advanced" at bounding box center [183, 91] width 54 height 17
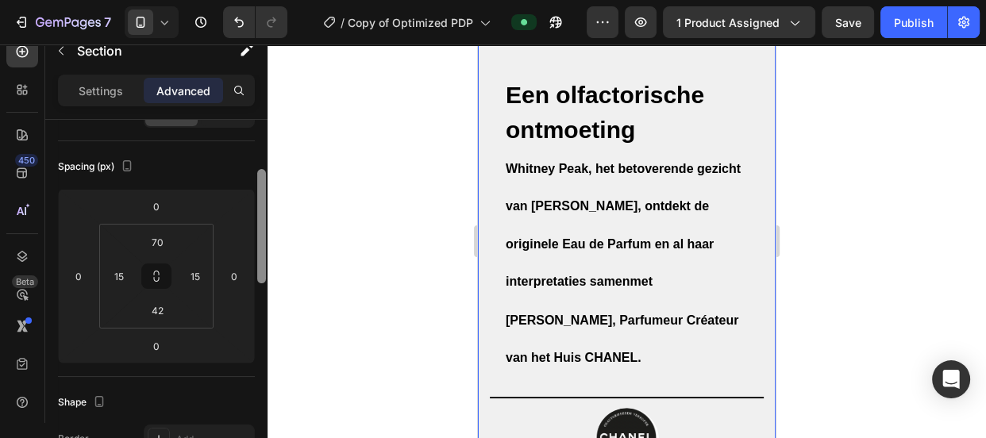
scroll to position [154, 0]
drag, startPoint x: 260, startPoint y: 333, endPoint x: 258, endPoint y: 213, distance: 119.9
click at [258, 213] on div at bounding box center [261, 228] width 9 height 114
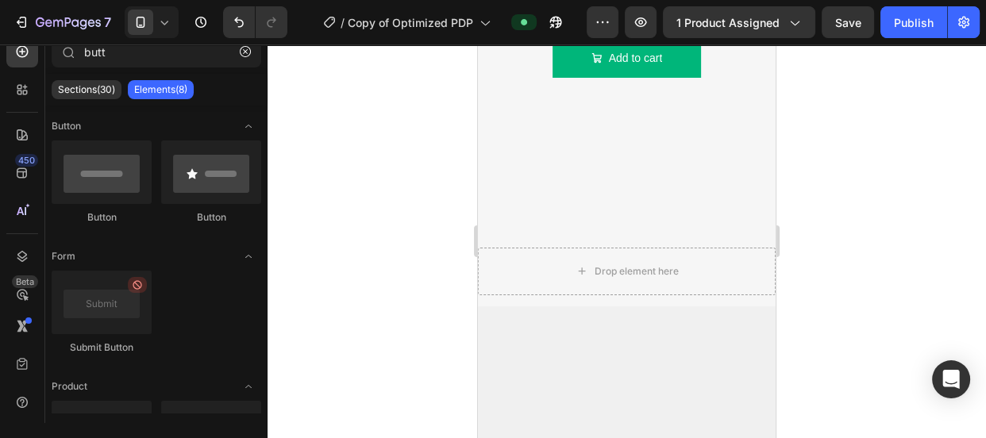
scroll to position [1839, 0]
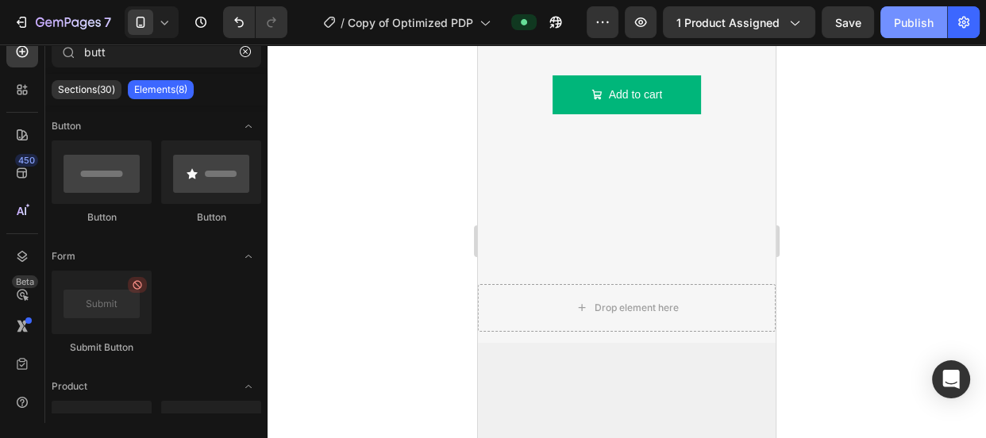
click at [896, 28] on div "Publish" at bounding box center [914, 22] width 40 height 17
click at [896, 28] on button "Publish" at bounding box center [913, 22] width 67 height 32
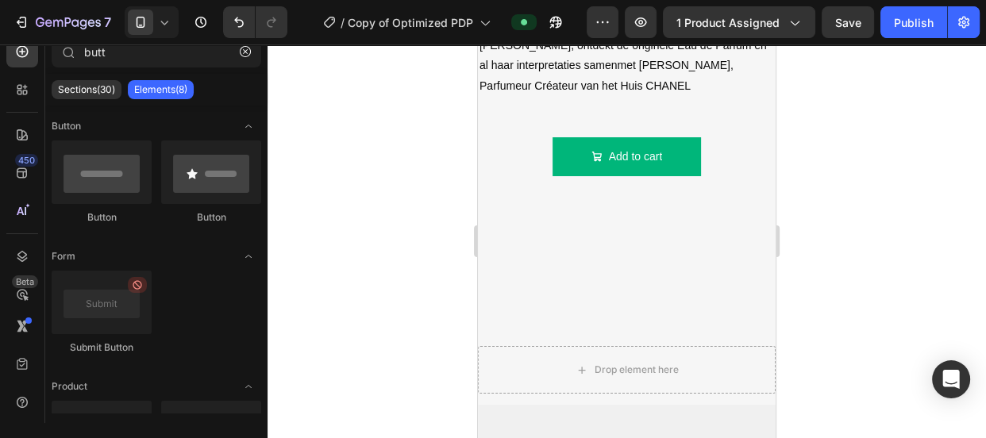
scroll to position [2383, 0]
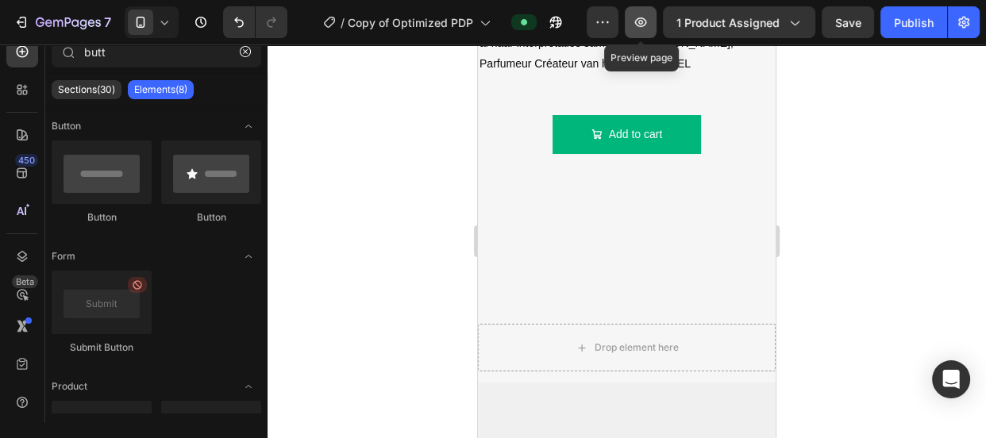
click at [638, 15] on icon "button" at bounding box center [641, 22] width 16 height 16
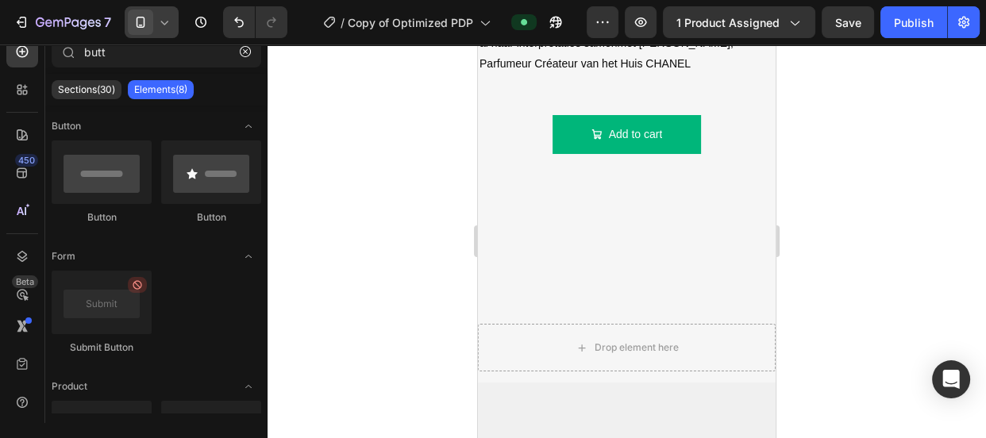
click at [163, 23] on icon at bounding box center [164, 23] width 7 height 4
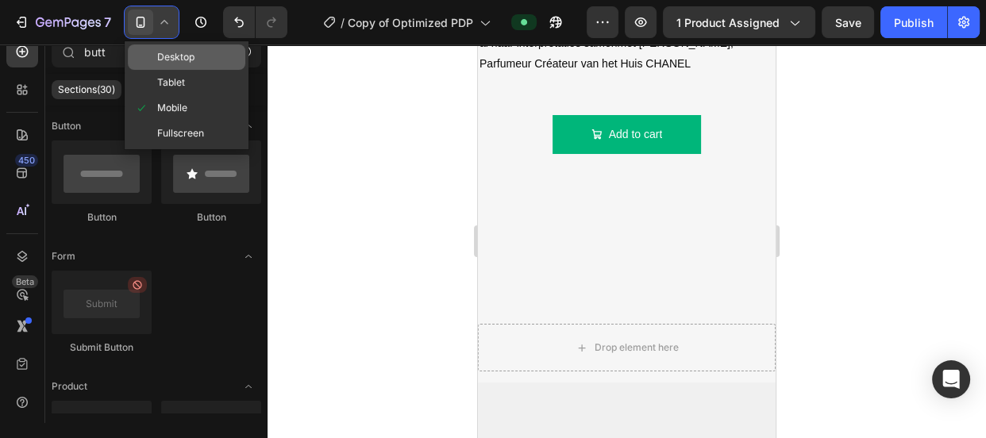
click at [181, 62] on span "Desktop" at bounding box center [175, 57] width 37 height 16
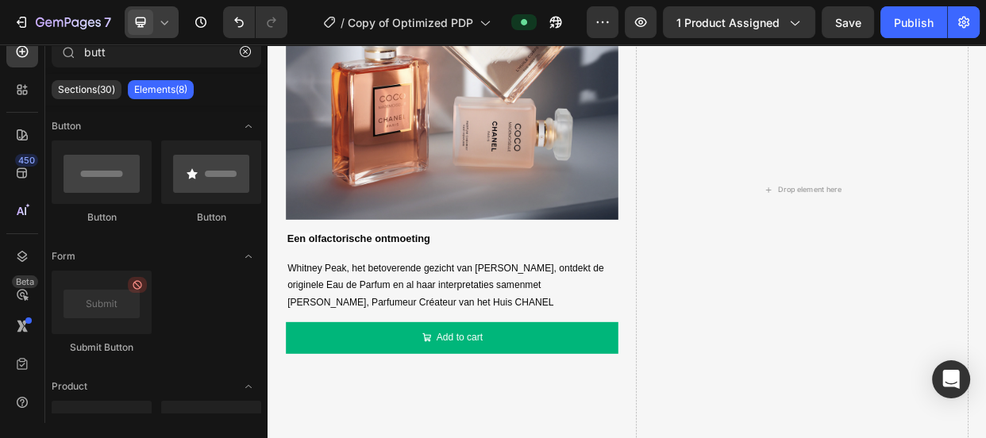
scroll to position [2416, 0]
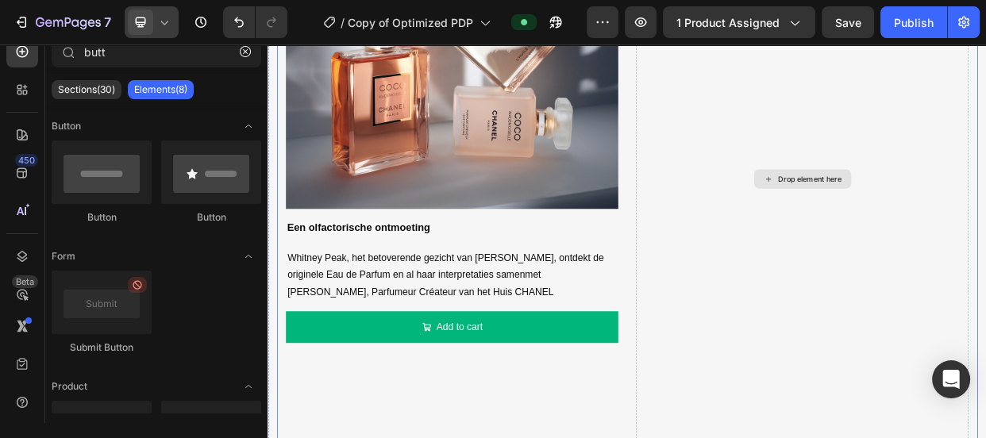
click at [765, 287] on div "Drop element here" at bounding box center [976, 224] width 441 height 808
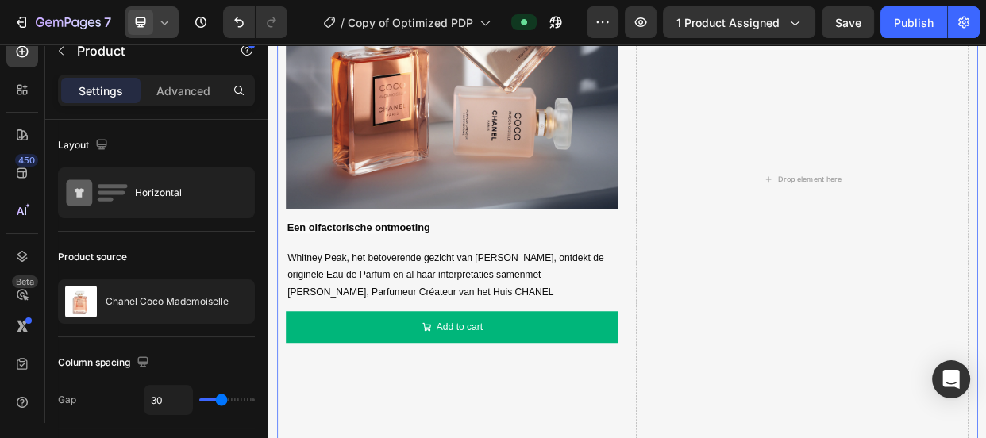
click at [730, 287] on div "Drop element here Image Een olfactorische ontmoeting Text Block Whitney Peak, h…" at bounding box center [743, 224] width 929 height 808
drag, startPoint x: 261, startPoint y: 160, endPoint x: 263, endPoint y: 142, distance: 18.3
click at [263, 142] on div at bounding box center [261, 174] width 9 height 108
click at [190, 97] on p "Advanced" at bounding box center [183, 91] width 54 height 17
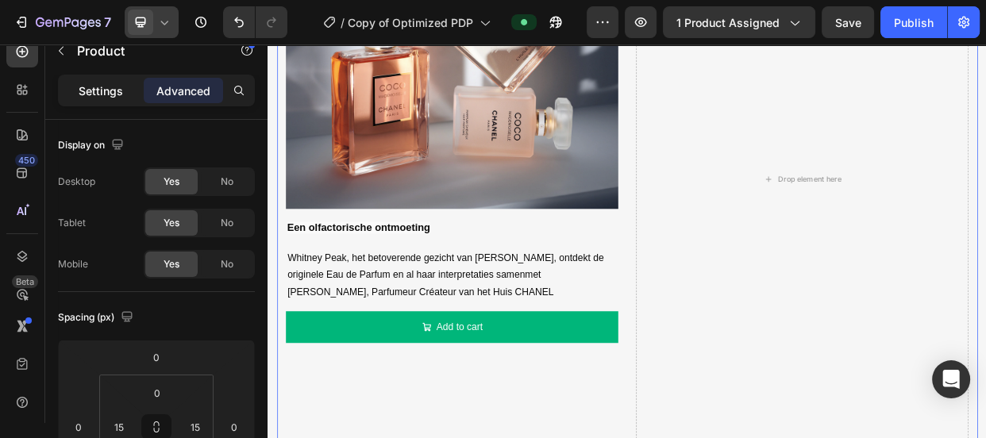
click at [84, 87] on p "Settings" at bounding box center [101, 91] width 44 height 17
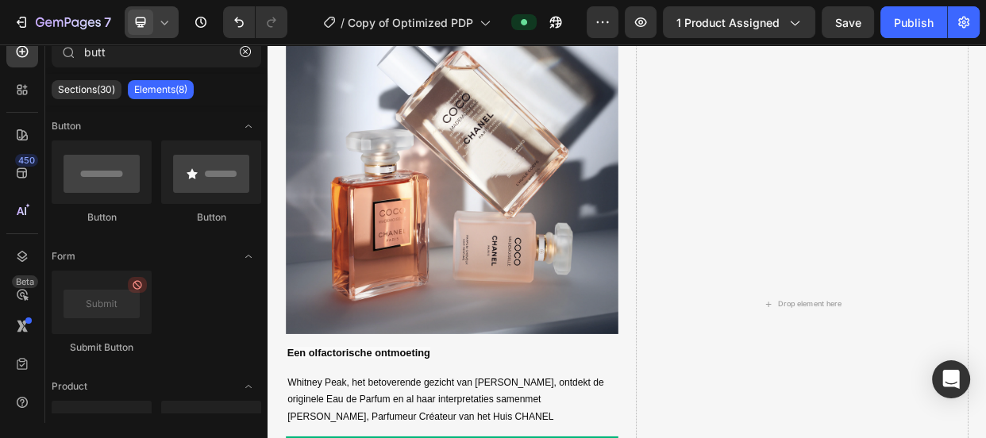
scroll to position [2234, 0]
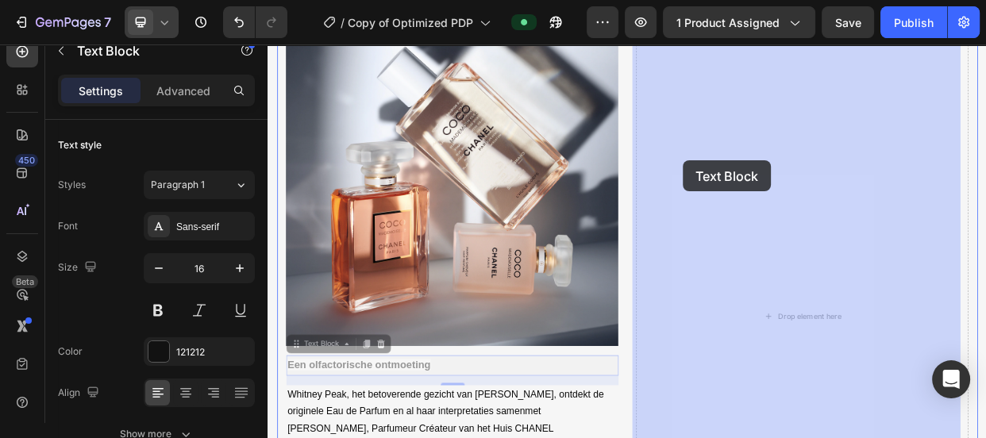
drag, startPoint x: 304, startPoint y: 437, endPoint x: 818, endPoint y: 198, distance: 566.5
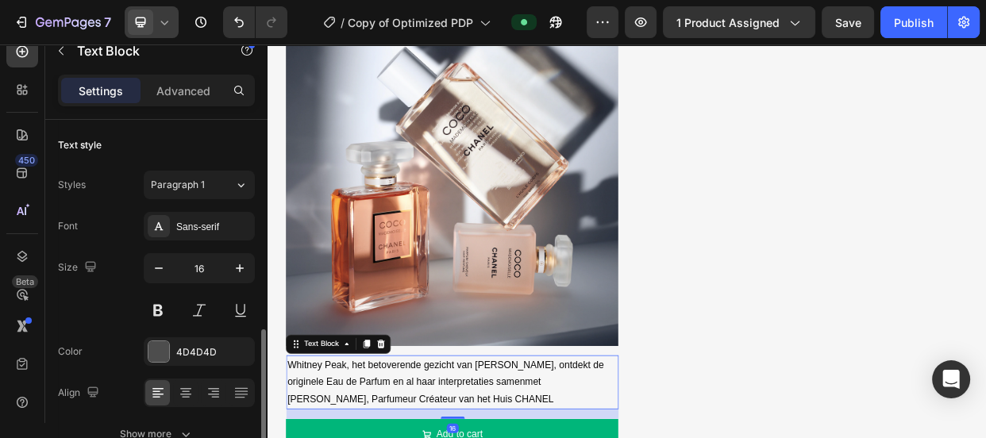
scroll to position [153, 0]
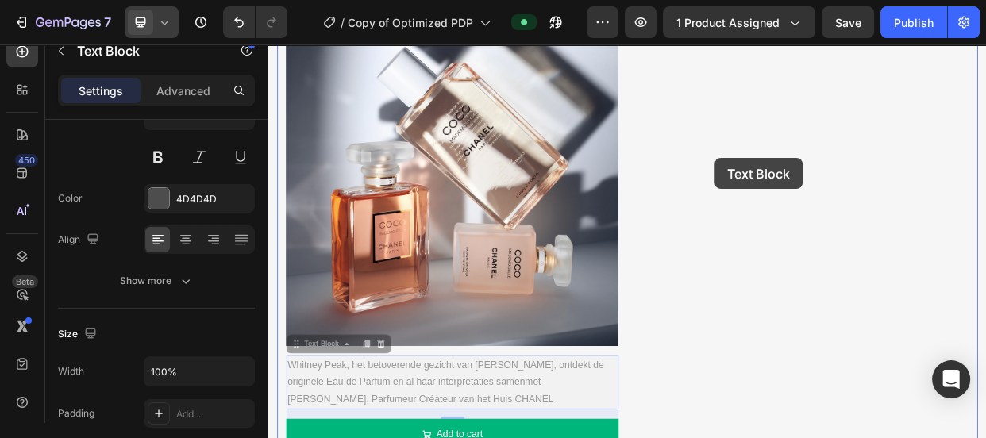
drag, startPoint x: 343, startPoint y: 441, endPoint x: 861, endPoint y: 195, distance: 572.8
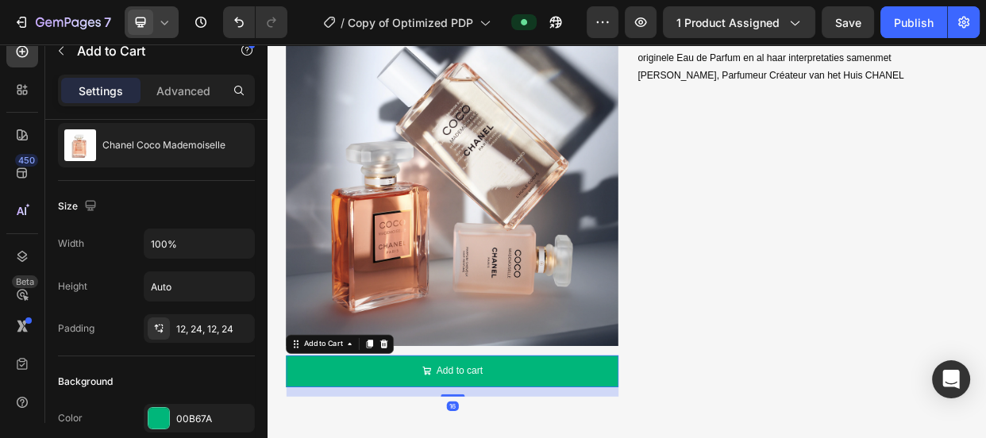
scroll to position [0, 0]
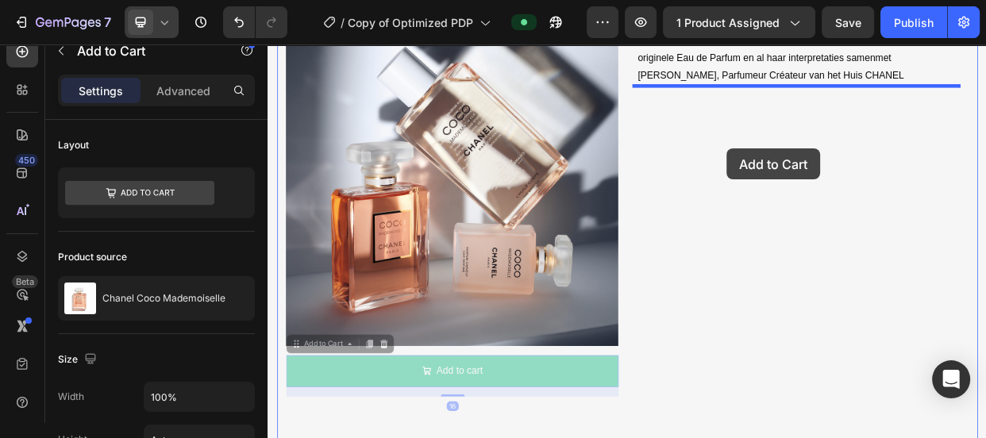
drag, startPoint x: 356, startPoint y: 441, endPoint x: 876, endPoint y: 183, distance: 580.9
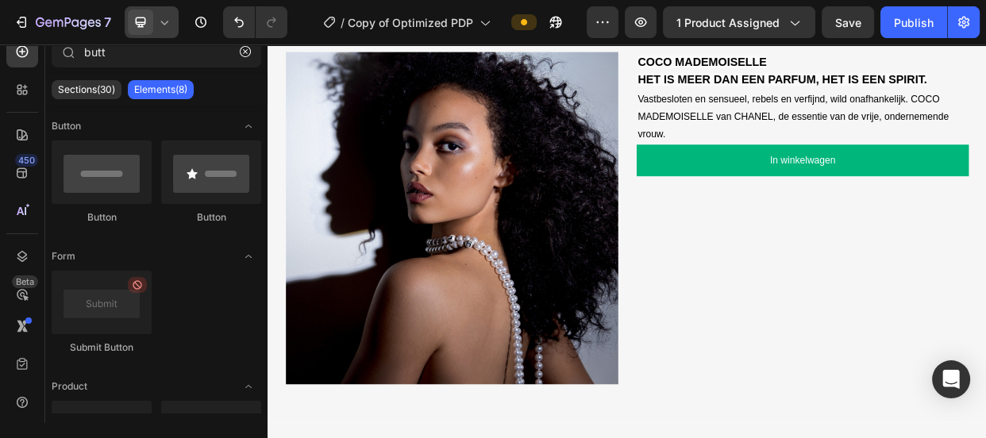
scroll to position [1408, 0]
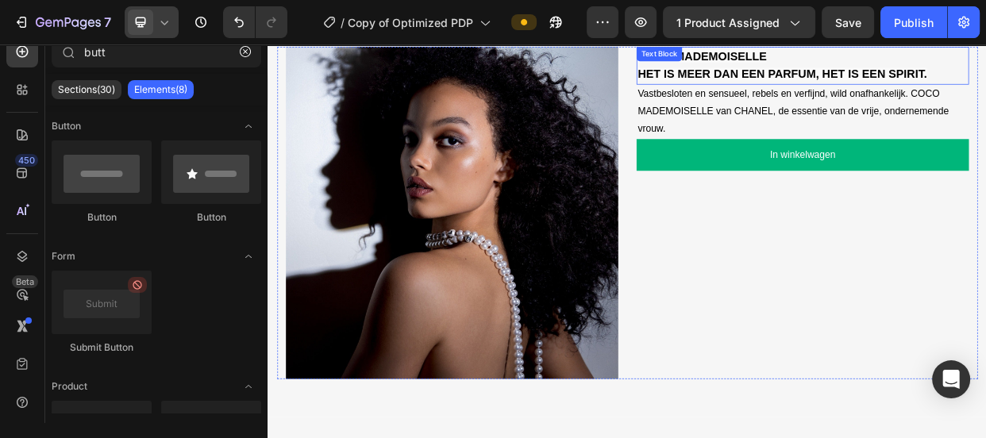
click at [807, 83] on strong "HET IS MEER DAN EEN PARFUM, HET IS EEN SPIRIT." at bounding box center [948, 83] width 383 height 17
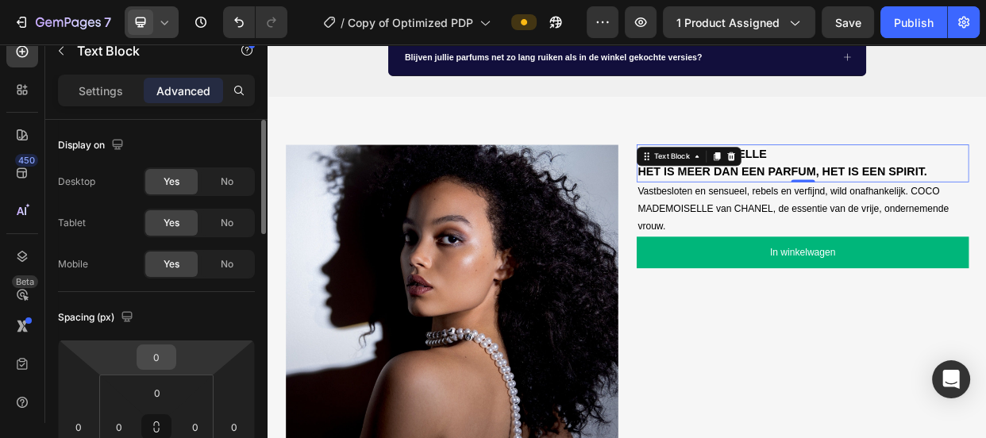
scroll to position [1264, 0]
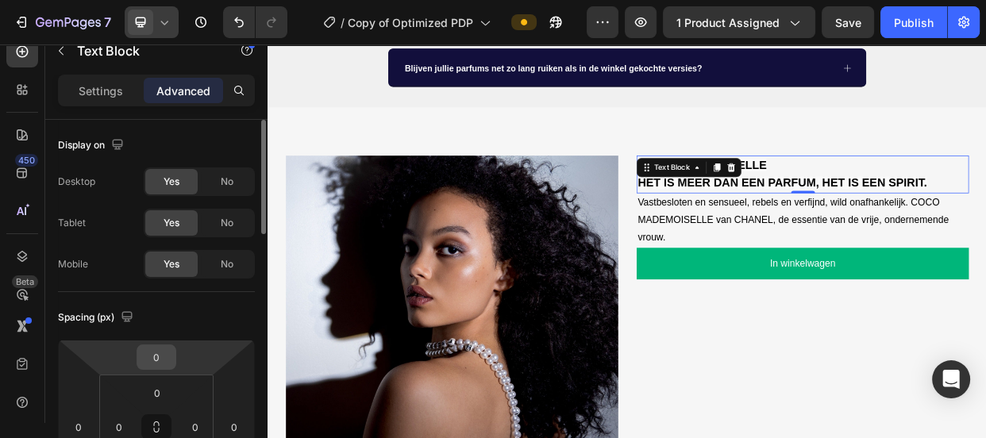
click at [156, 356] on input "0" at bounding box center [157, 357] width 32 height 24
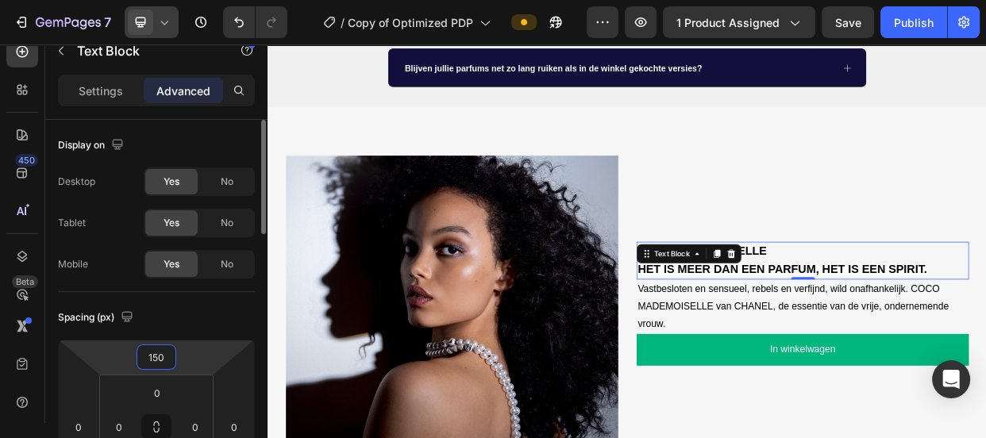
type input "151"
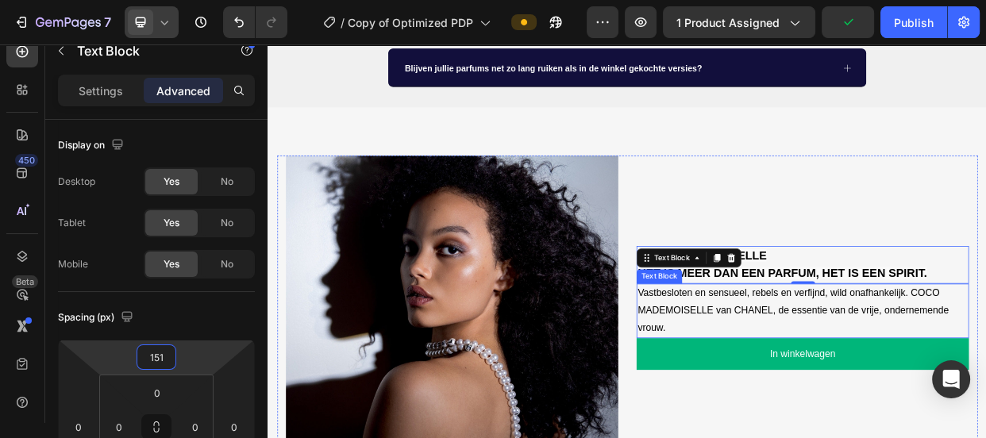
click at [833, 390] on span "Vastbesloten en sensueel, rebels en verfijnd, wild onafhankelijk. COCO MADEMOIS…" at bounding box center [963, 398] width 412 height 60
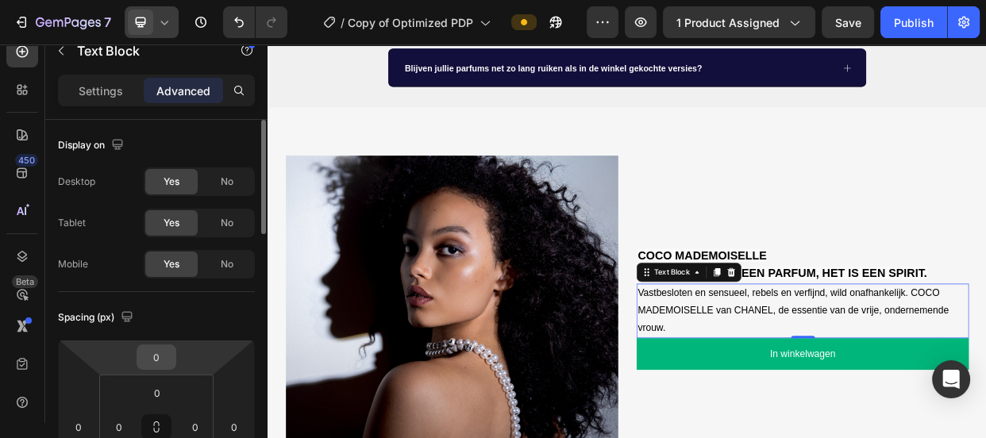
scroll to position [1235, 0]
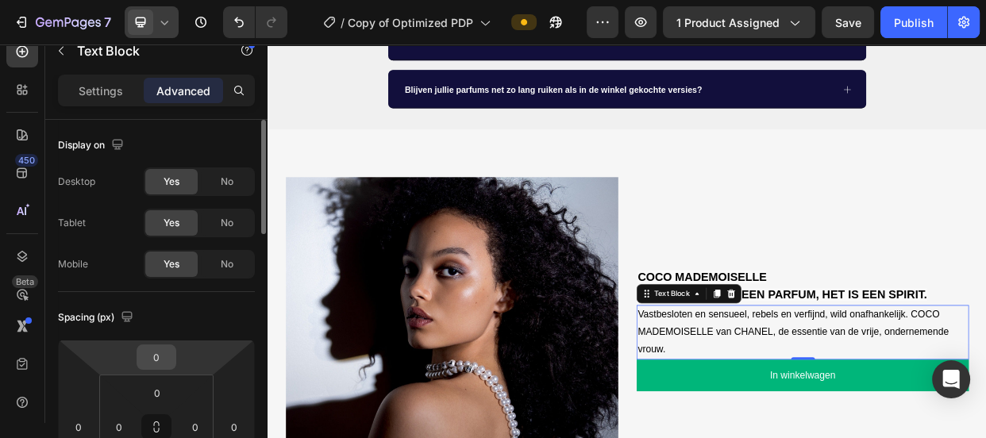
click at [160, 366] on input "0" at bounding box center [157, 357] width 32 height 24
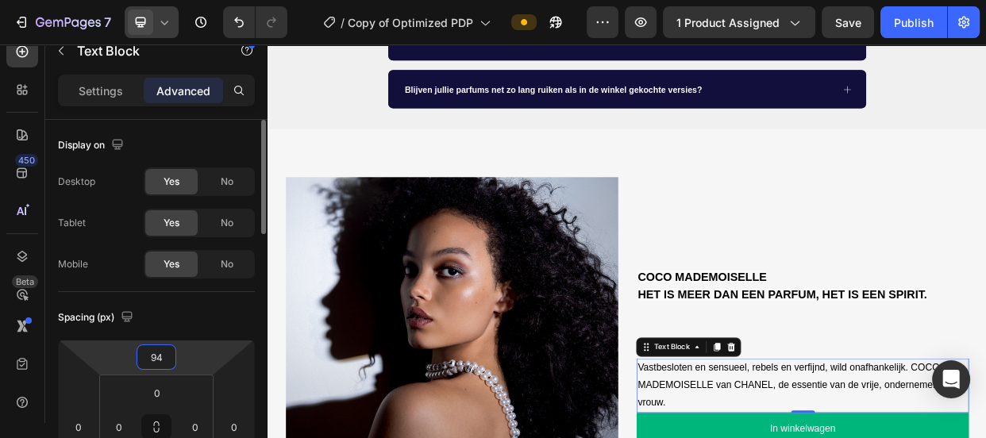
type input "95"
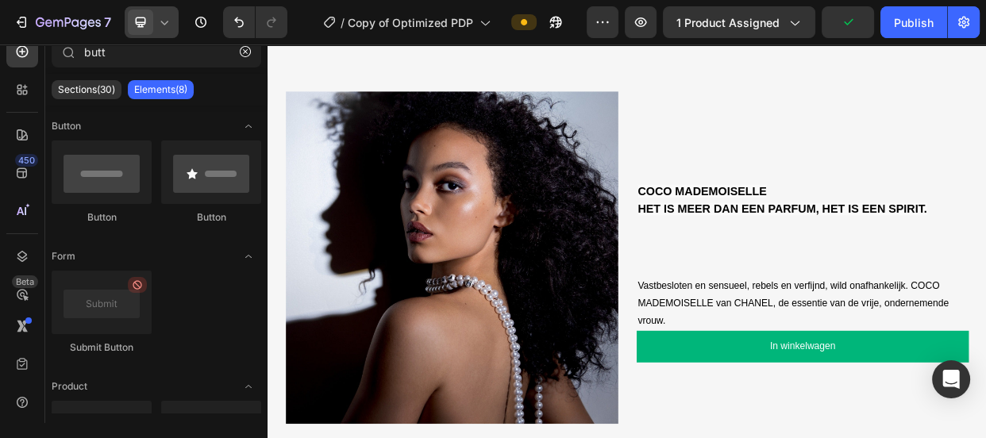
scroll to position [1370, 0]
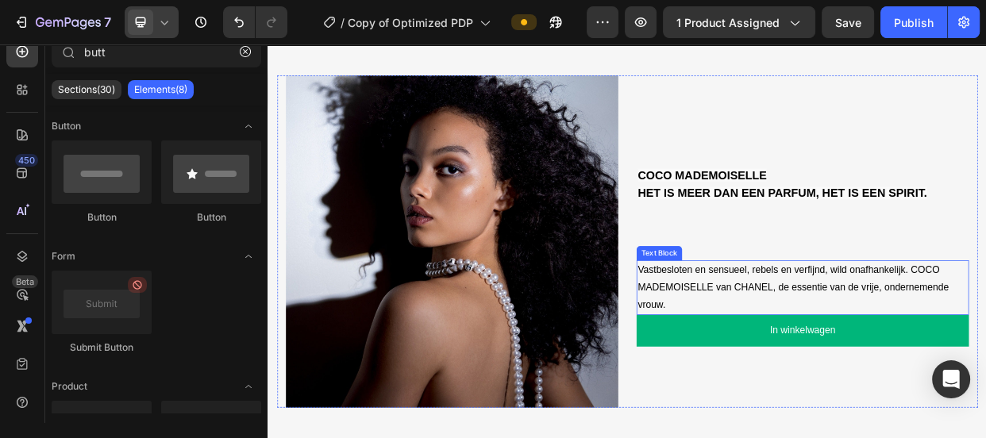
click at [832, 392] on p "Vastbesloten en sensueel, rebels en verfijnd, wild onafhankelijk. COCO MADEMOIS…" at bounding box center [975, 367] width 437 height 68
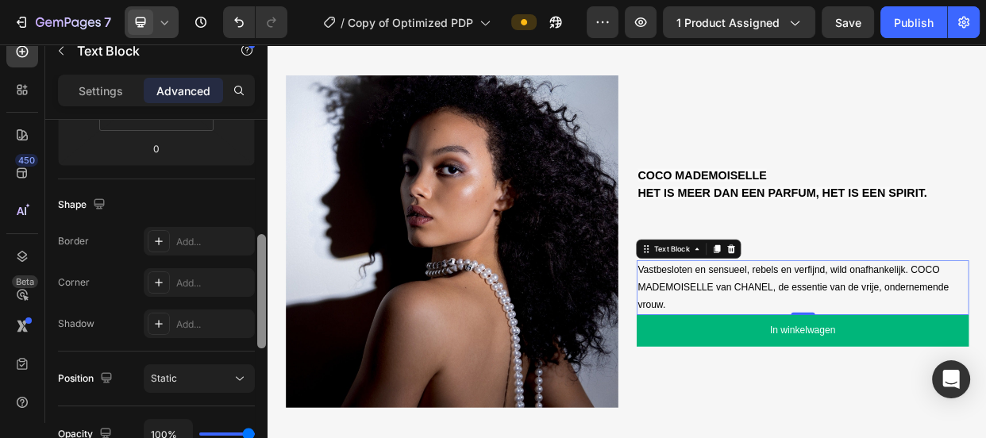
click at [261, 315] on div at bounding box center [262, 294] width 12 height 349
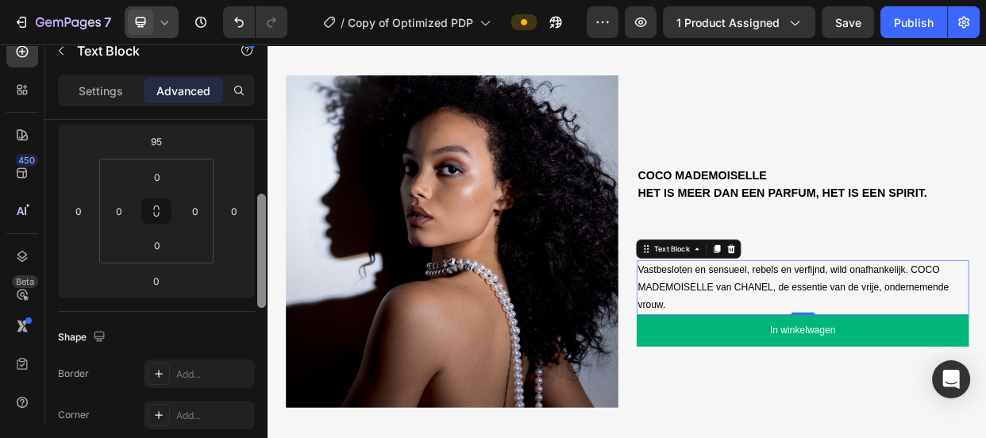
scroll to position [218, 0]
drag, startPoint x: 262, startPoint y: 311, endPoint x: 261, endPoint y: 268, distance: 42.9
click at [261, 268] on div at bounding box center [261, 248] width 9 height 114
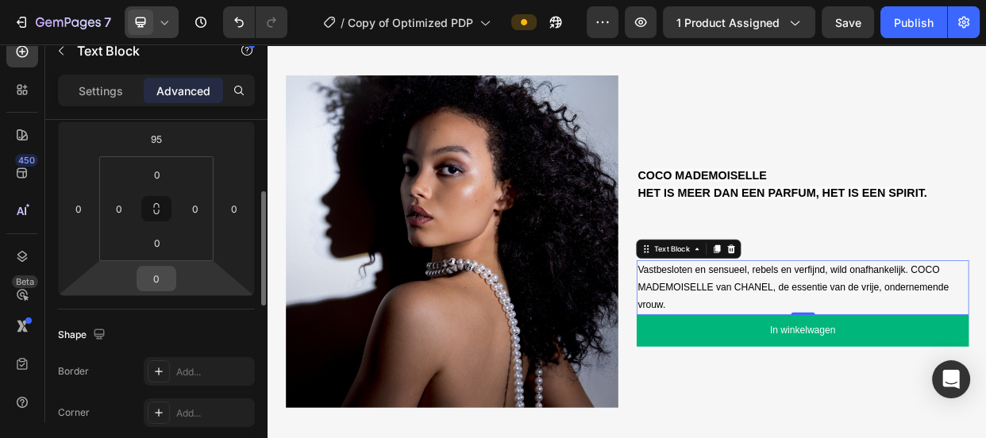
click at [175, 272] on div "0" at bounding box center [157, 278] width 40 height 25
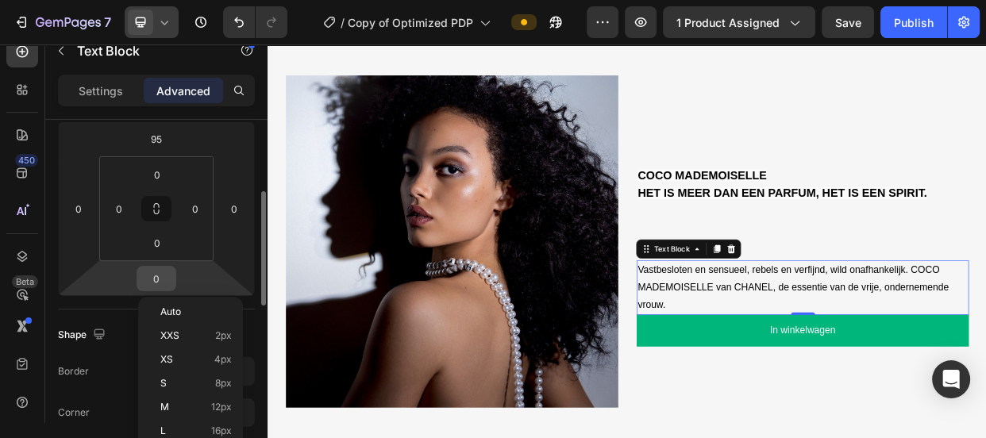
scroll to position [195, 0]
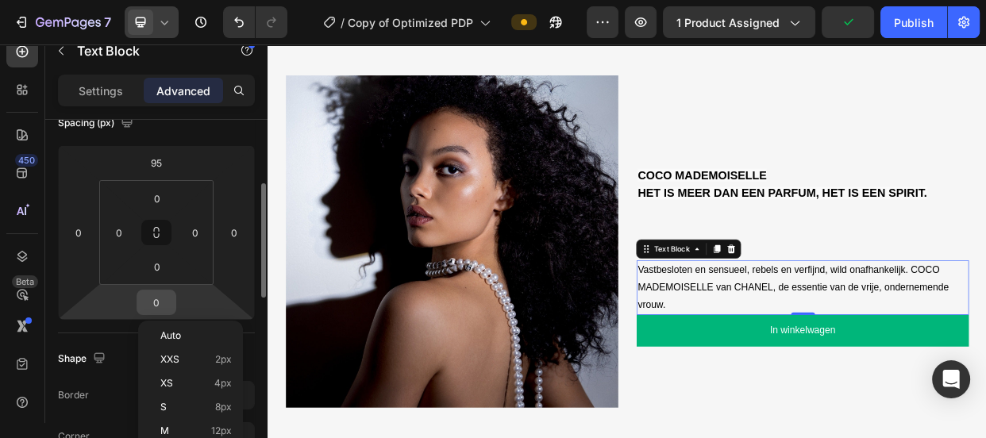
click at [151, 307] on input "0" at bounding box center [157, 303] width 32 height 24
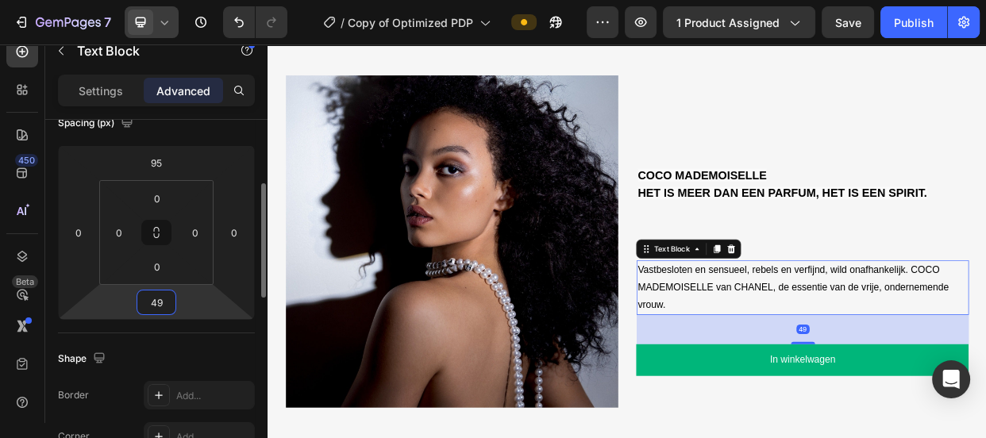
type input "48"
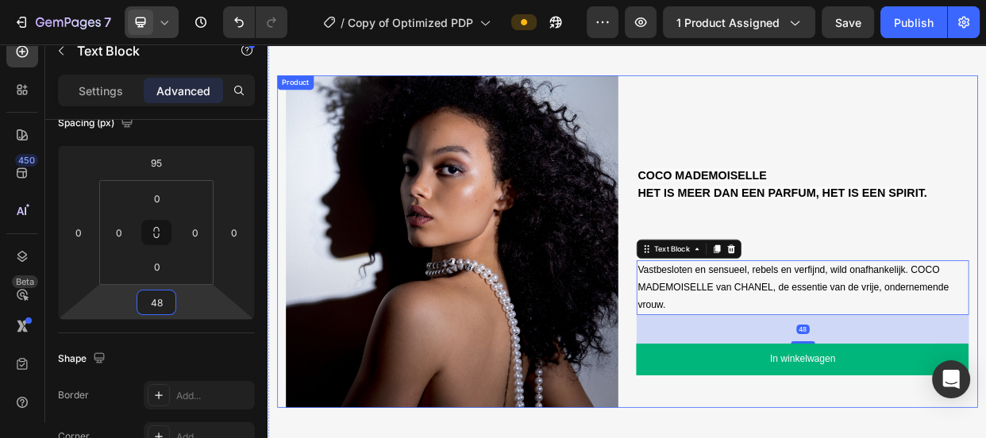
click at [841, 265] on div "COCO MADEMOISELLE HET IS MEER DAN EEN PARFUM, HET IS EEN SPIRIT. Text Block Vas…" at bounding box center [976, 306] width 441 height 441
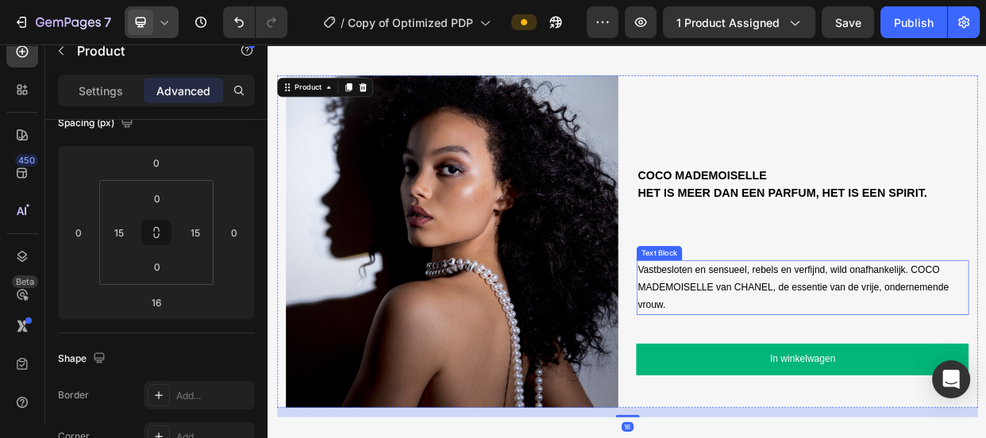
scroll to position [0, 0]
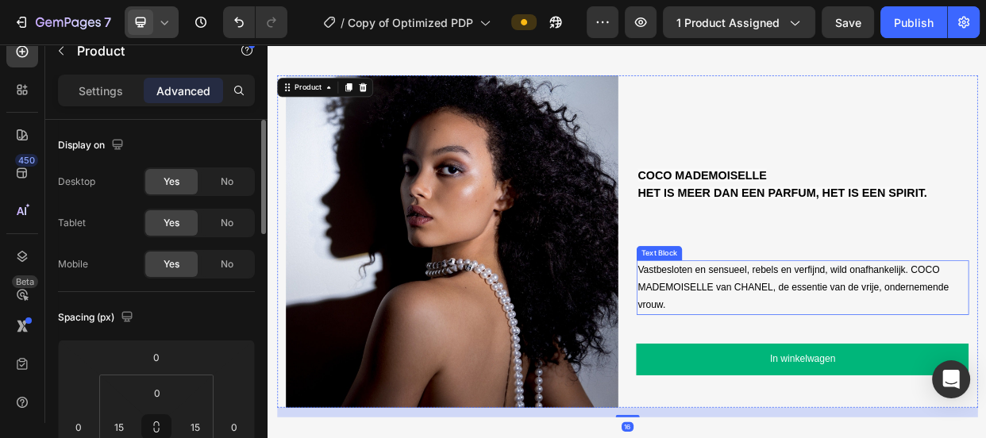
click at [864, 365] on span "Vastbesloten en sensueel, rebels en verfijnd, wild onafhankelijk. COCO MADEMOIS…" at bounding box center [963, 367] width 412 height 60
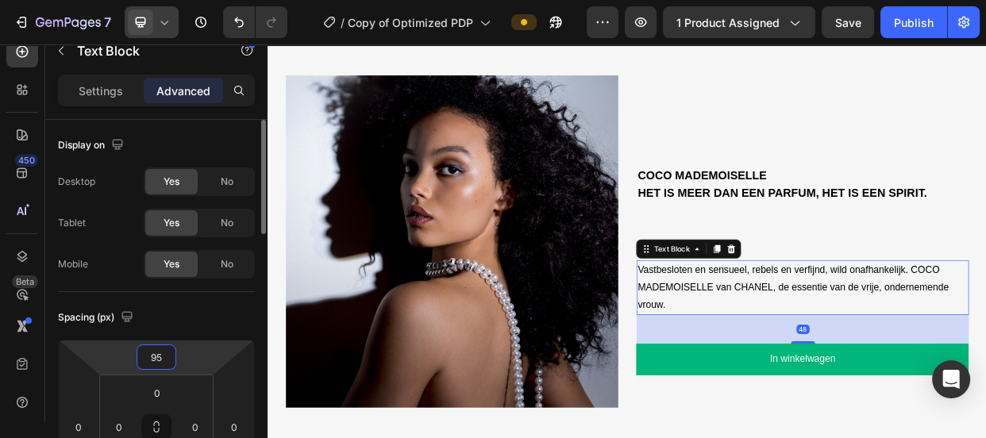
click at [166, 358] on input "95" at bounding box center [157, 357] width 32 height 24
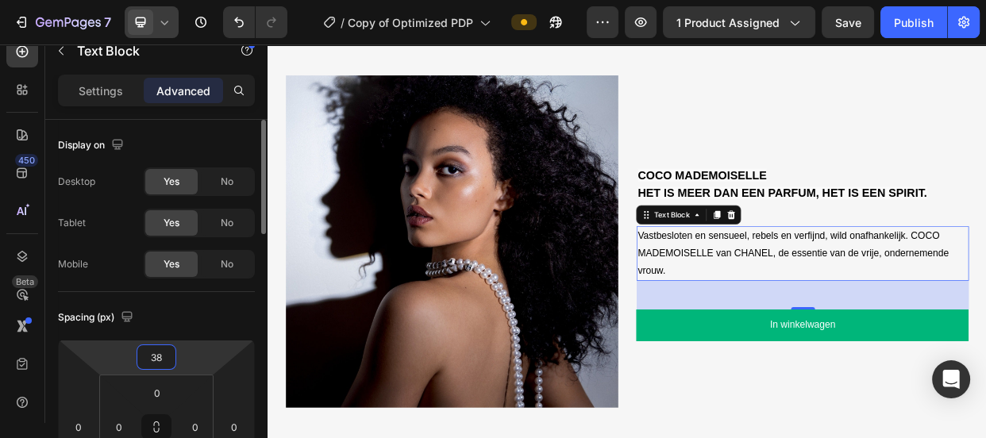
type input "37"
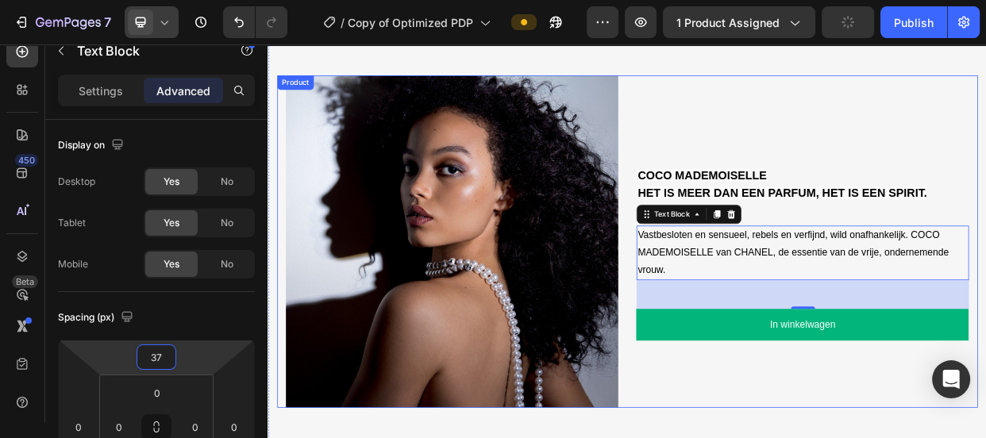
click at [810, 437] on div "COCO MADEMOISELLE HET IS MEER DAN EEN PARFUM, HET IS EEN SPIRIT. Text Block Vas…" at bounding box center [976, 306] width 441 height 441
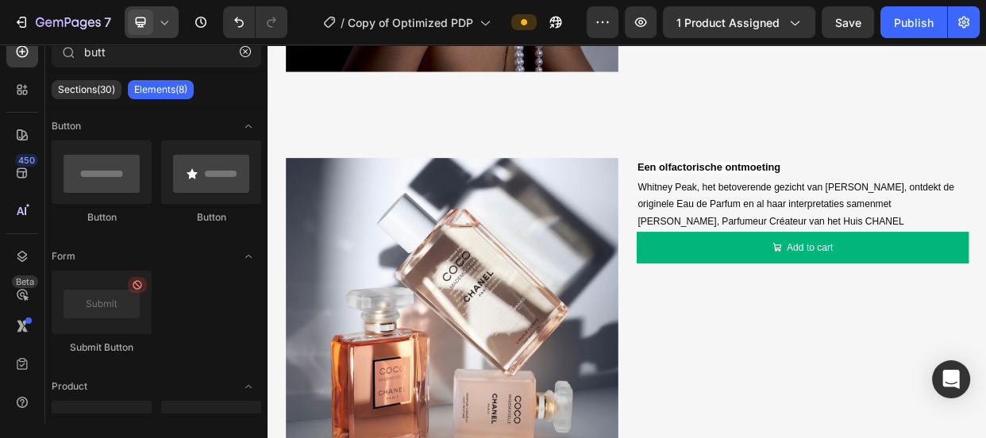
scroll to position [1843, 0]
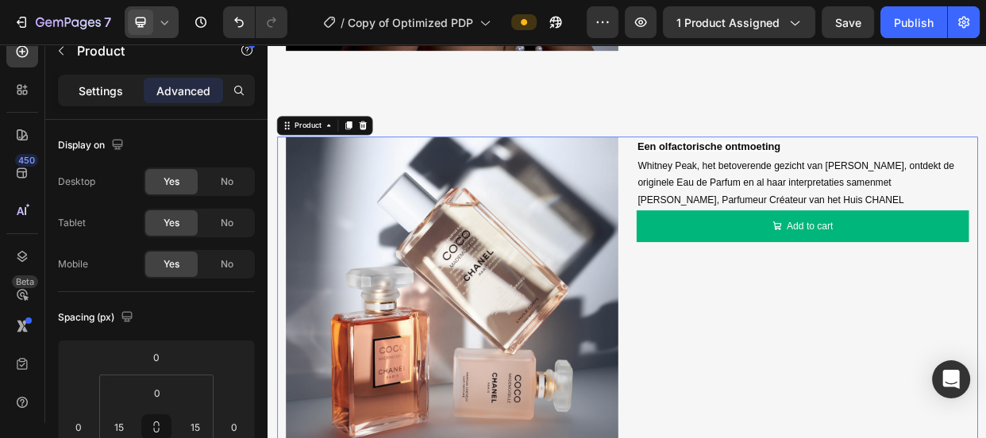
click at [115, 92] on p "Settings" at bounding box center [101, 91] width 44 height 17
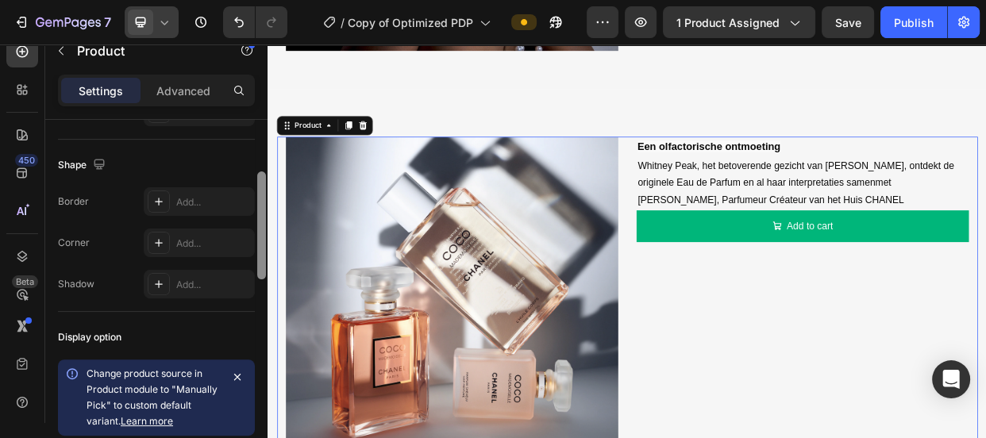
scroll to position [331, 0]
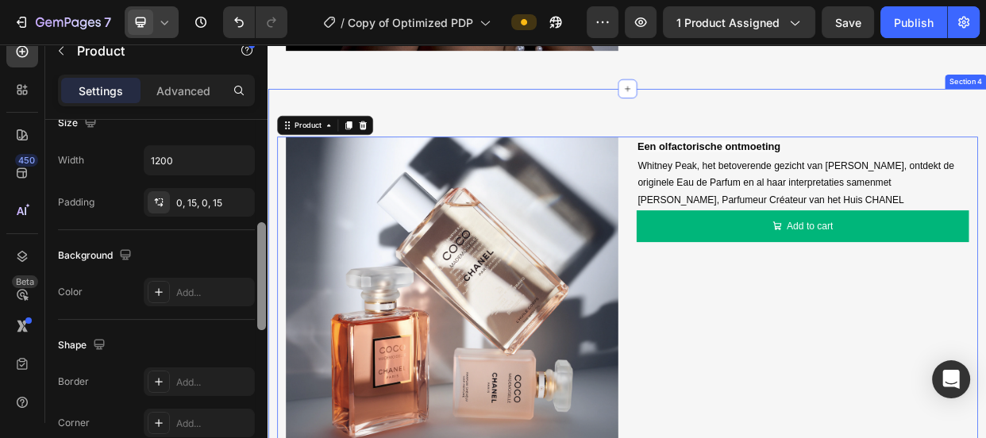
drag, startPoint x: 527, startPoint y: 252, endPoint x: 268, endPoint y: 233, distance: 259.6
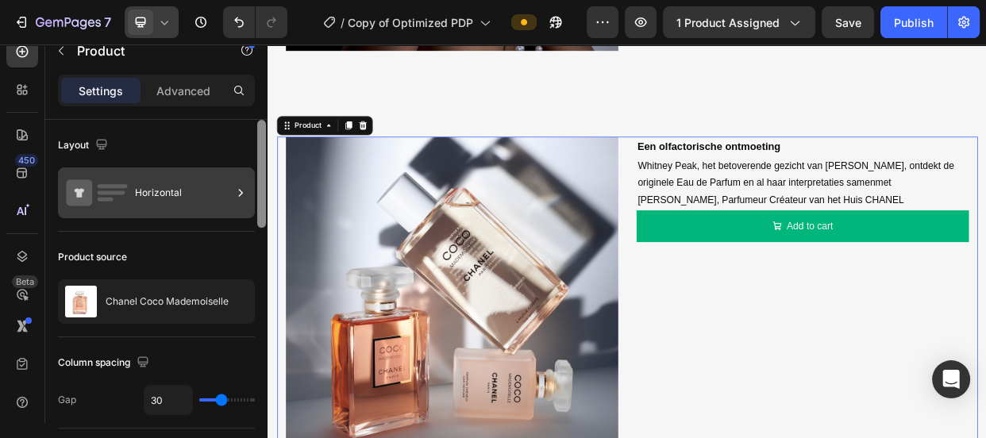
click at [174, 187] on div "Horizontal" at bounding box center [183, 193] width 97 height 37
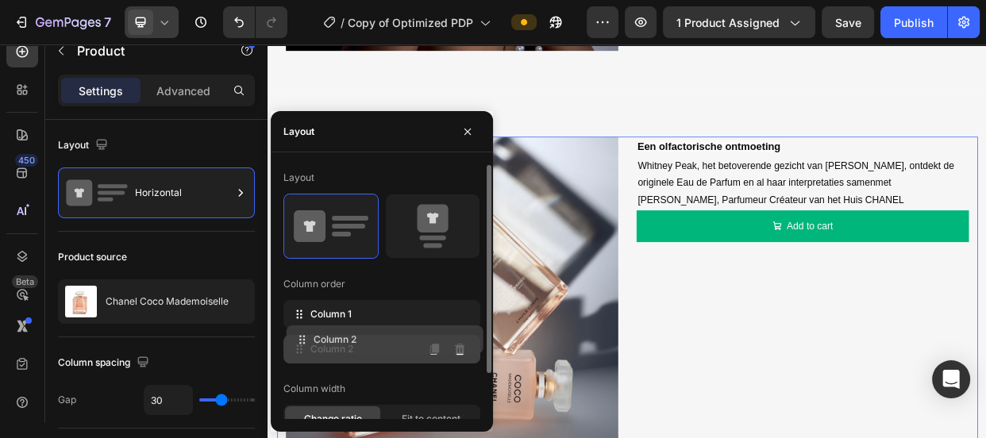
drag, startPoint x: 302, startPoint y: 314, endPoint x: 304, endPoint y: 340, distance: 25.5
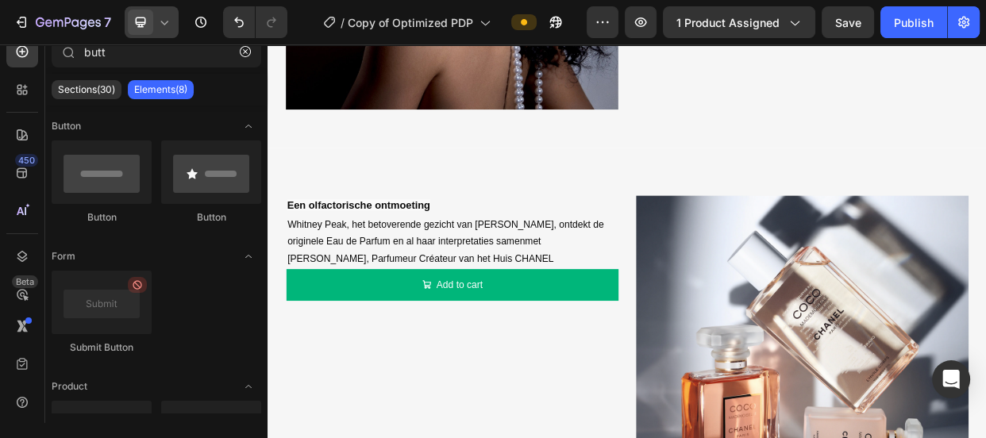
scroll to position [1773, 0]
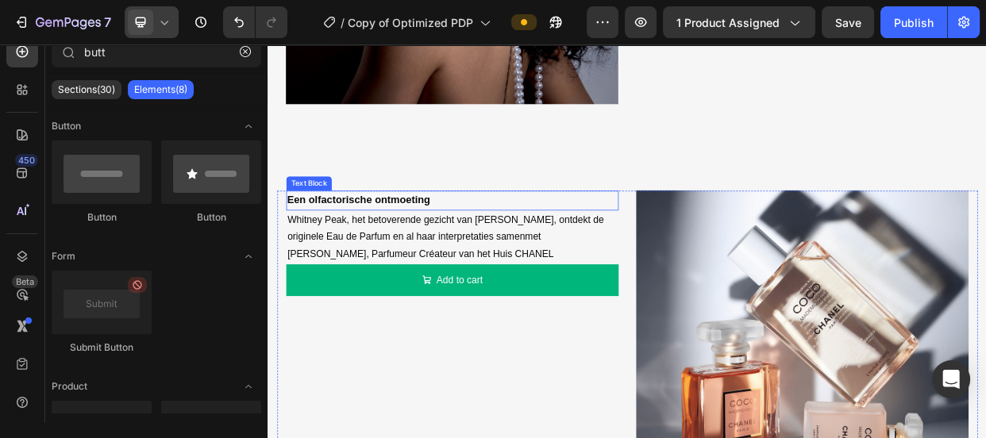
click at [491, 257] on div "Een olfactorische ontmoeting" at bounding box center [511, 251] width 441 height 26
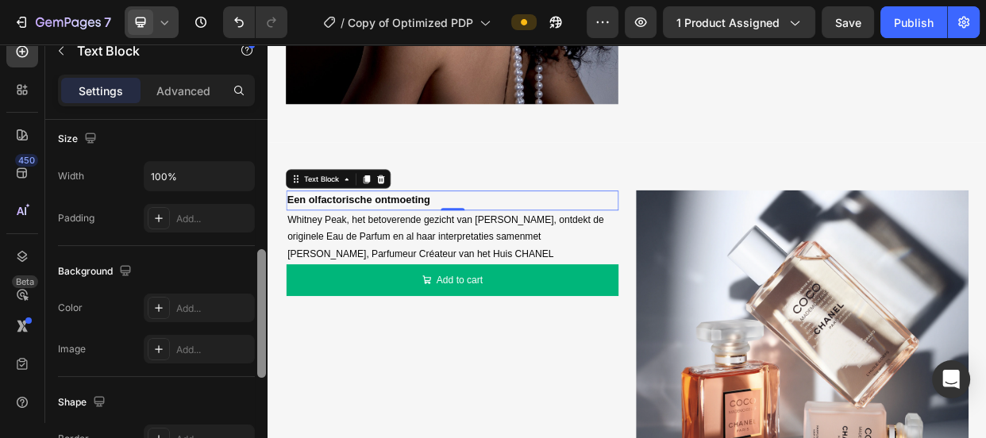
click at [264, 275] on div at bounding box center [262, 294] width 12 height 349
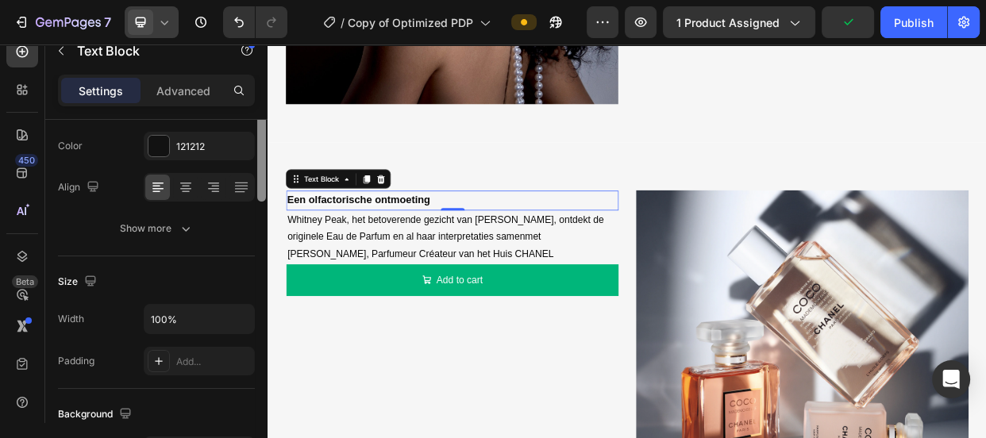
drag, startPoint x: 260, startPoint y: 273, endPoint x: 241, endPoint y: 195, distance: 80.1
click at [241, 191] on div "Text style Styles Paragraph 1 Font Sans-serif Size 16 Color 121212 Align Show m…" at bounding box center [156, 294] width 222 height 349
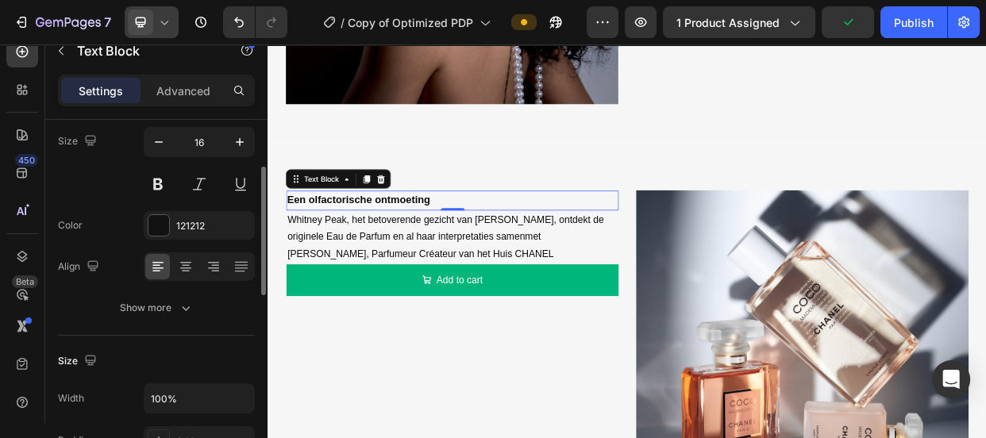
drag, startPoint x: 198, startPoint y: 87, endPoint x: 190, endPoint y: 161, distance: 74.3
click at [198, 91] on p "Advanced" at bounding box center [183, 91] width 54 height 17
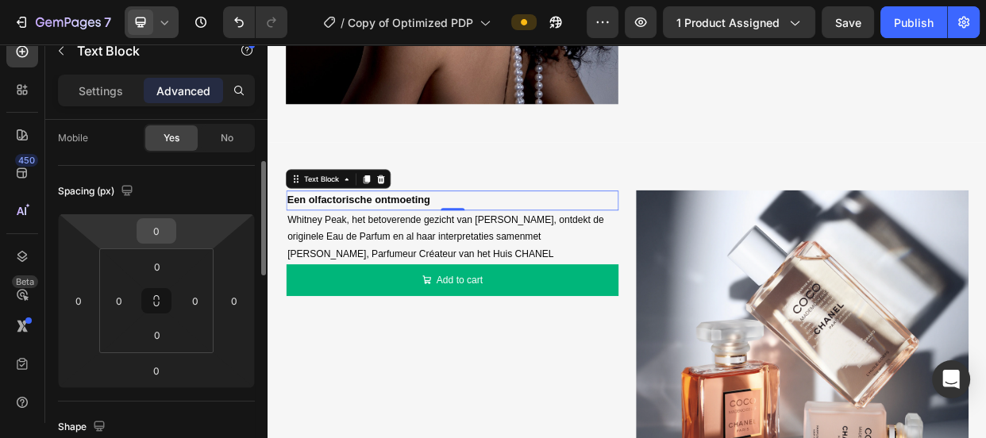
click at [161, 232] on input "0" at bounding box center [157, 231] width 32 height 24
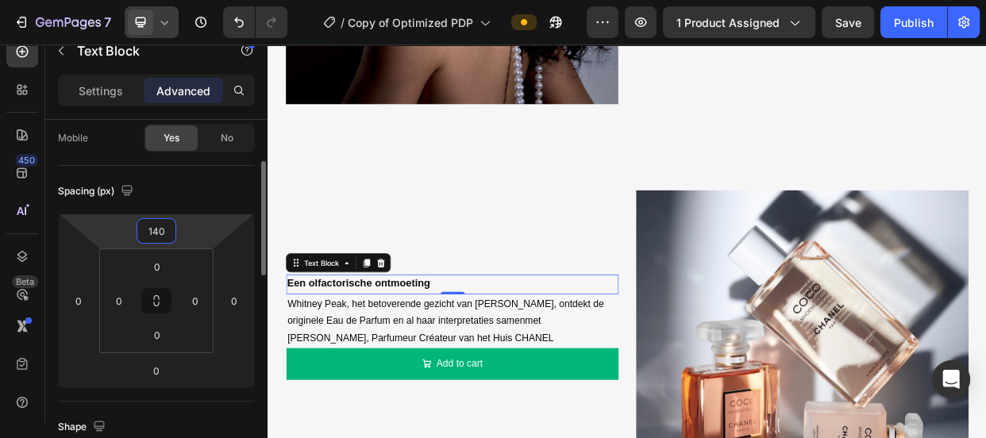
type input "141"
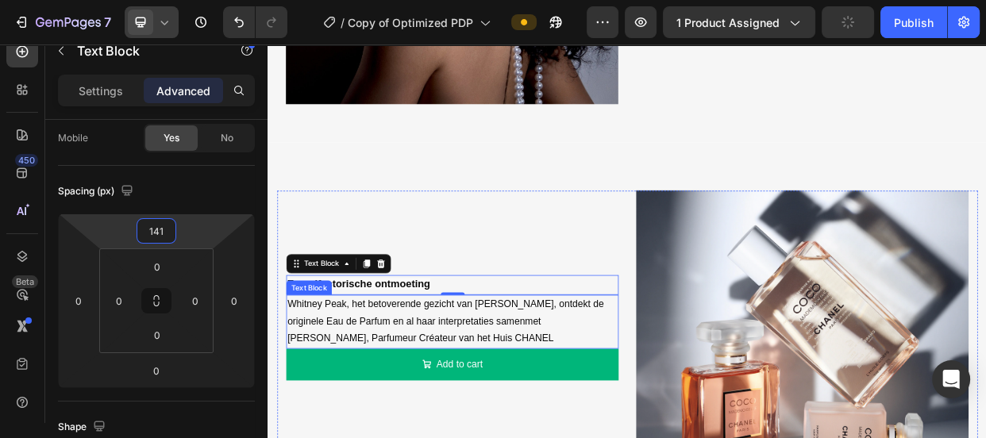
click at [319, 404] on span "Whitney Peak, het betoverende gezicht van [PERSON_NAME], ontdekt de originele E…" at bounding box center [502, 412] width 419 height 60
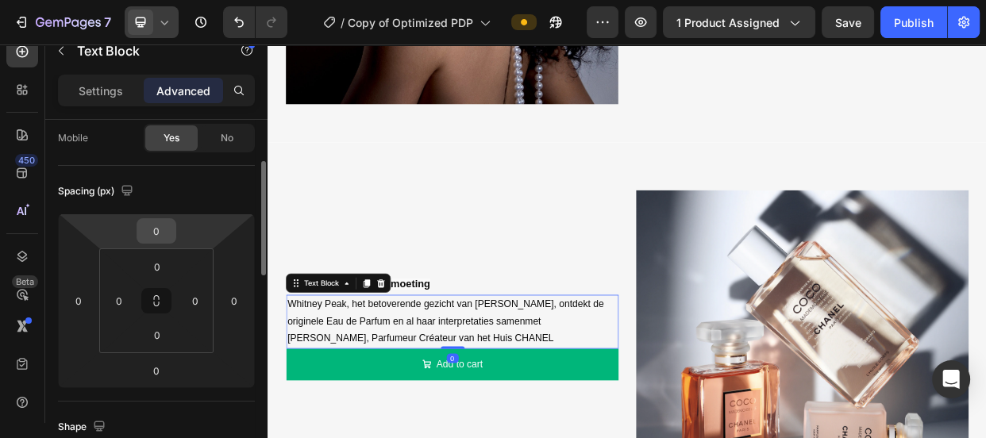
click at [144, 234] on input "0" at bounding box center [157, 231] width 32 height 24
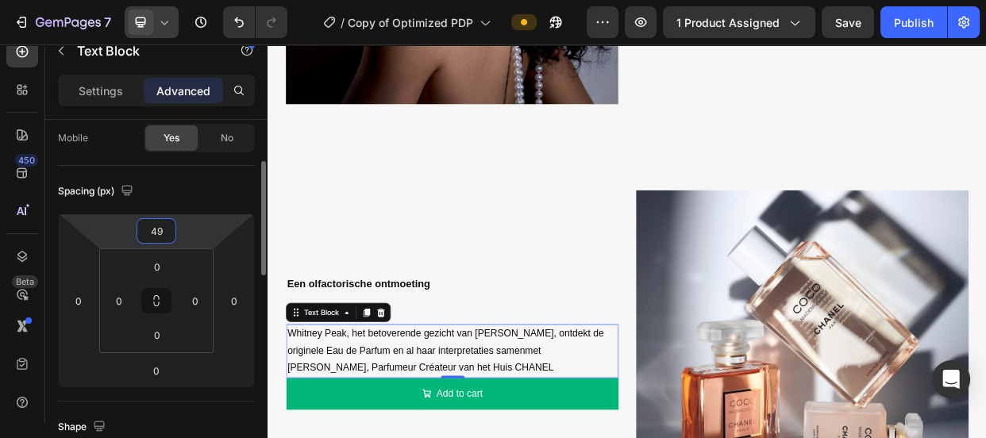
type input "50"
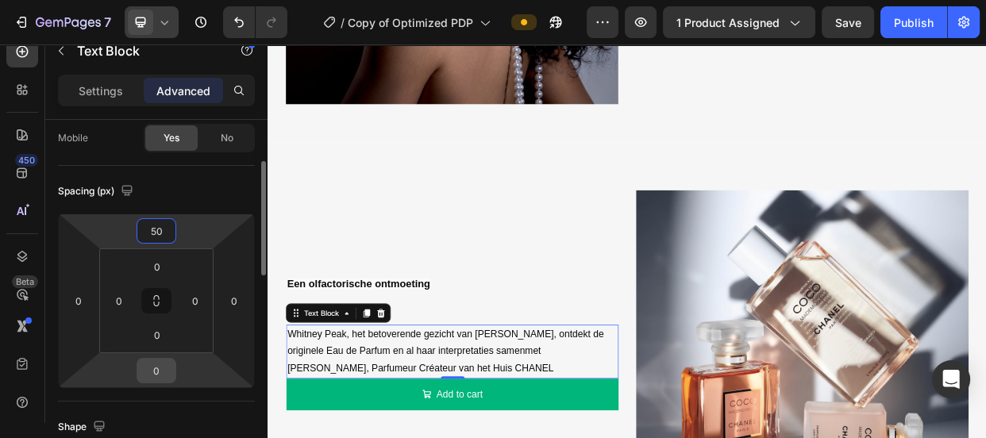
click at [154, 376] on input "0" at bounding box center [157, 371] width 32 height 24
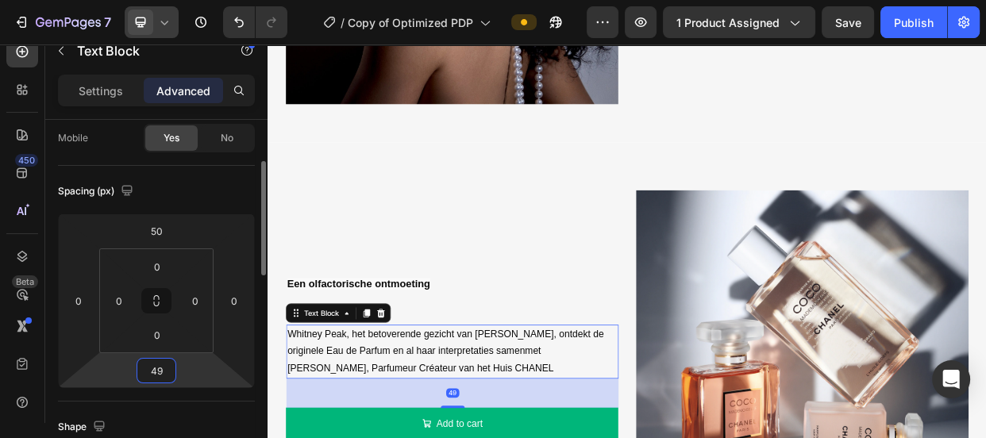
type input "50"
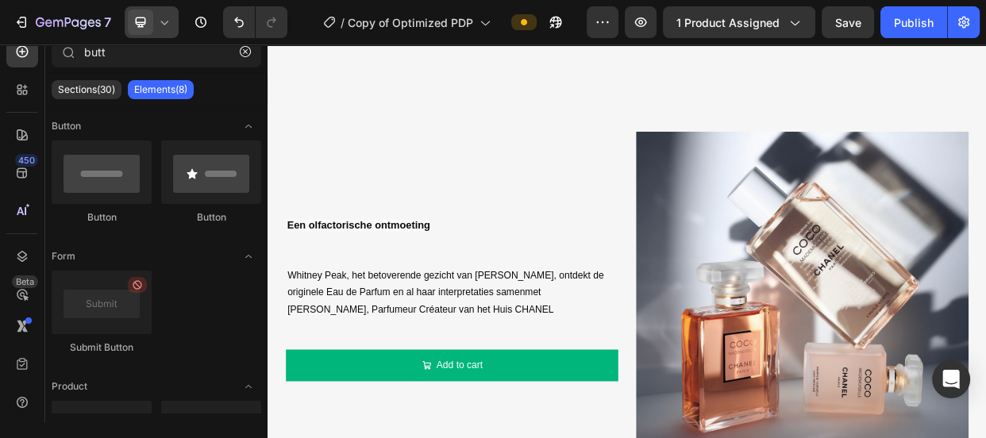
scroll to position [1886, 0]
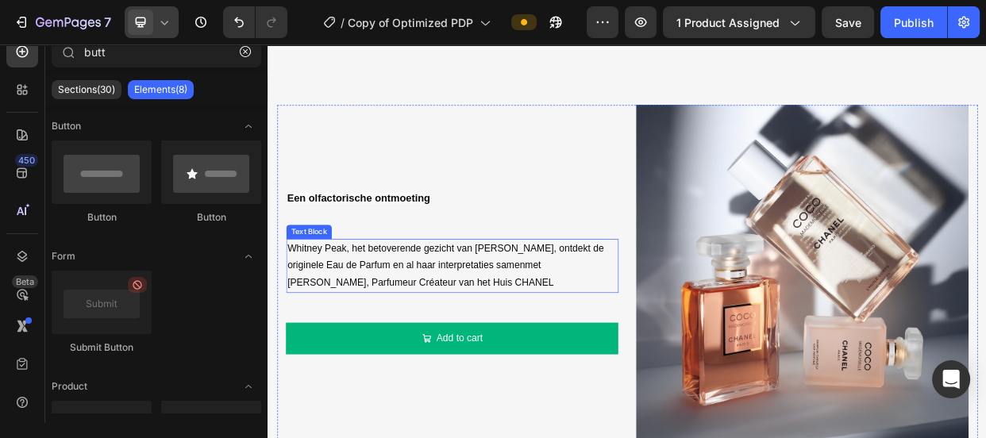
click at [491, 348] on p "Whitney Peak, het betoverende gezicht van [PERSON_NAME], ontdekt de originele E…" at bounding box center [511, 338] width 437 height 68
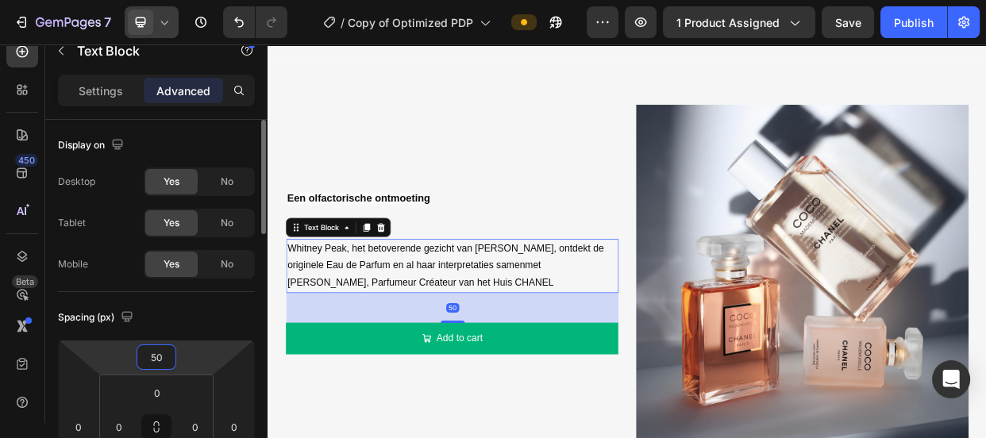
click at [141, 362] on input "50" at bounding box center [157, 357] width 32 height 24
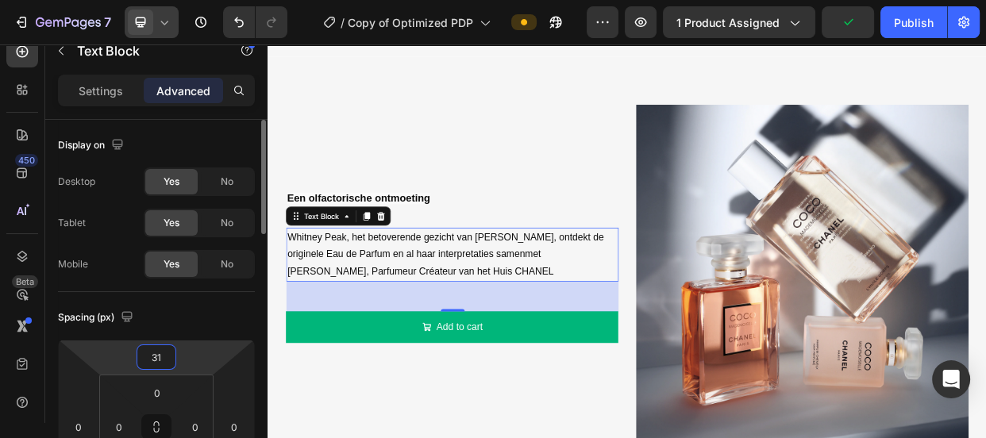
type input "30"
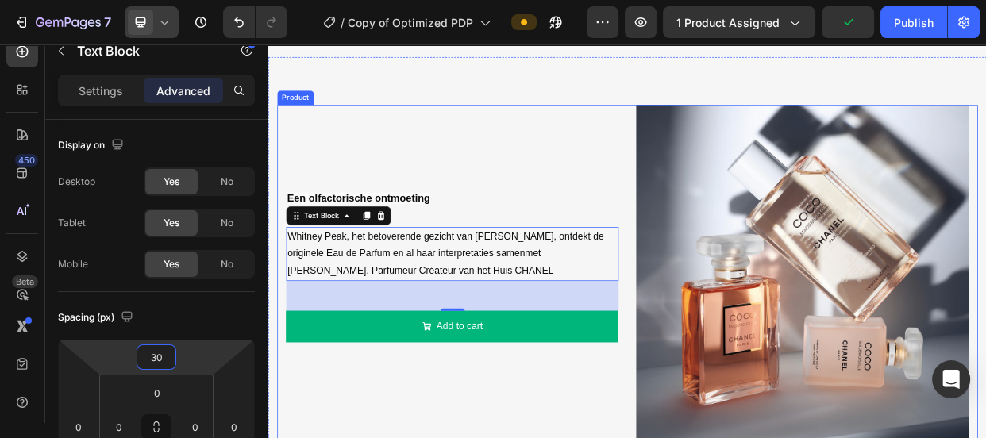
click at [313, 437] on div "Een olfactorische ontmoeting Text Block Whitney Peak, het betoverende gezicht v…" at bounding box center [511, 440] width 441 height 630
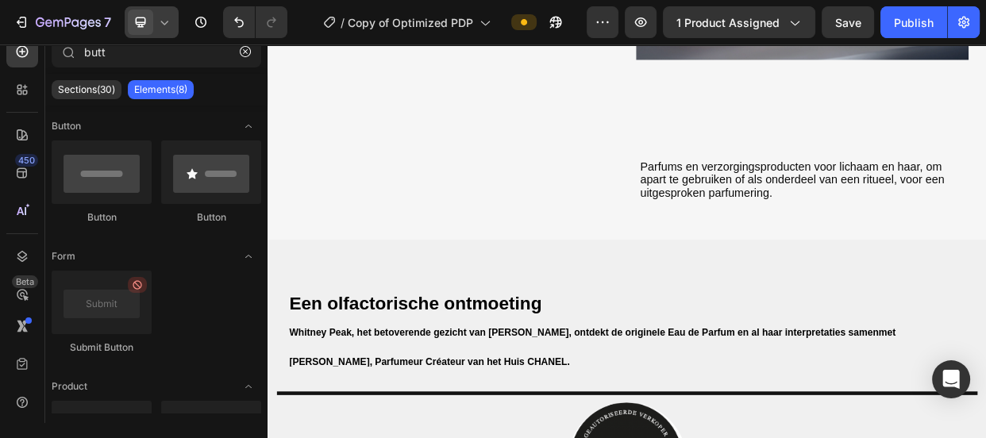
scroll to position [2398, 0]
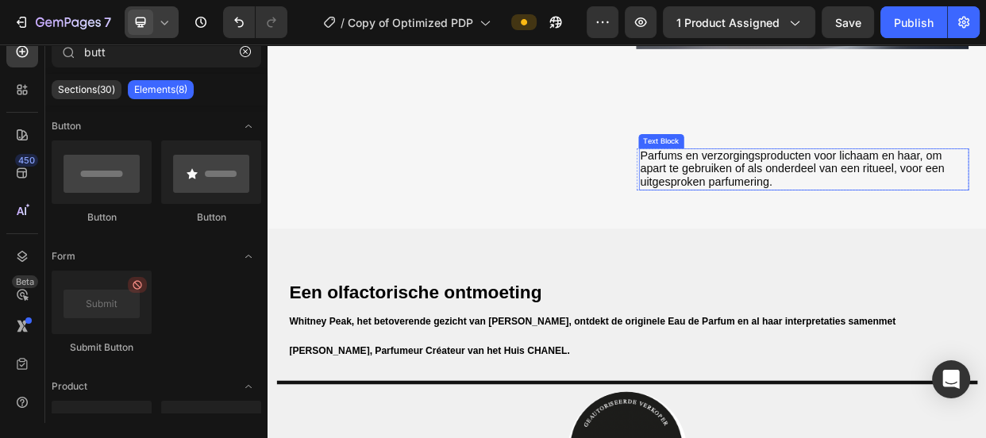
click at [865, 215] on span "Parfums en verzorgingsproducten voor lichaam en haar, om apart te gebruiken of …" at bounding box center [962, 209] width 403 height 52
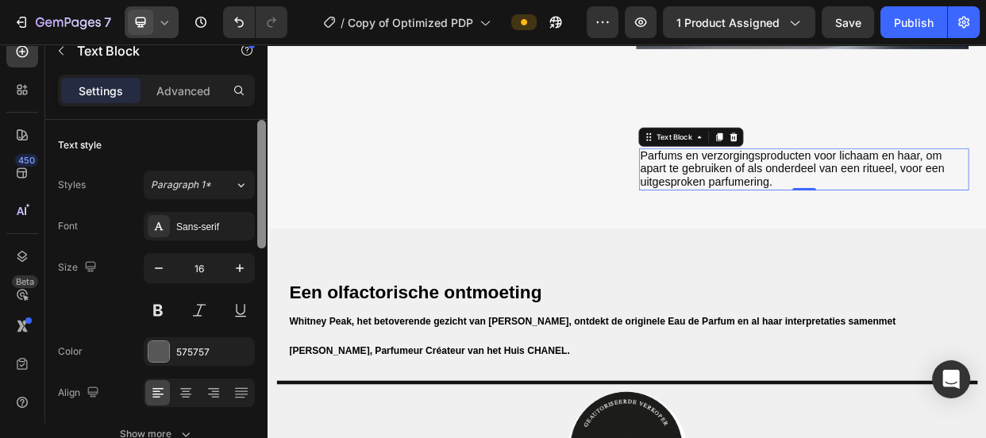
drag, startPoint x: 256, startPoint y: 157, endPoint x: 259, endPoint y: 131, distance: 26.3
click at [259, 131] on div at bounding box center [261, 184] width 9 height 129
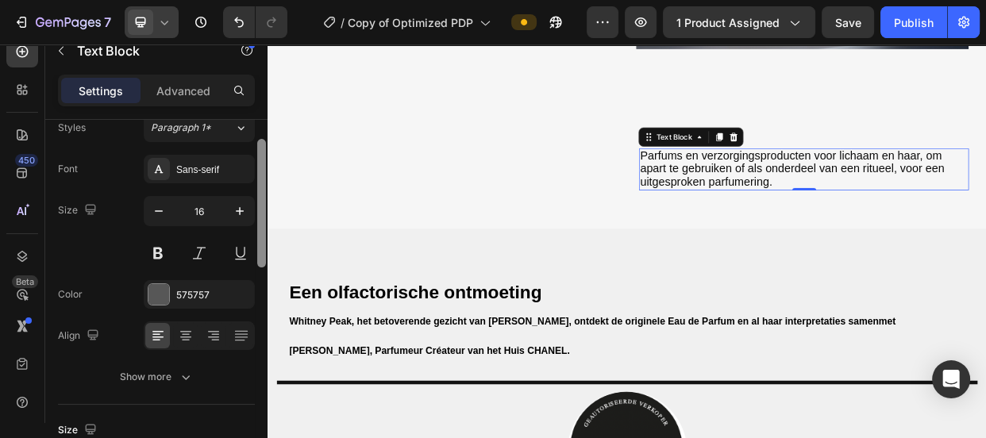
scroll to position [72, 0]
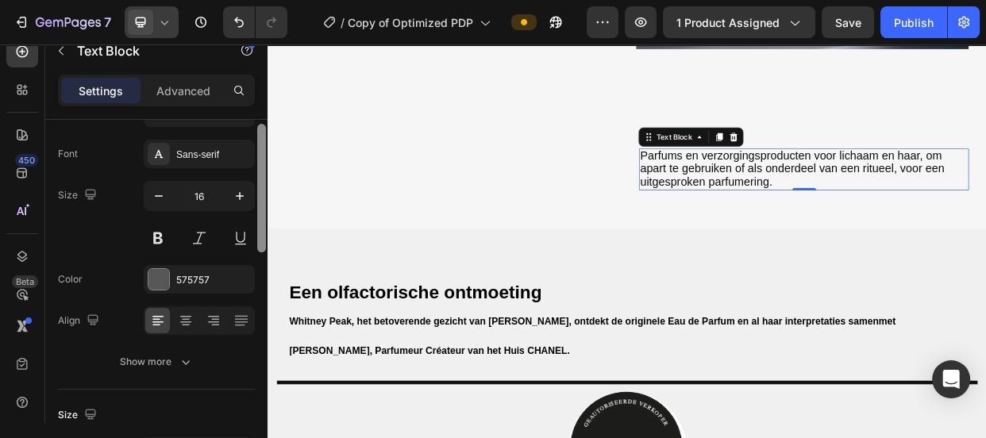
drag, startPoint x: 264, startPoint y: 180, endPoint x: 264, endPoint y: 206, distance: 26.2
click at [264, 206] on div at bounding box center [261, 188] width 9 height 129
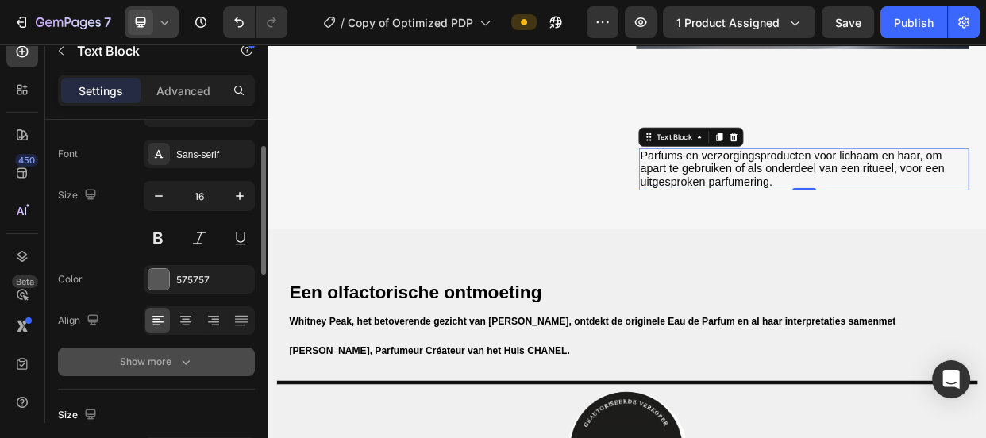
click at [182, 360] on icon "button" at bounding box center [186, 362] width 16 height 16
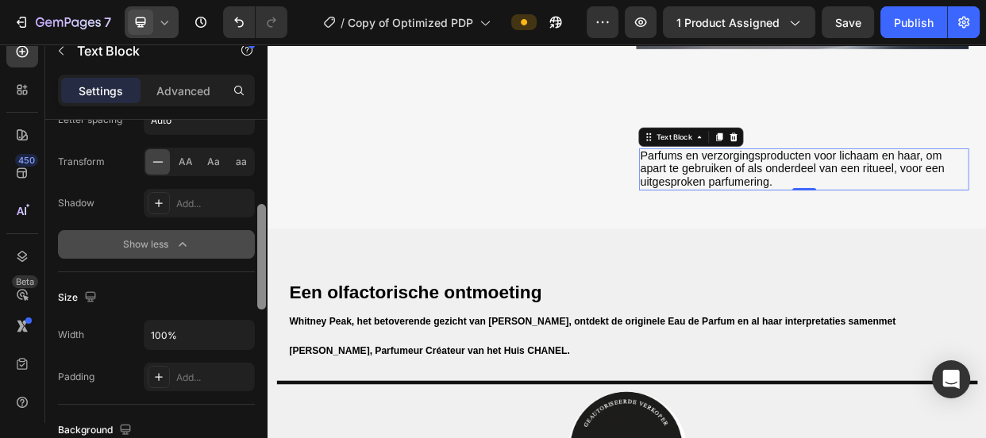
scroll to position [421, 0]
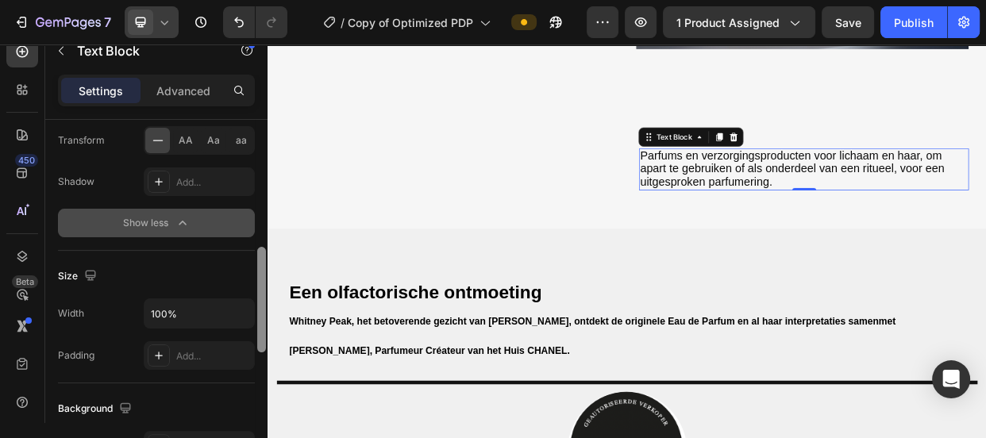
drag, startPoint x: 258, startPoint y: 252, endPoint x: 257, endPoint y: 381, distance: 129.4
click at [257, 381] on div at bounding box center [262, 294] width 12 height 349
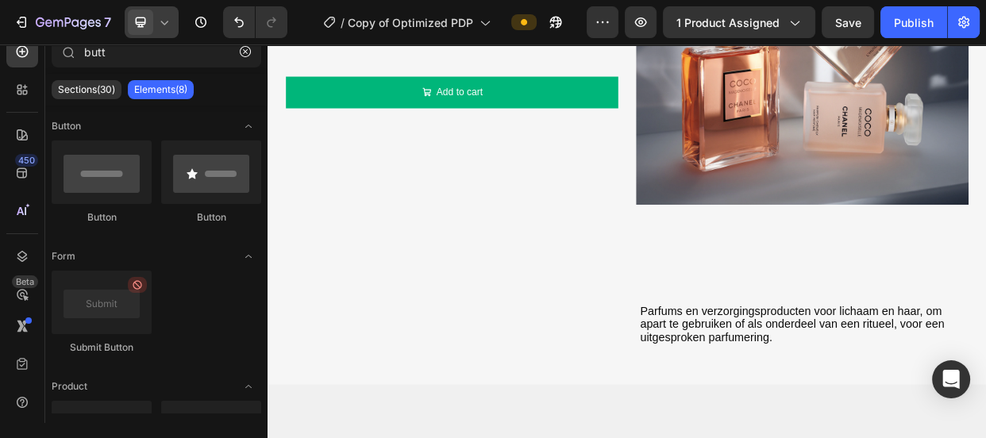
scroll to position [2255, 0]
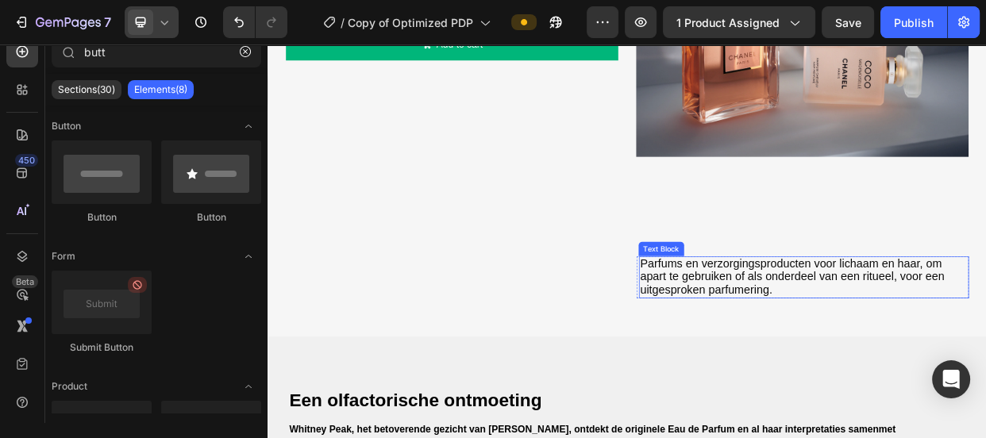
click at [985, 341] on span "Parfums en verzorgingsproducten voor lichaam en haar, om apart te gebruiken of …" at bounding box center [962, 352] width 403 height 52
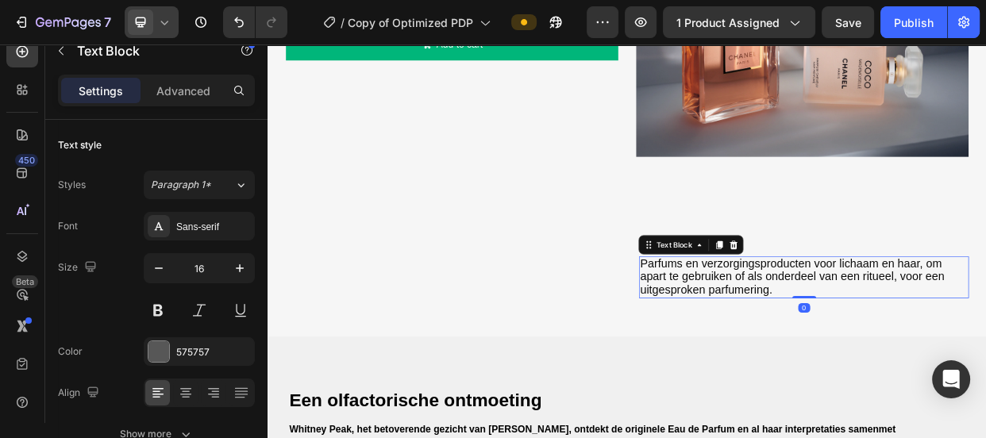
click at [881, 306] on icon at bounding box center [885, 310] width 10 height 11
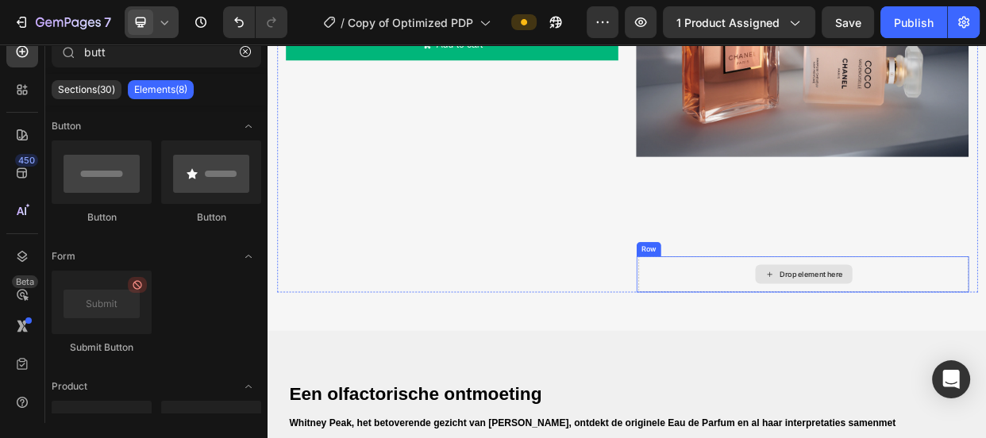
click at [900, 335] on div "Drop element here" at bounding box center [977, 350] width 437 height 48
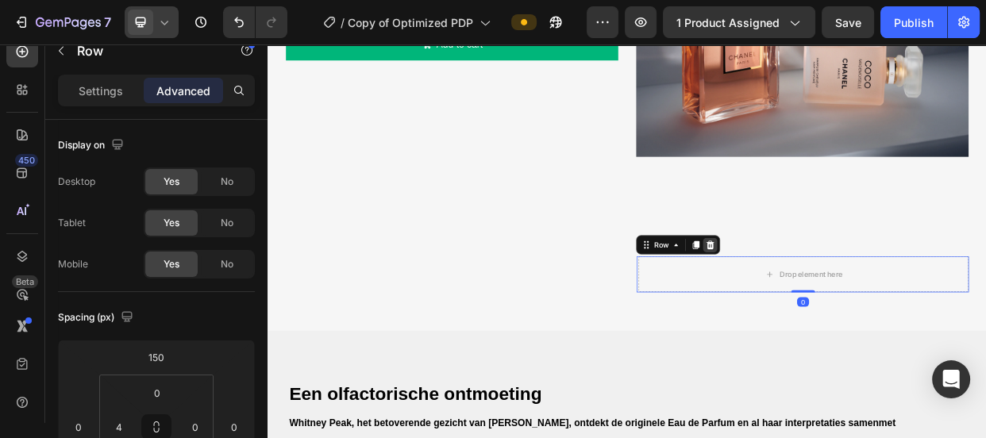
click at [850, 309] on icon at bounding box center [854, 310] width 10 height 11
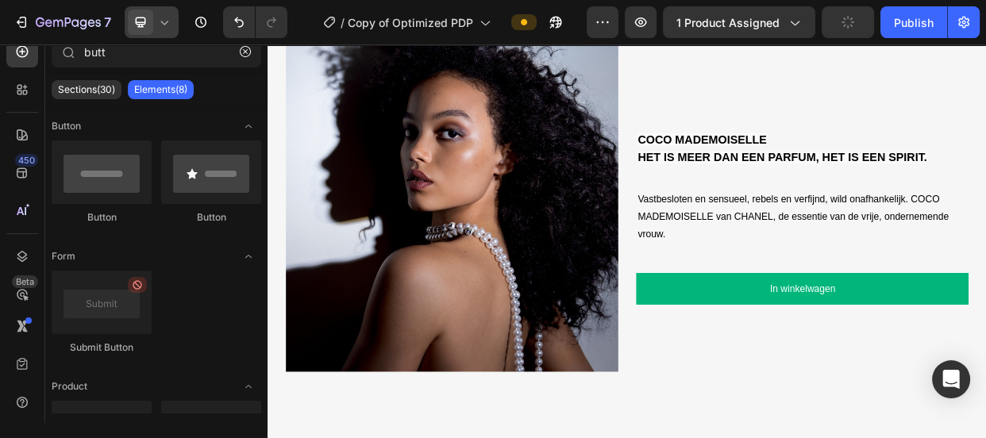
scroll to position [1431, 0]
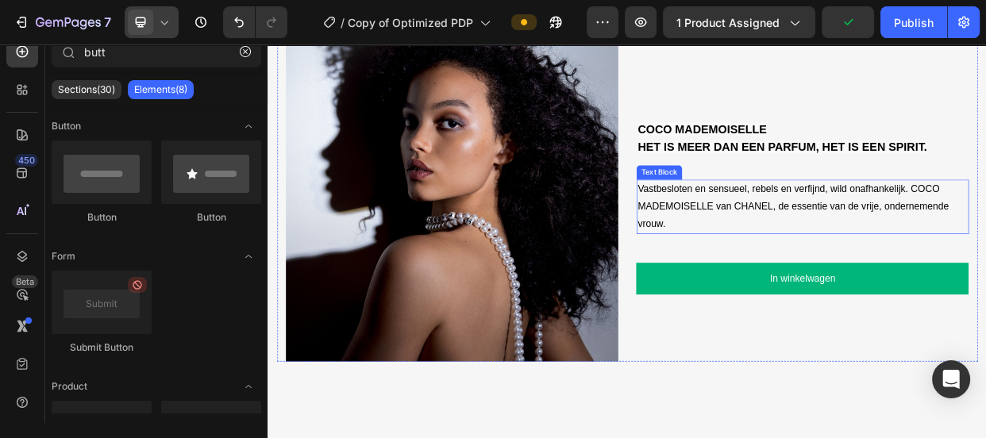
click at [917, 245] on p "Vastbesloten en sensueel, rebels en verfijnd, wild onafhankelijk. COCO MADEMOIS…" at bounding box center [975, 259] width 437 height 68
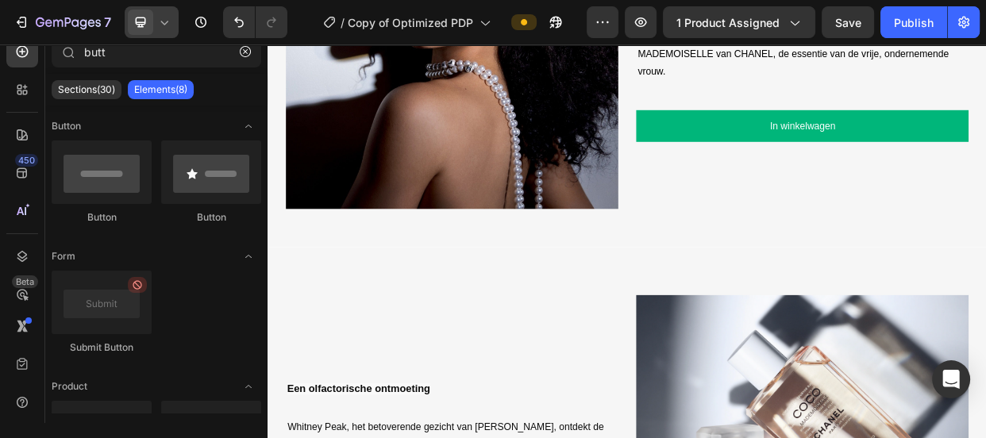
scroll to position [1708, 0]
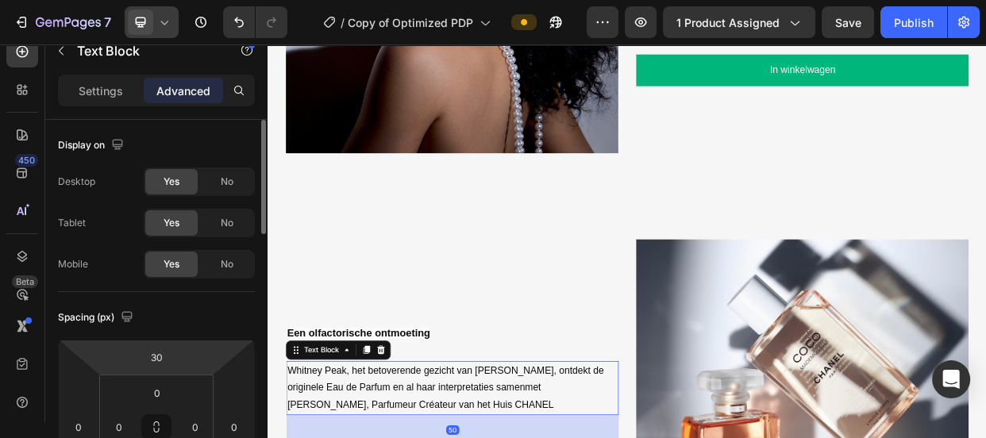
click at [179, 0] on html "7 Version history / Copy of Optimized PDP Preview 1 product assigned Save Publi…" at bounding box center [493, 0] width 986 height 0
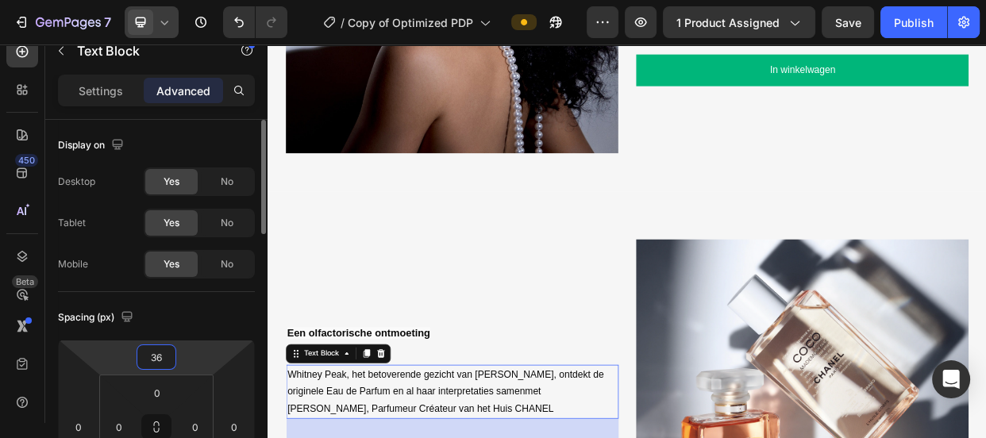
type input "37"
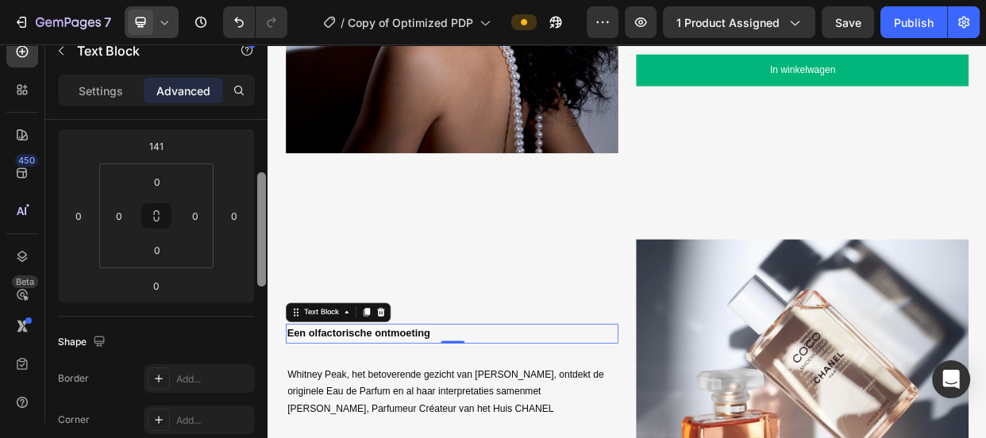
scroll to position [198, 0]
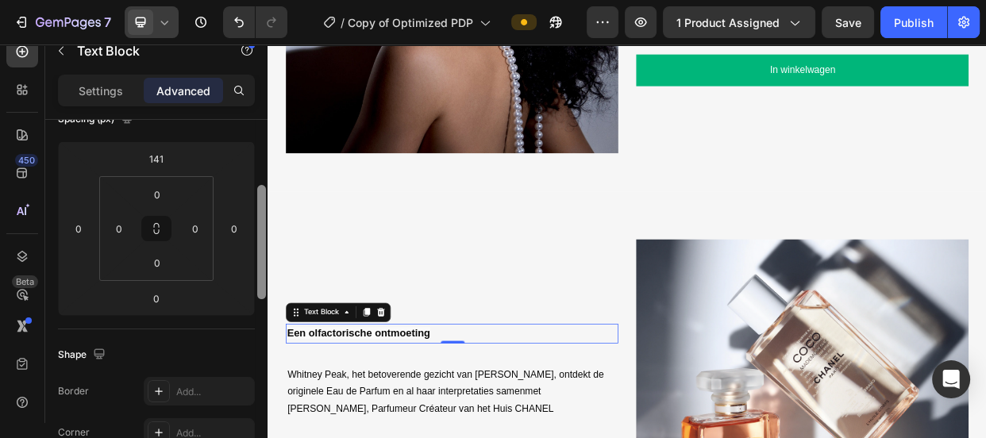
drag, startPoint x: 261, startPoint y: 269, endPoint x: 263, endPoint y: 196, distance: 73.1
click at [263, 196] on div at bounding box center [261, 242] width 9 height 114
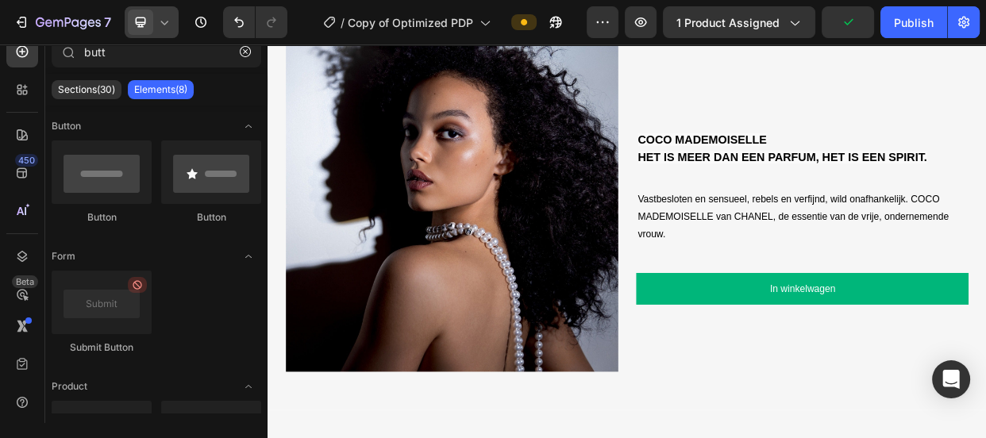
scroll to position [1343, 0]
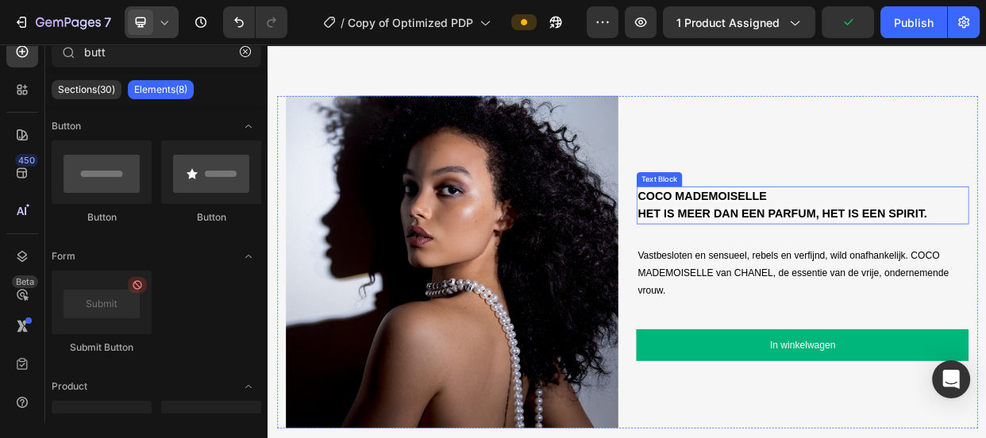
click at [963, 248] on p "COCO MADEMOISELLE" at bounding box center [975, 246] width 437 height 24
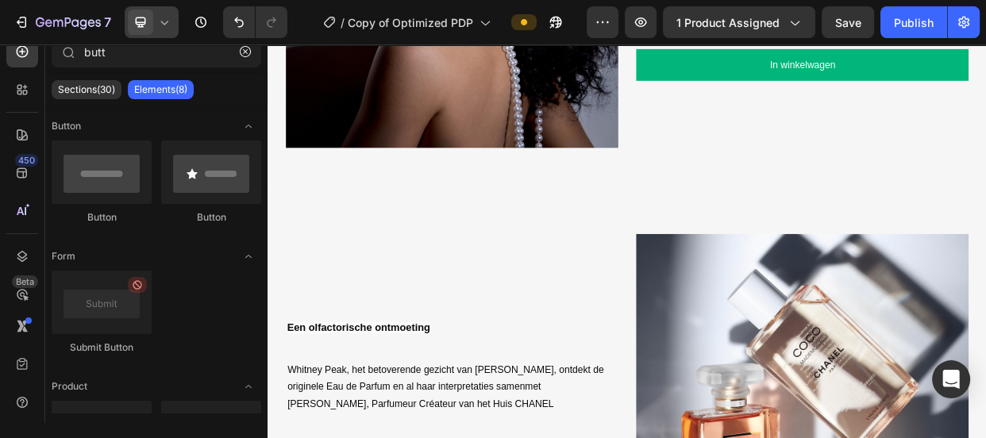
scroll to position [1722, 0]
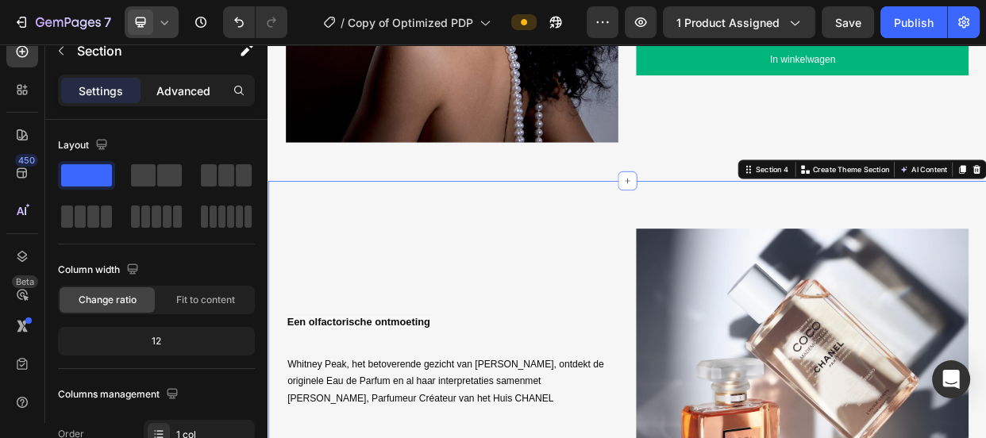
click at [182, 98] on p "Advanced" at bounding box center [183, 91] width 54 height 17
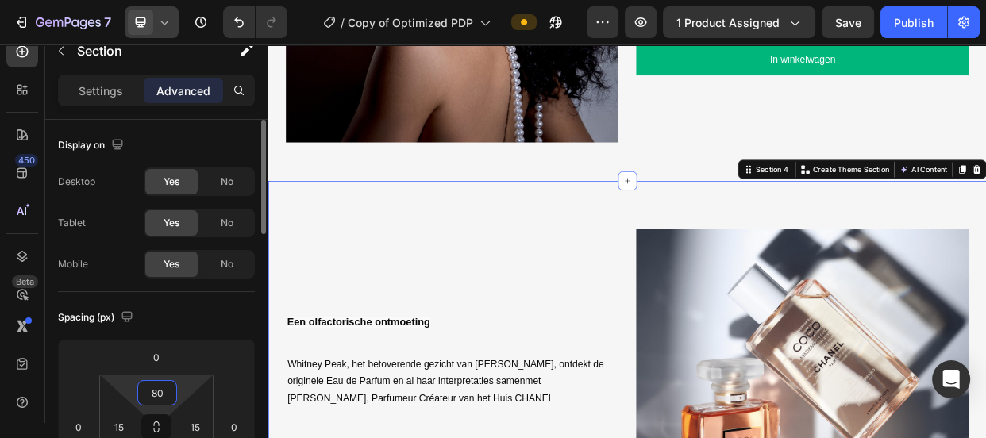
click at [160, 392] on input "80" at bounding box center [157, 393] width 32 height 24
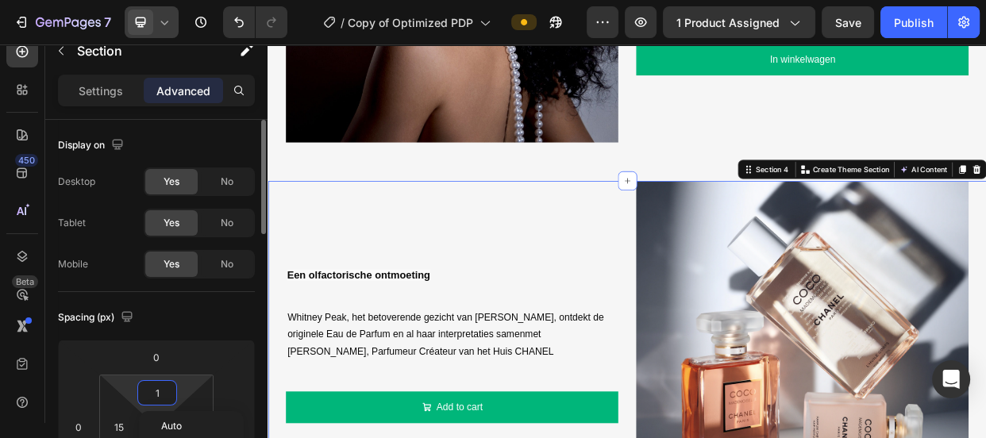
type input "0"
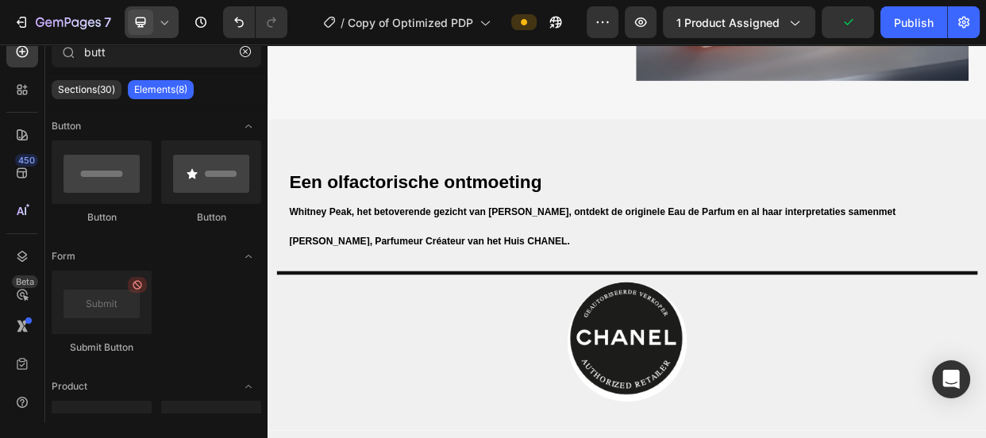
scroll to position [2298, 0]
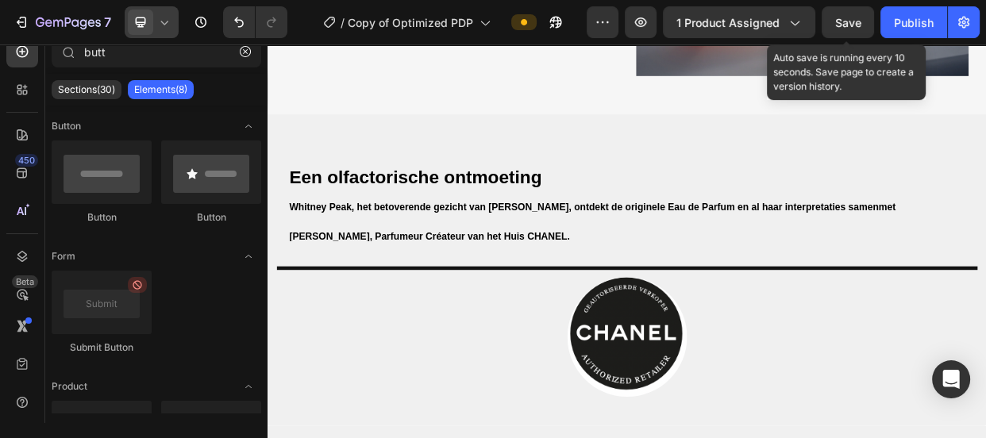
click at [842, 16] on span "Save" at bounding box center [848, 22] width 26 height 13
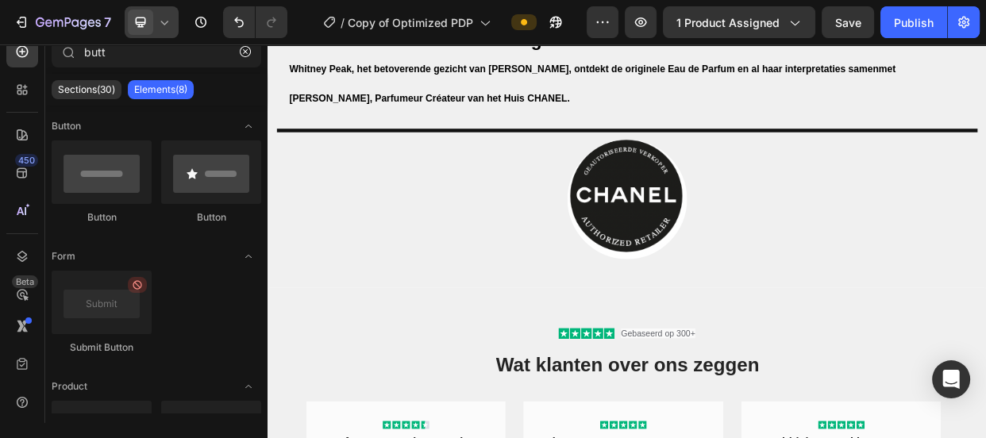
scroll to position [2216, 0]
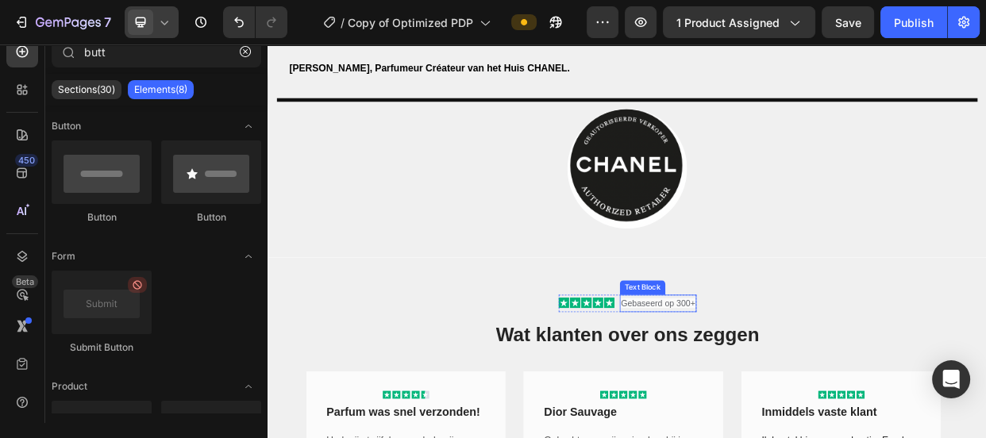
click at [795, 381] on span "Gebaseerd op 300+" at bounding box center [784, 387] width 98 height 13
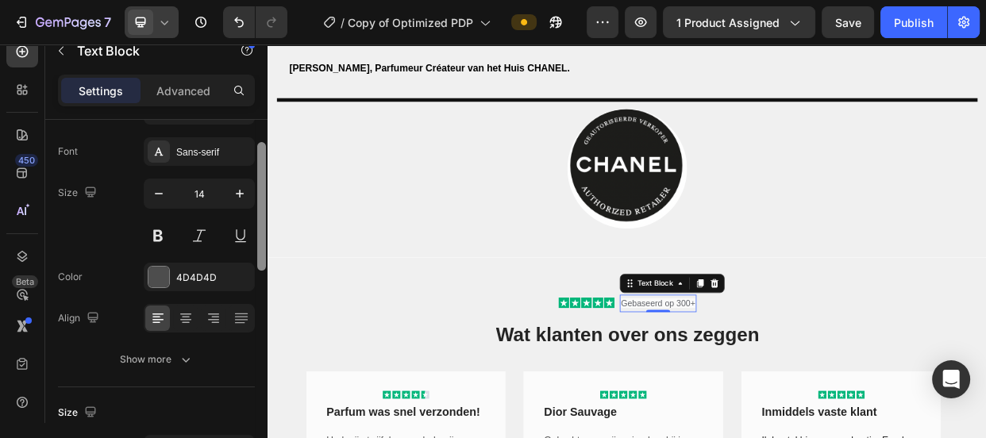
drag, startPoint x: 259, startPoint y: 202, endPoint x: 264, endPoint y: 232, distance: 29.8
click at [264, 232] on div at bounding box center [261, 206] width 9 height 129
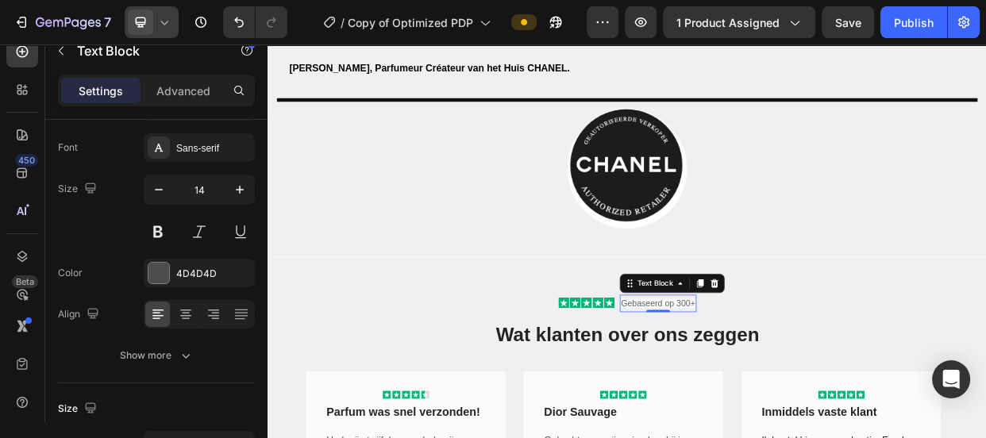
click at [769, 384] on span "Gebaseerd op 300+" at bounding box center [784, 387] width 98 height 13
click at [769, 387] on span "Gebaseerd op 300+" at bounding box center [784, 387] width 98 height 13
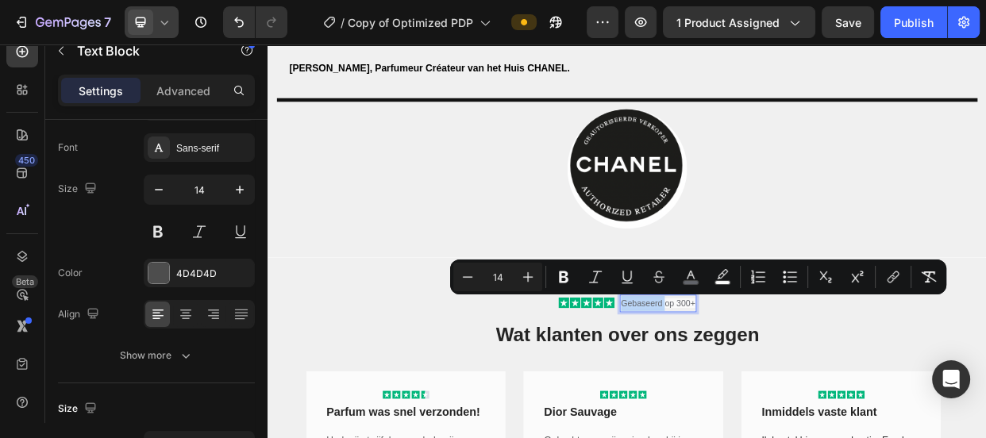
click at [771, 387] on span "Gebaseerd op 300+" at bounding box center [784, 387] width 98 height 13
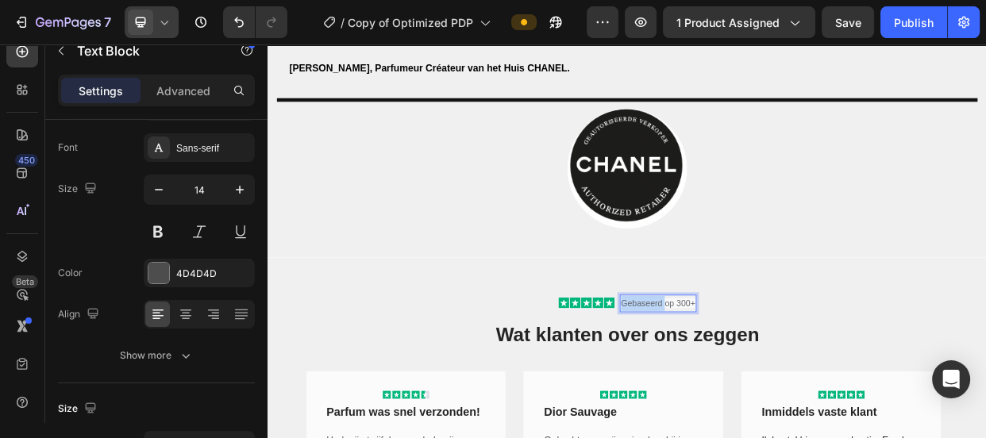
click at [771, 387] on span "Gebaseerd op 300+" at bounding box center [784, 387] width 98 height 13
click at [771, 386] on span "Gebaseerd op 300+" at bounding box center [784, 387] width 98 height 13
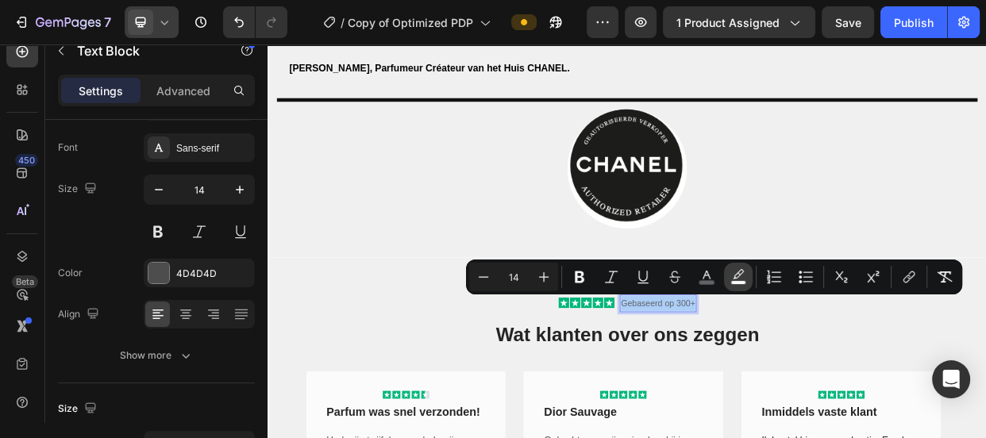
click at [737, 277] on icon "Editor contextual toolbar" at bounding box center [738, 277] width 16 height 16
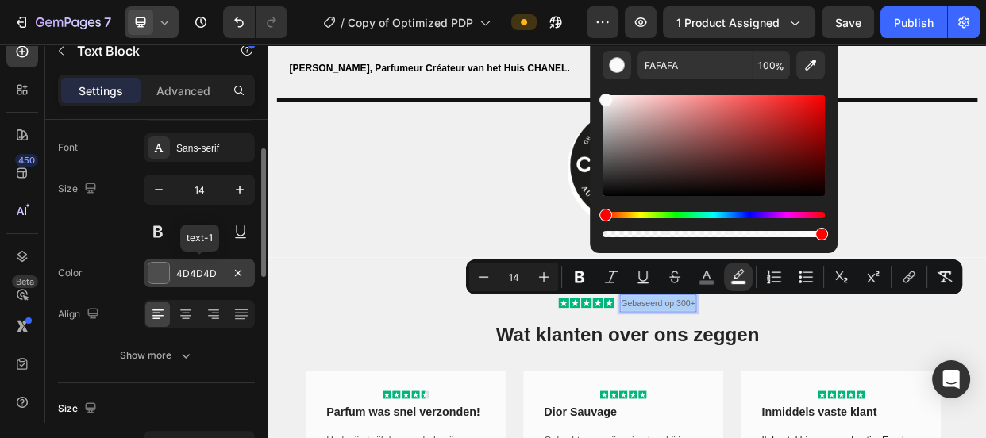
click at [195, 269] on div "4D4D4D" at bounding box center [199, 274] width 46 height 14
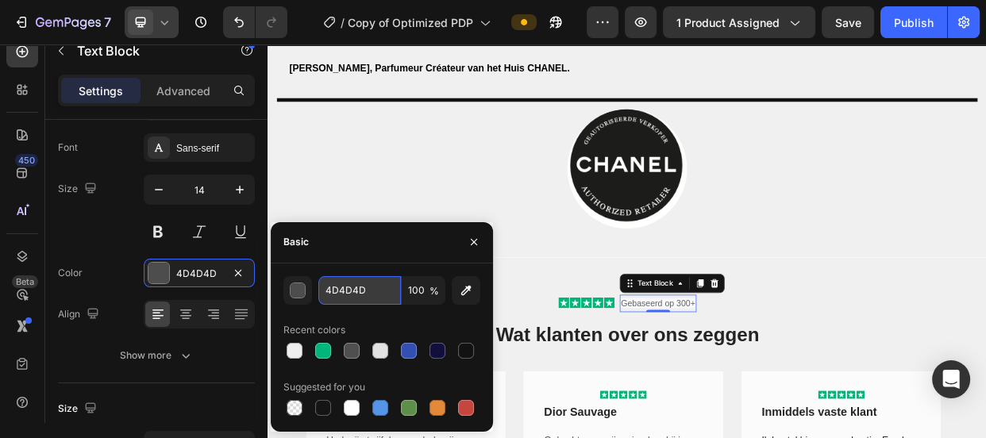
click at [347, 291] on input "4D4D4D" at bounding box center [359, 290] width 83 height 29
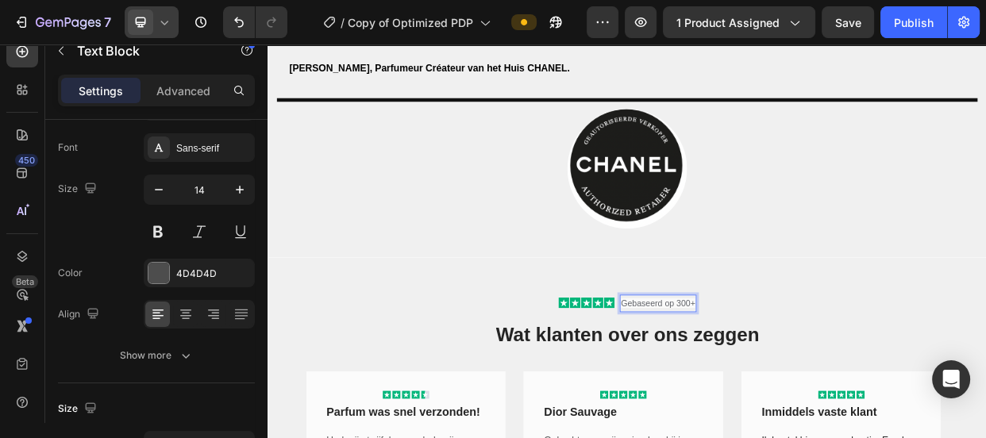
click at [776, 381] on span "Gebaseerd op 300+" at bounding box center [784, 387] width 98 height 13
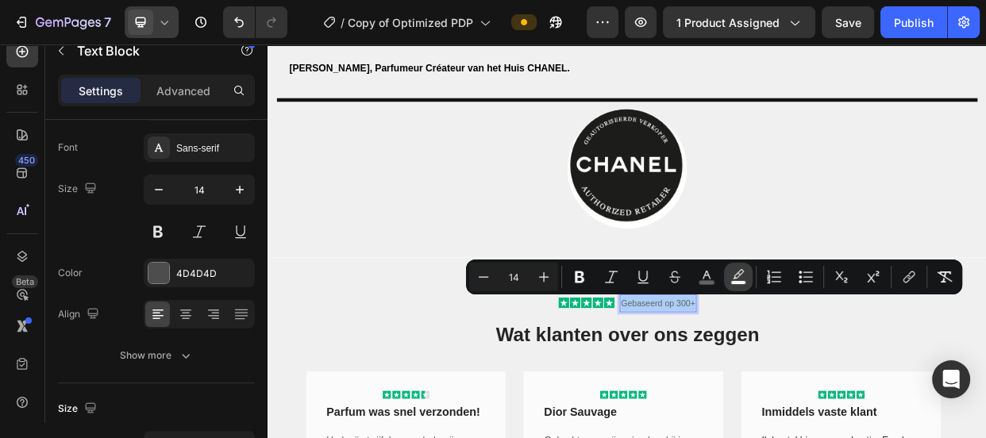
click at [735, 277] on icon "Editor contextual toolbar" at bounding box center [738, 277] width 16 height 16
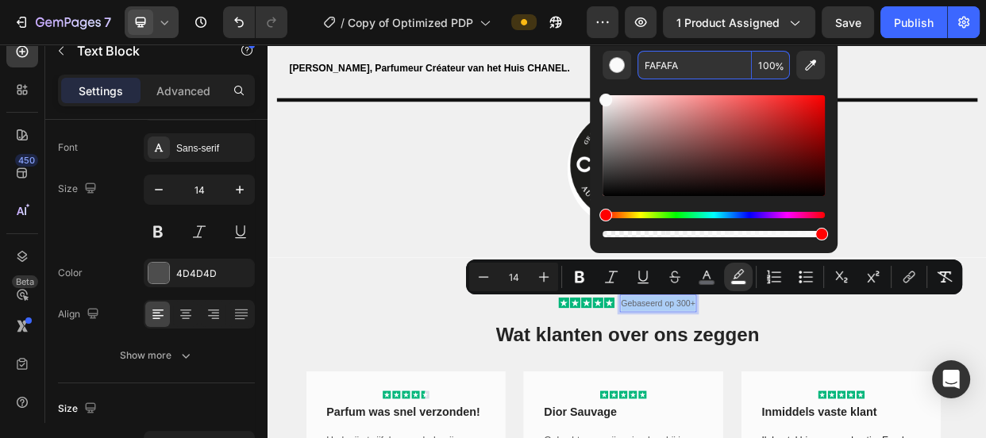
click at [692, 69] on input "FAFAFA" at bounding box center [695, 65] width 114 height 29
paste input "4D4D4D"
type input "4D4D4D"
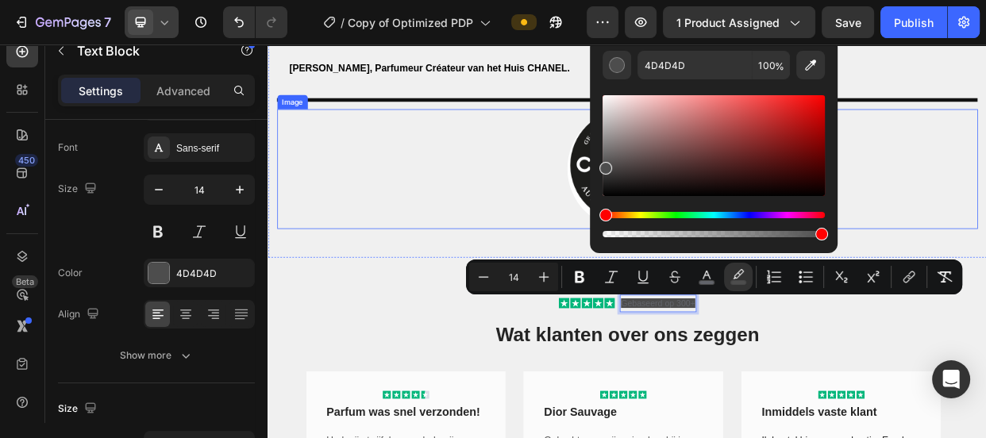
click at [985, 170] on div at bounding box center [743, 209] width 929 height 159
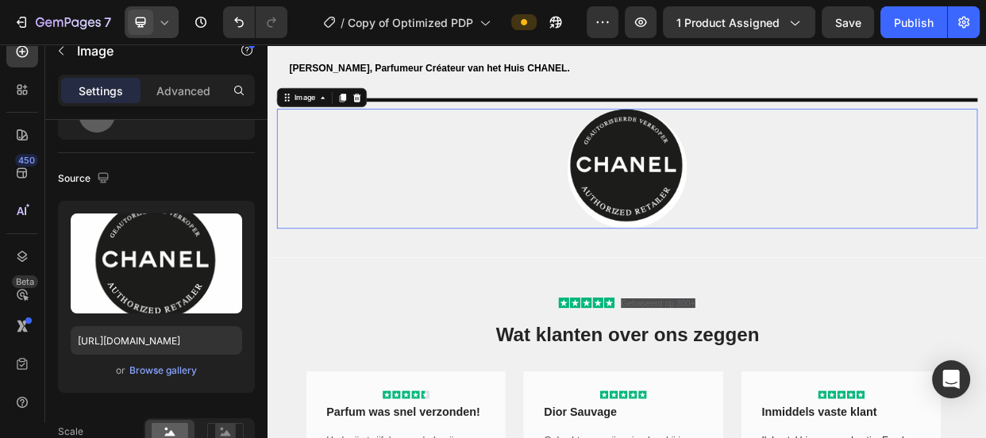
scroll to position [0, 0]
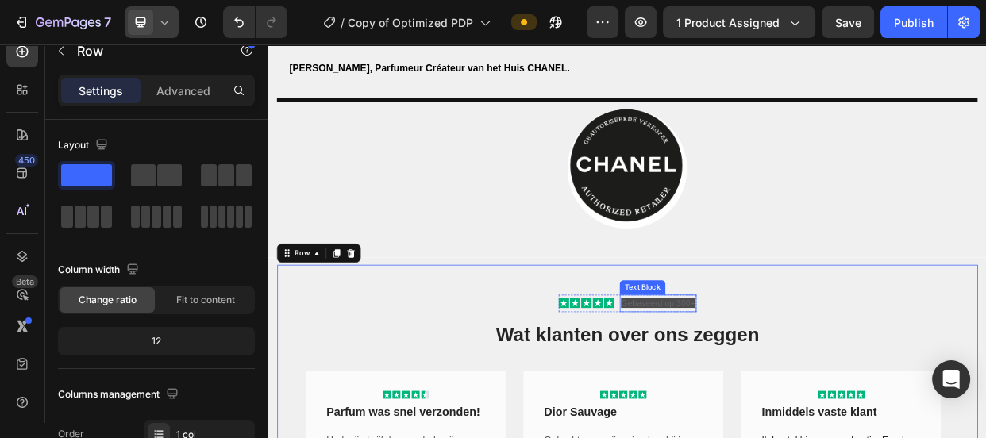
click at [808, 383] on span "Gebaseerd op 300+" at bounding box center [784, 387] width 98 height 13
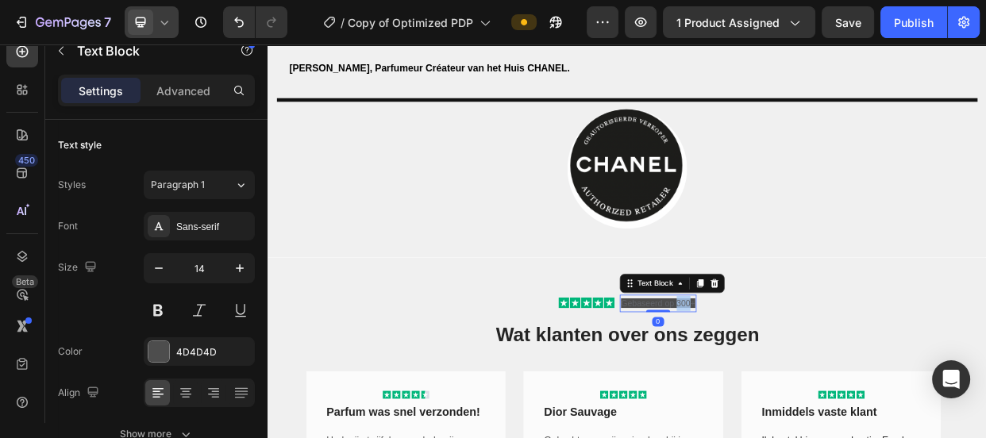
click at [808, 383] on span "Gebaseerd op 300+" at bounding box center [784, 387] width 98 height 13
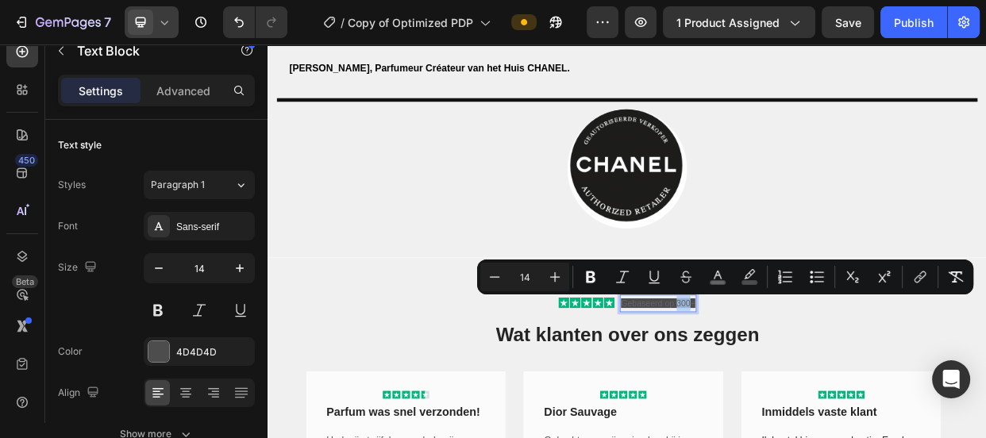
click at [808, 383] on span "Gebaseerd op 300+" at bounding box center [784, 387] width 98 height 13
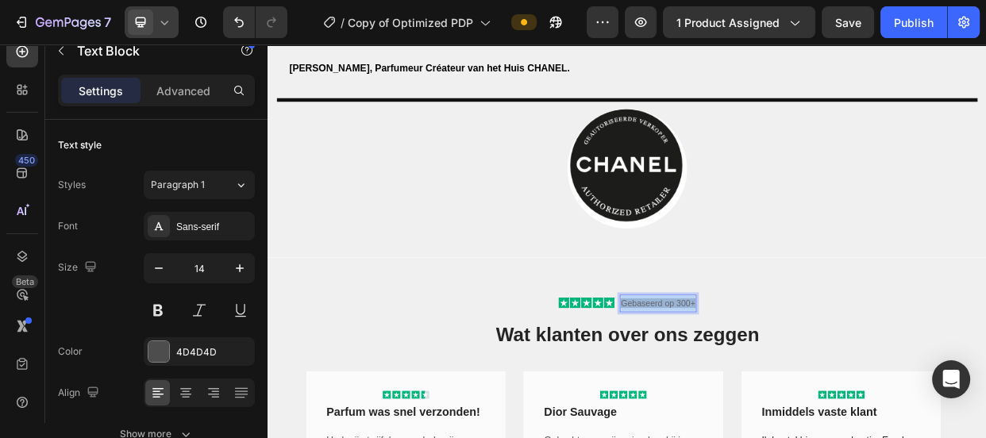
click at [808, 383] on span "Gebaseerd op 300+" at bounding box center [784, 387] width 98 height 13
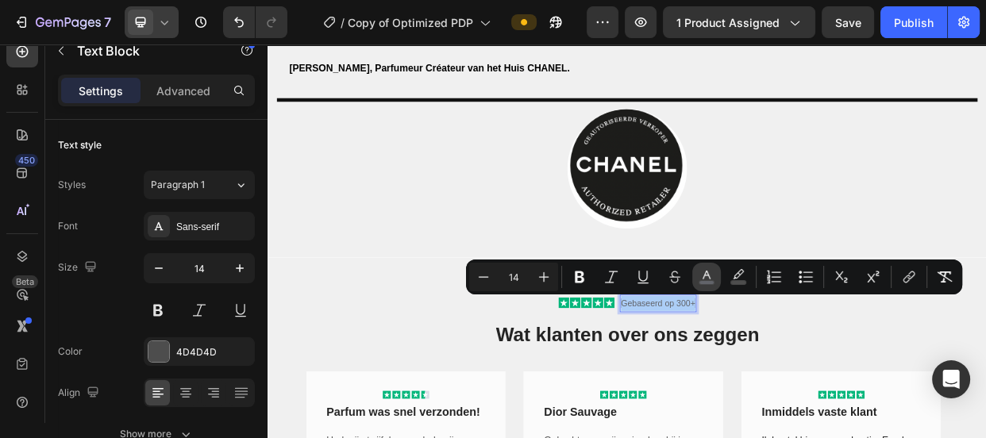
click at [703, 281] on rect "Editor contextual toolbar" at bounding box center [706, 283] width 15 height 4
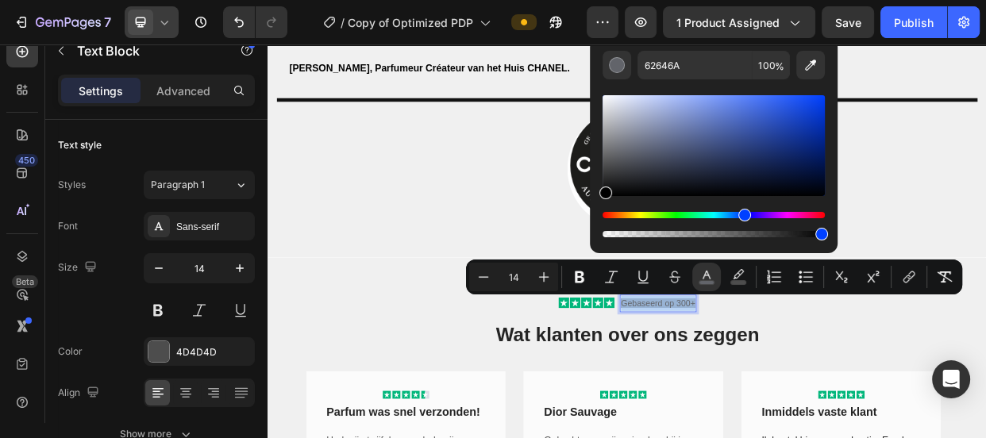
drag, startPoint x: 889, startPoint y: 204, endPoint x: 692, endPoint y: 279, distance: 210.6
type input "000000"
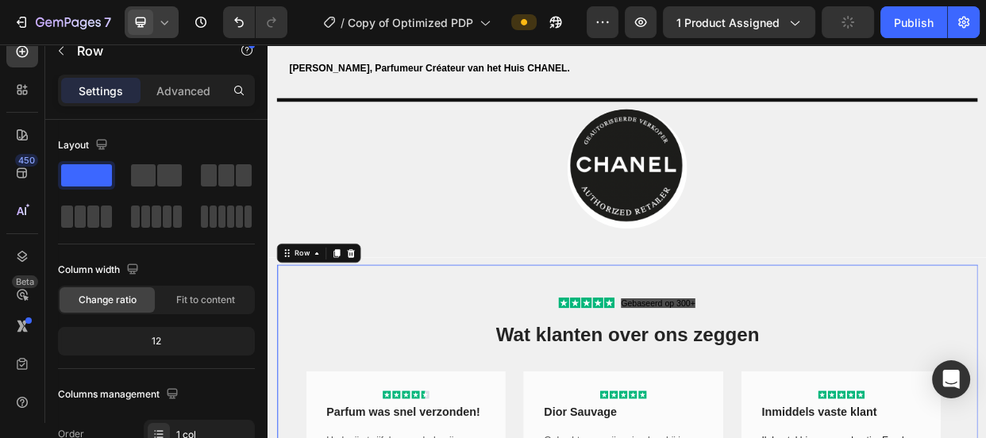
click at [777, 384] on span "Gebaseerd op 300+" at bounding box center [784, 387] width 98 height 13
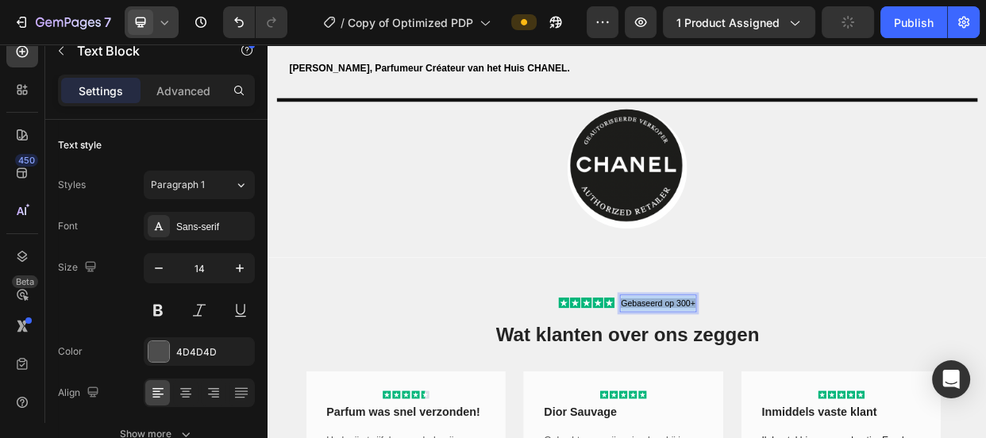
click at [777, 384] on span "Gebaseerd op 300+" at bounding box center [784, 387] width 98 height 13
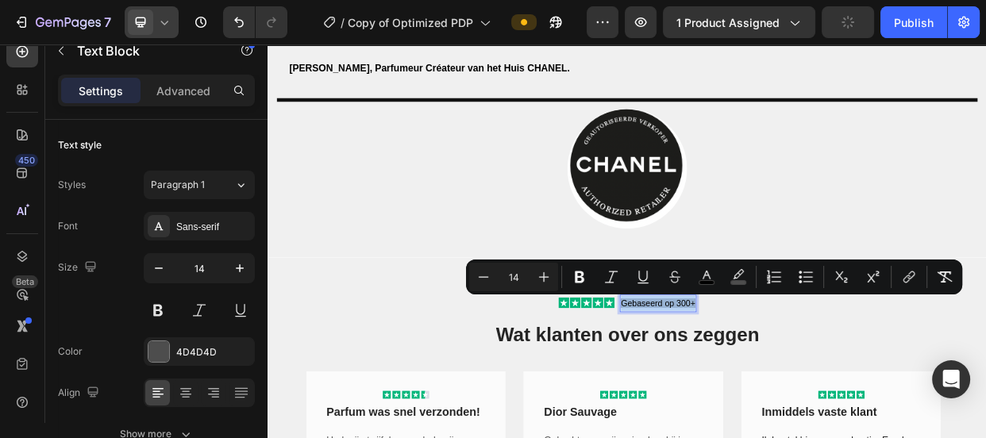
click at [777, 384] on span "Gebaseerd op 300+" at bounding box center [784, 387] width 98 height 13
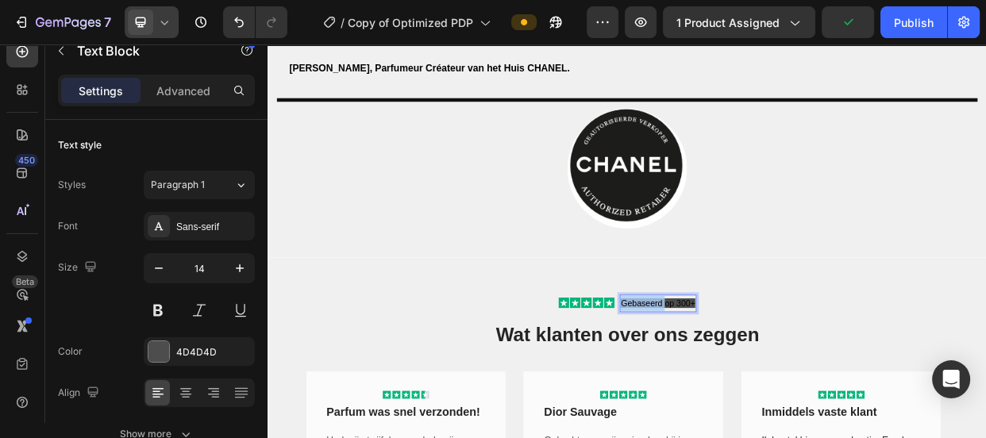
click at [777, 384] on span "Gebaseerd op 300+" at bounding box center [784, 387] width 98 height 13
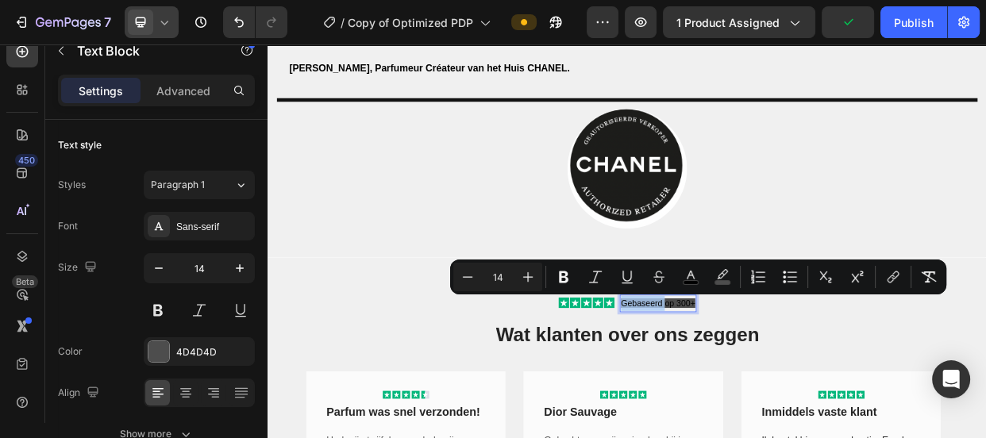
click at [777, 384] on span "Gebaseerd op 300+" at bounding box center [784, 387] width 98 height 13
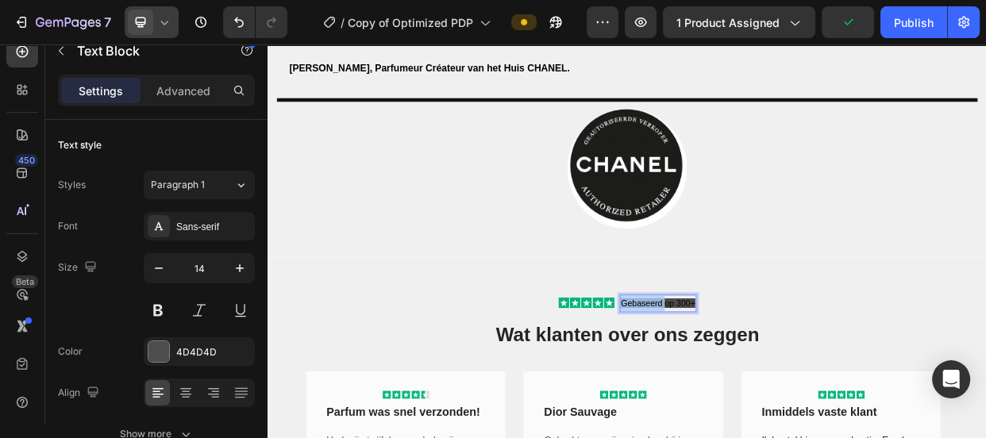
click at [777, 384] on span "Gebaseerd op 300+" at bounding box center [784, 387] width 98 height 13
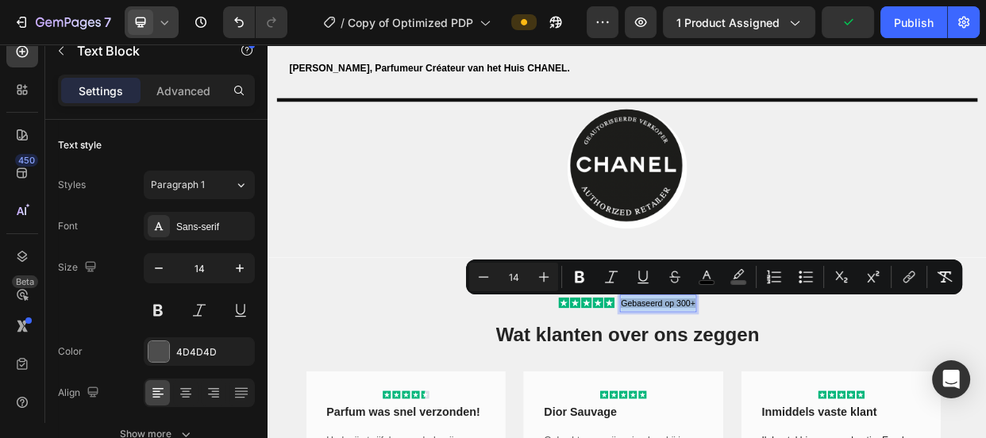
click at [777, 384] on span "Gebaseerd op 300+" at bounding box center [784, 387] width 98 height 13
click at [702, 278] on icon "Editor contextual toolbar" at bounding box center [707, 277] width 16 height 16
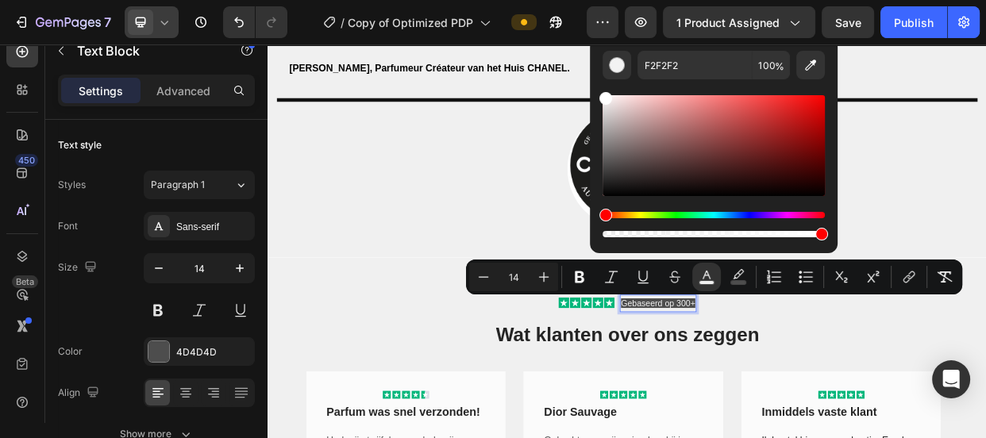
type input "FFFFFF"
drag, startPoint x: 604, startPoint y: 194, endPoint x: 602, endPoint y: 87, distance: 107.2
click at [602, 87] on div "FFFFFF 100 %" at bounding box center [714, 139] width 248 height 202
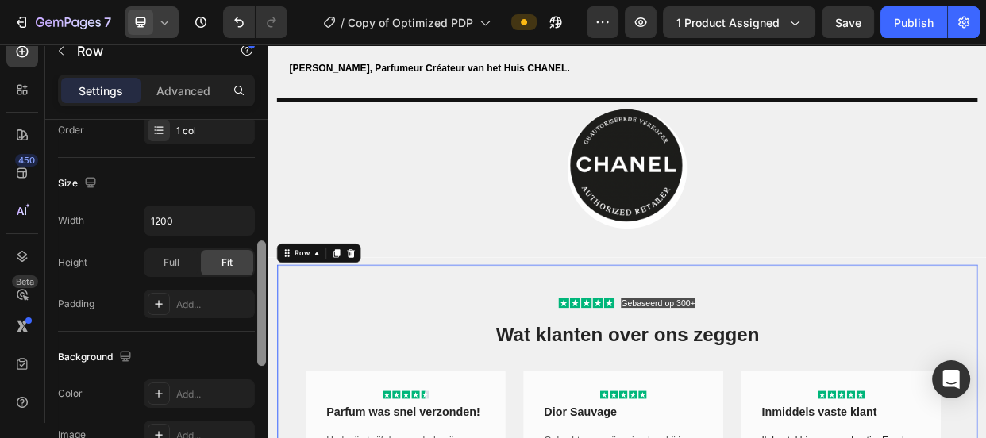
scroll to position [300, 0]
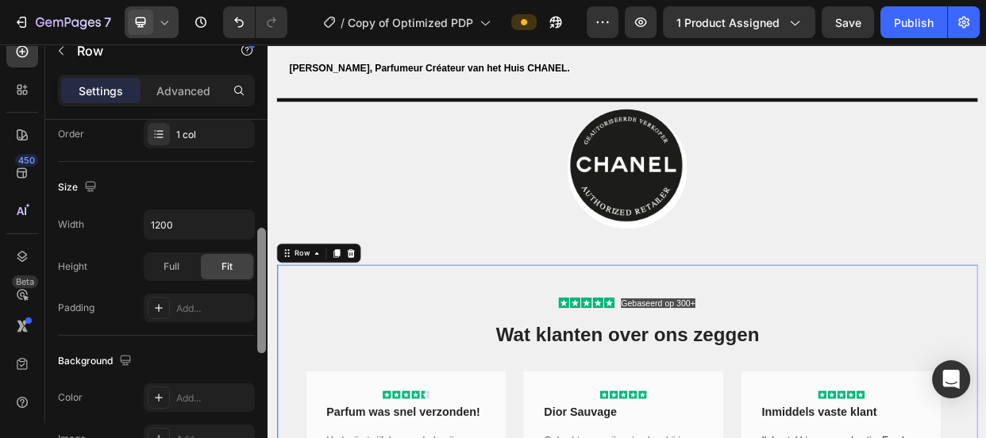
drag, startPoint x: 261, startPoint y: 248, endPoint x: 260, endPoint y: 230, distance: 17.5
click at [260, 230] on div at bounding box center [261, 290] width 9 height 125
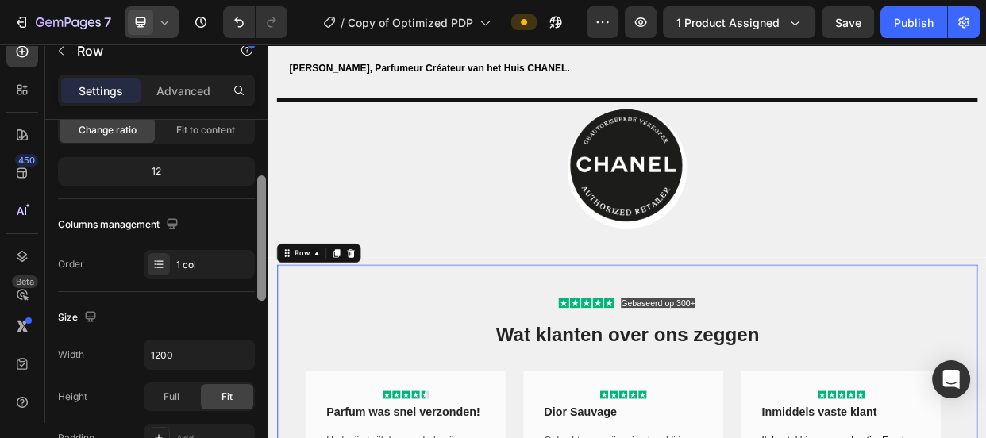
scroll to position [161, 0]
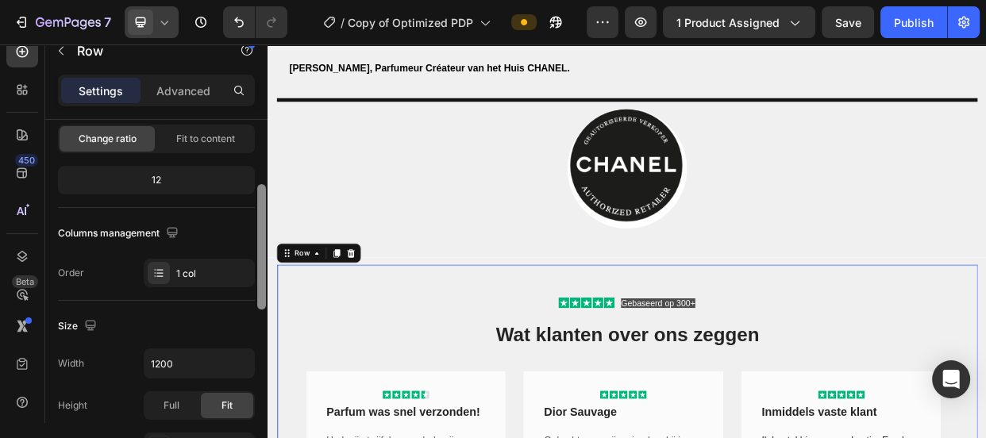
drag, startPoint x: 263, startPoint y: 253, endPoint x: 263, endPoint y: 203, distance: 50.0
click at [263, 203] on div at bounding box center [261, 246] width 9 height 125
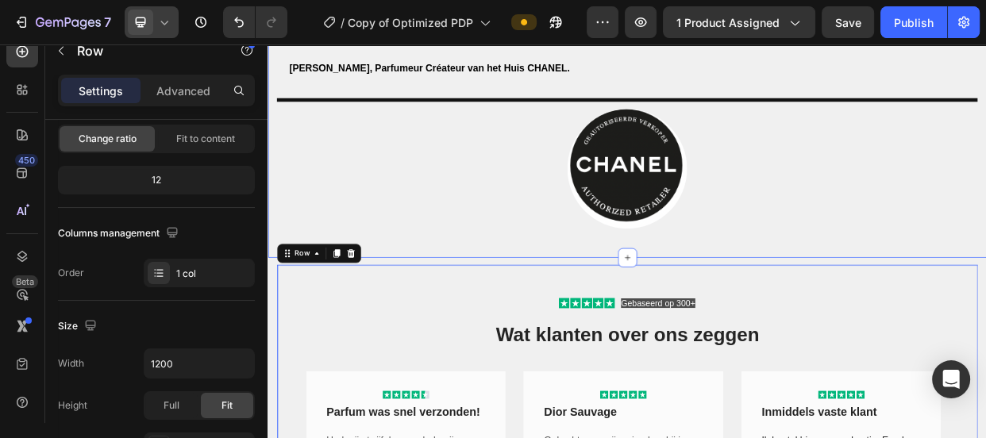
click at [499, 287] on div "Een olfactorische ontmoeting Whitney Peak, het betoverende gezicht van COCO MAD…" at bounding box center [744, 120] width 953 height 413
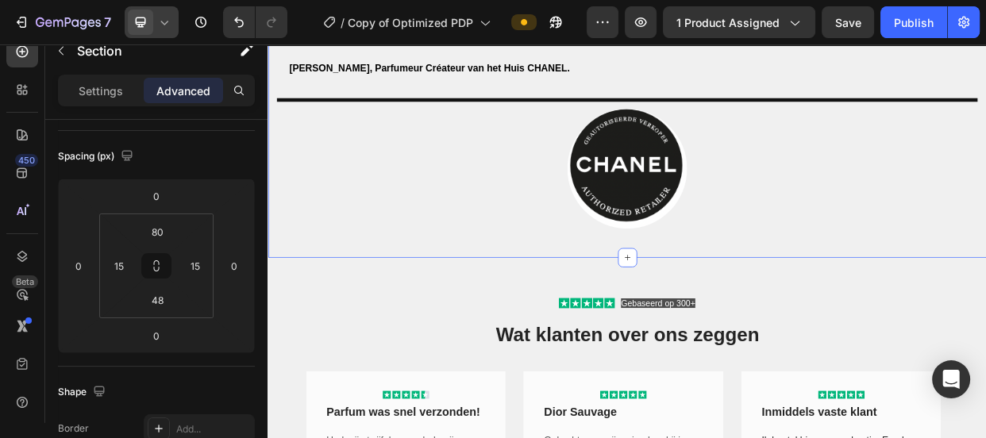
scroll to position [0, 0]
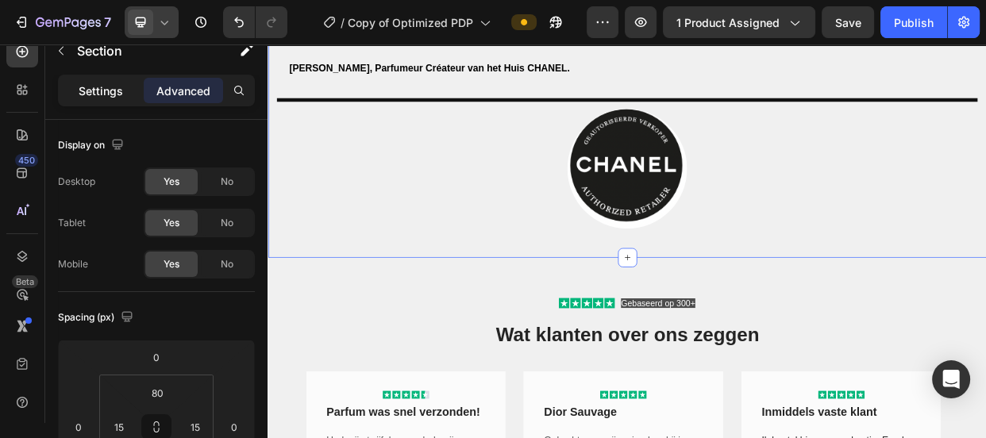
click at [94, 94] on p "Settings" at bounding box center [101, 91] width 44 height 17
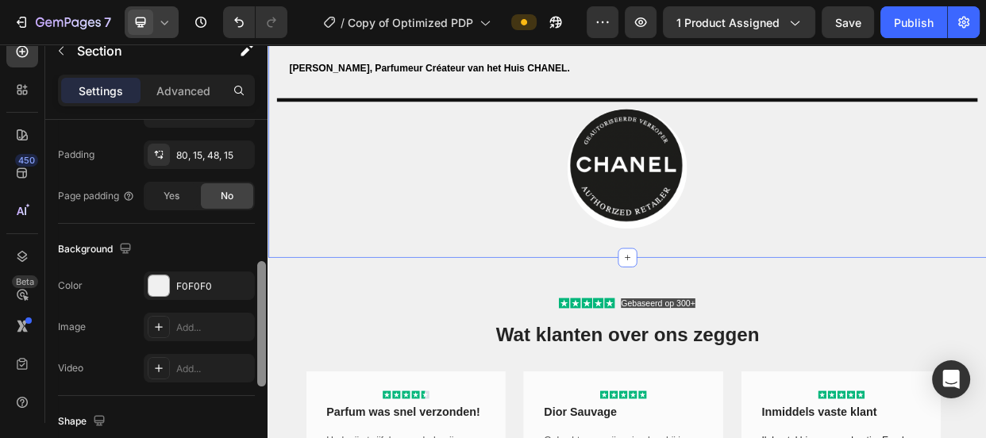
drag, startPoint x: 264, startPoint y: 213, endPoint x: 267, endPoint y: 370, distance: 157.2
click at [267, 370] on div at bounding box center [262, 289] width 12 height 349
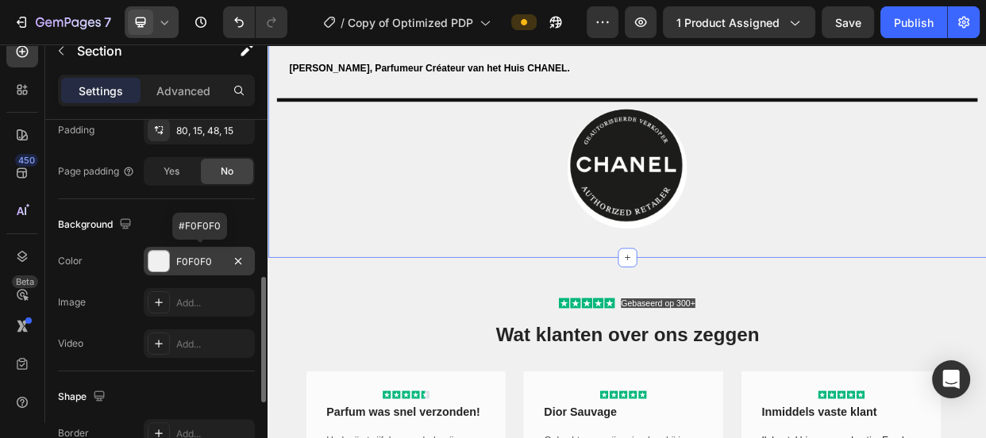
click at [157, 262] on div at bounding box center [158, 261] width 21 height 21
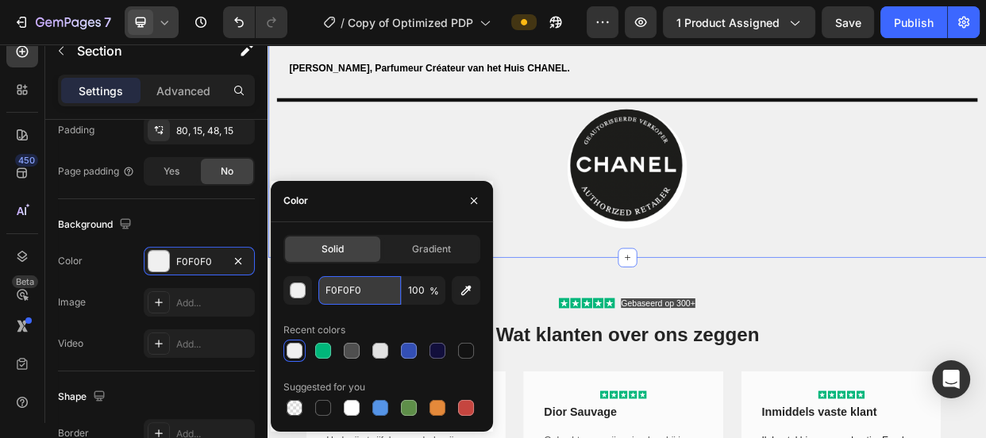
click at [350, 285] on input "F0F0F0" at bounding box center [359, 290] width 83 height 29
click at [780, 384] on span "Gebaseerd op 300+" at bounding box center [784, 387] width 98 height 13
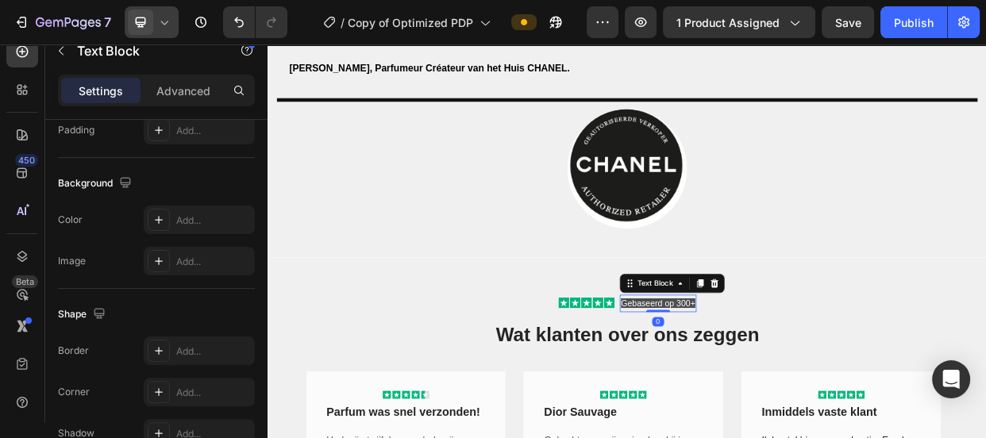
scroll to position [0, 0]
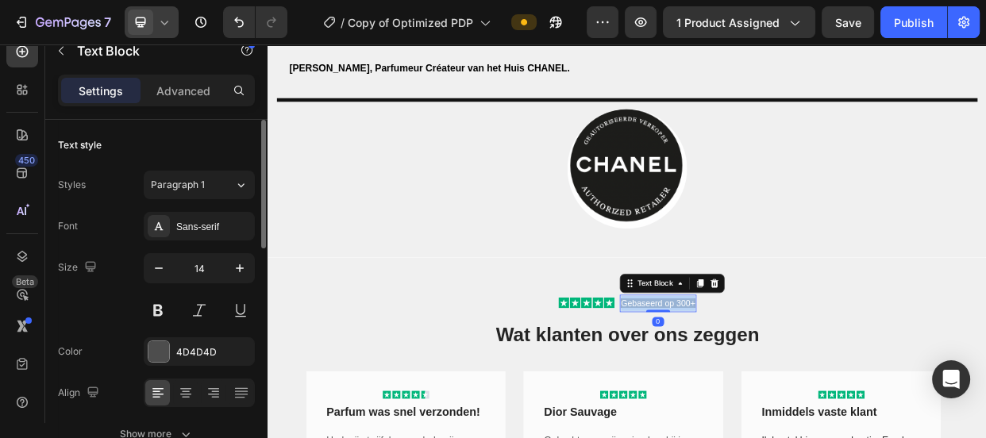
click at [780, 384] on span "Gebaseerd op 300+" at bounding box center [784, 387] width 98 height 13
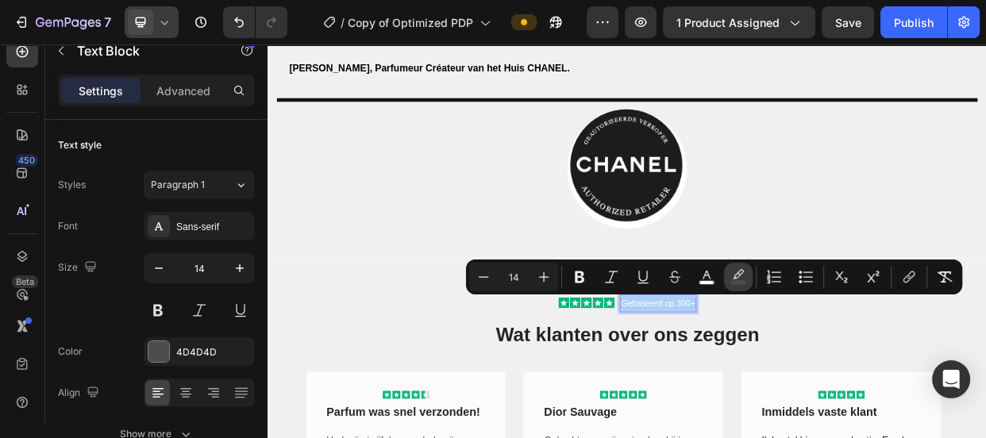
click at [738, 277] on icon "Editor contextual toolbar" at bounding box center [738, 277] width 16 height 16
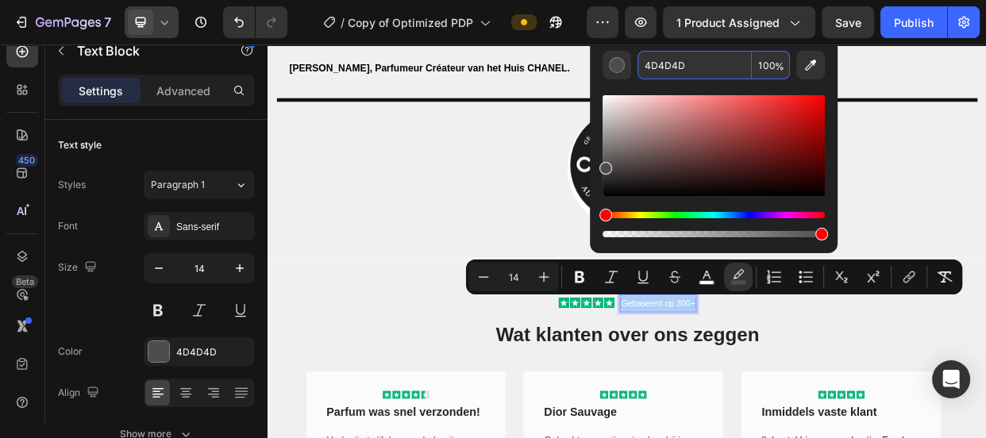
click at [668, 73] on input "4D4D4D" at bounding box center [695, 65] width 114 height 29
paste input "F0F0F0"
type input "F0F0F0"
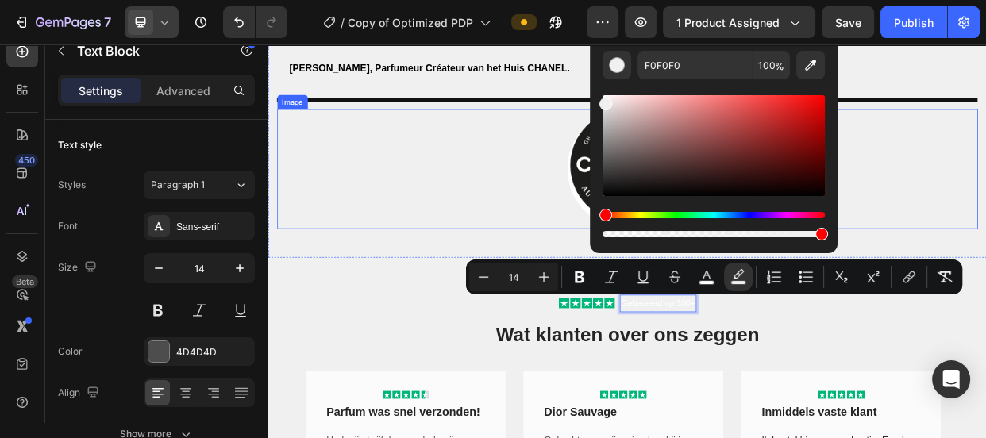
click at [491, 194] on div at bounding box center [743, 209] width 929 height 159
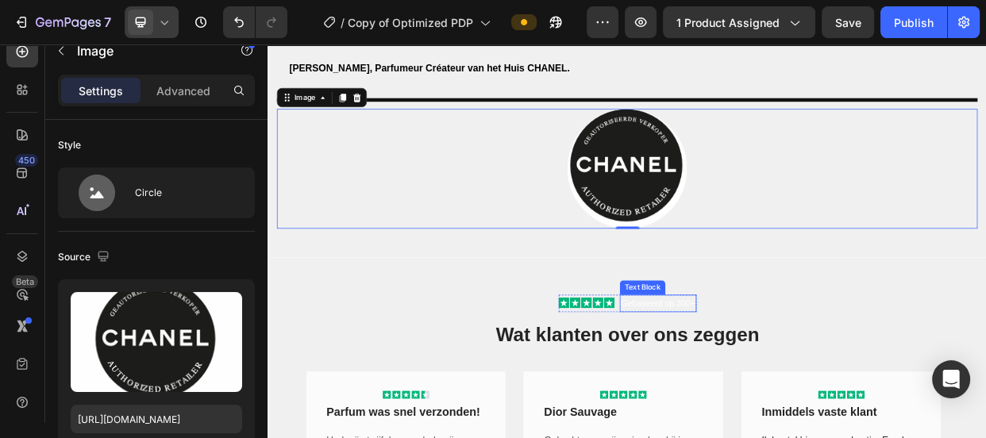
click at [749, 389] on span "Gebaseerd op 300+" at bounding box center [784, 387] width 98 height 13
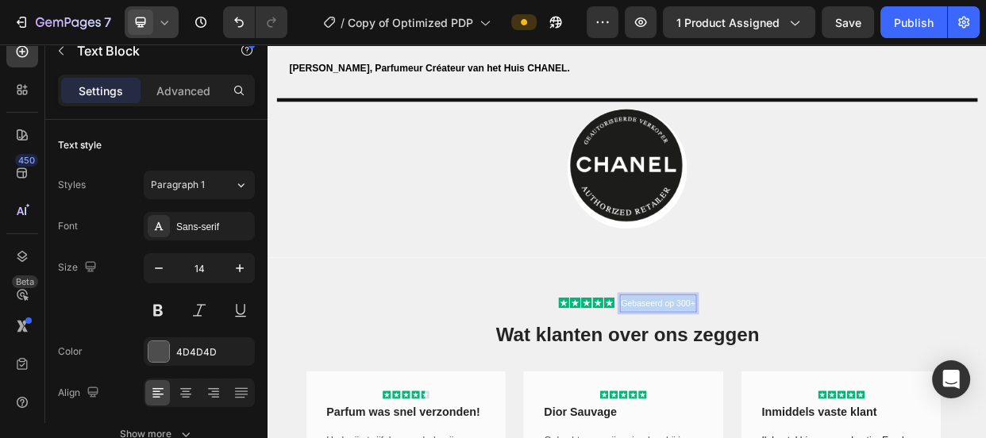
click at [749, 389] on span "Gebaseerd op 300+" at bounding box center [784, 387] width 98 height 13
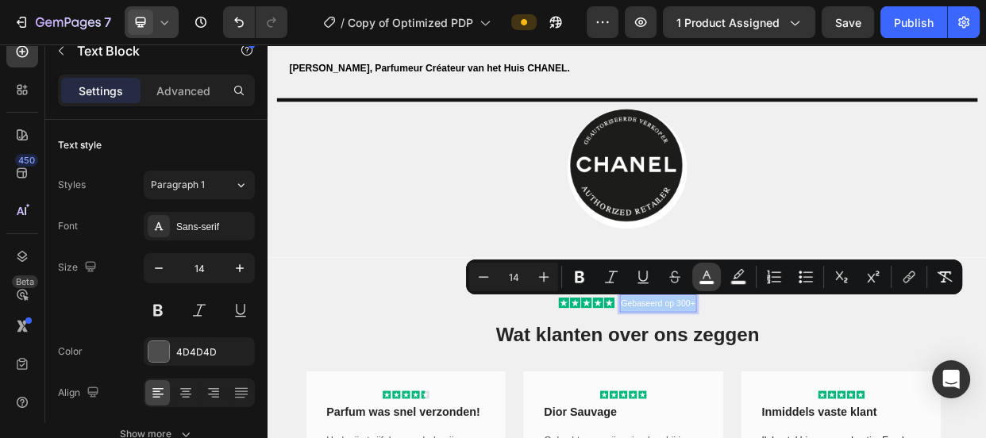
click at [710, 279] on icon "Editor contextual toolbar" at bounding box center [707, 275] width 8 height 9
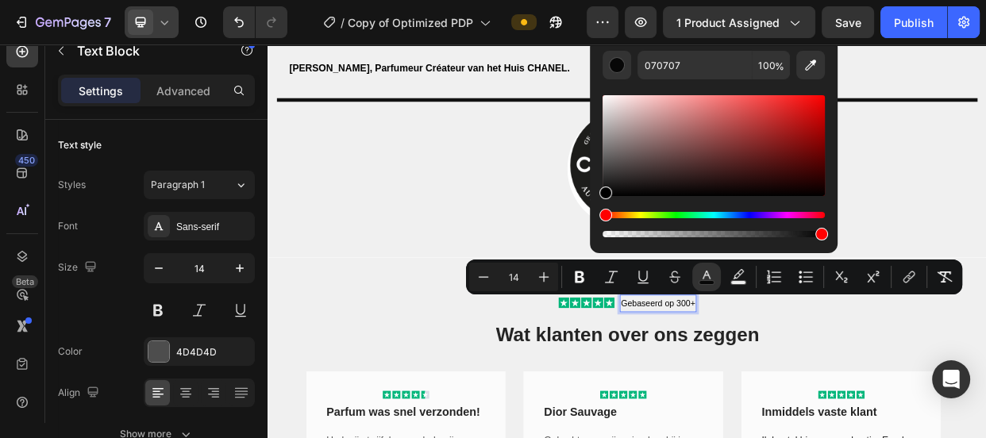
type input "000000"
drag, startPoint x: 607, startPoint y: 98, endPoint x: 603, endPoint y: 198, distance: 99.3
click at [603, 198] on div "Editor contextual toolbar" at bounding box center [605, 193] width 13 height 13
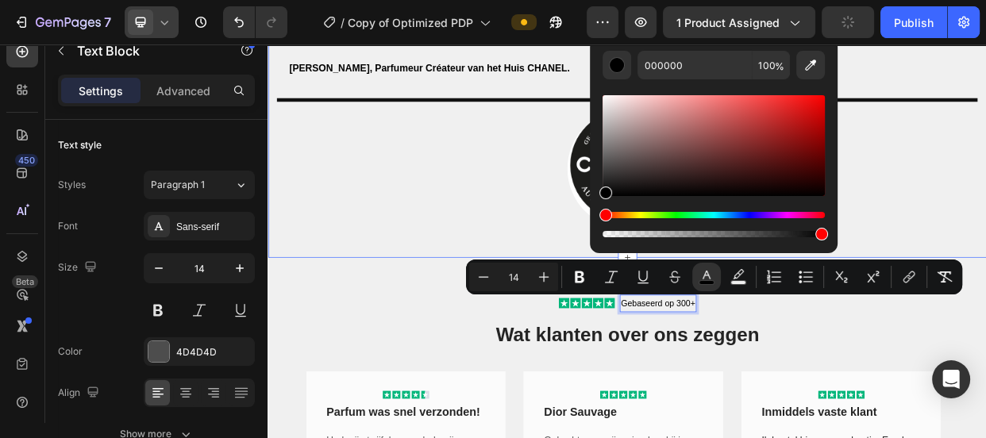
click at [603, 296] on div "Een olfactorische ontmoeting Whitney Peak, het betoverende gezicht van COCO MAD…" at bounding box center [744, 120] width 953 height 413
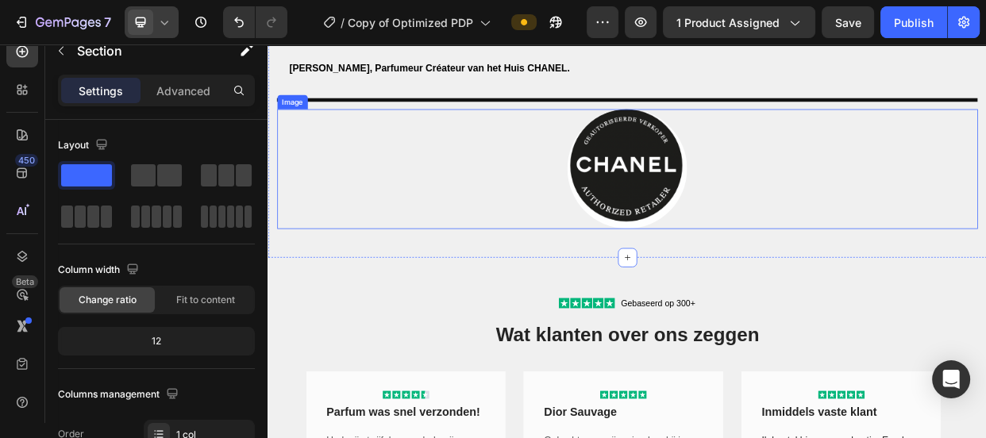
click at [745, 275] on img at bounding box center [743, 209] width 159 height 159
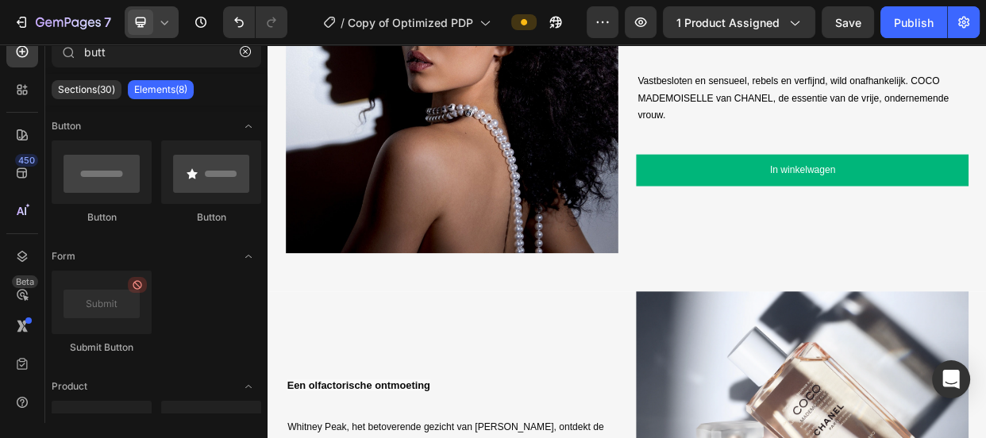
scroll to position [1232, 0]
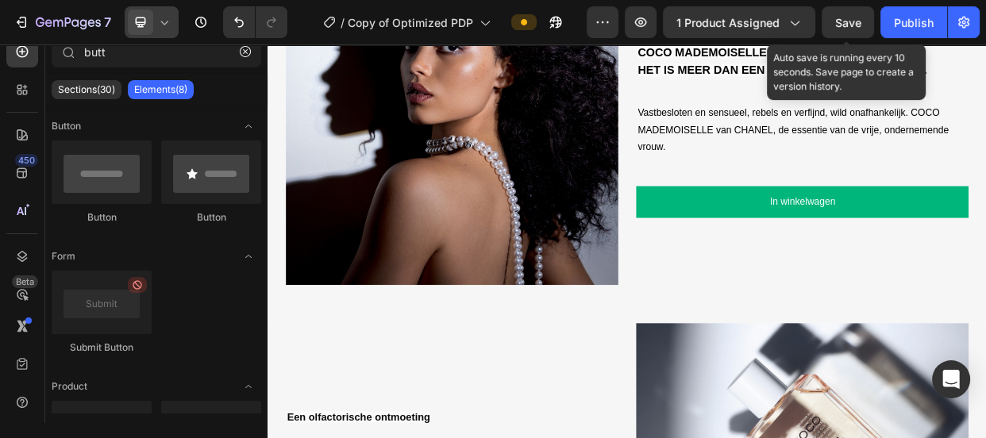
click at [845, 19] on span "Save" at bounding box center [848, 22] width 26 height 13
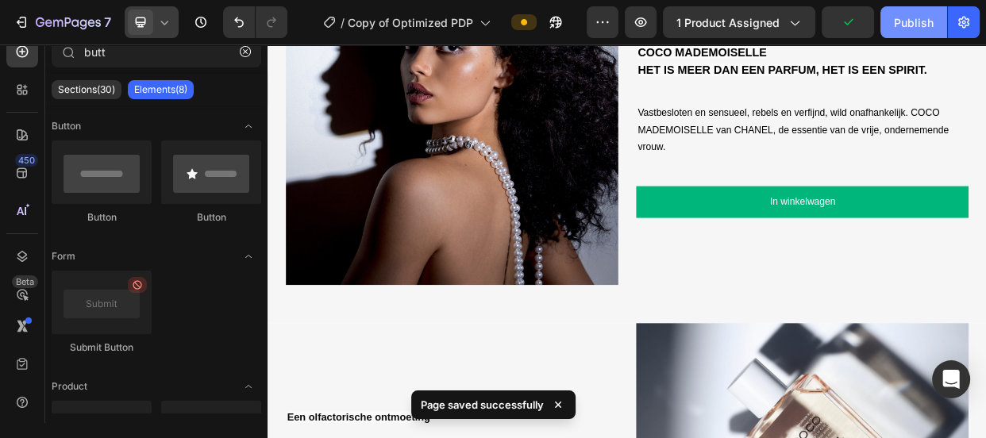
click at [908, 25] on div "Publish" at bounding box center [914, 22] width 40 height 17
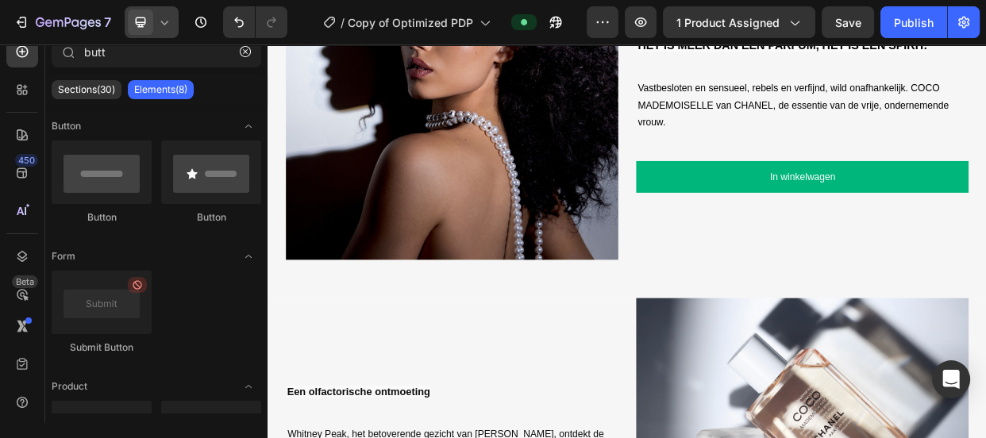
scroll to position [1260, 0]
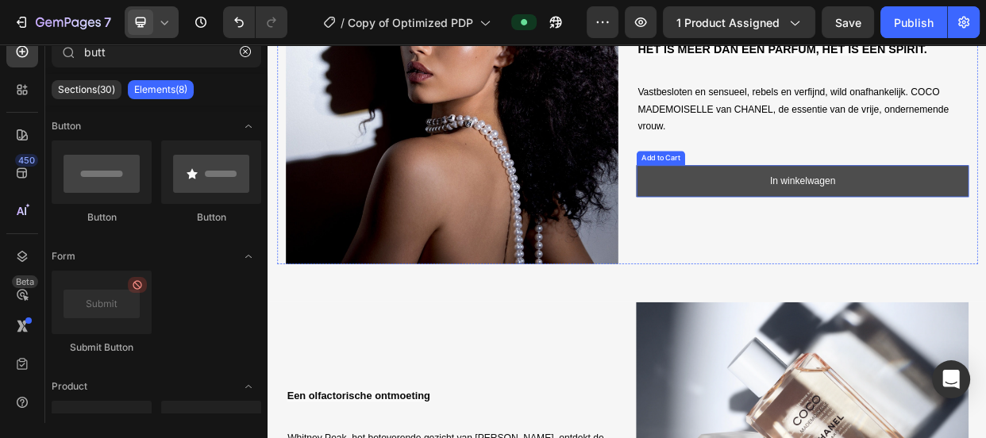
click at [860, 236] on button "In winkelwagen" at bounding box center [976, 226] width 441 height 42
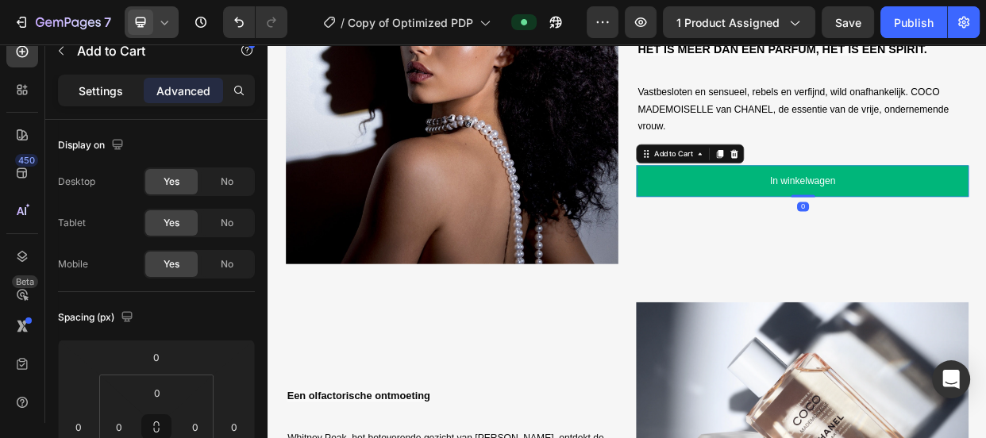
click at [92, 101] on div "Settings" at bounding box center [100, 90] width 79 height 25
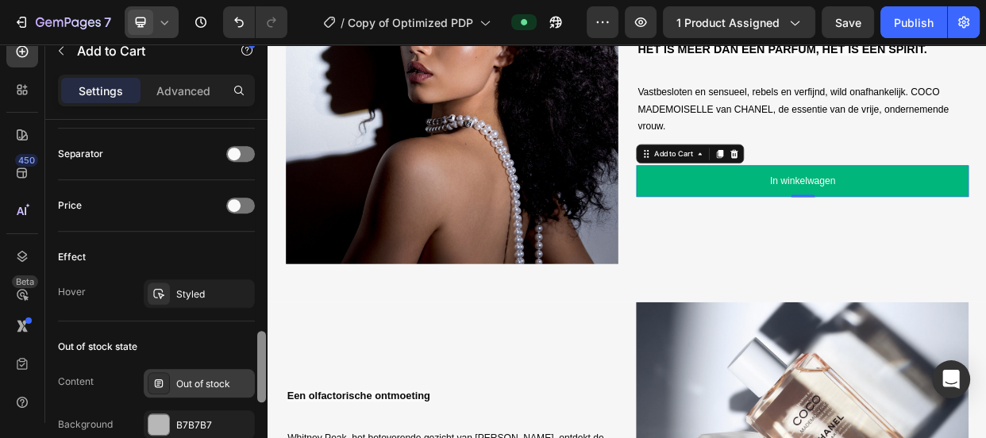
scroll to position [1053, 0]
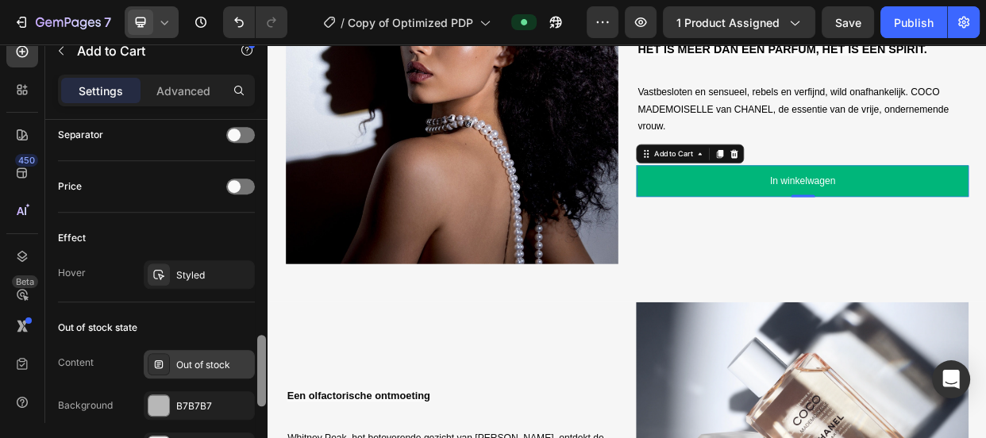
drag, startPoint x: 260, startPoint y: 219, endPoint x: 247, endPoint y: 364, distance: 145.1
click at [247, 364] on div "Layout Product source Chanel Coco Mademoiselle Size Width 100% Height Auto Padd…" at bounding box center [156, 294] width 222 height 349
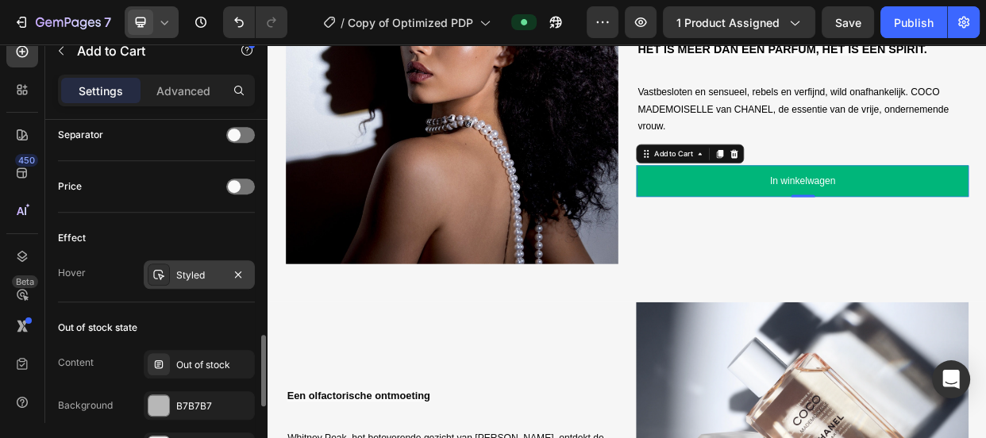
click at [172, 273] on div "Styled" at bounding box center [199, 274] width 111 height 29
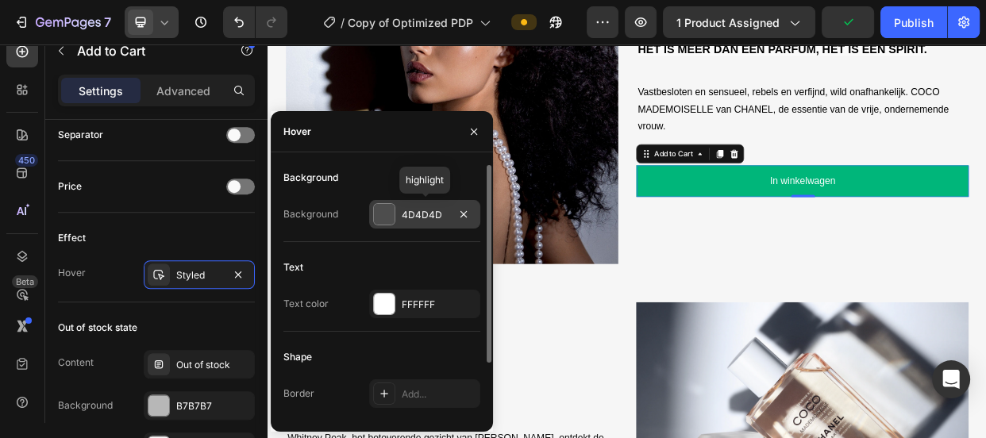
click at [387, 210] on div at bounding box center [384, 214] width 21 height 21
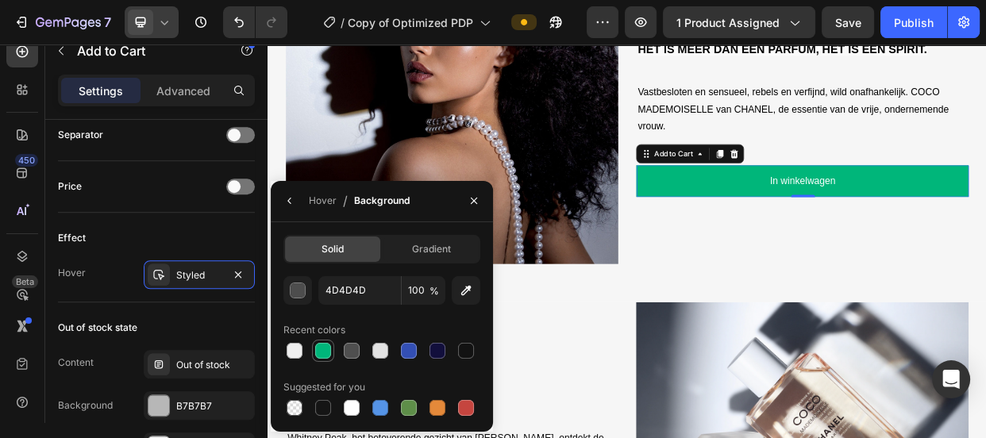
click at [319, 351] on div at bounding box center [323, 351] width 16 height 16
type input "00B67A"
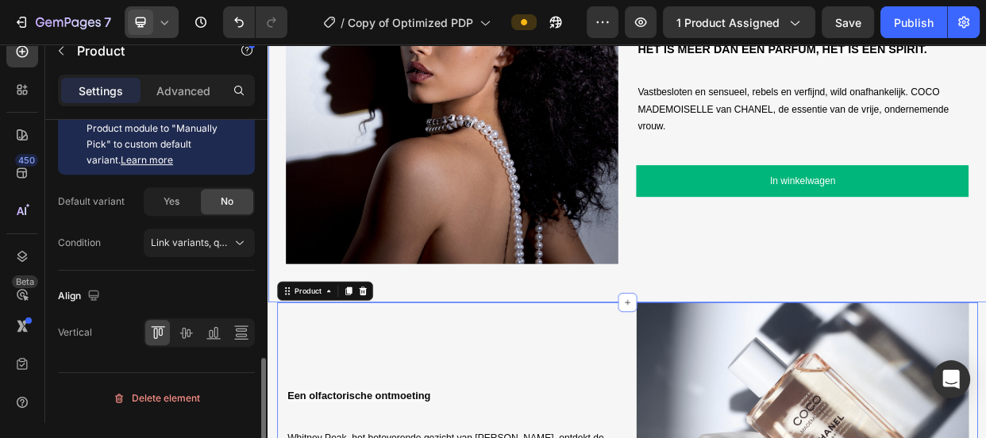
scroll to position [0, 0]
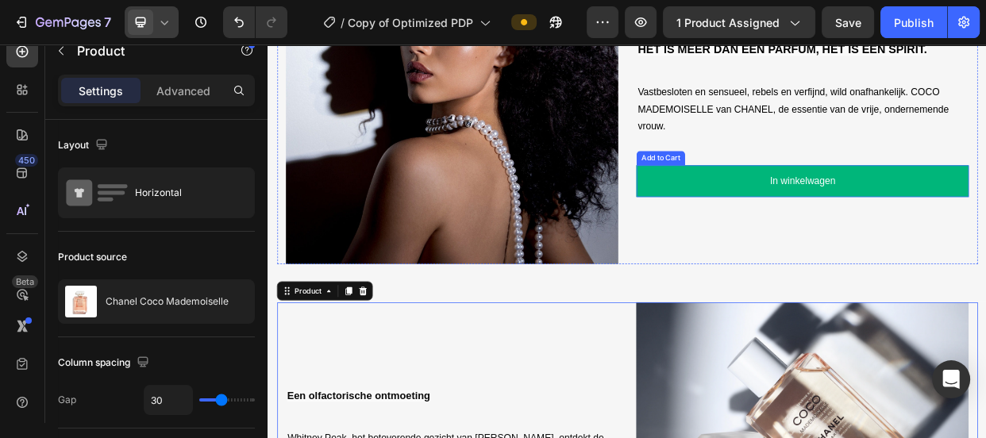
click at [985, 236] on button "In winkelwagen" at bounding box center [976, 226] width 441 height 42
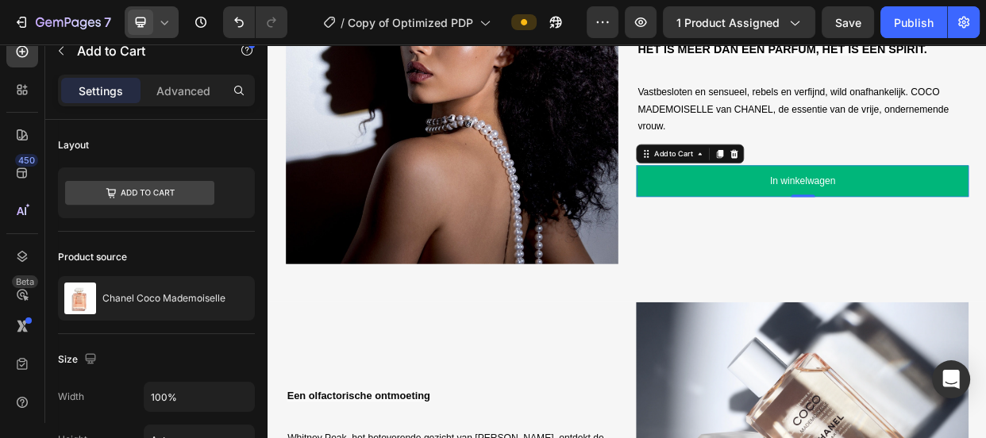
click at [828, 234] on button "In winkelwagen" at bounding box center [976, 226] width 441 height 42
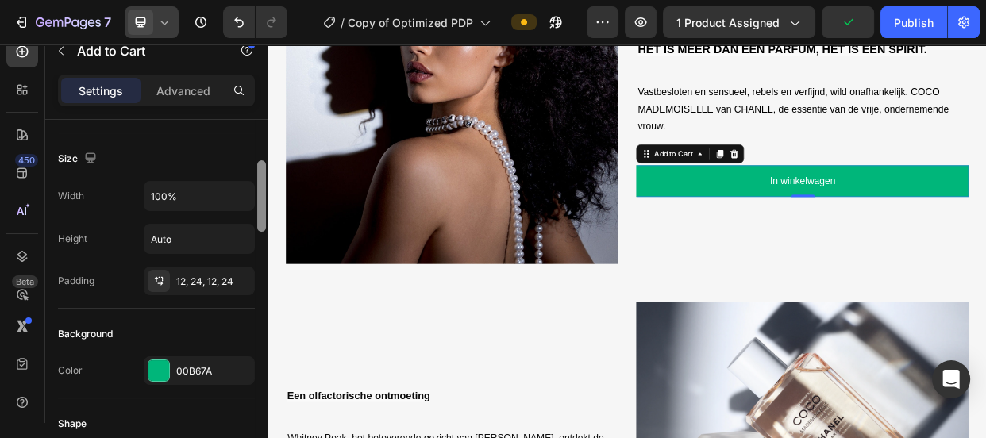
drag, startPoint x: 530, startPoint y: 225, endPoint x: 268, endPoint y: 281, distance: 267.8
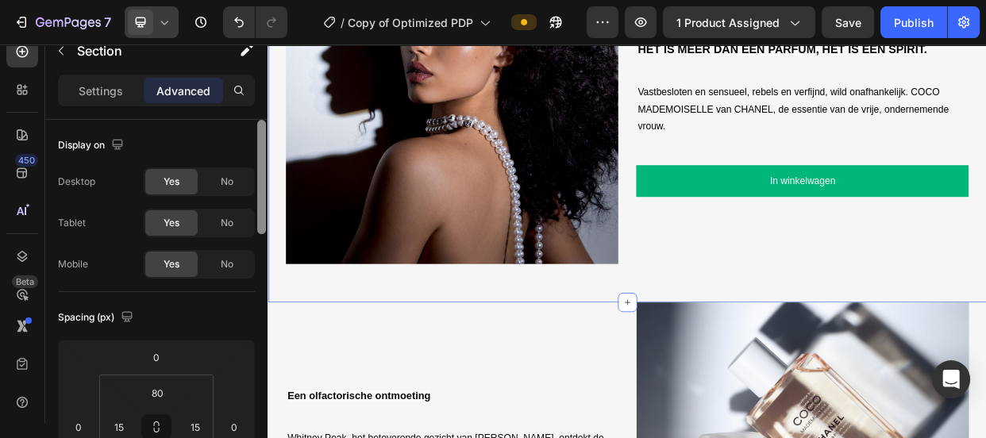
click at [258, 162] on div at bounding box center [261, 177] width 9 height 114
click at [94, 96] on p "Settings" at bounding box center [101, 91] width 44 height 17
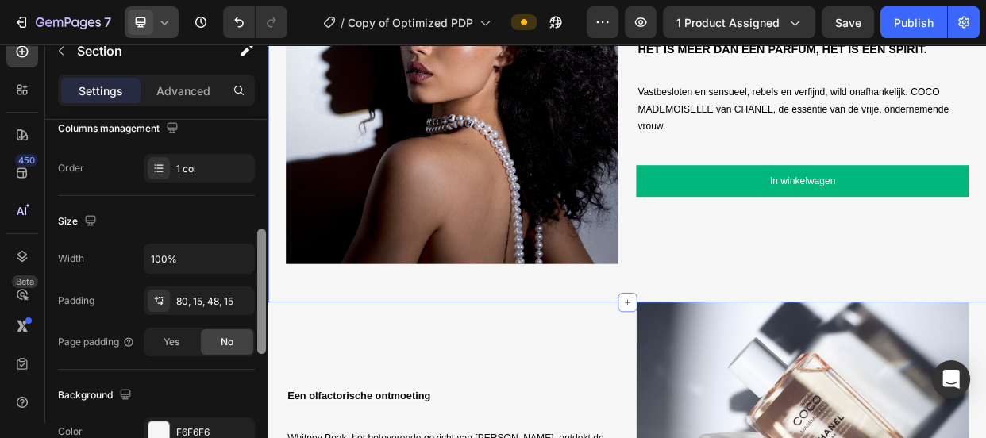
scroll to position [278, 0]
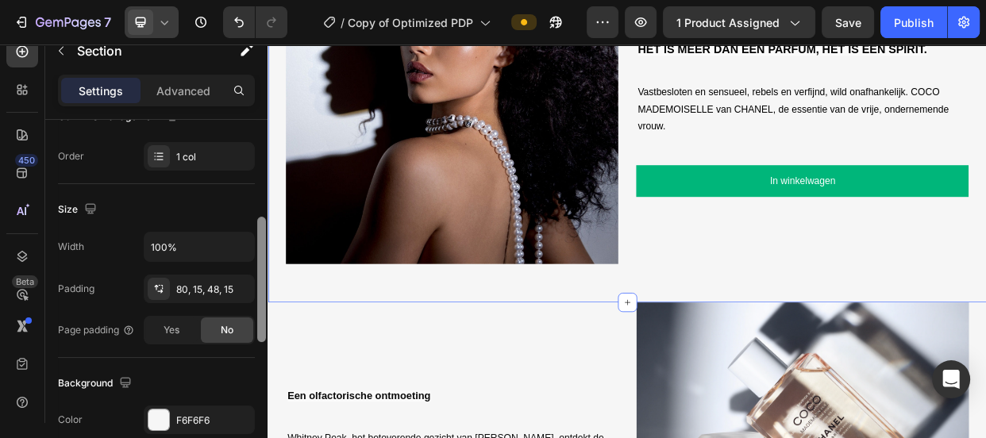
drag, startPoint x: 260, startPoint y: 174, endPoint x: 263, endPoint y: 274, distance: 100.1
click at [263, 274] on div at bounding box center [261, 279] width 9 height 125
click at [149, 239] on input "100%" at bounding box center [199, 247] width 110 height 29
type input "100%"
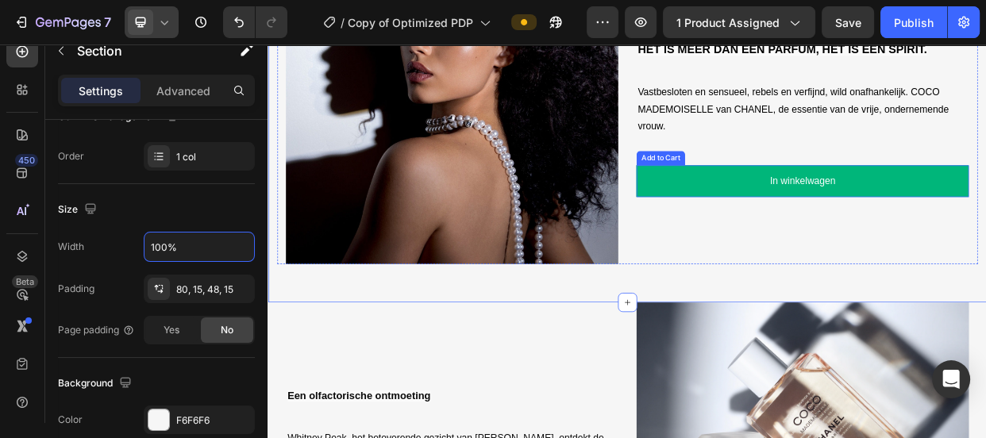
click at [875, 218] on button "In winkelwagen" at bounding box center [976, 226] width 441 height 42
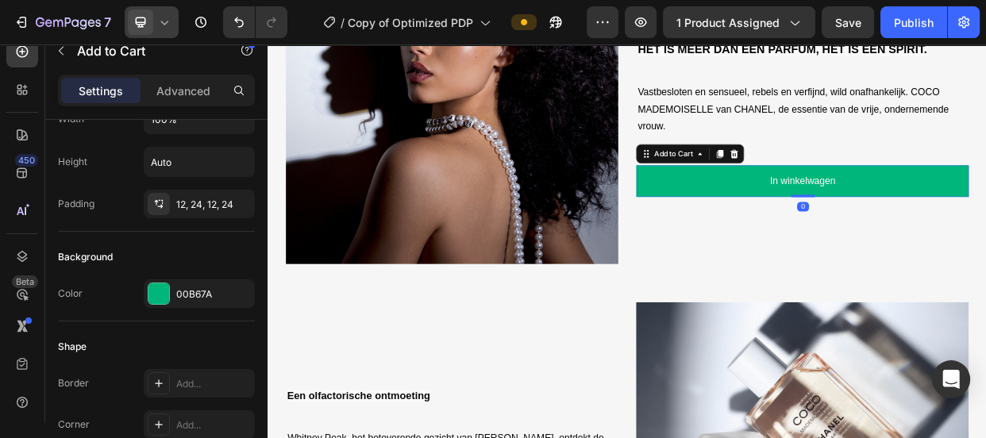
scroll to position [0, 0]
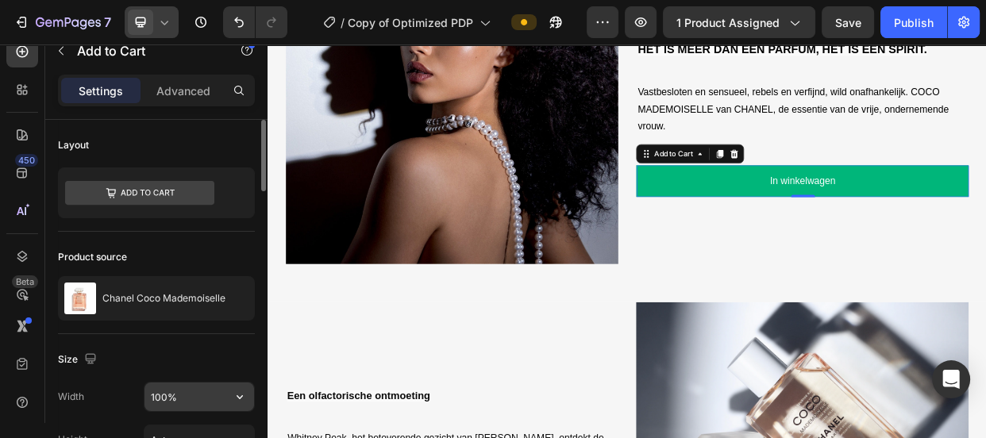
click at [192, 400] on input "100%" at bounding box center [199, 397] width 110 height 29
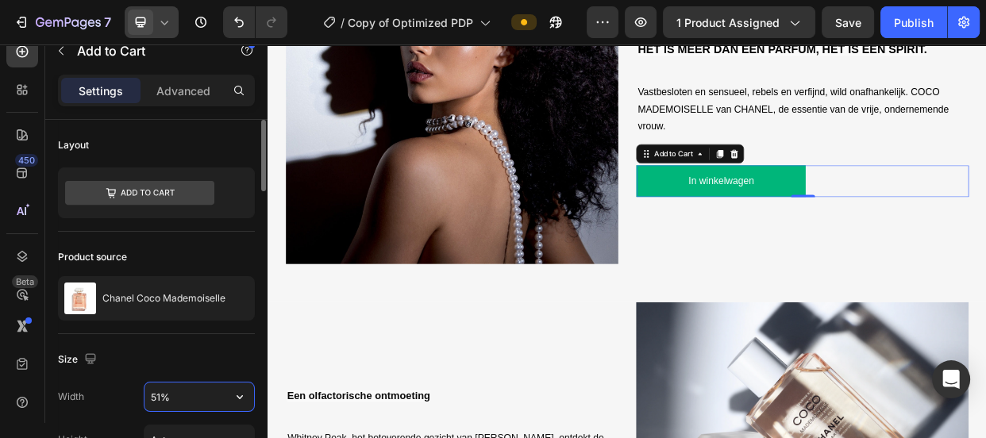
type input "50%"
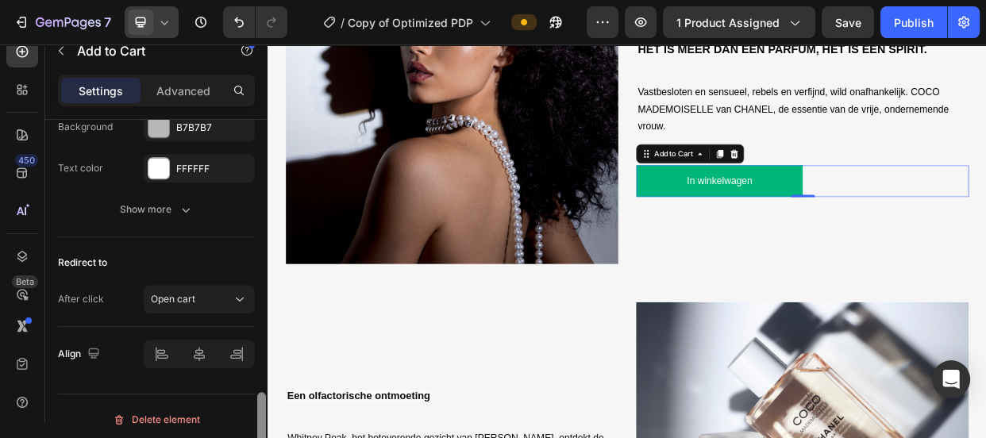
drag, startPoint x: 262, startPoint y: 167, endPoint x: 261, endPoint y: 441, distance: 273.9
click at [261, 0] on html "7 Version history / Copy of Optimized PDP Preview 1 product assigned Save Publi…" at bounding box center [493, 0] width 986 height 0
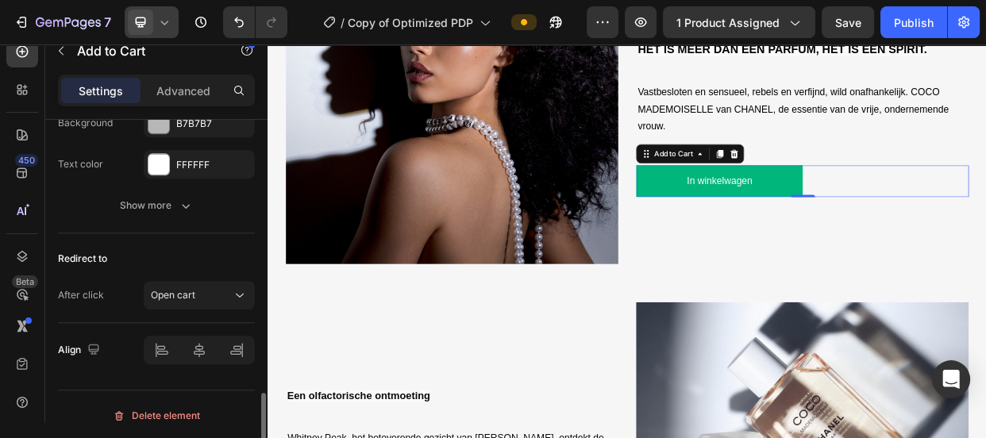
click at [217, 246] on div "Redirect to" at bounding box center [156, 258] width 197 height 25
click at [203, 348] on icon at bounding box center [199, 350] width 16 height 16
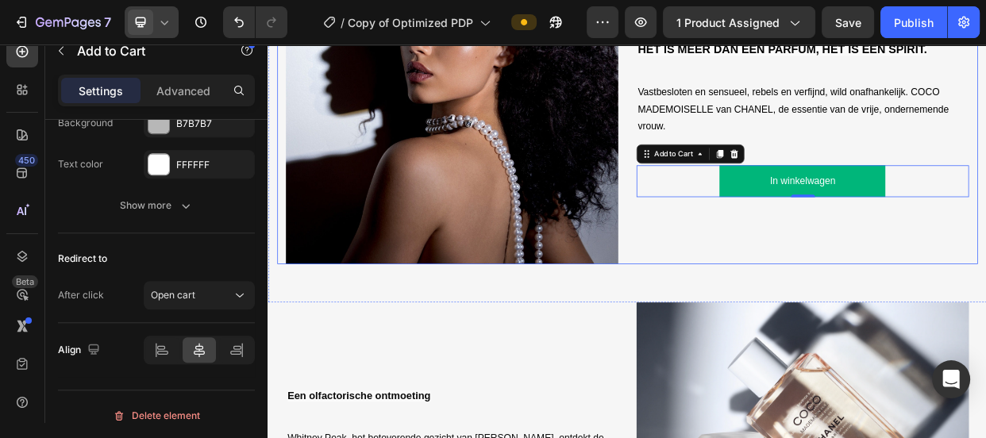
click at [816, 280] on div "COCO MADEMOISELLE HET IS MEER DAN EEN PARFUM, HET IS EEN SPIRIT. Text Block Vas…" at bounding box center [976, 115] width 441 height 441
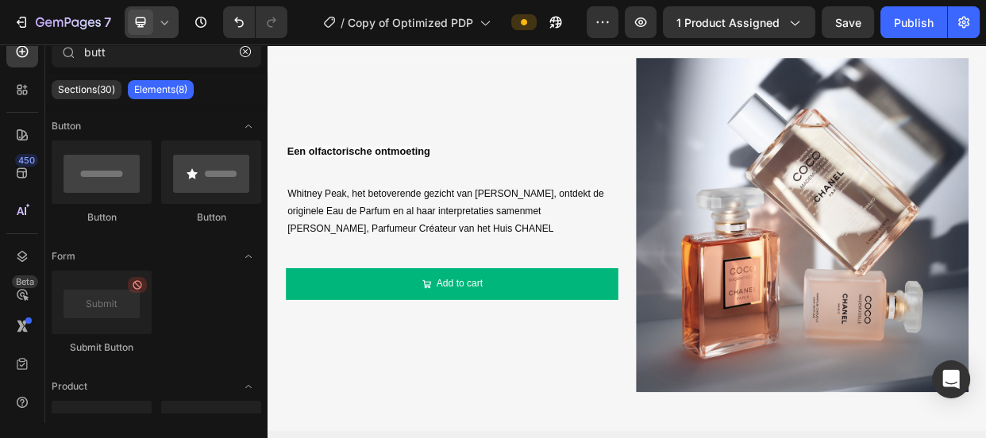
scroll to position [1590, 0]
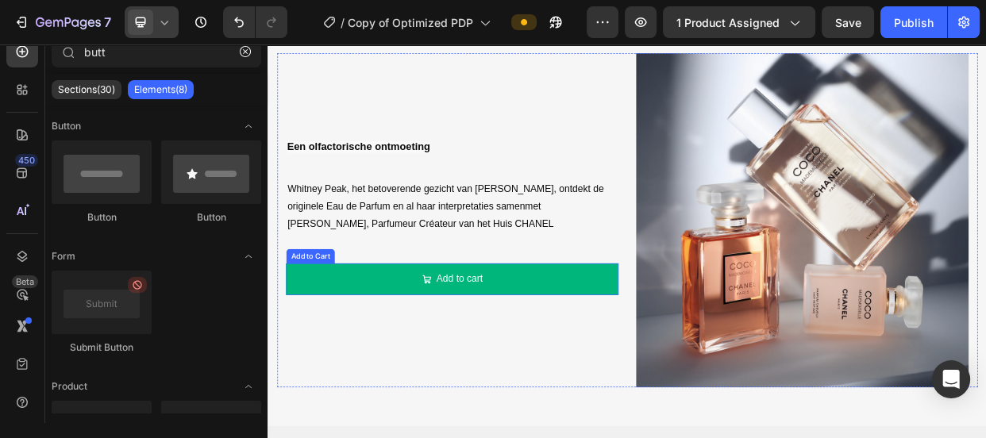
click at [603, 344] on button "Add to cart" at bounding box center [511, 356] width 441 height 42
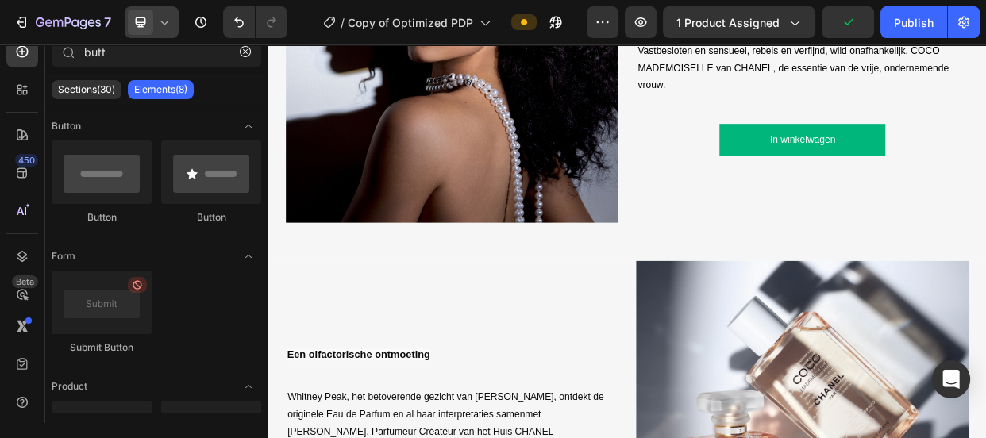
scroll to position [1229, 0]
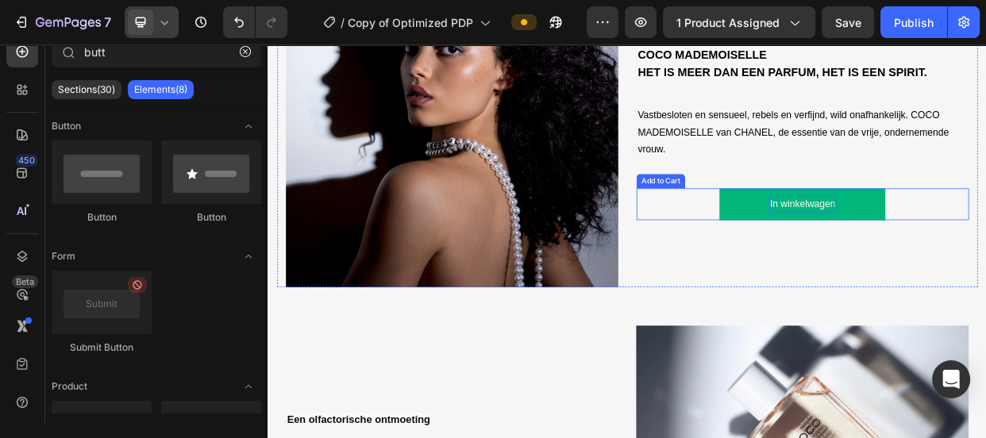
click at [976, 248] on div "In winkelwagen" at bounding box center [976, 256] width 87 height 23
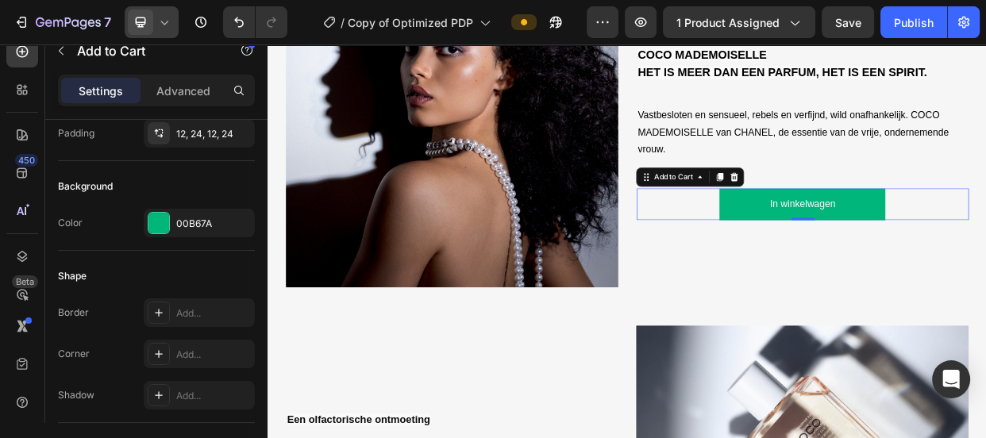
click at [263, 290] on div at bounding box center [262, 294] width 12 height 349
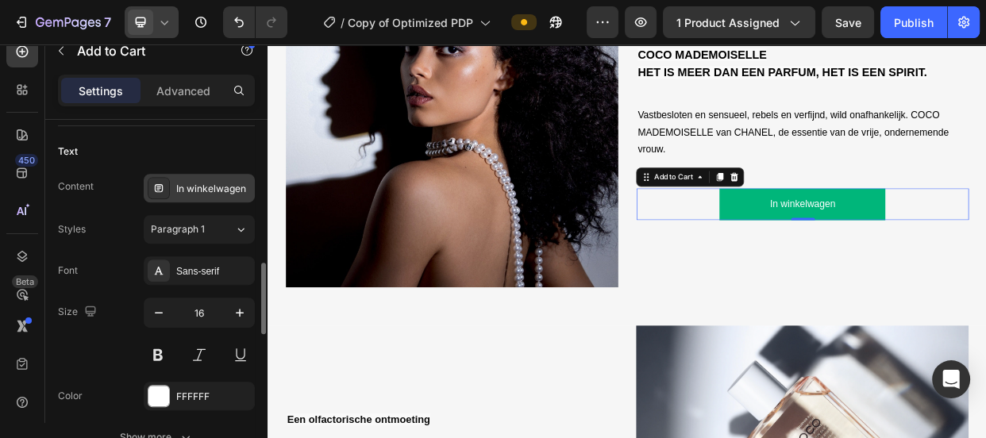
click at [198, 183] on div "In winkelwagen" at bounding box center [213, 189] width 75 height 14
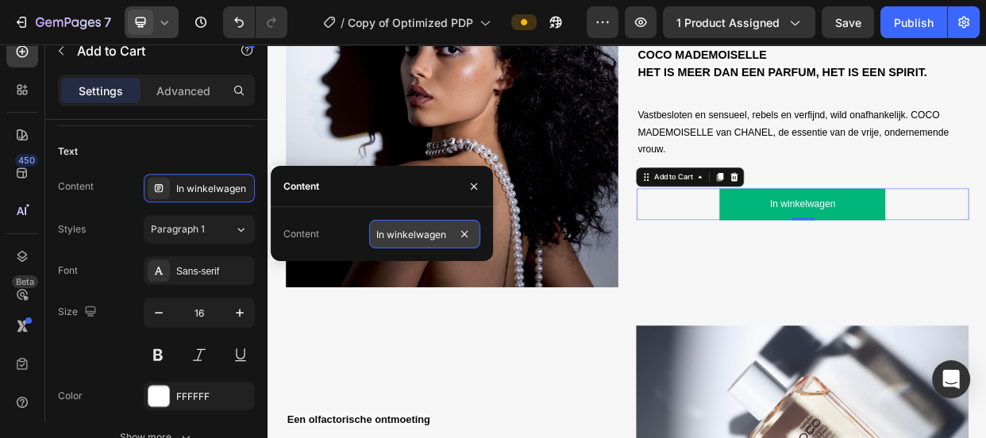
click at [409, 243] on input "In winkelwagen" at bounding box center [424, 234] width 111 height 29
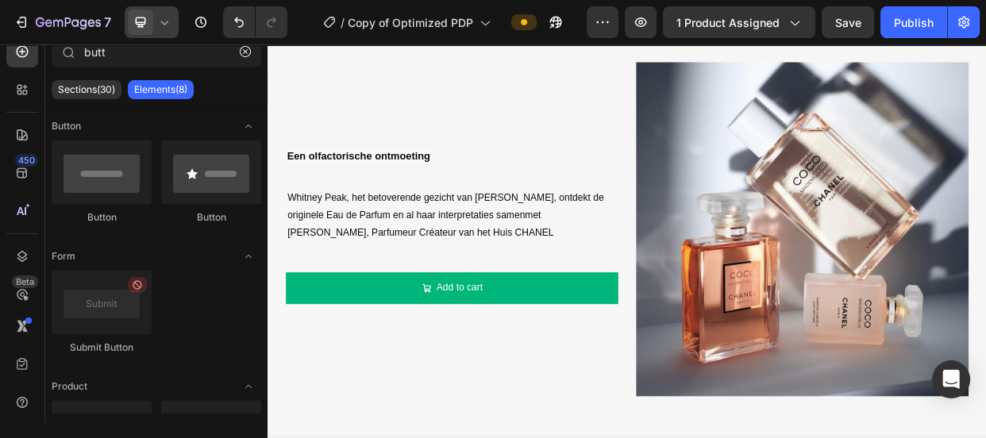
scroll to position [1603, 0]
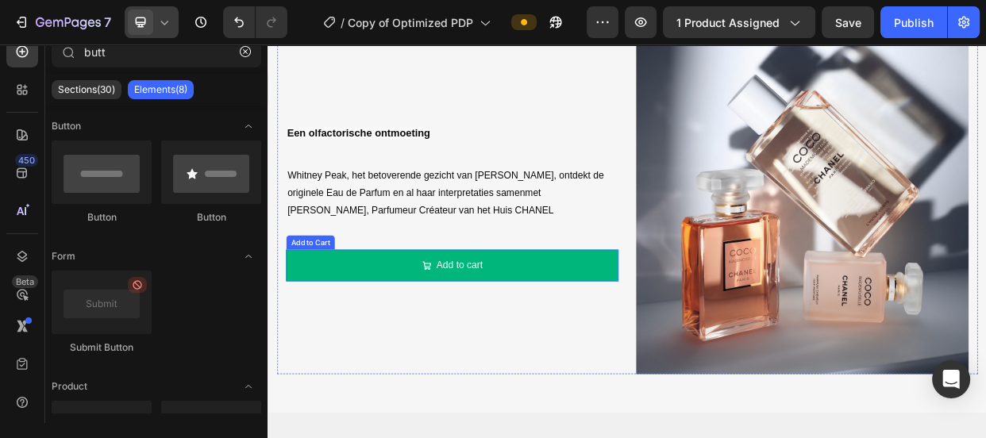
click at [654, 342] on button "Add to cart" at bounding box center [511, 338] width 441 height 42
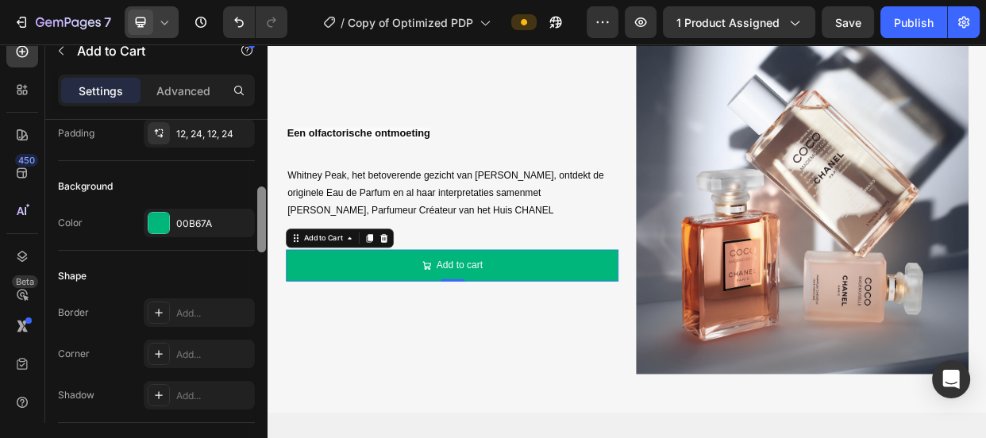
click at [257, 266] on div at bounding box center [262, 294] width 12 height 349
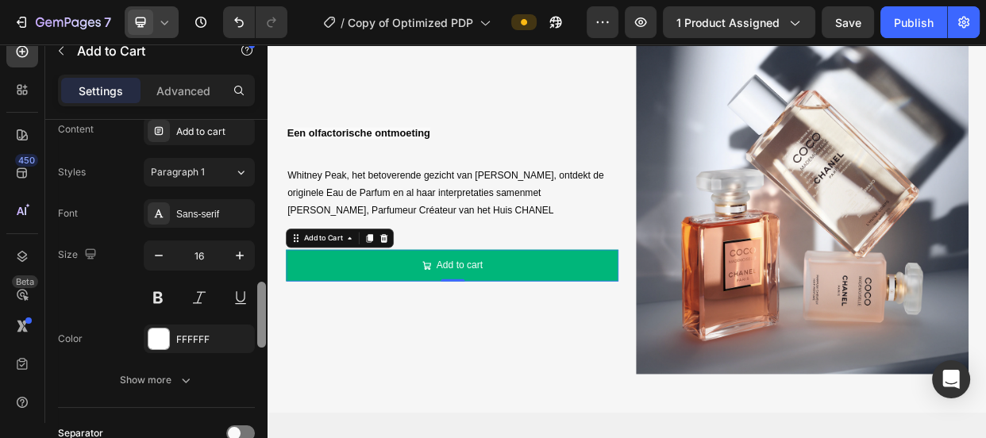
scroll to position [850, 0]
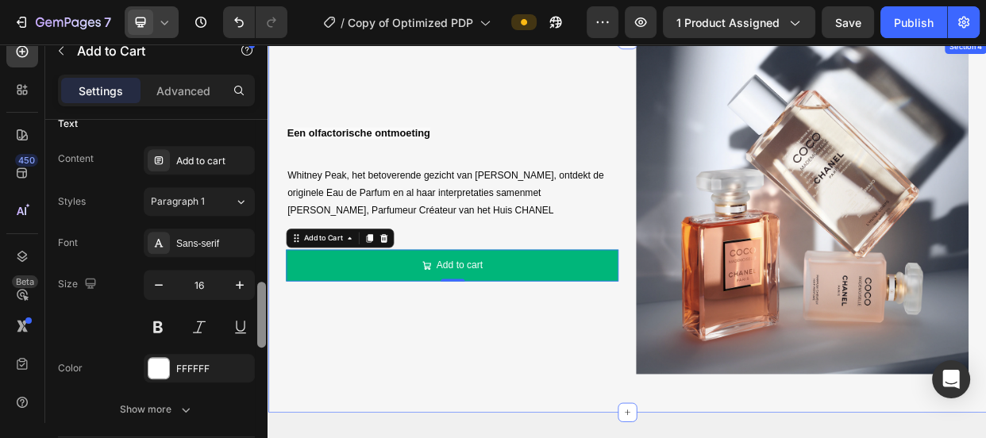
drag, startPoint x: 527, startPoint y: 314, endPoint x: 268, endPoint y: 344, distance: 260.6
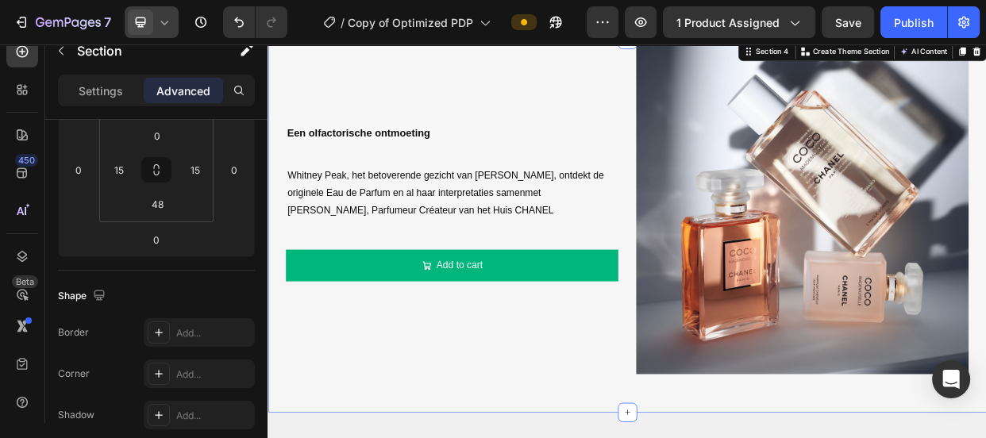
scroll to position [0, 0]
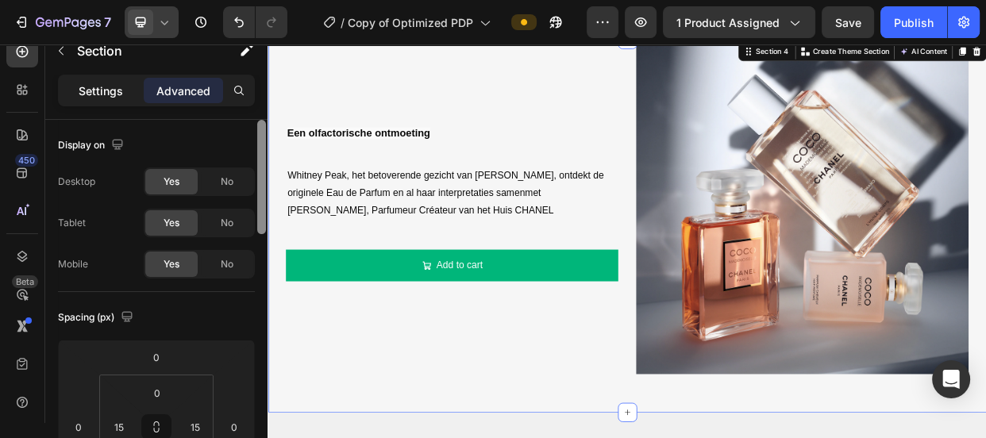
click at [114, 89] on p "Settings" at bounding box center [101, 91] width 44 height 17
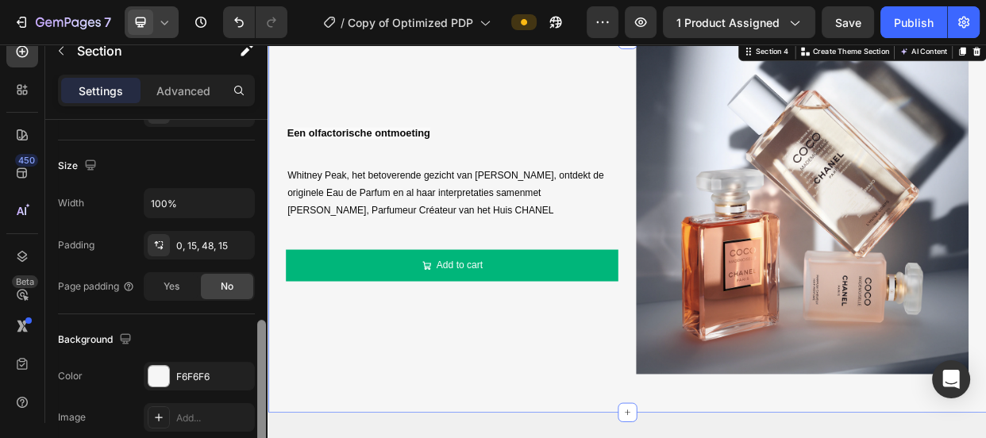
scroll to position [309, 0]
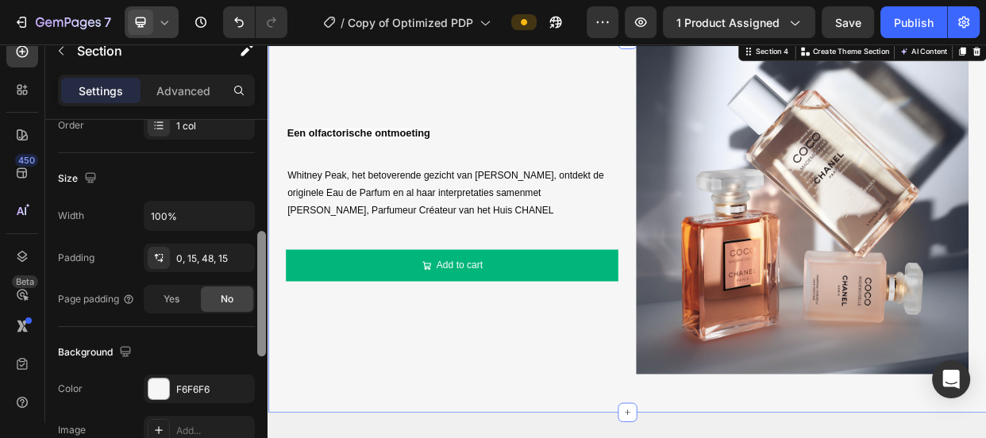
drag, startPoint x: 260, startPoint y: 262, endPoint x: 262, endPoint y: 248, distance: 14.5
click at [262, 248] on div at bounding box center [261, 293] width 9 height 125
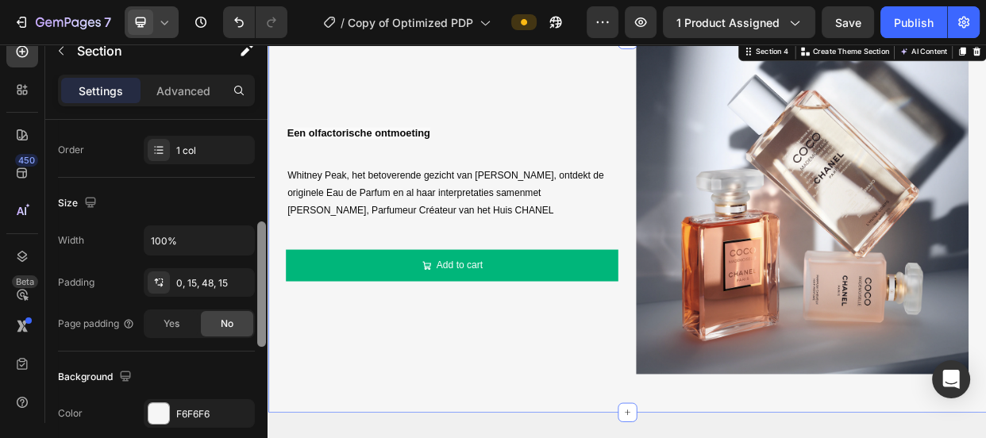
drag, startPoint x: 530, startPoint y: 293, endPoint x: 269, endPoint y: 287, distance: 260.5
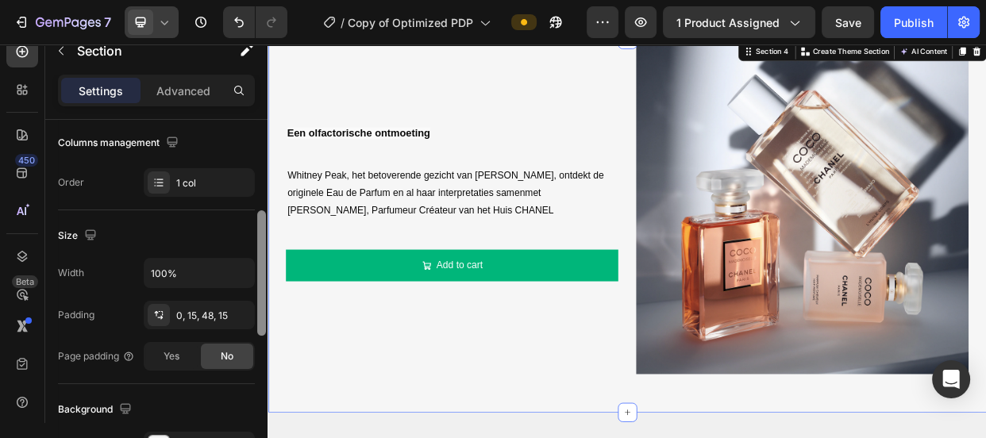
scroll to position [249, 0]
click at [265, 227] on div at bounding box center [261, 272] width 9 height 125
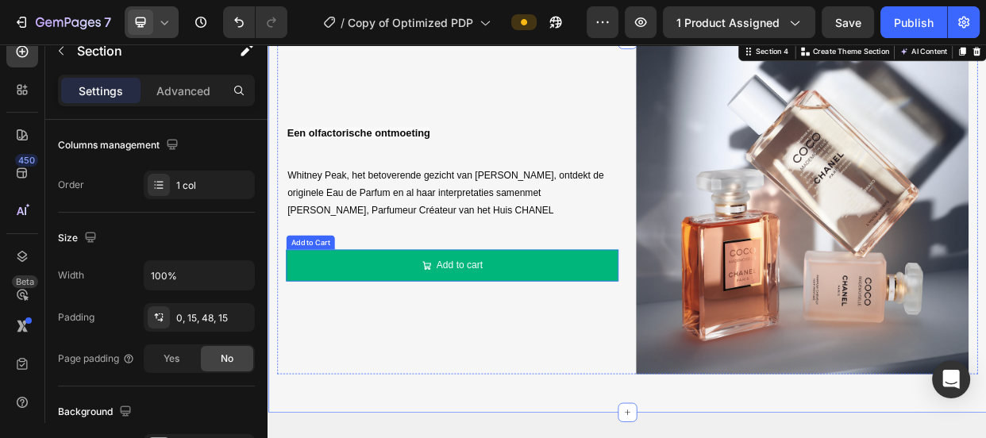
click at [345, 339] on button "Add to cart" at bounding box center [511, 338] width 441 height 42
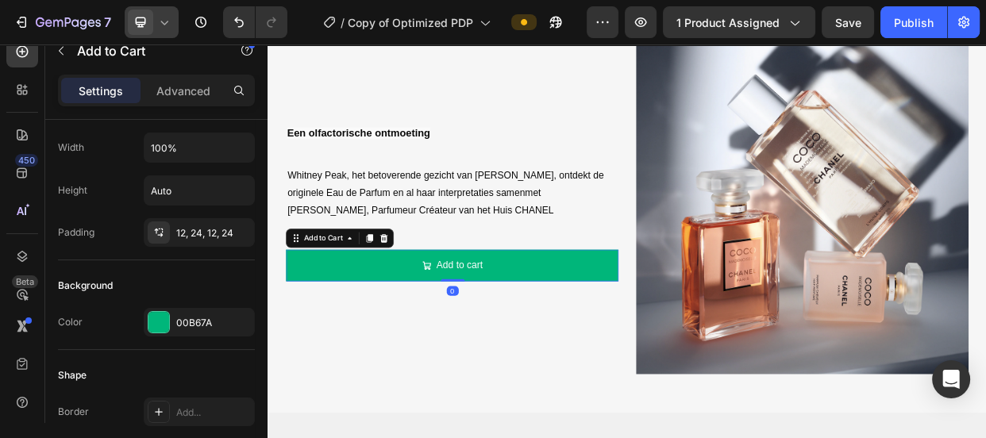
scroll to position [0, 0]
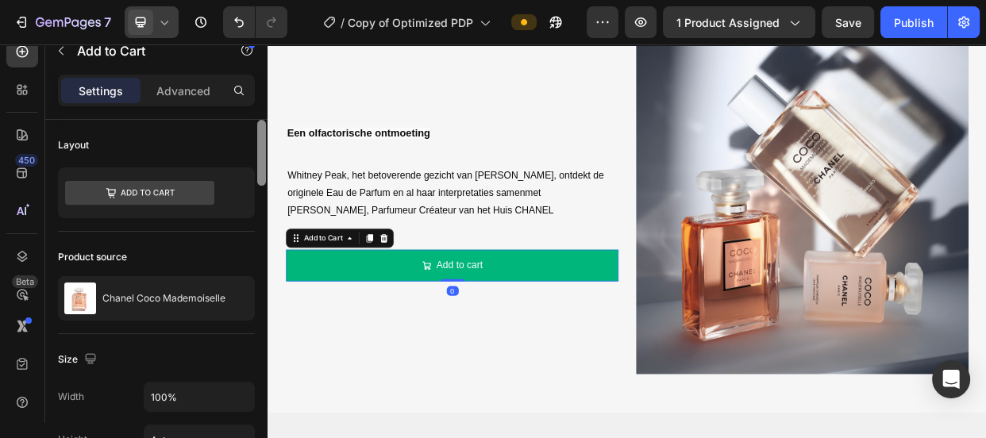
click at [259, 264] on div at bounding box center [262, 294] width 12 height 349
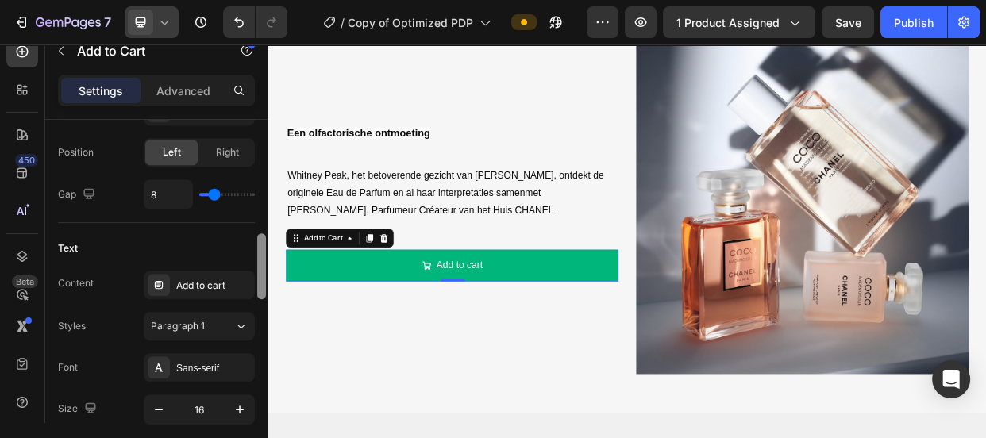
drag, startPoint x: 259, startPoint y: 264, endPoint x: 259, endPoint y: 276, distance: 11.9
click at [259, 276] on div at bounding box center [261, 266] width 9 height 66
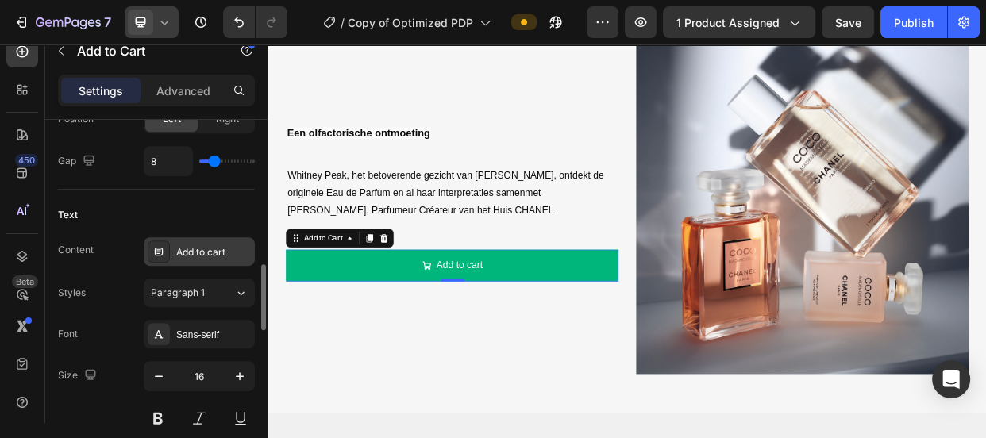
click at [214, 252] on div "Add to cart" at bounding box center [213, 252] width 75 height 14
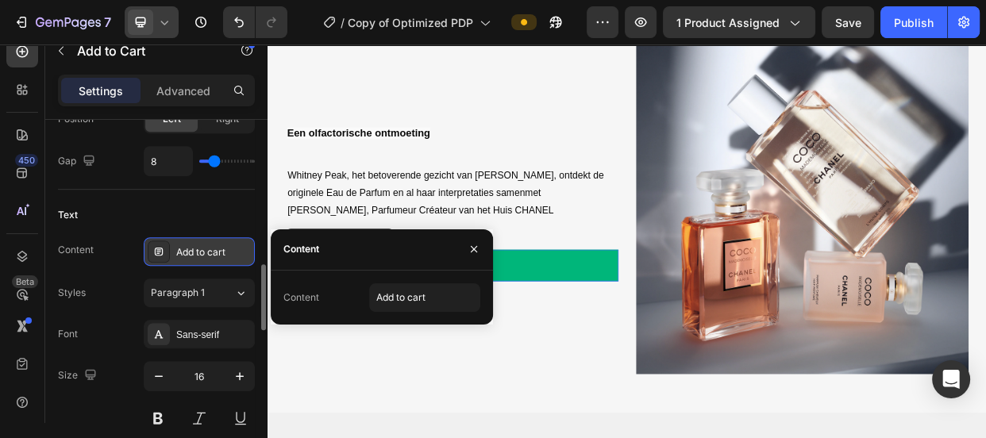
click at [214, 252] on div "Add to cart" at bounding box center [213, 252] width 75 height 14
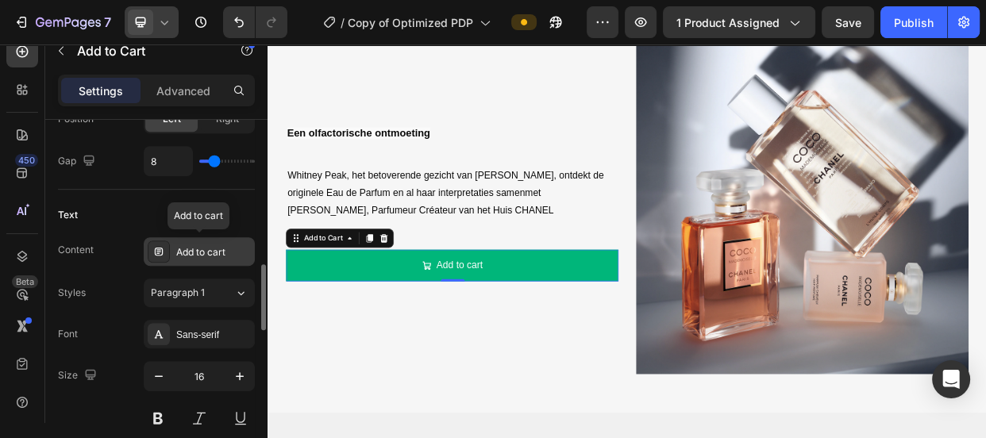
click at [210, 247] on div "Add to cart" at bounding box center [213, 252] width 75 height 14
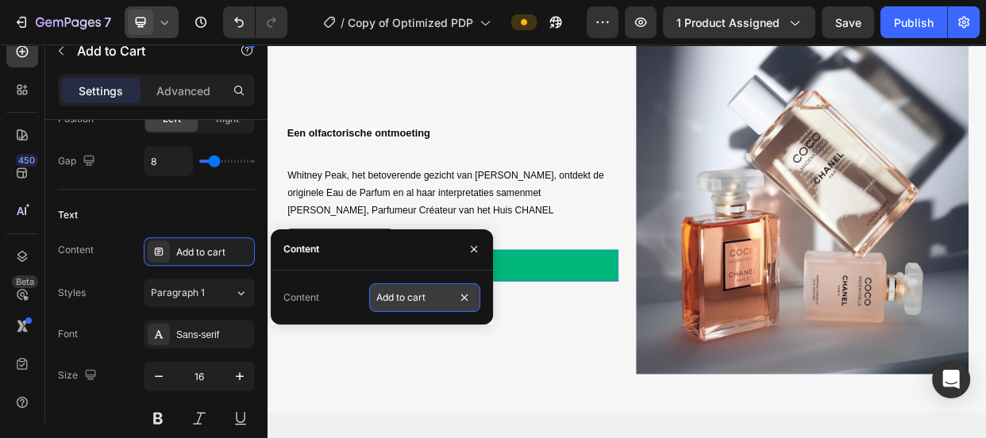
click at [391, 294] on input "Add to cart" at bounding box center [424, 297] width 111 height 29
paste input "In winkelwagen"
type input "In winkelwagen"
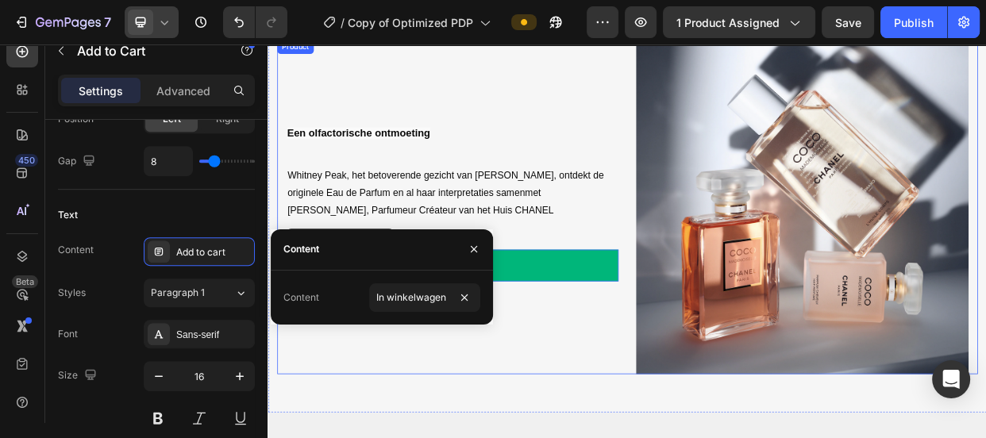
click at [434, 418] on div "Een olfactorische ontmoeting Text Block Whitney Peak, het betoverende gezicht v…" at bounding box center [511, 259] width 441 height 443
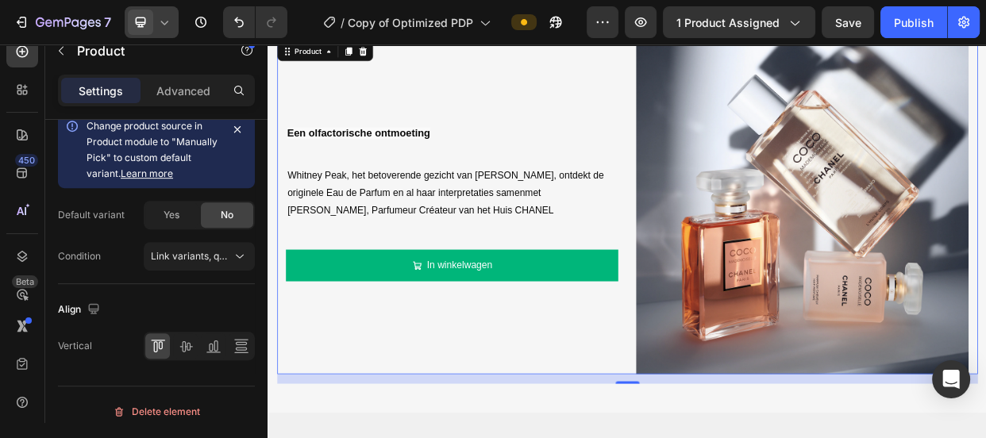
scroll to position [0, 0]
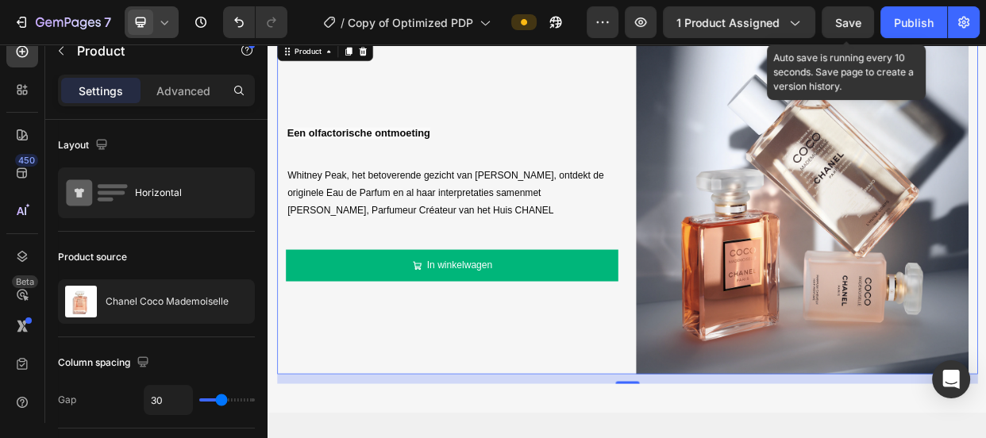
click at [838, 16] on span "Save" at bounding box center [848, 22] width 26 height 13
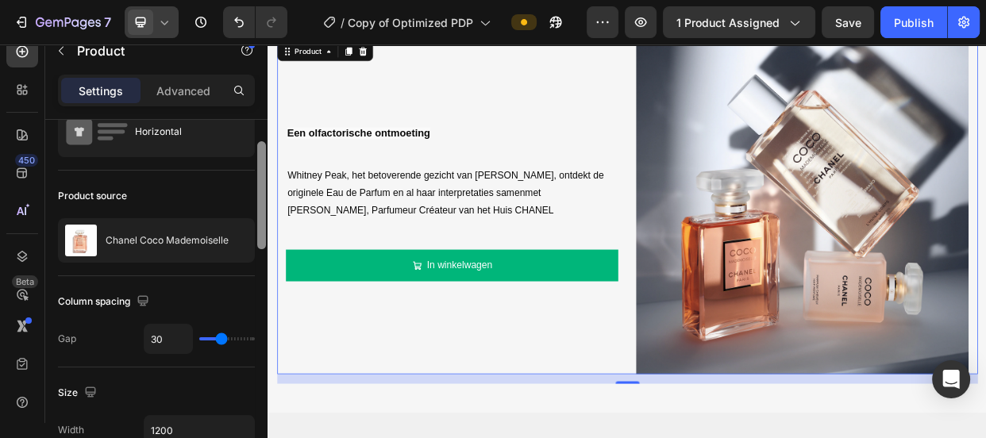
scroll to position [64, 0]
drag, startPoint x: 262, startPoint y: 190, endPoint x: 262, endPoint y: 210, distance: 19.8
click at [262, 210] on div at bounding box center [261, 193] width 9 height 108
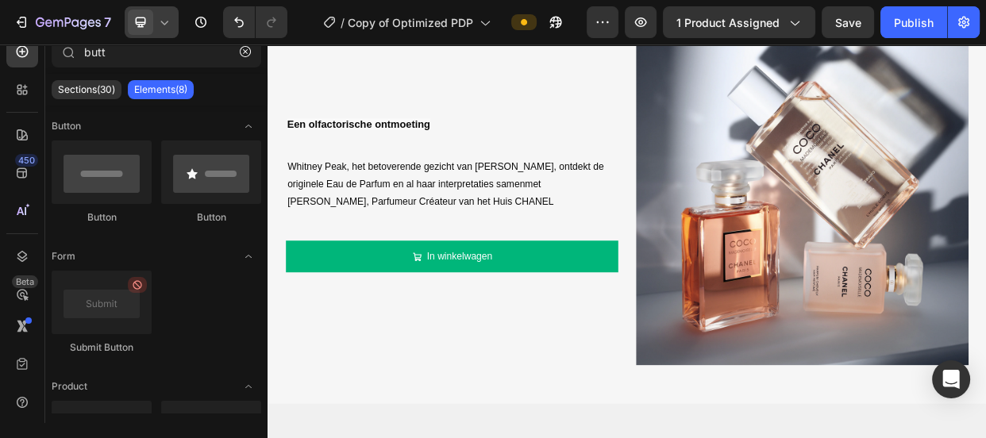
scroll to position [1608, 0]
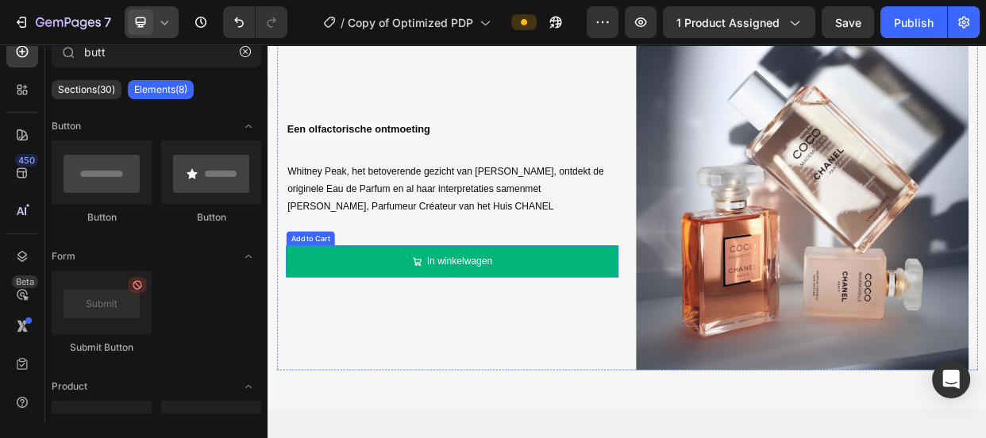
click at [649, 318] on button "In winkelwagen" at bounding box center [511, 332] width 441 height 42
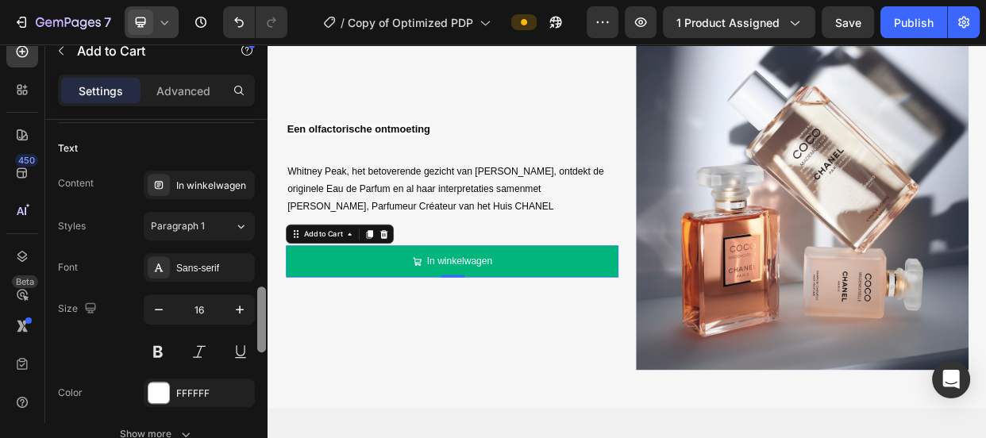
scroll to position [809, 0]
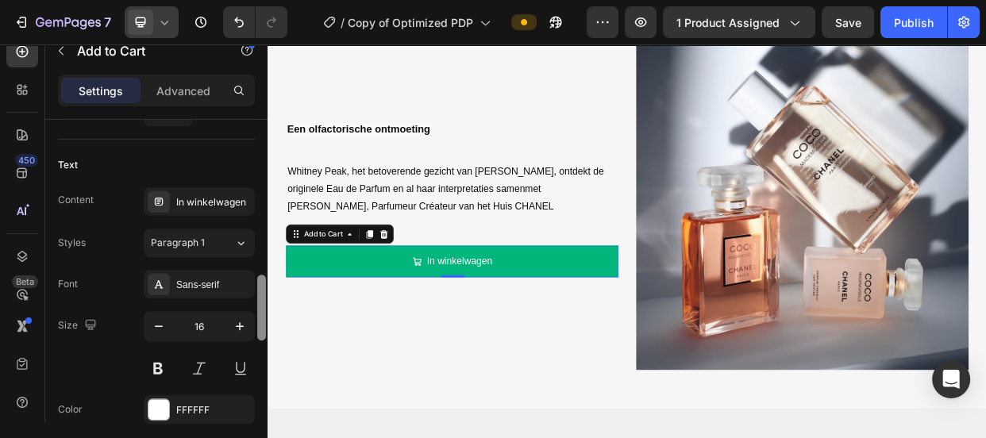
drag, startPoint x: 258, startPoint y: 239, endPoint x: 256, endPoint y: 327, distance: 88.2
click at [256, 327] on div at bounding box center [262, 294] width 12 height 349
click at [364, 329] on button "In winkelwagen" at bounding box center [511, 332] width 441 height 42
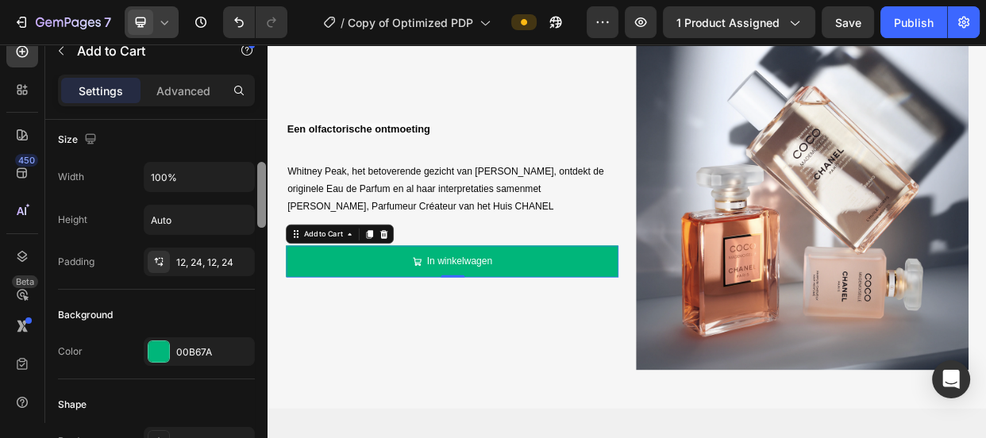
scroll to position [211, 0]
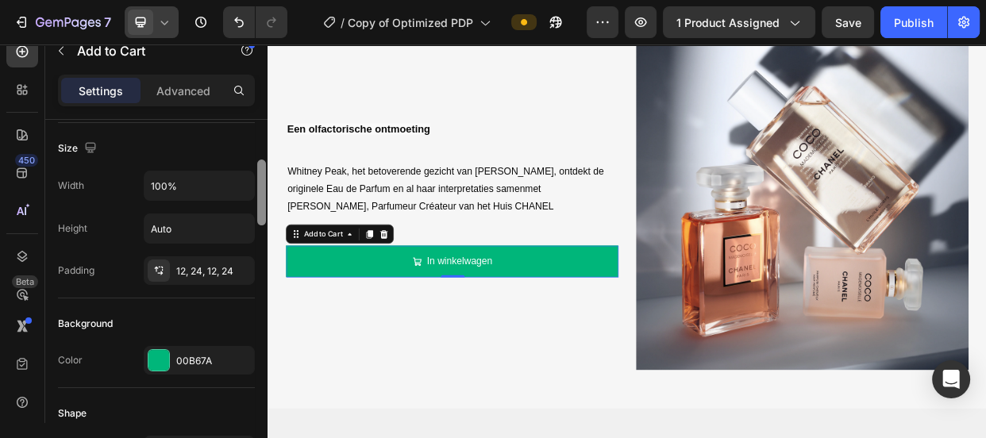
drag, startPoint x: 259, startPoint y: 304, endPoint x: 264, endPoint y: 190, distance: 114.4
click at [264, 190] on div at bounding box center [261, 193] width 9 height 66
click at [198, 190] on input "100%" at bounding box center [199, 185] width 110 height 29
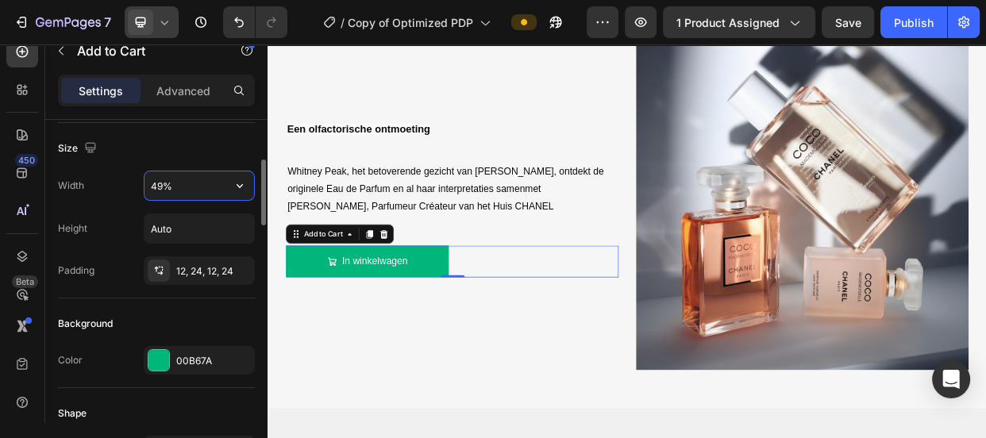
type input "50%"
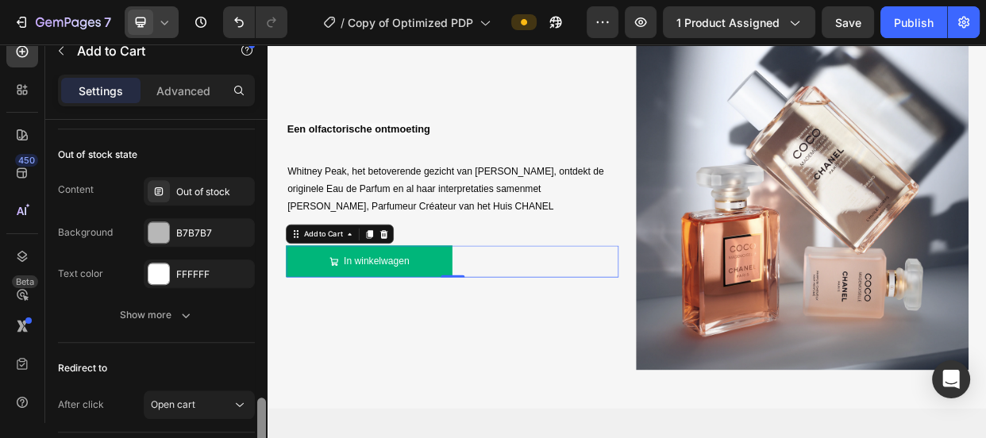
scroll to position [1385, 0]
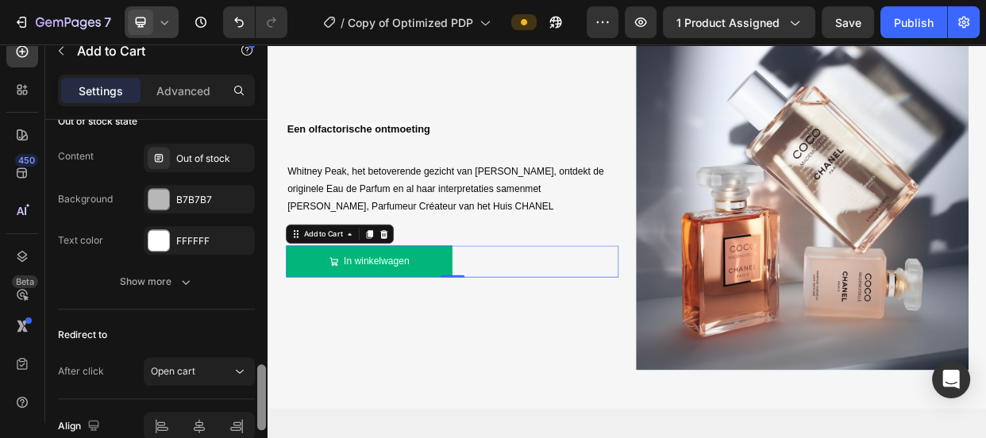
drag, startPoint x: 259, startPoint y: 196, endPoint x: 259, endPoint y: 418, distance: 221.5
click at [259, 418] on div at bounding box center [261, 397] width 9 height 66
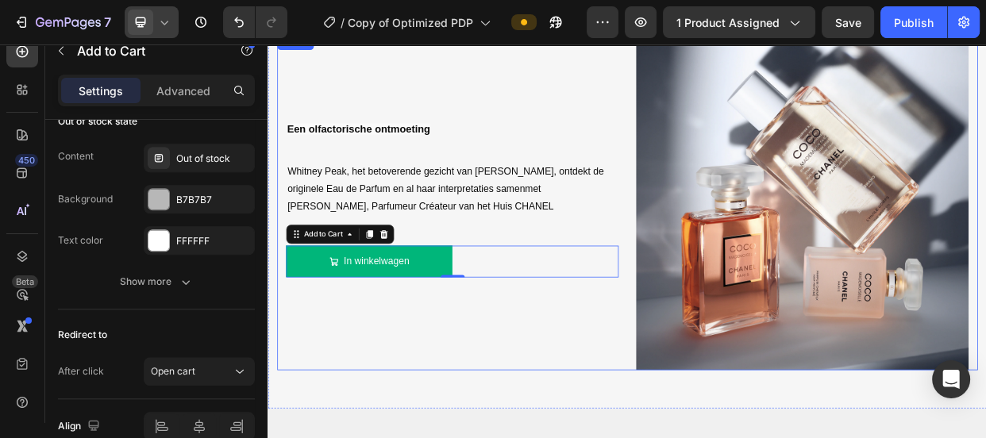
click at [371, 437] on div "Een olfactorische ontmoeting Text Block Whitney Peak, het betoverende gezicht v…" at bounding box center [511, 254] width 441 height 443
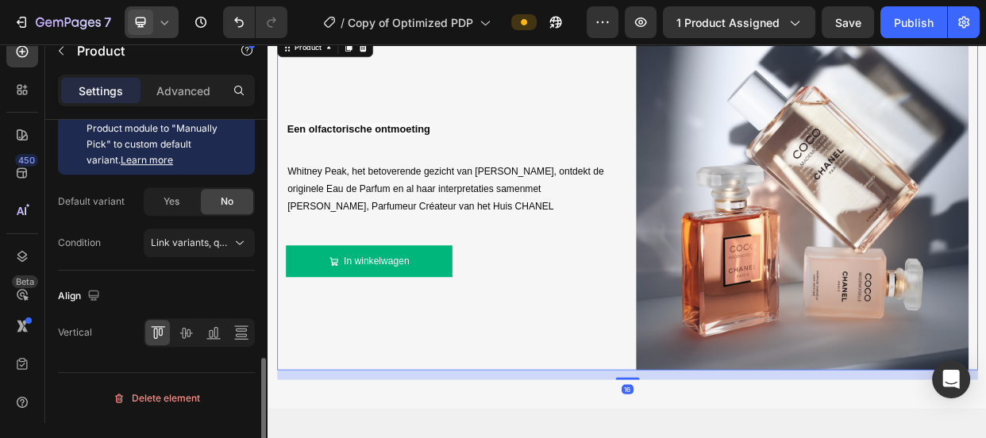
scroll to position [0, 0]
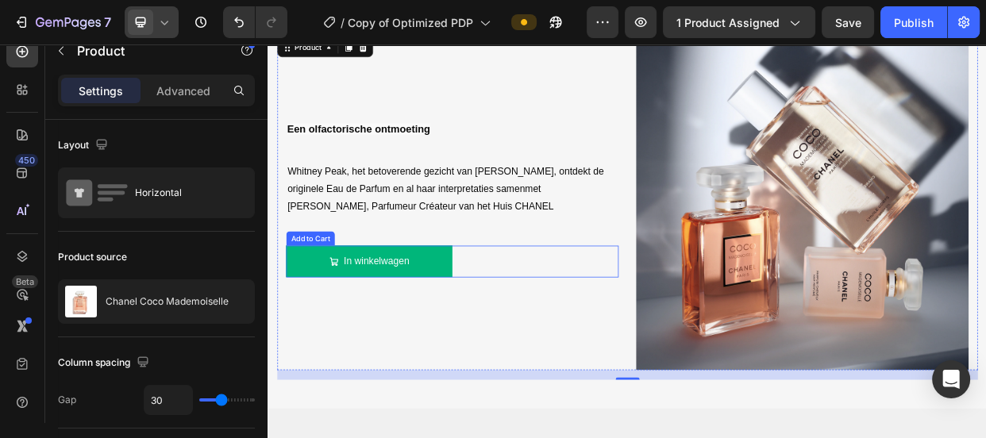
click at [318, 335] on button "In winkelwagen" at bounding box center [401, 332] width 221 height 42
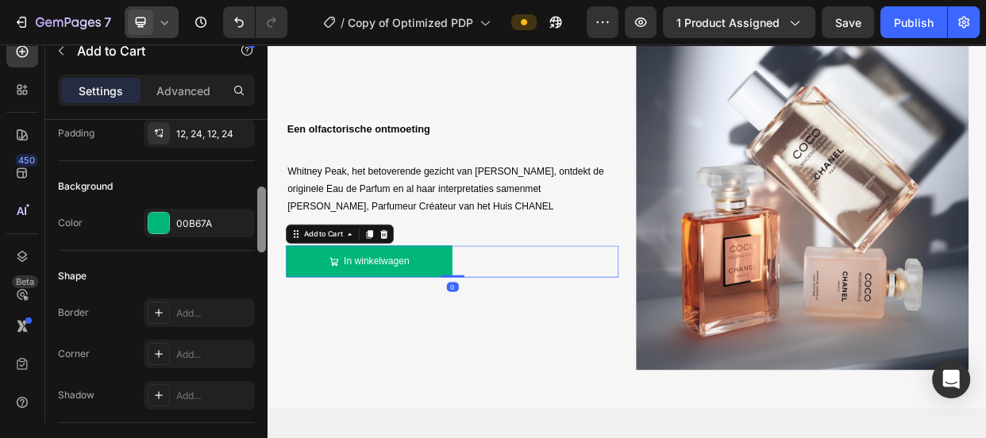
click at [261, 341] on div at bounding box center [262, 294] width 12 height 349
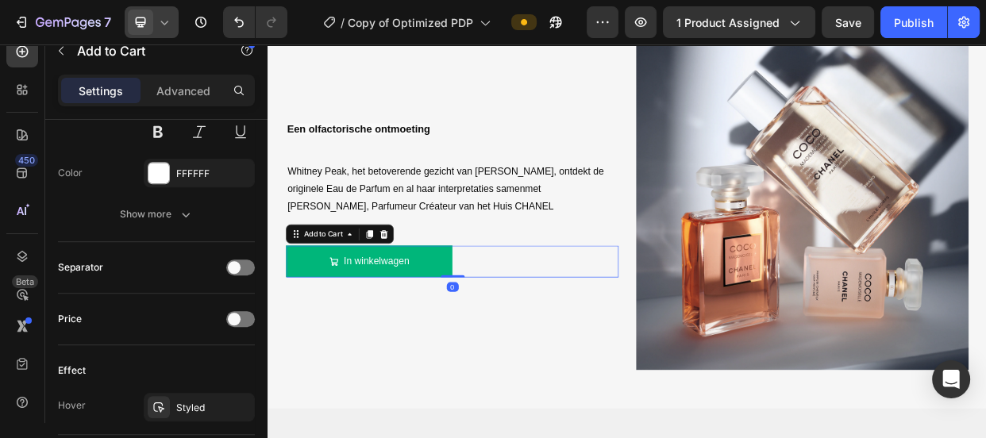
click at [261, 341] on div at bounding box center [261, 353] width 9 height 66
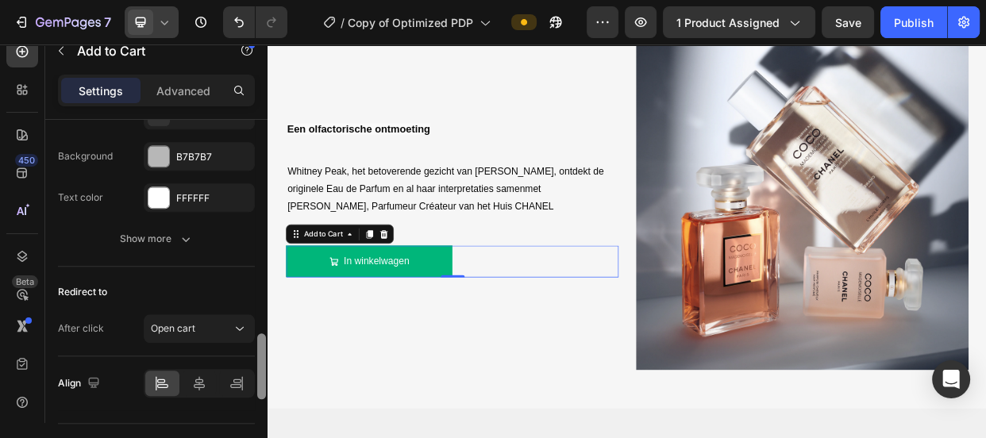
drag, startPoint x: 261, startPoint y: 341, endPoint x: 262, endPoint y: 415, distance: 74.6
click at [262, 399] on div at bounding box center [261, 366] width 9 height 66
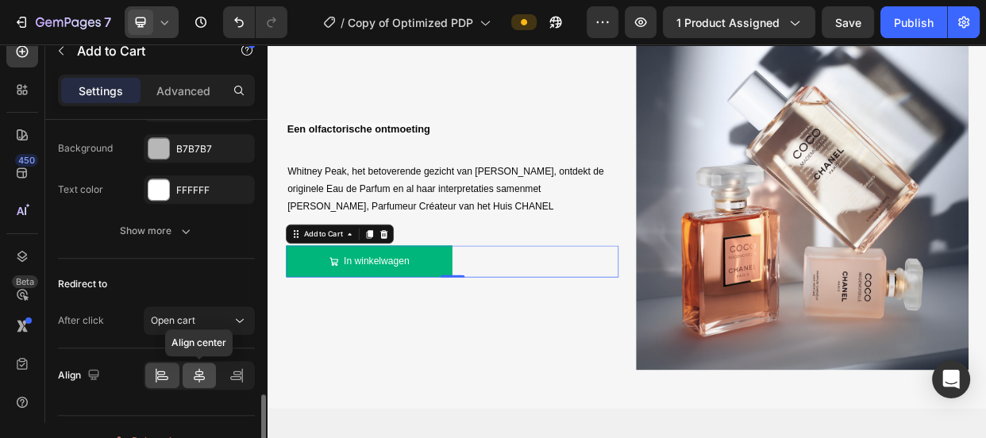
click at [193, 374] on icon at bounding box center [199, 376] width 16 height 16
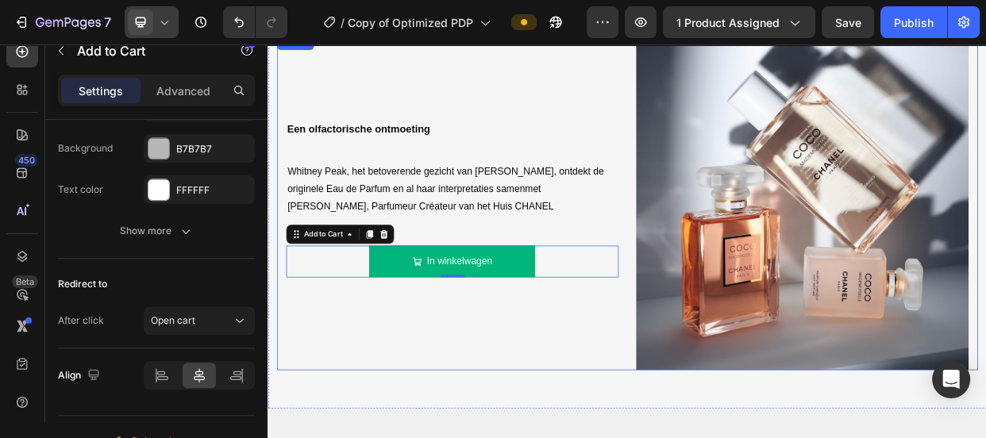
click at [391, 409] on div "Een olfactorische ontmoeting Text Block Whitney Peak, het betoverende gezicht v…" at bounding box center [511, 254] width 441 height 443
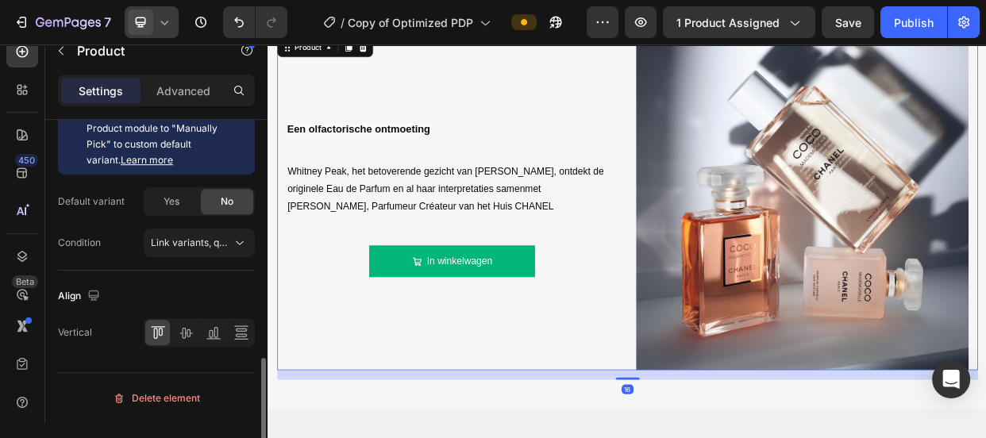
scroll to position [0, 0]
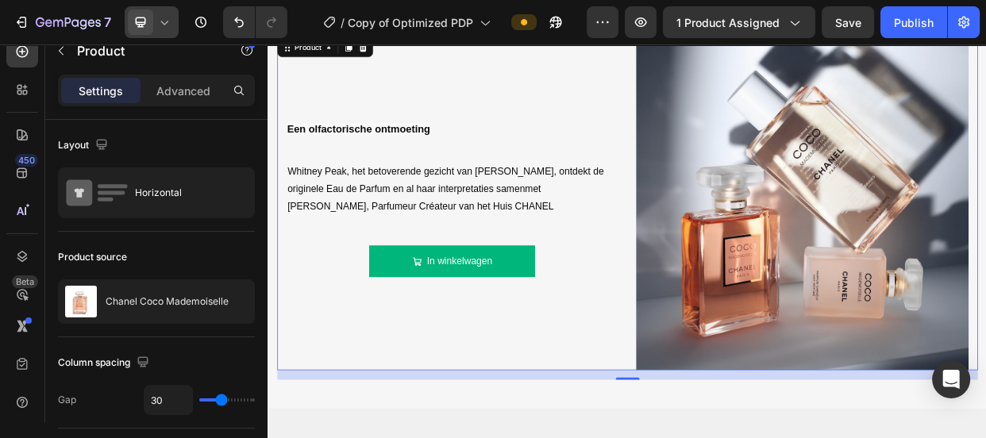
click at [687, 431] on div "Een olfactorische ontmoeting Text Block Whitney Peak, het betoverende gezicht v…" at bounding box center [511, 254] width 441 height 443
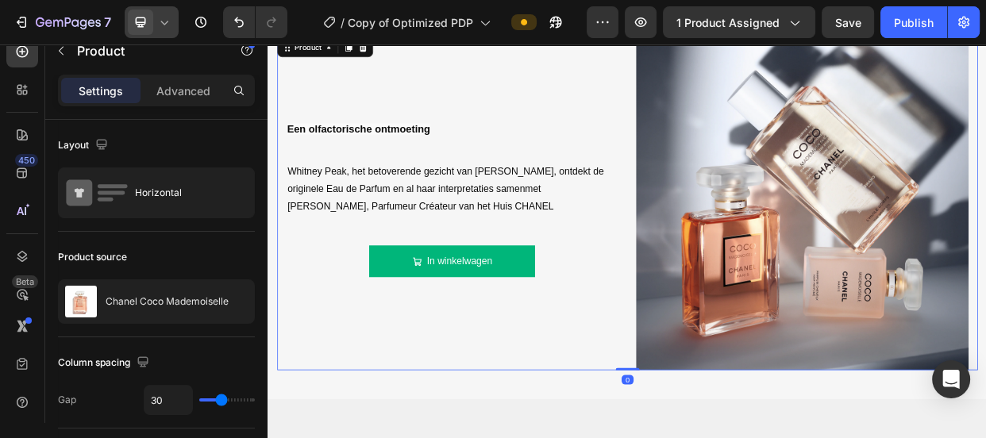
drag, startPoint x: 730, startPoint y: 479, endPoint x: 733, endPoint y: 457, distance: 21.7
click at [733, 437] on div "Een olfactorische ontmoeting Text Block Whitney Peak, het betoverende gezicht v…" at bounding box center [743, 254] width 929 height 443
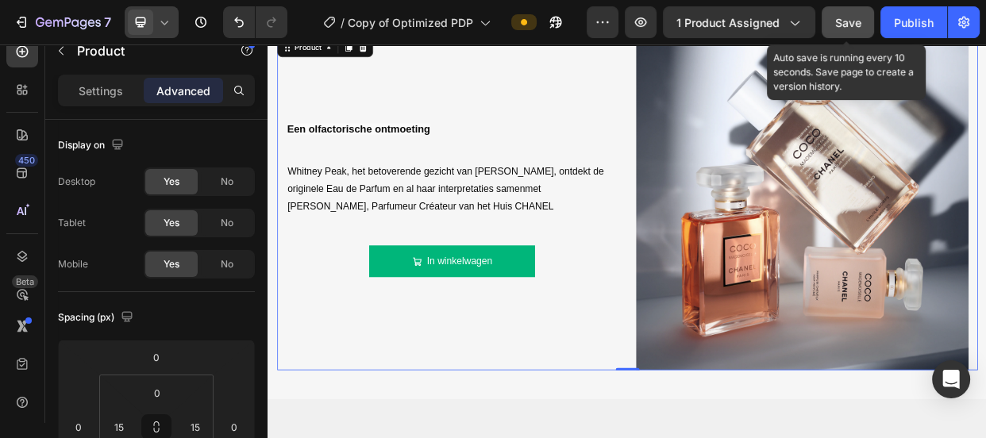
click at [864, 33] on button "Save" at bounding box center [848, 22] width 52 height 32
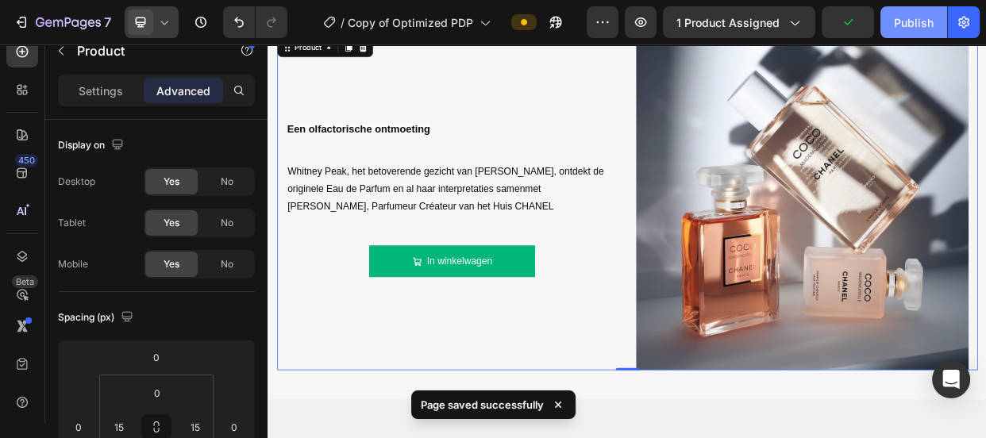
click at [899, 21] on div "Publish" at bounding box center [914, 22] width 40 height 17
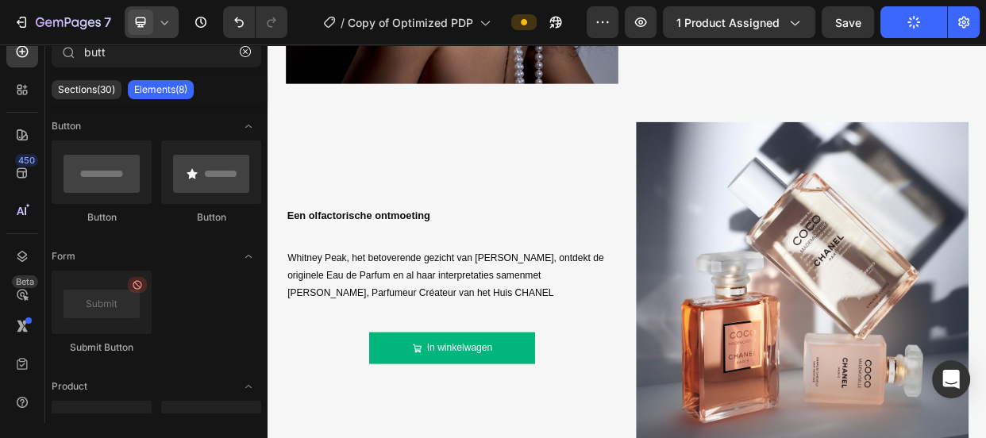
scroll to position [1535, 0]
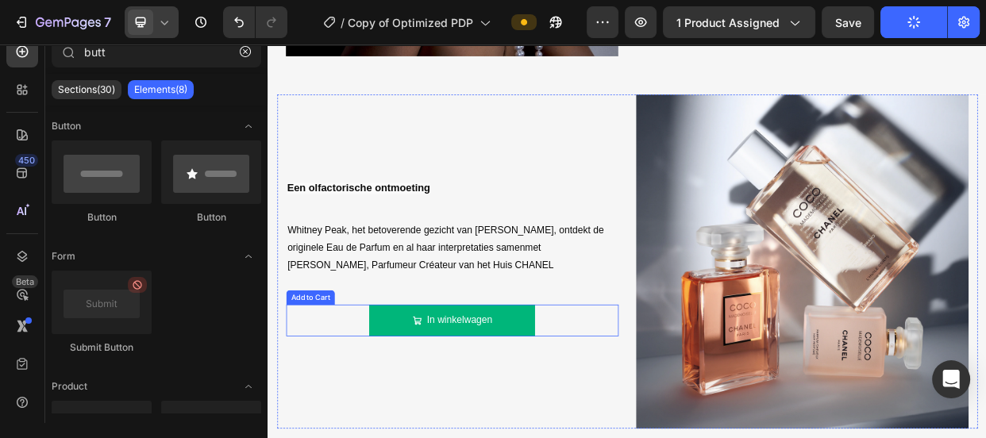
click at [450, 411] on button "In winkelwagen" at bounding box center [512, 411] width 221 height 42
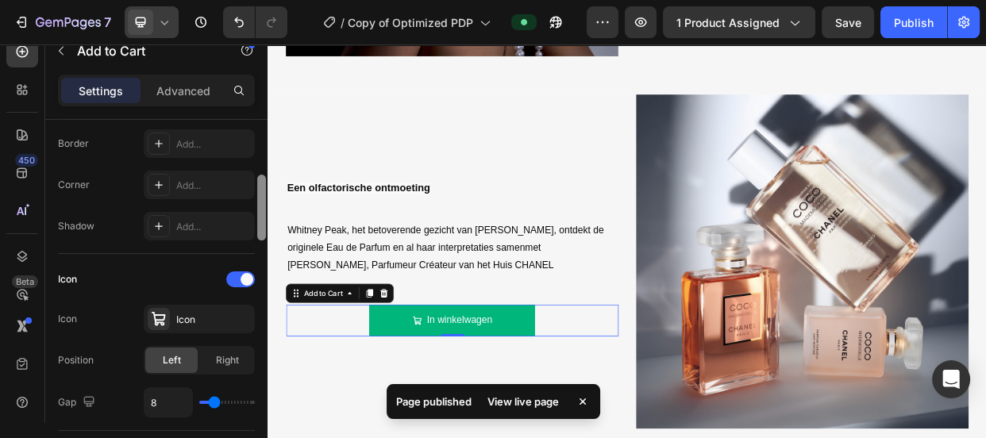
scroll to position [522, 0]
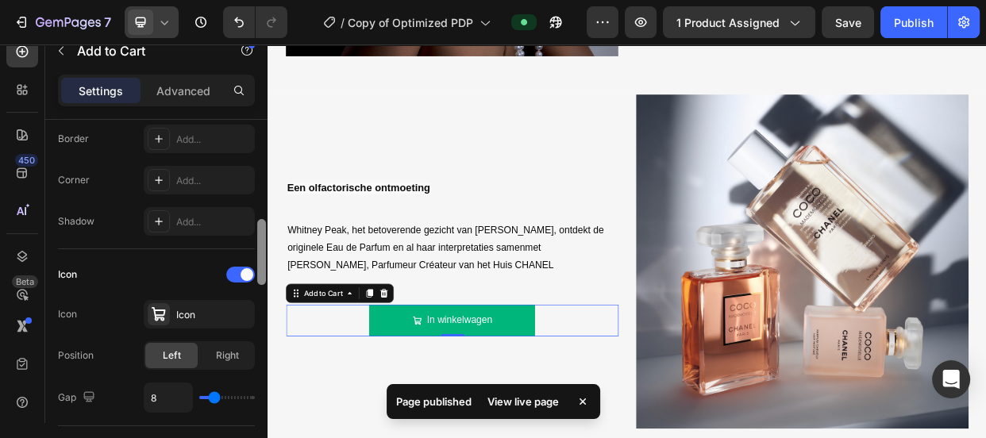
drag, startPoint x: 260, startPoint y: 172, endPoint x: 264, endPoint y: 272, distance: 100.1
click at [264, 272] on div at bounding box center [261, 252] width 9 height 66
click at [169, 318] on div at bounding box center [159, 314] width 22 height 22
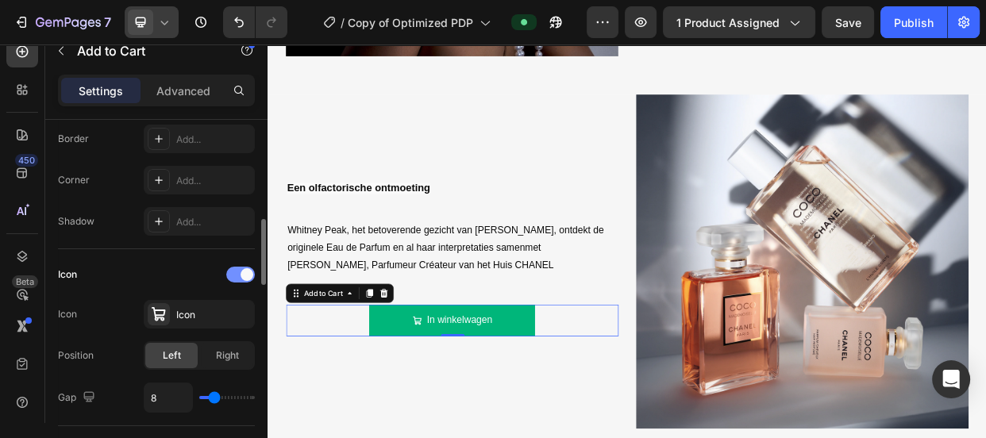
click at [240, 268] on div at bounding box center [240, 275] width 29 height 16
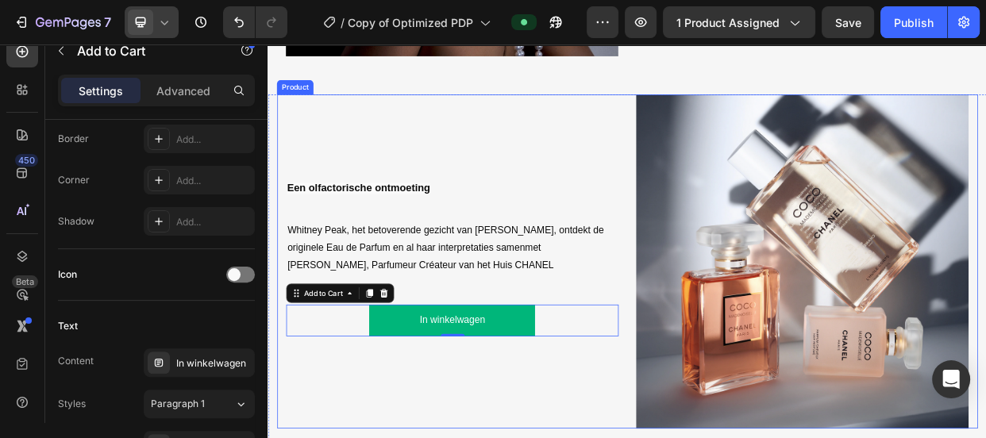
click at [603, 171] on div "Een olfactorische ontmoeting Text Block Whitney Peak, het betoverende gezicht v…" at bounding box center [511, 332] width 441 height 443
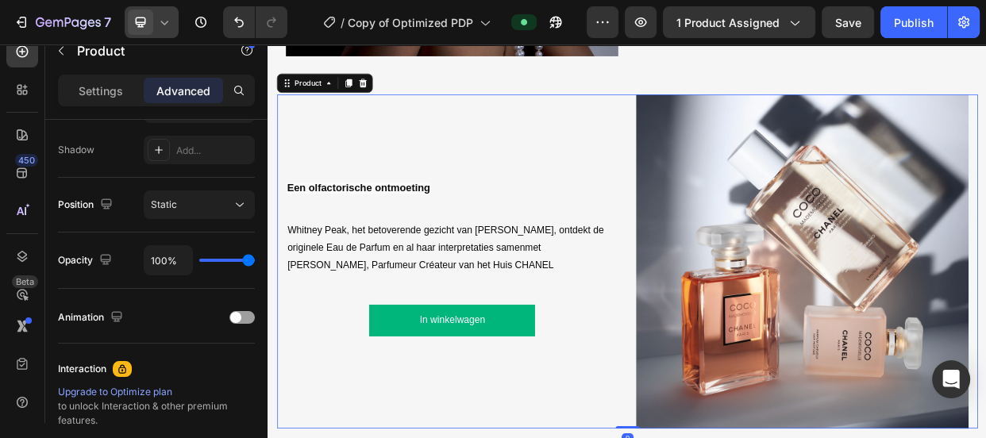
scroll to position [0, 0]
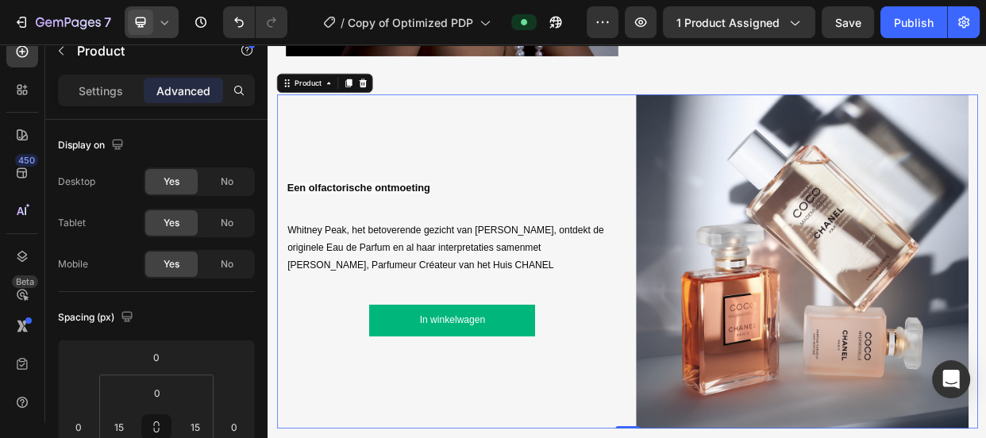
click at [158, 23] on icon at bounding box center [164, 22] width 16 height 16
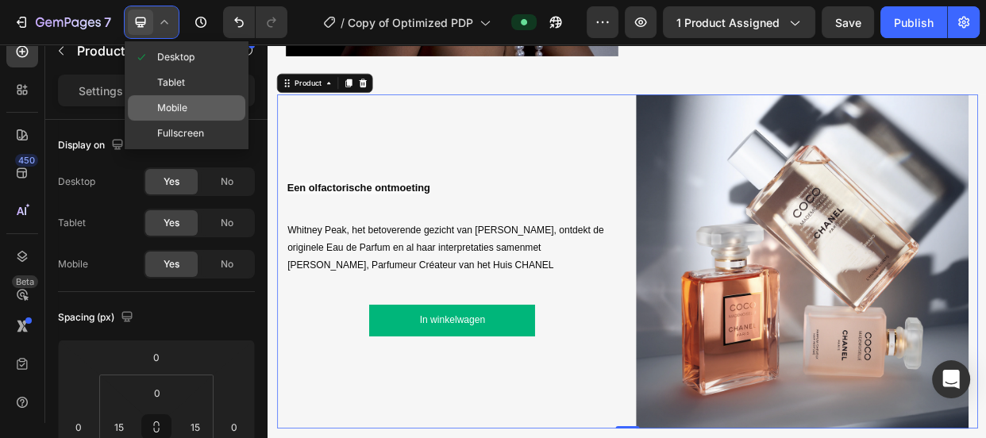
click at [186, 121] on div "Mobile" at bounding box center [186, 133] width 117 height 25
type input "0"
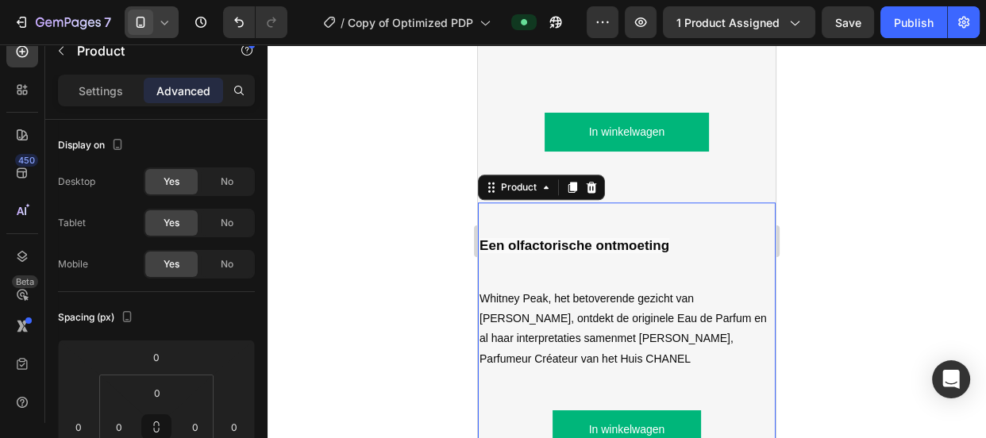
scroll to position [1612, 0]
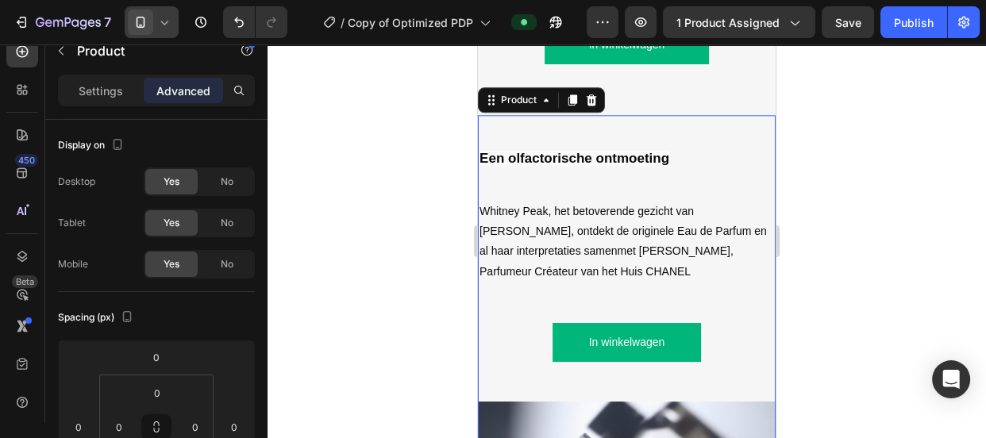
click at [868, 282] on div at bounding box center [627, 241] width 718 height 394
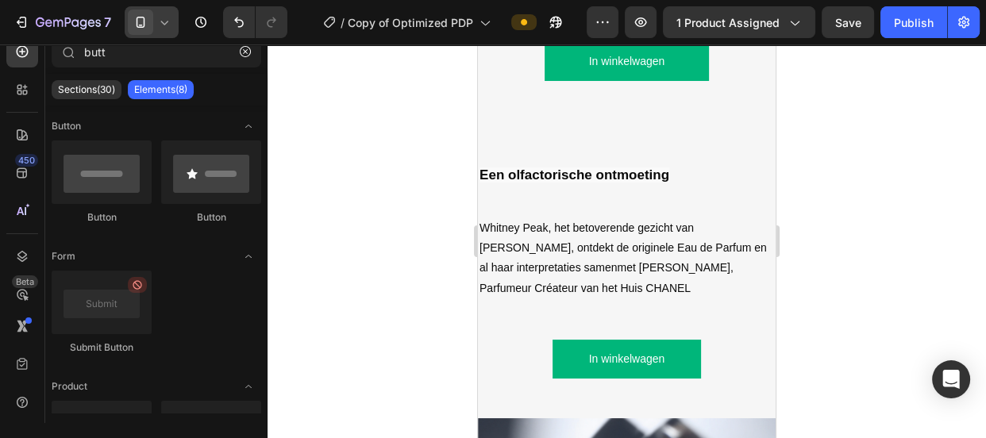
scroll to position [1639, 0]
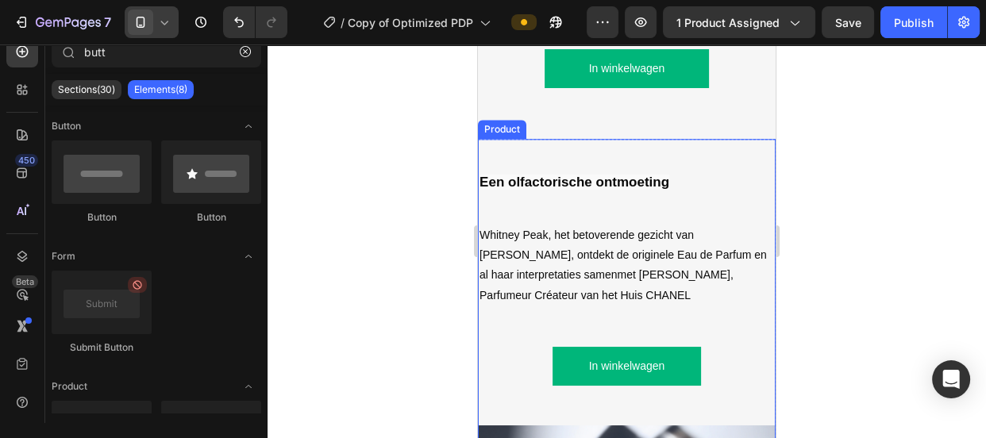
click at [683, 307] on div "In winkelwagen Add to Cart" at bounding box center [627, 366] width 298 height 118
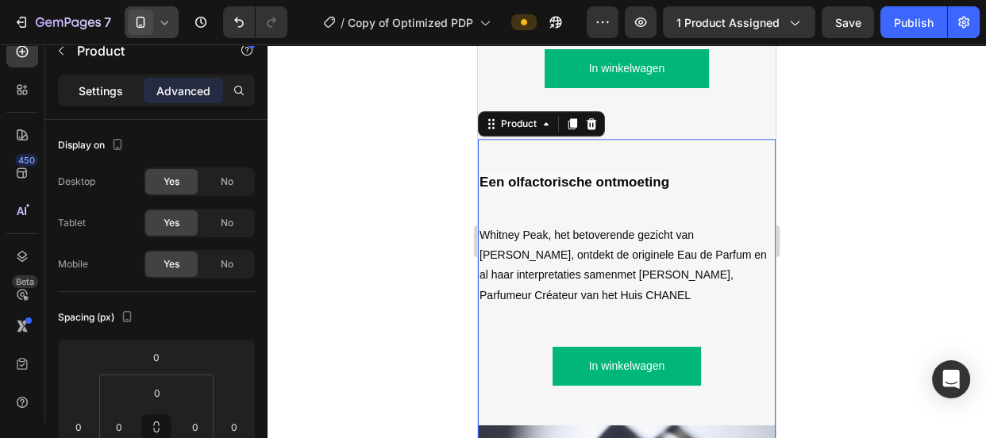
click at [126, 87] on div "Settings" at bounding box center [100, 90] width 79 height 25
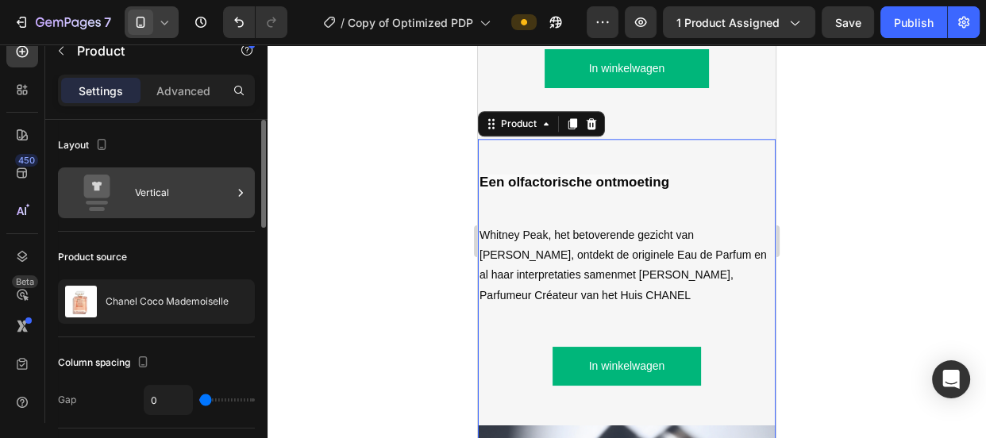
click at [156, 179] on div "Vertical" at bounding box center [183, 193] width 97 height 37
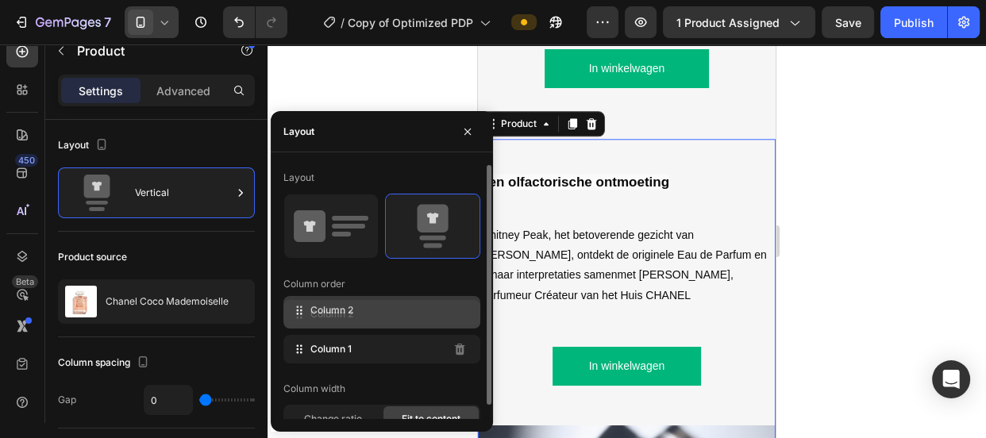
drag, startPoint x: 295, startPoint y: 359, endPoint x: 295, endPoint y: 320, distance: 38.9
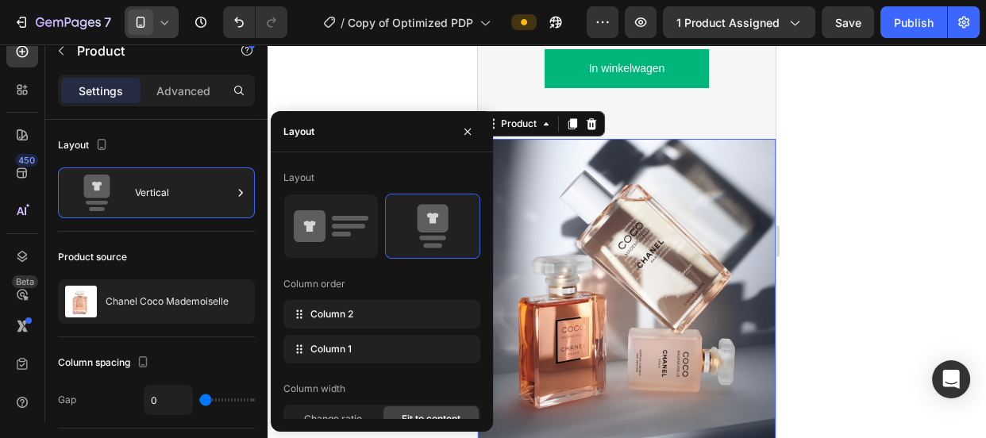
click at [788, 260] on div at bounding box center [627, 241] width 718 height 394
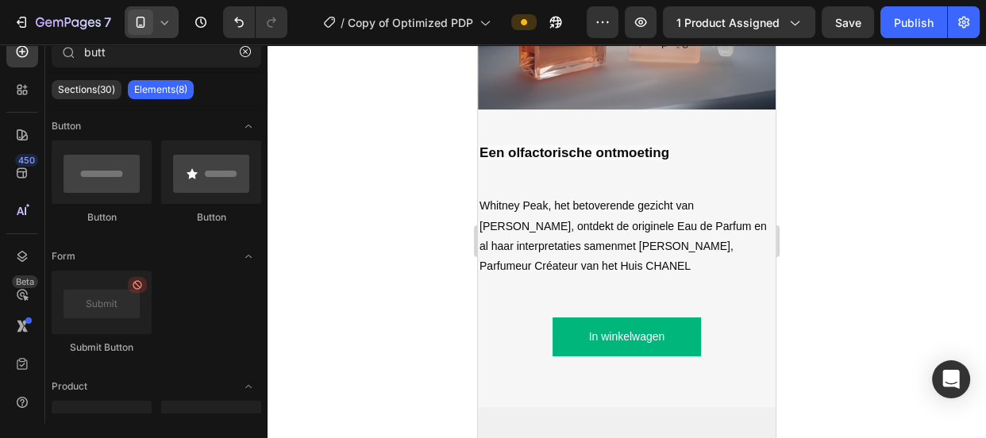
scroll to position [1920, 0]
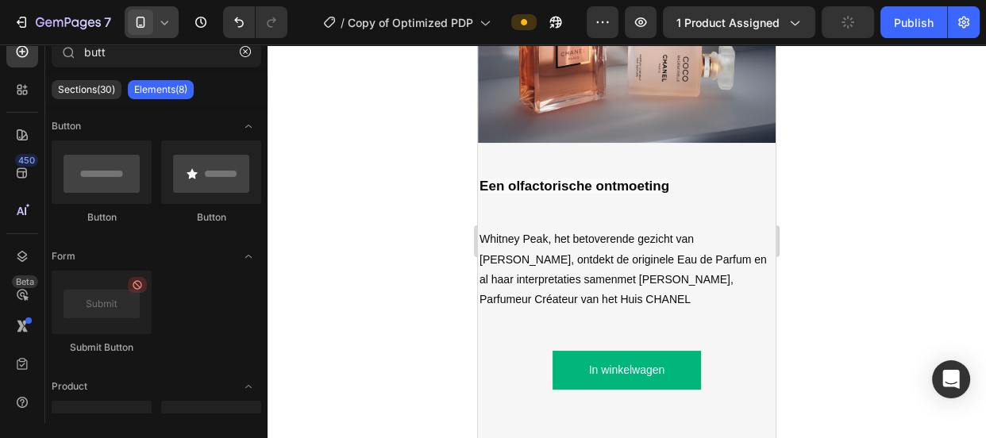
click at [155, 17] on div at bounding box center [152, 22] width 54 height 32
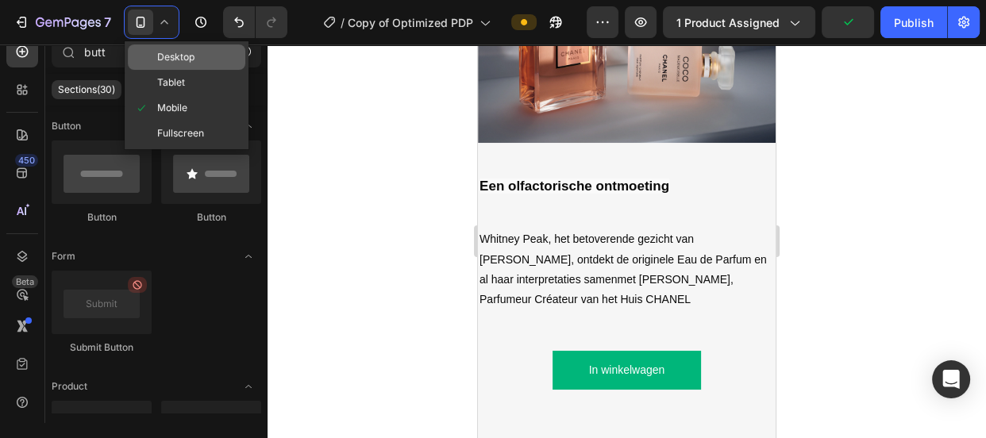
click at [161, 70] on div "Desktop" at bounding box center [186, 82] width 117 height 25
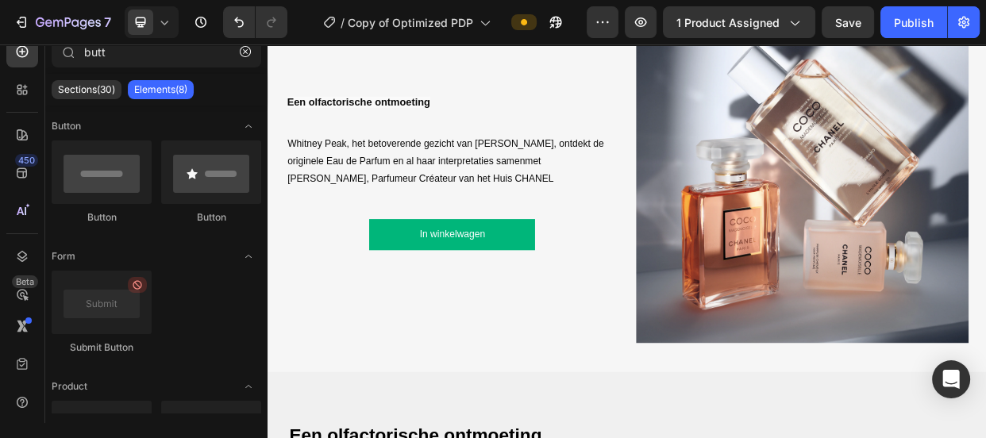
scroll to position [1701, 0]
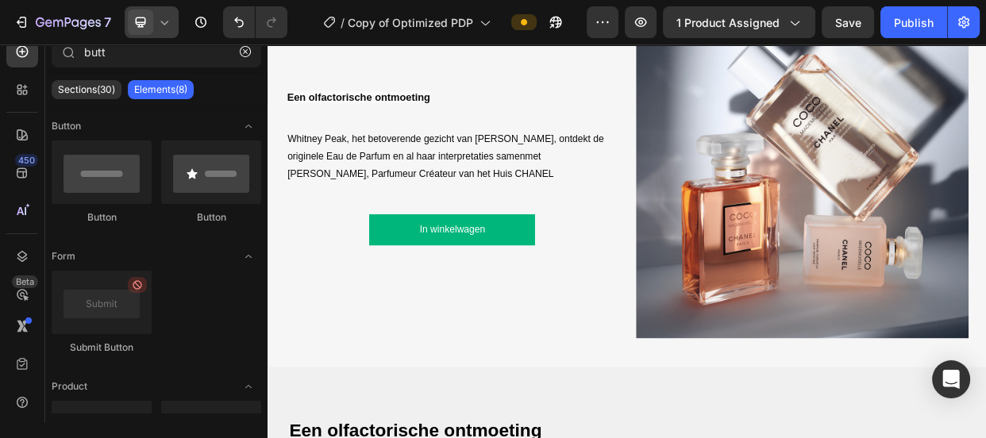
click at [149, 26] on span at bounding box center [140, 22] width 25 height 25
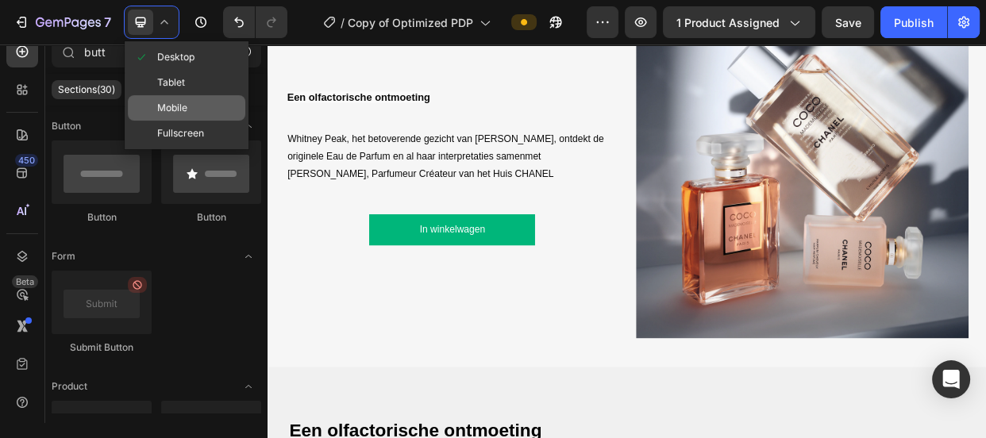
click at [176, 100] on span "Mobile" at bounding box center [172, 108] width 30 height 16
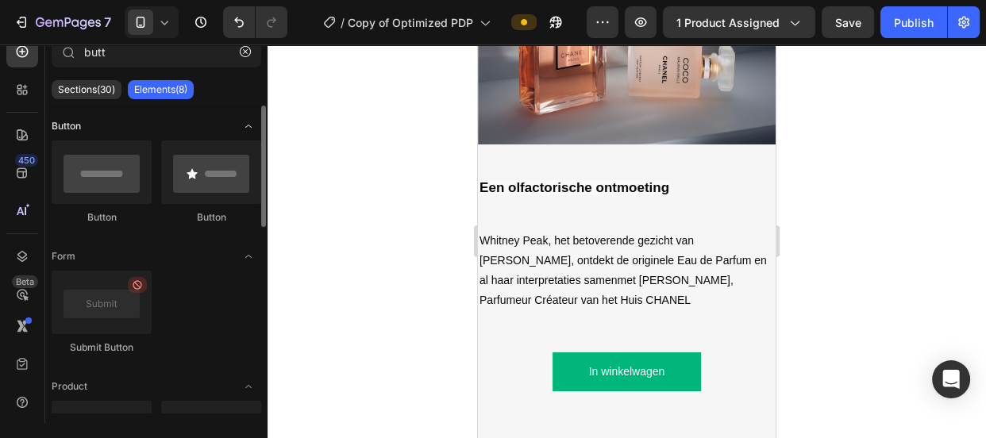
scroll to position [1640, 0]
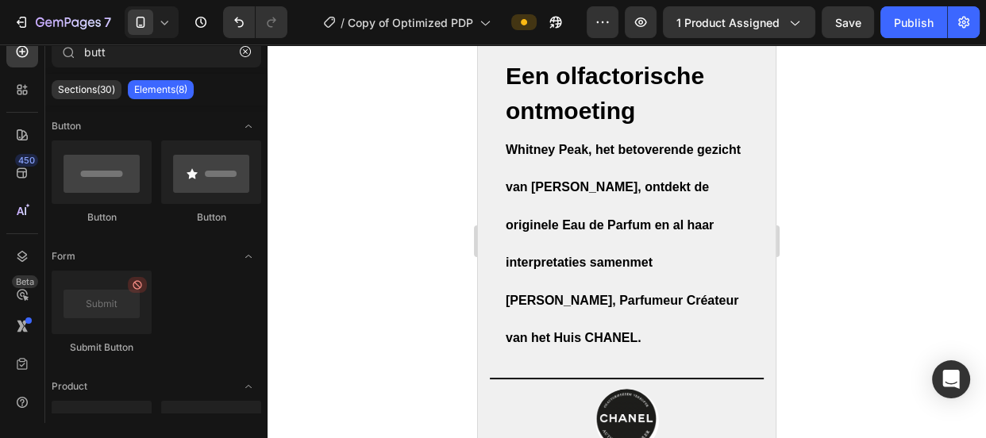
drag, startPoint x: 772, startPoint y: 248, endPoint x: 1254, endPoint y: 378, distance: 498.4
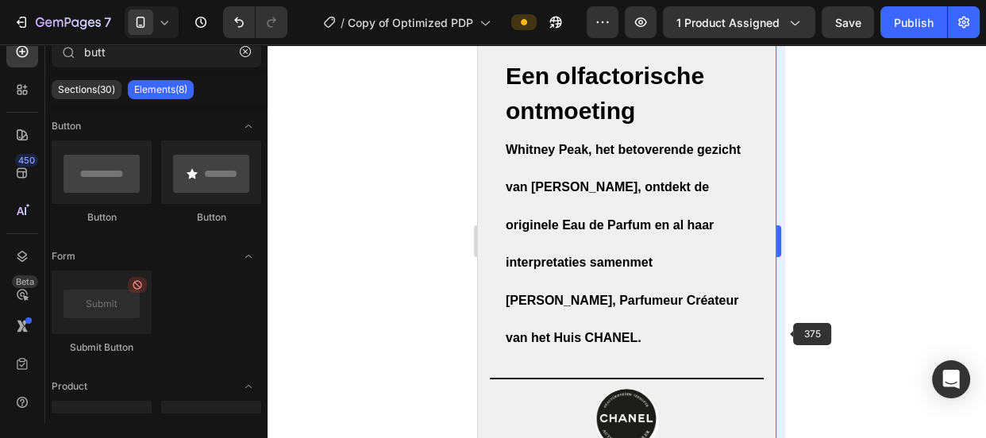
scroll to position [2437, 0]
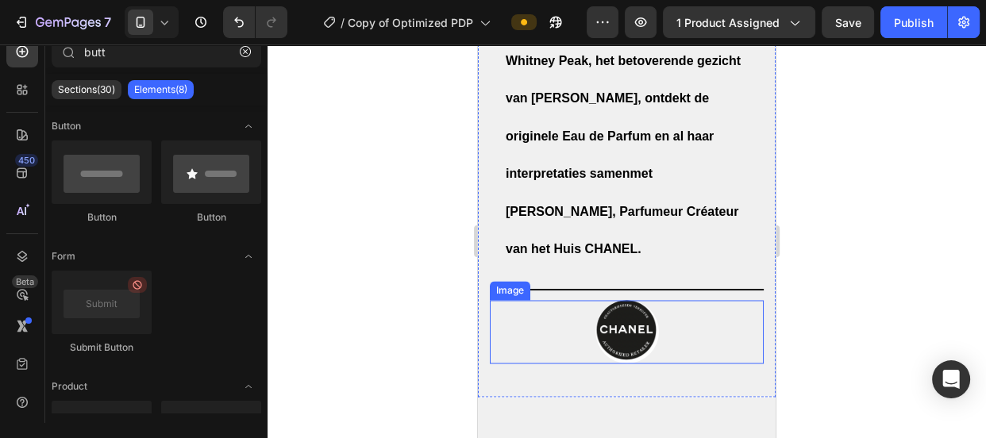
click at [656, 337] on div at bounding box center [627, 332] width 274 height 64
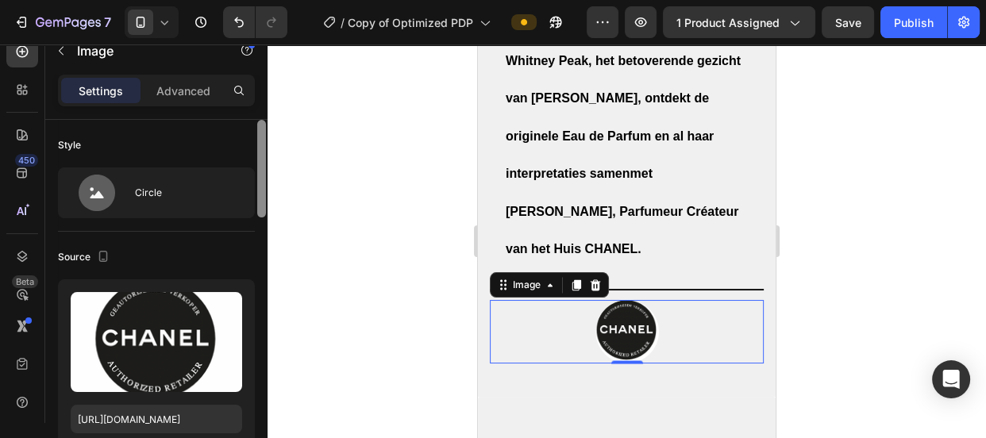
click at [262, 238] on div at bounding box center [262, 294] width 12 height 349
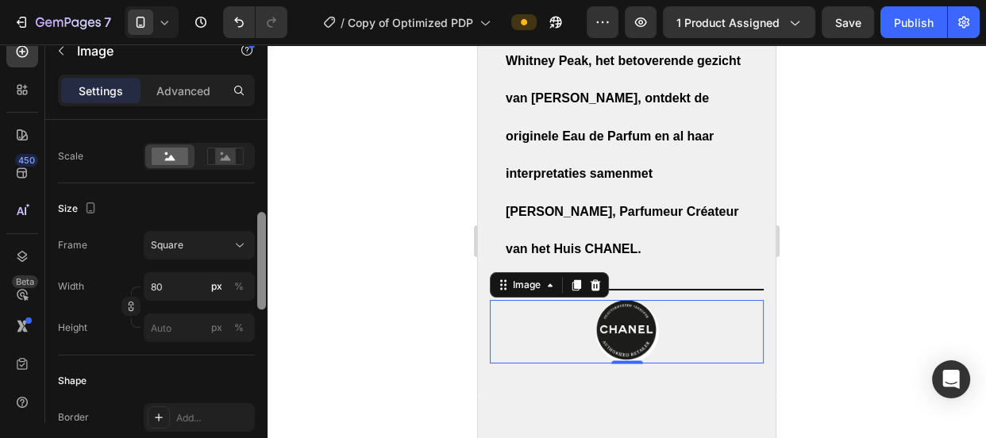
click at [262, 241] on div at bounding box center [261, 261] width 9 height 98
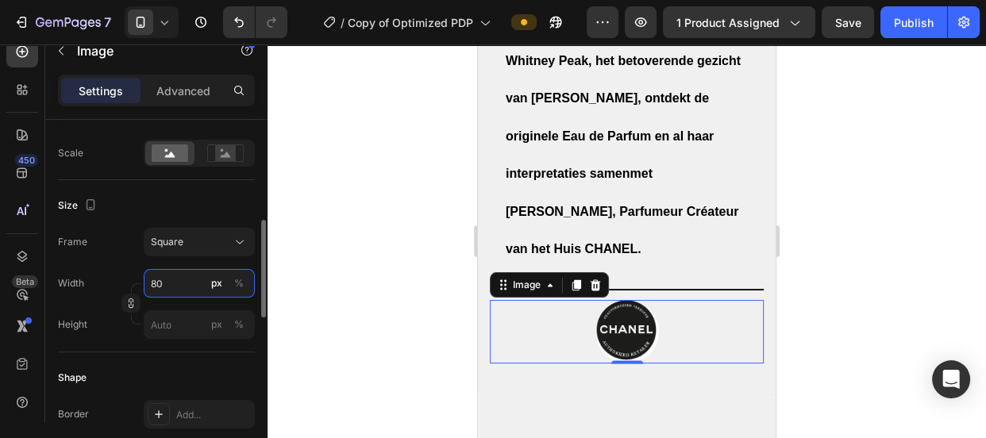
click at [176, 288] on input "80" at bounding box center [199, 283] width 111 height 29
type input "2"
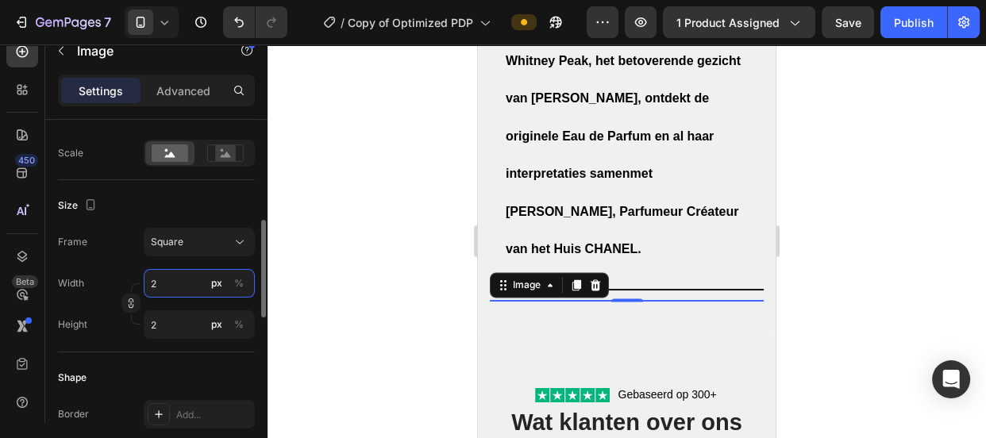
type input "20"
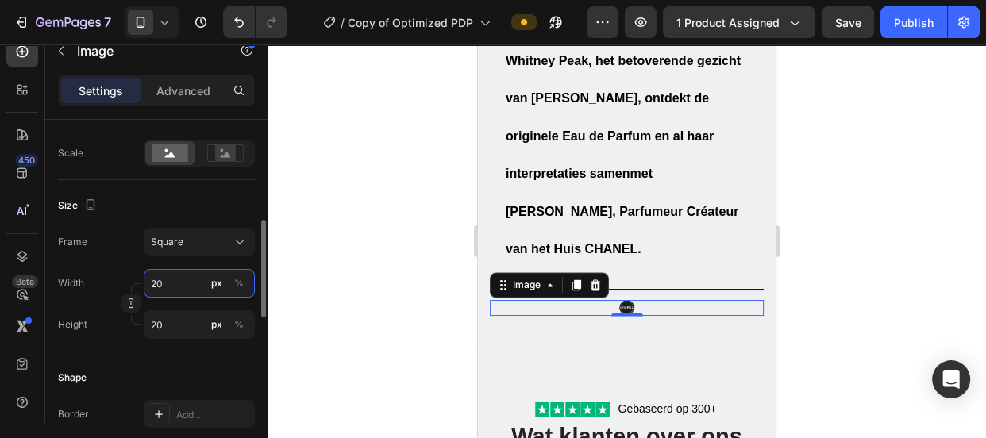
type input "200"
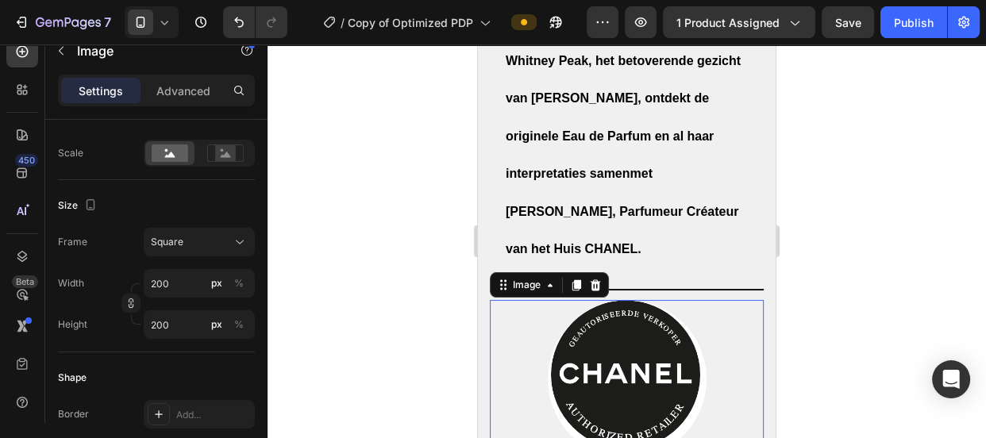
click at [350, 286] on div at bounding box center [627, 241] width 718 height 394
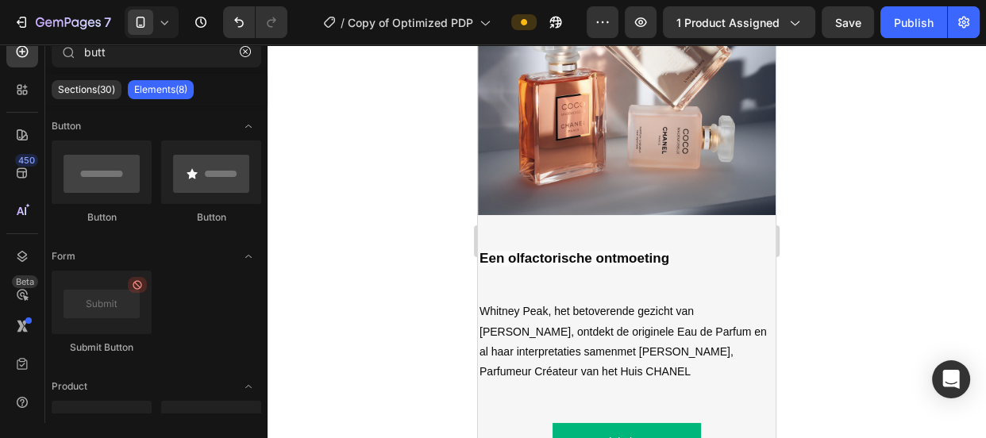
scroll to position [1819, 0]
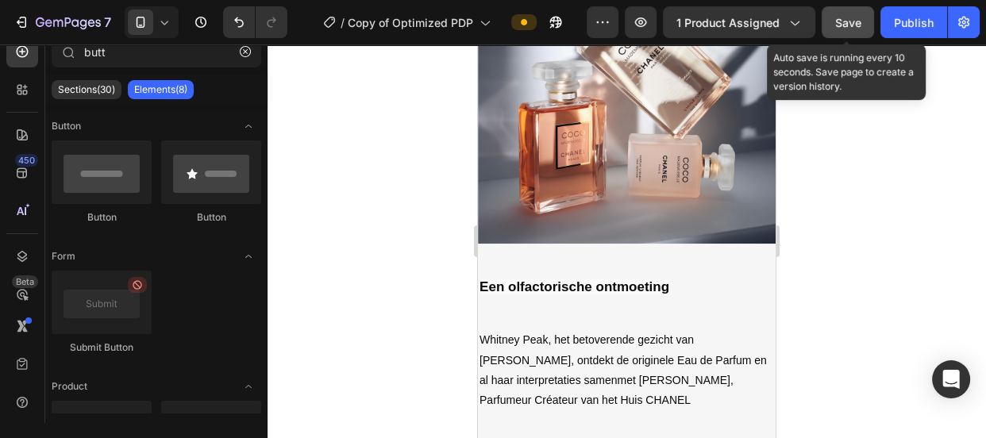
click at [853, 11] on button "Save" at bounding box center [848, 22] width 52 height 32
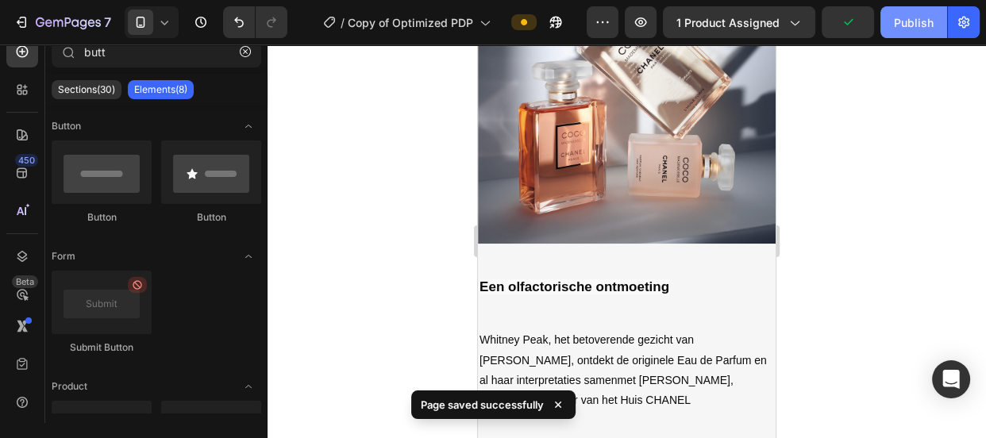
click at [899, 29] on div "Publish" at bounding box center [914, 22] width 40 height 17
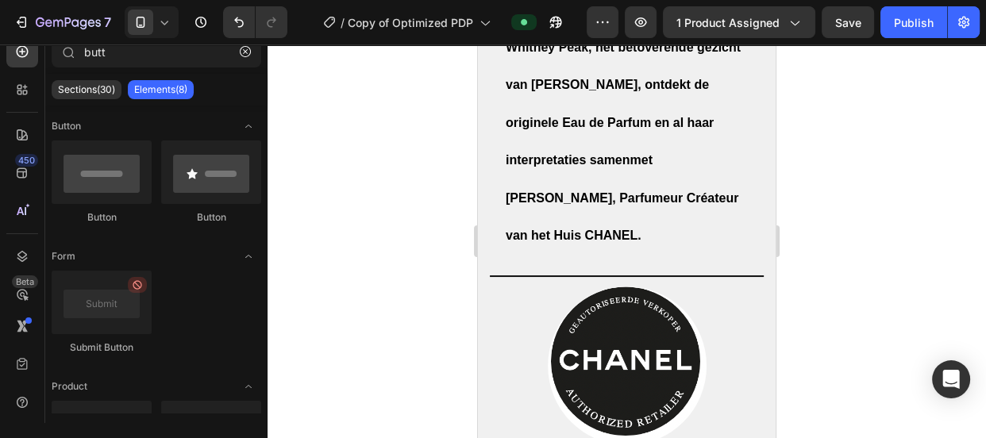
scroll to position [2631, 0]
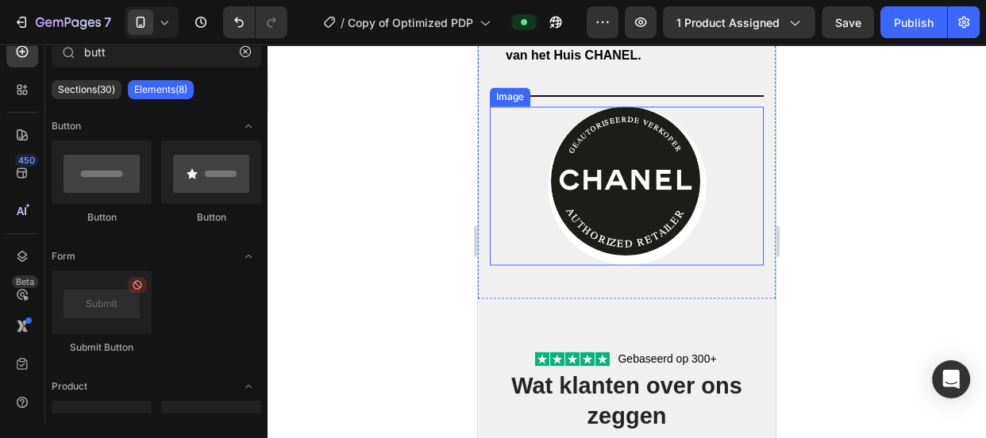
click at [665, 202] on img at bounding box center [627, 185] width 159 height 159
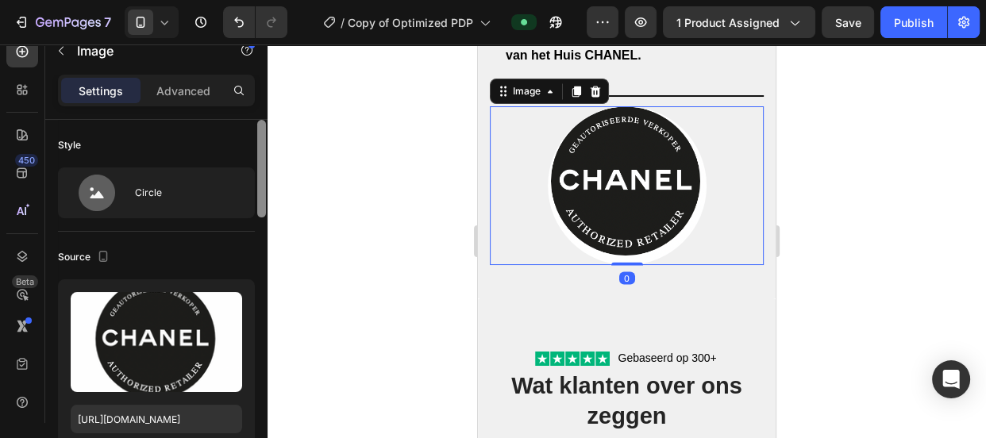
click at [264, 297] on div at bounding box center [262, 294] width 12 height 349
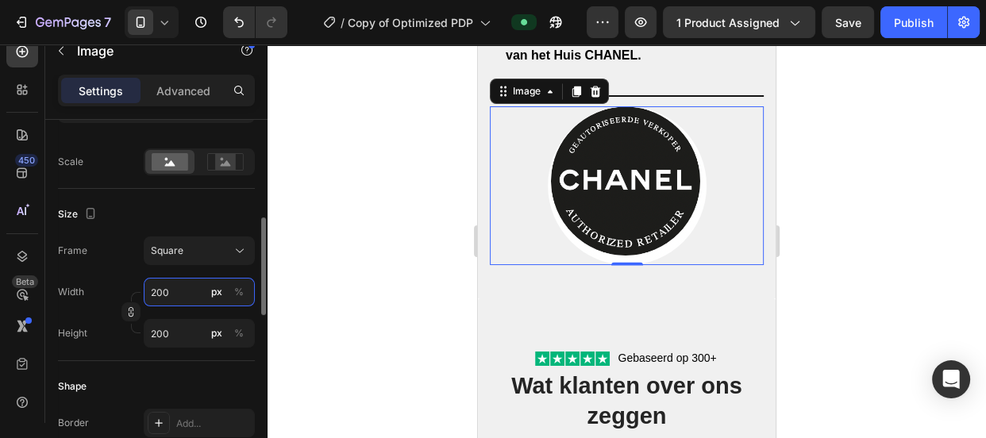
click at [160, 287] on input "200" at bounding box center [199, 292] width 111 height 29
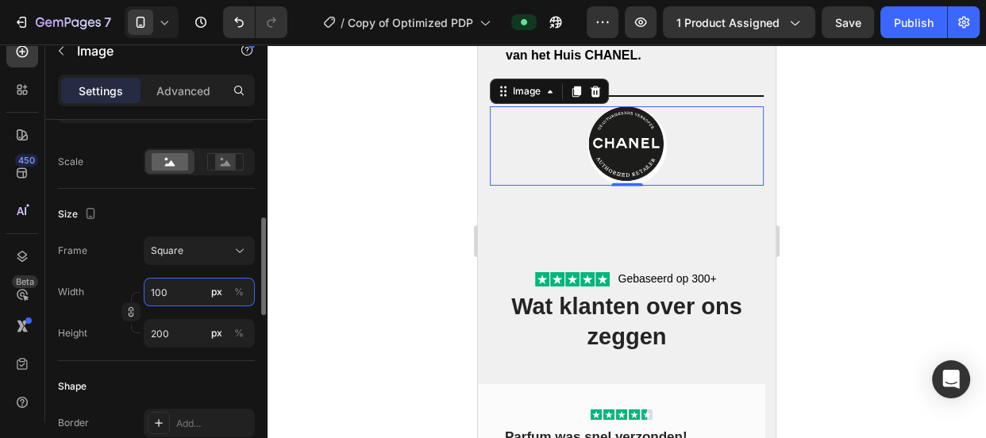
click at [160, 287] on input "100" at bounding box center [199, 292] width 111 height 29
type input "100"
click at [844, 1] on div "7 Version history / Copy of Optimized PDP Preview 1 product assigned Save Publi…" at bounding box center [493, 22] width 986 height 45
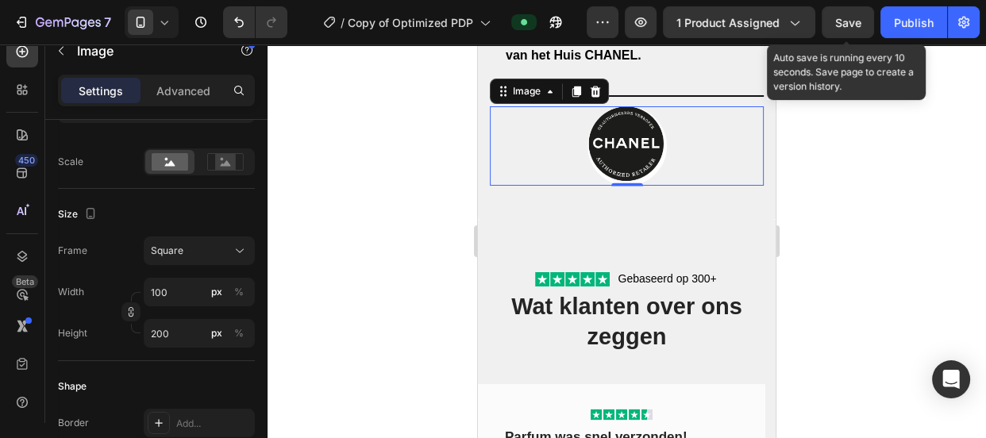
click at [840, 18] on span "Save" at bounding box center [848, 22] width 26 height 13
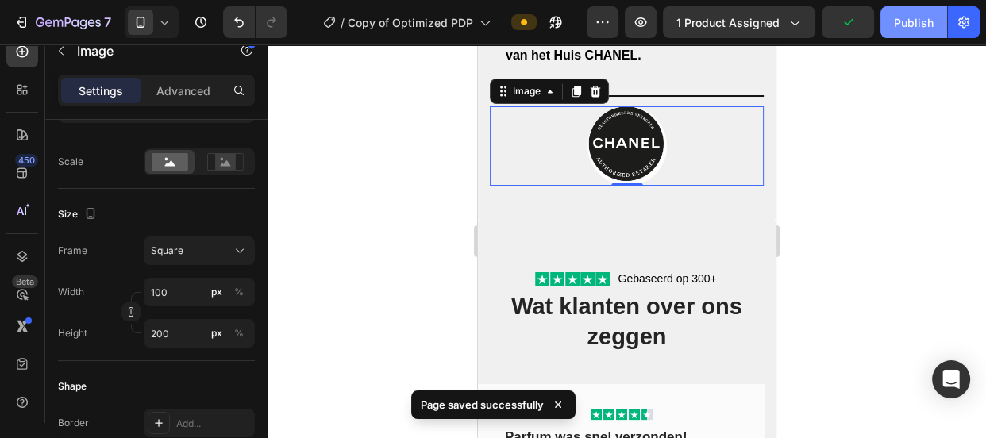
click at [903, 25] on div "Publish" at bounding box center [914, 22] width 40 height 17
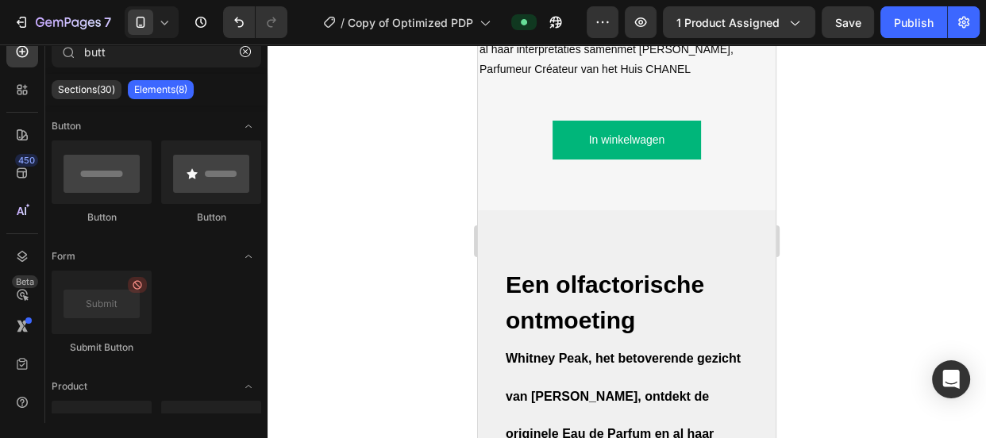
scroll to position [2075, 0]
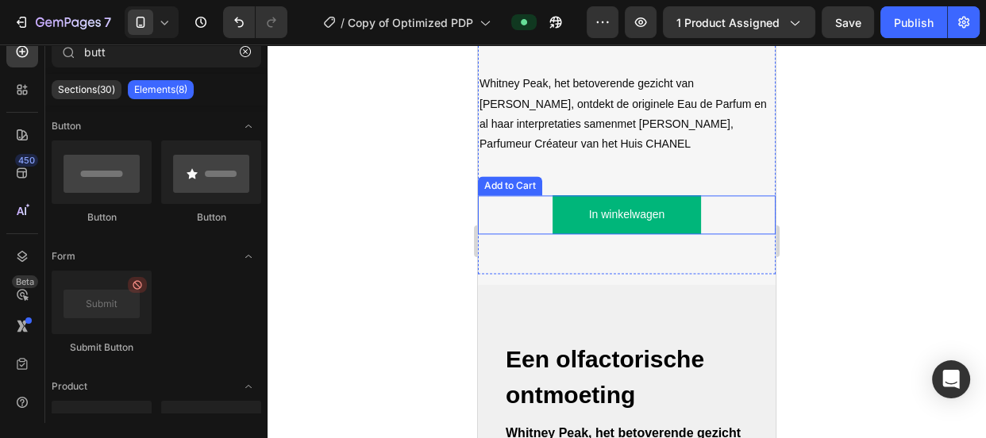
click at [682, 202] on button "In winkelwagen" at bounding box center [627, 214] width 149 height 39
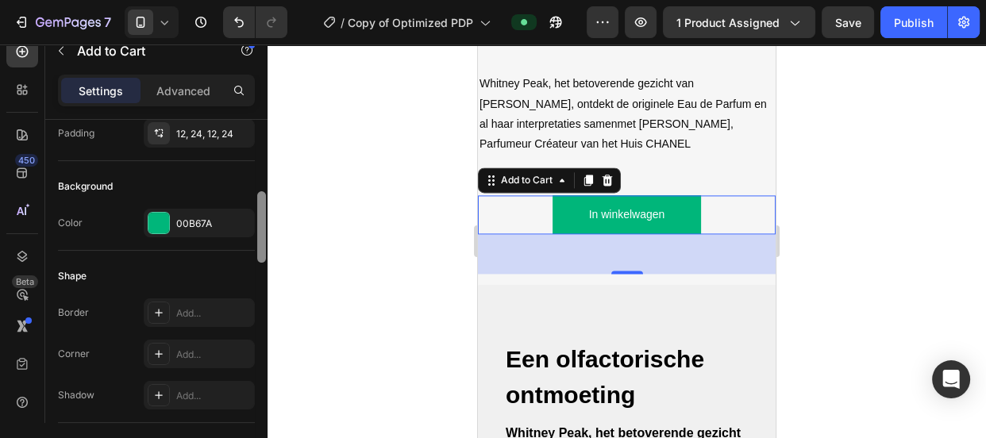
click at [259, 198] on div at bounding box center [262, 294] width 12 height 349
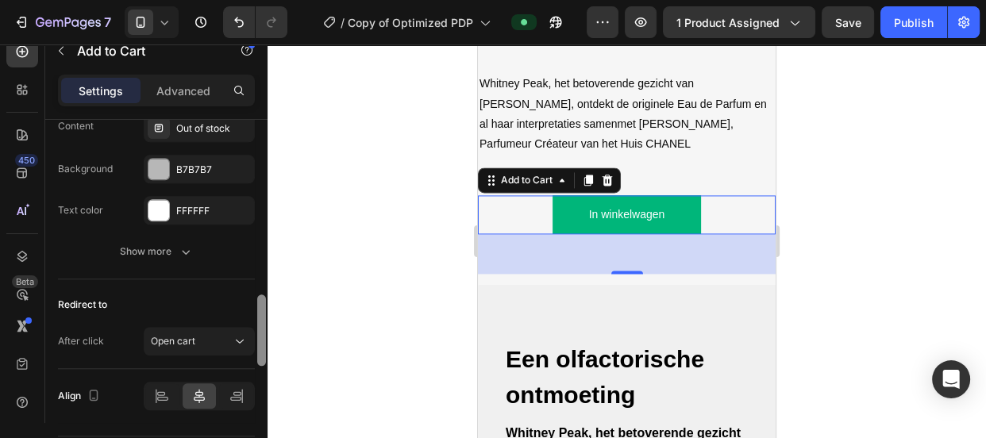
scroll to position [1350, 0]
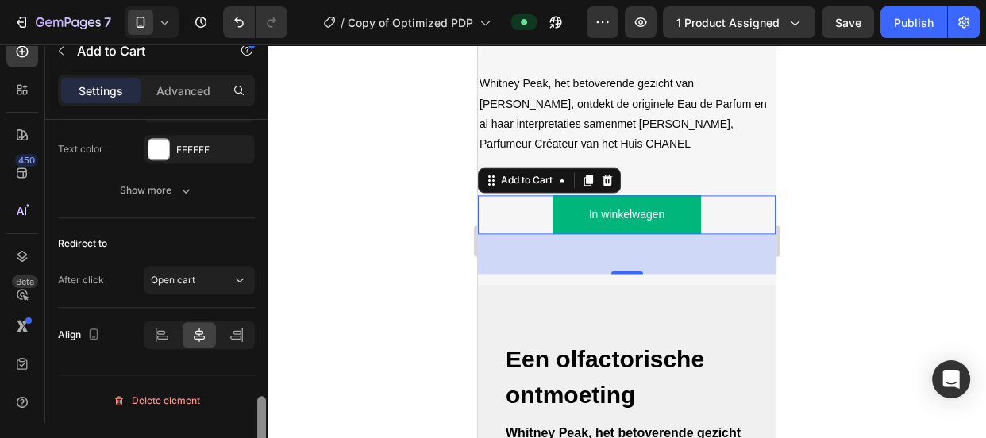
drag, startPoint x: 259, startPoint y: 198, endPoint x: 262, endPoint y: 413, distance: 215.2
click at [262, 413] on div at bounding box center [261, 431] width 9 height 71
click at [203, 273] on div "Open cart" at bounding box center [191, 280] width 81 height 14
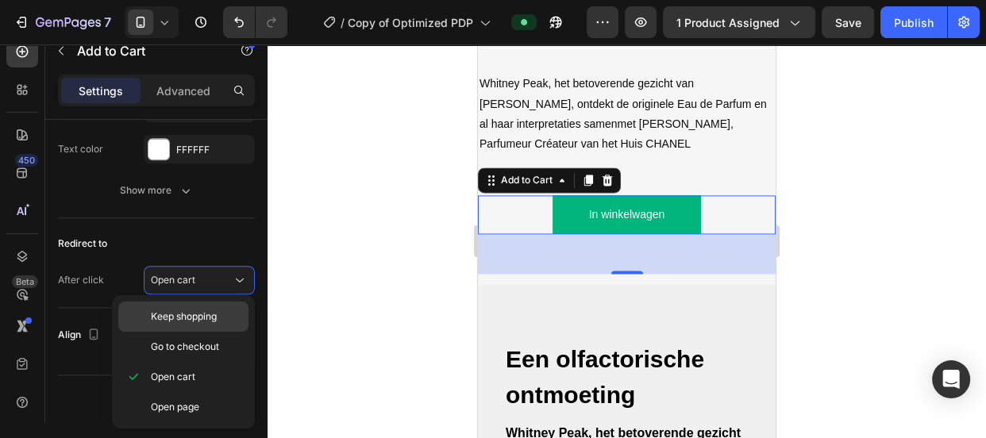
click at [202, 318] on span "Keep shopping" at bounding box center [184, 317] width 66 height 14
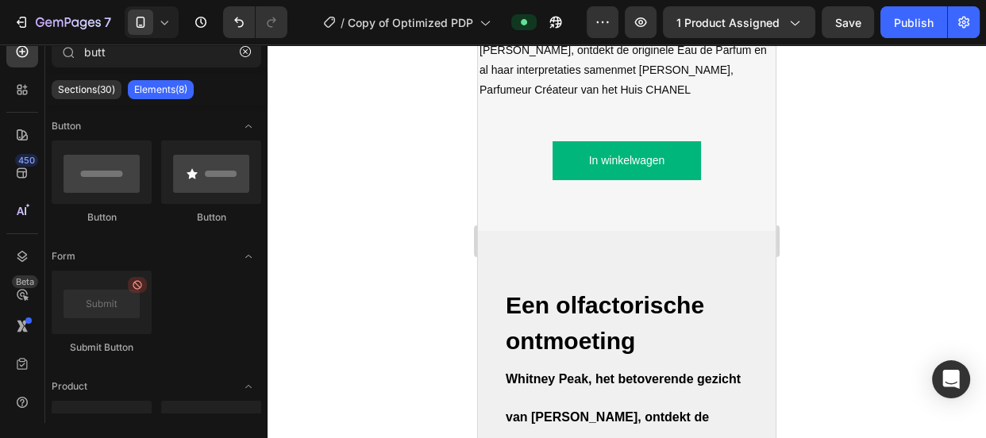
scroll to position [2136, 0]
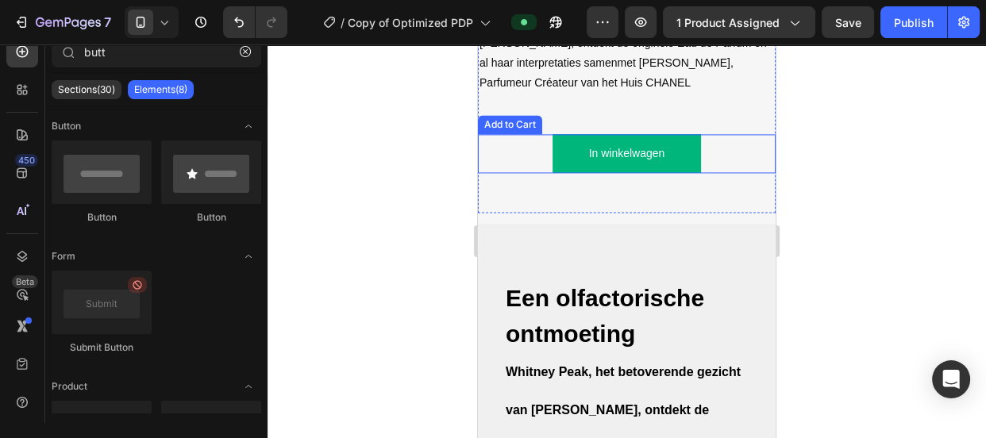
click at [682, 145] on button "In winkelwagen" at bounding box center [627, 153] width 149 height 39
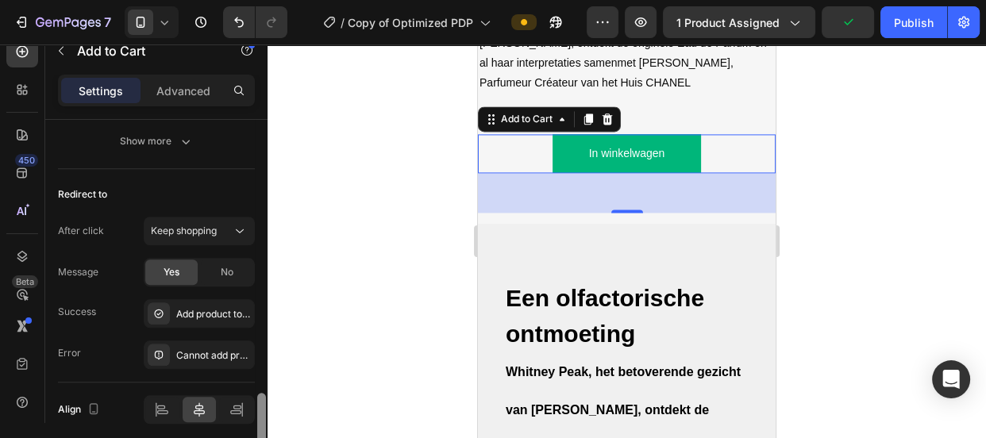
drag, startPoint x: 262, startPoint y: 152, endPoint x: 271, endPoint y: 422, distance: 269.3
click at [271, 0] on div "7 Version history / Copy of Optimized PDP Preview 1 product assigned Publish 45…" at bounding box center [493, 0] width 986 height 0
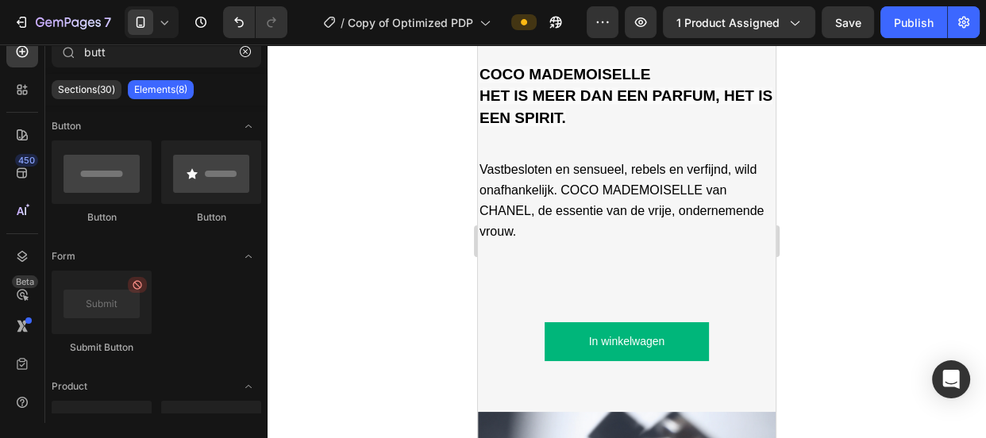
scroll to position [1372, 0]
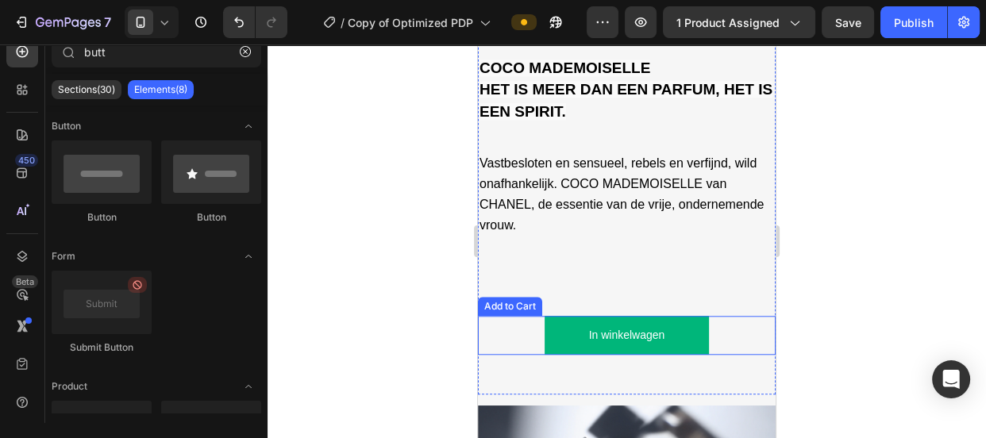
click at [685, 316] on button "In winkelwagen" at bounding box center [627, 335] width 164 height 39
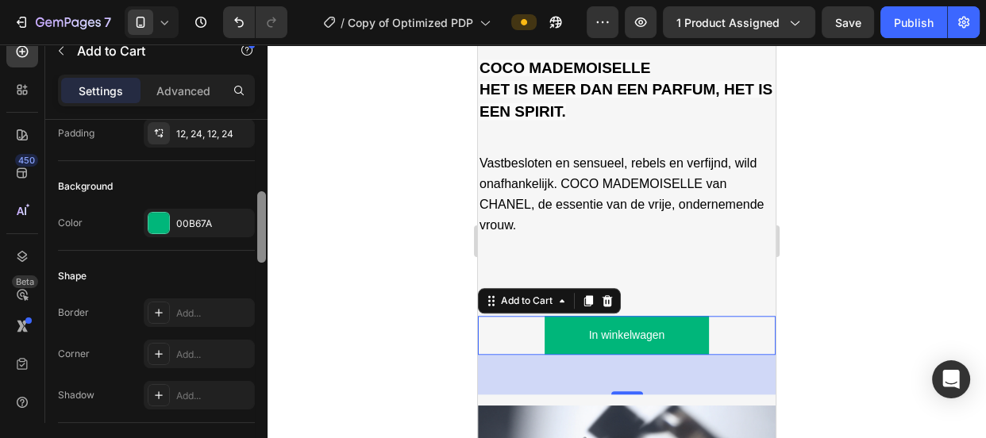
click at [261, 306] on div at bounding box center [262, 294] width 12 height 349
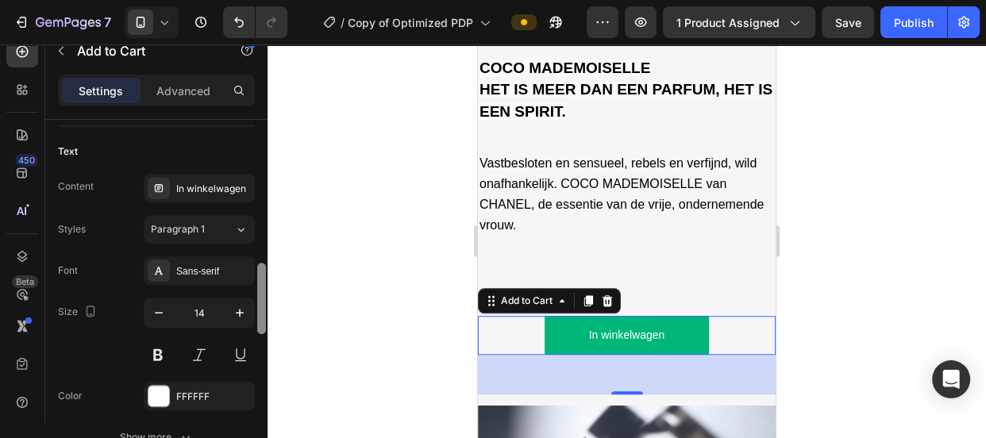
click at [261, 306] on div at bounding box center [262, 294] width 12 height 349
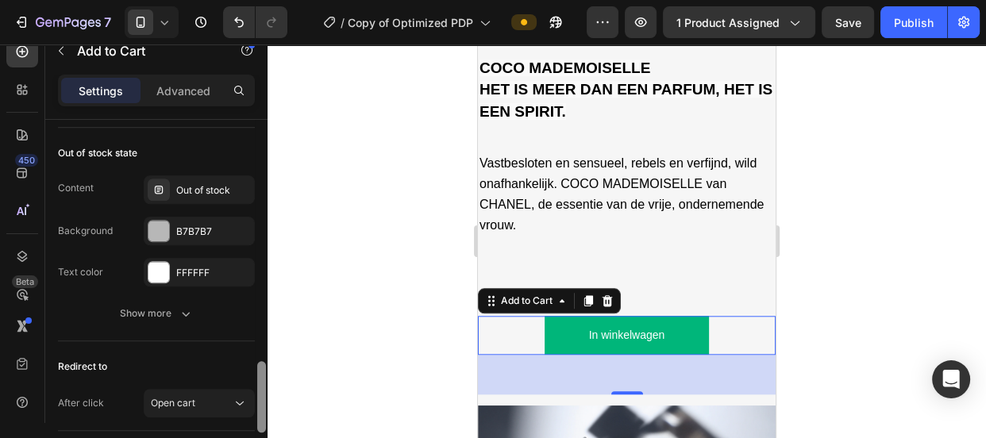
scroll to position [1246, 0]
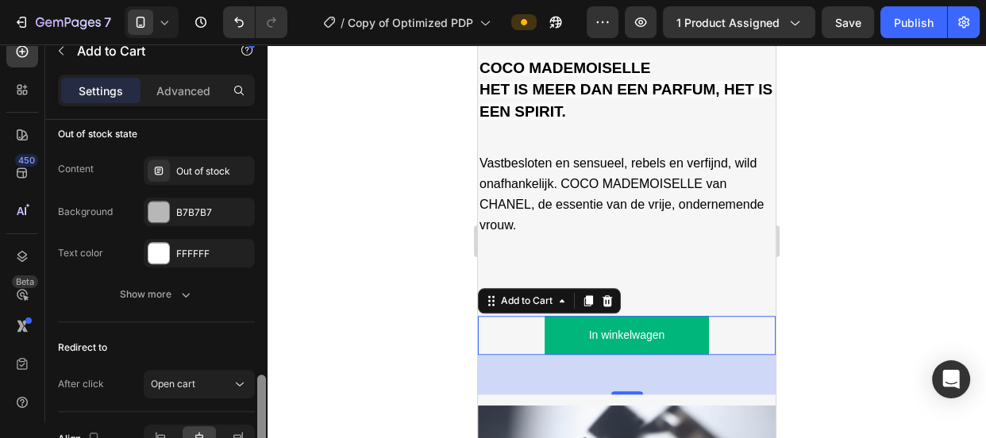
drag, startPoint x: 261, startPoint y: 306, endPoint x: 265, endPoint y: 419, distance: 112.8
click at [265, 419] on div at bounding box center [261, 410] width 9 height 71
click at [232, 383] on icon at bounding box center [240, 384] width 16 height 16
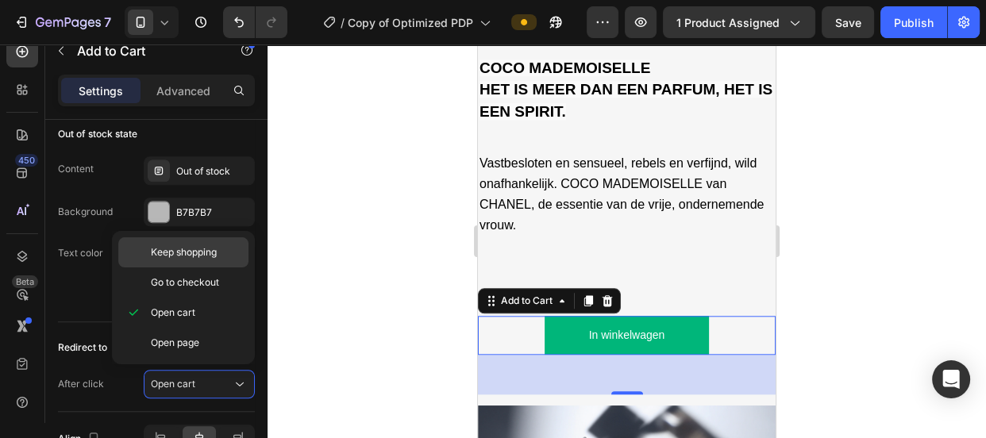
click at [202, 268] on div "Keep shopping" at bounding box center [183, 283] width 130 height 30
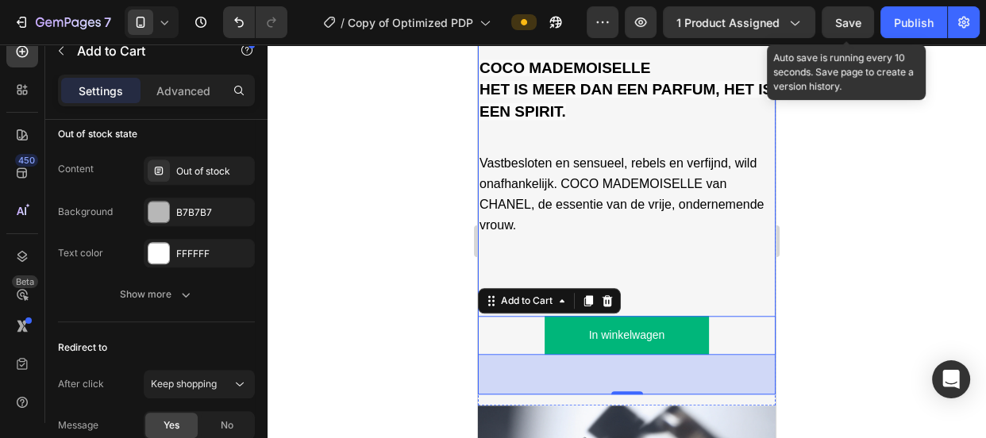
click at [840, 25] on span "Save" at bounding box center [848, 22] width 26 height 13
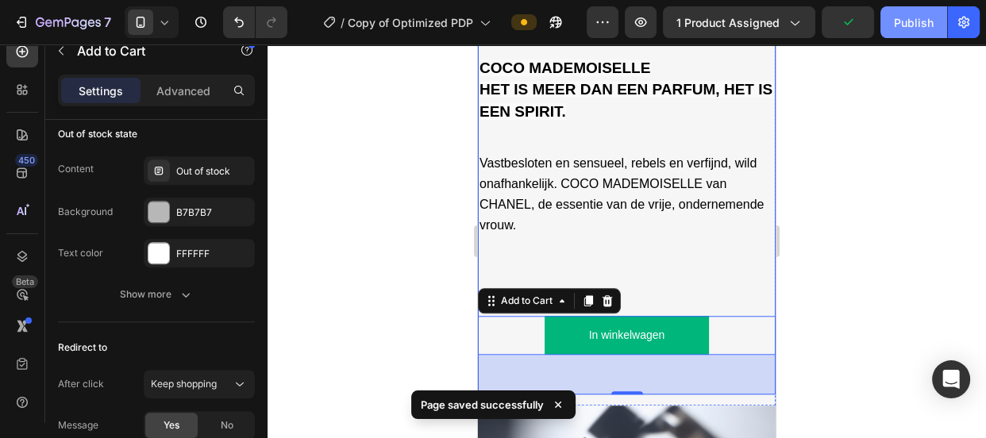
click at [904, 23] on div "Publish" at bounding box center [914, 22] width 40 height 17
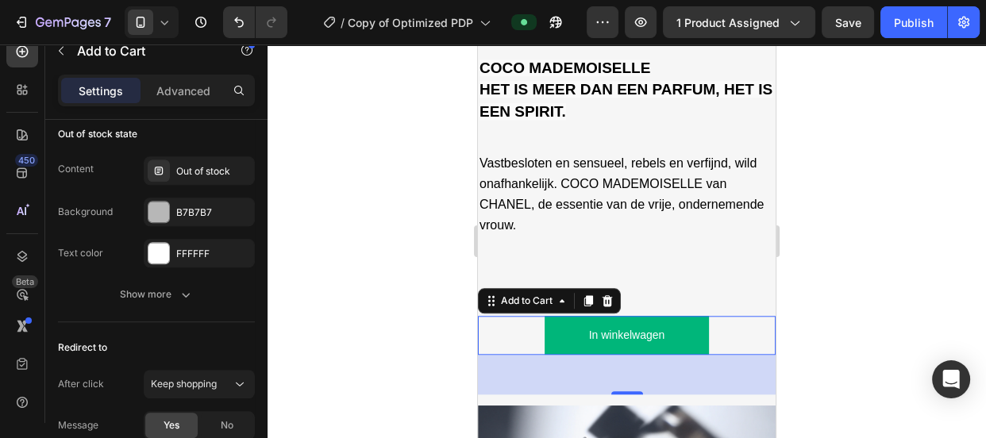
click at [725, 328] on div "In winkelwagen Add to Cart 50" at bounding box center [627, 335] width 298 height 39
click at [264, 306] on div at bounding box center [262, 294] width 12 height 349
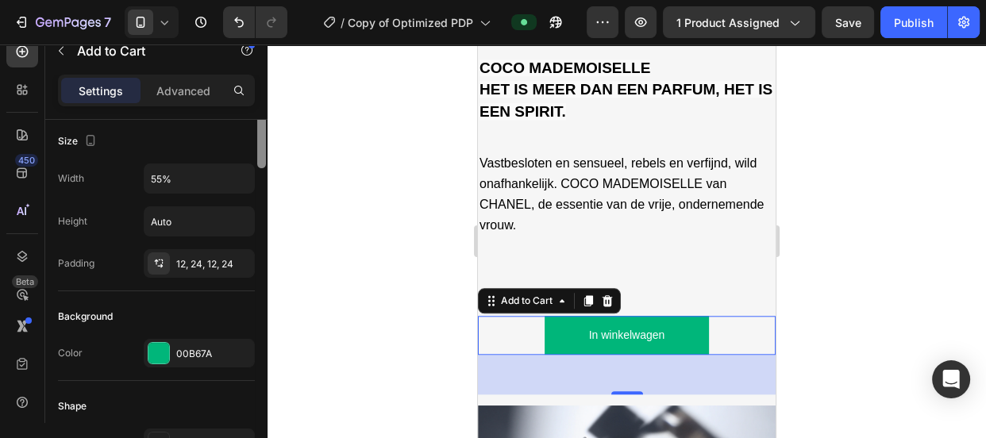
scroll to position [231, 0]
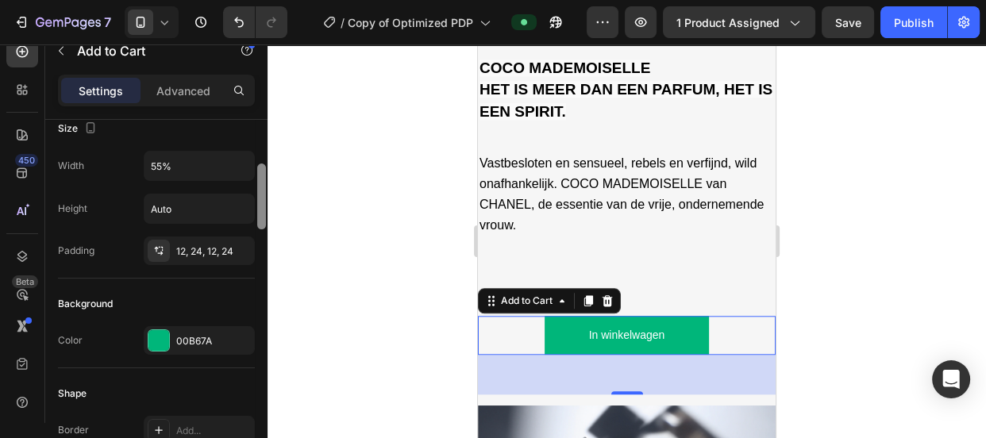
drag, startPoint x: 264, startPoint y: 296, endPoint x: 258, endPoint y: 176, distance: 120.0
click at [258, 176] on div at bounding box center [261, 197] width 9 height 66
click at [196, 94] on p "Advanced" at bounding box center [183, 91] width 54 height 17
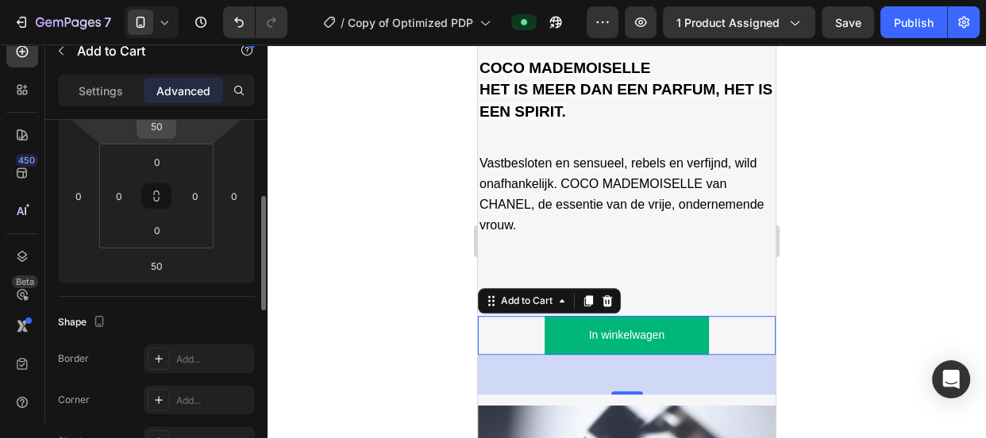
click at [158, 137] on input "50" at bounding box center [157, 126] width 32 height 24
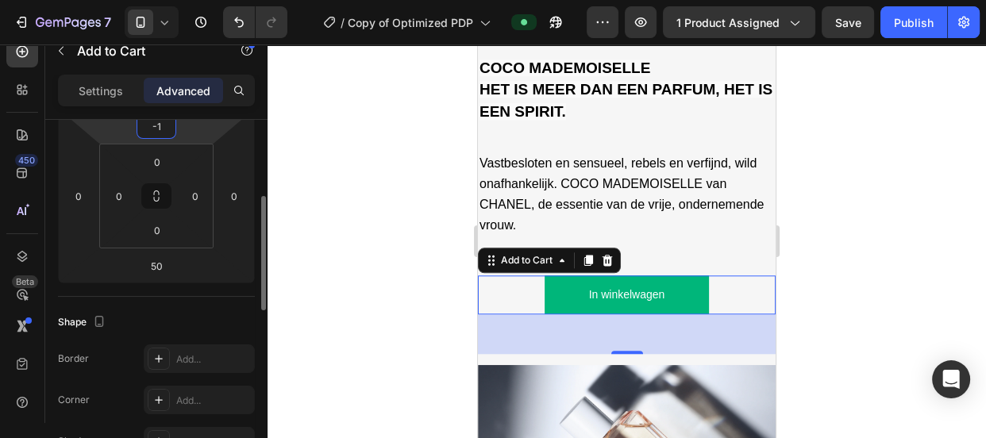
type input "0"
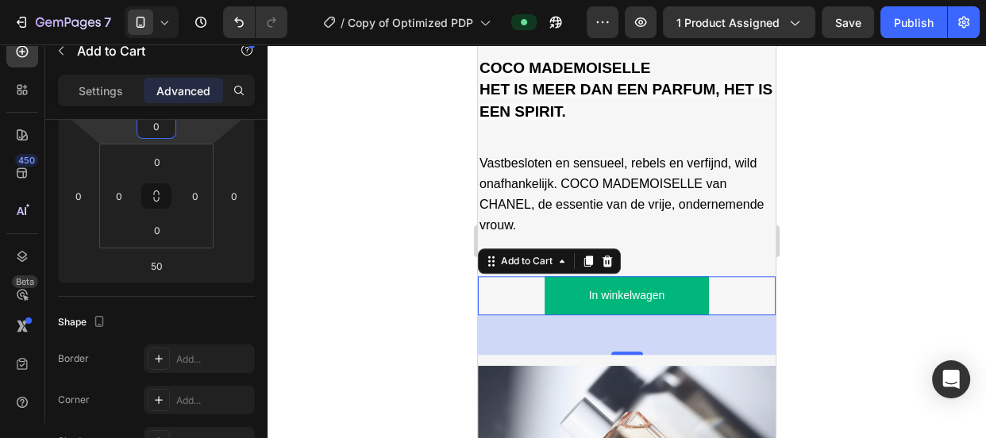
click at [333, 209] on div at bounding box center [627, 241] width 718 height 394
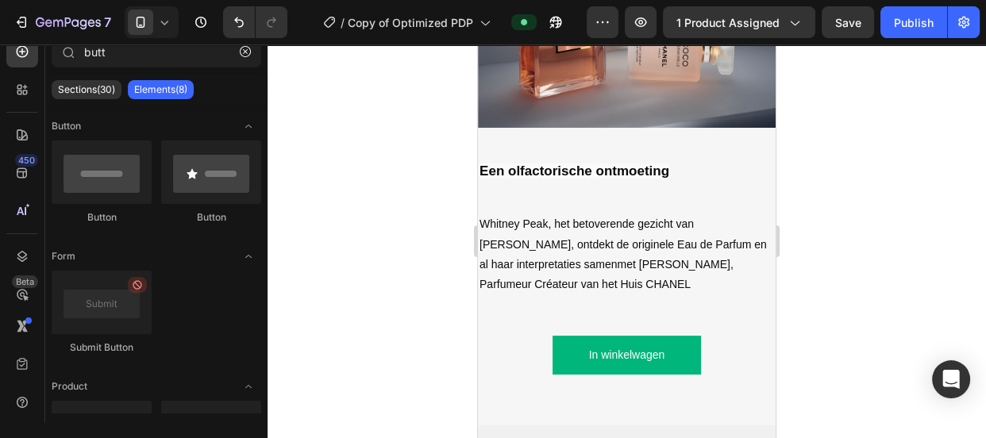
scroll to position [1915, 0]
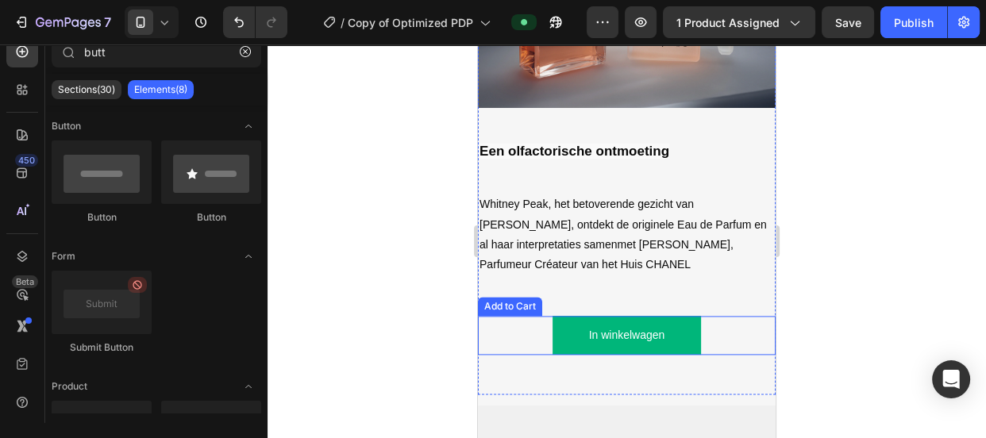
click at [730, 326] on div "In winkelwagen Add to Cart" at bounding box center [627, 335] width 298 height 39
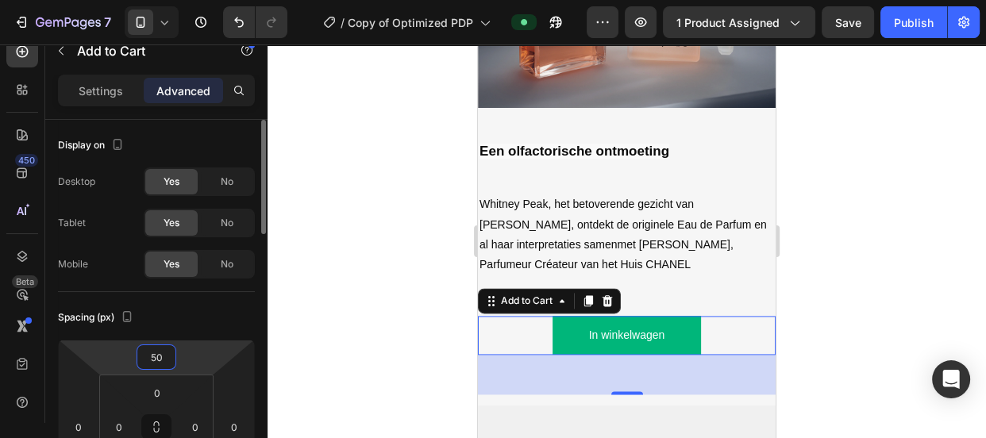
click at [160, 355] on input "50" at bounding box center [157, 357] width 32 height 24
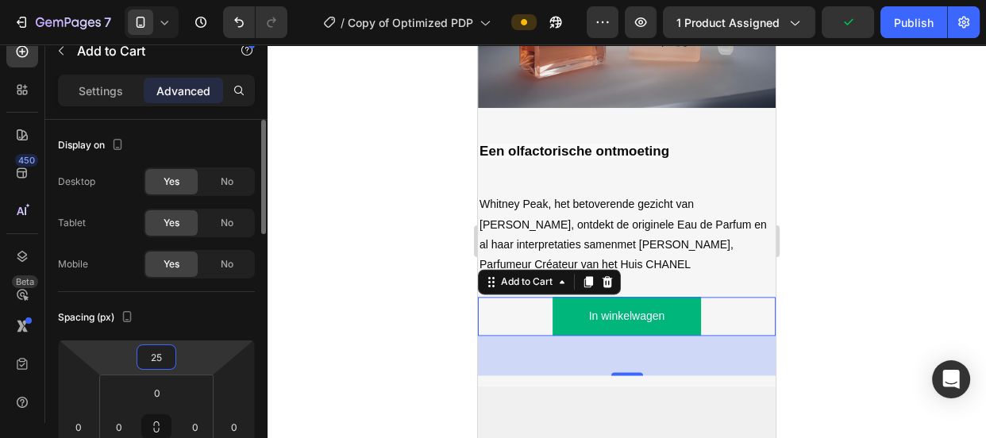
type input "24"
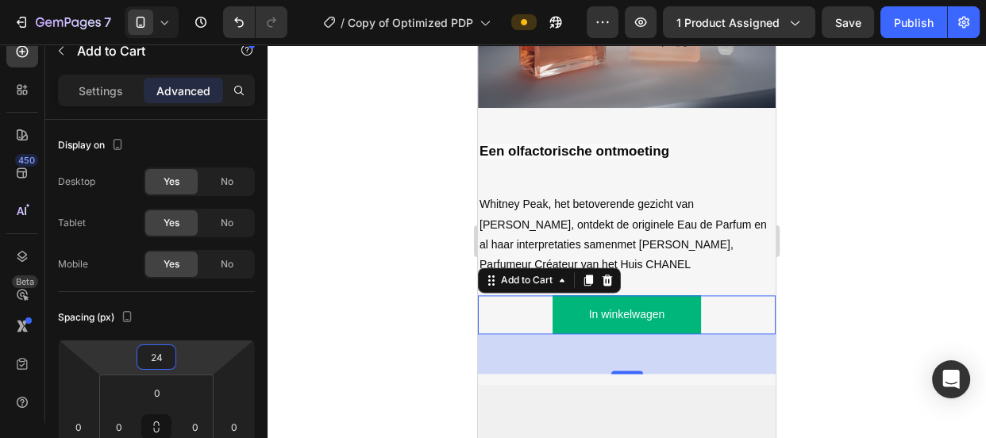
click at [372, 287] on div at bounding box center [627, 241] width 718 height 394
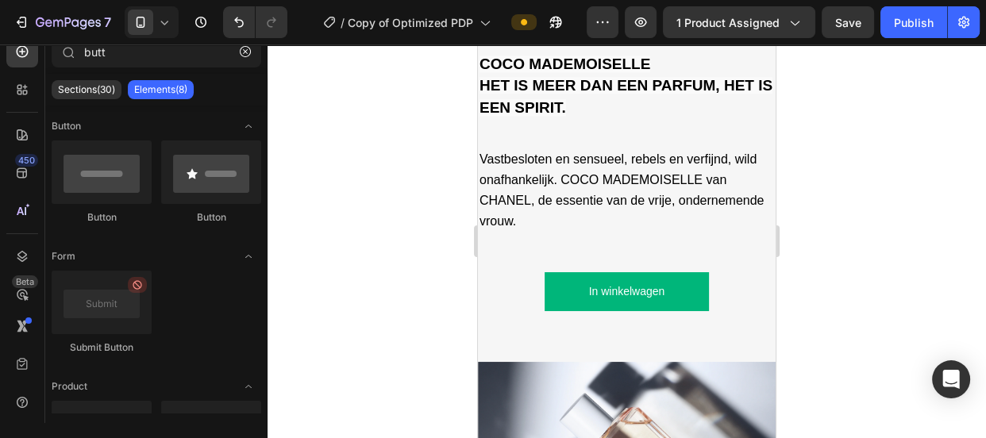
scroll to position [1396, 0]
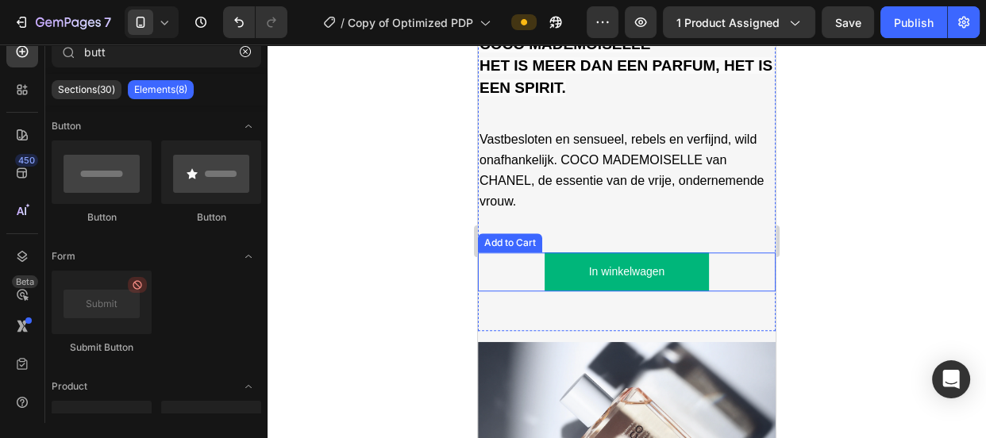
click at [742, 252] on div "In winkelwagen Add to Cart" at bounding box center [627, 271] width 298 height 39
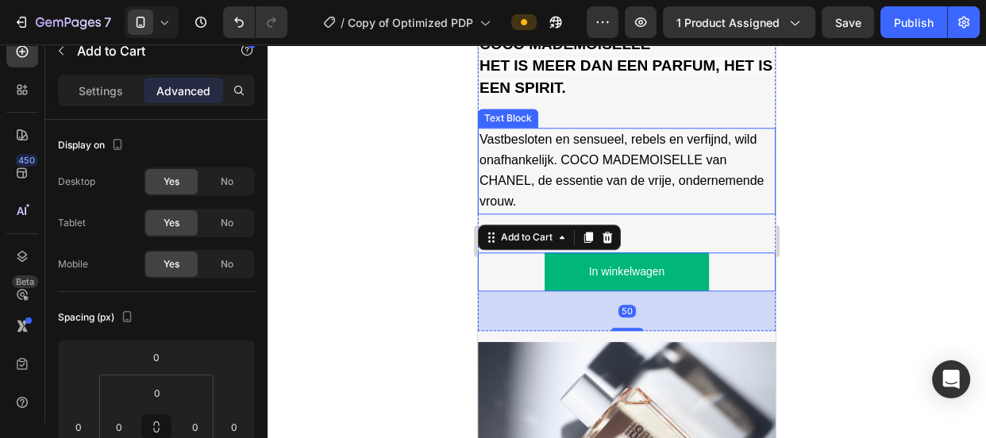
click at [687, 187] on p "Vastbesloten en sensueel, rebels en verfijnd, wild onafhankelijk. COCO MADEMOIS…" at bounding box center [627, 170] width 295 height 83
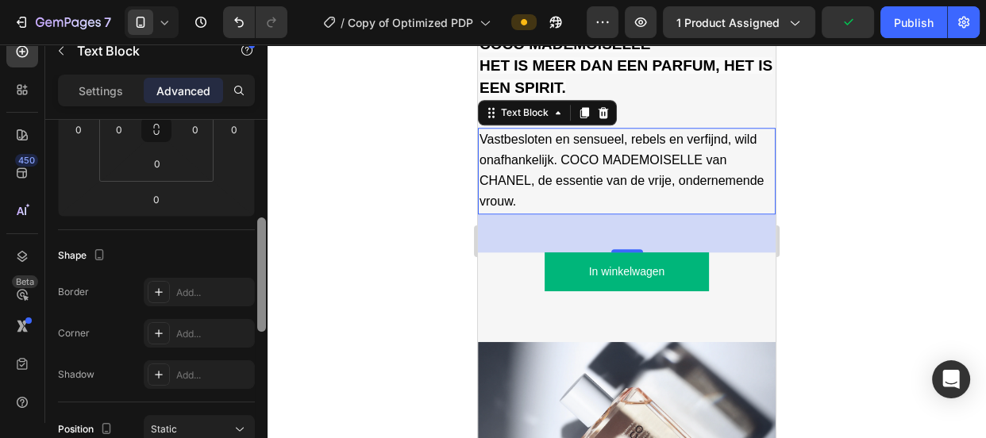
drag, startPoint x: 261, startPoint y: 302, endPoint x: 262, endPoint y: 286, distance: 16.7
click at [262, 286] on div at bounding box center [261, 275] width 9 height 114
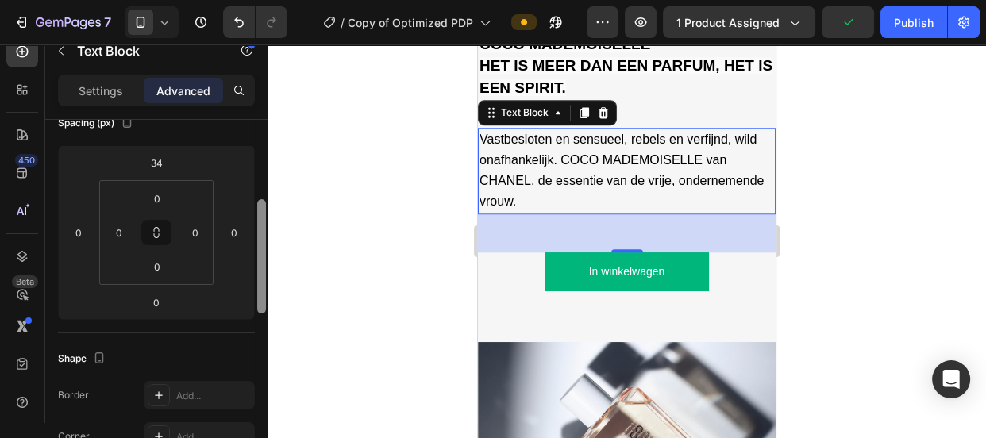
scroll to position [177, 0]
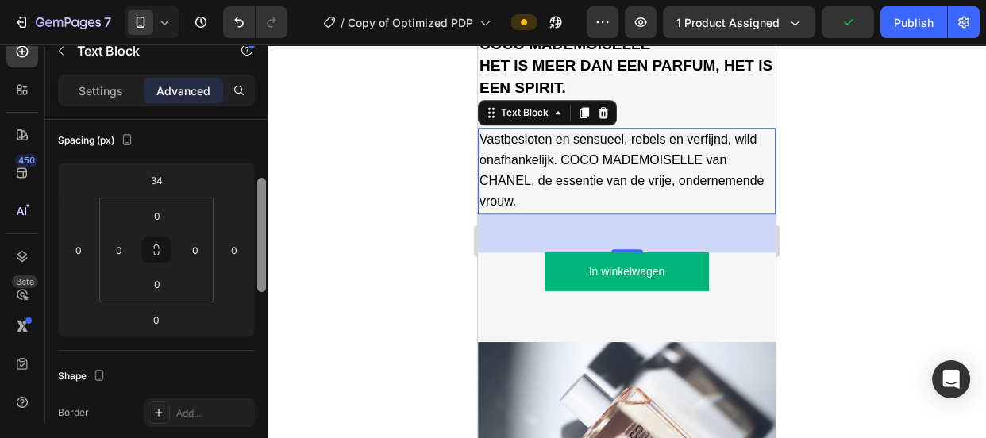
drag, startPoint x: 262, startPoint y: 286, endPoint x: 262, endPoint y: 246, distance: 39.7
click at [262, 246] on div at bounding box center [261, 235] width 9 height 114
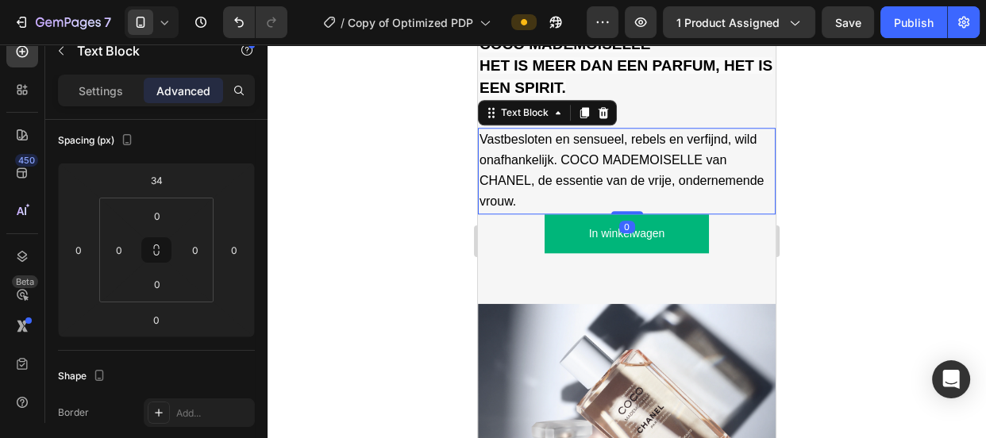
drag, startPoint x: 616, startPoint y: 237, endPoint x: 1275, endPoint y: 293, distance: 661.3
click at [612, 194] on div "Vastbesloten en sensueel, rebels en verfijnd, wild onafhankelijk. COCO MADEMOIS…" at bounding box center [627, 171] width 298 height 87
click at [832, 248] on div at bounding box center [627, 241] width 718 height 394
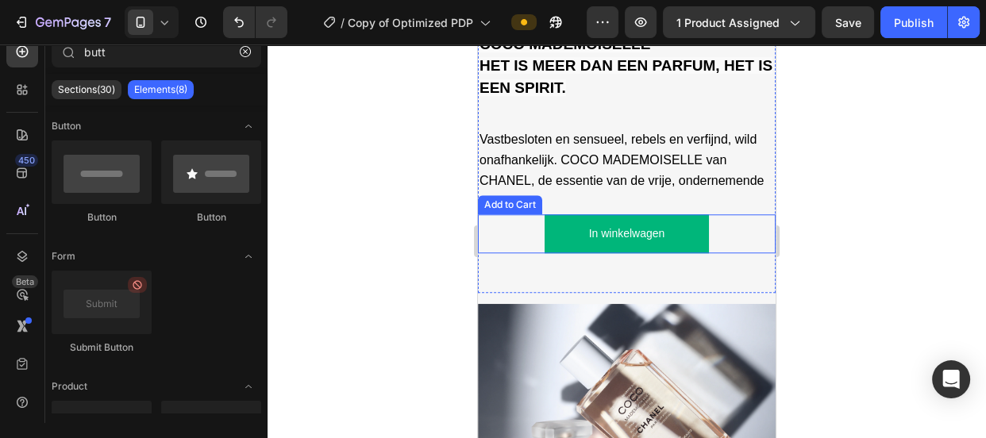
click at [726, 222] on div "In winkelwagen Add to Cart" at bounding box center [627, 233] width 298 height 39
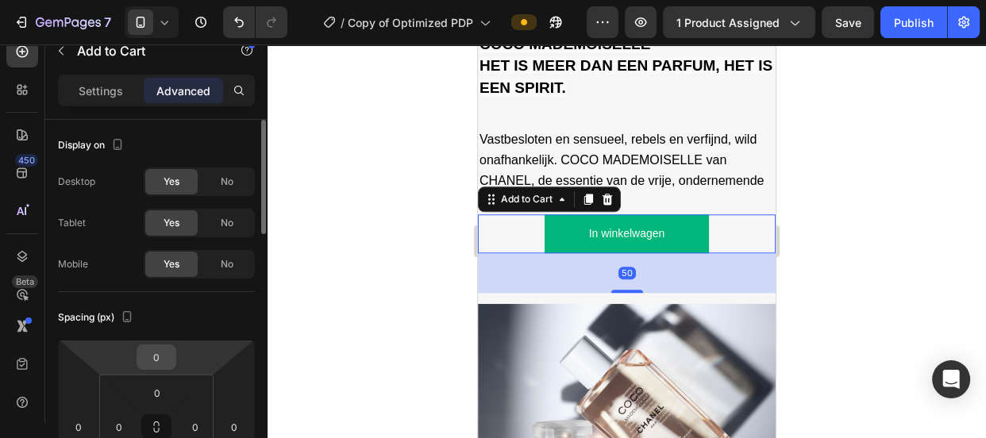
click at [156, 360] on input "0" at bounding box center [157, 357] width 32 height 24
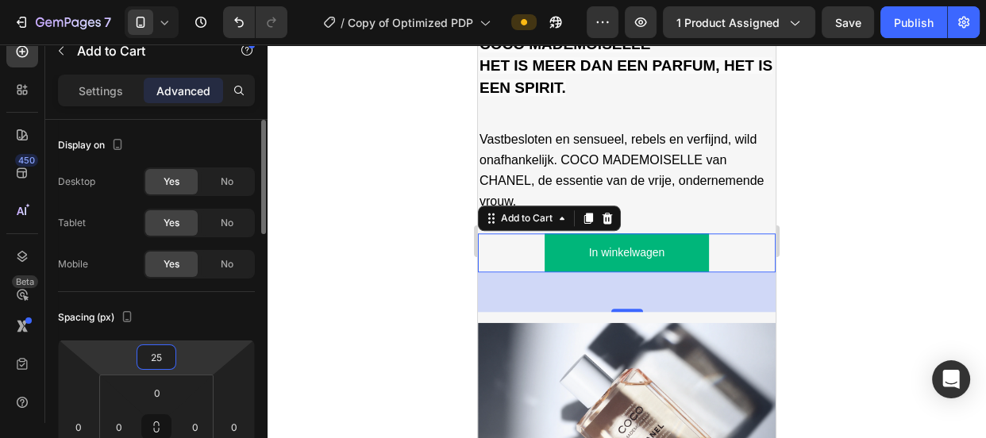
type input "26"
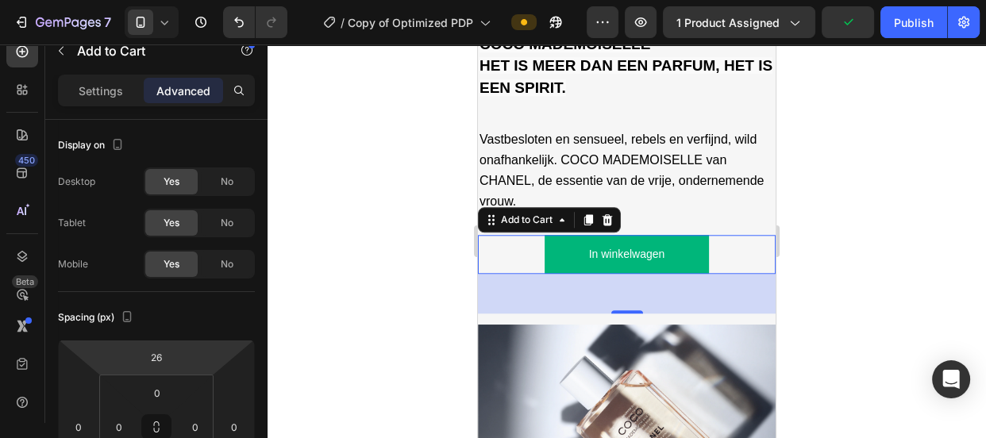
click at [371, 265] on div at bounding box center [627, 241] width 718 height 394
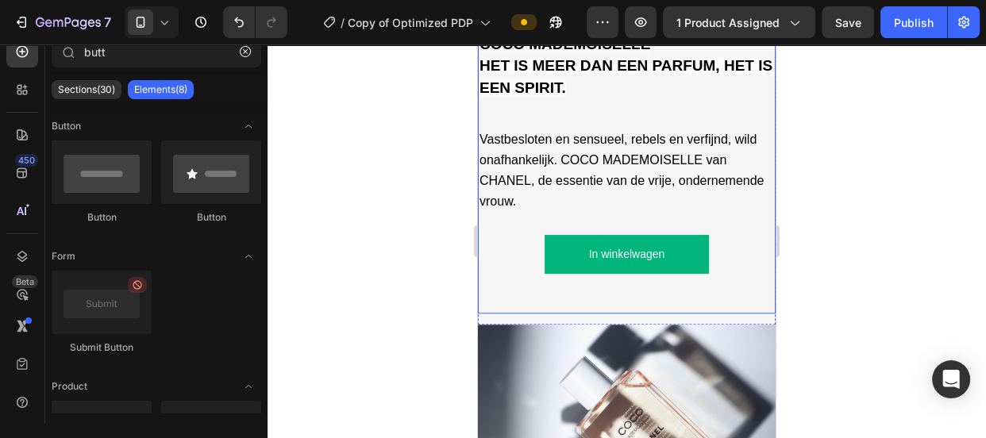
click at [668, 272] on div "In winkelwagen Add to Cart" at bounding box center [627, 263] width 298 height 99
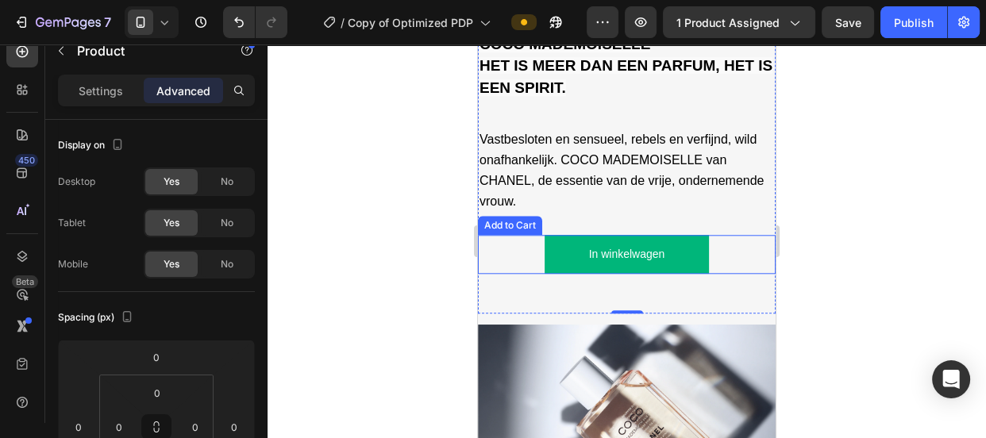
click at [556, 236] on button "In winkelwagen" at bounding box center [627, 254] width 164 height 39
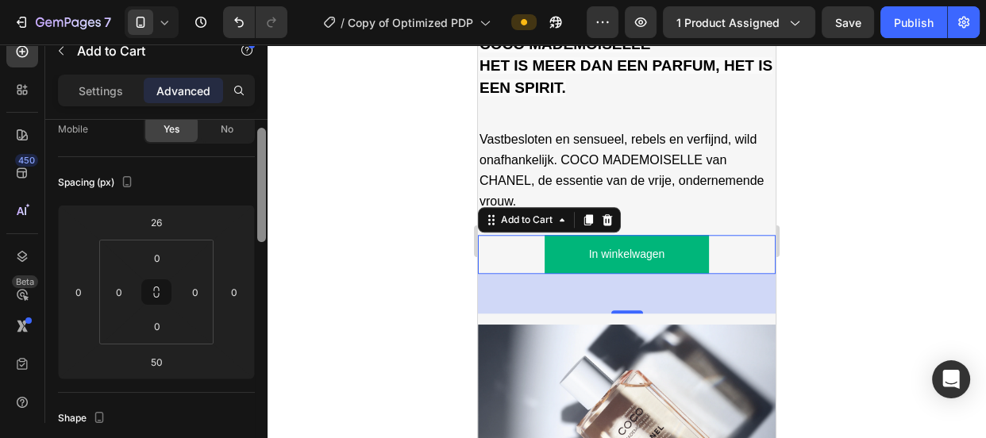
scroll to position [144, 0]
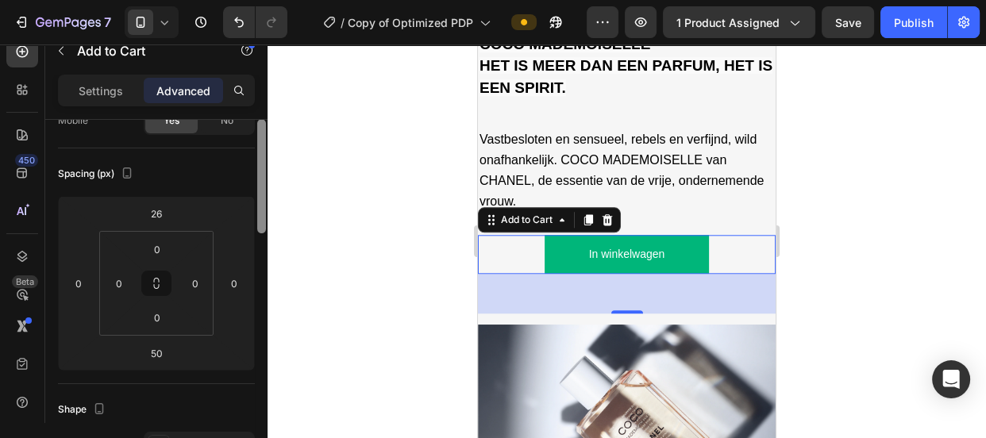
drag, startPoint x: 259, startPoint y: 190, endPoint x: 260, endPoint y: 237, distance: 47.7
click at [260, 233] on div at bounding box center [261, 176] width 9 height 114
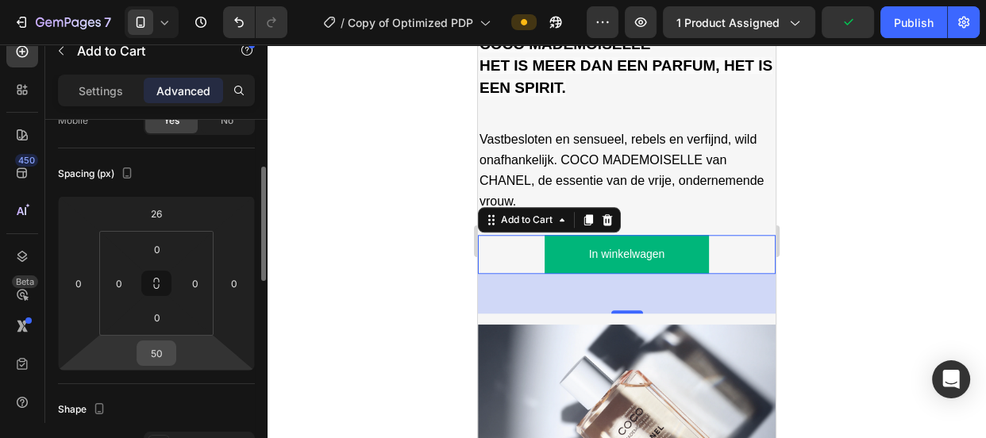
click at [167, 342] on input "50" at bounding box center [157, 353] width 32 height 24
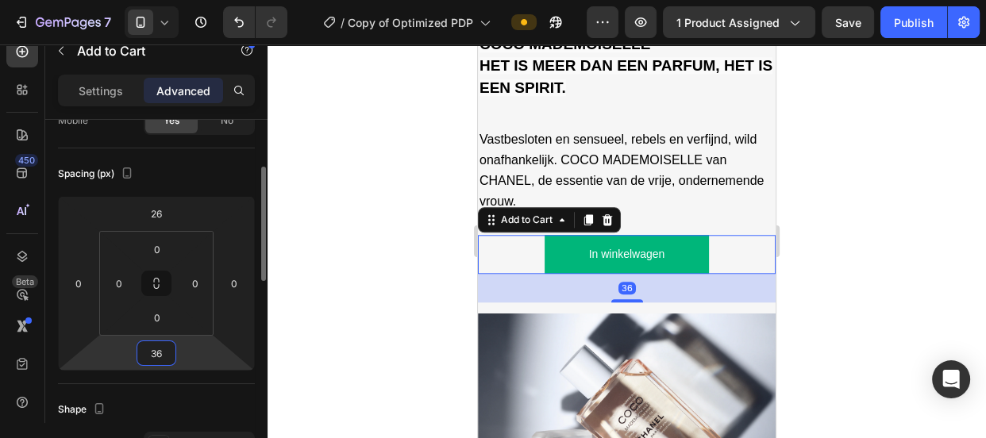
type input "35"
click at [321, 321] on div at bounding box center [627, 241] width 718 height 394
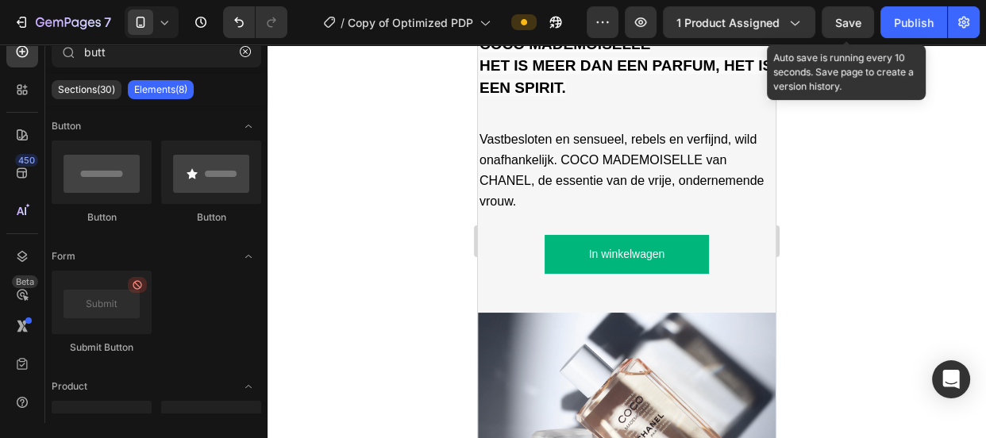
click at [849, 29] on div "Save" at bounding box center [848, 22] width 26 height 17
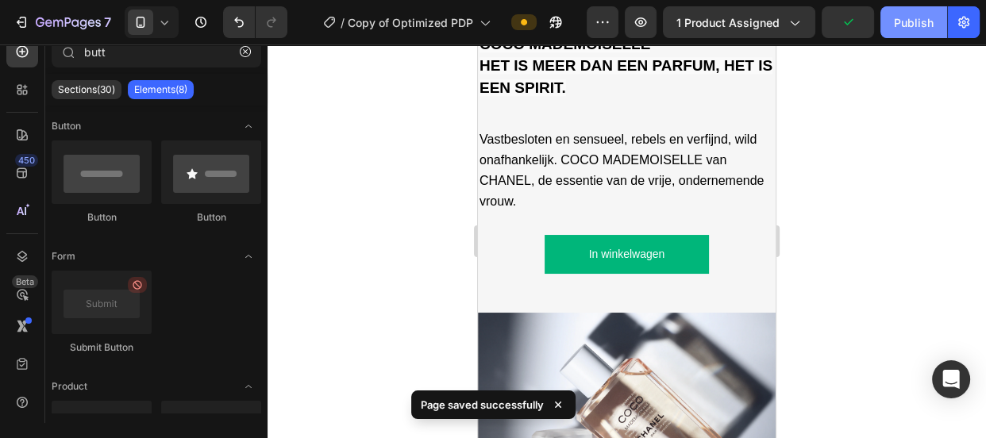
click at [919, 16] on div "Publish" at bounding box center [914, 22] width 40 height 17
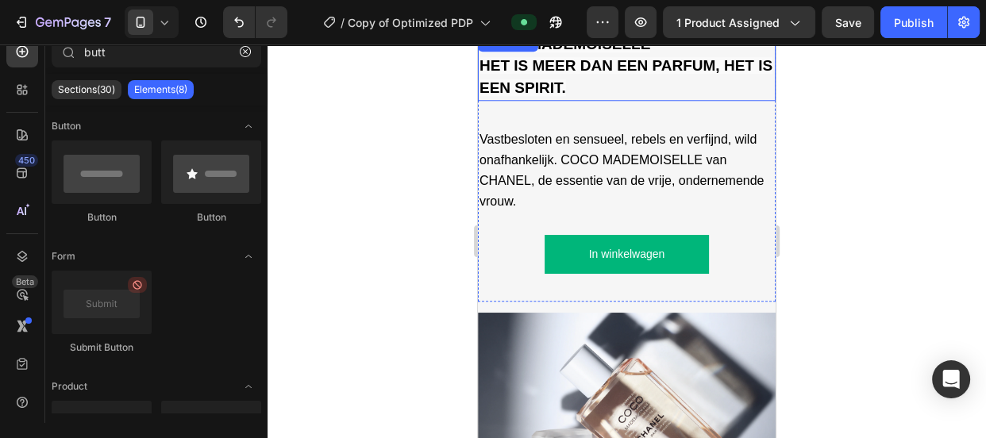
click at [157, 23] on icon at bounding box center [164, 22] width 16 height 16
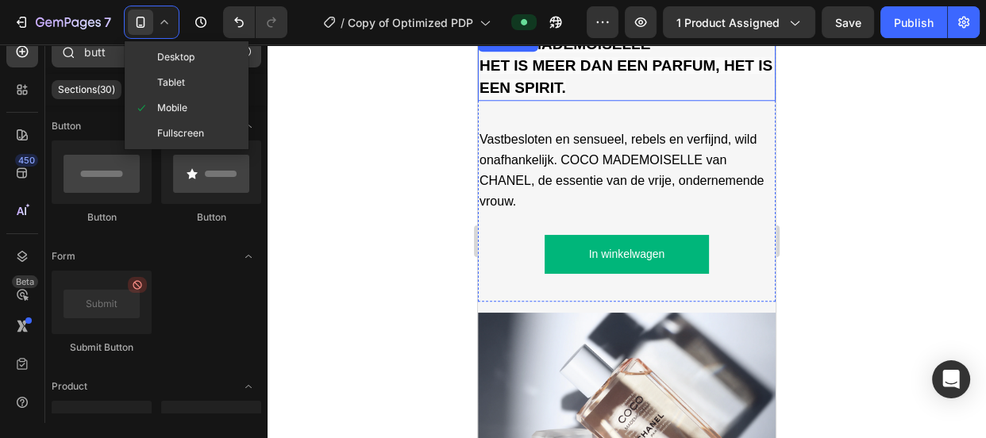
click at [160, 56] on span "Desktop" at bounding box center [175, 57] width 37 height 16
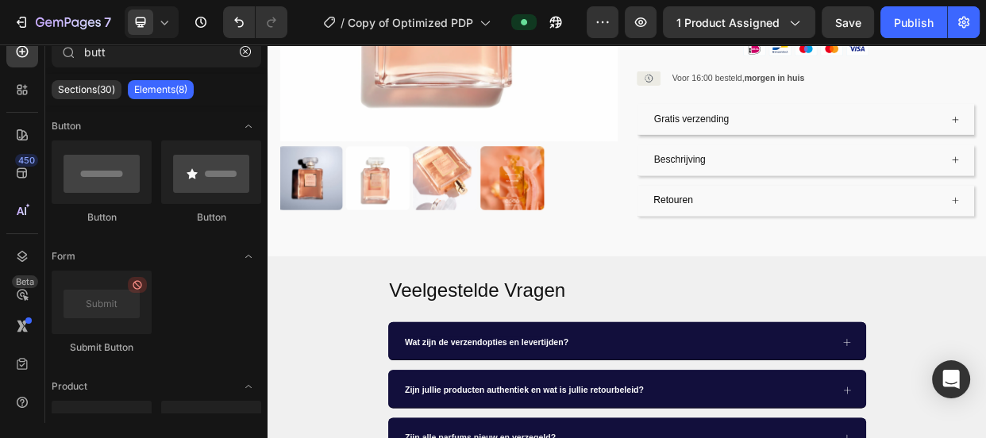
scroll to position [430, 0]
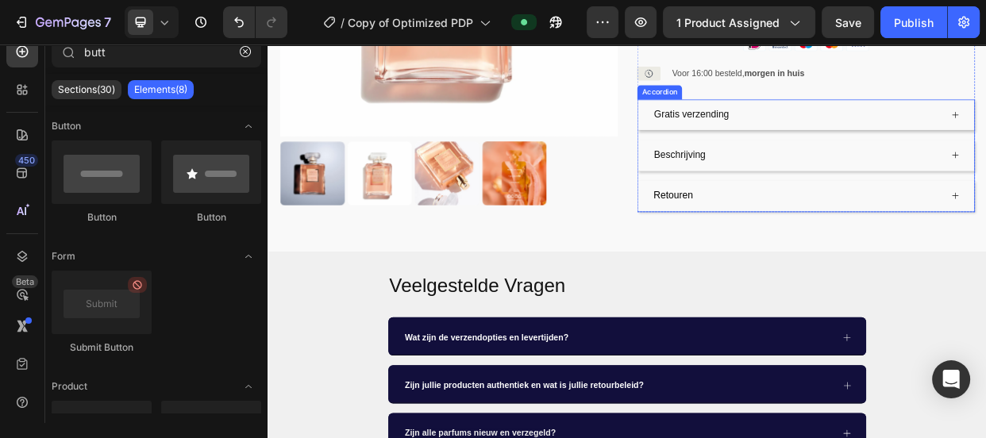
click at [842, 232] on div "Retouren" at bounding box center [968, 246] width 384 height 28
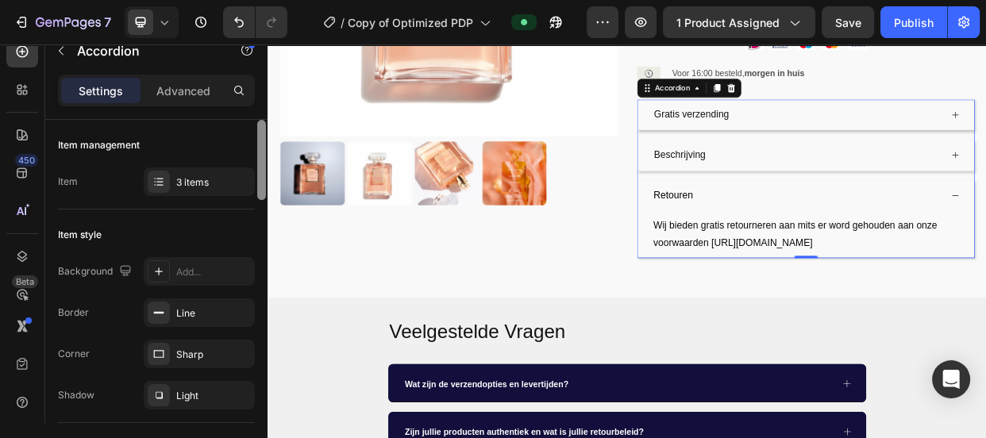
scroll to position [349, 0]
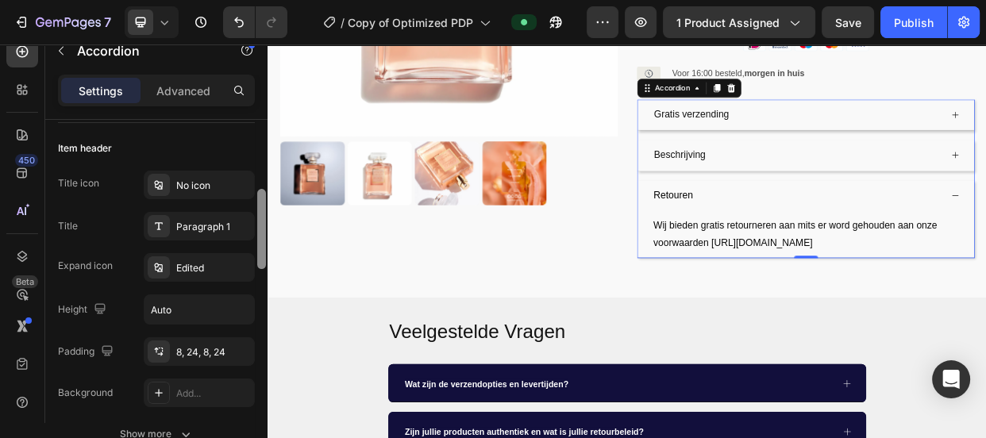
scroll to position [303, 0]
drag, startPoint x: 261, startPoint y: 238, endPoint x: 260, endPoint y: 228, distance: 10.4
click at [260, 228] on div at bounding box center [261, 230] width 9 height 80
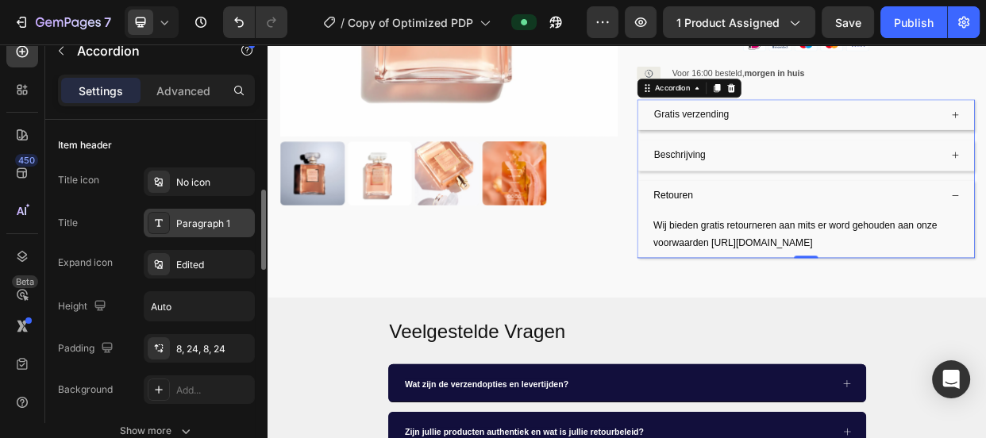
click at [214, 217] on div "Paragraph 1" at bounding box center [213, 224] width 75 height 14
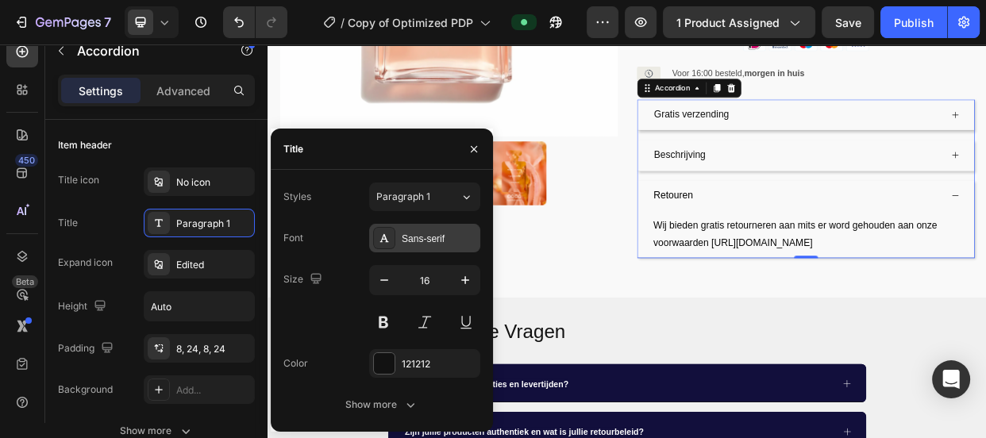
click at [421, 243] on div "Sans-serif" at bounding box center [439, 239] width 75 height 14
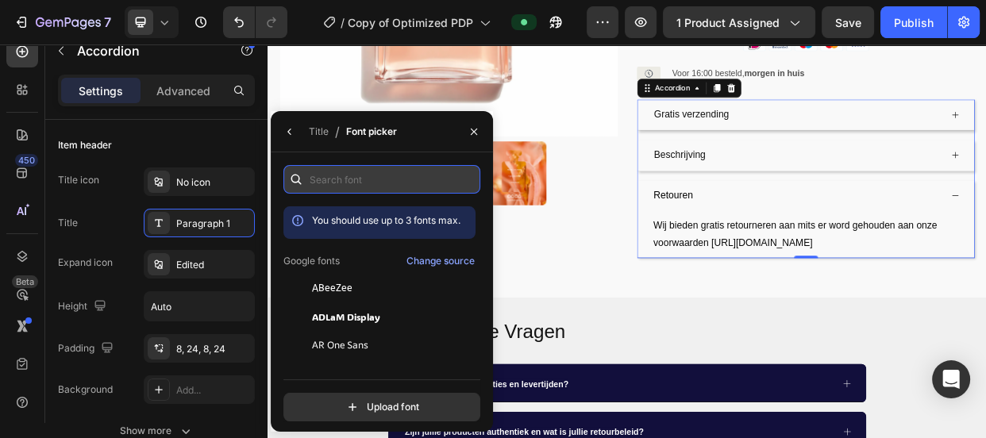
click at [360, 186] on input "text" at bounding box center [381, 179] width 197 height 29
paste input "please change to pink for this hoodie and make a block low on the page with dat…"
type input "please change to pink for this hoodie and make a block low on the page with dat…"
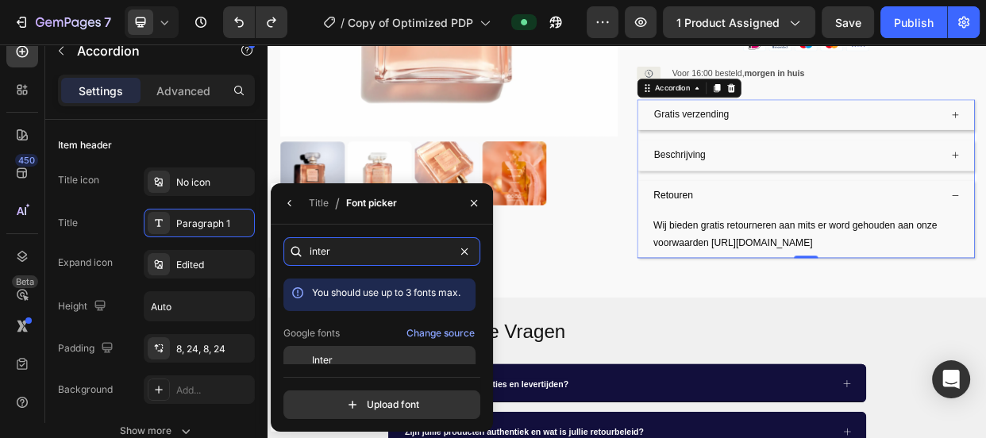
type input "inter"
click at [352, 358] on div "Inter" at bounding box center [392, 360] width 160 height 14
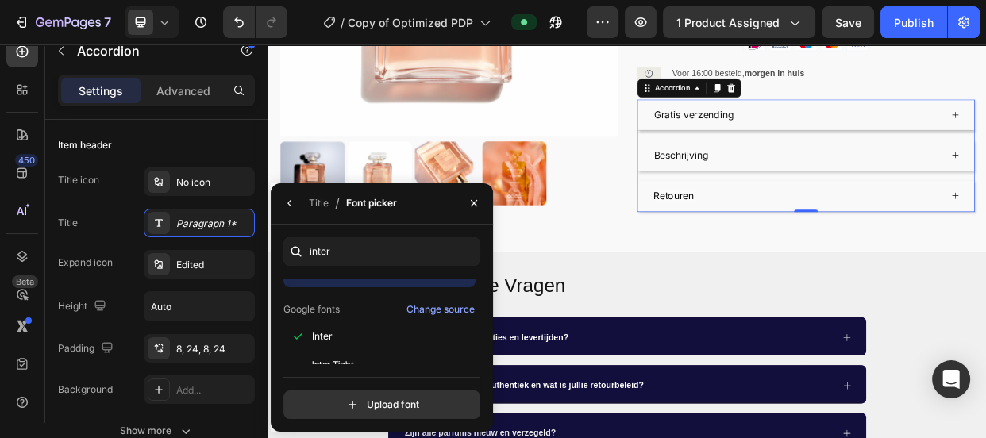
scroll to position [39, 0]
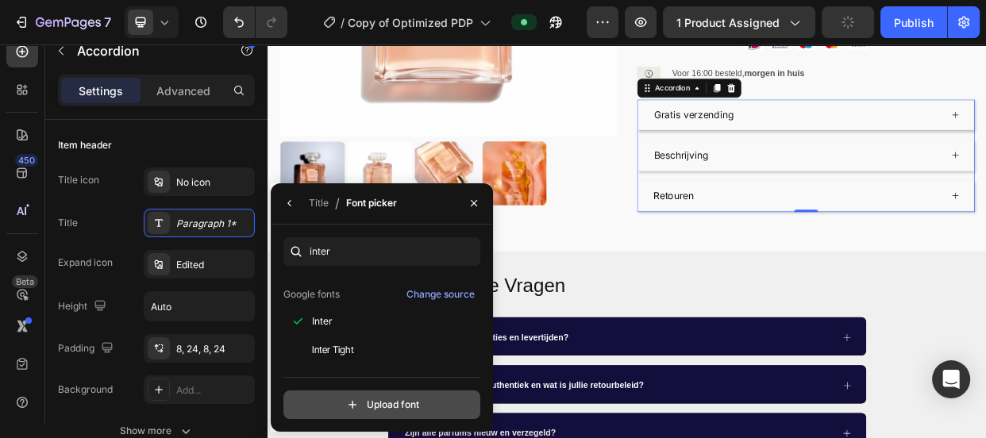
click at [389, 405] on input "file" at bounding box center [416, 404] width 397 height 27
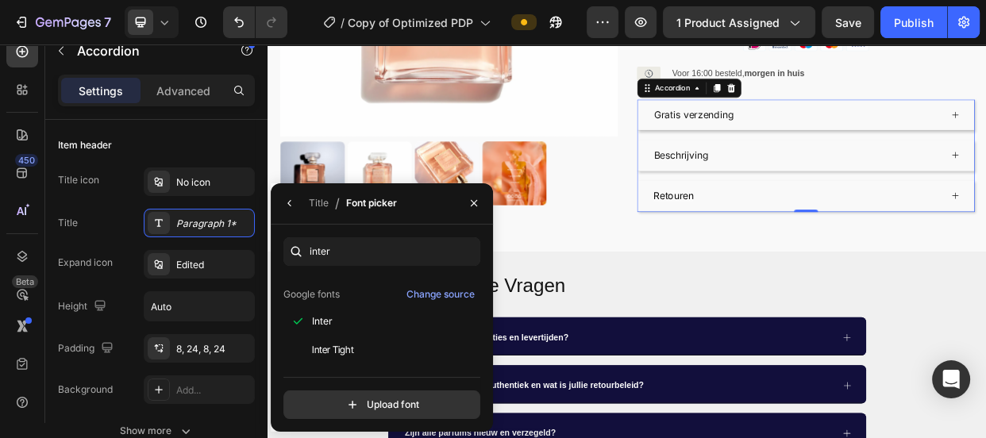
scroll to position [0, 0]
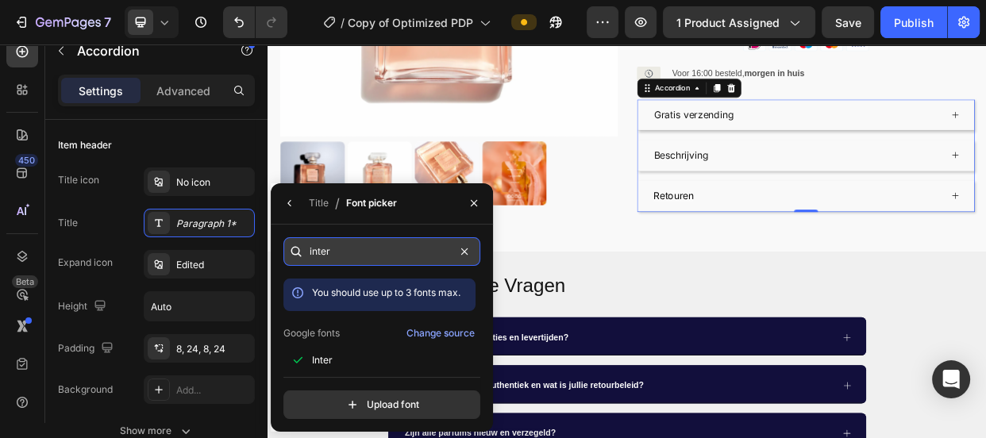
click at [396, 248] on input "inter" at bounding box center [381, 251] width 197 height 29
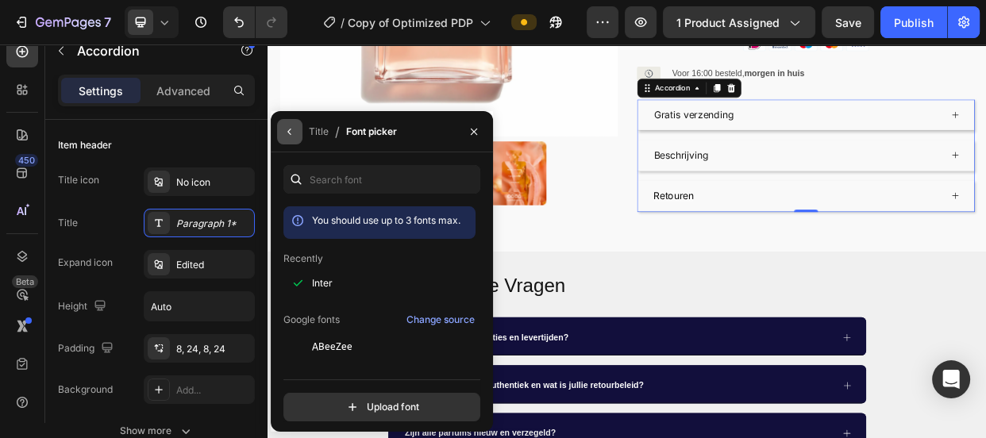
click at [287, 127] on icon "button" at bounding box center [289, 131] width 13 height 13
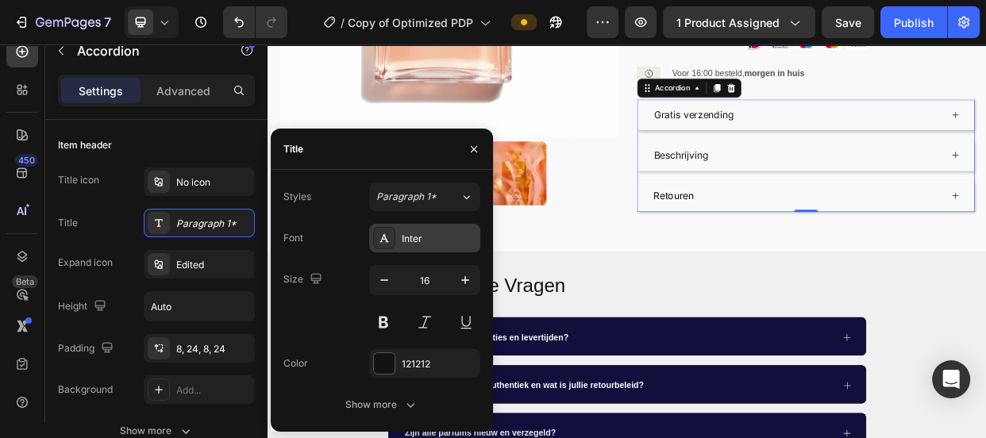
click at [421, 238] on div "Inter" at bounding box center [439, 239] width 75 height 14
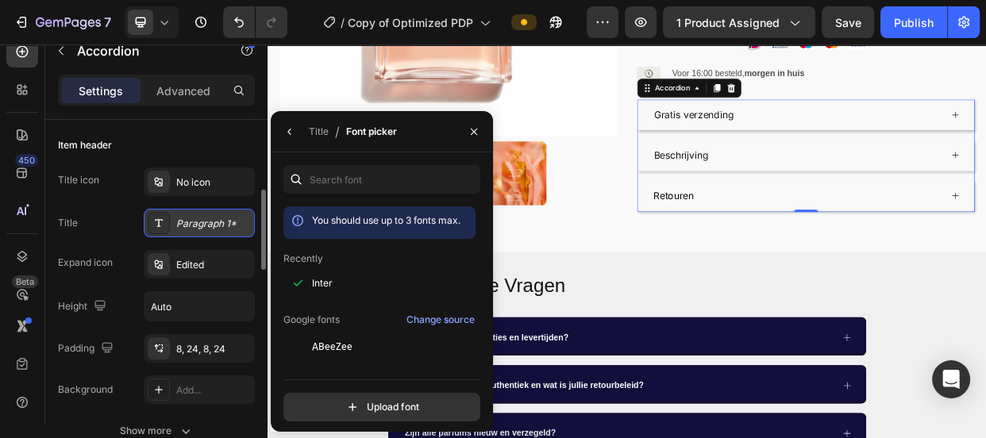
click at [222, 221] on div "Paragraph 1*" at bounding box center [213, 224] width 75 height 14
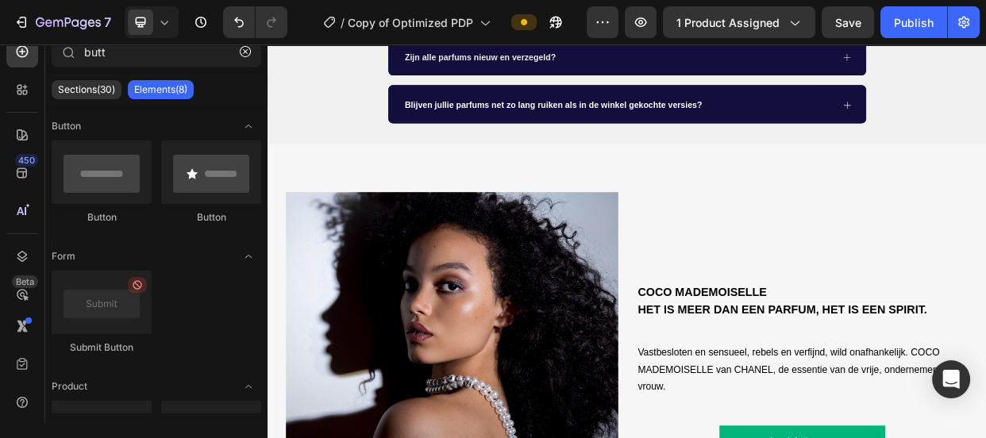
scroll to position [1008, 0]
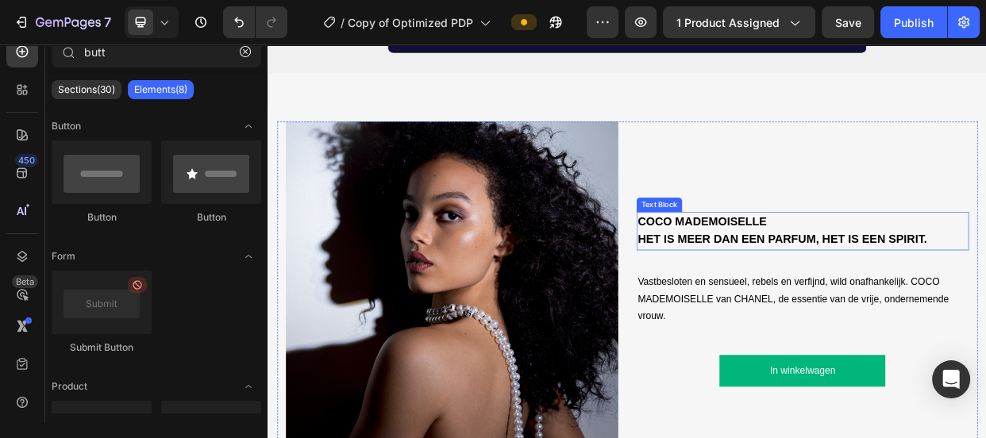
click at [838, 297] on strong "HET IS MEER DAN EEN PARFUM, HET IS EEN SPIRIT." at bounding box center [948, 303] width 383 height 17
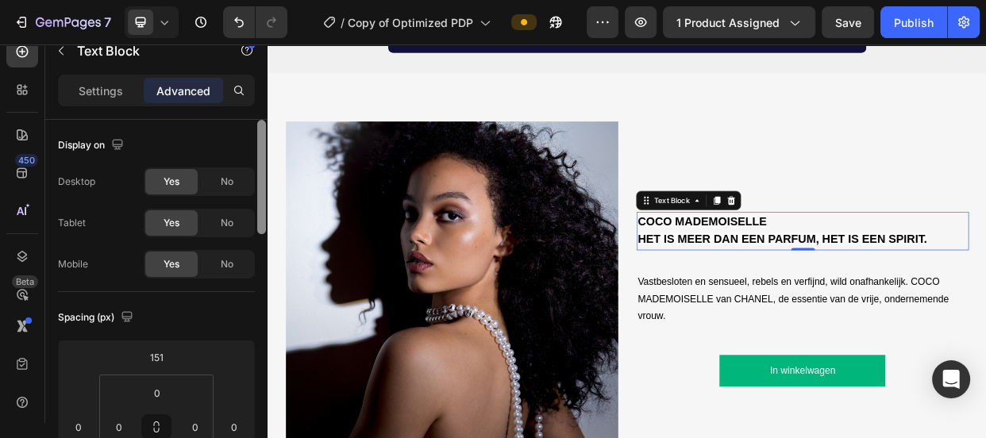
scroll to position [349, 0]
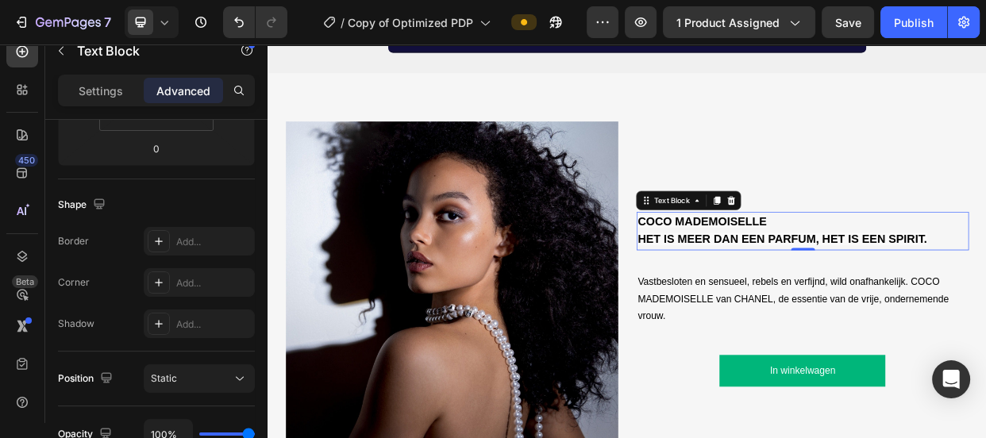
click at [95, 91] on p "Settings" at bounding box center [101, 91] width 44 height 17
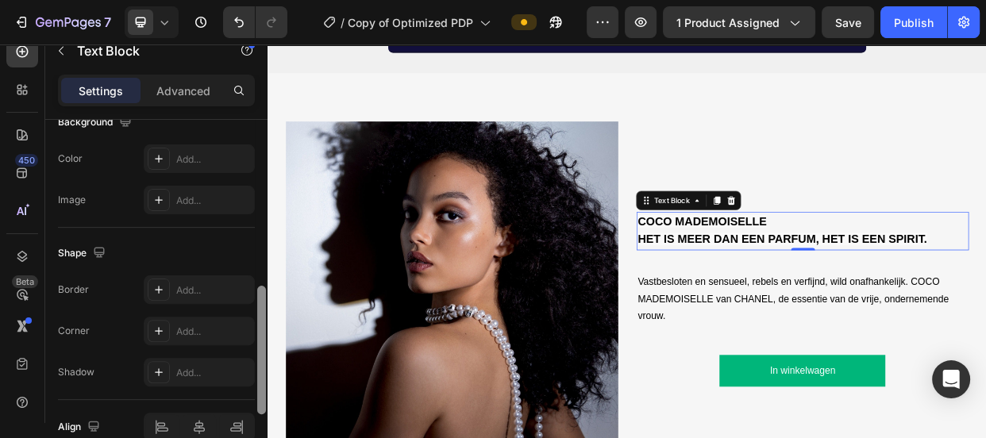
scroll to position [557, 0]
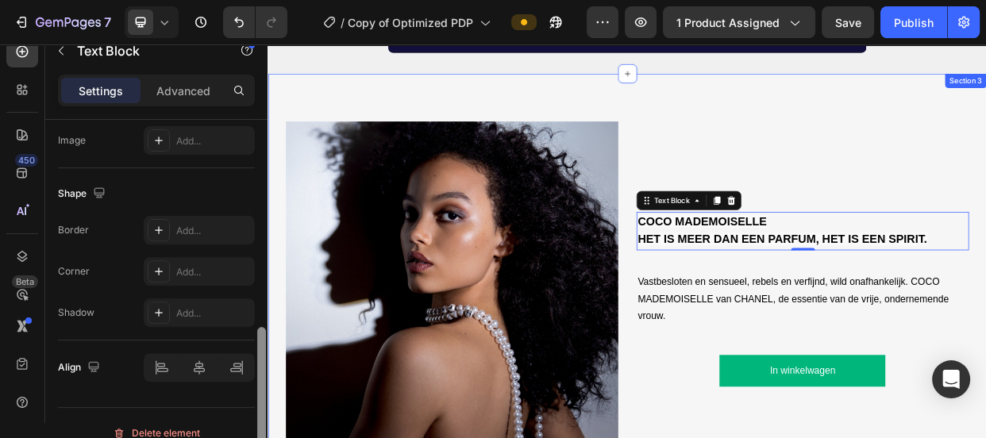
drag, startPoint x: 529, startPoint y: 307, endPoint x: 269, endPoint y: 333, distance: 260.8
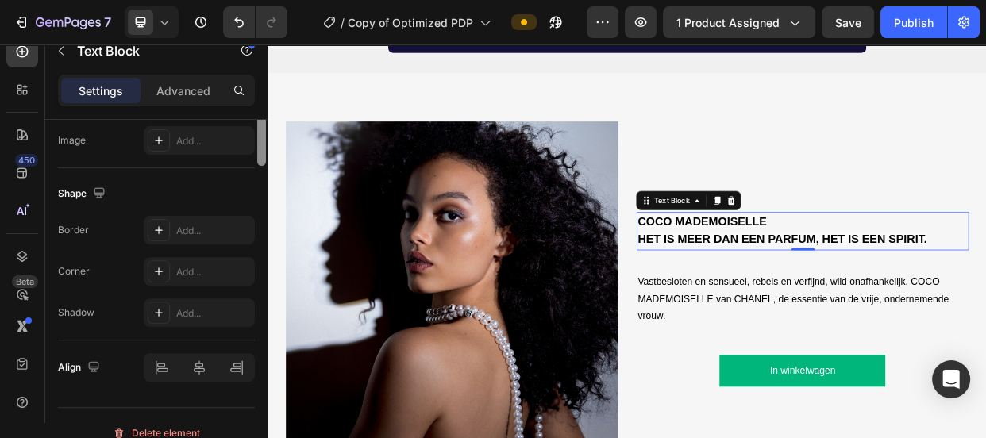
scroll to position [346, 0]
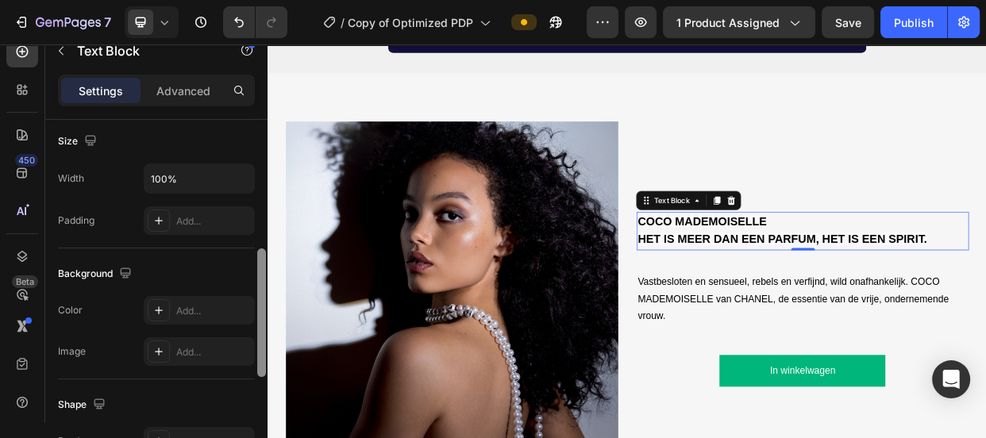
click at [264, 262] on div at bounding box center [261, 312] width 9 height 129
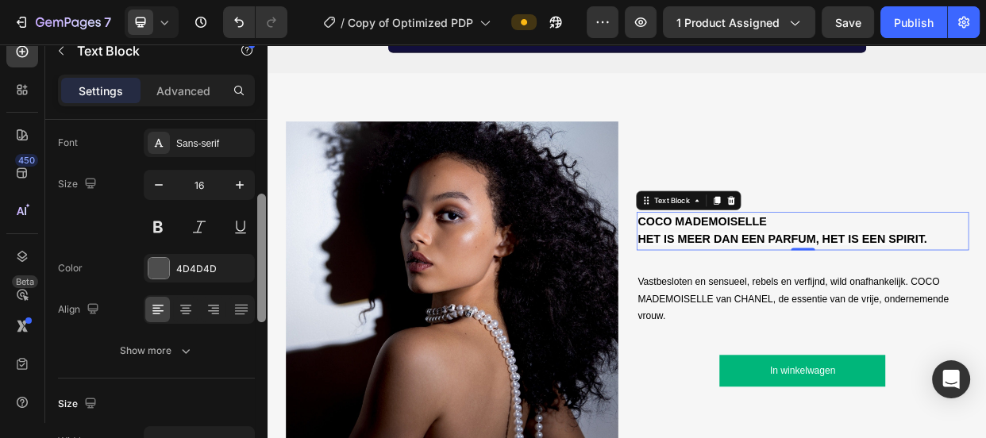
drag, startPoint x: 264, startPoint y: 260, endPoint x: 264, endPoint y: 163, distance: 96.9
click at [264, 194] on div at bounding box center [261, 258] width 9 height 129
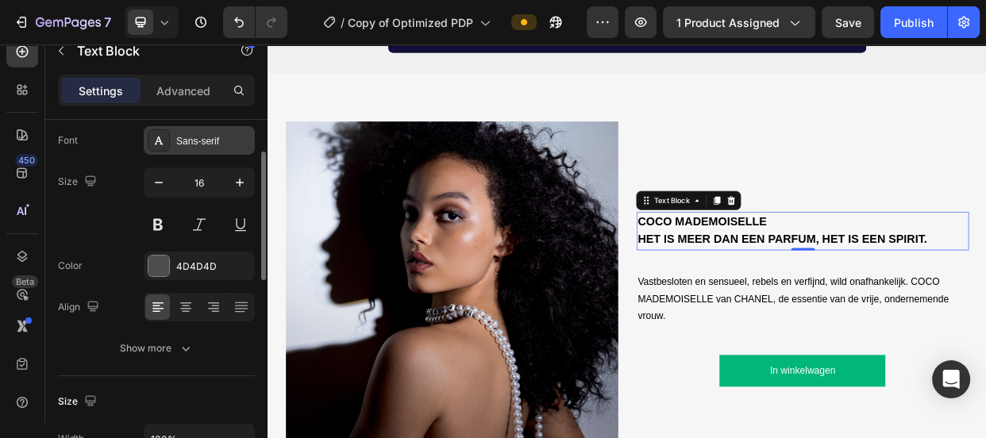
click at [189, 134] on div "Sans-serif" at bounding box center [213, 141] width 75 height 14
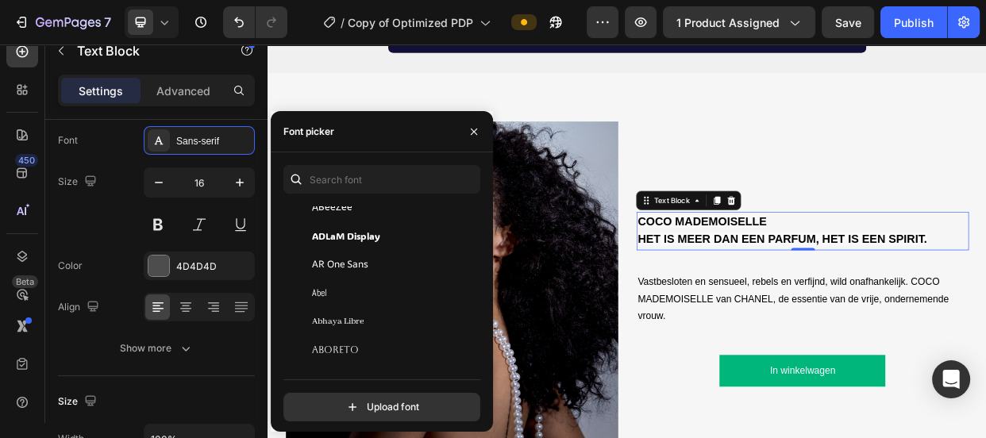
scroll to position [0, 0]
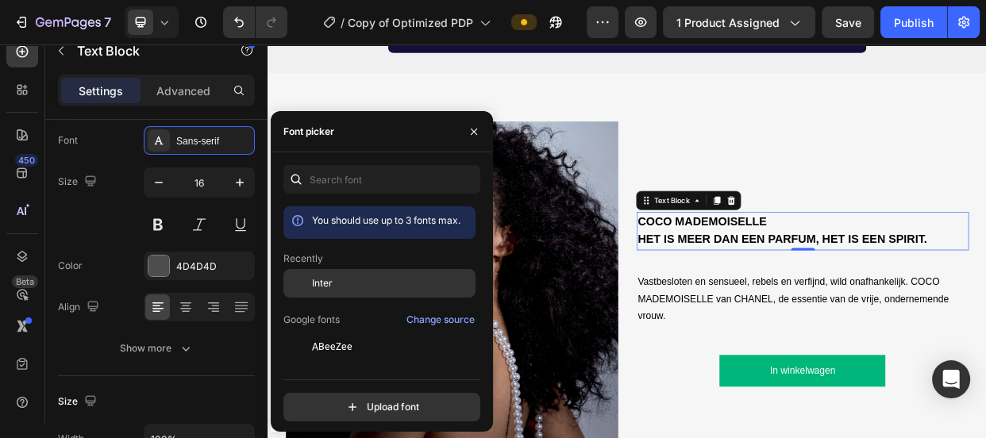
click at [333, 287] on div "Inter" at bounding box center [392, 283] width 160 height 14
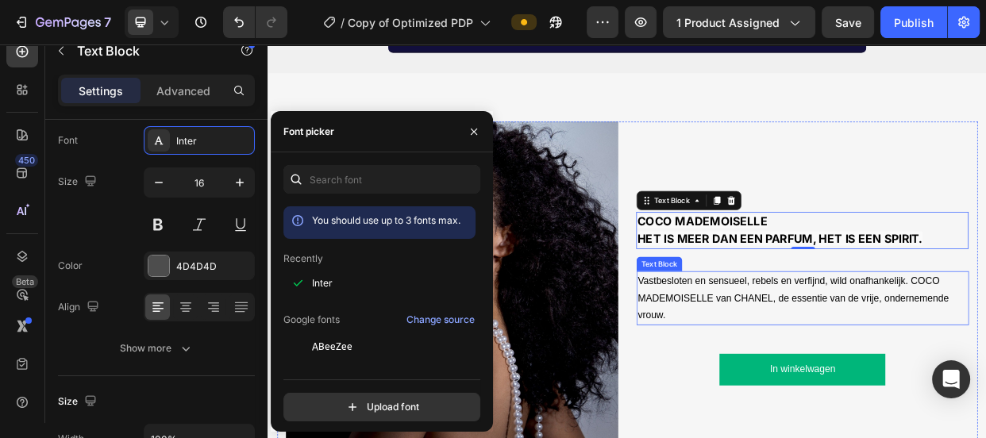
click at [795, 385] on span "Vastbesloten en sensueel, rebels en verfijnd, wild onafhankelijk. COCO MADEMOIS…" at bounding box center [963, 381] width 412 height 60
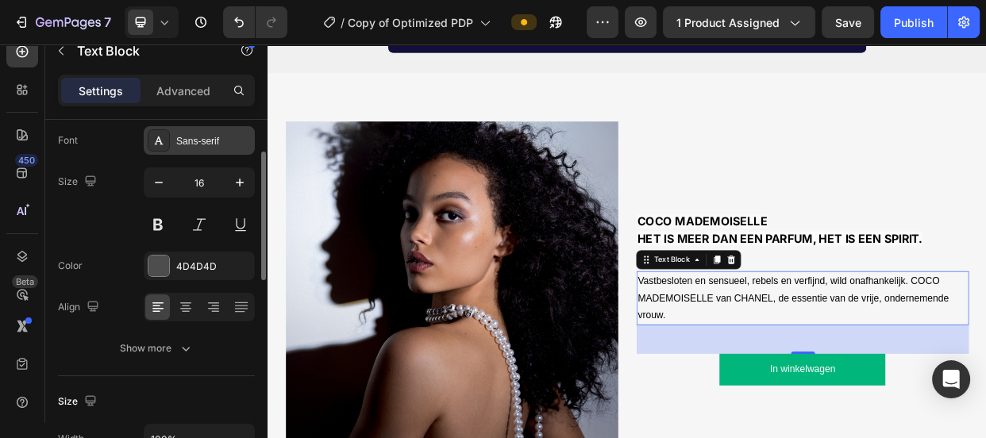
click at [193, 147] on div "Sans-serif" at bounding box center [213, 141] width 75 height 14
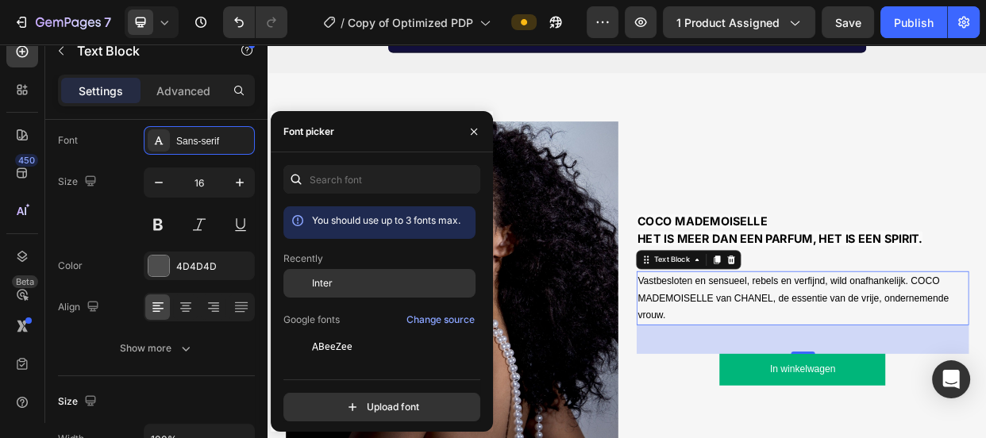
click at [345, 283] on div "Inter" at bounding box center [392, 283] width 160 height 14
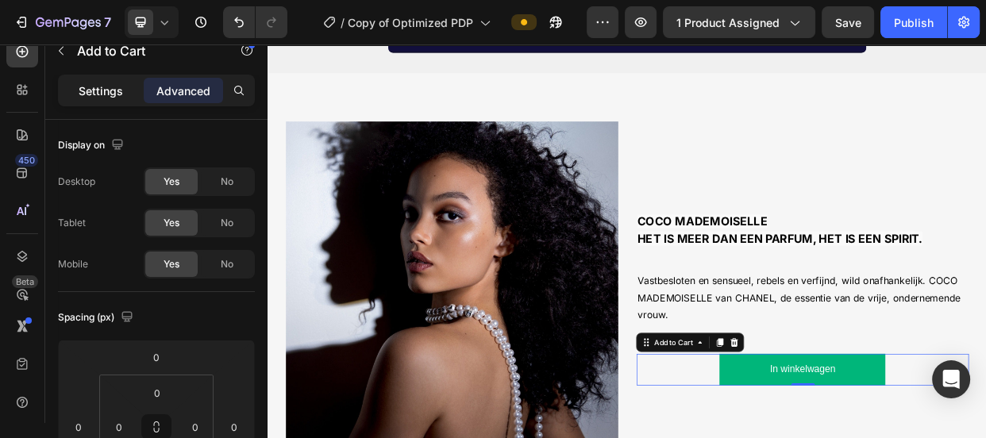
click at [105, 86] on p "Settings" at bounding box center [101, 91] width 44 height 17
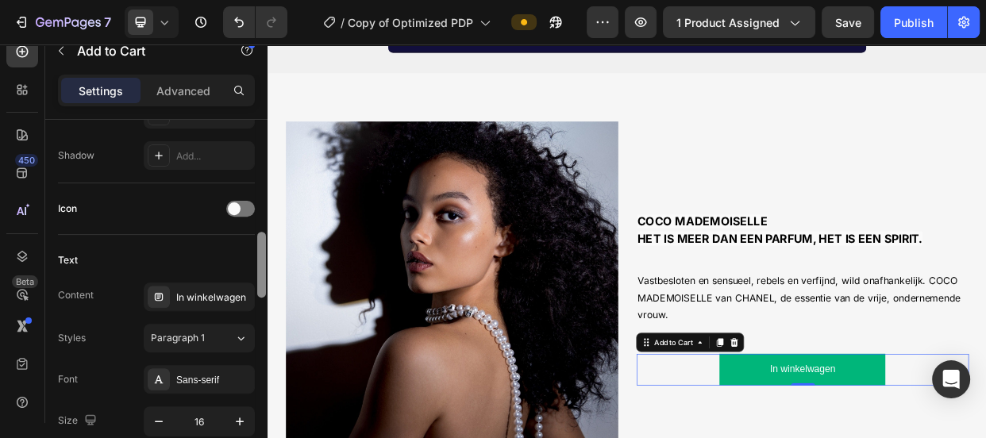
drag, startPoint x: 264, startPoint y: 233, endPoint x: 264, endPoint y: 279, distance: 46.8
click at [264, 279] on div at bounding box center [261, 265] width 9 height 66
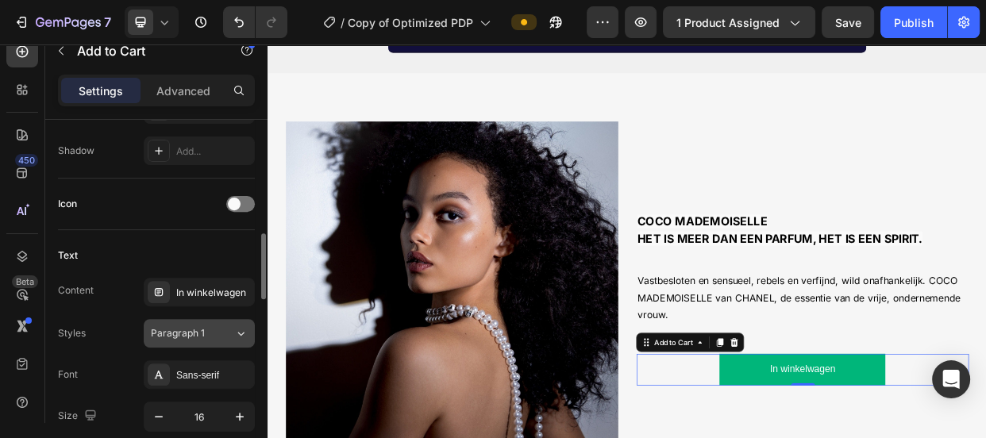
click at [234, 326] on icon at bounding box center [240, 334] width 13 height 16
click at [198, 379] on div "Sans-serif" at bounding box center [213, 375] width 75 height 14
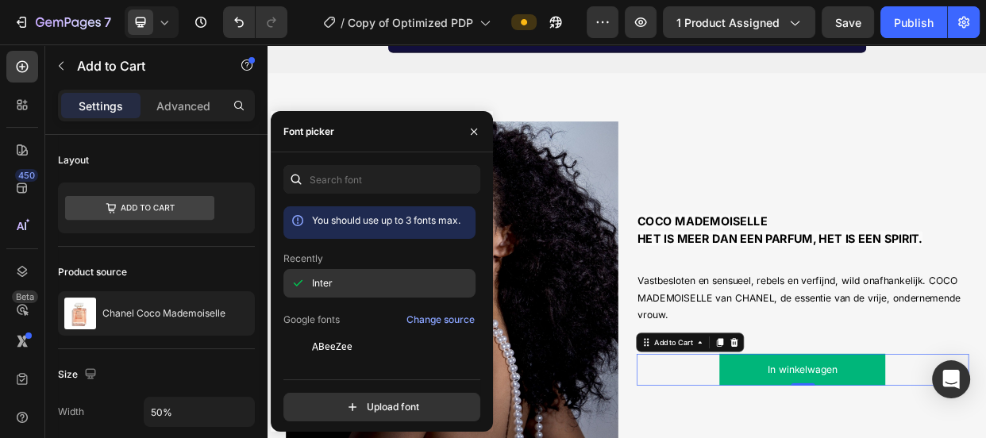
scroll to position [593, 0]
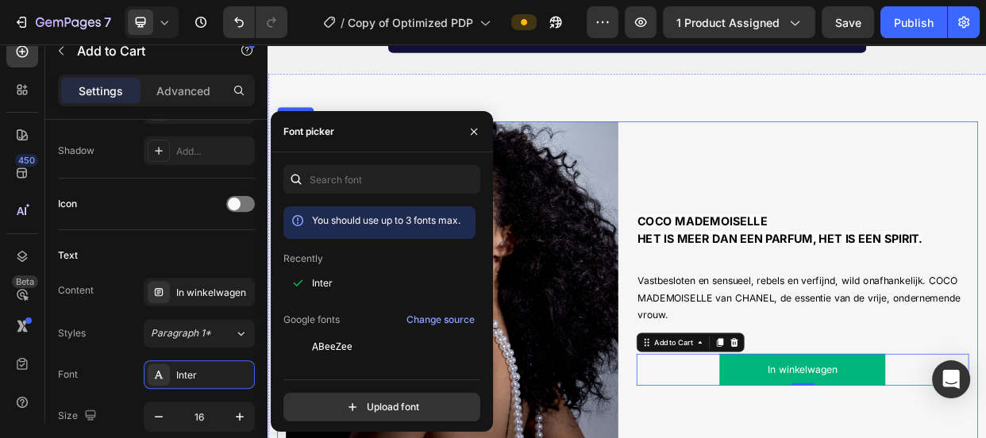
click at [799, 437] on div "COCO MADEMOISELLE HET IS MEER DAN EEN PARFUM, HET IS EEN SPIRIT. Text Block Vas…" at bounding box center [976, 367] width 441 height 441
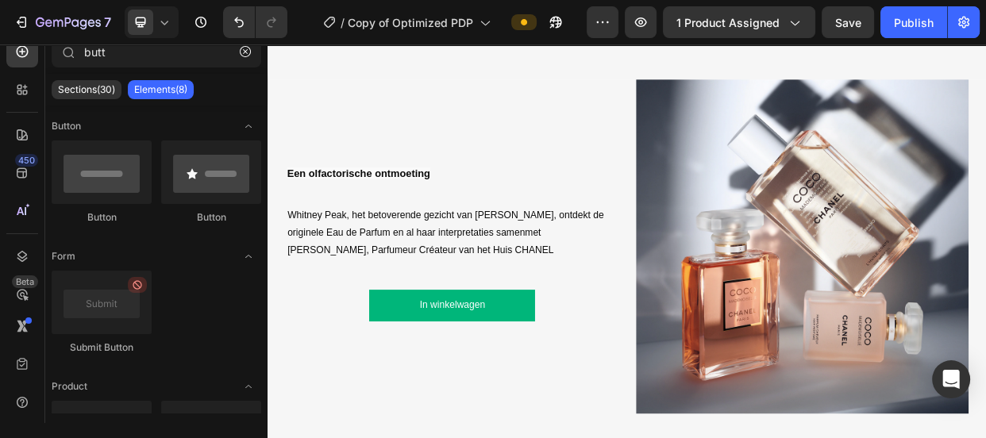
scroll to position [1567, 0]
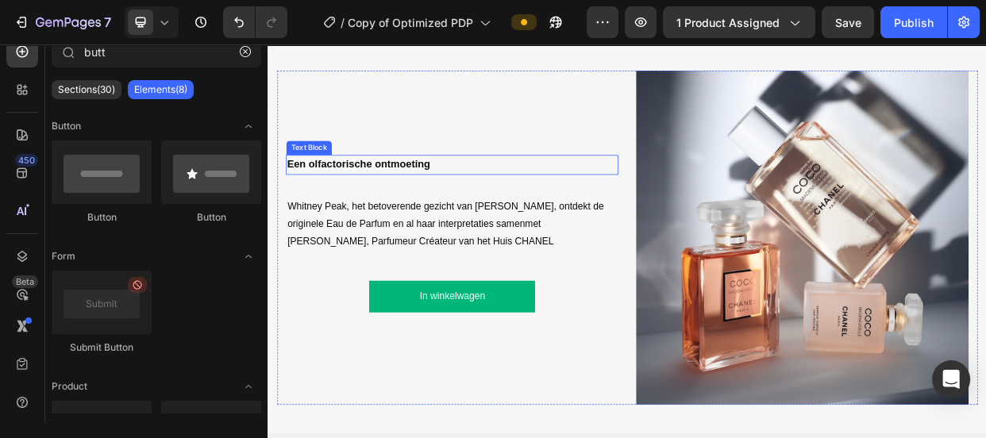
click at [416, 197] on strong "Een olfactorische ontmoeting" at bounding box center [388, 203] width 190 height 15
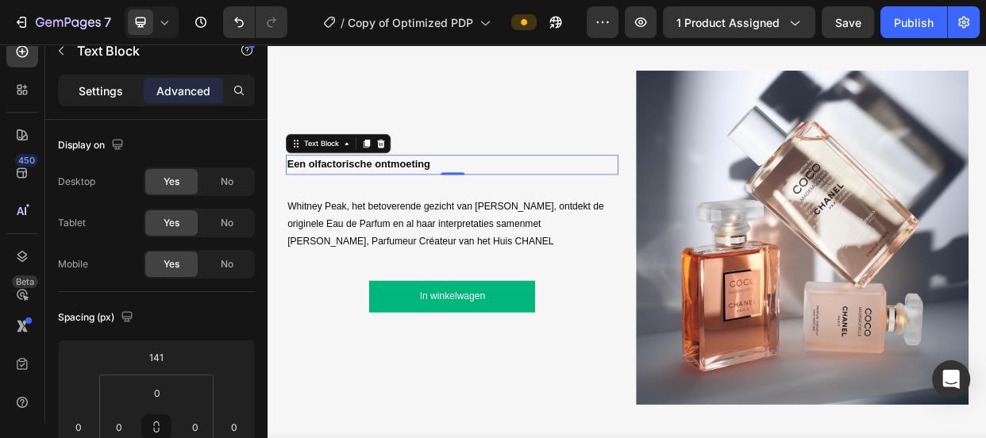
click at [100, 94] on p "Settings" at bounding box center [101, 91] width 44 height 17
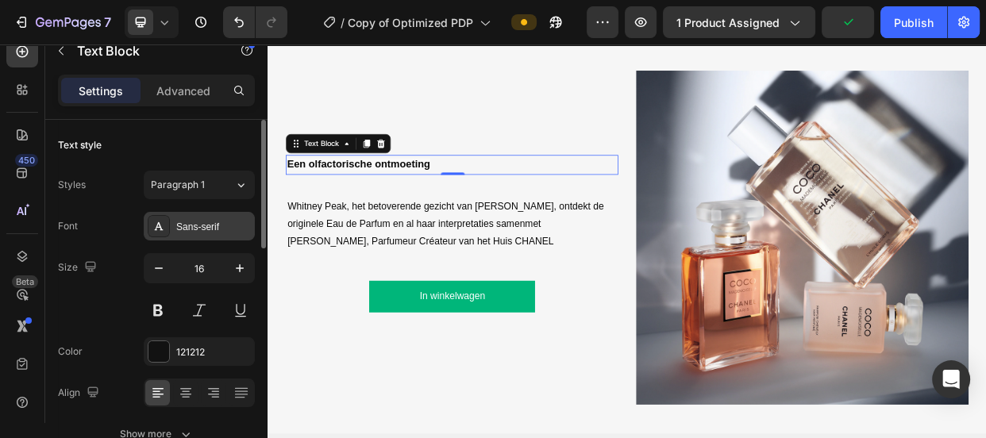
click at [206, 233] on div "Sans-serif" at bounding box center [199, 226] width 111 height 29
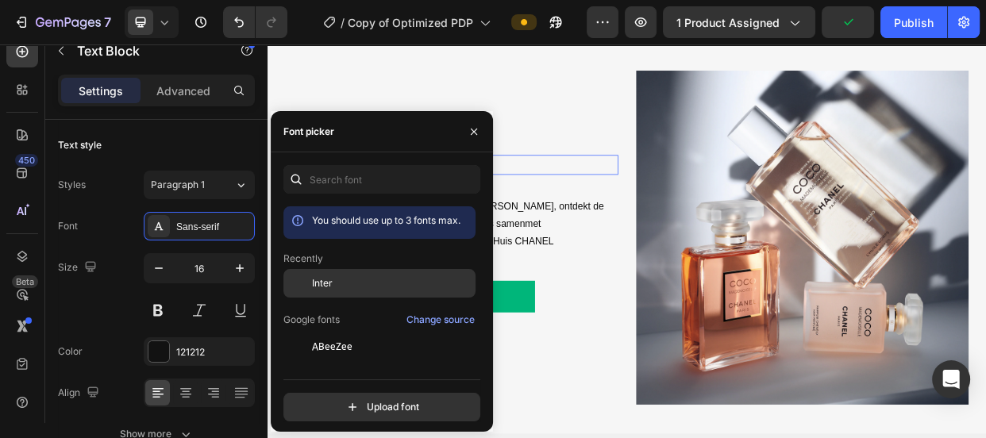
click at [326, 287] on span "Inter" at bounding box center [322, 283] width 21 height 14
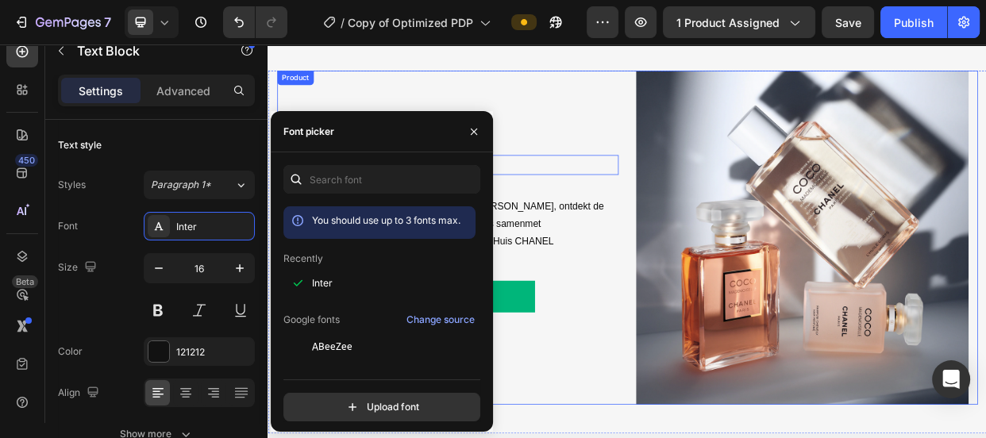
click at [650, 142] on div "Een olfactorische ontmoeting Text Block 0 Whitney Peak, het betoverende gezicht…" at bounding box center [511, 300] width 441 height 443
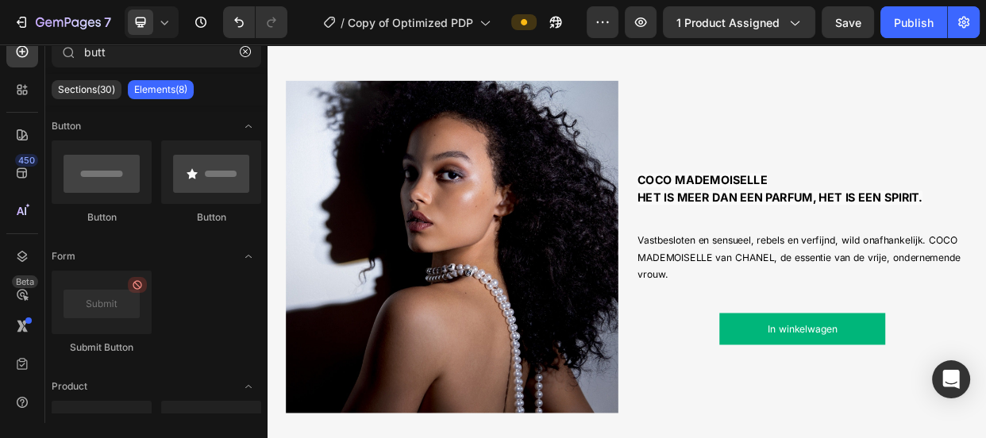
scroll to position [1026, 0]
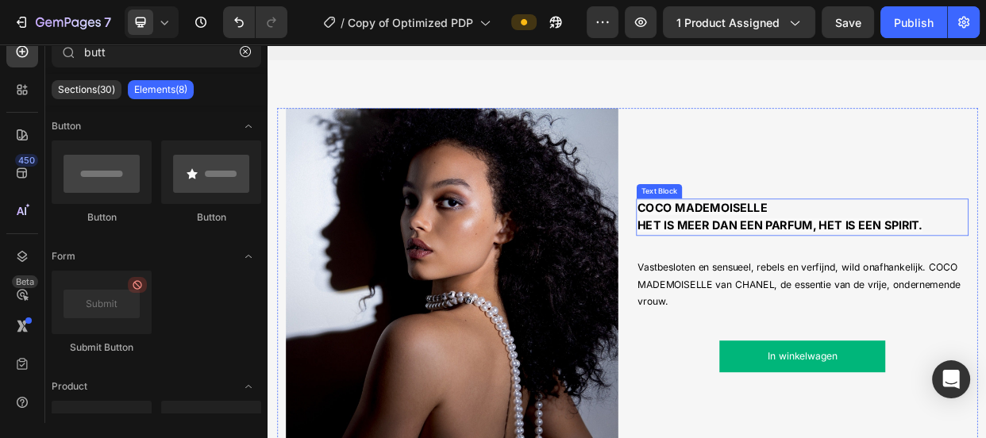
click at [940, 283] on strong "HET IS MEER DAN EEN PARFUM, HET IS EEN SPIRIT." at bounding box center [946, 284] width 378 height 18
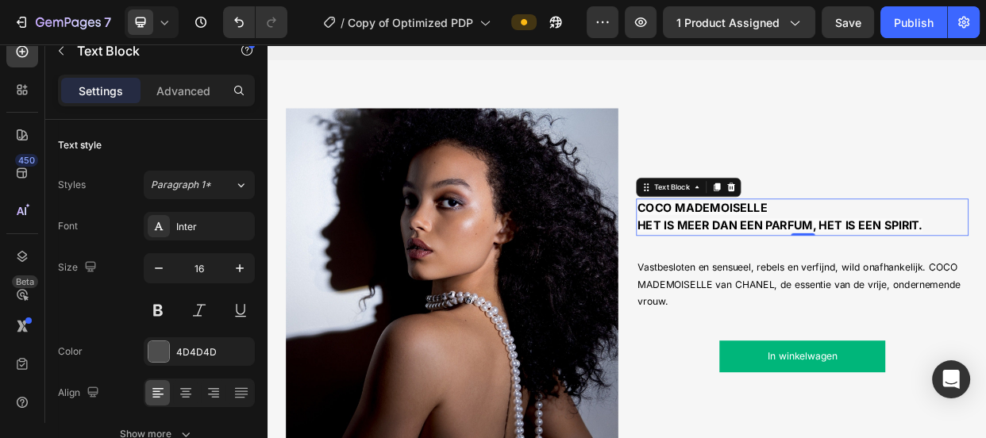
click at [767, 265] on strong "COCO MADEMOISELLE" at bounding box center [843, 261] width 172 height 18
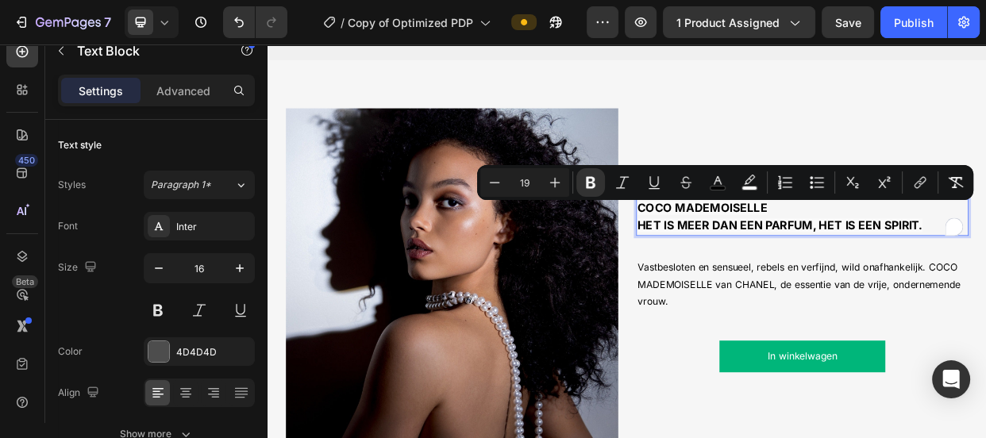
click at [790, 281] on strong "HET IS MEER DAN EEN PARFUM, HET IS EEN SPIRIT." at bounding box center [946, 284] width 378 height 18
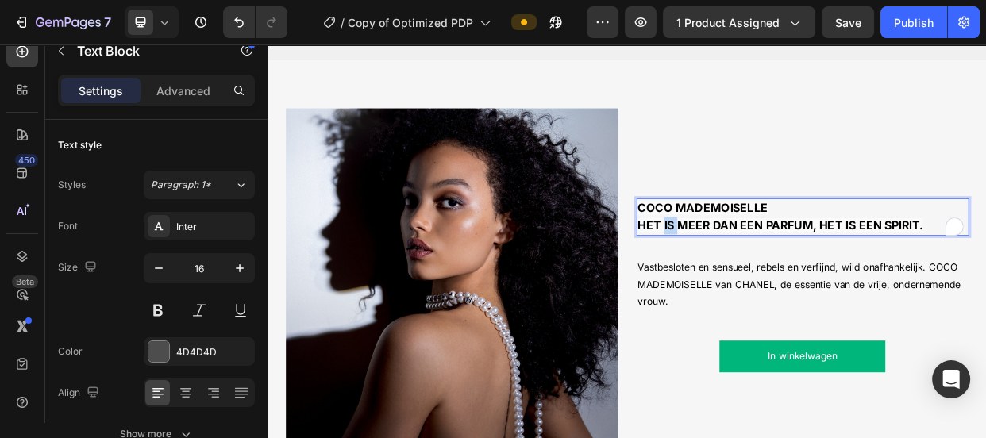
click at [790, 281] on strong "HET IS MEER DAN EEN PARFUM, HET IS EEN SPIRIT." at bounding box center [946, 284] width 378 height 18
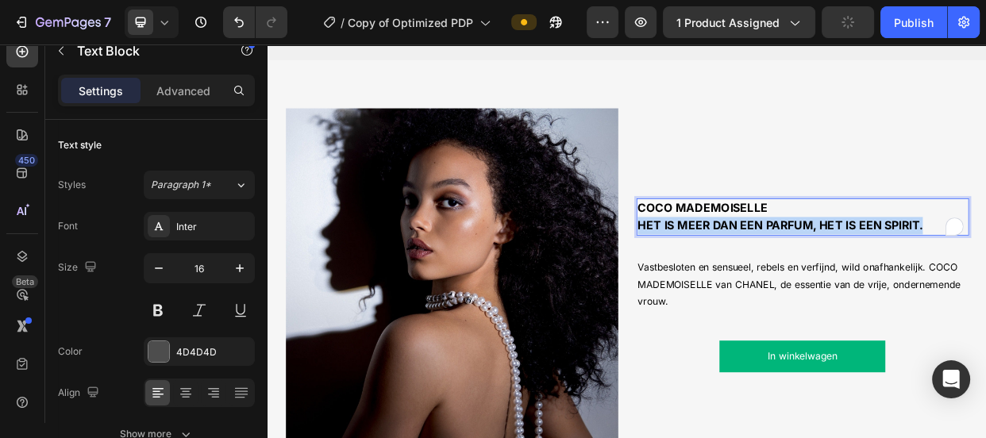
click at [790, 280] on strong "HET IS MEER DAN EEN PARFUM, HET IS EEN SPIRIT." at bounding box center [946, 284] width 378 height 18
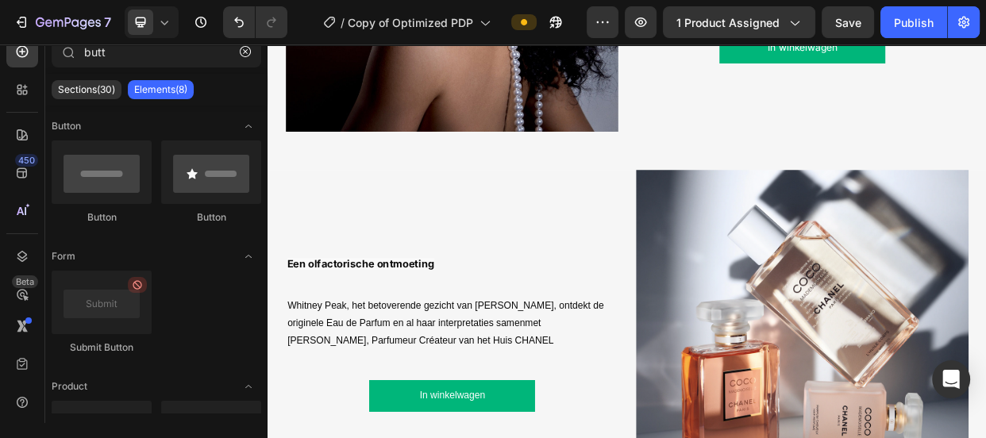
scroll to position [1466, 0]
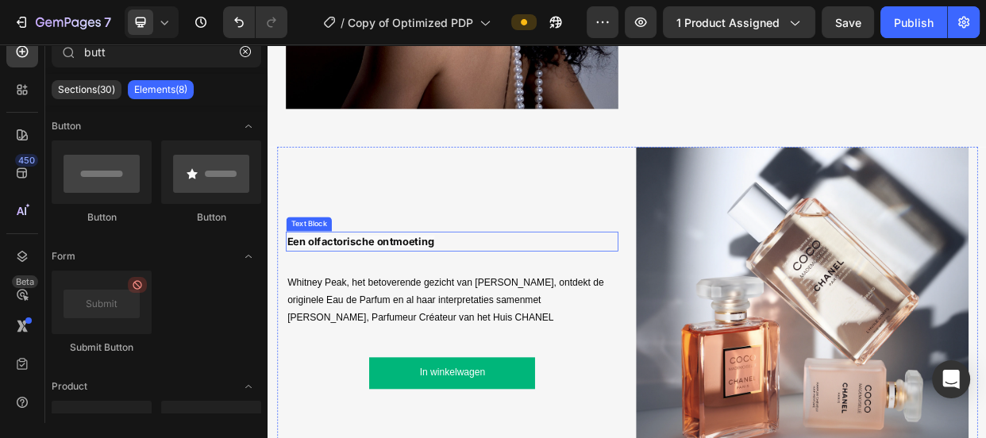
click at [383, 302] on strong "Een olfactorische ontmoeting" at bounding box center [390, 306] width 195 height 16
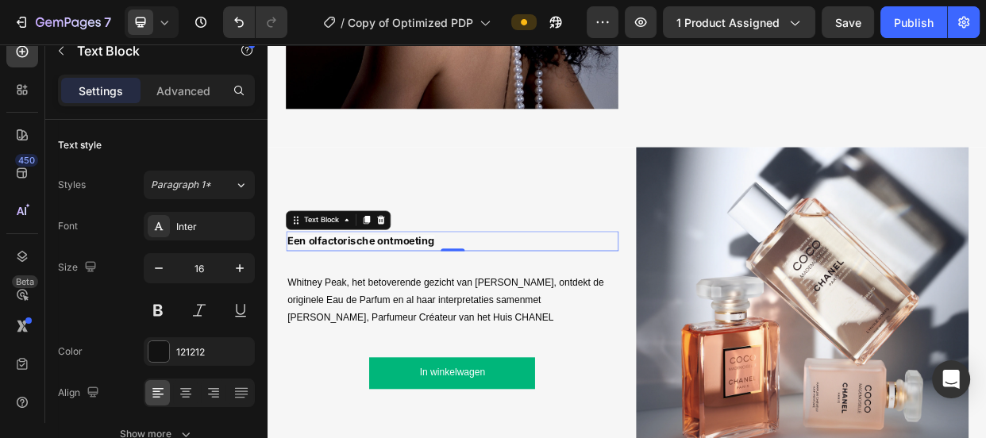
click at [383, 302] on strong "Een olfactorische ontmoeting" at bounding box center [390, 306] width 195 height 16
click at [384, 306] on strong "Een olfactorische ontmoeting" at bounding box center [390, 306] width 195 height 16
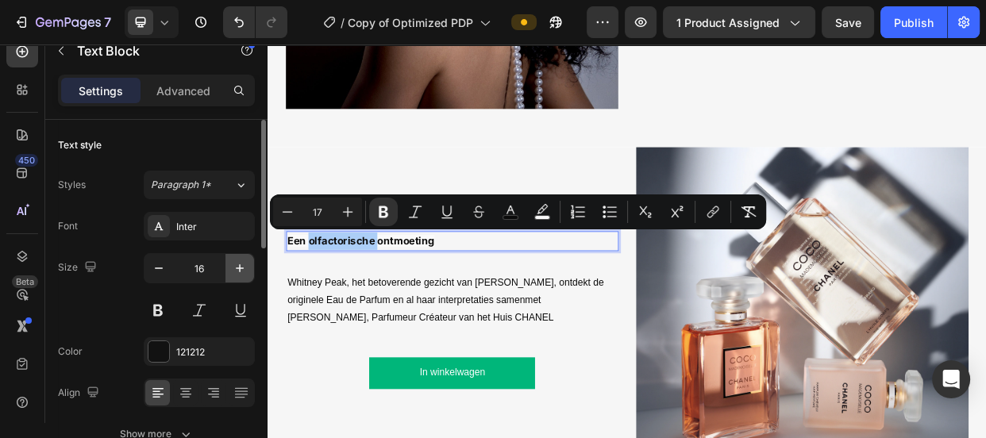
click at [242, 267] on icon "button" at bounding box center [240, 268] width 16 height 16
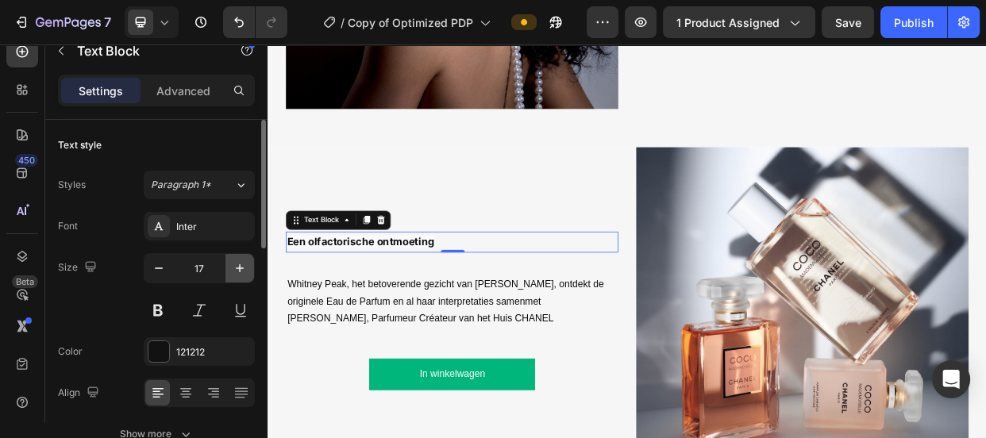
click at [242, 267] on icon "button" at bounding box center [240, 268] width 16 height 16
type input "19"
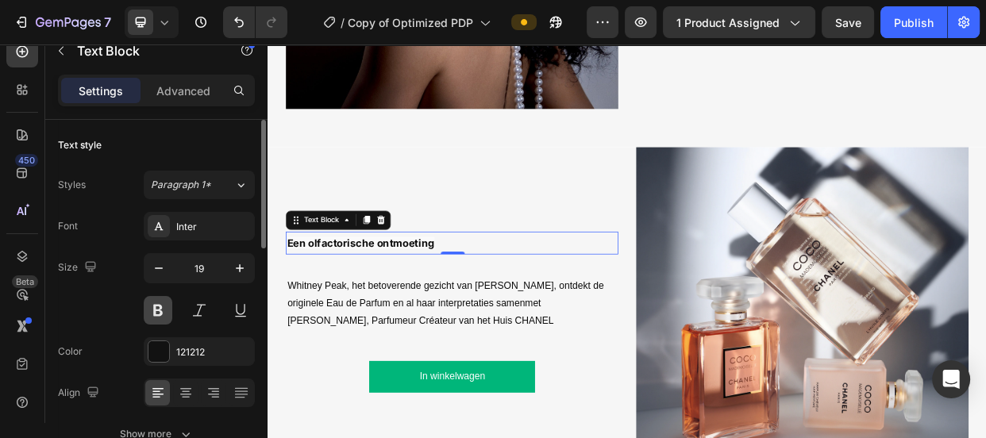
click at [157, 307] on button at bounding box center [158, 310] width 29 height 29
click at [154, 310] on button at bounding box center [158, 310] width 29 height 29
click at [342, 305] on strong "Een olfactorische ontmoeting" at bounding box center [390, 308] width 195 height 16
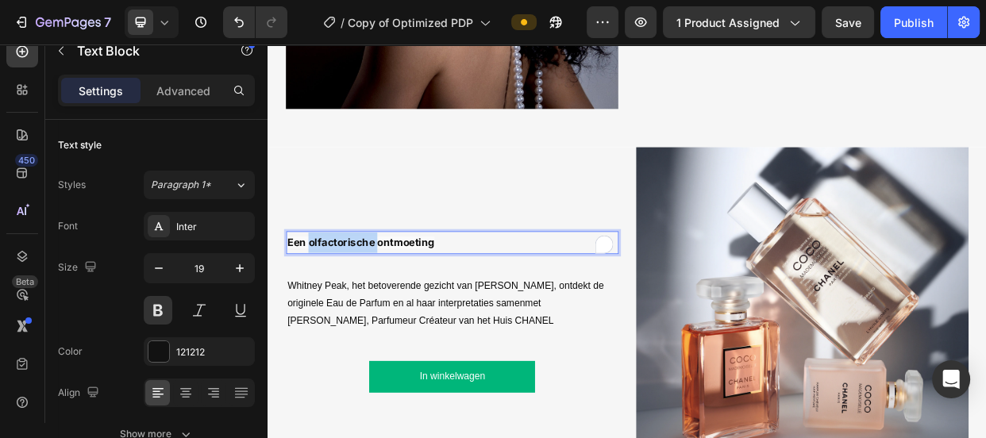
click at [342, 305] on strong "Een olfactorische ontmoeting" at bounding box center [390, 308] width 195 height 16
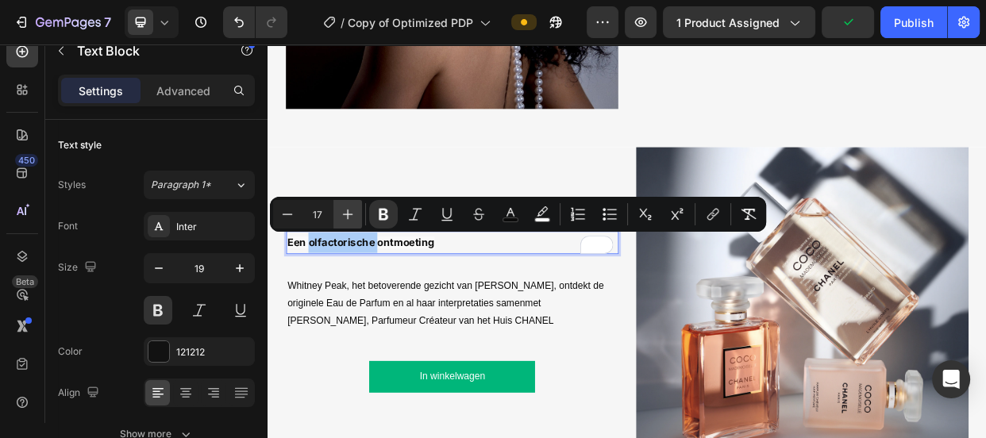
click at [348, 214] on icon "Editor contextual toolbar" at bounding box center [348, 215] width 10 height 10
type input "19"
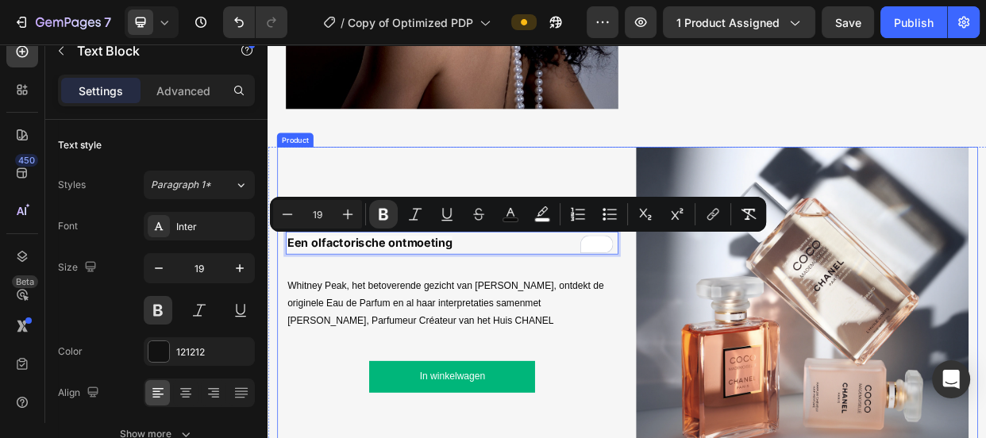
click at [394, 329] on div "Een olfactorische ontmoeting Text Block 0 Whitney Peak, het betoverende gezicht…" at bounding box center [511, 402] width 441 height 443
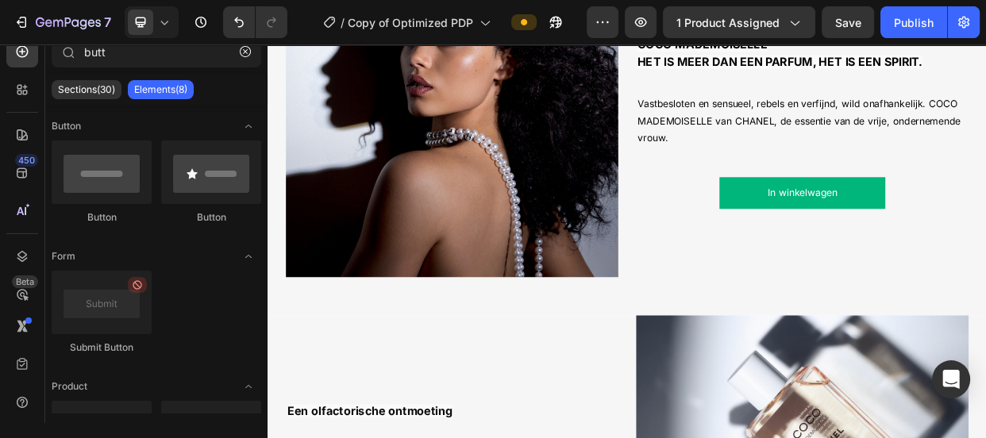
scroll to position [1224, 0]
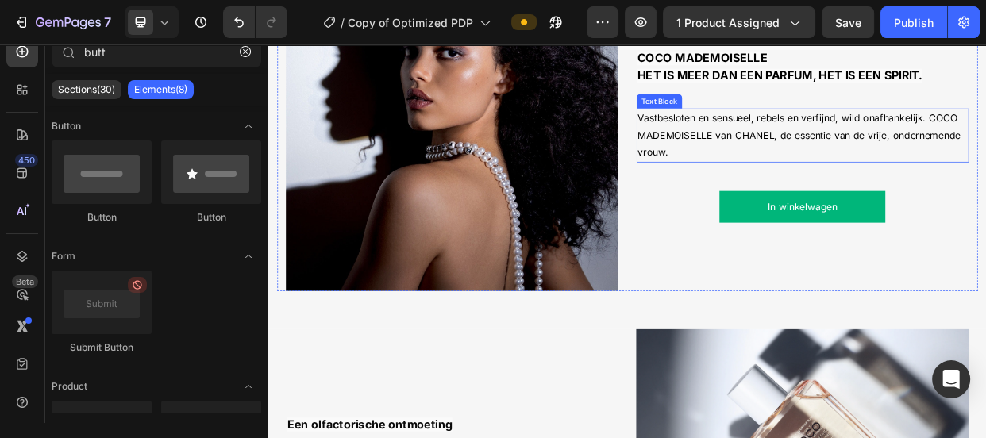
click at [985, 184] on p "Vastbesloten en sensueel, rebels en verfijnd, wild onafhankelijk. COCO MADEMOIS…" at bounding box center [975, 165] width 437 height 68
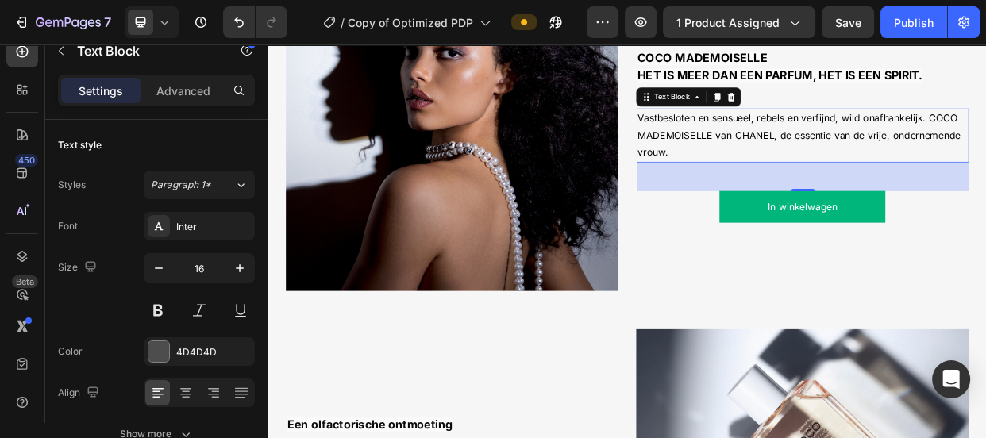
click at [985, 168] on span "Vastbesloten en sensueel, rebels en verfijnd, wild onafhankelijk. COCO MADEMOIS…" at bounding box center [971, 165] width 428 height 62
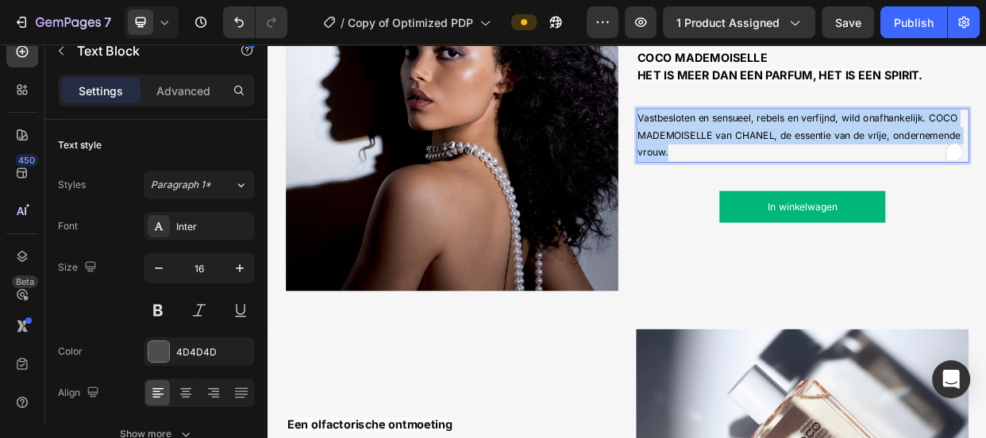
click at [985, 168] on span "Vastbesloten en sensueel, rebels en verfijnd, wild onafhankelijk. COCO MADEMOIS…" at bounding box center [971, 165] width 428 height 62
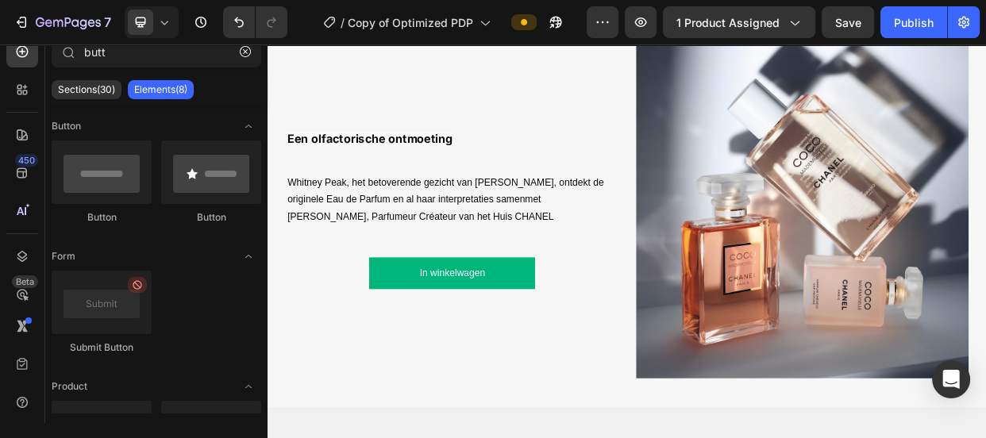
scroll to position [1604, 0]
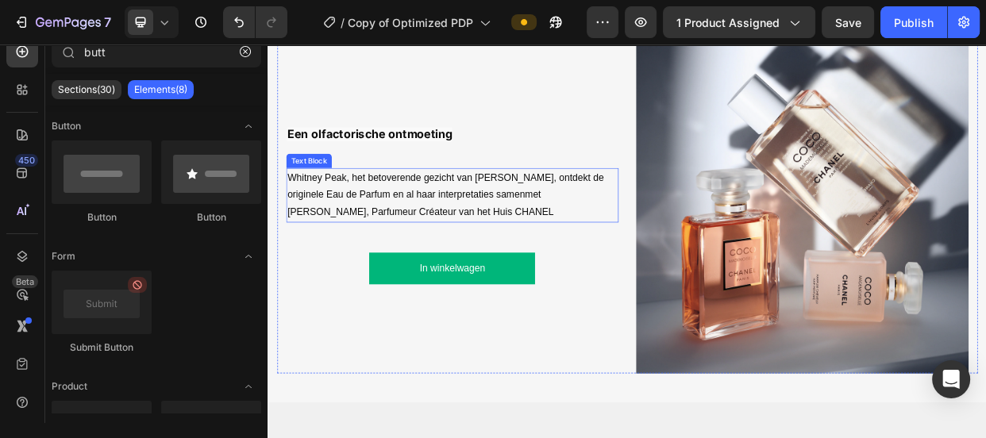
click at [434, 223] on span "Whitney Peak, het betoverende gezicht van [PERSON_NAME], ontdekt de originele E…" at bounding box center [502, 244] width 419 height 60
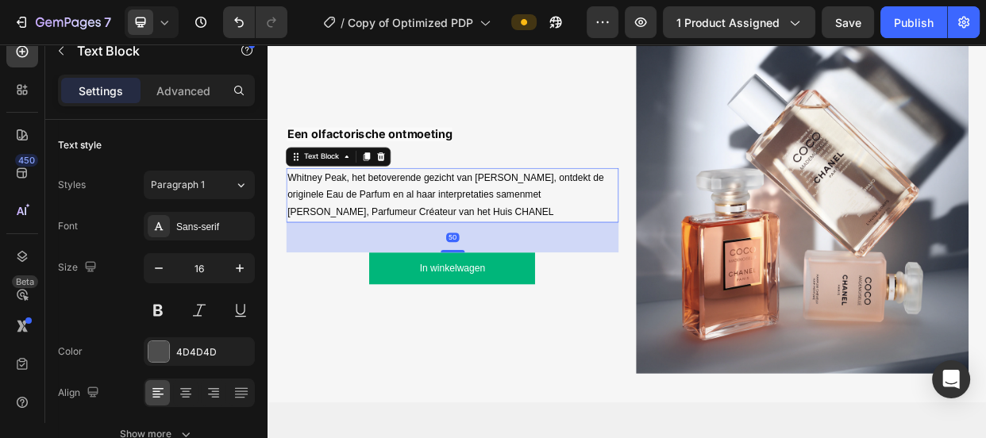
click at [434, 223] on span "Whitney Peak, het betoverende gezicht van [PERSON_NAME], ontdekt de originele E…" at bounding box center [502, 244] width 419 height 60
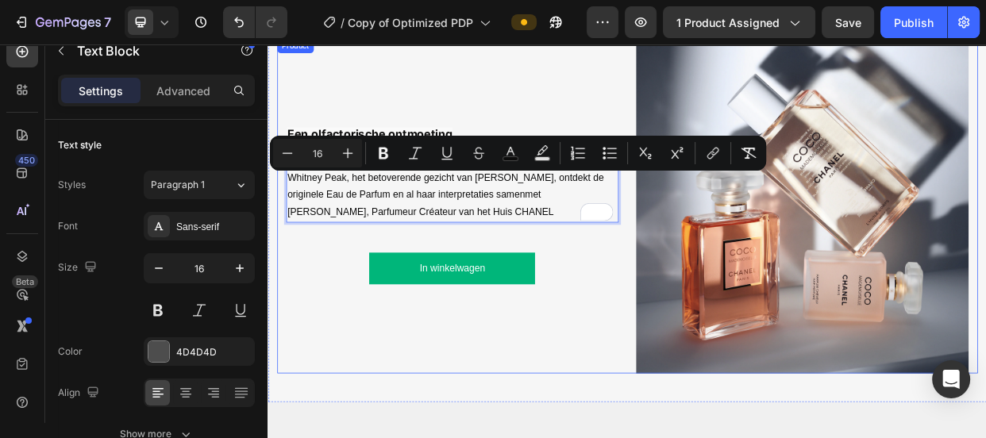
click at [339, 302] on div "Een olfactorische ontmoeting Text Block Whitney Peak, het betoverende gezicht v…" at bounding box center [511, 258] width 441 height 443
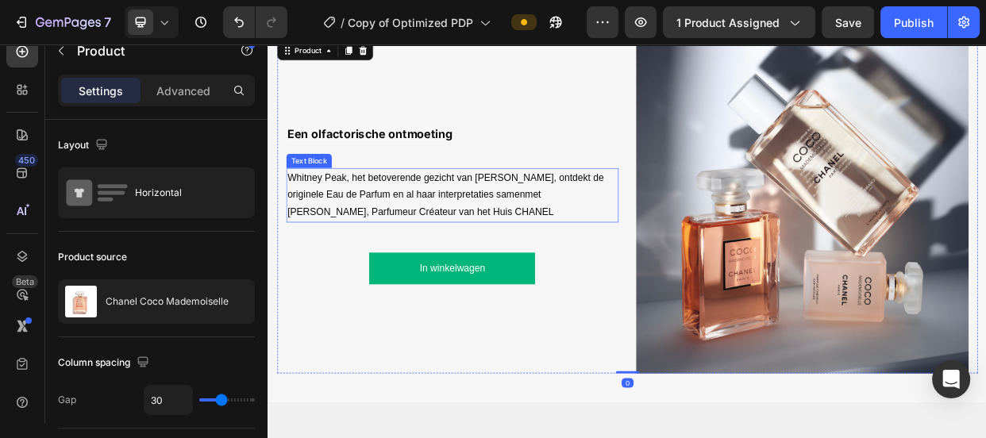
click at [332, 239] on span "Whitney Peak, het betoverende gezicht van [PERSON_NAME], ontdekt de originele E…" at bounding box center [502, 244] width 419 height 60
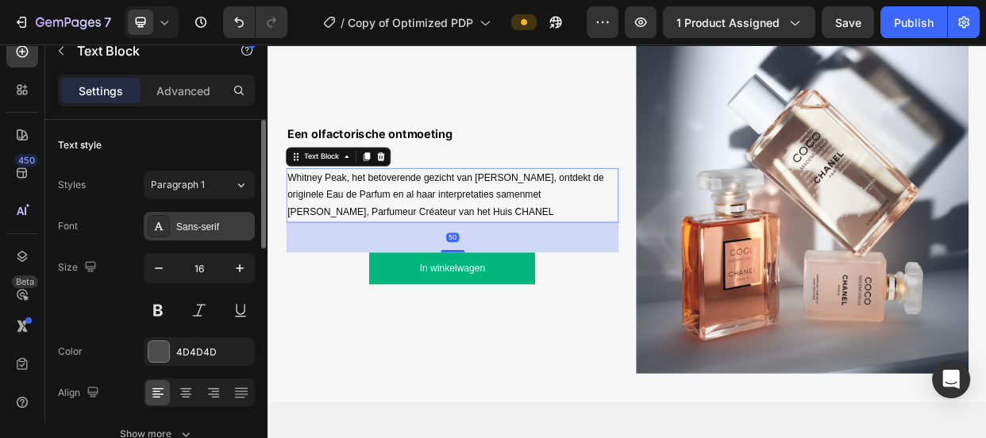
click at [198, 234] on div "Sans-serif" at bounding box center [199, 226] width 111 height 29
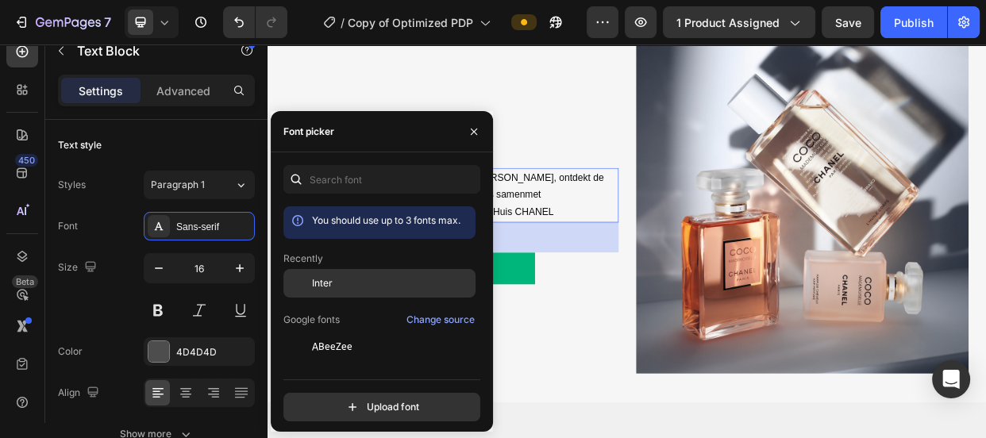
click at [328, 287] on span "Inter" at bounding box center [322, 283] width 21 height 14
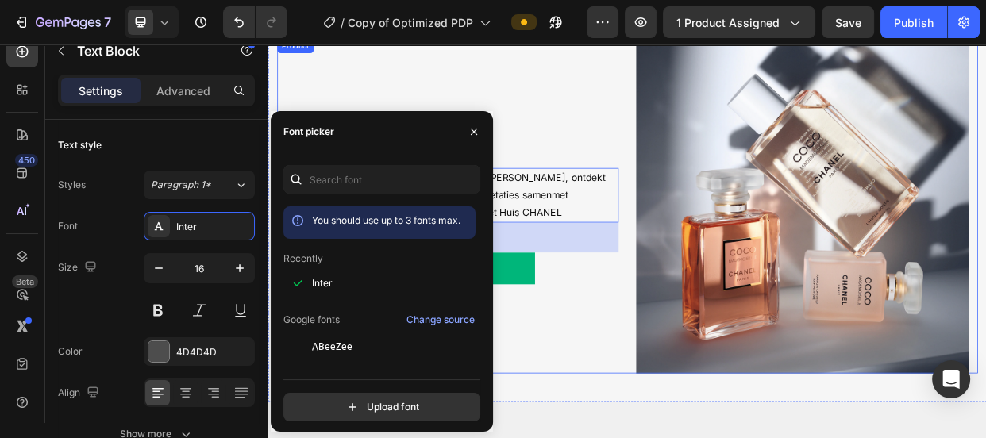
click at [617, 430] on div "Een olfactorische ontmoeting Text Block Whitney Peak, het betoverende gezicht v…" at bounding box center [511, 258] width 441 height 443
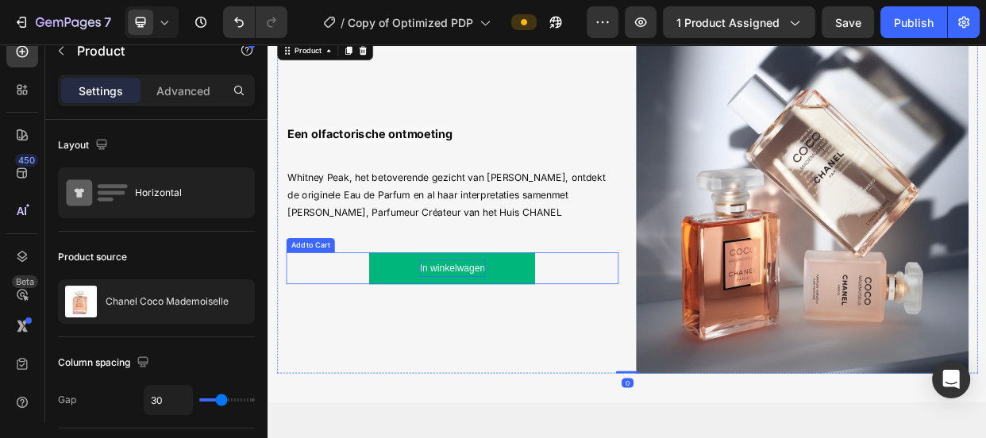
click at [481, 343] on div "In winkelwagen" at bounding box center [511, 341] width 87 height 23
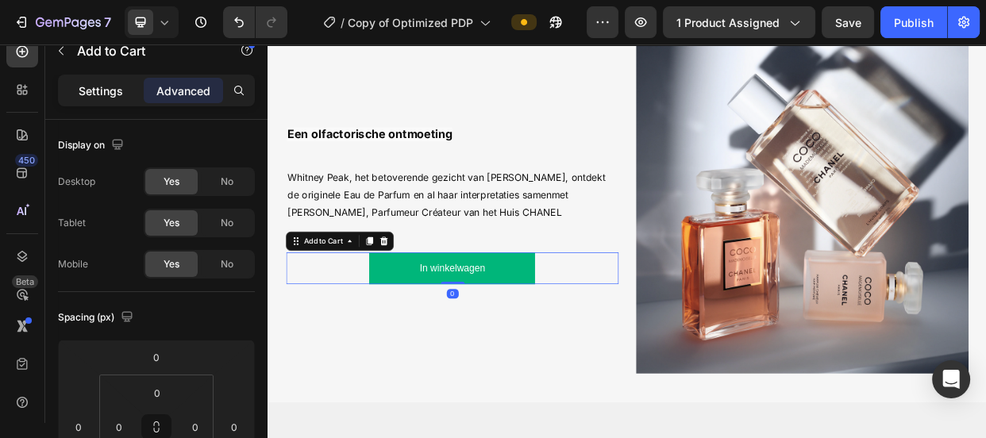
click at [110, 83] on p "Settings" at bounding box center [101, 91] width 44 height 17
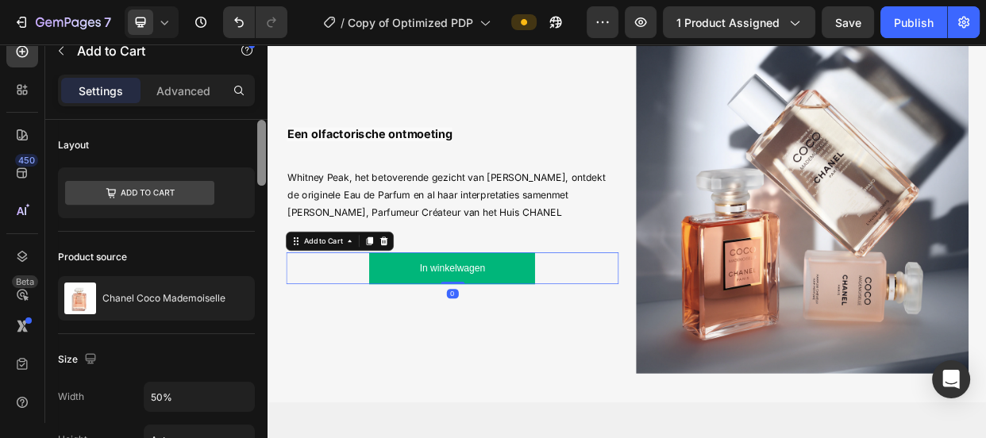
click at [262, 211] on div at bounding box center [262, 294] width 12 height 349
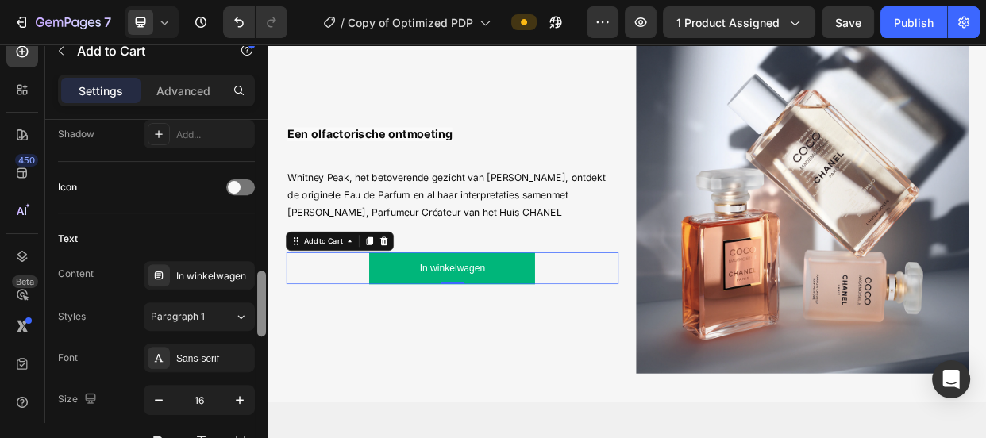
scroll to position [655, 0]
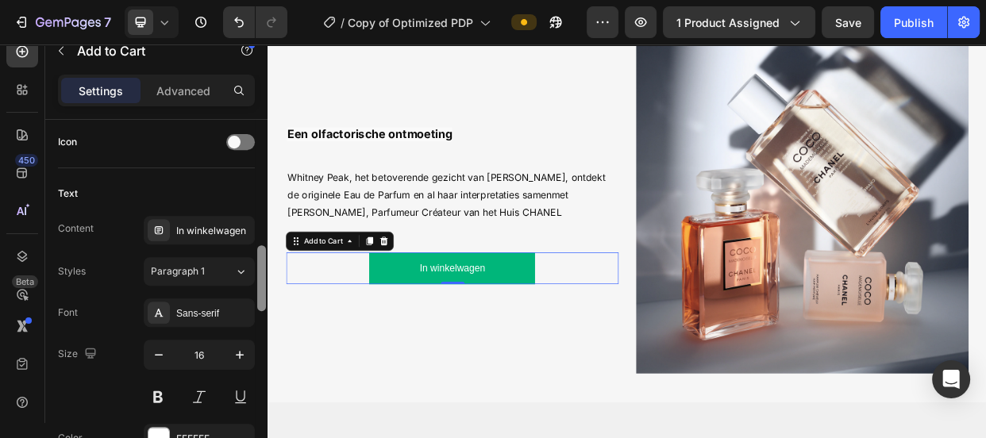
drag, startPoint x: 262, startPoint y: 211, endPoint x: 265, endPoint y: 270, distance: 58.8
click at [265, 270] on div at bounding box center [261, 278] width 9 height 66
click at [218, 306] on div "Sans-serif" at bounding box center [213, 313] width 75 height 14
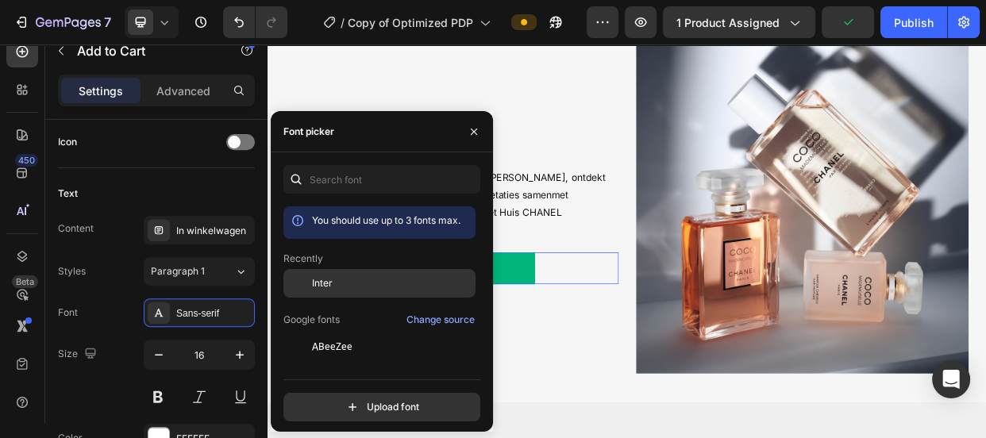
click at [317, 284] on span "Inter" at bounding box center [322, 283] width 21 height 14
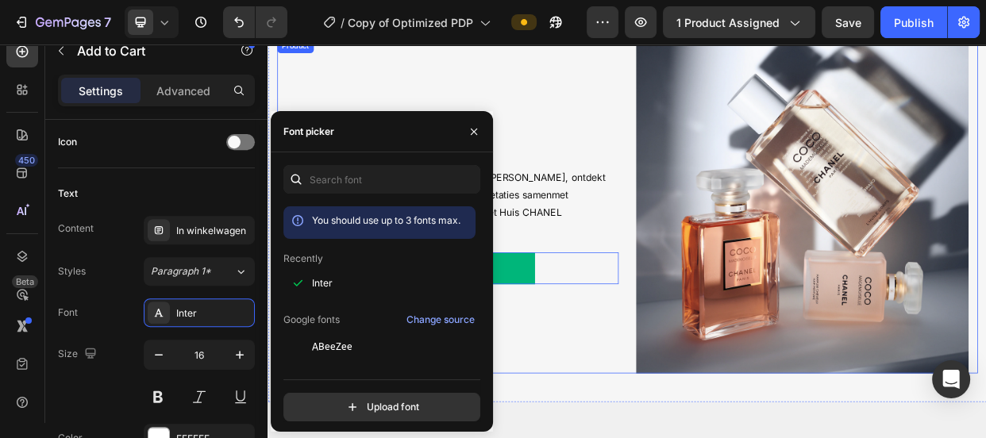
click at [616, 398] on div "Een olfactorische ontmoeting Text Block Whitney Peak, het betoverende gezicht v…" at bounding box center [511, 258] width 441 height 443
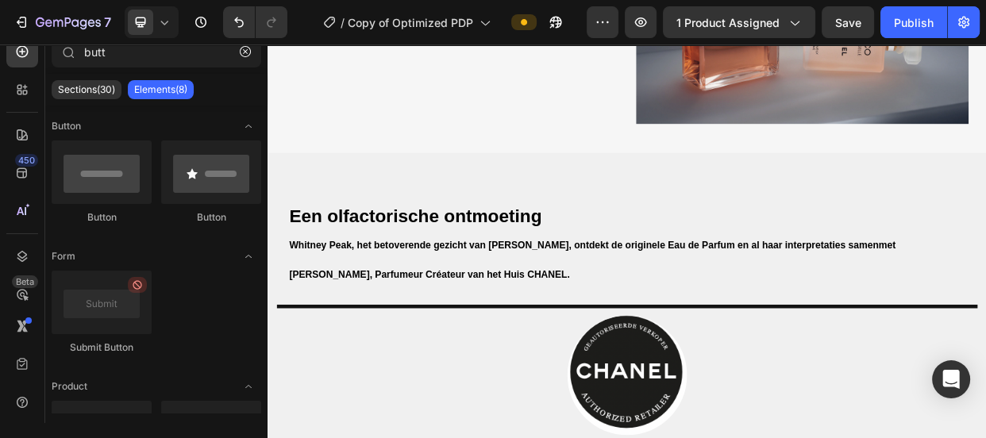
scroll to position [1941, 0]
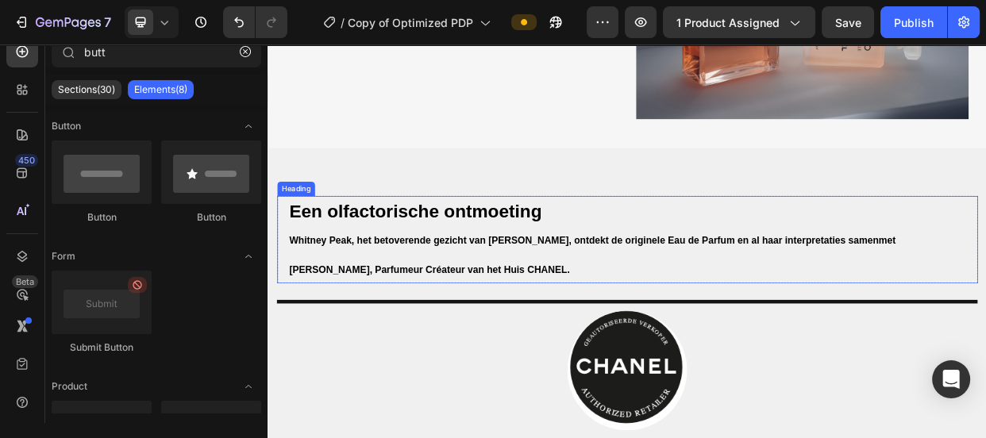
click at [727, 298] on span "Whitney Peak, het betoverende gezicht van [PERSON_NAME], ontdekt de originele E…" at bounding box center [697, 324] width 804 height 52
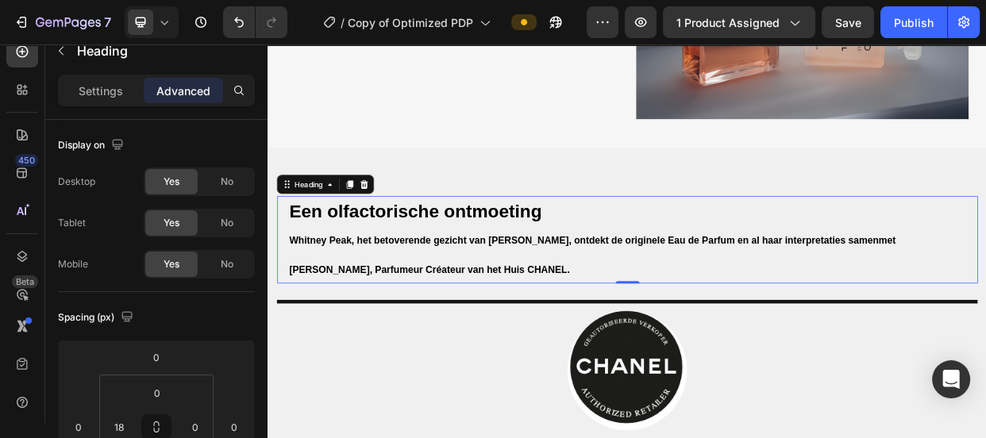
click at [460, 291] on h2 "Een olfactorische ontmoeting [PERSON_NAME], het betoverende gezicht van [PERSON…" at bounding box center [751, 303] width 915 height 116
click at [460, 298] on span "Whitney Peak, het betoverende gezicht van [PERSON_NAME], ontdekt de originele E…" at bounding box center [697, 324] width 804 height 52
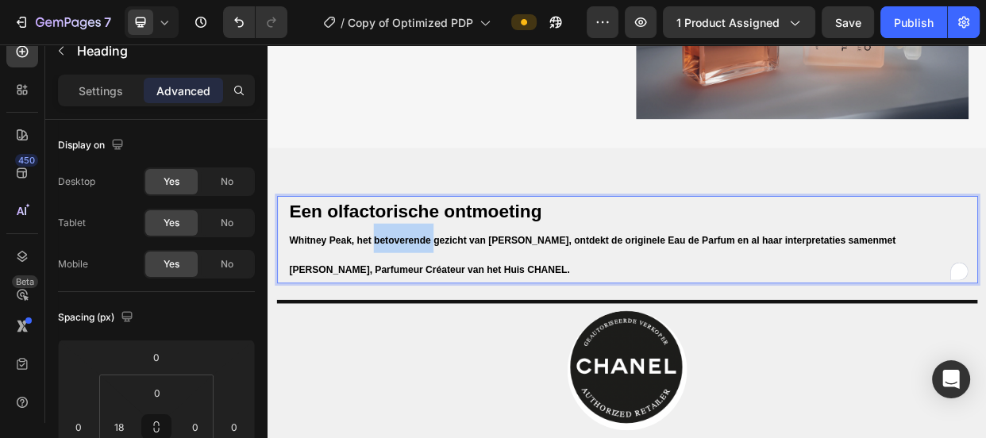
click at [460, 298] on span "Whitney Peak, het betoverende gezicht van [PERSON_NAME], ontdekt de originele E…" at bounding box center [697, 324] width 804 height 52
click at [462, 298] on span "Whitney Peak, het betoverende gezicht van [PERSON_NAME], ontdekt de originele E…" at bounding box center [697, 324] width 804 height 52
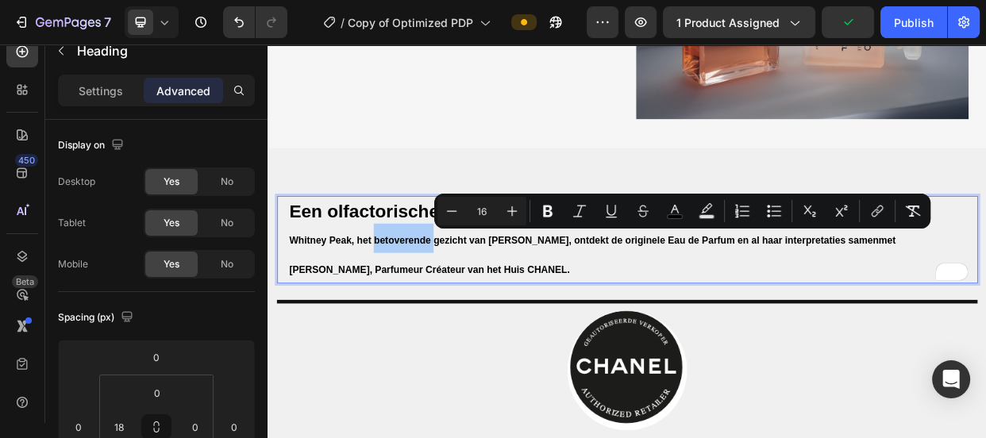
drag, startPoint x: 104, startPoint y: 94, endPoint x: 110, endPoint y: 107, distance: 13.9
click at [104, 95] on p "Settings" at bounding box center [101, 91] width 44 height 17
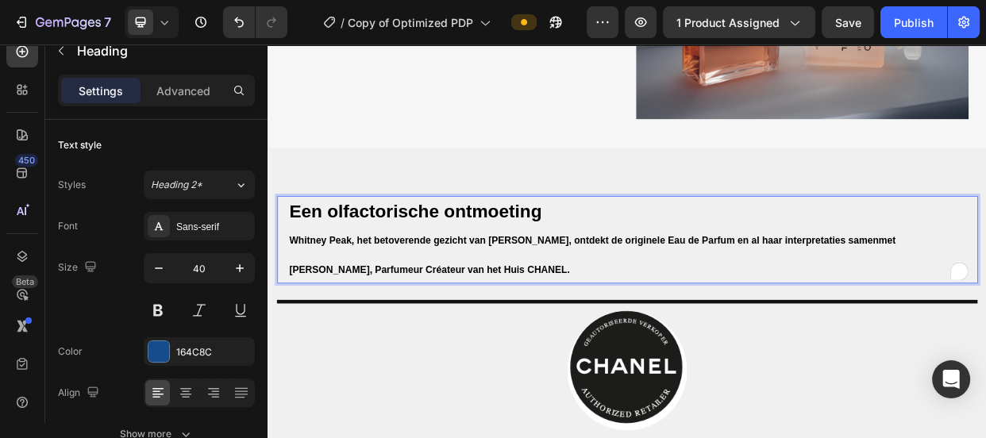
click at [310, 301] on span "Whitney Peak, het betoverende gezicht van [PERSON_NAME], ontdekt de originele E…" at bounding box center [697, 324] width 804 height 52
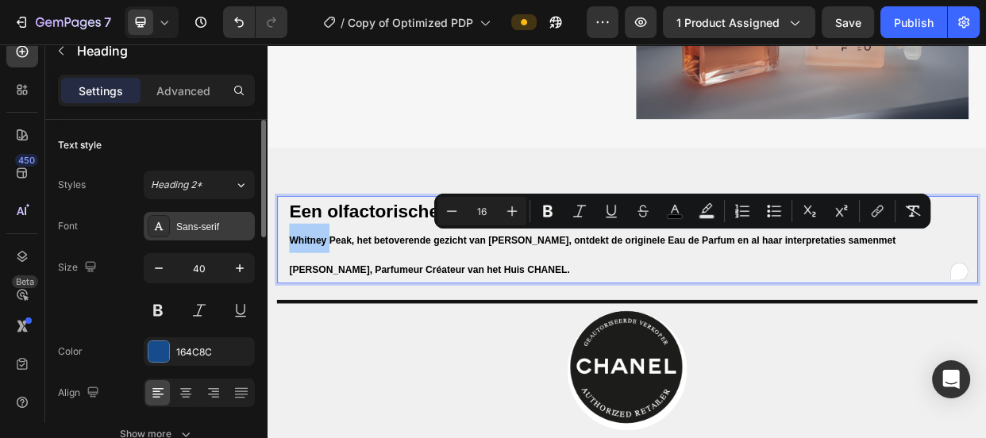
click at [195, 222] on div "Sans-serif" at bounding box center [213, 227] width 75 height 14
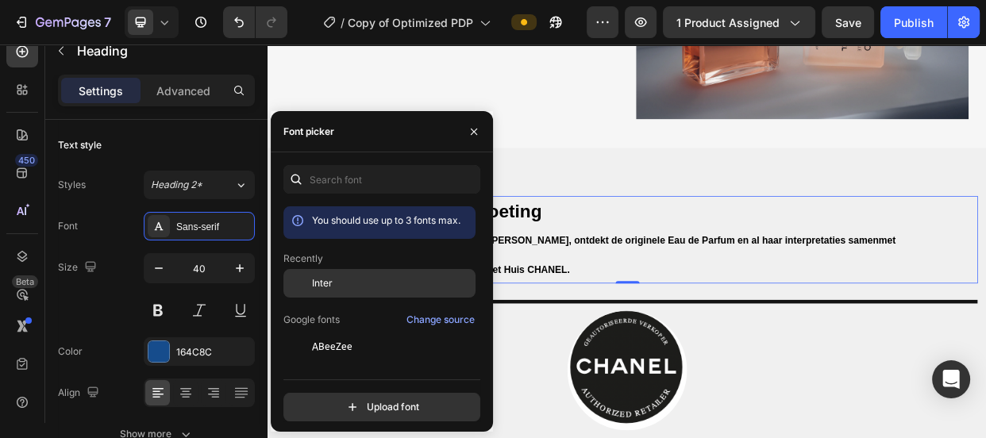
click at [315, 390] on div "Inter" at bounding box center [379, 404] width 192 height 29
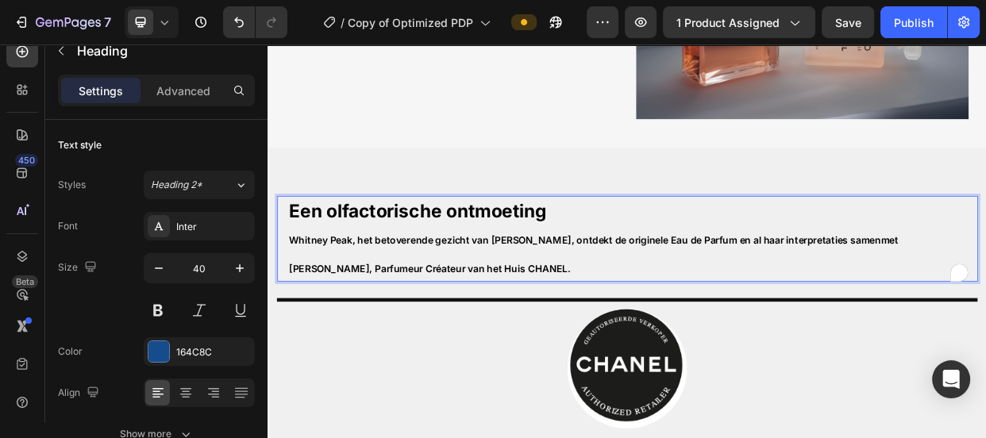
click at [487, 335] on span "Whitney Peak, het betoverende gezicht van [PERSON_NAME], ontdekt de originele E…" at bounding box center [698, 322] width 807 height 54
drag, startPoint x: 599, startPoint y: 330, endPoint x: 291, endPoint y: 307, distance: 308.1
click at [291, 307] on div "Een olfactorische ontmoeting [PERSON_NAME], het betoverende gezicht van [PERSON…" at bounding box center [743, 302] width 929 height 114
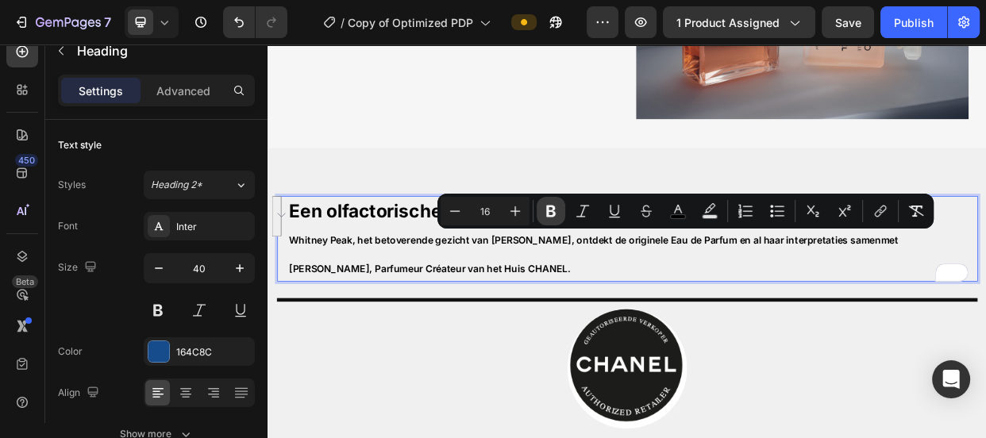
click at [552, 208] on icon "Editor contextual toolbar" at bounding box center [551, 211] width 16 height 16
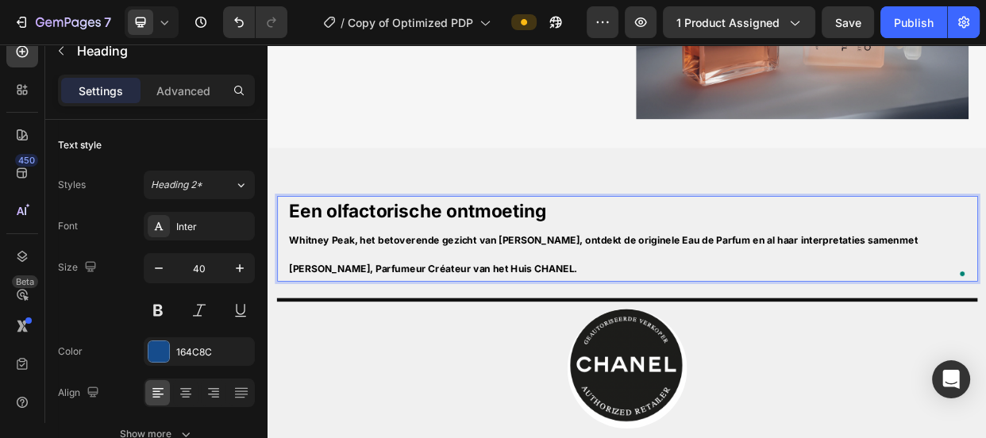
click at [645, 262] on p "Een olfactorische ontmoeting [PERSON_NAME], het betoverende gezicht van [PERSON…" at bounding box center [750, 302] width 911 height 110
drag, startPoint x: 653, startPoint y: 329, endPoint x: 296, endPoint y: 302, distance: 357.4
click at [296, 302] on p "Een olfactorische ontmoeting [PERSON_NAME], het betoverende gezicht van [PERSON…" at bounding box center [750, 302] width 911 height 110
click at [553, 295] on strong "Whitney Peak, het betoverende gezicht van [PERSON_NAME], ontdekt de originele E…" at bounding box center [712, 322] width 834 height 54
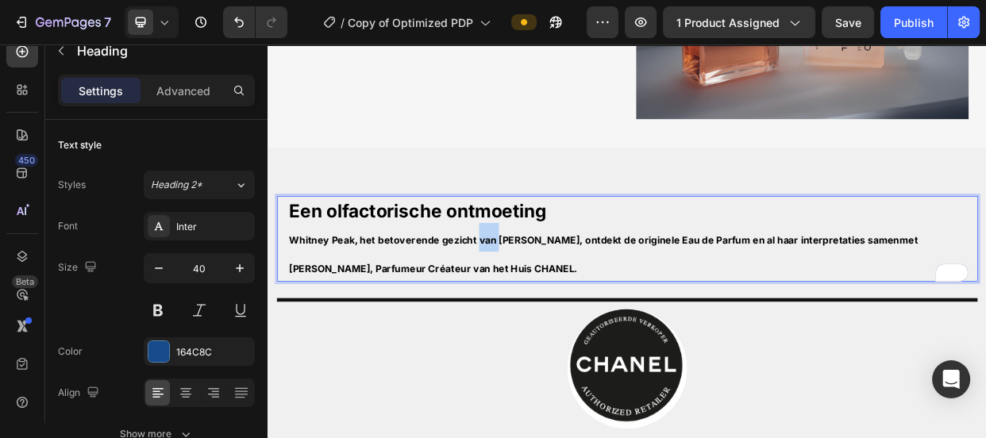
click at [553, 295] on strong "Whitney Peak, het betoverende gezicht van [PERSON_NAME], ontdekt de originele E…" at bounding box center [712, 322] width 834 height 54
click at [154, 271] on icon "button" at bounding box center [159, 268] width 16 height 16
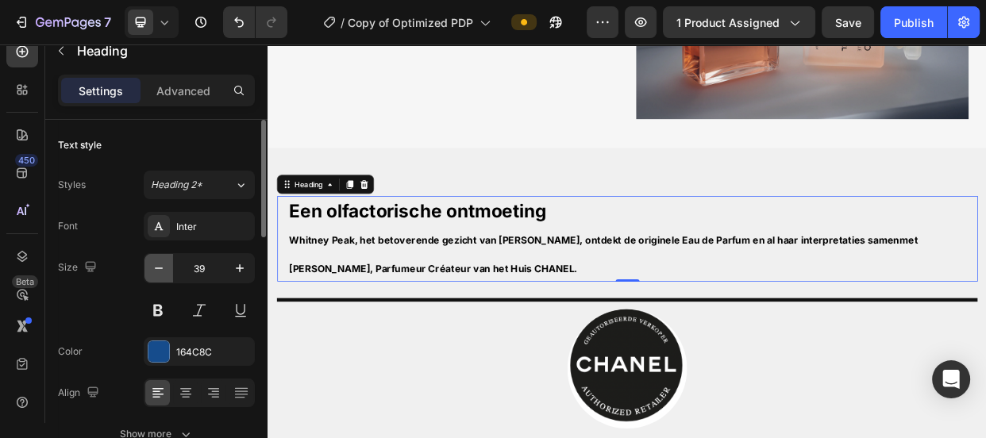
click at [156, 271] on icon "button" at bounding box center [159, 268] width 16 height 16
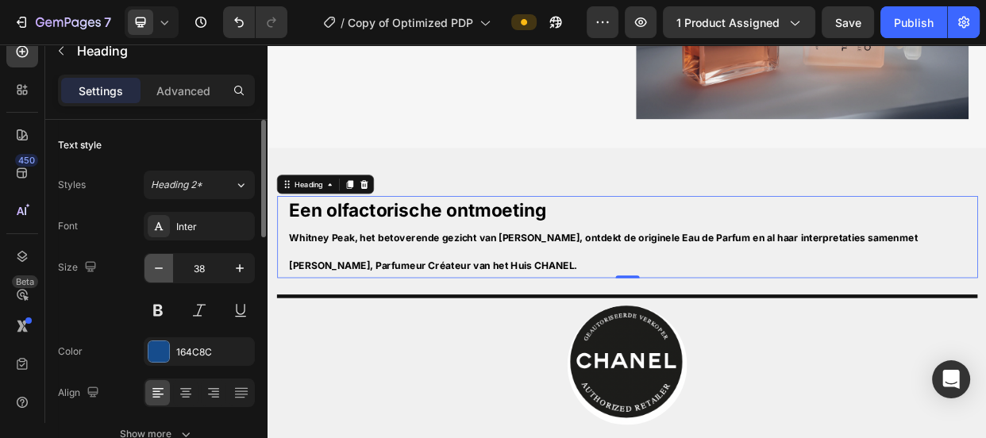
click at [156, 271] on icon "button" at bounding box center [159, 268] width 16 height 16
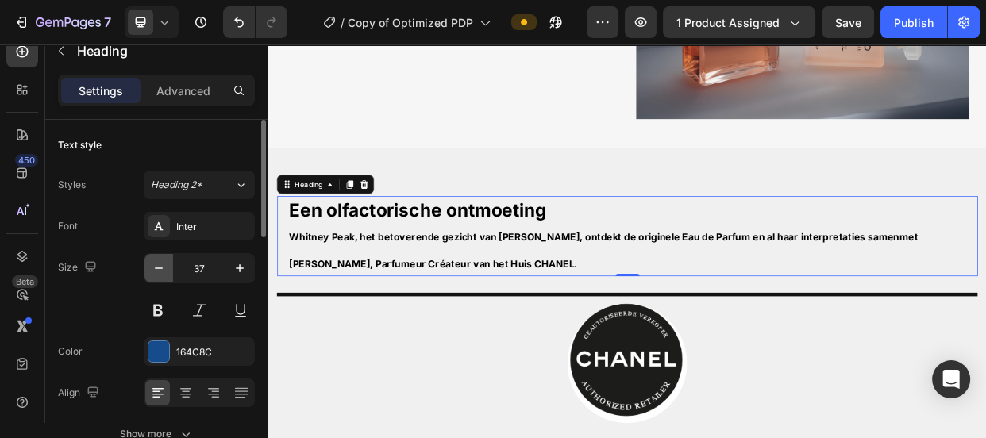
click at [156, 271] on icon "button" at bounding box center [159, 268] width 16 height 16
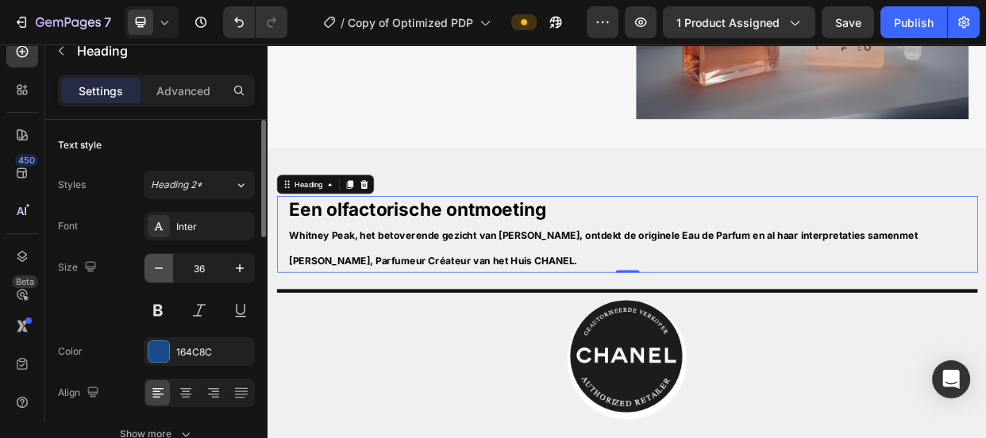
click at [156, 271] on icon "button" at bounding box center [159, 268] width 16 height 16
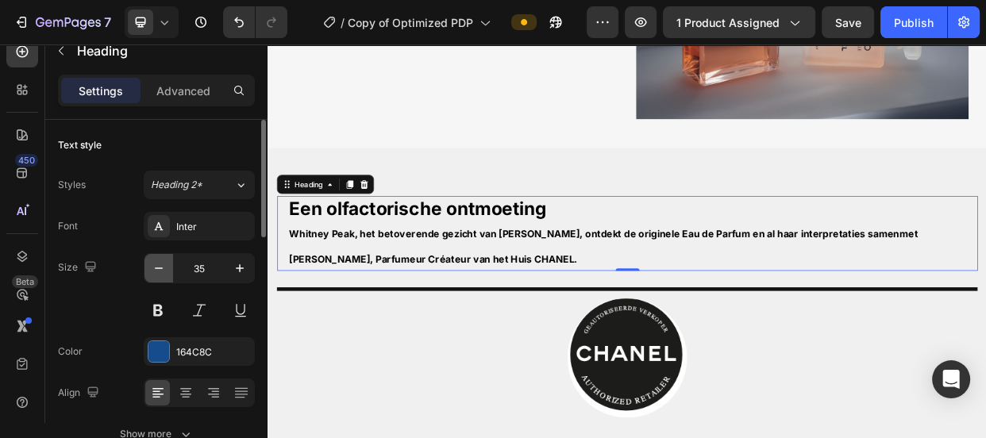
click at [156, 271] on icon "button" at bounding box center [159, 268] width 16 height 16
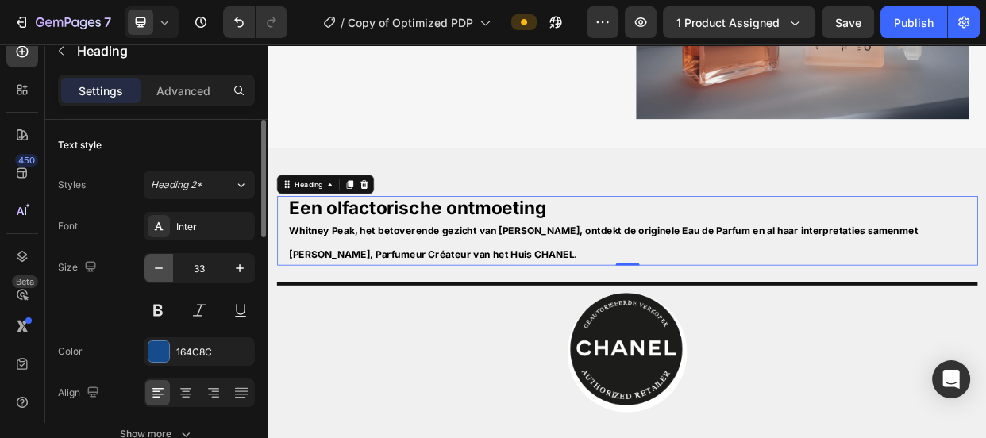
click at [156, 271] on icon "button" at bounding box center [159, 268] width 16 height 16
type input "32"
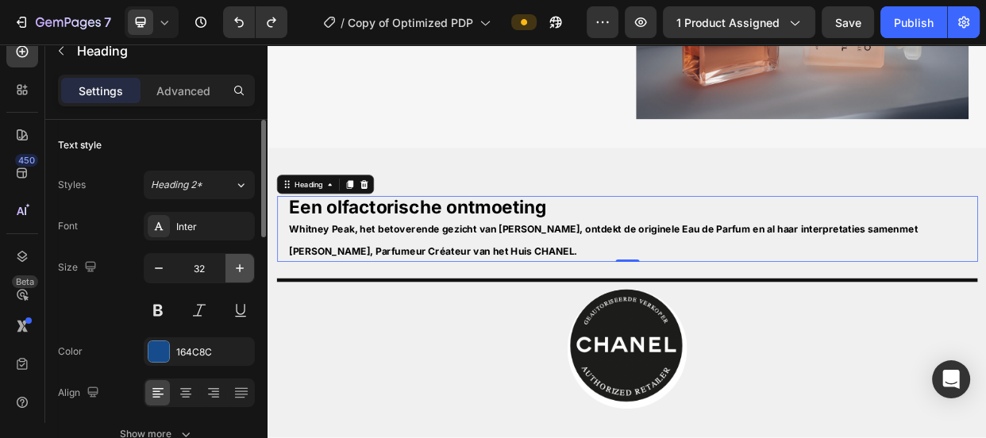
click at [233, 267] on icon "button" at bounding box center [240, 268] width 16 height 16
click at [233, 268] on icon "button" at bounding box center [240, 268] width 16 height 16
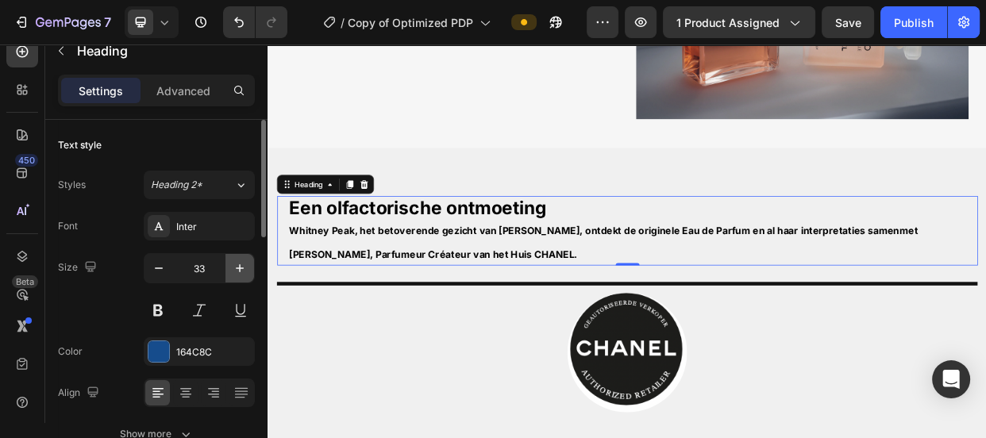
click at [233, 268] on icon "button" at bounding box center [240, 268] width 16 height 16
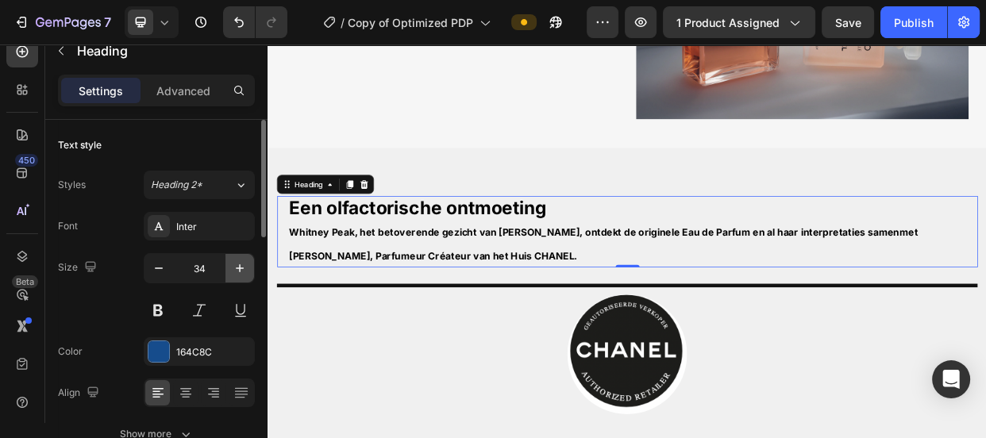
click at [233, 268] on icon "button" at bounding box center [240, 268] width 16 height 16
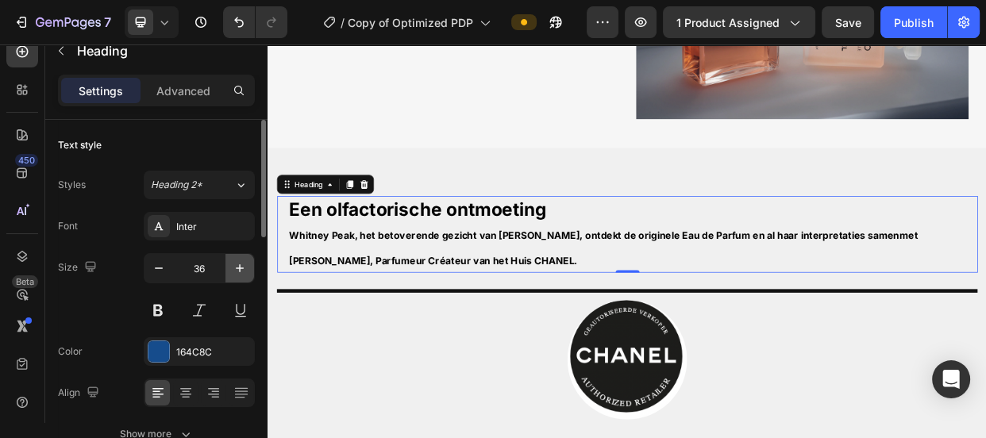
click at [233, 268] on icon "button" at bounding box center [240, 268] width 16 height 16
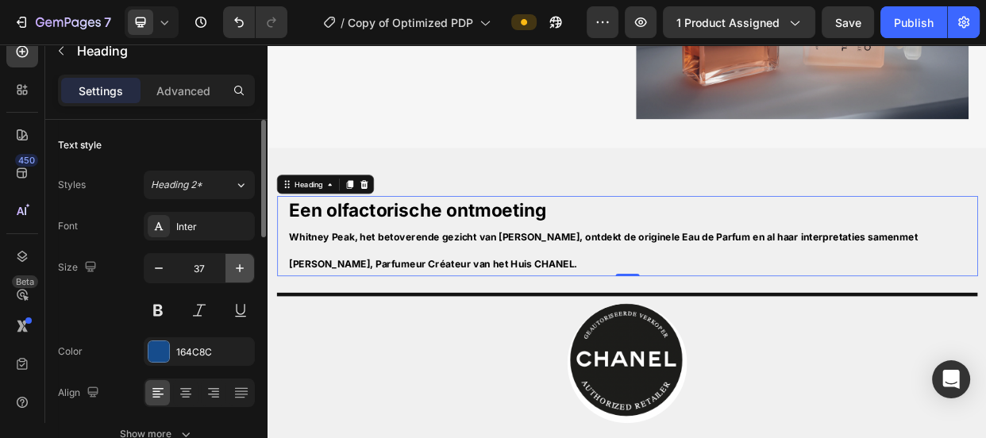
click at [233, 268] on icon "button" at bounding box center [240, 268] width 16 height 16
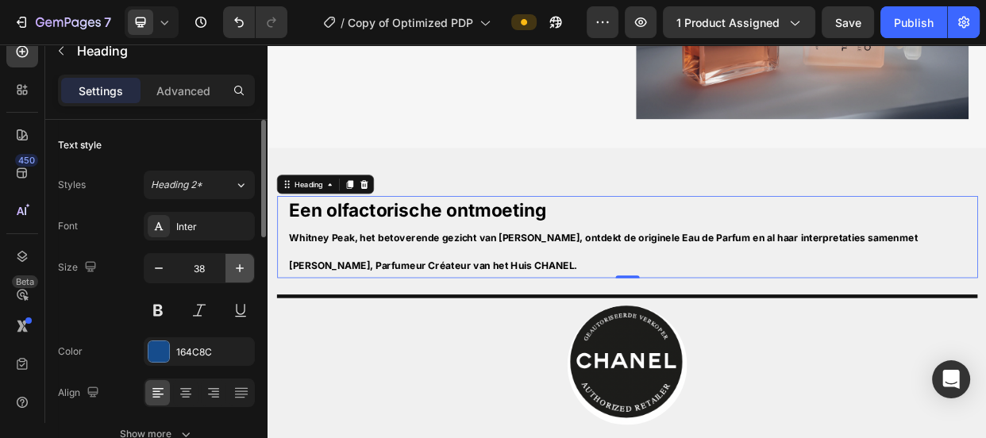
click at [233, 268] on icon "button" at bounding box center [240, 268] width 16 height 16
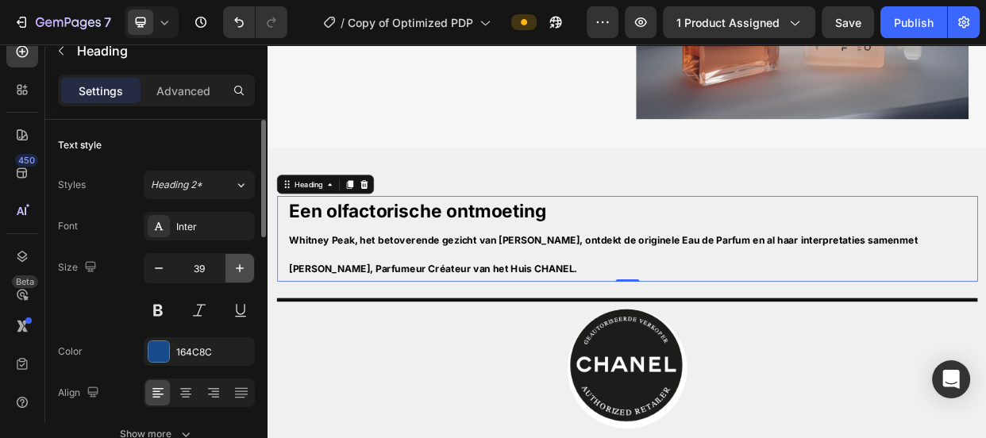
click at [233, 268] on icon "button" at bounding box center [240, 268] width 16 height 16
type input "40"
click at [94, 321] on div "Size 40" at bounding box center [156, 288] width 197 height 71
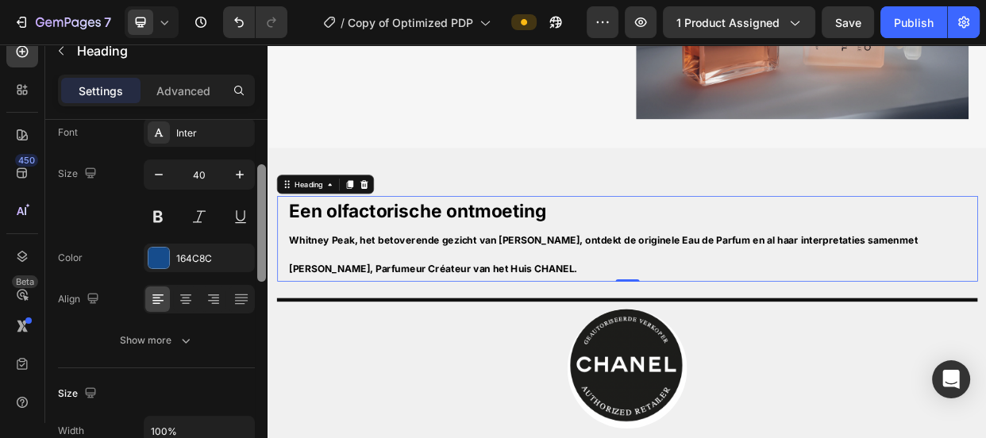
scroll to position [107, 0]
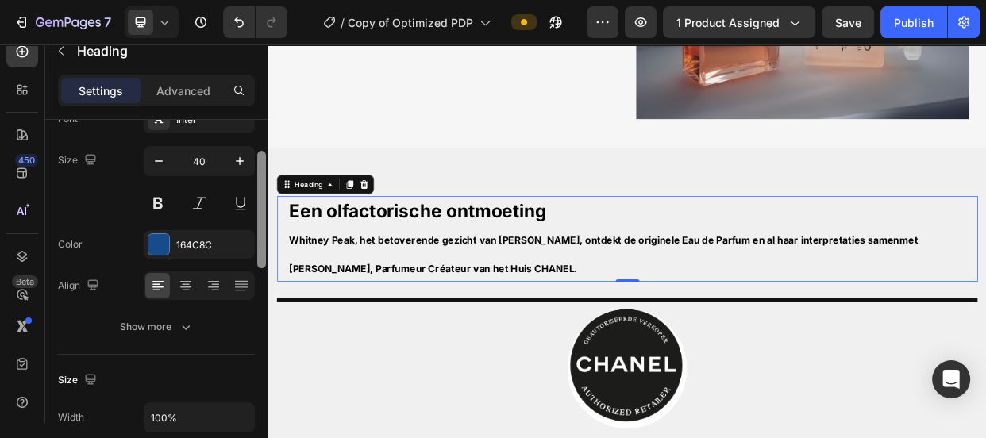
drag, startPoint x: 261, startPoint y: 214, endPoint x: 261, endPoint y: 250, distance: 36.5
click at [261, 250] on div at bounding box center [261, 209] width 9 height 117
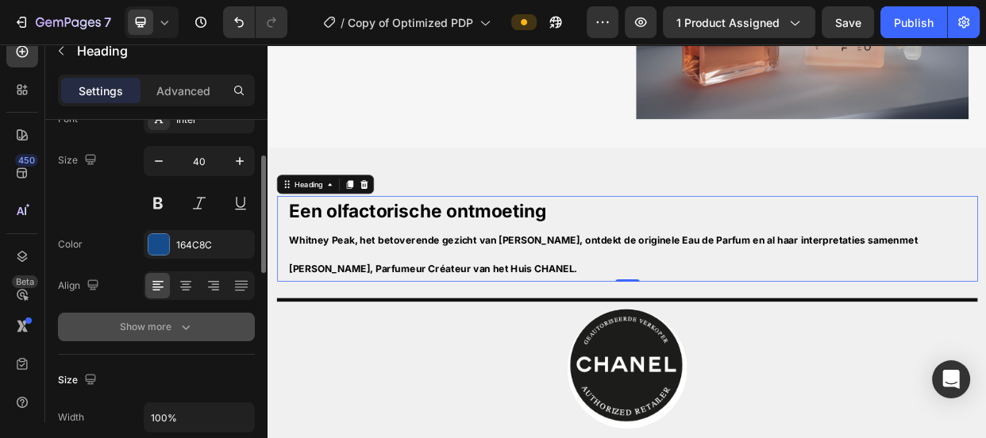
click at [181, 320] on icon "button" at bounding box center [186, 327] width 16 height 16
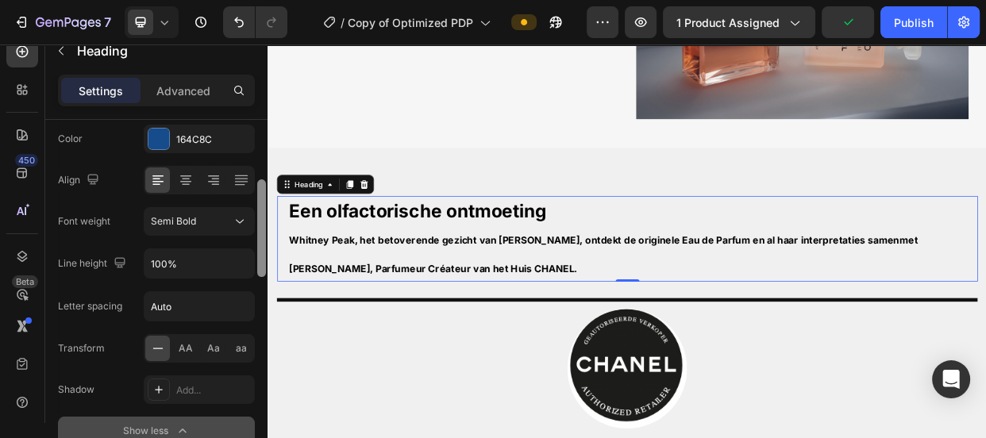
scroll to position [207, 0]
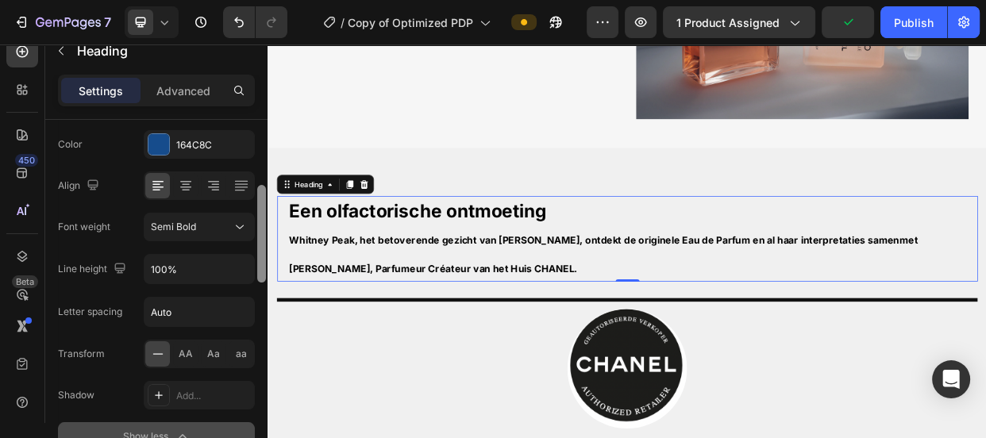
click at [264, 272] on div at bounding box center [261, 234] width 9 height 98
click at [215, 233] on div "Semi Bold" at bounding box center [199, 227] width 97 height 16
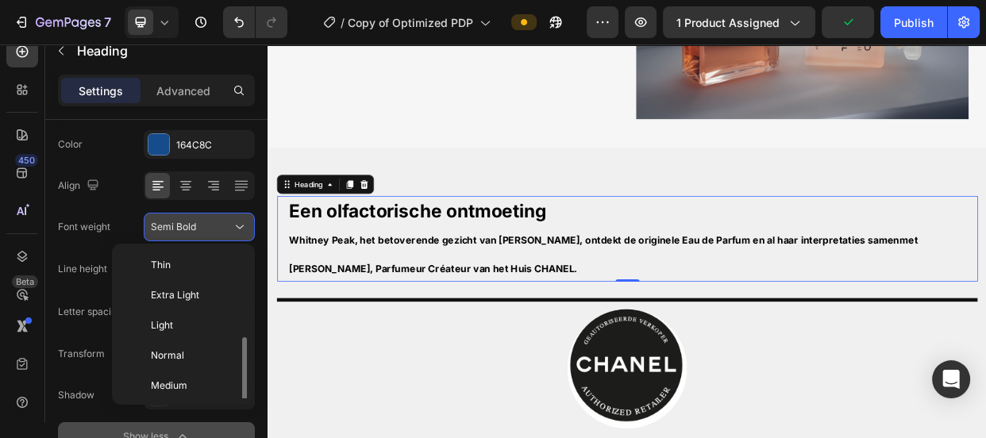
scroll to position [56, 0]
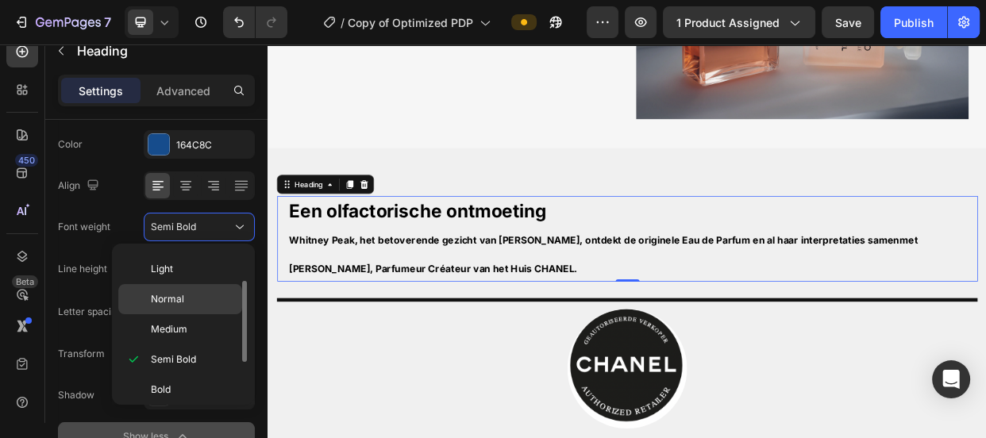
click at [195, 314] on div "Normal" at bounding box center [180, 329] width 124 height 30
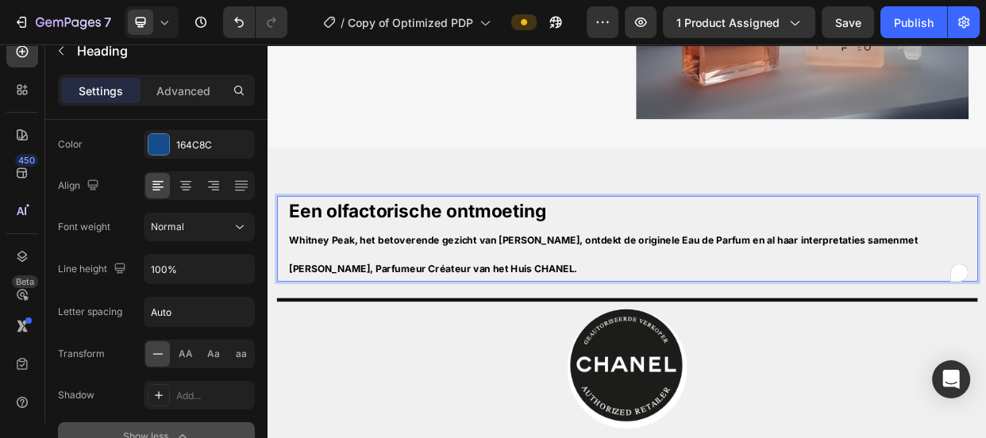
click at [356, 281] on p "Een olfactorische ontmoeting [PERSON_NAME], het betoverende gezicht van [PERSON…" at bounding box center [750, 302] width 911 height 110
click at [380, 268] on strong "Een olfactorische ontmoeting" at bounding box center [465, 265] width 341 height 29
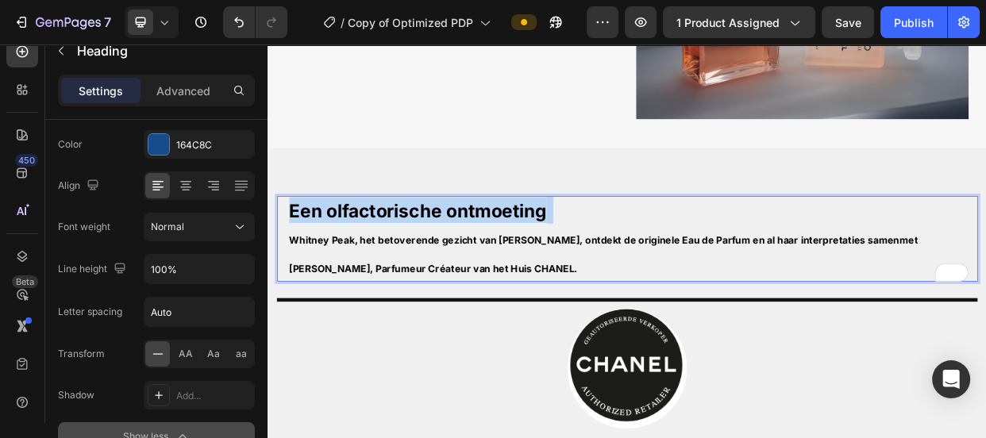
click at [383, 268] on strong "Een olfactorische ontmoeting" at bounding box center [465, 265] width 341 height 29
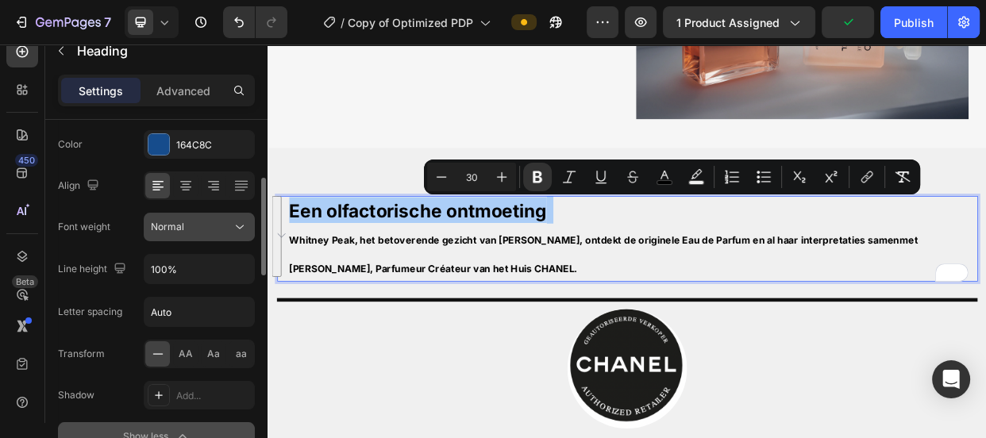
click at [182, 220] on span "Normal" at bounding box center [167, 227] width 33 height 14
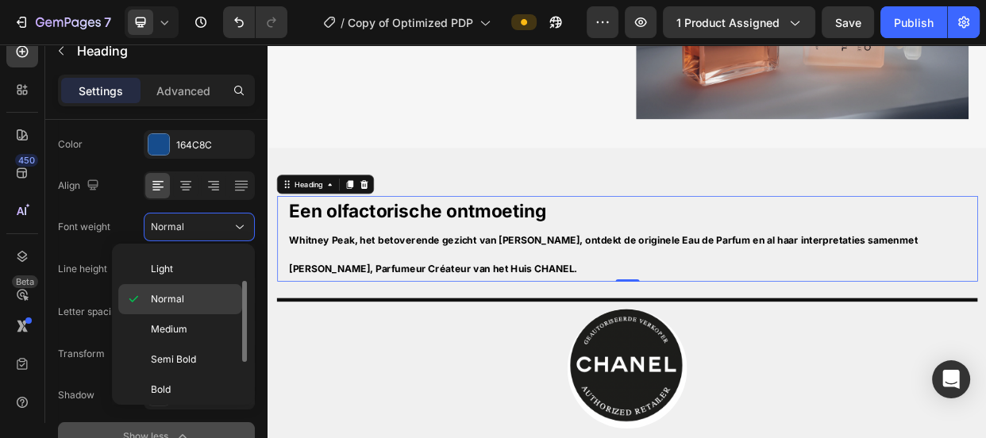
click at [171, 295] on span "Normal" at bounding box center [167, 299] width 33 height 14
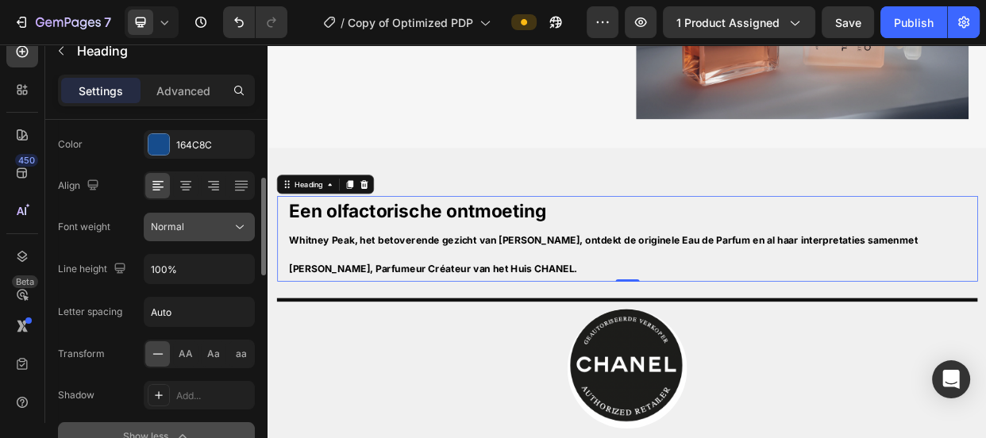
click at [195, 228] on div "Normal" at bounding box center [191, 227] width 81 height 14
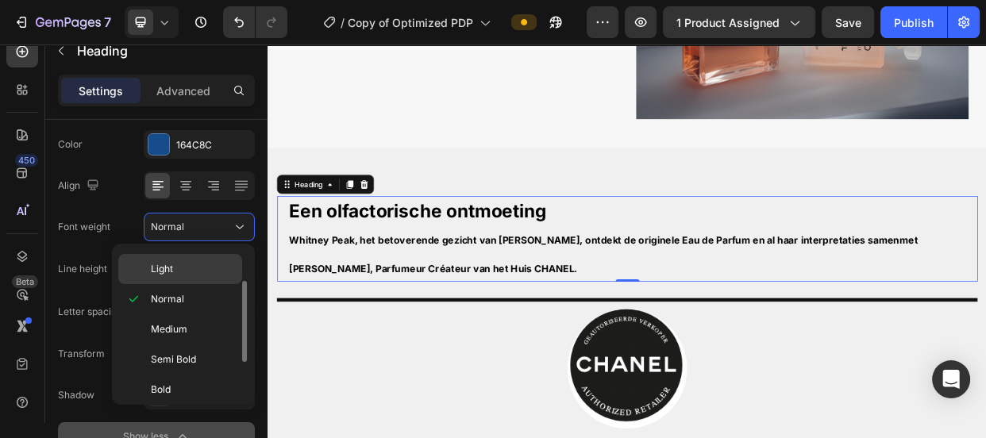
click at [192, 262] on p "Light" at bounding box center [193, 269] width 84 height 14
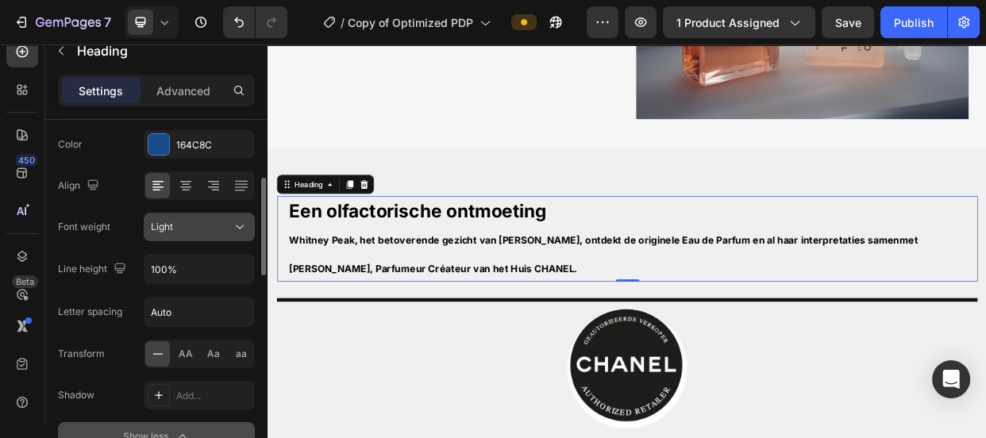
click at [192, 229] on div "Light" at bounding box center [191, 227] width 81 height 14
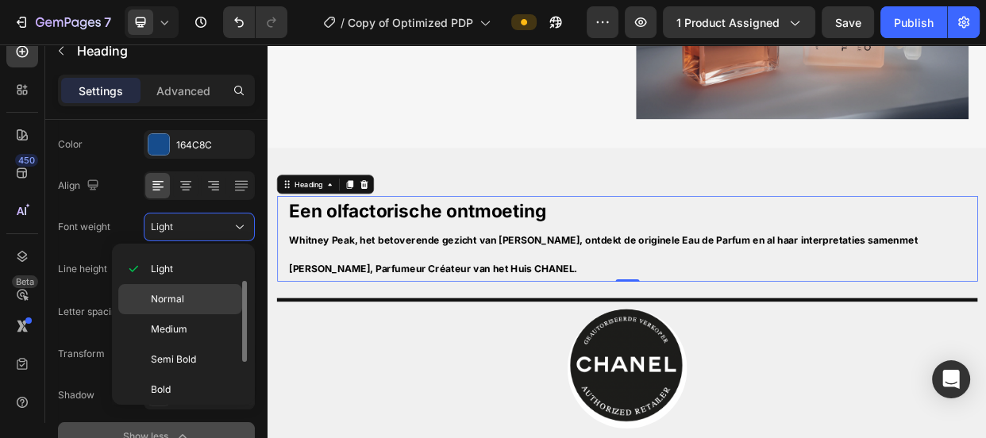
click at [188, 294] on p "Normal" at bounding box center [193, 299] width 84 height 14
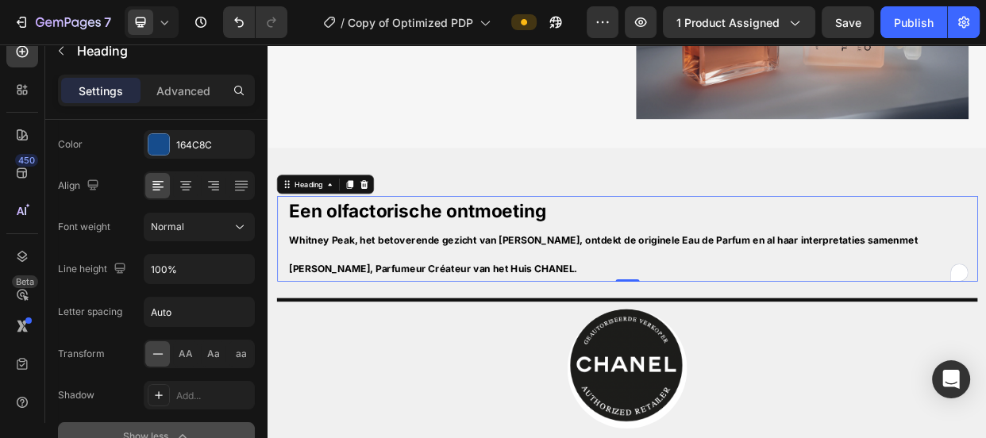
click at [420, 295] on strong "Whitney Peak, het betoverende gezicht van [PERSON_NAME], ontdekt de originele E…" at bounding box center [712, 322] width 834 height 54
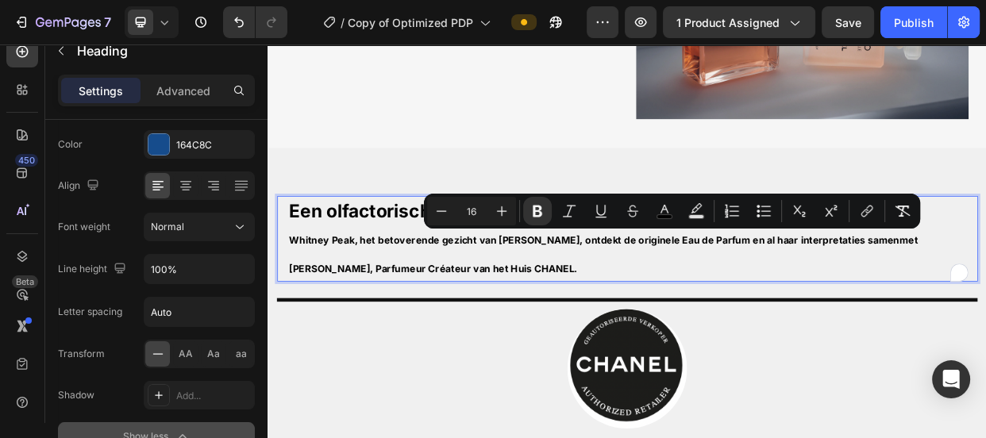
copy strong "Whitney Peak, het betoverende gezicht van [PERSON_NAME], ontdekt de originele E…"
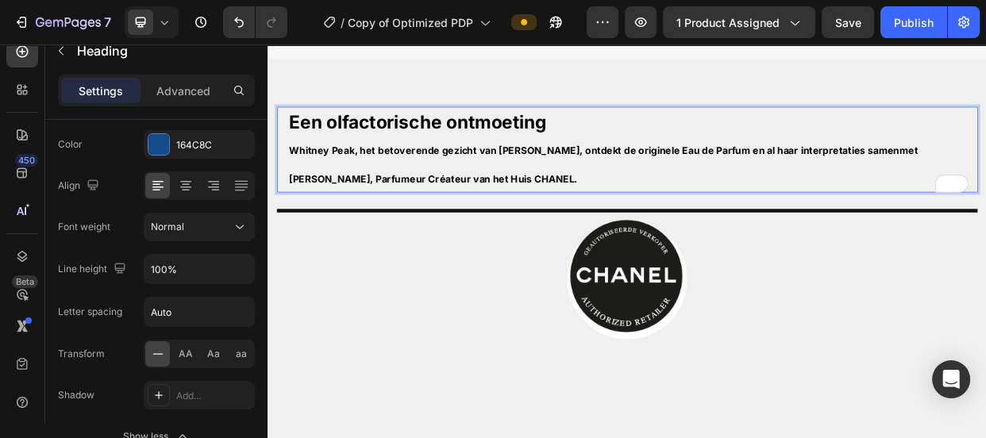
scroll to position [1941, 0]
click at [472, 161] on strong "Een olfactorische ontmoeting" at bounding box center [465, 147] width 341 height 29
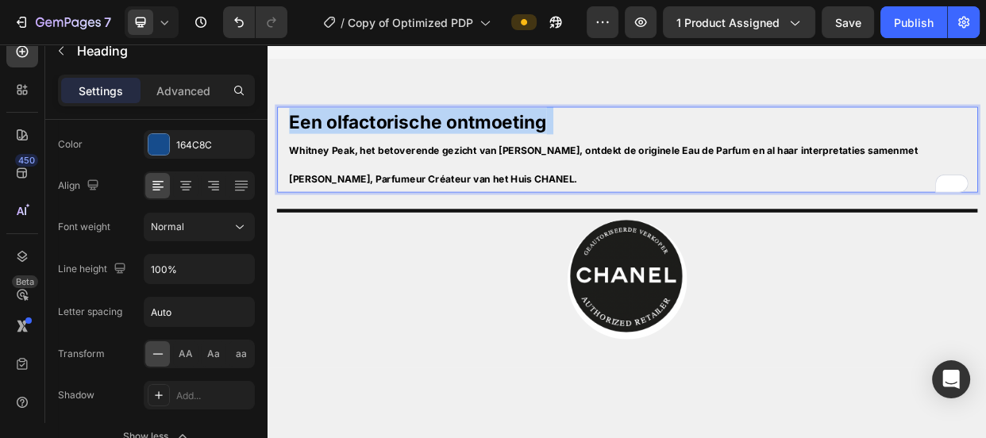
click at [472, 161] on strong "Een olfactorische ontmoeting" at bounding box center [465, 147] width 341 height 29
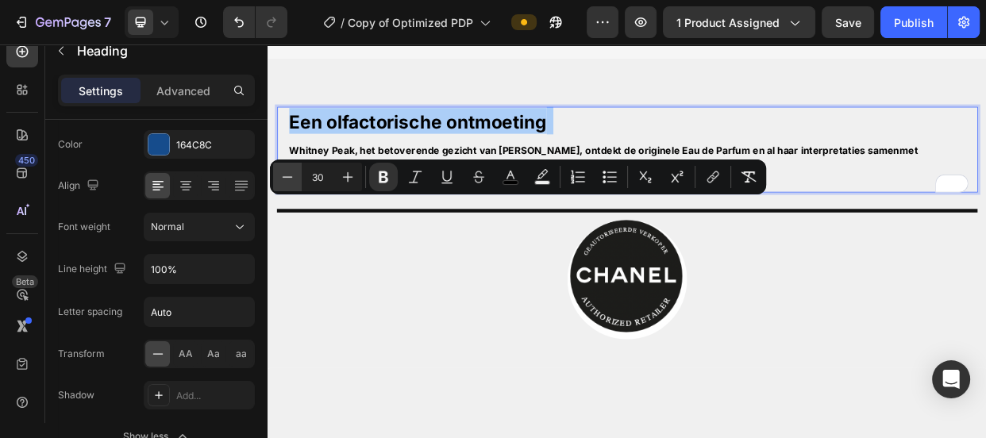
click at [294, 182] on icon "Editor contextual toolbar" at bounding box center [287, 177] width 16 height 16
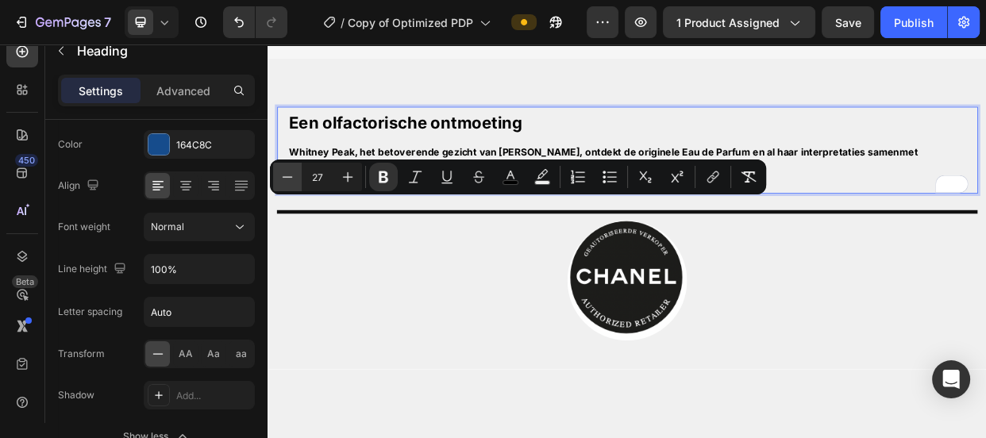
click at [294, 182] on icon "Editor contextual toolbar" at bounding box center [287, 177] width 16 height 16
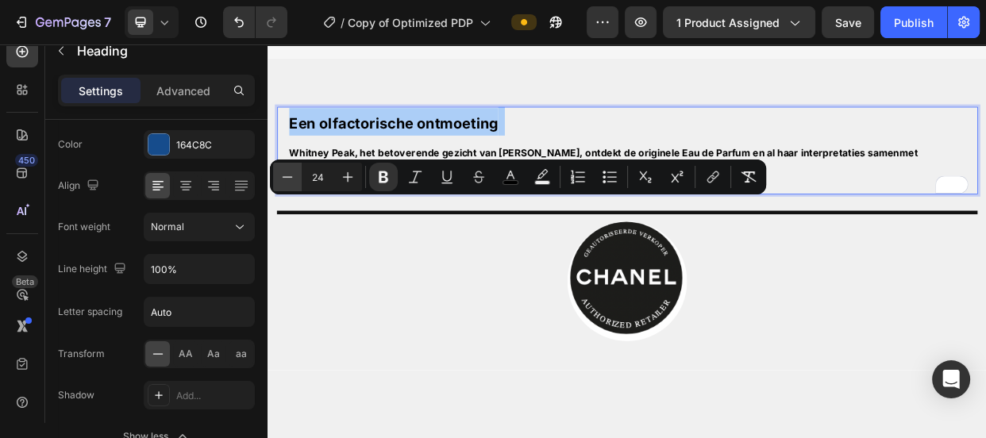
click at [294, 182] on icon "Editor contextual toolbar" at bounding box center [287, 177] width 16 height 16
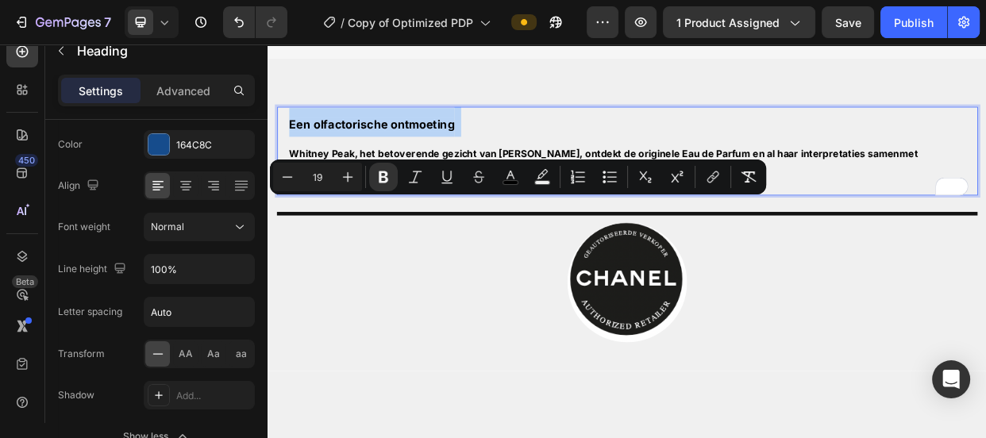
type input "16"
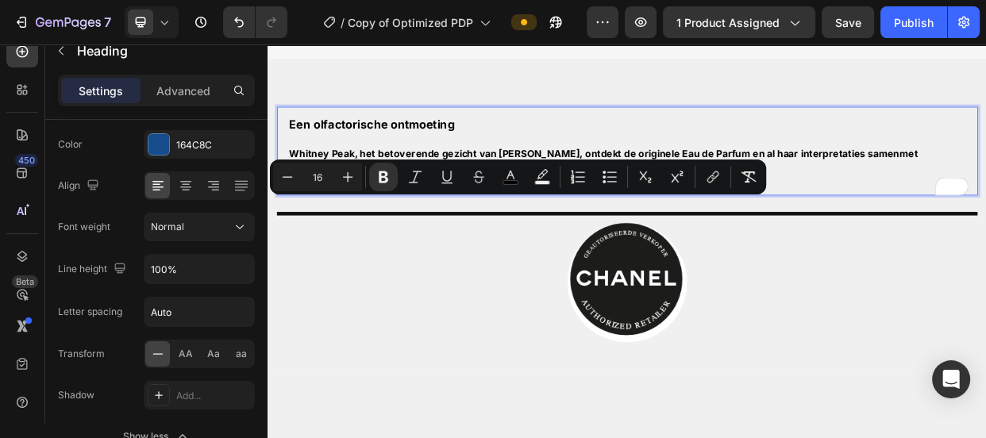
click at [476, 235] on strong "Whitney Peak, het betoverende gezicht van [PERSON_NAME], ontdekt de originele E…" at bounding box center [712, 208] width 834 height 54
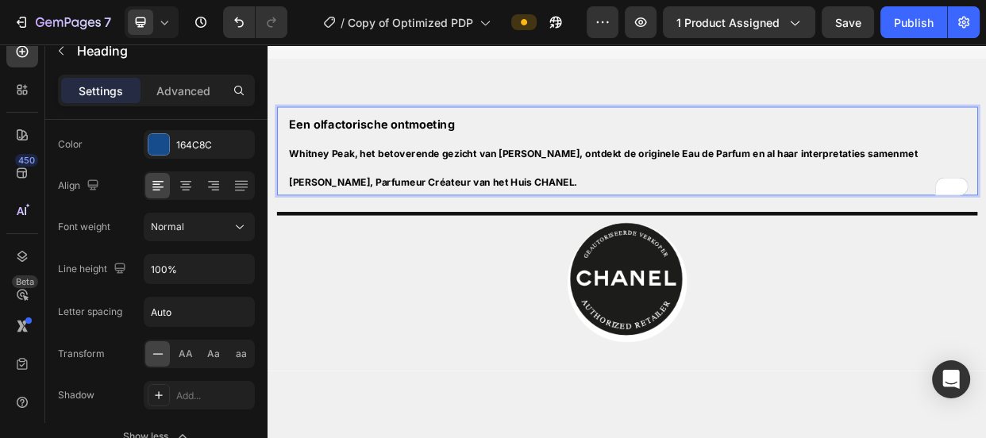
click at [476, 235] on strong "Whitney Peak, het betoverende gezicht van [PERSON_NAME], ontdekt de originele E…" at bounding box center [712, 208] width 834 height 54
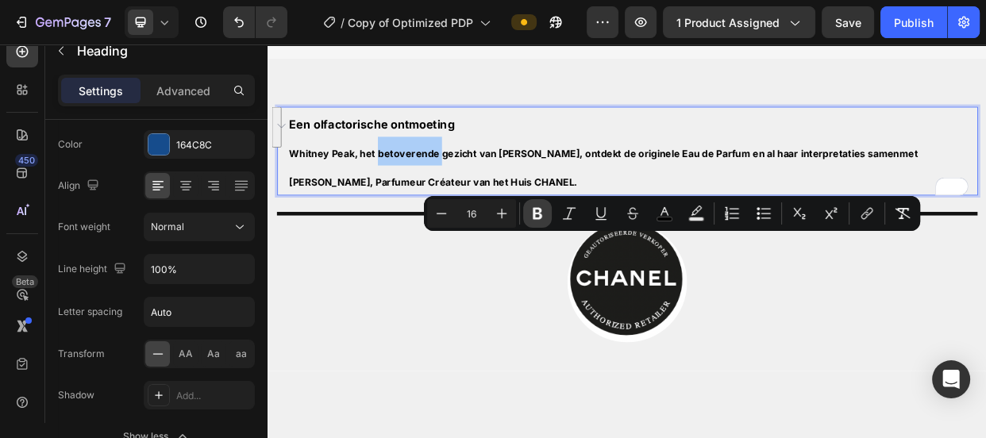
click at [536, 208] on icon "Editor contextual toolbar" at bounding box center [538, 214] width 10 height 12
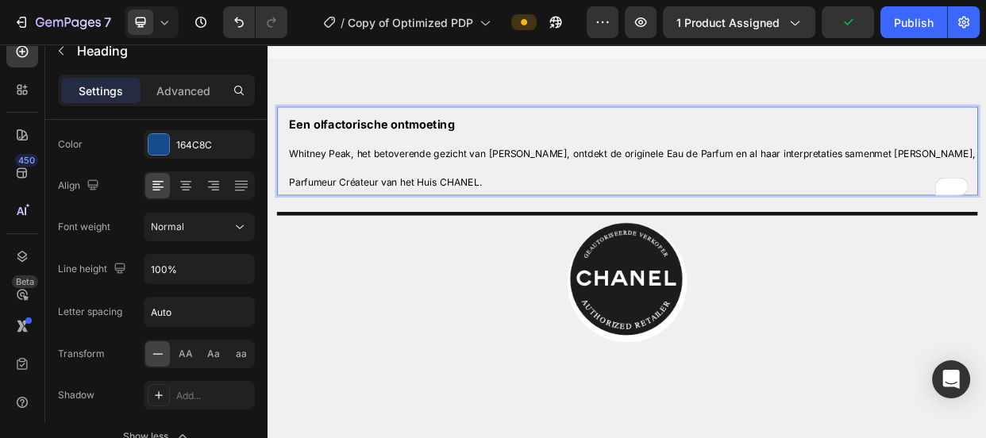
click at [603, 243] on p "Een olfactorische ontmoeting [PERSON_NAME], het betoverende gezicht van [PERSON…" at bounding box center [750, 186] width 911 height 114
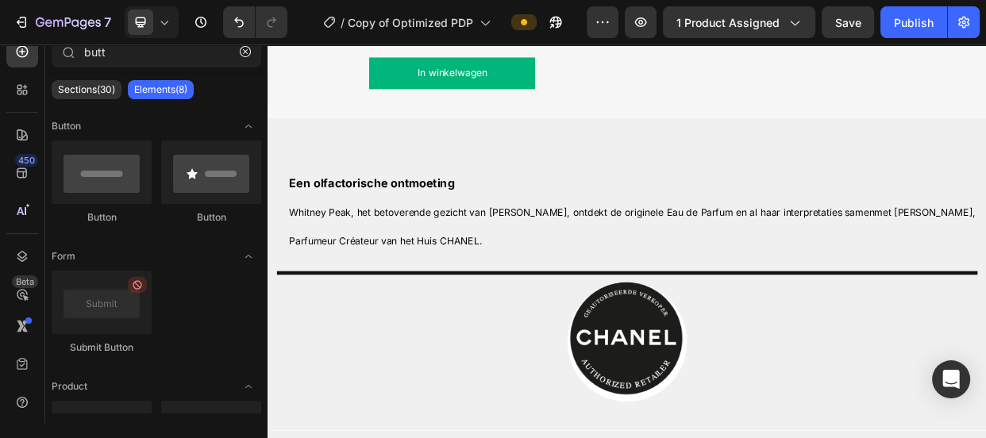
scroll to position [1868, 0]
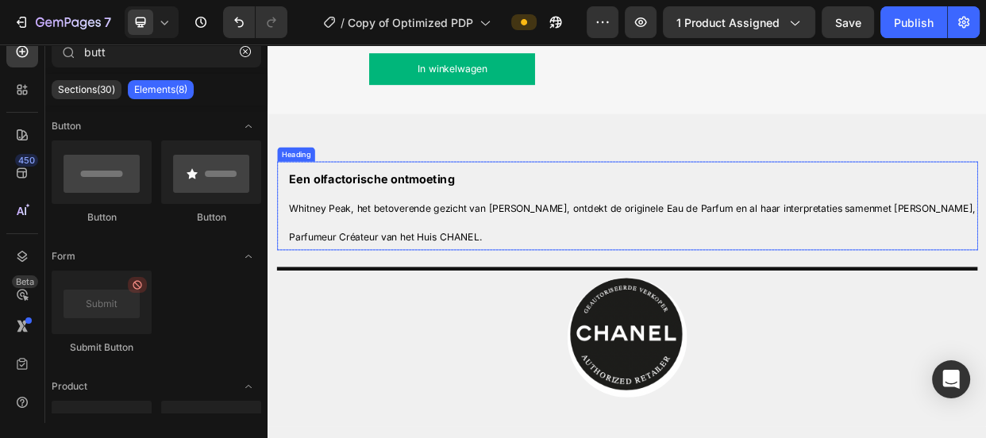
click at [453, 318] on h2 "Een olfactorische ontmoeting [PERSON_NAME], het betoverende gezicht van [PERSON…" at bounding box center [751, 258] width 915 height 117
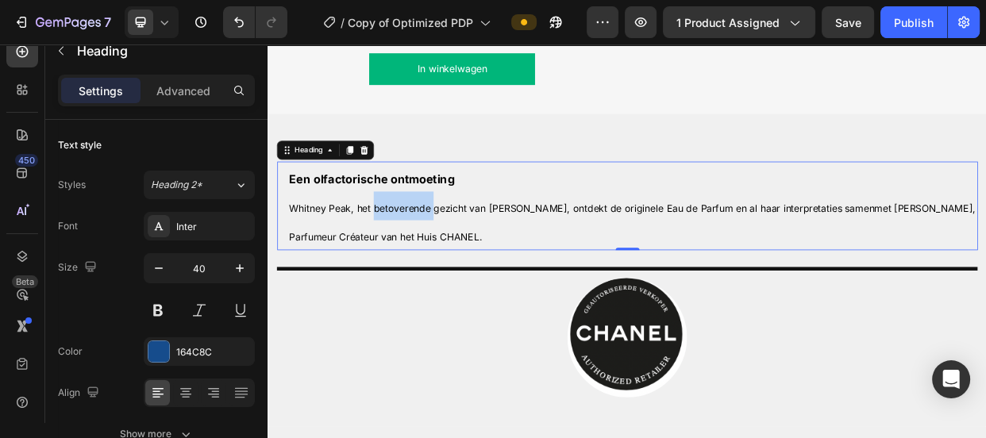
click at [453, 316] on p "Een olfactorische ontmoeting [PERSON_NAME], het betoverende gezicht van [PERSON…" at bounding box center [750, 259] width 911 height 114
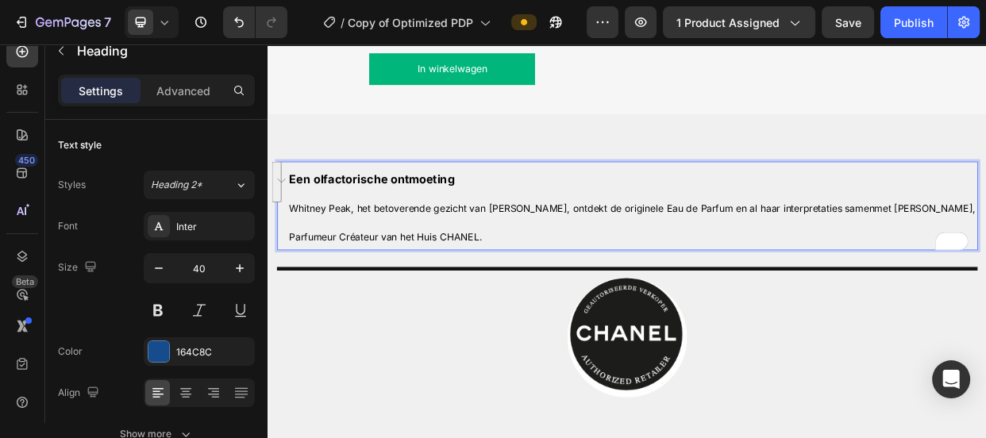
click at [396, 233] on strong "Een olfactorische ontmoeting" at bounding box center [404, 223] width 219 height 18
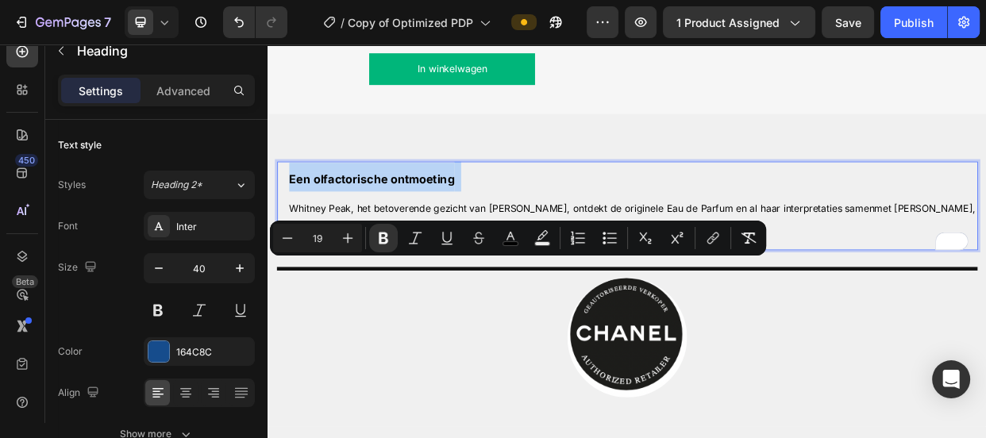
click at [396, 233] on strong "Een olfactorische ontmoeting" at bounding box center [404, 223] width 219 height 18
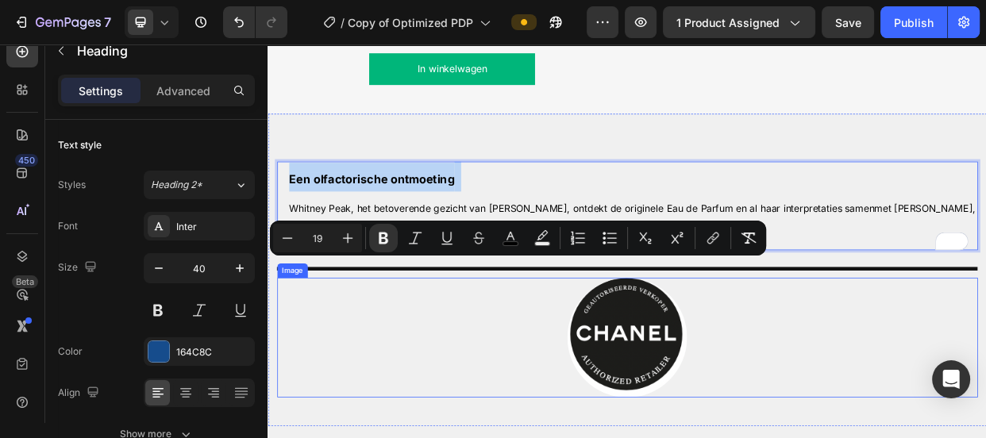
click at [580, 437] on div at bounding box center [743, 433] width 929 height 159
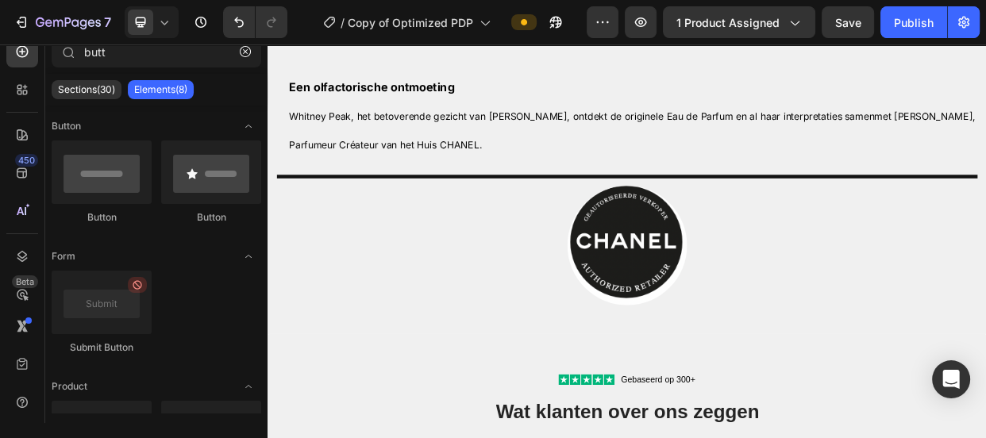
scroll to position [2115, 0]
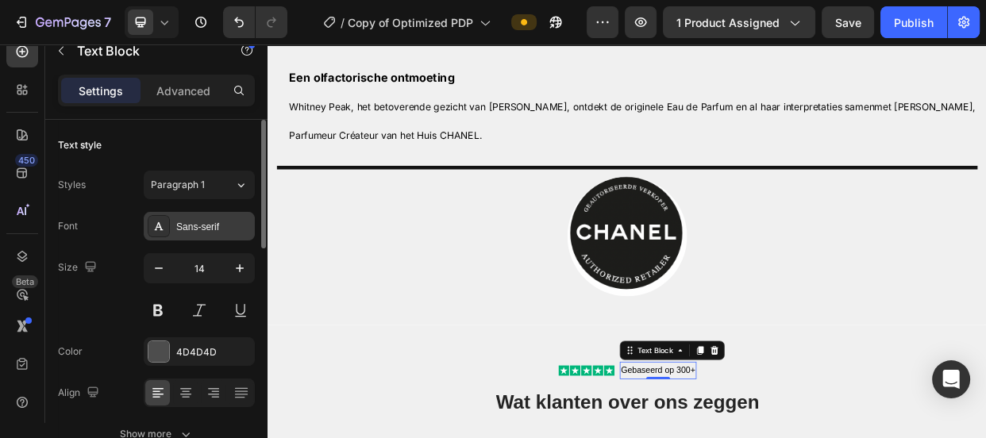
click at [198, 231] on div "Sans-serif" at bounding box center [213, 227] width 75 height 14
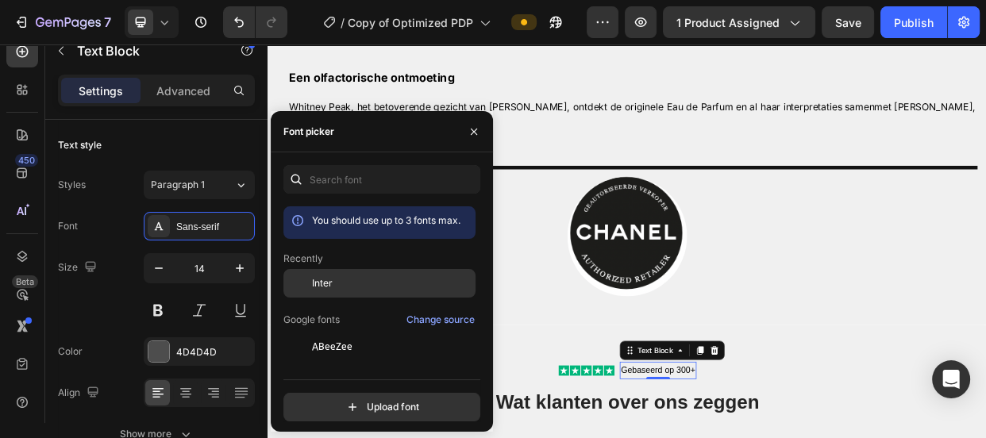
click at [362, 282] on div "Inter" at bounding box center [392, 283] width 160 height 14
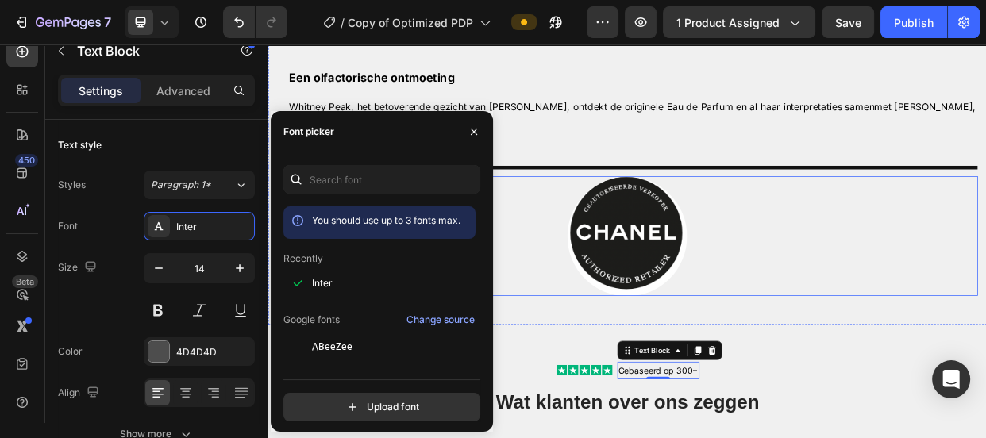
click at [589, 332] on div at bounding box center [743, 299] width 929 height 159
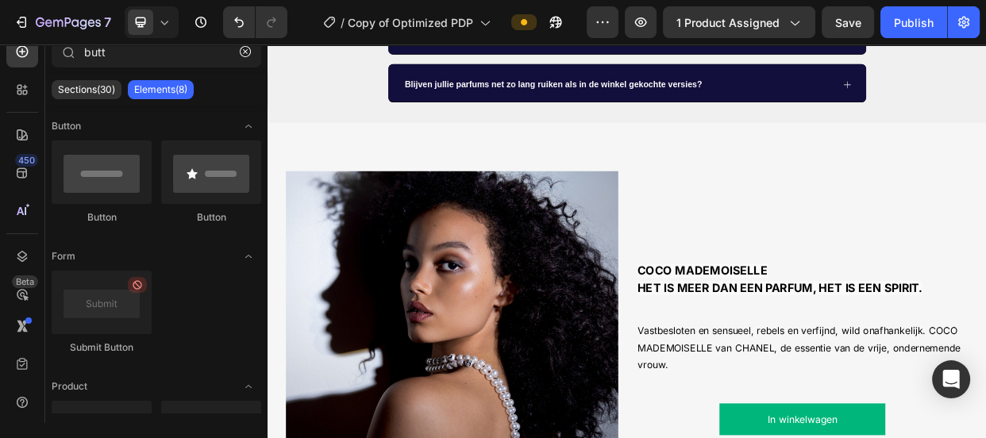
scroll to position [937, 0]
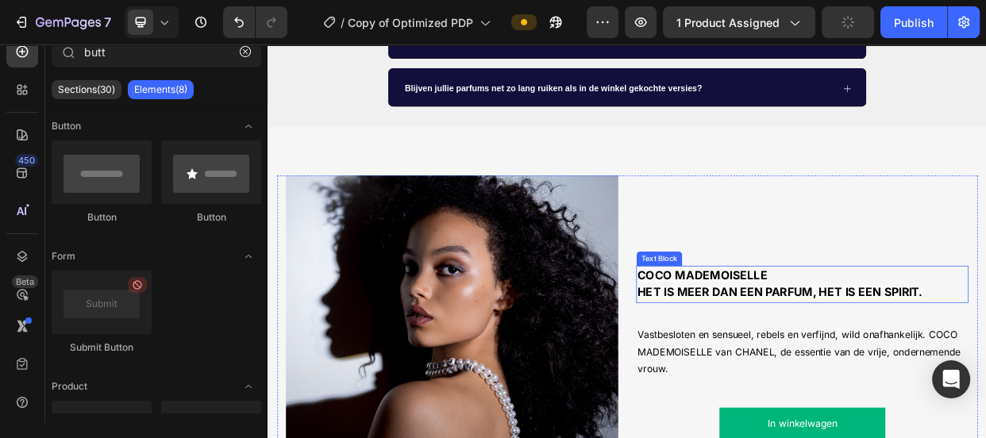
click at [929, 352] on p "COCO MADEMOISELLE" at bounding box center [975, 351] width 437 height 23
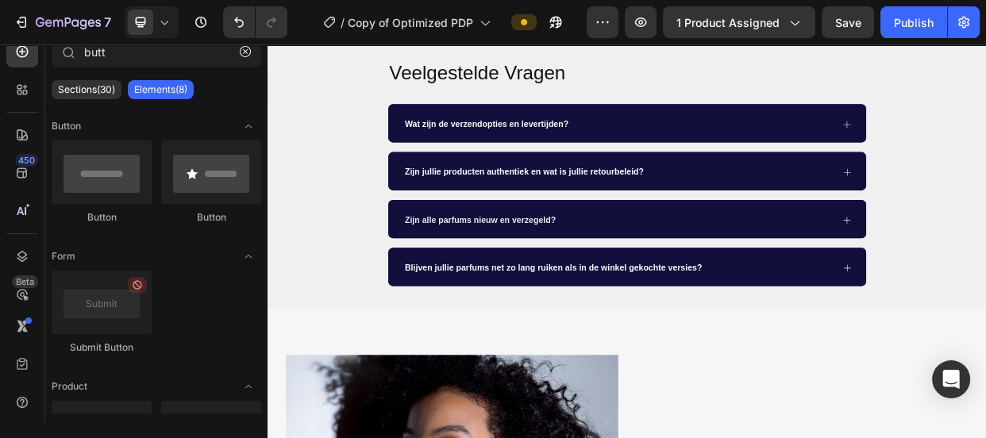
scroll to position [704, 0]
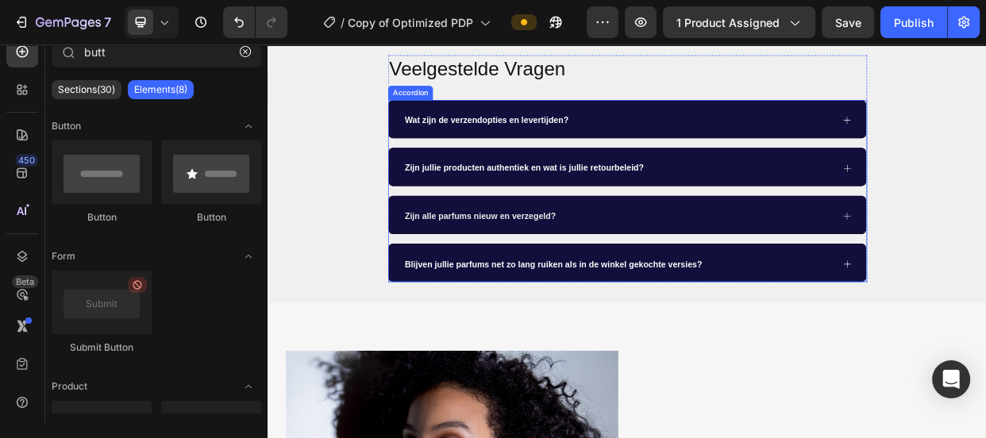
click at [934, 344] on div "Blijven jullie parfums net zo lang ruiken als in de winkel gekochte versies?" at bounding box center [731, 336] width 570 height 28
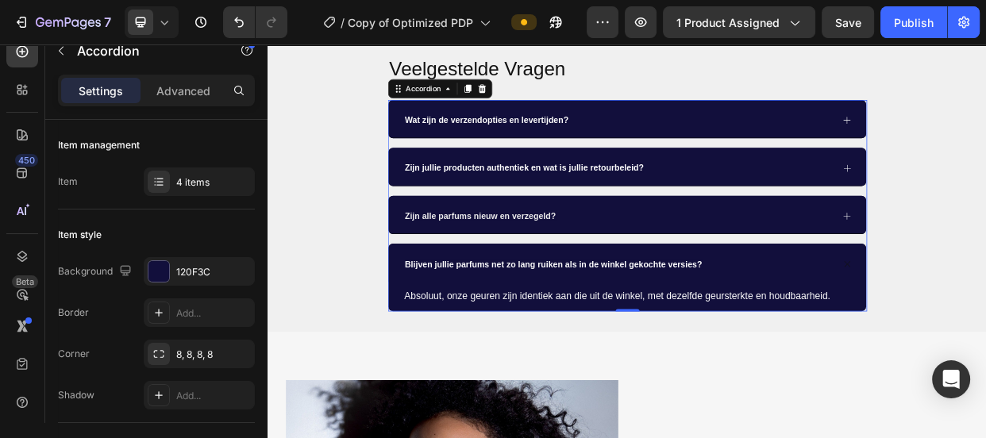
click at [934, 344] on div "Blijven jullie parfums net zo lang ruiken als in de winkel gekochte versies?" at bounding box center [731, 336] width 570 height 28
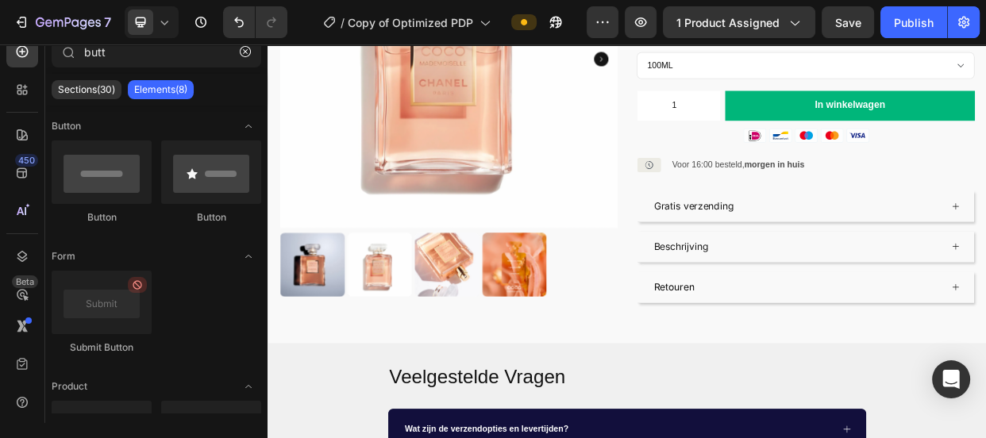
scroll to position [326, 0]
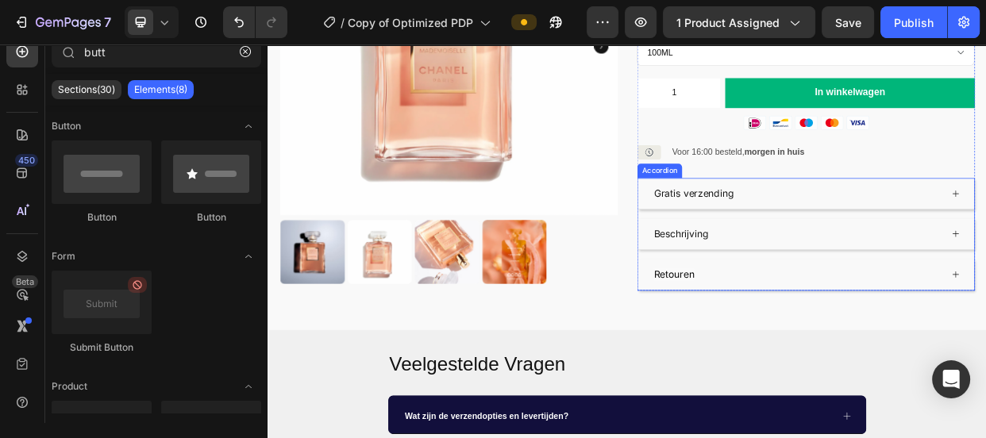
click at [789, 341] on span "Retouren" at bounding box center [805, 349] width 53 height 16
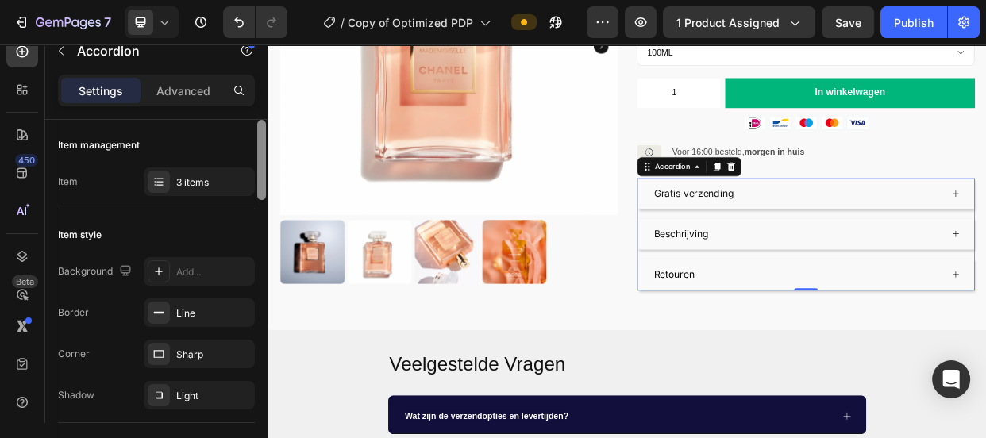
scroll to position [349, 0]
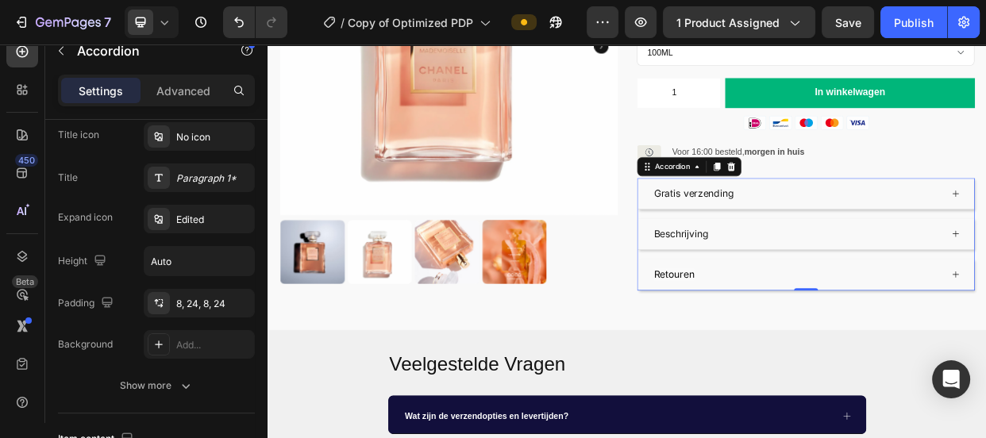
click at [214, 171] on div "Paragraph 1*" at bounding box center [213, 178] width 75 height 14
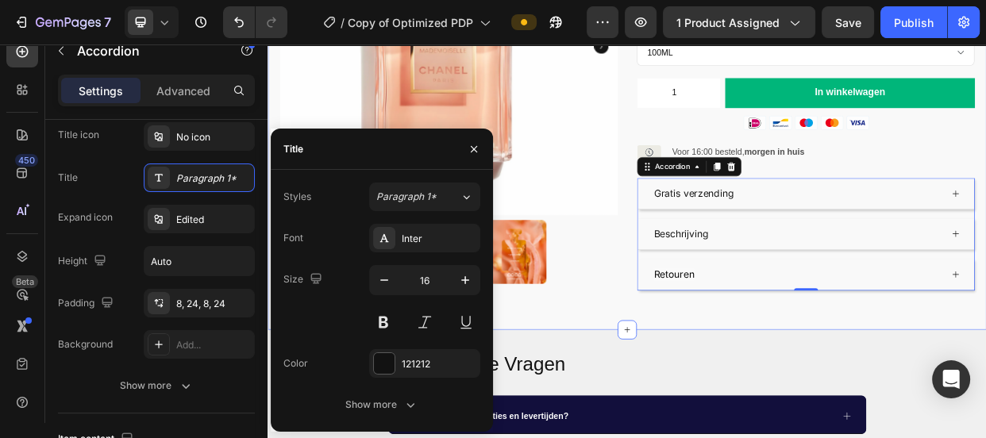
click at [793, 391] on div "Product Images Icon Icon Icon Icon Icon Icon List Gebaseerd op 300+ reviews Tex…" at bounding box center [744, 103] width 953 height 640
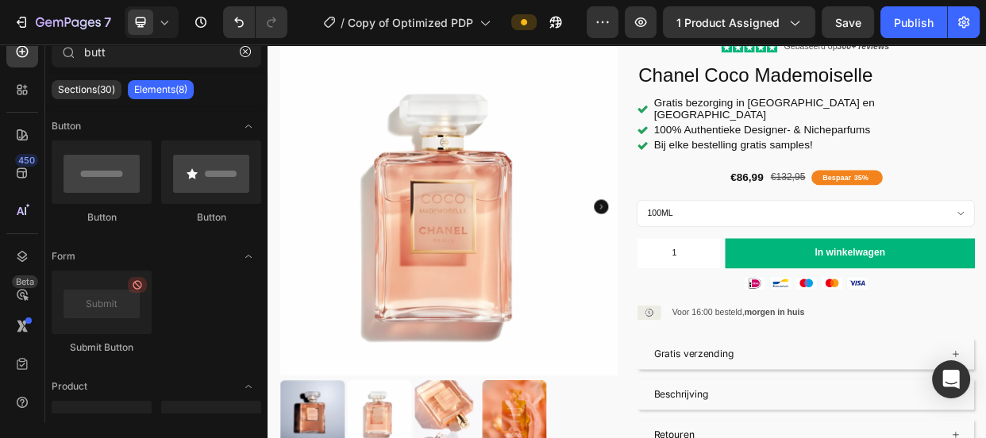
scroll to position [0, 0]
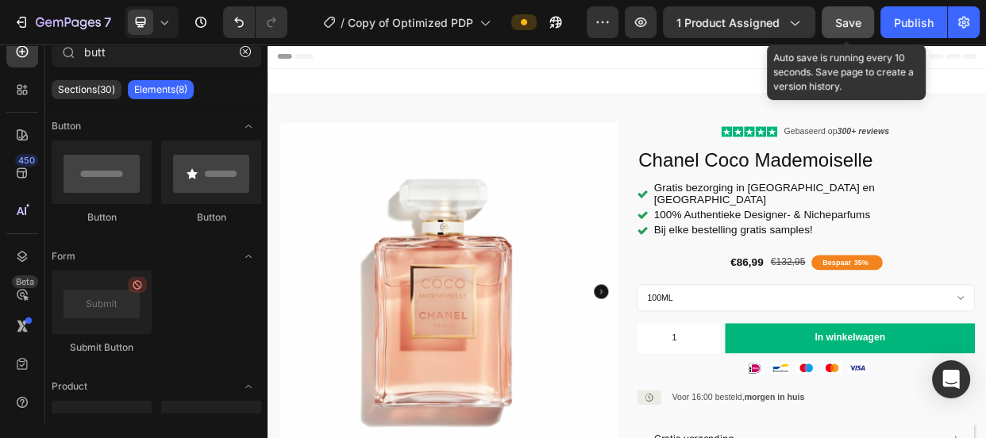
click at [838, 22] on span "Save" at bounding box center [848, 22] width 26 height 13
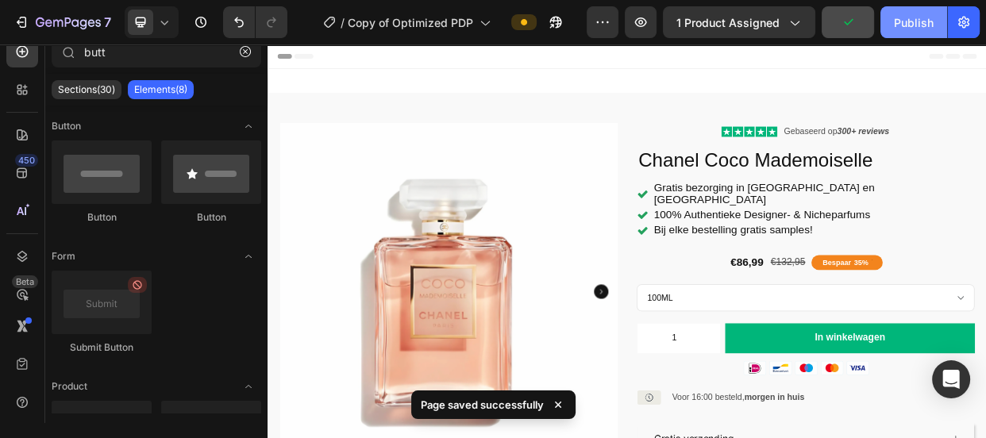
click at [892, 21] on button "Publish" at bounding box center [913, 22] width 67 height 32
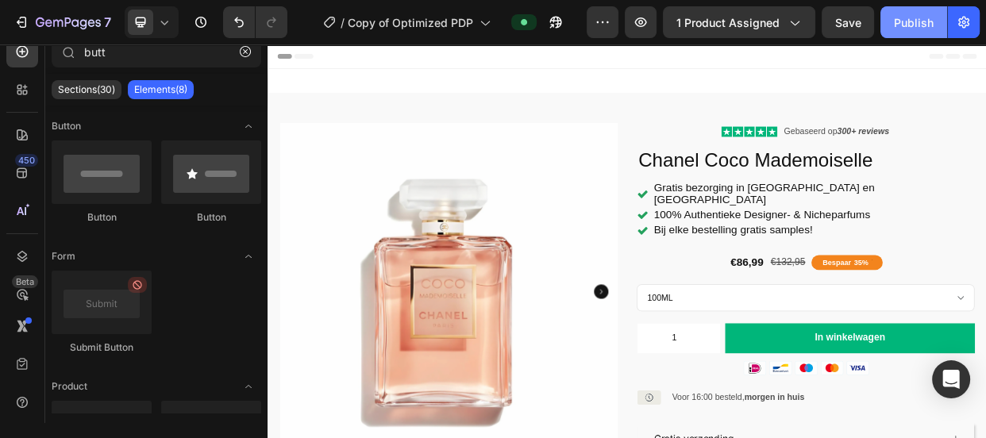
click at [934, 16] on button "Publish" at bounding box center [913, 22] width 67 height 32
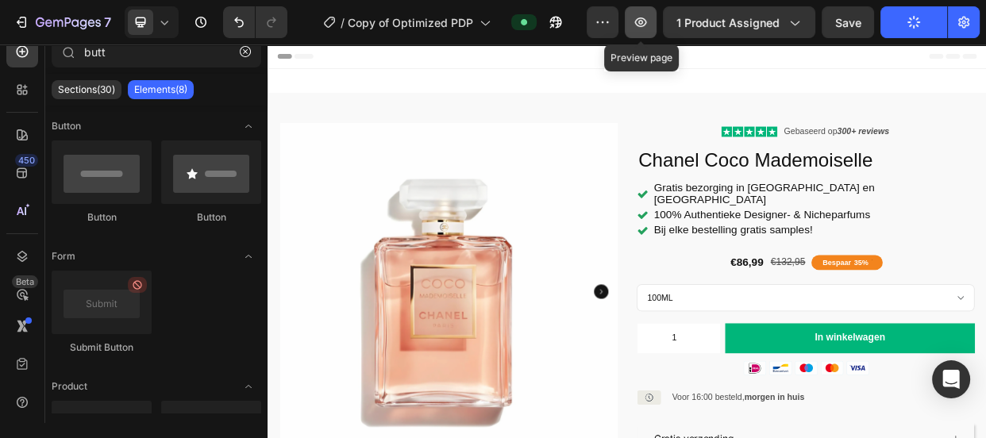
click at [647, 28] on icon "button" at bounding box center [641, 22] width 16 height 16
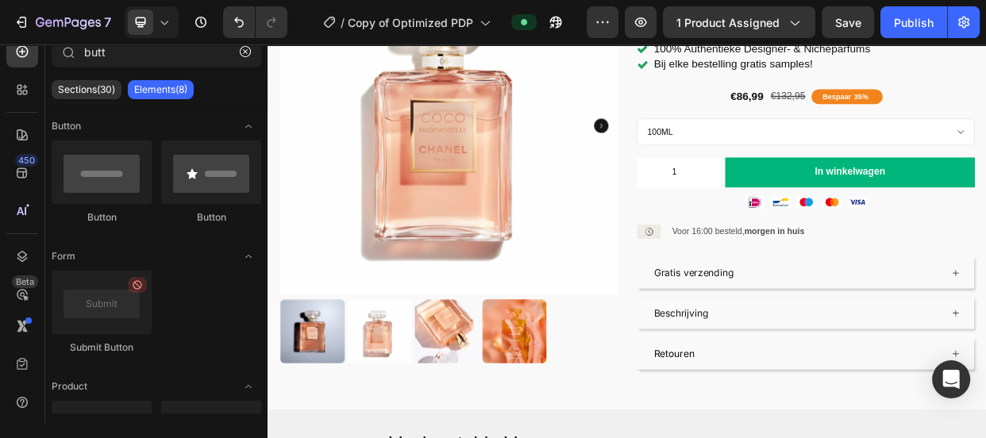
scroll to position [225, 0]
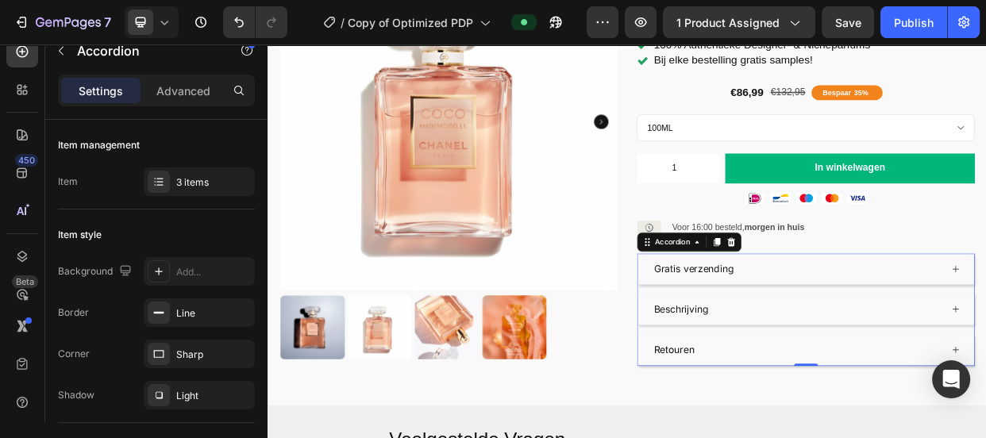
click at [788, 384] on p "Beschrijving" at bounding box center [815, 395] width 72 height 23
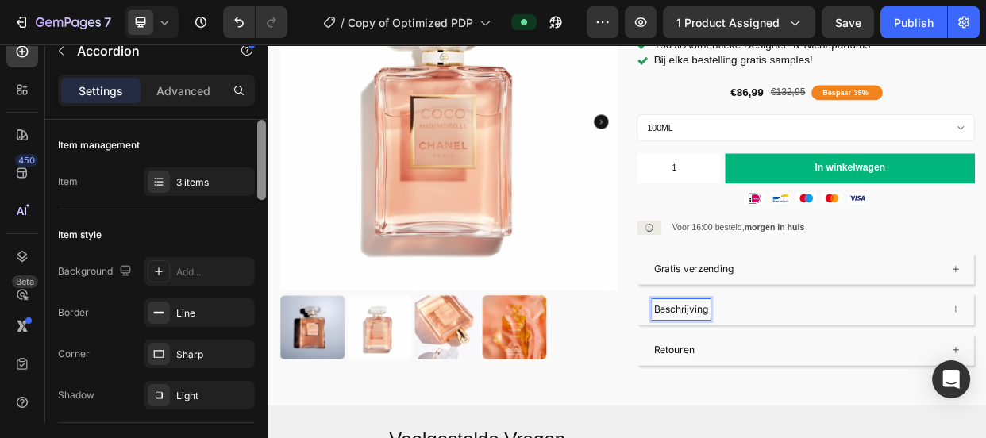
click at [260, 266] on div at bounding box center [262, 294] width 12 height 349
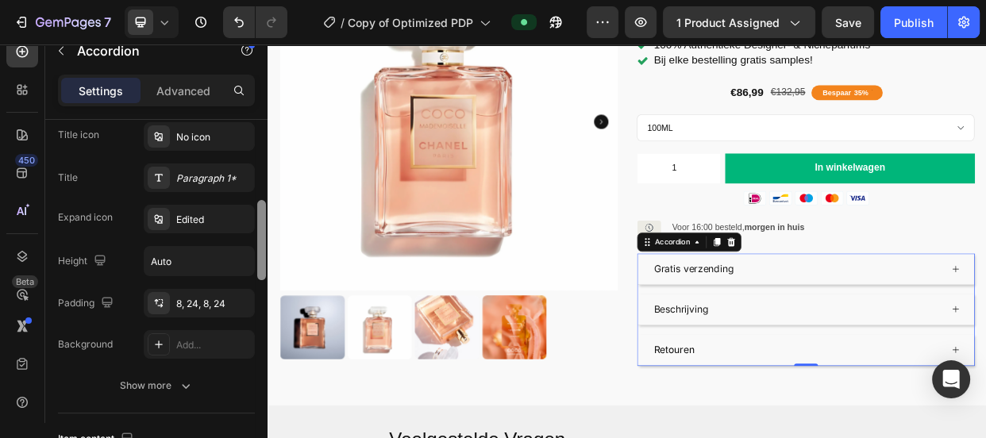
click at [260, 263] on div at bounding box center [261, 240] width 9 height 80
click at [260, 264] on div at bounding box center [261, 241] width 9 height 80
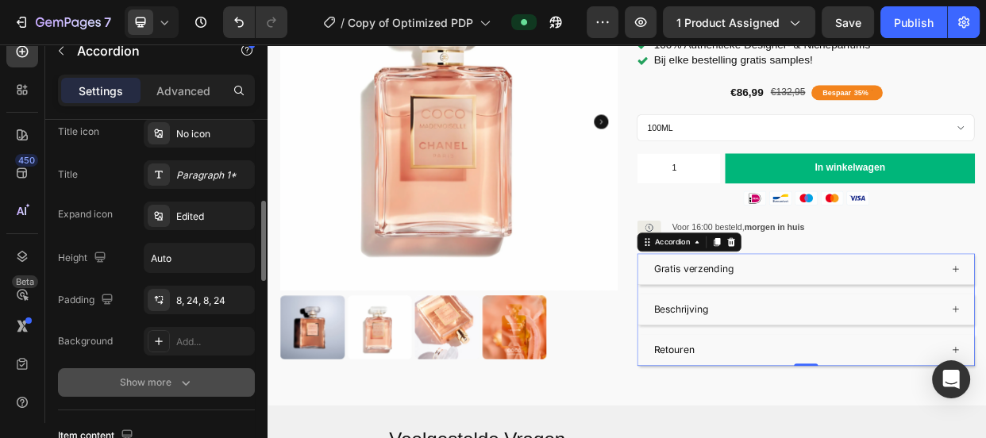
click at [170, 379] on div "Show more" at bounding box center [157, 383] width 74 height 16
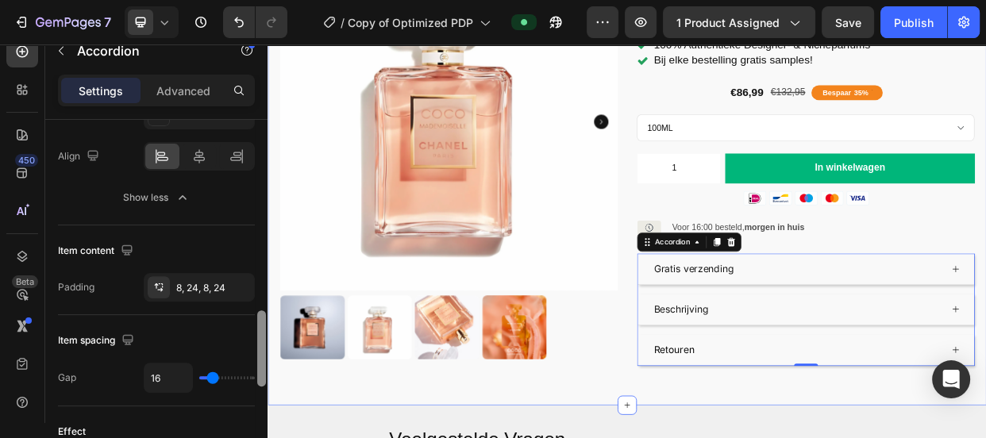
scroll to position [434, 0]
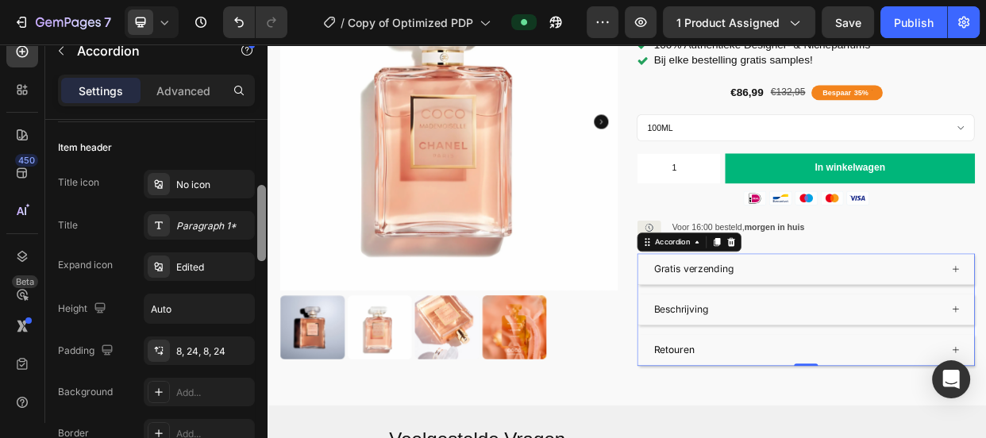
drag, startPoint x: 258, startPoint y: 270, endPoint x: 266, endPoint y: 259, distance: 13.7
click at [266, 259] on div at bounding box center [262, 294] width 12 height 349
click at [211, 230] on div "Paragraph 1*" at bounding box center [199, 223] width 111 height 29
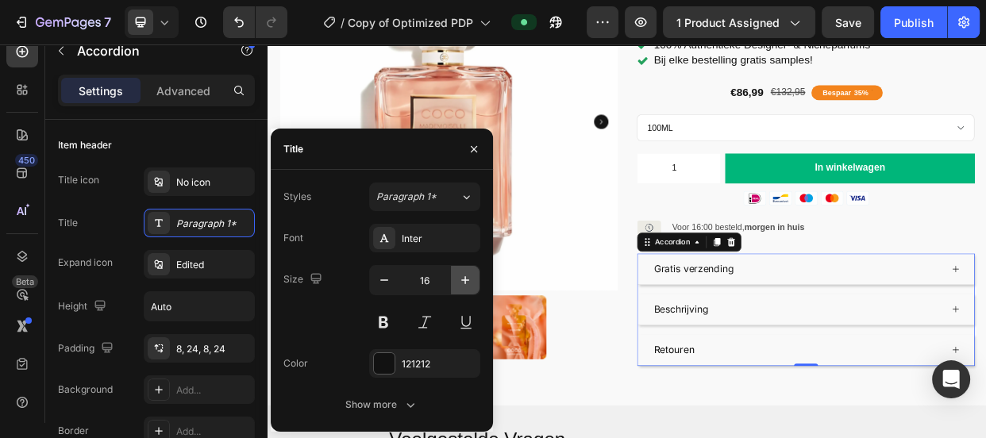
click at [457, 275] on icon "button" at bounding box center [465, 280] width 16 height 16
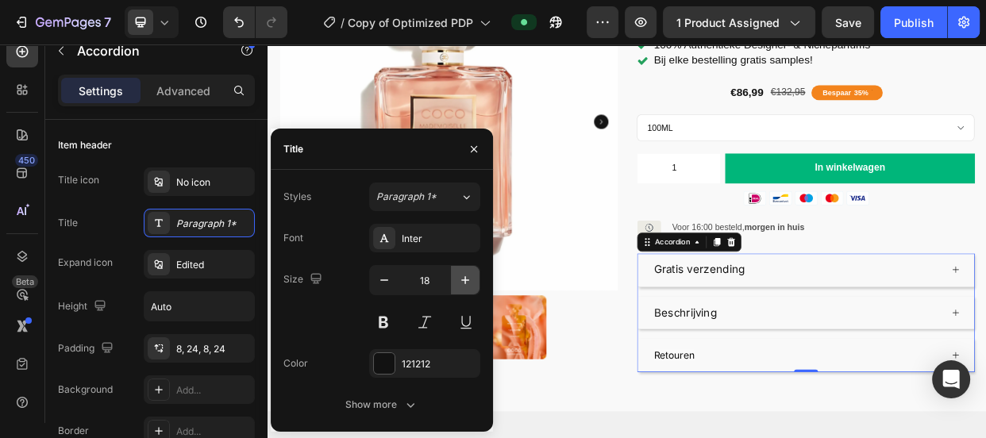
click at [457, 276] on icon "button" at bounding box center [465, 280] width 16 height 16
click at [373, 283] on button "button" at bounding box center [384, 280] width 29 height 29
click at [374, 280] on button "button" at bounding box center [384, 280] width 29 height 29
type input "16"
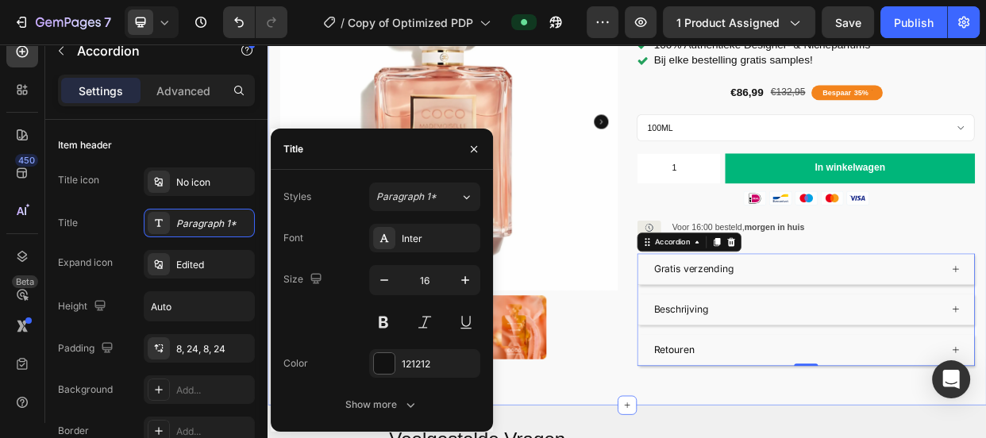
click at [664, 437] on div "Product Images Icon Icon Icon Icon Icon Icon List Gebaseerd op 300+ reviews Tex…" at bounding box center [744, 203] width 953 height 640
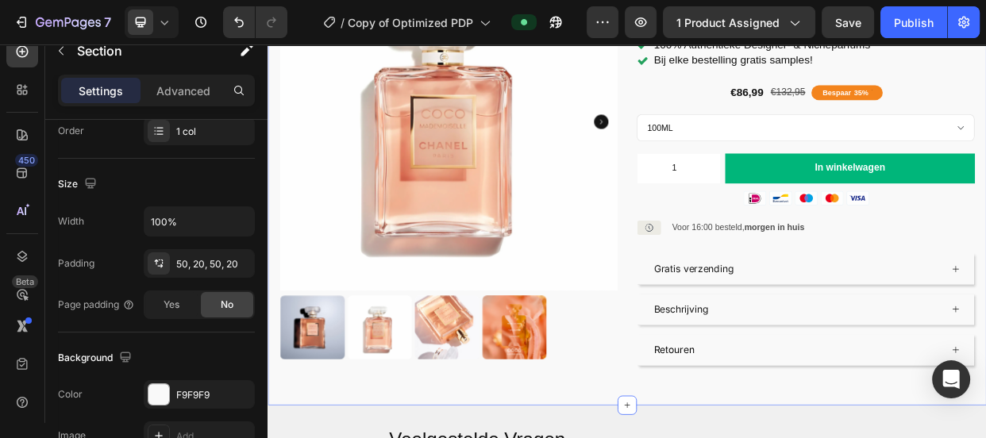
scroll to position [0, 0]
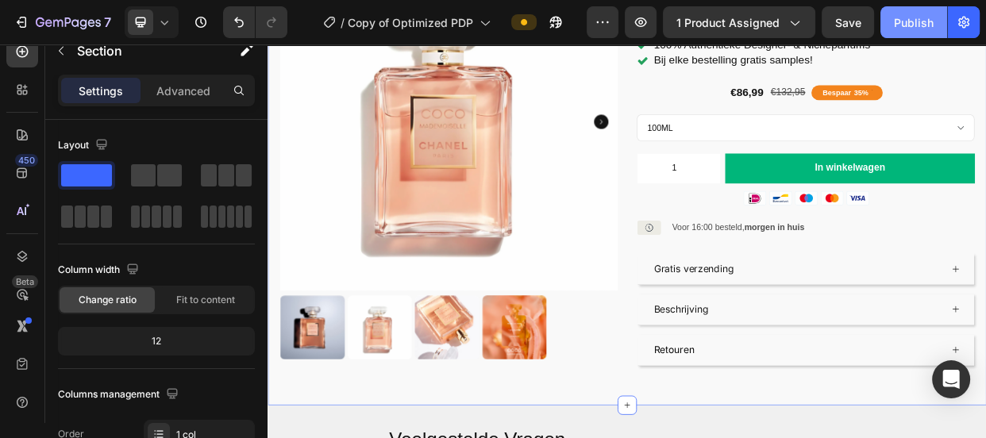
click at [903, 18] on div "Publish" at bounding box center [914, 22] width 40 height 17
click at [157, 28] on icon at bounding box center [164, 22] width 16 height 16
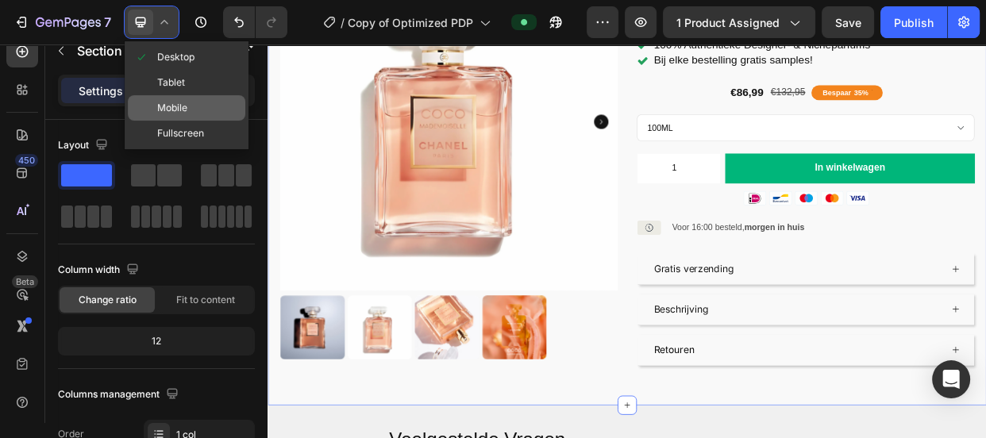
click at [182, 104] on span "Mobile" at bounding box center [172, 108] width 30 height 16
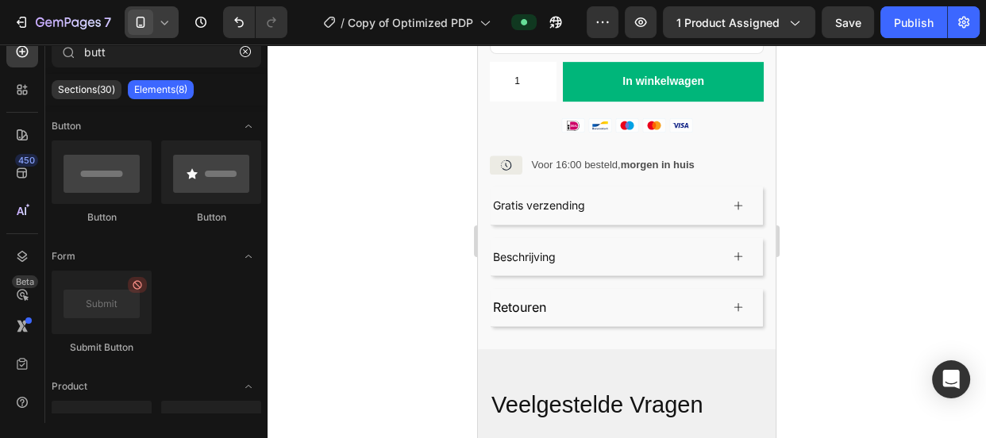
scroll to position [584, 0]
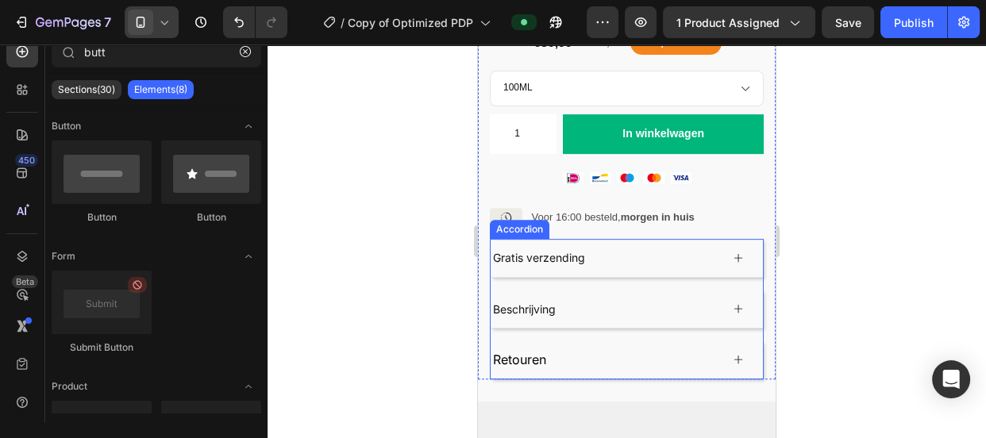
click at [534, 352] on span "Retouren" at bounding box center [519, 360] width 53 height 16
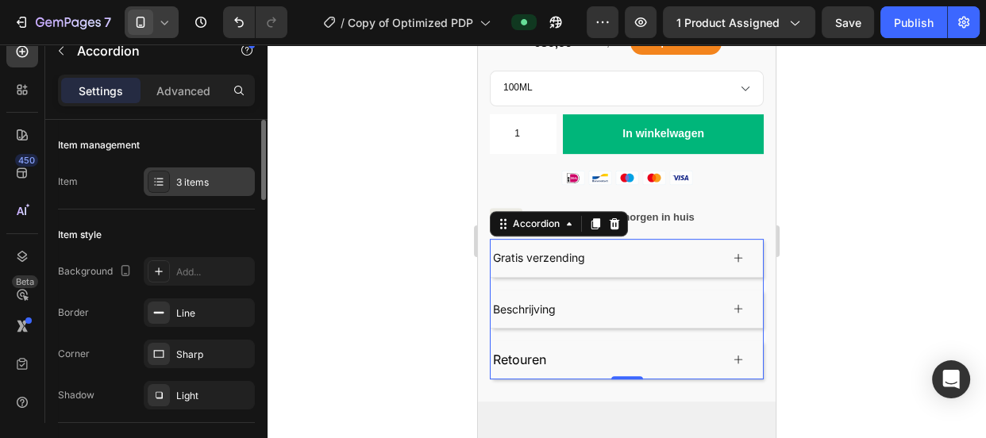
click at [190, 178] on div "3 items" at bounding box center [213, 182] width 75 height 14
click at [230, 237] on div "Item style" at bounding box center [156, 234] width 197 height 25
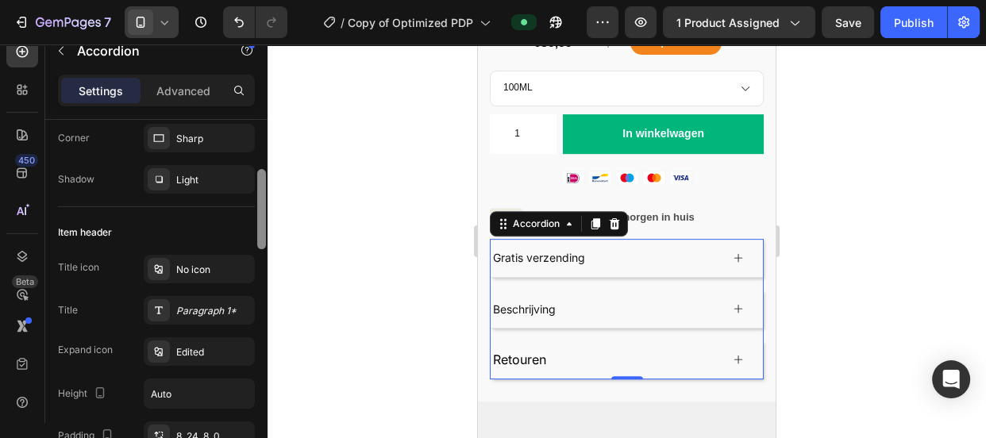
drag, startPoint x: 263, startPoint y: 185, endPoint x: 264, endPoint y: 233, distance: 47.6
click at [264, 233] on div at bounding box center [261, 209] width 9 height 80
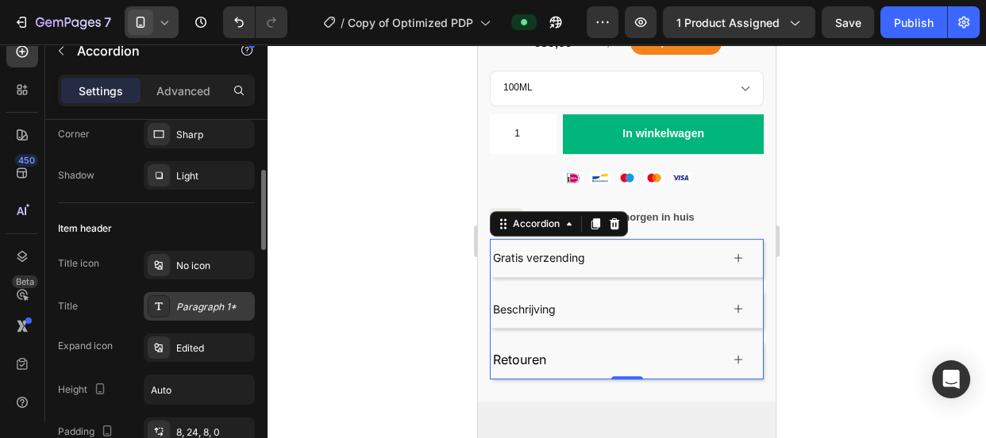
click at [206, 301] on div "Paragraph 1*" at bounding box center [213, 307] width 75 height 14
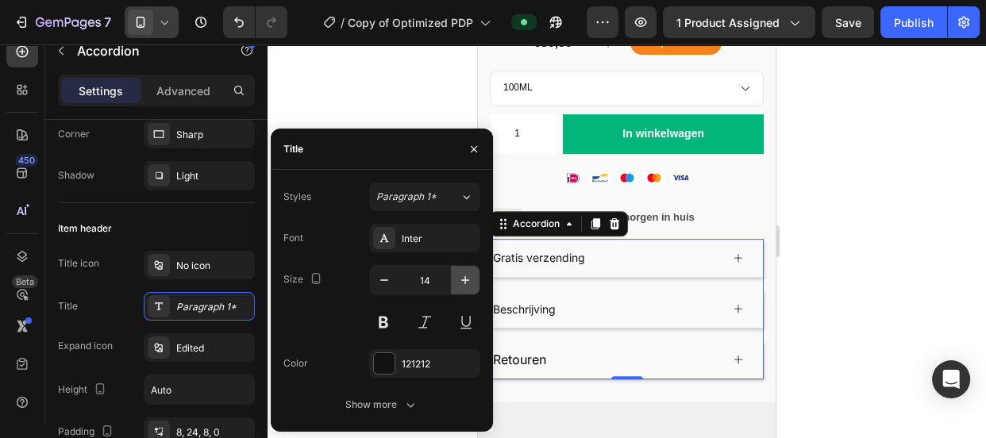
click at [460, 278] on icon "button" at bounding box center [465, 280] width 16 height 16
type input "16"
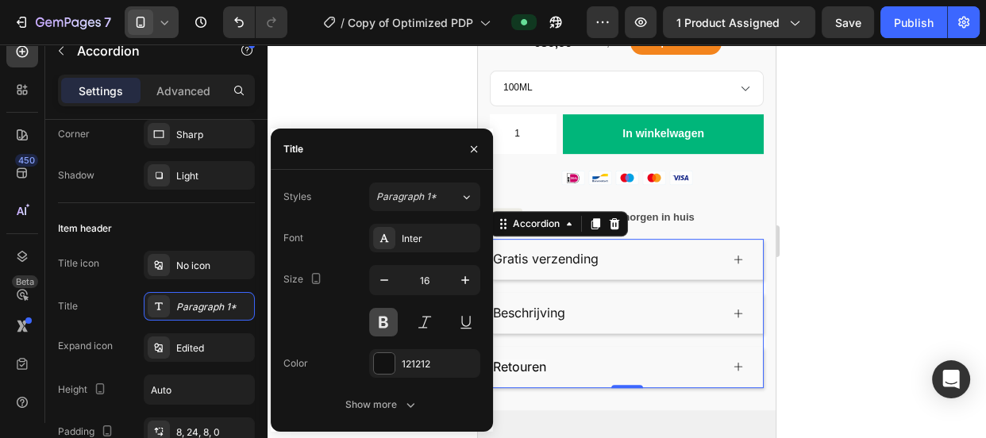
click at [380, 329] on button at bounding box center [383, 322] width 29 height 29
click at [380, 327] on button at bounding box center [383, 322] width 29 height 29
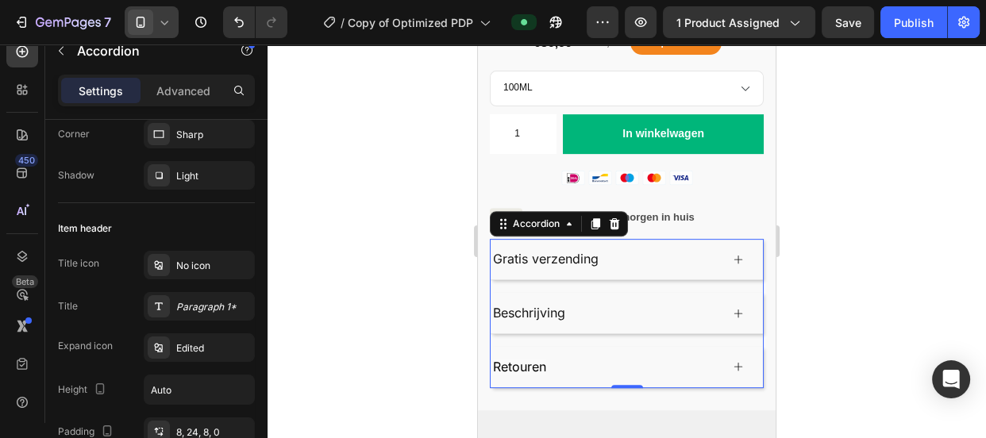
click at [845, 262] on div at bounding box center [627, 241] width 718 height 394
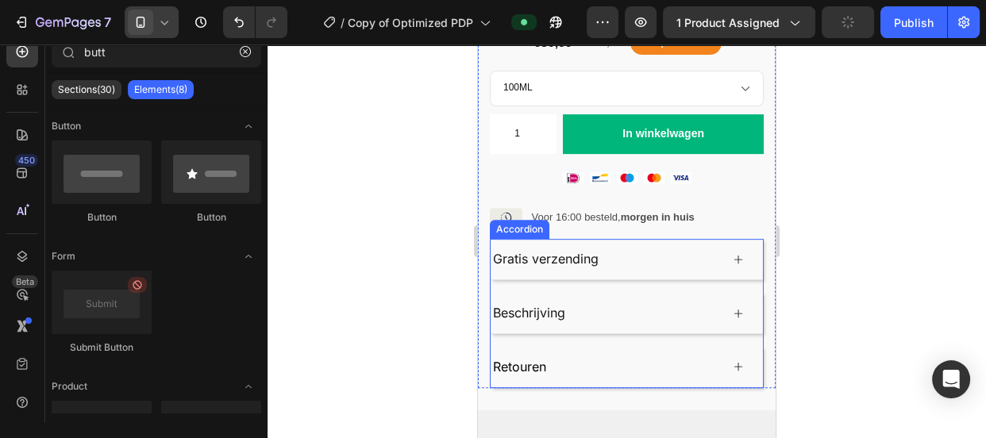
click at [658, 353] on div "Retouren" at bounding box center [605, 367] width 229 height 28
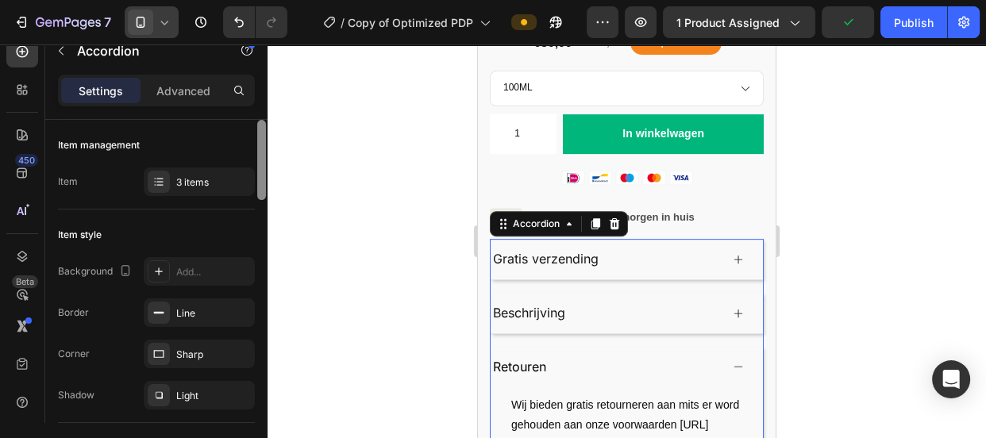
scroll to position [349, 0]
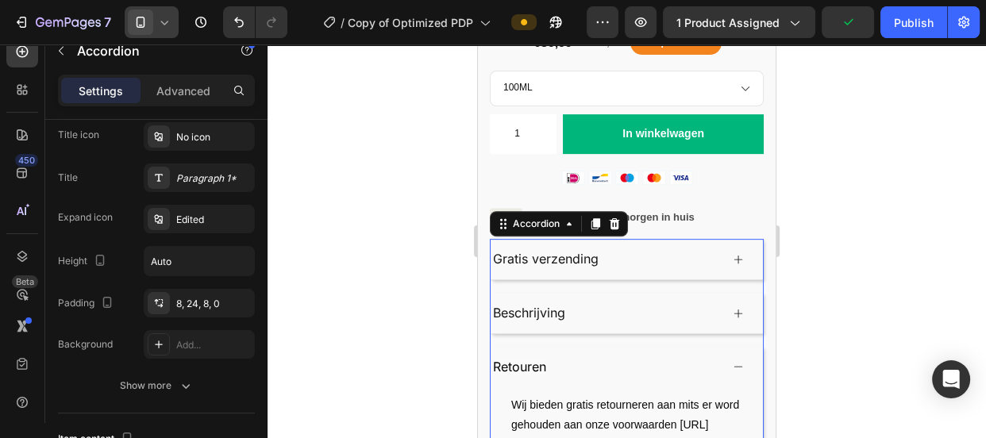
click at [222, 187] on div "Paragraph 1*" at bounding box center [199, 178] width 111 height 29
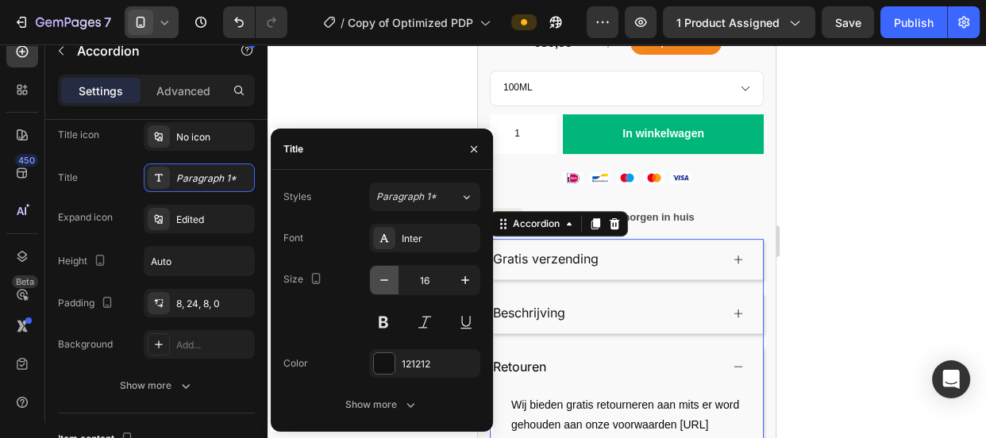
click at [376, 277] on icon "button" at bounding box center [384, 280] width 16 height 16
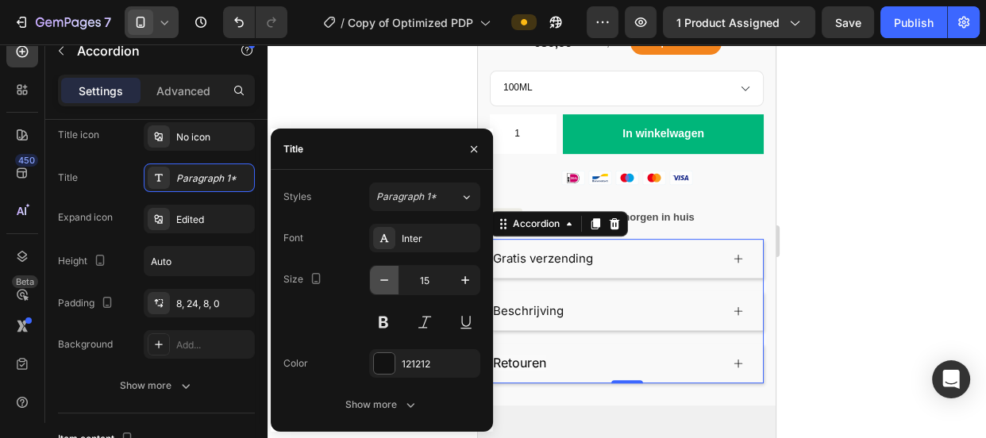
click at [376, 277] on icon "button" at bounding box center [384, 280] width 16 height 16
type input "14"
click at [383, 312] on button at bounding box center [383, 322] width 29 height 29
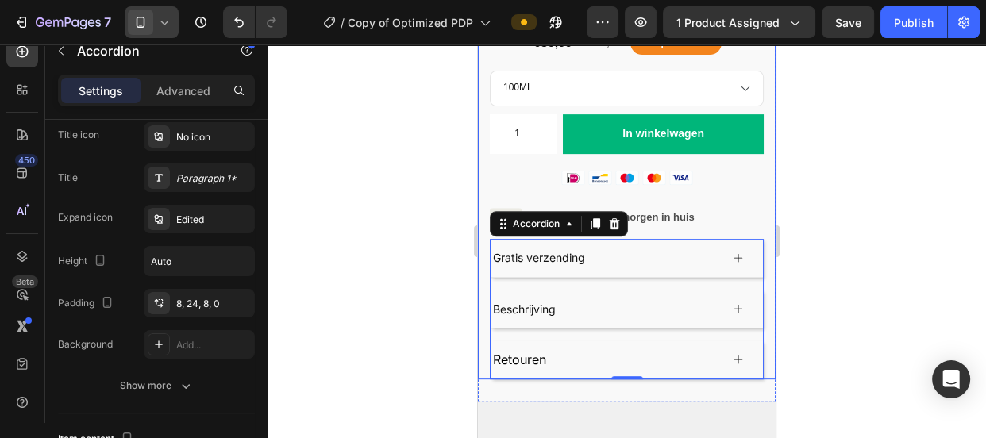
click at [809, 268] on div at bounding box center [627, 241] width 718 height 394
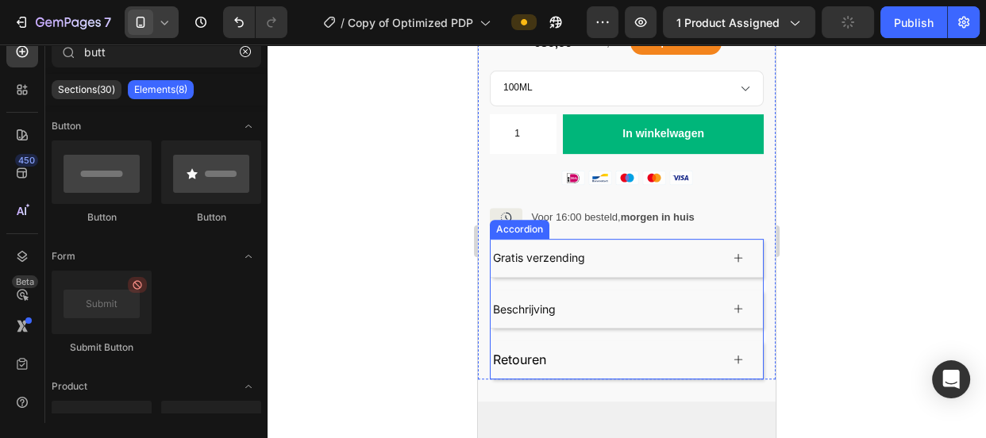
click at [545, 299] on p "Beschrijving" at bounding box center [524, 309] width 63 height 20
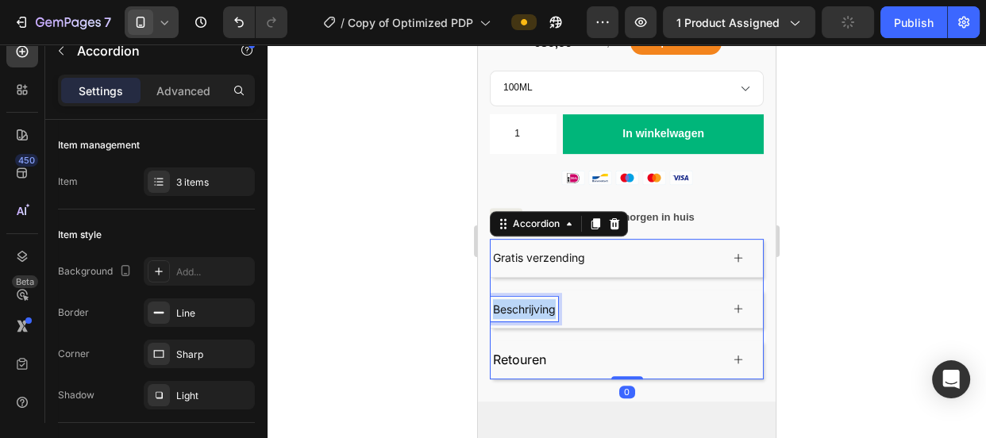
click at [545, 299] on p "Beschrijving" at bounding box center [524, 309] width 63 height 20
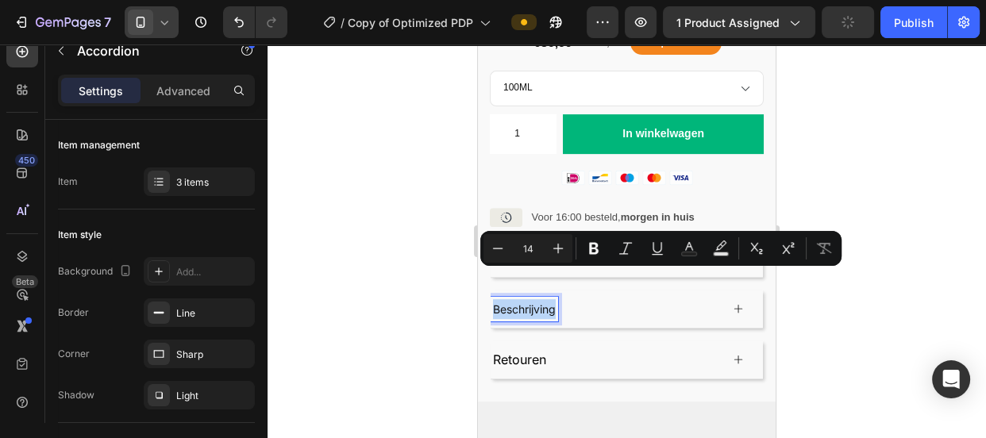
copy p "Beschrijving"
type input "16"
click at [510, 352] on span "Retouren" at bounding box center [519, 360] width 53 height 16
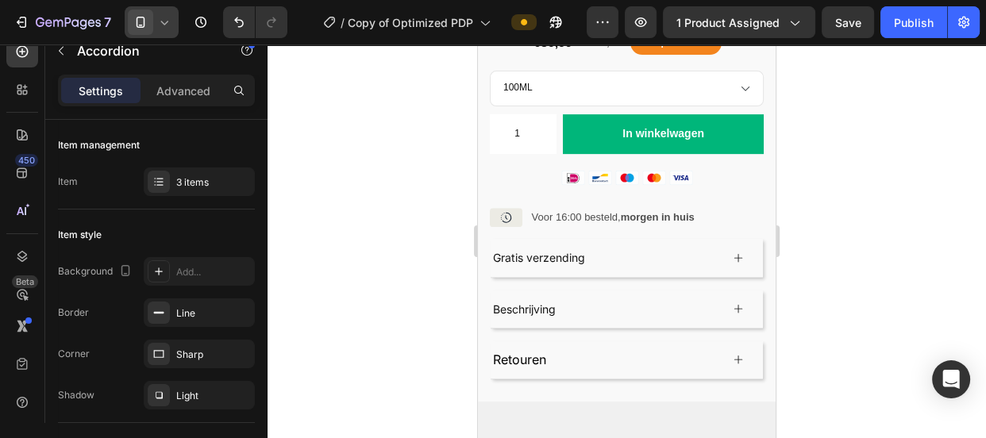
click at [899, 255] on div at bounding box center [627, 241] width 718 height 394
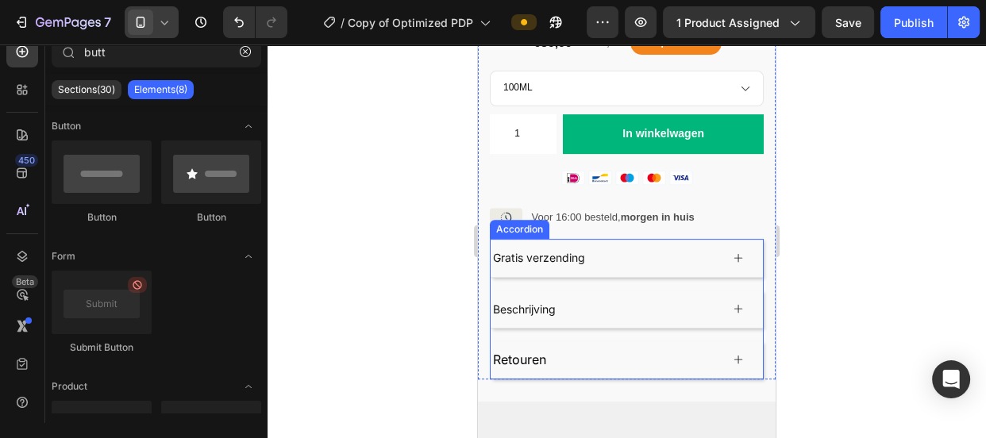
click at [530, 352] on span "Retouren" at bounding box center [519, 360] width 53 height 16
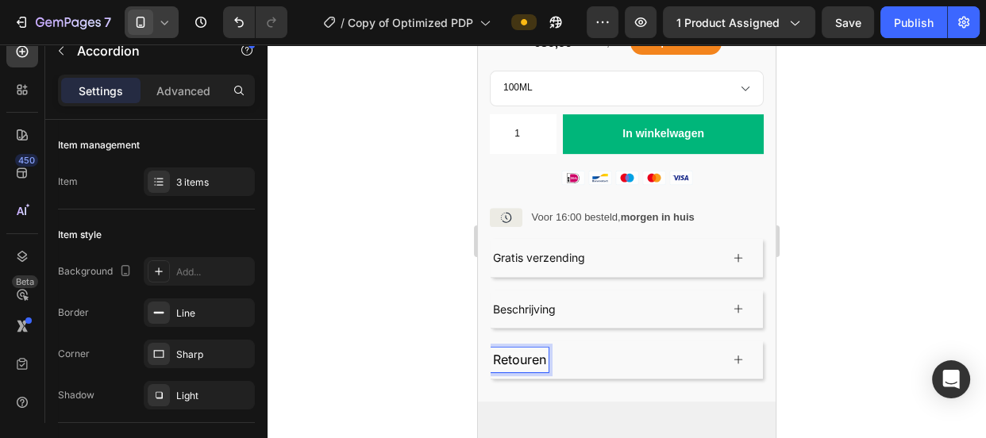
click at [530, 352] on span "Retouren" at bounding box center [519, 360] width 53 height 16
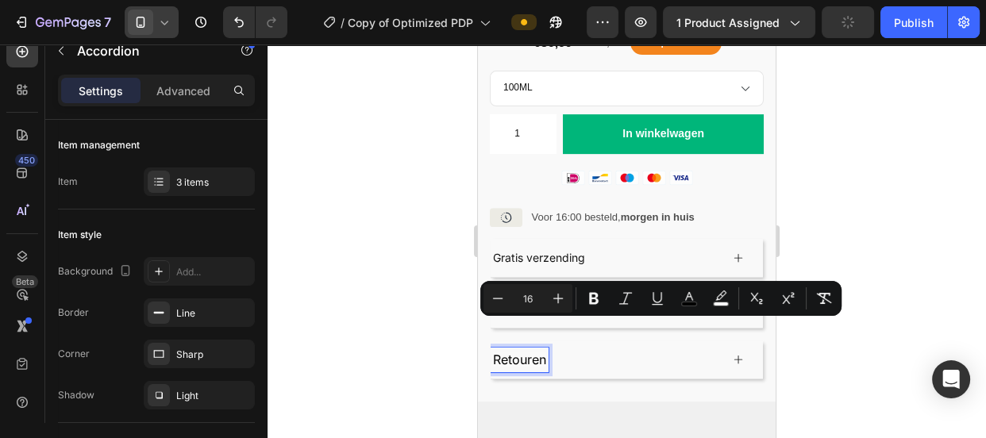
click at [612, 297] on div "Beschrijving" at bounding box center [605, 309] width 229 height 25
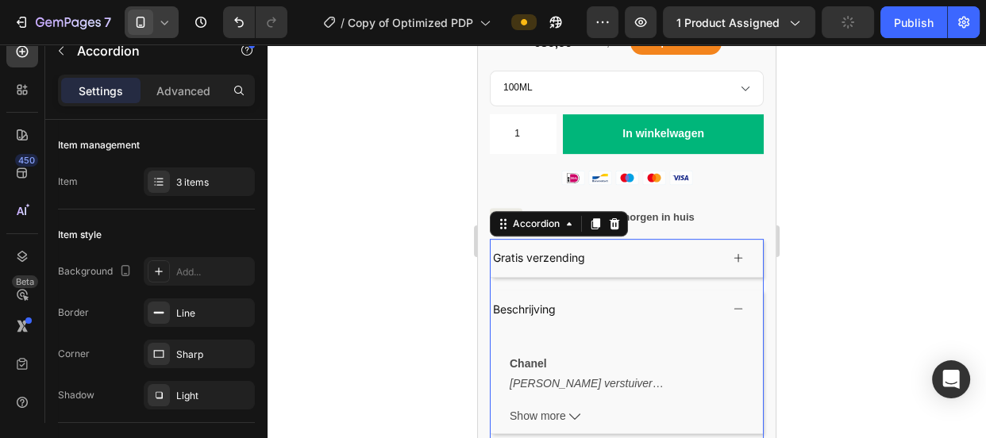
click at [587, 297] on div "Beschrijving" at bounding box center [605, 309] width 229 height 25
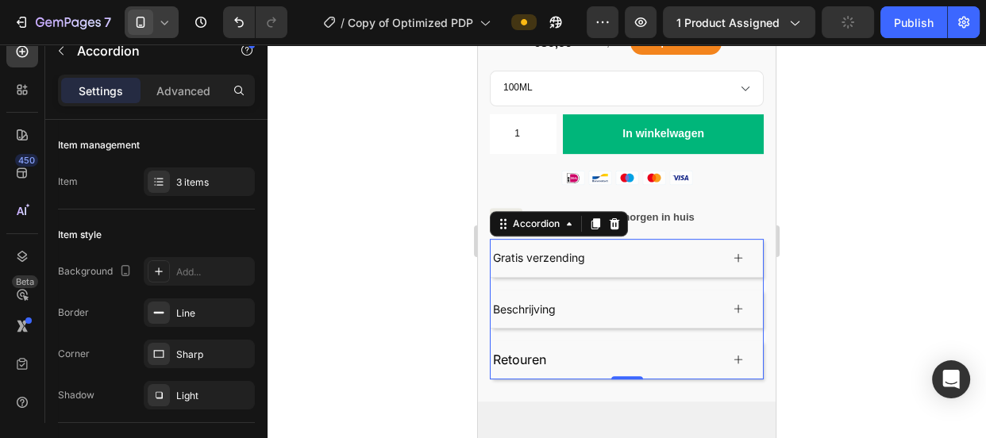
click at [392, 328] on div at bounding box center [627, 241] width 718 height 394
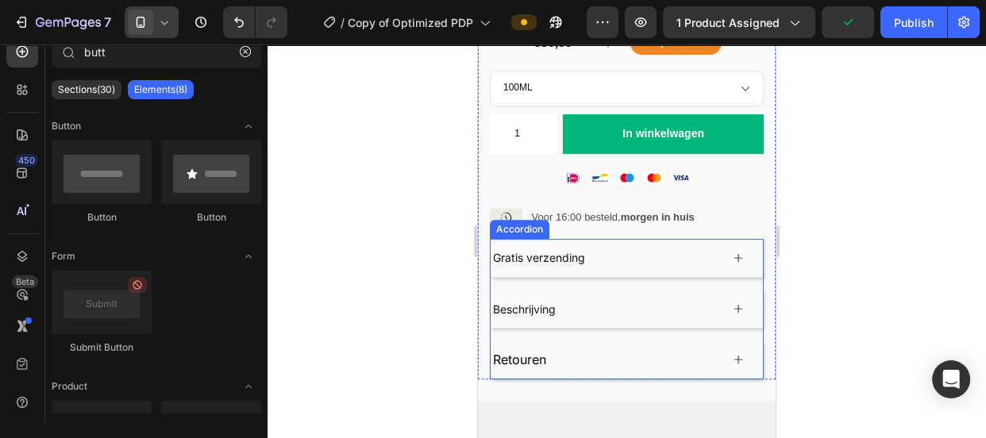
click at [530, 299] on p "Beschrijving" at bounding box center [524, 309] width 63 height 20
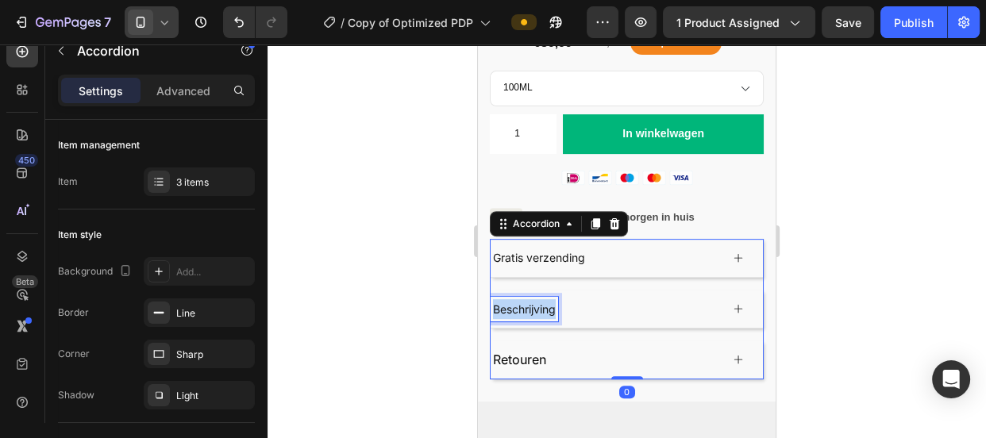
click at [531, 299] on p "Beschrijving" at bounding box center [524, 309] width 63 height 20
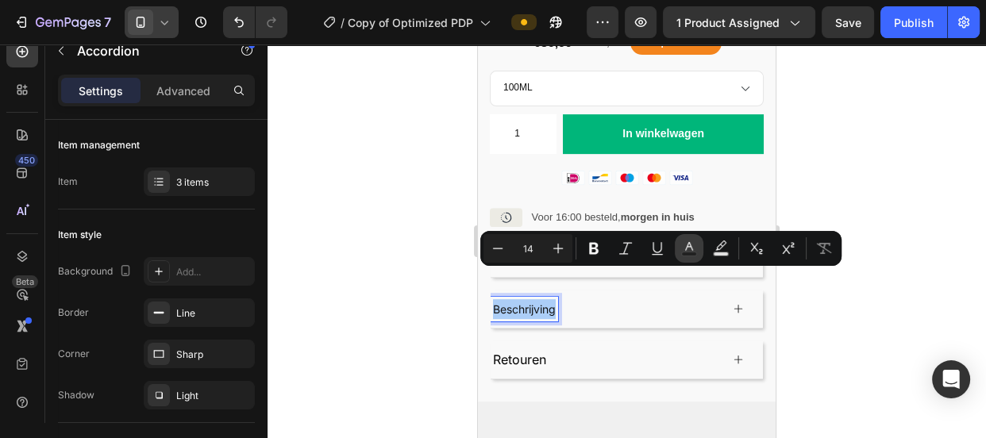
click at [690, 246] on icon "Editor contextual toolbar" at bounding box center [689, 246] width 8 height 9
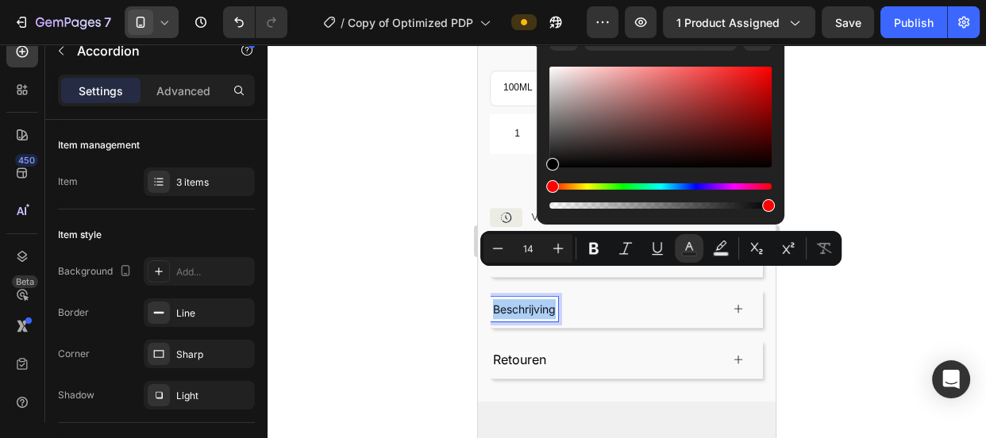
drag, startPoint x: 552, startPoint y: 164, endPoint x: 541, endPoint y: 202, distance: 40.5
click at [541, 202] on div "121212 100 %" at bounding box center [661, 111] width 248 height 202
type input "000000"
click at [388, 260] on div at bounding box center [627, 241] width 718 height 394
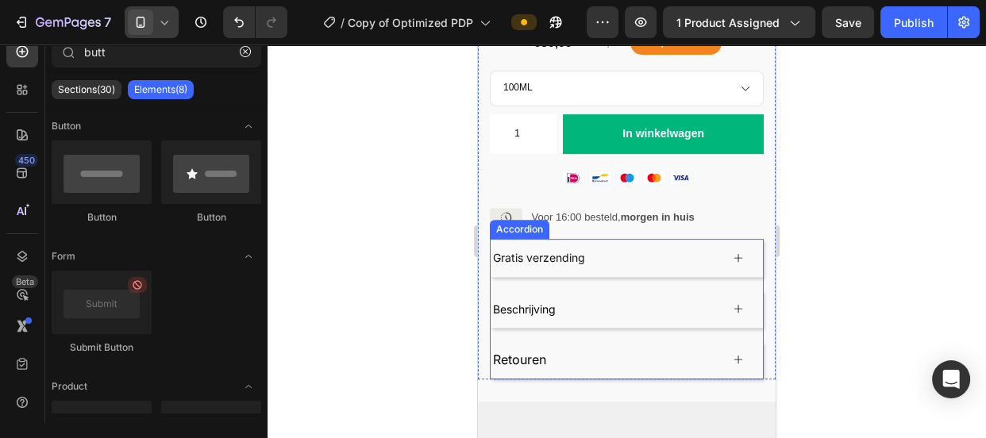
click at [519, 352] on span "Retouren" at bounding box center [519, 360] width 53 height 16
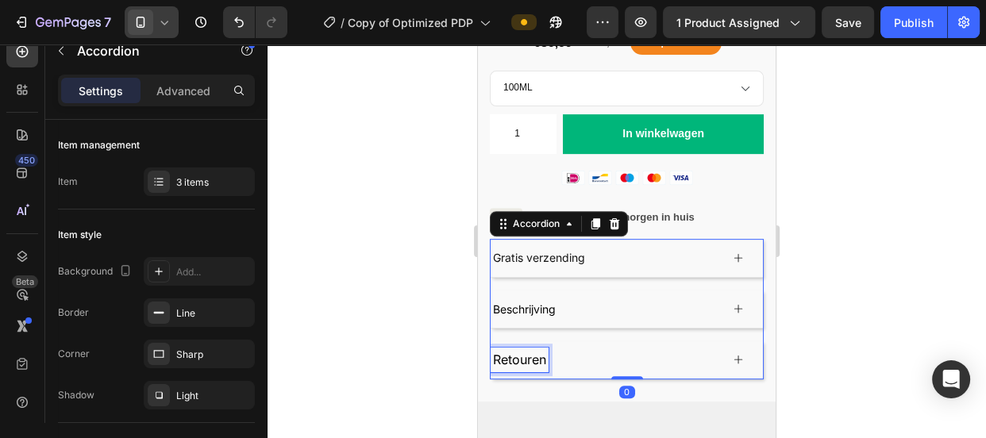
click at [532, 352] on span "Retouren" at bounding box center [519, 360] width 53 height 16
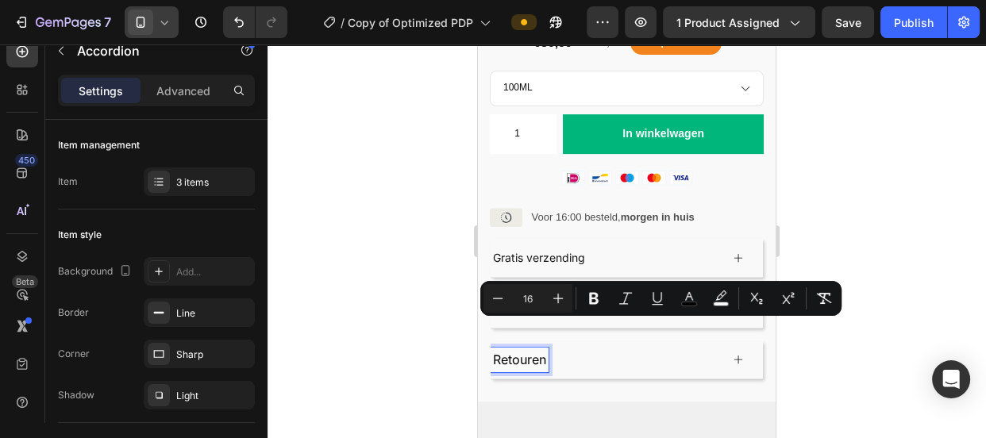
click at [532, 352] on span "Retouren" at bounding box center [519, 360] width 53 height 16
click at [598, 295] on icon "Editor contextual toolbar" at bounding box center [594, 299] width 16 height 16
drag, startPoint x: 598, startPoint y: 295, endPoint x: 595, endPoint y: 306, distance: 10.6
click at [599, 295] on icon "Editor contextual toolbar" at bounding box center [594, 299] width 16 height 16
click at [595, 302] on icon "Editor contextual toolbar" at bounding box center [594, 299] width 10 height 12
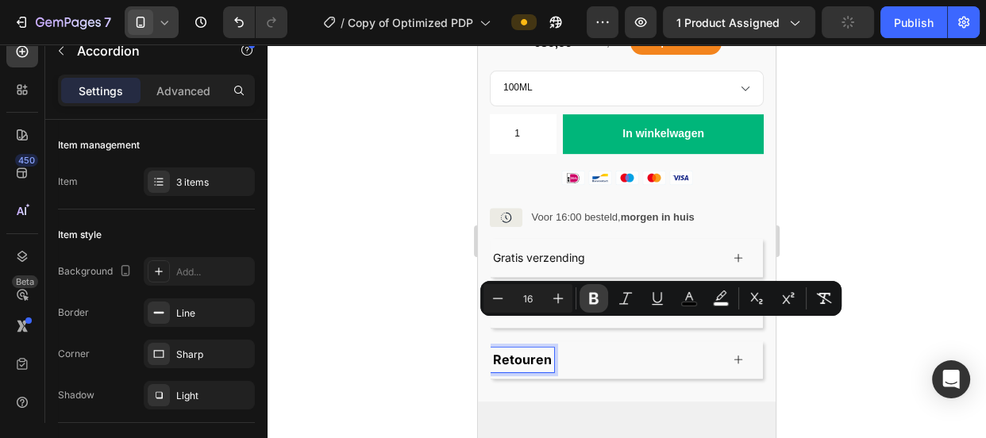
click at [595, 302] on icon "Editor contextual toolbar" at bounding box center [594, 299] width 10 height 12
click at [388, 354] on div at bounding box center [627, 241] width 718 height 394
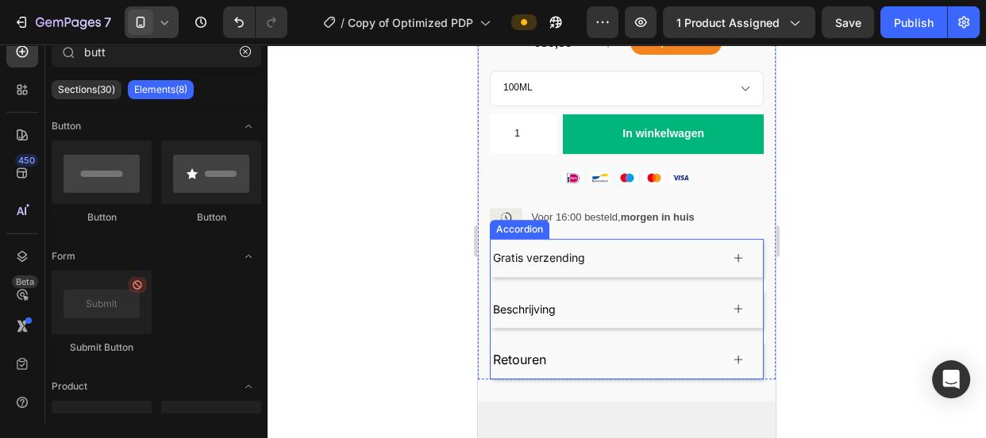
click at [514, 352] on span "Retouren" at bounding box center [519, 360] width 53 height 16
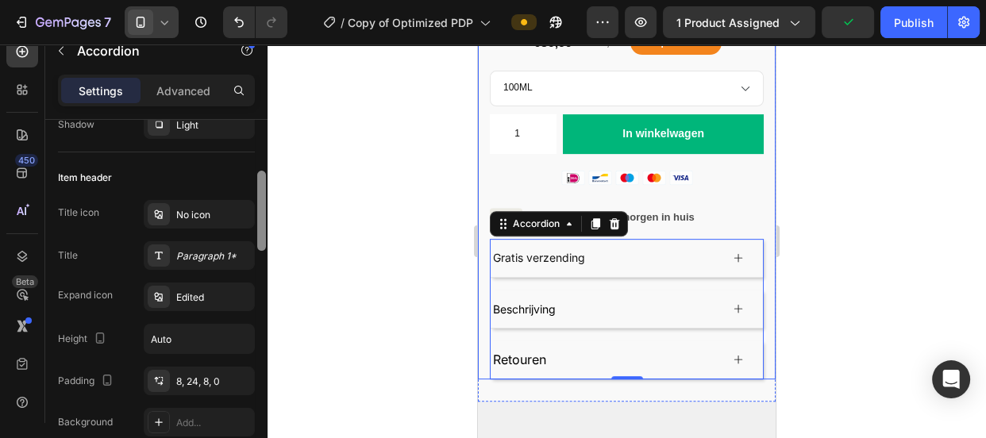
scroll to position [278, 0]
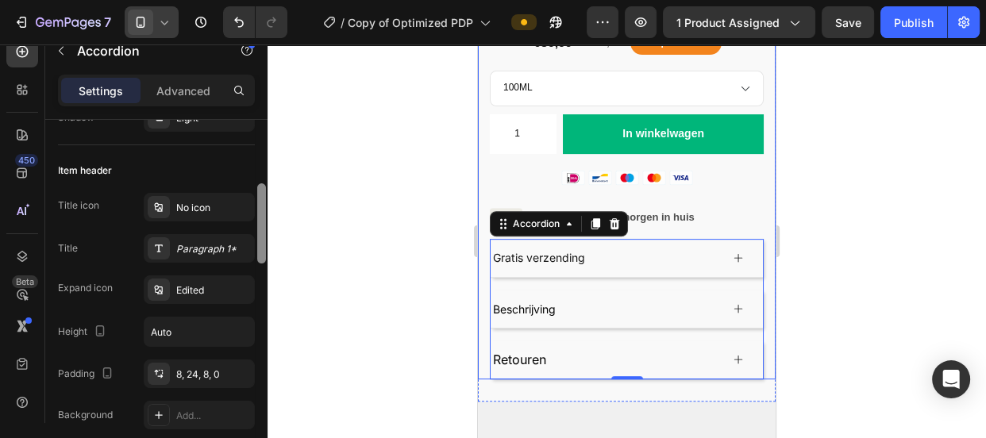
drag, startPoint x: 261, startPoint y: 189, endPoint x: 262, endPoint y: 253, distance: 64.3
click at [262, 253] on div at bounding box center [261, 223] width 9 height 80
click at [210, 248] on div "Paragraph 1*" at bounding box center [213, 249] width 75 height 14
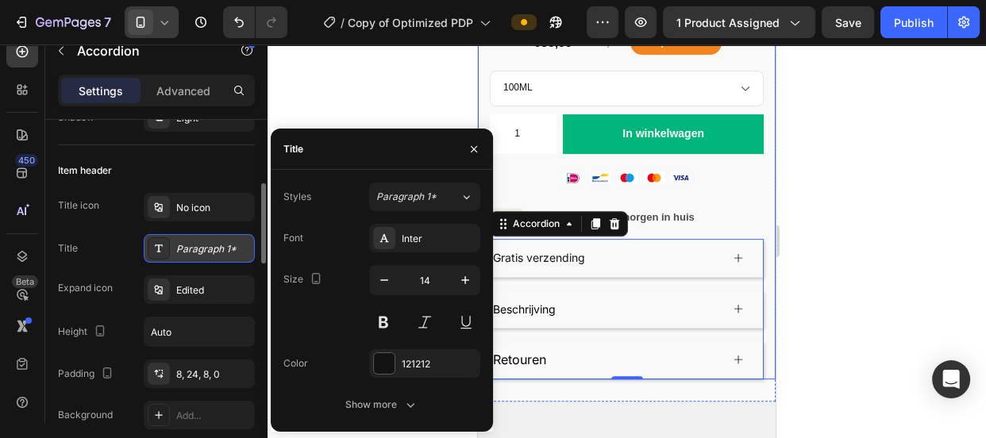
click at [210, 249] on div "Paragraph 1*" at bounding box center [213, 249] width 75 height 14
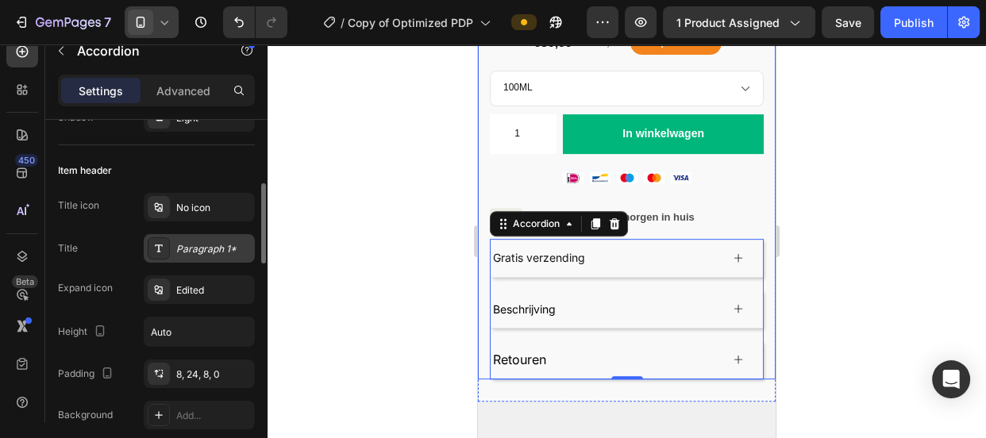
click at [210, 249] on div "Paragraph 1*" at bounding box center [213, 249] width 75 height 14
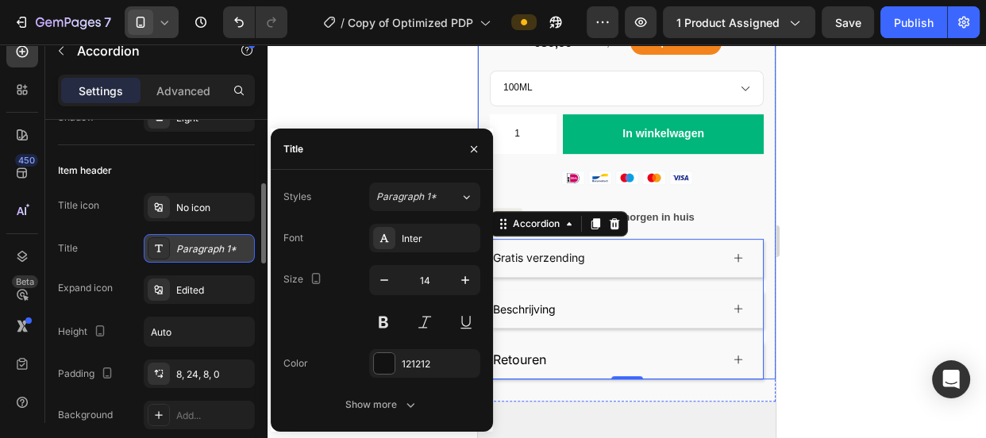
click at [210, 249] on div "Paragraph 1*" at bounding box center [213, 249] width 75 height 14
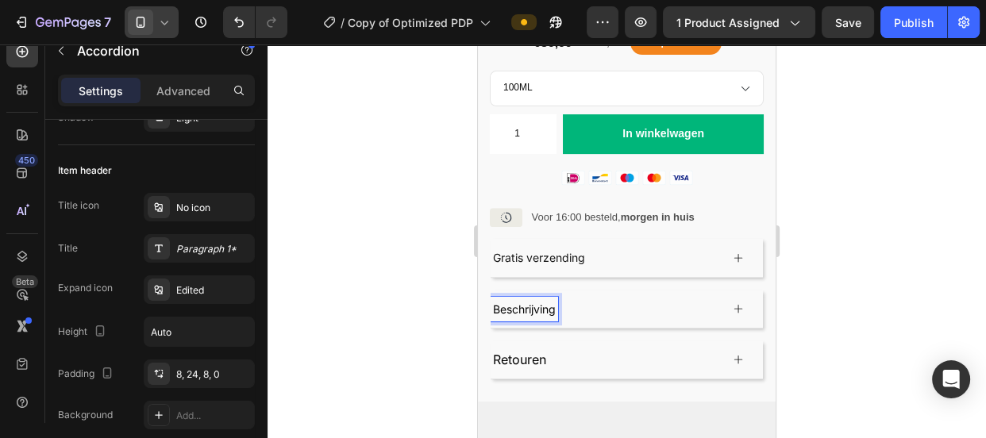
click at [514, 302] on span "Beschrijving" at bounding box center [524, 308] width 63 height 13
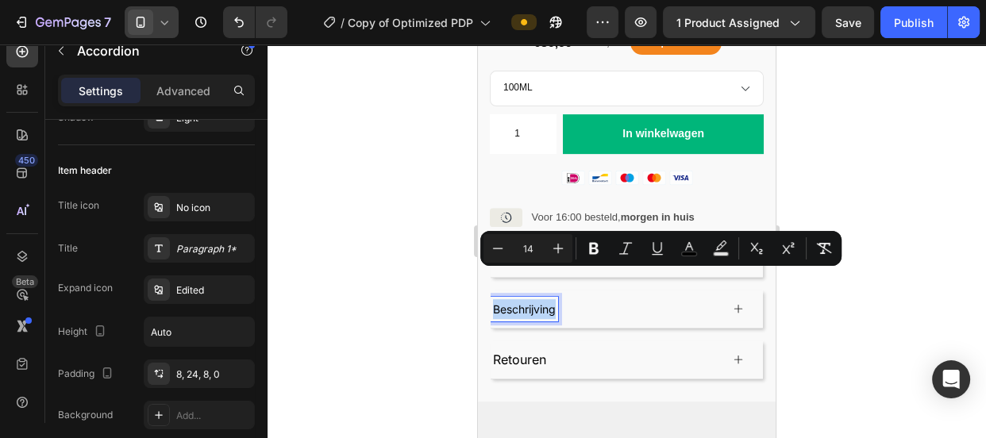
click at [514, 302] on span "Beschrijving" at bounding box center [524, 308] width 63 height 13
click at [725, 248] on icon "Editor contextual toolbar" at bounding box center [721, 249] width 16 height 16
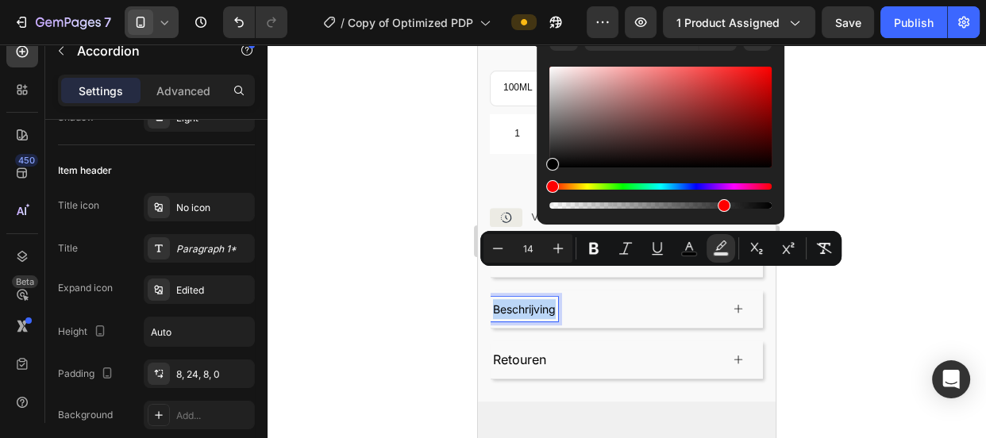
type input "16"
click at [541, 352] on span "Retouren" at bounding box center [519, 360] width 53 height 16
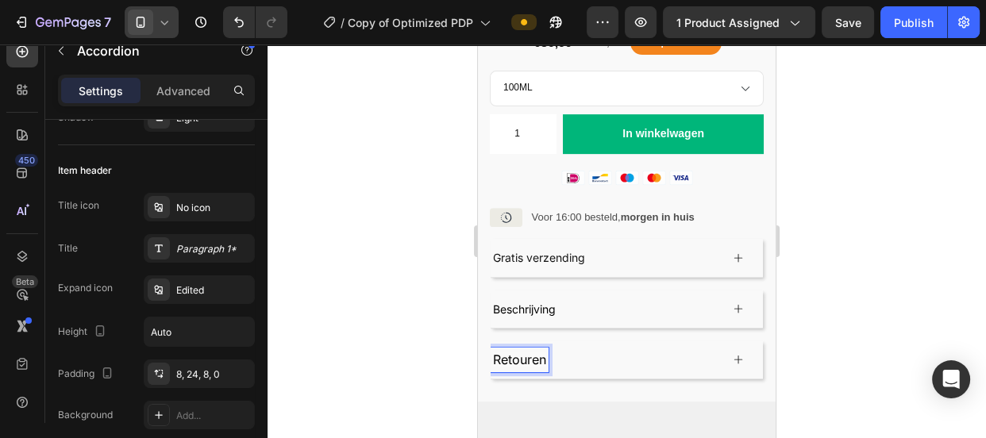
click at [541, 352] on span "Retouren" at bounding box center [519, 360] width 53 height 16
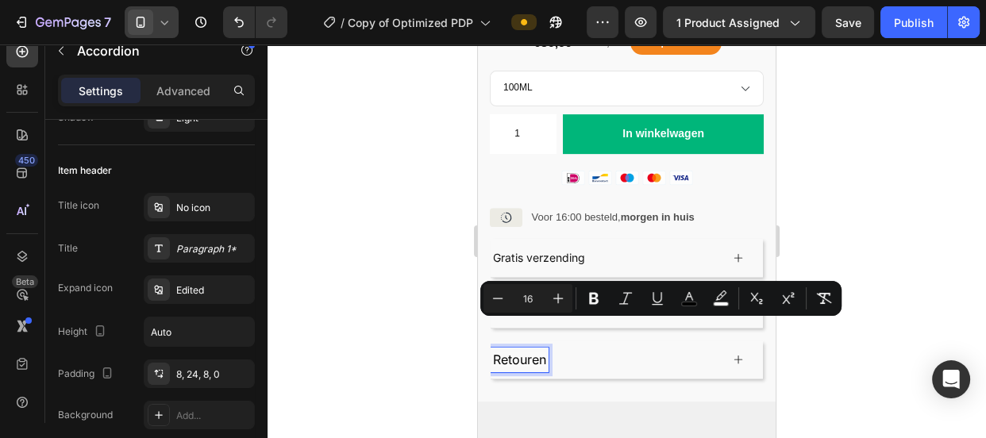
click at [541, 352] on span "Retouren" at bounding box center [519, 360] width 53 height 16
click at [709, 295] on button "color" at bounding box center [721, 298] width 29 height 29
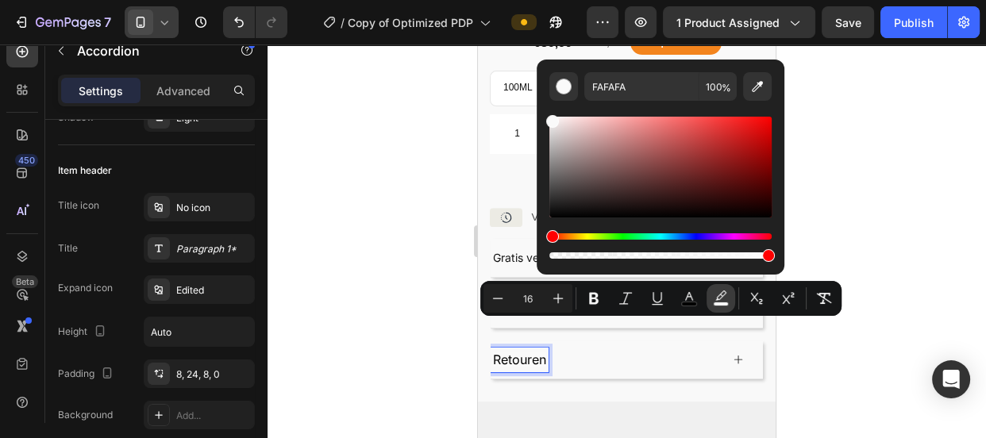
click at [709, 295] on button "color" at bounding box center [721, 298] width 29 height 29
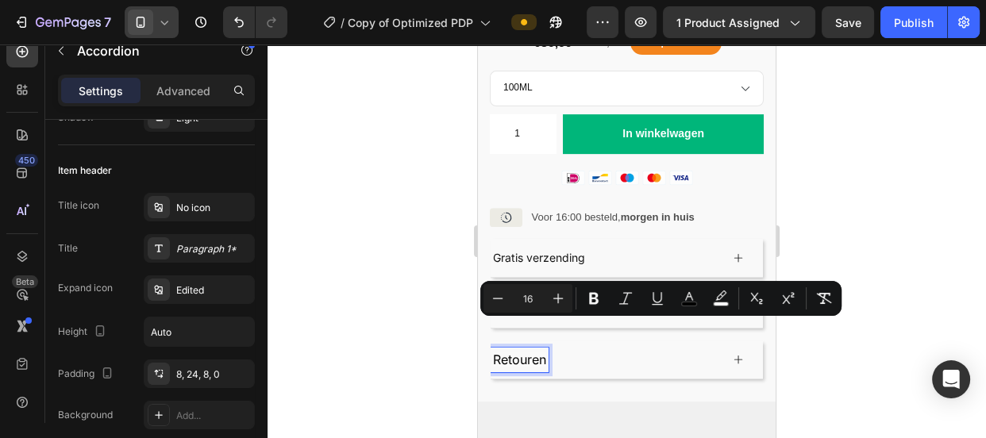
click at [460, 250] on div at bounding box center [627, 241] width 718 height 394
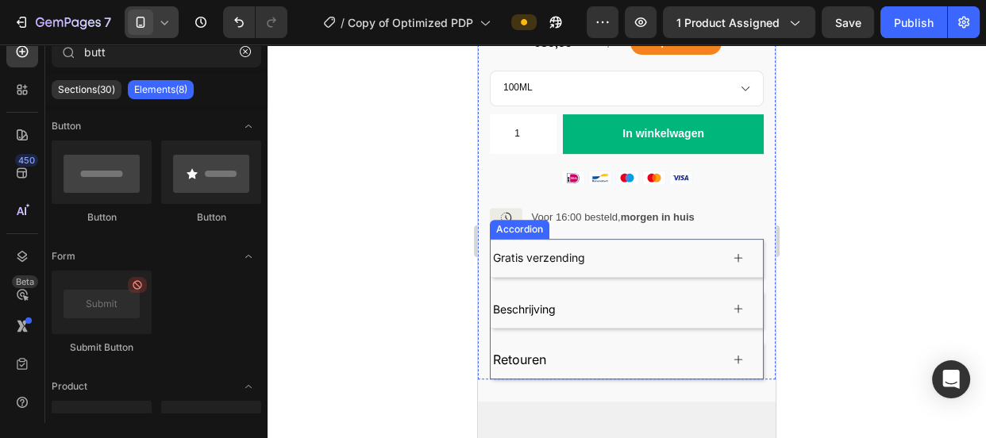
click at [533, 248] on p "Gratis verzending" at bounding box center [539, 258] width 92 height 20
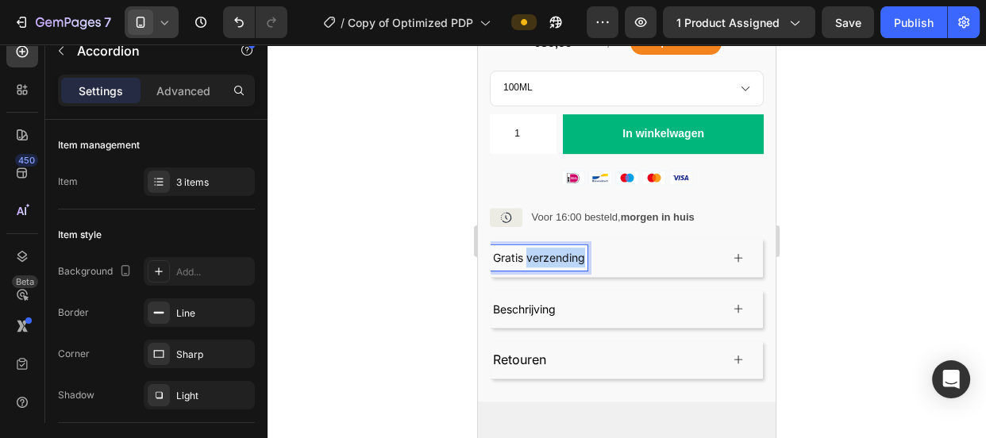
click at [533, 248] on p "Gratis verzending" at bounding box center [539, 258] width 92 height 20
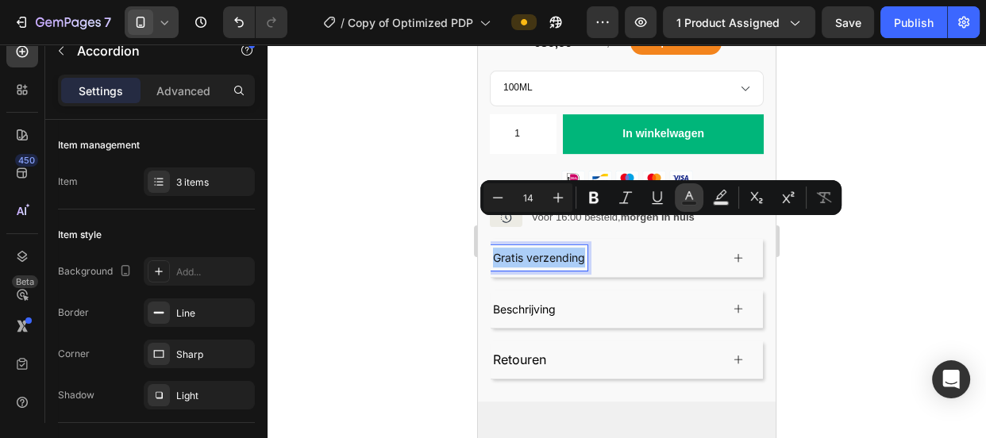
click at [688, 198] on icon "Editor contextual toolbar" at bounding box center [689, 198] width 16 height 16
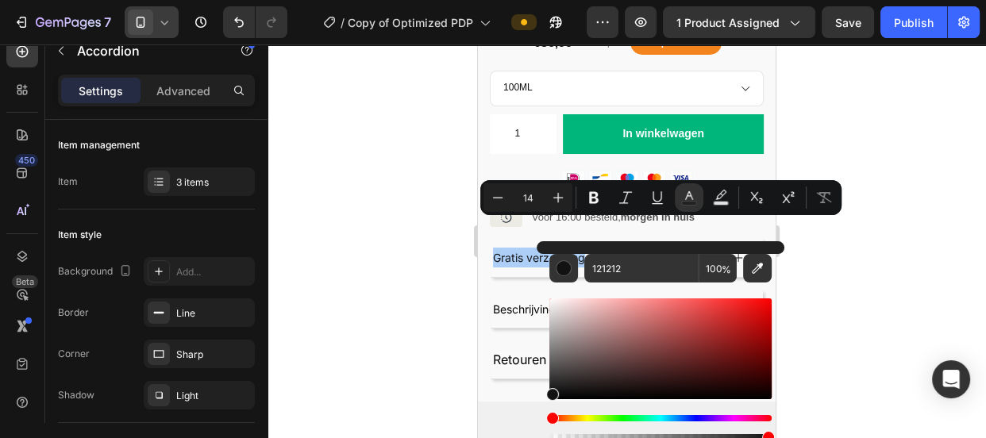
click at [380, 380] on div at bounding box center [627, 241] width 718 height 394
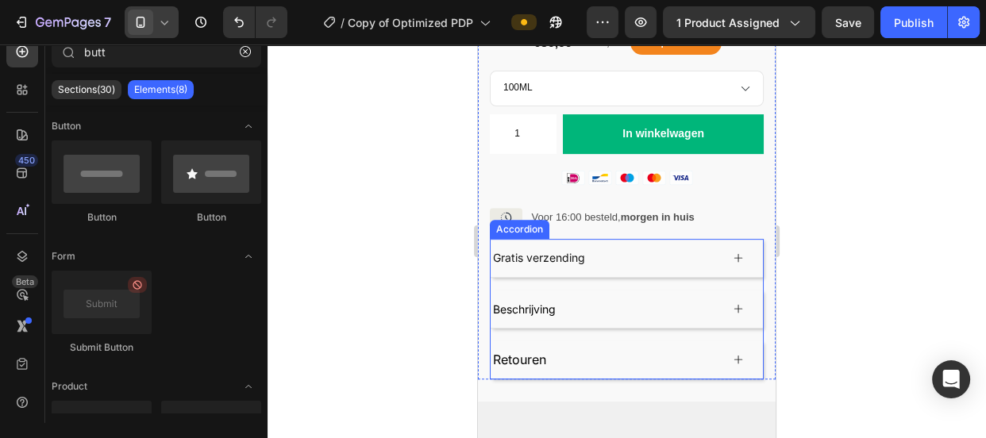
click at [517, 352] on span "Retouren" at bounding box center [519, 360] width 53 height 16
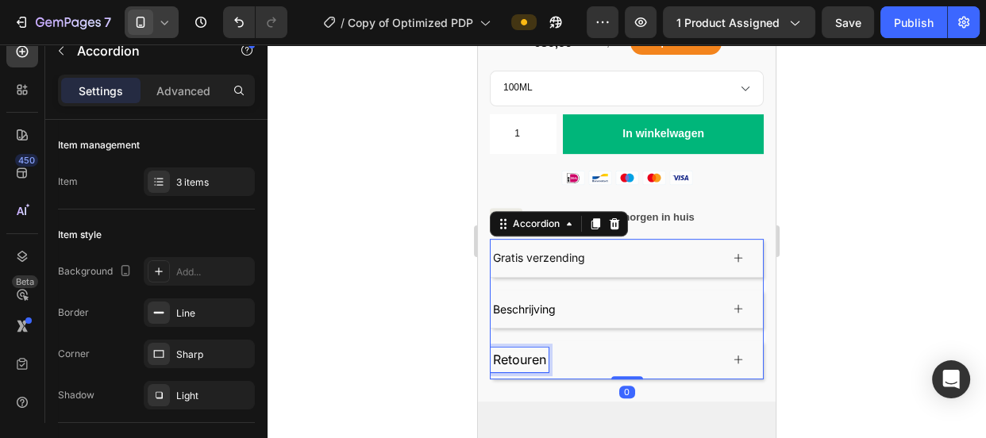
click at [517, 352] on span "Retouren" at bounding box center [519, 360] width 53 height 16
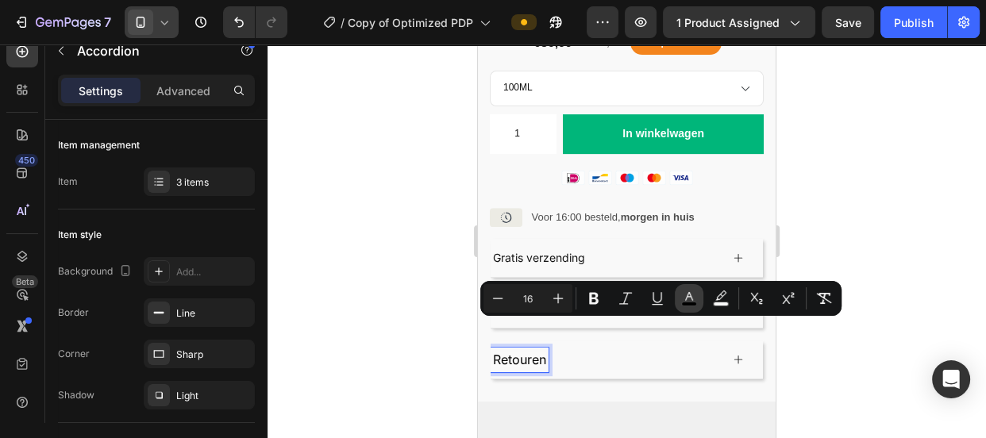
click at [677, 291] on button "color" at bounding box center [689, 298] width 29 height 29
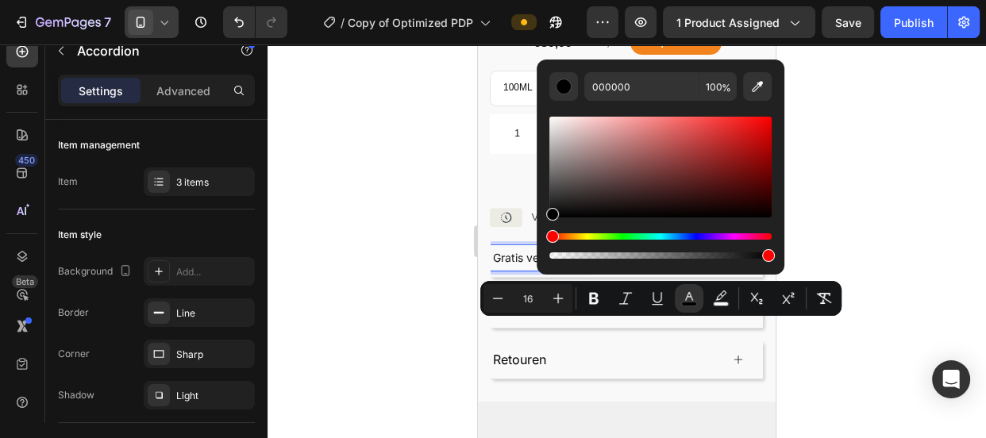
click at [520, 248] on p "Gratis verzending" at bounding box center [539, 258] width 92 height 20
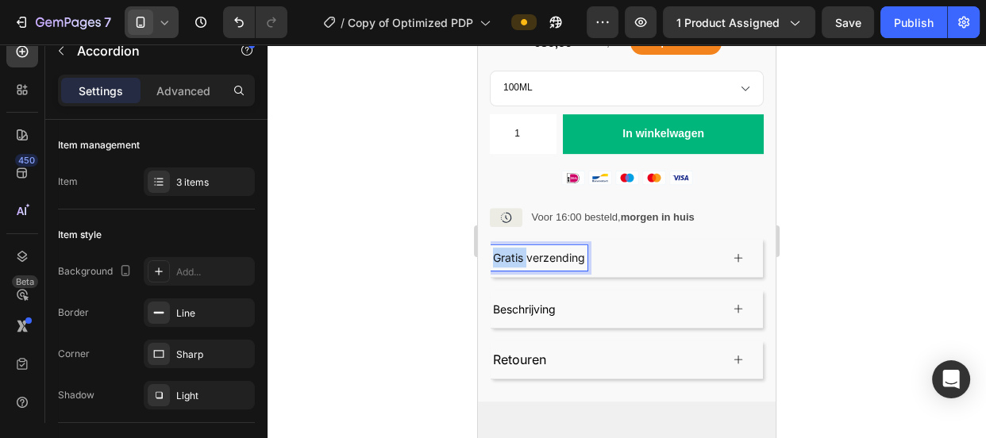
click at [520, 248] on p "Gratis verzending" at bounding box center [539, 258] width 92 height 20
click at [539, 248] on p "Gratis verzending" at bounding box center [539, 258] width 92 height 20
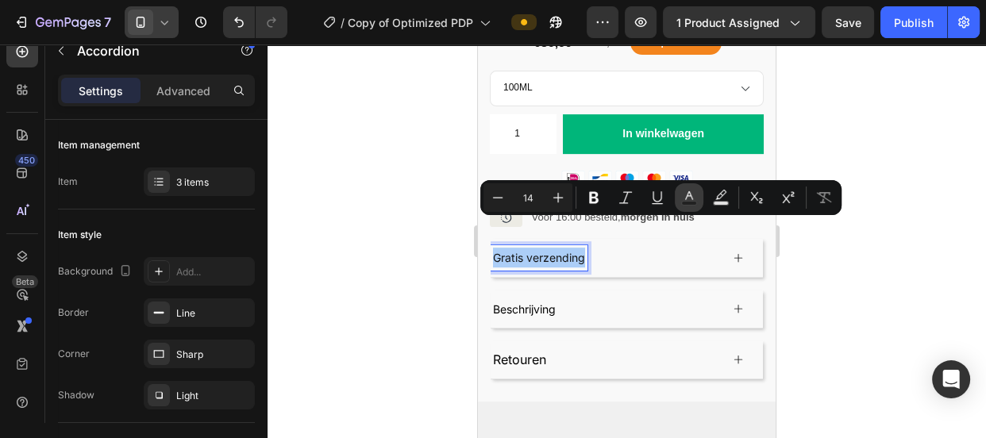
click at [690, 195] on icon "Editor contextual toolbar" at bounding box center [689, 198] width 16 height 16
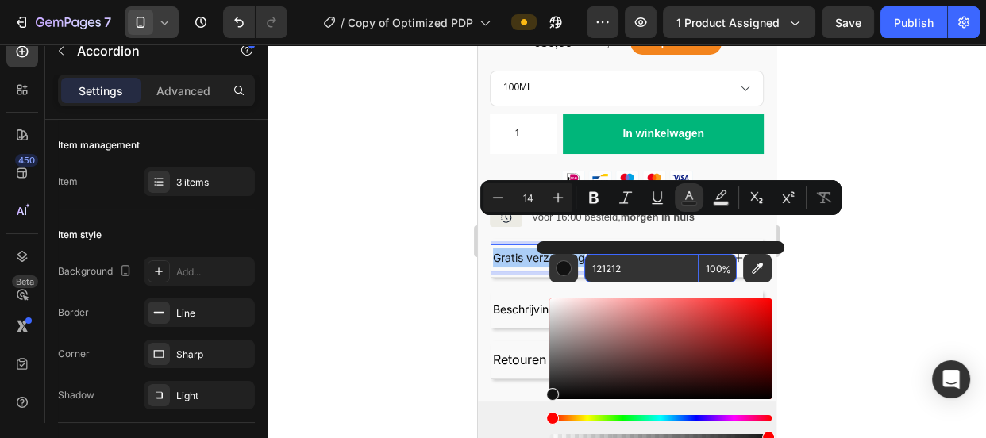
click at [595, 275] on input "121212" at bounding box center [641, 268] width 114 height 29
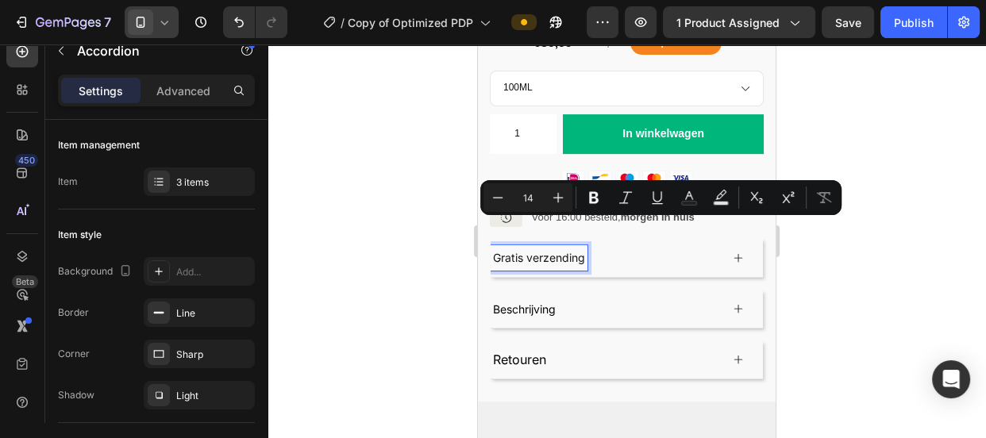
type input "16"
click at [522, 352] on span "Retouren" at bounding box center [519, 360] width 53 height 16
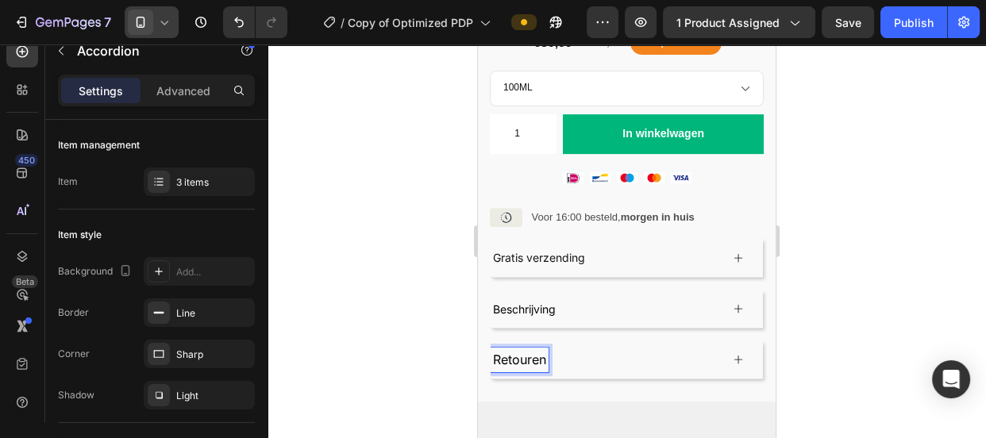
click at [522, 352] on span "Retouren" at bounding box center [519, 360] width 53 height 16
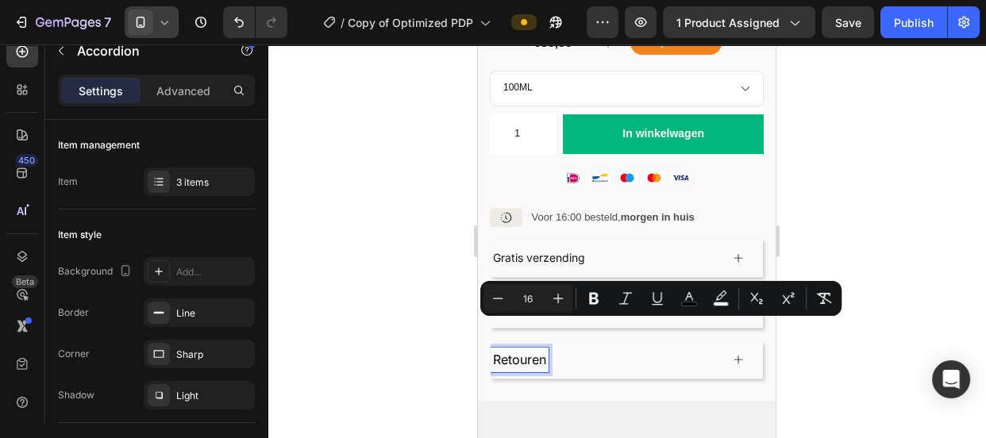
click at [522, 352] on span "Retouren" at bounding box center [519, 360] width 53 height 16
click at [682, 286] on button "color" at bounding box center [689, 298] width 29 height 29
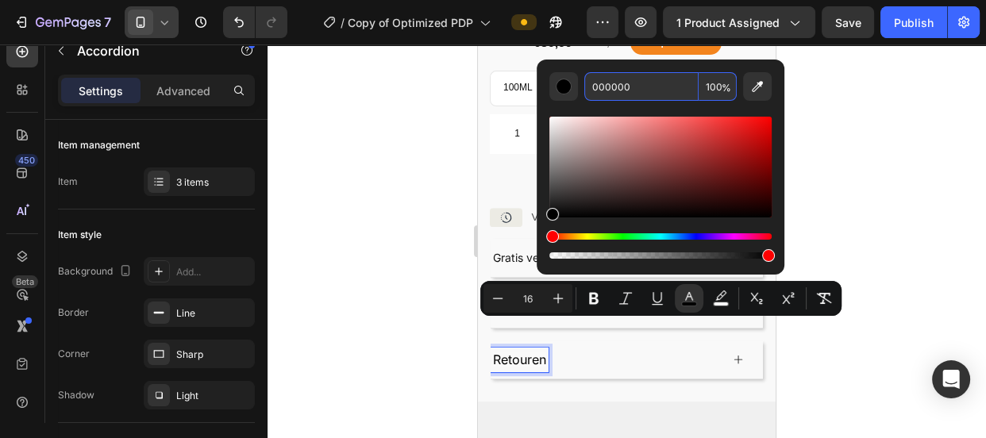
click at [604, 93] on input "000000" at bounding box center [641, 86] width 114 height 29
paste input "121212"
type input "121212"
click at [420, 202] on div at bounding box center [627, 241] width 718 height 394
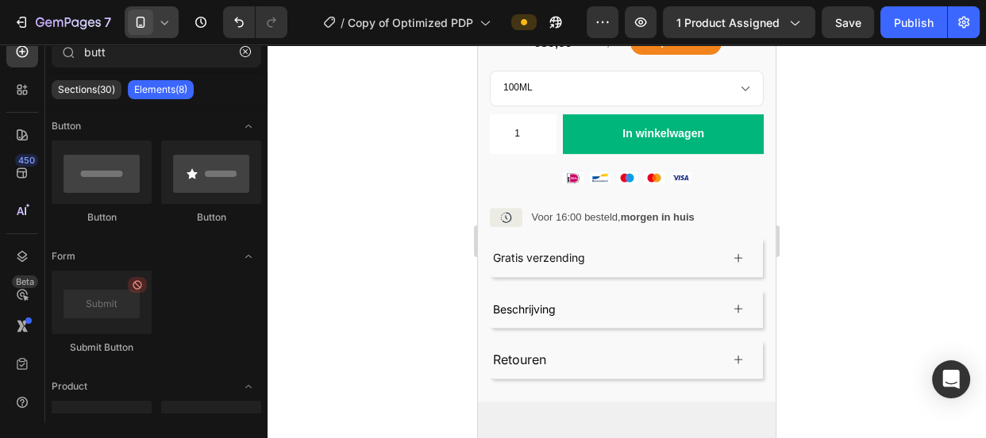
click at [140, 29] on icon at bounding box center [141, 22] width 16 height 16
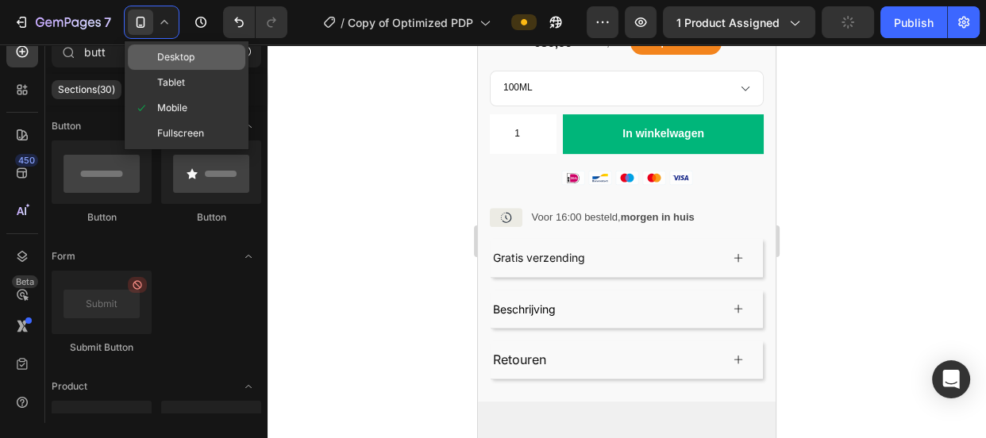
click at [190, 61] on span "Desktop" at bounding box center [175, 57] width 37 height 16
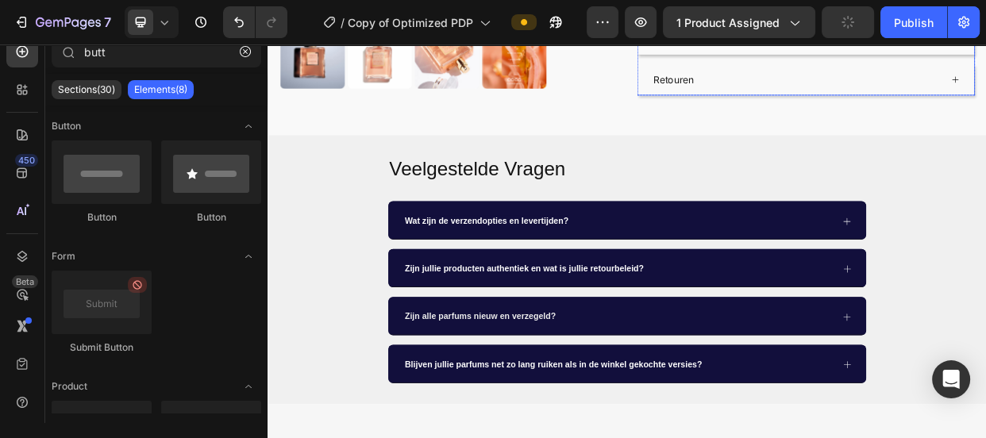
click at [804, 83] on span "Retouren" at bounding box center [805, 91] width 53 height 16
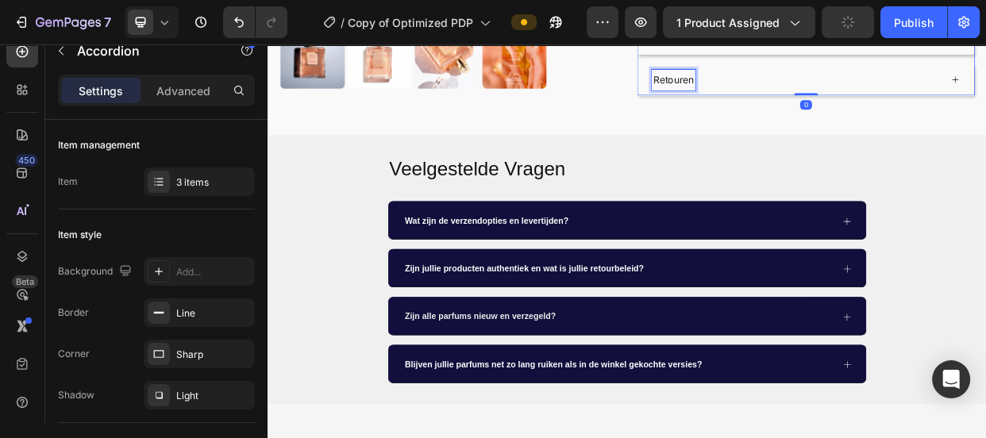
click at [804, 83] on span "Retouren" at bounding box center [805, 91] width 53 height 16
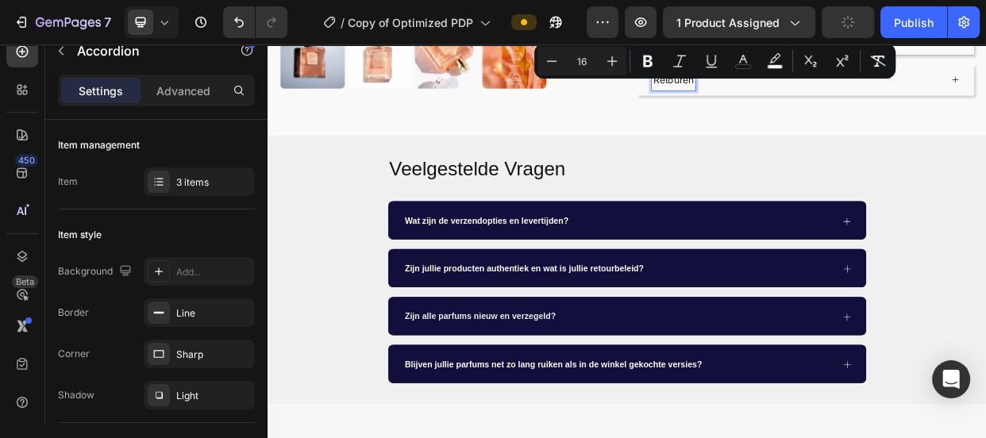
copy span "Retouren"
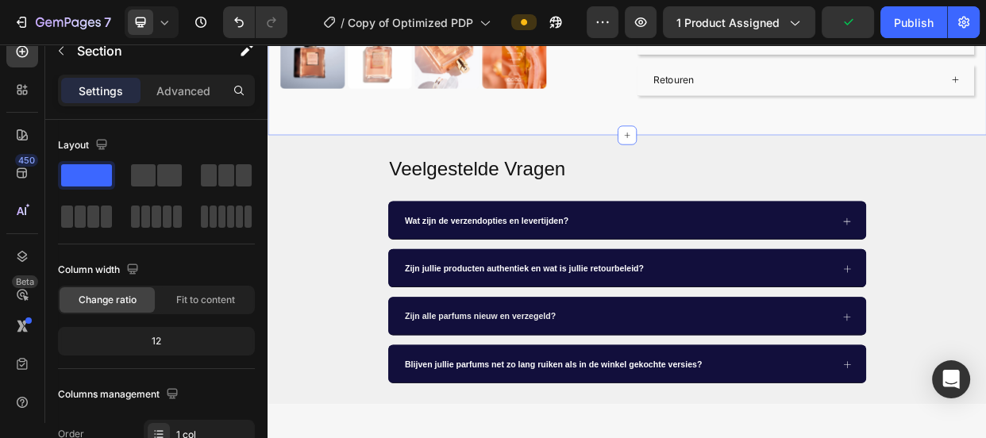
click at [792, 83] on span "Retouren" at bounding box center [805, 91] width 53 height 16
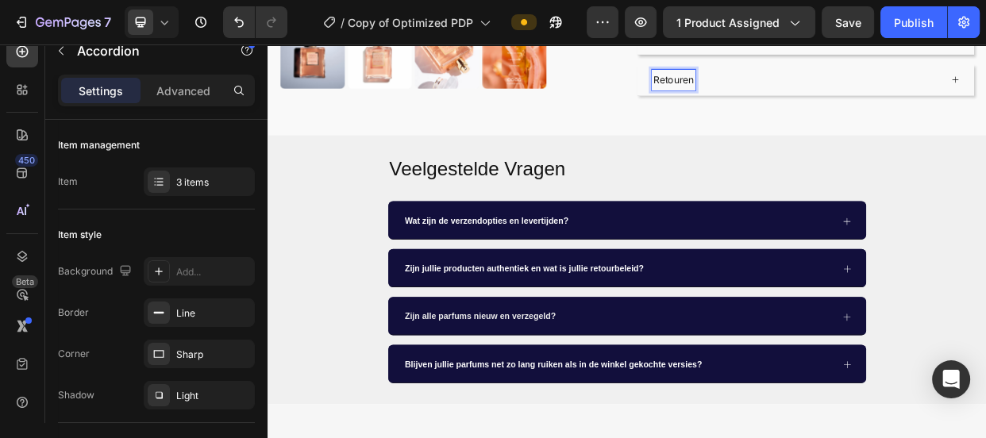
click at [792, 83] on span "Retouren" at bounding box center [805, 91] width 53 height 16
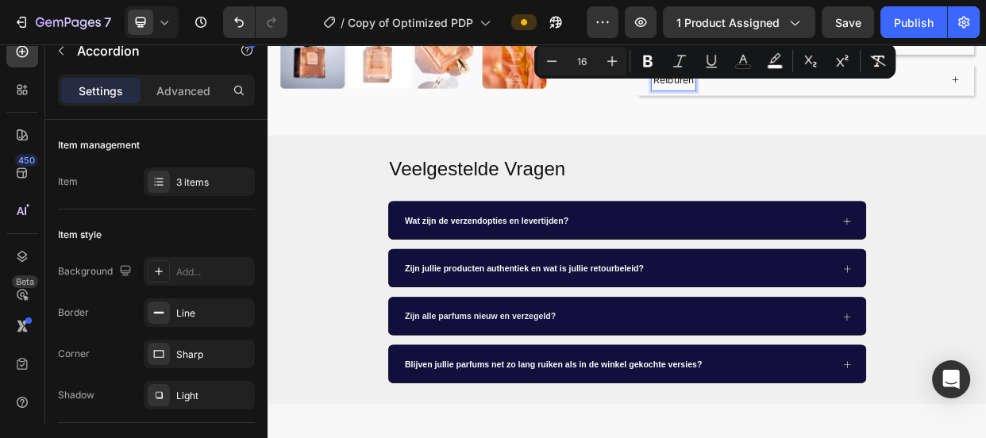
copy span "Retouren"
click at [151, 21] on span at bounding box center [140, 22] width 25 height 25
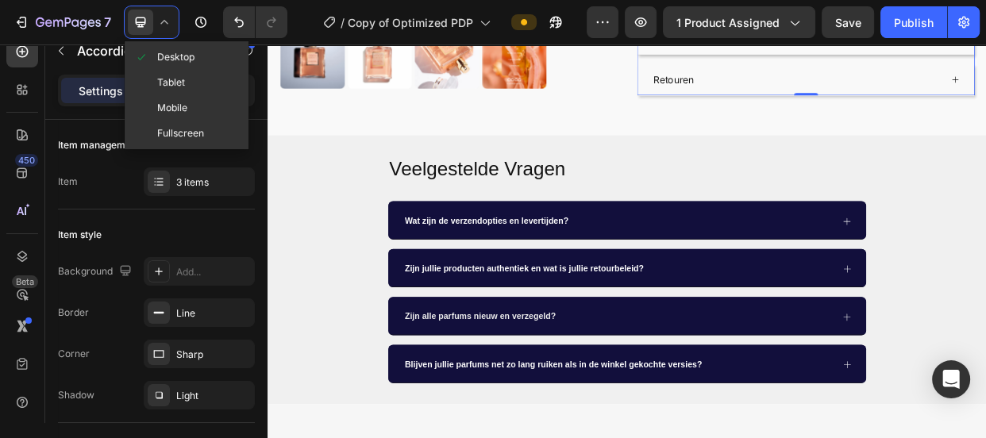
click at [177, 106] on span "Mobile" at bounding box center [172, 108] width 30 height 16
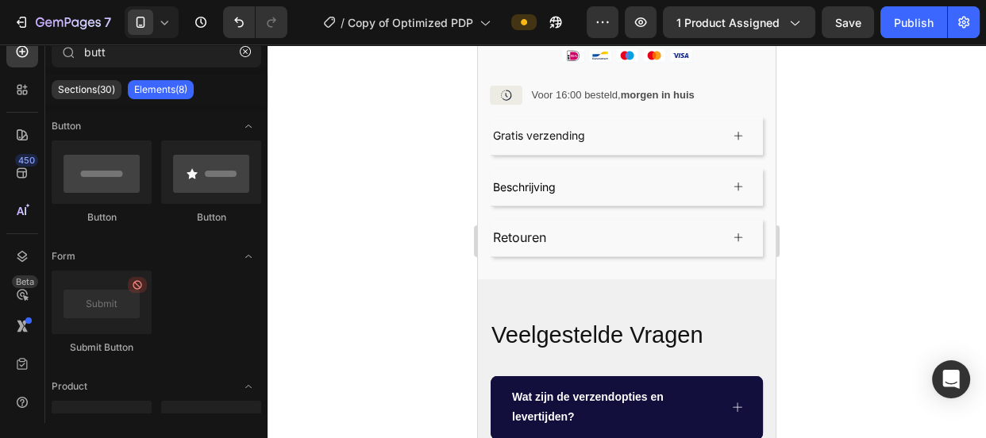
scroll to position [719, 0]
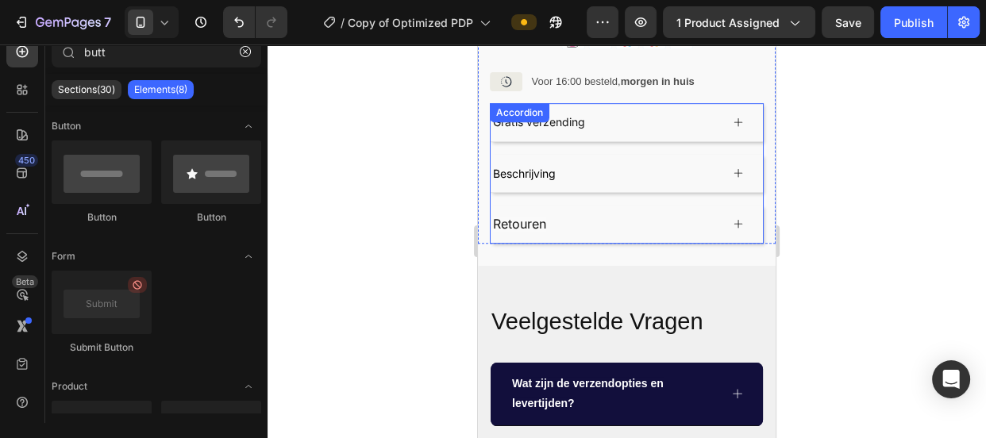
click at [533, 216] on span "Retouren" at bounding box center [519, 224] width 53 height 16
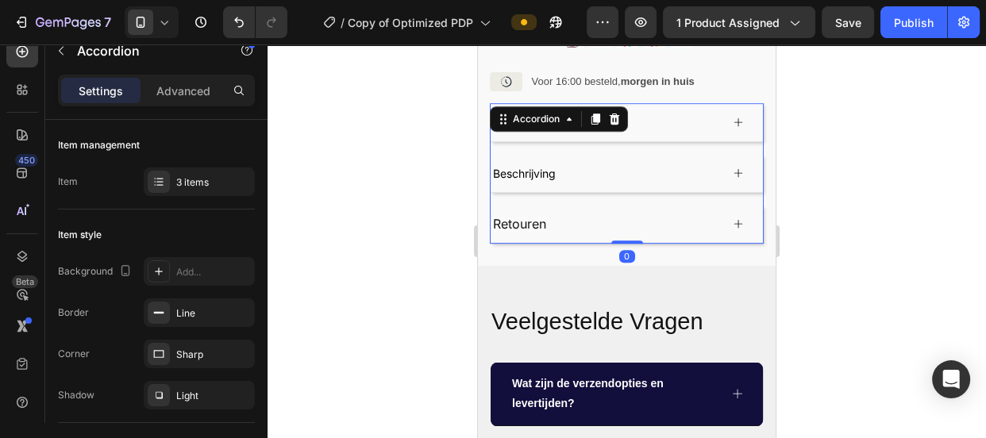
click at [533, 216] on span "Retouren" at bounding box center [519, 224] width 53 height 16
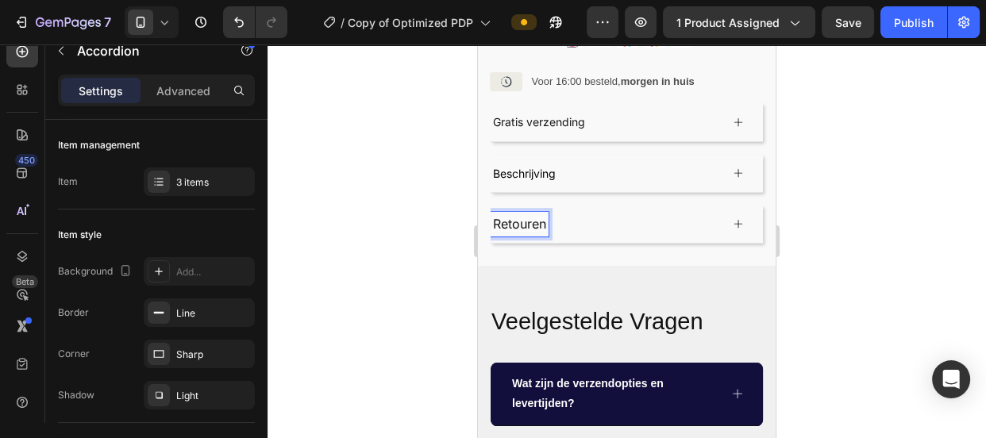
click at [533, 216] on span "Retouren" at bounding box center [519, 224] width 53 height 16
click at [527, 216] on span "Retouren" at bounding box center [519, 224] width 53 height 16
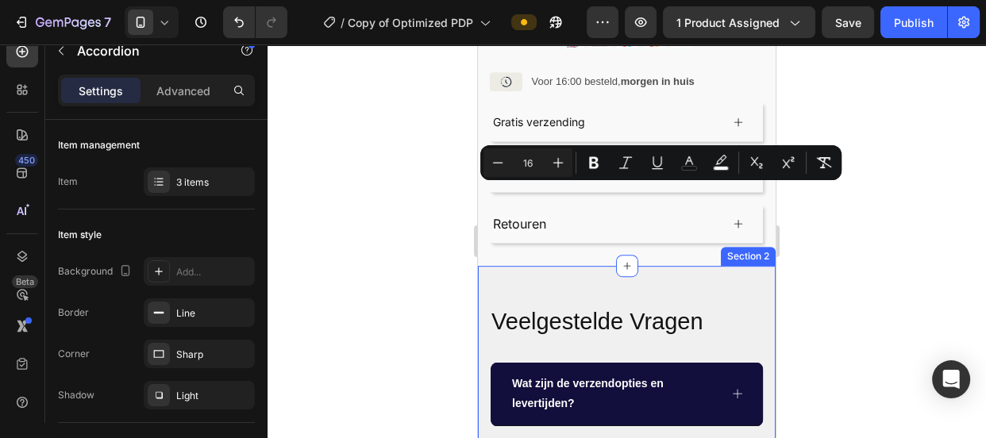
click at [403, 256] on div at bounding box center [627, 241] width 718 height 394
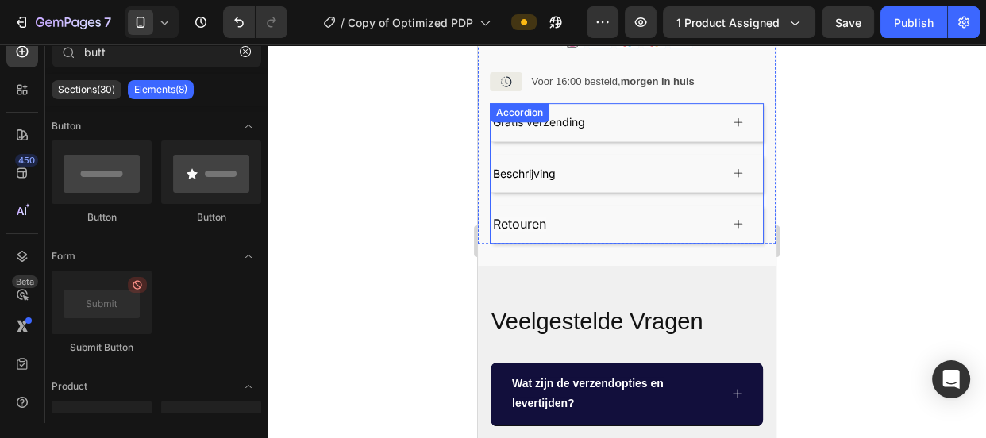
click at [521, 212] on div "Retouren" at bounding box center [520, 224] width 58 height 25
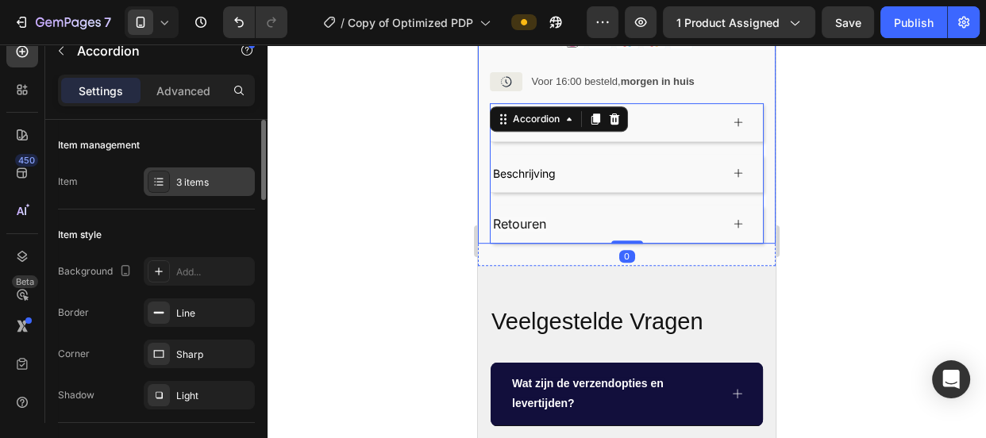
click at [160, 184] on icon at bounding box center [158, 181] width 13 height 13
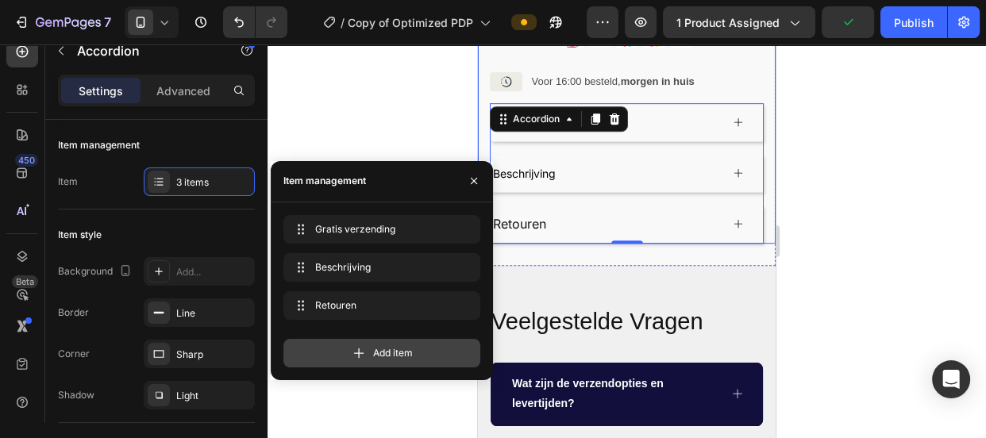
click at [387, 352] on span "Add item" at bounding box center [393, 353] width 40 height 14
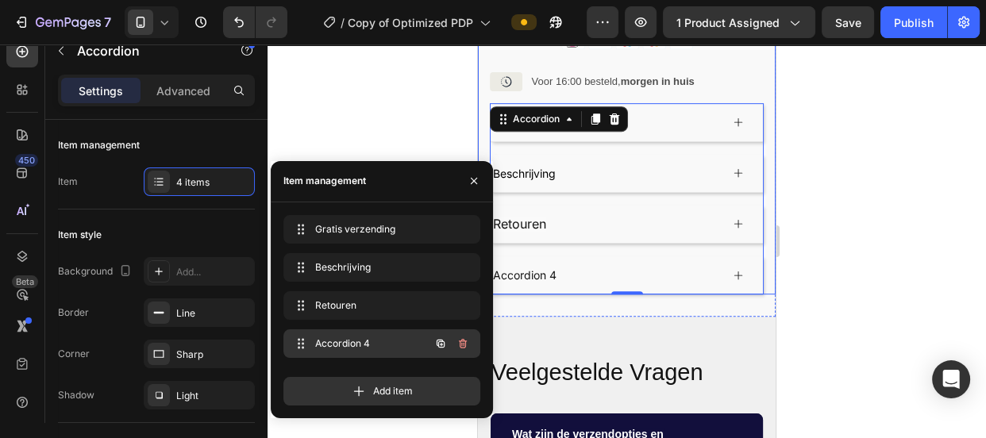
click at [353, 346] on span "Accordion 4" at bounding box center [360, 344] width 90 height 14
click at [352, 341] on span "Accordion 4" at bounding box center [360, 344] width 90 height 14
click at [343, 91] on div at bounding box center [627, 241] width 718 height 394
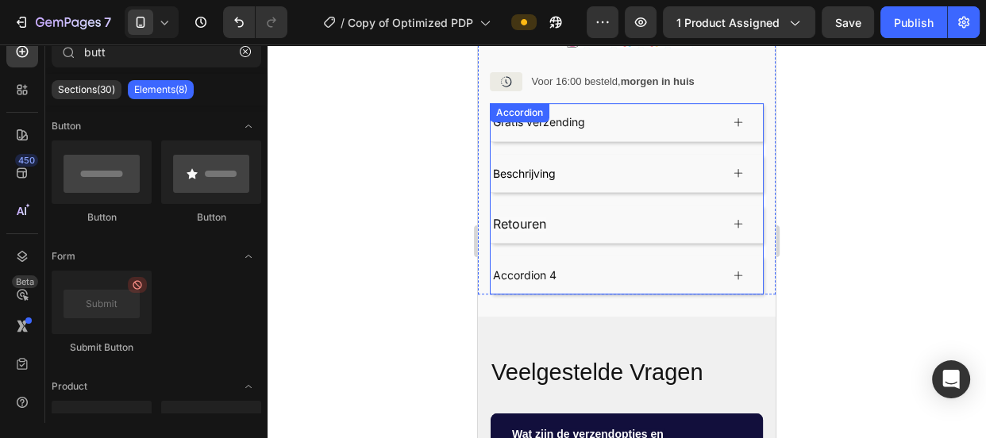
click at [517, 263] on div "Accordion 4" at bounding box center [525, 275] width 68 height 25
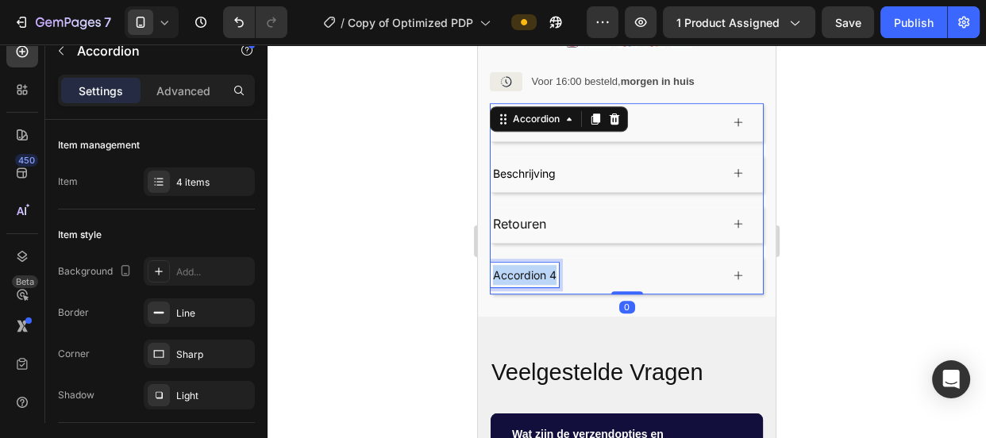
click at [517, 265] on p "Accordion 4" at bounding box center [525, 275] width 64 height 20
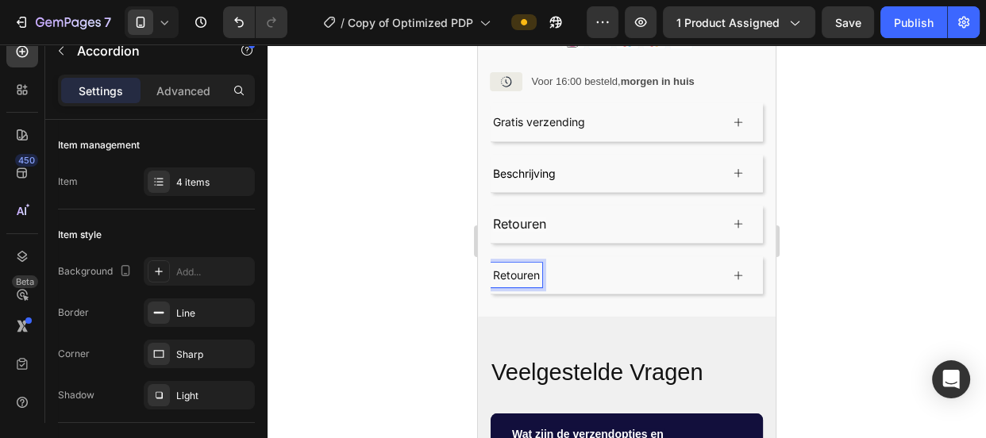
click at [423, 248] on div at bounding box center [627, 241] width 718 height 394
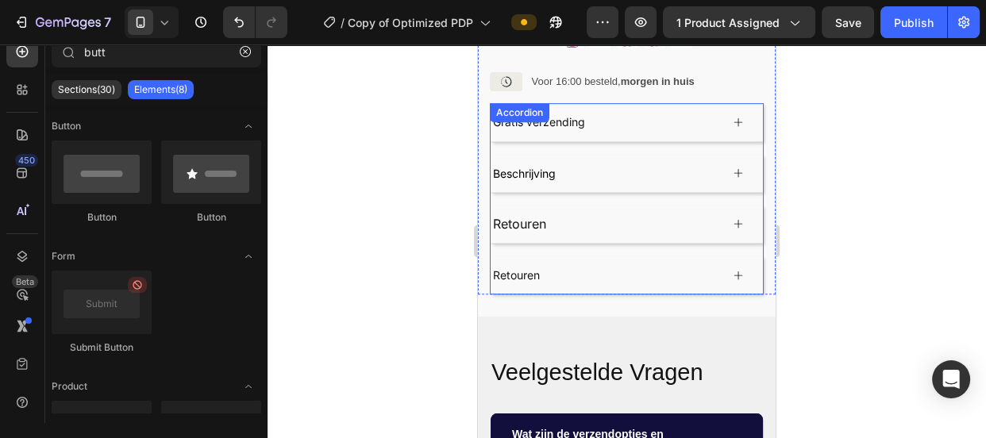
click at [550, 164] on p "Beschrijving" at bounding box center [524, 174] width 63 height 20
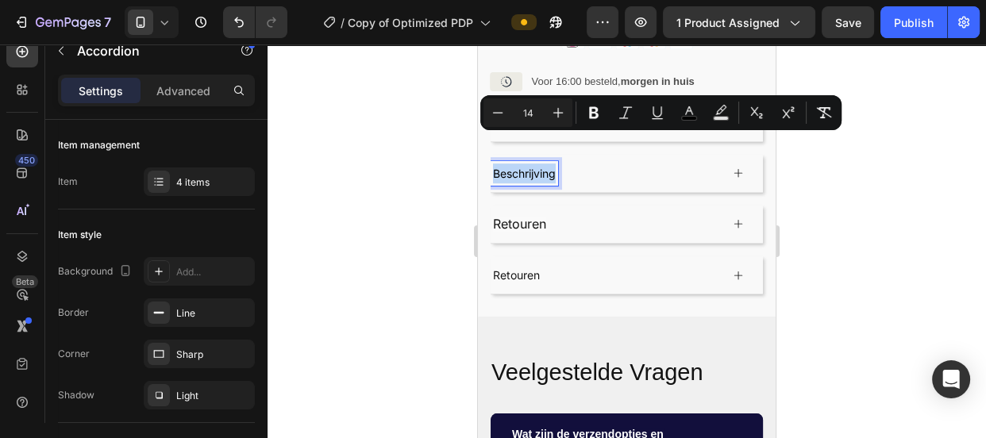
click at [546, 167] on span "Beschrijving" at bounding box center [524, 173] width 63 height 13
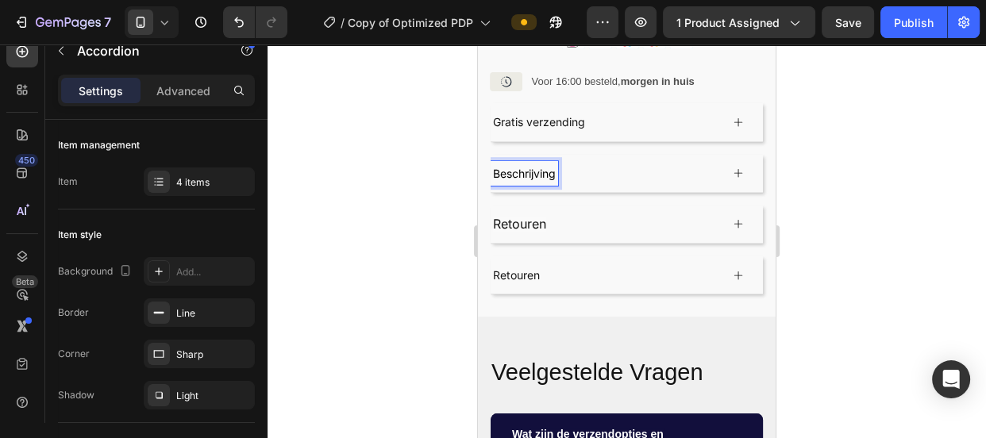
click at [546, 167] on span "Beschrijving" at bounding box center [524, 173] width 63 height 13
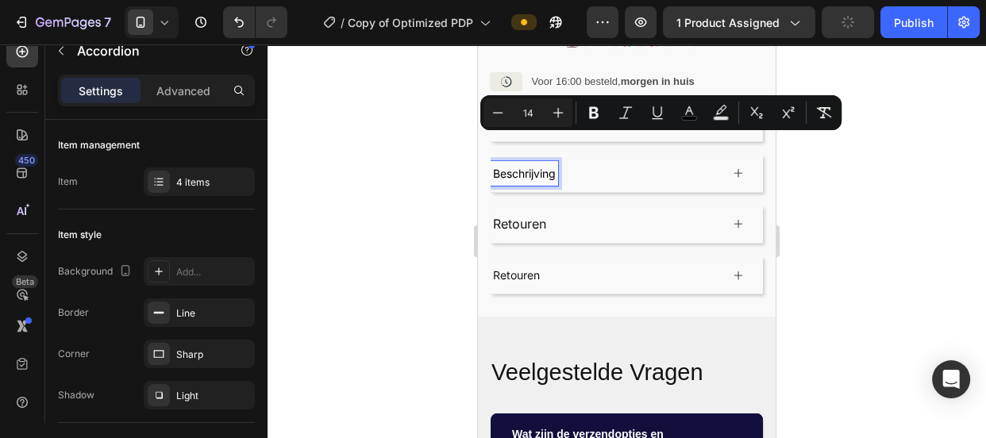
click at [517, 265] on p "Retouren" at bounding box center [516, 275] width 47 height 20
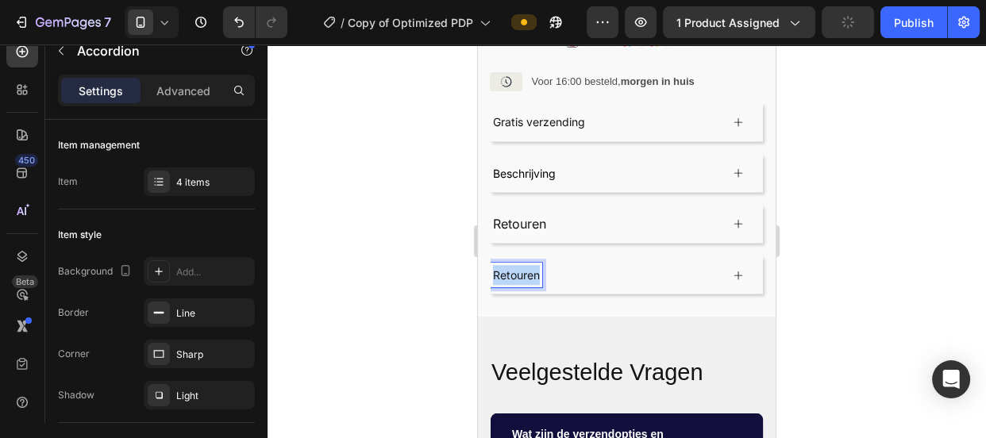
click at [517, 265] on p "Retouren" at bounding box center [516, 275] width 47 height 20
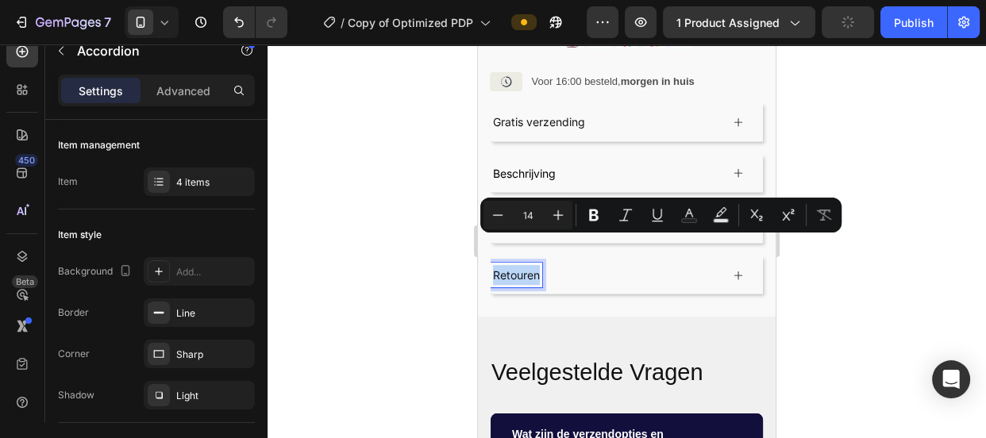
click at [517, 265] on p "Retouren" at bounding box center [516, 275] width 47 height 20
click at [548, 221] on button "Plus" at bounding box center [558, 215] width 29 height 29
type input "15"
click at [437, 235] on div at bounding box center [627, 241] width 718 height 394
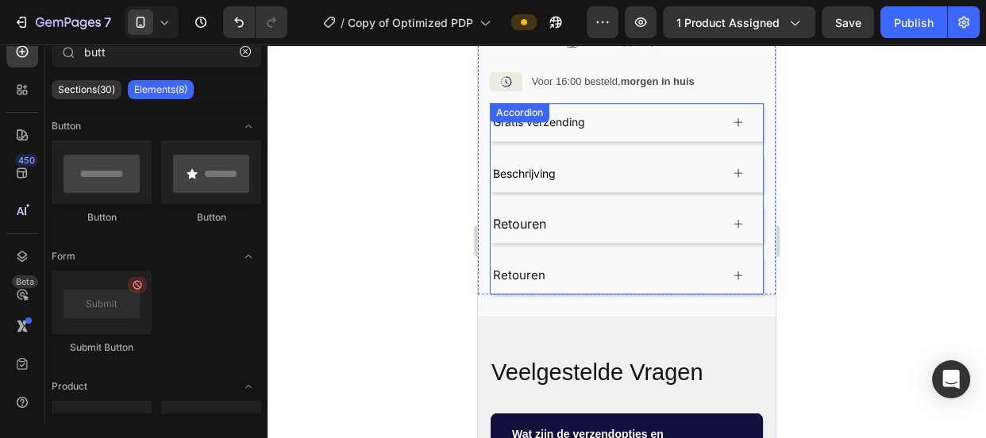
click at [733, 218] on icon at bounding box center [738, 223] width 11 height 11
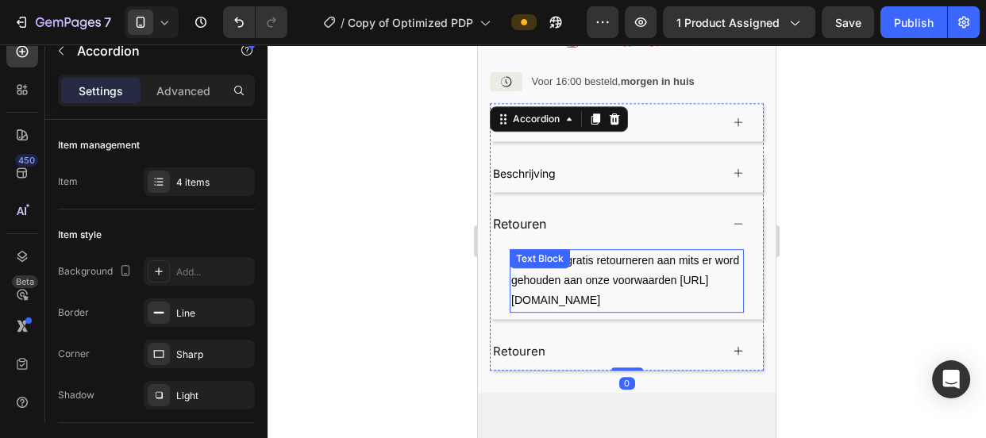
click at [581, 249] on div "Wij bieden gratis retourneren aan mits er word gehouden aan onze voorwaarden ht…" at bounding box center [627, 281] width 234 height 64
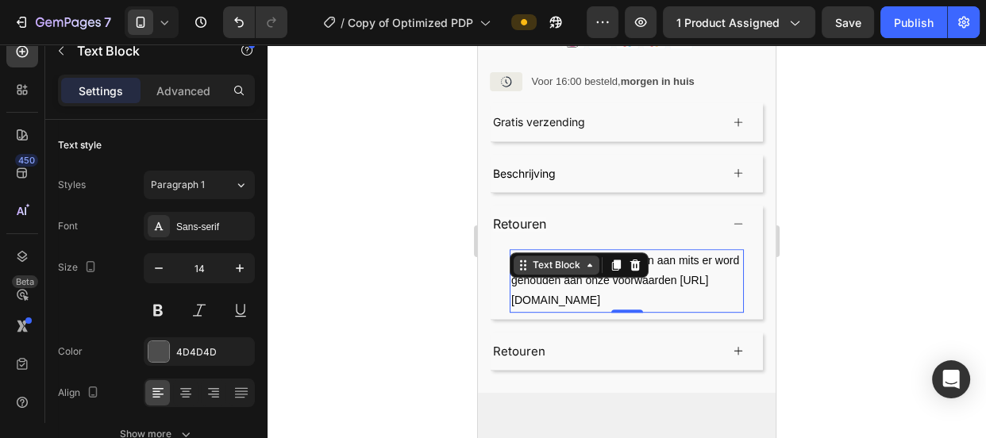
click at [581, 256] on div "Text Block" at bounding box center [557, 265] width 86 height 19
click at [584, 260] on p "Wij bieden gratis retourneren aan mits er word gehouden aan onze voorwaarden ht…" at bounding box center [626, 281] width 231 height 60
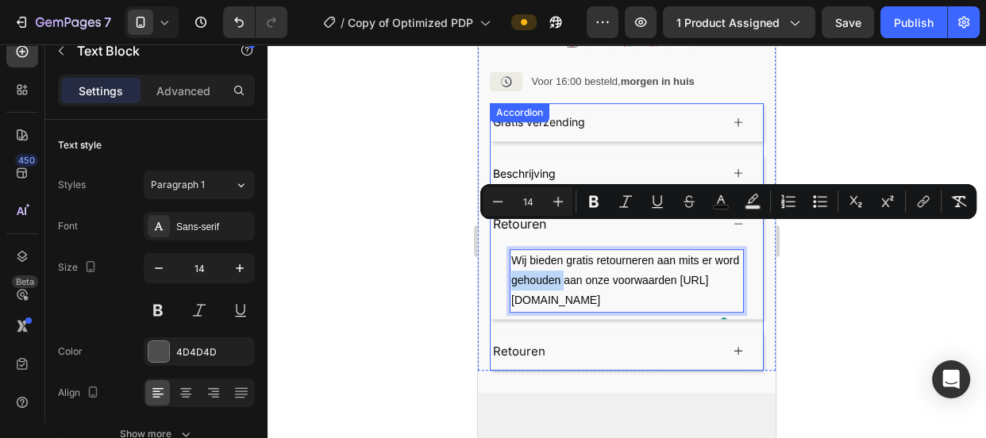
click at [733, 345] on icon at bounding box center [738, 350] width 11 height 11
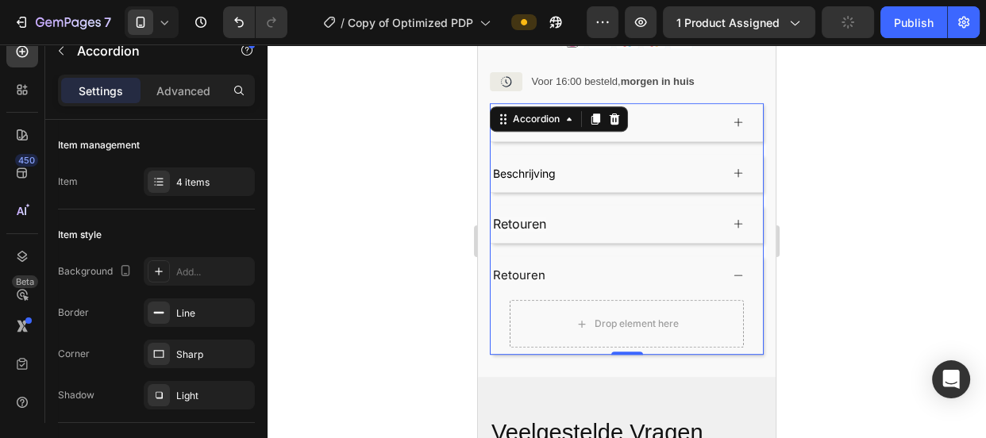
click at [733, 218] on icon at bounding box center [738, 223] width 11 height 11
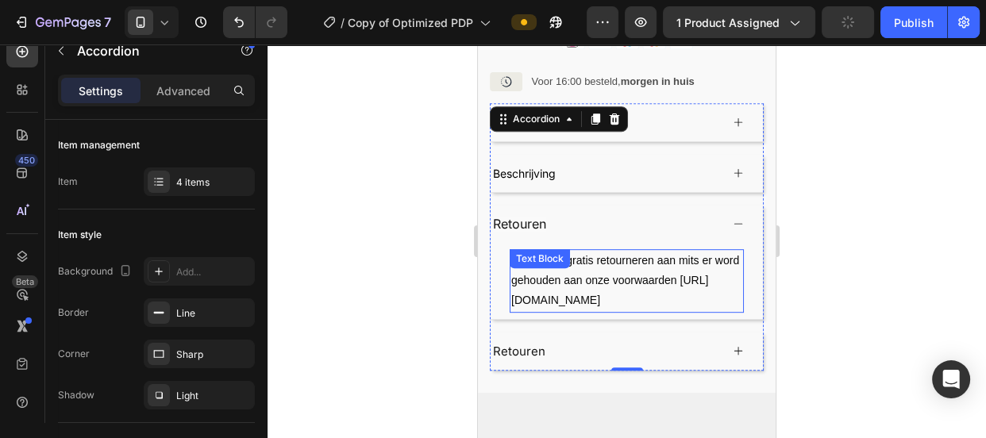
click at [626, 249] on div "Wij bieden gratis retourneren aan mits er word gehouden aan onze voorwaarden ht…" at bounding box center [627, 281] width 234 height 64
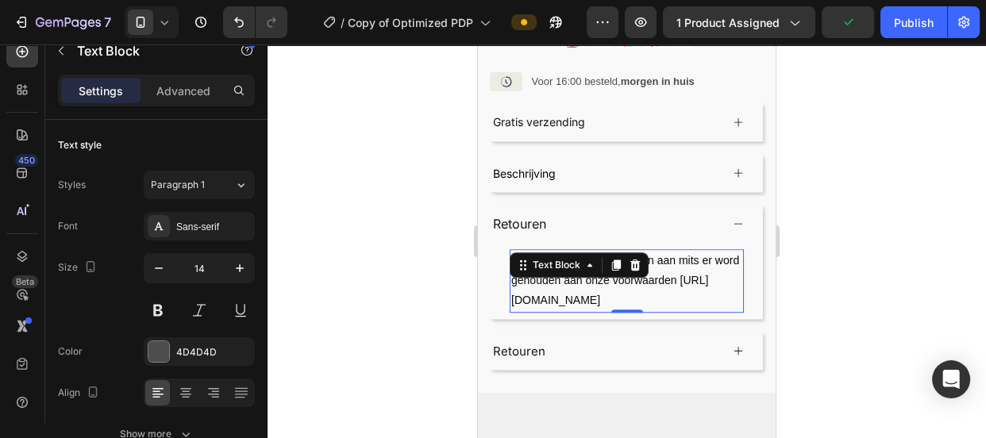
click at [718, 251] on p "Wij bieden gratis retourneren aan mits er word gehouden aan onze voorwaarden ht…" at bounding box center [626, 281] width 231 height 60
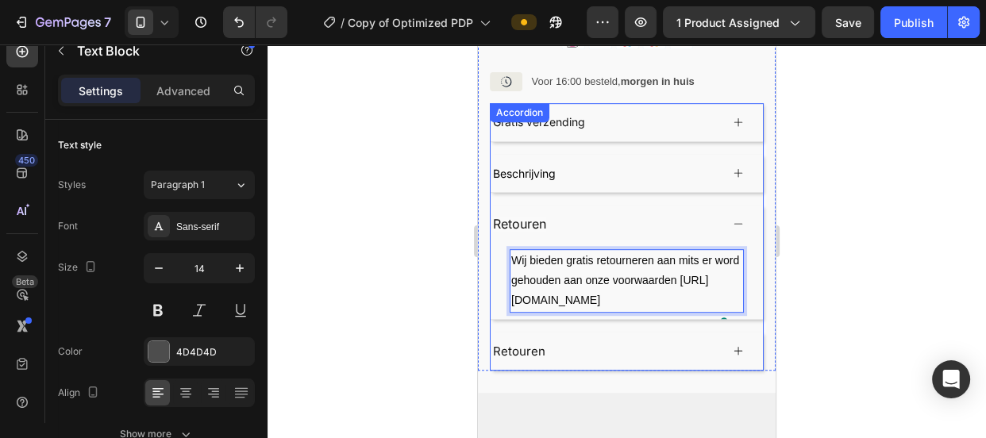
click at [733, 218] on icon at bounding box center [738, 223] width 11 height 11
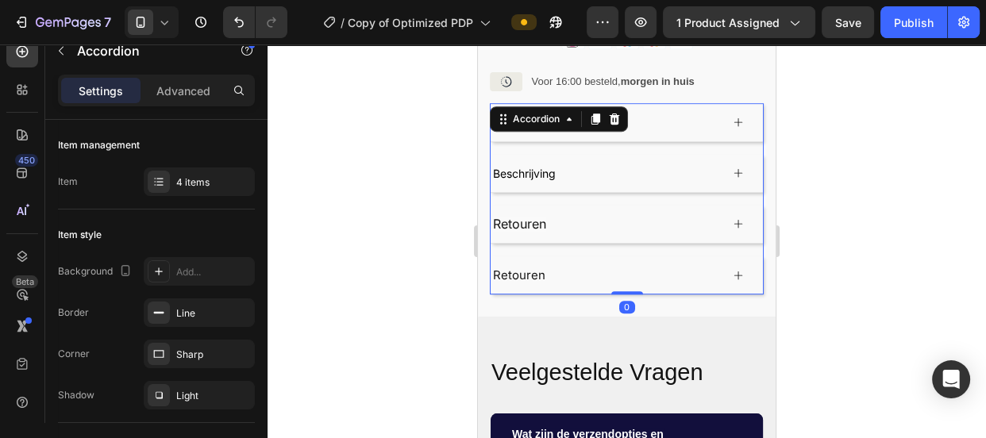
click at [733, 270] on icon at bounding box center [738, 275] width 11 height 11
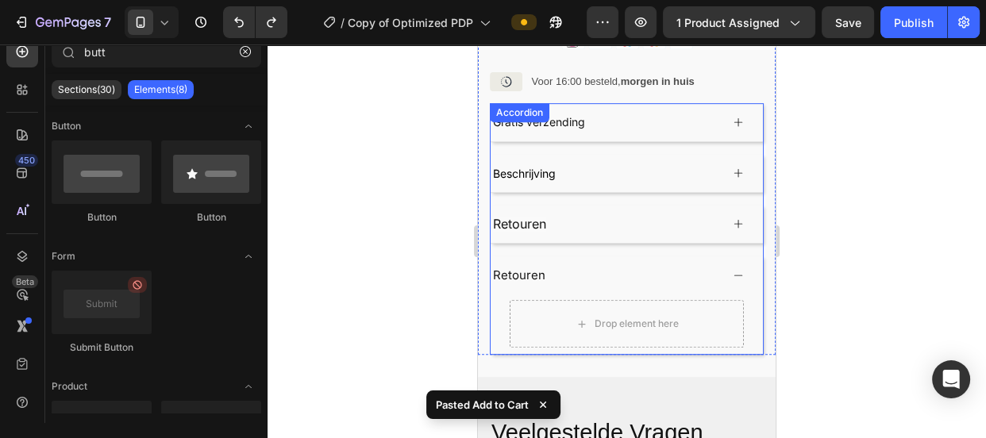
click at [733, 218] on icon at bounding box center [738, 223] width 11 height 11
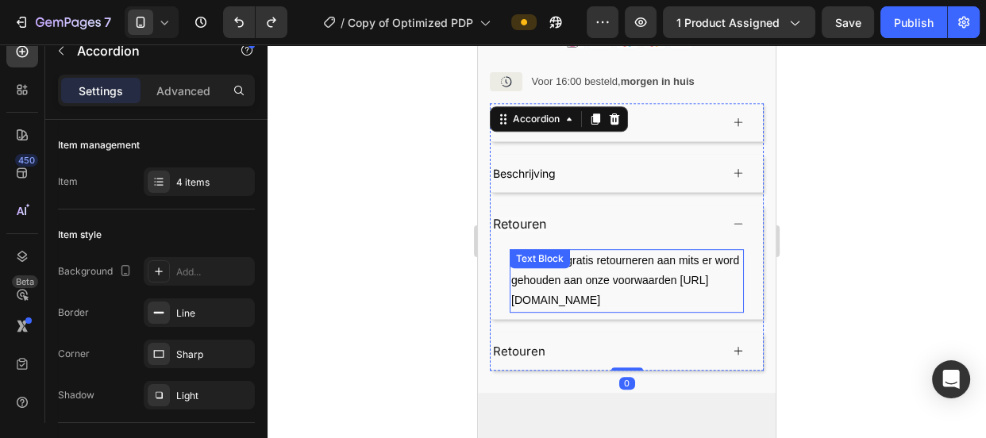
click at [625, 254] on span "Wij bieden gratis retourneren aan mits er word gehouden aan onze voorwaarden ht…" at bounding box center [625, 280] width 228 height 52
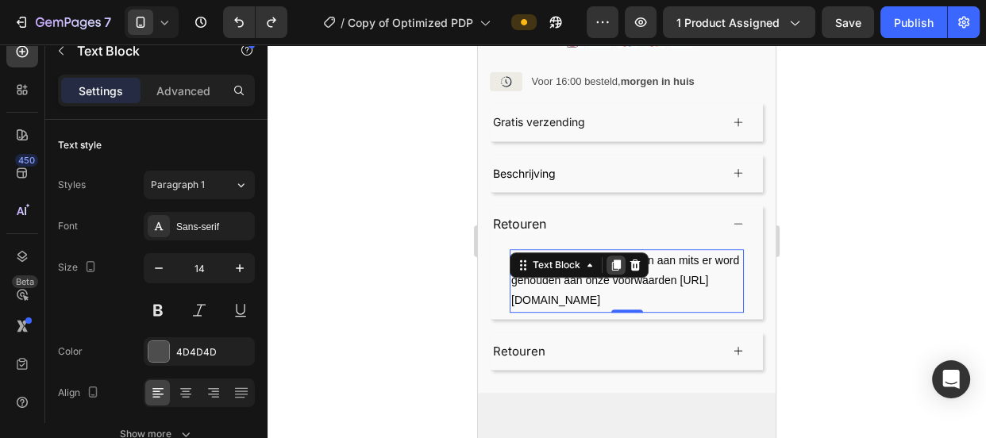
click at [612, 260] on icon at bounding box center [616, 265] width 9 height 11
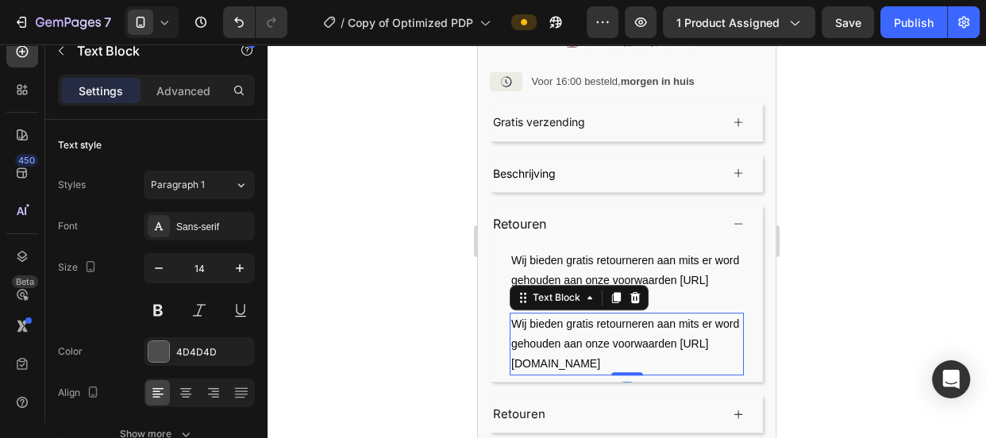
scroll to position [278, 0]
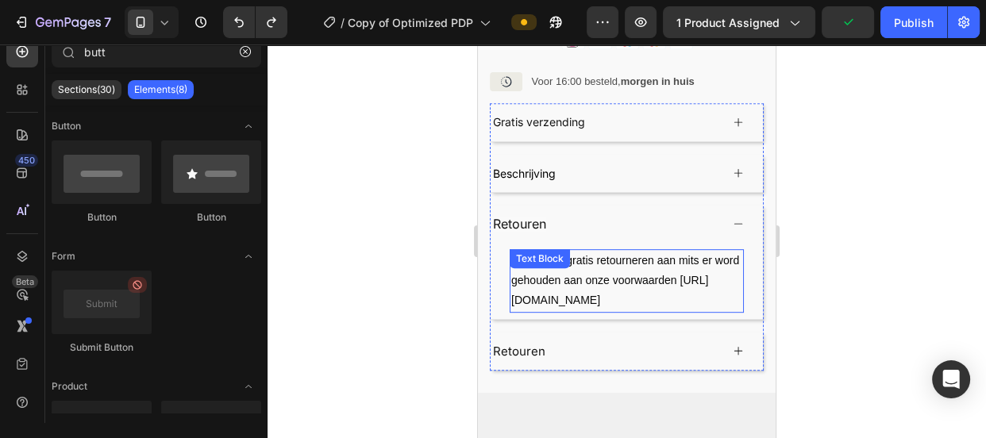
click at [526, 252] on div "Text Block" at bounding box center [540, 259] width 54 height 14
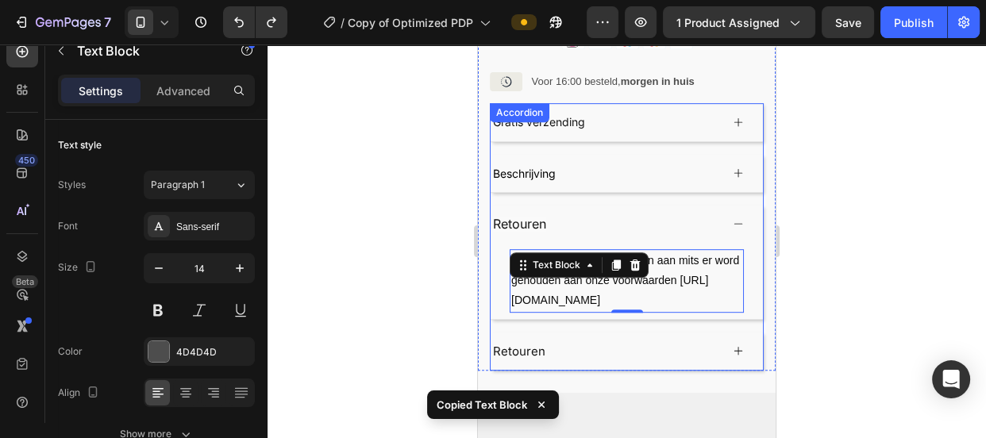
click at [584, 342] on div "Retouren" at bounding box center [605, 351] width 229 height 25
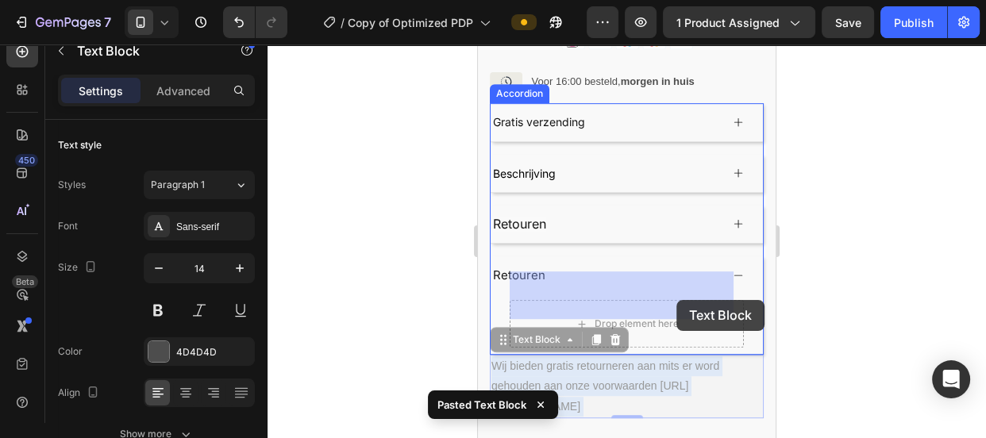
drag, startPoint x: 670, startPoint y: 352, endPoint x: 676, endPoint y: 300, distance: 52.0
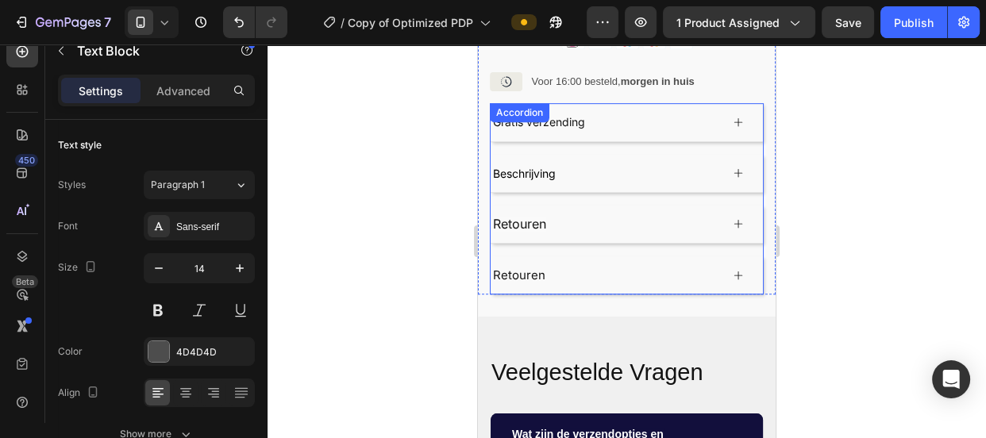
click at [733, 270] on icon at bounding box center [738, 275] width 11 height 11
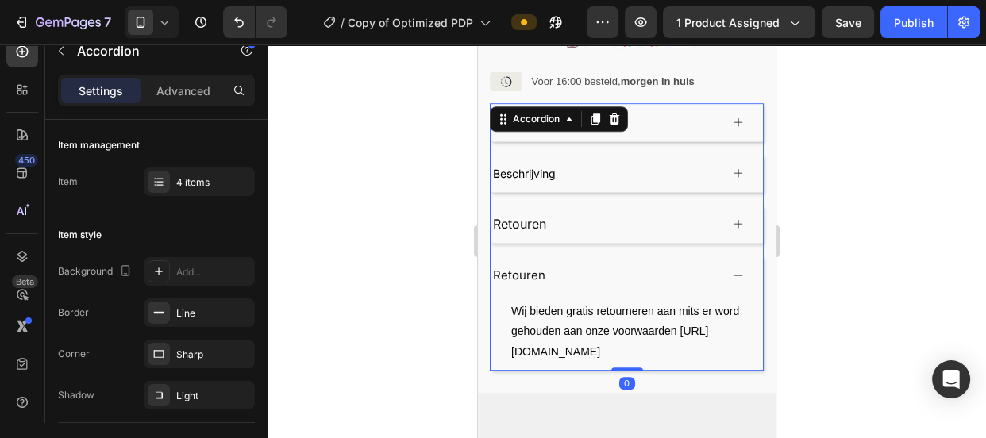
click at [733, 218] on icon at bounding box center [738, 223] width 11 height 11
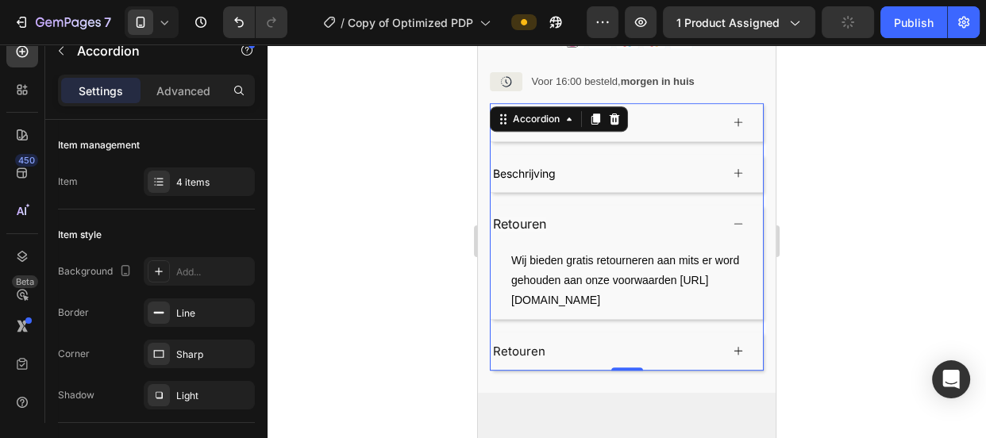
click at [730, 206] on div "Retouren" at bounding box center [627, 224] width 272 height 37
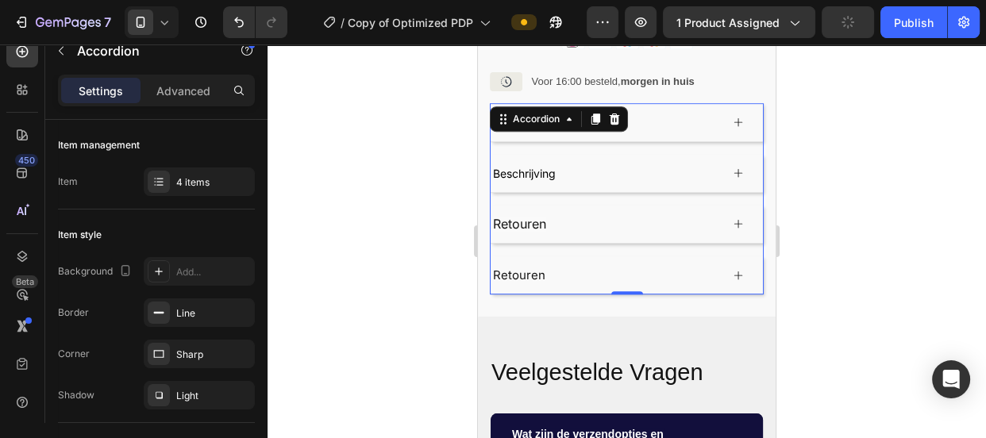
click at [638, 212] on div "Retouren" at bounding box center [605, 224] width 229 height 25
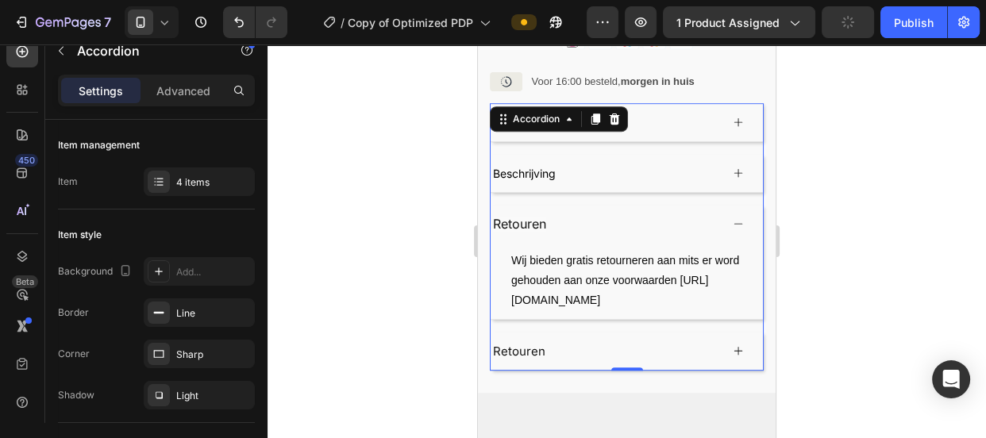
click at [638, 212] on div "Retouren" at bounding box center [605, 224] width 229 height 25
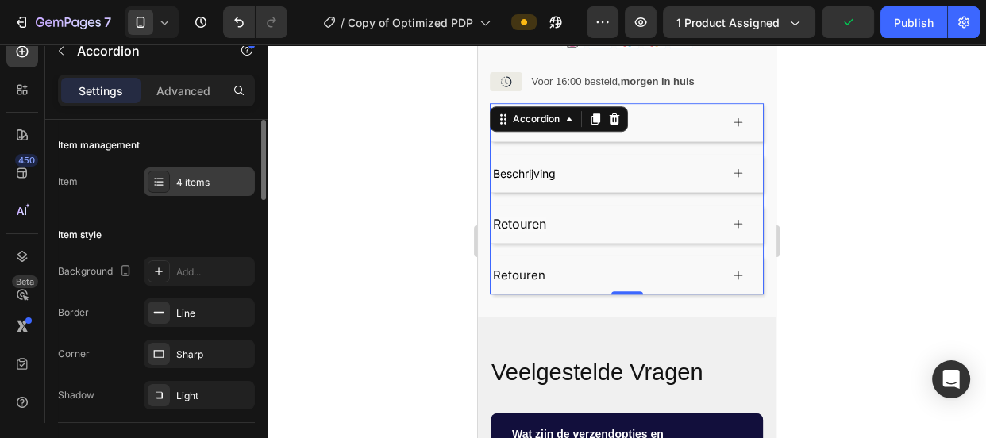
click at [153, 182] on icon at bounding box center [158, 181] width 13 height 13
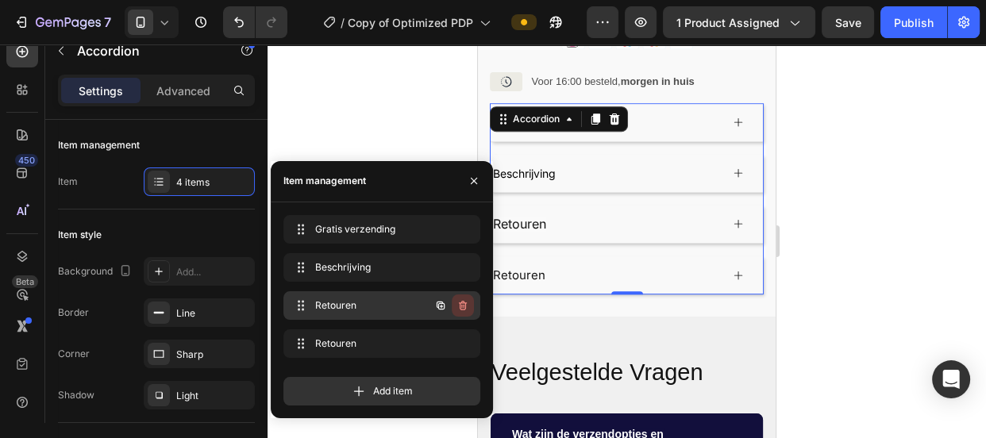
click at [461, 305] on icon "button" at bounding box center [461, 306] width 1 height 4
click at [450, 302] on div "Delete" at bounding box center [451, 306] width 29 height 14
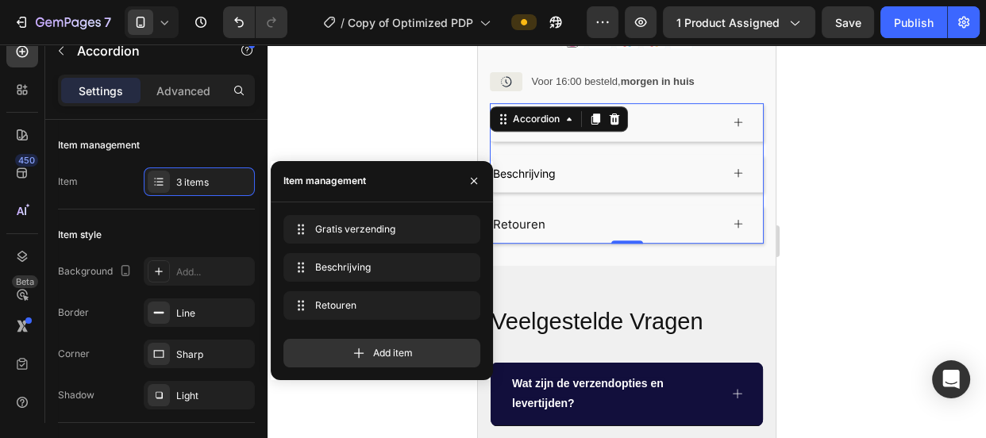
click at [379, 137] on div at bounding box center [627, 241] width 718 height 394
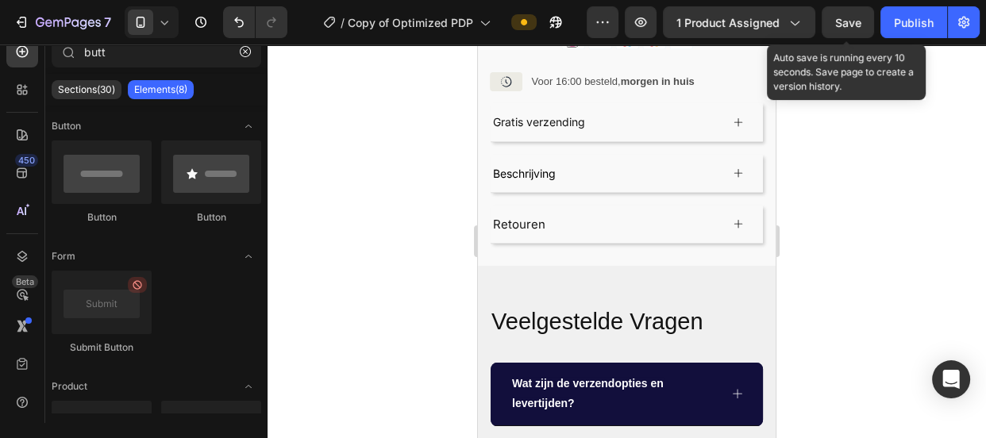
click at [849, 25] on span "Save" at bounding box center [848, 22] width 26 height 13
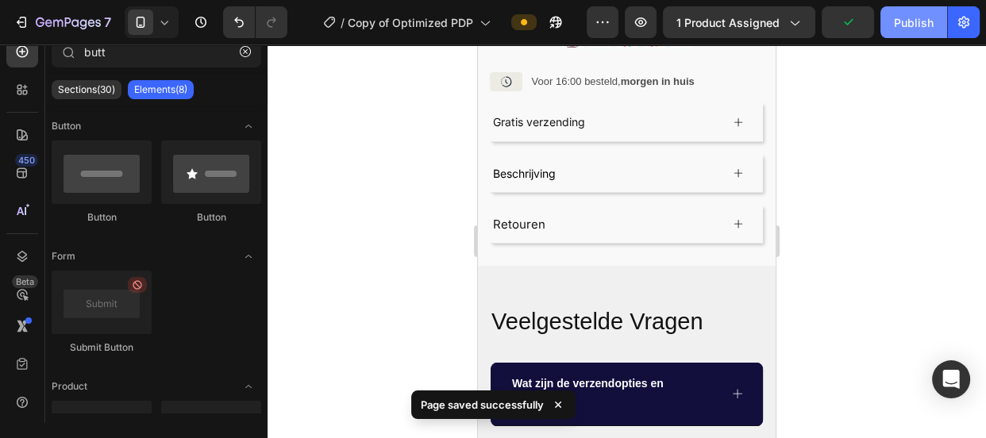
click at [904, 12] on button "Publish" at bounding box center [913, 22] width 67 height 32
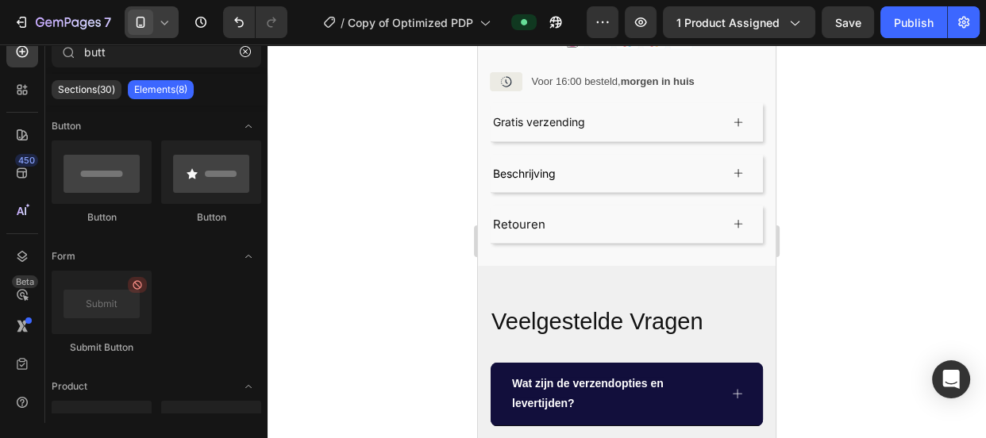
click at [155, 25] on div at bounding box center [152, 22] width 54 height 32
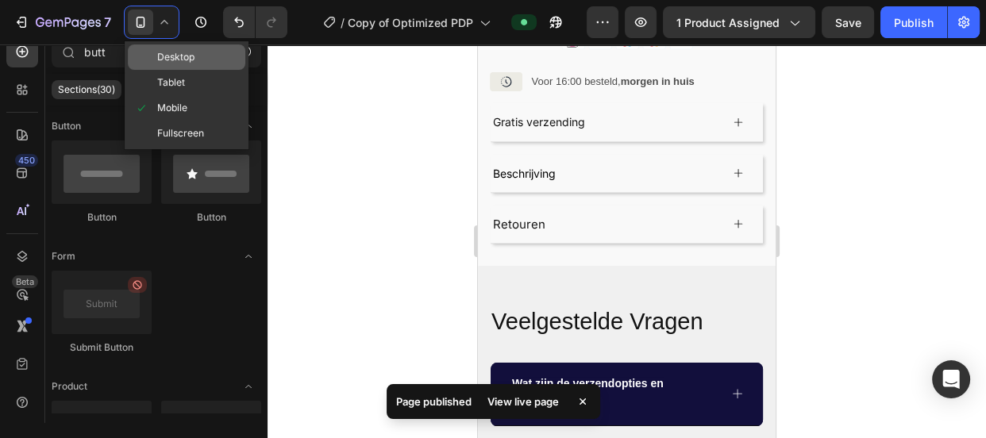
click at [166, 52] on span "Desktop" at bounding box center [175, 57] width 37 height 16
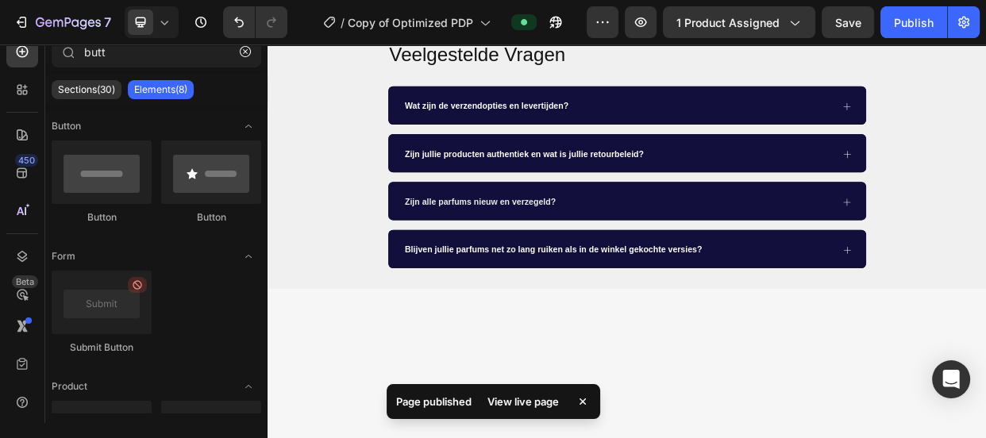
scroll to position [243, 0]
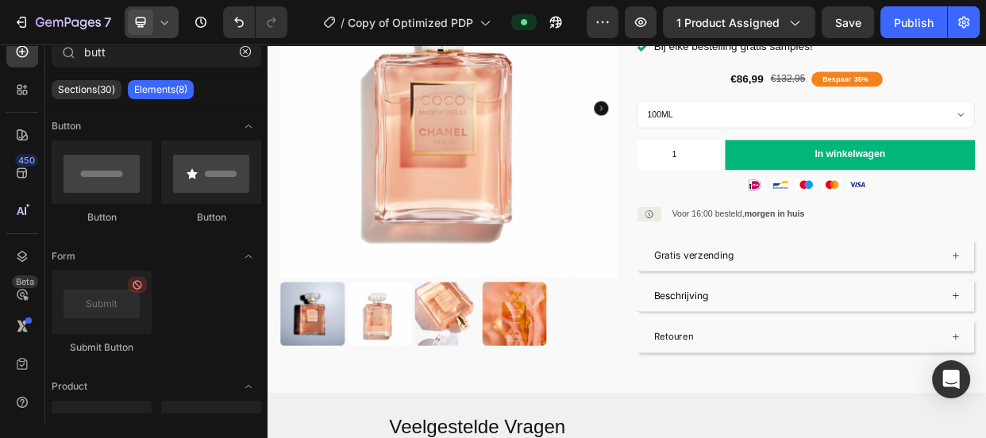
click at [150, 29] on span at bounding box center [140, 22] width 25 height 25
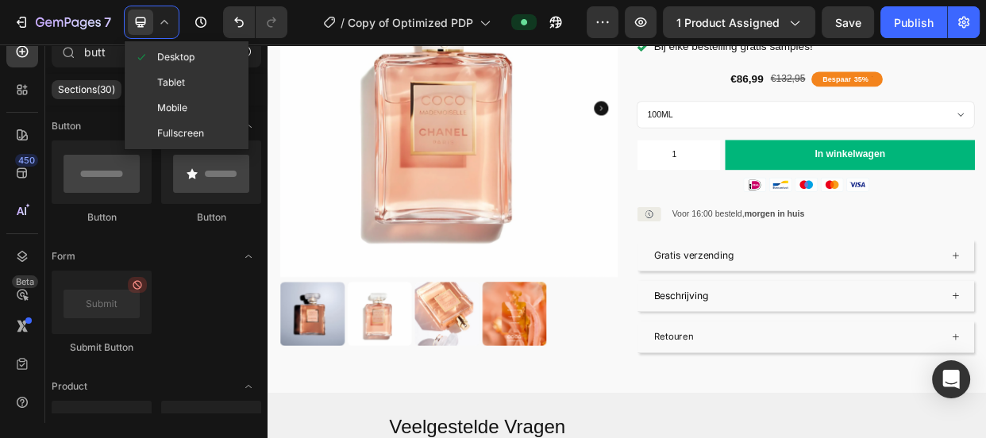
click at [168, 100] on span "Mobile" at bounding box center [172, 108] width 30 height 16
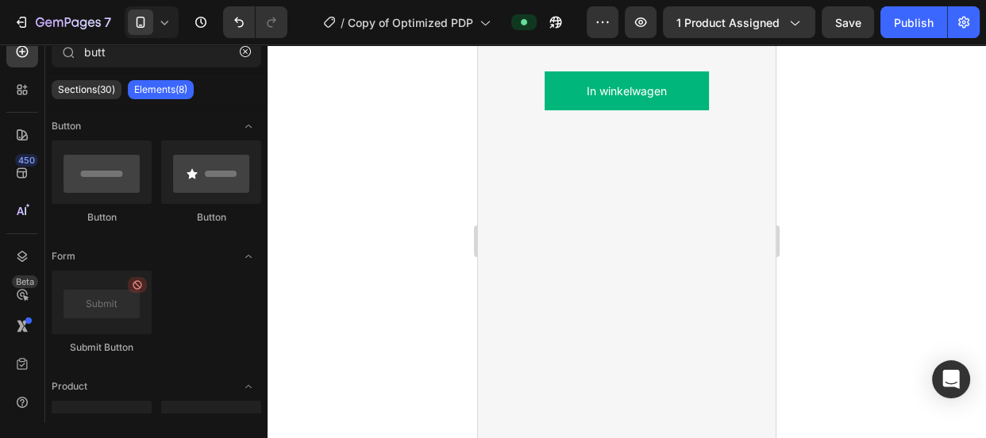
scroll to position [1571, 0]
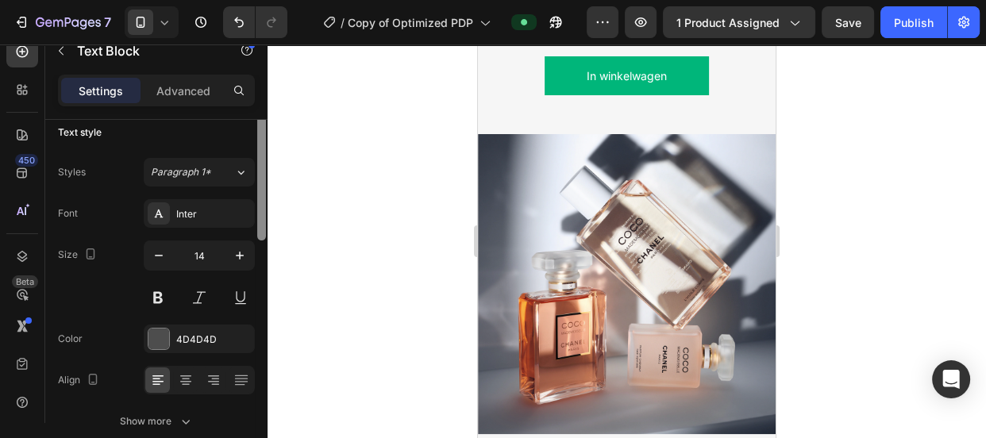
scroll to position [0, 0]
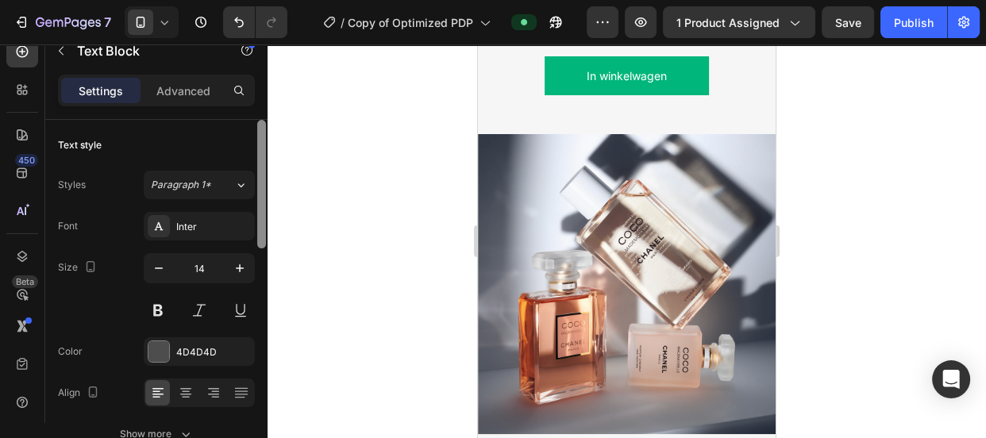
drag, startPoint x: 262, startPoint y: 233, endPoint x: 262, endPoint y: 133, distance: 100.8
click at [262, 133] on div at bounding box center [261, 184] width 9 height 129
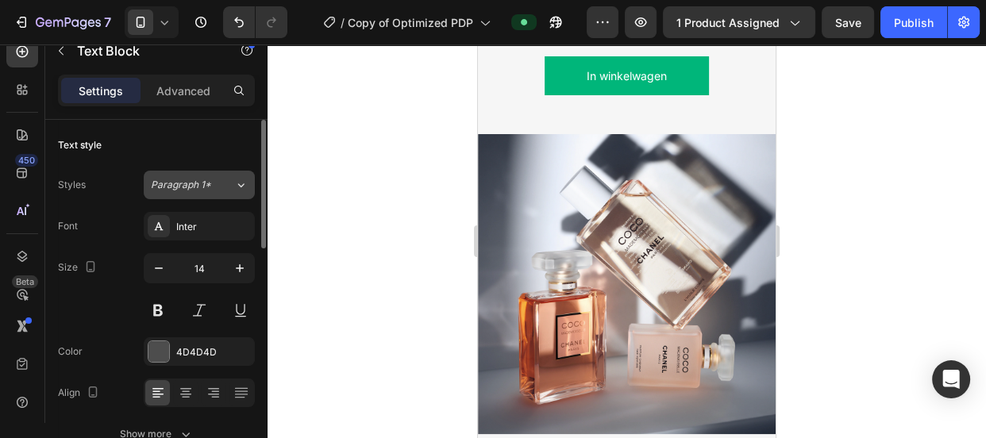
click at [206, 192] on button "Paragraph 1*" at bounding box center [199, 185] width 111 height 29
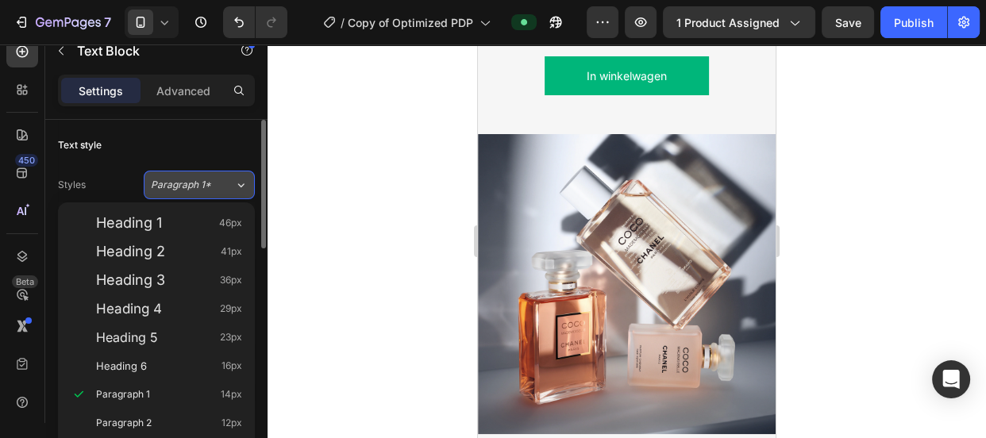
click at [206, 190] on span "Paragraph 1*" at bounding box center [181, 185] width 60 height 14
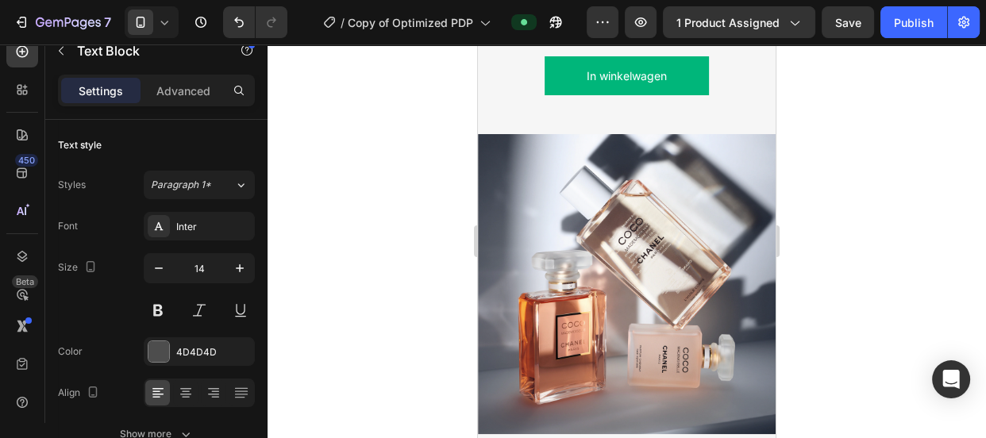
click at [302, 222] on div at bounding box center [627, 241] width 718 height 394
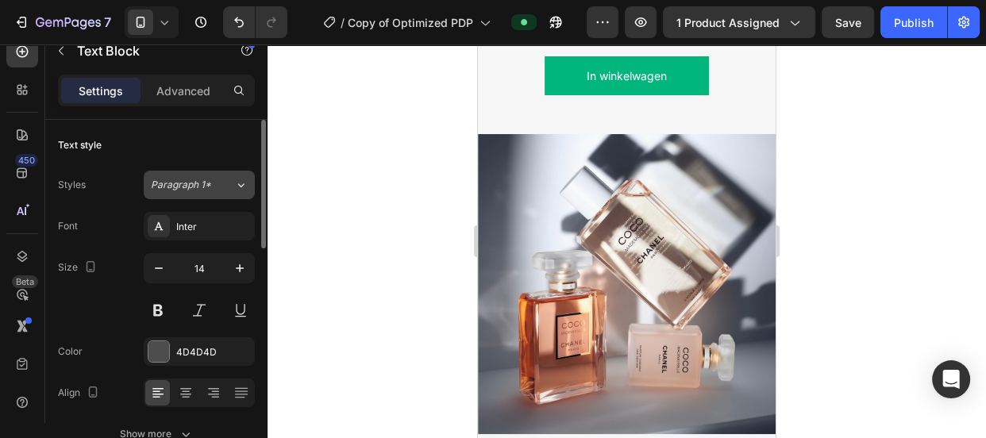
click at [239, 190] on icon at bounding box center [240, 185] width 13 height 16
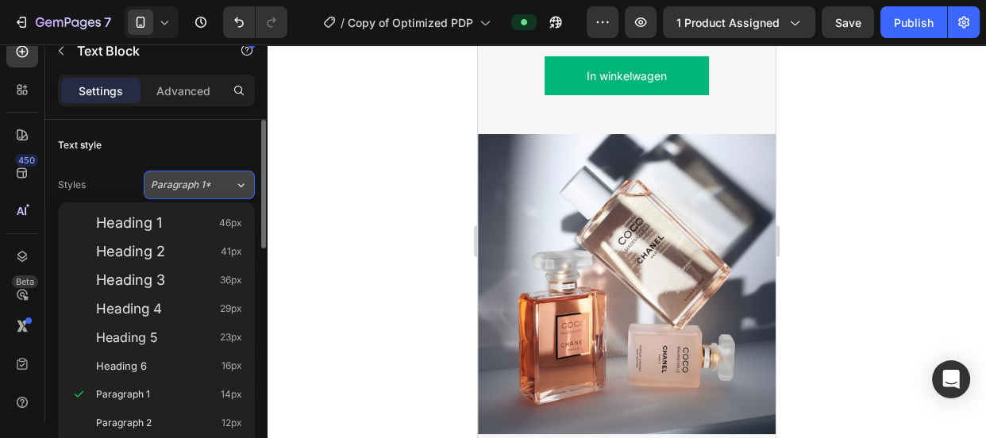
click at [240, 190] on icon at bounding box center [240, 185] width 13 height 16
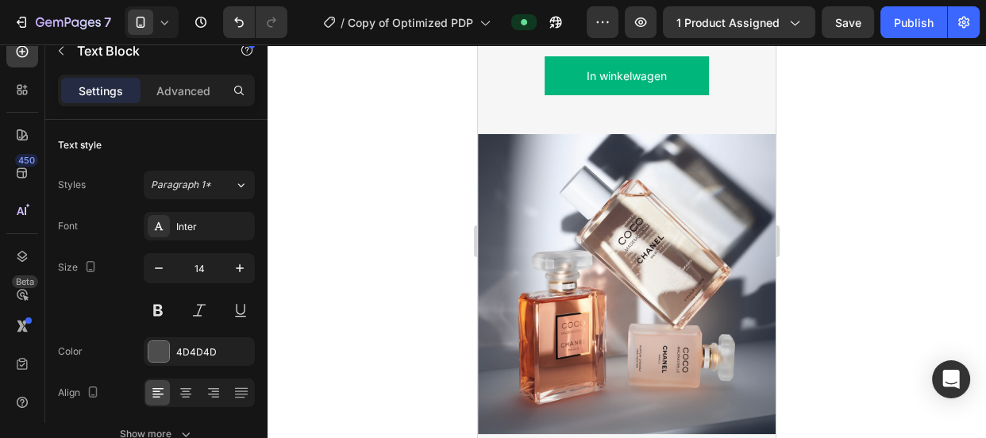
click at [392, 211] on div at bounding box center [627, 241] width 718 height 394
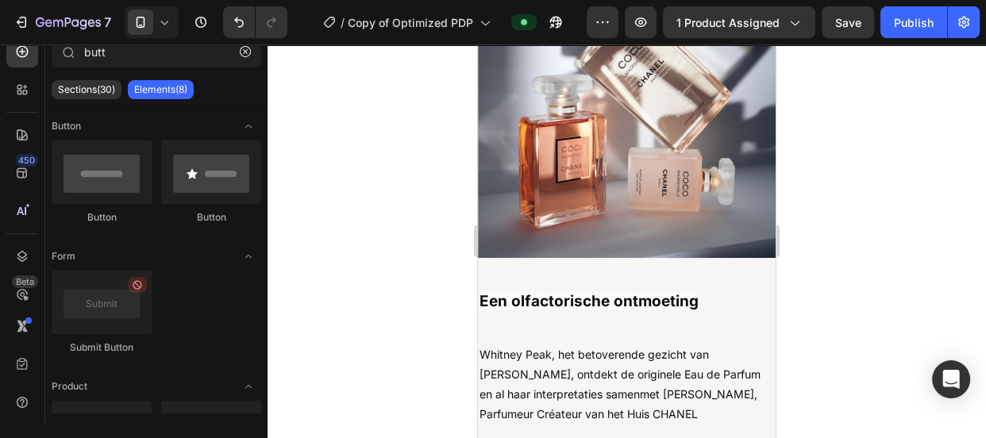
scroll to position [2091, 0]
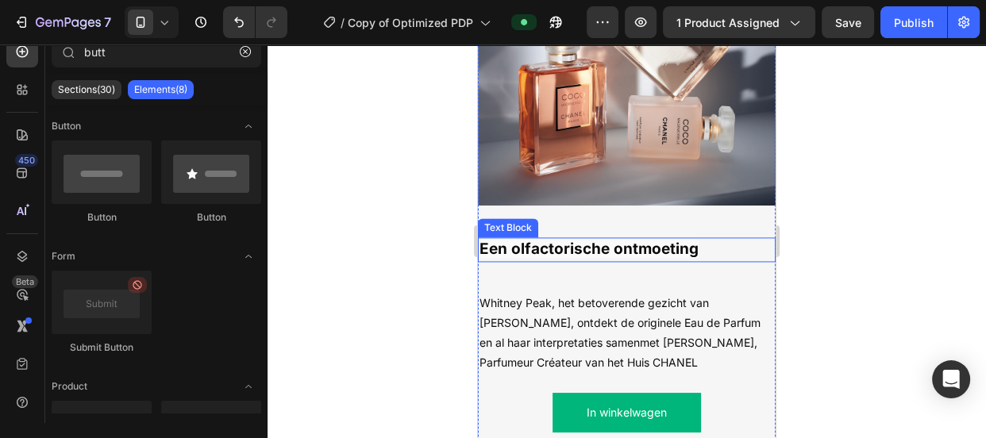
click at [660, 245] on strong "Een olfactorische ontmoeting" at bounding box center [589, 249] width 219 height 18
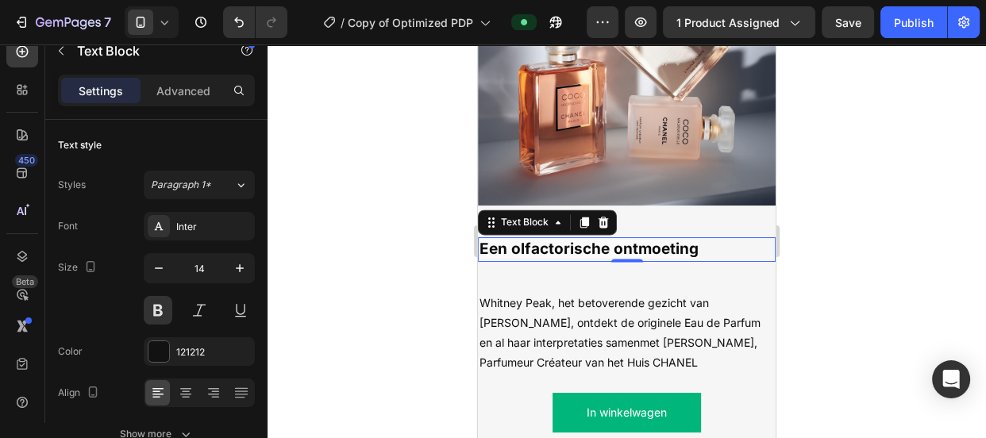
click at [660, 245] on strong "Een olfactorische ontmoeting" at bounding box center [589, 249] width 219 height 18
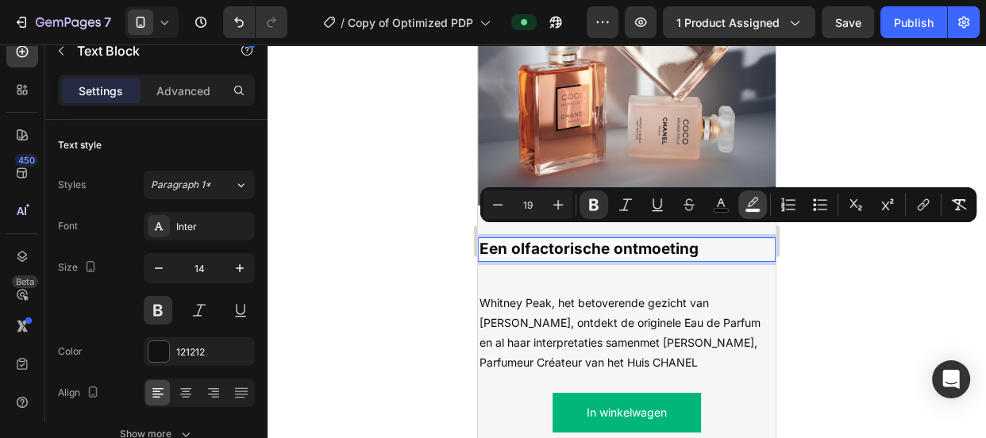
click at [748, 203] on icon "Editor contextual toolbar" at bounding box center [753, 205] width 16 height 16
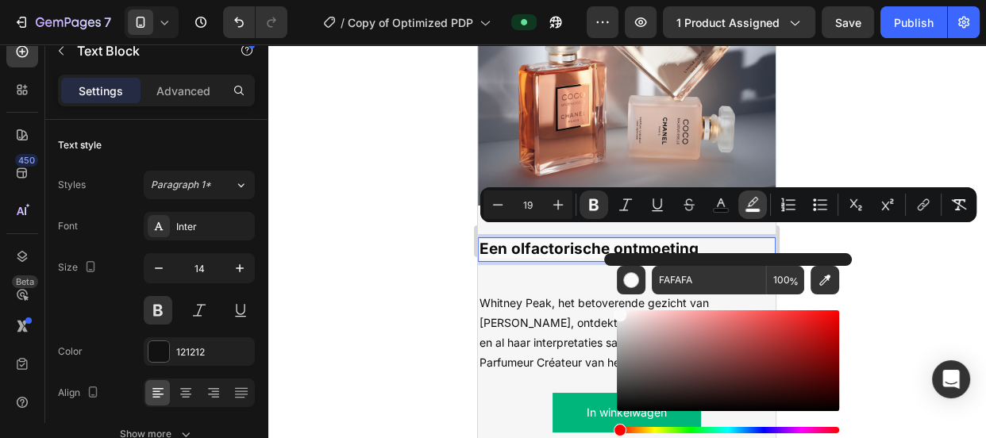
click at [748, 203] on icon "Editor contextual toolbar" at bounding box center [753, 205] width 16 height 16
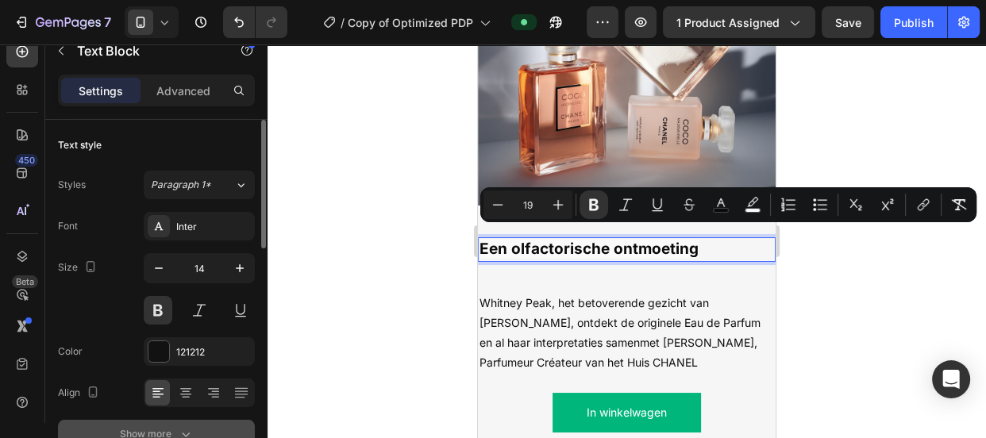
click at [166, 428] on div "Show more" at bounding box center [157, 434] width 74 height 16
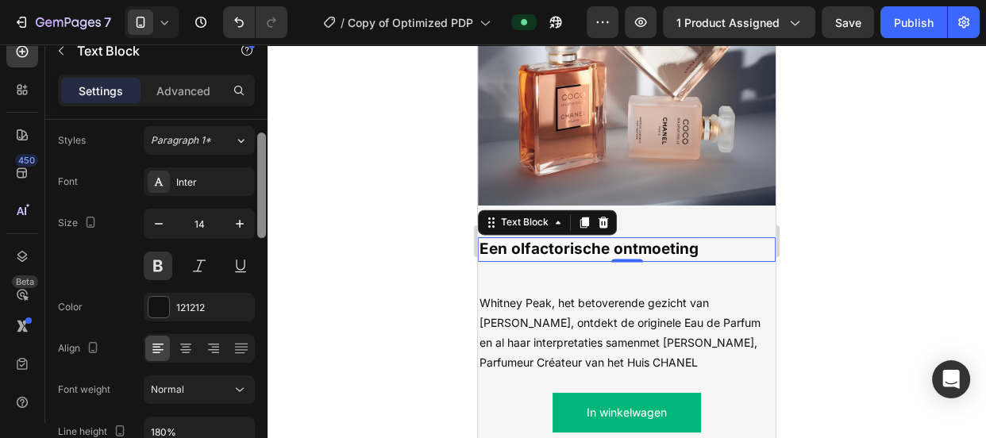
scroll to position [0, 0]
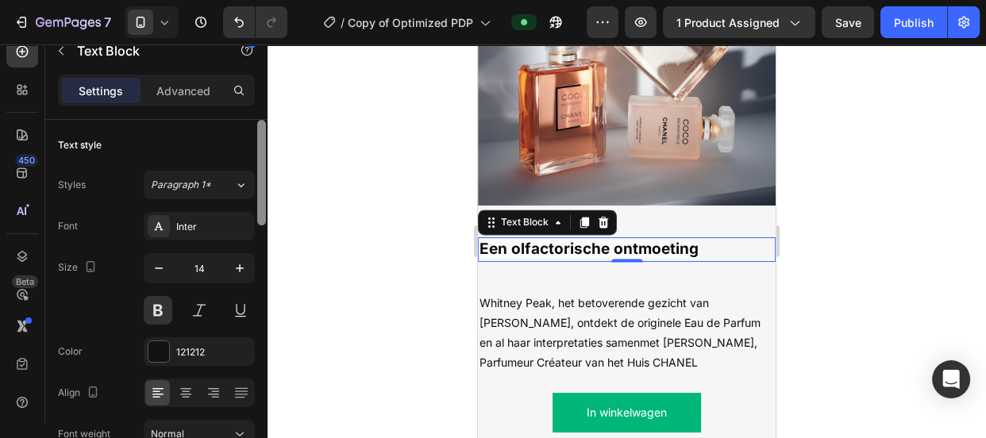
drag, startPoint x: 262, startPoint y: 229, endPoint x: 272, endPoint y: 203, distance: 28.2
click at [272, 0] on div "7 Version history / Copy of Optimized PDP Preview 1 product assigned Save Publi…" at bounding box center [493, 0] width 986 height 0
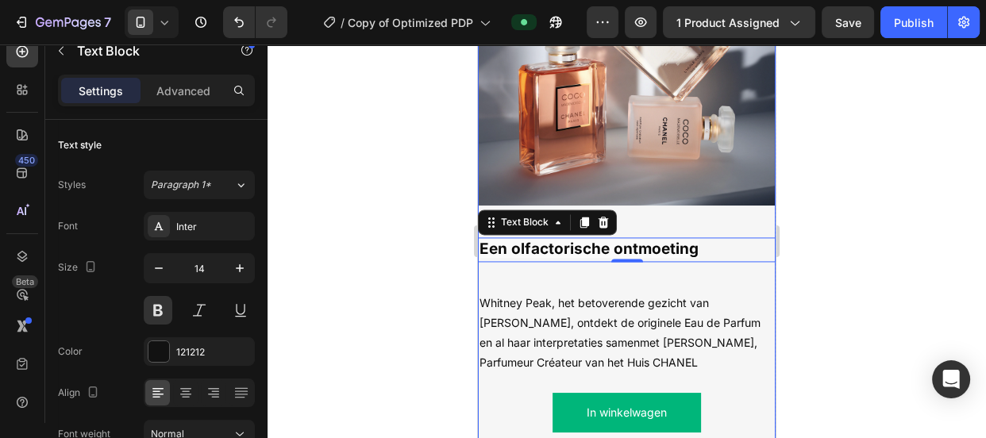
click at [551, 269] on div "Een olfactorische ontmoeting Text Block 0 Whitney Peak, het betoverende gezicht…" at bounding box center [627, 339] width 298 height 266
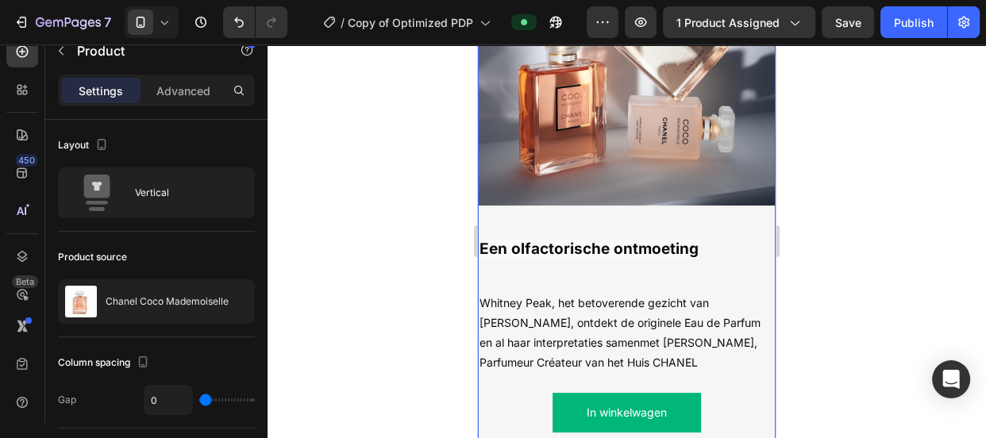
click at [576, 272] on div "Een olfactorische ontmoeting Text Block Whitney Peak, het betoverende gezicht v…" at bounding box center [627, 339] width 298 height 266
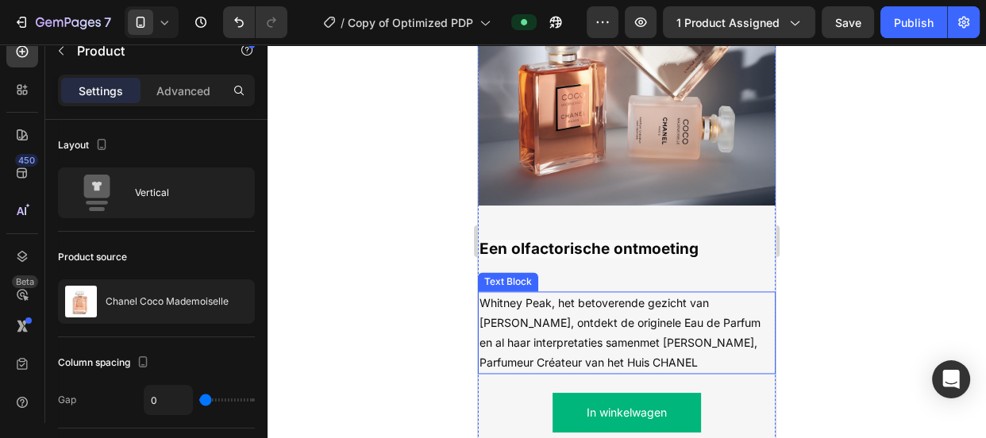
click at [564, 311] on span "Whitney Peak, het betoverende gezicht van [PERSON_NAME], ontdekt de originele E…" at bounding box center [620, 333] width 281 height 74
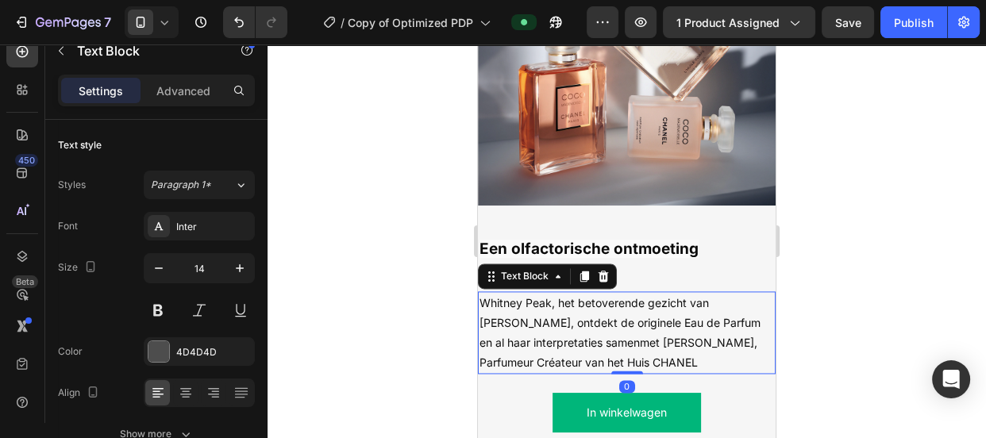
click at [564, 311] on span "Whitney Peak, het betoverende gezicht van [PERSON_NAME], ontdekt de originele E…" at bounding box center [620, 333] width 281 height 74
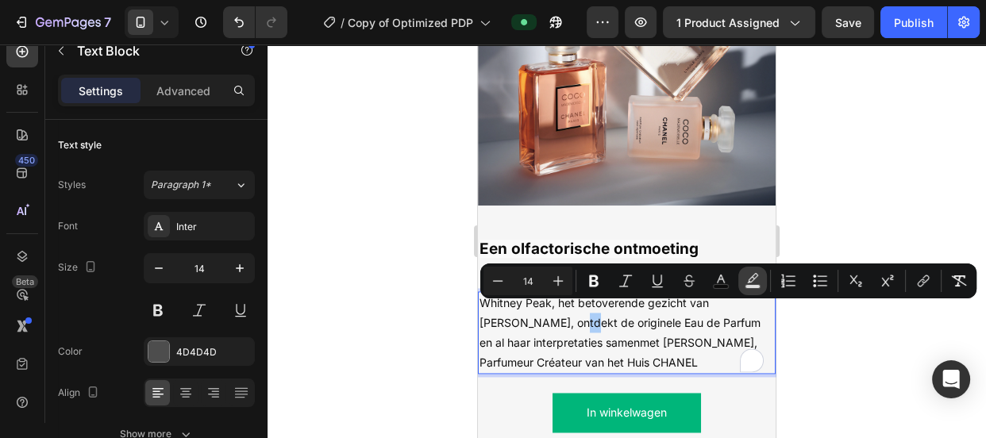
click at [750, 286] on rect "Editor contextual toolbar" at bounding box center [752, 287] width 15 height 4
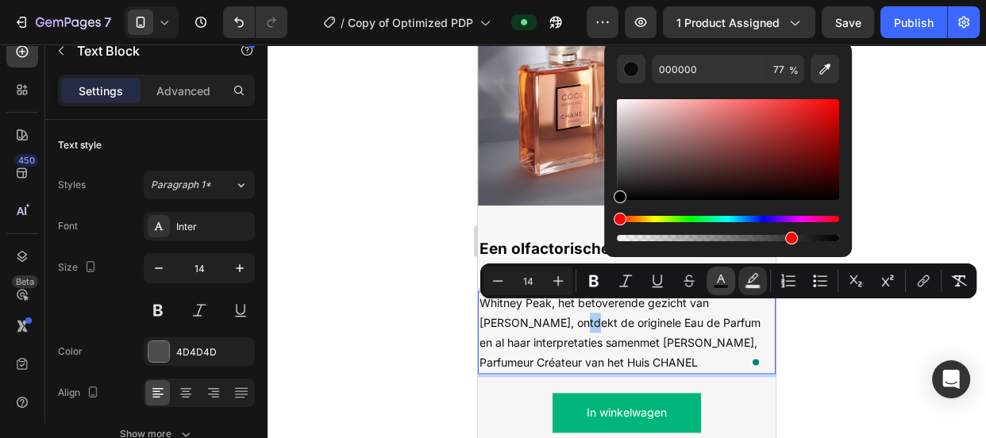
click at [720, 273] on icon "Editor contextual toolbar" at bounding box center [721, 281] width 16 height 16
click at [743, 283] on button "Text Background Color" at bounding box center [752, 281] width 29 height 29
click at [725, 283] on icon "Editor contextual toolbar" at bounding box center [721, 281] width 16 height 16
click at [742, 283] on button "Text Background Color" at bounding box center [752, 281] width 29 height 29
click at [452, 298] on div at bounding box center [627, 241] width 718 height 394
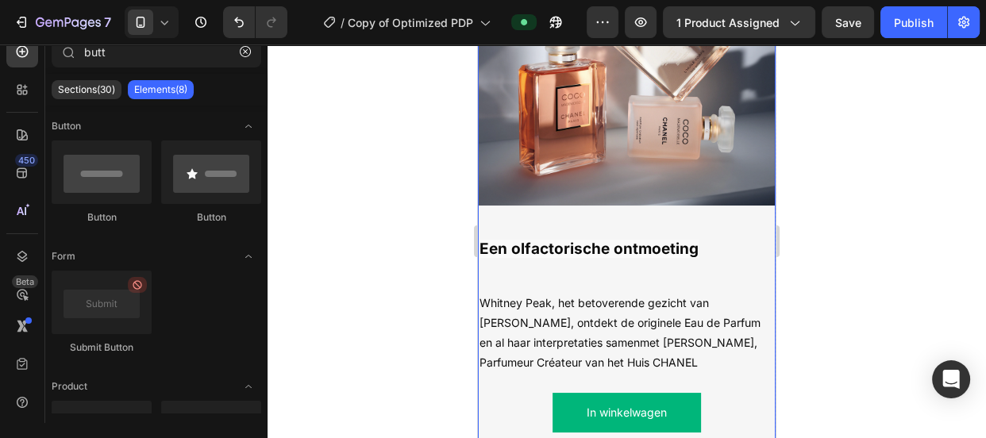
click at [541, 265] on div "Een olfactorische ontmoeting Text Block Whitney Peak, het betoverende gezicht v…" at bounding box center [627, 339] width 298 height 266
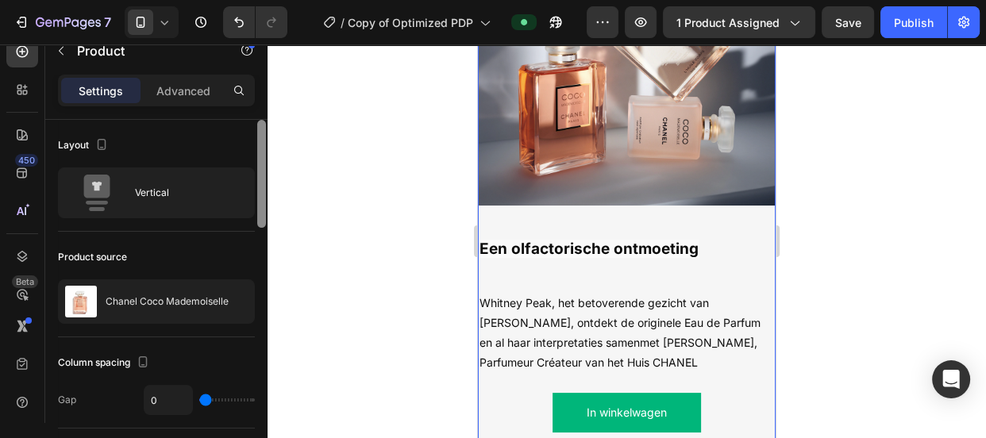
click at [264, 271] on div at bounding box center [262, 294] width 12 height 349
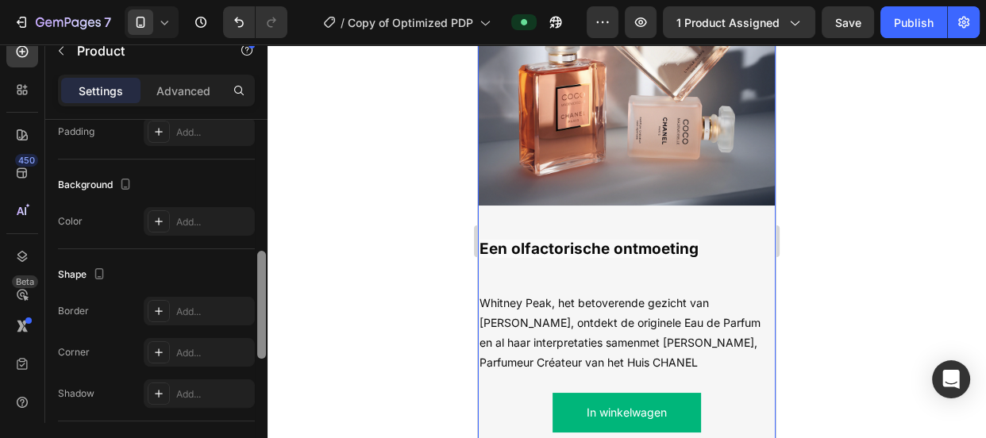
scroll to position [410, 0]
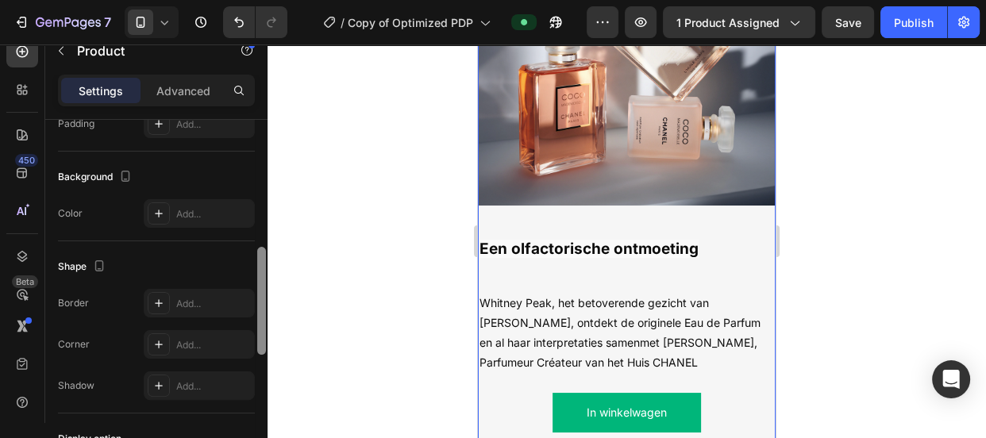
drag, startPoint x: 264, startPoint y: 272, endPoint x: 267, endPoint y: 290, distance: 18.4
click at [267, 290] on div at bounding box center [262, 294] width 12 height 349
click at [518, 218] on div "Een olfactorische ontmoeting Text Block Whitney Peak, het betoverende gezicht v…" at bounding box center [627, 339] width 298 height 266
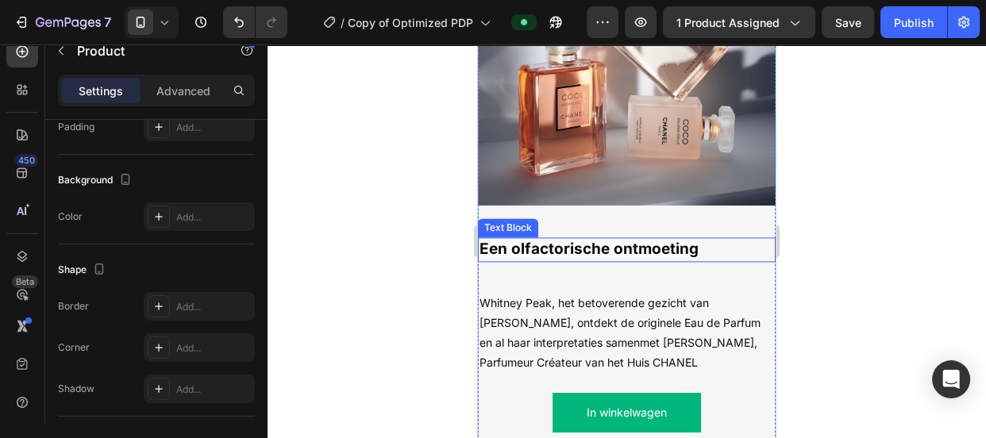
click at [688, 247] on p "Een olfactorische ontmoeting" at bounding box center [627, 249] width 295 height 21
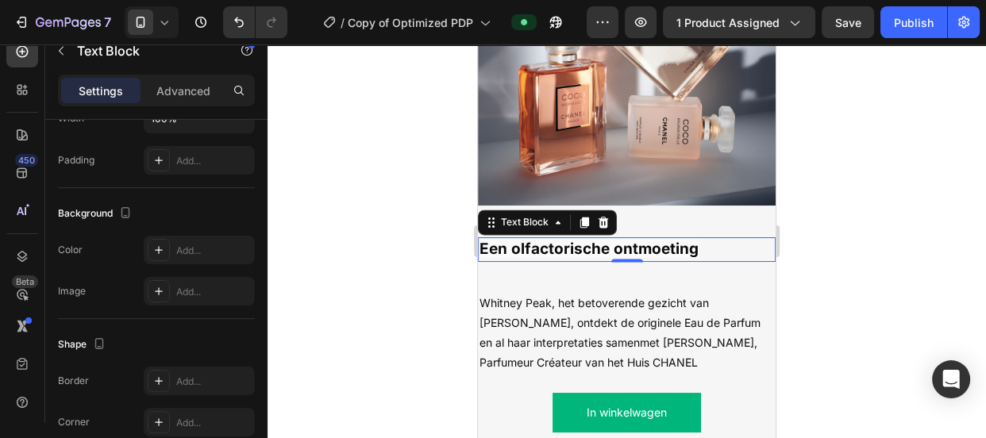
scroll to position [0, 0]
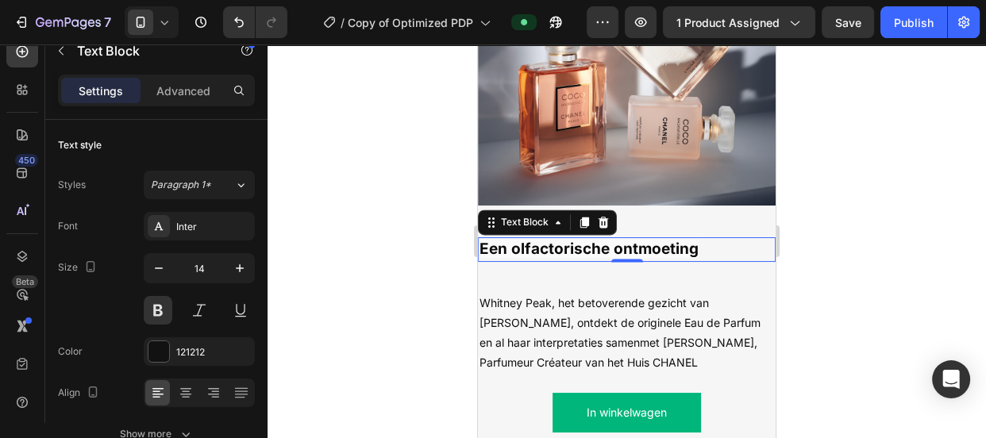
click at [714, 239] on p "Een olfactorische ontmoeting" at bounding box center [627, 249] width 295 height 21
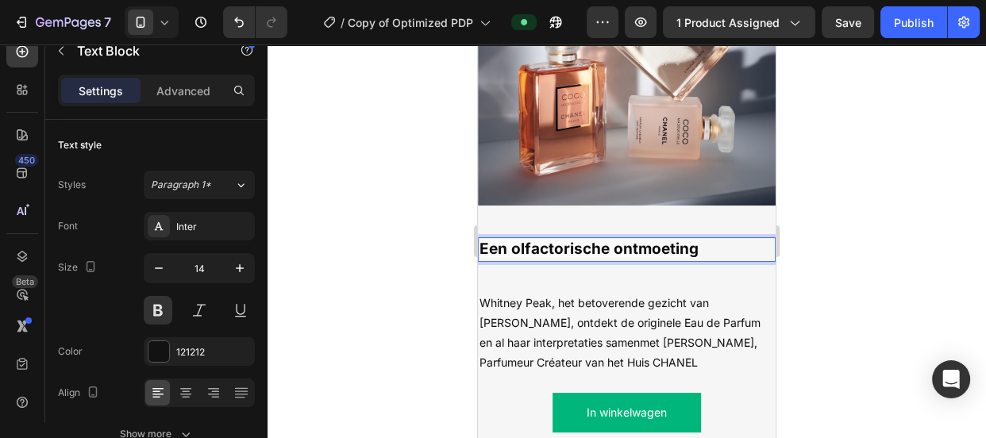
click at [641, 240] on strong "Een olfactorische ontmoeting" at bounding box center [589, 249] width 219 height 18
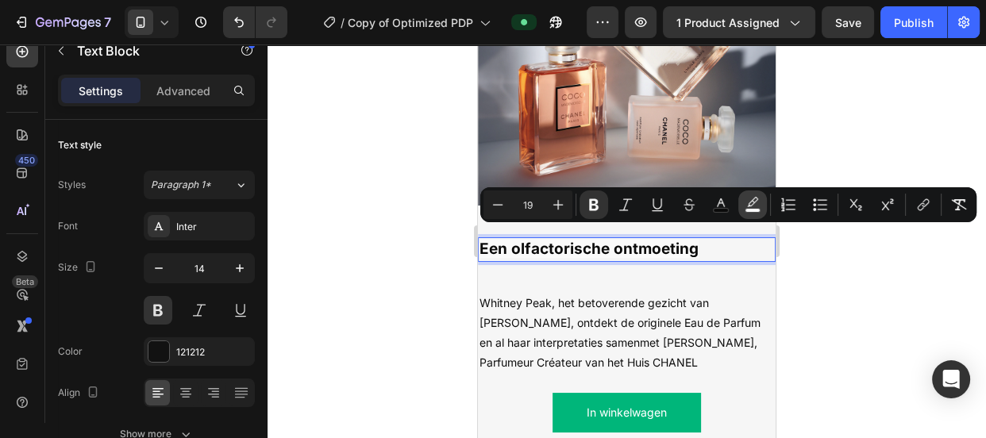
click at [749, 206] on icon "Editor contextual toolbar" at bounding box center [753, 205] width 16 height 16
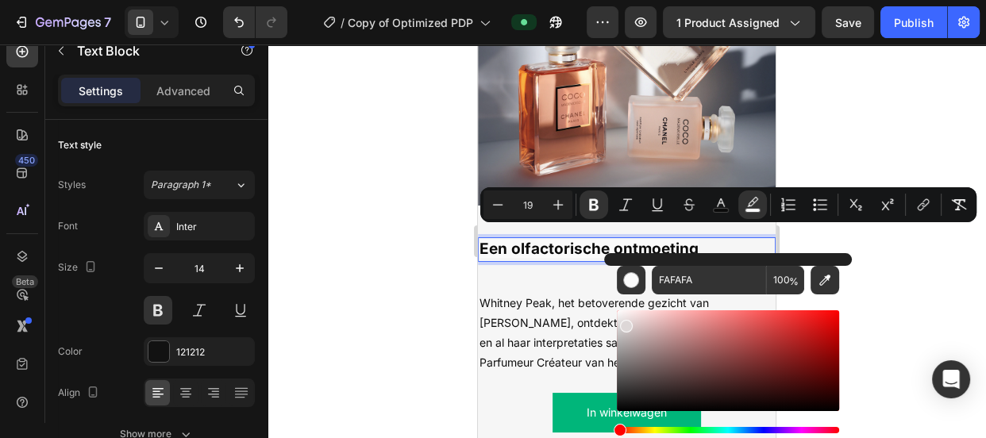
type input "DDD7D7"
click at [625, 323] on div "Editor contextual toolbar" at bounding box center [625, 326] width 13 height 13
click at [349, 283] on div at bounding box center [627, 241] width 718 height 394
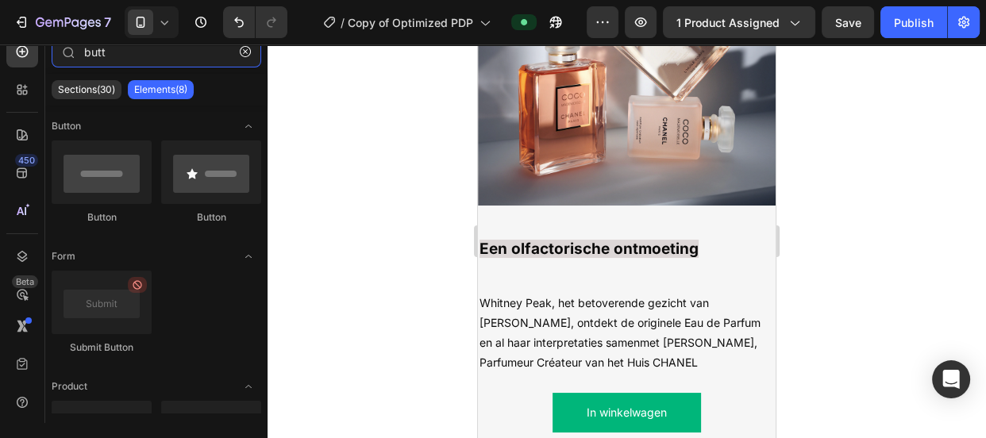
type input "btt"
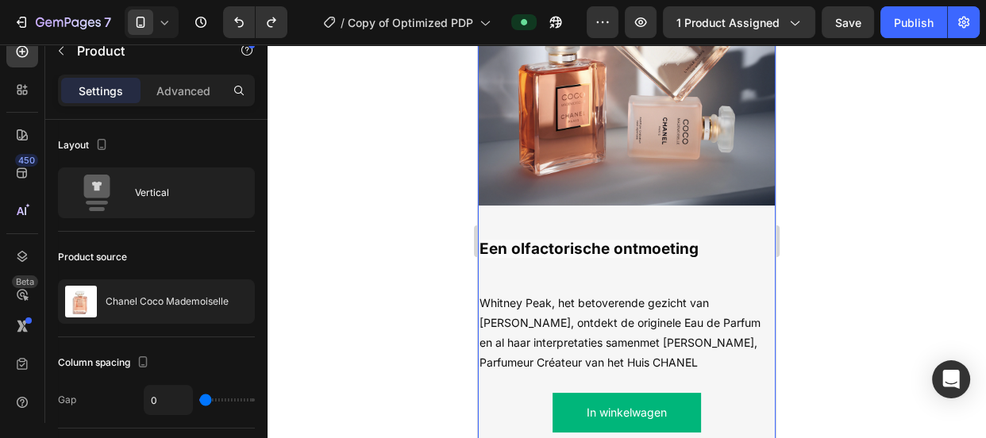
click at [503, 269] on div "Een olfactorische ontmoeting Text Block Whitney Peak, het betoverende gezicht v…" at bounding box center [627, 339] width 298 height 266
click at [594, 268] on div "Een olfactorische ontmoeting Text Block Whitney Peak, het betoverende gezicht v…" at bounding box center [627, 339] width 298 height 266
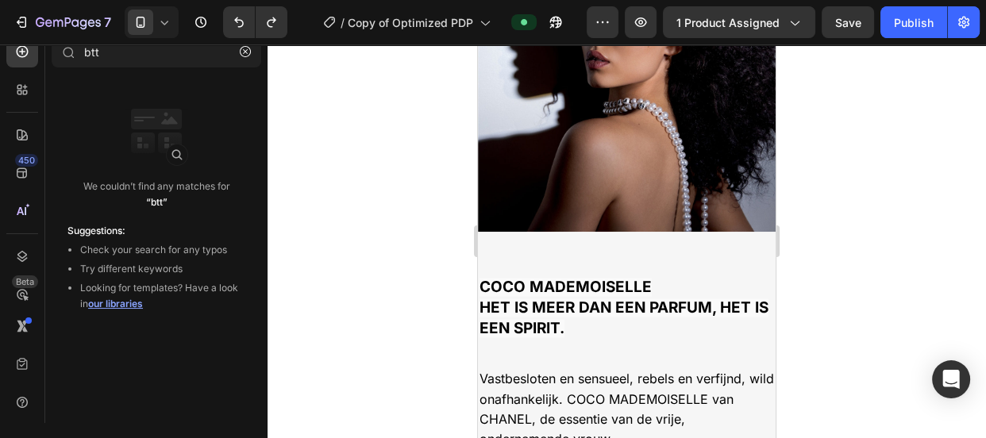
scroll to position [1504, 0]
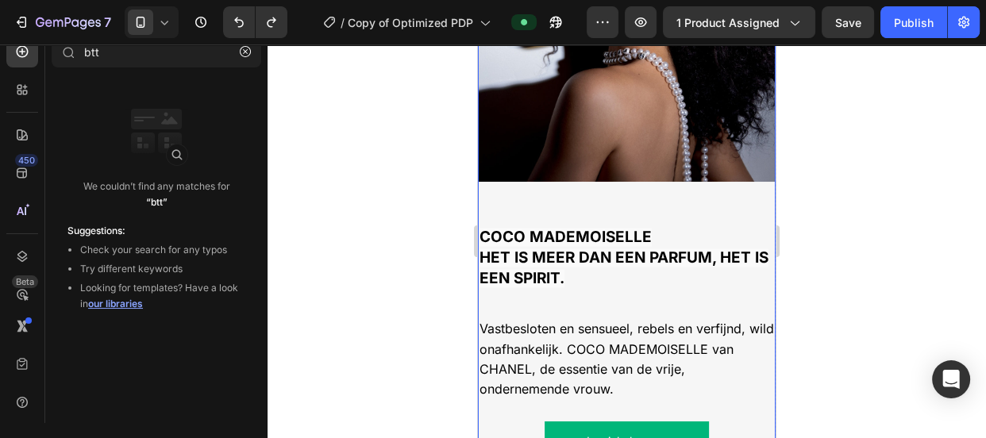
click at [644, 291] on div "COCO MADEMOISELLE HET IS MEER DAN EEN PARFUM, HET IS EEN SPIRIT. Text Block Vas…" at bounding box center [627, 335] width 298 height 307
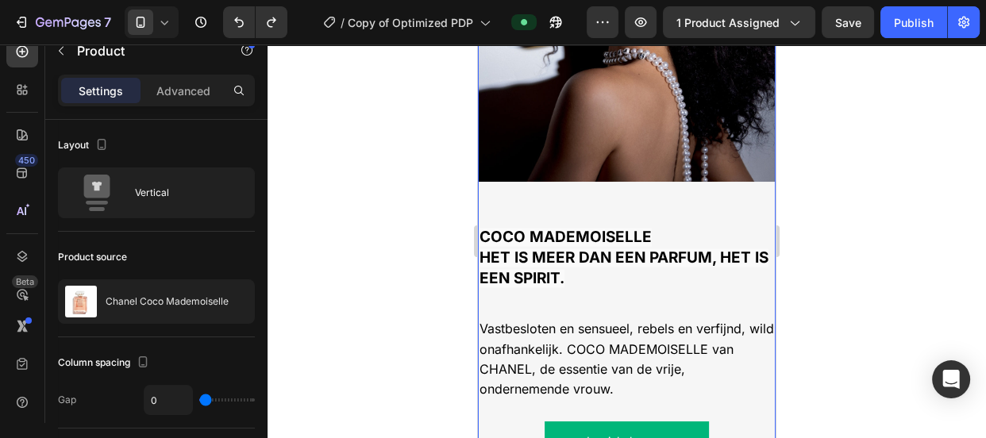
click at [644, 291] on div "COCO MADEMOISELLE HET IS MEER DAN EEN PARFUM, HET IS EEN SPIRIT. Text Block Vas…" at bounding box center [627, 335] width 298 height 307
click at [594, 346] on span "Vastbesloten en sensueel, rebels en verfijnd, wild onafhankelijk. COCO MADEMOIS…" at bounding box center [627, 359] width 295 height 76
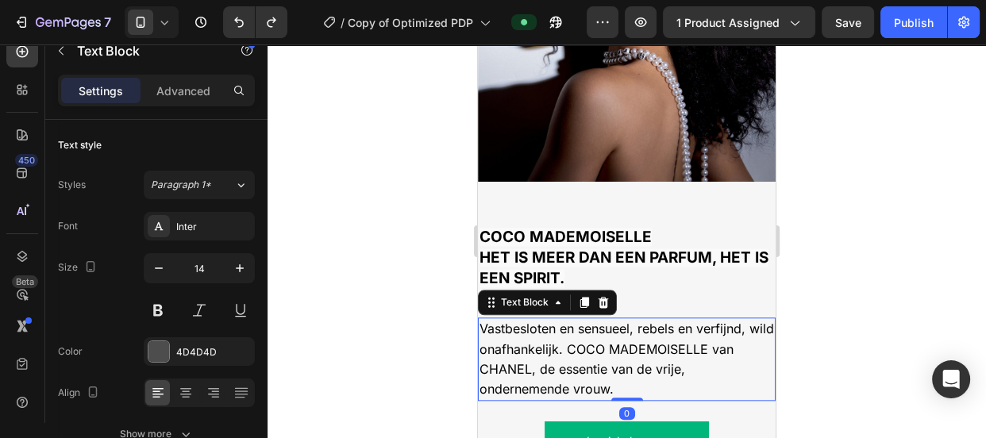
click at [594, 346] on span "Vastbesloten en sensueel, rebels en verfijnd, wild onafhankelijk. COCO MADEMOIS…" at bounding box center [627, 359] width 295 height 76
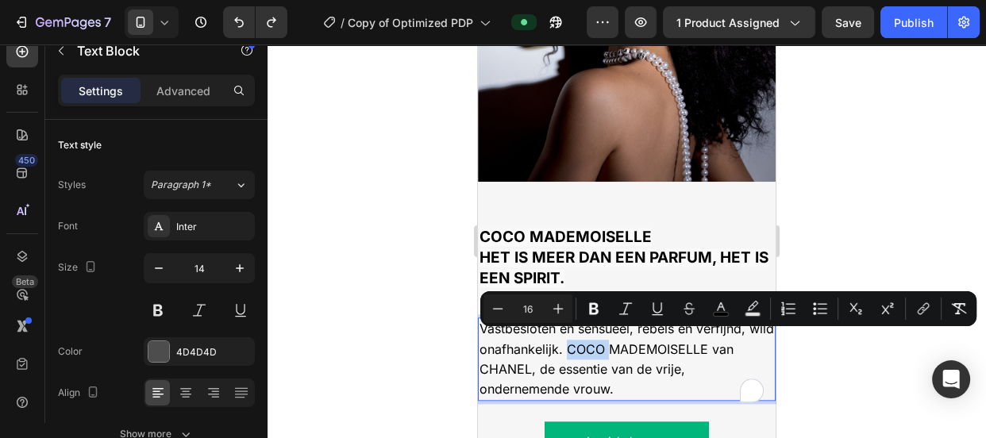
click at [594, 346] on span "Vastbesloten en sensueel, rebels en verfijnd, wild onafhankelijk. COCO MADEMOIS…" at bounding box center [627, 359] width 295 height 76
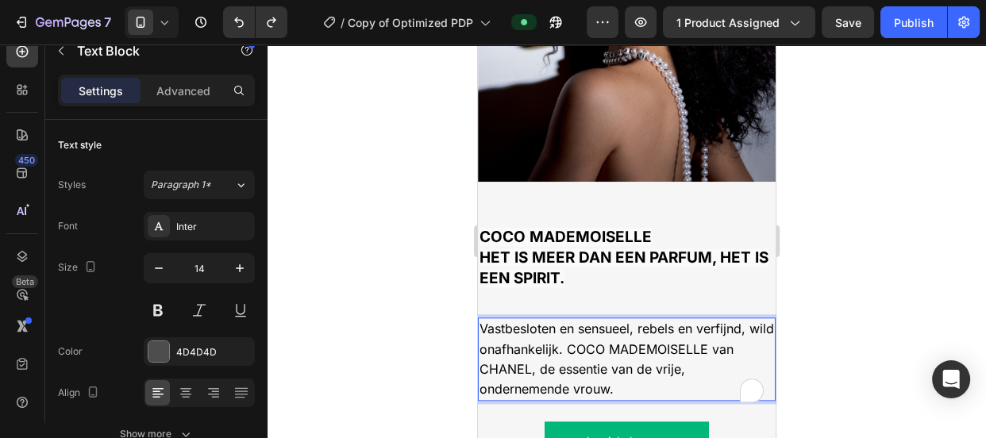
click at [594, 346] on span "Vastbesloten en sensueel, rebels en verfijnd, wild onafhankelijk. COCO MADEMOIS…" at bounding box center [627, 359] width 295 height 76
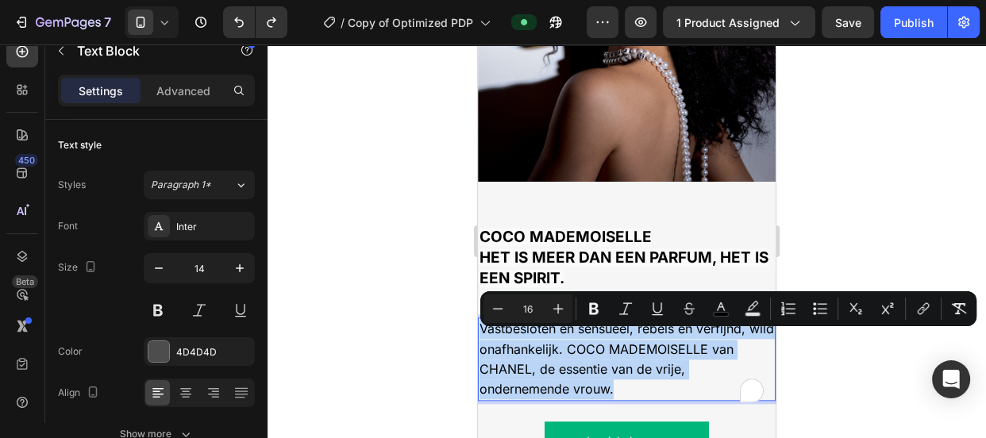
click at [594, 346] on span "Vastbesloten en sensueel, rebels en verfijnd, wild onafhankelijk. COCO MADEMOIS…" at bounding box center [627, 359] width 295 height 76
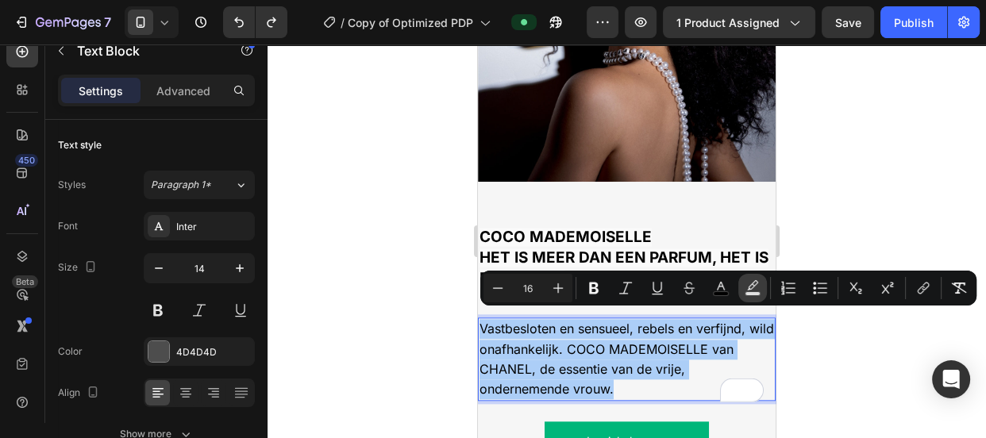
click at [747, 287] on icon "Editor contextual toolbar" at bounding box center [753, 288] width 16 height 16
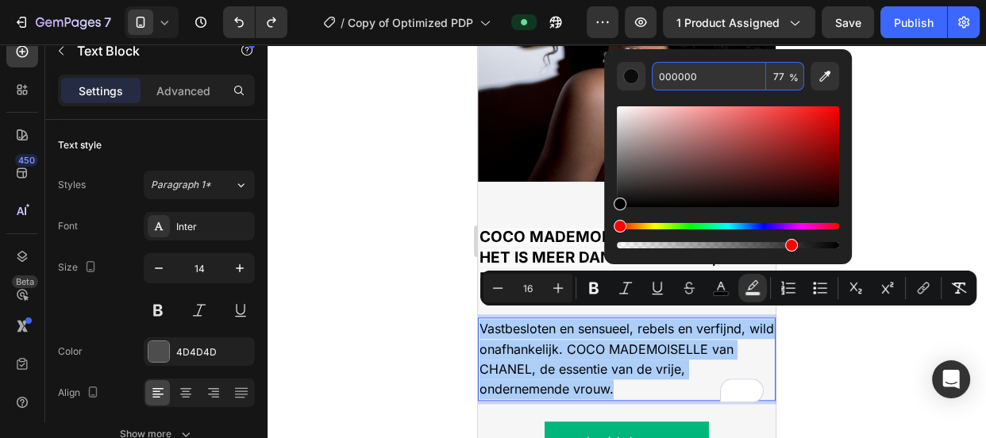
click at [704, 83] on input "000000" at bounding box center [709, 76] width 114 height 29
click at [409, 191] on div at bounding box center [627, 241] width 718 height 394
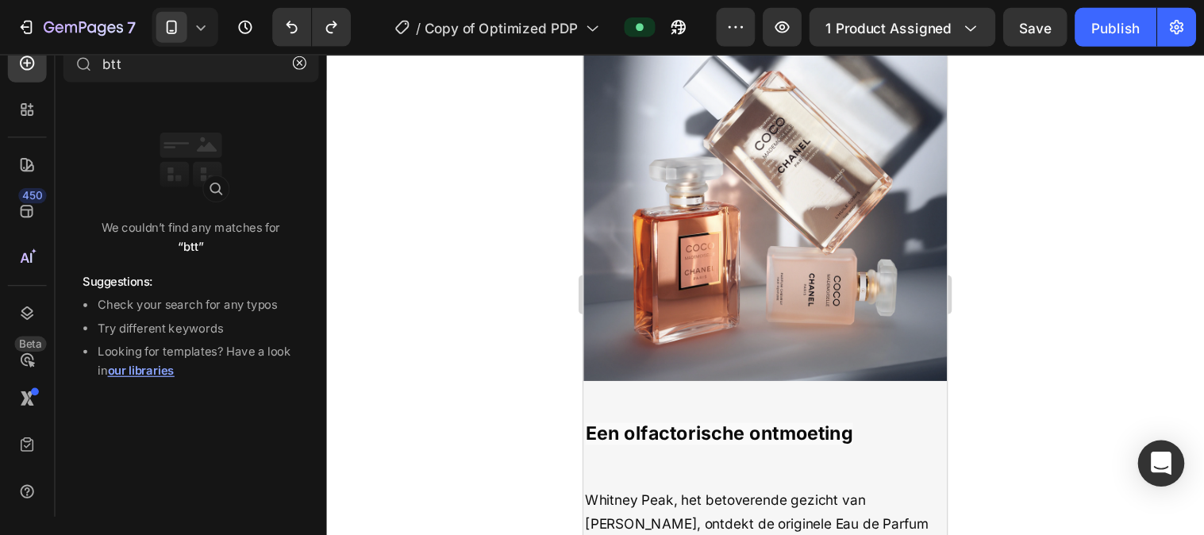
scroll to position [2048, 0]
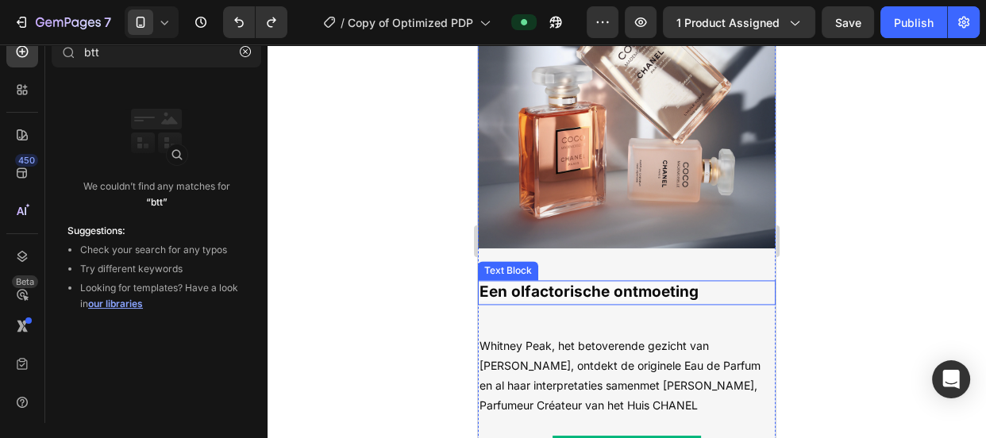
click at [667, 283] on strong "Een olfactorische ontmoeting" at bounding box center [589, 292] width 219 height 18
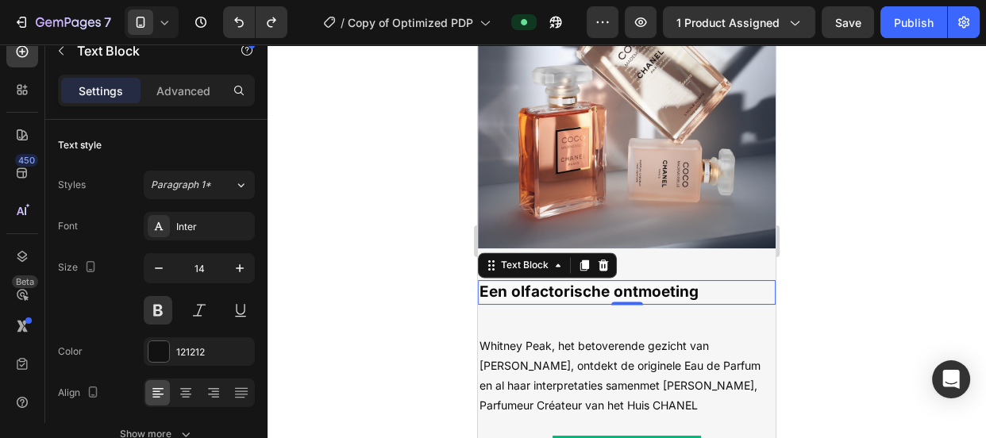
click at [667, 283] on strong "Een olfactorische ontmoeting" at bounding box center [589, 292] width 219 height 18
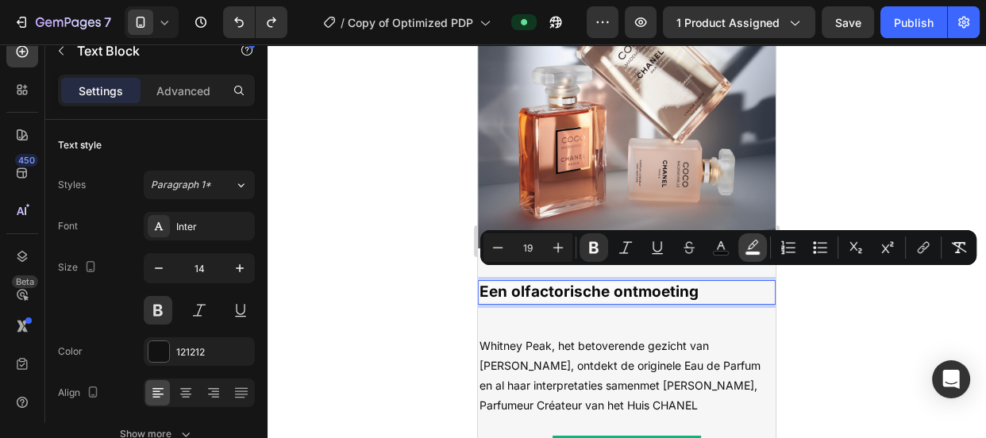
click at [748, 252] on rect "Editor contextual toolbar" at bounding box center [752, 254] width 15 height 4
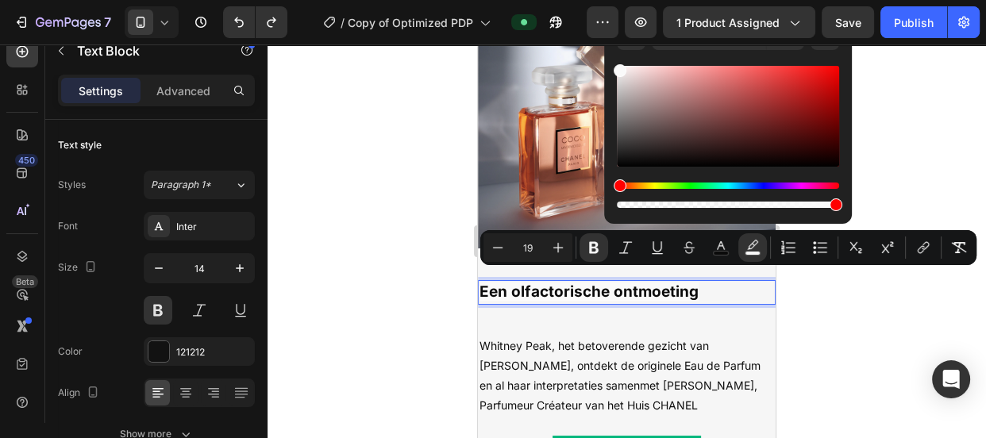
click at [984, 151] on div at bounding box center [627, 241] width 718 height 394
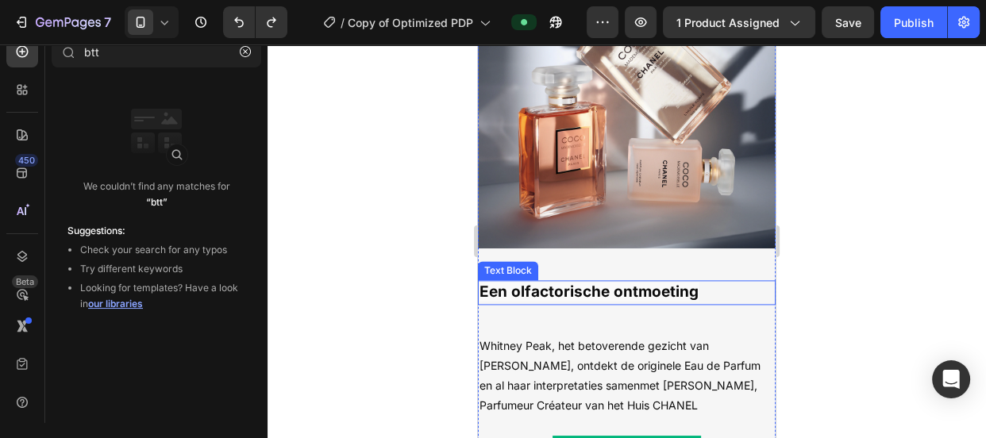
click at [421, 246] on div at bounding box center [627, 241] width 718 height 394
click at [241, 60] on button "button" at bounding box center [245, 51] width 25 height 25
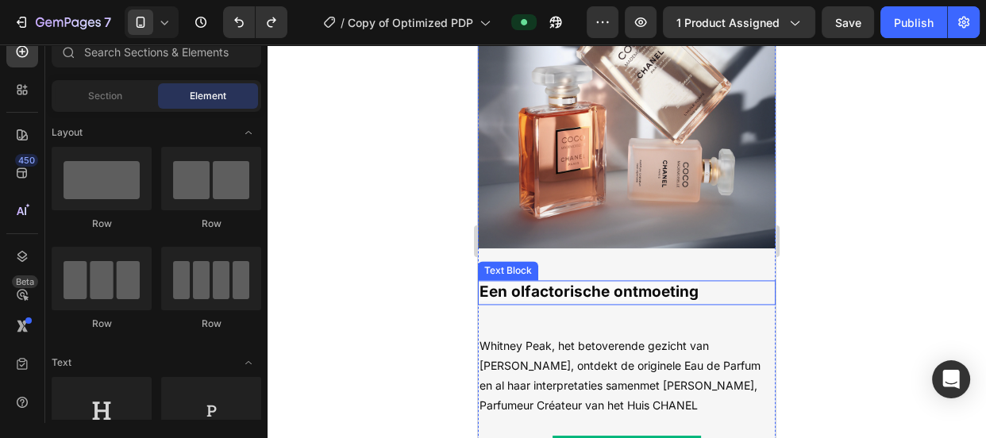
click at [509, 290] on p "Een olfactorische ontmoeting" at bounding box center [627, 292] width 295 height 21
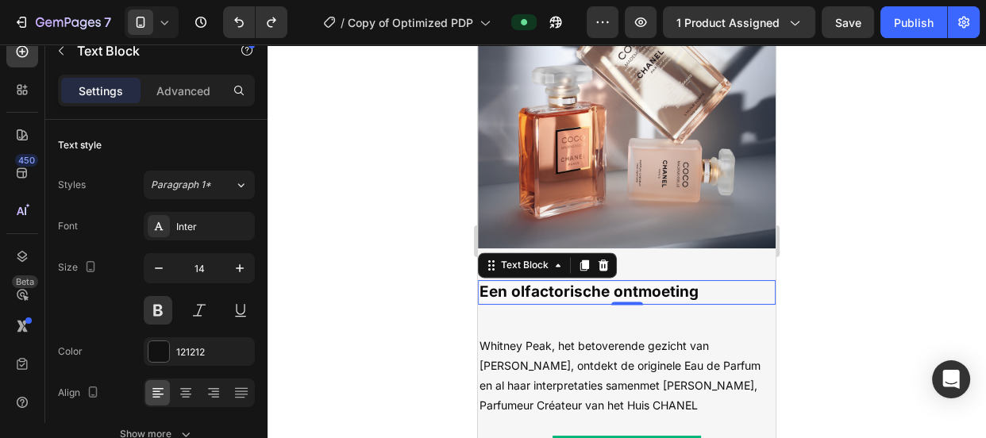
click at [509, 290] on p "Een olfactorische ontmoeting" at bounding box center [627, 292] width 295 height 21
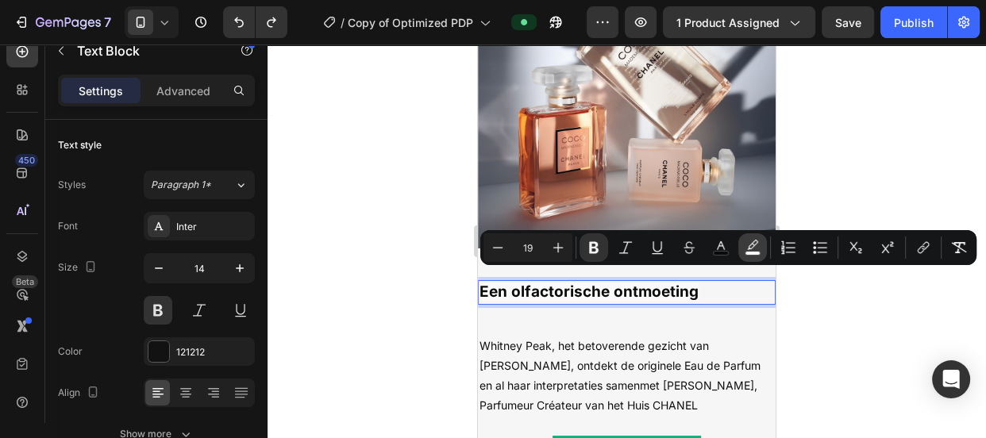
click at [755, 244] on icon "Editor contextual toolbar" at bounding box center [752, 245] width 11 height 10
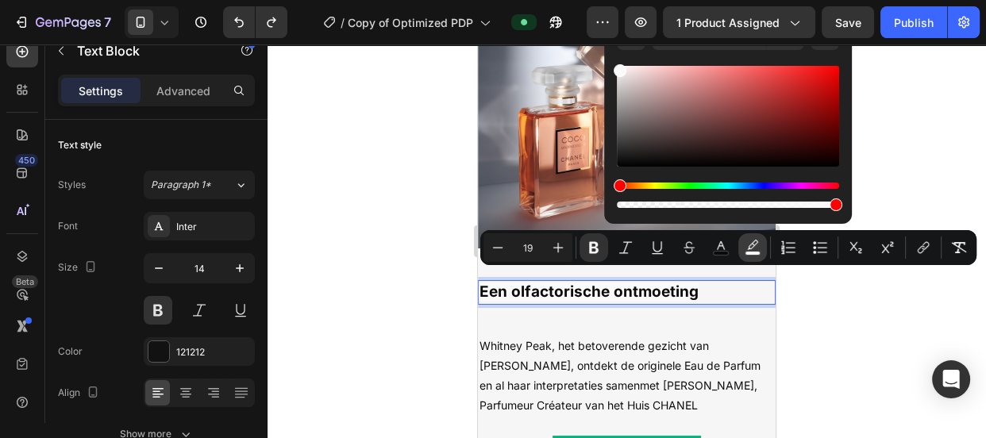
click at [755, 244] on icon "Editor contextual toolbar" at bounding box center [752, 245] width 11 height 10
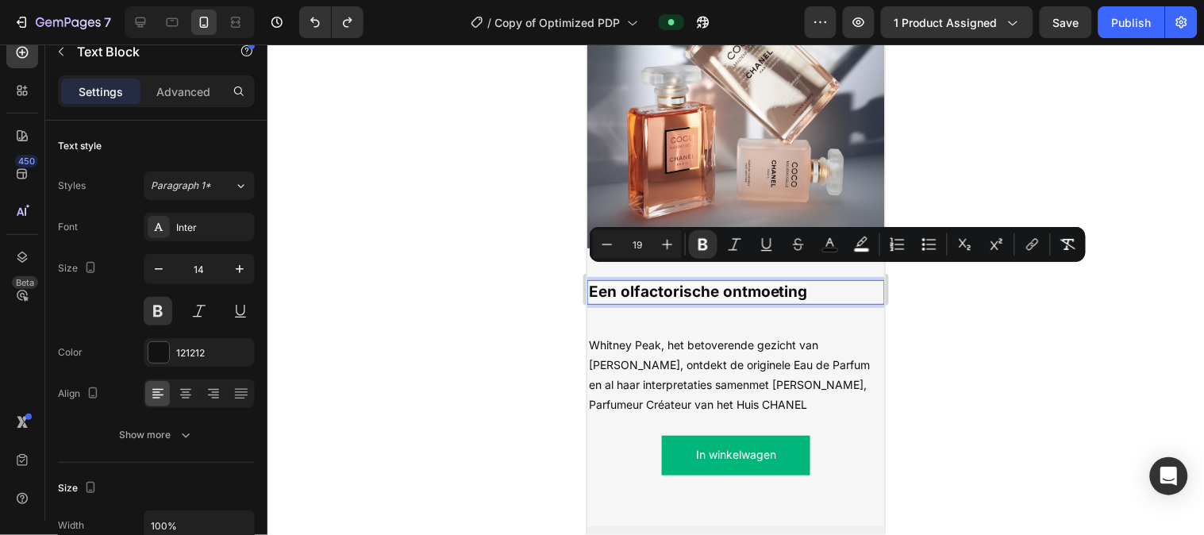
scroll to position [2049, 0]
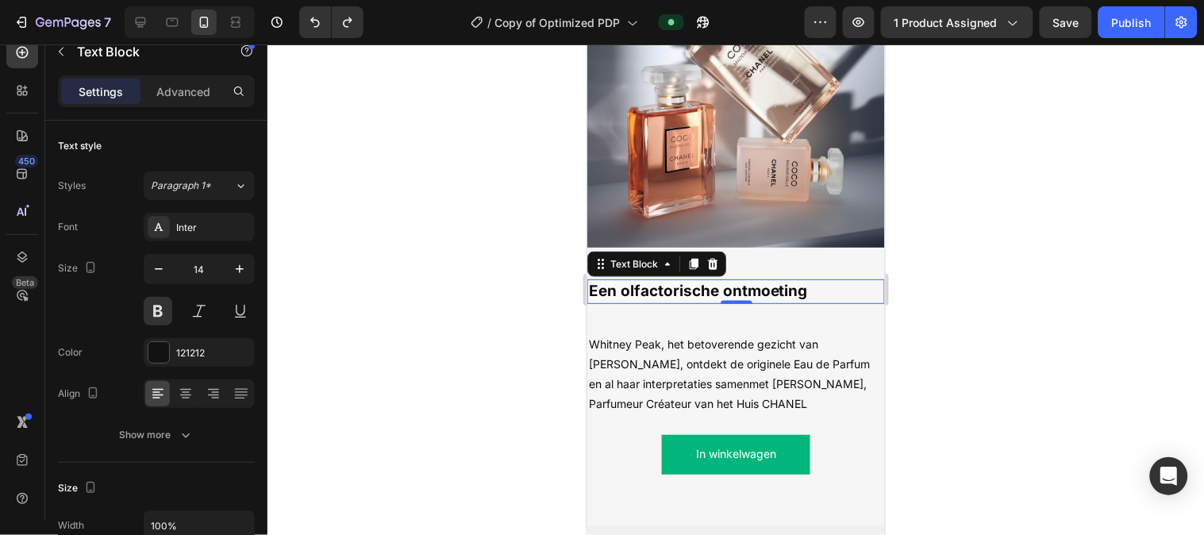
click at [561, 260] on div at bounding box center [736, 289] width 937 height 491
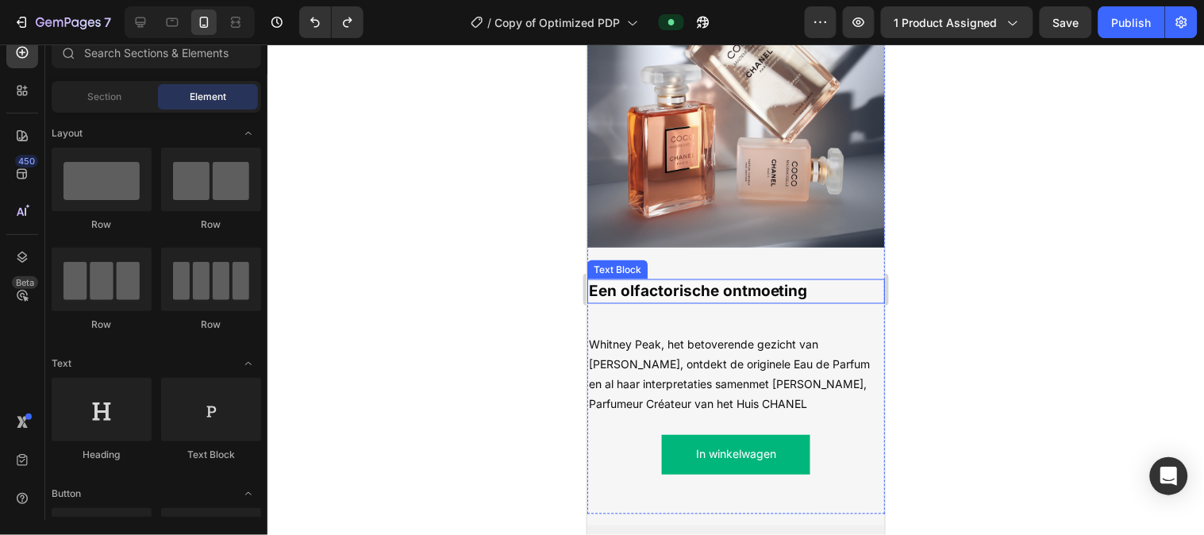
click at [662, 281] on strong "Een olfactorische ontmoeting" at bounding box center [697, 290] width 219 height 18
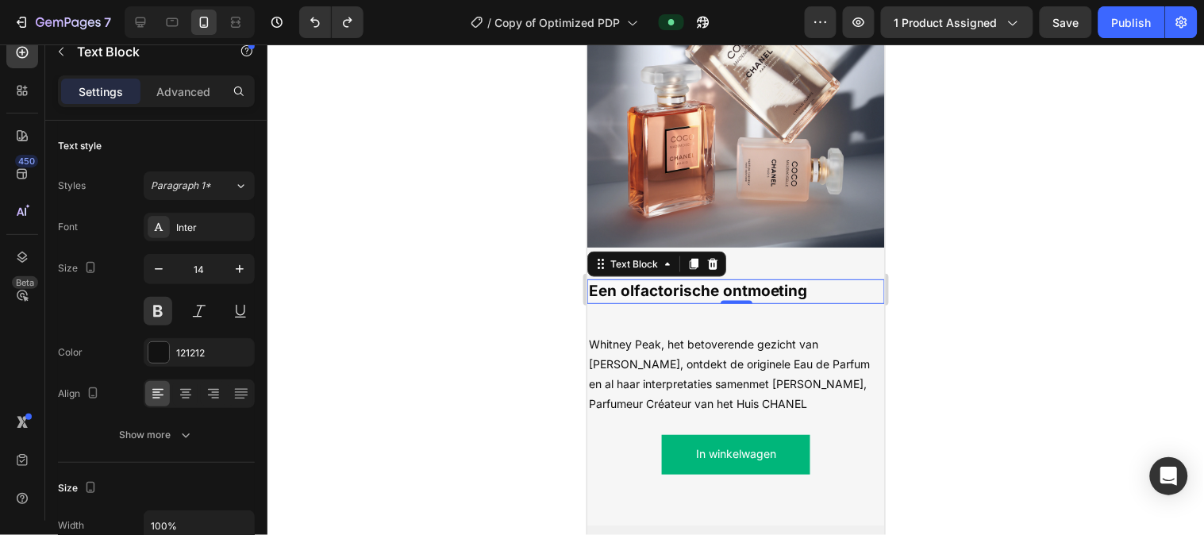
click at [663, 281] on strong "Een olfactorische ontmoeting" at bounding box center [697, 290] width 219 height 18
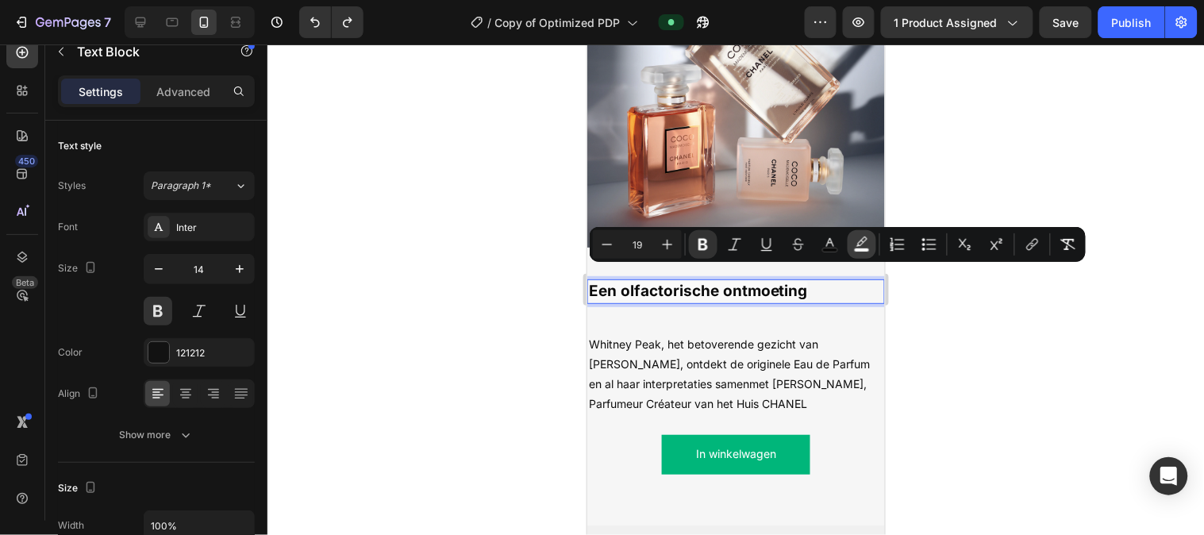
click at [862, 251] on rect "Editor contextual toolbar" at bounding box center [862, 250] width 15 height 4
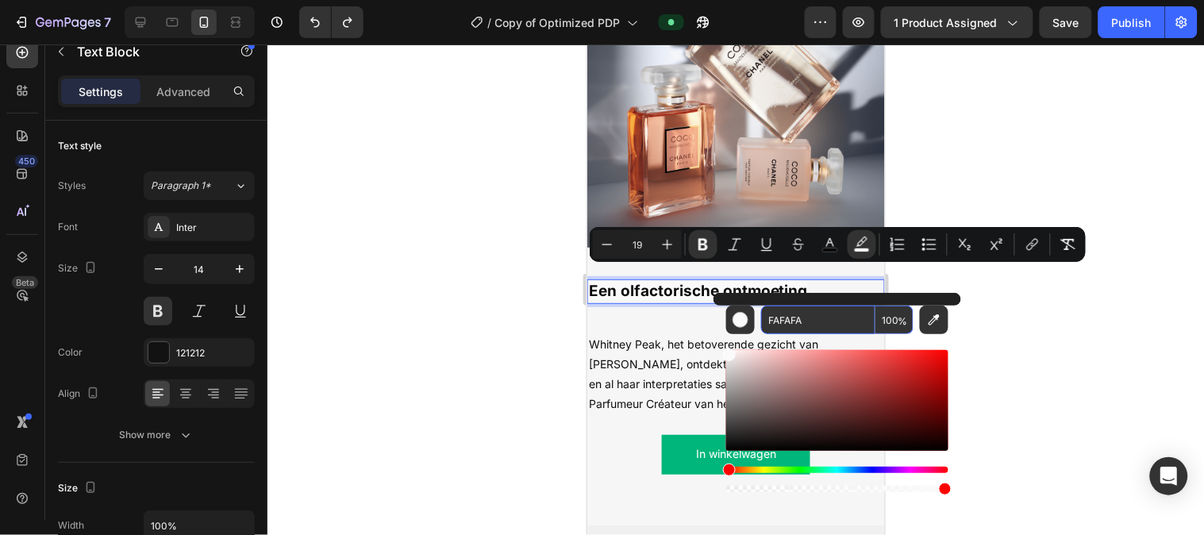
click at [827, 321] on input "FAFAFA" at bounding box center [818, 320] width 114 height 29
paste input "000000"
type input "000000"
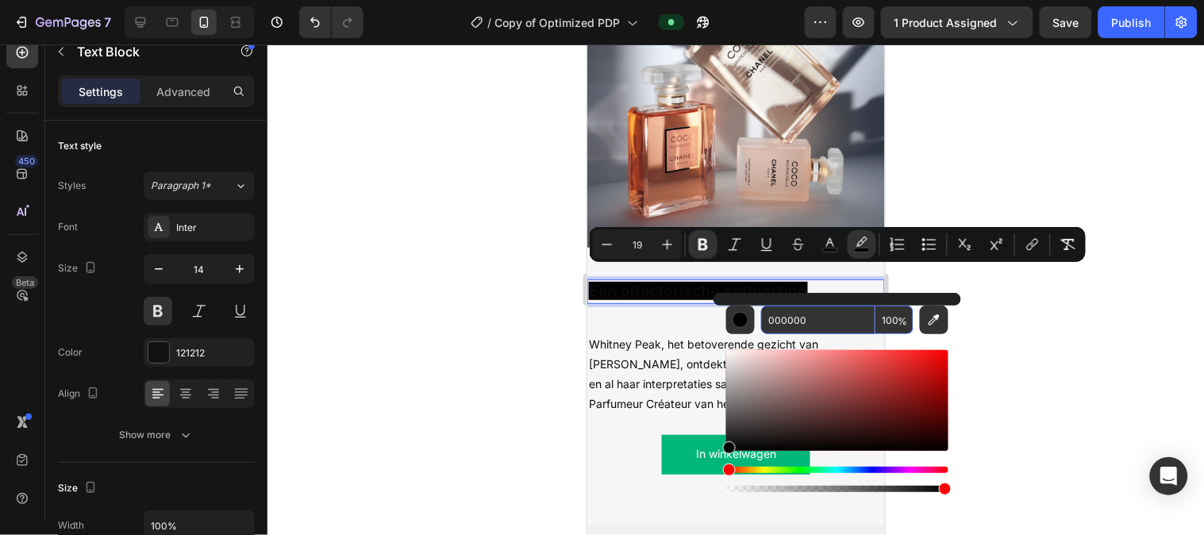
click at [884, 316] on input "100" at bounding box center [895, 320] width 38 height 29
type input "77"
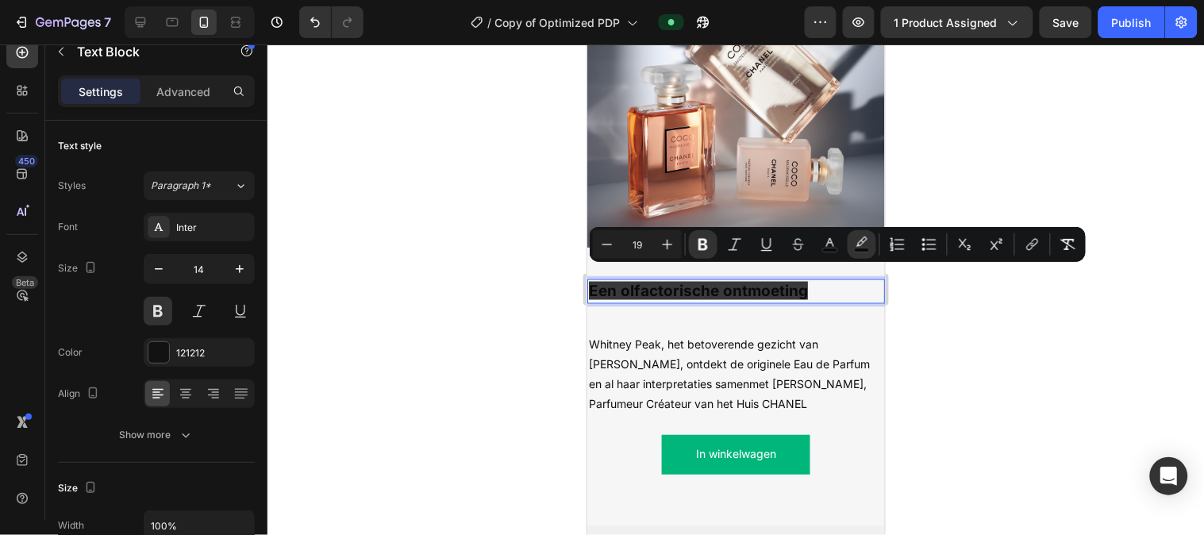
click at [956, 323] on div at bounding box center [736, 289] width 937 height 491
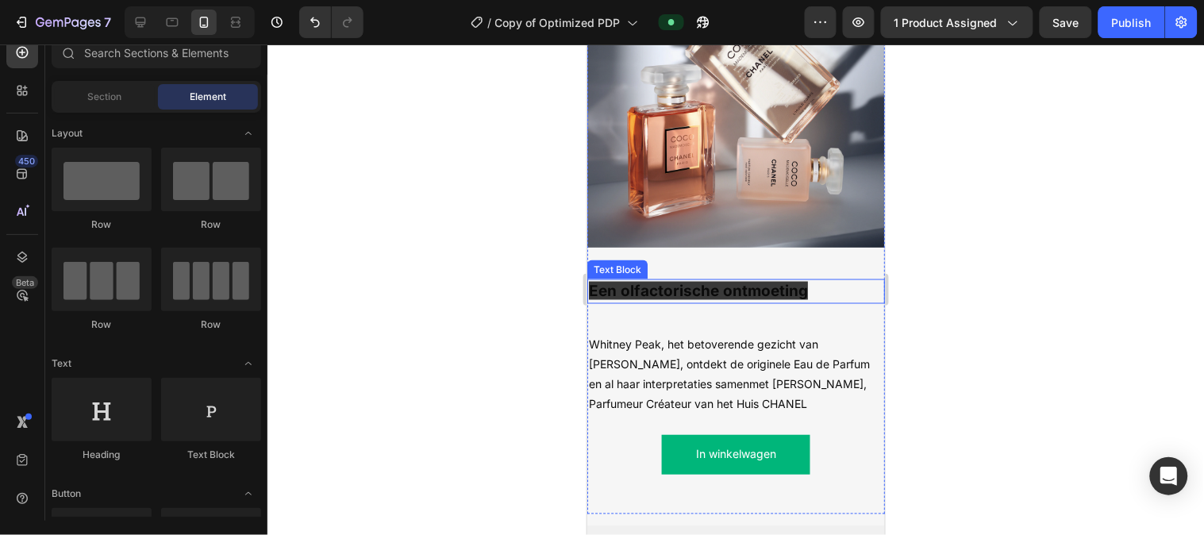
click at [761, 281] on strong "Een olfactorische ontmoeting" at bounding box center [697, 290] width 219 height 18
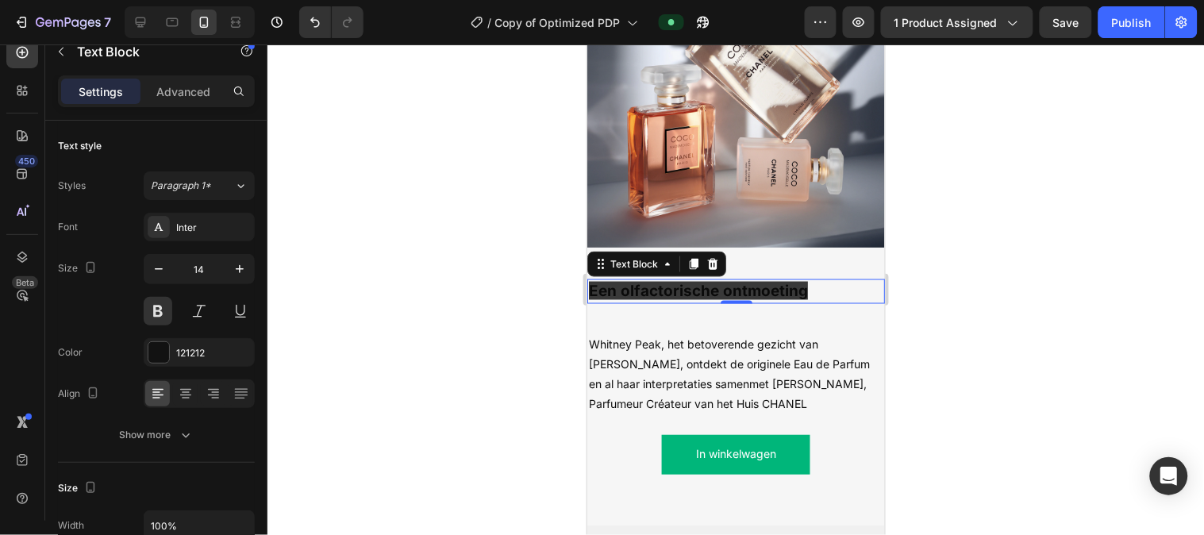
click at [761, 281] on strong "Een olfactorische ontmoeting" at bounding box center [697, 290] width 219 height 18
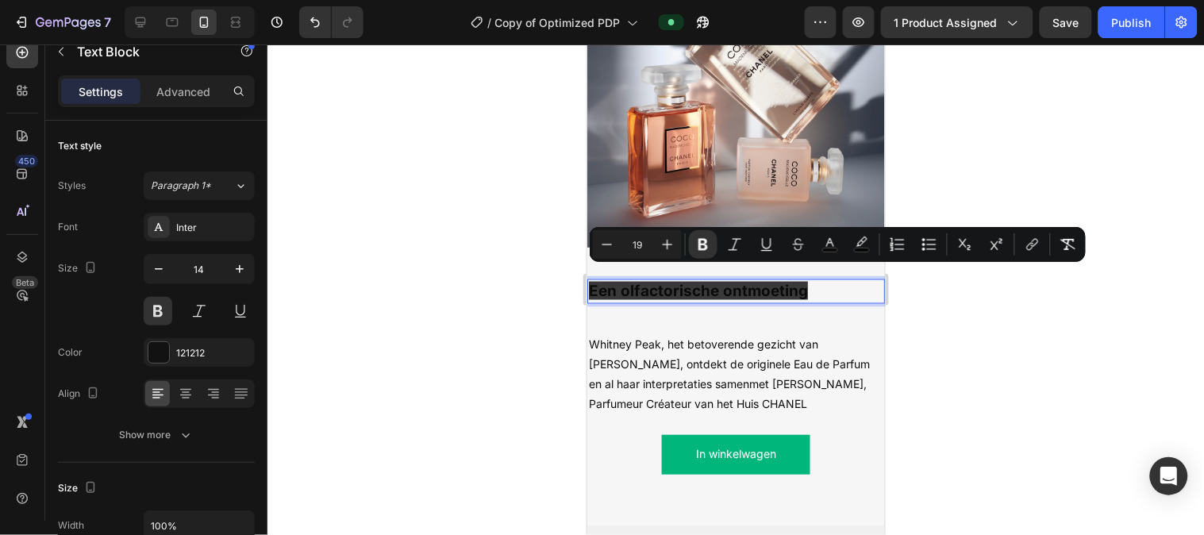
click at [761, 281] on strong "Een olfactorische ontmoeting" at bounding box center [697, 290] width 219 height 18
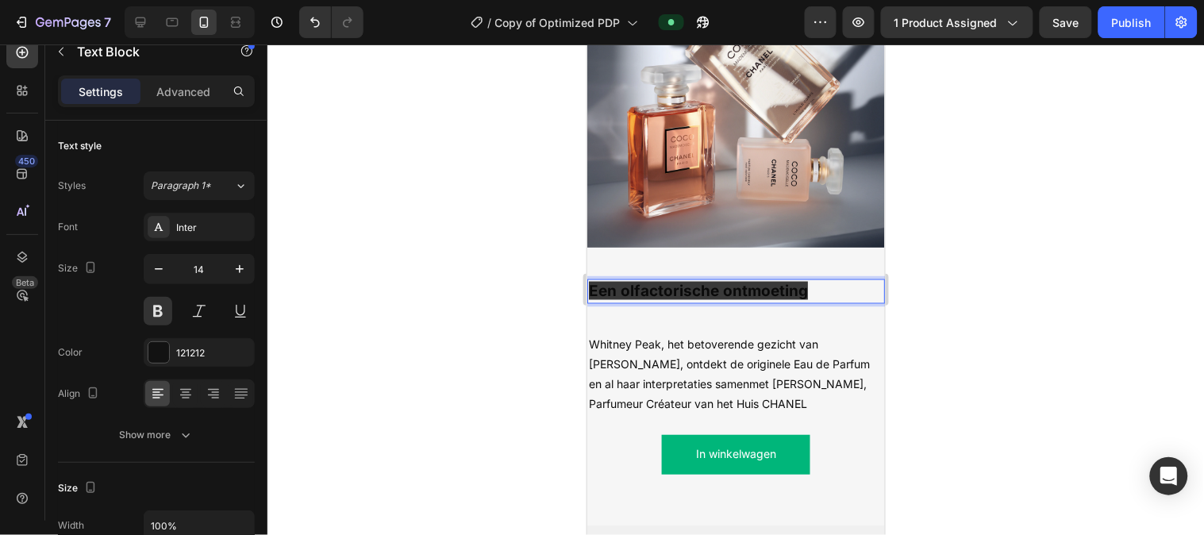
click at [761, 281] on strong "Een olfactorische ontmoeting" at bounding box center [697, 290] width 219 height 18
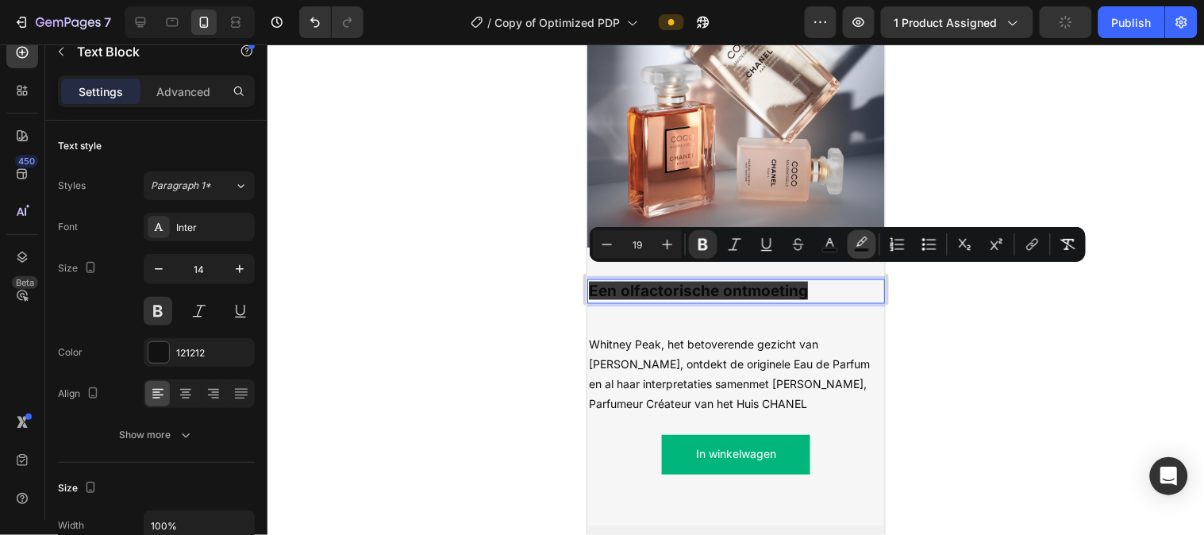
click at [860, 246] on icon "Editor contextual toolbar" at bounding box center [862, 245] width 16 height 16
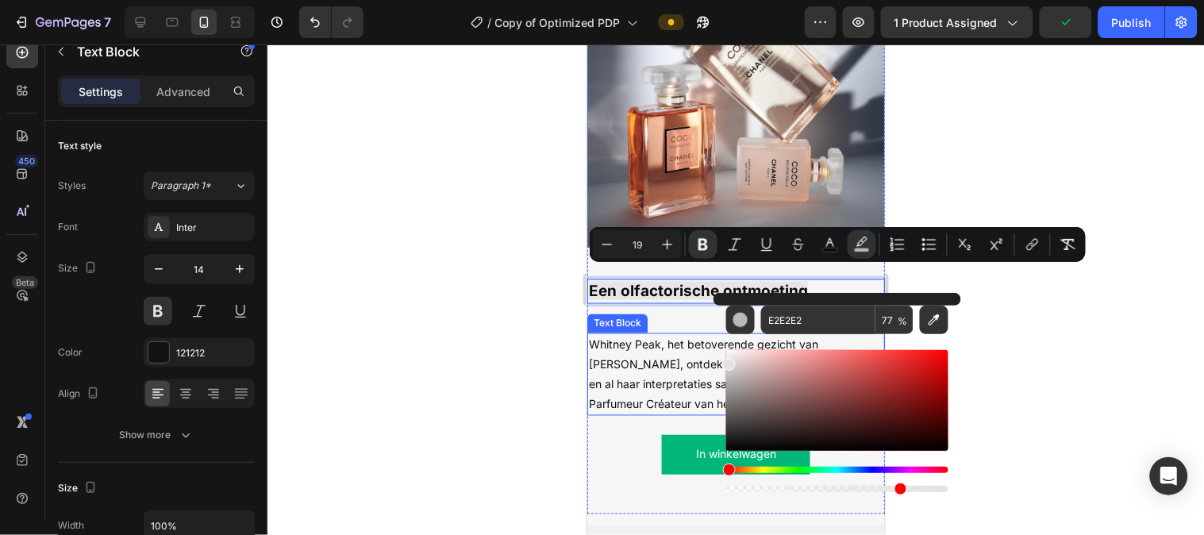
drag, startPoint x: 1358, startPoint y: 421, endPoint x: 680, endPoint y: 329, distance: 684.9
drag, startPoint x: 727, startPoint y: 366, endPoint x: 724, endPoint y: 346, distance: 20.1
click at [724, 346] on div "E2E2E2 77 %" at bounding box center [838, 394] width 248 height 202
type input "FFFFFF"
click at [985, 329] on div at bounding box center [736, 289] width 937 height 491
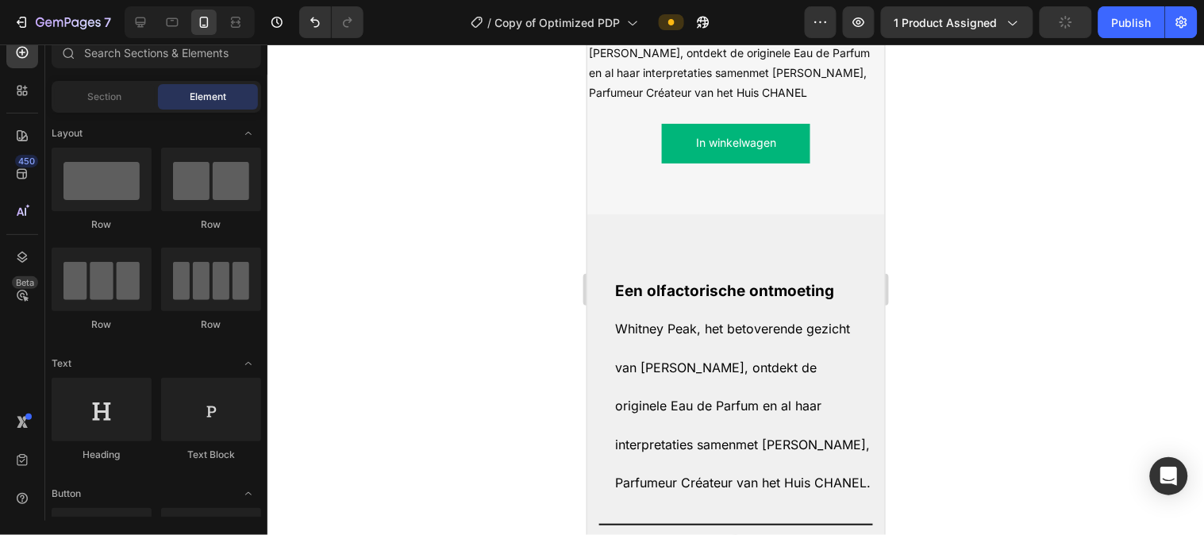
drag, startPoint x: 878, startPoint y: 349, endPoint x: 1476, endPoint y: 455, distance: 607.1
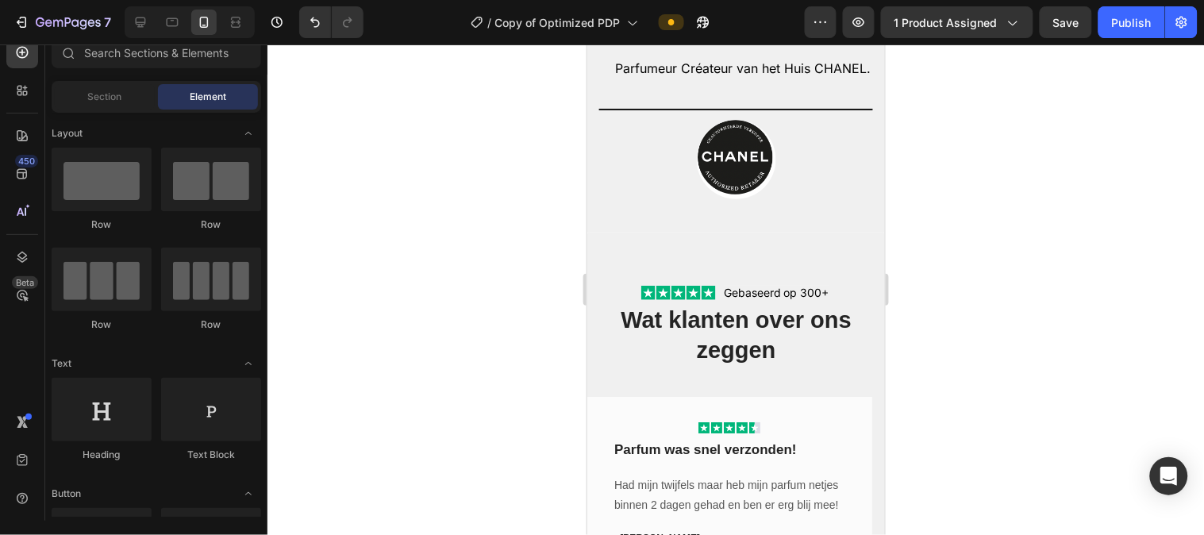
scroll to position [2840, 0]
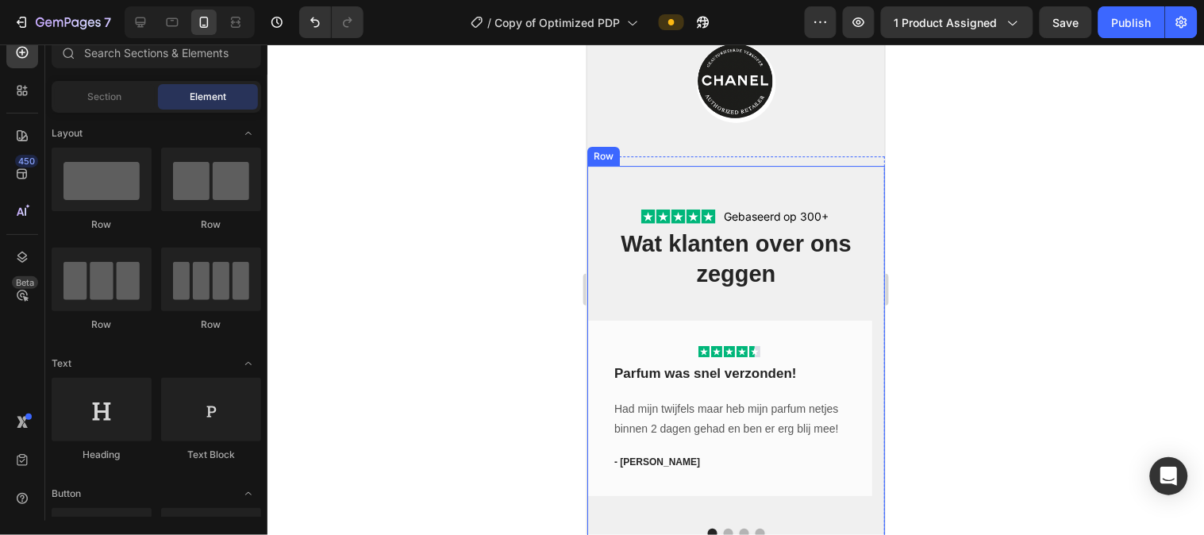
click at [802, 327] on div "Icon Icon Icon Icon Icon Icon List Gebaseerd op 300+ Text Block Row Wat klanten…" at bounding box center [736, 351] width 298 height 373
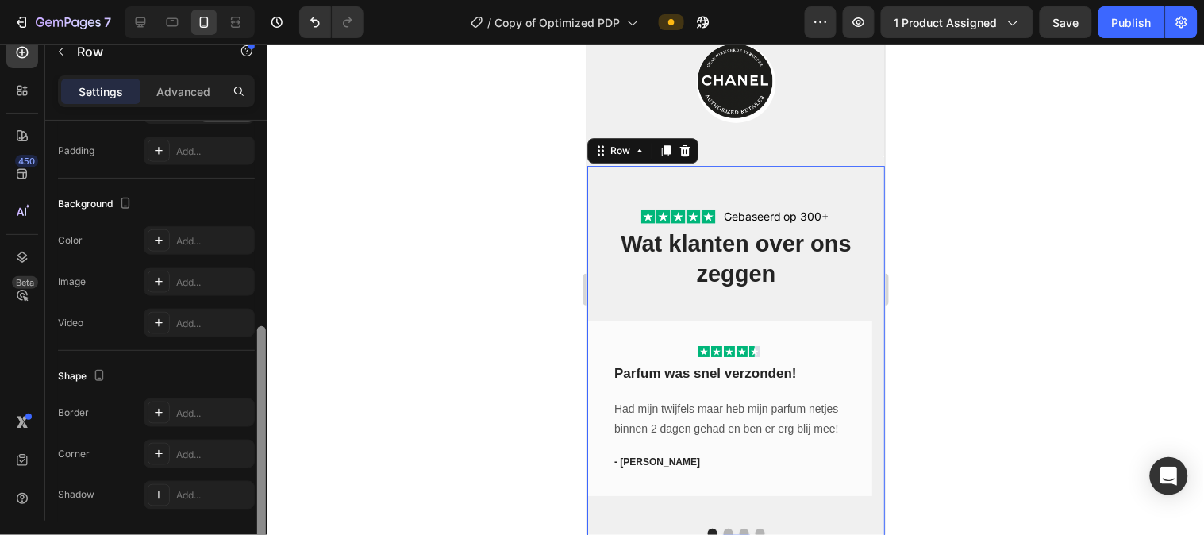
scroll to position [421, 0]
drag, startPoint x: 265, startPoint y: 252, endPoint x: 274, endPoint y: 454, distance: 202.6
click at [274, 0] on div "7 Version history / Copy of Optimized PDP Preview 1 product assigned Save Publi…" at bounding box center [602, 0] width 1204 height 0
click at [274, 437] on div at bounding box center [736, 289] width 937 height 491
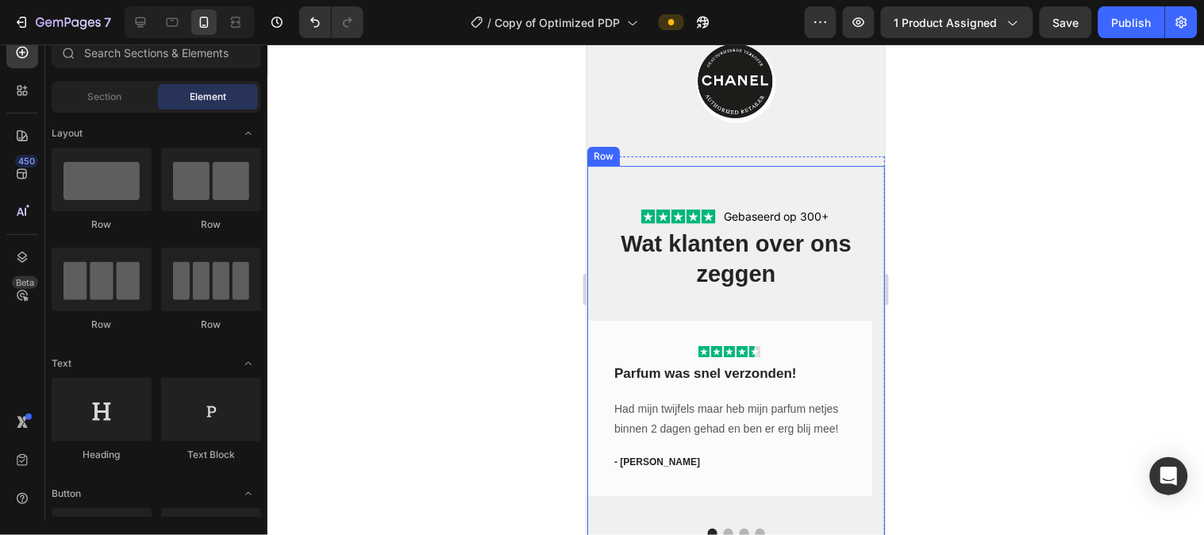
click at [644, 335] on div "Icon Icon Icon Icon Icon Icon List Gebaseerd op 300+ Text Block Row Wat klanten…" at bounding box center [736, 351] width 298 height 373
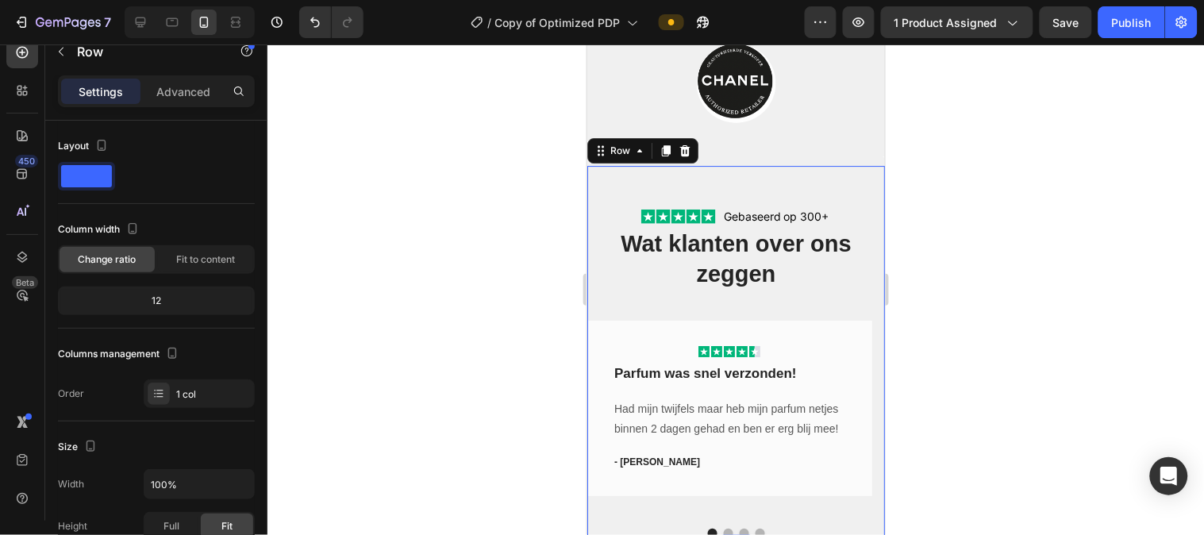
click at [644, 335] on div "Icon Icon Icon Icon Icon Icon List Gebaseerd op 300+ Text Block Row Wat klanten…" at bounding box center [736, 351] width 298 height 373
click at [674, 283] on strong "Wat klanten over ons zeggen" at bounding box center [735, 258] width 231 height 56
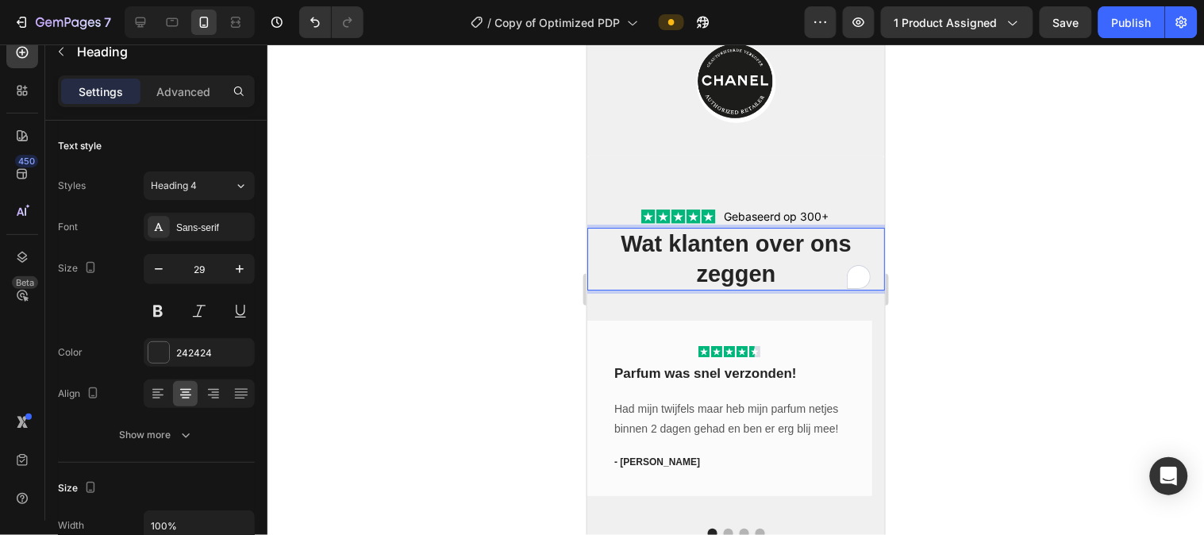
click at [674, 283] on strong "Wat klanten over ons zeggen" at bounding box center [735, 258] width 231 height 56
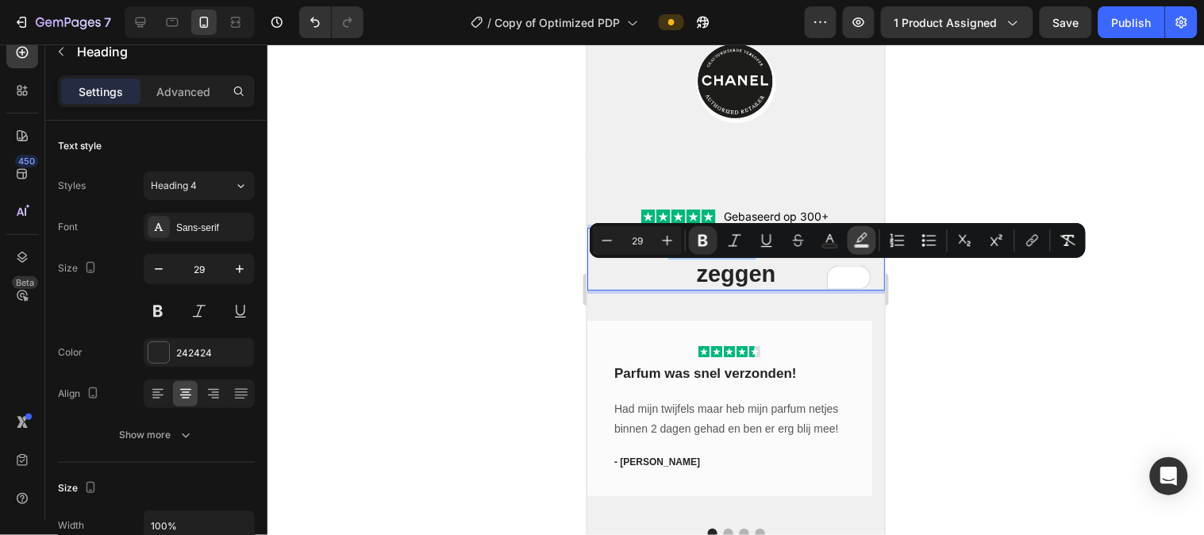
click at [869, 241] on icon "Editor contextual toolbar" at bounding box center [862, 241] width 16 height 16
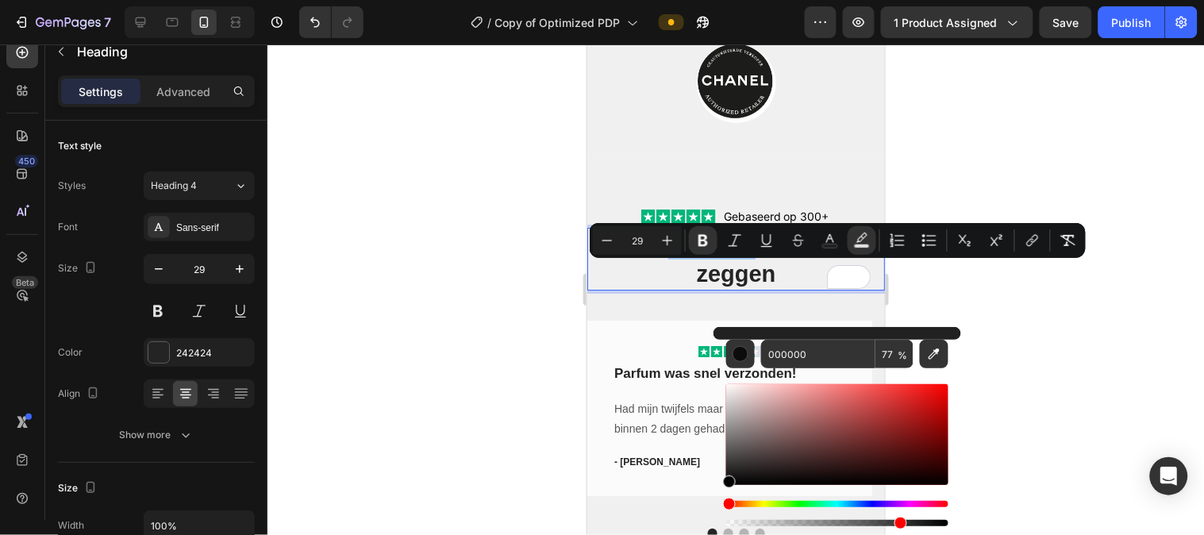
click at [985, 329] on div at bounding box center [736, 289] width 937 height 491
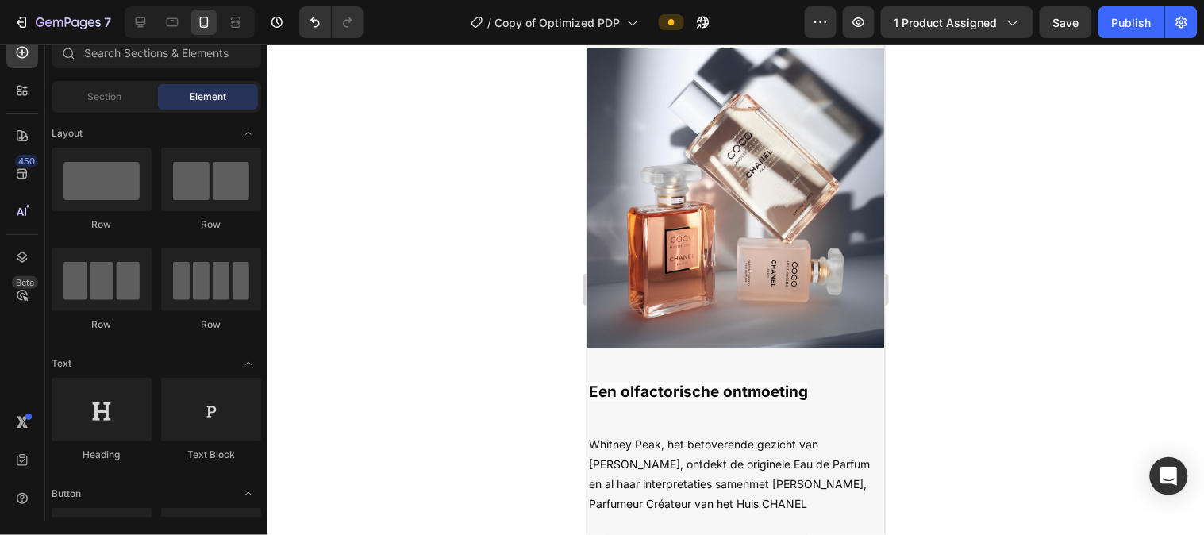
scroll to position [1962, 0]
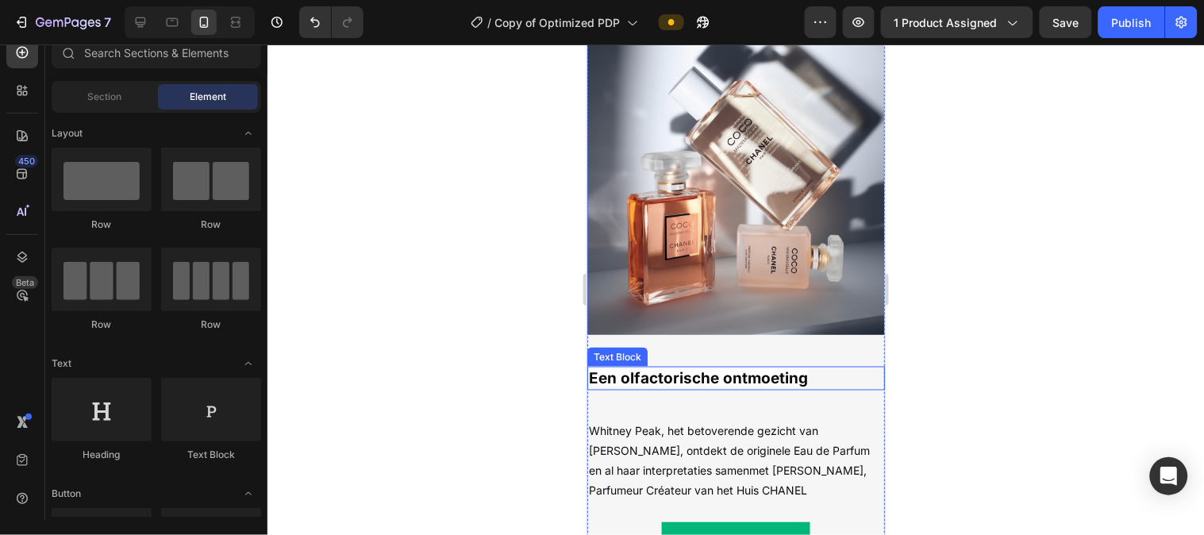
click at [784, 370] on strong "Een olfactorische ontmoeting" at bounding box center [697, 377] width 219 height 18
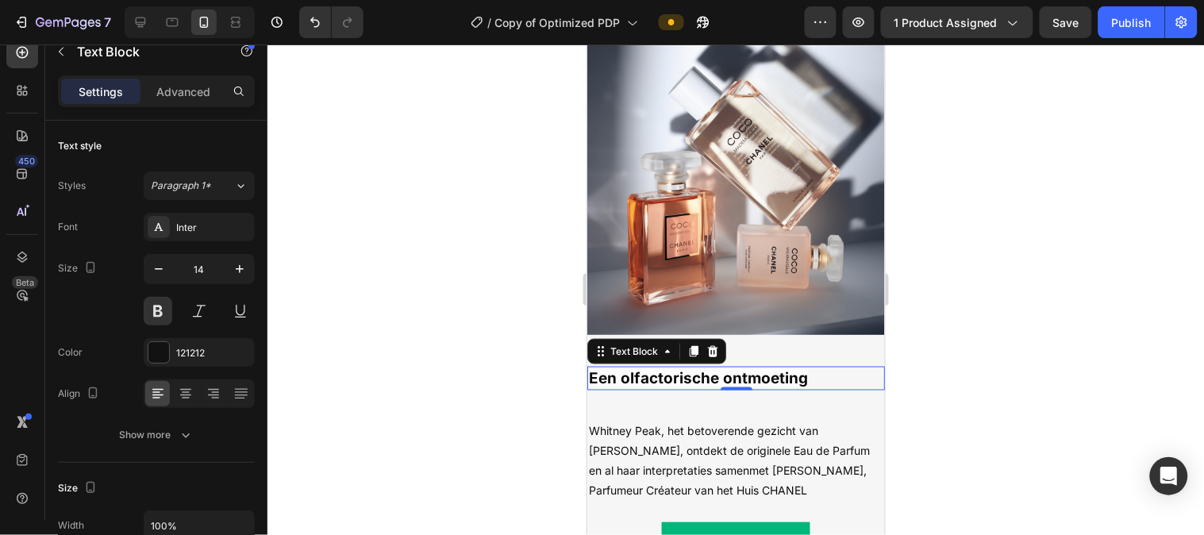
click at [784, 370] on strong "Een olfactorische ontmoeting" at bounding box center [697, 377] width 219 height 18
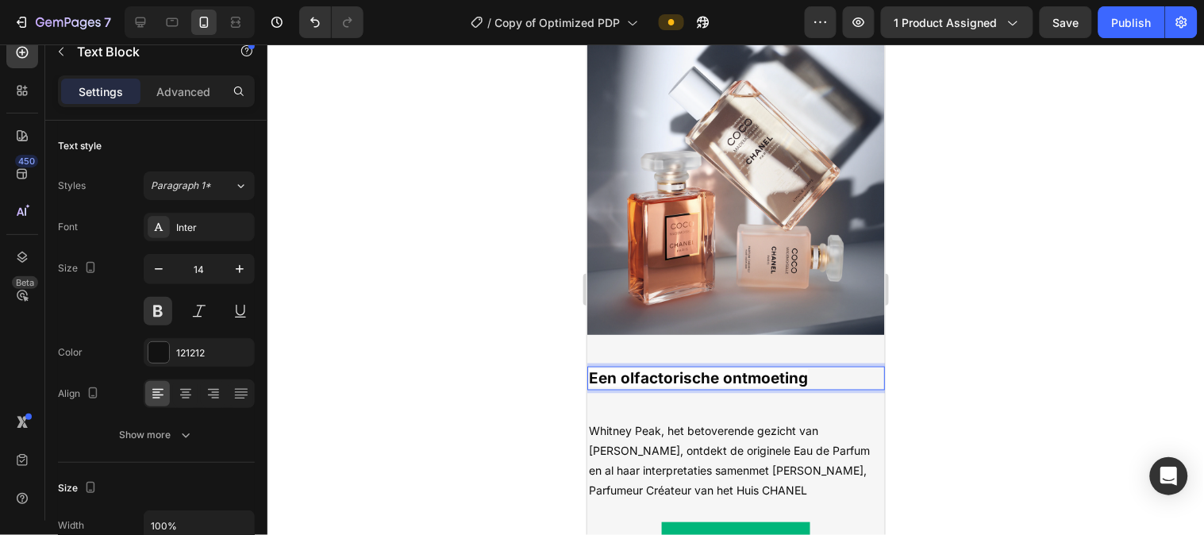
click at [784, 370] on strong "Een olfactorische ontmoeting" at bounding box center [697, 377] width 219 height 18
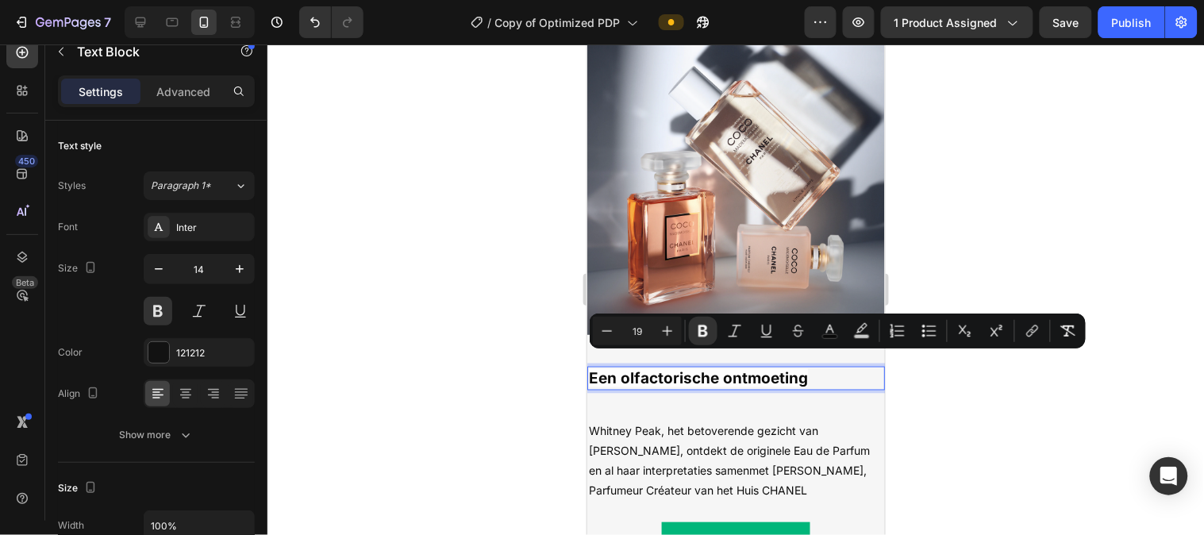
click at [784, 370] on strong "Een olfactorische ontmoeting" at bounding box center [697, 377] width 219 height 18
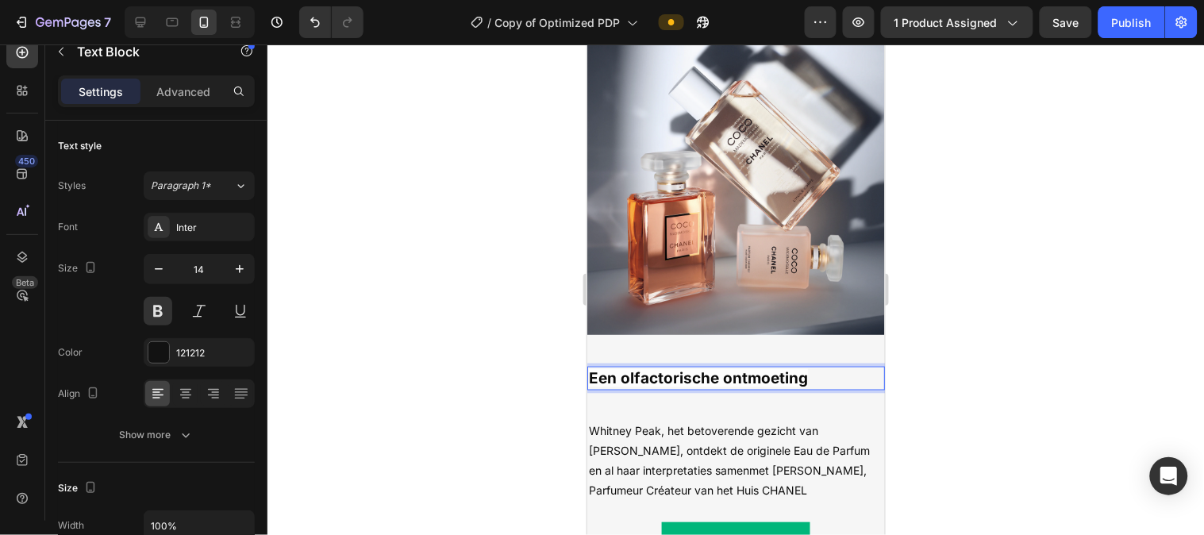
click at [784, 370] on strong "Een olfactorische ontmoeting" at bounding box center [697, 377] width 219 height 18
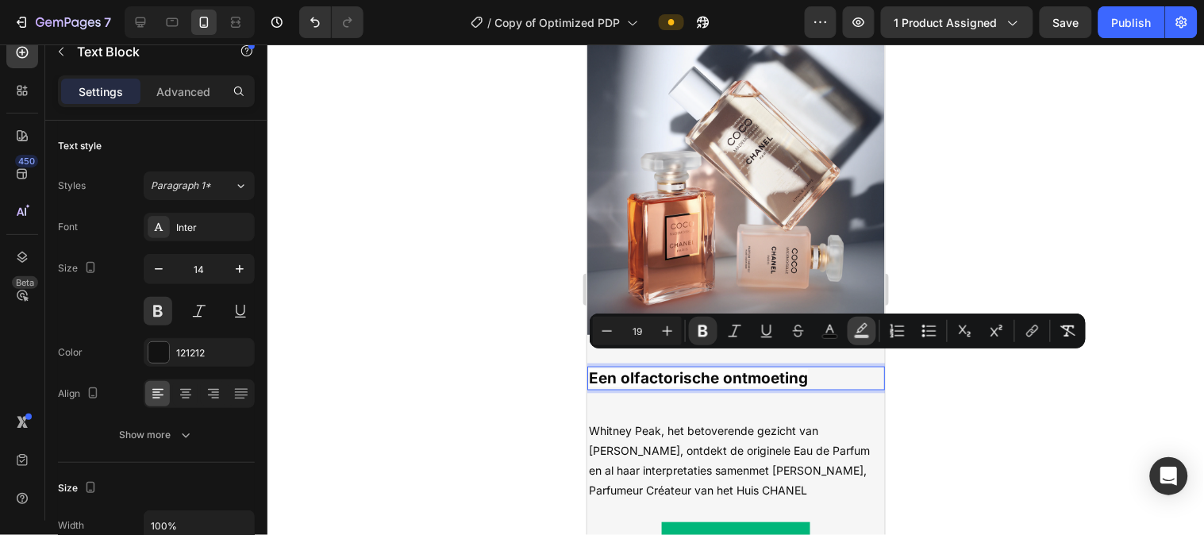
click at [854, 327] on icon "Editor contextual toolbar" at bounding box center [862, 331] width 16 height 16
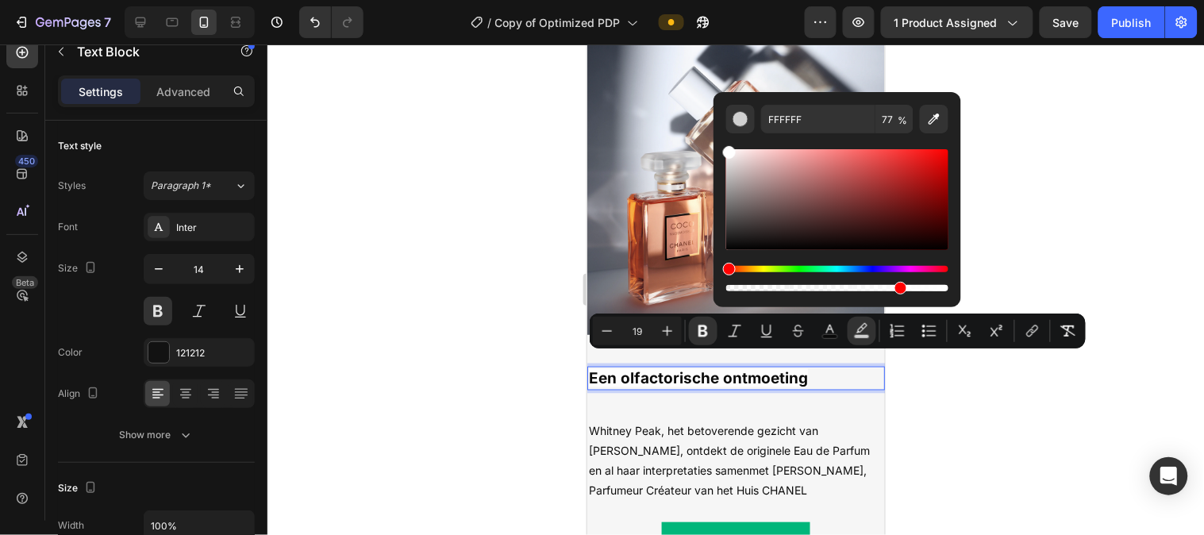
click at [985, 202] on div at bounding box center [736, 289] width 937 height 491
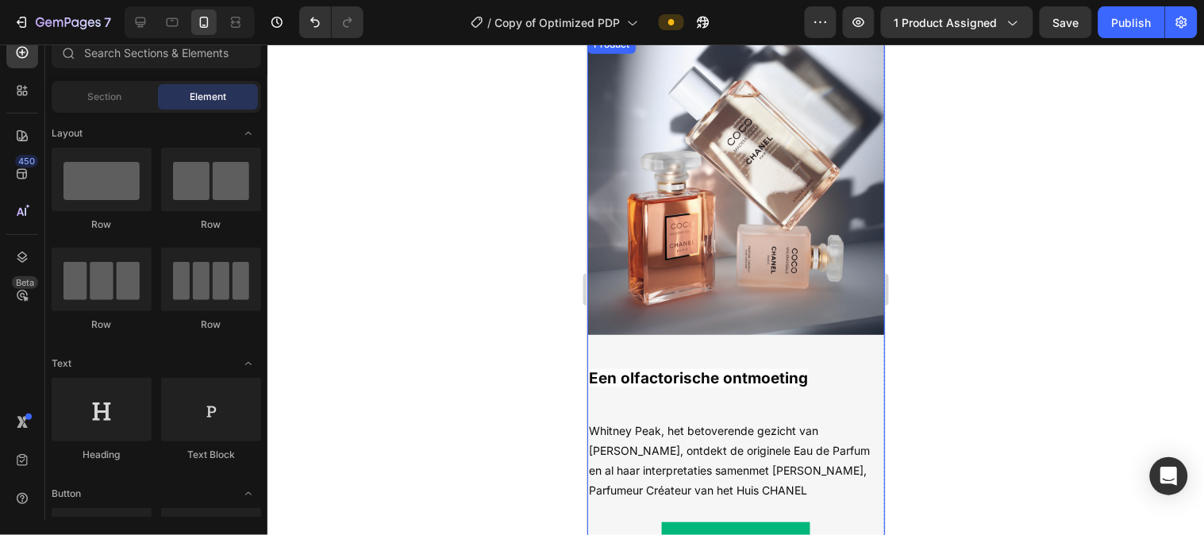
click at [757, 390] on div "Een olfactorische ontmoeting Text Block Whitney Peak, het betoverende gezicht v…" at bounding box center [736, 467] width 298 height 266
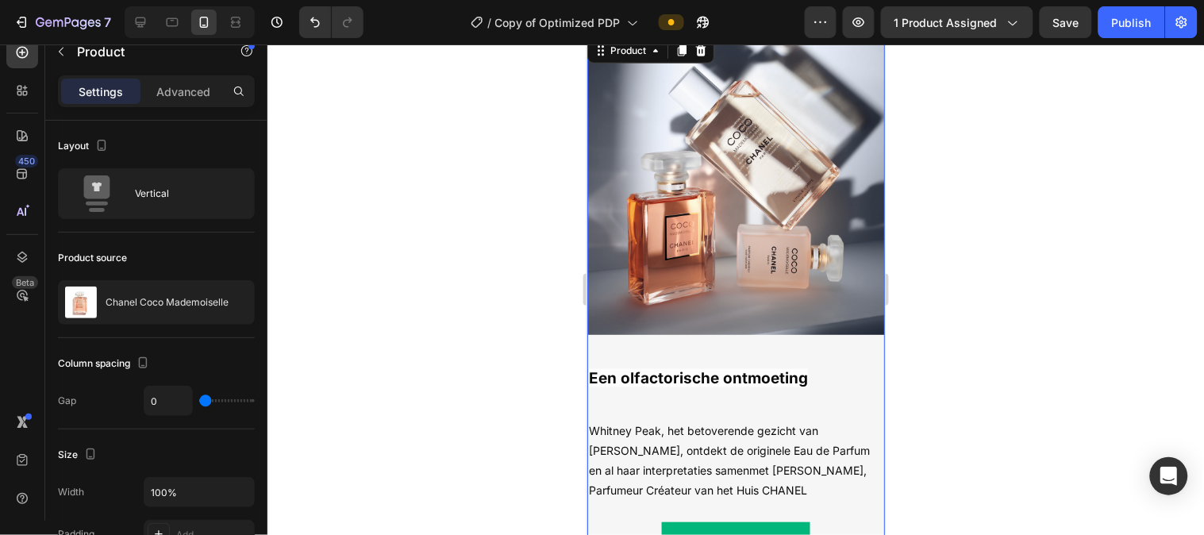
click at [757, 390] on div "Een olfactorische ontmoeting Text Block Whitney Peak, het betoverende gezicht v…" at bounding box center [736, 467] width 298 height 266
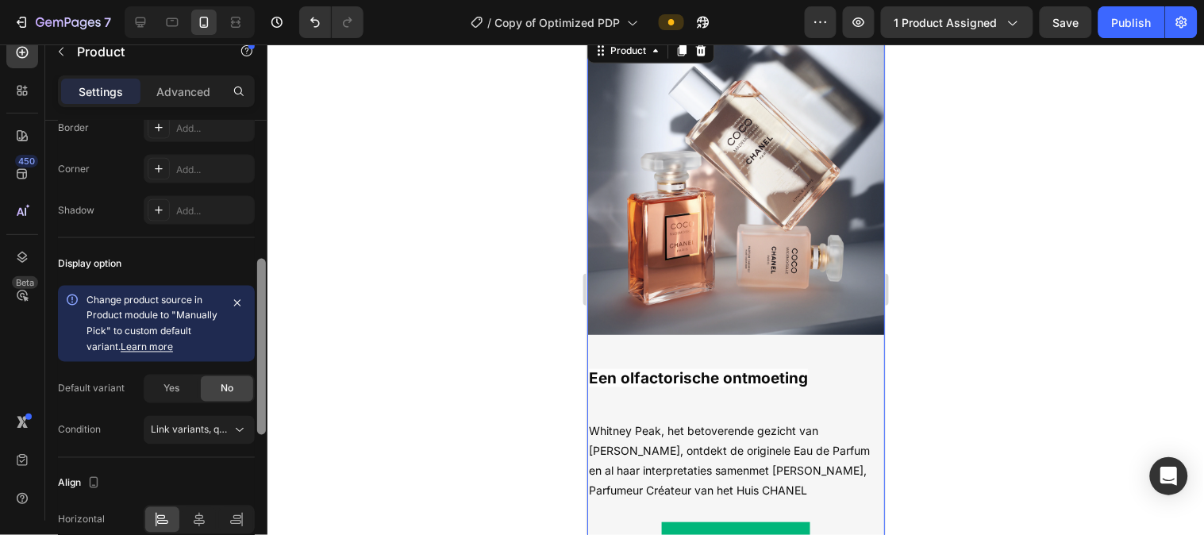
drag, startPoint x: 264, startPoint y: 235, endPoint x: 259, endPoint y: 472, distance: 237.4
click at [259, 435] on div at bounding box center [261, 347] width 9 height 176
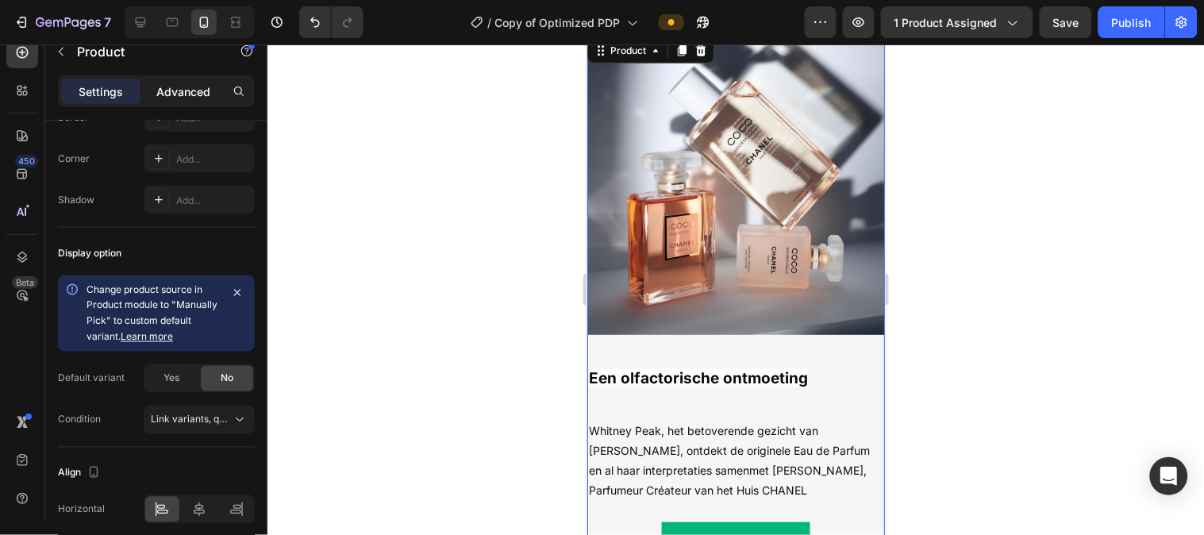
click at [177, 81] on div "Advanced" at bounding box center [183, 91] width 79 height 25
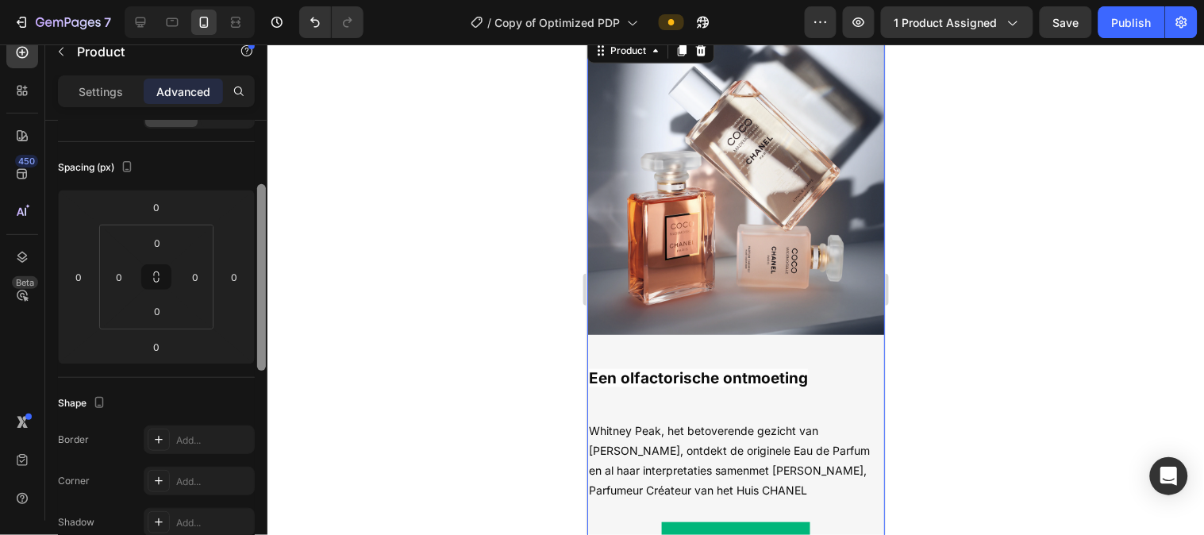
click at [262, 322] on div at bounding box center [262, 343] width 12 height 445
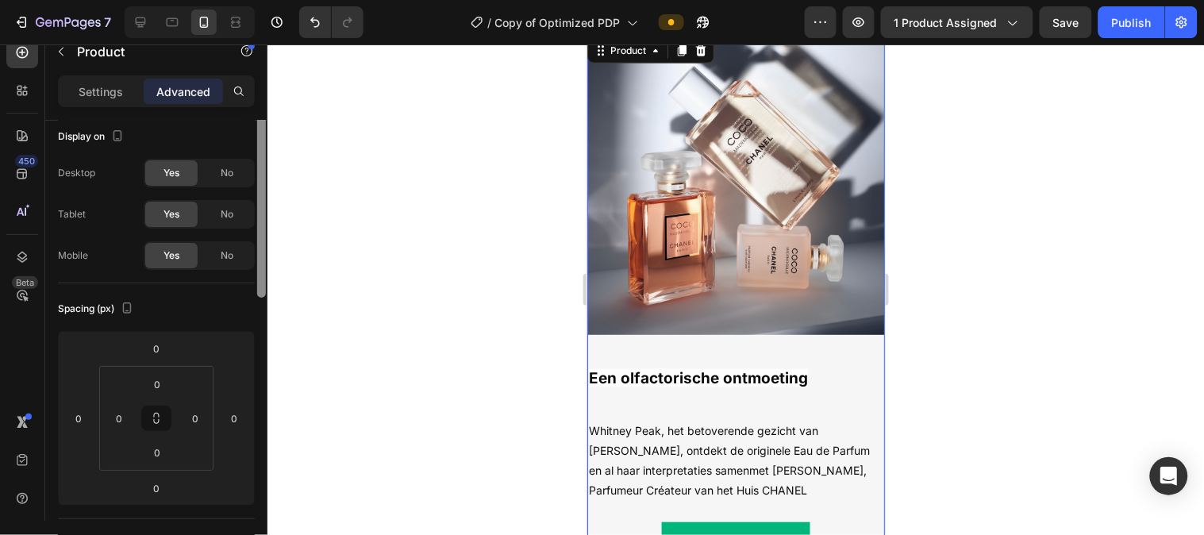
scroll to position [0, 0]
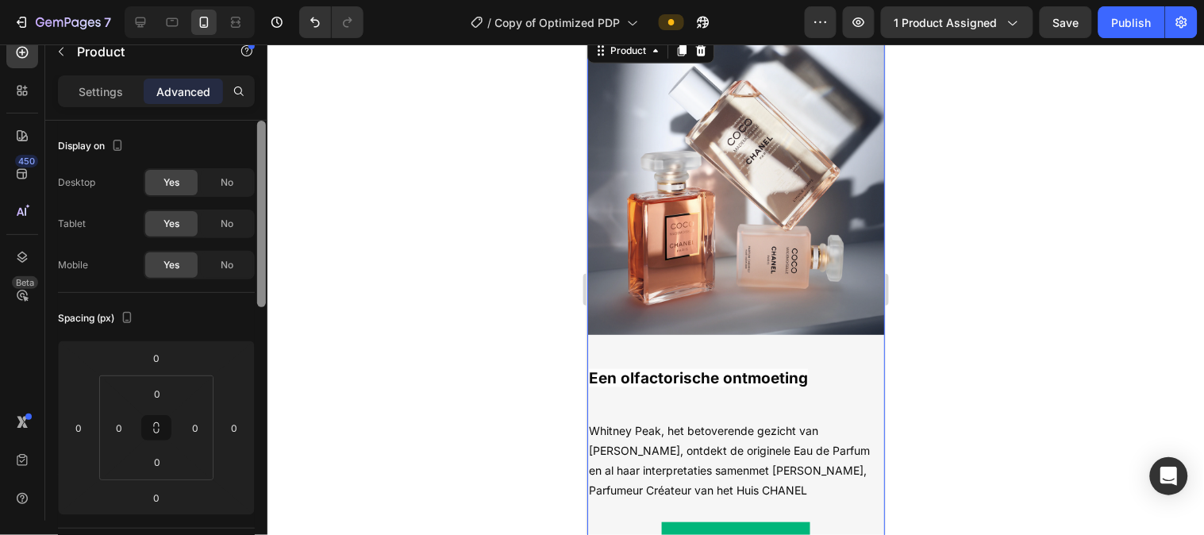
drag, startPoint x: 262, startPoint y: 324, endPoint x: 254, endPoint y: 236, distance: 88.5
click at [254, 236] on div "Display on Desktop Yes No Tablet Yes No Mobile Yes No Spacing (px) 0 0 0 0 0 0 …" at bounding box center [156, 343] width 222 height 445
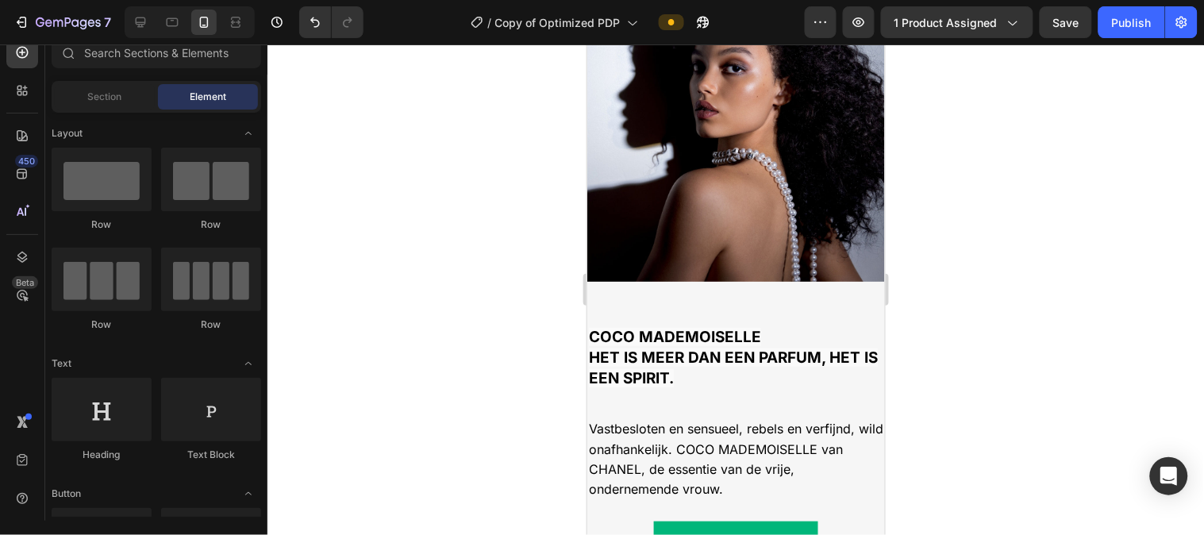
scroll to position [1418, 0]
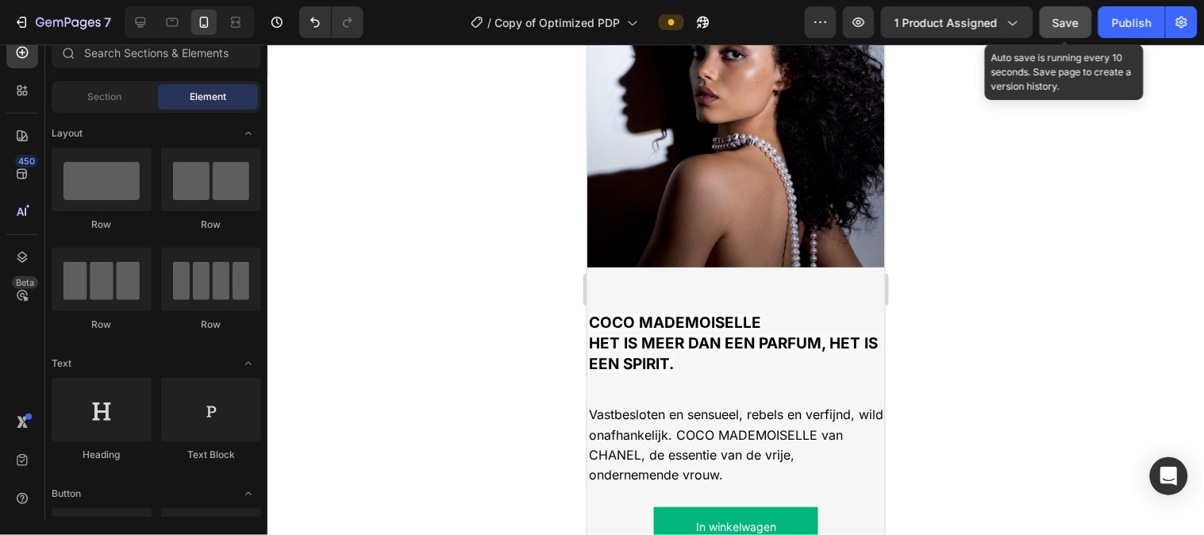
click at [985, 27] on span "Save" at bounding box center [1067, 22] width 26 height 13
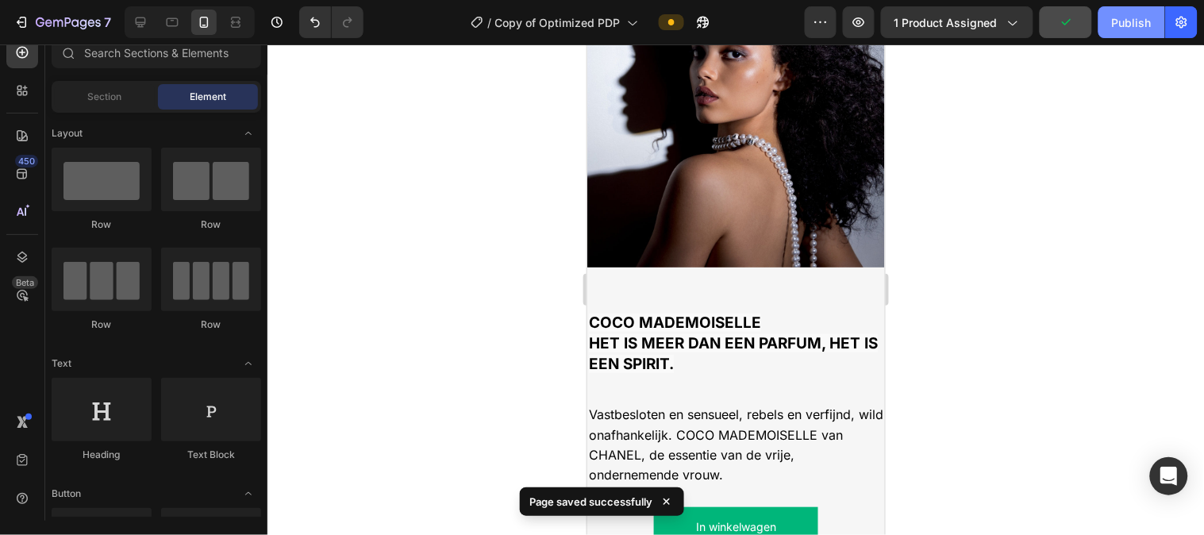
click at [985, 24] on div "Publish" at bounding box center [1132, 22] width 40 height 17
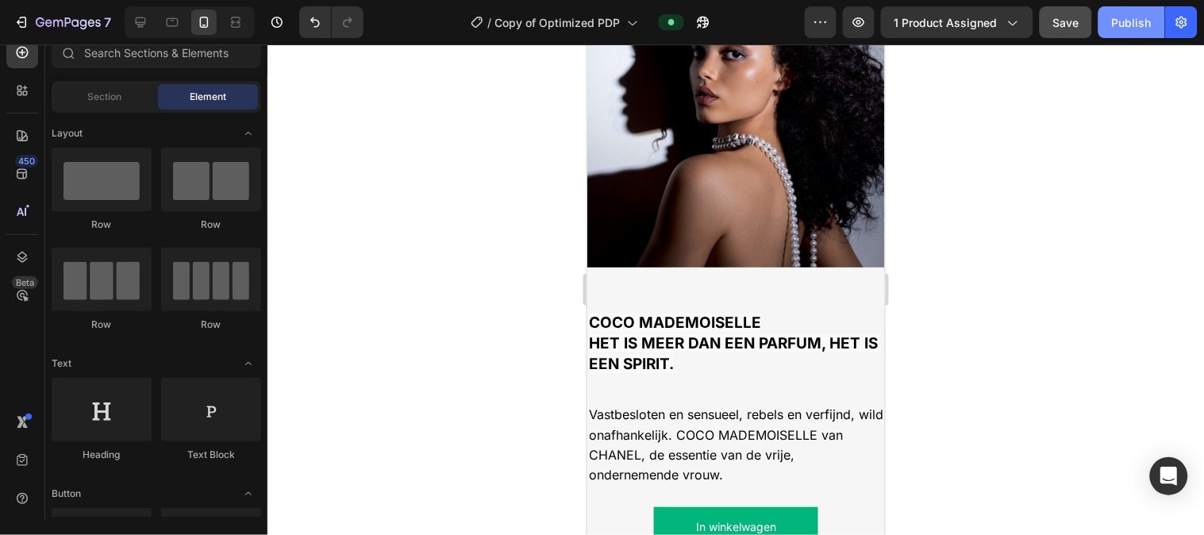
click at [985, 22] on div "Publish" at bounding box center [1132, 22] width 40 height 17
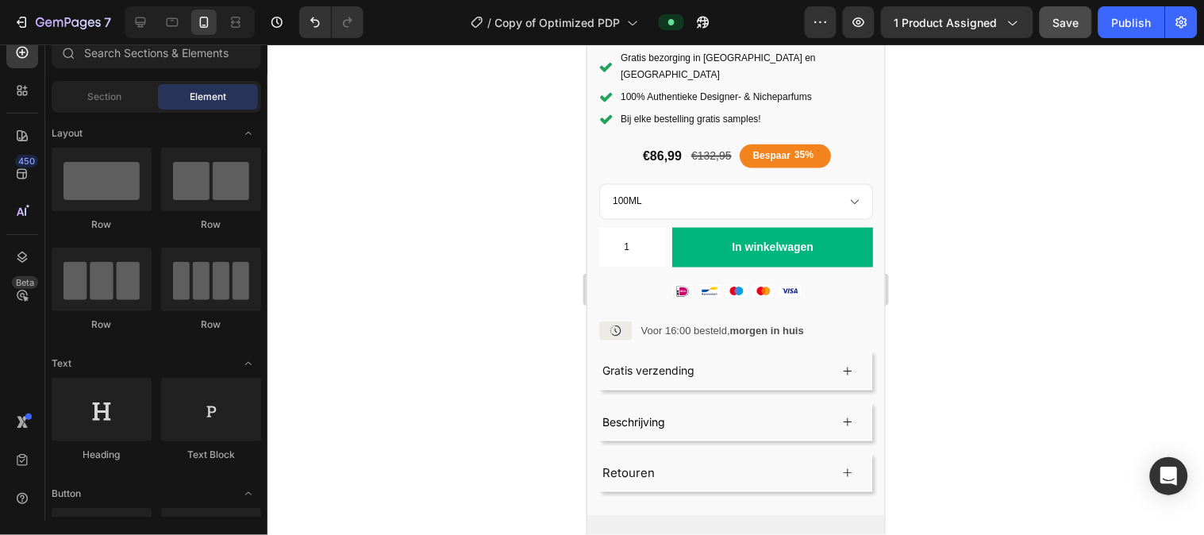
scroll to position [484, 0]
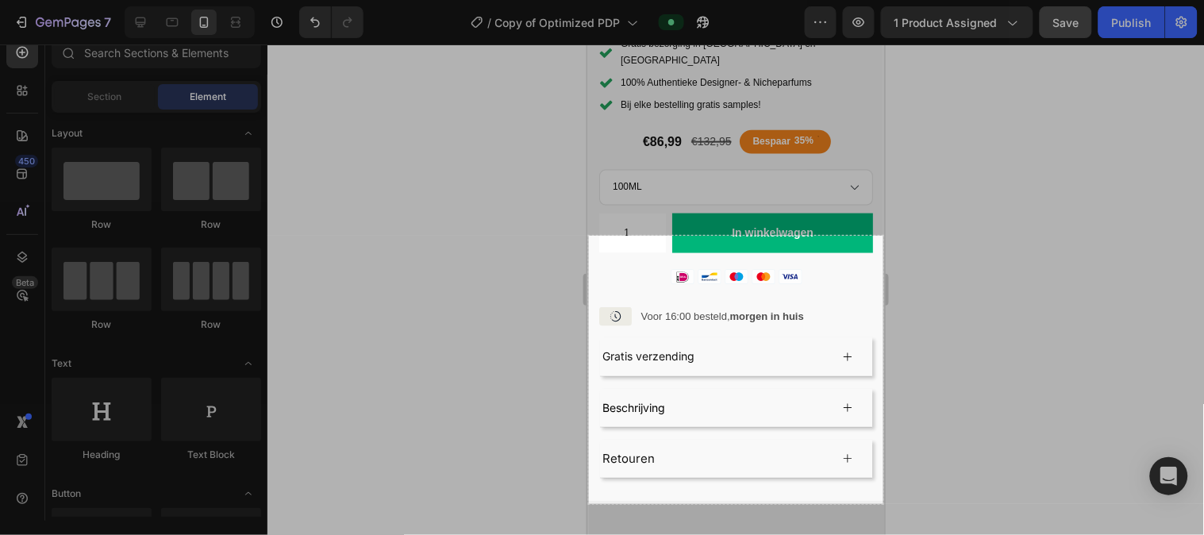
drag, startPoint x: 589, startPoint y: 236, endPoint x: 884, endPoint y: 504, distance: 398.4
click at [884, 437] on div "371 X 338" at bounding box center [602, 267] width 1204 height 535
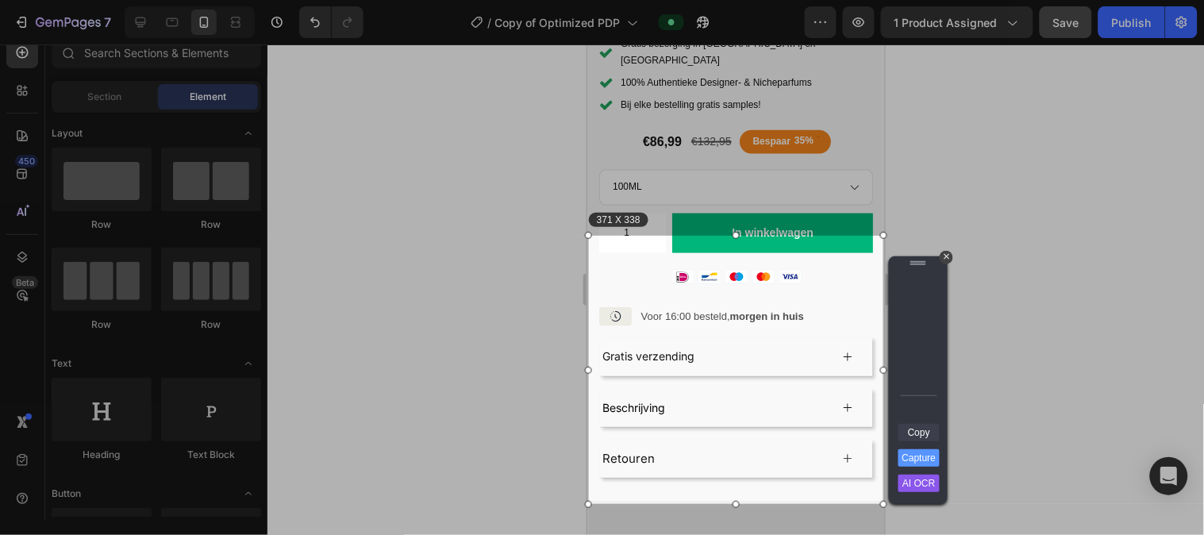
click at [913, 437] on link "Copy" at bounding box center [919, 432] width 41 height 17
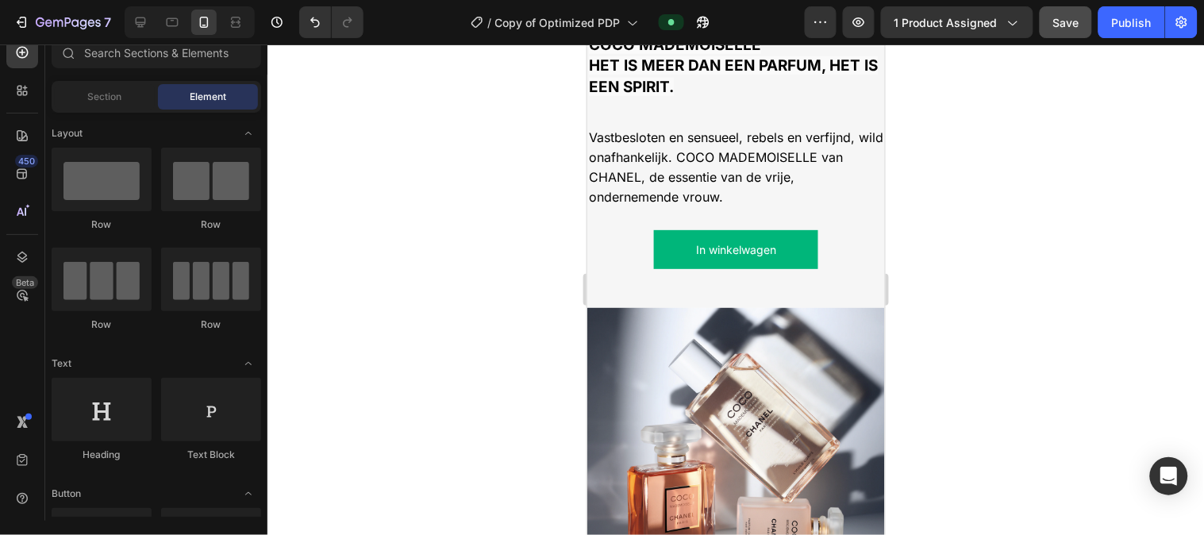
scroll to position [1649, 0]
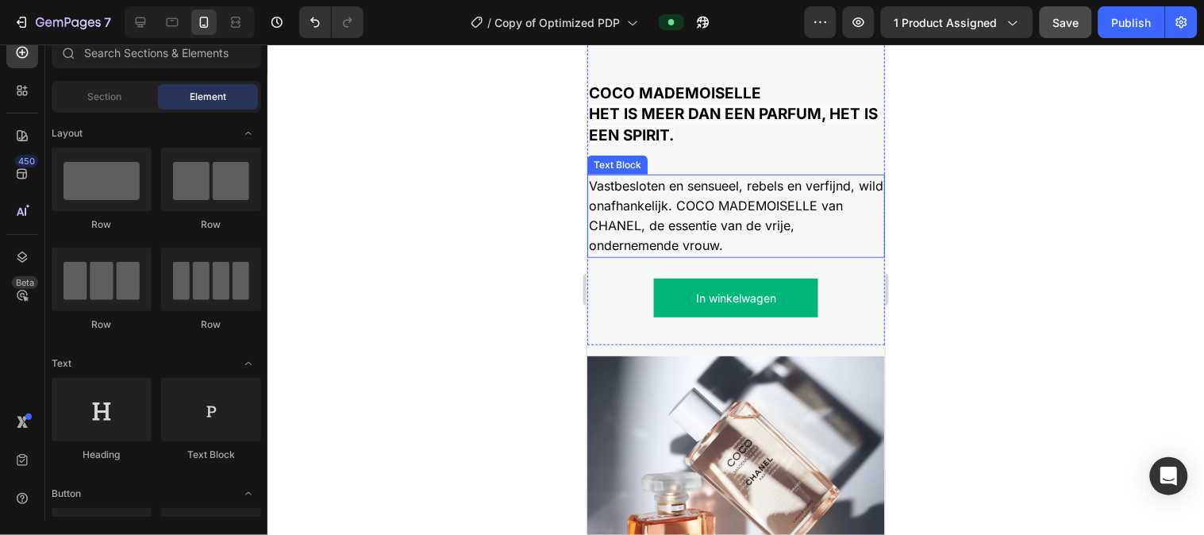
click at [731, 202] on span "Vastbesloten en sensueel, rebels en verfijnd, wild onafhankelijk. COCO MADEMOIS…" at bounding box center [735, 215] width 295 height 76
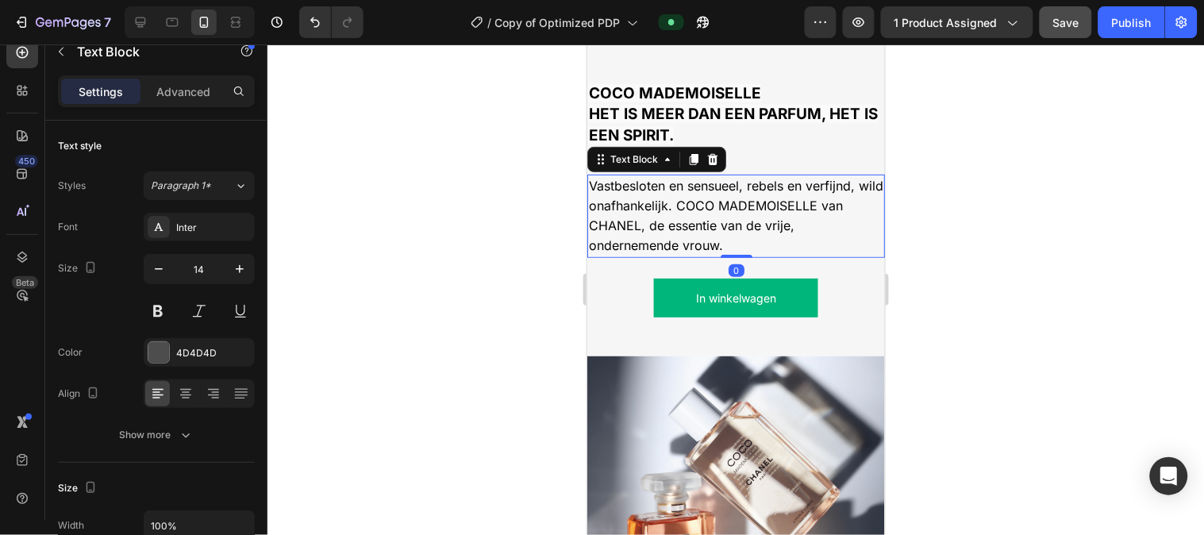
click at [731, 202] on span "Vastbesloten en sensueel, rebels en verfijnd, wild onafhankelijk. COCO MADEMOIS…" at bounding box center [735, 215] width 295 height 76
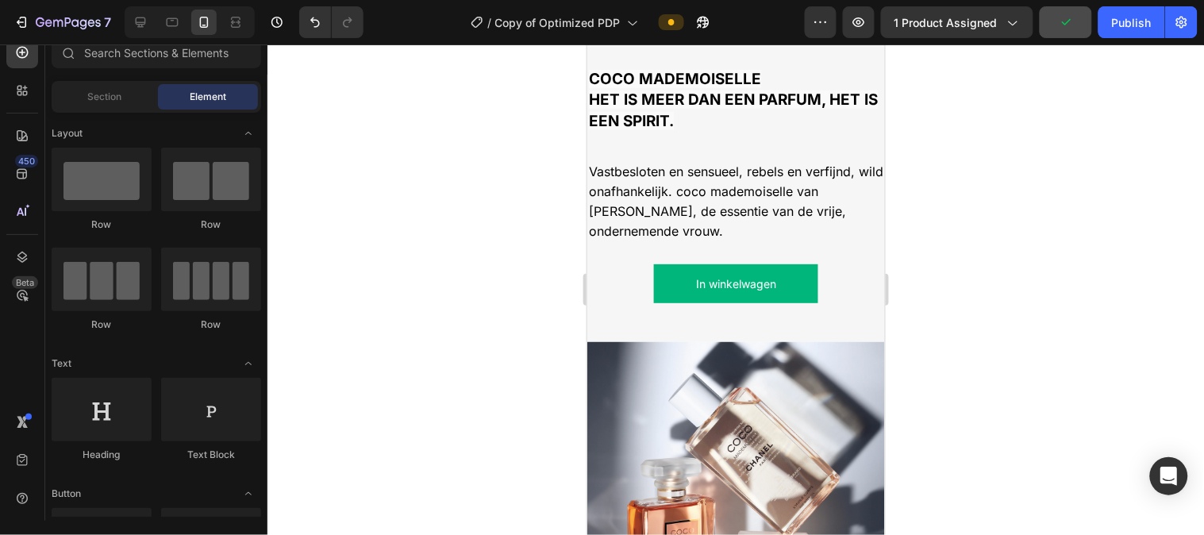
scroll to position [1496, 0]
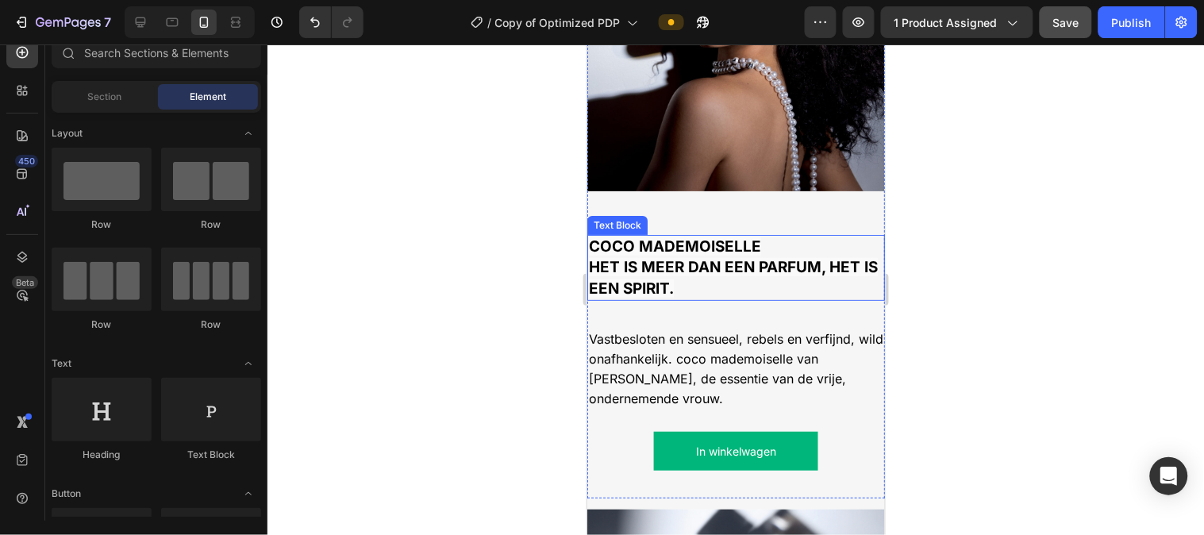
click at [592, 237] on strong "COCO MADEMOISELLE" at bounding box center [674, 246] width 172 height 18
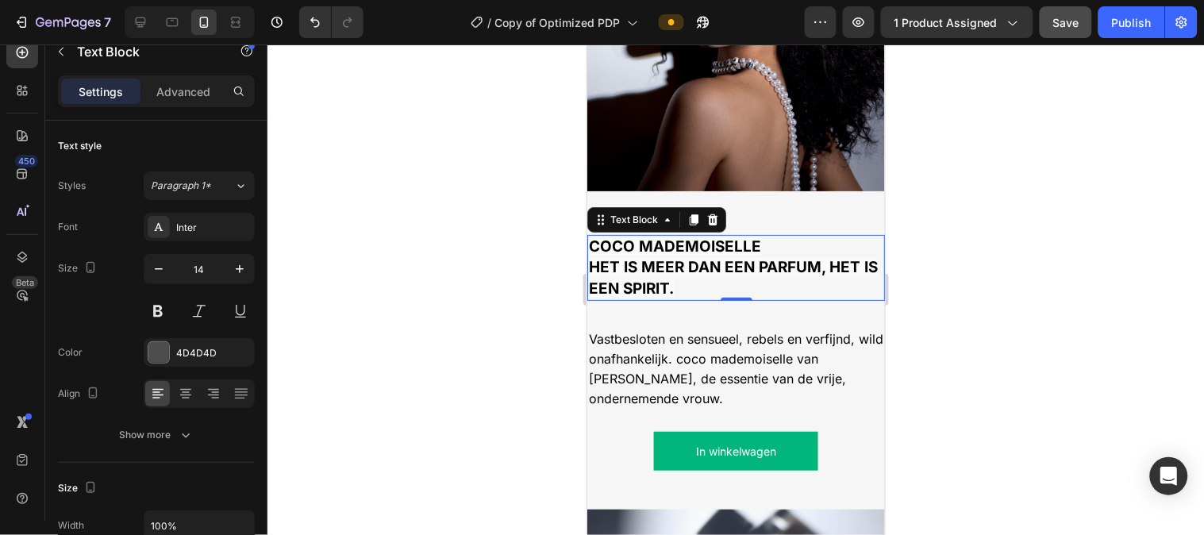
click at [592, 237] on strong "COCO MADEMOISELLE" at bounding box center [674, 246] width 172 height 18
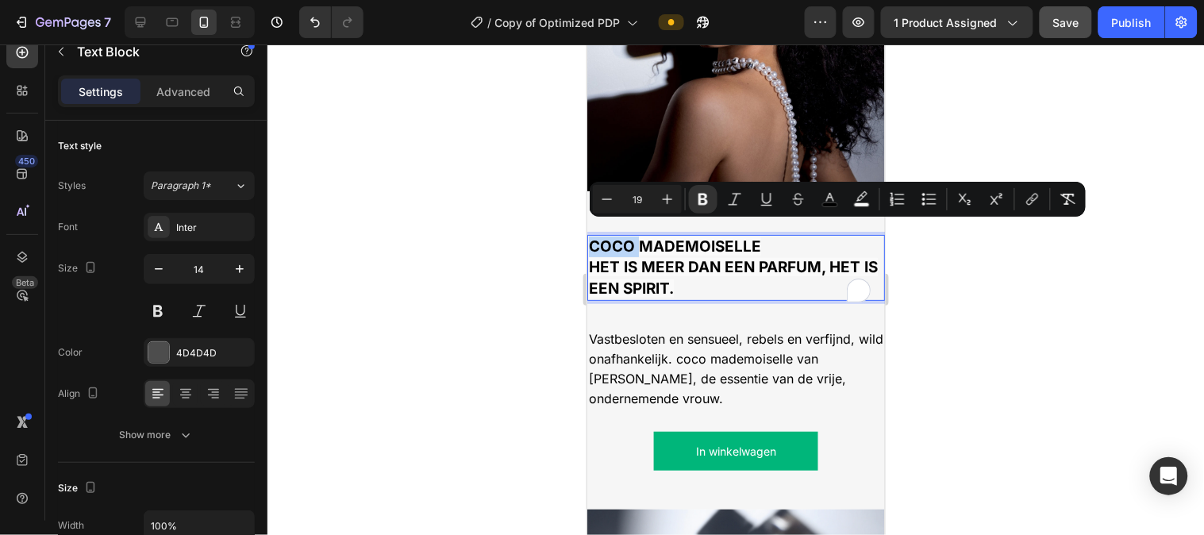
click at [594, 237] on strong "COCO MADEMOISELLE" at bounding box center [674, 246] width 172 height 18
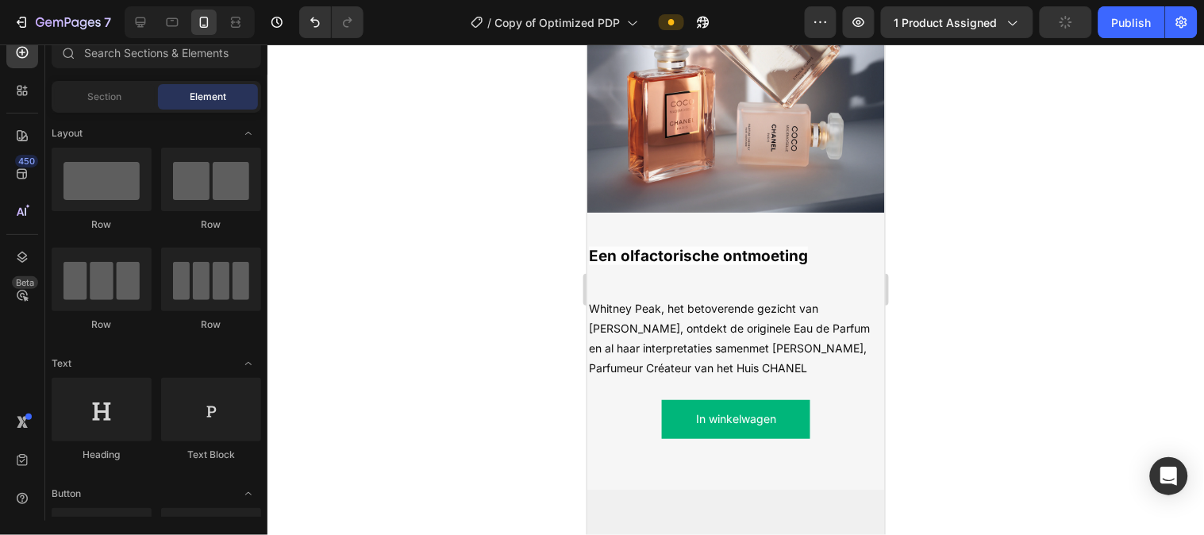
scroll to position [2084, 0]
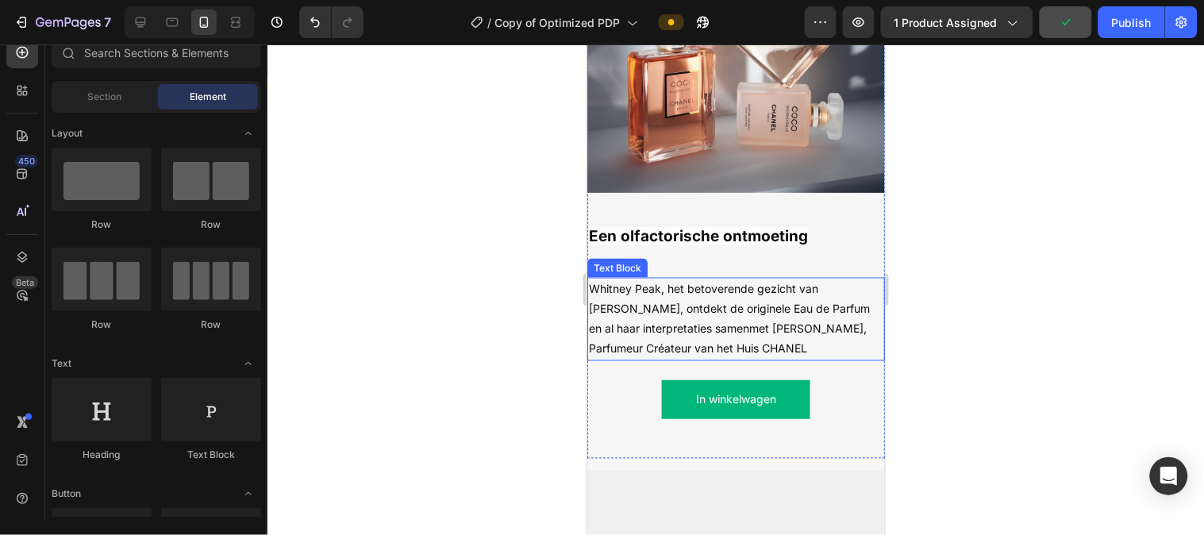
click at [818, 282] on span "Whitney Peak, het betoverende gezicht van [PERSON_NAME], ontdekt de originele E…" at bounding box center [728, 319] width 281 height 74
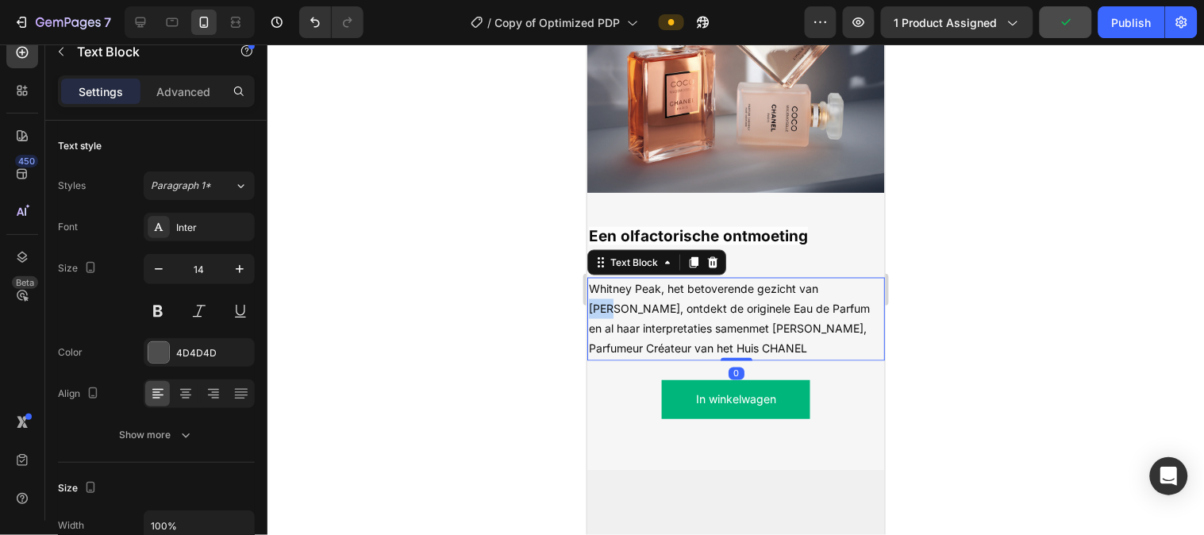
click at [818, 282] on span "Whitney Peak, het betoverende gezicht van [PERSON_NAME], ontdekt de originele E…" at bounding box center [728, 319] width 281 height 74
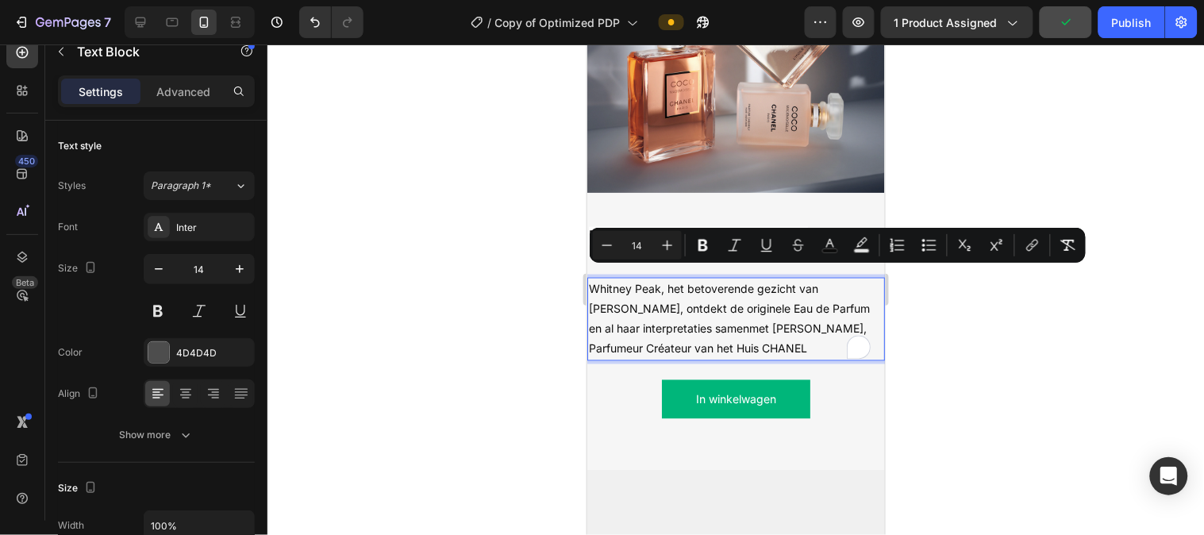
click at [818, 282] on span "Whitney Peak, het betoverende gezicht van [PERSON_NAME], ontdekt de originele E…" at bounding box center [728, 319] width 281 height 74
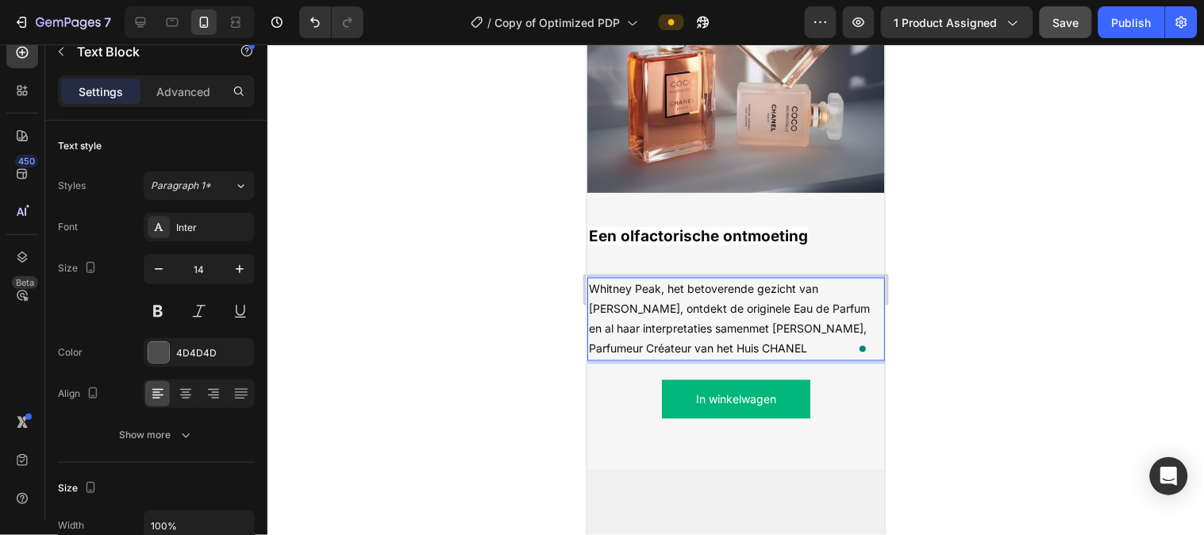
click at [778, 298] on span "Whitney Peak, het betoverende gezicht van [PERSON_NAME], ontdekt de originele E…" at bounding box center [728, 319] width 281 height 74
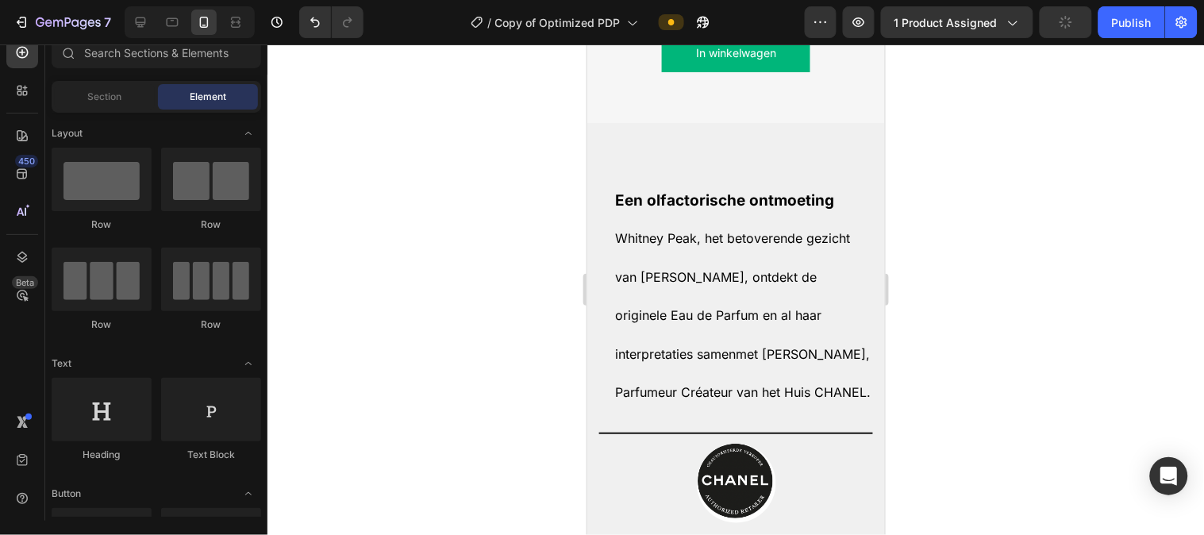
scroll to position [2438, 0]
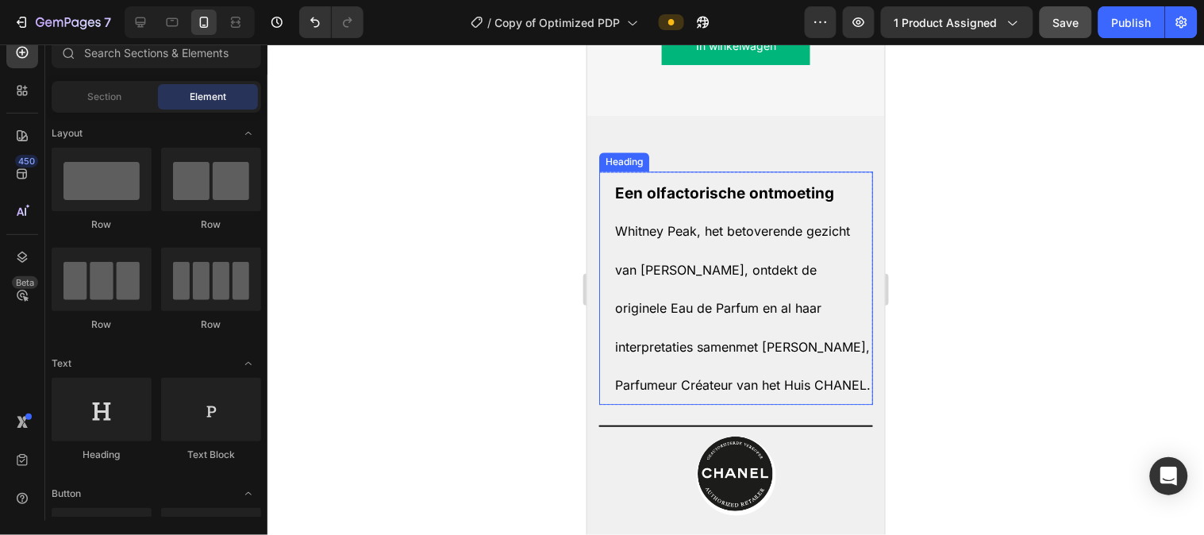
click at [652, 222] on span "Whitney Peak, het betoverende gezicht van [PERSON_NAME], ontdekt de originele E…" at bounding box center [742, 307] width 256 height 170
click at [654, 222] on span "Whitney Peak, het betoverende gezicht van [PERSON_NAME], ontdekt de originele E…" at bounding box center [742, 307] width 256 height 170
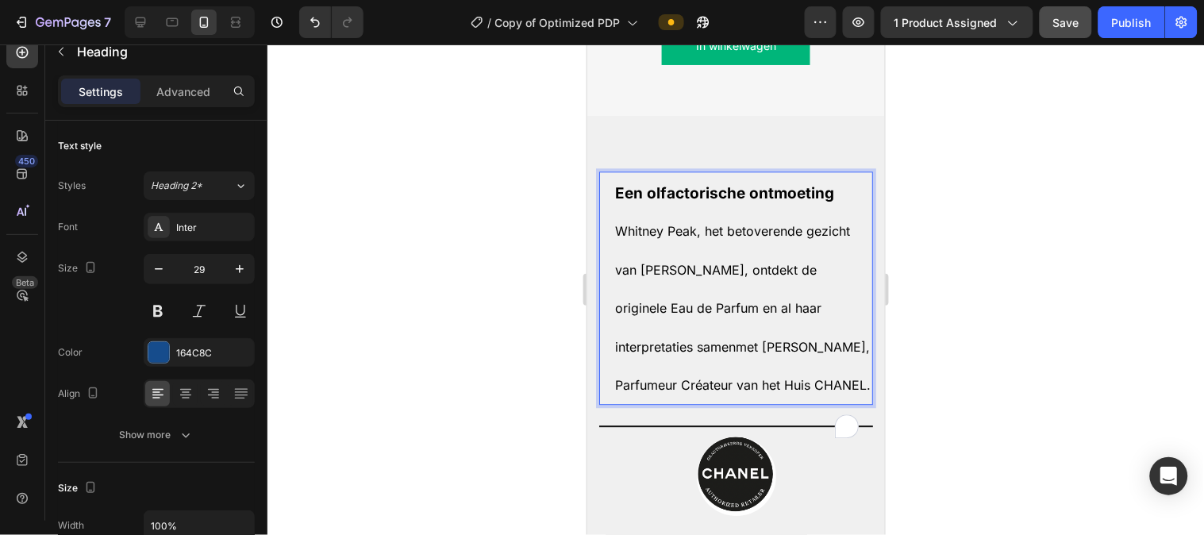
click at [672, 222] on span "Whitney Peak, het betoverende gezicht van [PERSON_NAME], ontdekt de originele E…" at bounding box center [742, 307] width 256 height 170
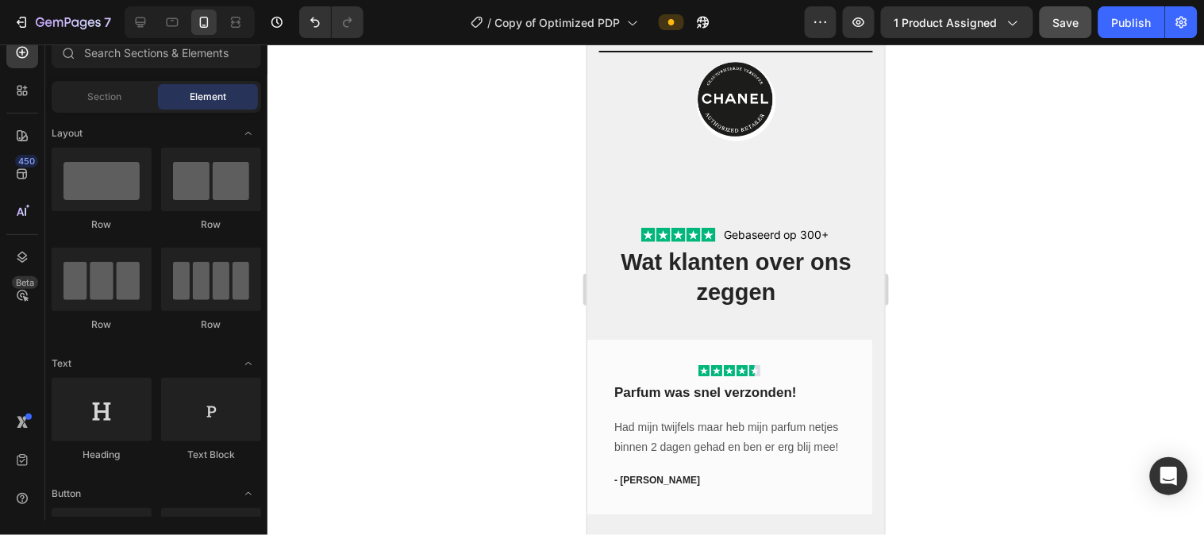
scroll to position [2808, 0]
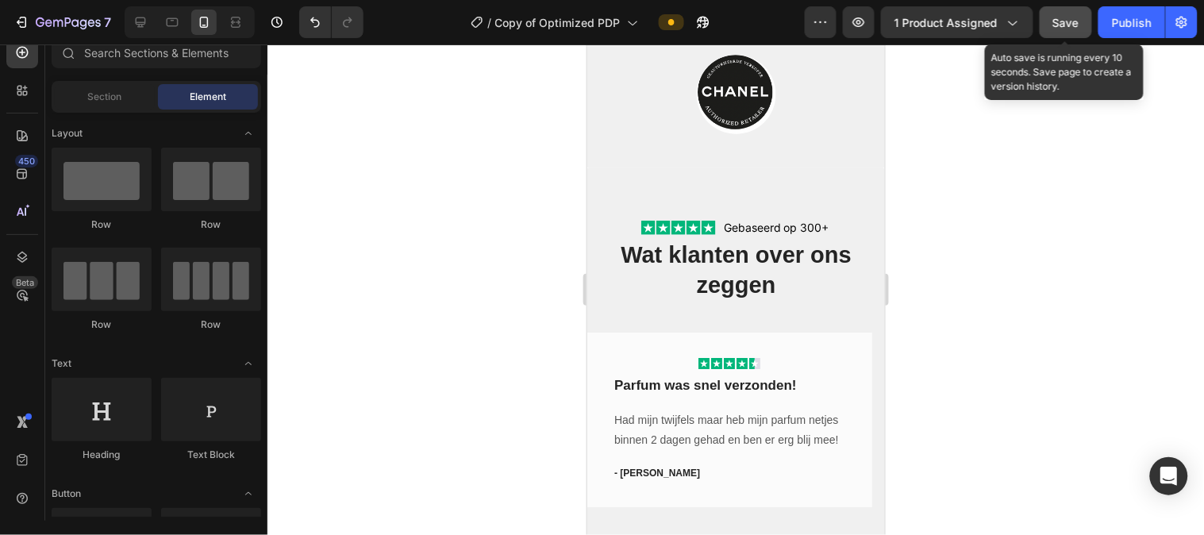
click at [985, 20] on span "Save" at bounding box center [1067, 22] width 26 height 13
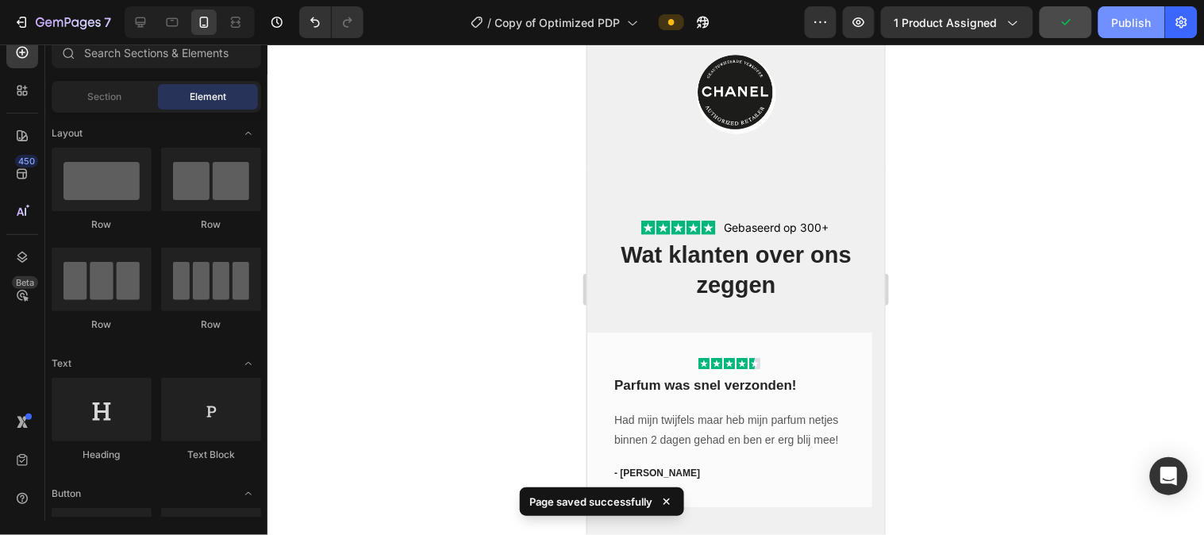
click at [985, 17] on div "Publish" at bounding box center [1132, 22] width 40 height 17
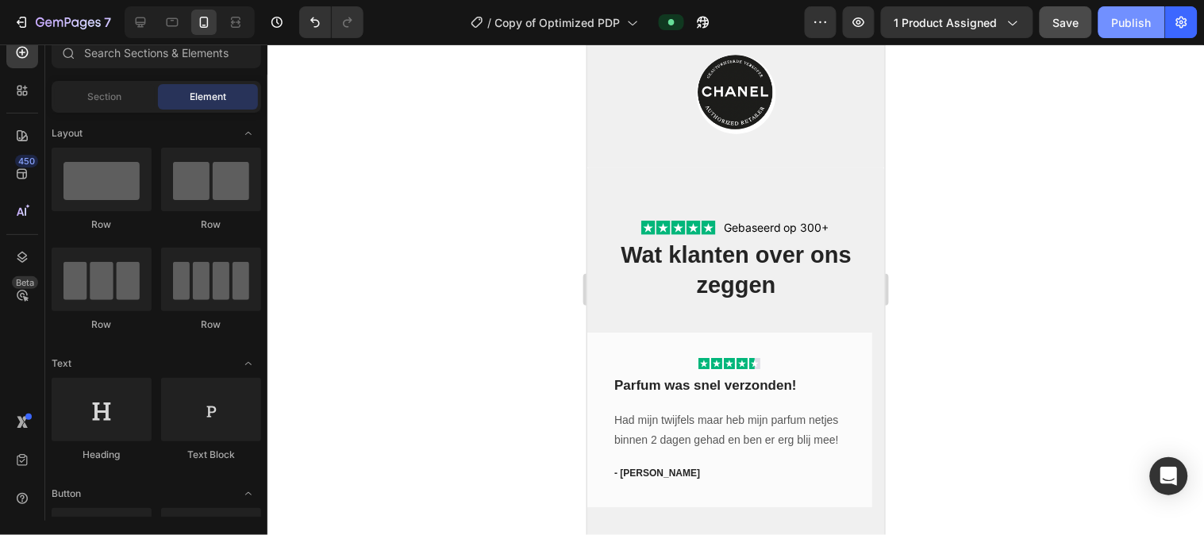
click at [985, 28] on div "Publish" at bounding box center [1132, 22] width 40 height 17
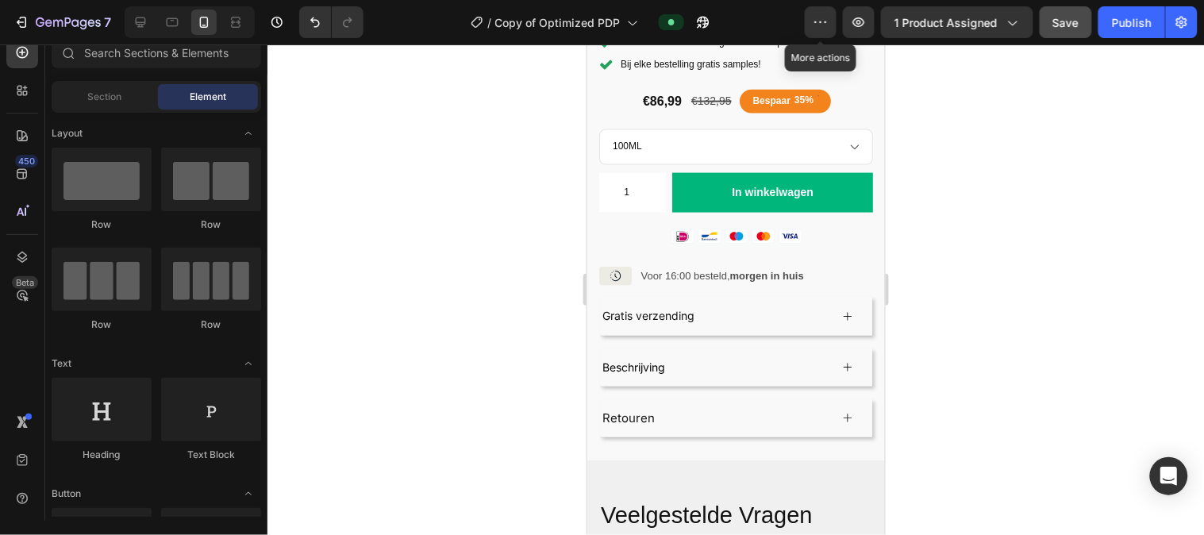
scroll to position [537, 0]
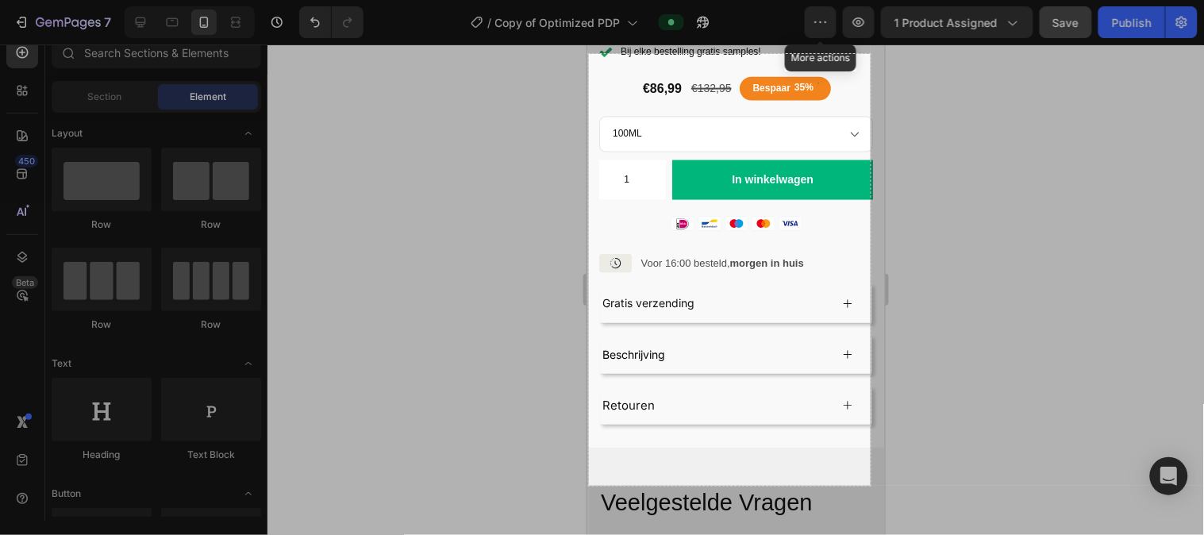
drag, startPoint x: 589, startPoint y: 54, endPoint x: 871, endPoint y: 486, distance: 515.7
click at [871, 437] on div "355 X 544" at bounding box center [602, 267] width 1204 height 535
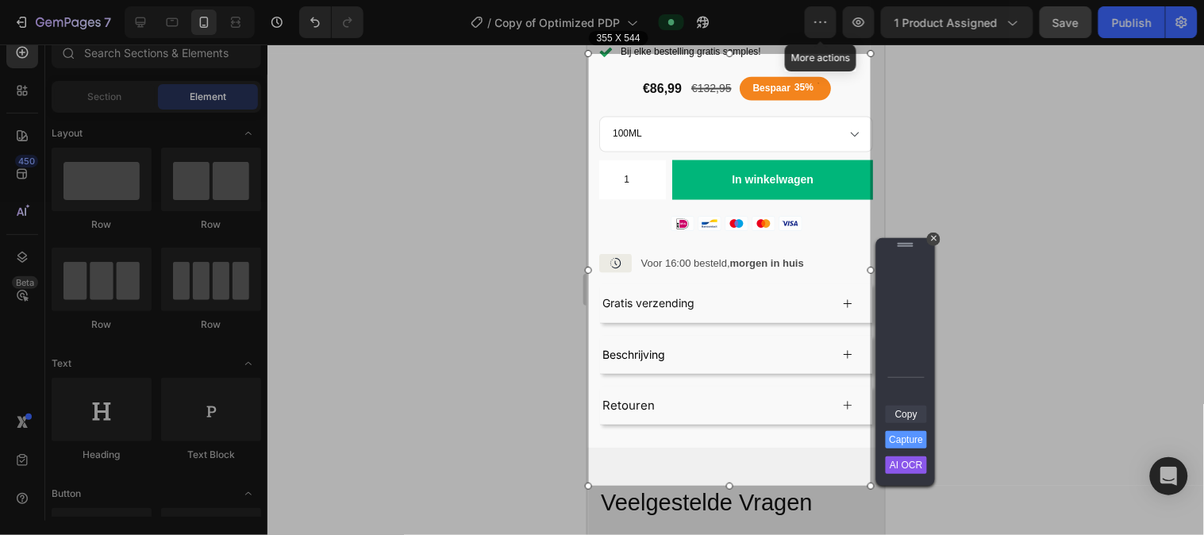
click at [911, 415] on link "Copy" at bounding box center [906, 414] width 41 height 17
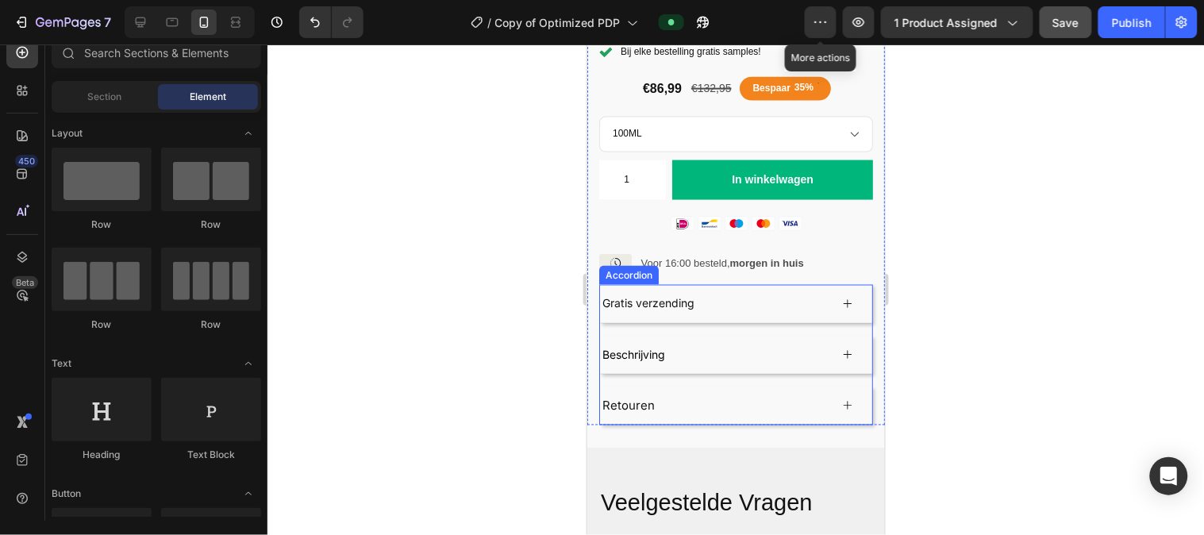
click at [707, 336] on div "Beschrijving" at bounding box center [735, 354] width 272 height 37
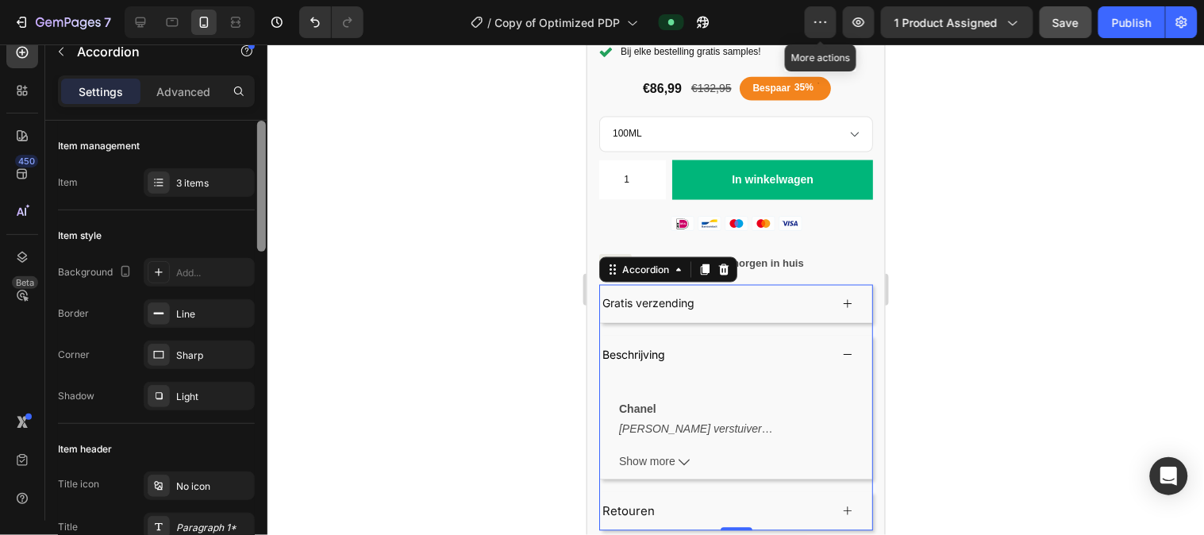
scroll to position [445, 0]
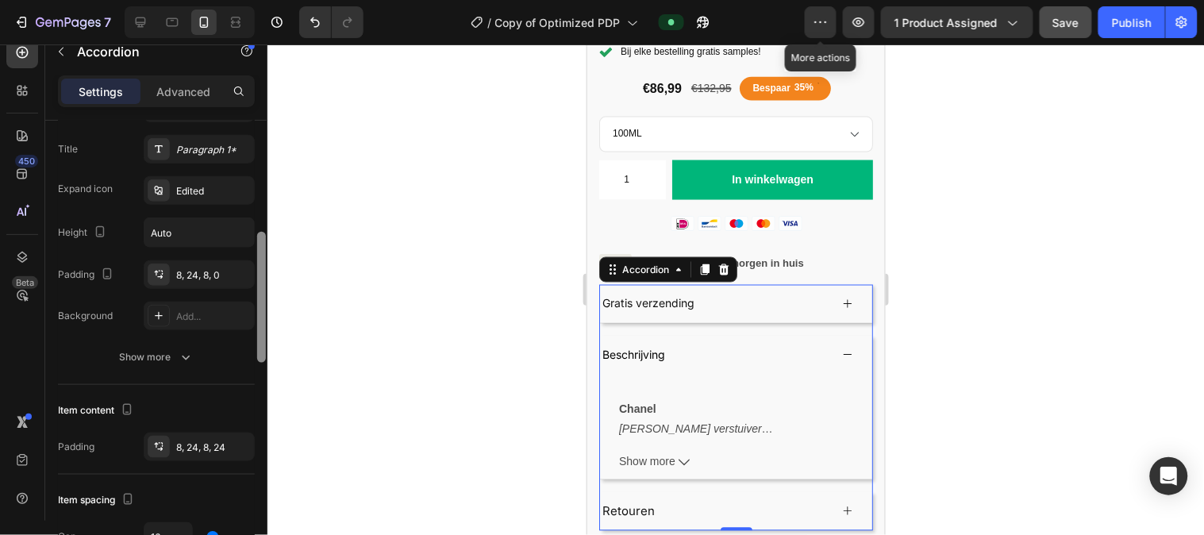
drag, startPoint x: 262, startPoint y: 294, endPoint x: 265, endPoint y: 273, distance: 20.9
click at [265, 273] on div at bounding box center [261, 297] width 9 height 131
click at [224, 154] on div "Paragraph 1*" at bounding box center [213, 152] width 75 height 14
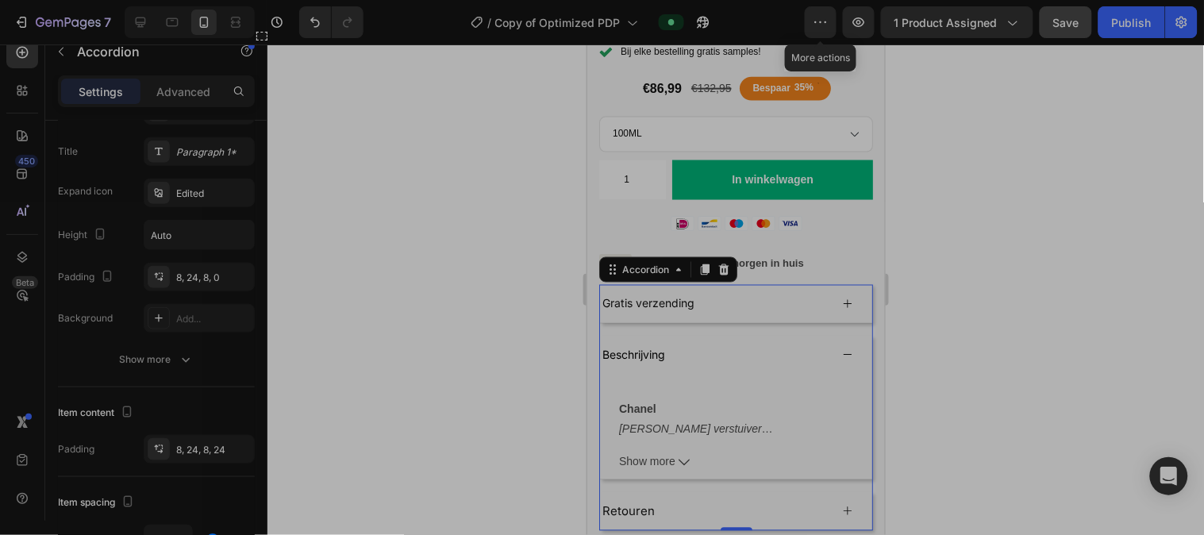
drag, startPoint x: 267, startPoint y: 40, endPoint x: 257, endPoint y: 33, distance: 11.9
click at [257, 33] on div "12 X 9" at bounding box center [602, 267] width 1204 height 535
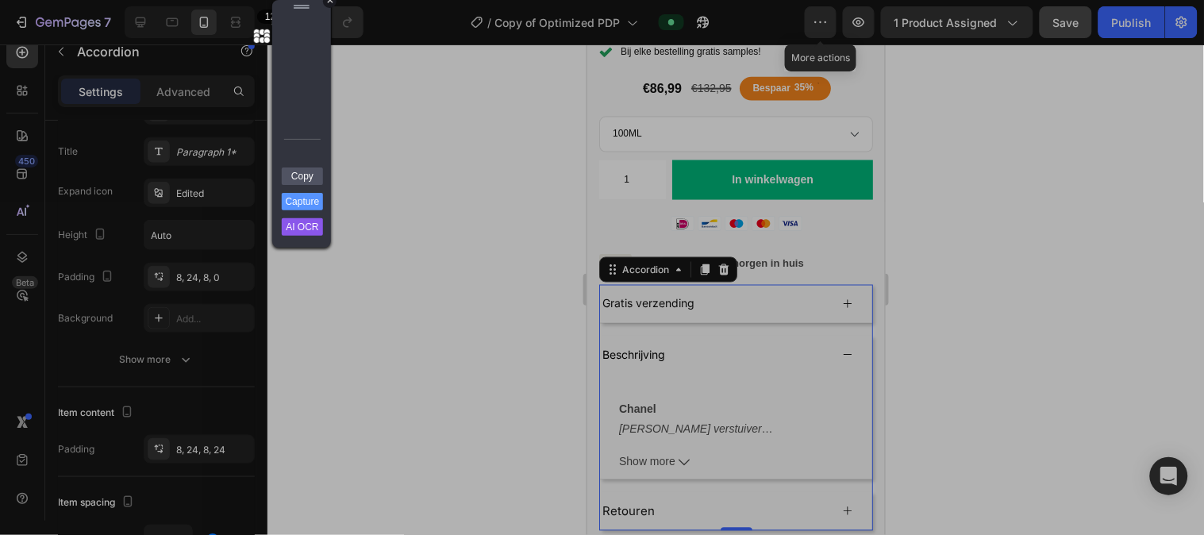
click at [329, 3] on div "+" at bounding box center [329, 0] width 13 height 13
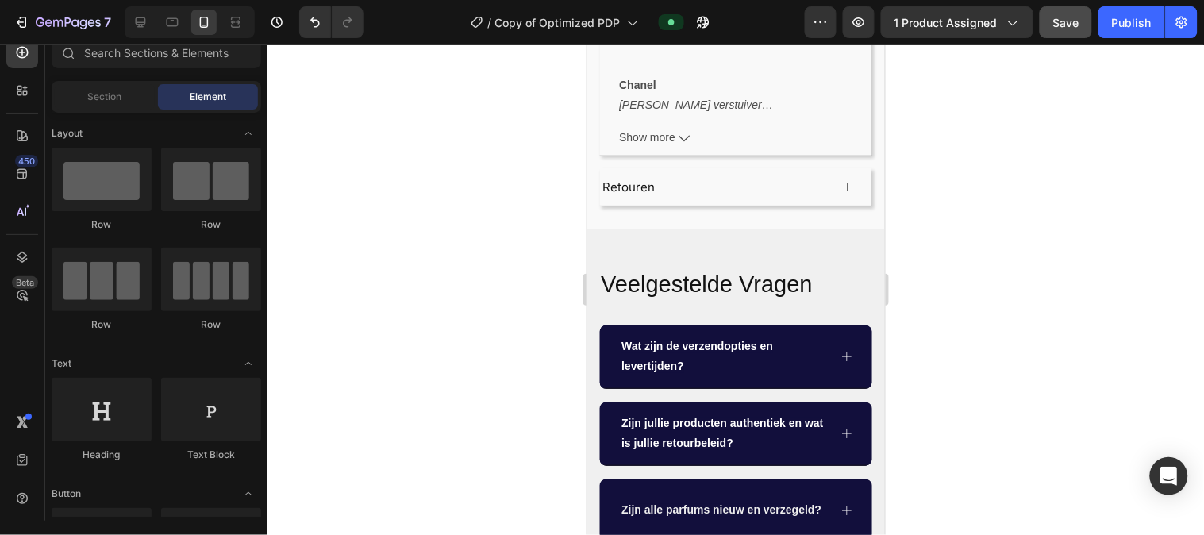
scroll to position [891, 0]
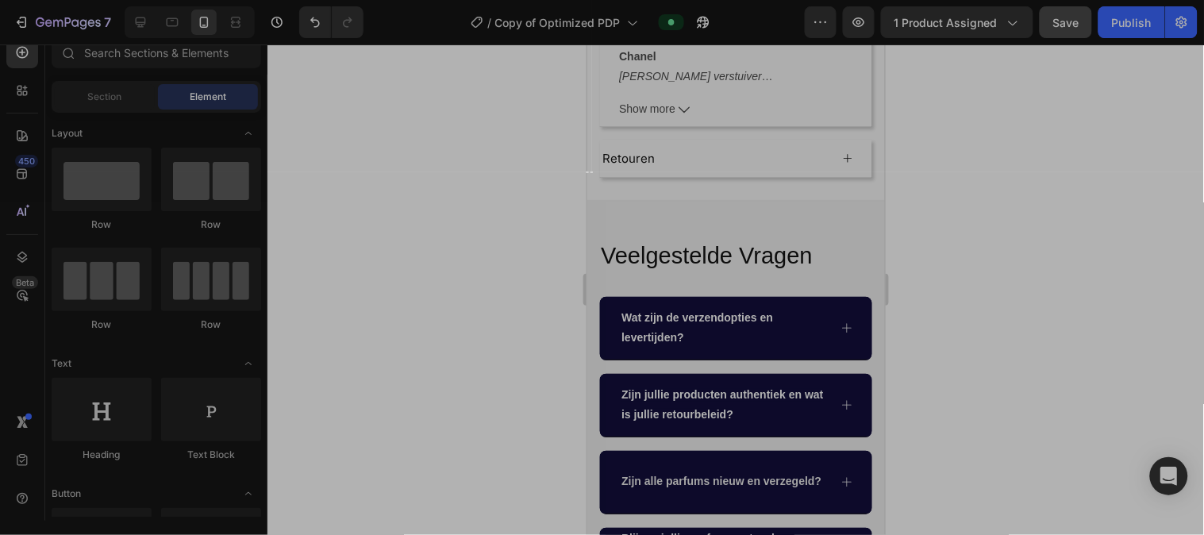
click at [592, 172] on div "6 X 0" at bounding box center [602, 267] width 1204 height 535
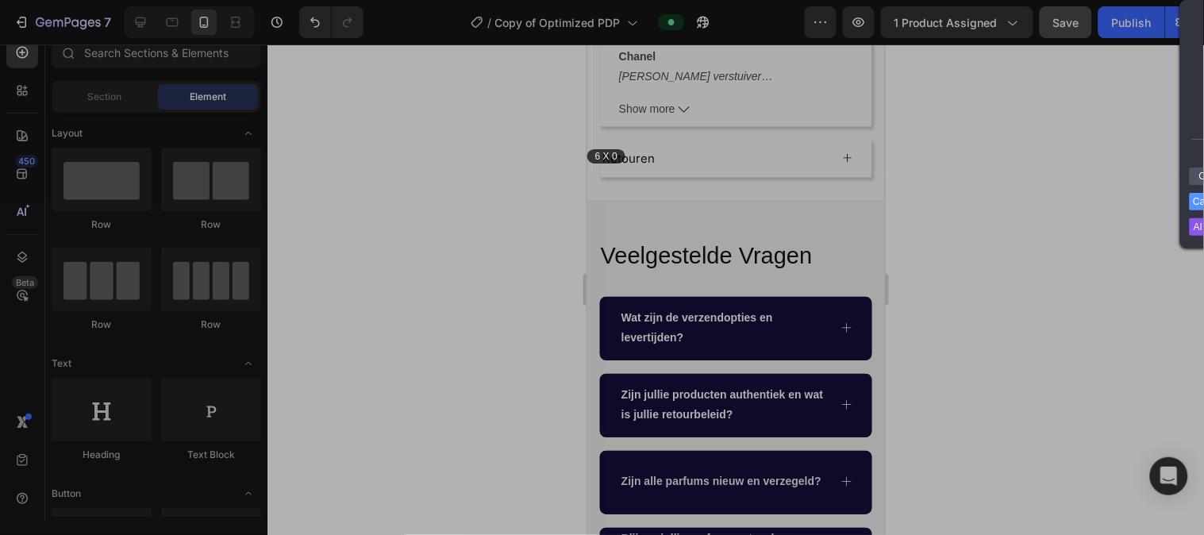
click at [985, 113] on div at bounding box center [898, 86] width 612 height 172
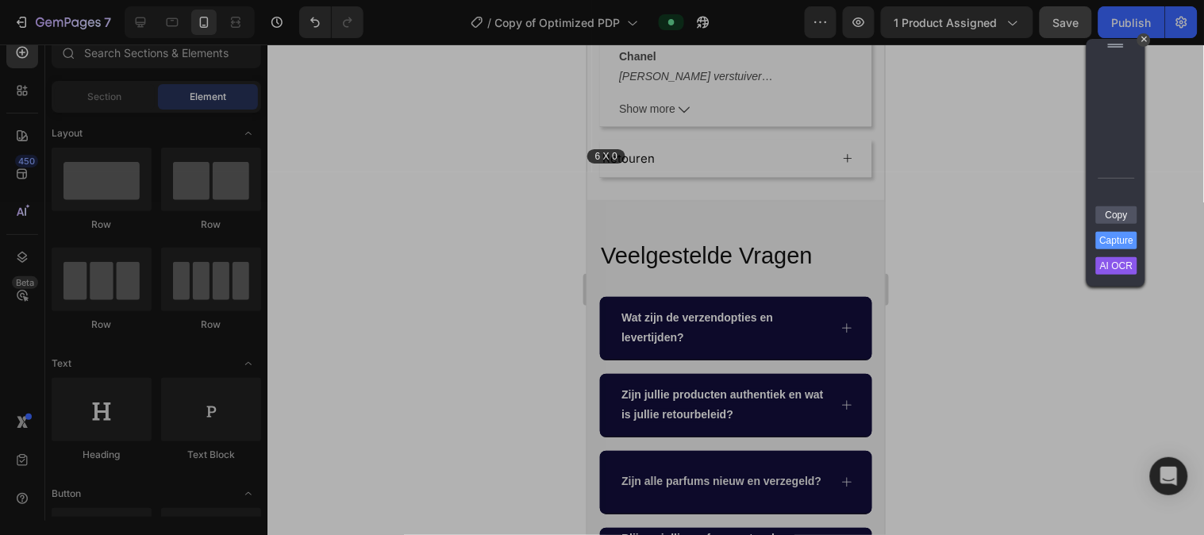
drag, startPoint x: 1200, startPoint y: 11, endPoint x: 1082, endPoint y: 59, distance: 127.5
click at [985, 53] on div at bounding box center [1116, 46] width 59 height 14
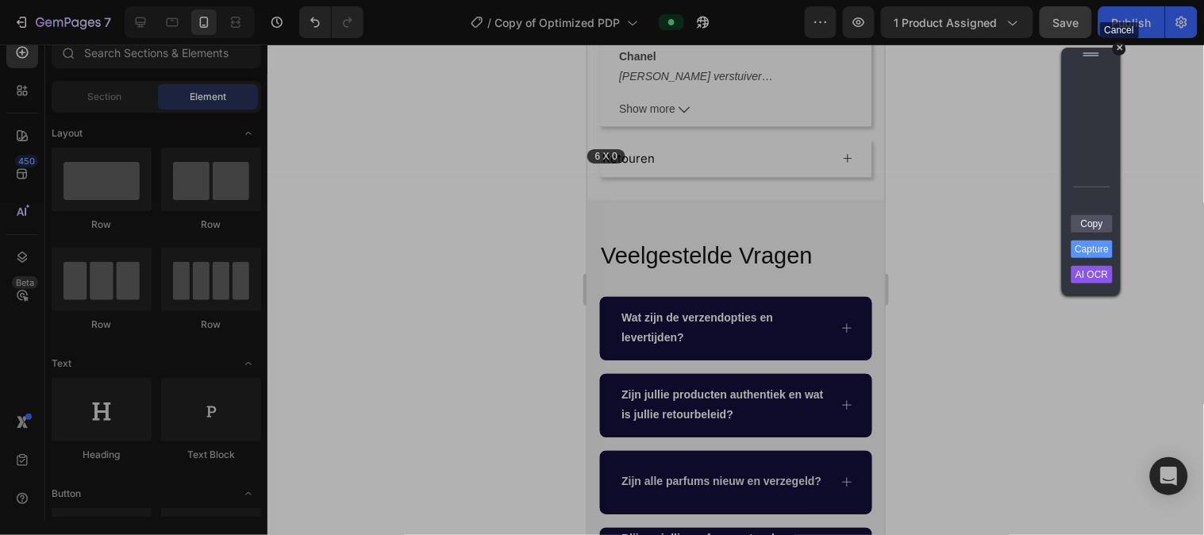
click at [985, 46] on div "+" at bounding box center [1119, 48] width 13 height 13
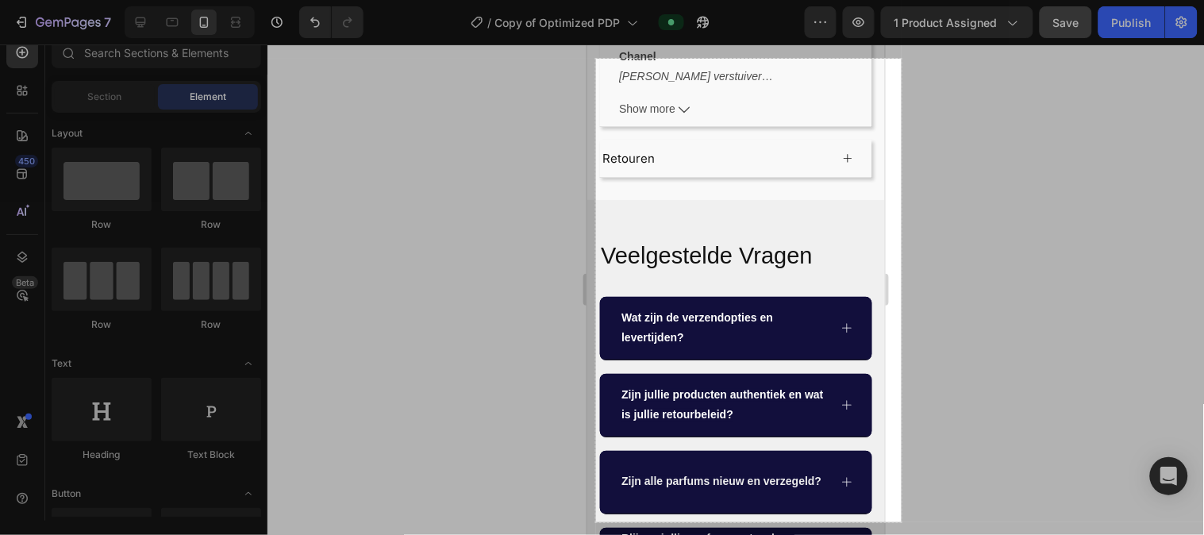
drag, startPoint x: 596, startPoint y: 59, endPoint x: 934, endPoint y: 545, distance: 591.5
click at [934, 0] on html "7 Version history / Copy of Optimized PDP Preview 1 product assigned Save Publi…" at bounding box center [602, 0] width 1204 height 0
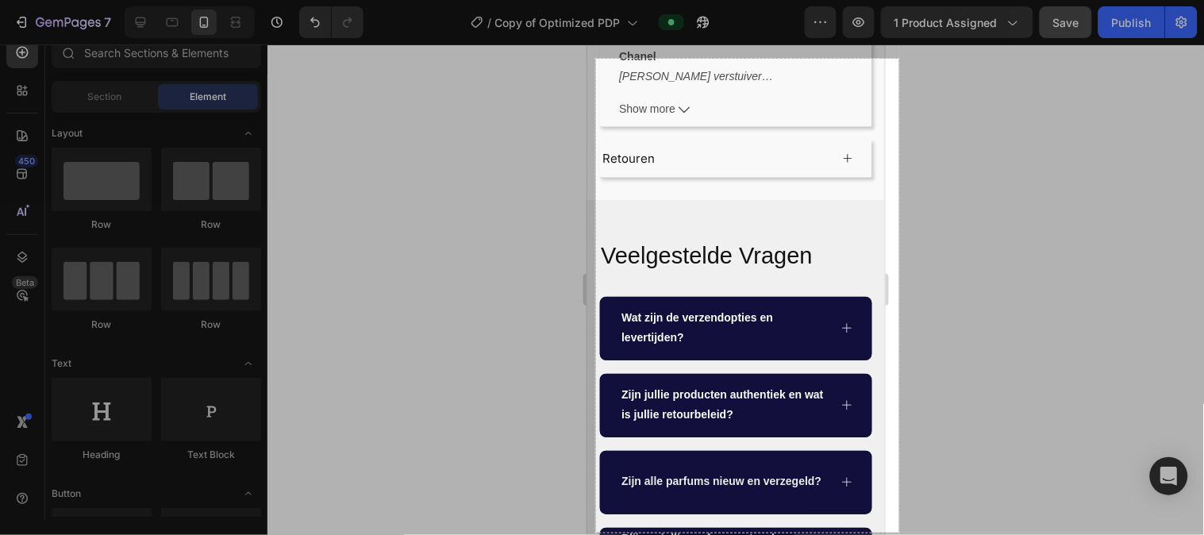
click at [899, 437] on div at bounding box center [900, 534] width 608 height 2
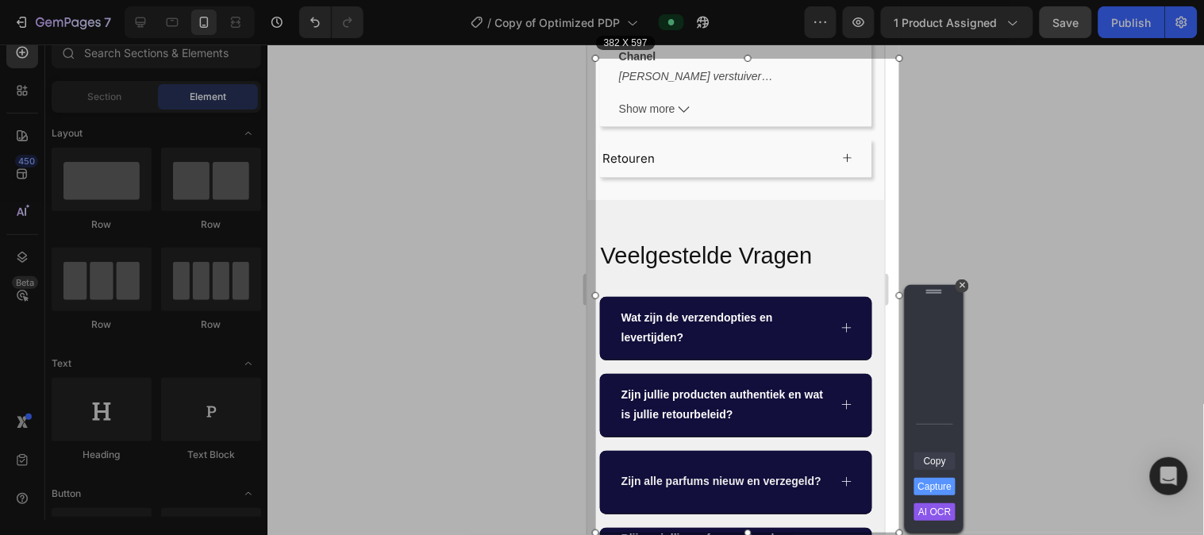
click at [938, 437] on link "Copy" at bounding box center [935, 461] width 41 height 17
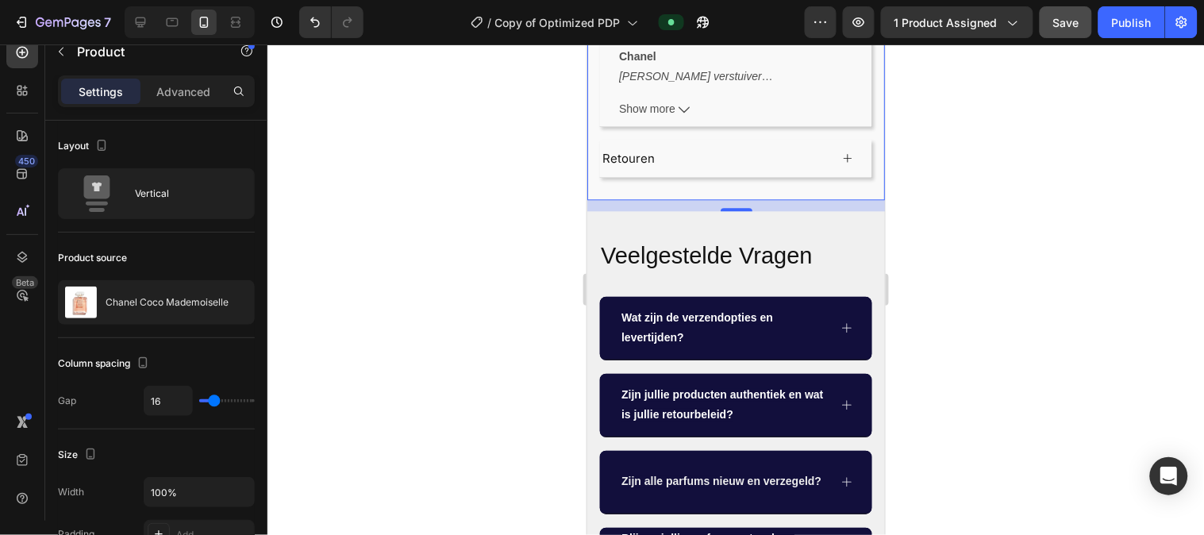
scroll to position [445, 0]
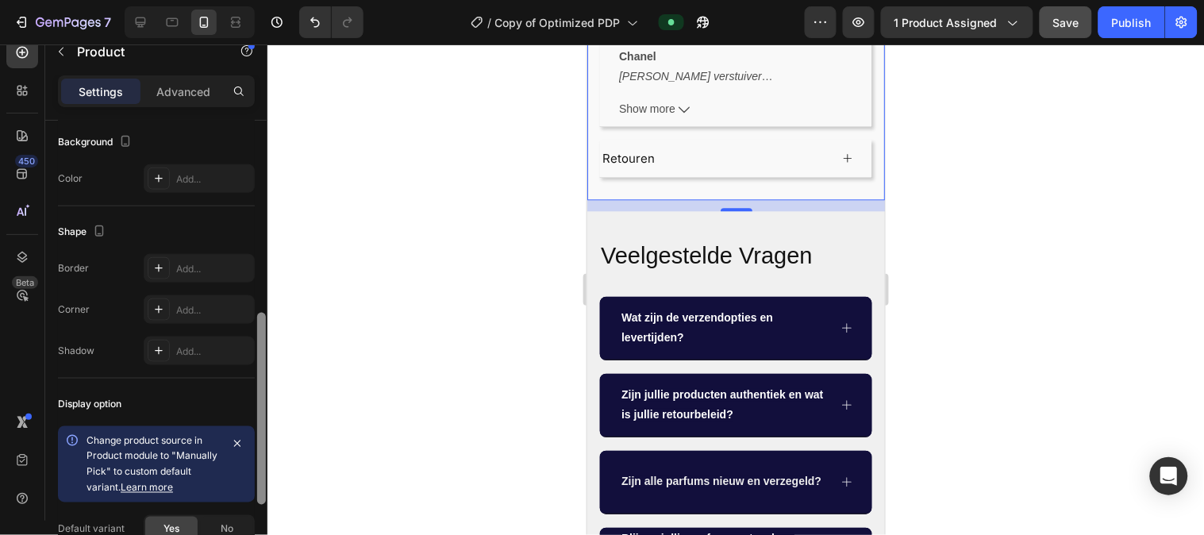
click at [256, 345] on div at bounding box center [262, 343] width 12 height 445
drag, startPoint x: 206, startPoint y: 93, endPoint x: 204, endPoint y: 103, distance: 10.6
click at [206, 95] on p "Advanced" at bounding box center [183, 91] width 54 height 17
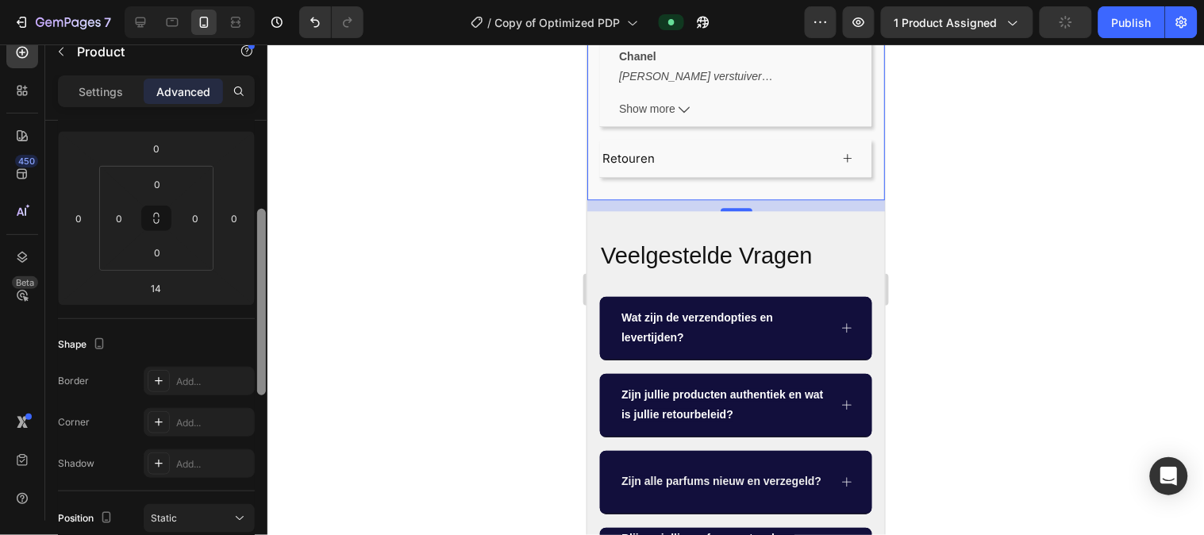
drag, startPoint x: 258, startPoint y: 329, endPoint x: 264, endPoint y: 218, distance: 112.1
click at [264, 218] on div at bounding box center [261, 302] width 9 height 187
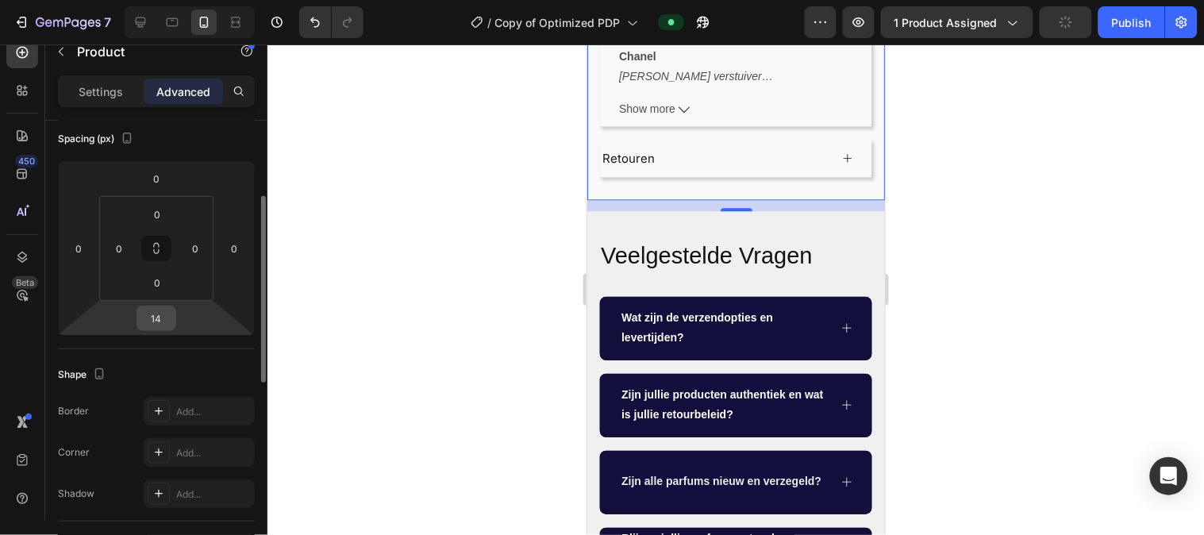
click at [162, 312] on input "14" at bounding box center [157, 318] width 32 height 24
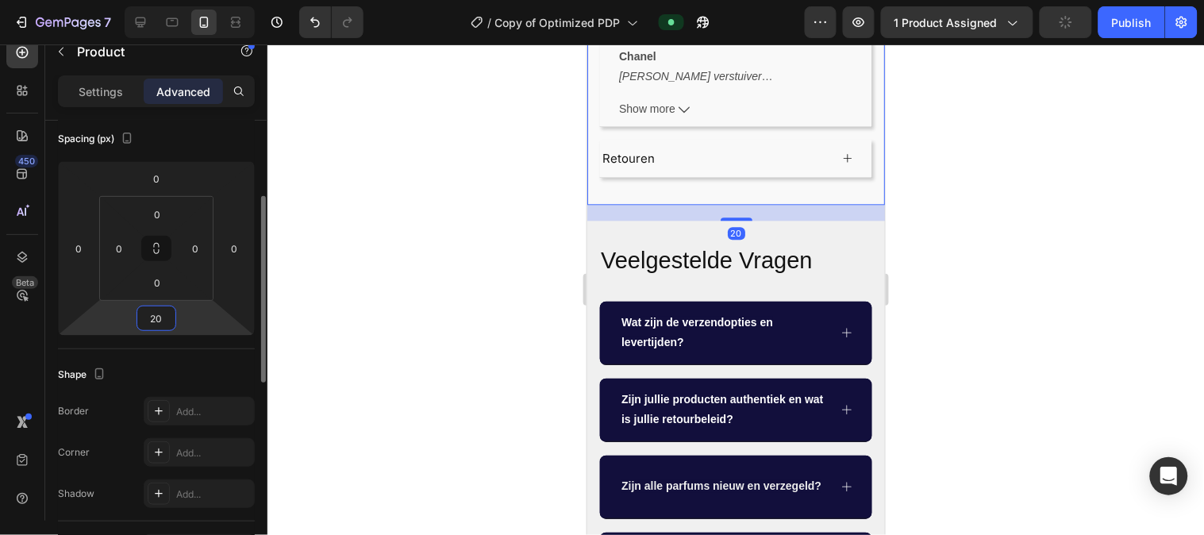
type input "21"
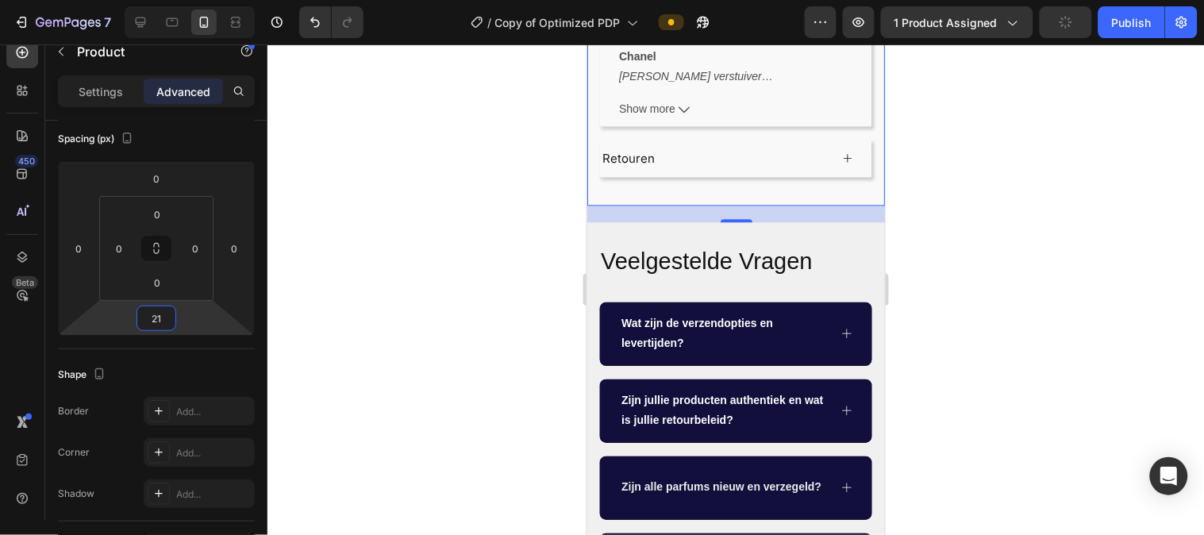
click at [405, 316] on div at bounding box center [736, 289] width 937 height 491
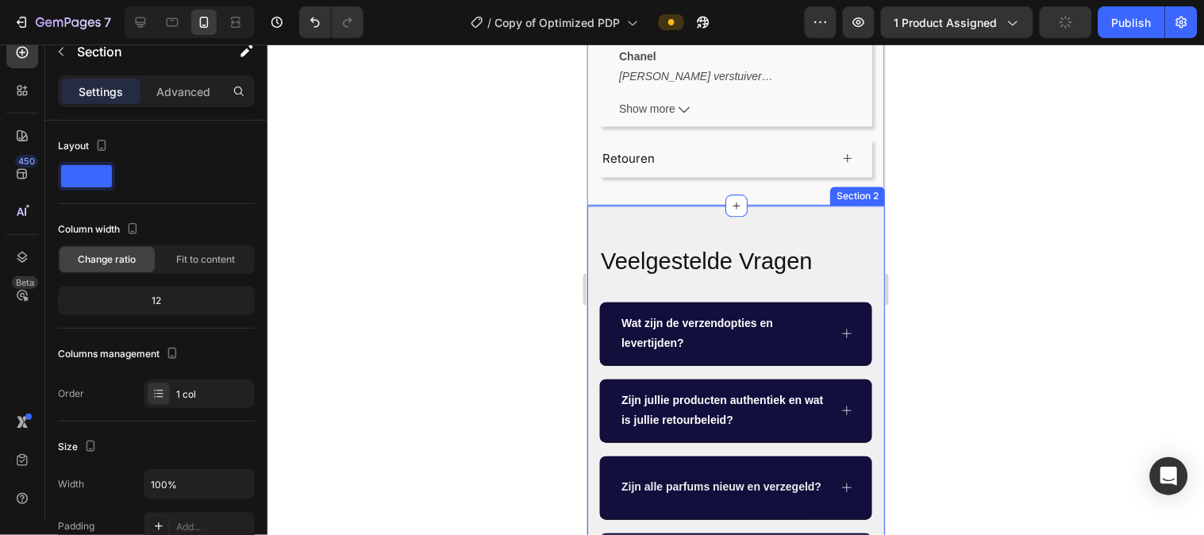
click at [730, 215] on div "Veelgestelde Vragen Heading Wat zijn de verzendopties en levertijden? Zijn jull…" at bounding box center [736, 420] width 298 height 431
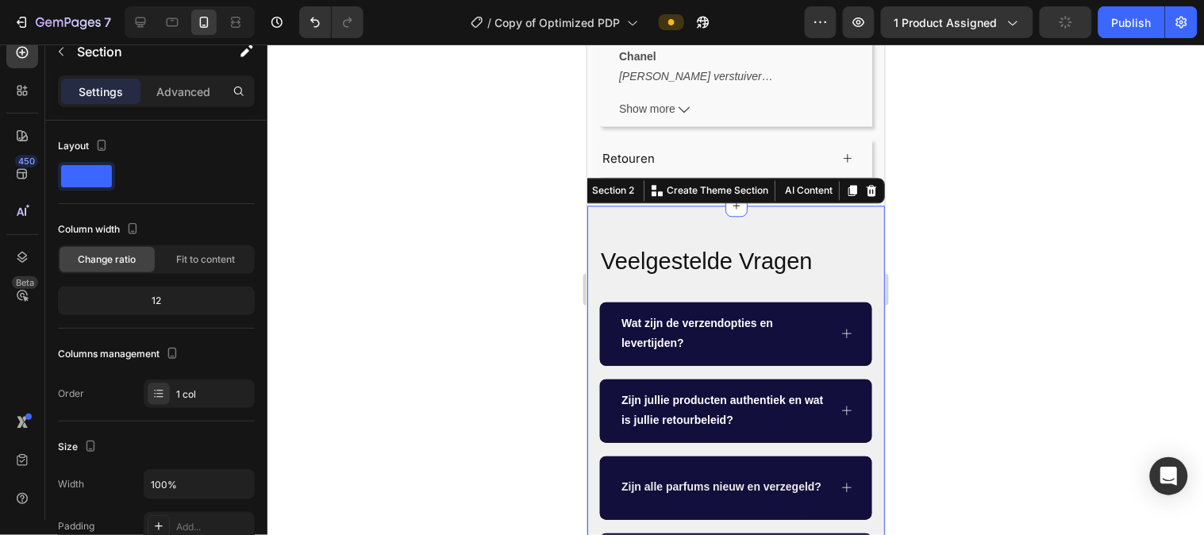
scroll to position [179, 0]
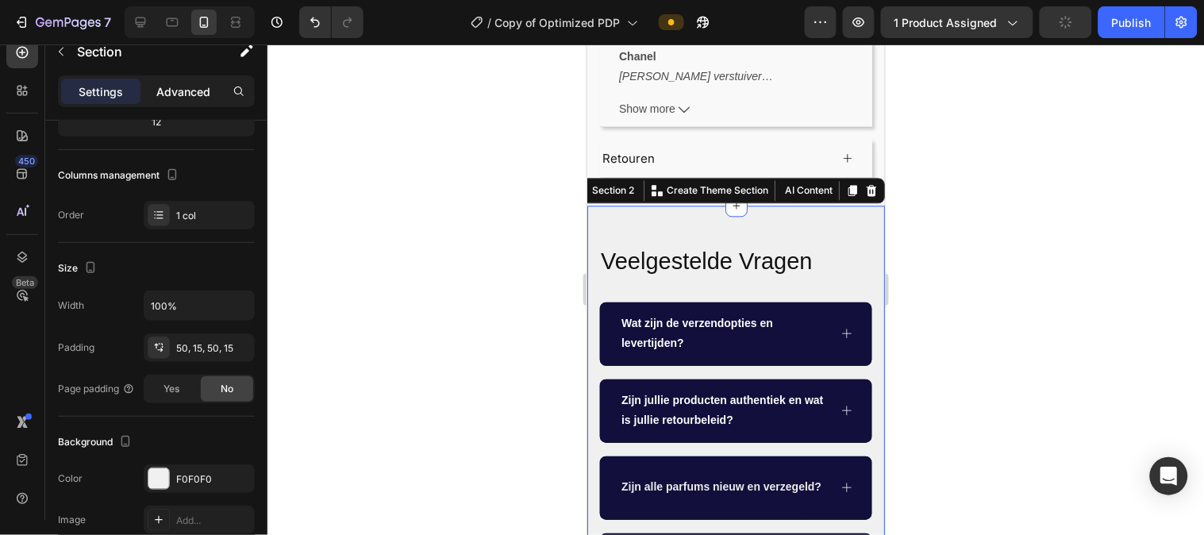
click at [181, 89] on p "Advanced" at bounding box center [183, 91] width 54 height 17
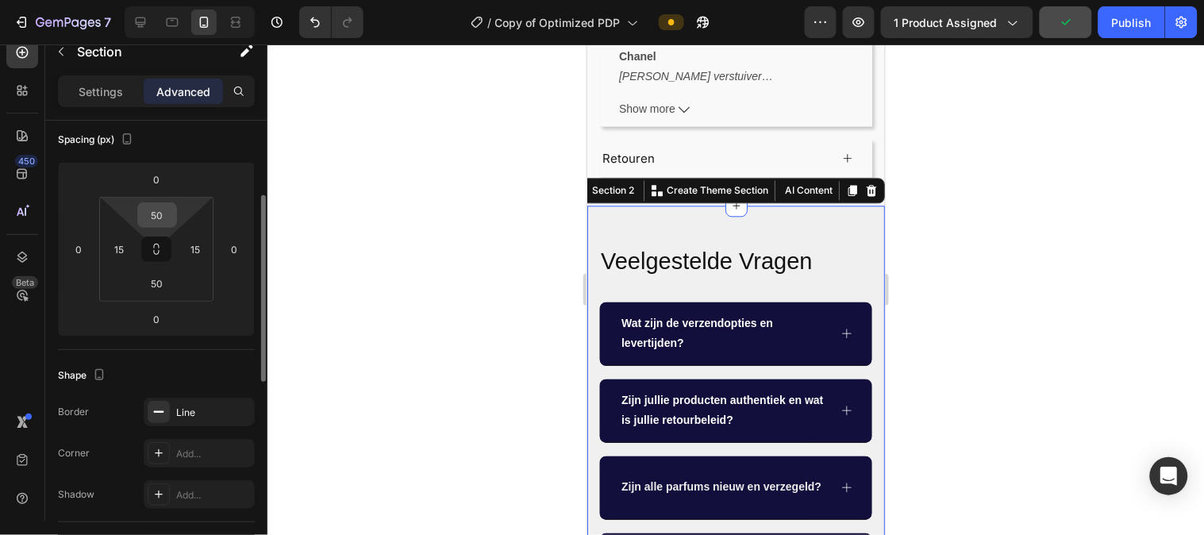
click at [161, 210] on input "50" at bounding box center [157, 215] width 32 height 24
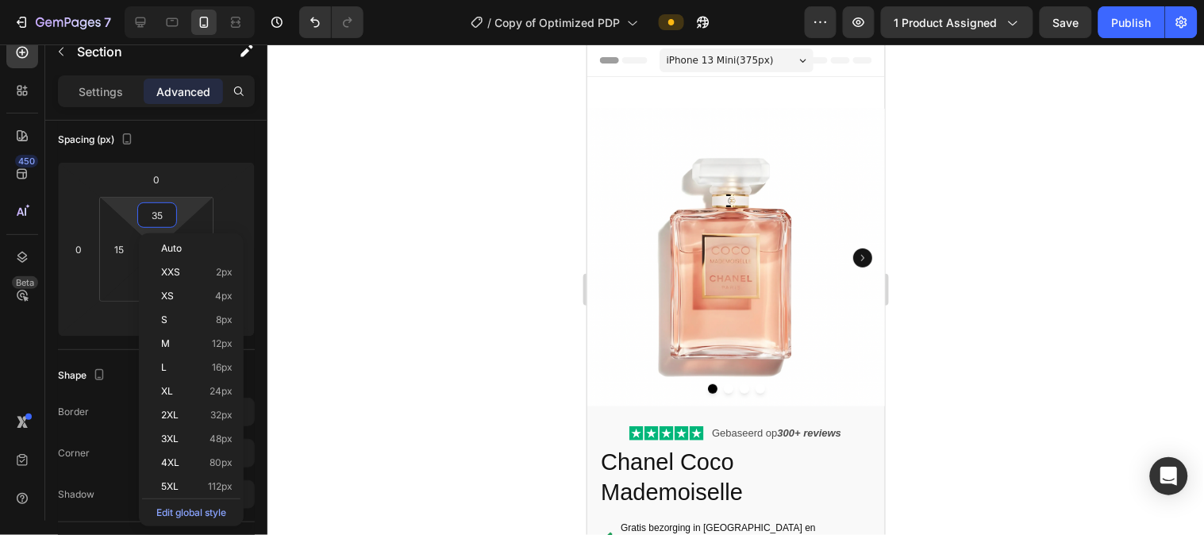
scroll to position [891, 0]
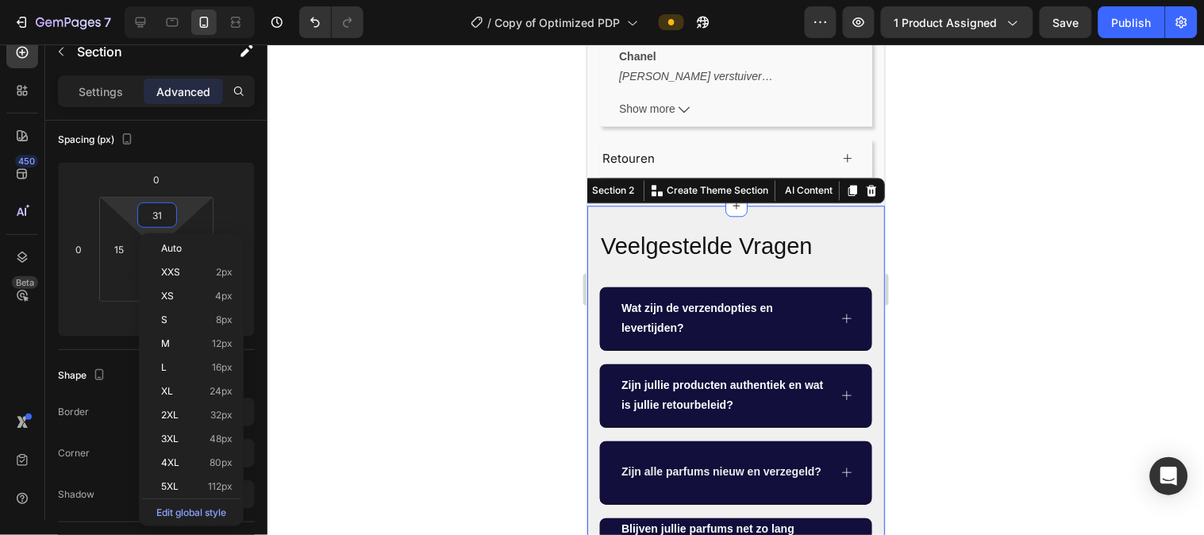
type input "30"
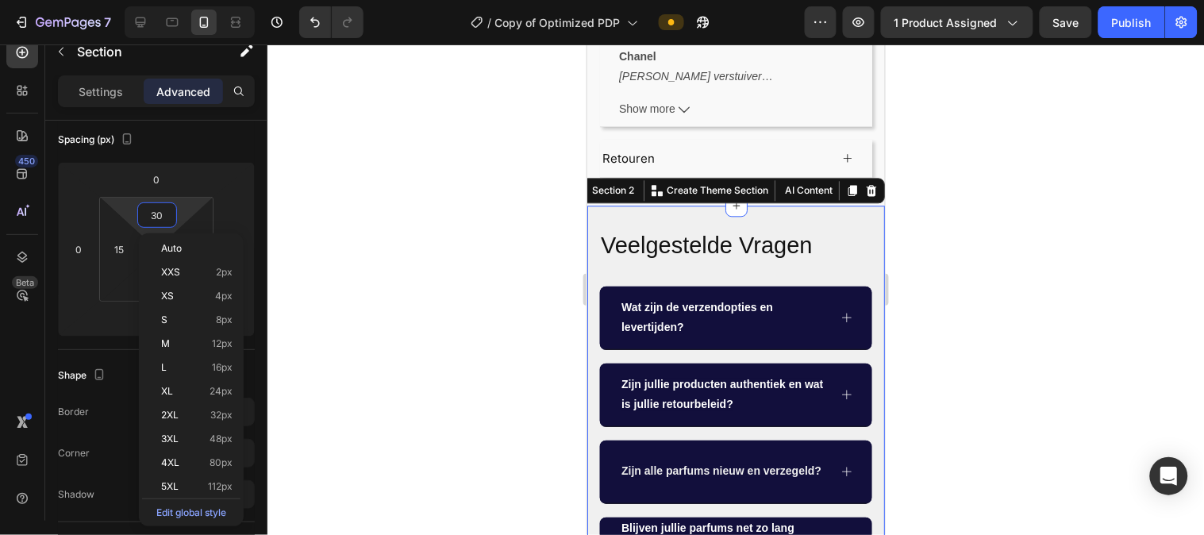
click at [449, 229] on div at bounding box center [736, 289] width 937 height 491
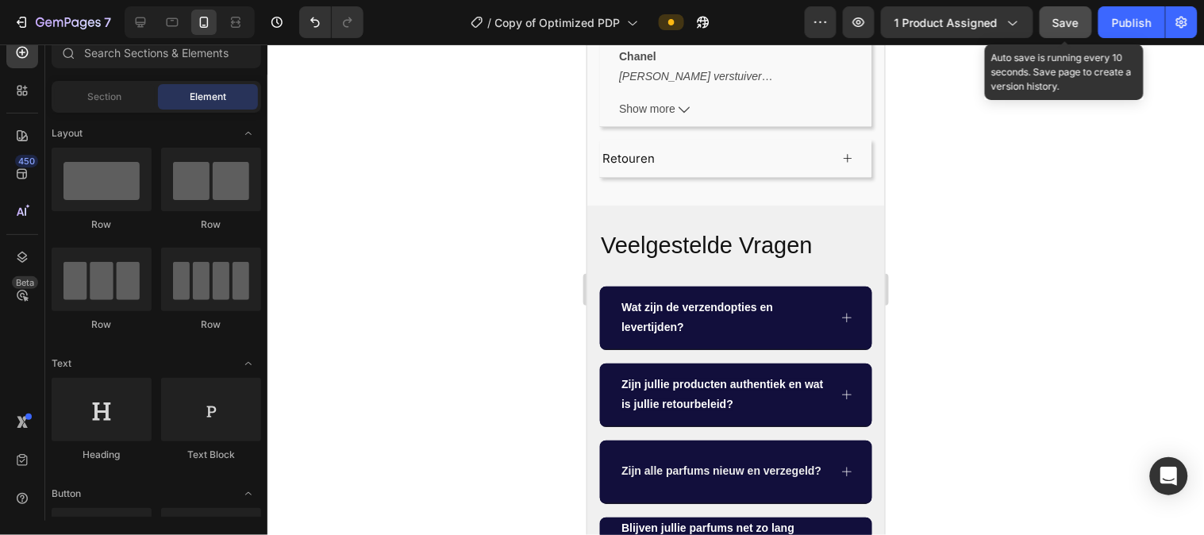
click at [1069, 12] on button "Save" at bounding box center [1066, 22] width 52 height 32
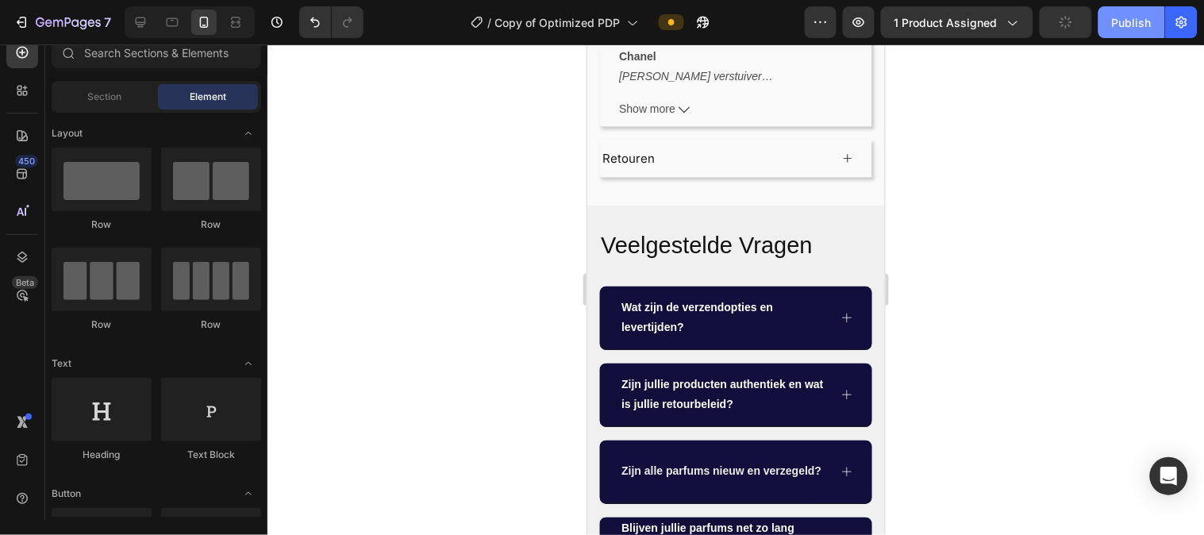
click at [1115, 17] on div "Publish" at bounding box center [1132, 22] width 40 height 17
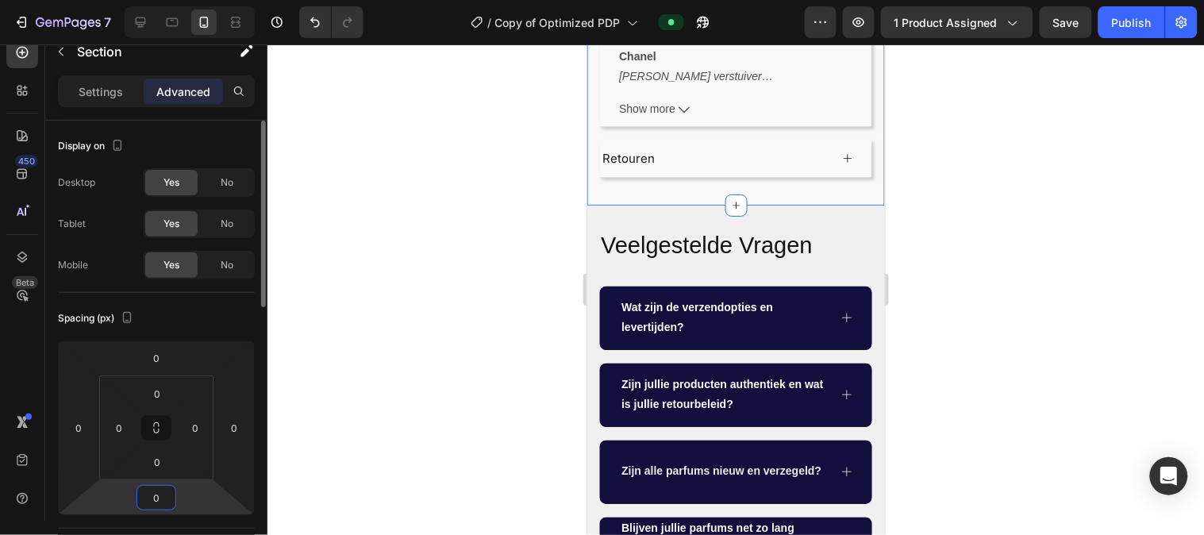
click at [157, 505] on input "0" at bounding box center [157, 498] width 32 height 24
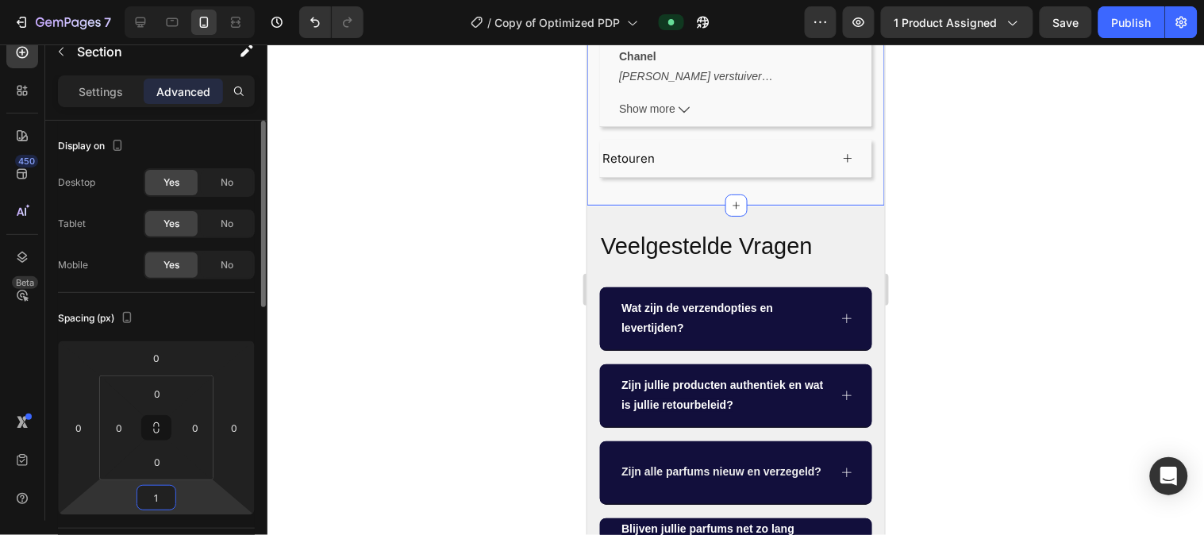
type input "0"
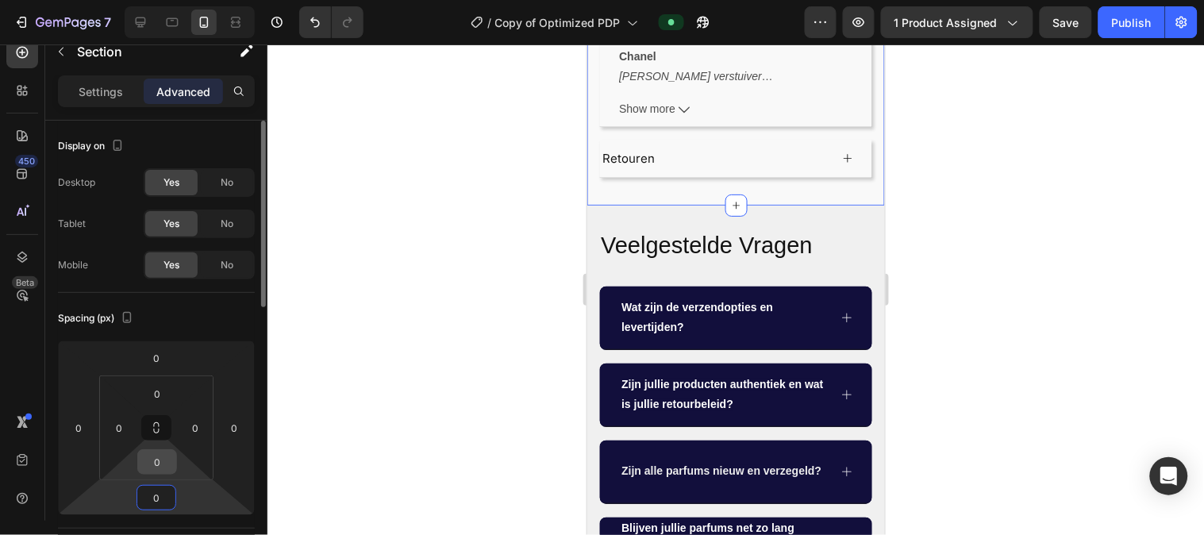
click at [156, 464] on input "0" at bounding box center [157, 462] width 32 height 24
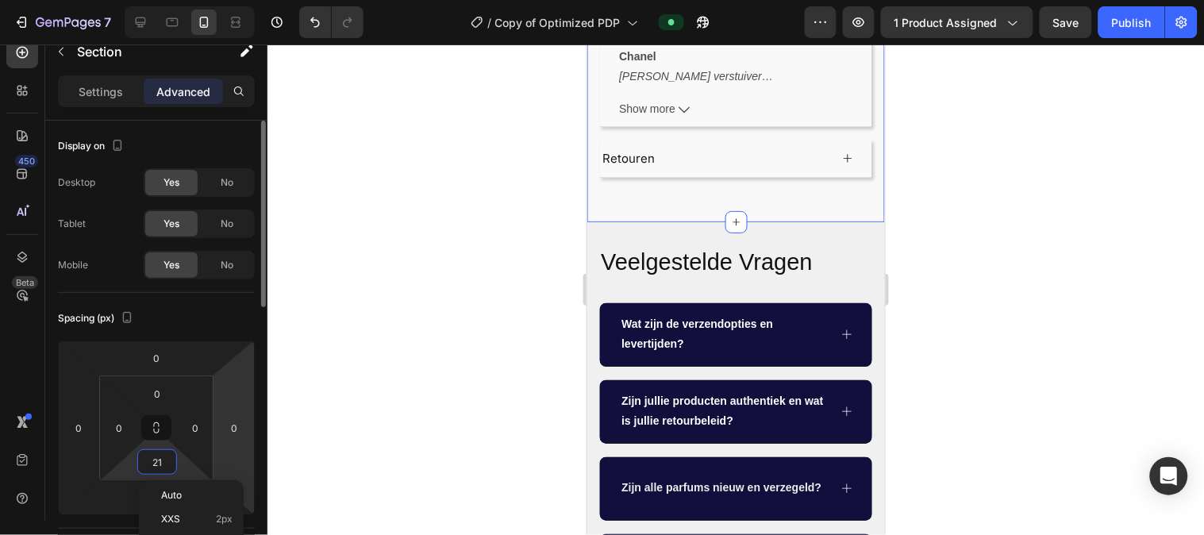
type input "20"
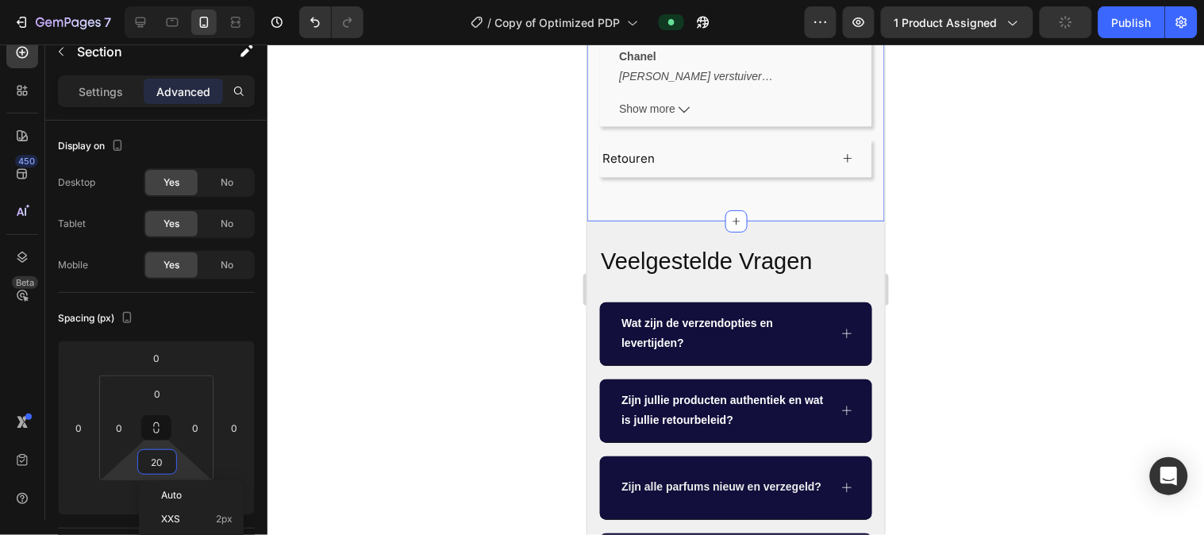
click at [407, 391] on div at bounding box center [736, 289] width 937 height 491
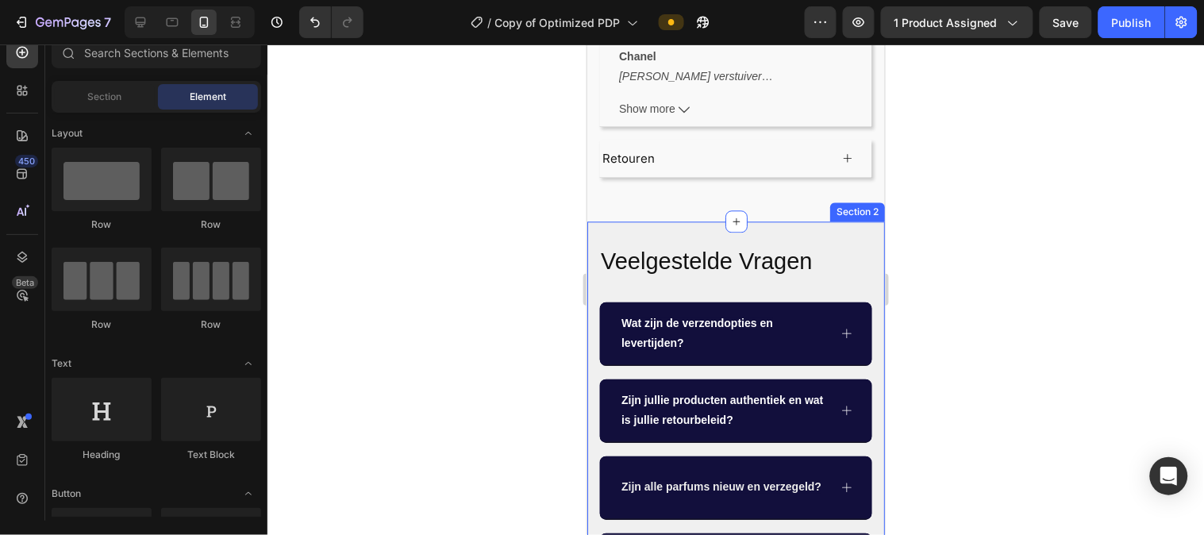
click at [653, 221] on div "Veelgestelde Vragen Heading Wat zijn de verzendopties en levertijden? Zijn jull…" at bounding box center [736, 428] width 298 height 415
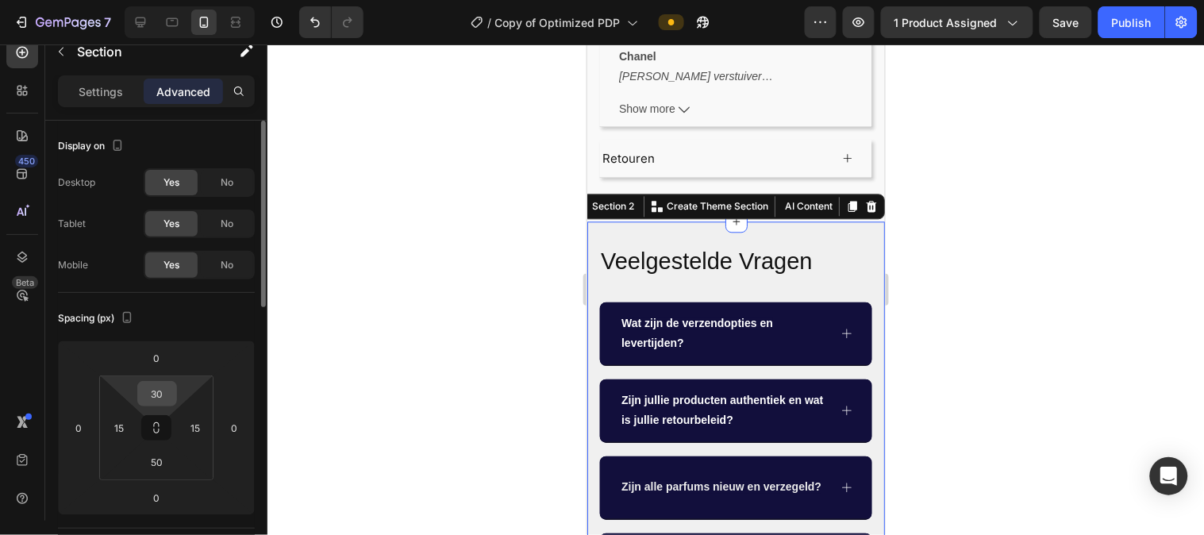
click at [155, 392] on input "30" at bounding box center [157, 394] width 32 height 24
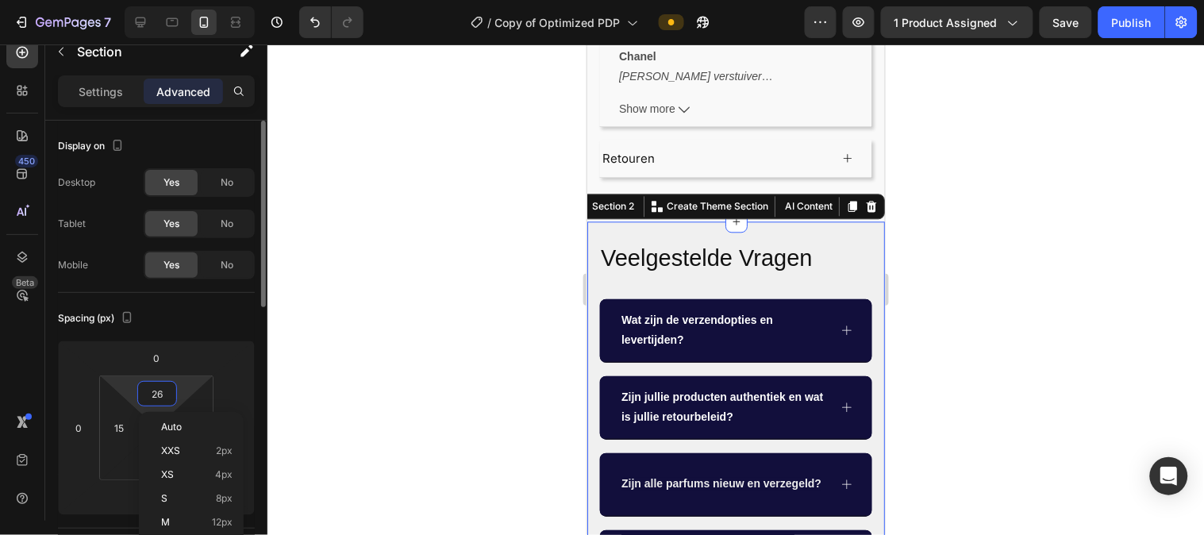
type input "25"
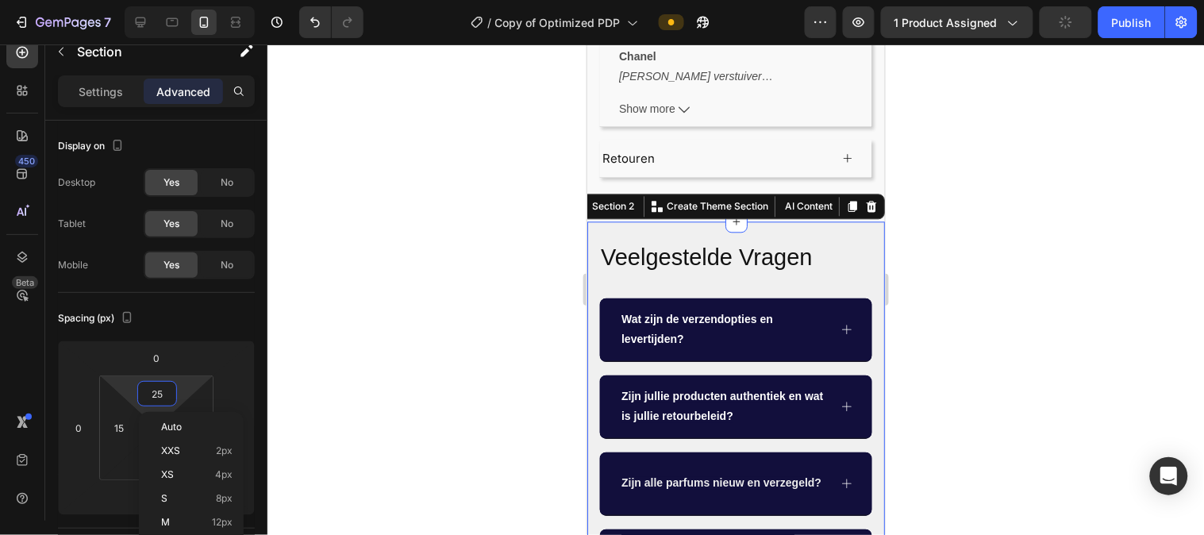
click at [413, 323] on div at bounding box center [736, 289] width 937 height 491
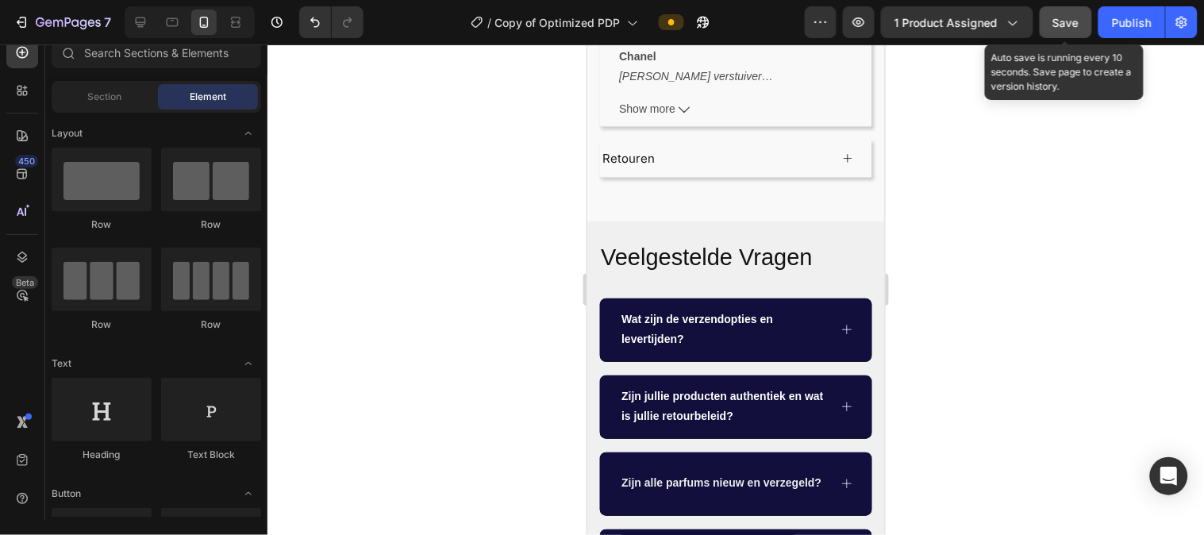
click at [1062, 17] on span "Save" at bounding box center [1067, 22] width 26 height 13
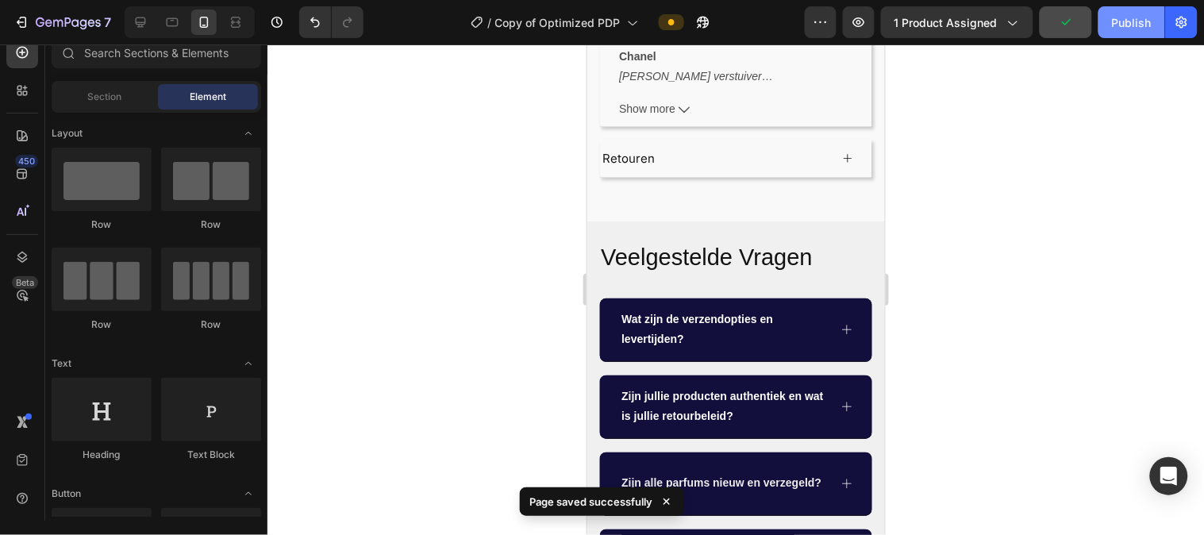
click at [1130, 14] on div "Publish" at bounding box center [1132, 22] width 40 height 17
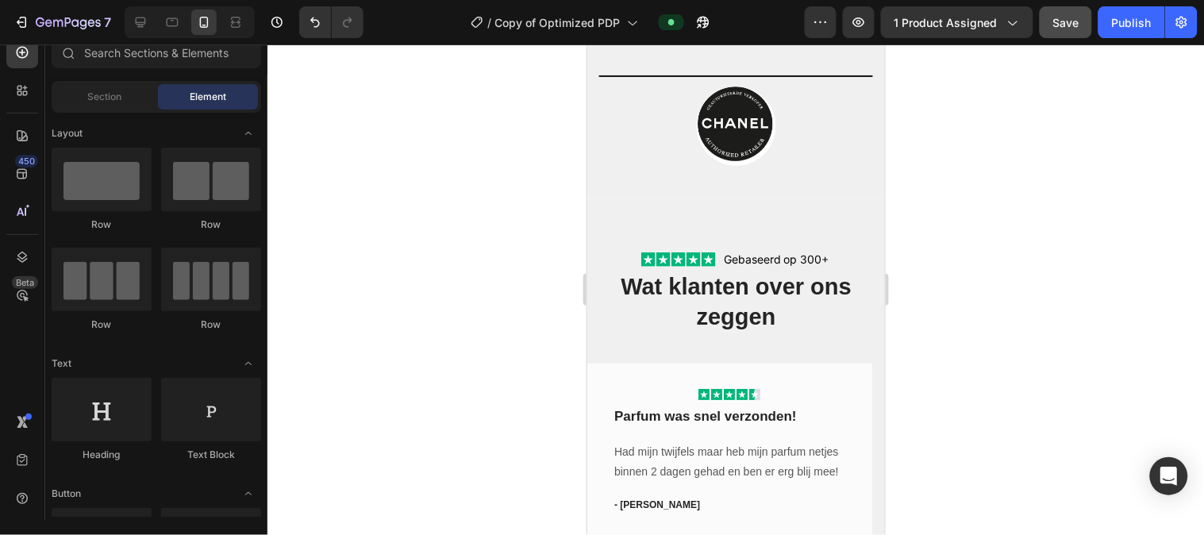
scroll to position [2891, 0]
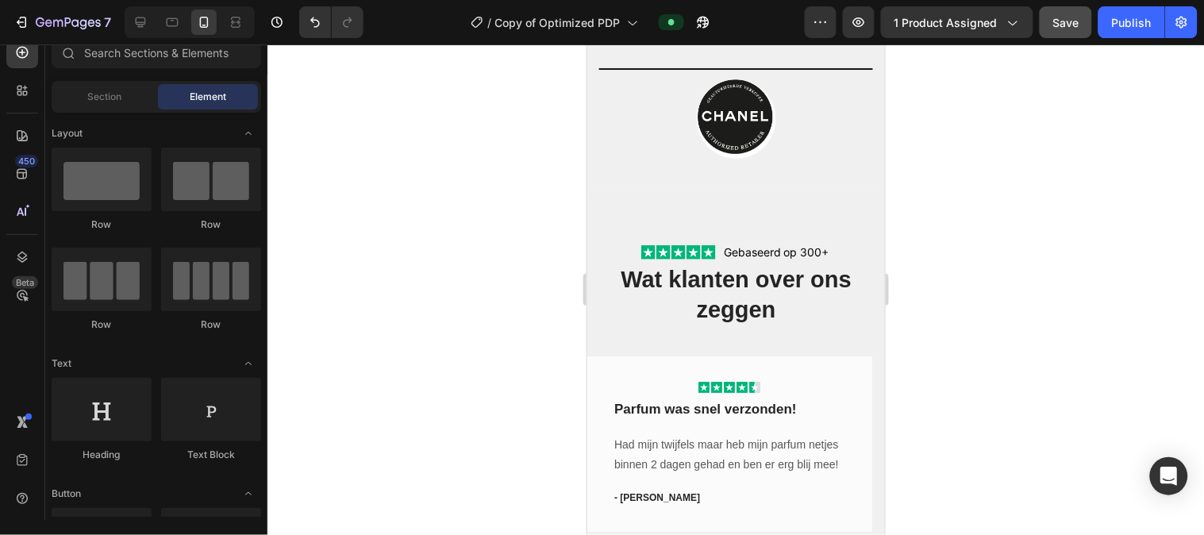
drag, startPoint x: 361, startPoint y: 5, endPoint x: 426, endPoint y: 274, distance: 276.9
click at [426, 274] on div at bounding box center [736, 289] width 937 height 491
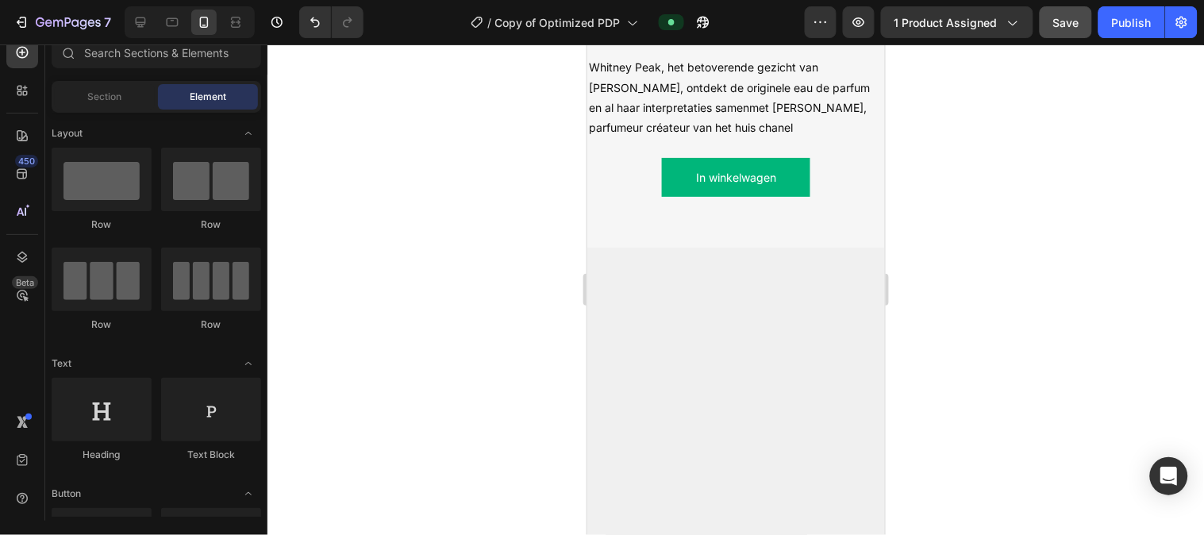
scroll to position [2106, 0]
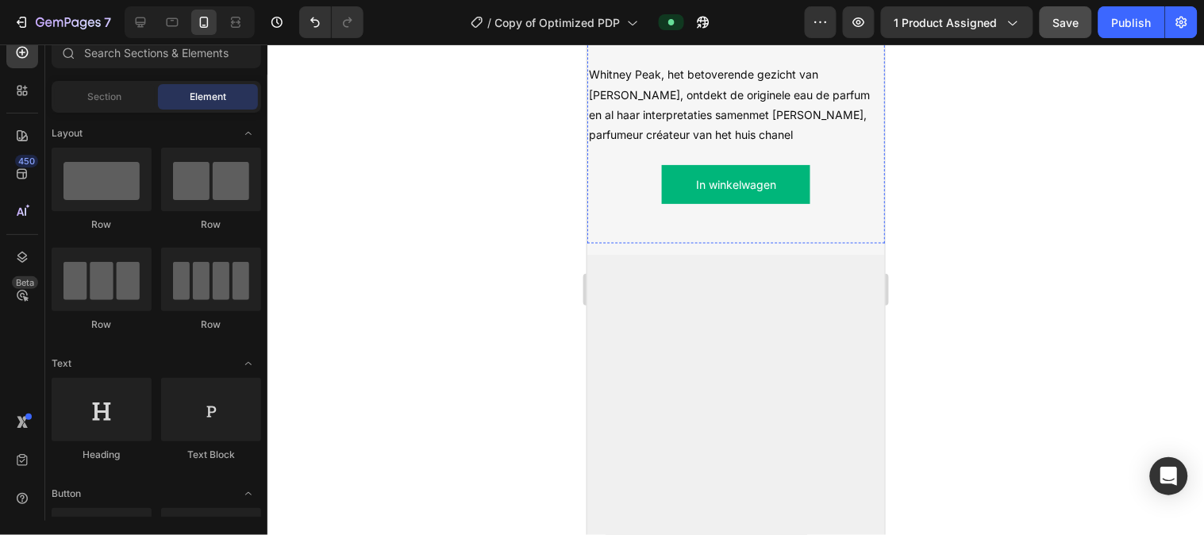
click at [684, 29] on strong "Een olfactorische ontmoeting" at bounding box center [697, 20] width 219 height 18
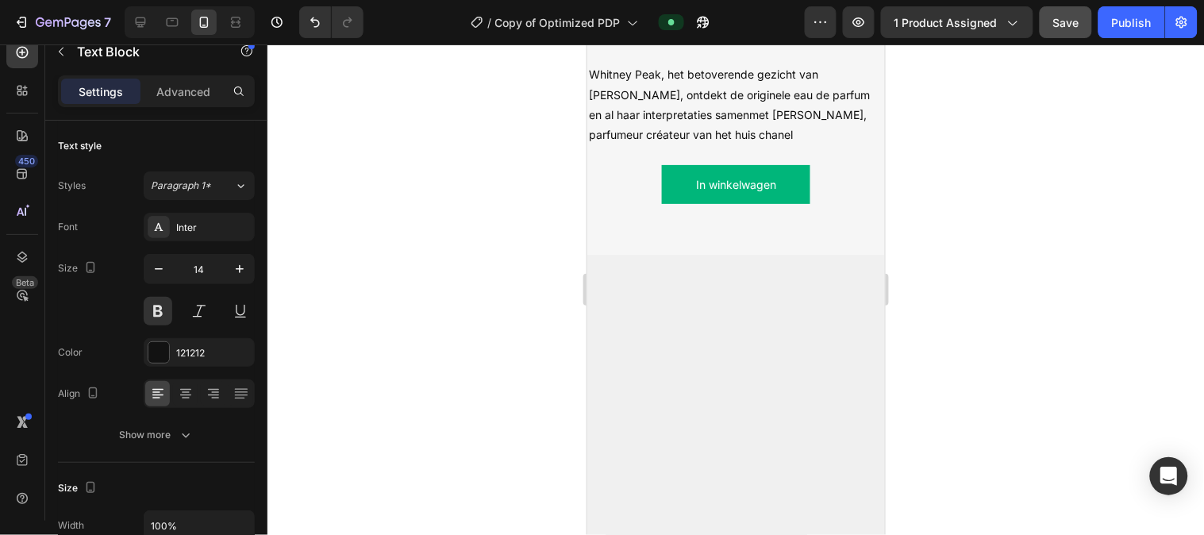
click at [684, 29] on strong "Een olfactorische ontmoeting" at bounding box center [697, 20] width 219 height 18
click at [597, 27] on span "DE COCO MADEMOISELLE [PERSON_NAME]" at bounding box center [707, 19] width 239 height 13
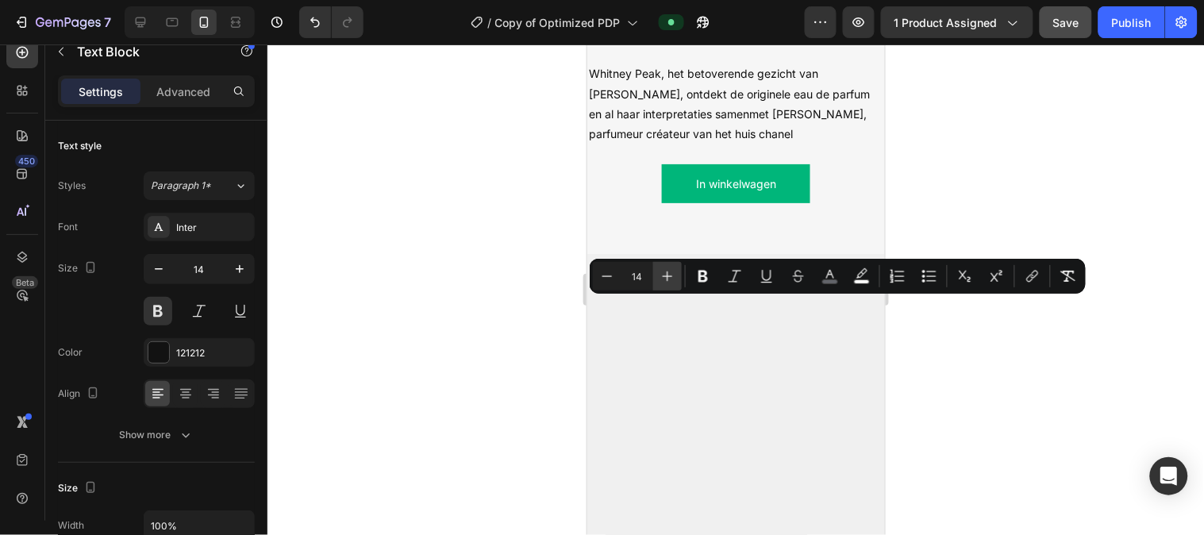
click at [672, 280] on icon "Editor contextual toolbar" at bounding box center [668, 276] width 16 height 16
type input "16"
click at [827, 275] on icon "Editor contextual toolbar" at bounding box center [830, 274] width 8 height 9
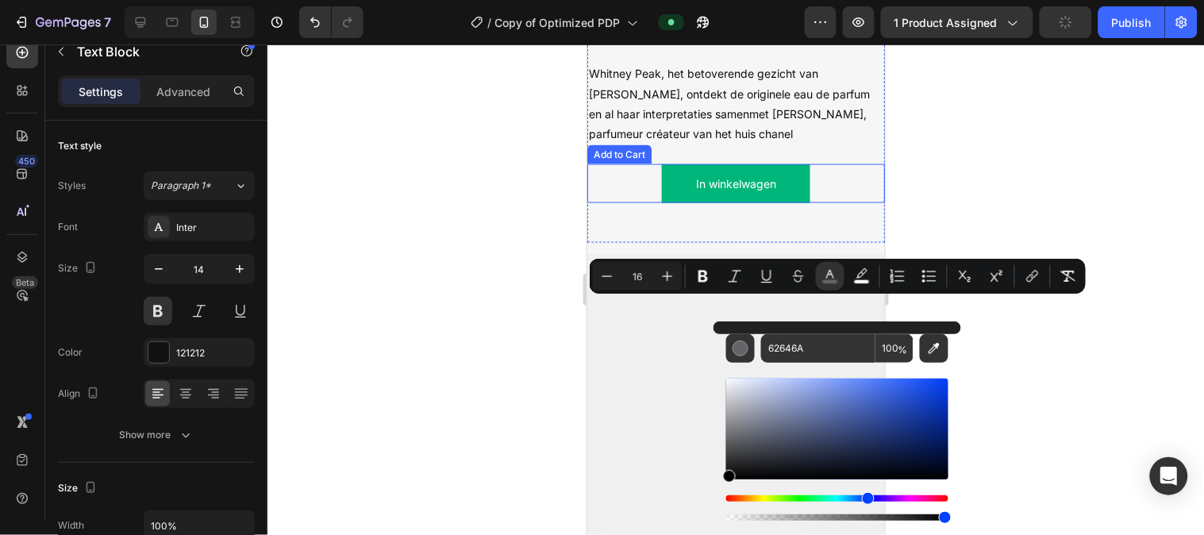
drag, startPoint x: 1334, startPoint y: 484, endPoint x: 709, endPoint y: 486, distance: 624.8
type input "000000"
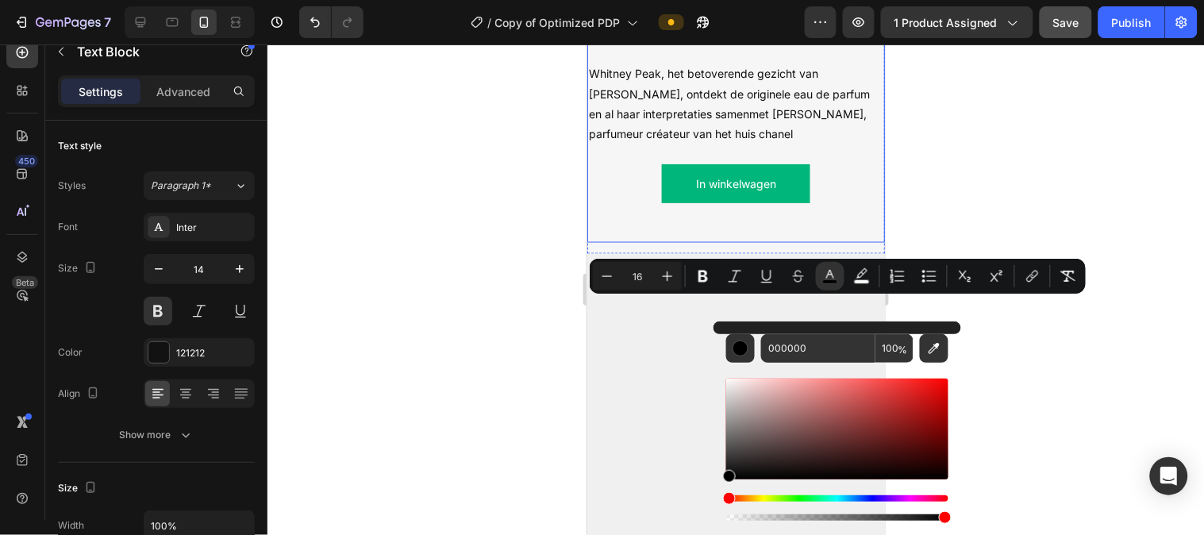
click at [626, 242] on div "DE COCO MADEMOISELLE LIJN Text Block 0 Whitney Peak, het betoverende gezicht va…" at bounding box center [736, 109] width 298 height 265
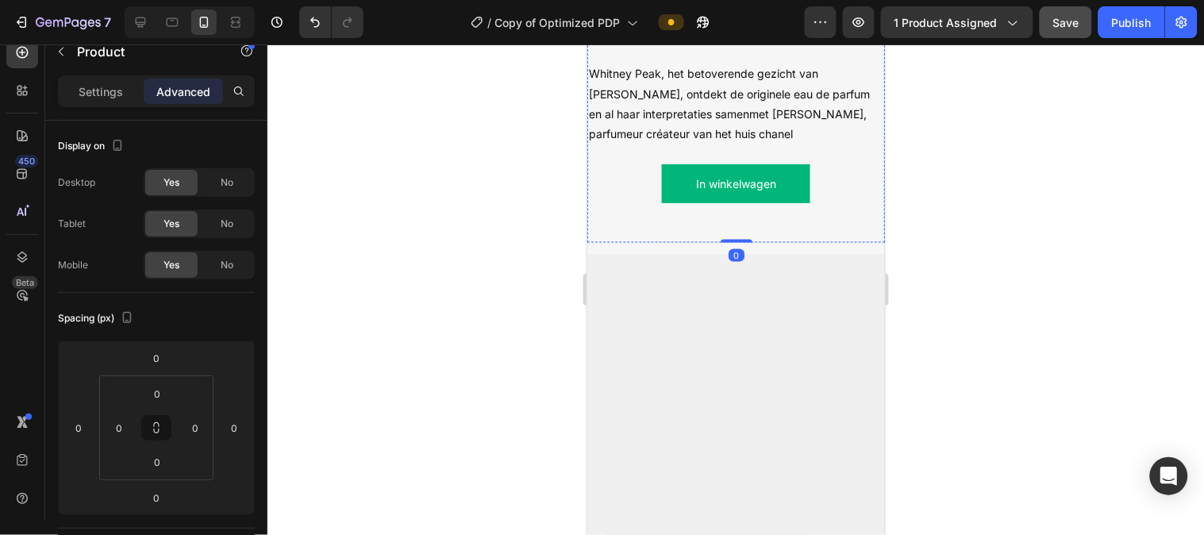
click at [650, 28] on span "DE COCO MADEMOISELLE [PERSON_NAME]" at bounding box center [725, 20] width 275 height 16
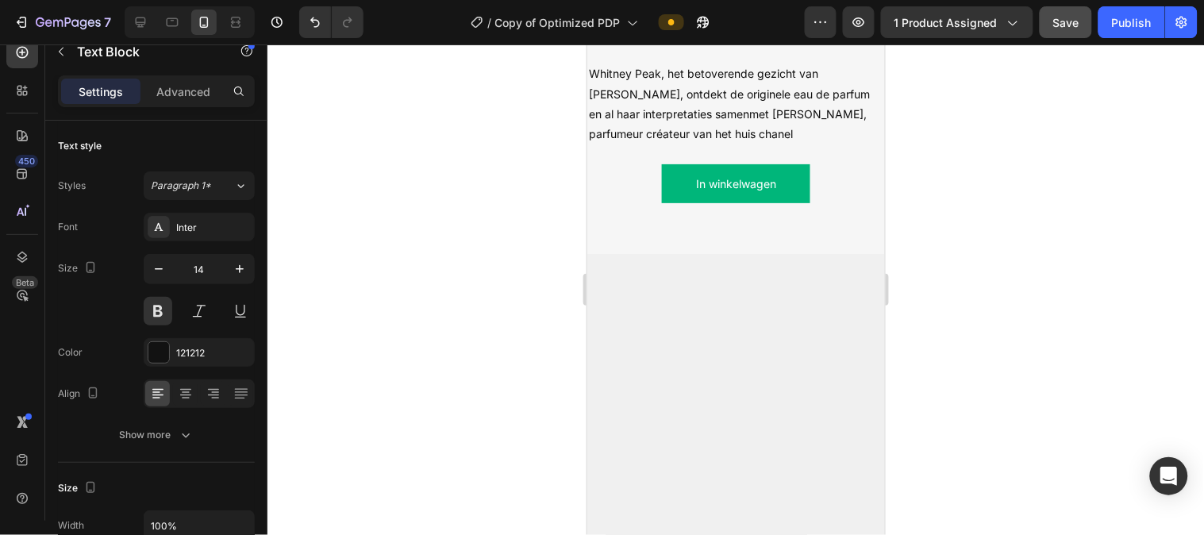
click at [650, 28] on span "DE COCO MADEMOISELLE [PERSON_NAME]" at bounding box center [725, 20] width 275 height 16
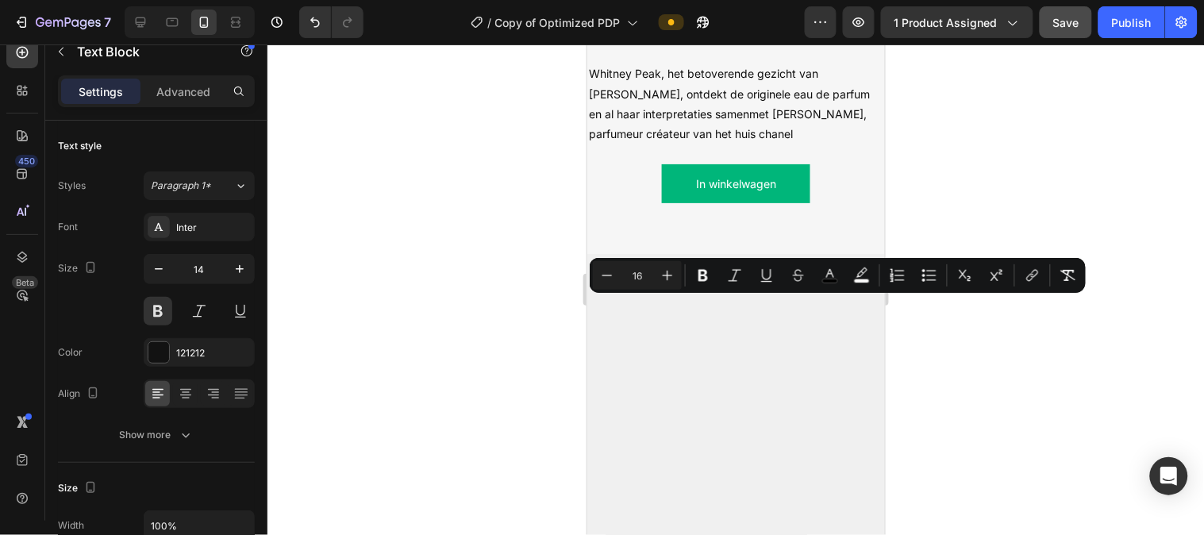
click at [650, 28] on span "DE COCO MADEMOISELLE [PERSON_NAME]" at bounding box center [725, 20] width 275 height 16
click at [600, 28] on span "DE COCO MADEMOISELLE [PERSON_NAME]" at bounding box center [725, 20] width 275 height 16
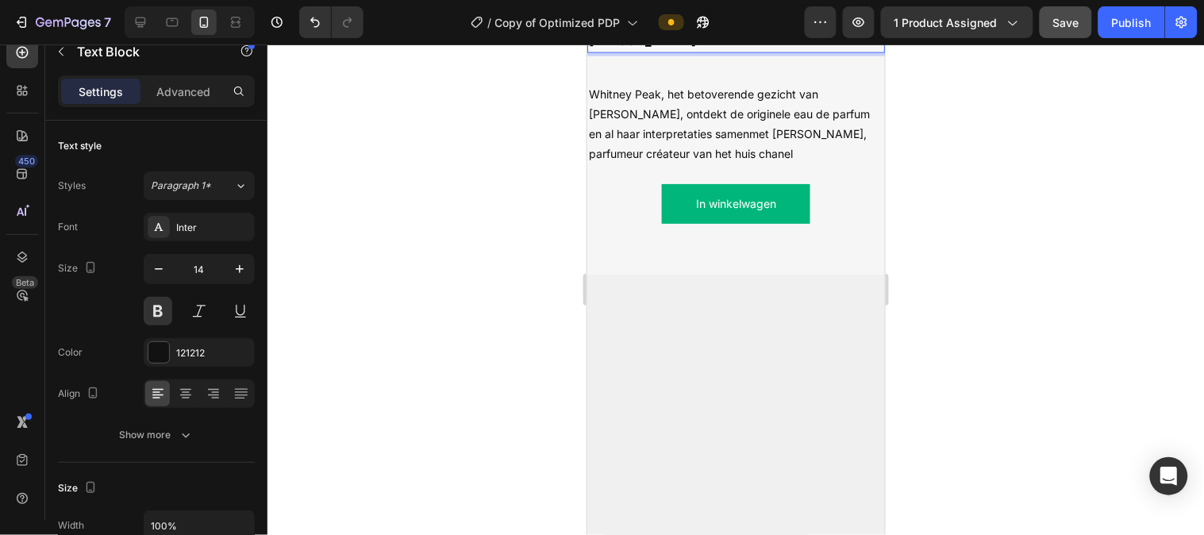
click at [606, 48] on span "DecocoDE COCO MADEMOISELLE [PERSON_NAME]" at bounding box center [694, 30] width 212 height 36
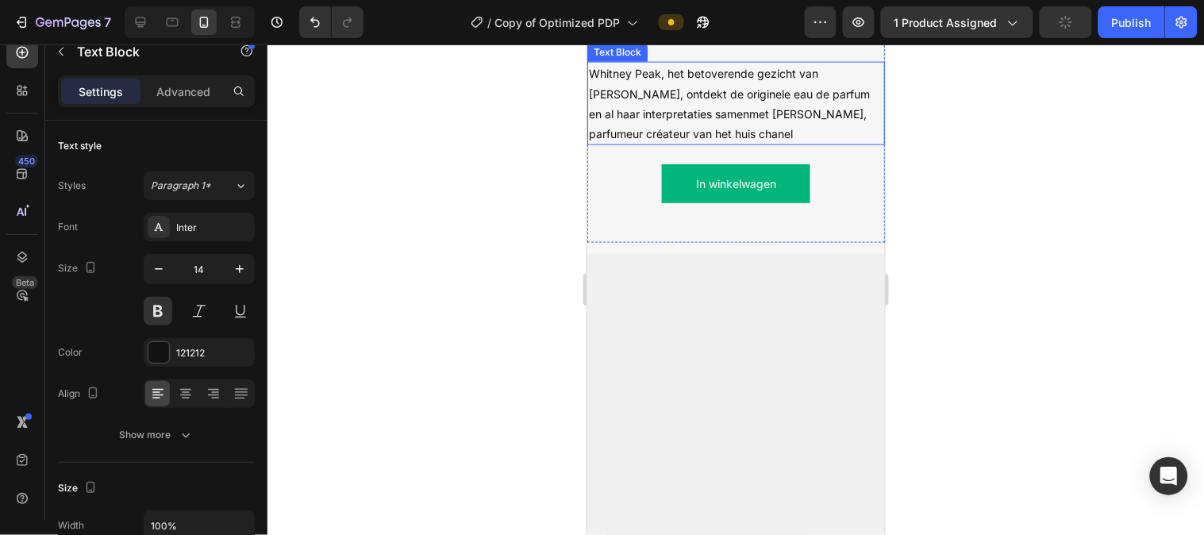
click at [636, 140] on span "Whitney Peak, het betoverende gezicht van [PERSON_NAME], ontdekt de originele e…" at bounding box center [728, 103] width 281 height 74
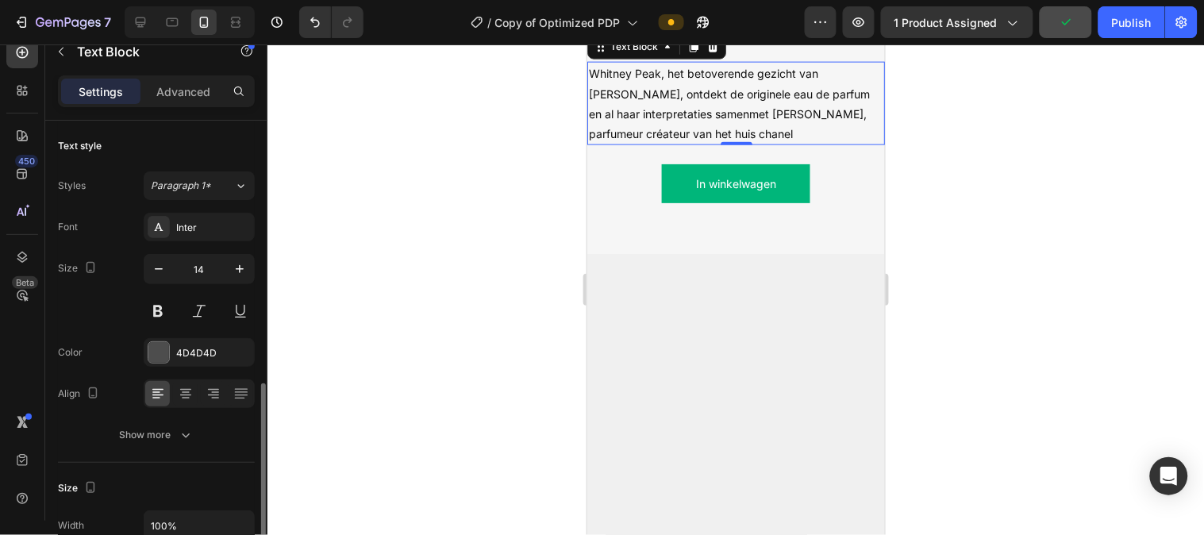
scroll to position [179, 0]
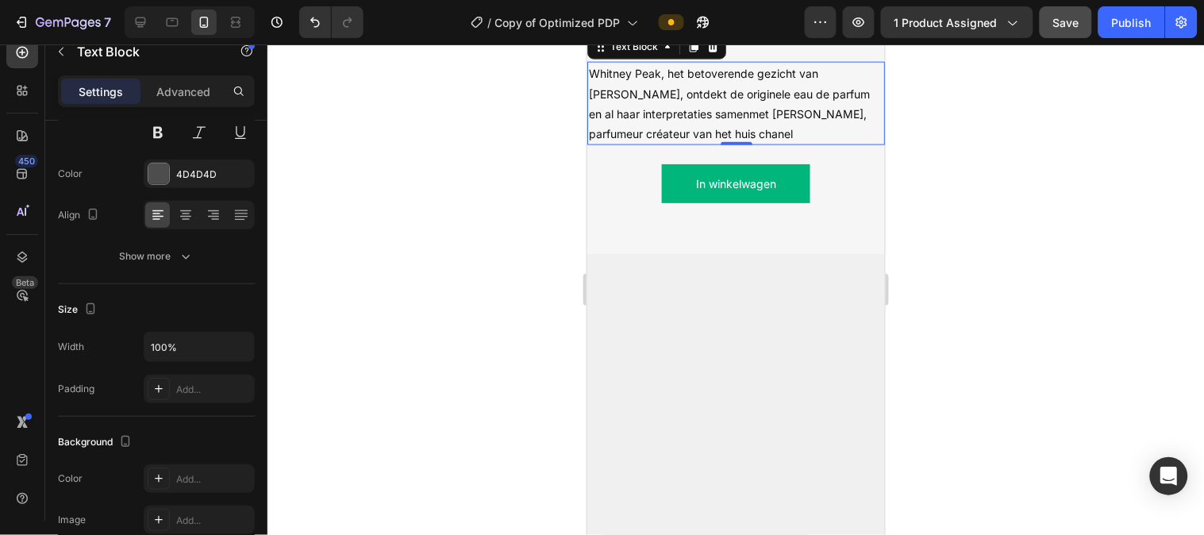
click at [626, 140] on span "Whitney Peak, het betoverende gezicht van [PERSON_NAME], ontdekt de originele e…" at bounding box center [728, 103] width 281 height 74
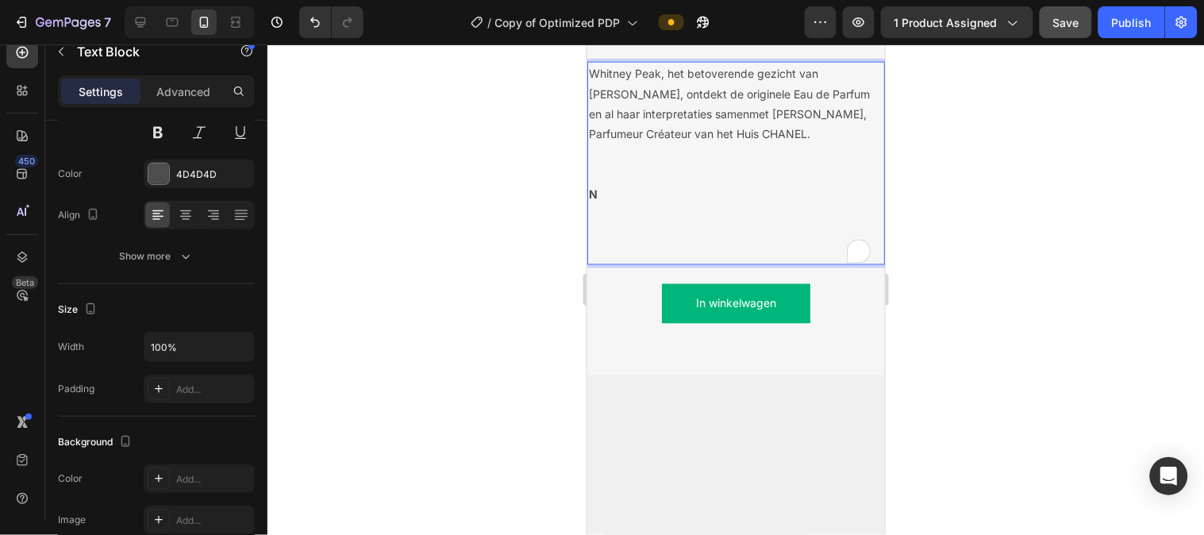
scroll to position [2138, 0]
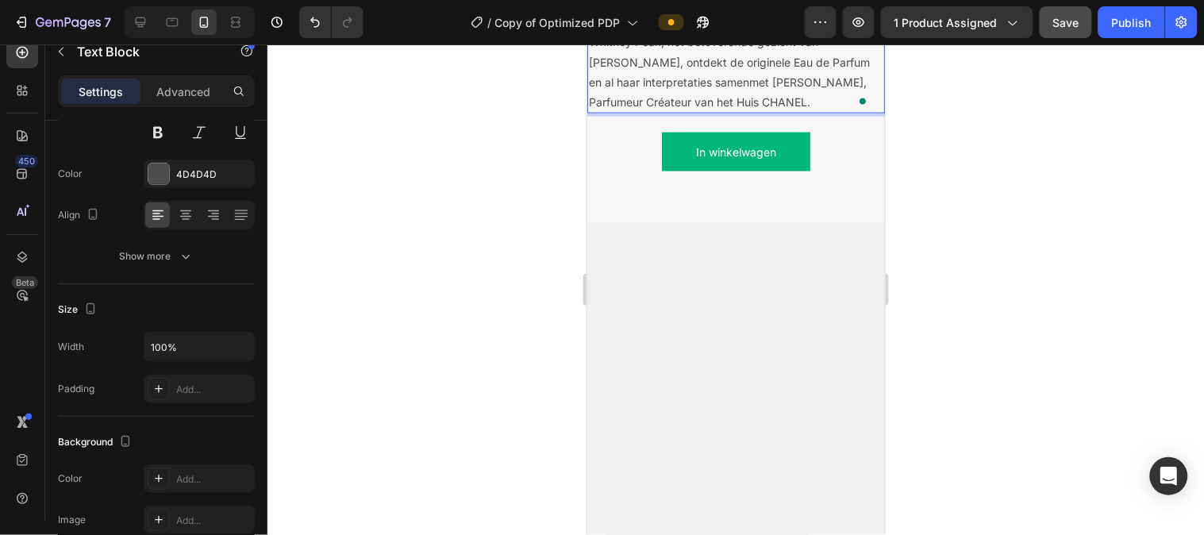
click at [654, 111] on p "Whitney Peak, het betoverende gezicht van [PERSON_NAME], ontdekt de originele E…" at bounding box center [735, 71] width 295 height 80
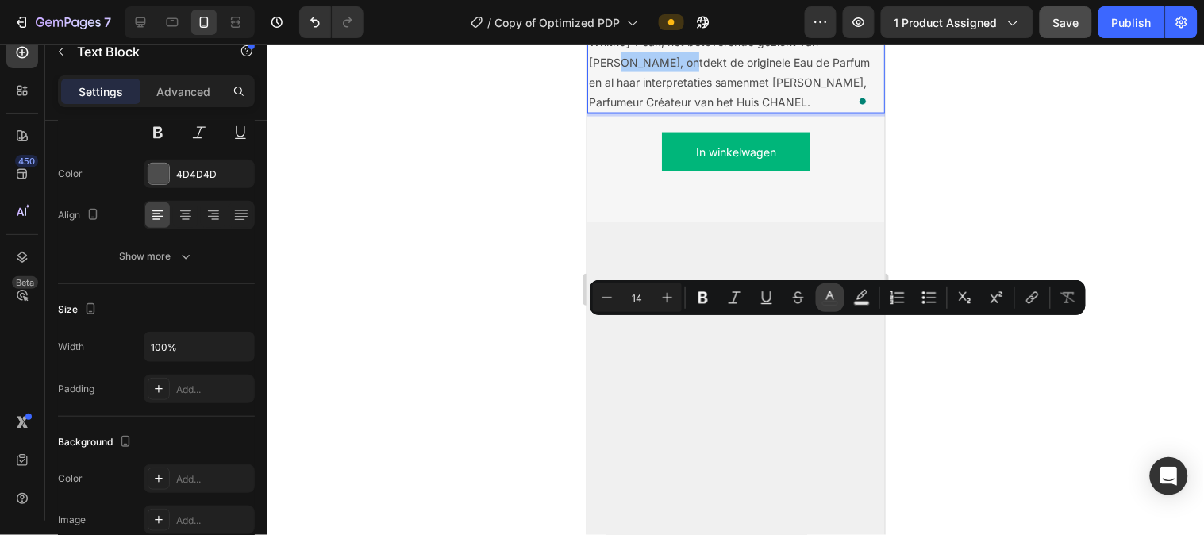
click at [829, 302] on icon "Editor contextual toolbar" at bounding box center [830, 298] width 16 height 16
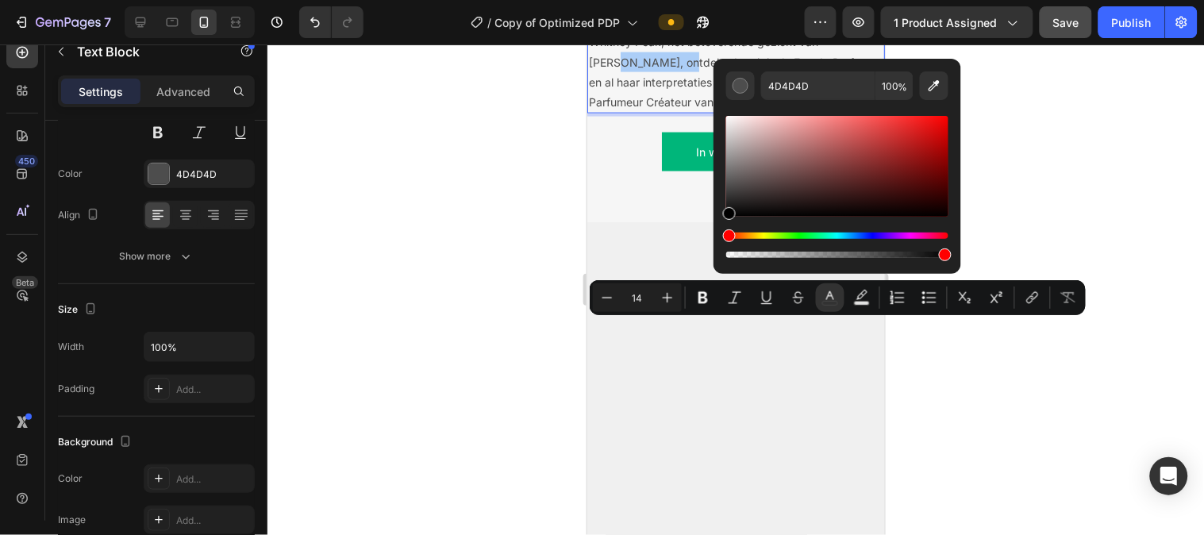
drag, startPoint x: 727, startPoint y: 186, endPoint x: 720, endPoint y: 224, distance: 38.8
click at [720, 224] on div "4D4D4D 100 %" at bounding box center [838, 160] width 248 height 202
type input "000000"
click at [656, 108] on span "Whitney Peak, het betoverende gezicht van [PERSON_NAME], ontdekt de originele E…" at bounding box center [728, 71] width 281 height 74
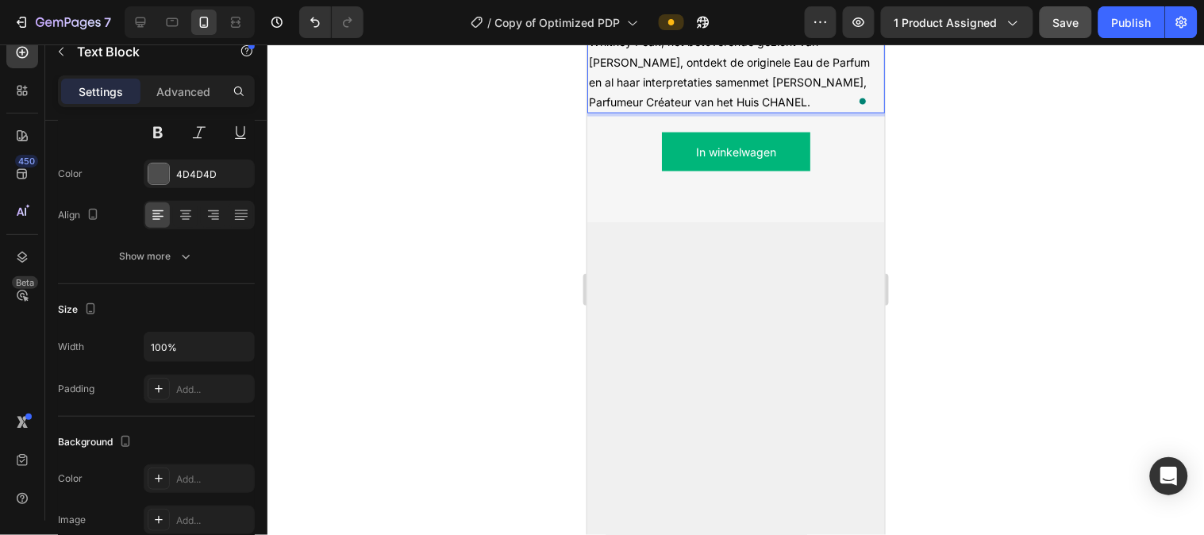
click at [640, 108] on span "Whitney Peak, het betoverende gezicht van [PERSON_NAME], ontdekt de originele E…" at bounding box center [728, 71] width 281 height 74
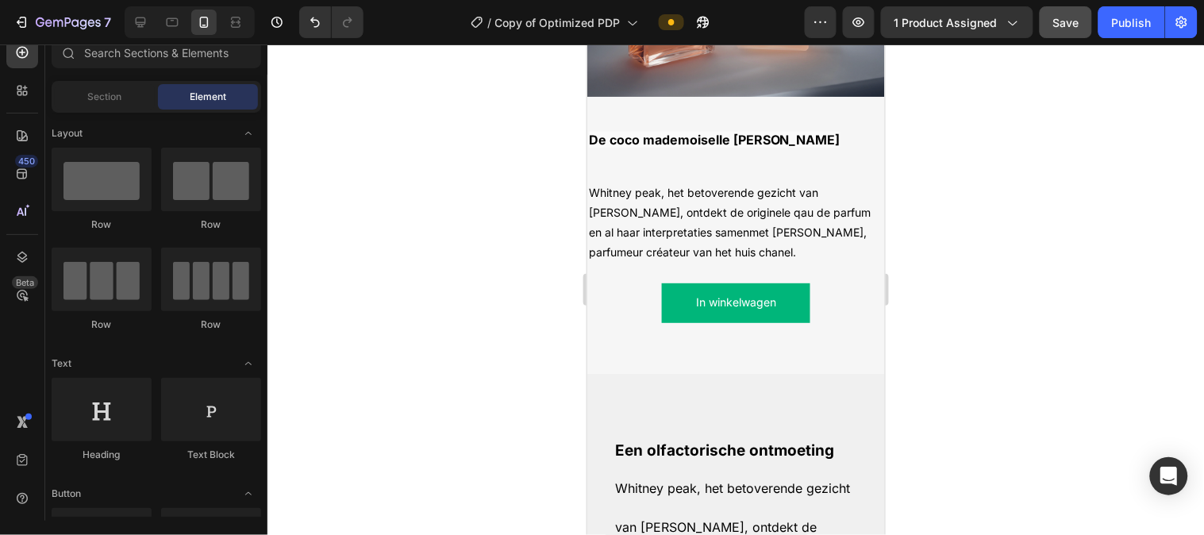
scroll to position [2293, 0]
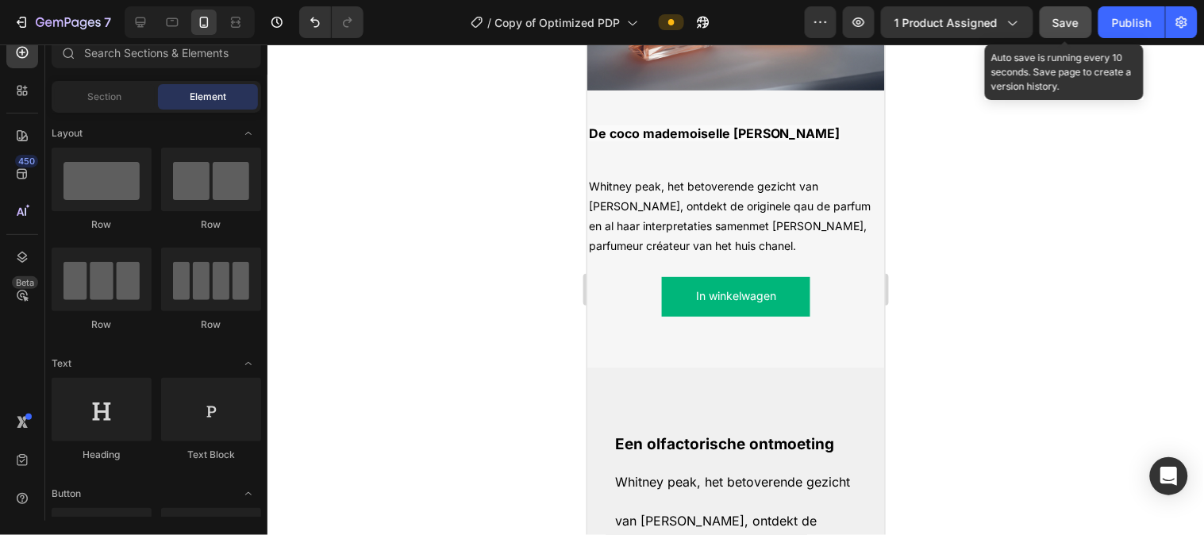
click at [1077, 24] on span "Save" at bounding box center [1067, 22] width 26 height 13
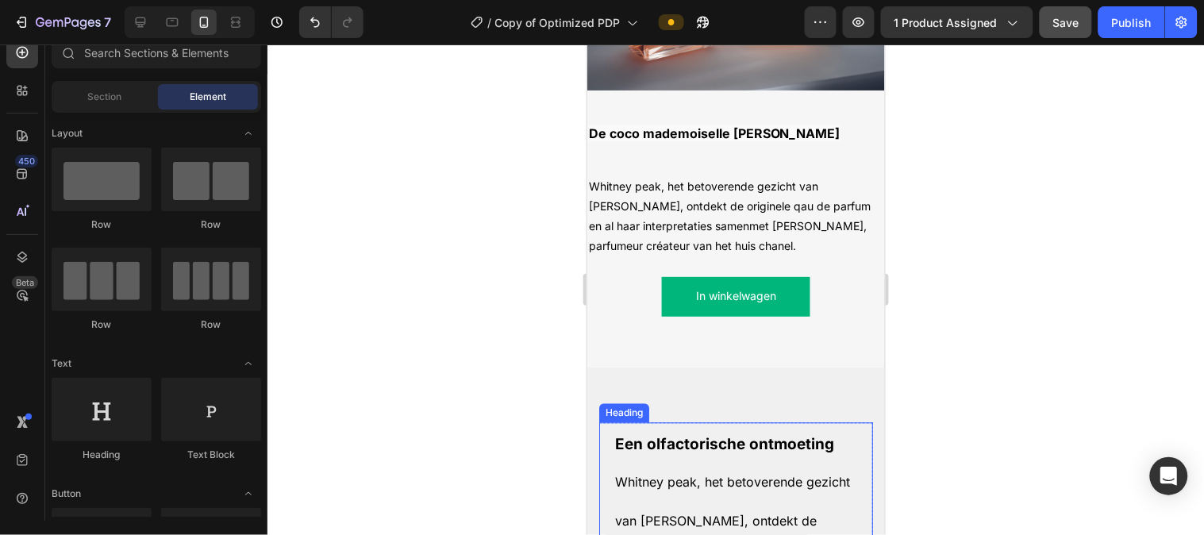
click at [729, 435] on strong "Een olfactorische ontmoeting" at bounding box center [723, 444] width 219 height 18
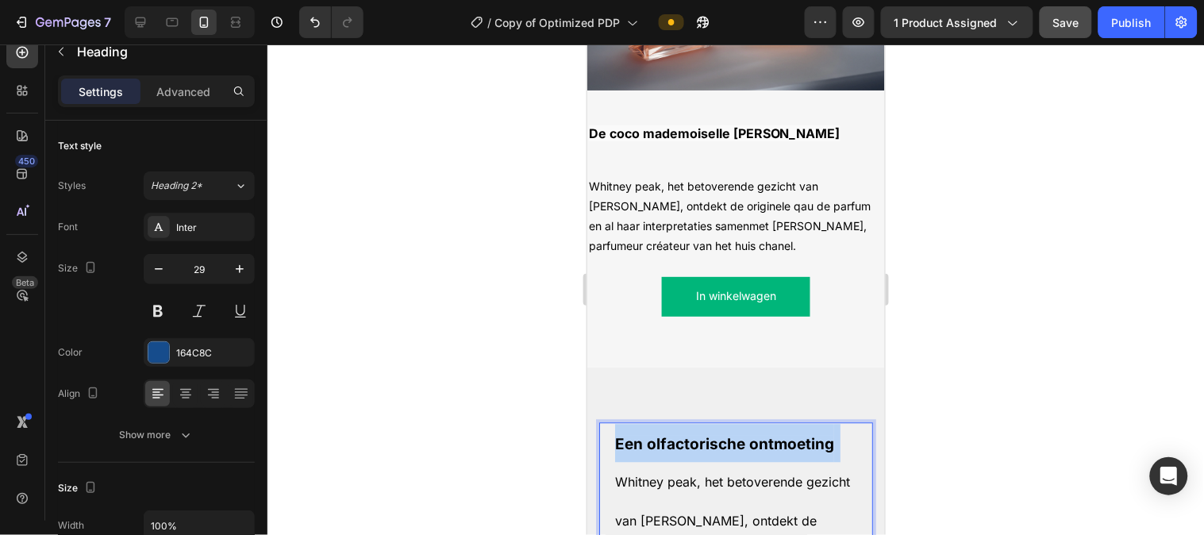
click at [729, 435] on strong "Een olfactorische ontmoeting" at bounding box center [723, 444] width 219 height 18
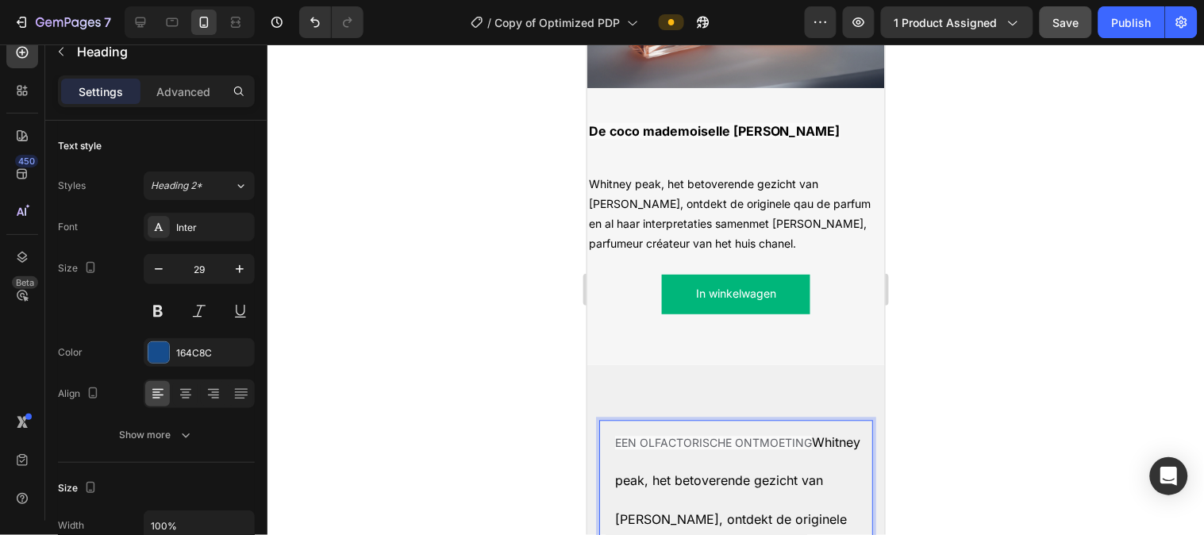
click at [681, 436] on span "EEN OLFACTORISCHE ONTMOETING" at bounding box center [712, 442] width 197 height 13
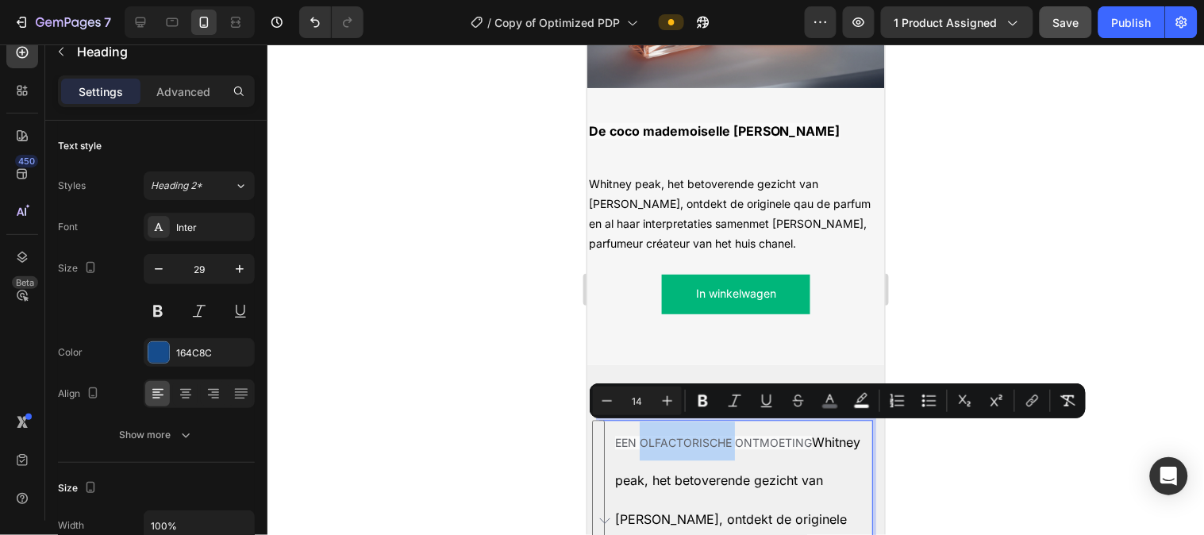
click at [681, 436] on span "EEN OLFACTORISCHE ONTMOETING" at bounding box center [712, 442] width 197 height 13
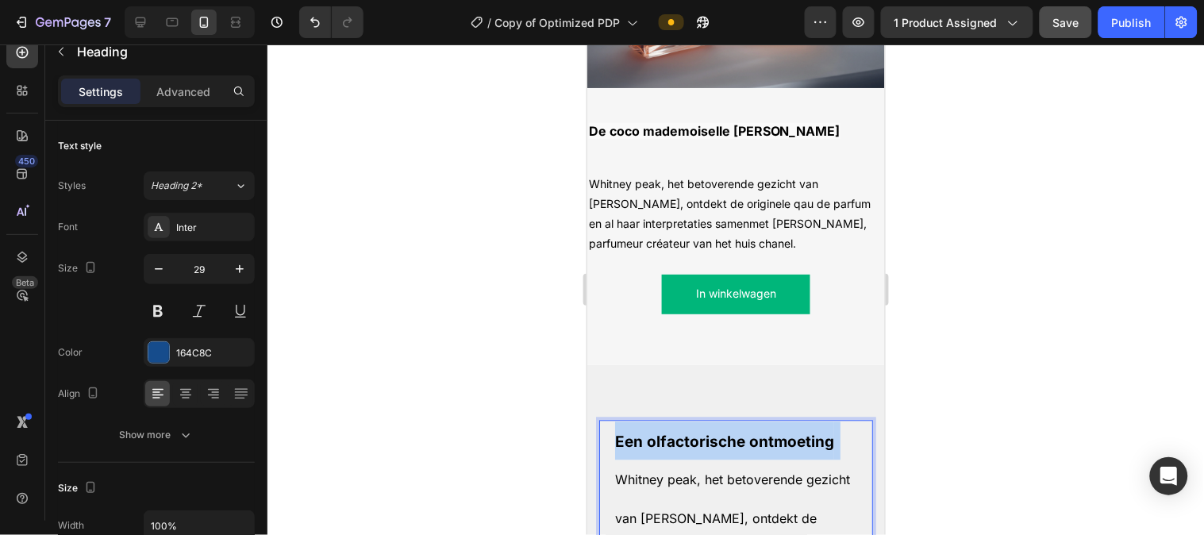
click at [707, 433] on strong "Een olfactorische ontmoeting" at bounding box center [723, 442] width 219 height 18
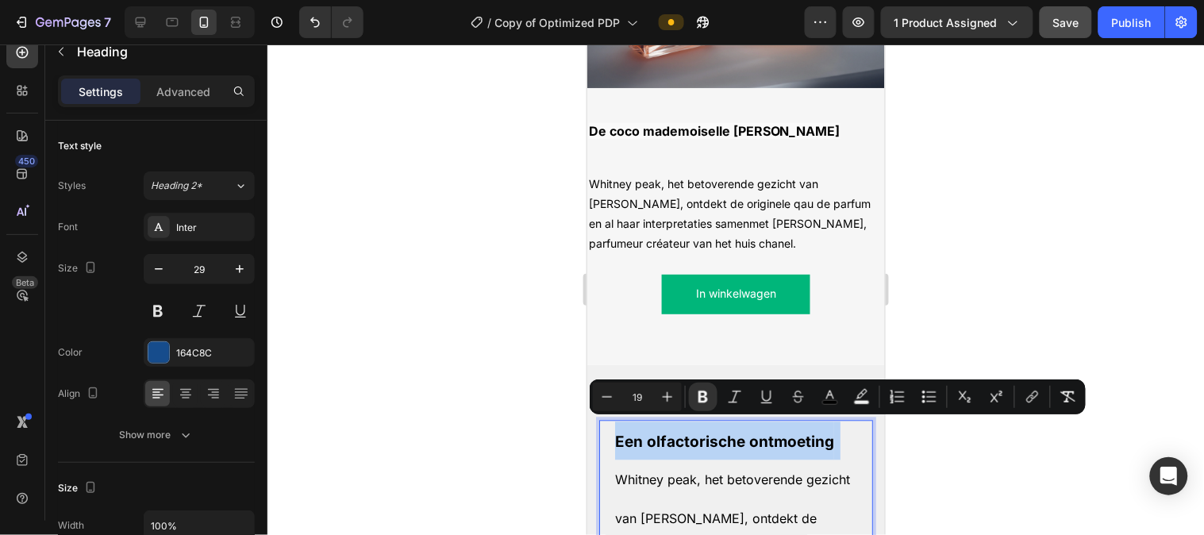
click at [707, 433] on strong "Een olfactorische ontmoeting" at bounding box center [723, 442] width 219 height 18
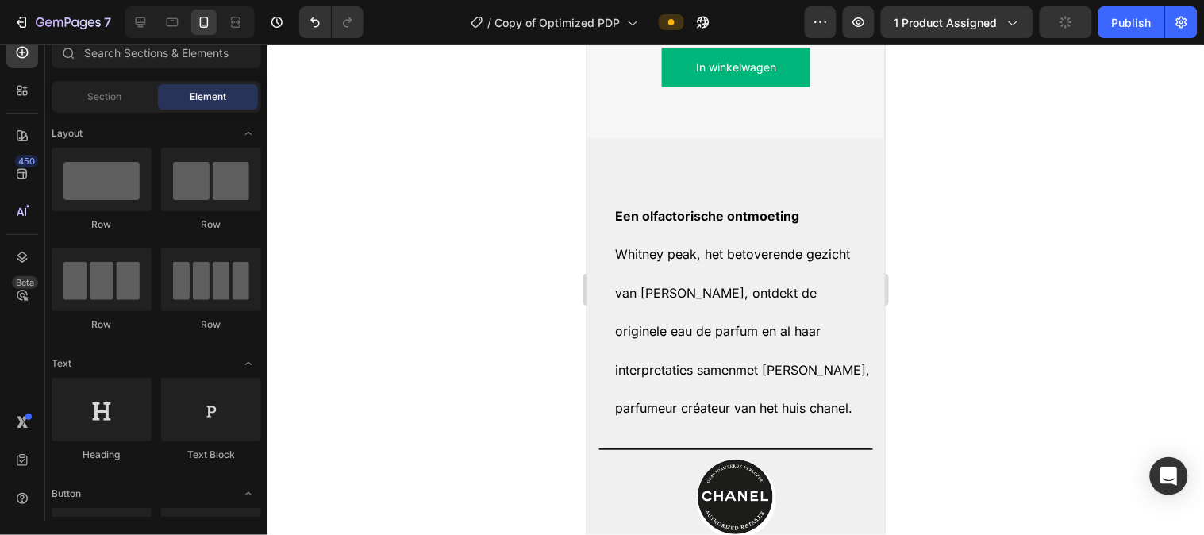
scroll to position [2537, 0]
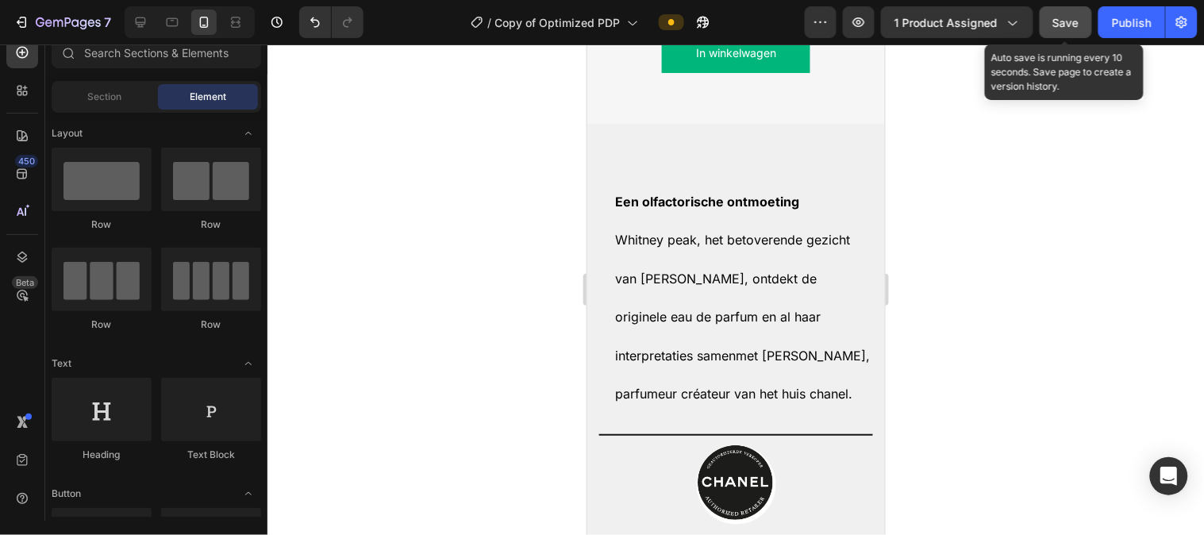
click at [1068, 11] on button "Save" at bounding box center [1066, 22] width 52 height 32
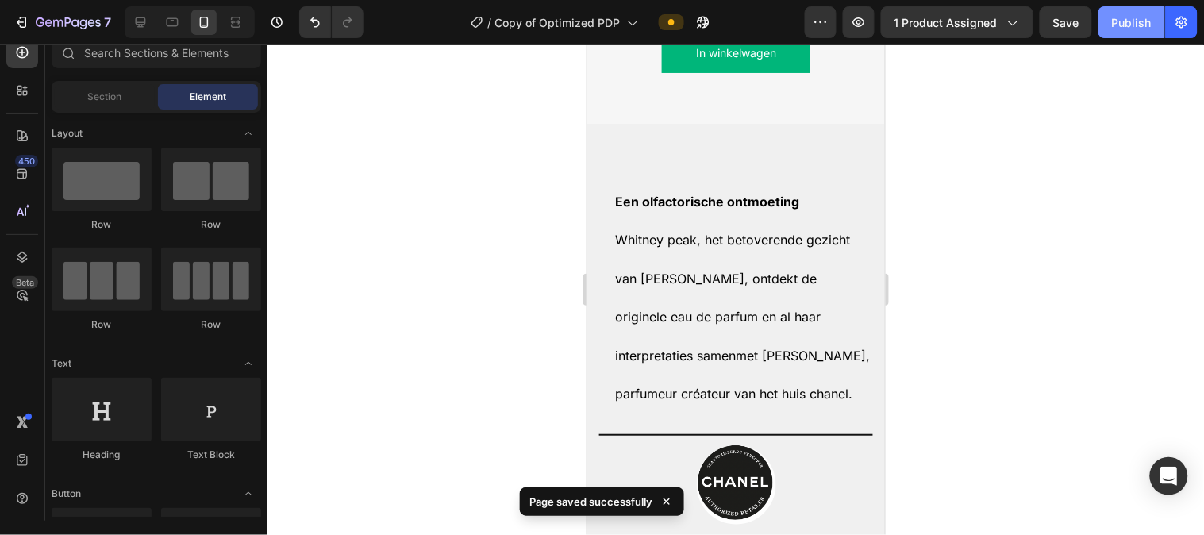
click at [1133, 20] on div "Publish" at bounding box center [1132, 22] width 40 height 17
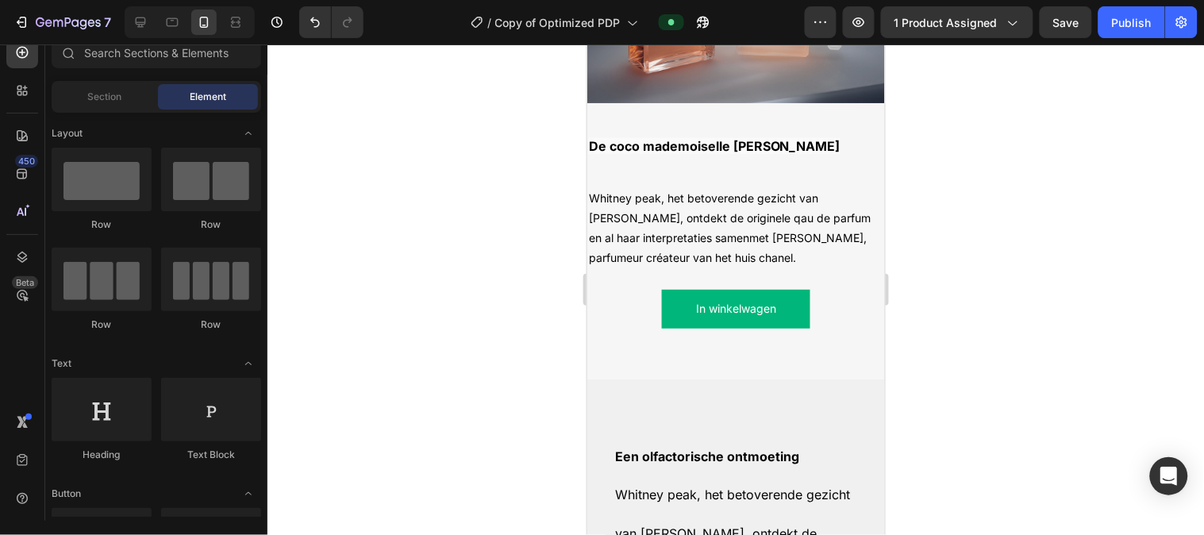
scroll to position [2182, 0]
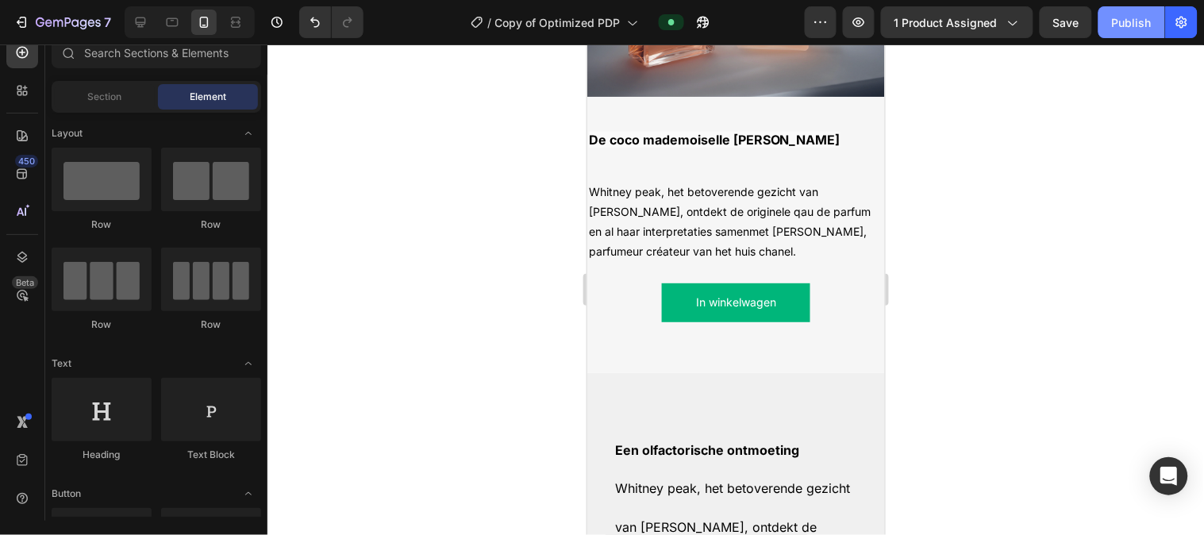
click at [1125, 25] on div "Publish" at bounding box center [1132, 22] width 40 height 17
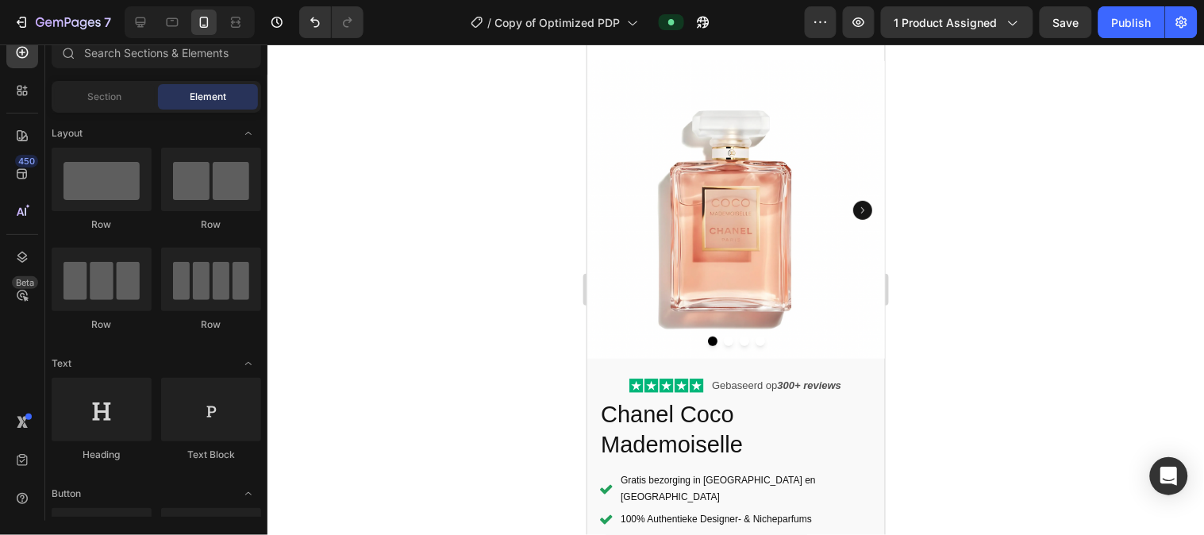
scroll to position [68, 0]
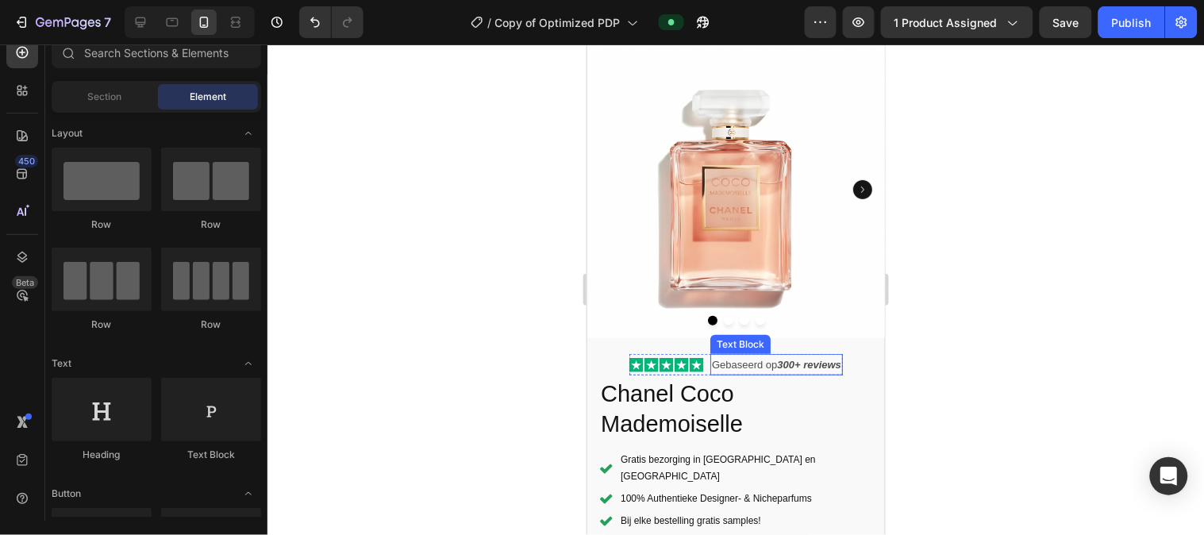
click at [807, 358] on strong "300+ reviews" at bounding box center [808, 364] width 64 height 12
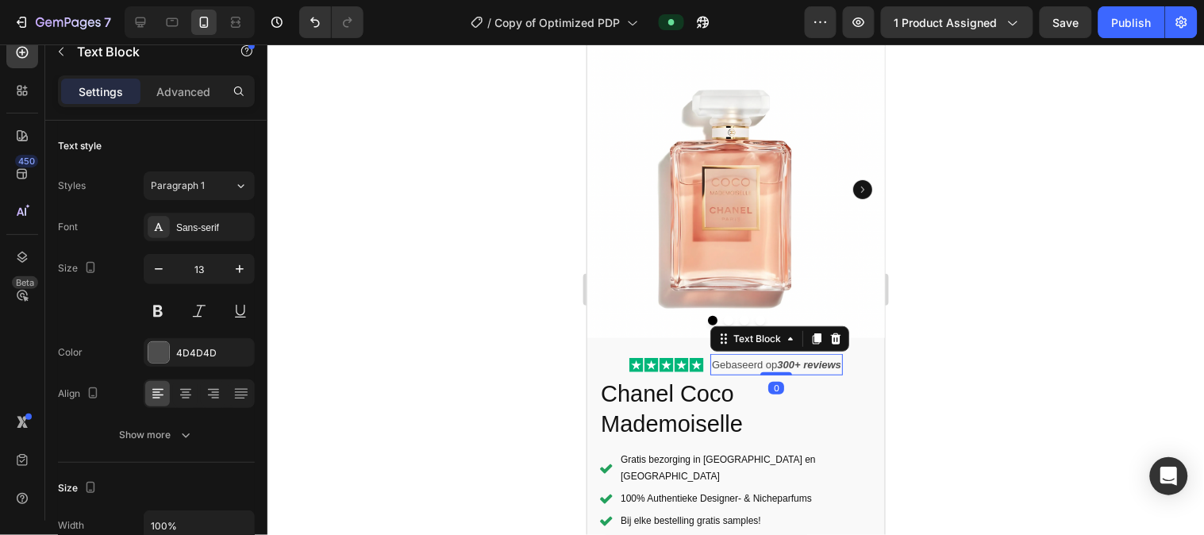
click at [819, 358] on strong "300+ reviews" at bounding box center [808, 364] width 64 height 12
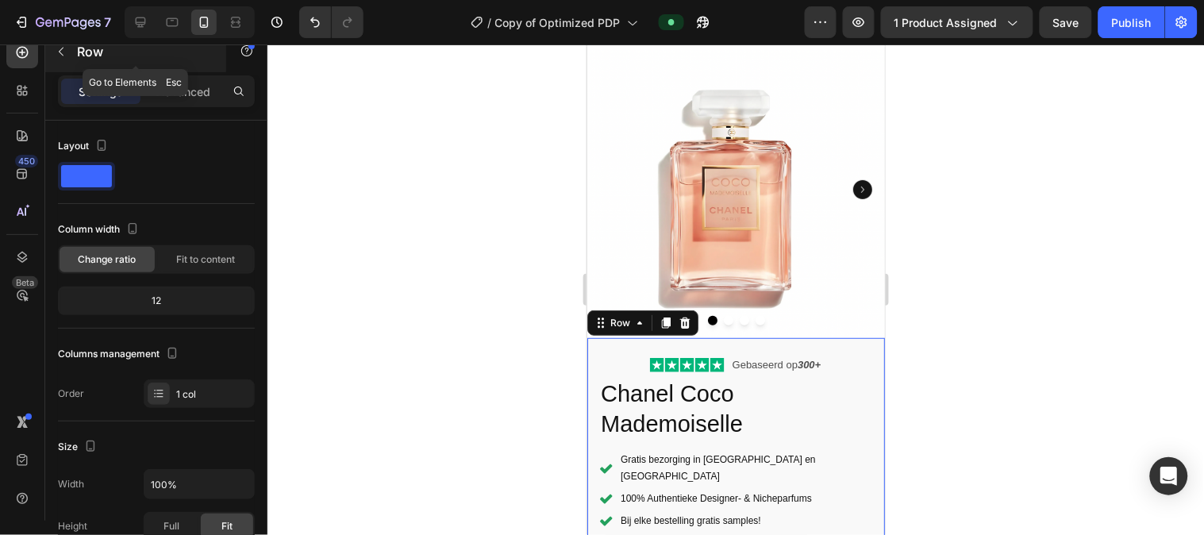
click at [65, 52] on icon "button" at bounding box center [61, 51] width 13 height 13
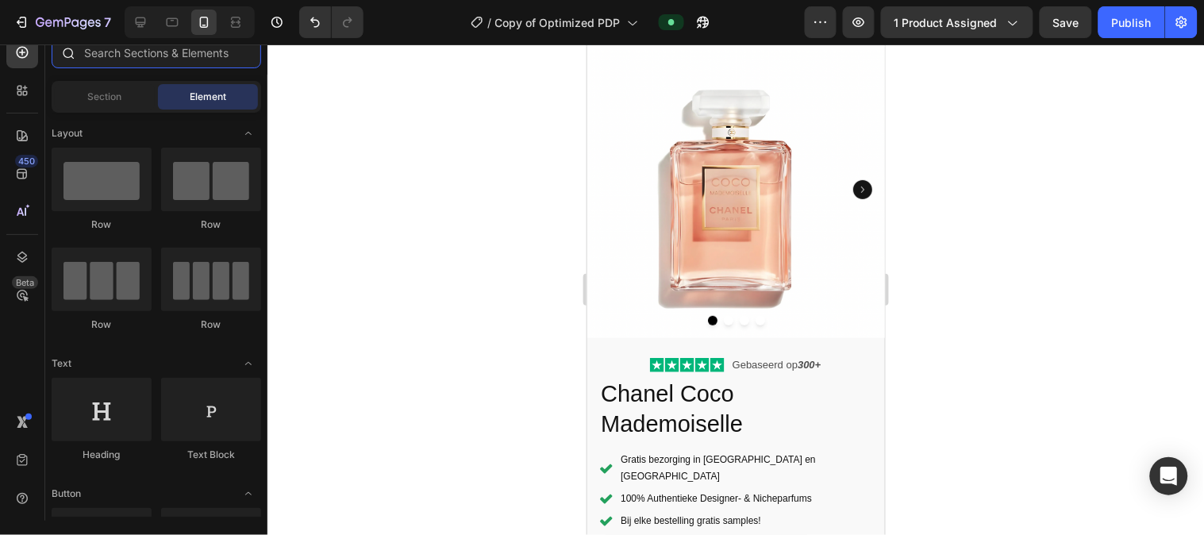
click at [161, 56] on input "text" at bounding box center [157, 53] width 210 height 32
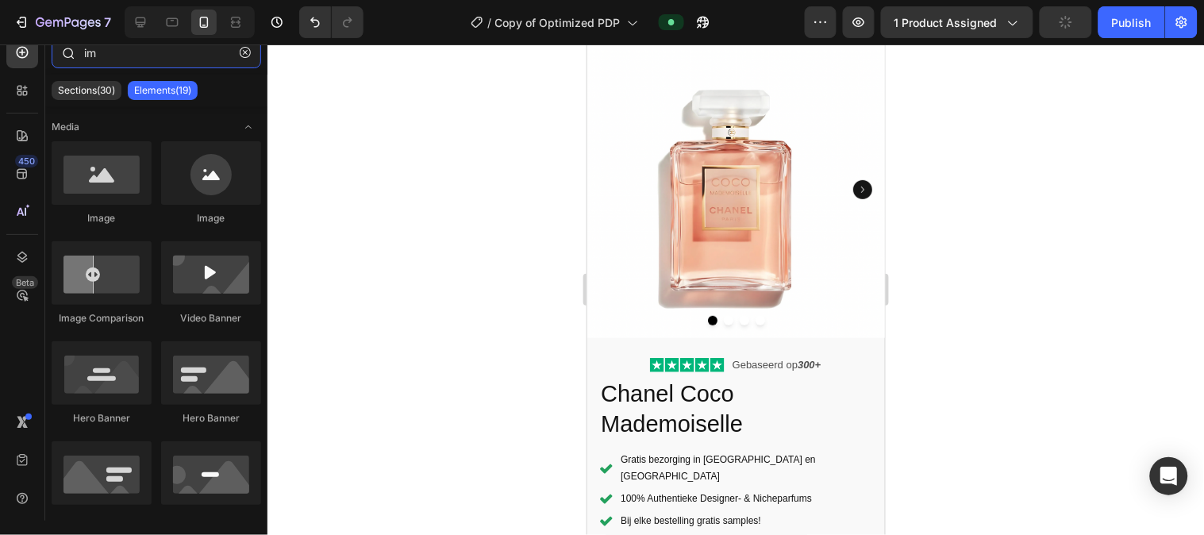
type input "i"
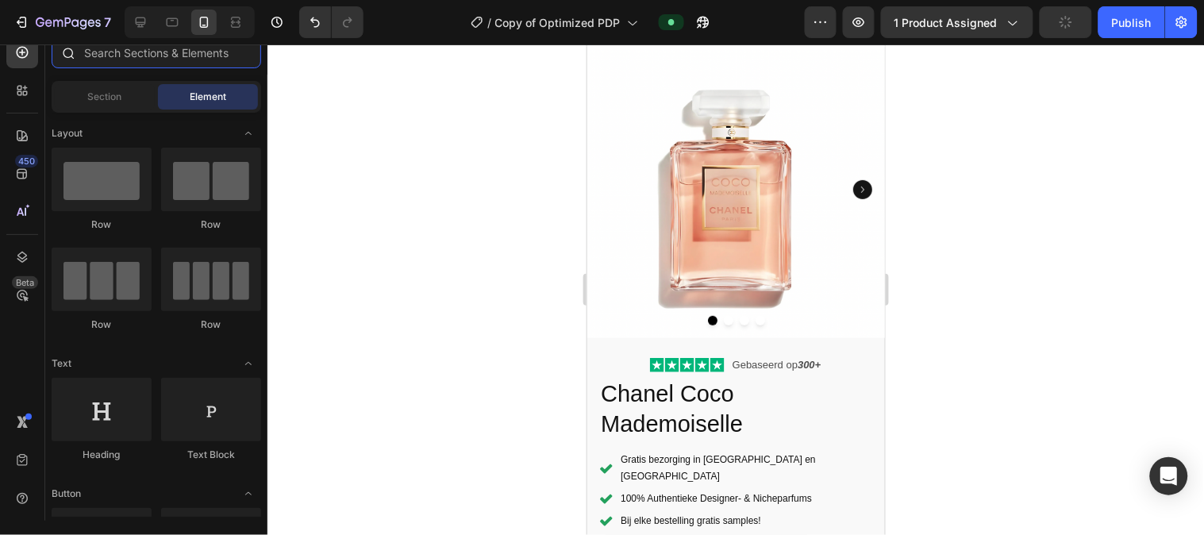
click at [161, 56] on input "text" at bounding box center [157, 53] width 210 height 32
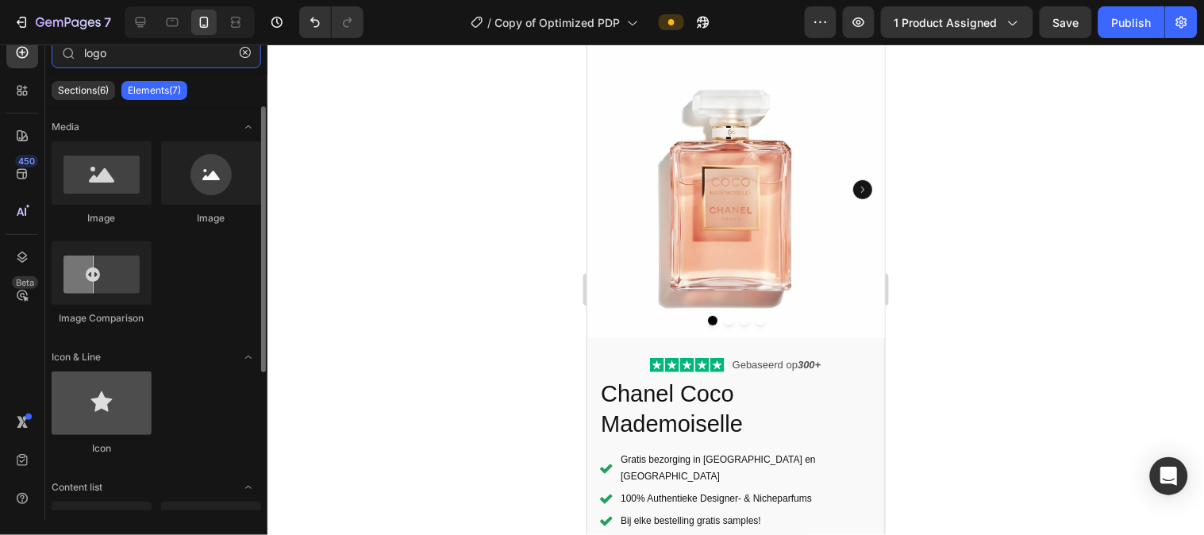
type input "logo"
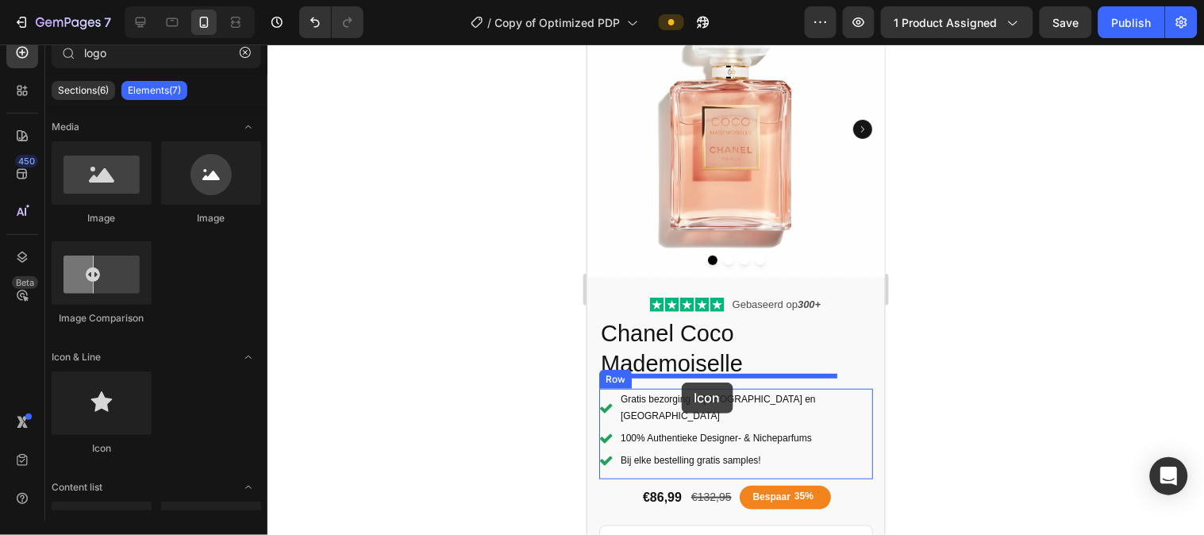
scroll to position [139, 0]
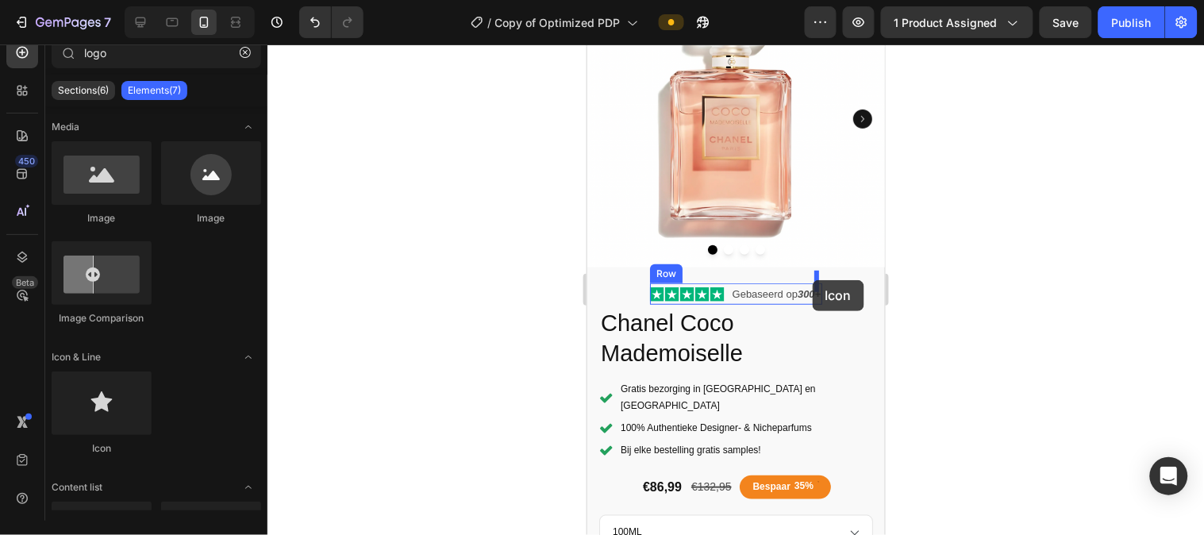
drag, startPoint x: 695, startPoint y: 449, endPoint x: 812, endPoint y: 272, distance: 212.5
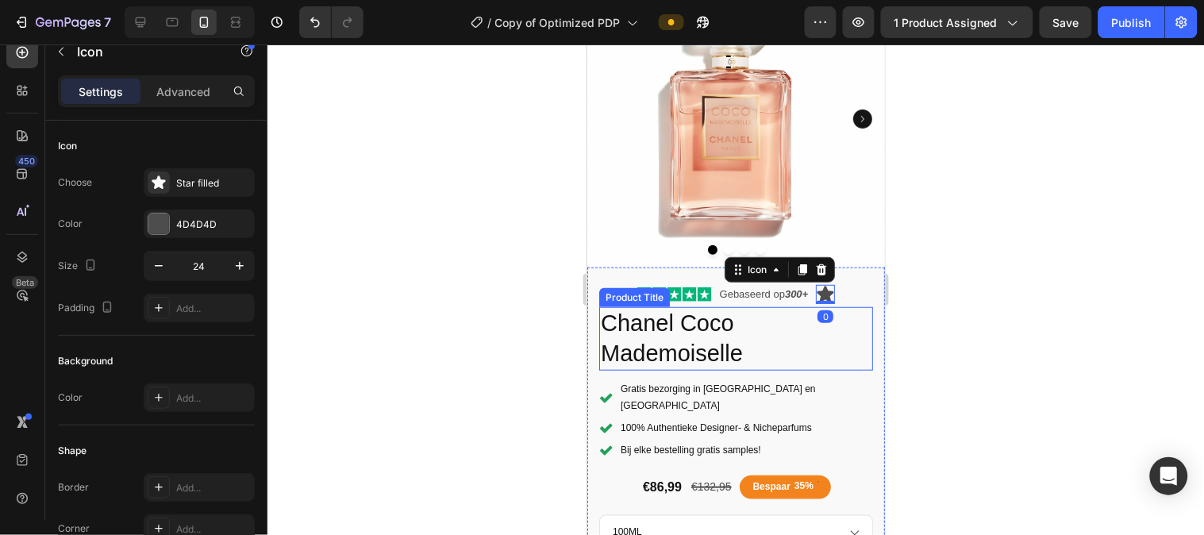
click at [794, 306] on h1 "Chanel Coco Mademoiselle" at bounding box center [736, 337] width 274 height 63
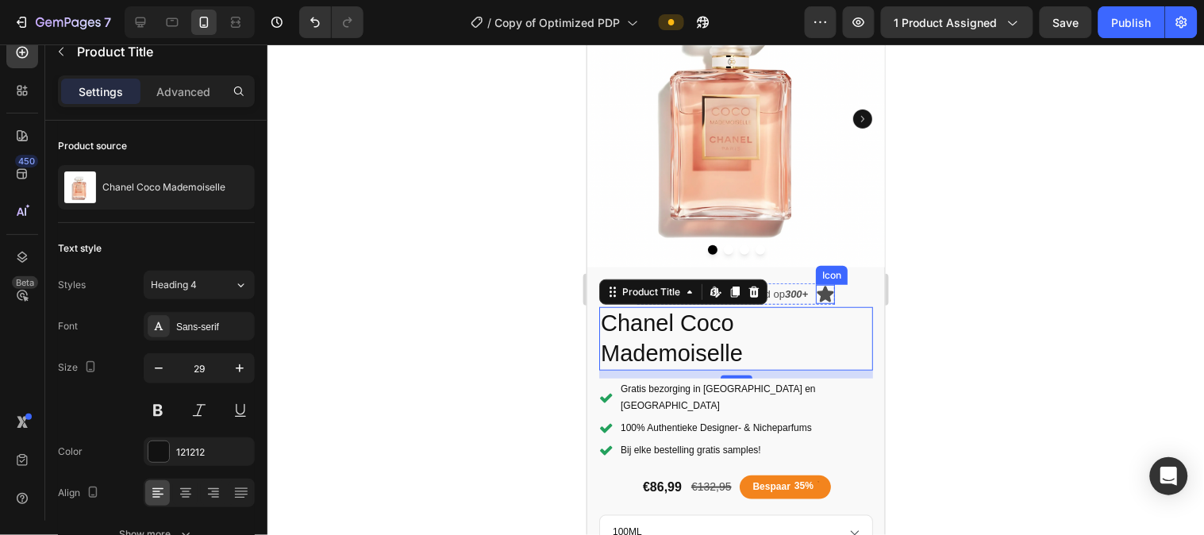
click at [817, 285] on icon at bounding box center [825, 293] width 17 height 16
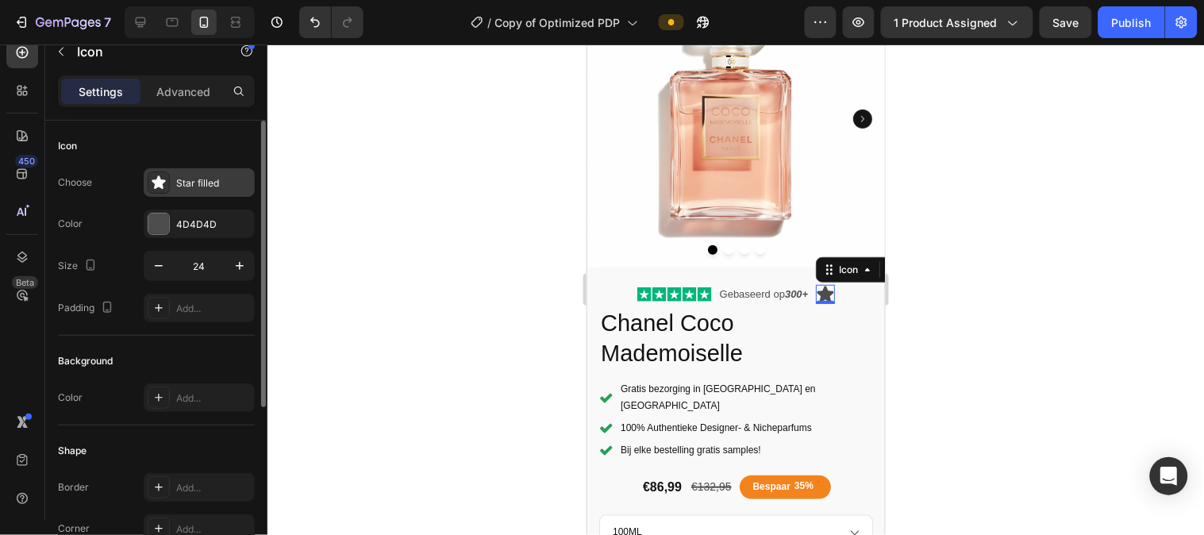
click at [168, 186] on div at bounding box center [159, 182] width 22 height 22
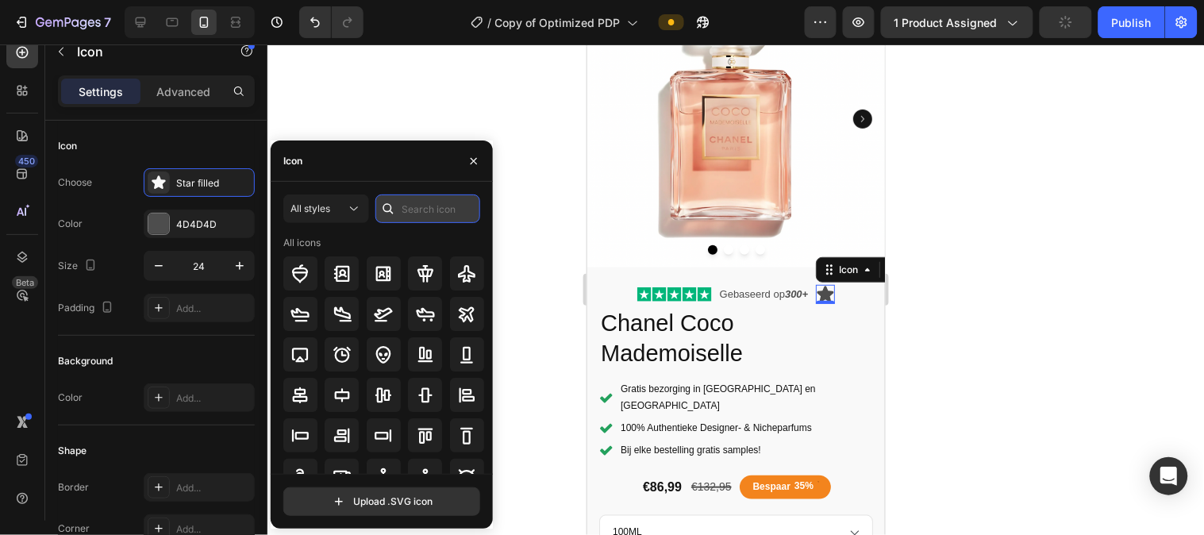
click at [426, 212] on input "text" at bounding box center [428, 209] width 105 height 29
type input "t"
click at [479, 168] on button "button" at bounding box center [473, 160] width 25 height 25
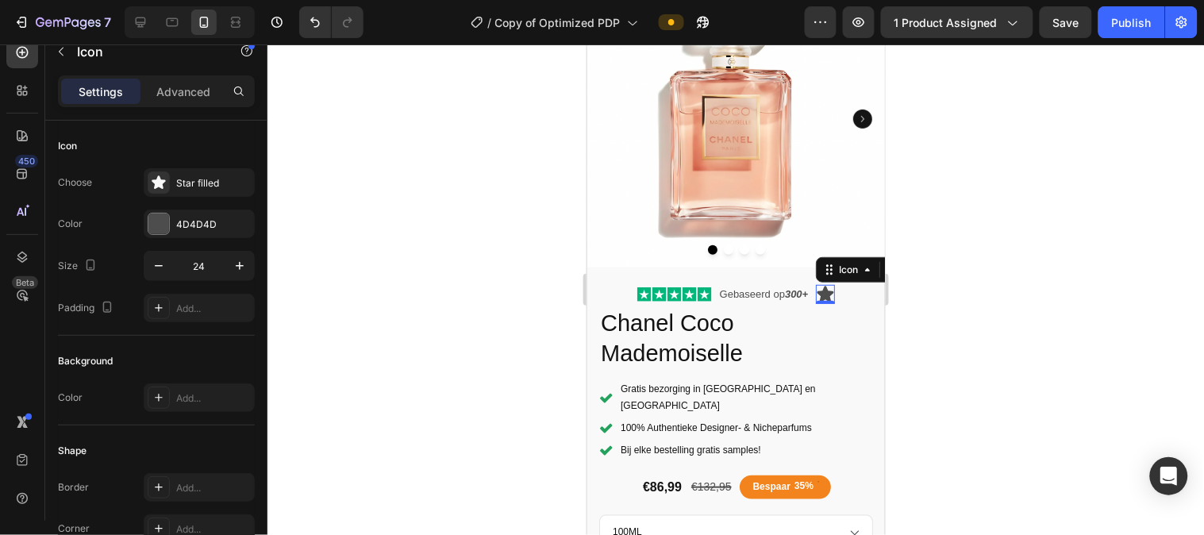
click at [821, 285] on icon at bounding box center [825, 293] width 17 height 16
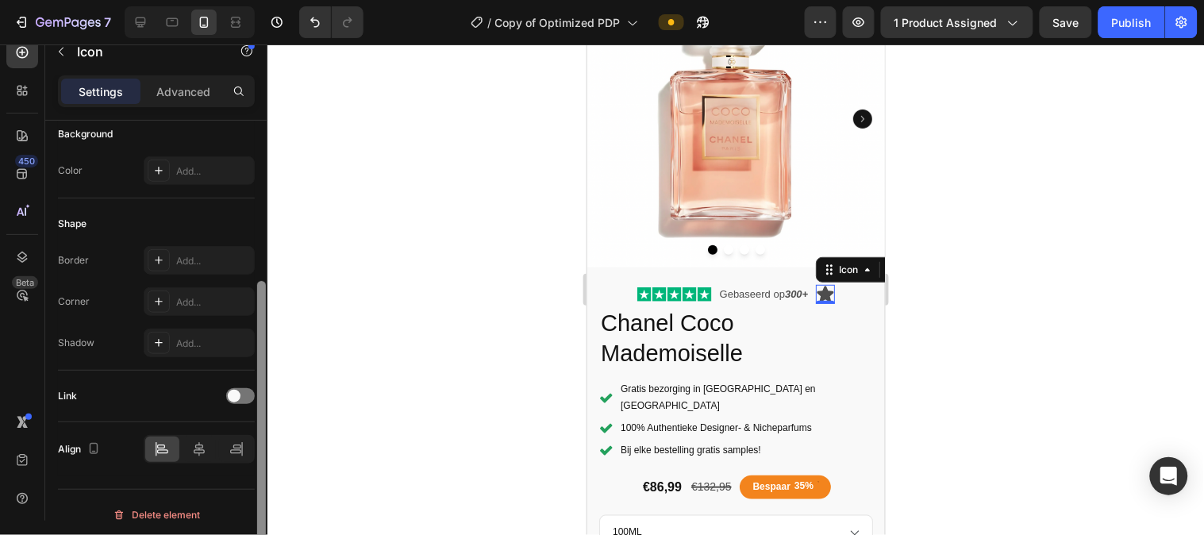
scroll to position [239, 0]
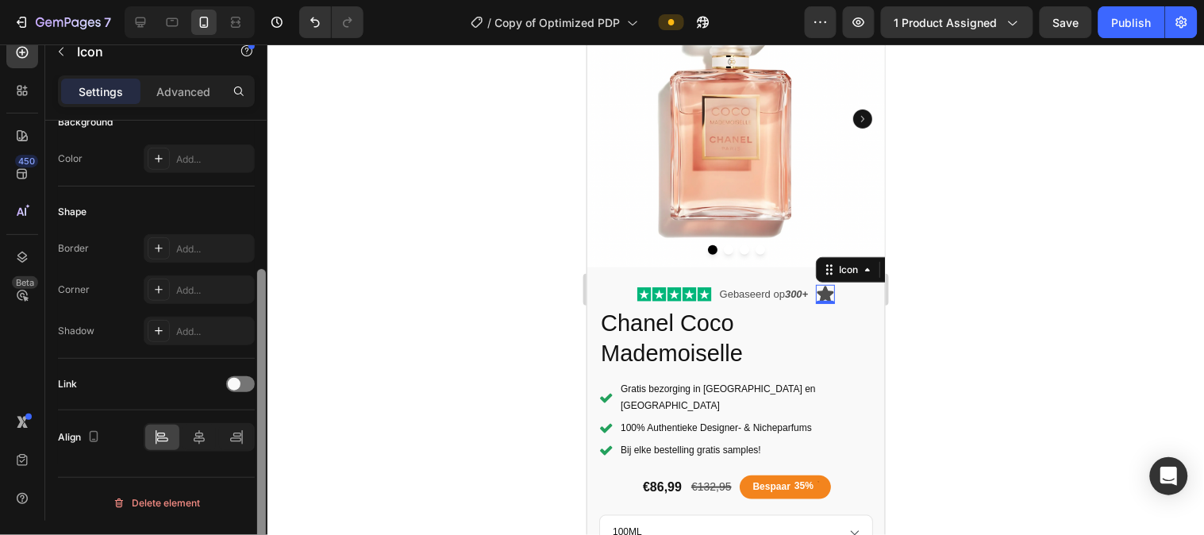
drag, startPoint x: 259, startPoint y: 248, endPoint x: 260, endPoint y: 402, distance: 154.0
click at [260, 402] on div at bounding box center [261, 412] width 9 height 287
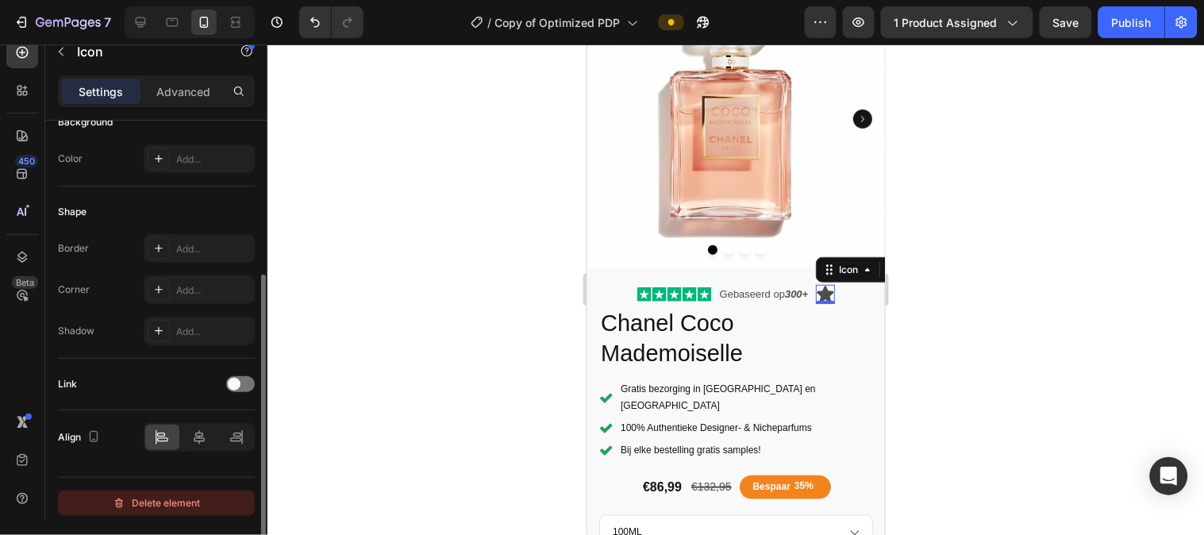
click at [162, 503] on div "Delete element" at bounding box center [156, 503] width 87 height 19
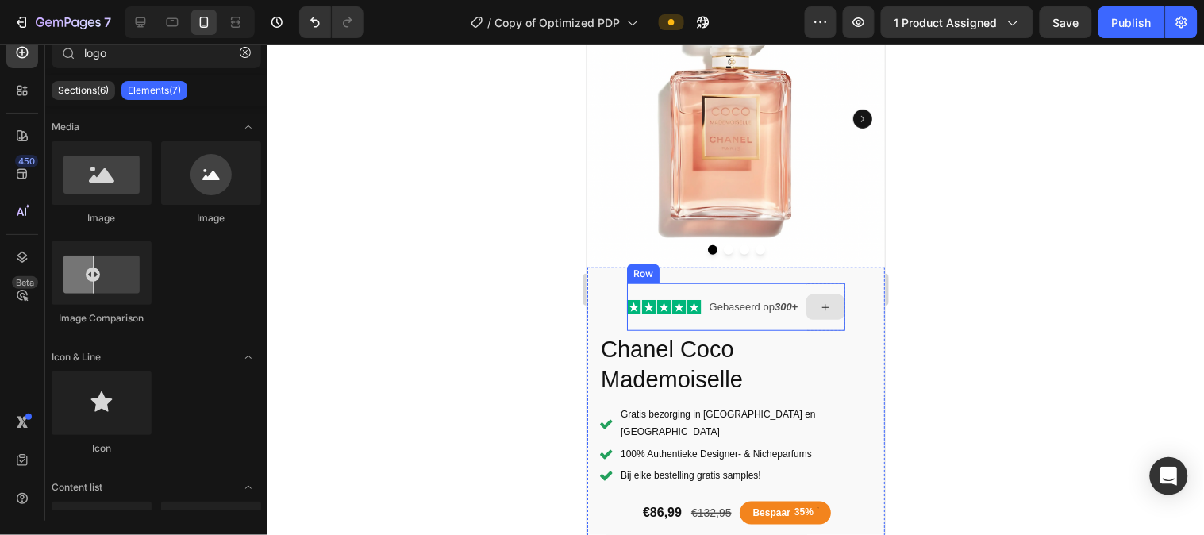
click at [818, 310] on div at bounding box center [825, 307] width 40 height 48
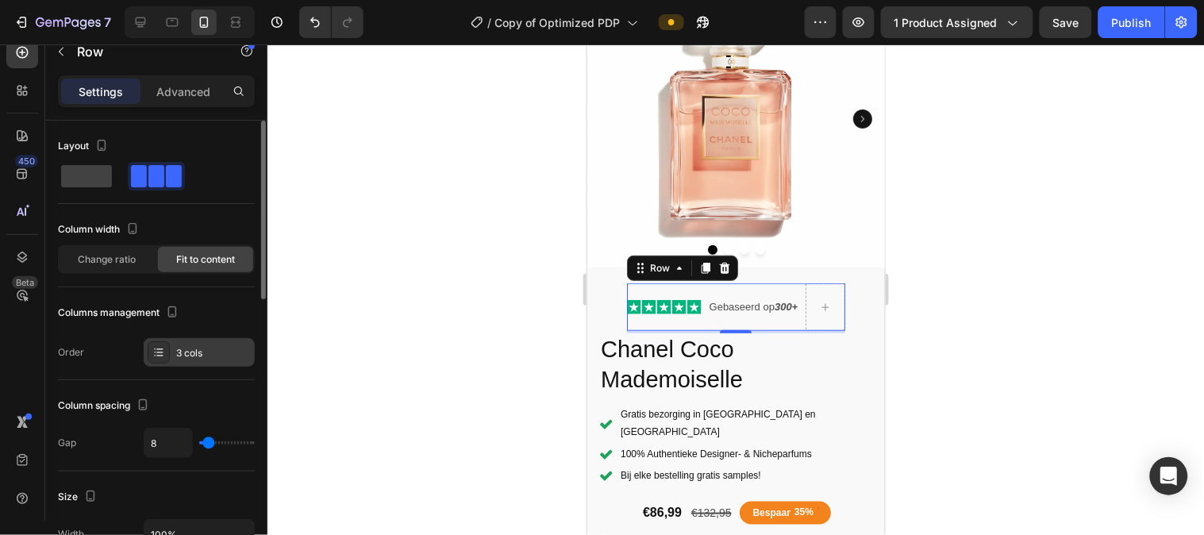
click at [153, 351] on icon at bounding box center [158, 352] width 13 height 13
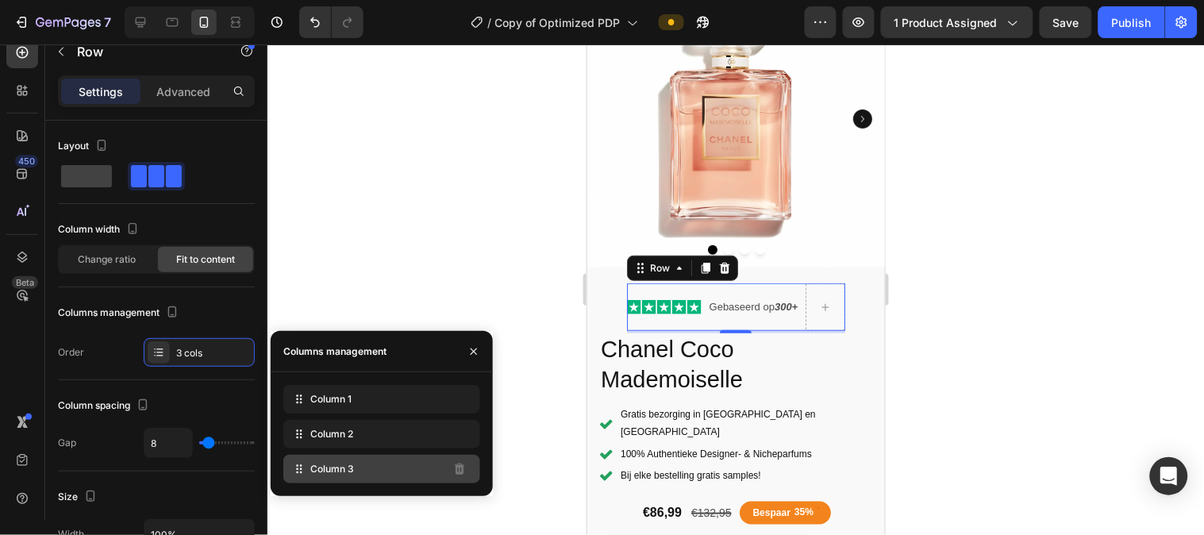
click at [377, 474] on div "Column 3" at bounding box center [381, 469] width 197 height 29
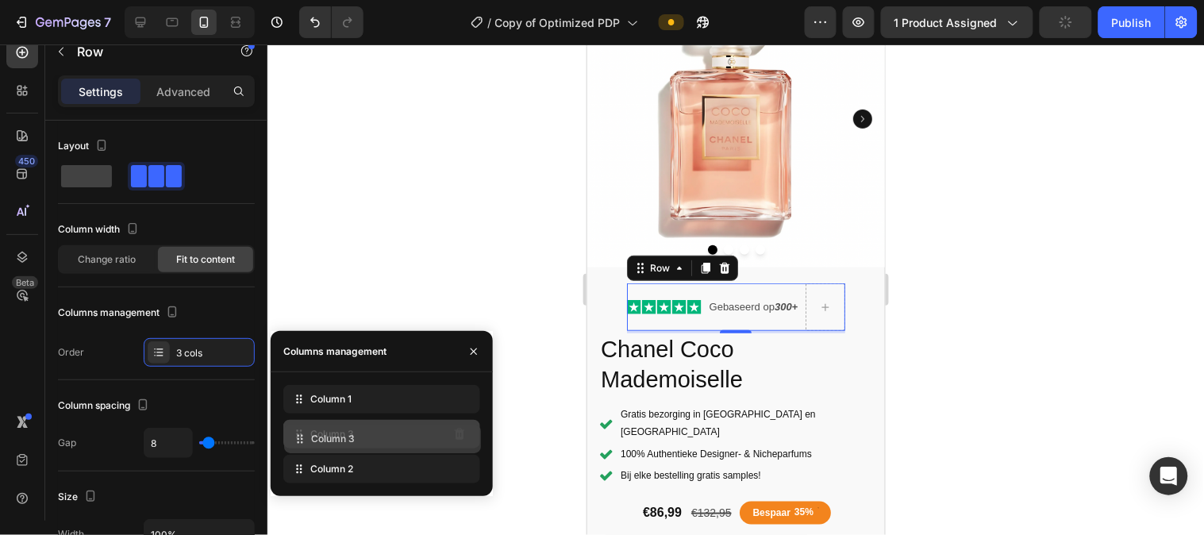
drag, startPoint x: 378, startPoint y: 476, endPoint x: 379, endPoint y: 437, distance: 38.9
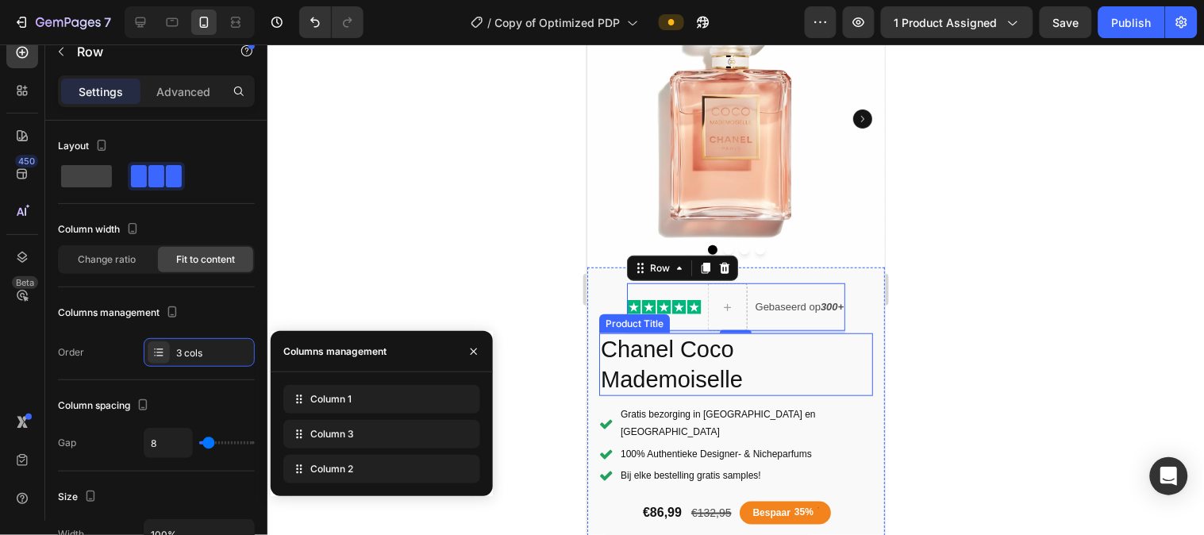
click at [829, 333] on h1 "Chanel Coco Mademoiselle" at bounding box center [736, 364] width 274 height 63
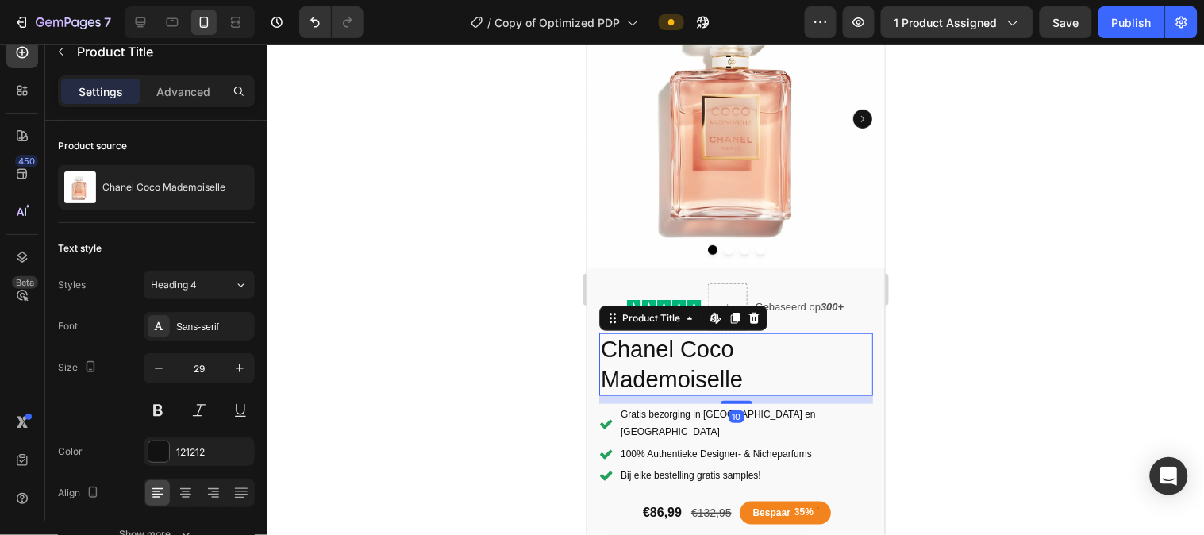
click at [506, 375] on div at bounding box center [736, 289] width 937 height 491
click at [711, 283] on div at bounding box center [727, 307] width 40 height 48
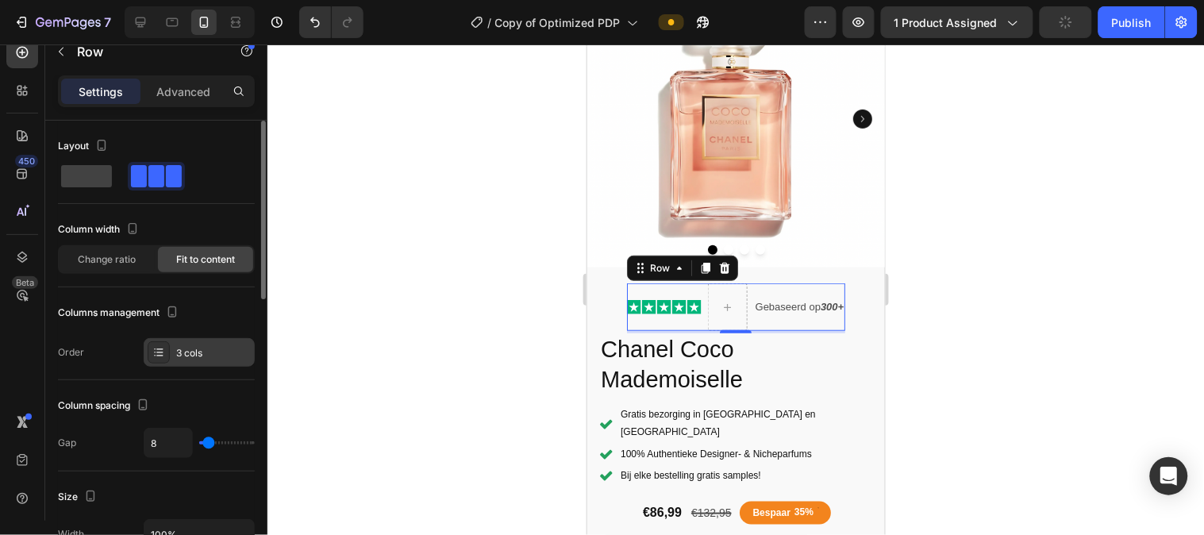
click at [151, 354] on div at bounding box center [159, 352] width 22 height 22
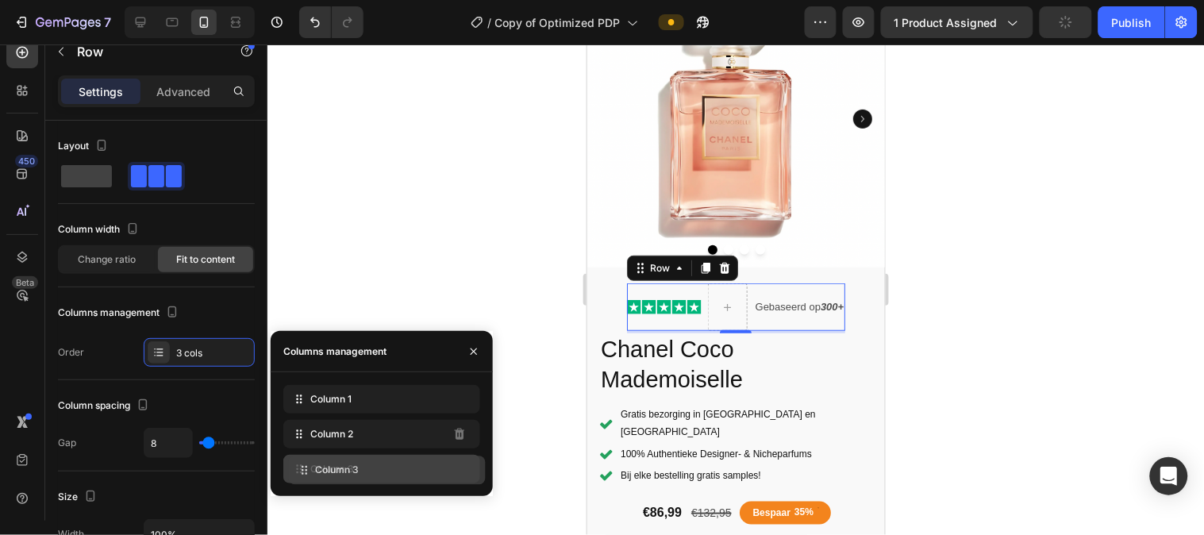
drag, startPoint x: 364, startPoint y: 437, endPoint x: 369, endPoint y: 472, distance: 36.2
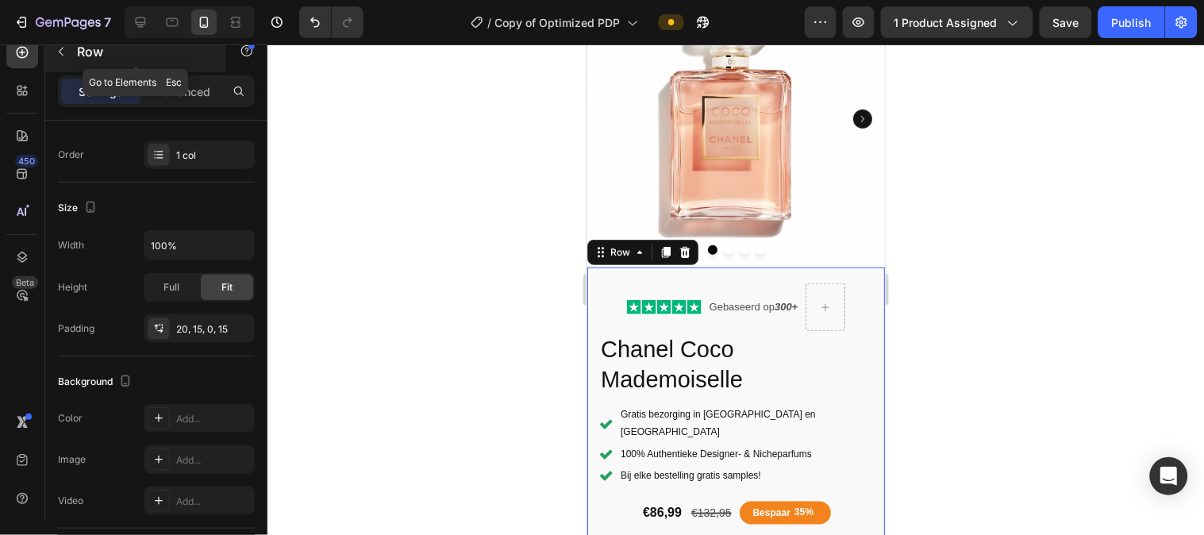
click at [62, 56] on icon "button" at bounding box center [61, 51] width 13 height 13
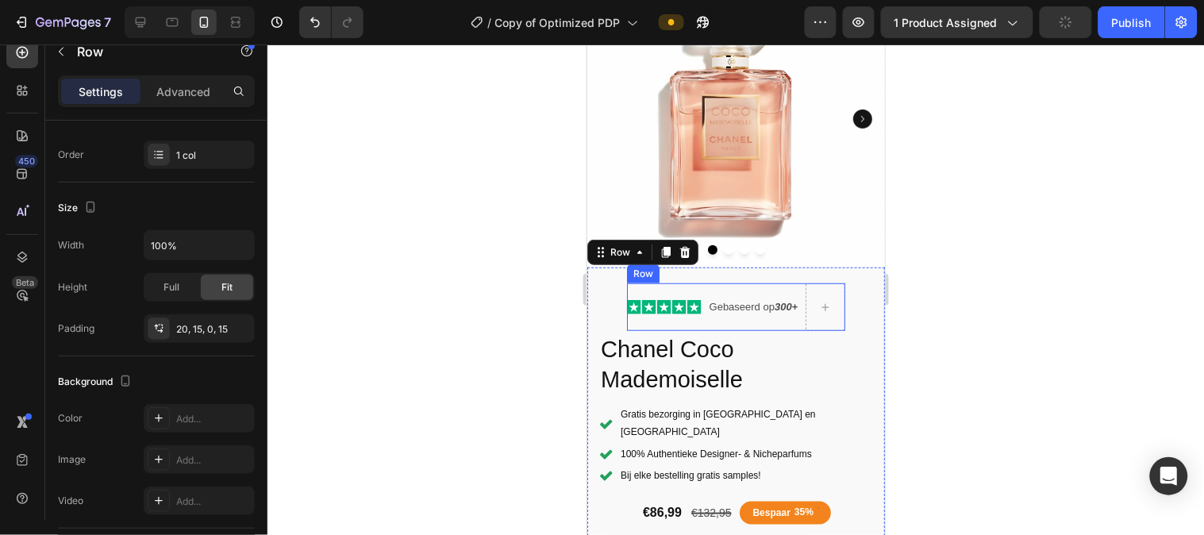
click at [631, 309] on div "Icon Icon Icon Icon Icon Icon List" at bounding box center [663, 307] width 75 height 48
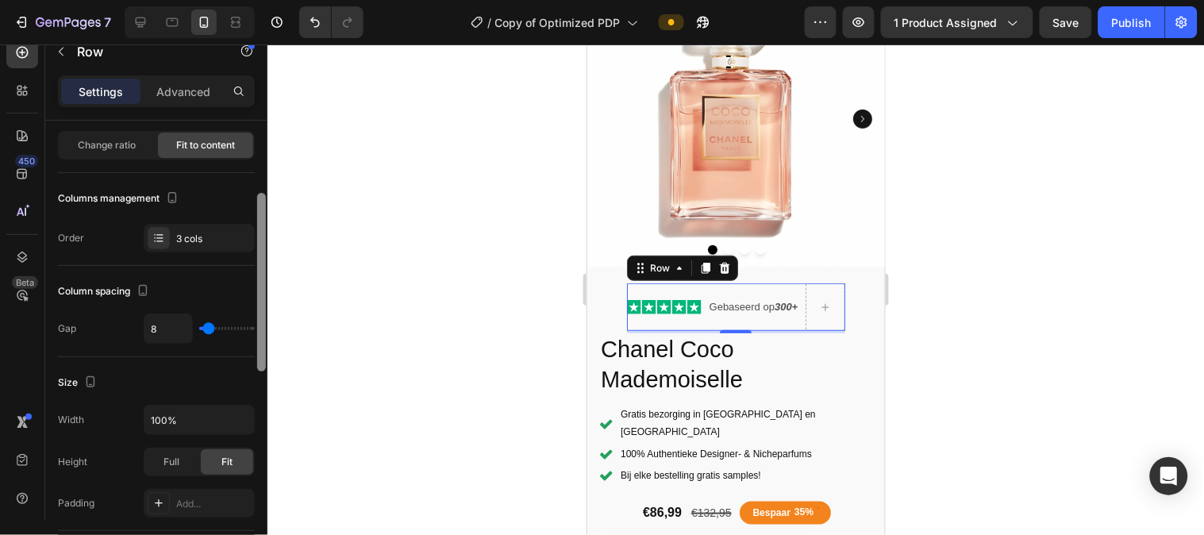
drag, startPoint x: 264, startPoint y: 295, endPoint x: 271, endPoint y: 252, distance: 43.5
click at [271, 0] on div "7 Version history / Copy of Optimized PDP Preview 1 product assigned Save Publi…" at bounding box center [602, 0] width 1204 height 0
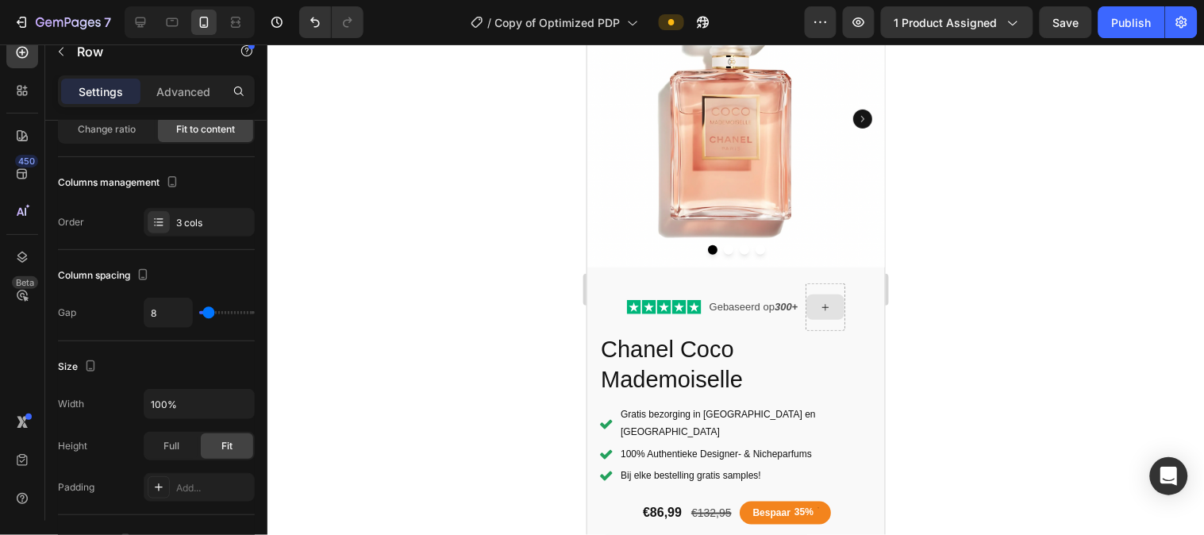
click at [819, 300] on icon at bounding box center [825, 306] width 13 height 13
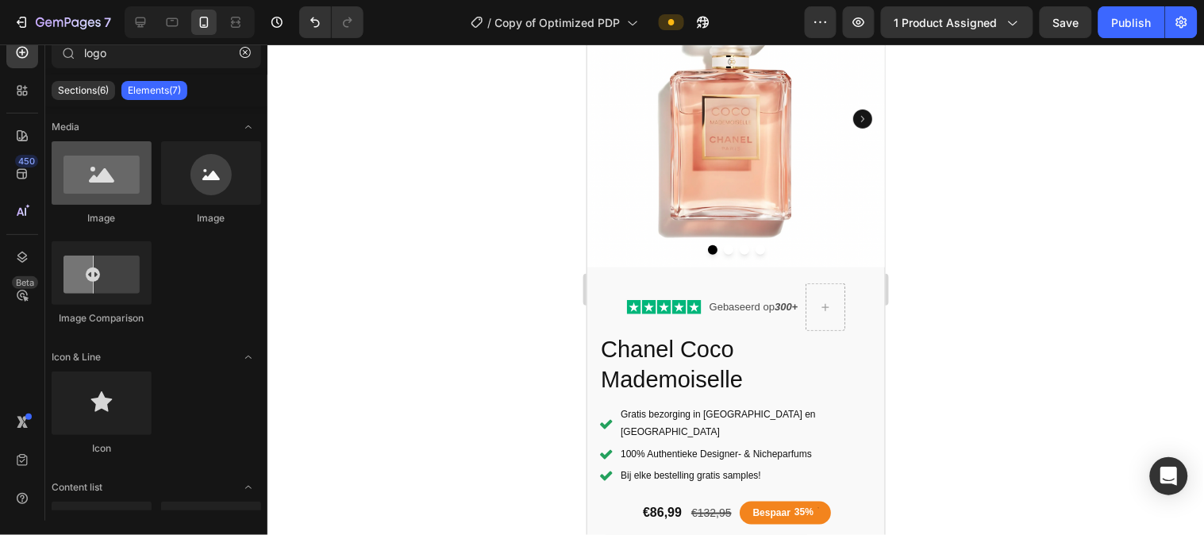
click at [112, 188] on div at bounding box center [102, 173] width 100 height 64
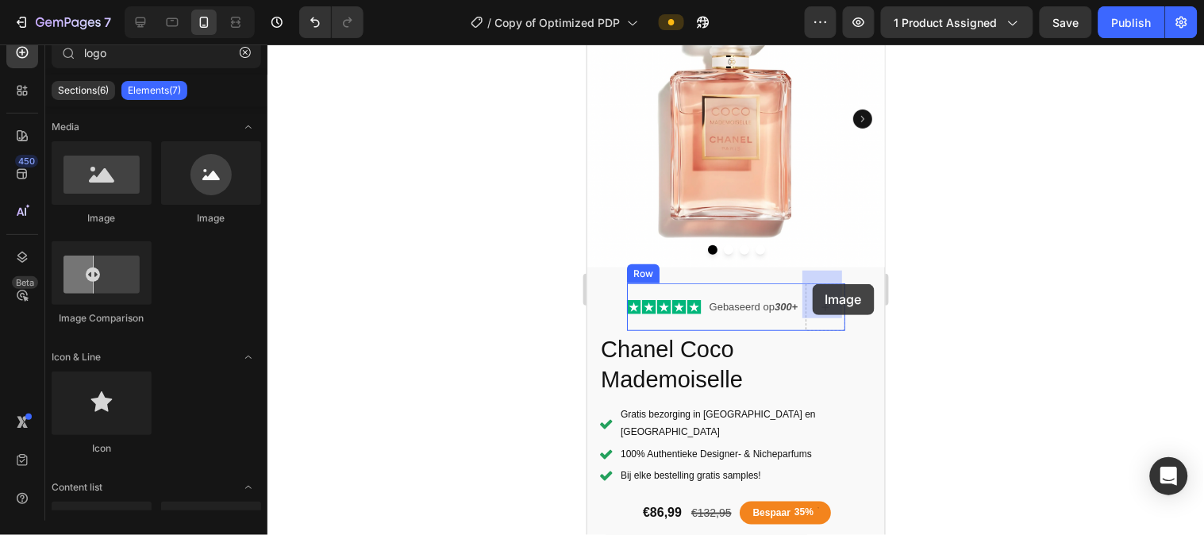
drag, startPoint x: 696, startPoint y: 232, endPoint x: 812, endPoint y: 283, distance: 126.9
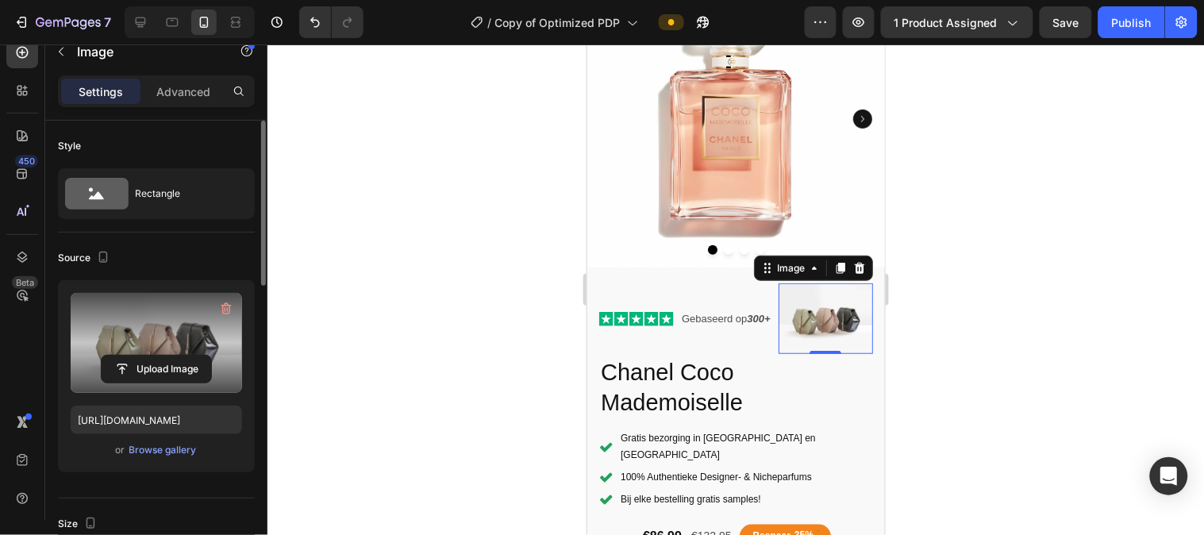
click at [155, 352] on div "Upload Image" at bounding box center [156, 343] width 171 height 100
click at [157, 364] on input "file" at bounding box center [157, 369] width 110 height 27
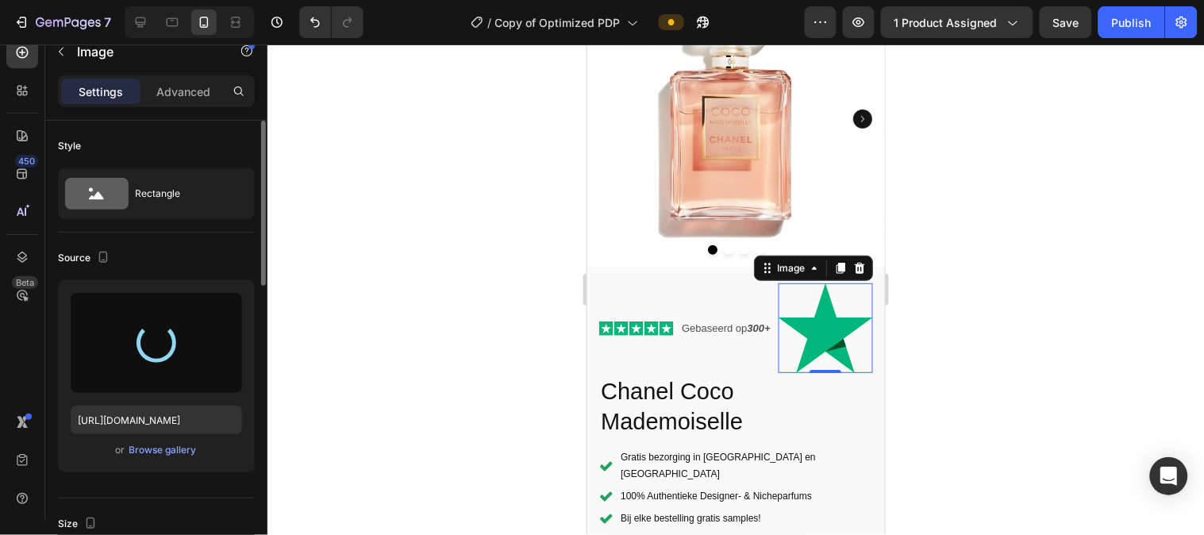
type input "[URL][DOMAIN_NAME]"
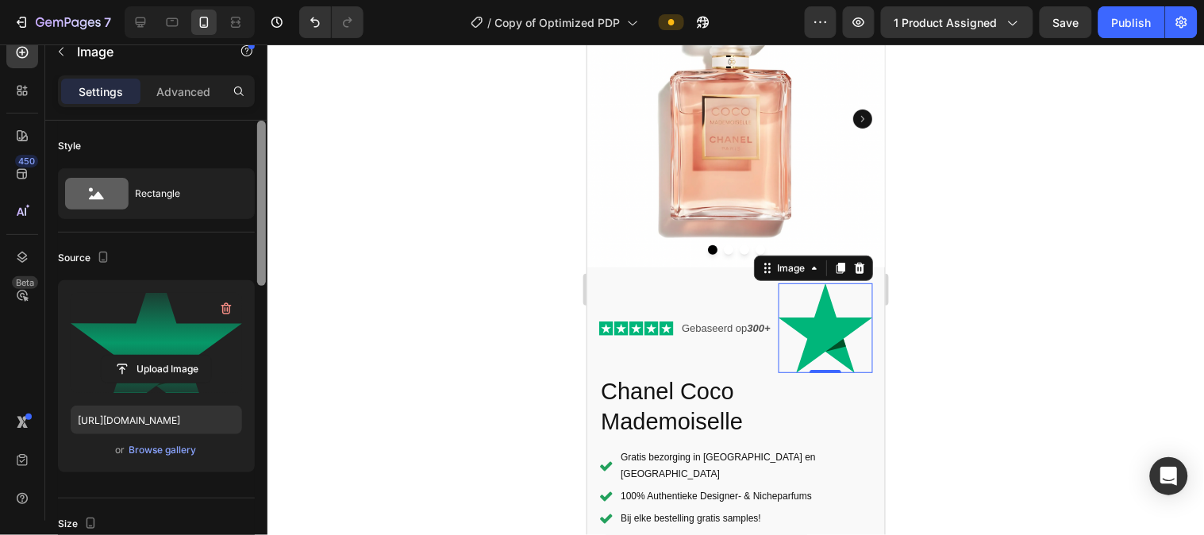
click at [264, 329] on div at bounding box center [262, 343] width 12 height 445
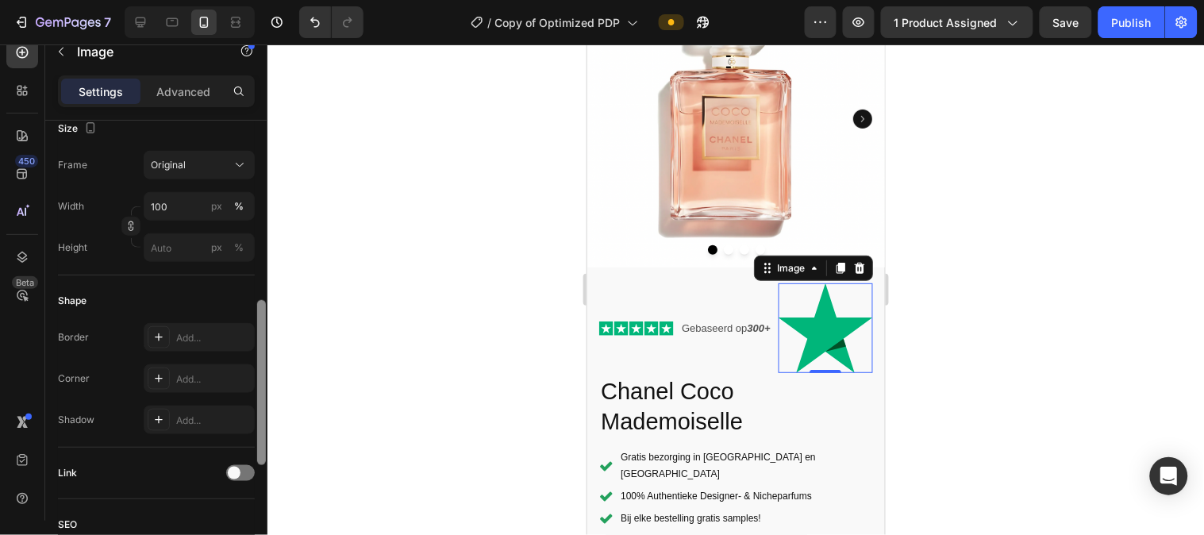
scroll to position [353, 0]
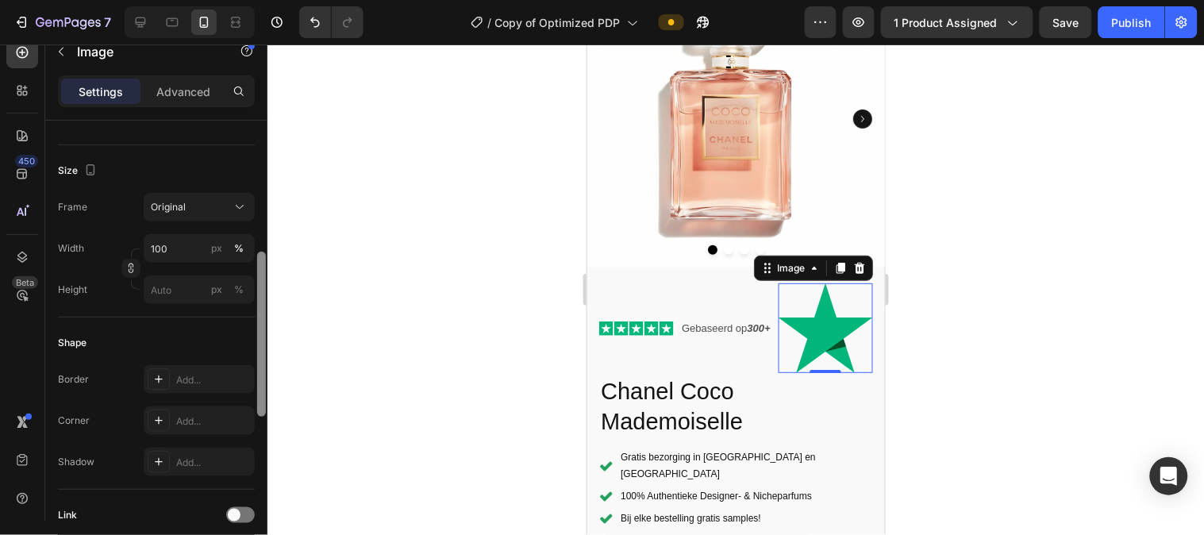
drag, startPoint x: 263, startPoint y: 329, endPoint x: 263, endPoint y: 295, distance: 34.1
click at [263, 295] on div at bounding box center [261, 334] width 9 height 165
click at [179, 252] on input "100" at bounding box center [199, 248] width 111 height 29
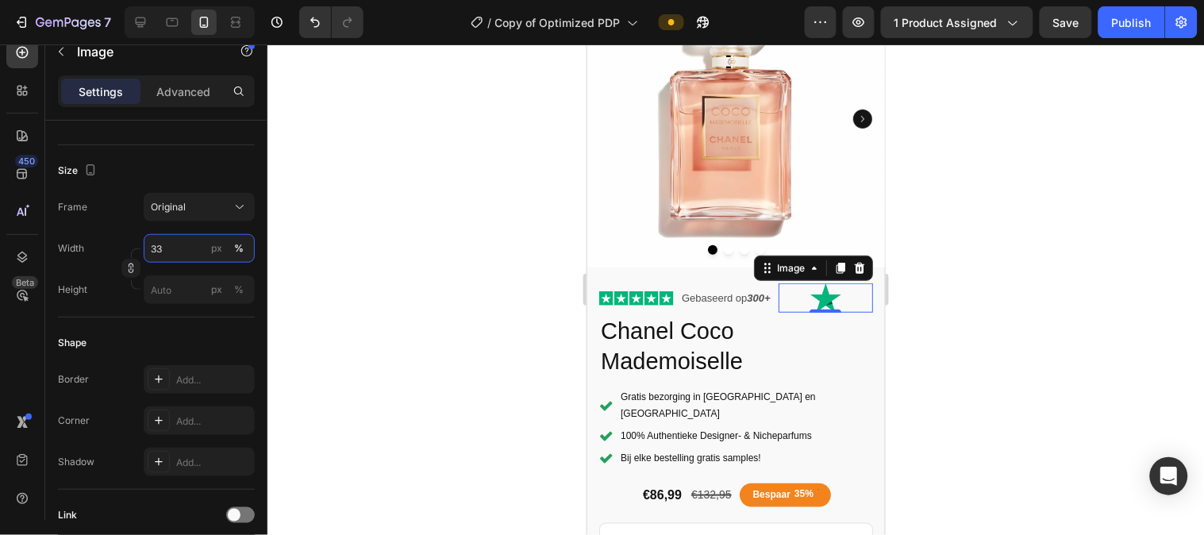
type input "32"
click at [424, 311] on div at bounding box center [736, 289] width 937 height 491
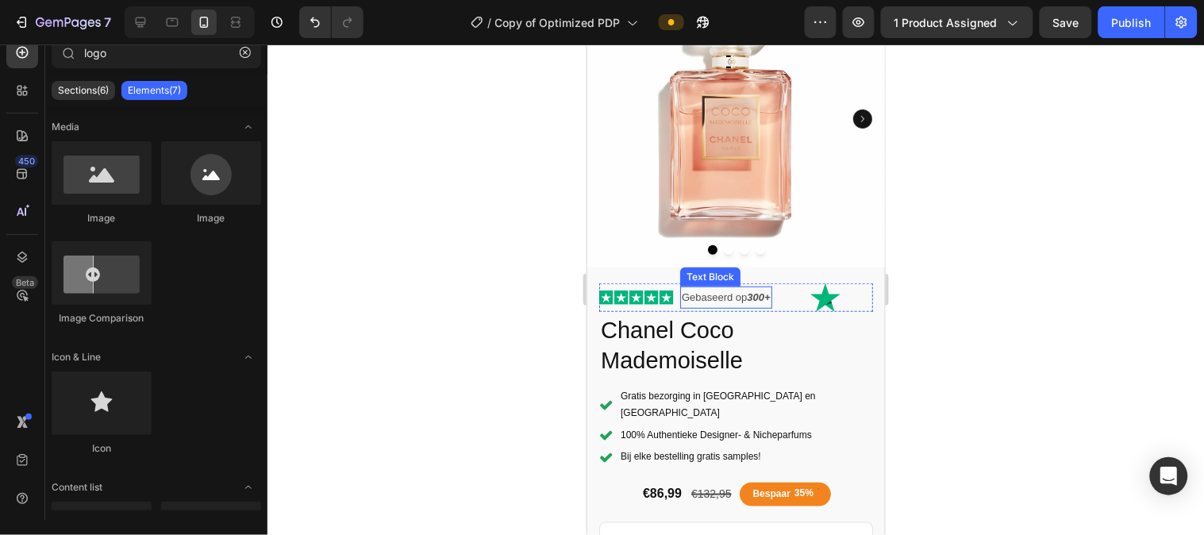
click at [717, 287] on p "Gebaseerd op 300+" at bounding box center [725, 296] width 89 height 18
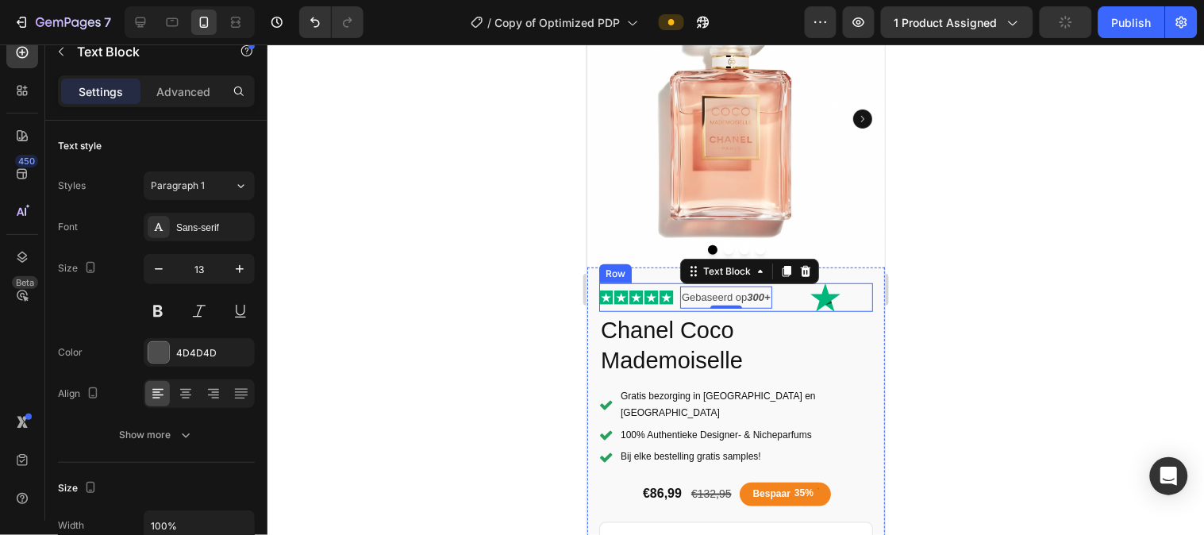
click at [599, 301] on div "Icon Icon Icon Icon Icon Icon List" at bounding box center [636, 297] width 75 height 29
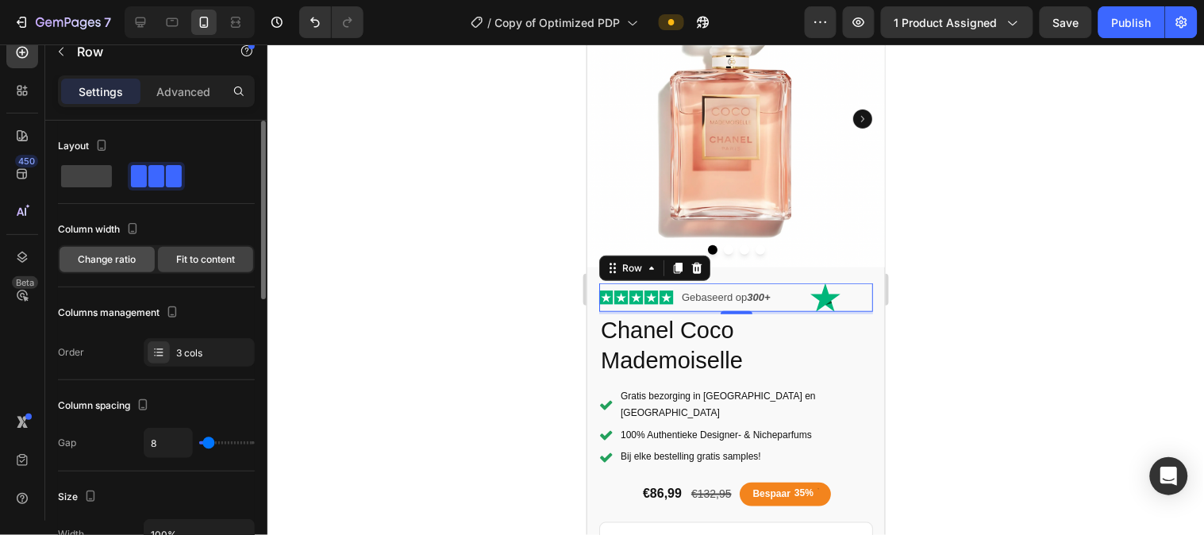
click at [98, 256] on span "Change ratio" at bounding box center [108, 259] width 58 height 14
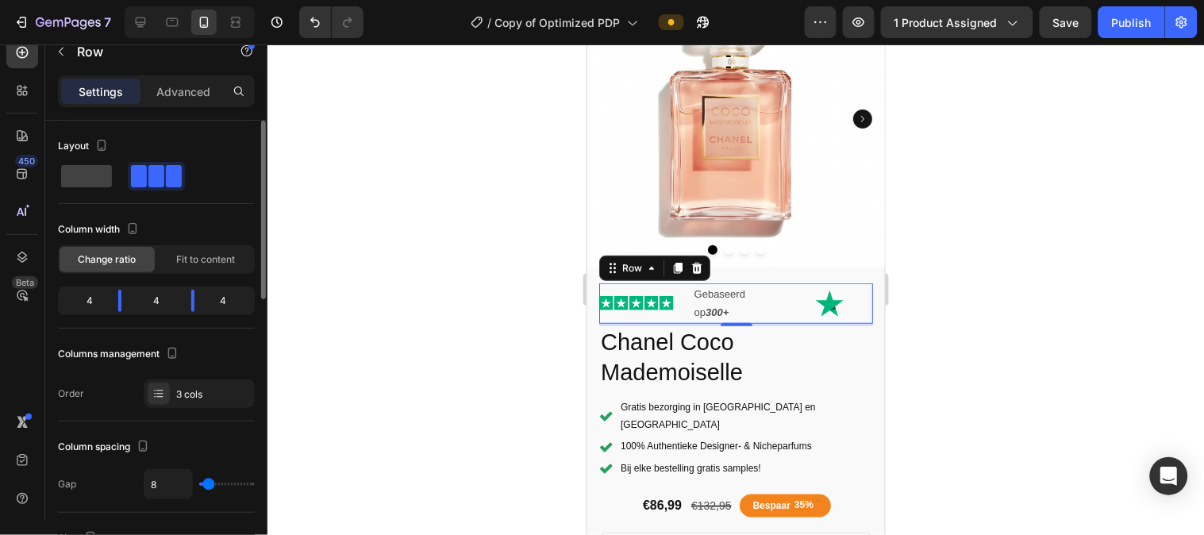
click at [224, 303] on div "4" at bounding box center [229, 301] width 44 height 22
click at [218, 297] on div "4" at bounding box center [229, 301] width 44 height 22
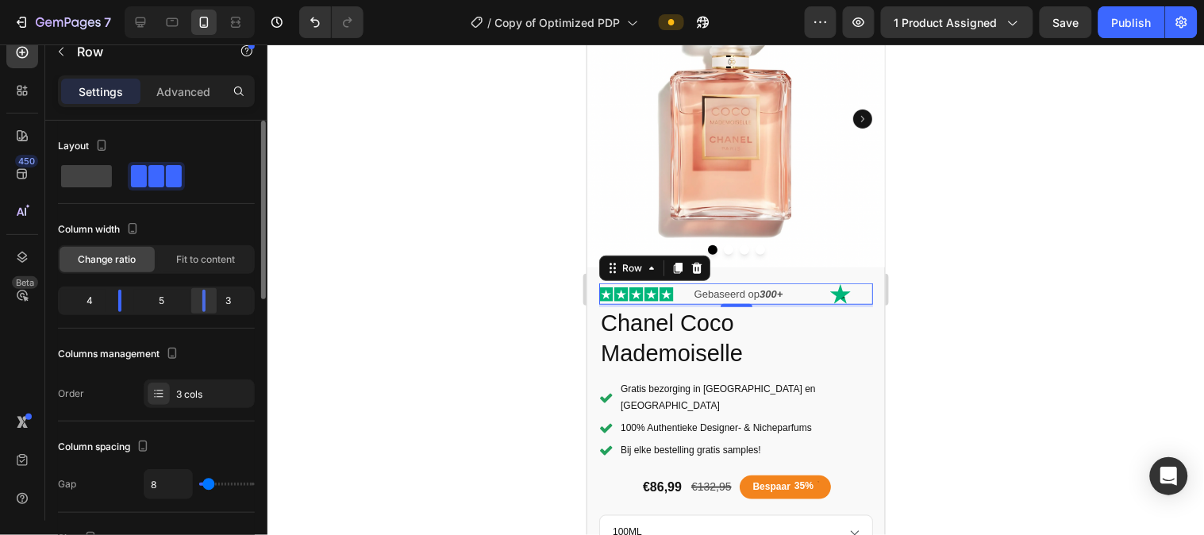
drag, startPoint x: 192, startPoint y: 298, endPoint x: 206, endPoint y: 299, distance: 14.3
click at [206, 299] on div at bounding box center [204, 301] width 29 height 22
click at [330, 322] on div at bounding box center [736, 289] width 937 height 491
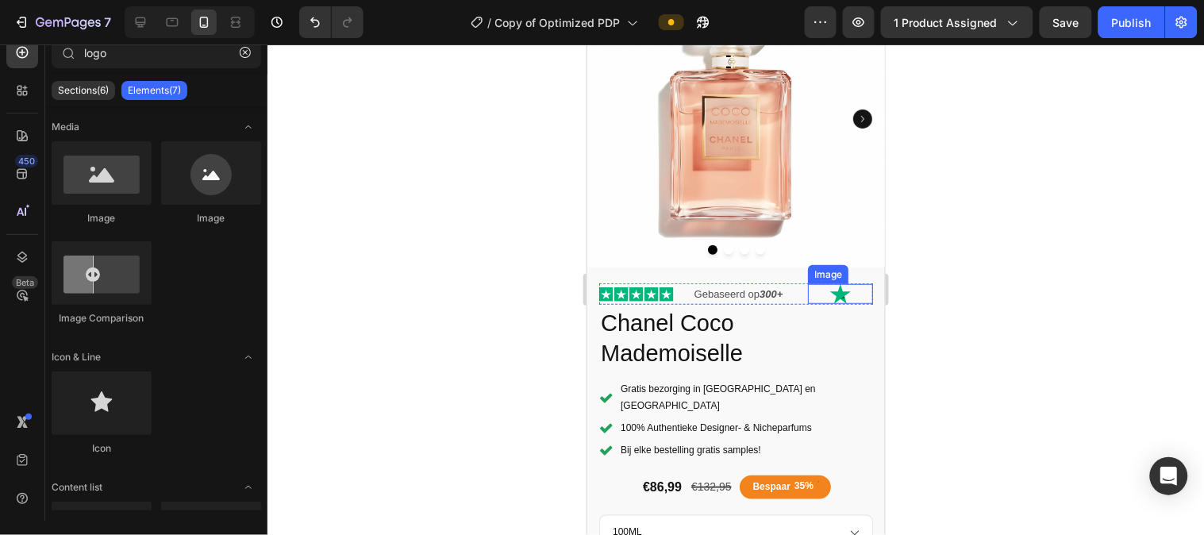
click at [830, 283] on img at bounding box center [840, 293] width 21 height 20
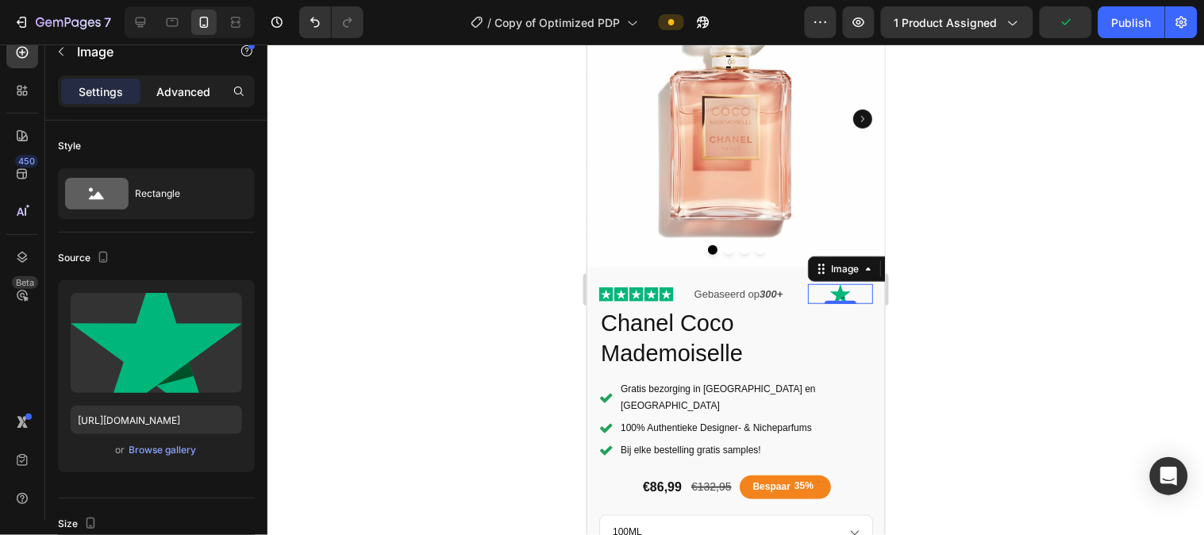
click at [164, 86] on p "Advanced" at bounding box center [183, 91] width 54 height 17
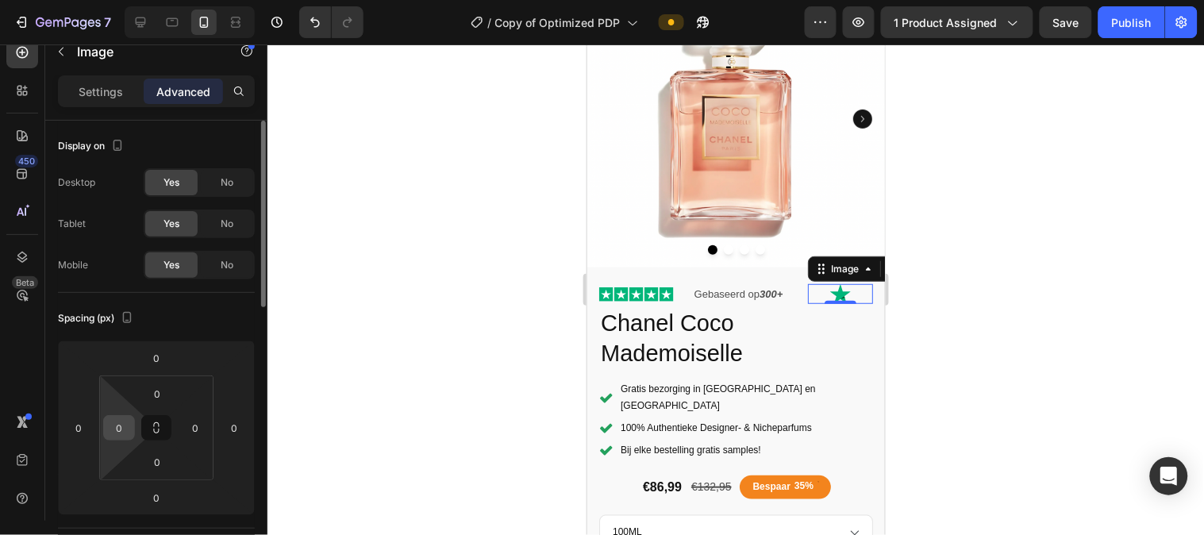
click at [122, 429] on input "0" at bounding box center [119, 428] width 24 height 24
type input "0"
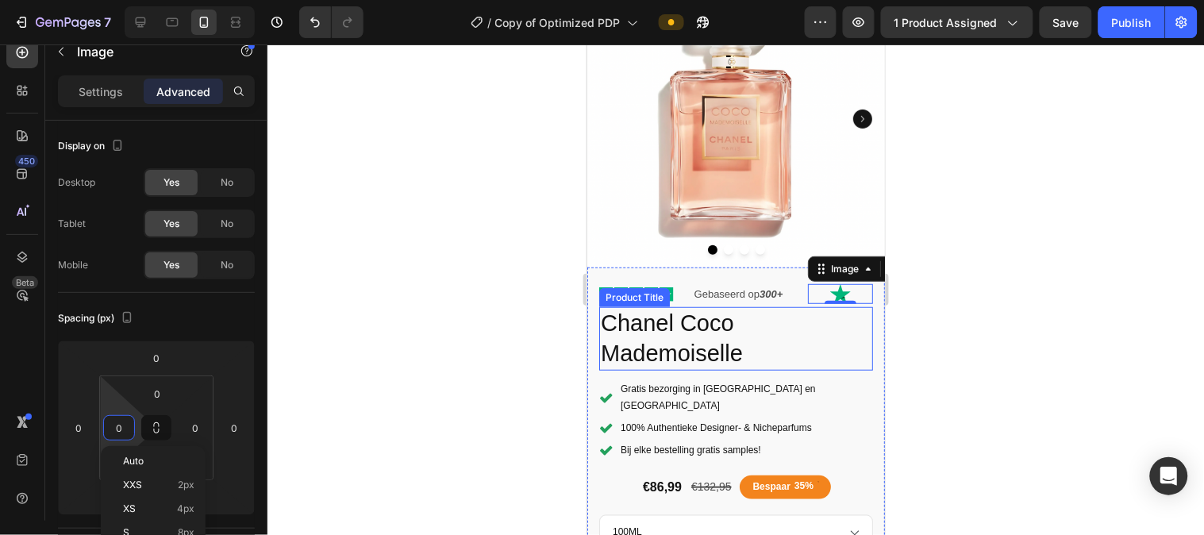
click at [485, 319] on div at bounding box center [736, 289] width 937 height 491
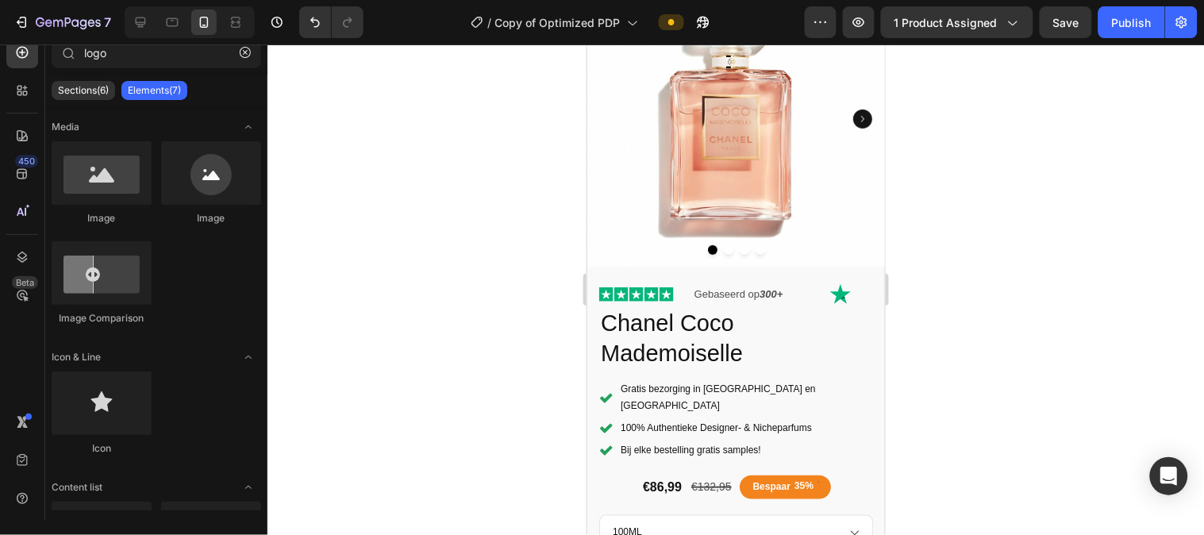
click at [1154, 264] on div at bounding box center [736, 289] width 937 height 491
click at [830, 283] on img at bounding box center [840, 293] width 21 height 20
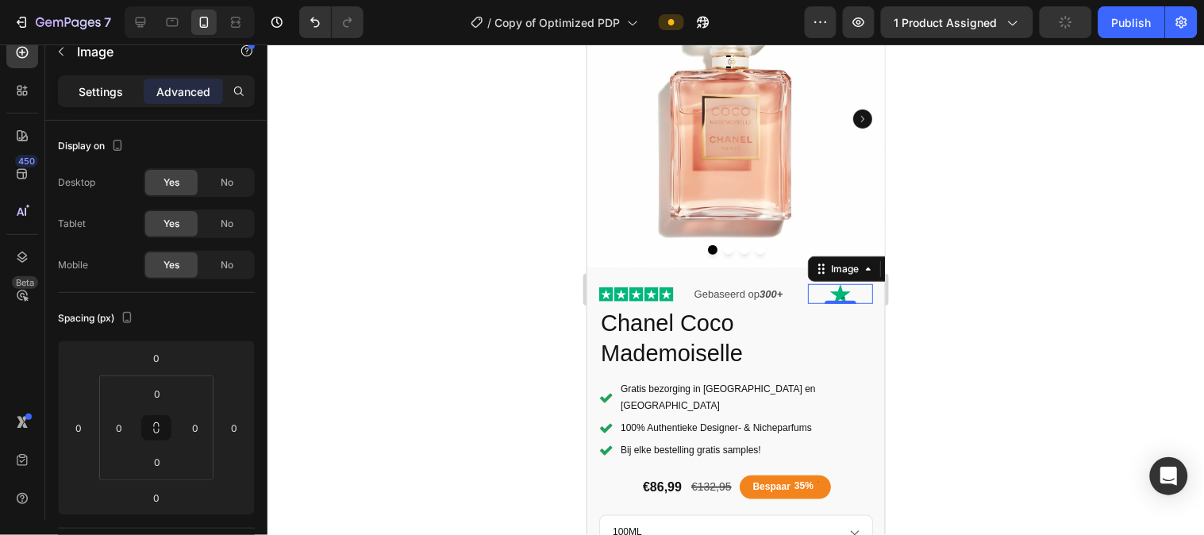
click at [108, 95] on p "Settings" at bounding box center [101, 91] width 44 height 17
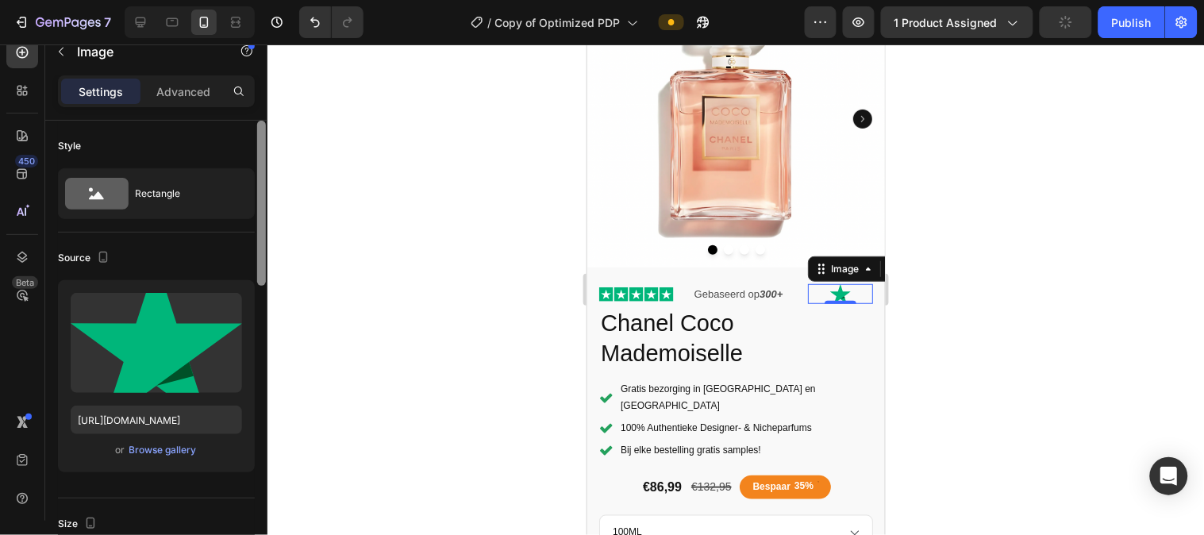
scroll to position [445, 0]
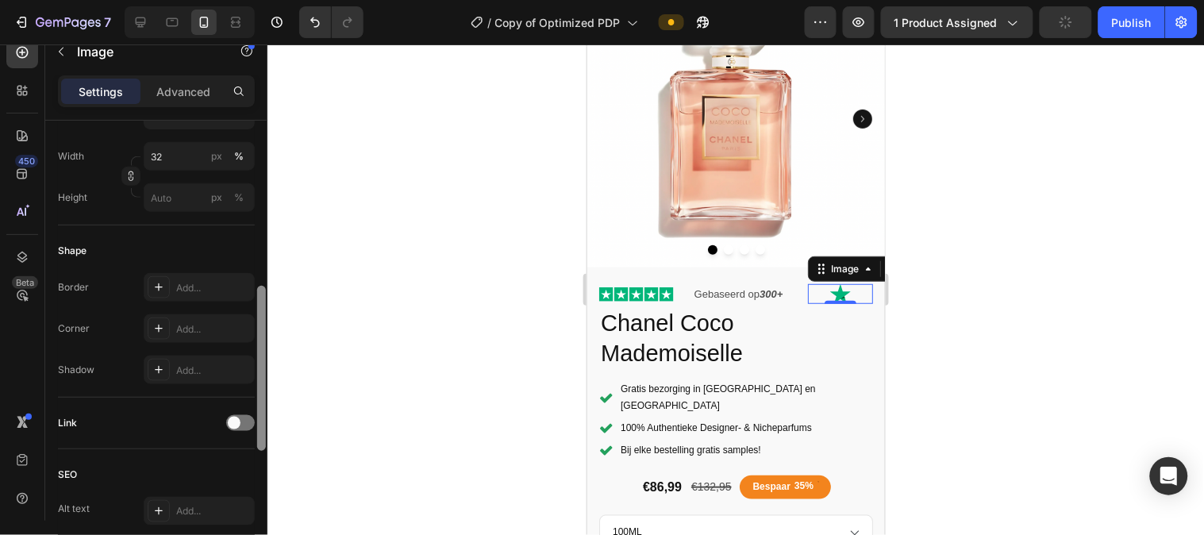
click at [264, 302] on div at bounding box center [262, 343] width 12 height 445
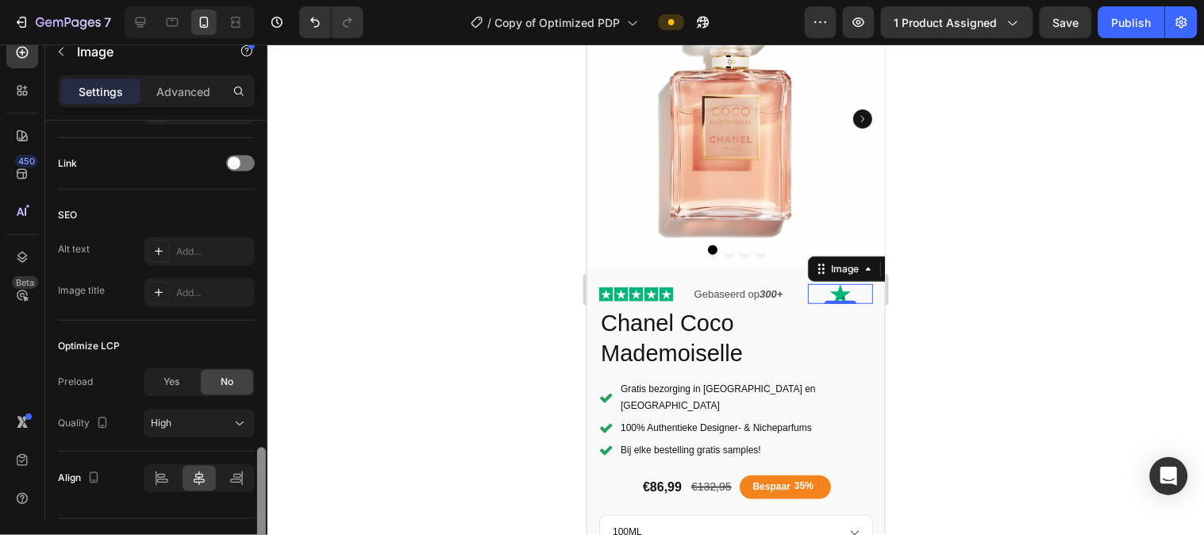
scroll to position [753, 0]
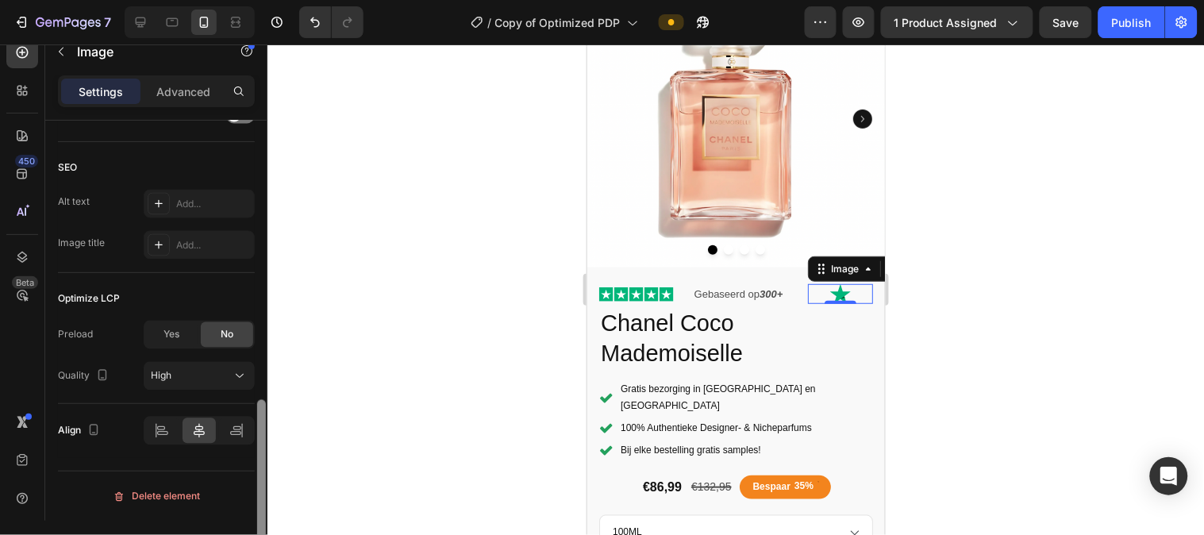
drag, startPoint x: 263, startPoint y: 300, endPoint x: 264, endPoint y: 464, distance: 163.6
click at [264, 464] on div at bounding box center [261, 482] width 9 height 165
click at [824, 299] on div at bounding box center [840, 301] width 32 height 5
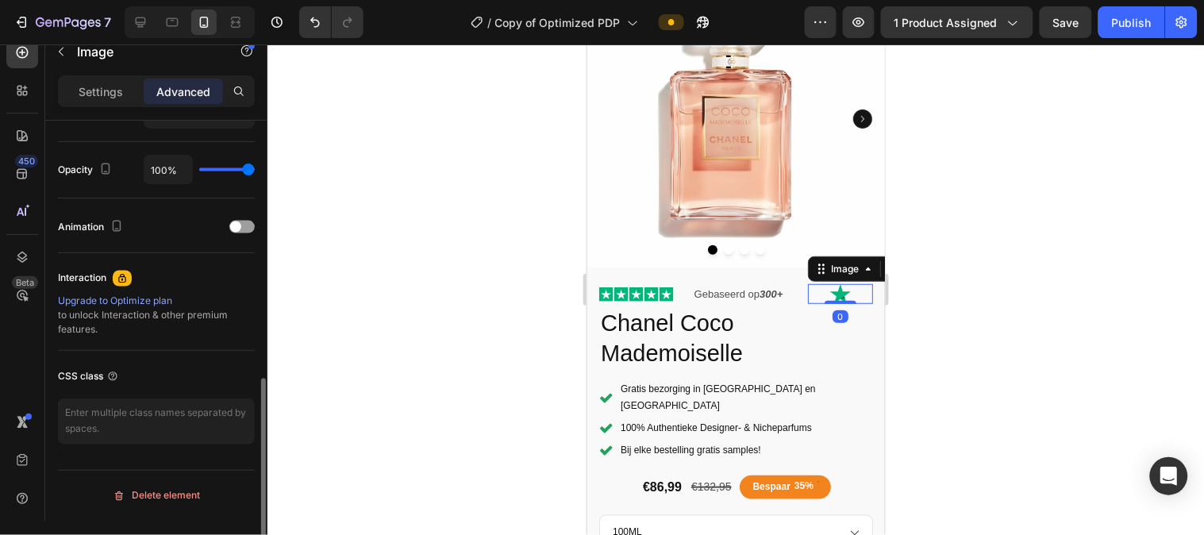
scroll to position [614, 0]
click at [830, 283] on img at bounding box center [840, 293] width 21 height 20
click at [77, 87] on div "Settings" at bounding box center [100, 91] width 79 height 25
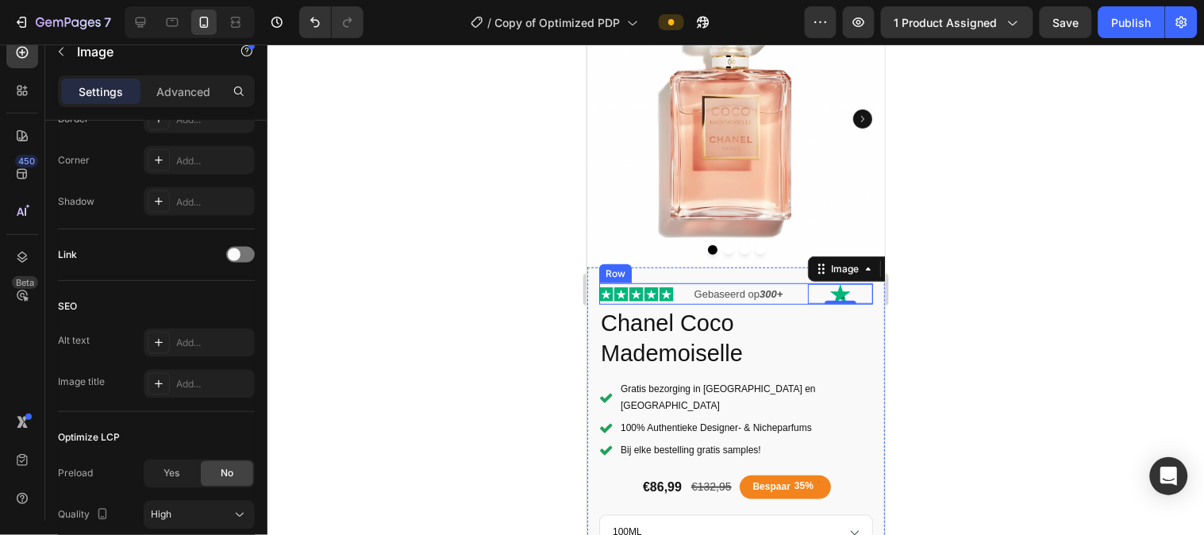
click at [613, 288] on div "Icon Icon Icon Icon Icon Icon List" at bounding box center [642, 293] width 87 height 21
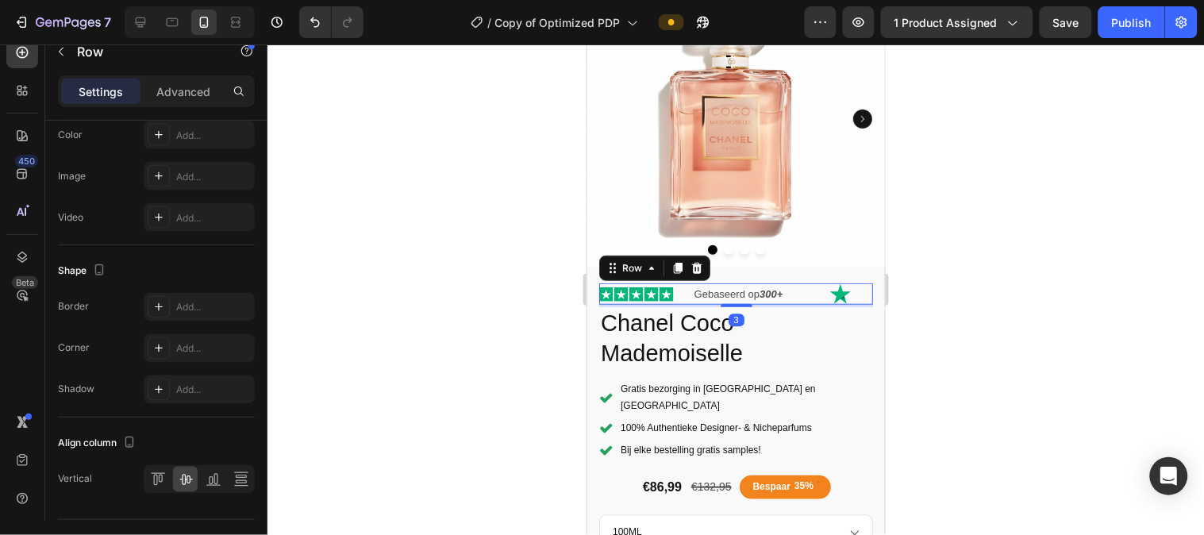
scroll to position [0, 0]
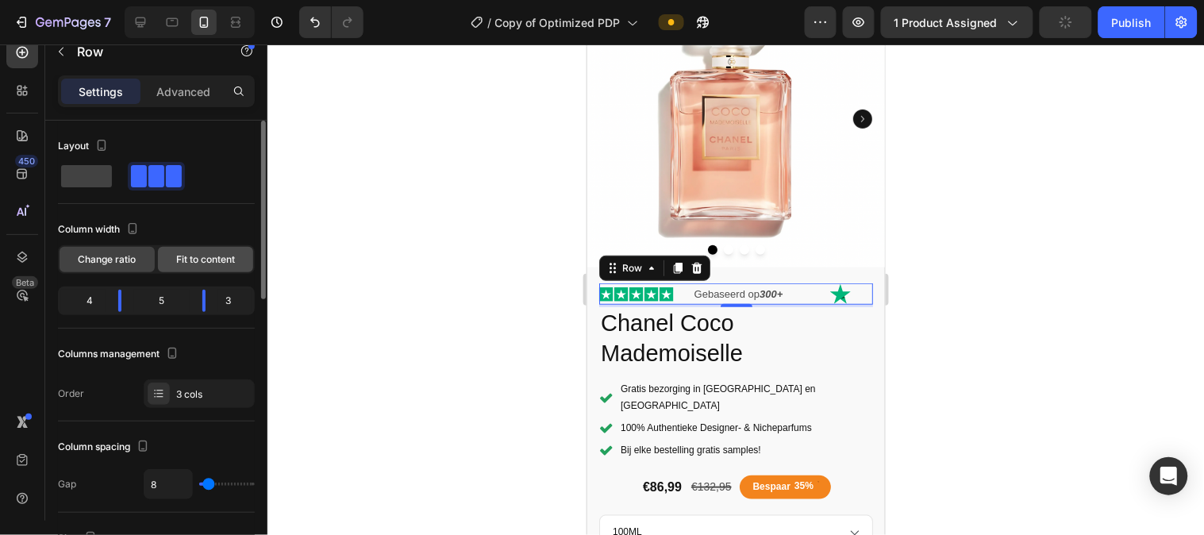
click at [219, 258] on span "Fit to content" at bounding box center [205, 259] width 59 height 14
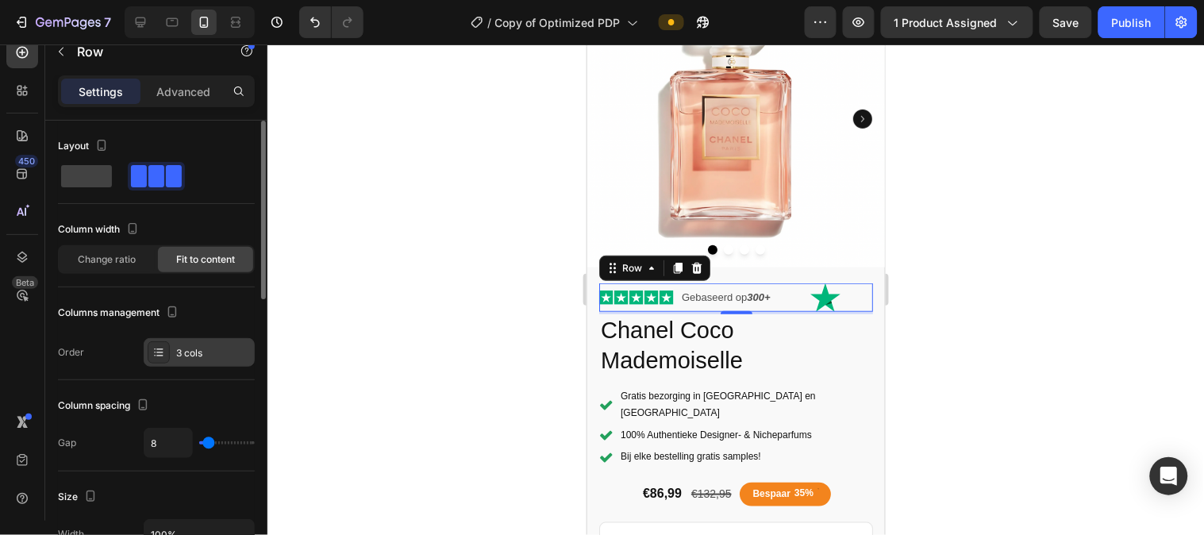
click at [164, 341] on div at bounding box center [159, 352] width 22 height 22
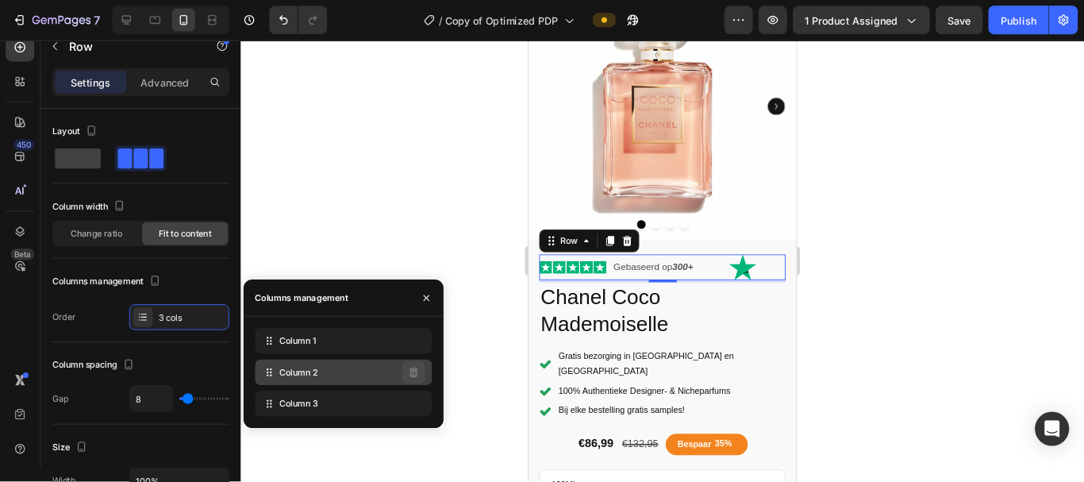
scroll to position [15, 0]
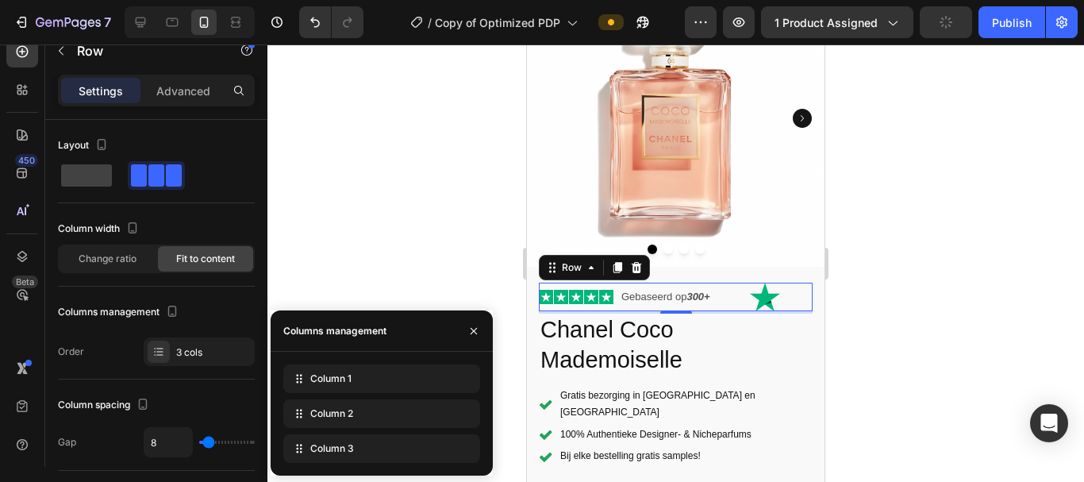
click at [448, 233] on div at bounding box center [676, 262] width 817 height 437
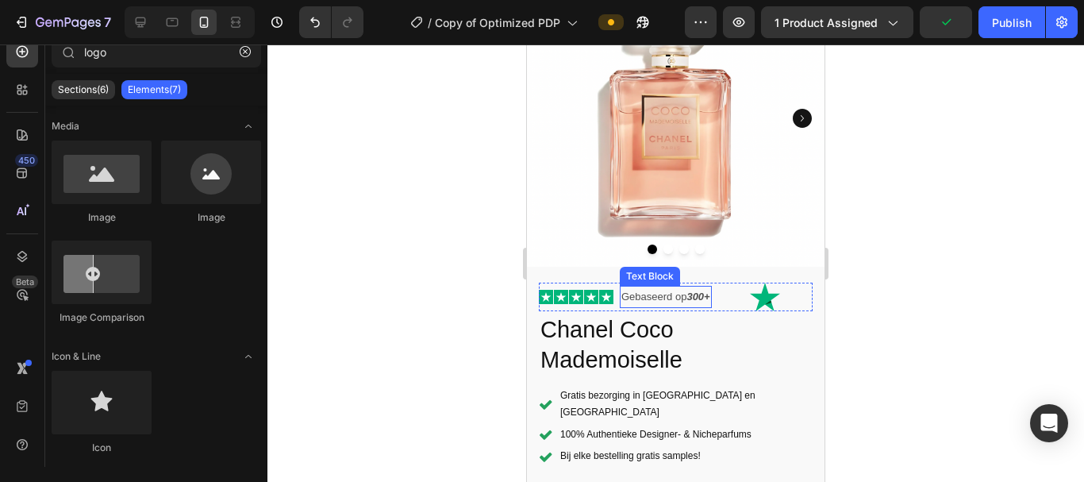
click at [646, 289] on p "Gebaseerd op 300+" at bounding box center [666, 296] width 89 height 18
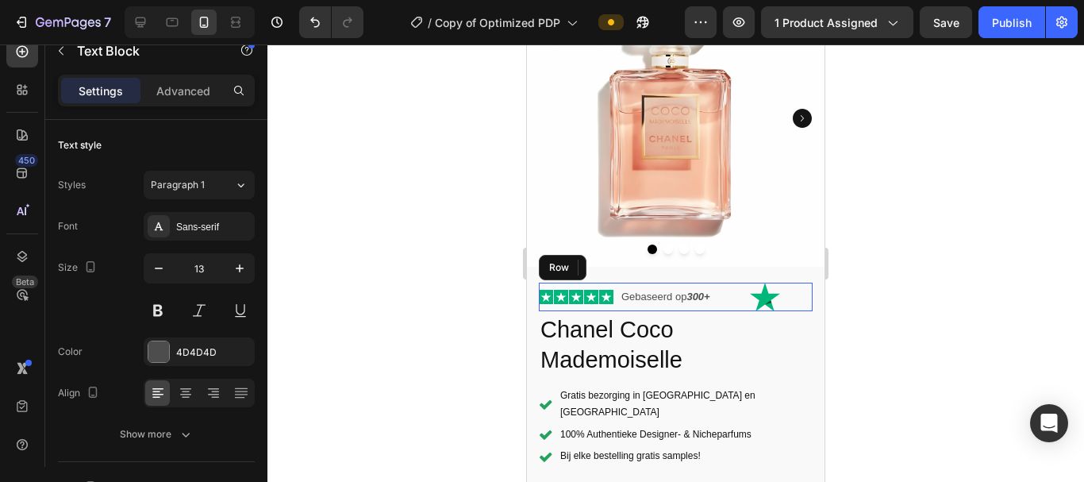
click at [792, 308] on div "Image" at bounding box center [765, 297] width 94 height 29
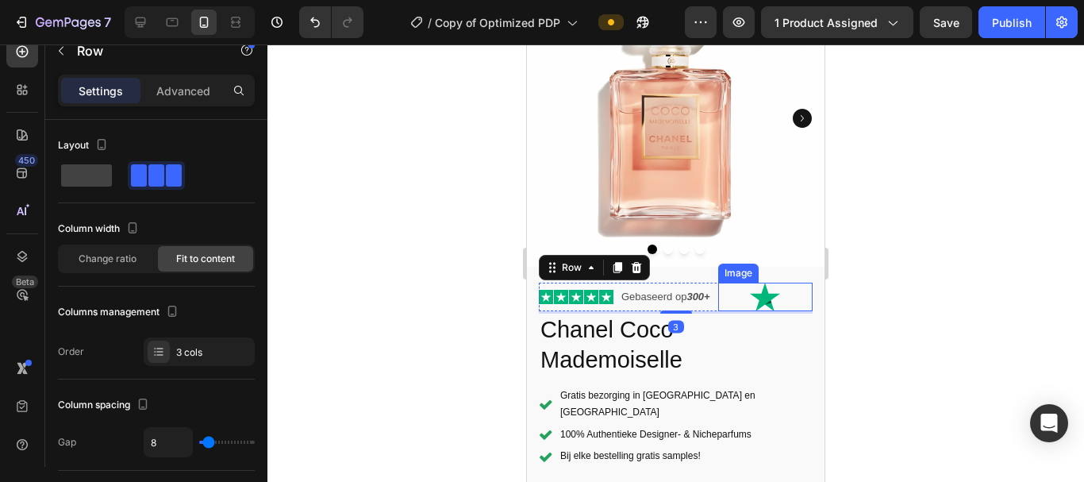
click at [792, 297] on div at bounding box center [765, 297] width 94 height 29
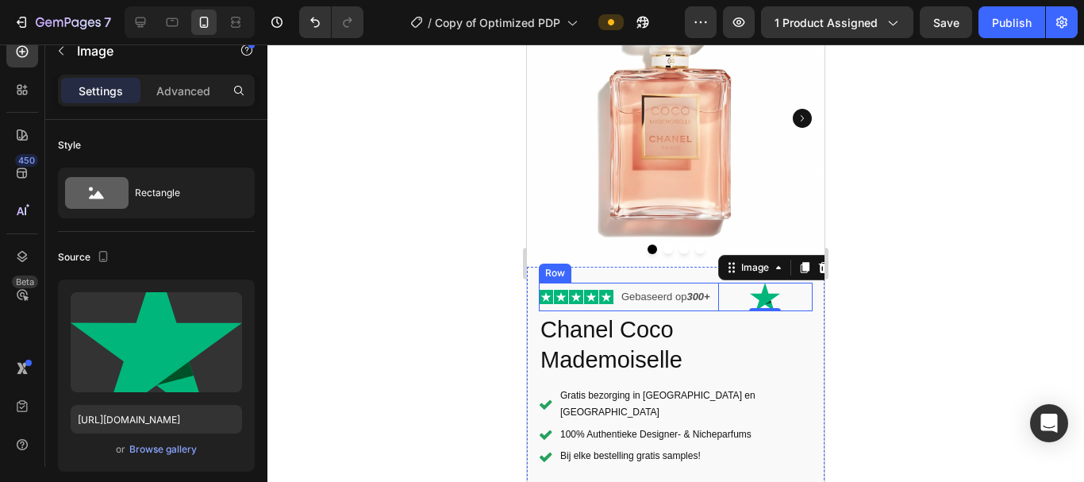
click at [727, 308] on div "Image 0" at bounding box center [765, 297] width 94 height 29
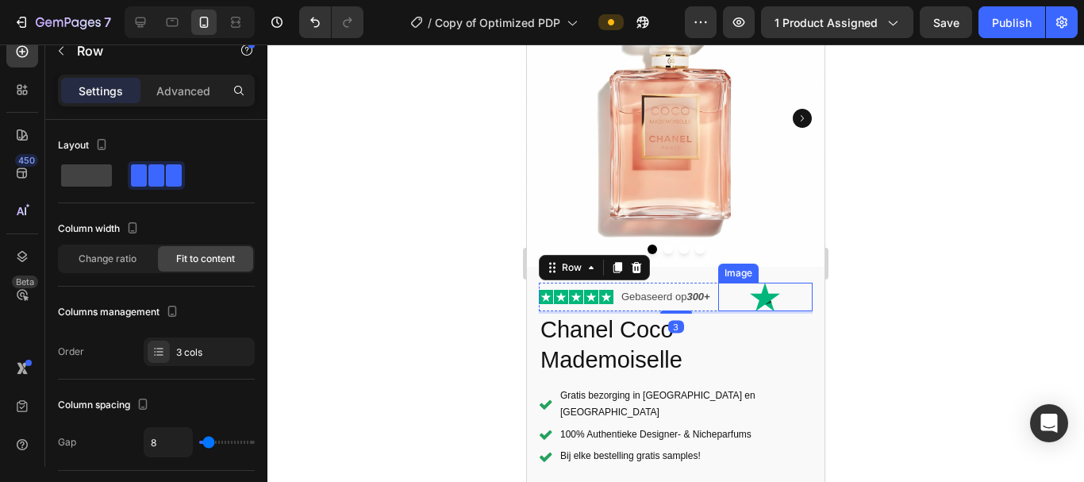
click at [719, 294] on div at bounding box center [765, 297] width 94 height 29
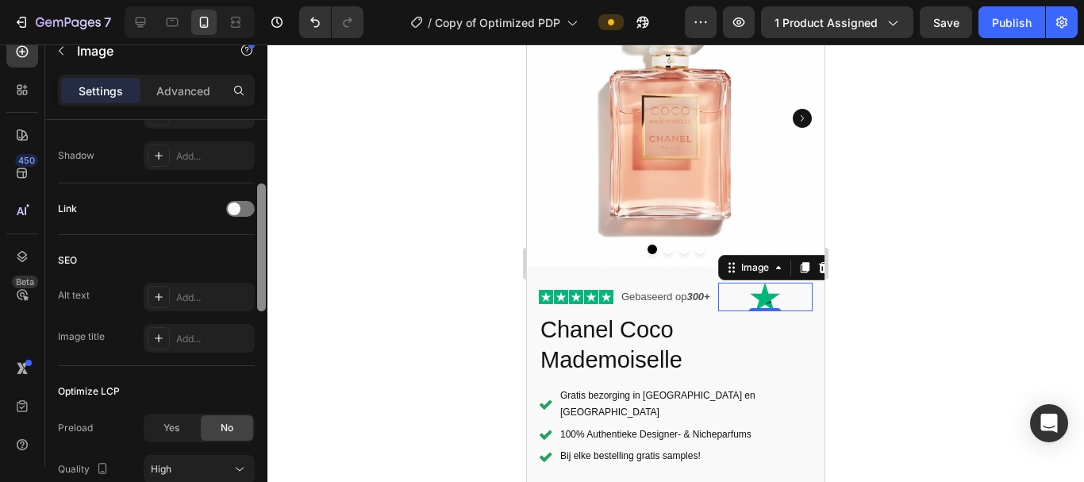
scroll to position [807, 0]
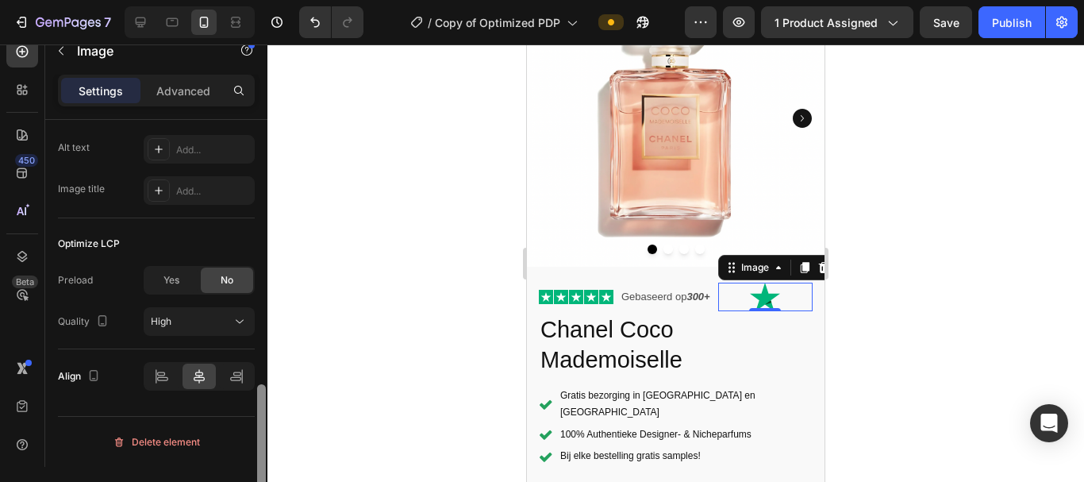
drag, startPoint x: 264, startPoint y: 295, endPoint x: 262, endPoint y: 472, distance: 177.9
click at [262, 472] on div at bounding box center [261, 448] width 9 height 128
click at [171, 443] on div "Delete element" at bounding box center [156, 442] width 87 height 19
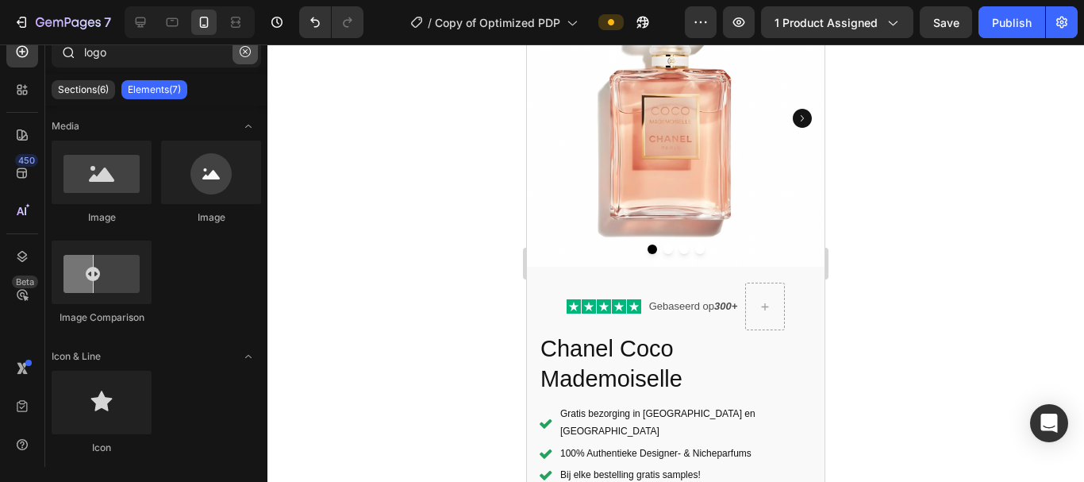
click at [240, 52] on icon "button" at bounding box center [245, 51] width 11 height 11
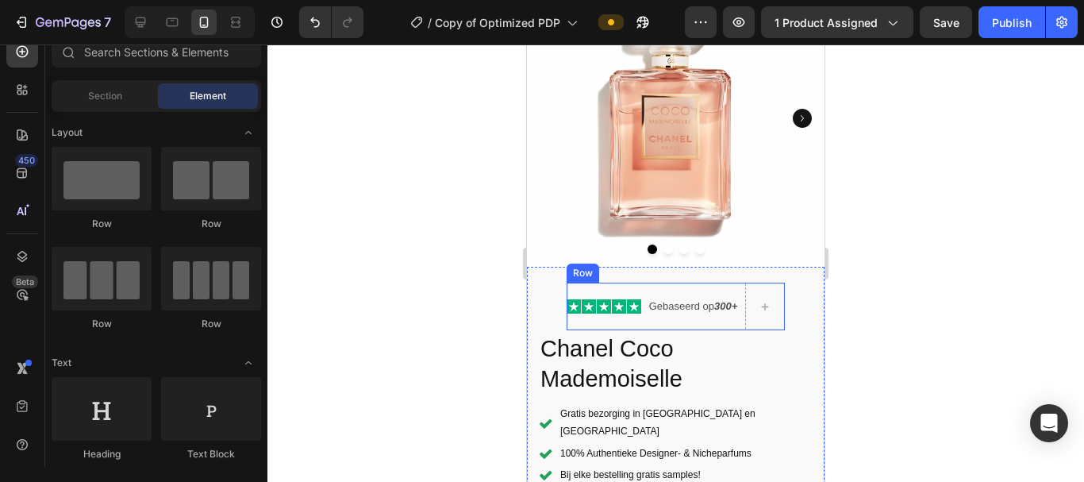
click at [737, 313] on div "Icon Icon Icon Icon Icon Icon List Gebaseerd op 300+ Text Block Row" at bounding box center [676, 307] width 219 height 48
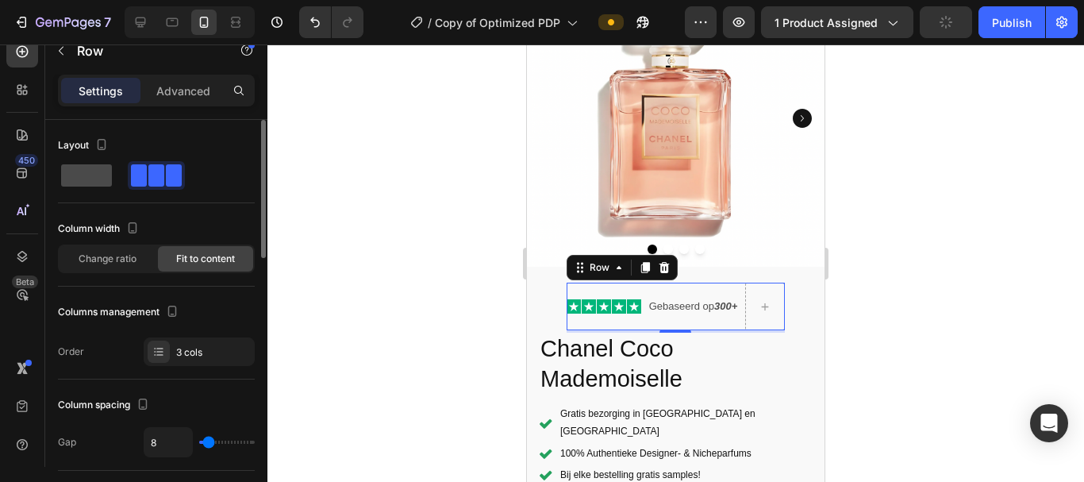
click at [82, 183] on span at bounding box center [86, 175] width 51 height 22
type input "0"
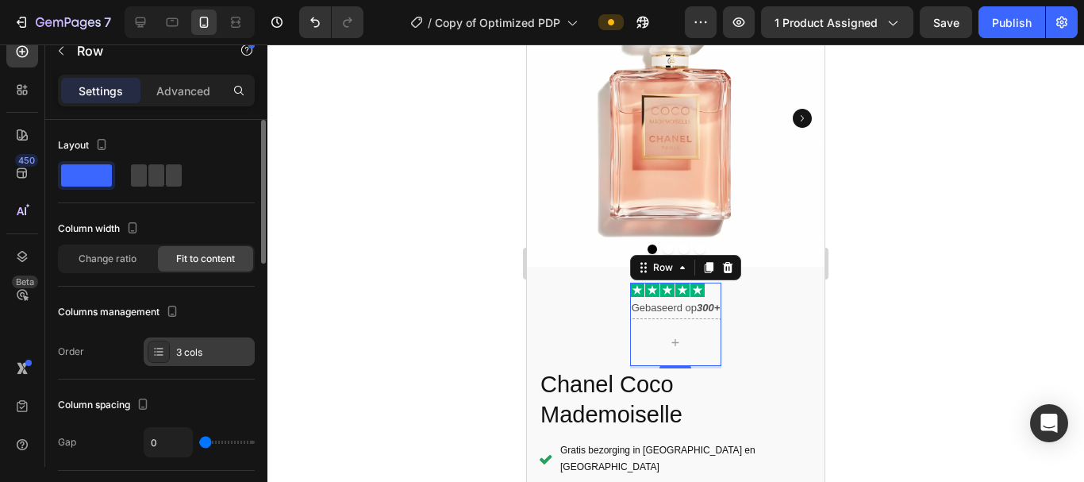
click at [164, 344] on div at bounding box center [159, 352] width 22 height 22
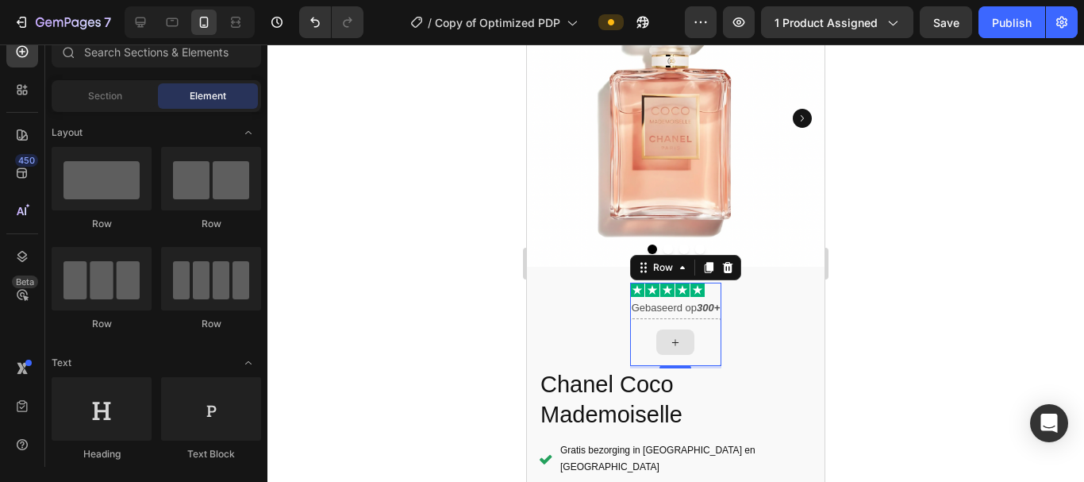
click at [659, 329] on div at bounding box center [676, 341] width 38 height 25
click at [634, 334] on div at bounding box center [676, 342] width 92 height 48
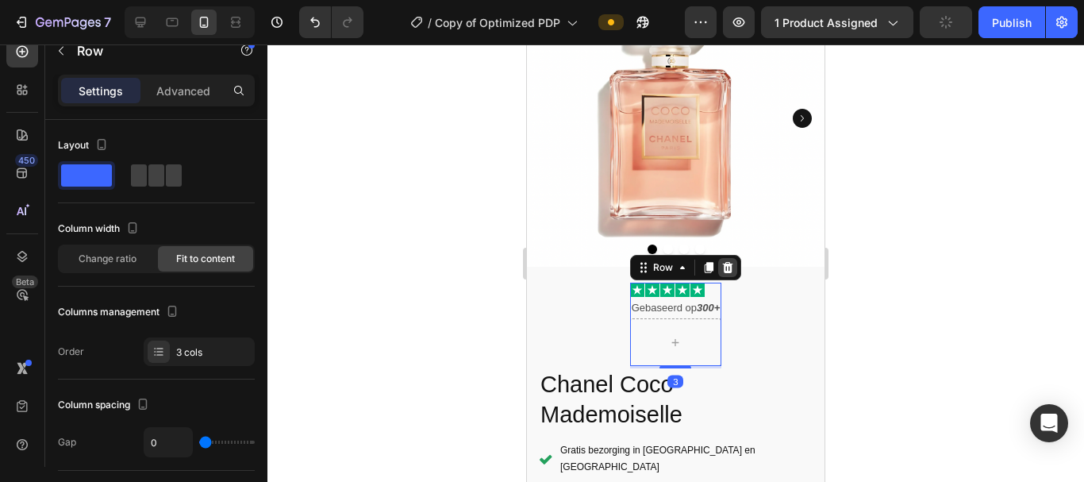
click at [722, 262] on icon at bounding box center [727, 267] width 10 height 11
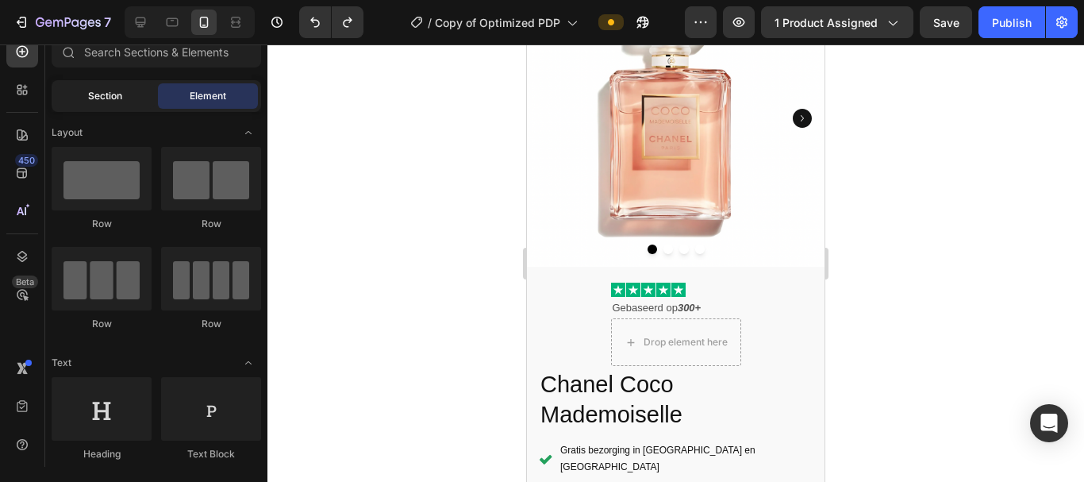
click at [114, 94] on span "Section" at bounding box center [105, 96] width 34 height 14
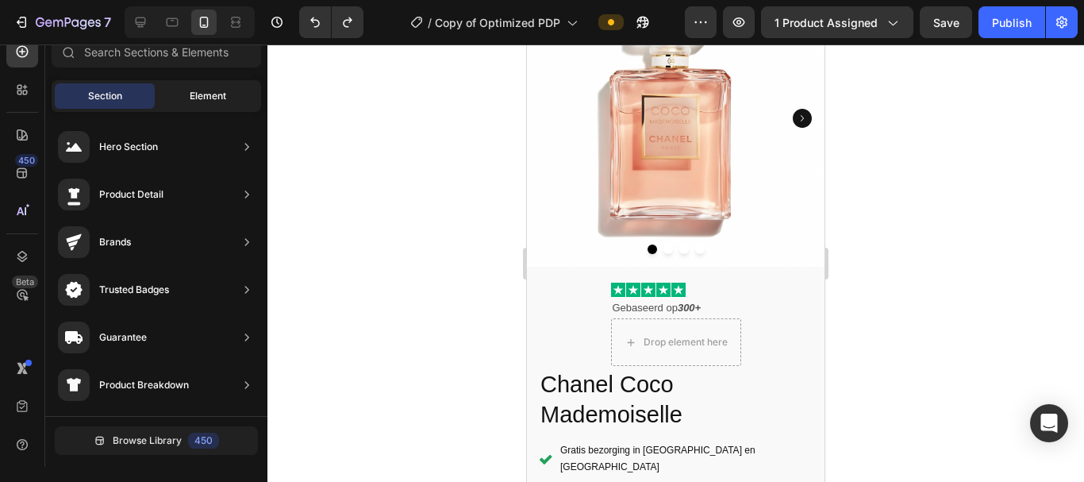
click at [200, 91] on span "Element" at bounding box center [208, 96] width 37 height 14
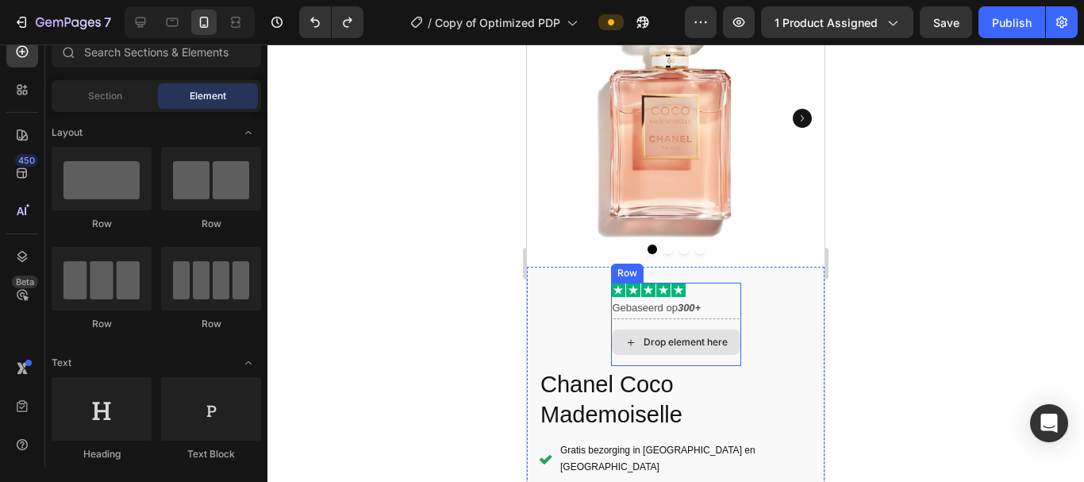
click at [611, 318] on div "Drop element here" at bounding box center [676, 342] width 130 height 48
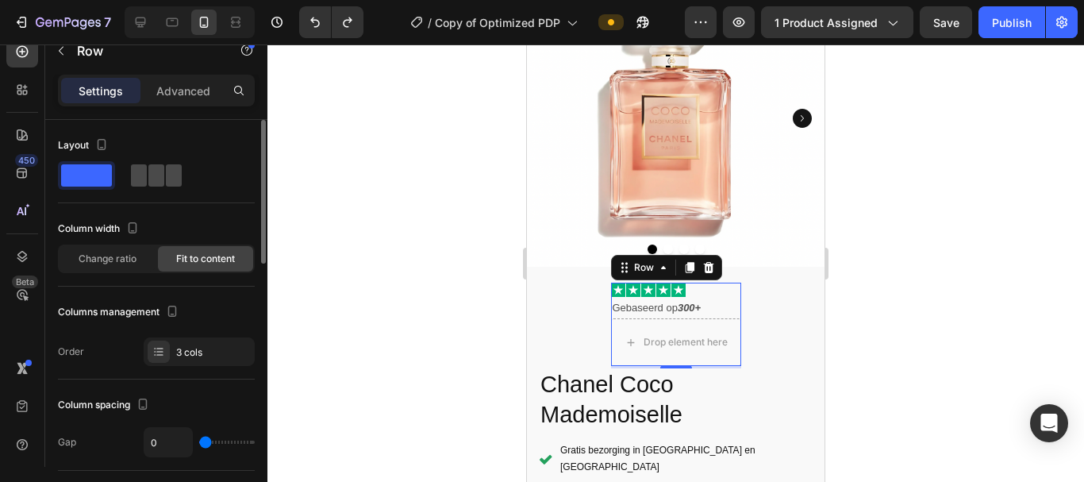
click at [166, 183] on span at bounding box center [174, 175] width 16 height 22
type input "8"
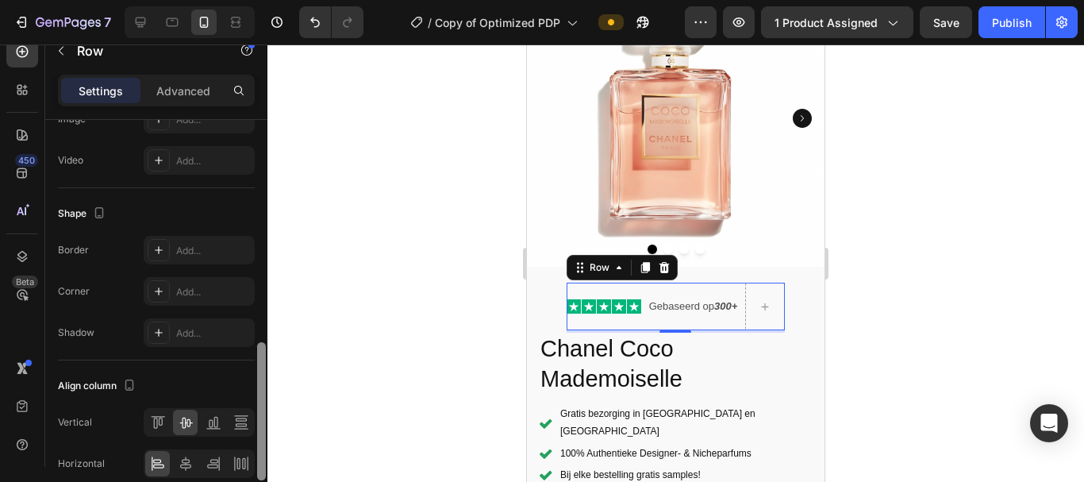
scroll to position [716, 0]
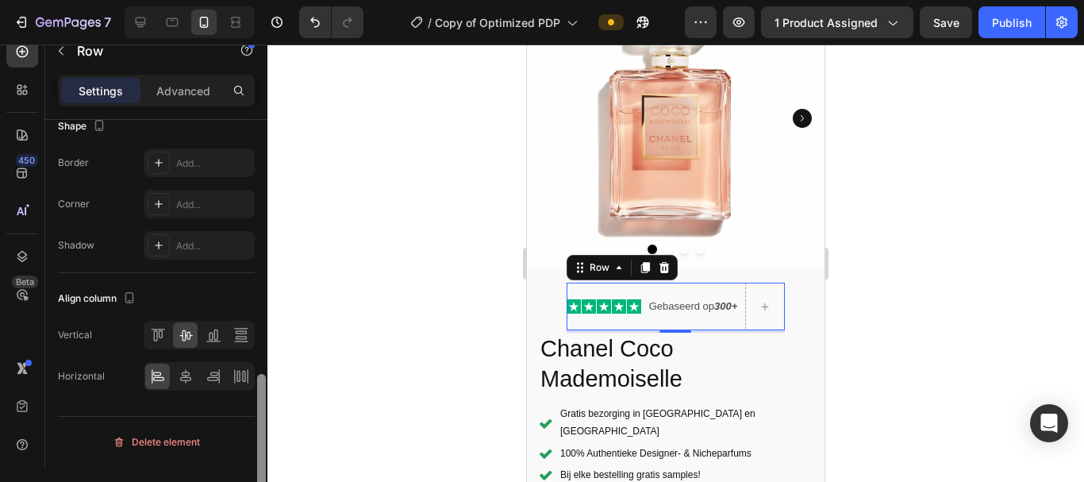
drag, startPoint x: 262, startPoint y: 241, endPoint x: 267, endPoint y: 507, distance: 266.0
click at [267, 0] on html "7 Version history / Copy of Optimized PDP Preview 1 product assigned Save Publi…" at bounding box center [542, 0] width 1084 height 0
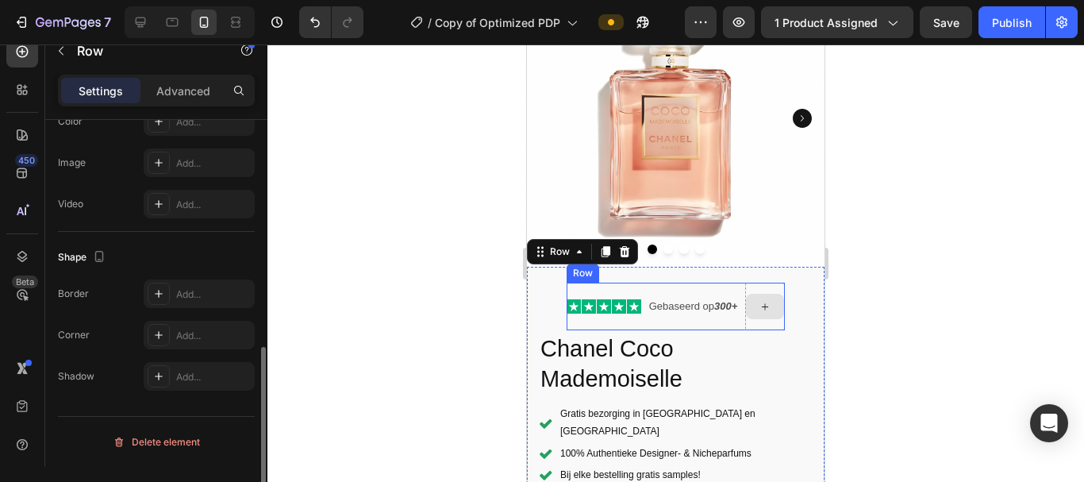
scroll to position [535, 0]
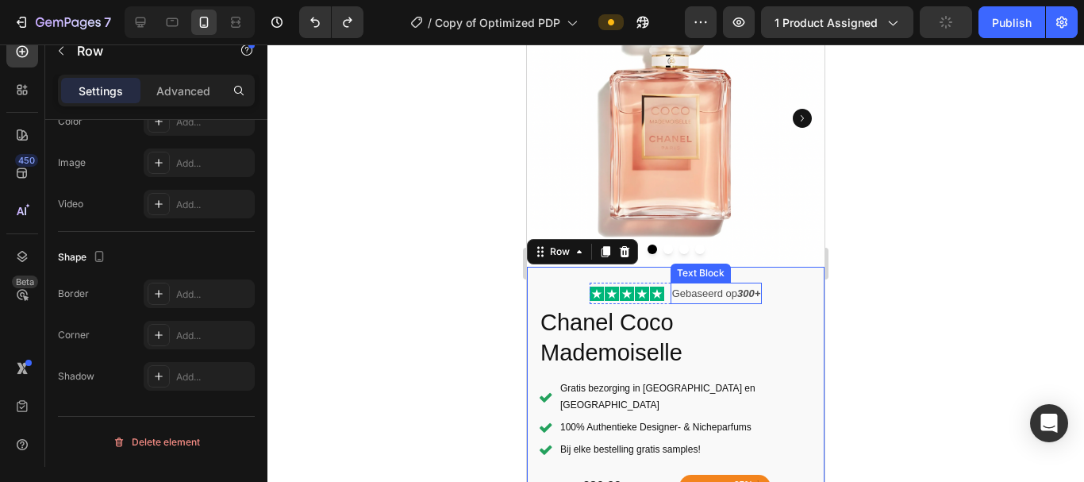
click at [688, 284] on p "Gebaseerd op 300+" at bounding box center [716, 293] width 89 height 18
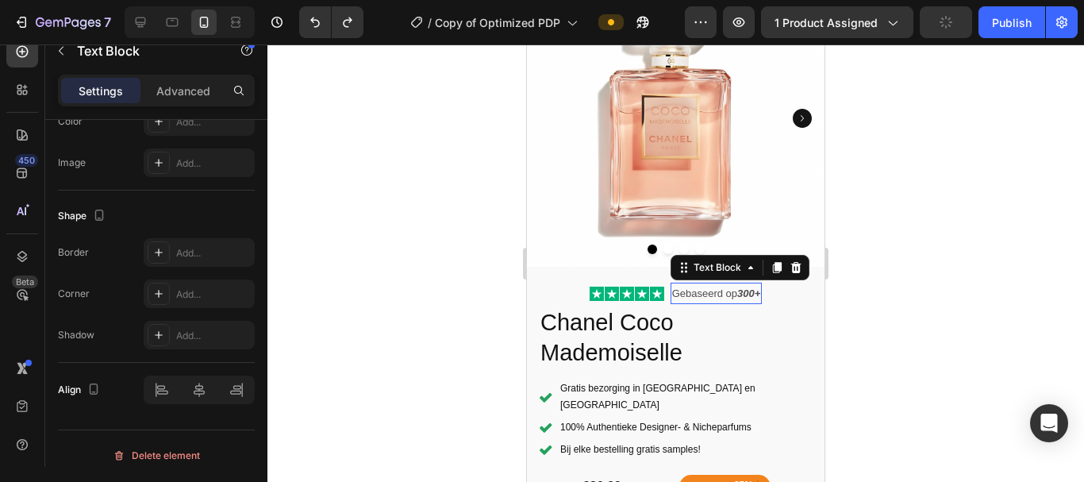
scroll to position [0, 0]
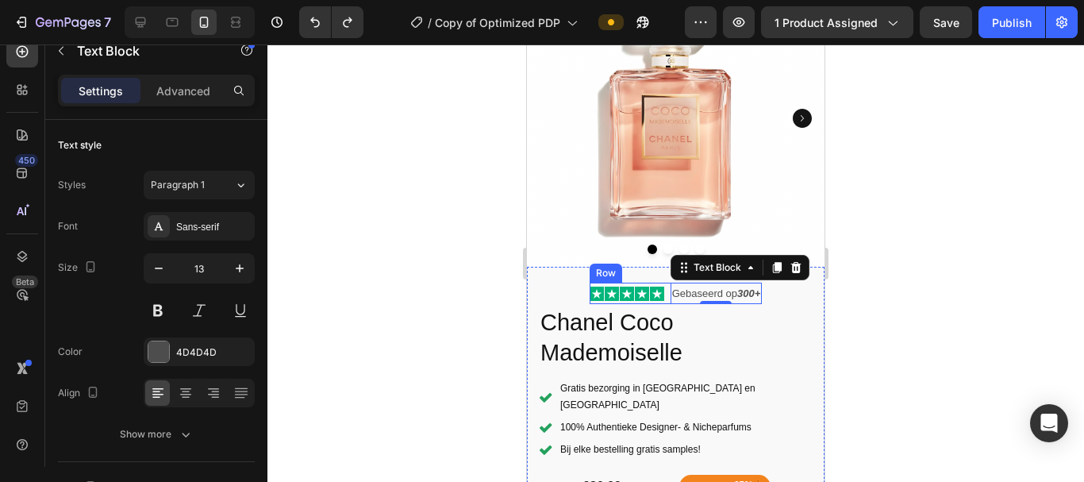
click at [591, 283] on div "Icon Icon Icon Icon Icon Icon List" at bounding box center [627, 293] width 75 height 21
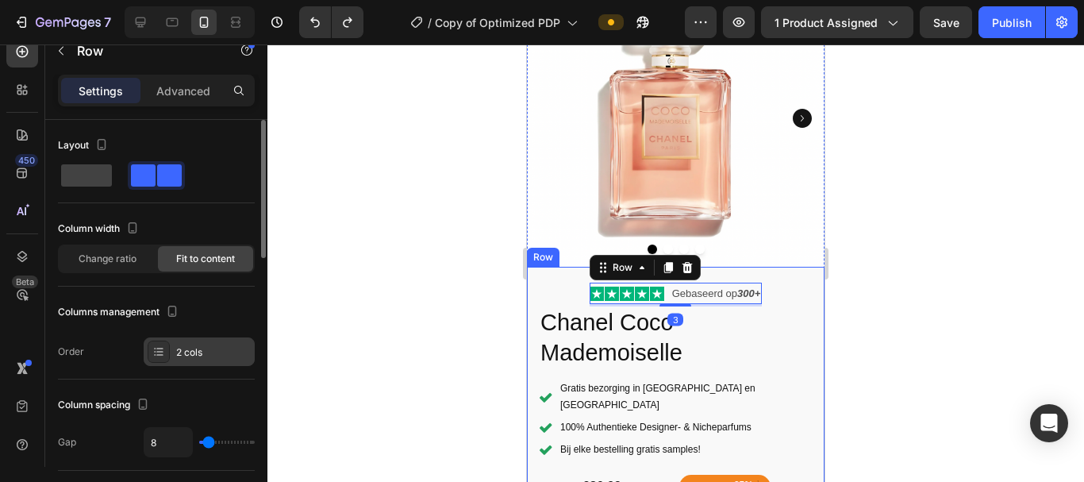
click at [168, 352] on div at bounding box center [159, 352] width 22 height 22
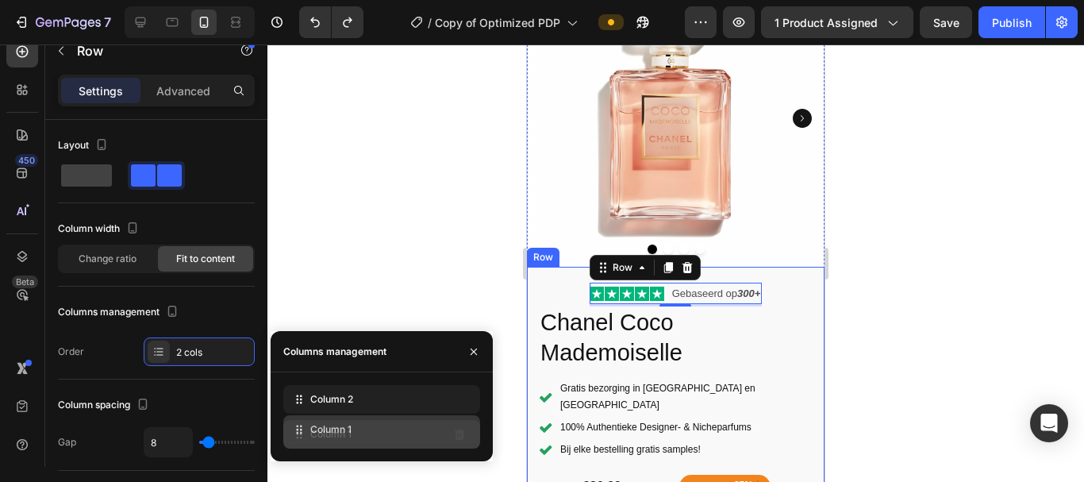
drag, startPoint x: 296, startPoint y: 395, endPoint x: 295, endPoint y: 420, distance: 24.6
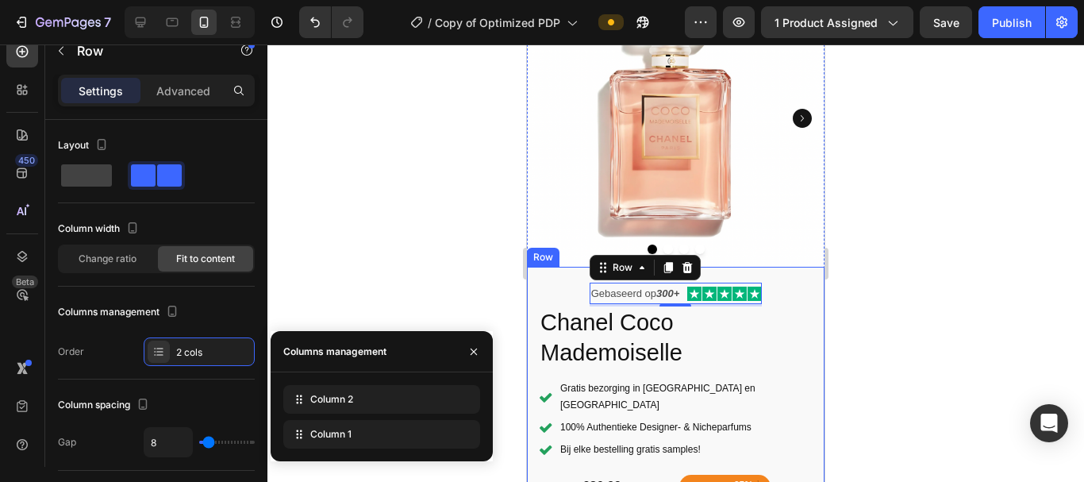
click at [337, 318] on div at bounding box center [676, 262] width 817 height 437
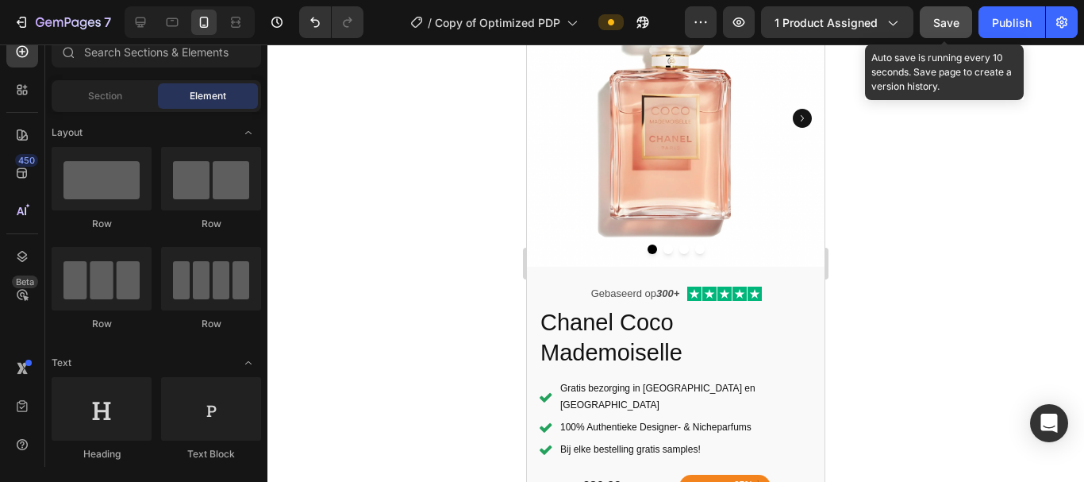
click at [962, 30] on button "Save" at bounding box center [946, 22] width 52 height 32
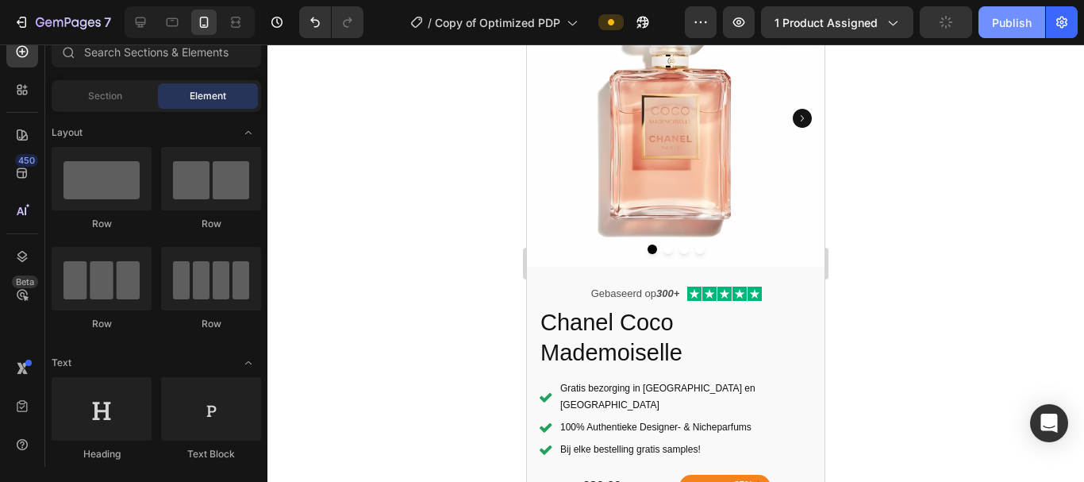
click at [1008, 27] on div "Publish" at bounding box center [1012, 22] width 40 height 17
